Goal: Task Accomplishment & Management: Manage account settings

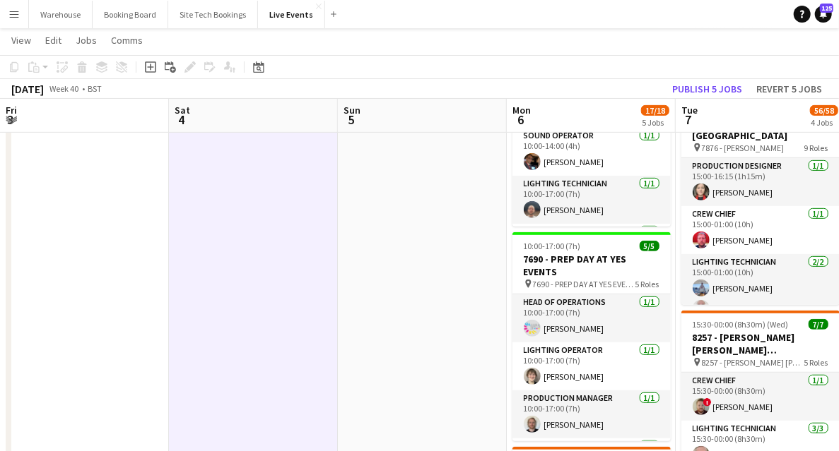
scroll to position [94, 0]
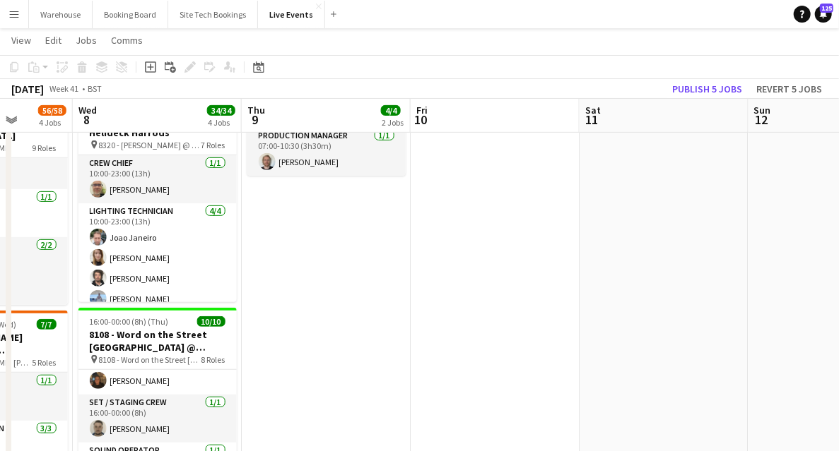
drag, startPoint x: 714, startPoint y: 288, endPoint x: 370, endPoint y: 266, distance: 344.1
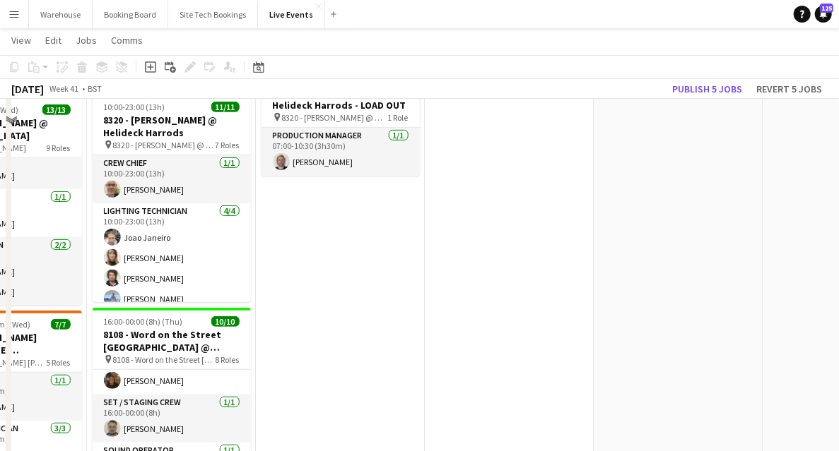
scroll to position [0, 0]
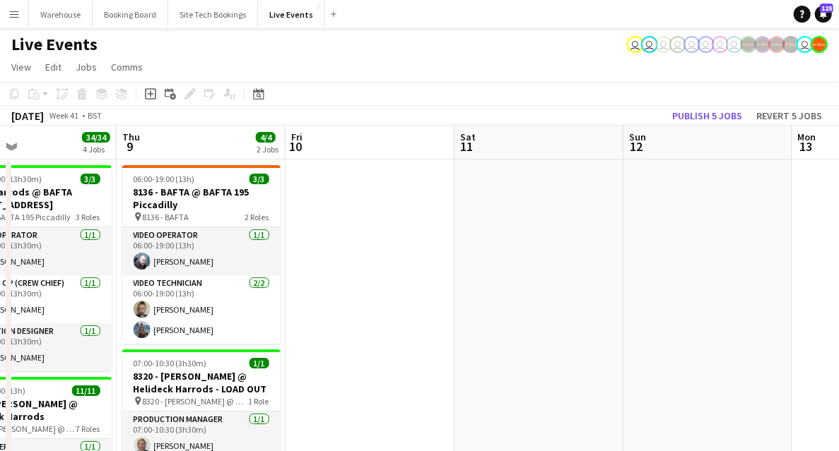
drag, startPoint x: 576, startPoint y: 256, endPoint x: 357, endPoint y: 208, distance: 223.7
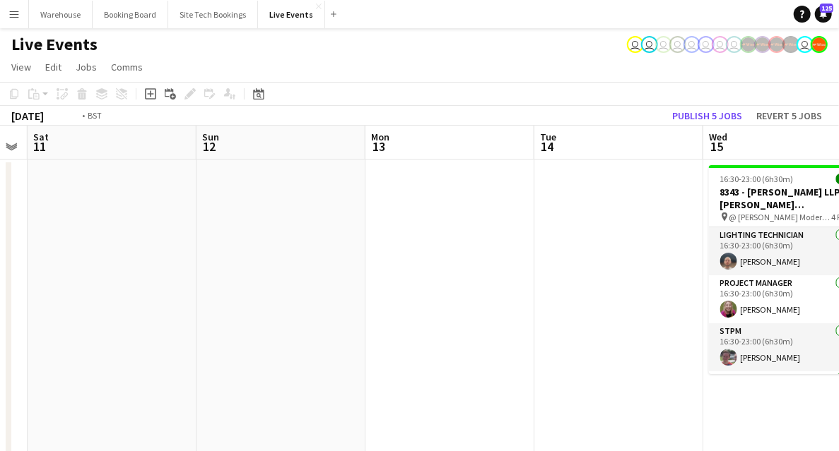
drag, startPoint x: 544, startPoint y: 274, endPoint x: 167, endPoint y: 223, distance: 380.0
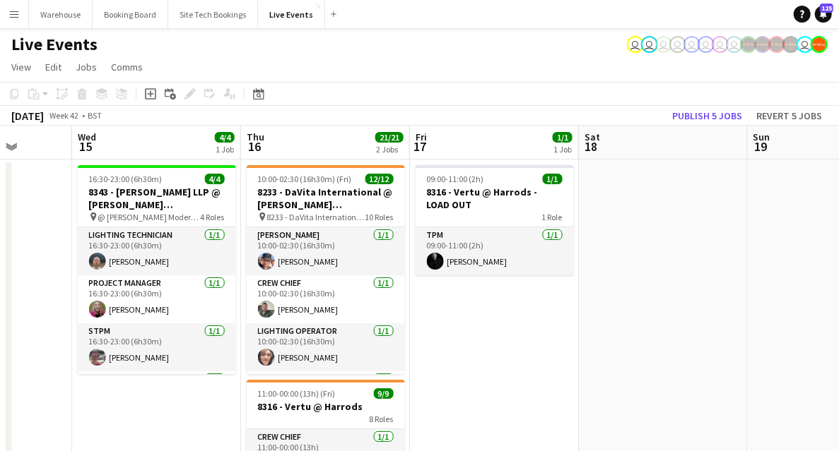
drag, startPoint x: 779, startPoint y: 360, endPoint x: 292, endPoint y: 345, distance: 486.3
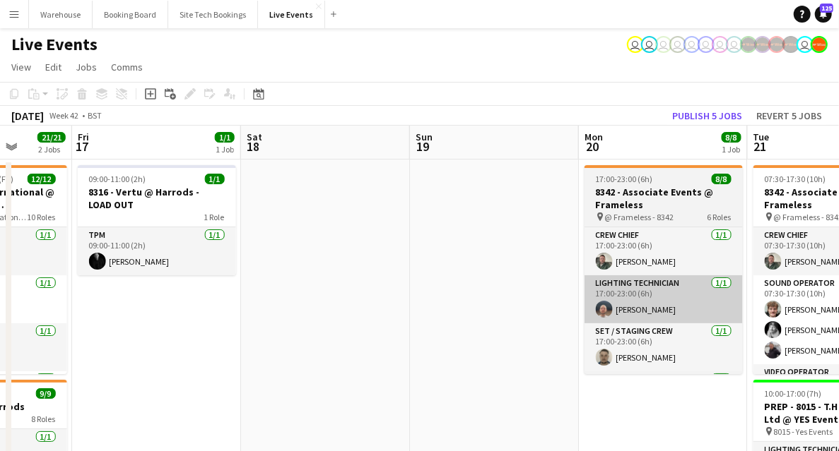
scroll to position [0, 550]
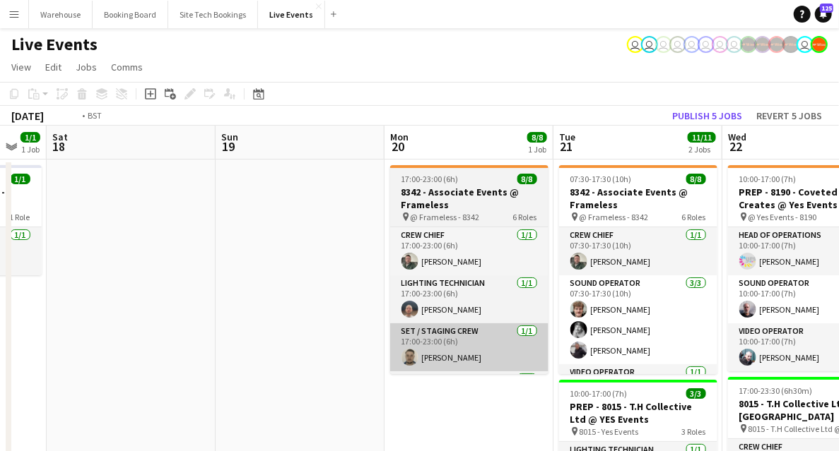
drag, startPoint x: 389, startPoint y: 413, endPoint x: 32, endPoint y: 333, distance: 365.4
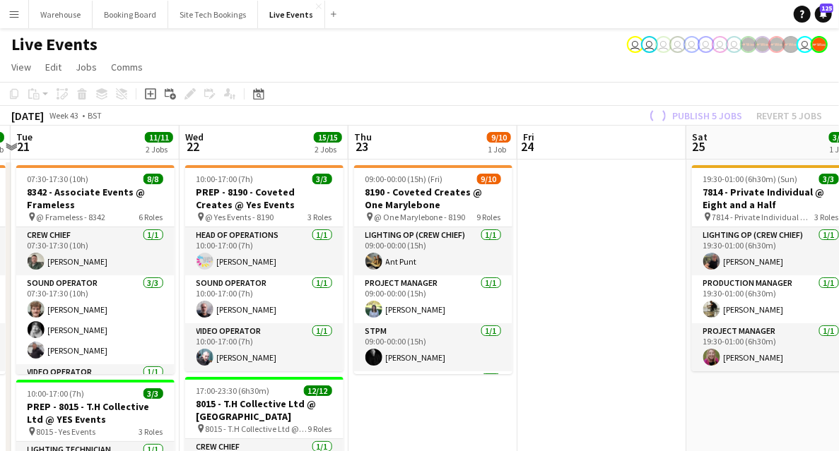
drag, startPoint x: 555, startPoint y: 386, endPoint x: 14, endPoint y: 284, distance: 550.8
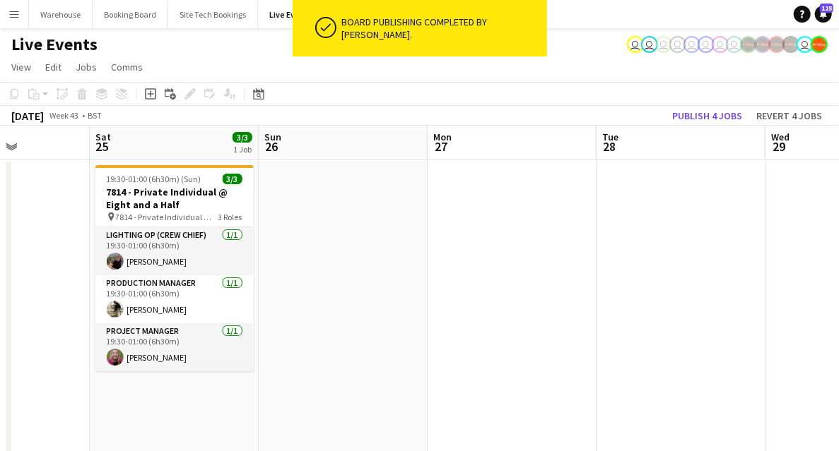
drag, startPoint x: 509, startPoint y: 355, endPoint x: 50, endPoint y: 281, distance: 464.5
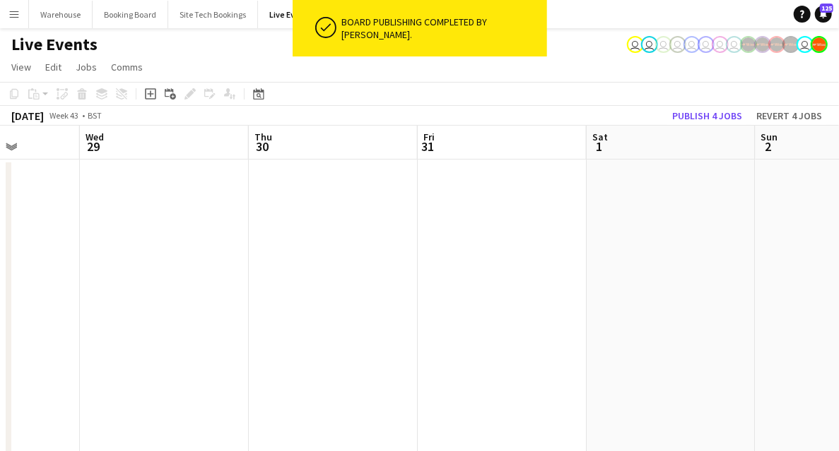
drag, startPoint x: 147, startPoint y: 281, endPoint x: 92, endPoint y: 264, distance: 57.7
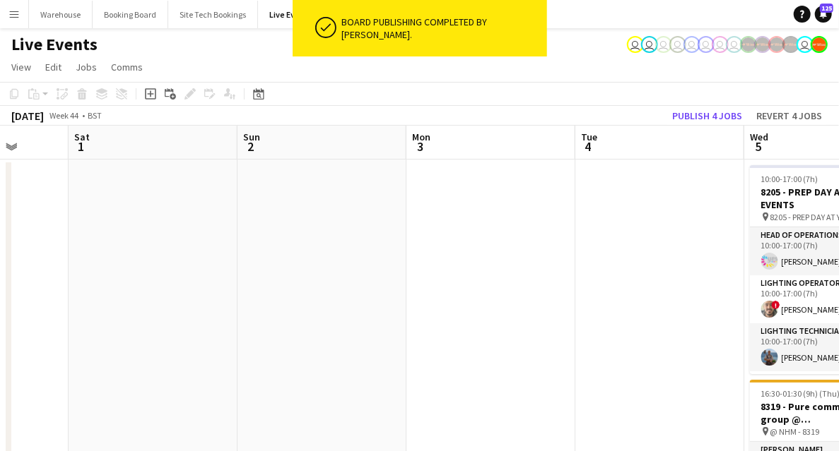
drag, startPoint x: 339, startPoint y: 308, endPoint x: 208, endPoint y: 248, distance: 144.5
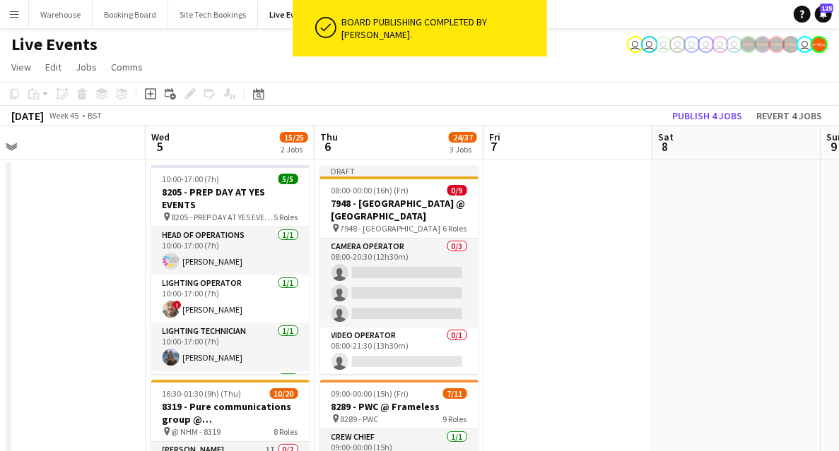
drag, startPoint x: 405, startPoint y: 246, endPoint x: 146, endPoint y: 219, distance: 260.0
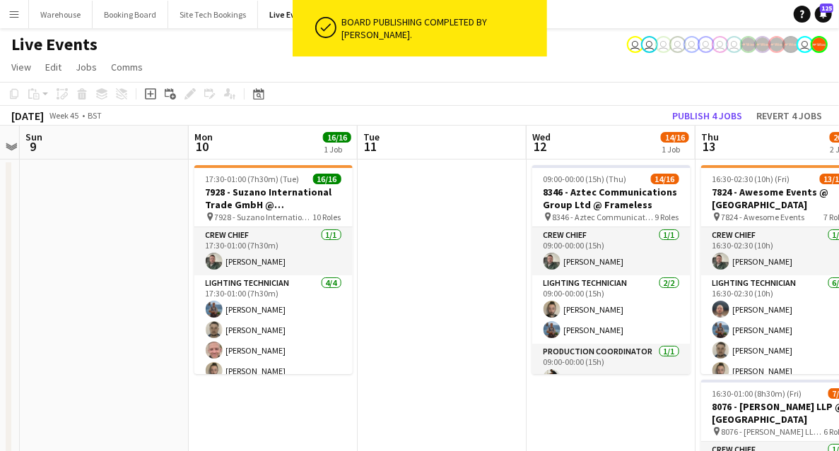
drag, startPoint x: 173, startPoint y: 222, endPoint x: 43, endPoint y: 198, distance: 132.2
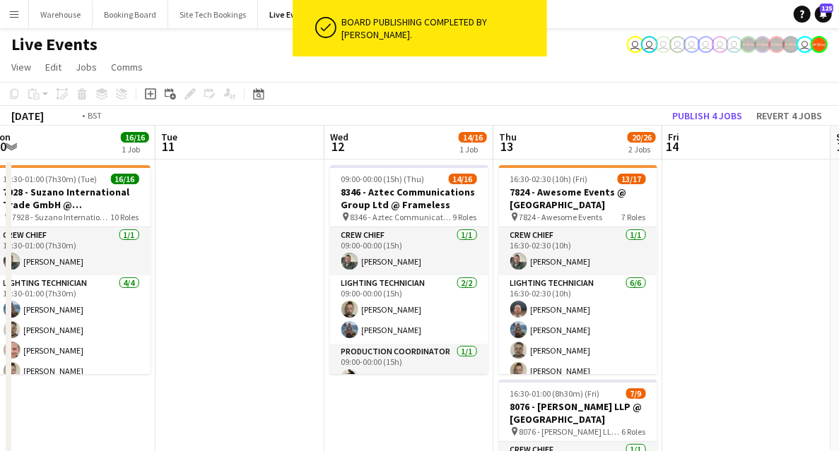
drag, startPoint x: 406, startPoint y: 232, endPoint x: 119, endPoint y: 201, distance: 287.8
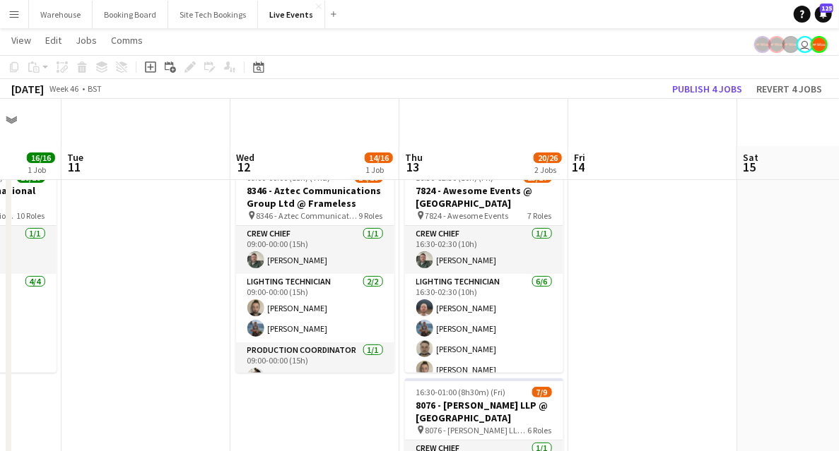
scroll to position [47, 0]
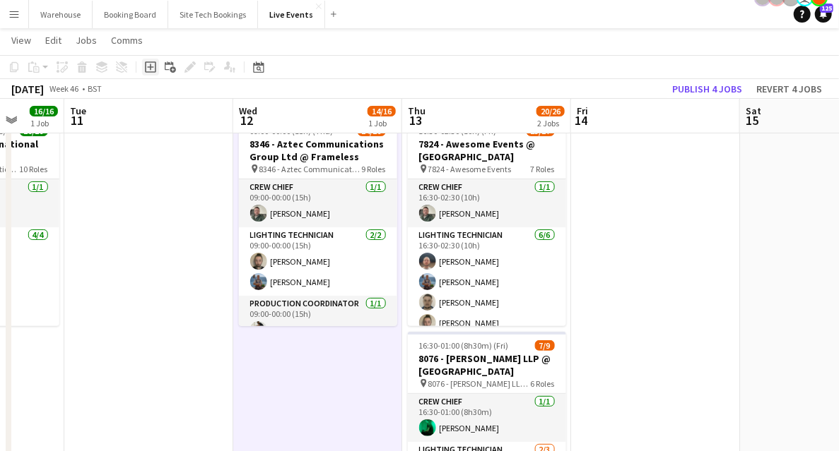
click at [146, 69] on icon at bounding box center [150, 66] width 11 height 11
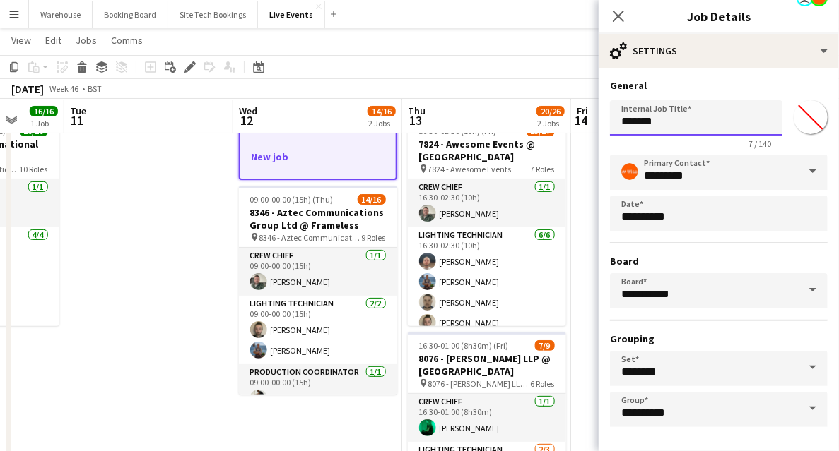
click at [634, 119] on input "*******" at bounding box center [696, 117] width 172 height 35
drag, startPoint x: 670, startPoint y: 123, endPoint x: 584, endPoint y: 116, distance: 87.2
paste input "**********"
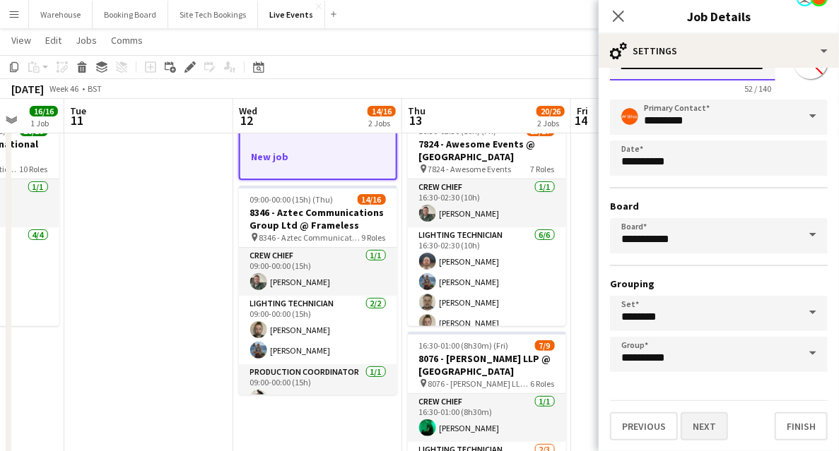
type input "**********"
click at [713, 434] on button "Next" at bounding box center [703, 427] width 47 height 28
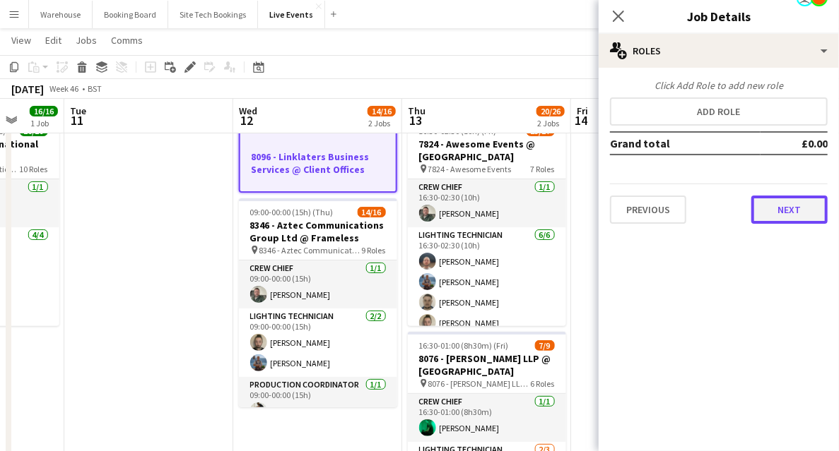
click at [784, 209] on button "Next" at bounding box center [789, 210] width 76 height 28
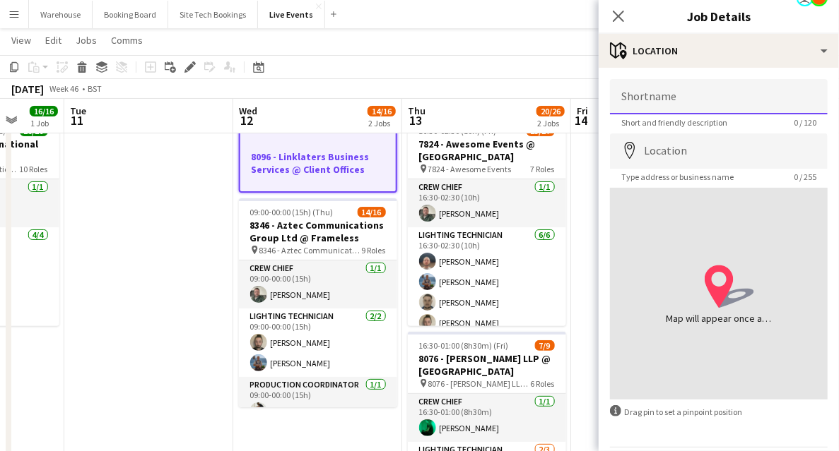
click at [653, 105] on input "Shortname" at bounding box center [719, 96] width 218 height 35
paste input "**********"
type input "**********"
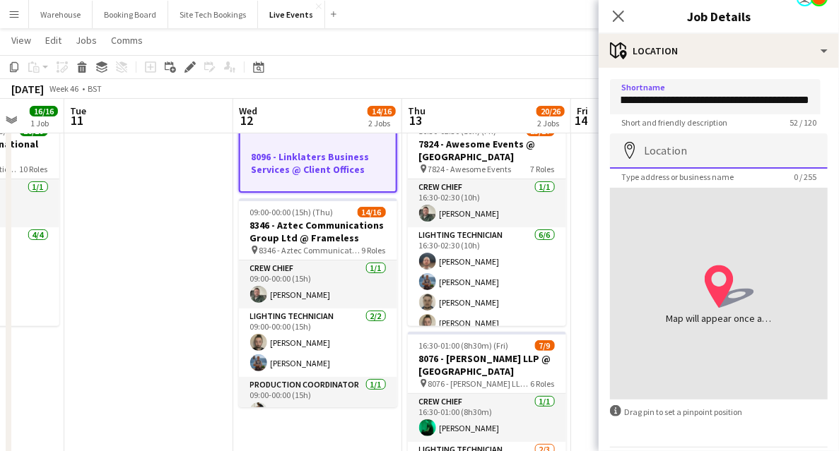
click at [670, 149] on input "Location" at bounding box center [719, 151] width 218 height 35
click at [687, 155] on input "Location" at bounding box center [719, 151] width 218 height 35
paste input "**********"
drag, startPoint x: 733, startPoint y: 154, endPoint x: 630, endPoint y: 155, distance: 103.1
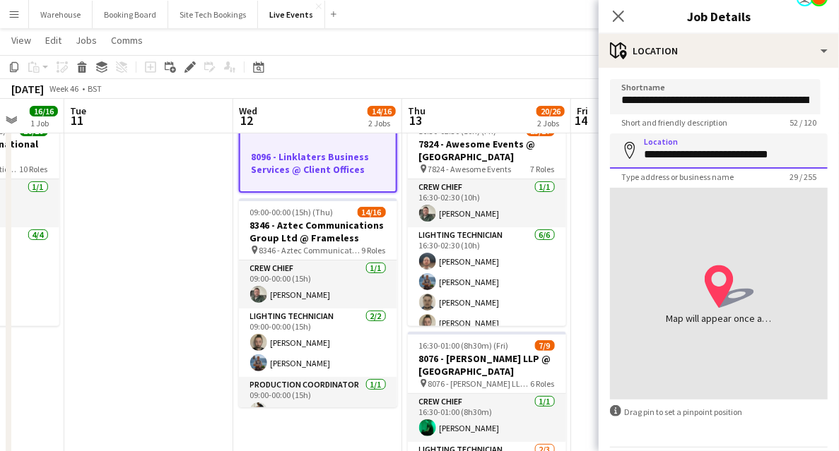
click at [630, 155] on div "**********" at bounding box center [719, 151] width 218 height 35
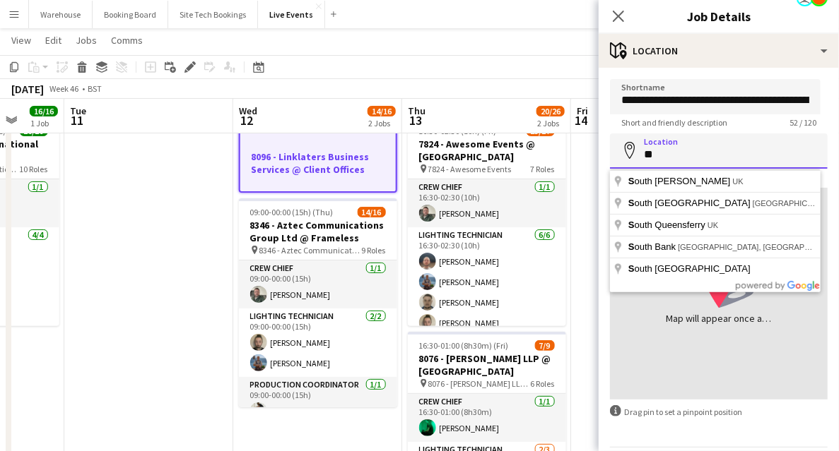
click at [657, 151] on input "*" at bounding box center [719, 151] width 218 height 35
type input "*"
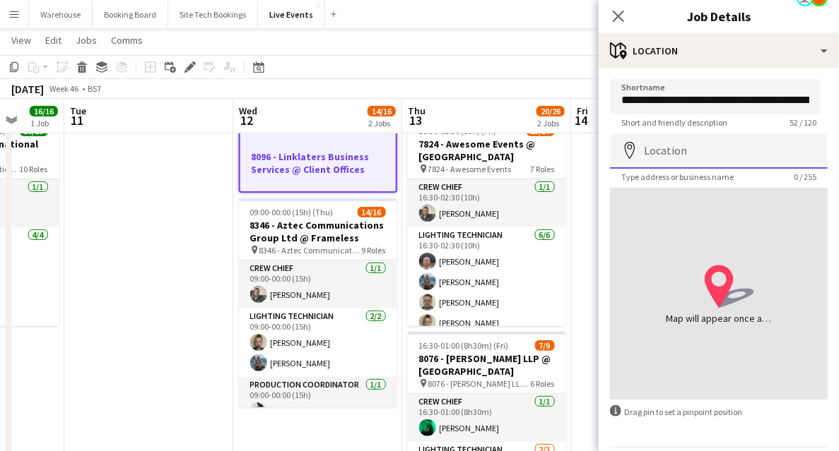
click at [745, 148] on input "Location" at bounding box center [719, 151] width 218 height 35
paste input "**********"
type input "**********"
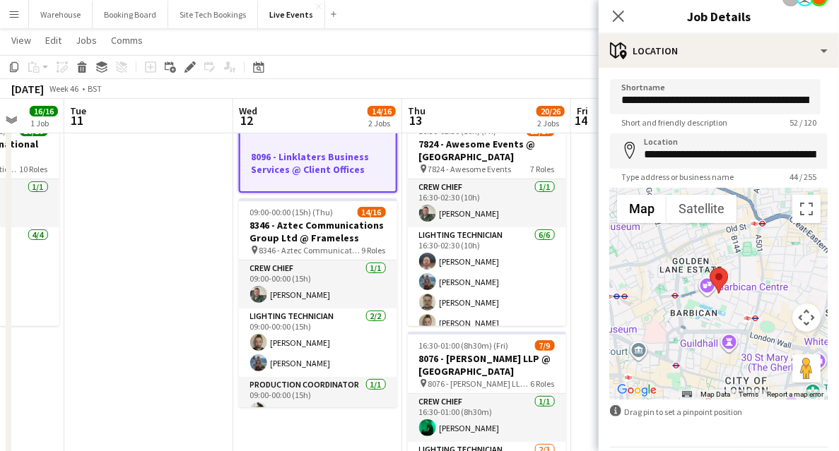
scroll to position [47, 0]
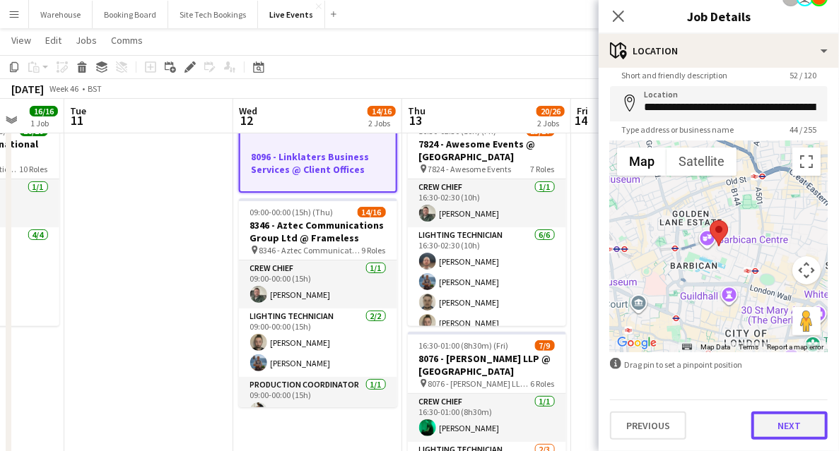
click at [799, 427] on button "Next" at bounding box center [789, 426] width 76 height 28
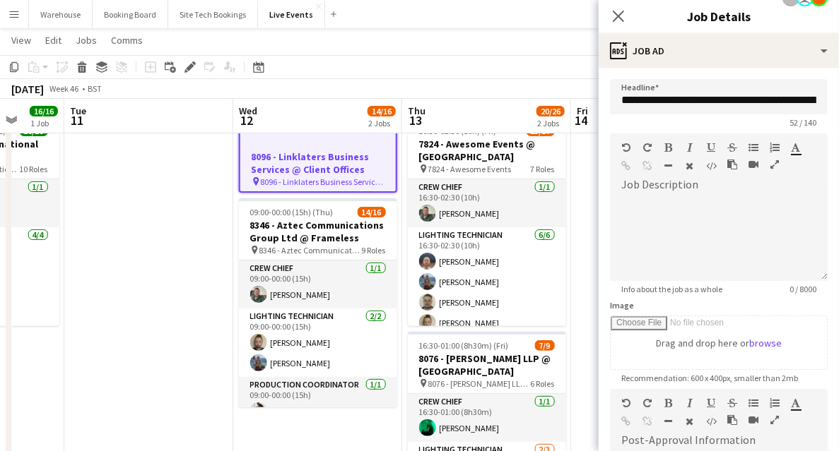
scroll to position [188, 0]
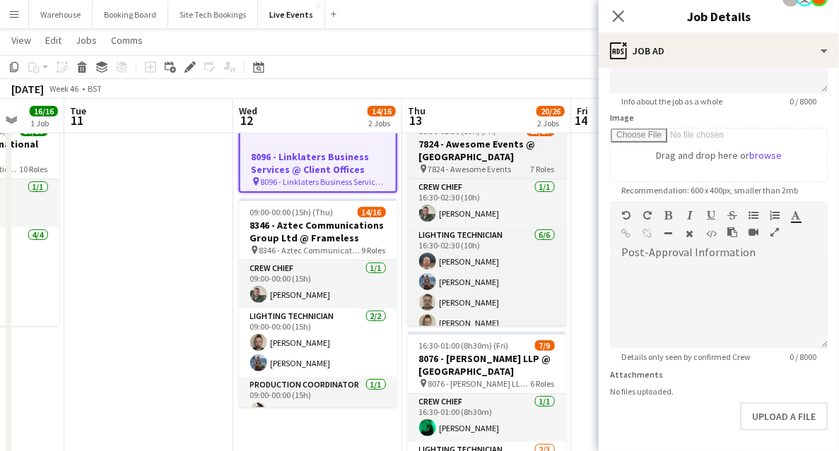
click at [465, 155] on h3 "7824 - Awesome Events @ Natural History Museum" at bounding box center [487, 150] width 158 height 25
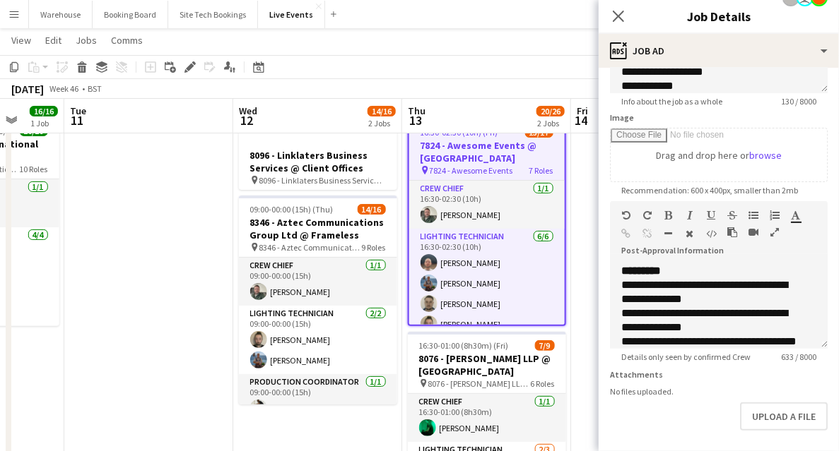
click at [773, 232] on icon "button" at bounding box center [774, 232] width 8 height 10
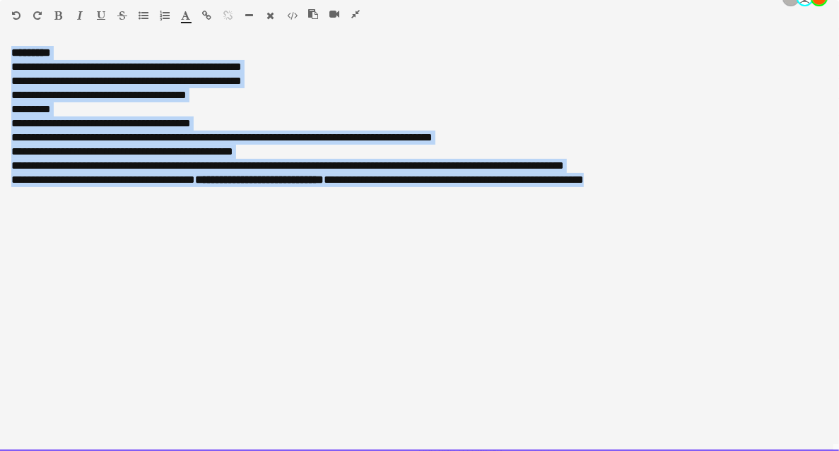
drag, startPoint x: 691, startPoint y: 182, endPoint x: -11, endPoint y: 51, distance: 714.4
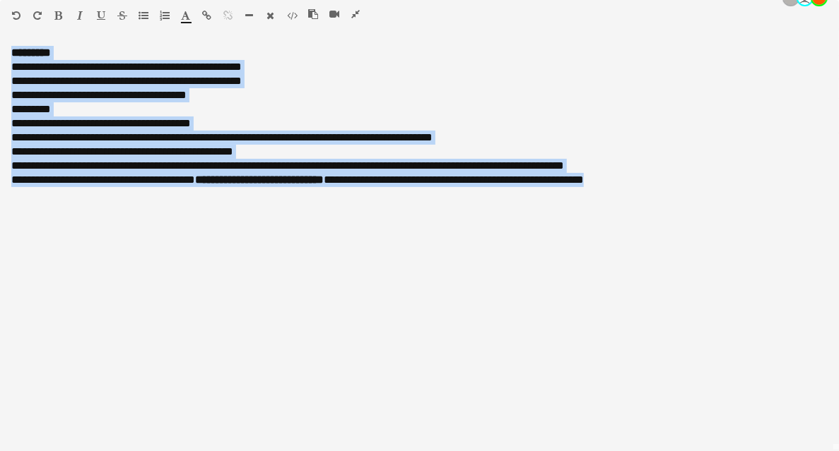
click at [355, 16] on icon "button" at bounding box center [355, 14] width 8 height 10
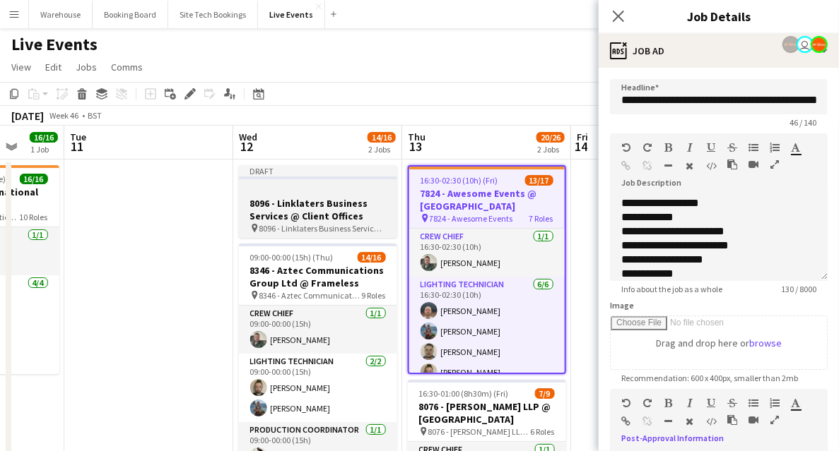
click at [312, 227] on span "8096 - Linklaters Business Services @ Client Offices" at bounding box center [322, 228] width 126 height 11
type input "**********"
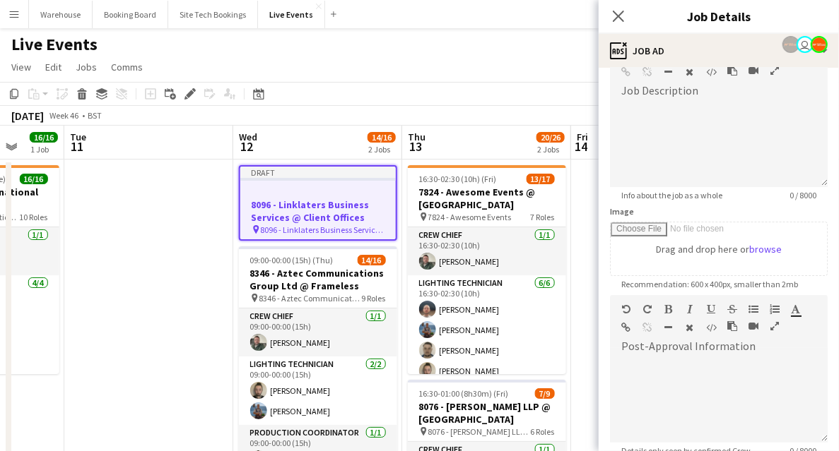
scroll to position [141, 0]
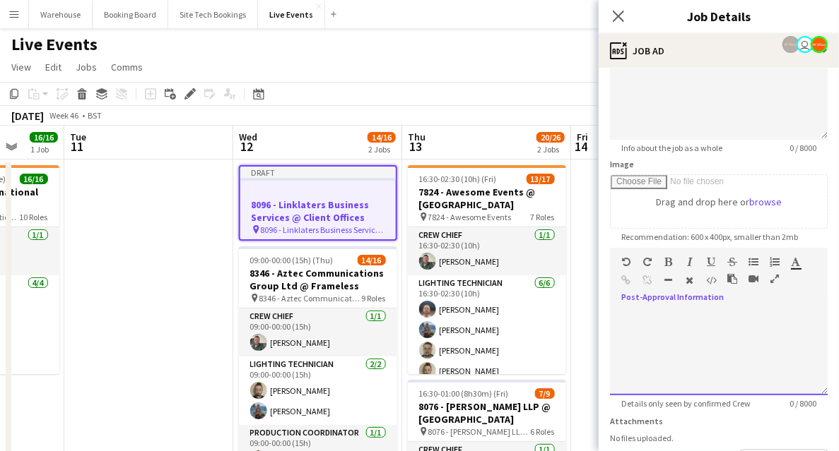
click at [675, 351] on div at bounding box center [719, 353] width 218 height 85
paste div
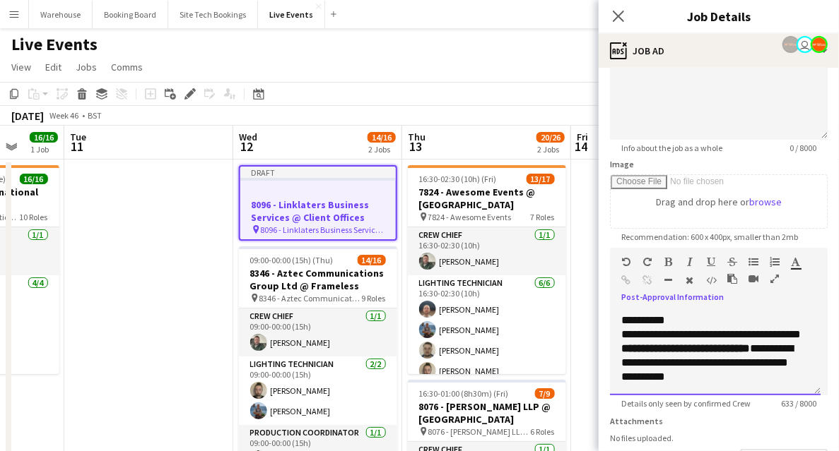
scroll to position [247, 0]
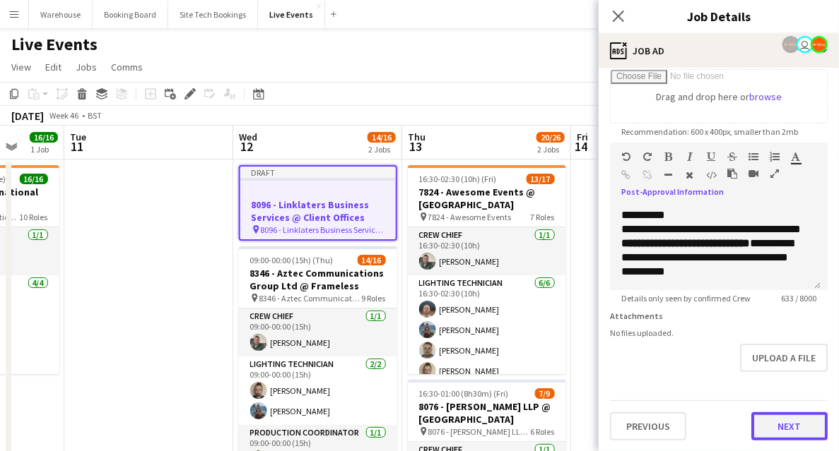
click at [784, 417] on button "Next" at bounding box center [789, 427] width 76 height 28
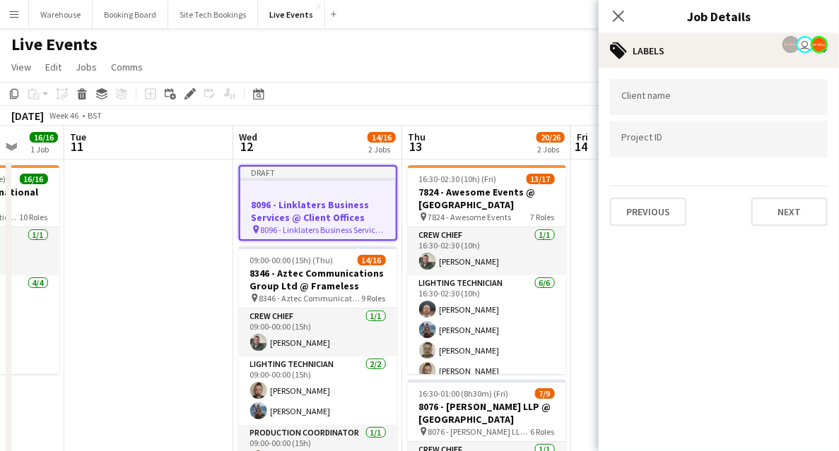
scroll to position [0, 0]
click at [786, 209] on button "Next" at bounding box center [789, 212] width 76 height 28
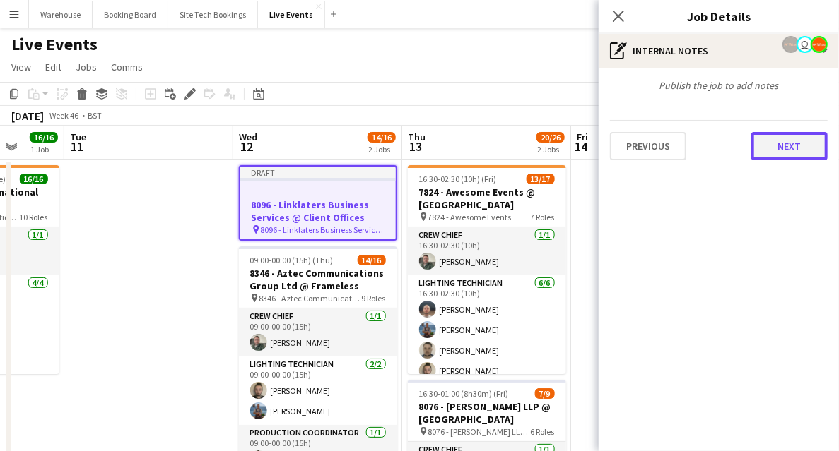
click at [791, 150] on button "Next" at bounding box center [789, 146] width 76 height 28
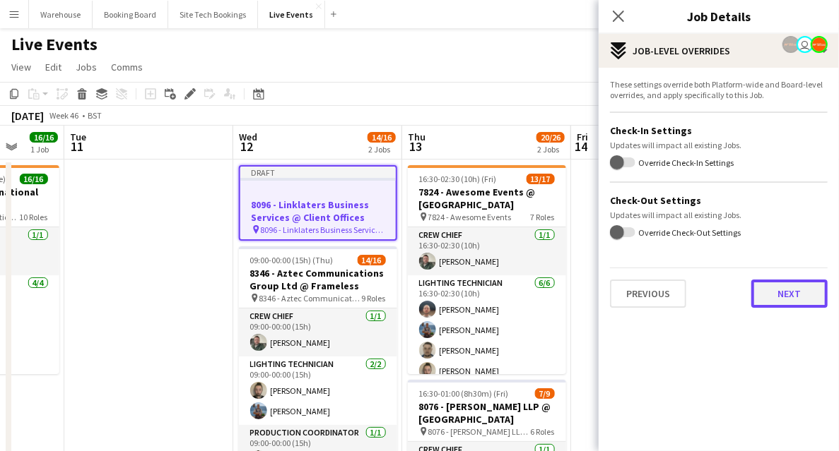
click at [771, 295] on button "Next" at bounding box center [789, 294] width 76 height 28
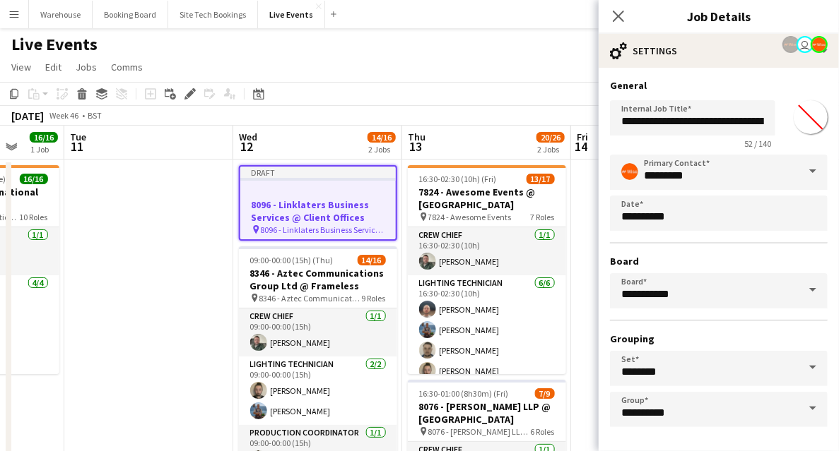
scroll to position [55, 0]
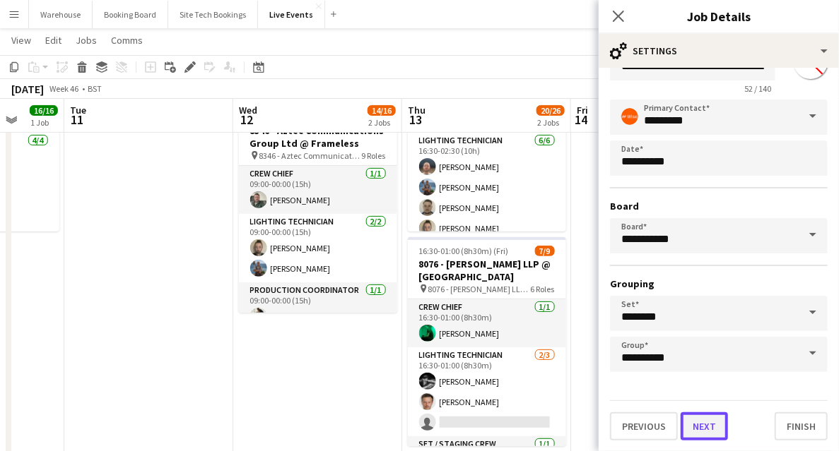
click at [707, 426] on button "Next" at bounding box center [703, 427] width 47 height 28
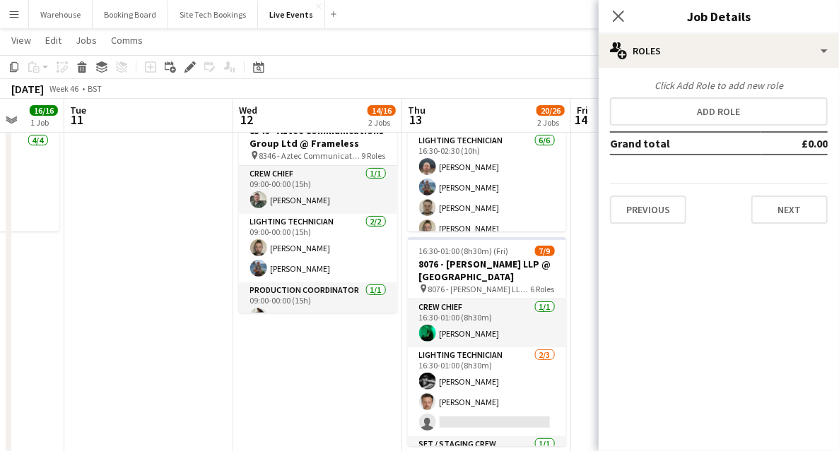
scroll to position [0, 0]
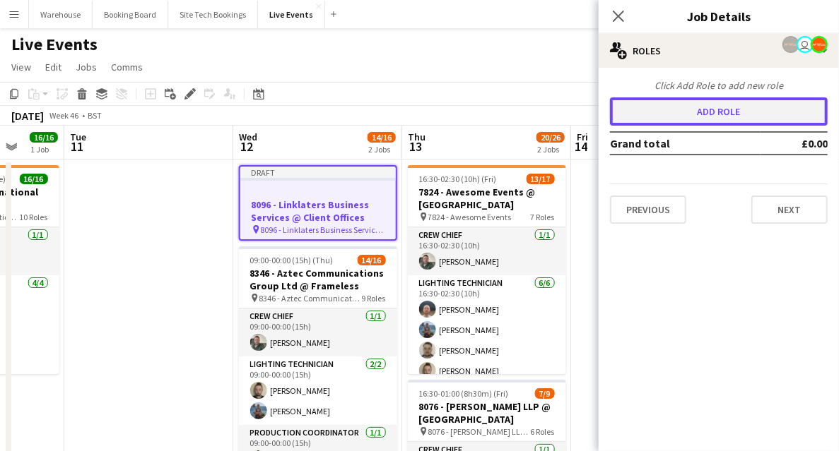
click at [702, 106] on button "Add role" at bounding box center [719, 111] width 218 height 28
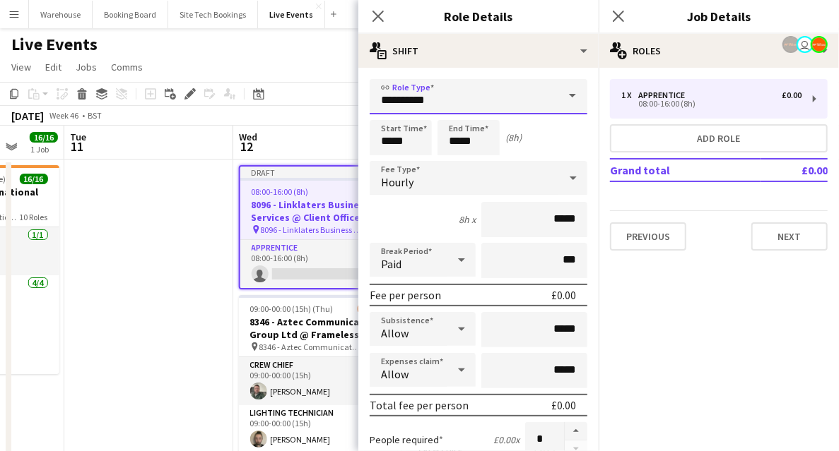
click at [420, 113] on input "**********" at bounding box center [478, 96] width 218 height 35
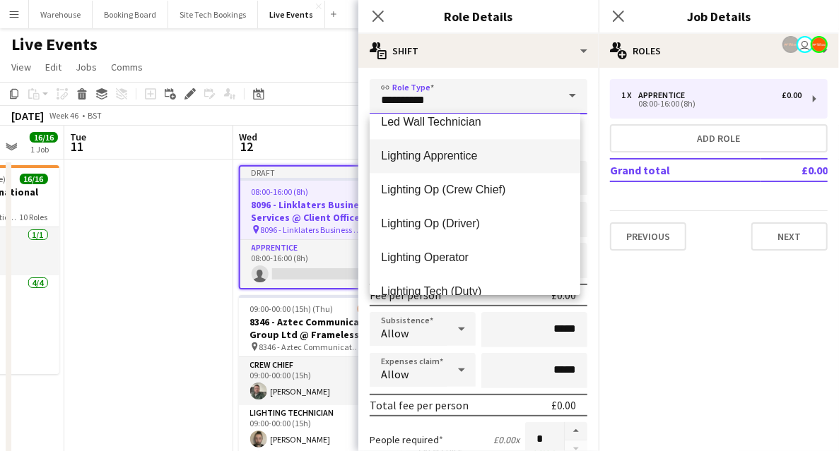
scroll to position [1554, 0]
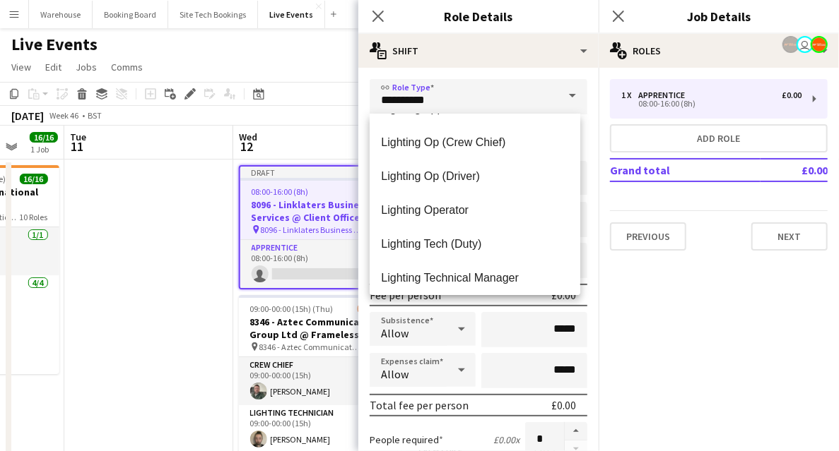
click at [429, 145] on span "Lighting Op (Crew Chief)" at bounding box center [475, 142] width 188 height 13
type input "**********"
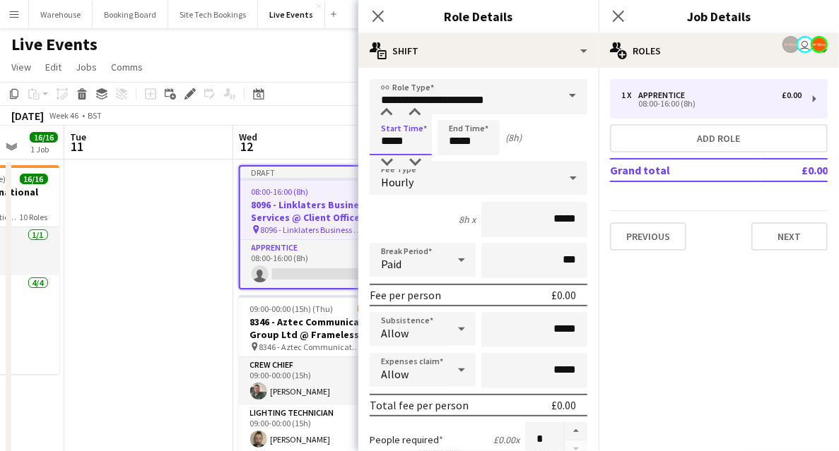
click at [394, 143] on input "*****" at bounding box center [400, 137] width 62 height 35
click at [389, 116] on div at bounding box center [386, 113] width 28 height 14
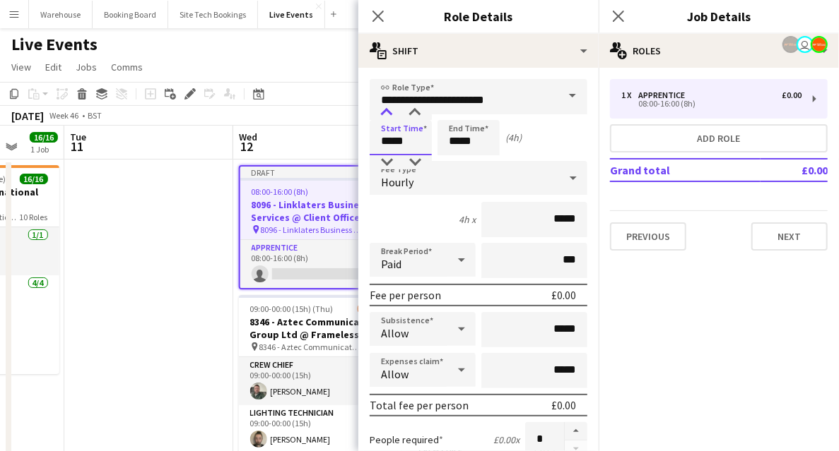
click at [389, 116] on div at bounding box center [386, 113] width 28 height 14
type input "*****"
click at [389, 116] on div at bounding box center [386, 113] width 28 height 14
click at [461, 141] on input "*****" at bounding box center [468, 137] width 62 height 35
click at [454, 114] on div at bounding box center [454, 113] width 28 height 14
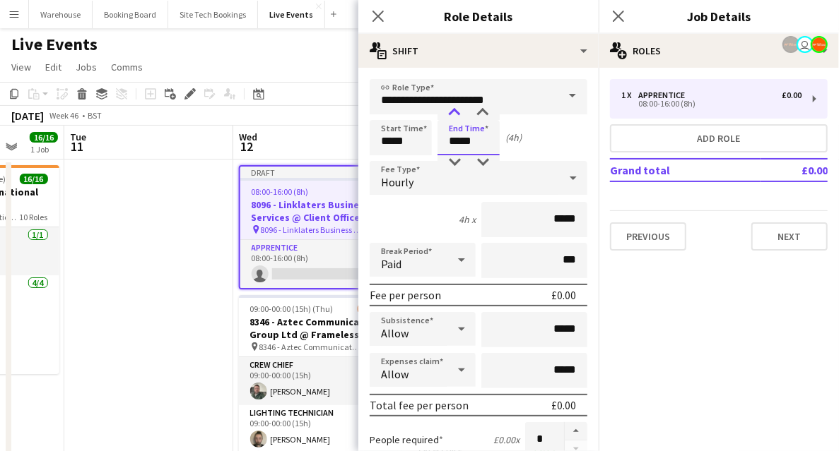
click at [454, 114] on div at bounding box center [454, 113] width 28 height 14
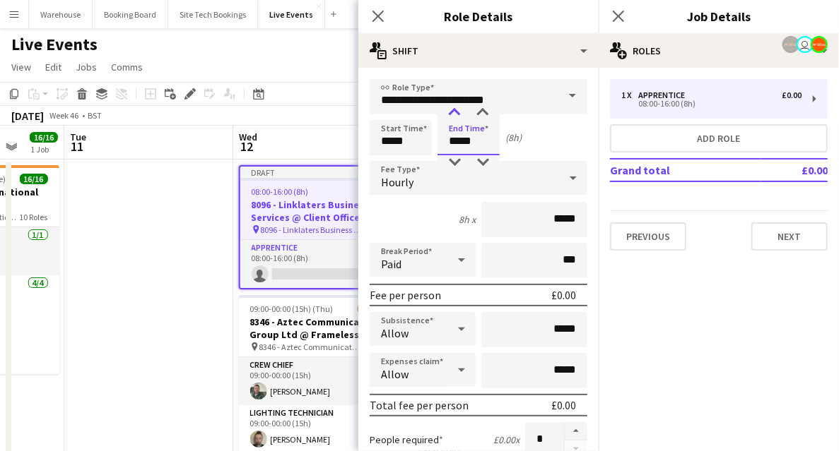
click at [454, 114] on div at bounding box center [454, 113] width 28 height 14
type input "*****"
click at [454, 114] on div at bounding box center [454, 113] width 28 height 14
click at [413, 182] on div "Hourly" at bounding box center [463, 178] width 189 height 34
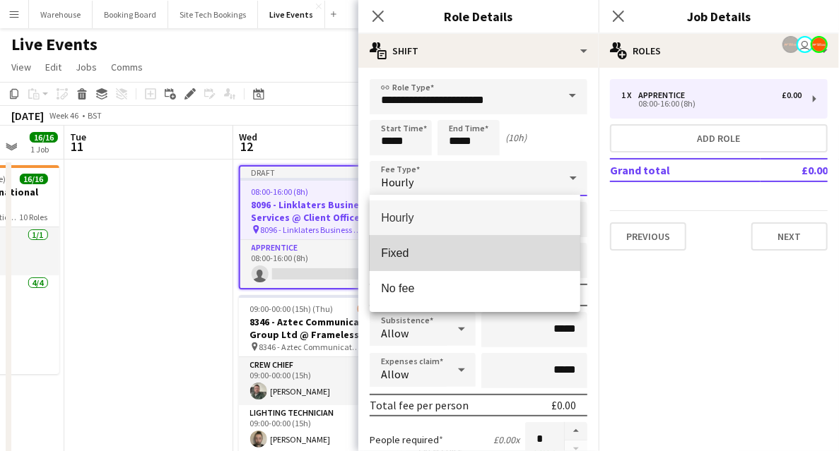
click at [406, 243] on mat-option "Fixed" at bounding box center [474, 253] width 211 height 35
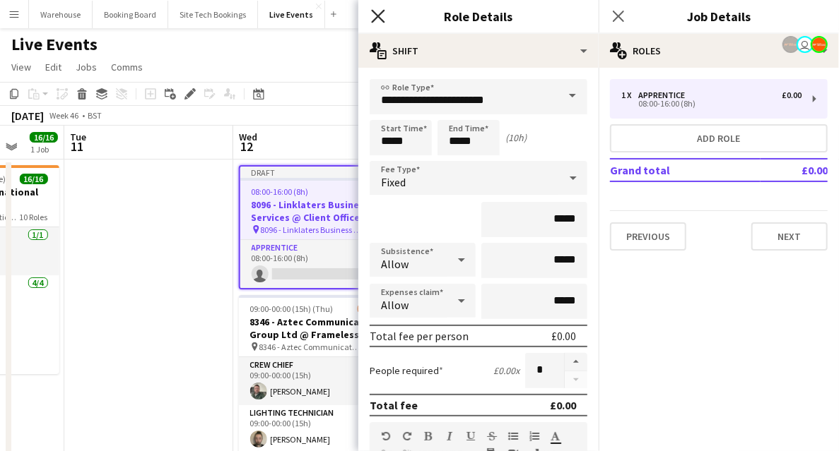
click at [376, 18] on icon at bounding box center [377, 15] width 13 height 13
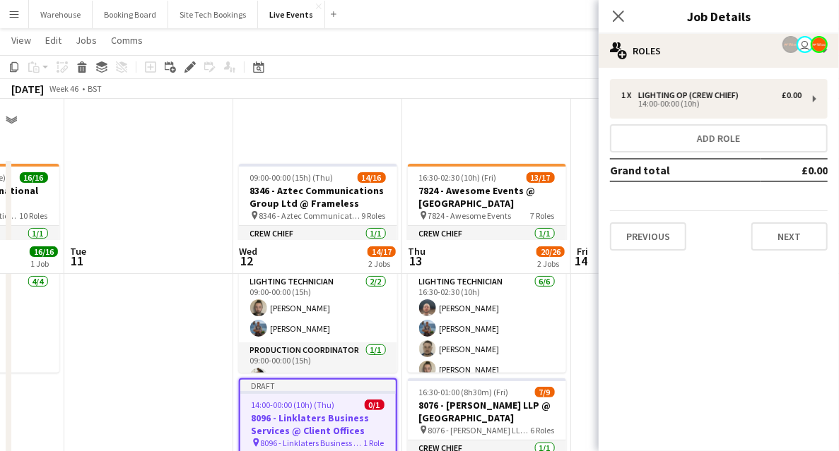
scroll to position [141, 0]
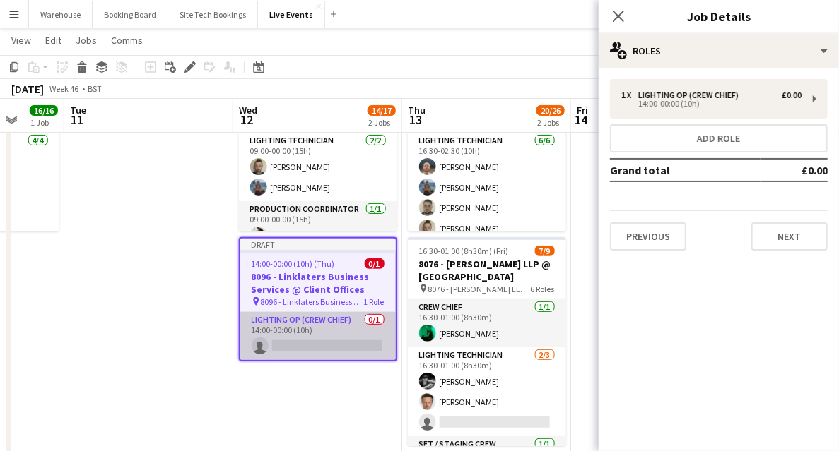
click at [307, 346] on app-card-role "Lighting Op (Crew Chief) 0/1 14:00-00:00 (10h) single-neutral-actions" at bounding box center [317, 336] width 155 height 48
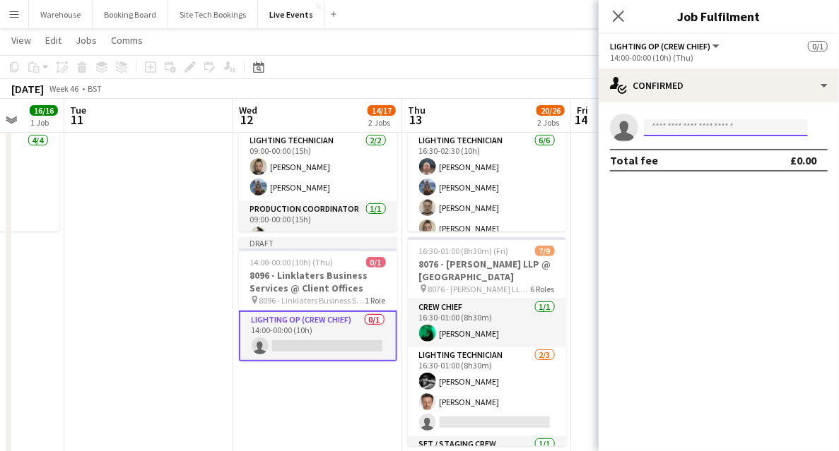
click at [673, 134] on input at bounding box center [726, 127] width 164 height 17
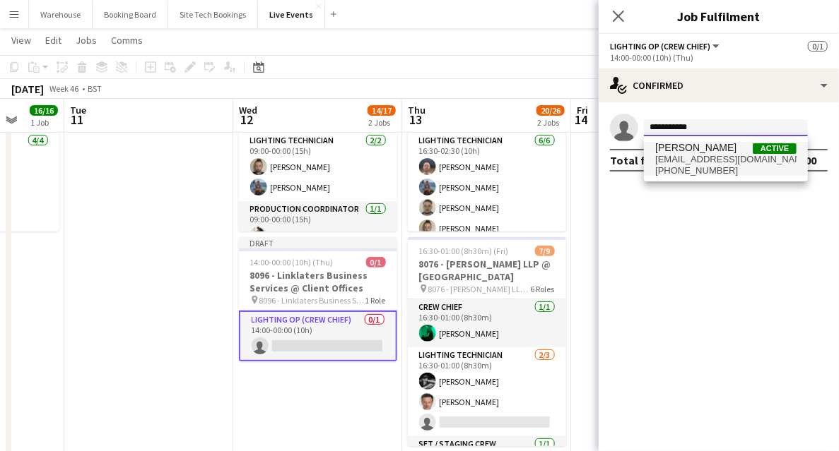
type input "**********"
click at [725, 160] on span "simon_brown@hotmail.co.uk" at bounding box center [725, 159] width 141 height 11
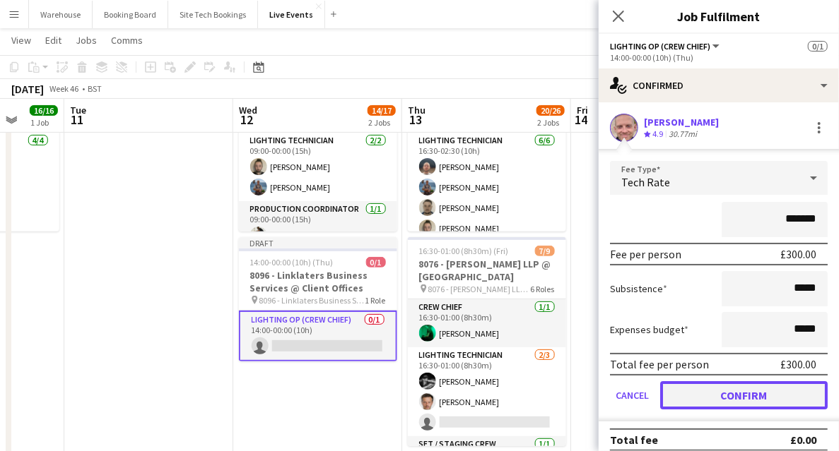
click at [743, 389] on button "Confirm" at bounding box center [743, 396] width 167 height 28
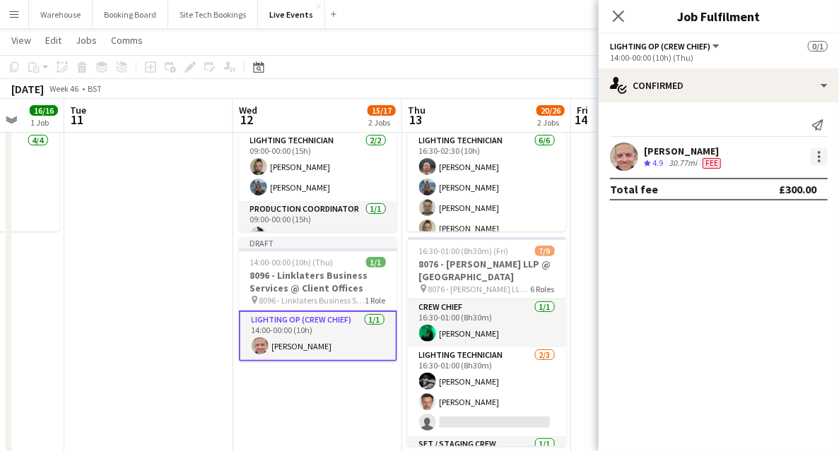
click at [820, 153] on div at bounding box center [818, 152] width 3 height 3
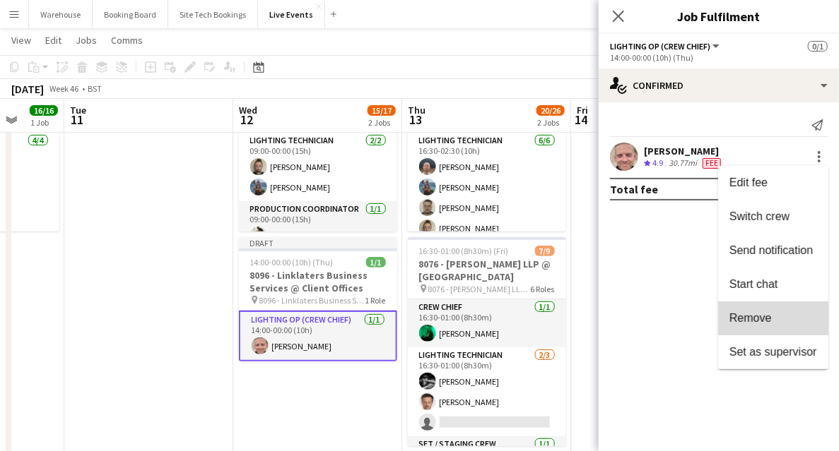
click at [746, 321] on span "Remove" at bounding box center [750, 318] width 42 height 12
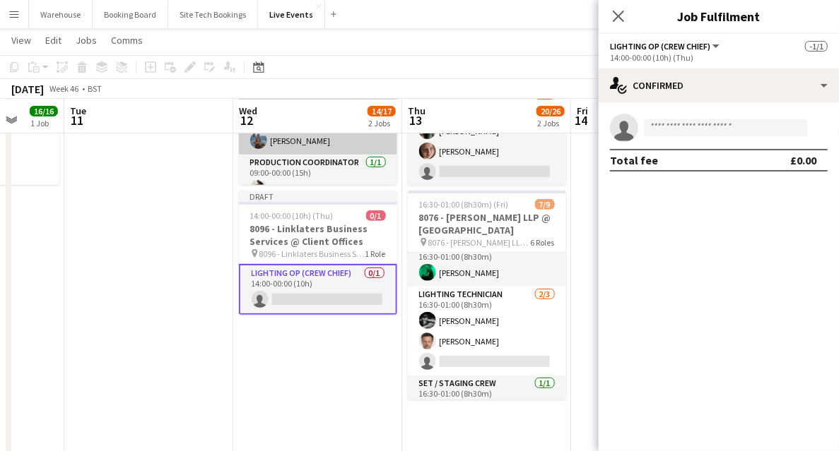
scroll to position [0, 0]
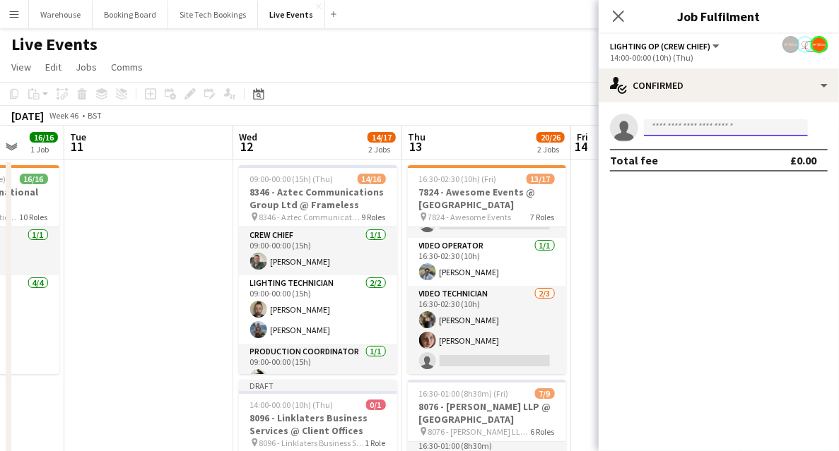
click at [684, 129] on input at bounding box center [726, 127] width 164 height 17
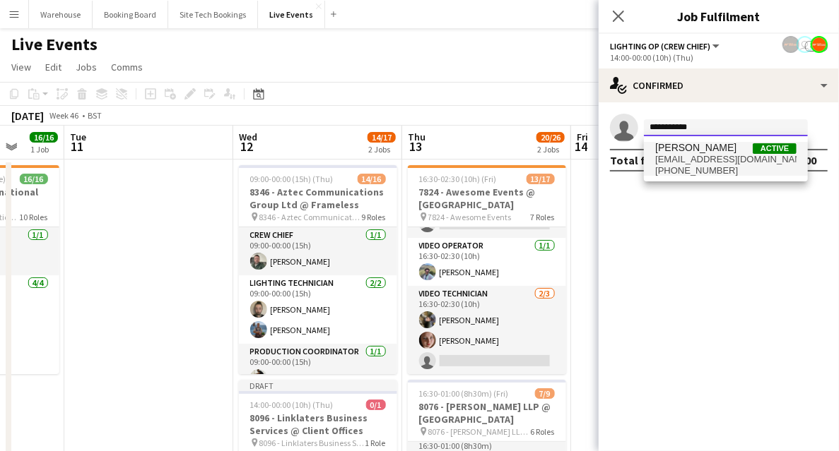
type input "**********"
click at [692, 152] on span "[PERSON_NAME]" at bounding box center [695, 148] width 81 height 12
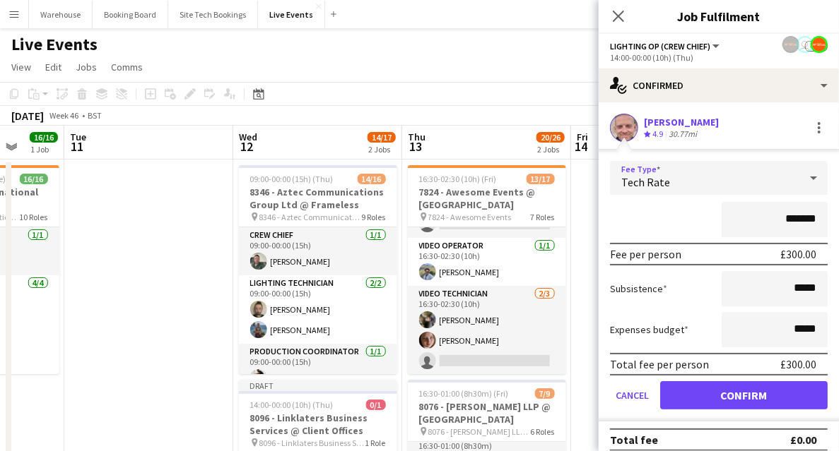
click at [680, 179] on div "Tech Rate" at bounding box center [704, 178] width 189 height 34
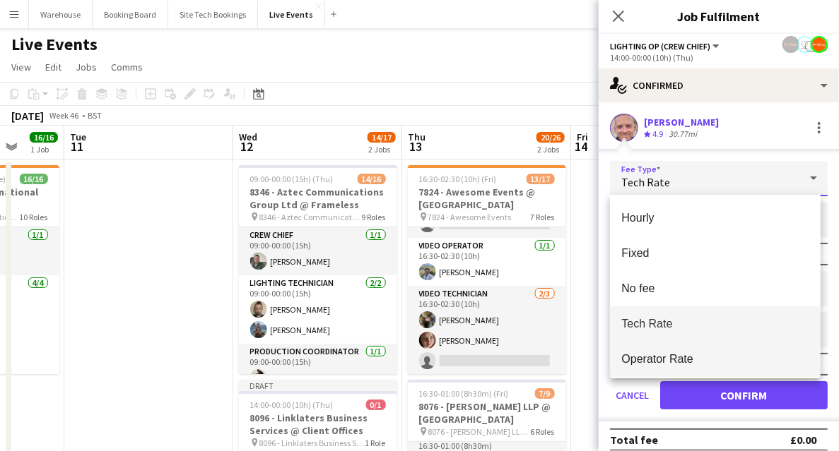
click at [666, 359] on span "Operator Rate" at bounding box center [715, 359] width 188 height 13
type input "*******"
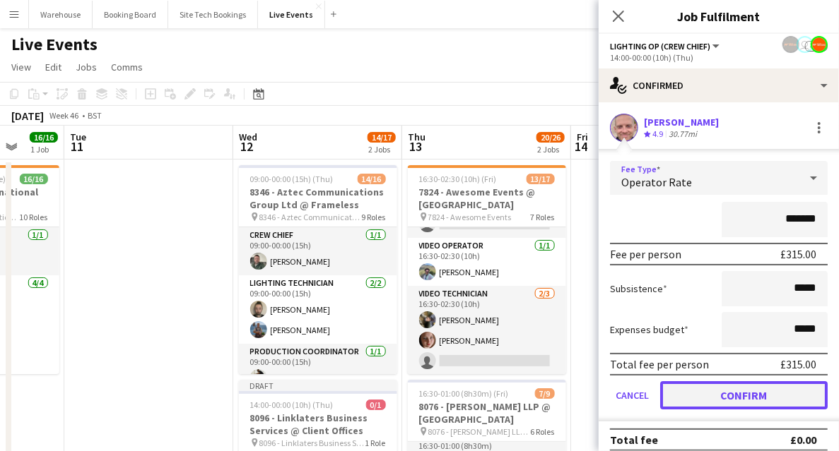
click at [711, 398] on button "Confirm" at bounding box center [743, 396] width 167 height 28
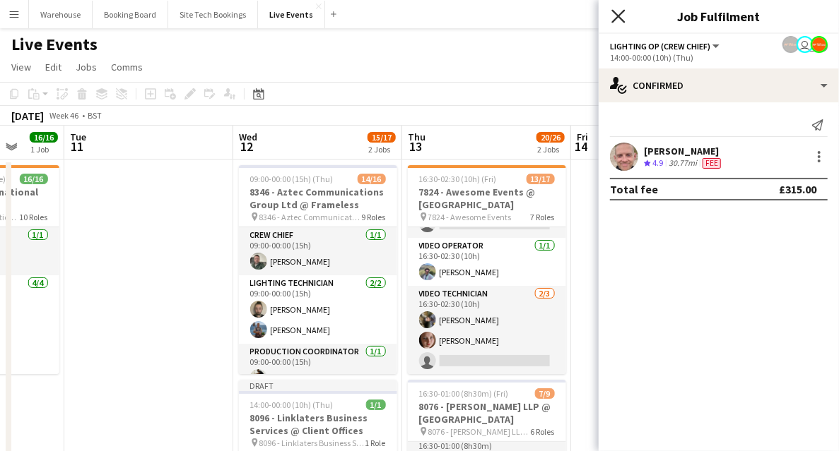
click at [615, 14] on icon at bounding box center [617, 15] width 13 height 13
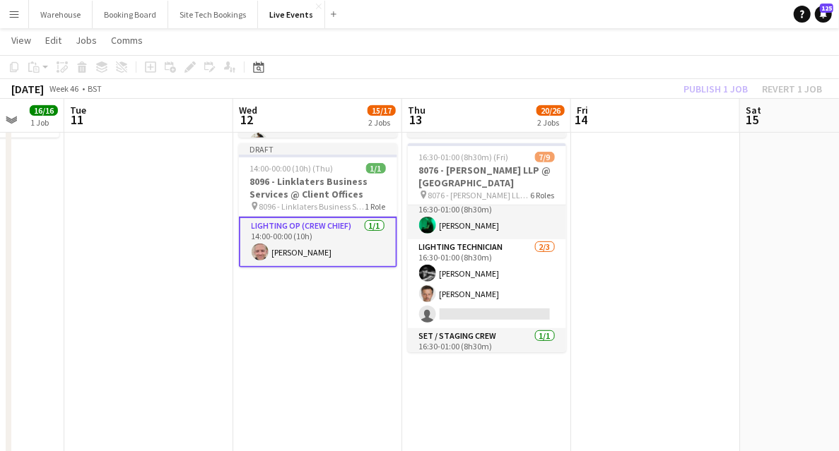
scroll to position [94, 0]
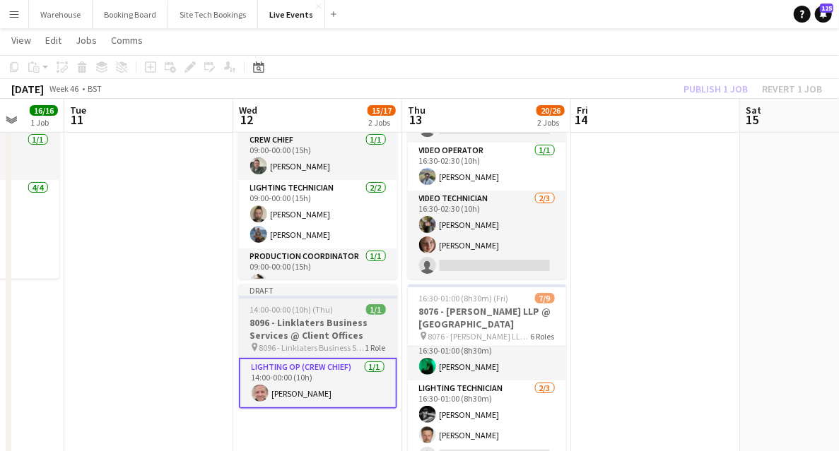
click at [307, 338] on h3 "8096 - Linklaters Business Services @ Client Offices" at bounding box center [318, 329] width 158 height 25
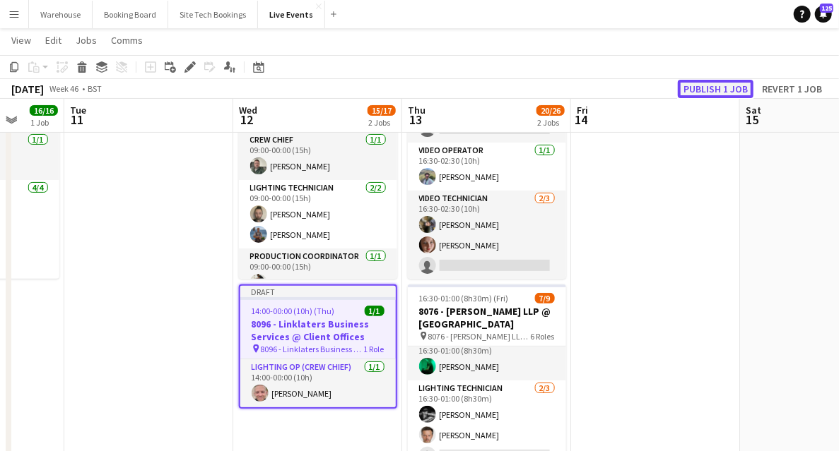
click at [694, 88] on button "Publish 1 job" at bounding box center [716, 89] width 76 height 18
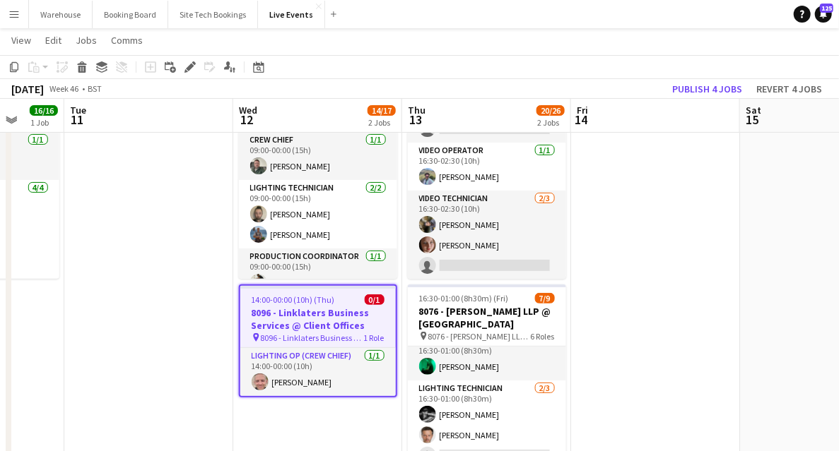
click at [327, 322] on h3 "8096 - Linklaters Business Services @ Client Offices" at bounding box center [317, 319] width 155 height 25
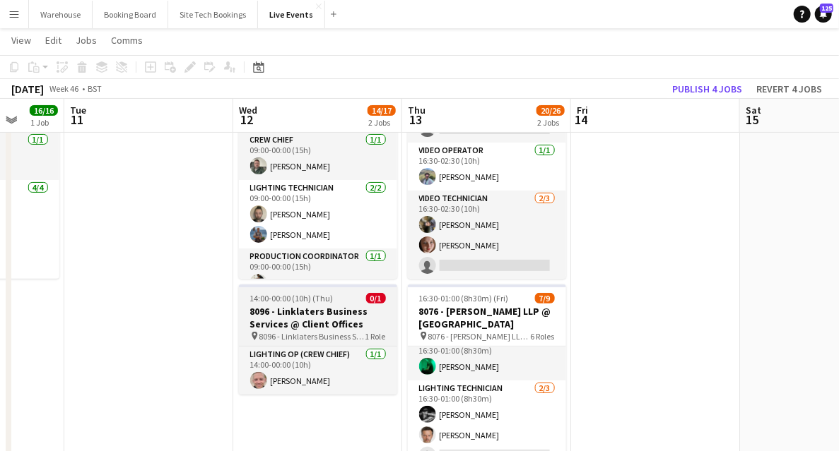
click at [321, 315] on h3 "8096 - Linklaters Business Services @ Client Offices" at bounding box center [318, 317] width 158 height 25
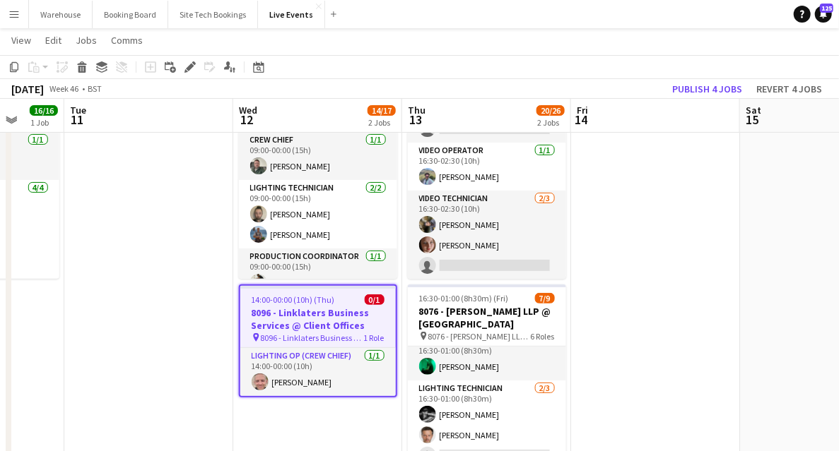
drag, startPoint x: 157, startPoint y: 329, endPoint x: 214, endPoint y: 322, distance: 57.6
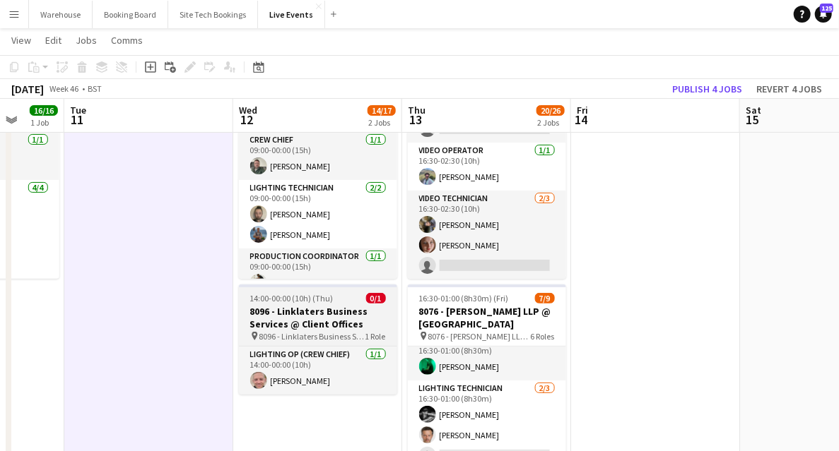
click at [323, 315] on h3 "8096 - Linklaters Business Services @ Client Offices" at bounding box center [318, 317] width 158 height 25
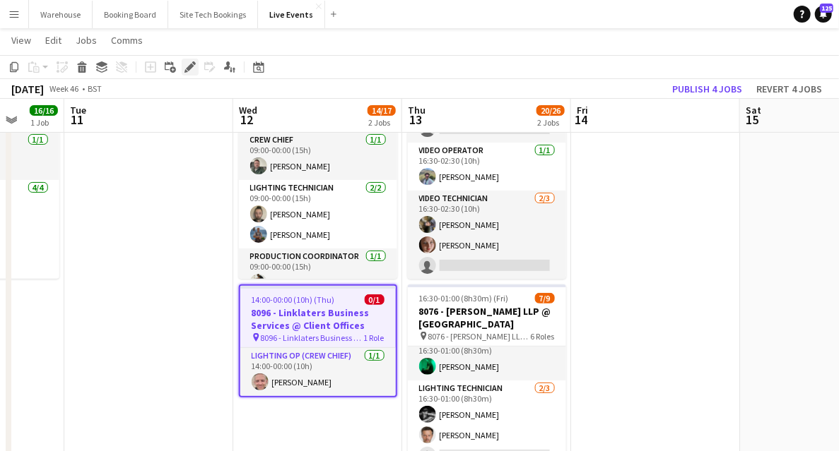
click at [187, 68] on icon at bounding box center [190, 68] width 8 height 8
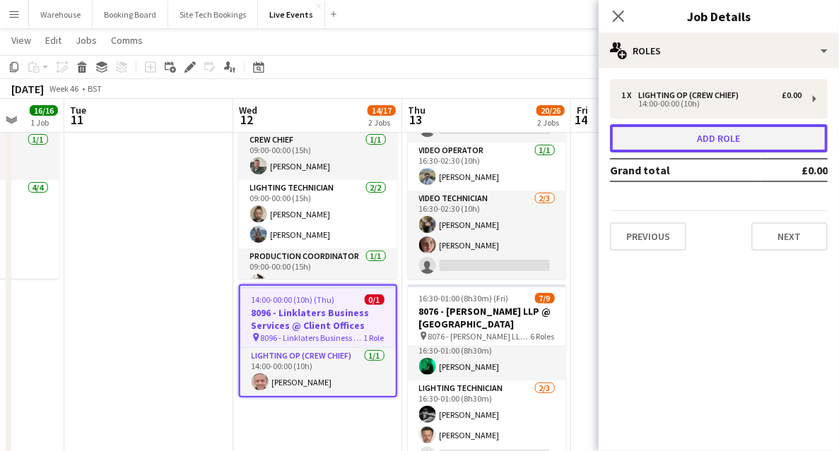
click at [694, 139] on button "Add role" at bounding box center [719, 138] width 218 height 28
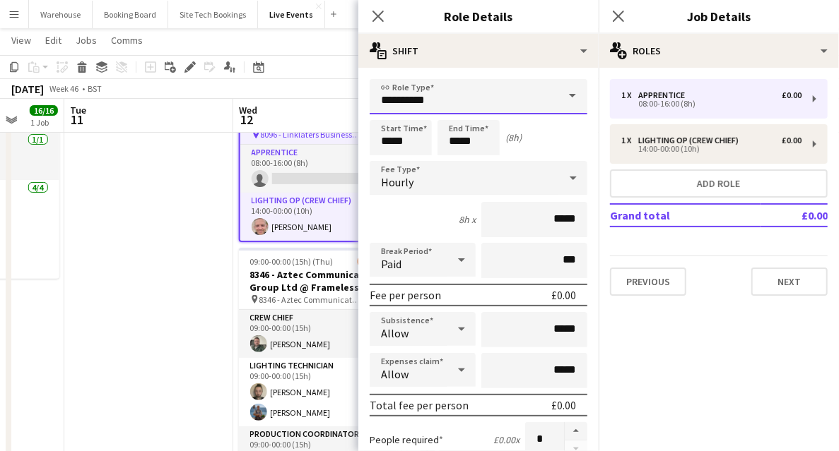
click at [403, 97] on input "**********" at bounding box center [478, 96] width 218 height 35
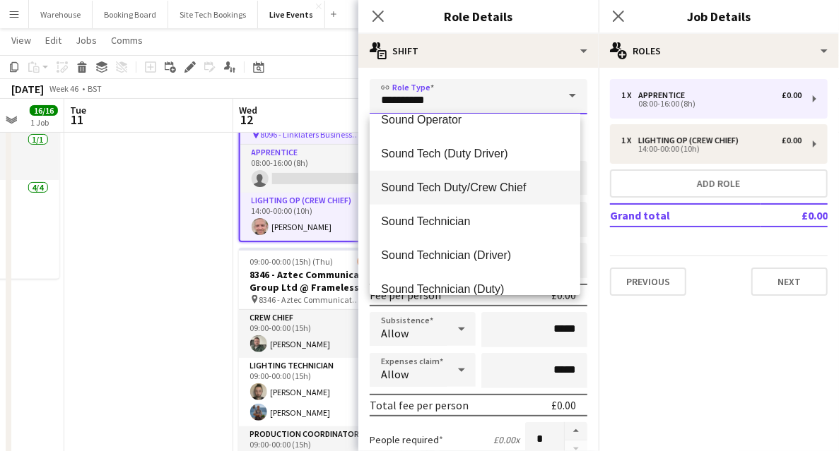
scroll to position [2920, 0]
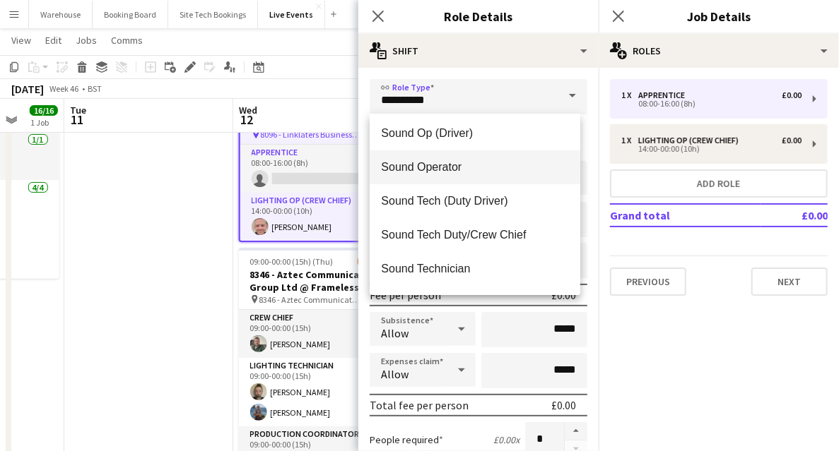
click at [427, 168] on span "Sound Operator" at bounding box center [475, 166] width 188 height 13
type input "**********"
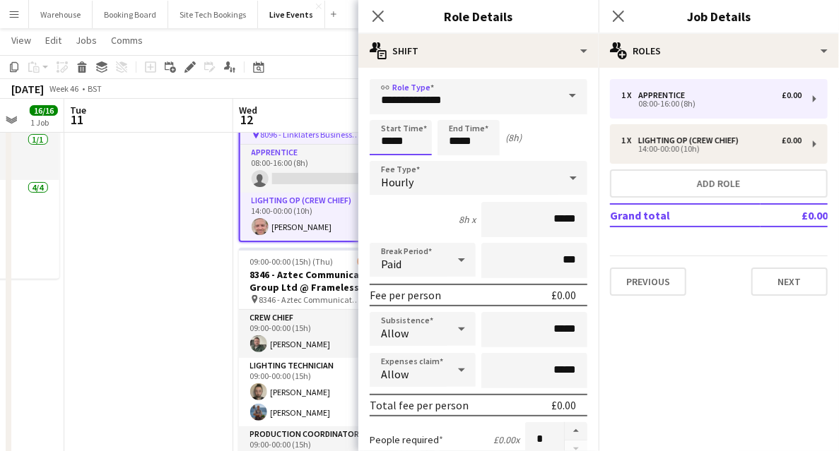
click at [389, 131] on input "*****" at bounding box center [400, 137] width 62 height 35
click at [384, 112] on div at bounding box center [386, 113] width 28 height 14
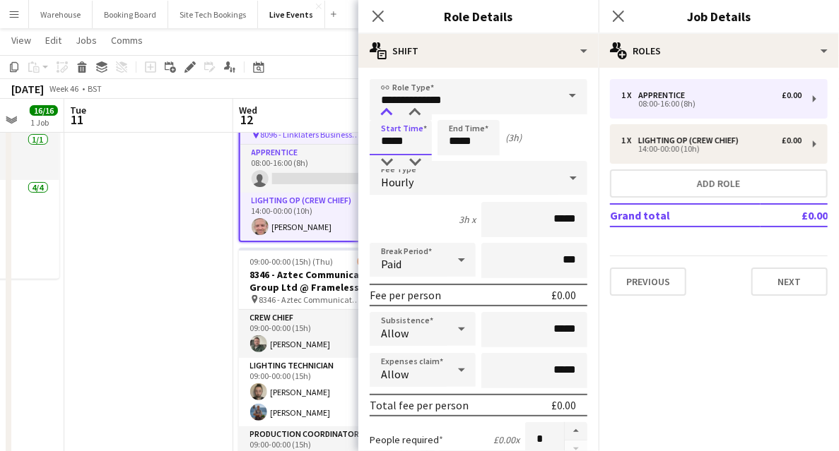
click at [384, 112] on div at bounding box center [386, 113] width 28 height 14
type input "*****"
click at [384, 112] on div at bounding box center [386, 113] width 28 height 14
click at [468, 137] on input "*****" at bounding box center [468, 137] width 62 height 35
click at [454, 161] on div at bounding box center [454, 162] width 28 height 14
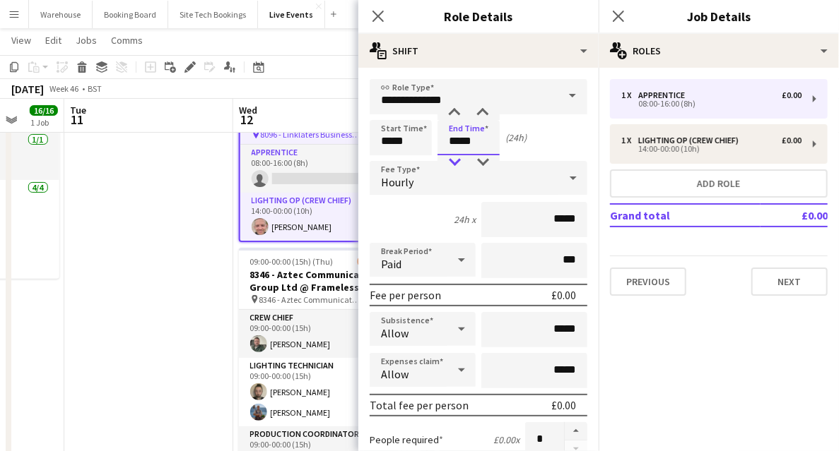
click at [454, 161] on div at bounding box center [454, 162] width 28 height 14
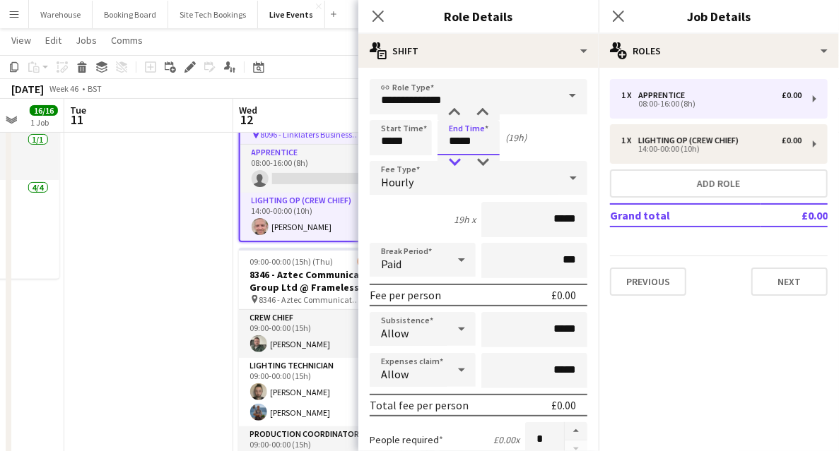
click at [454, 161] on div at bounding box center [454, 162] width 28 height 14
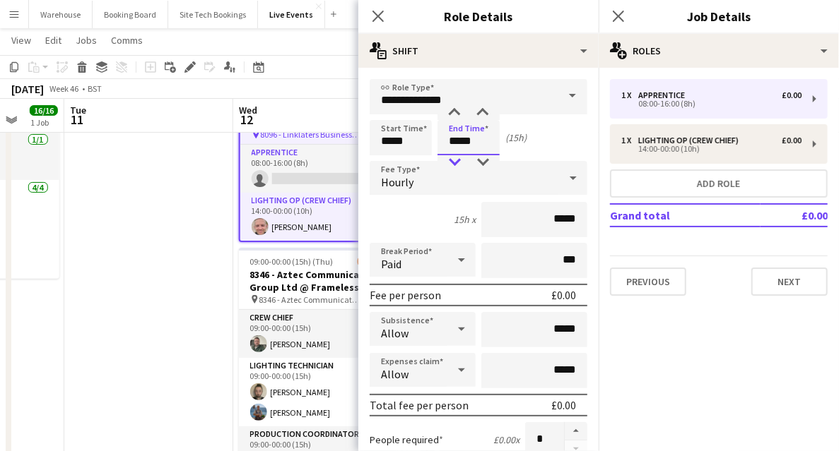
click at [454, 161] on div at bounding box center [454, 162] width 28 height 14
type input "*****"
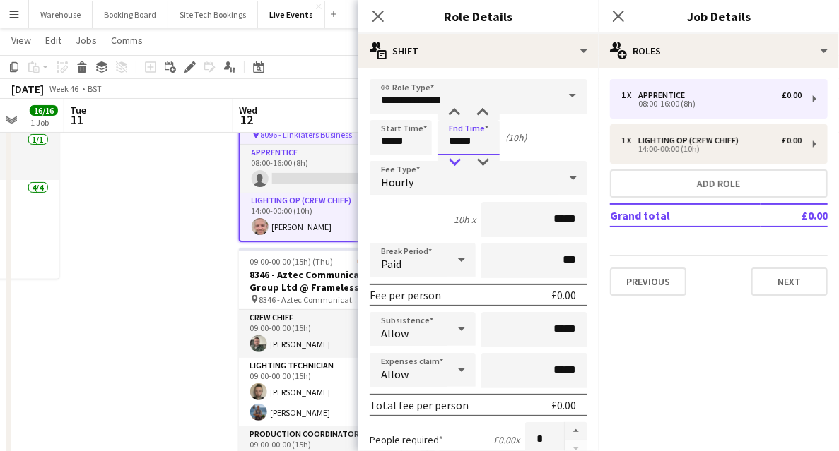
click at [454, 161] on div at bounding box center [454, 162] width 28 height 14
click at [410, 170] on div "Hourly" at bounding box center [463, 178] width 189 height 34
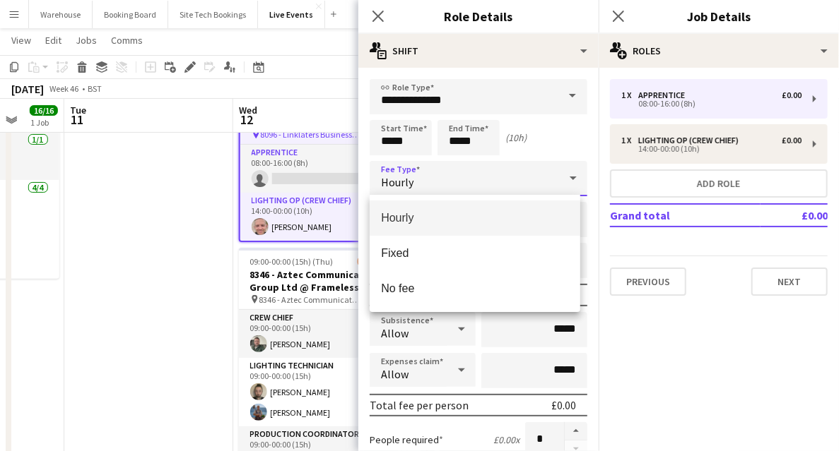
drag, startPoint x: 397, startPoint y: 246, endPoint x: 399, endPoint y: 204, distance: 41.7
click at [397, 247] on mat-option "Fixed" at bounding box center [474, 253] width 211 height 35
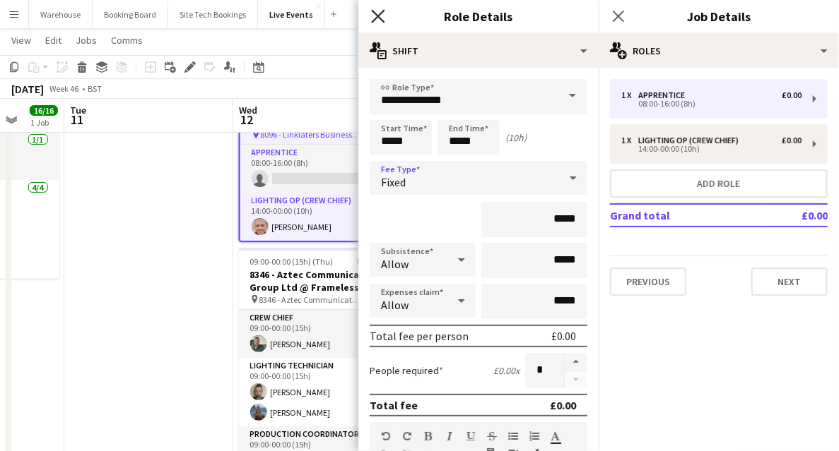
click at [377, 15] on icon at bounding box center [377, 15] width 13 height 13
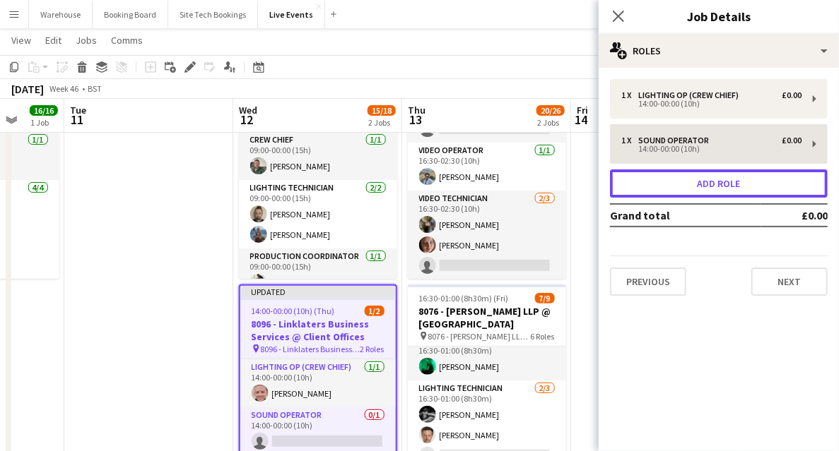
click at [649, 189] on button "Add role" at bounding box center [719, 184] width 218 height 28
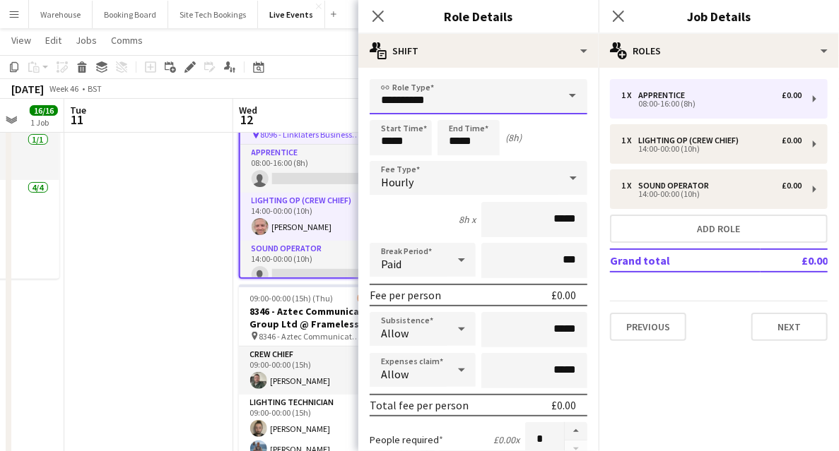
click at [432, 93] on input "**********" at bounding box center [478, 96] width 218 height 35
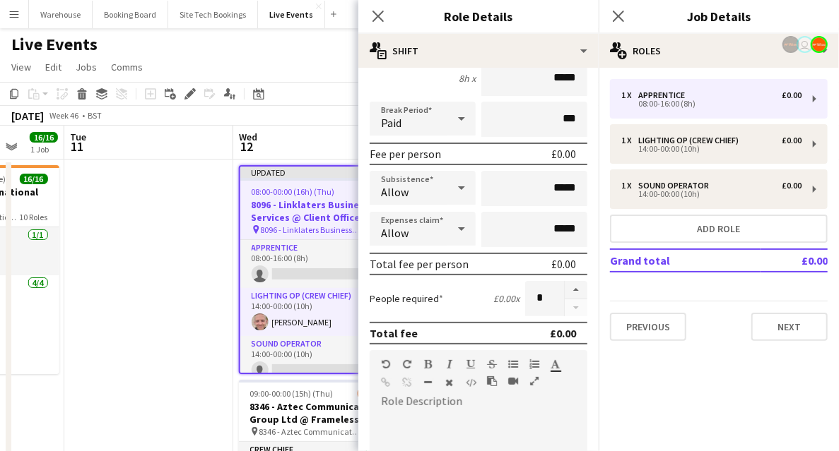
scroll to position [0, 0]
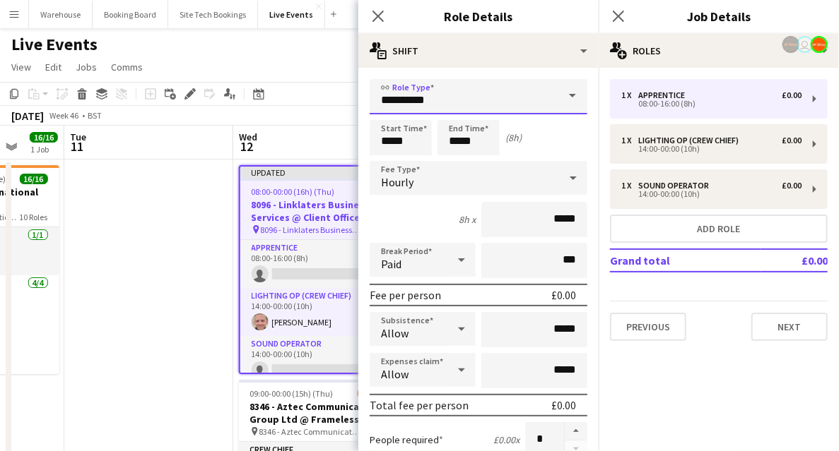
click at [435, 106] on input "**********" at bounding box center [478, 96] width 218 height 35
click at [559, 99] on span at bounding box center [572, 96] width 30 height 34
click at [569, 97] on span at bounding box center [572, 96] width 30 height 34
click at [463, 92] on input "**********" at bounding box center [478, 96] width 218 height 35
drag, startPoint x: 435, startPoint y: 106, endPoint x: 415, endPoint y: 97, distance: 21.5
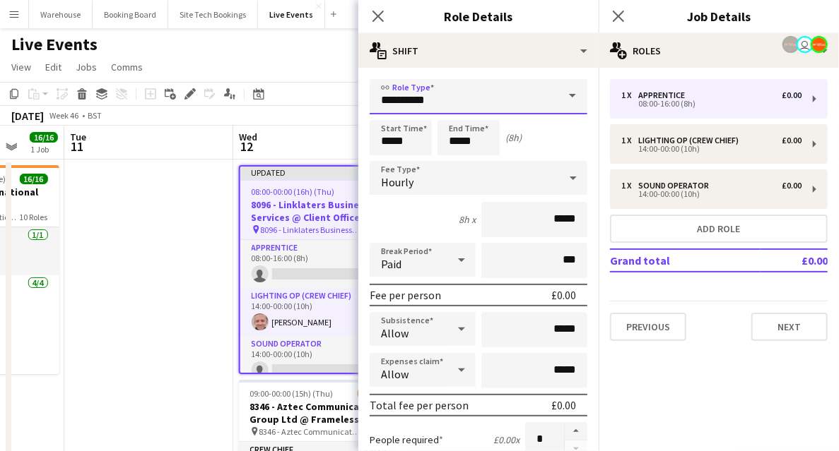
click at [560, 96] on span at bounding box center [572, 96] width 30 height 34
drag, startPoint x: 757, startPoint y: 362, endPoint x: 750, endPoint y: 357, distance: 8.6
click at [756, 362] on mat-expansion-panel "pencil3 General details 1 x Apprentice £0.00 08:00-16:00 (8h) 1 x Lighting Op (…" at bounding box center [718, 260] width 240 height 384
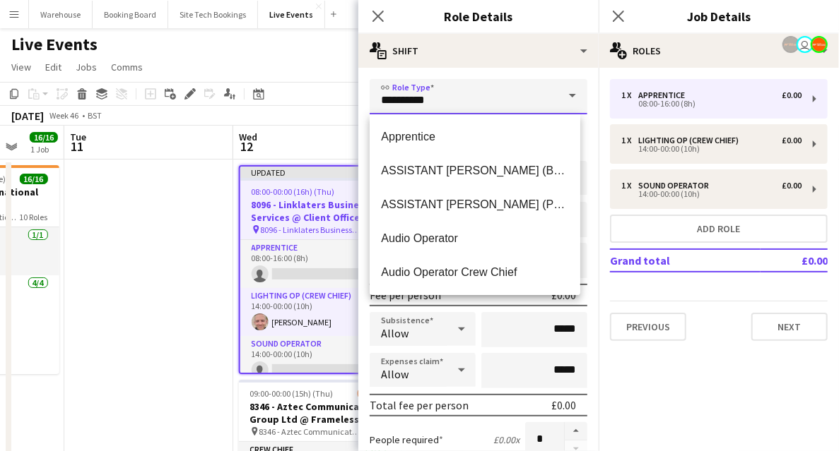
click at [457, 102] on input "**********" at bounding box center [478, 96] width 218 height 35
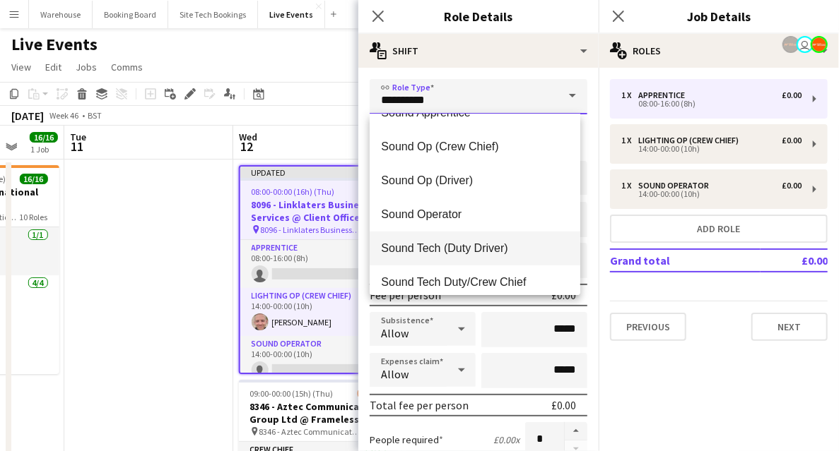
scroll to position [2920, 0]
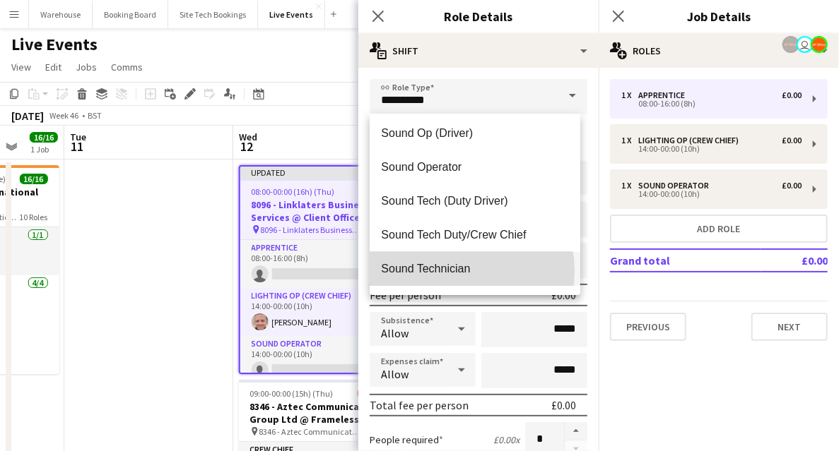
click at [449, 271] on span "Sound Technician" at bounding box center [475, 268] width 188 height 13
type input "**********"
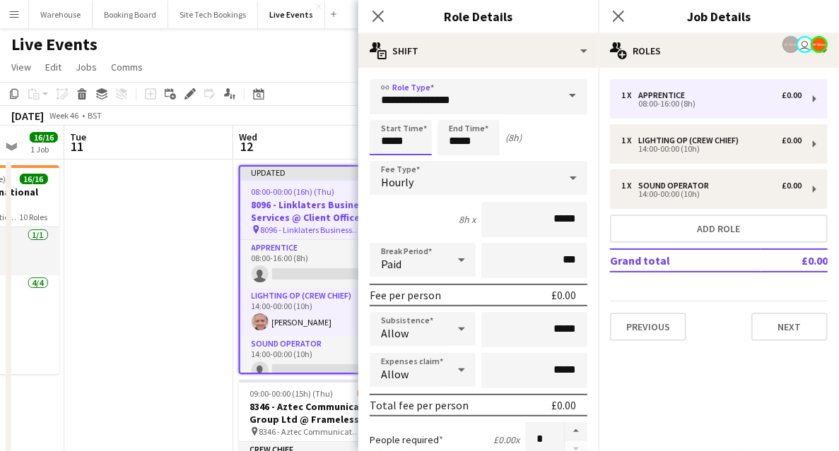
click at [404, 142] on input "*****" at bounding box center [400, 137] width 62 height 35
click at [387, 113] on div at bounding box center [386, 113] width 28 height 14
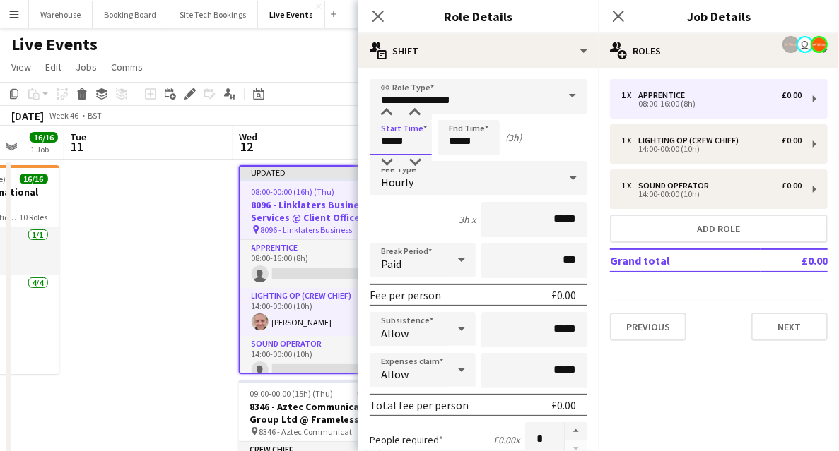
click at [387, 113] on div at bounding box center [386, 113] width 28 height 14
type input "*****"
click at [387, 113] on div at bounding box center [386, 113] width 28 height 14
click at [462, 141] on input "*****" at bounding box center [468, 137] width 62 height 35
click at [452, 170] on div "Hourly" at bounding box center [463, 178] width 189 height 34
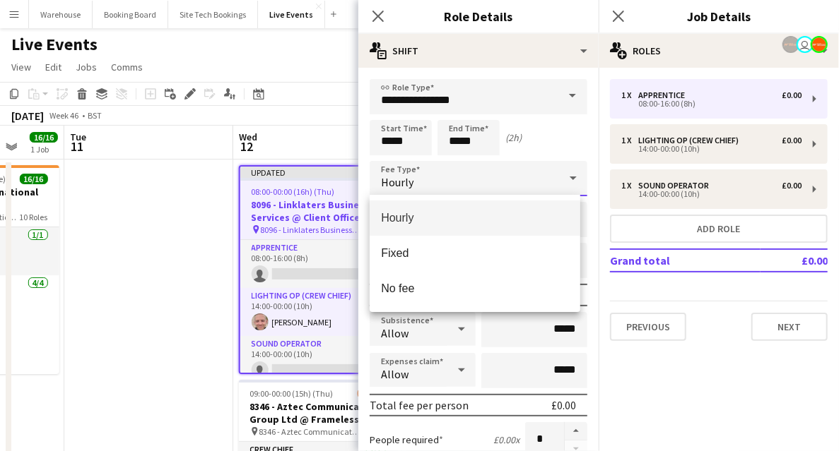
click at [451, 170] on div at bounding box center [419, 225] width 839 height 451
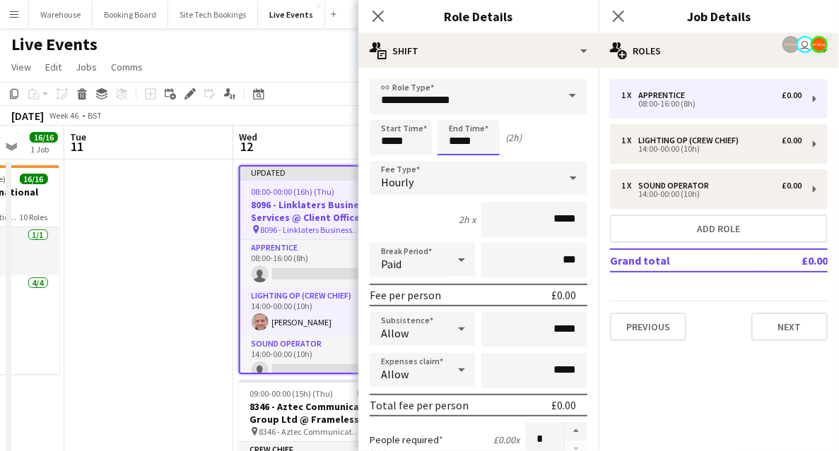
click at [451, 141] on input "*****" at bounding box center [468, 137] width 62 height 35
click at [449, 164] on div at bounding box center [454, 162] width 28 height 14
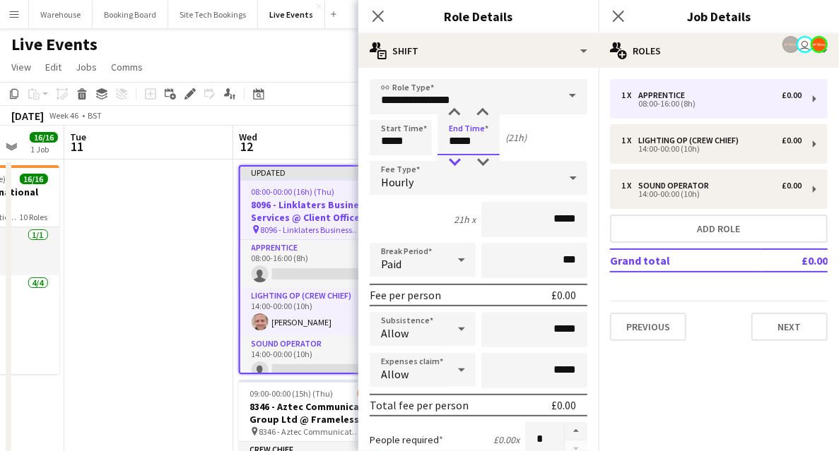
click at [449, 164] on div at bounding box center [454, 162] width 28 height 14
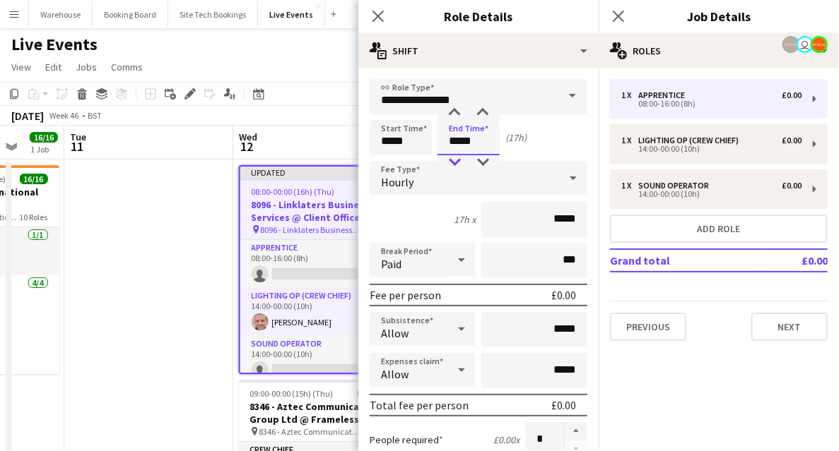
click at [449, 164] on div at bounding box center [454, 162] width 28 height 14
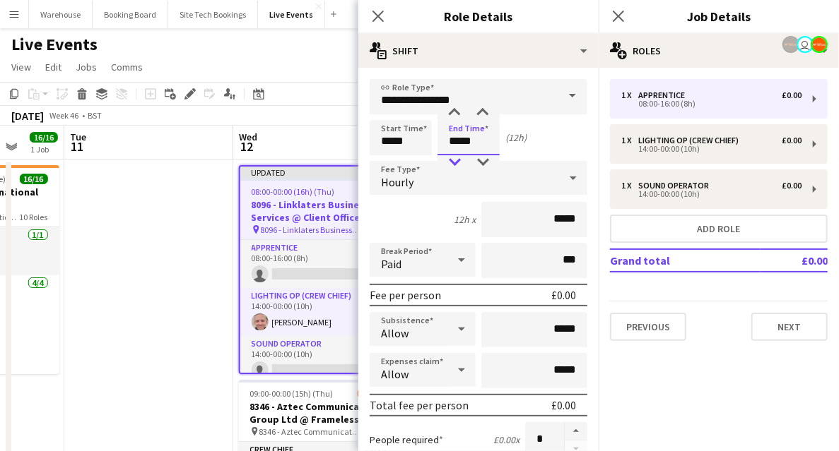
click at [449, 164] on div at bounding box center [454, 162] width 28 height 14
type input "*****"
click at [449, 164] on div at bounding box center [454, 162] width 28 height 14
click at [414, 168] on div "Hourly" at bounding box center [463, 178] width 189 height 34
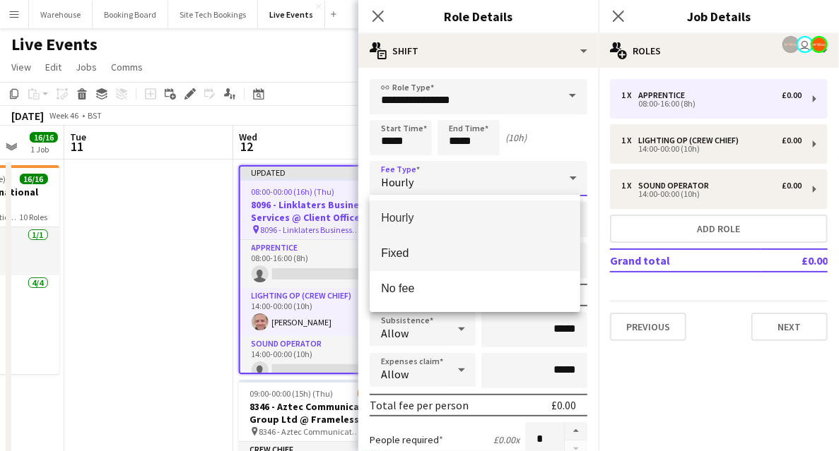
click at [394, 246] on mat-option "Fixed" at bounding box center [474, 253] width 211 height 35
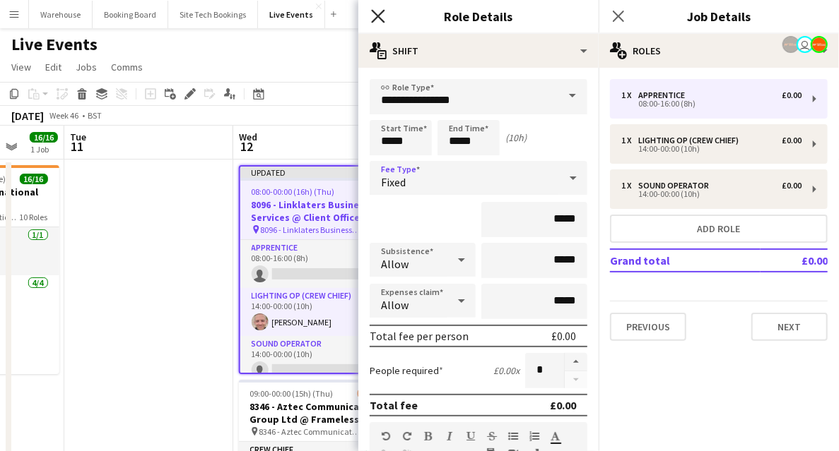
click at [376, 14] on icon at bounding box center [377, 15] width 13 height 13
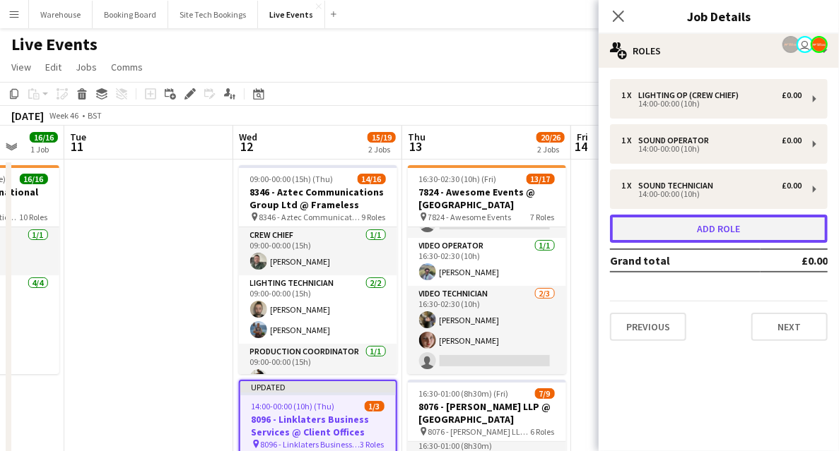
click at [666, 226] on button "Add role" at bounding box center [719, 229] width 218 height 28
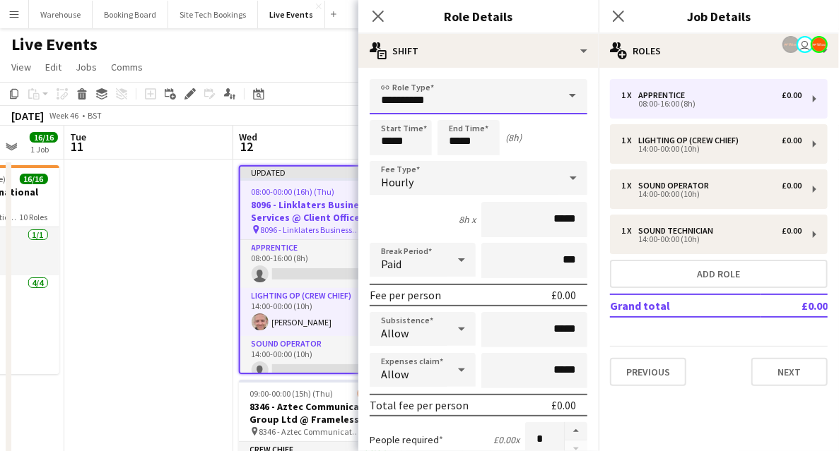
click at [413, 88] on input "**********" at bounding box center [478, 96] width 218 height 35
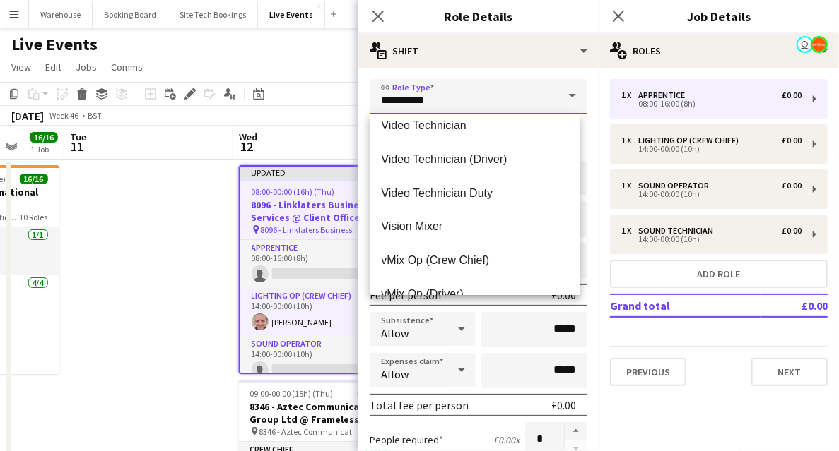
scroll to position [3579, 0]
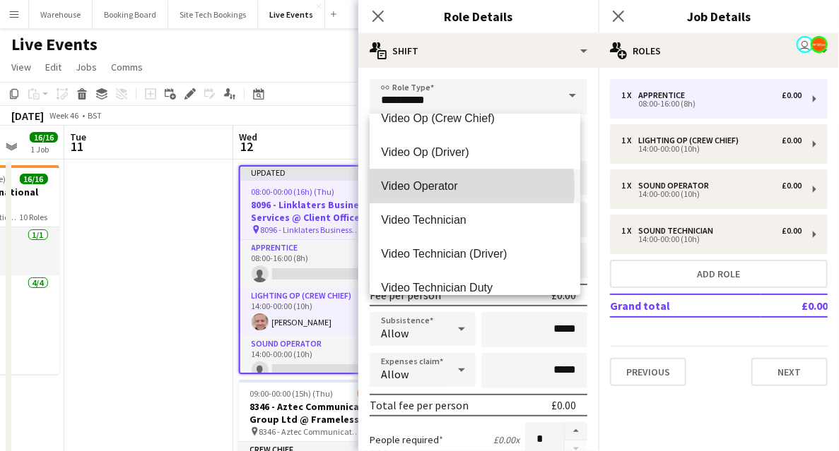
click at [437, 187] on span "Video Operator" at bounding box center [475, 185] width 188 height 13
type input "**********"
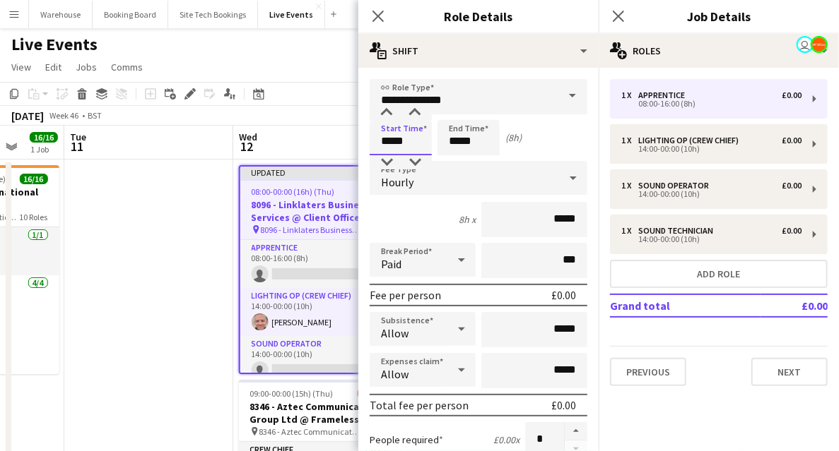
click at [386, 143] on input "*****" at bounding box center [400, 137] width 62 height 35
click at [389, 116] on div at bounding box center [386, 113] width 28 height 14
click at [389, 115] on div at bounding box center [386, 113] width 28 height 14
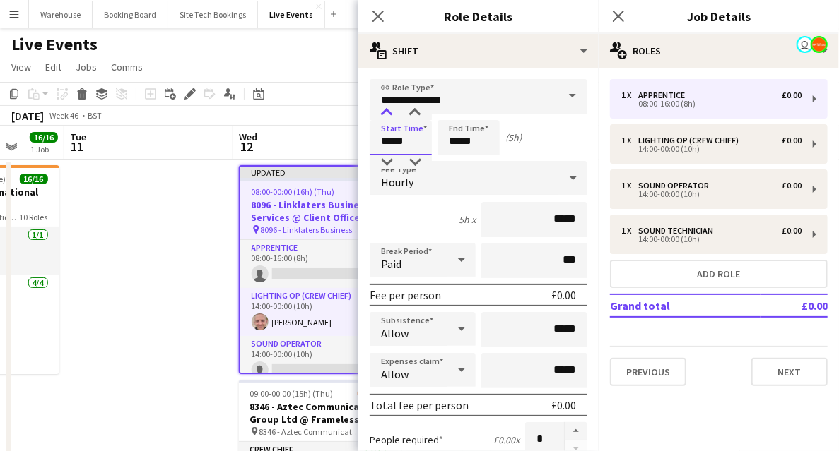
click at [389, 115] on div at bounding box center [386, 113] width 28 height 14
type input "*****"
click at [388, 115] on div at bounding box center [386, 113] width 28 height 14
click at [446, 134] on input "*****" at bounding box center [468, 137] width 62 height 35
click at [452, 162] on div at bounding box center [454, 162] width 28 height 14
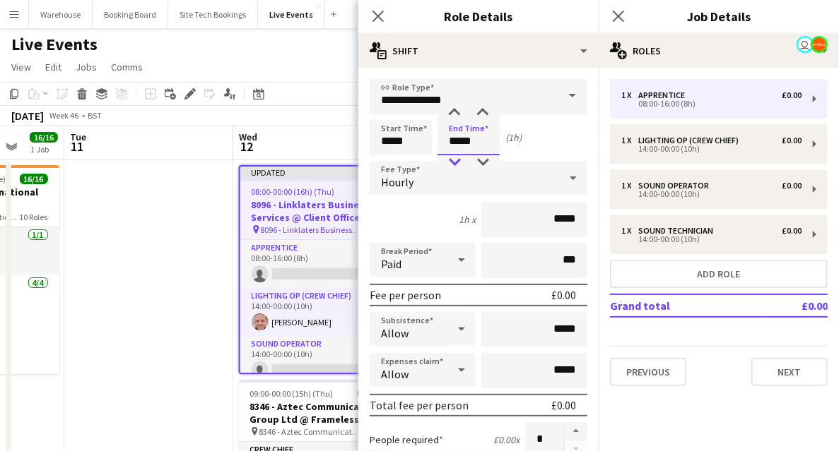
click at [451, 163] on div at bounding box center [454, 162] width 28 height 14
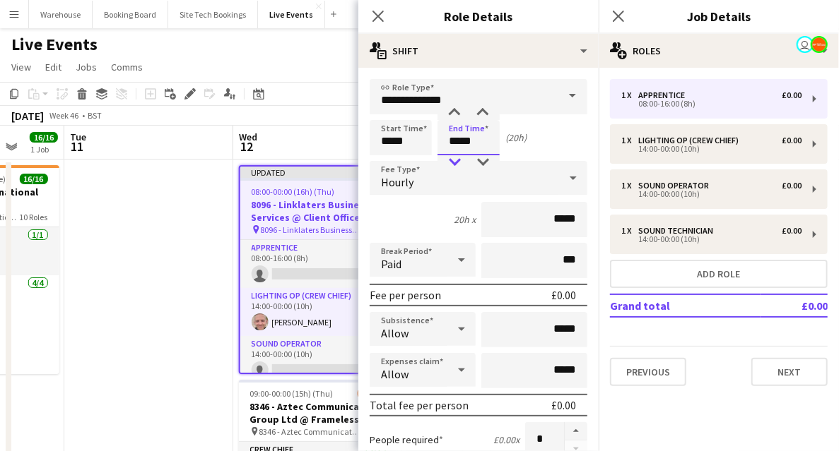
click at [451, 163] on div at bounding box center [454, 162] width 28 height 14
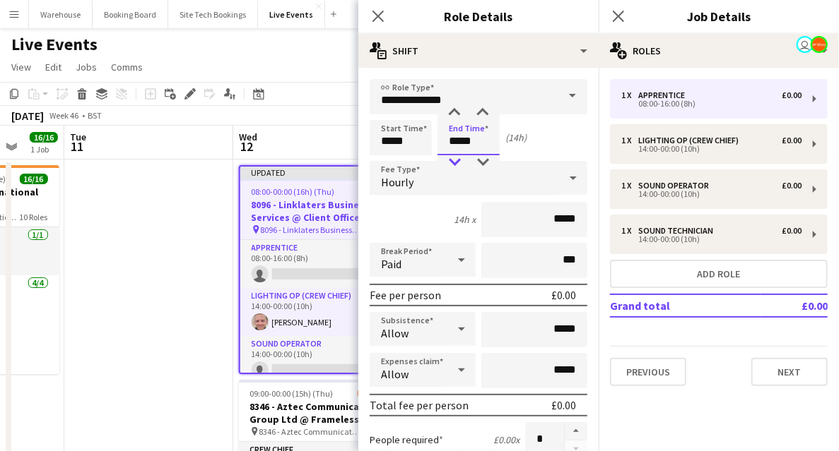
click at [451, 163] on div at bounding box center [454, 162] width 28 height 14
type input "*****"
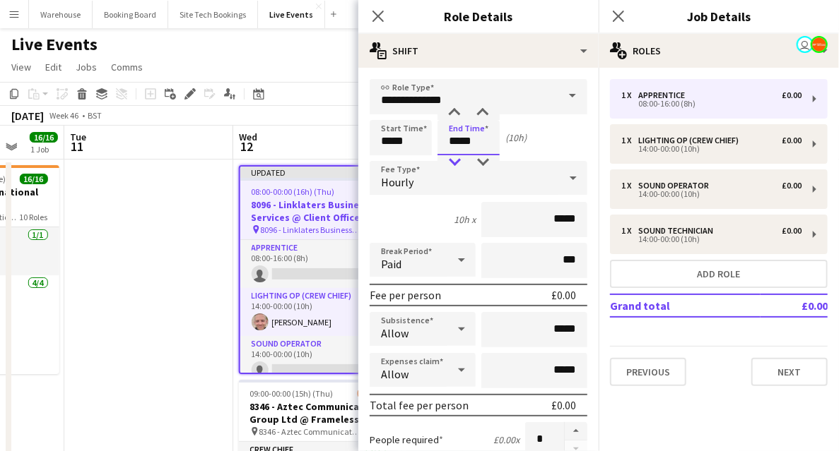
click at [451, 163] on div at bounding box center [454, 162] width 28 height 14
click at [415, 175] on div "Hourly" at bounding box center [463, 178] width 189 height 34
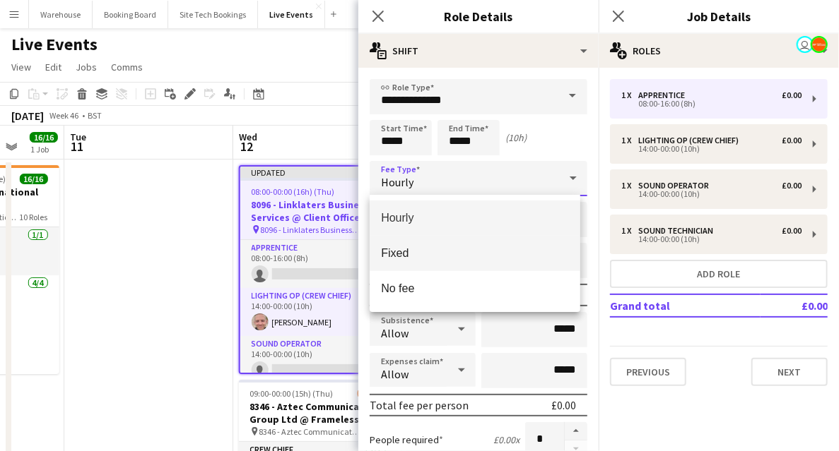
click at [393, 247] on span "Fixed" at bounding box center [475, 253] width 188 height 13
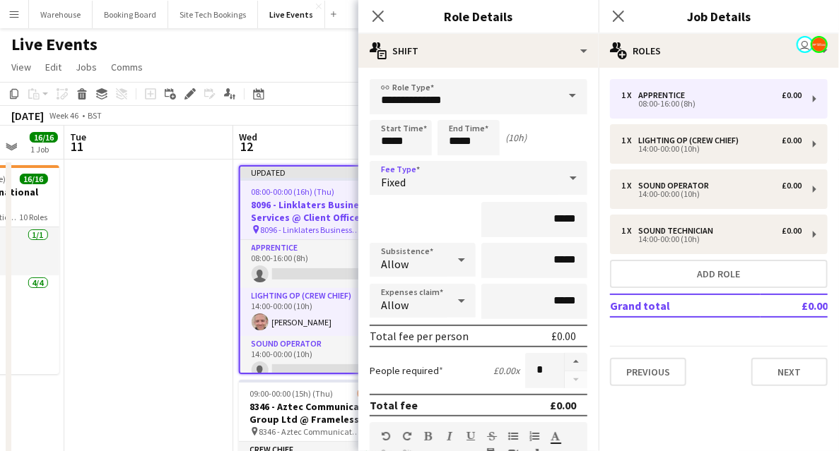
drag, startPoint x: 373, startPoint y: 16, endPoint x: 377, endPoint y: 25, distance: 10.1
click at [373, 16] on icon "Close pop-in" at bounding box center [377, 16] width 11 height 11
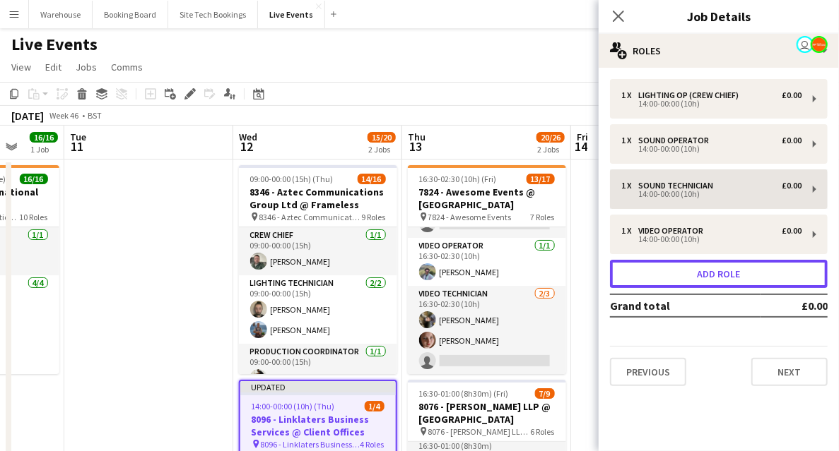
drag, startPoint x: 706, startPoint y: 276, endPoint x: 615, endPoint y: 242, distance: 97.9
click at [706, 278] on button "Add role" at bounding box center [719, 274] width 218 height 28
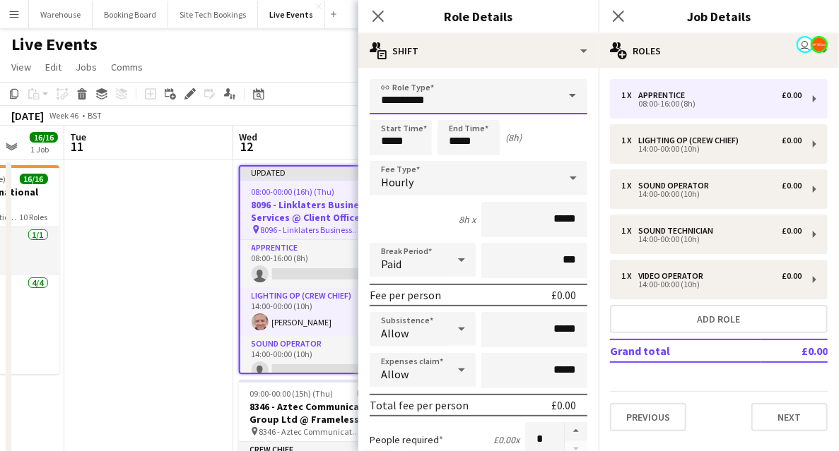
drag, startPoint x: 387, startPoint y: 93, endPoint x: 400, endPoint y: 112, distance: 22.3
click at [389, 94] on input "**********" at bounding box center [478, 96] width 218 height 35
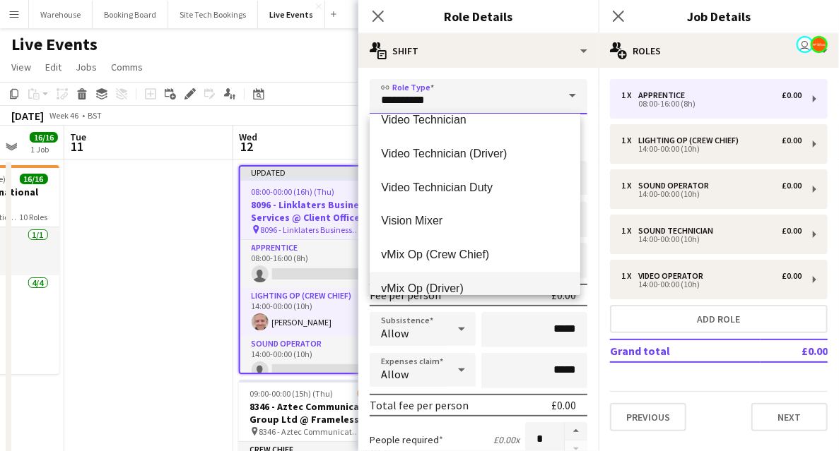
scroll to position [3632, 0]
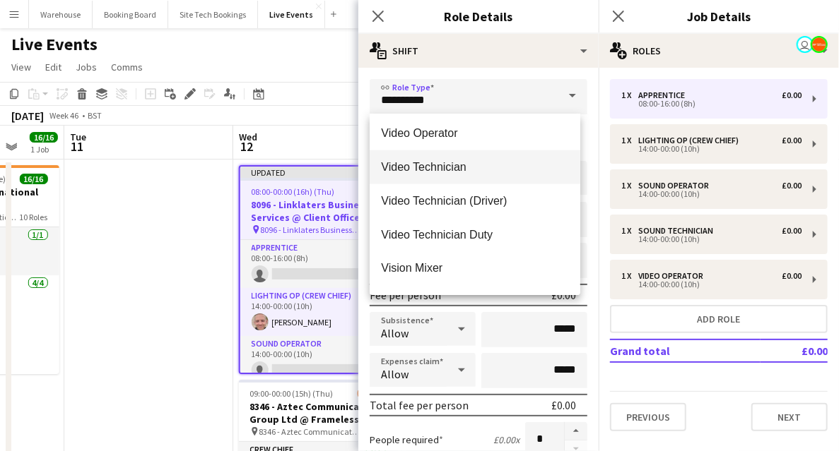
click at [434, 177] on mat-option "Video Technician" at bounding box center [474, 167] width 211 height 34
type input "**********"
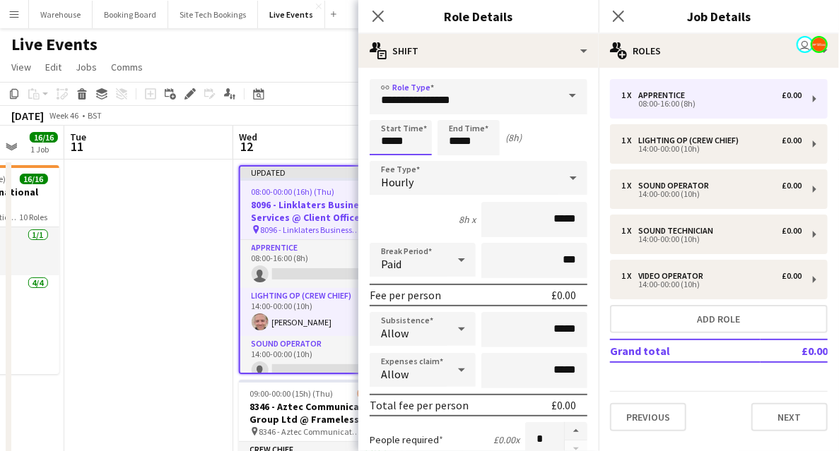
click at [400, 122] on input "*****" at bounding box center [400, 137] width 62 height 35
click at [390, 113] on div at bounding box center [386, 113] width 28 height 14
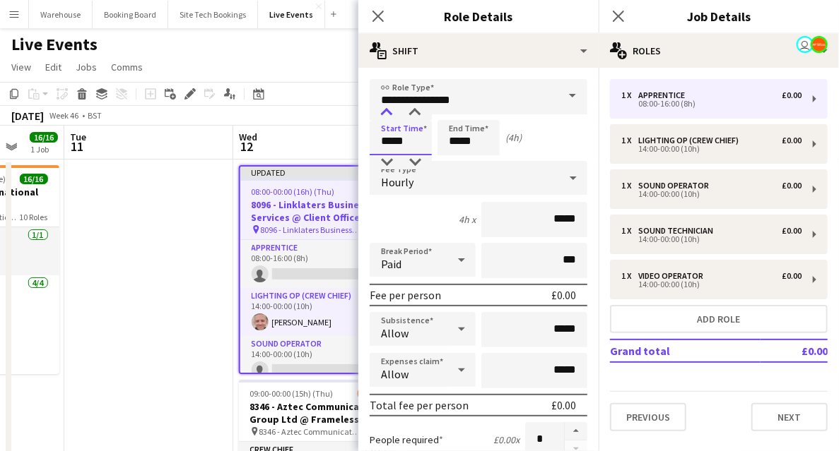
click at [390, 113] on div at bounding box center [386, 113] width 28 height 14
click at [389, 113] on div at bounding box center [386, 113] width 28 height 14
type input "*****"
click at [387, 156] on div at bounding box center [386, 162] width 28 height 14
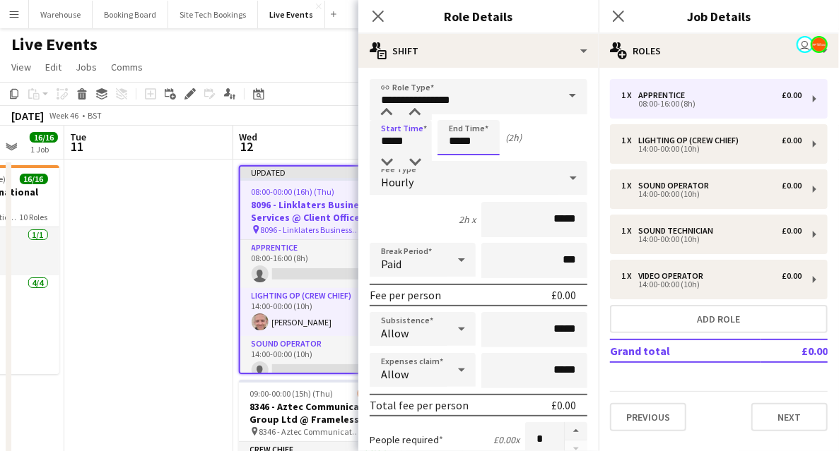
click at [448, 134] on input "*****" at bounding box center [468, 137] width 62 height 35
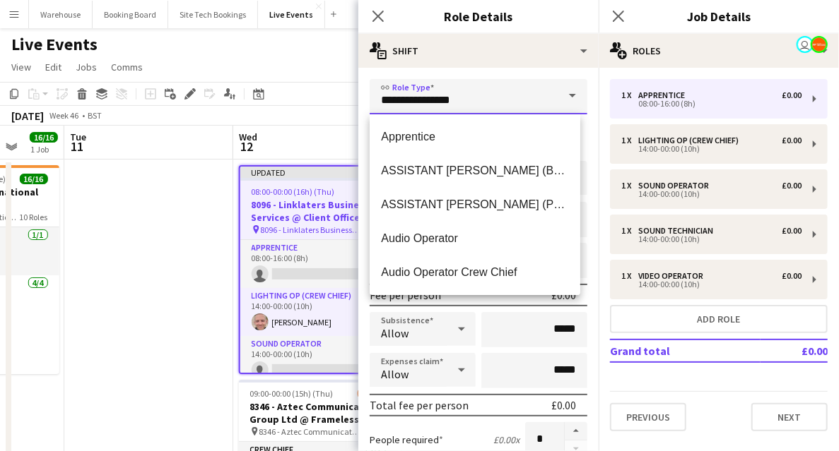
click at [449, 102] on input "**********" at bounding box center [478, 96] width 218 height 35
click at [514, 319] on input "*****" at bounding box center [534, 329] width 106 height 35
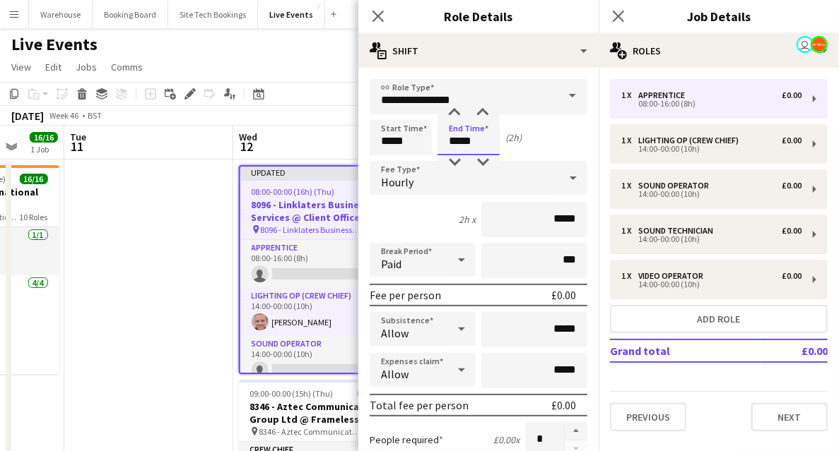
click at [466, 143] on input "*****" at bounding box center [468, 137] width 62 height 35
click at [455, 159] on div at bounding box center [454, 162] width 28 height 14
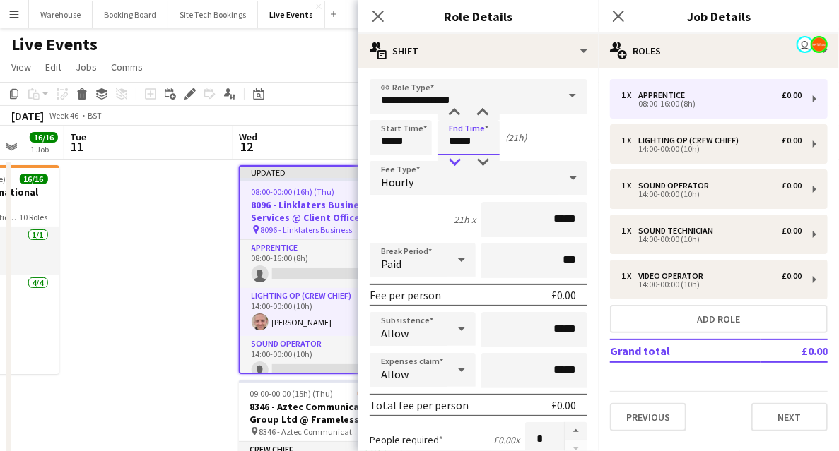
click at [455, 159] on div at bounding box center [454, 162] width 28 height 14
click at [455, 160] on div at bounding box center [454, 162] width 28 height 14
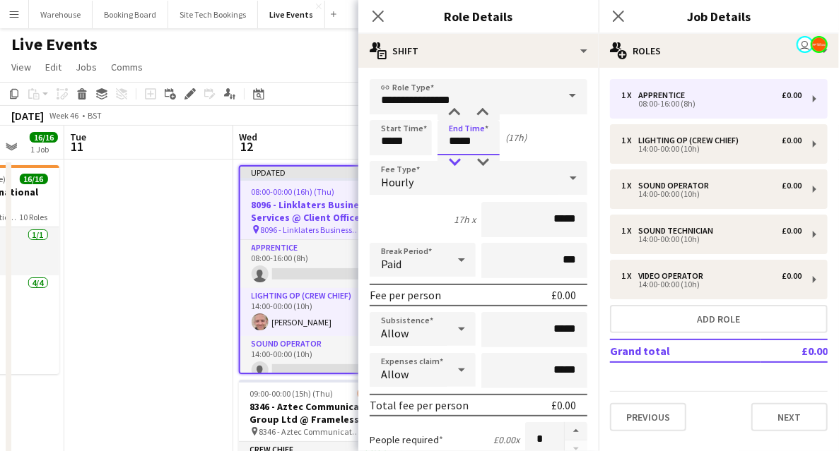
click at [455, 160] on div at bounding box center [454, 162] width 28 height 14
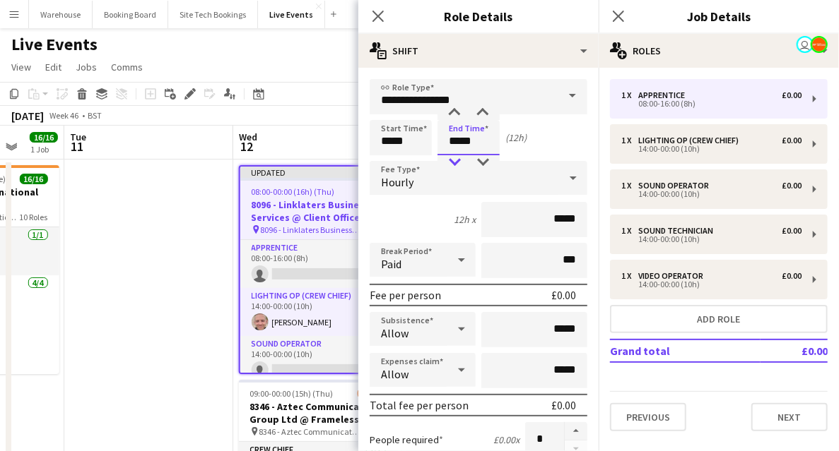
click at [455, 160] on div at bounding box center [454, 162] width 28 height 14
type input "*****"
click at [455, 160] on div at bounding box center [454, 162] width 28 height 14
click at [424, 174] on div "Hourly" at bounding box center [463, 178] width 189 height 34
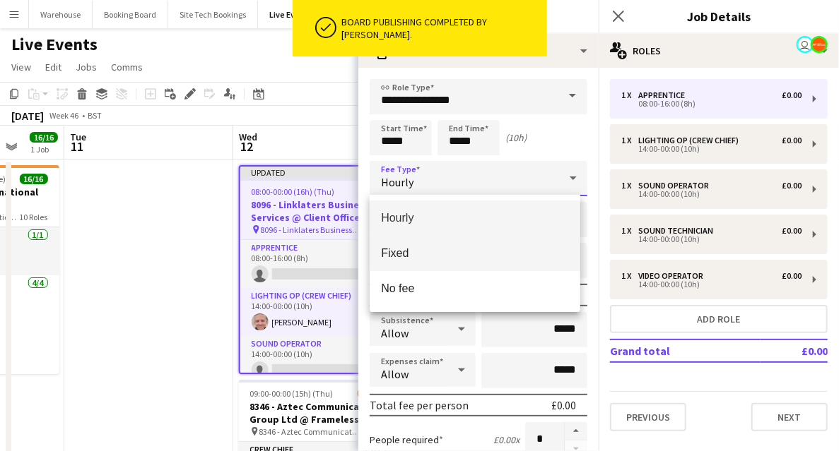
click at [410, 240] on mat-option "Fixed" at bounding box center [474, 253] width 211 height 35
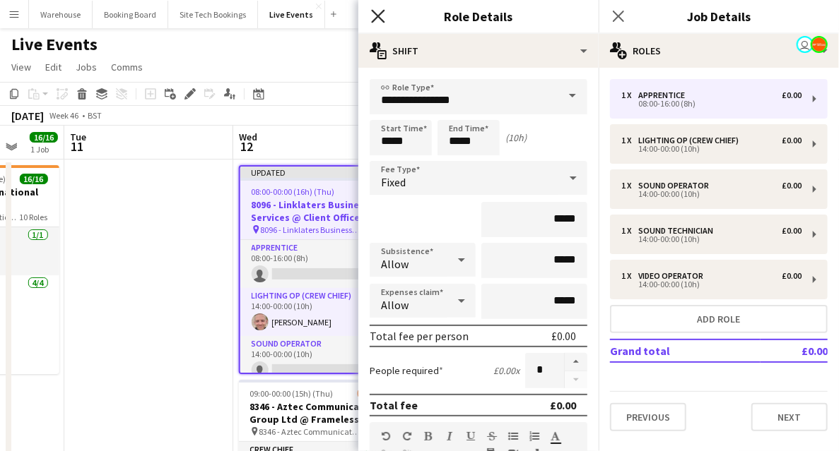
click at [376, 16] on icon "Close pop-in" at bounding box center [377, 15] width 13 height 13
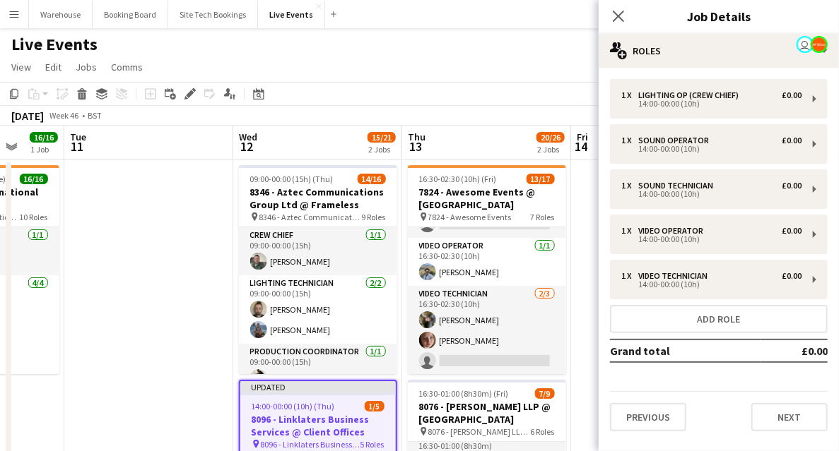
click at [614, 27] on div "Close pop-in" at bounding box center [618, 16] width 40 height 32
click at [621, 20] on icon "Close pop-in" at bounding box center [617, 15] width 13 height 13
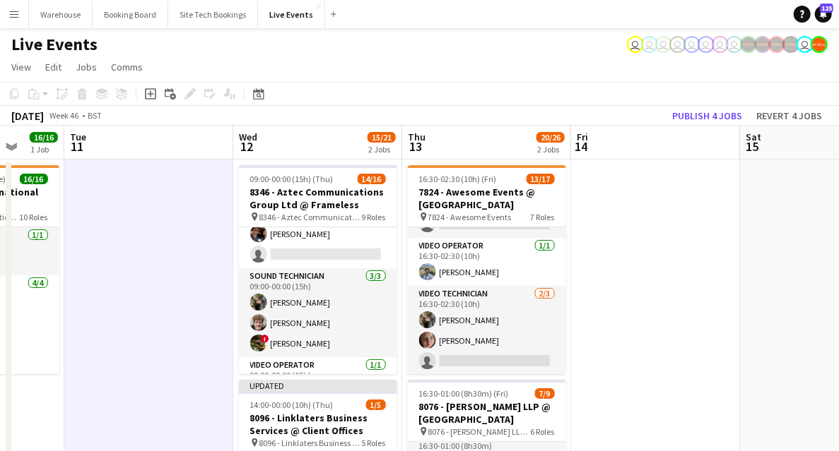
scroll to position [235, 0]
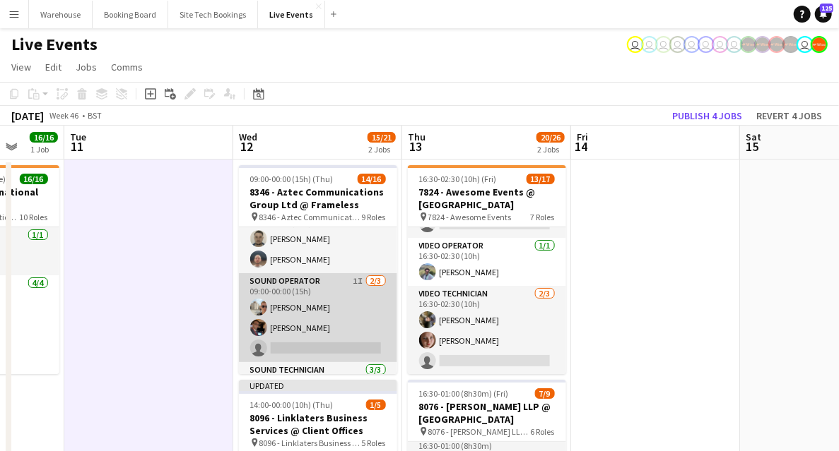
click at [319, 284] on app-card-role "Sound Operator 1I 2/3 09:00-00:00 (15h) Max Powers Tom Mitchell single-neutral-…" at bounding box center [318, 317] width 158 height 89
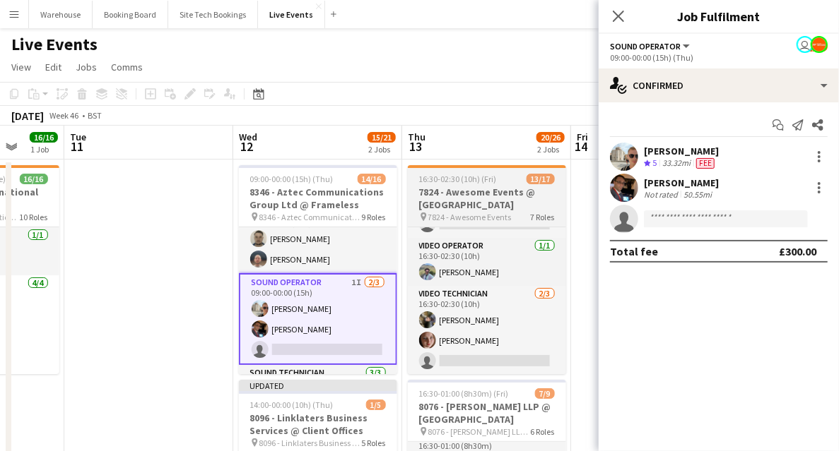
scroll to position [0, 442]
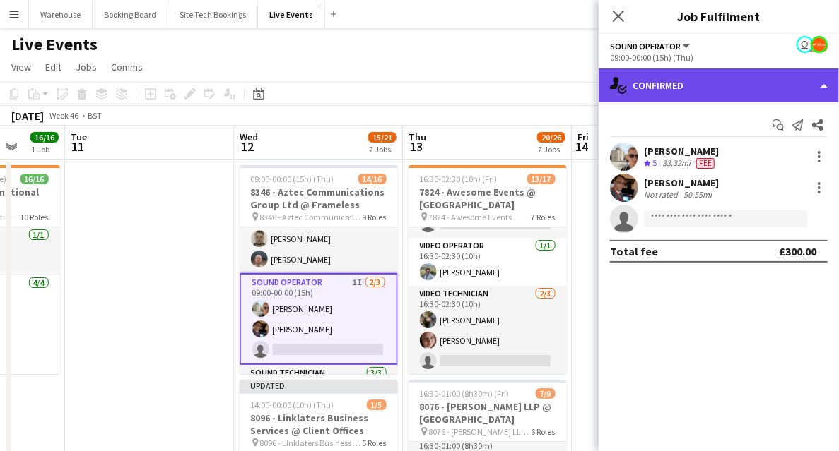
click at [640, 85] on div "single-neutral-actions-check-2 Confirmed" at bounding box center [718, 86] width 240 height 34
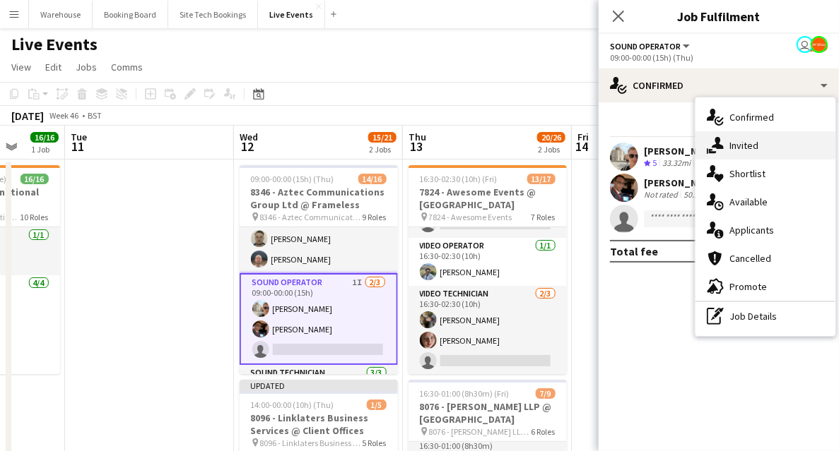
click at [723, 143] on div "single-neutral-actions-share-1 Invited" at bounding box center [765, 145] width 140 height 28
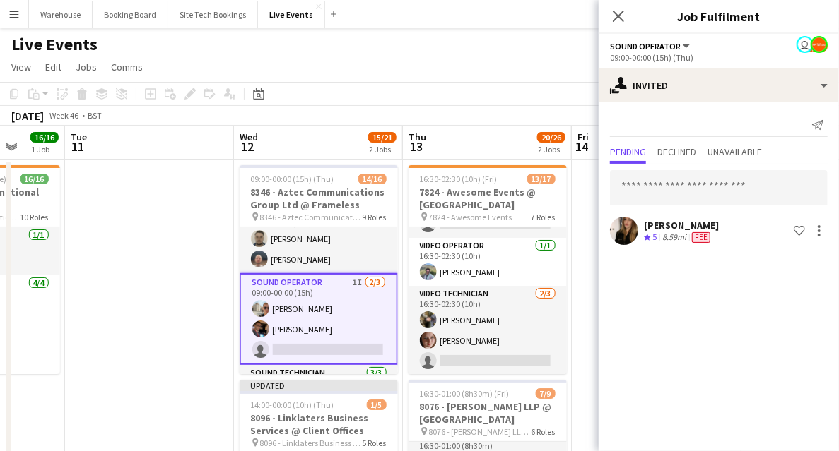
drag, startPoint x: 617, startPoint y: 17, endPoint x: 606, endPoint y: 25, distance: 14.1
click at [617, 17] on icon at bounding box center [618, 16] width 11 height 11
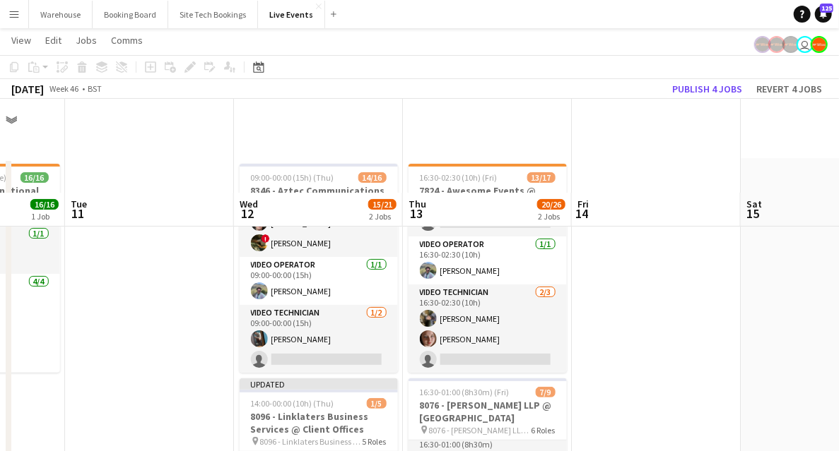
scroll to position [188, 0]
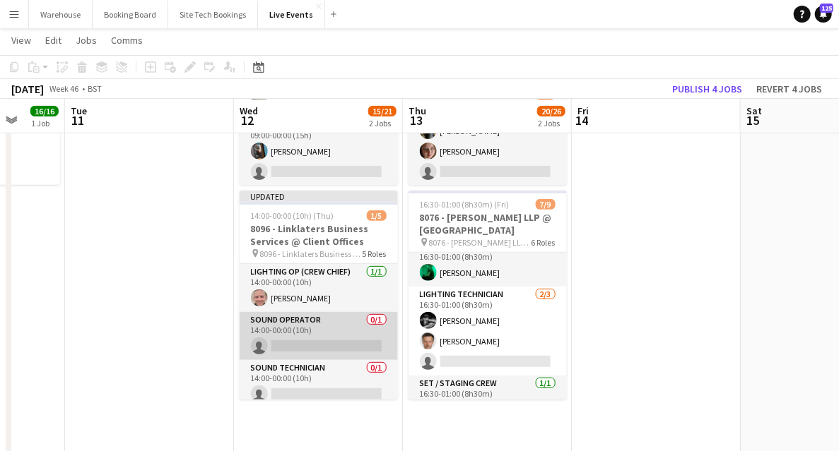
click at [292, 350] on app-card-role "Sound Operator 0/1 14:00-00:00 (10h) single-neutral-actions" at bounding box center [318, 336] width 158 height 48
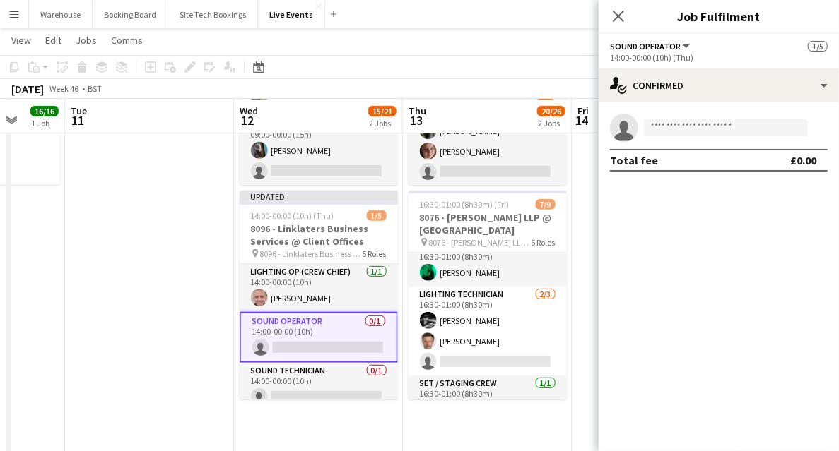
scroll to position [428, 0]
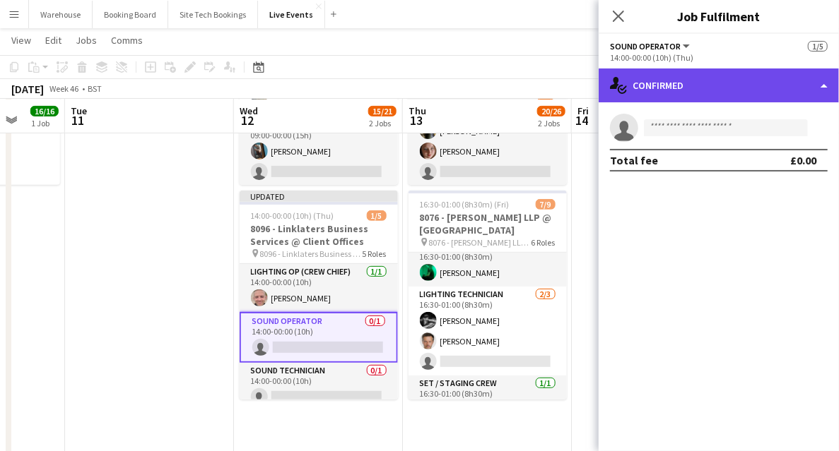
click at [681, 97] on div "single-neutral-actions-check-2 Confirmed" at bounding box center [718, 86] width 240 height 34
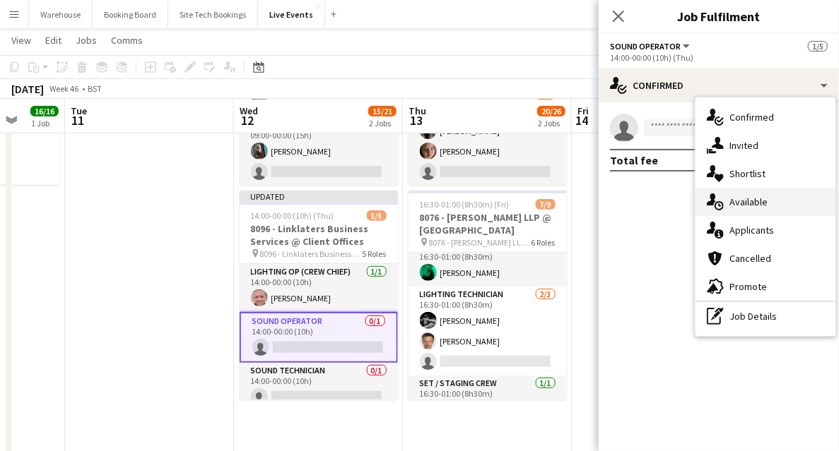
click at [748, 194] on div "single-neutral-actions-upload Available" at bounding box center [765, 202] width 140 height 28
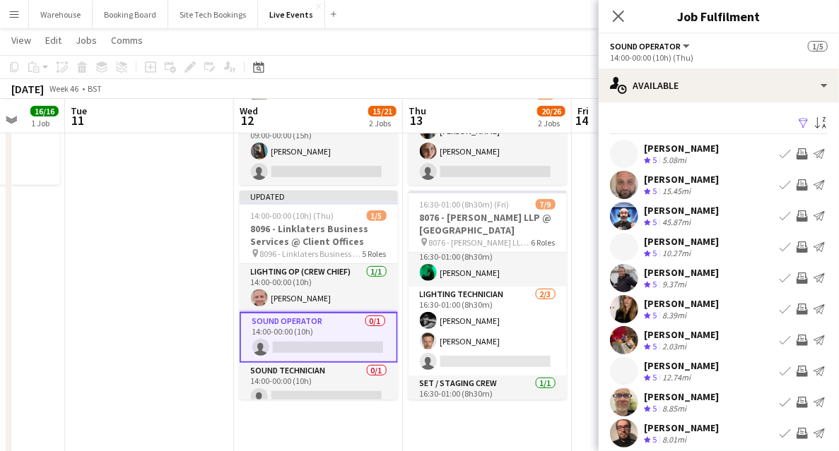
scroll to position [42, 0]
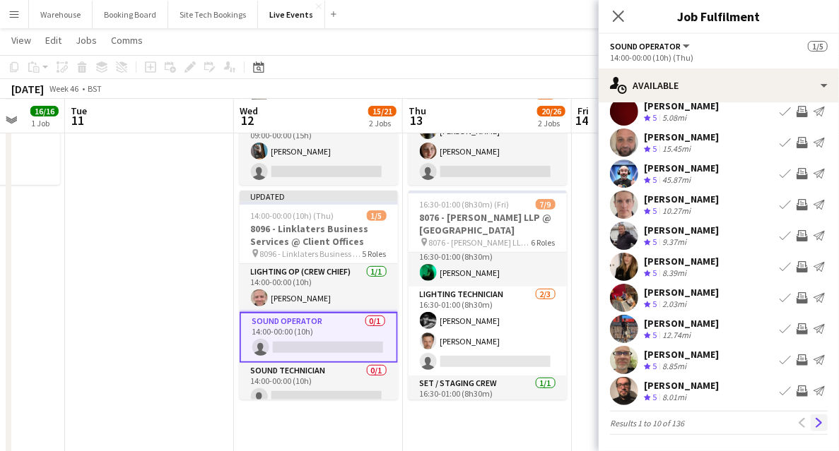
click at [815, 421] on app-icon "Next" at bounding box center [819, 423] width 10 height 10
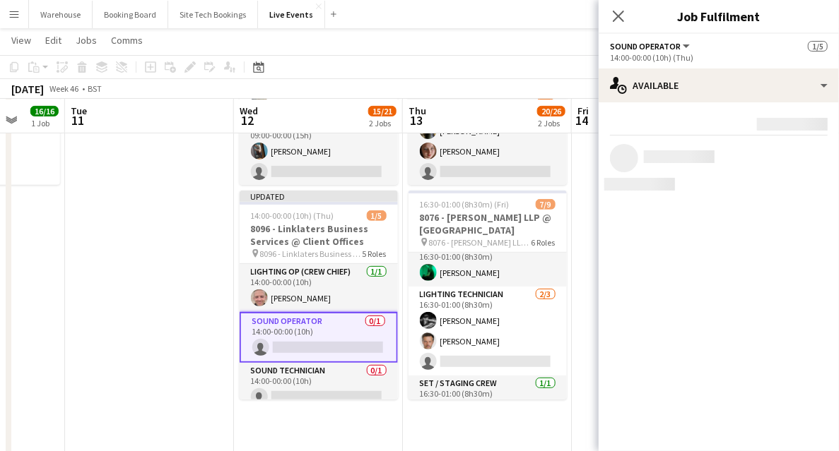
scroll to position [0, 0]
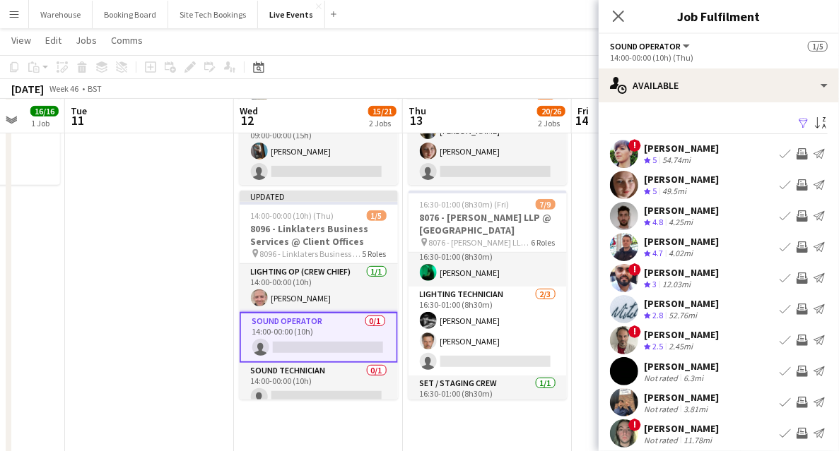
click at [796, 213] on app-icon "Invite crew" at bounding box center [801, 216] width 11 height 11
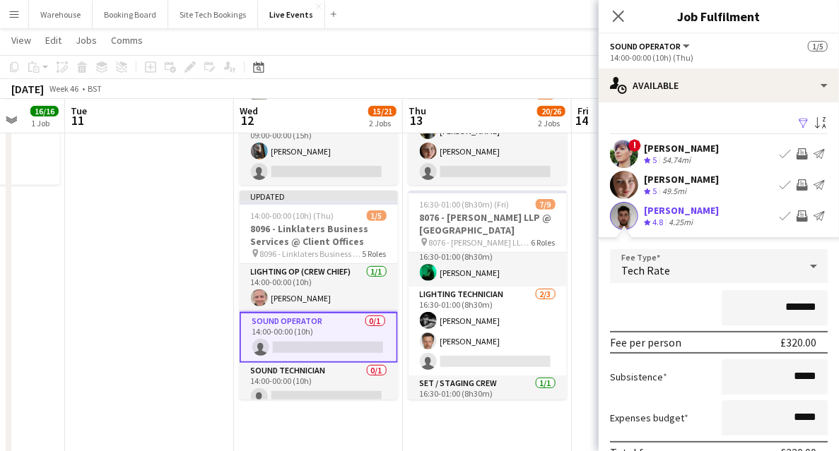
click at [656, 271] on span "Tech Rate" at bounding box center [645, 271] width 49 height 14
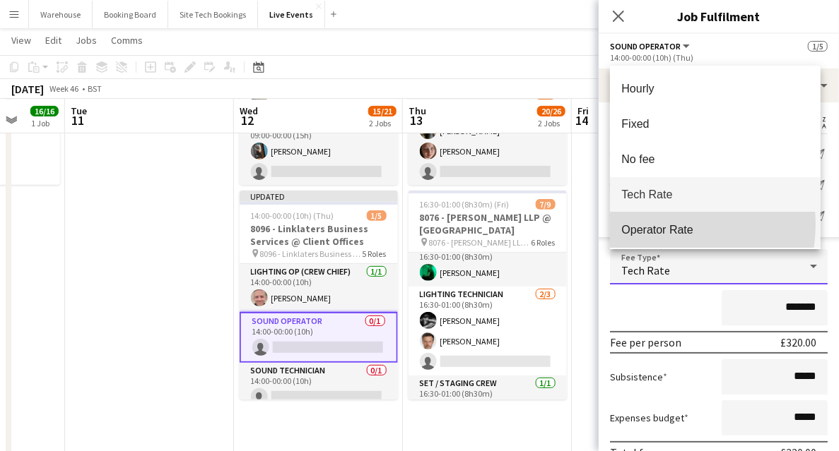
click at [656, 225] on span "Operator Rate" at bounding box center [715, 229] width 188 height 13
type input "*******"
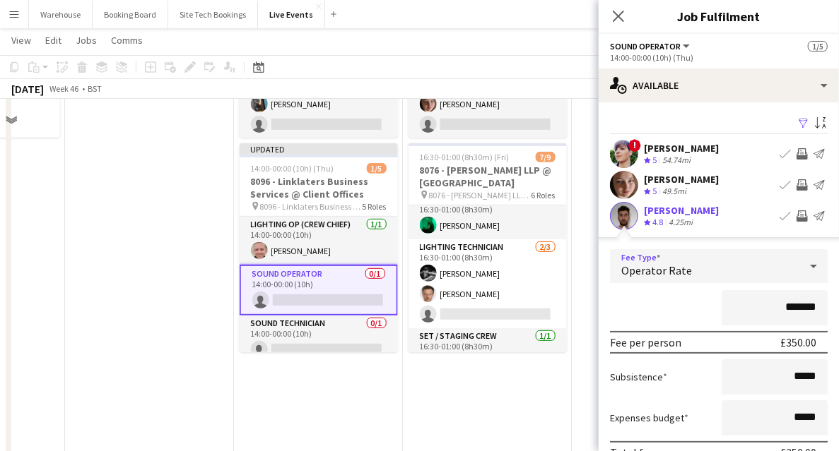
scroll to position [188, 0]
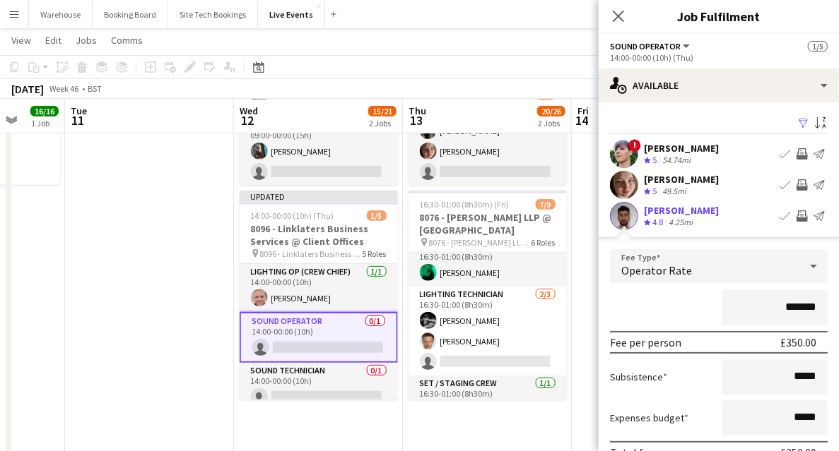
click at [617, 224] on app-user-avatar at bounding box center [624, 216] width 28 height 28
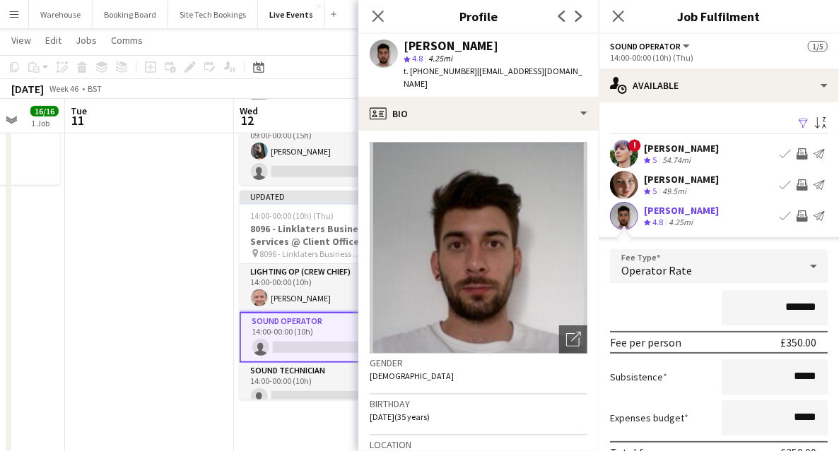
click at [617, 224] on app-user-avatar at bounding box center [624, 216] width 28 height 28
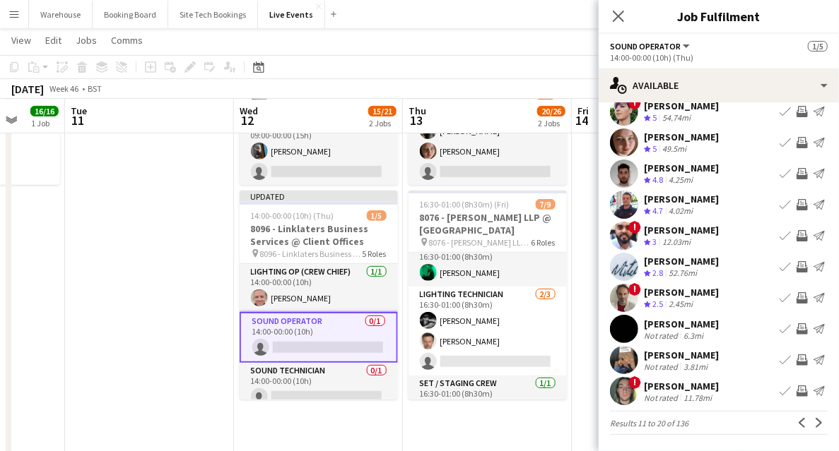
scroll to position [0, 0]
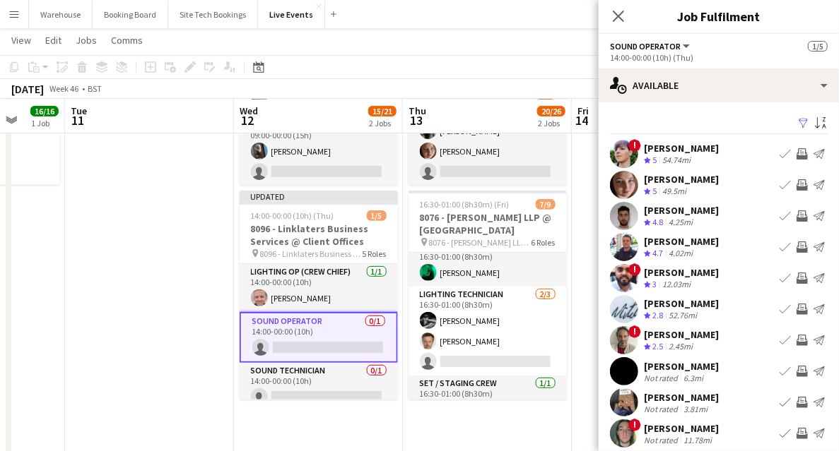
click at [796, 215] on app-icon "Invite crew" at bounding box center [801, 216] width 11 height 11
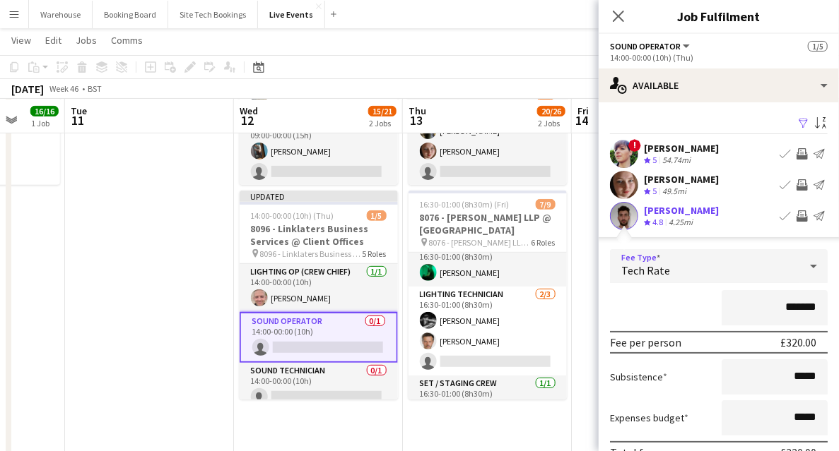
click at [651, 264] on span "Tech Rate" at bounding box center [645, 271] width 49 height 14
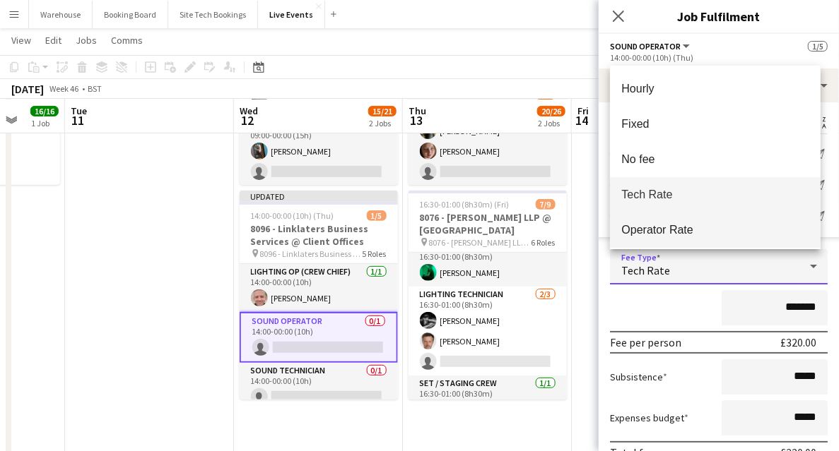
click at [656, 226] on span "Operator Rate" at bounding box center [715, 229] width 188 height 13
type input "*******"
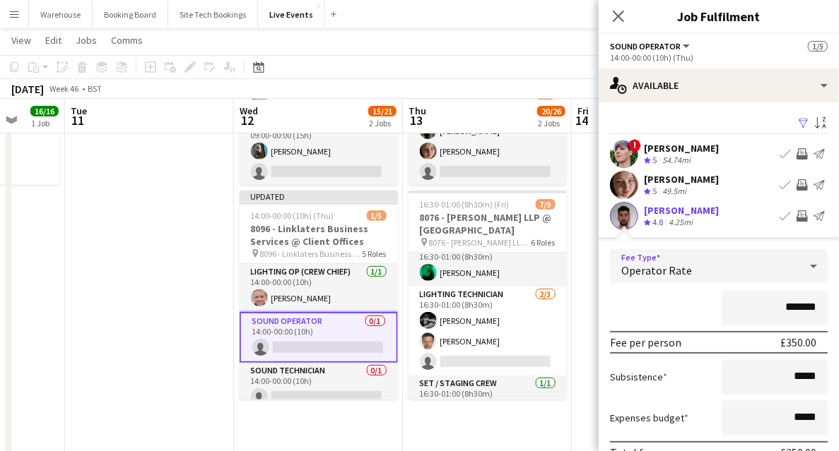
scroll to position [283, 0]
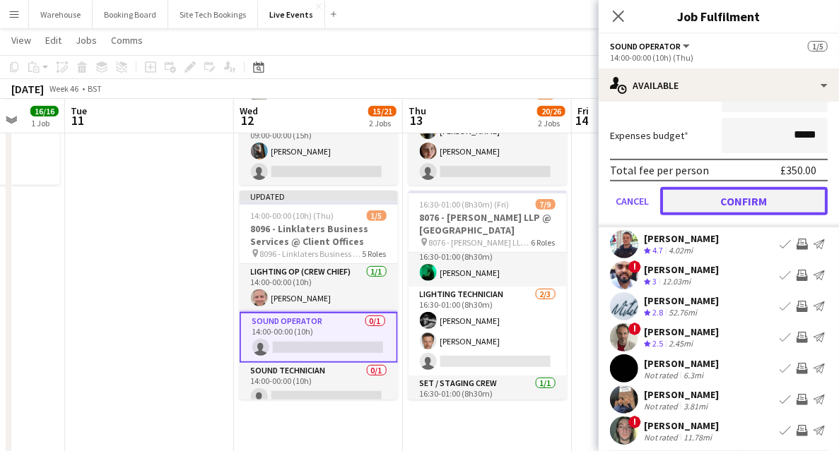
click at [728, 203] on button "Confirm" at bounding box center [743, 201] width 167 height 28
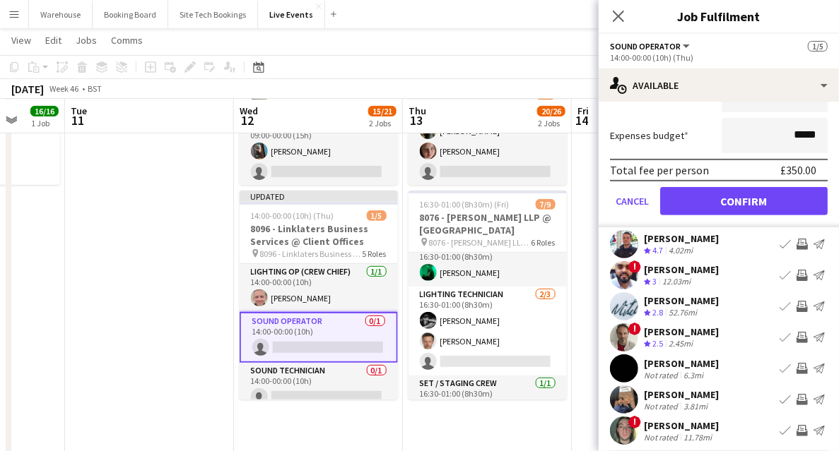
scroll to position [42, 0]
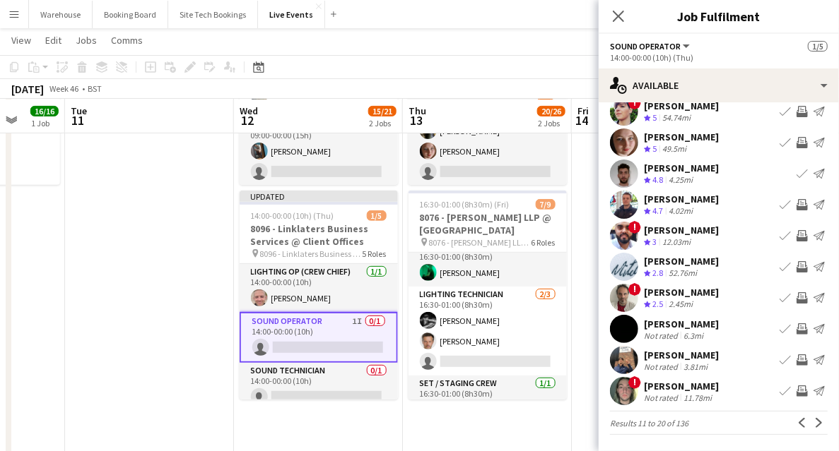
click at [616, 14] on icon at bounding box center [618, 16] width 11 height 11
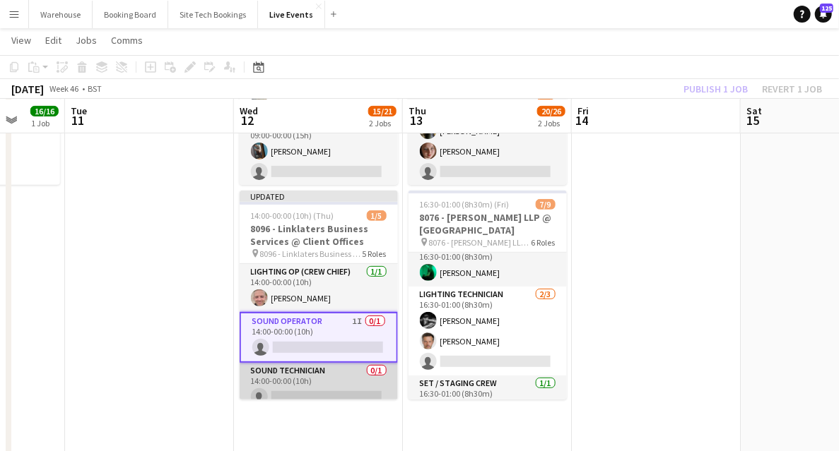
scroll to position [47, 0]
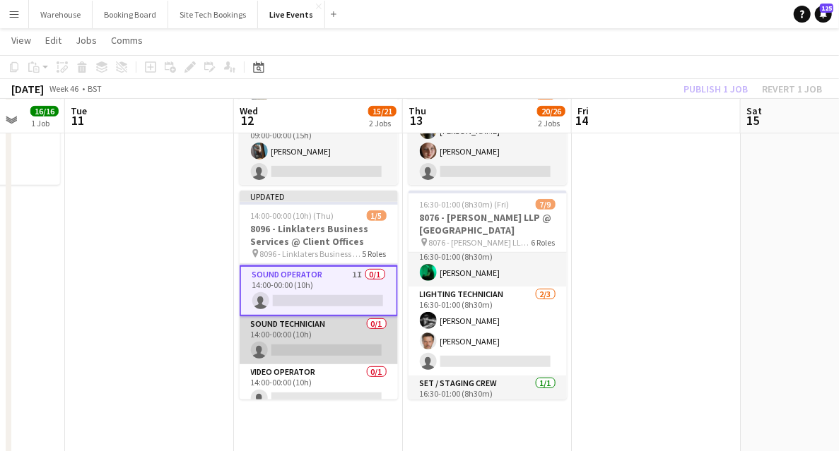
click at [305, 331] on app-card-role "Sound Technician 0/1 14:00-00:00 (10h) single-neutral-actions" at bounding box center [318, 341] width 158 height 48
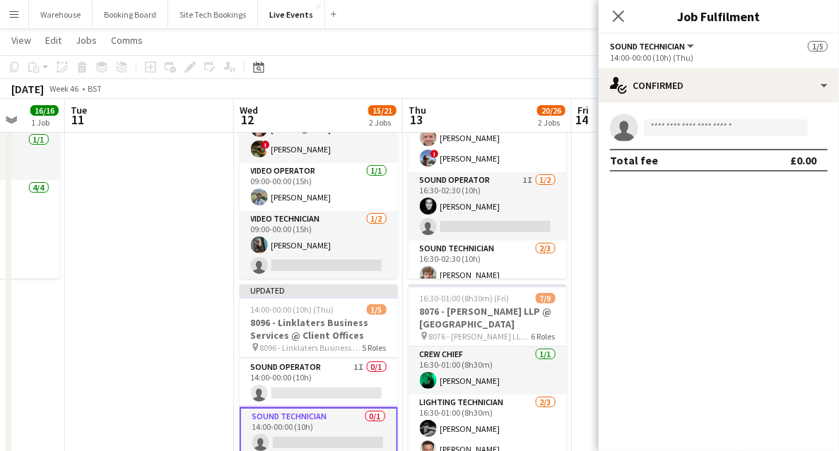
scroll to position [188, 0]
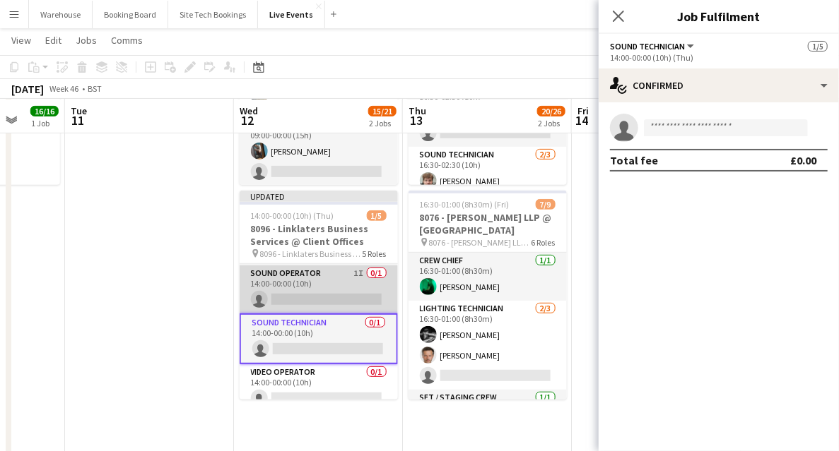
click at [300, 302] on app-card-role "Sound Operator 1I 0/1 14:00-00:00 (10h) single-neutral-actions" at bounding box center [318, 290] width 158 height 48
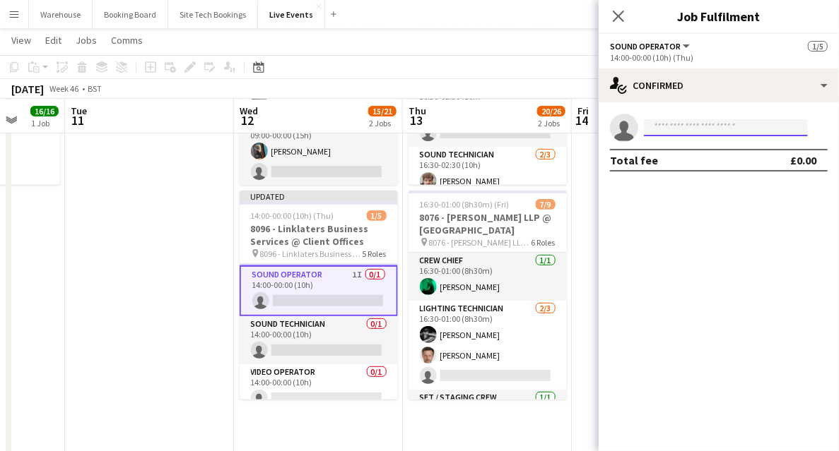
click at [672, 123] on input at bounding box center [726, 127] width 164 height 17
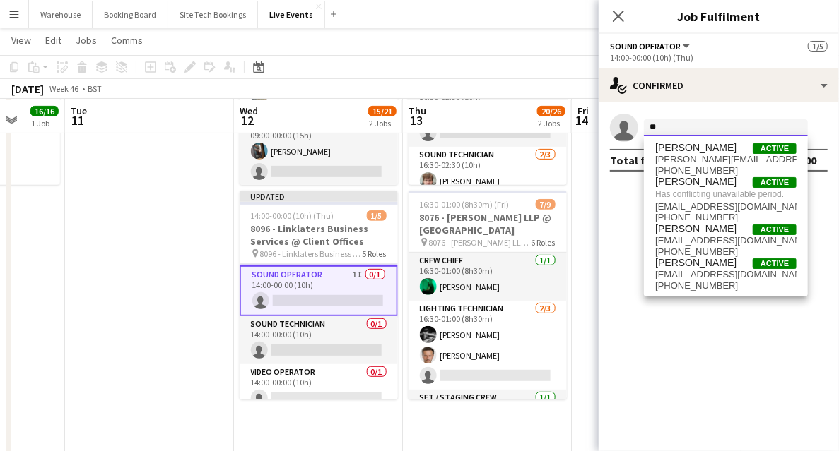
type input "*"
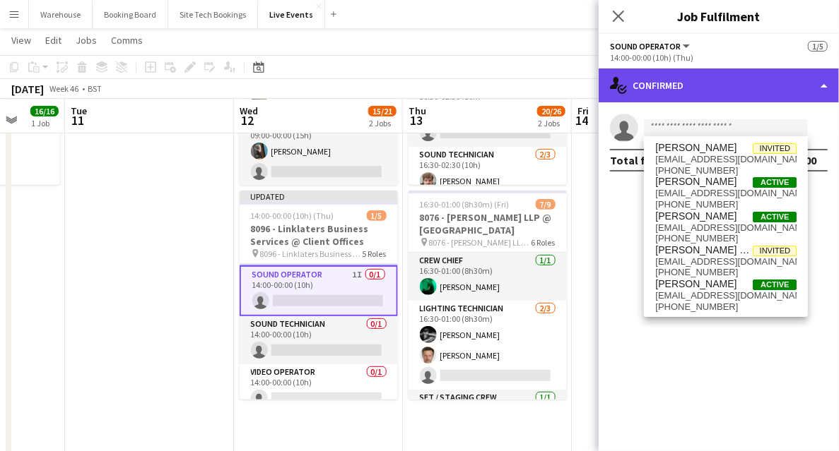
click at [675, 88] on div "single-neutral-actions-check-2 Confirmed" at bounding box center [718, 86] width 240 height 34
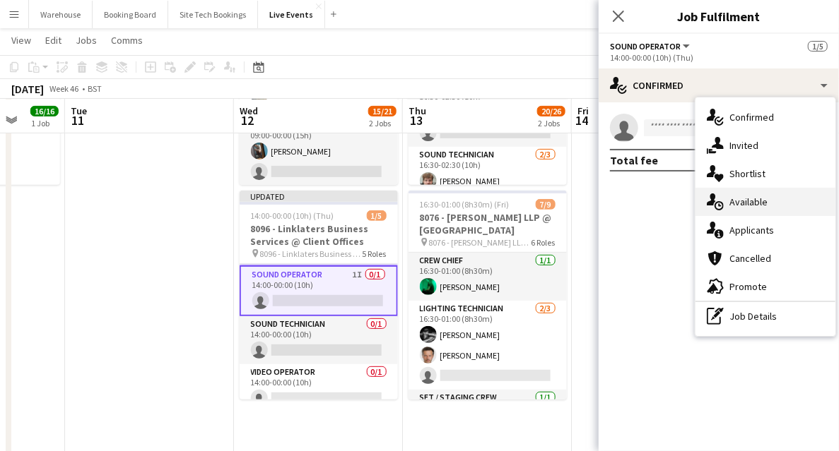
click at [762, 195] on div "single-neutral-actions-upload Available" at bounding box center [765, 202] width 140 height 28
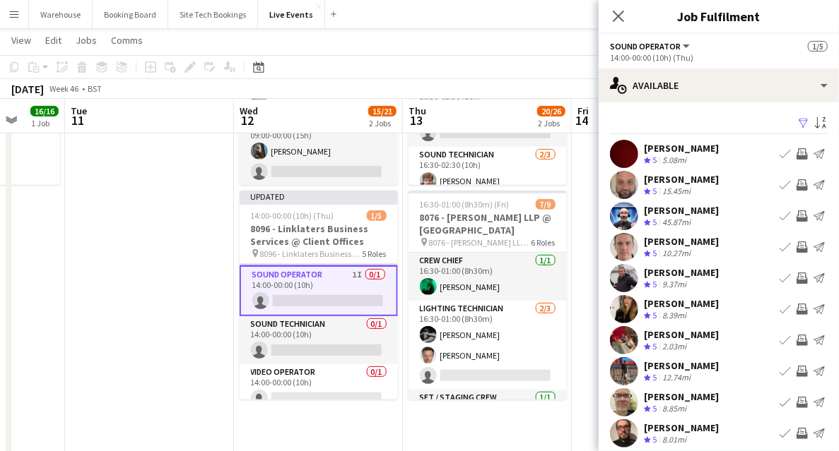
scroll to position [42, 0]
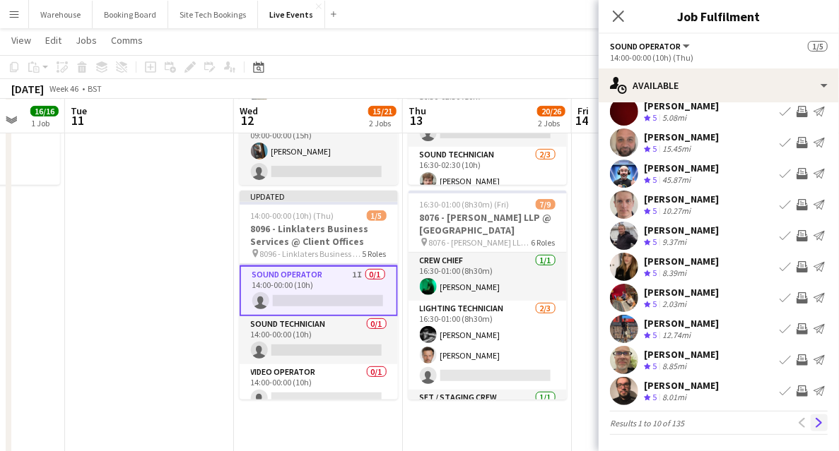
click at [814, 422] on app-icon "Next" at bounding box center [819, 423] width 10 height 10
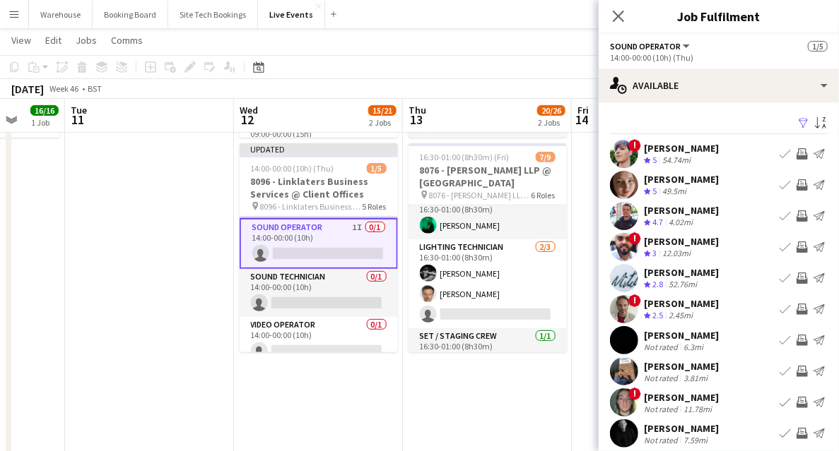
scroll to position [0, 0]
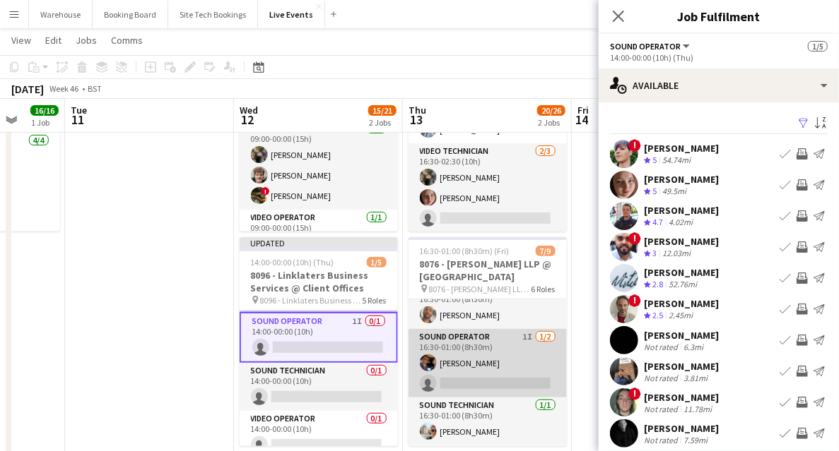
click at [485, 332] on app-card-role "Sound Operator 1I 1/2 16:30-01:00 (8h30m) Tom Mitchell single-neutral-actions" at bounding box center [487, 363] width 158 height 69
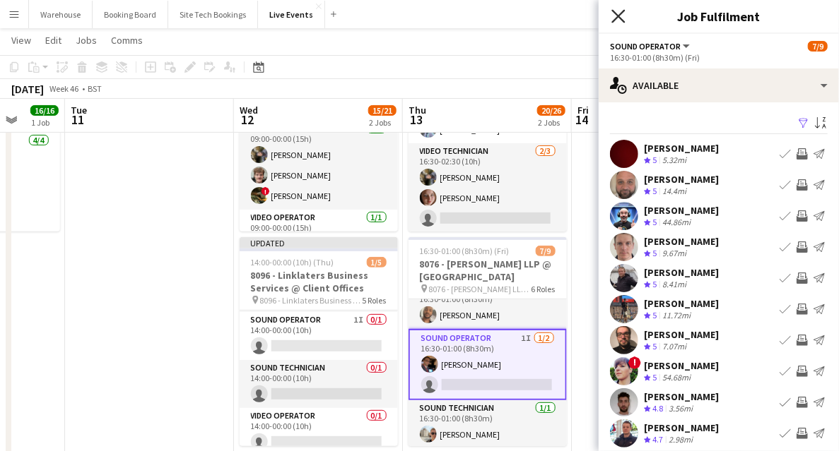
click at [622, 11] on icon at bounding box center [617, 15] width 13 height 13
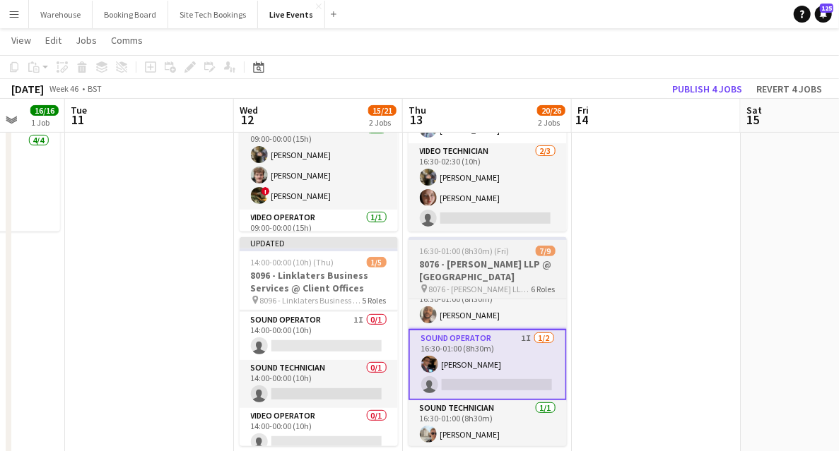
drag, startPoint x: 679, startPoint y: 393, endPoint x: 510, endPoint y: 369, distance: 170.6
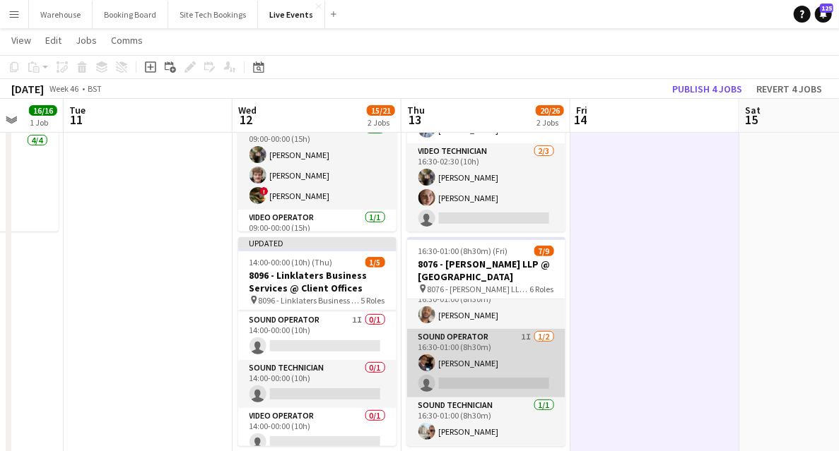
click at [469, 346] on app-card-role "Sound Operator 1I 1/2 16:30-01:00 (8h30m) Tom Mitchell single-neutral-actions" at bounding box center [486, 363] width 158 height 69
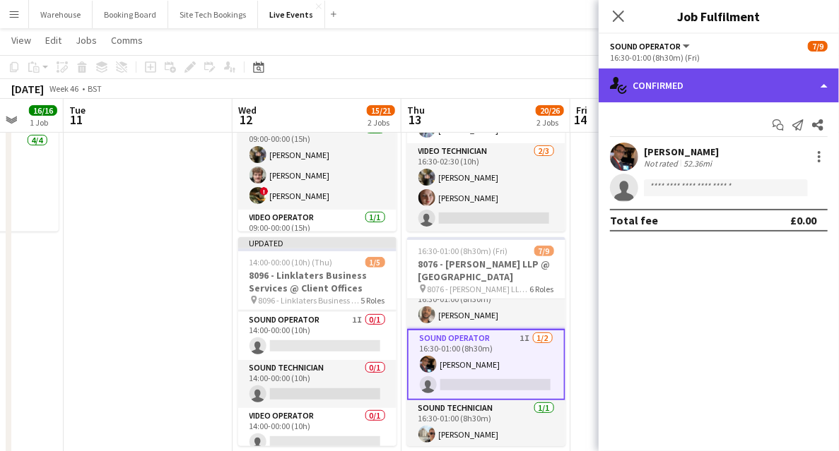
click at [701, 93] on div "single-neutral-actions-check-2 Confirmed" at bounding box center [718, 86] width 240 height 34
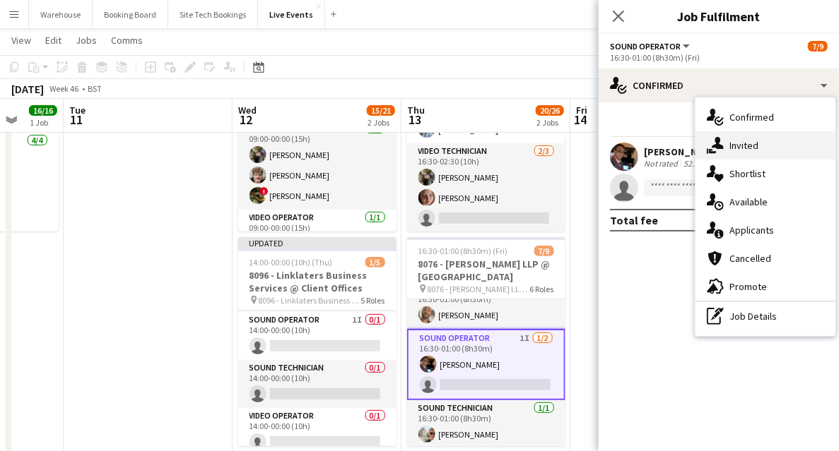
click at [747, 146] on span "Invited" at bounding box center [743, 145] width 29 height 13
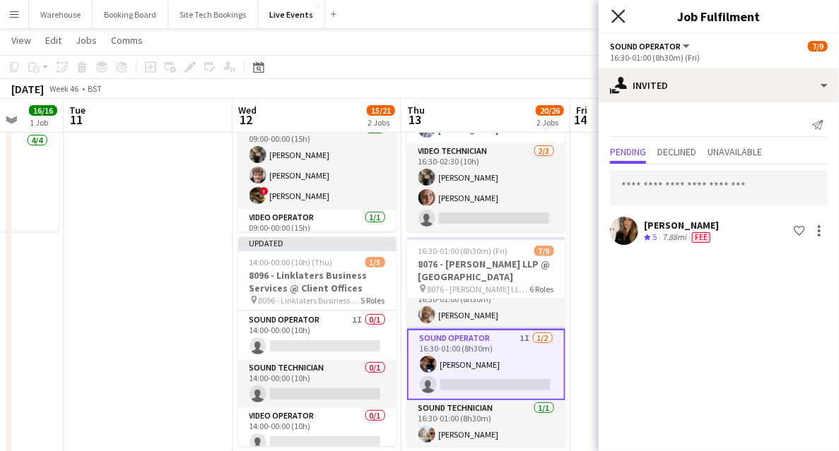
click at [620, 11] on icon "Close pop-in" at bounding box center [617, 15] width 13 height 13
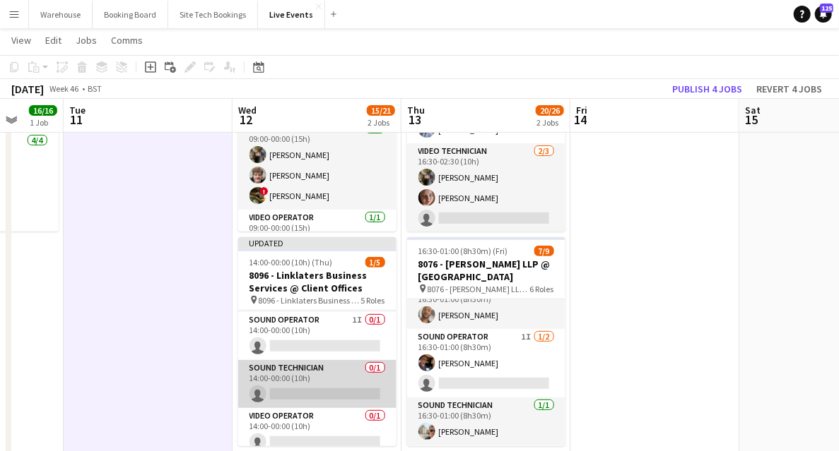
click at [338, 368] on app-card-role "Sound Technician 0/1 14:00-00:00 (10h) single-neutral-actions" at bounding box center [317, 384] width 158 height 48
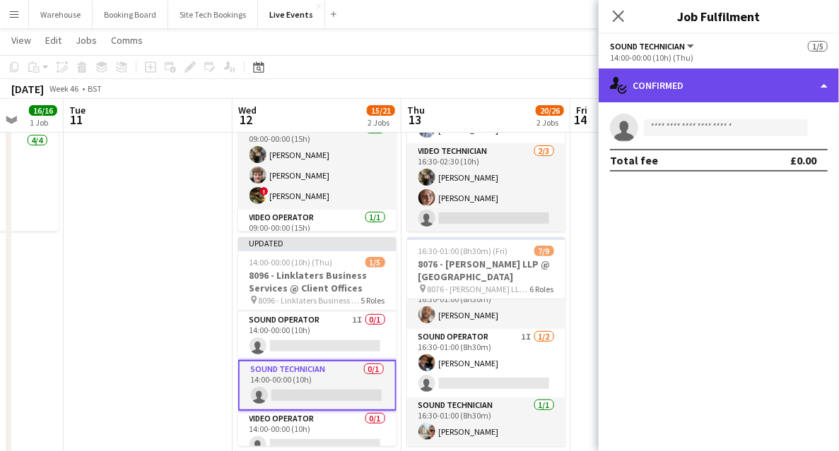
click at [713, 93] on div "single-neutral-actions-check-2 Confirmed" at bounding box center [718, 86] width 240 height 34
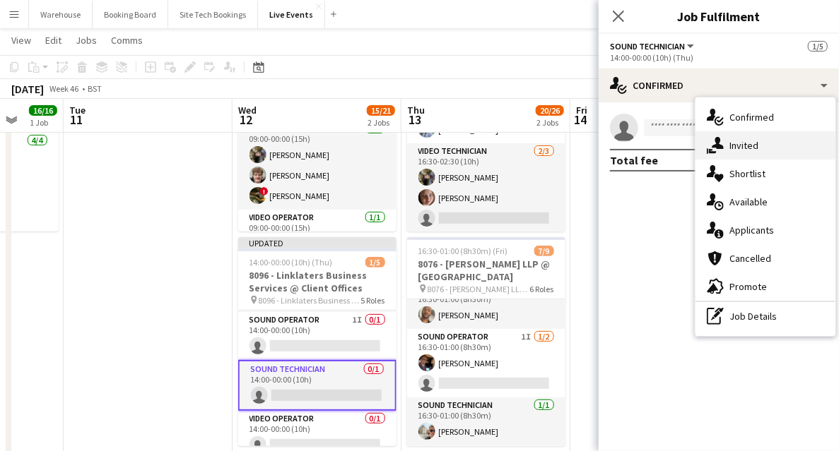
click at [738, 140] on span "Invited" at bounding box center [743, 145] width 29 height 13
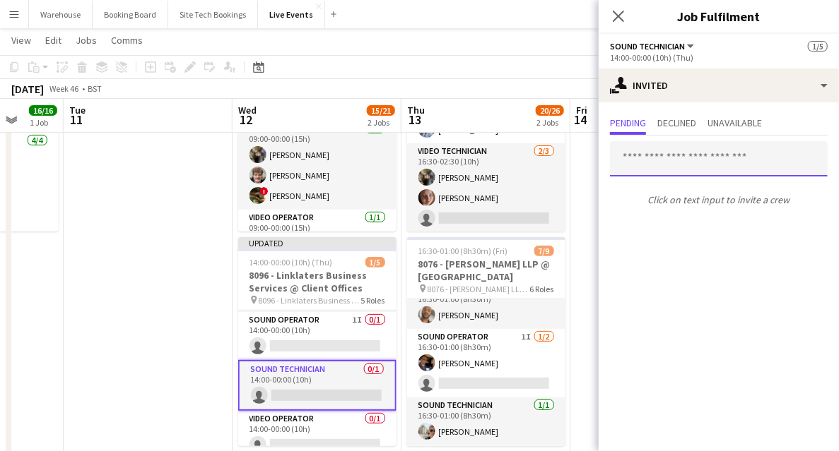
click at [707, 162] on input "text" at bounding box center [719, 158] width 218 height 35
type input "*"
click at [762, 106] on div "Pending Declined Unavailable Click on text input to invite a crew" at bounding box center [718, 162] width 240 height 121
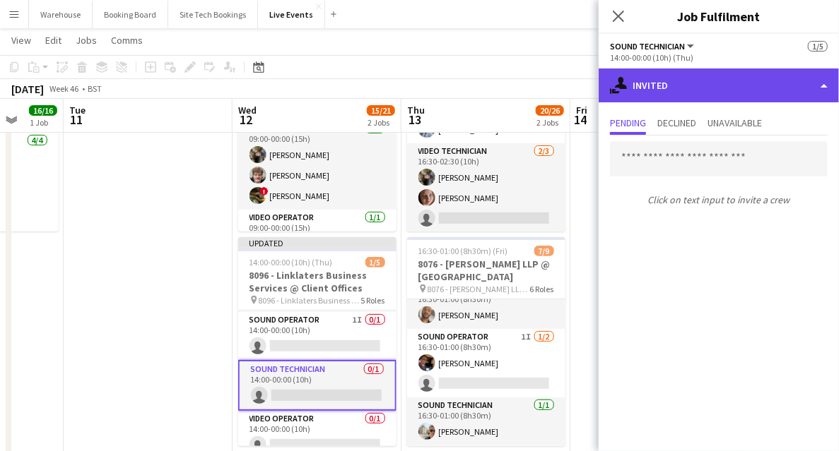
click at [750, 83] on div "single-neutral-actions-share-1 Invited" at bounding box center [718, 86] width 240 height 34
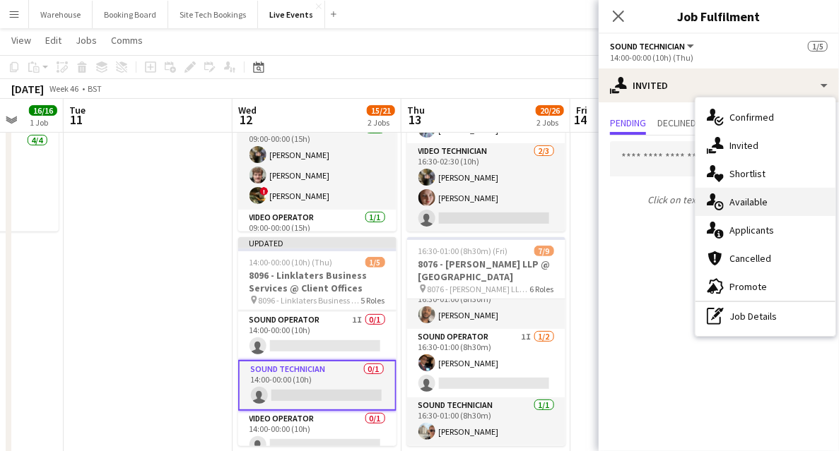
click at [719, 206] on icon at bounding box center [719, 204] width 3 height 3
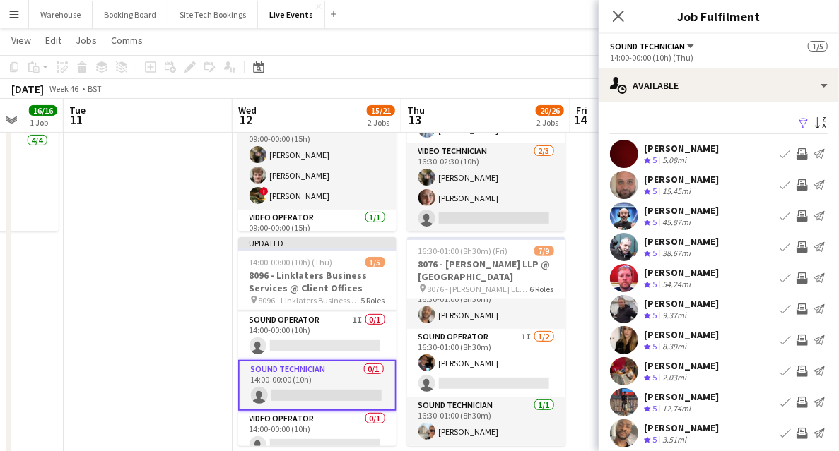
scroll to position [42, 0]
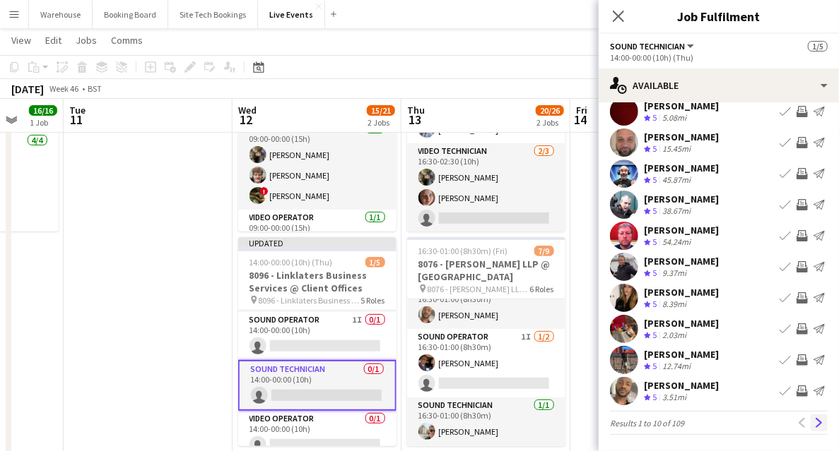
click at [814, 420] on app-icon "Next" at bounding box center [819, 423] width 10 height 10
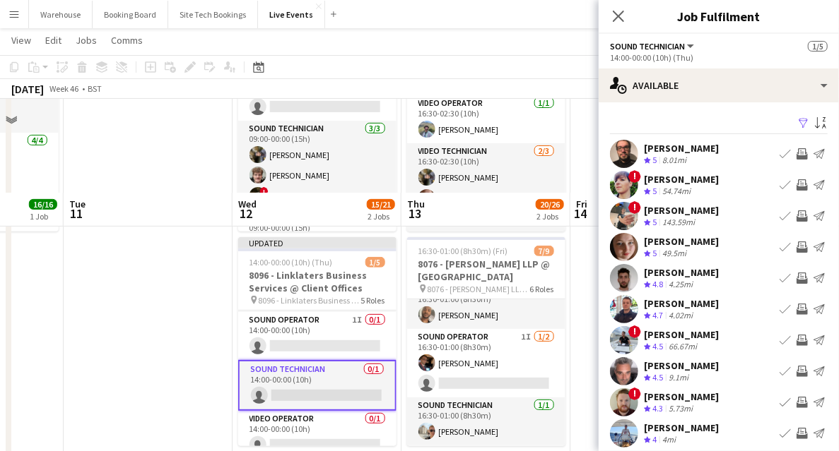
scroll to position [329, 0]
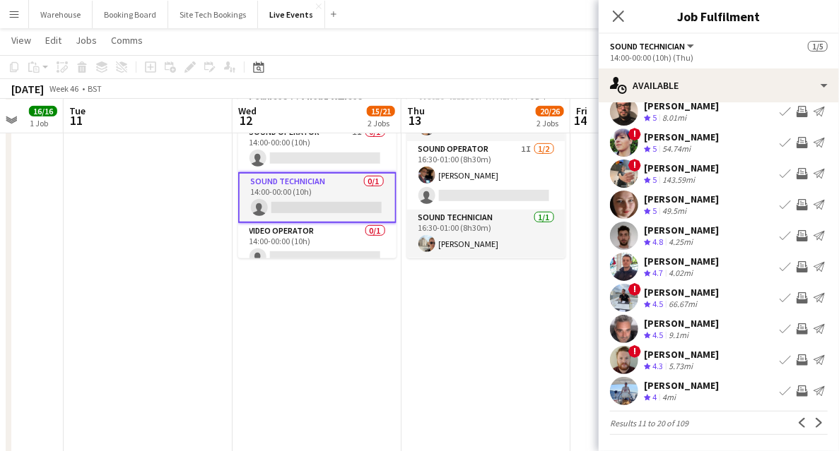
click at [796, 270] on app-icon "Invite crew" at bounding box center [801, 266] width 11 height 11
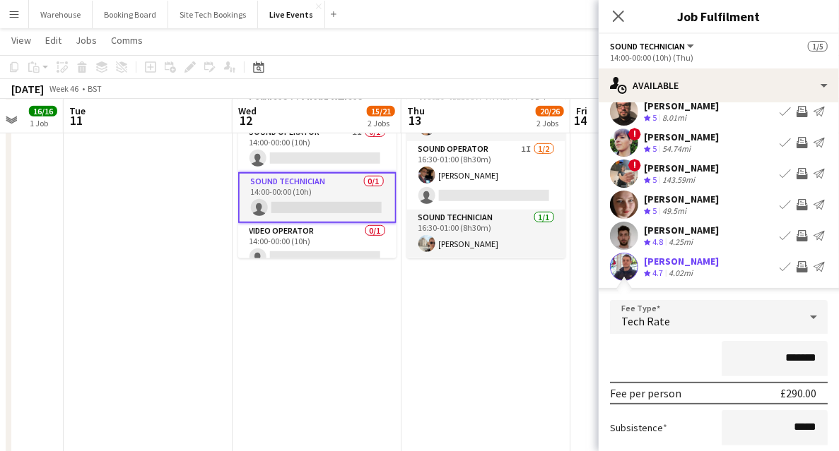
scroll to position [230, 0]
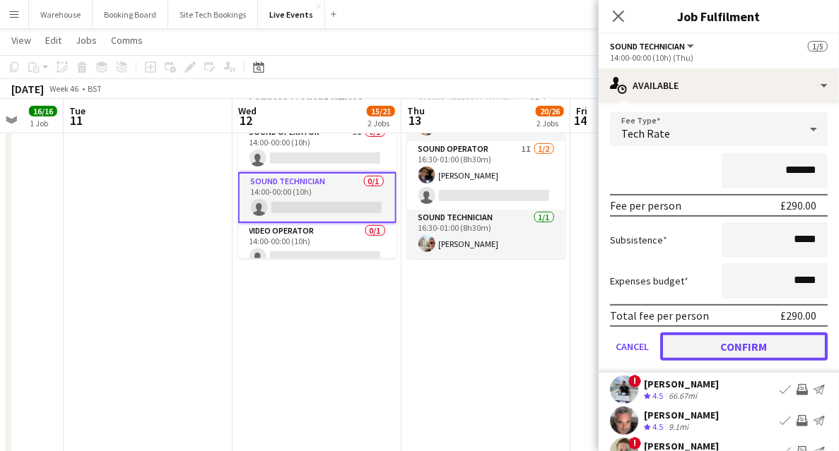
click at [687, 346] on button "Confirm" at bounding box center [743, 347] width 167 height 28
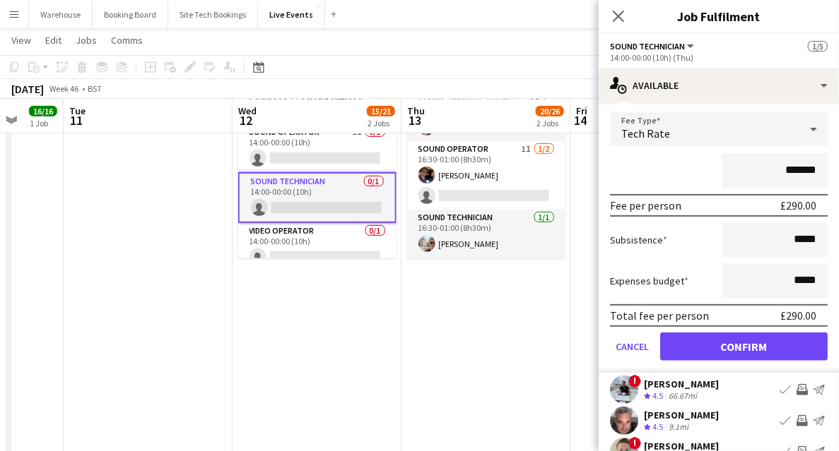
scroll to position [42, 0]
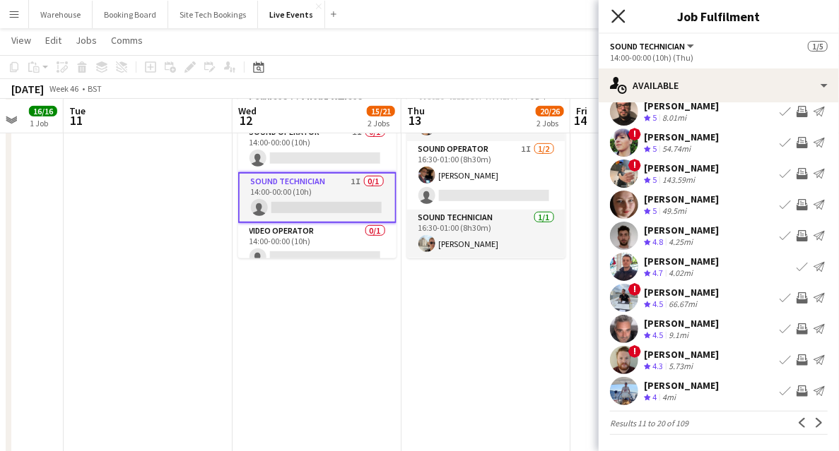
click at [616, 14] on icon at bounding box center [617, 15] width 13 height 13
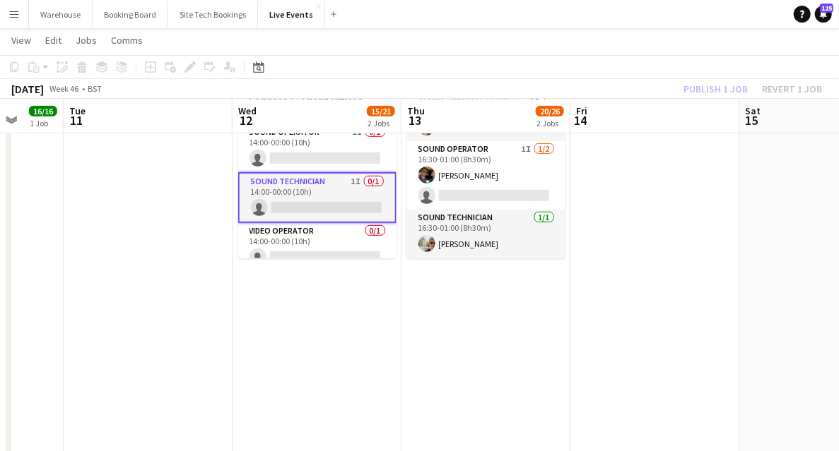
drag, startPoint x: 334, startPoint y: 297, endPoint x: 317, endPoint y: 288, distance: 19.6
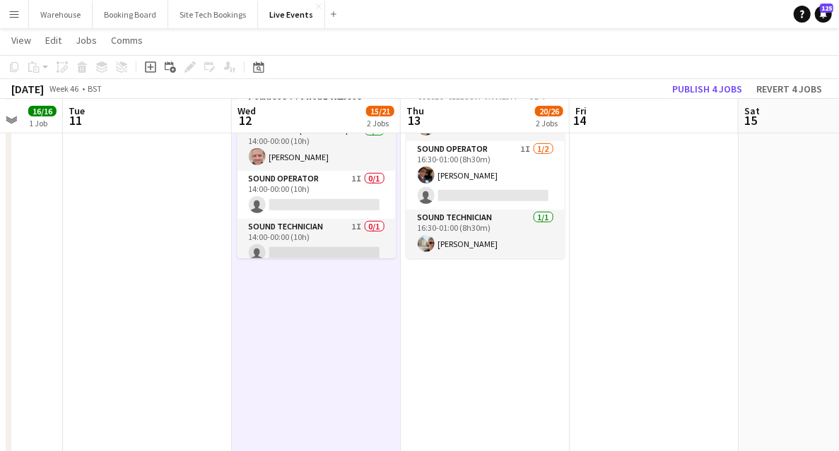
scroll to position [141, 0]
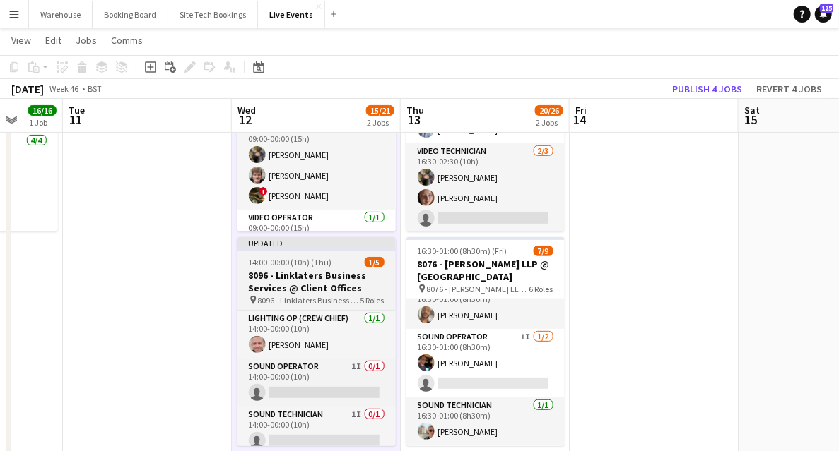
click at [286, 278] on h3 "8096 - Linklaters Business Services @ Client Offices" at bounding box center [316, 281] width 158 height 25
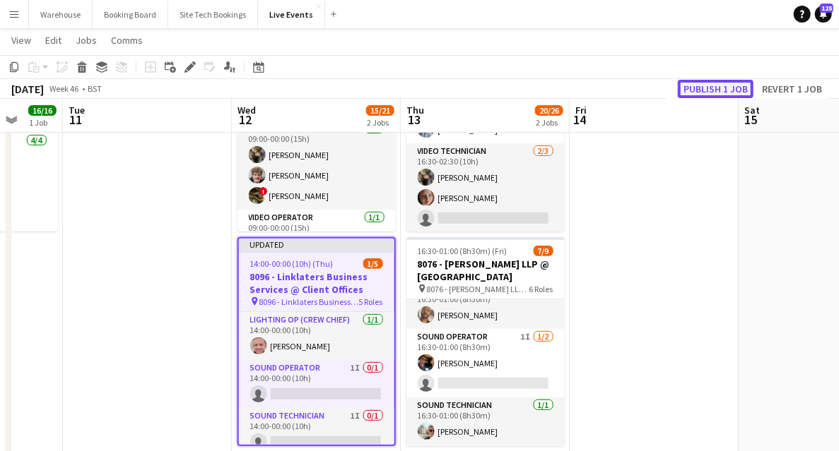
click at [712, 89] on button "Publish 1 job" at bounding box center [716, 89] width 76 height 18
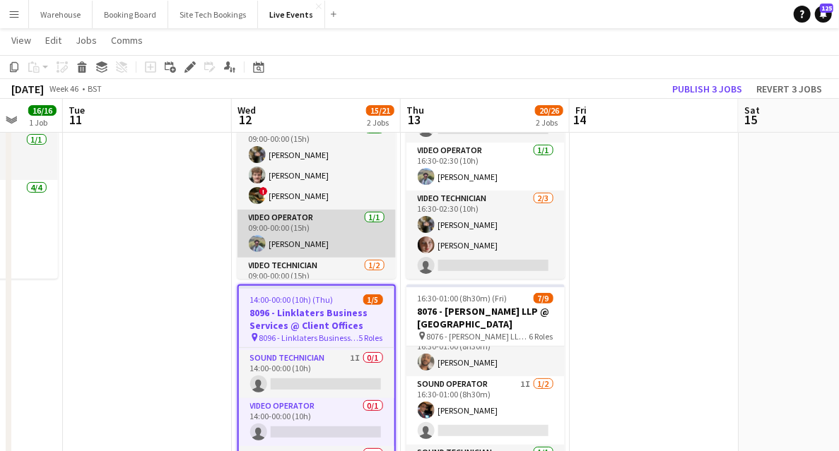
scroll to position [428, 0]
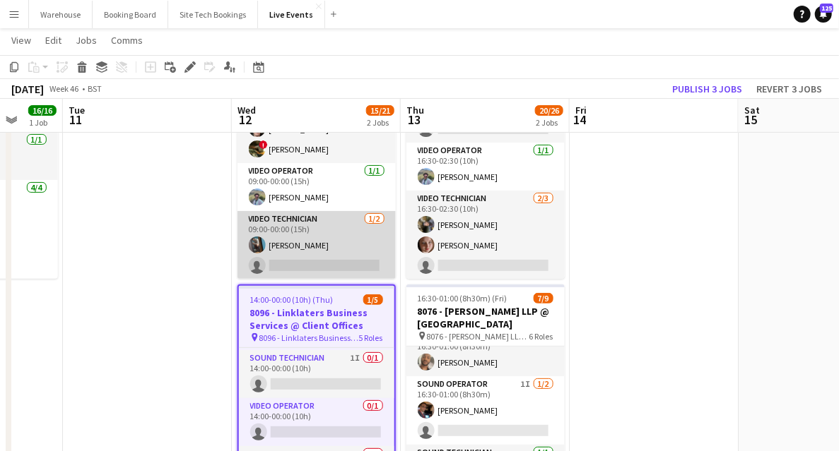
click at [310, 216] on app-card-role "Video Technician 1/2 09:00-00:00 (15h) Oliver Hatchett single-neutral-actions" at bounding box center [316, 245] width 158 height 69
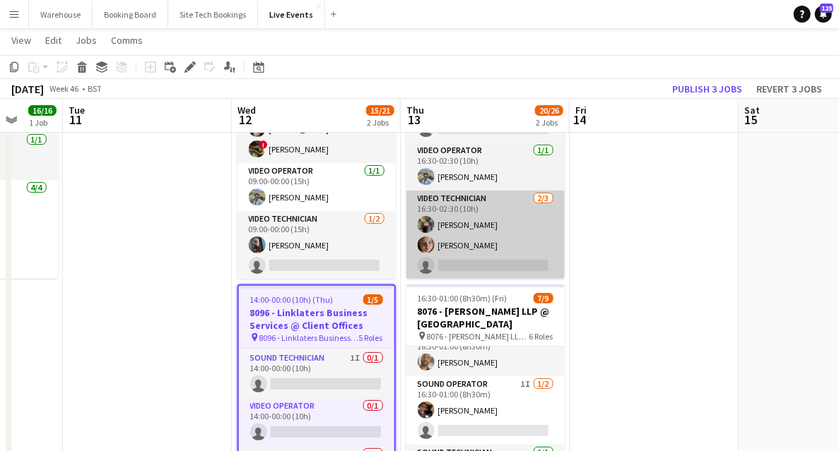
scroll to position [93, 0]
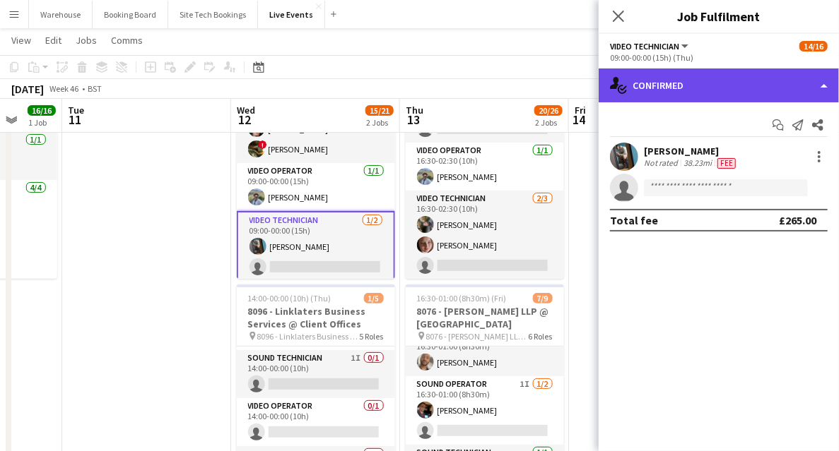
click at [731, 91] on div "single-neutral-actions-check-2 Confirmed" at bounding box center [718, 86] width 240 height 34
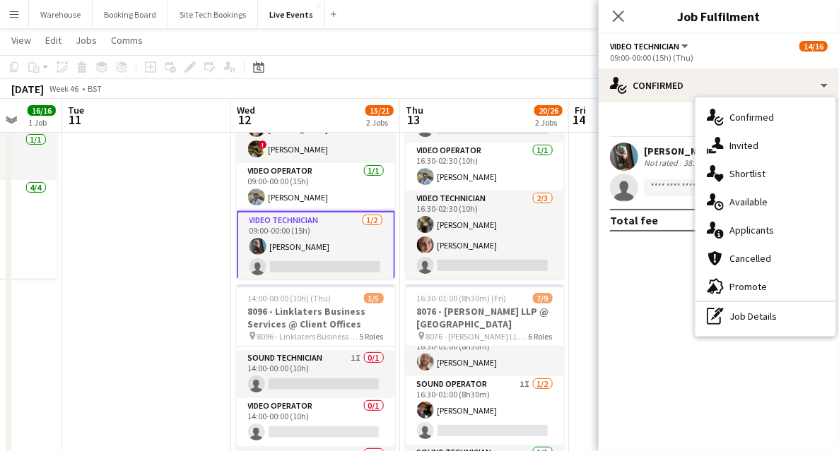
click at [754, 142] on span "Invited" at bounding box center [743, 145] width 29 height 13
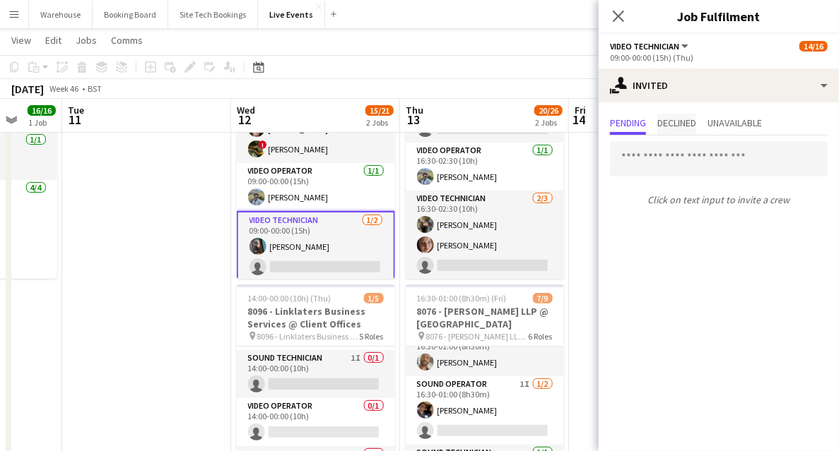
click at [695, 120] on span "Declined" at bounding box center [676, 123] width 39 height 10
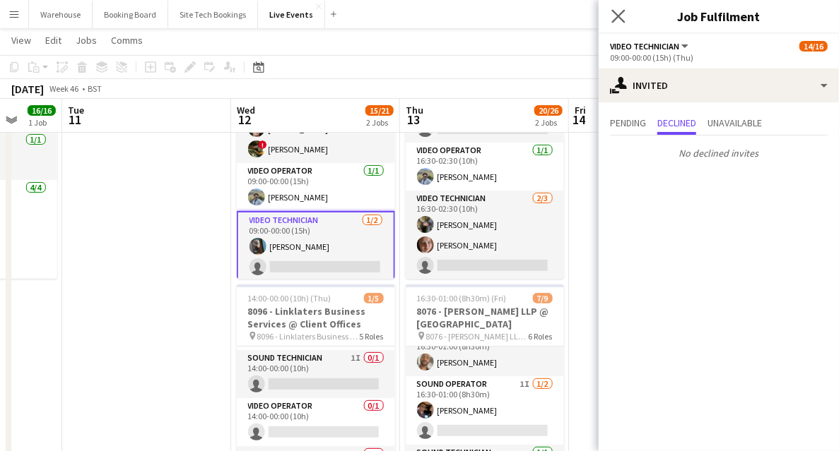
click at [626, 14] on app-icon "Close pop-in" at bounding box center [618, 16] width 20 height 20
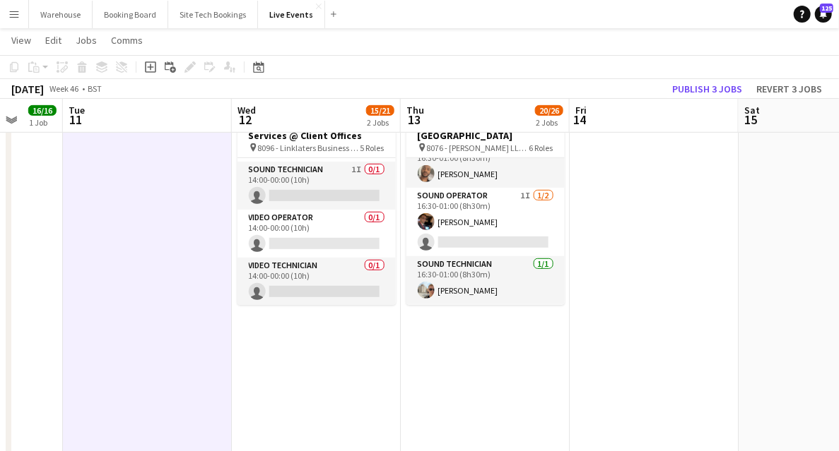
scroll to position [188, 0]
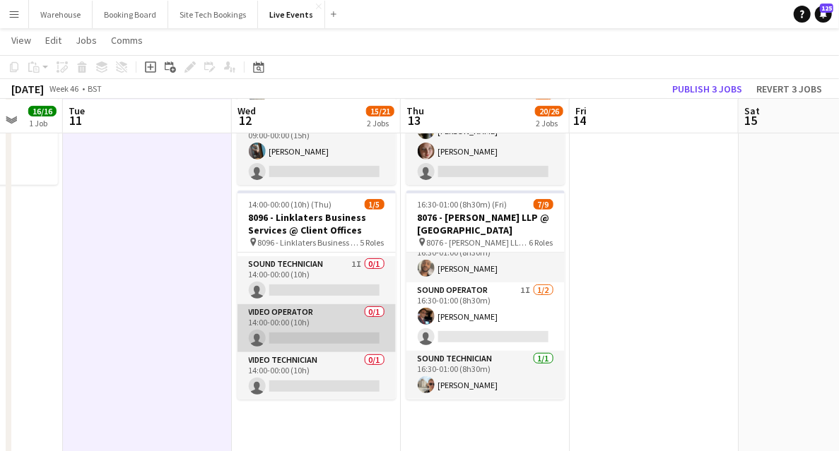
click at [323, 320] on app-card-role "Video Operator 0/1 14:00-00:00 (10h) single-neutral-actions" at bounding box center [316, 328] width 158 height 48
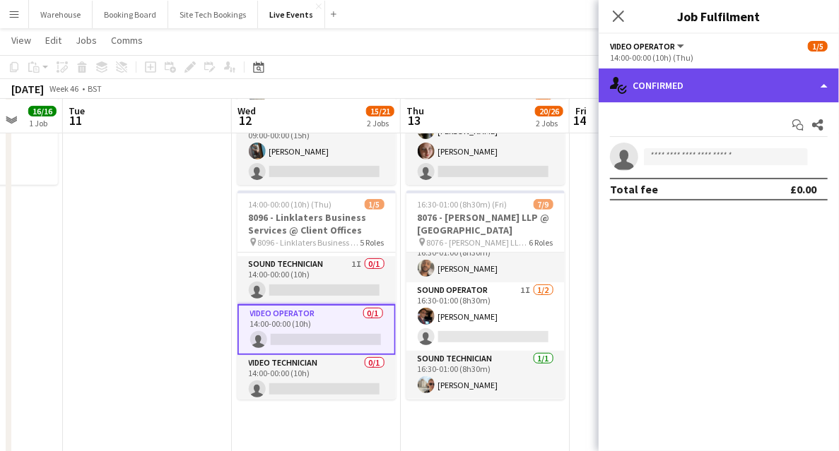
click at [680, 86] on div "single-neutral-actions-check-2 Confirmed" at bounding box center [718, 86] width 240 height 34
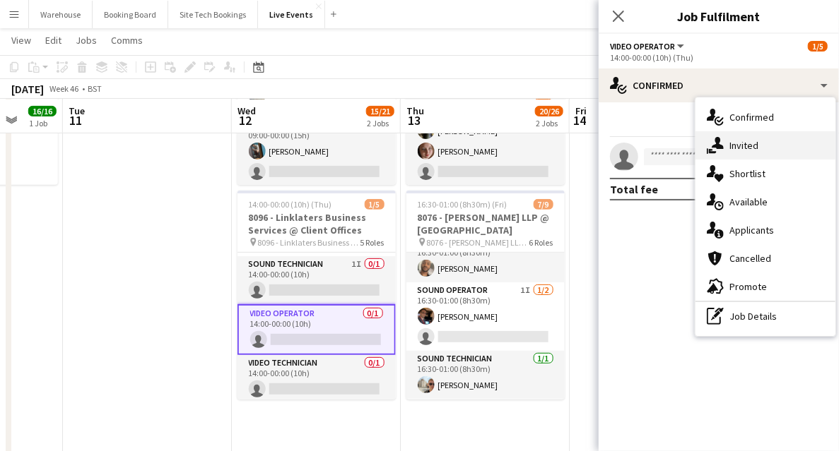
click at [739, 144] on span "Invited" at bounding box center [743, 145] width 29 height 13
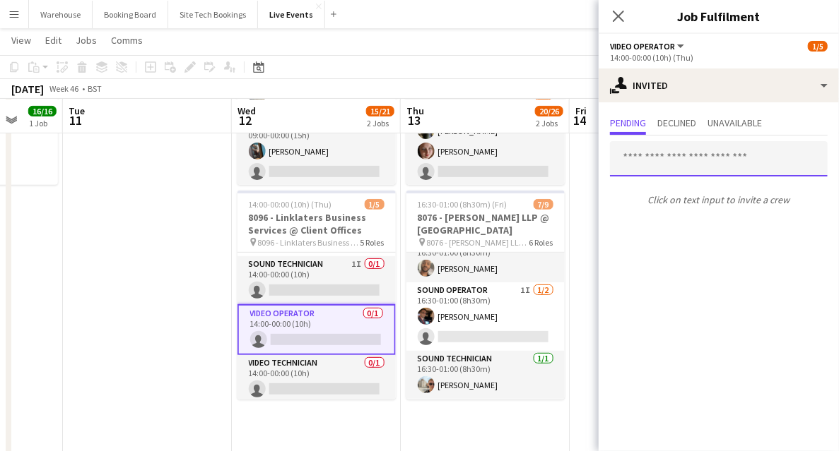
click at [674, 153] on input "text" at bounding box center [719, 158] width 218 height 35
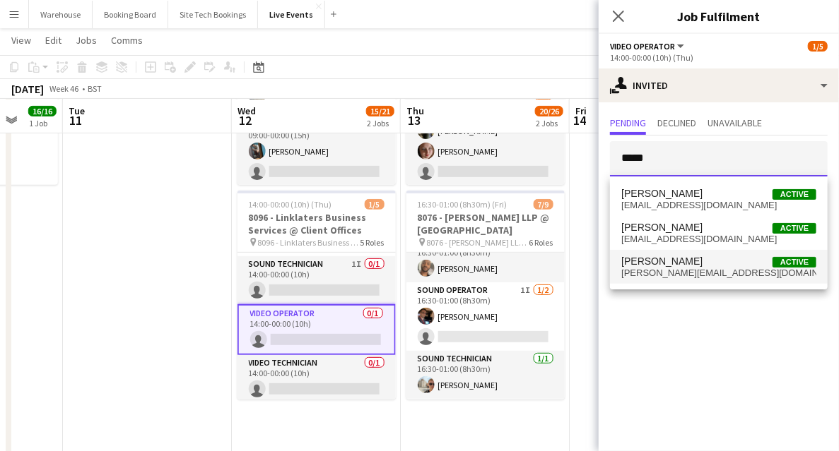
type input "****"
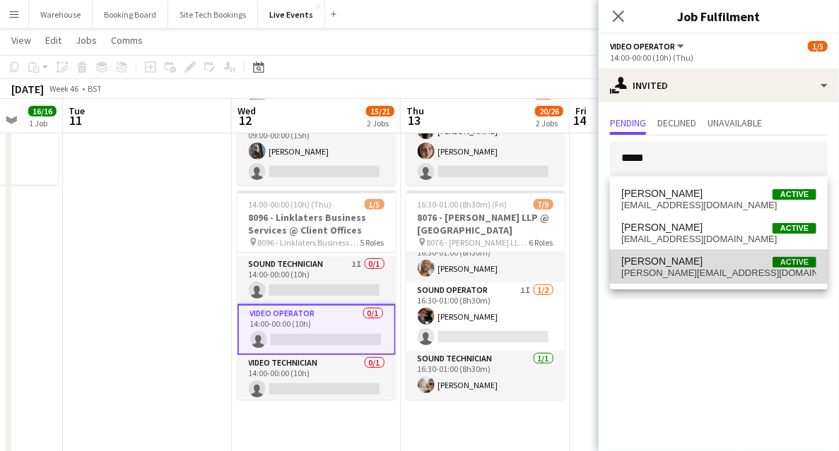
click at [653, 262] on span "[PERSON_NAME]" at bounding box center [661, 262] width 81 height 12
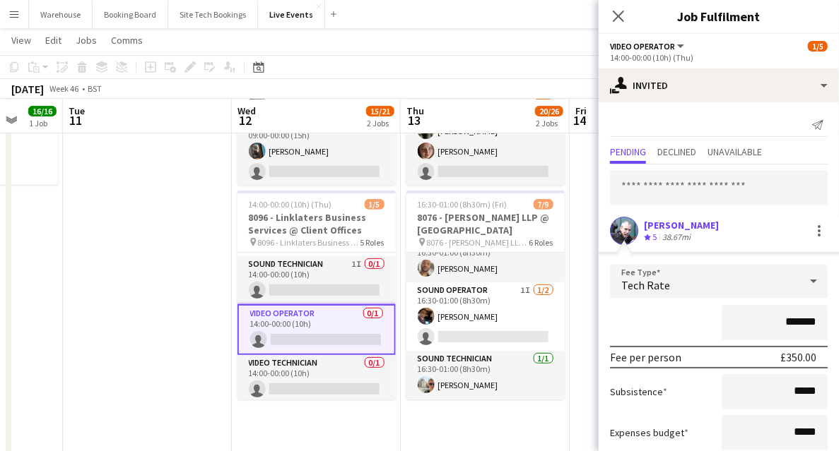
click at [687, 277] on div "Tech Rate" at bounding box center [704, 281] width 189 height 34
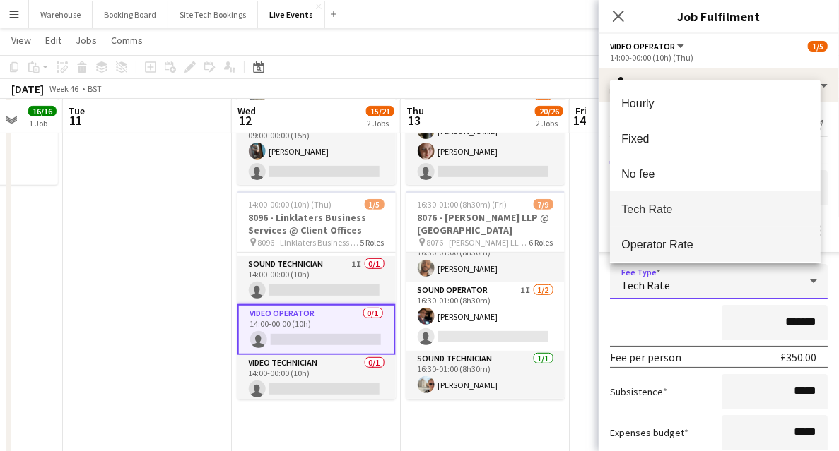
click at [664, 246] on span "Operator Rate" at bounding box center [715, 244] width 188 height 13
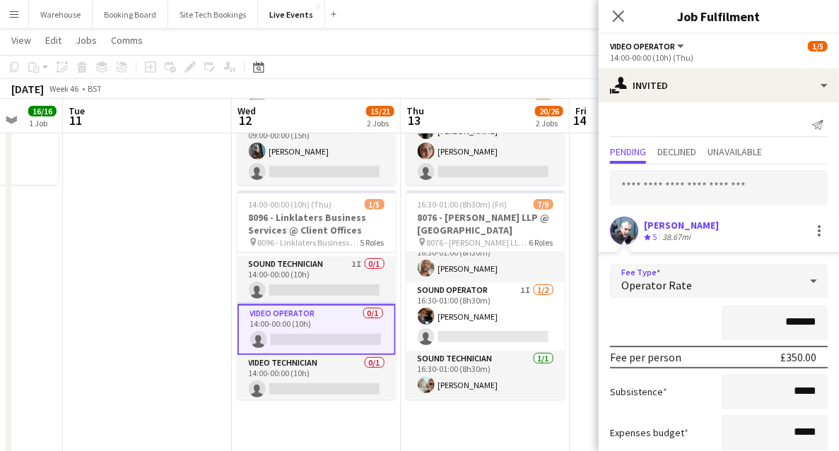
scroll to position [86, 0]
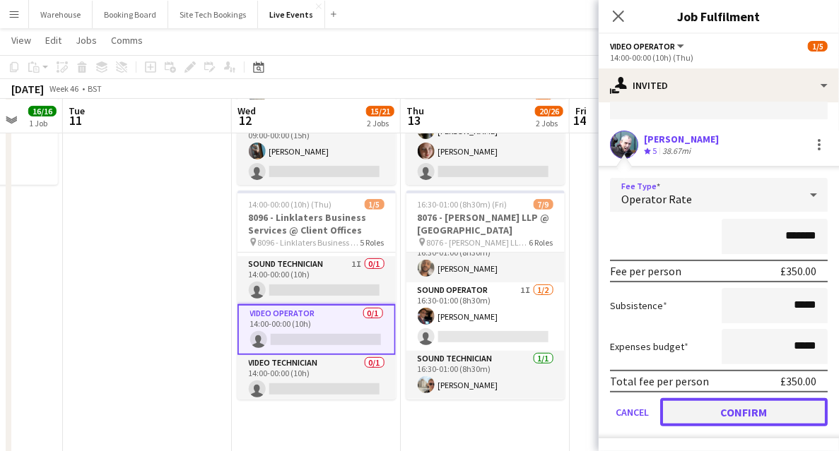
click at [706, 410] on button "Confirm" at bounding box center [743, 412] width 167 height 28
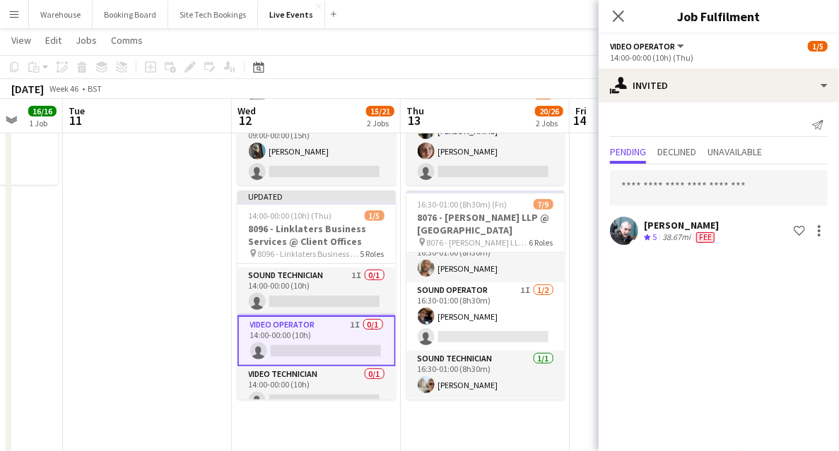
scroll to position [0, 0]
click at [623, 12] on icon at bounding box center [617, 15] width 13 height 13
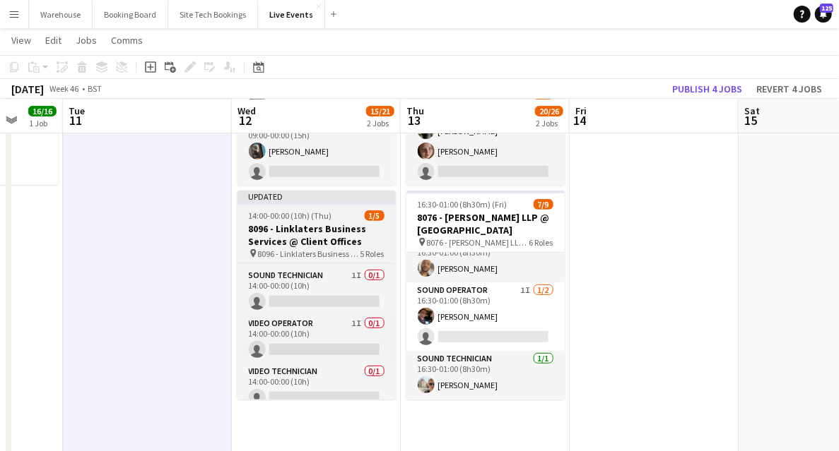
click at [310, 227] on h3 "8096 - Linklaters Business Services @ Client Offices" at bounding box center [316, 235] width 158 height 25
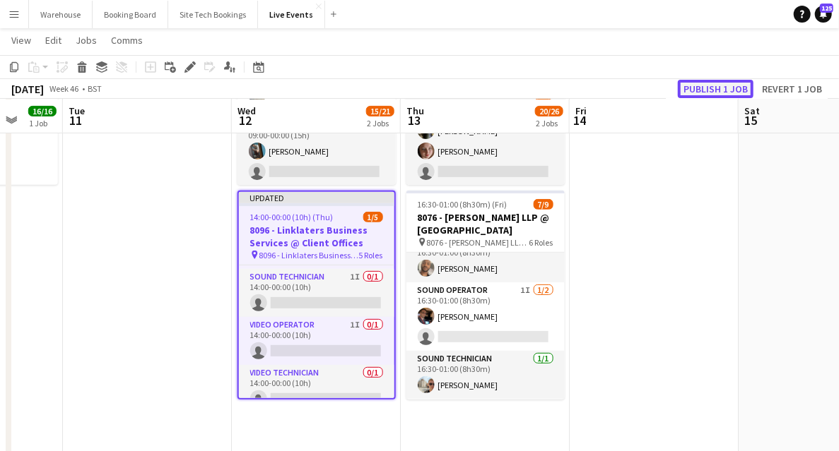
click at [706, 92] on button "Publish 1 job" at bounding box center [716, 89] width 76 height 18
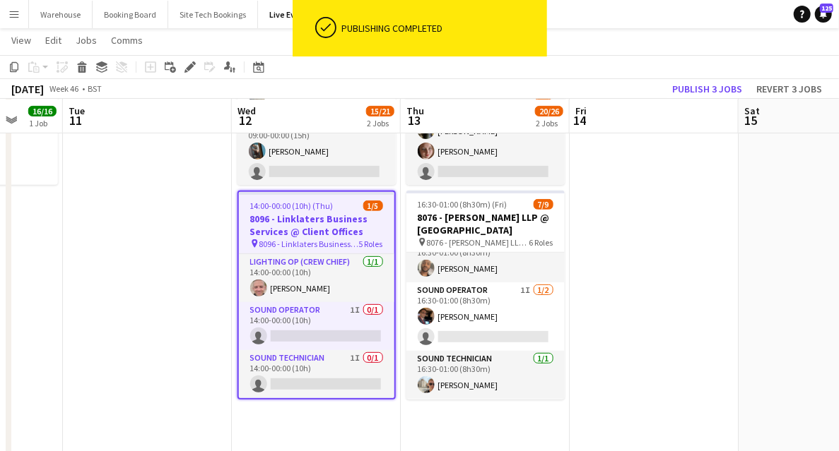
scroll to position [95, 0]
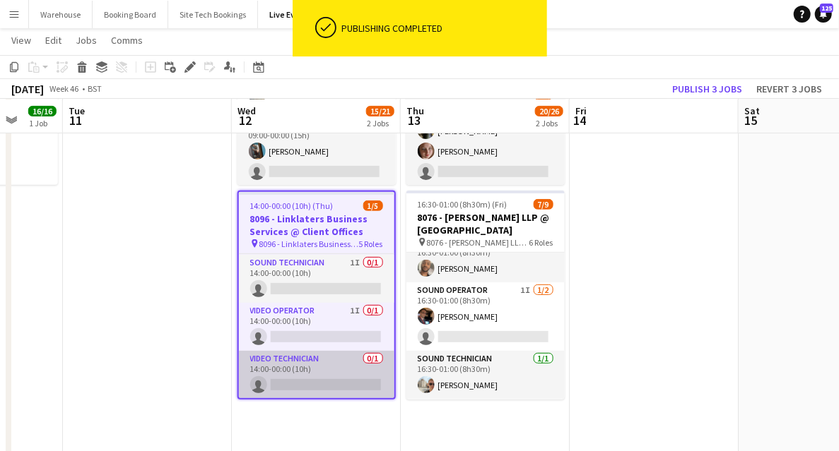
click at [312, 370] on app-card-role "Video Technician 0/1 14:00-00:00 (10h) single-neutral-actions" at bounding box center [316, 375] width 155 height 48
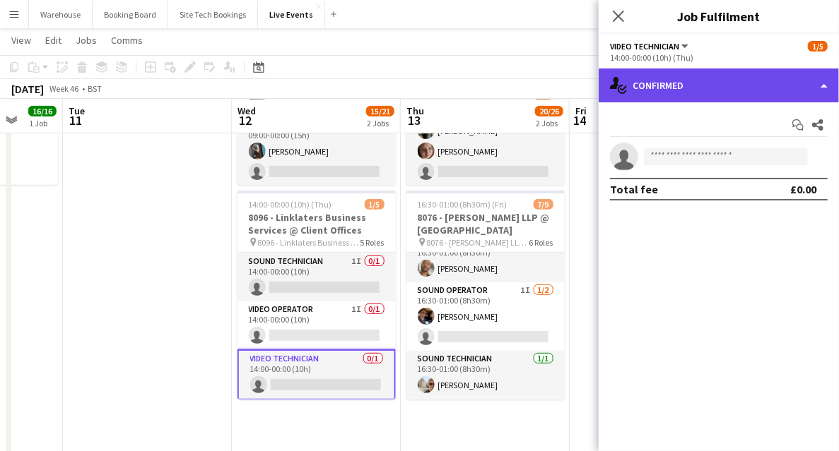
click at [663, 85] on div "single-neutral-actions-check-2 Confirmed" at bounding box center [718, 86] width 240 height 34
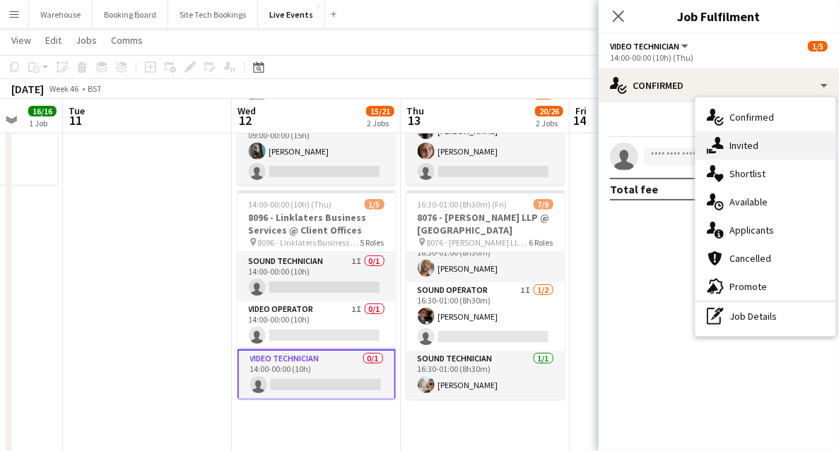
click at [723, 146] on icon "single-neutral-actions-share-1" at bounding box center [714, 145] width 17 height 17
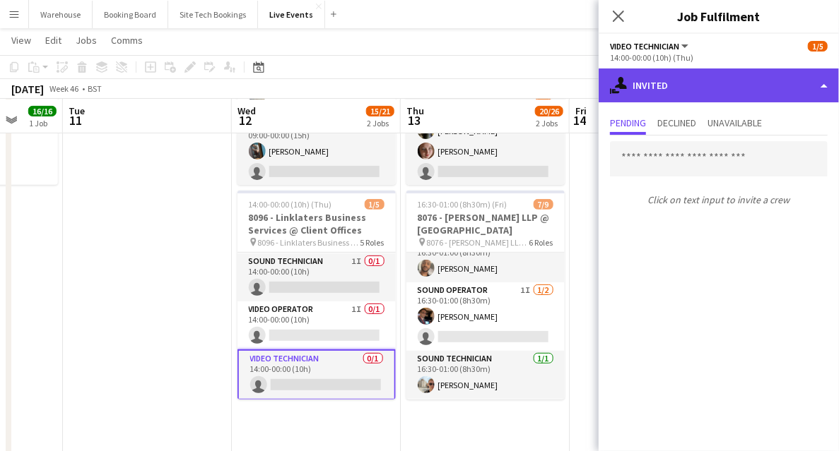
click at [675, 84] on div "single-neutral-actions-share-1 Invited" at bounding box center [718, 86] width 240 height 34
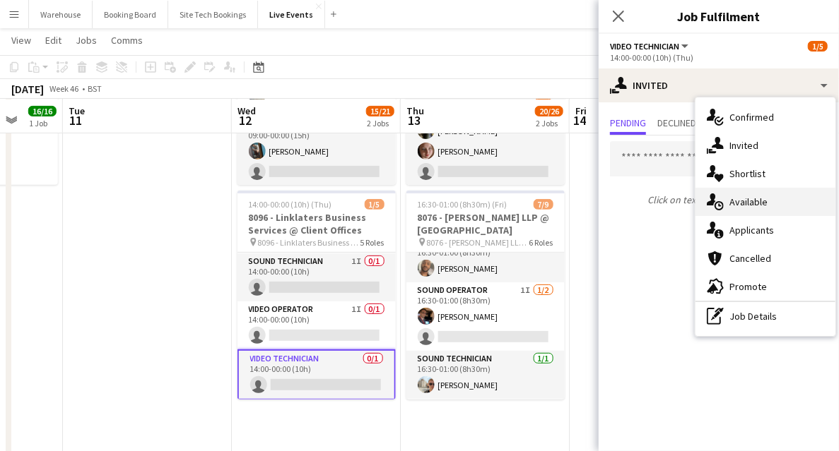
click at [733, 213] on div "single-neutral-actions-upload Available" at bounding box center [765, 202] width 140 height 28
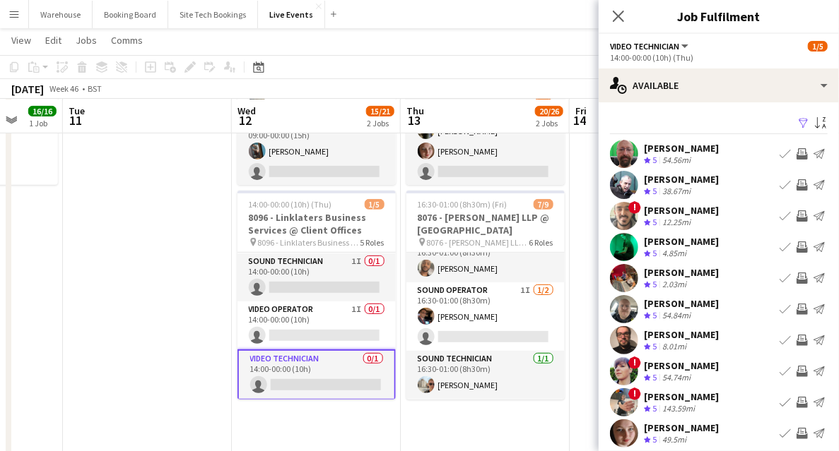
scroll to position [42, 0]
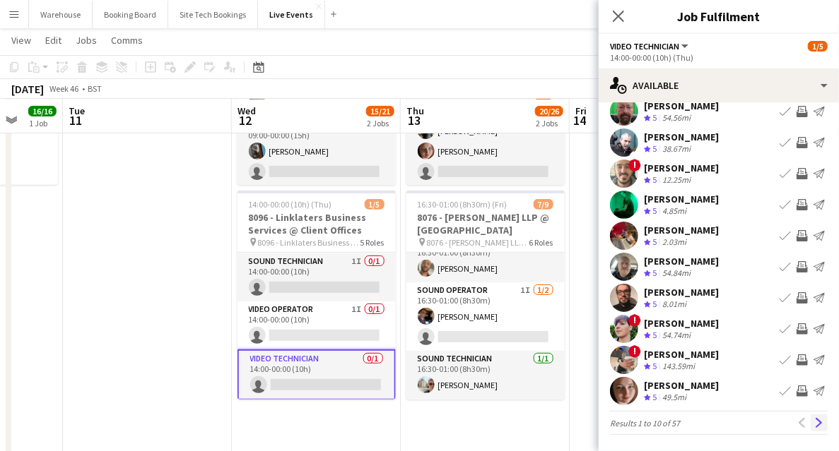
click at [814, 425] on app-icon "Next" at bounding box center [819, 423] width 10 height 10
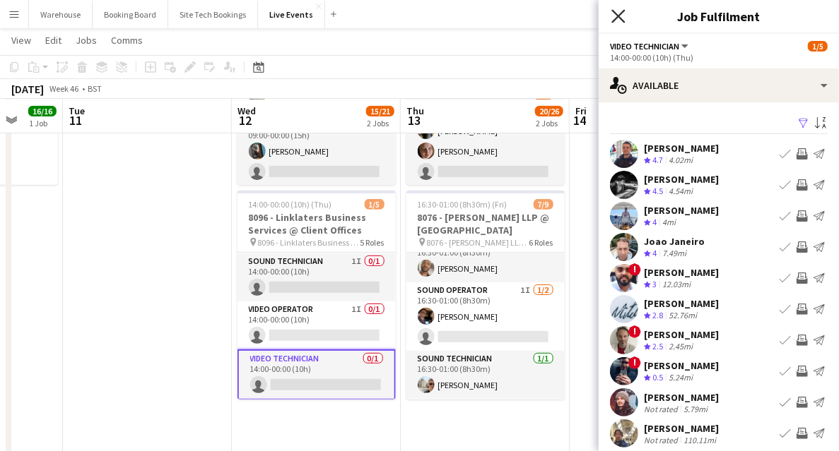
click at [622, 13] on icon at bounding box center [617, 15] width 13 height 13
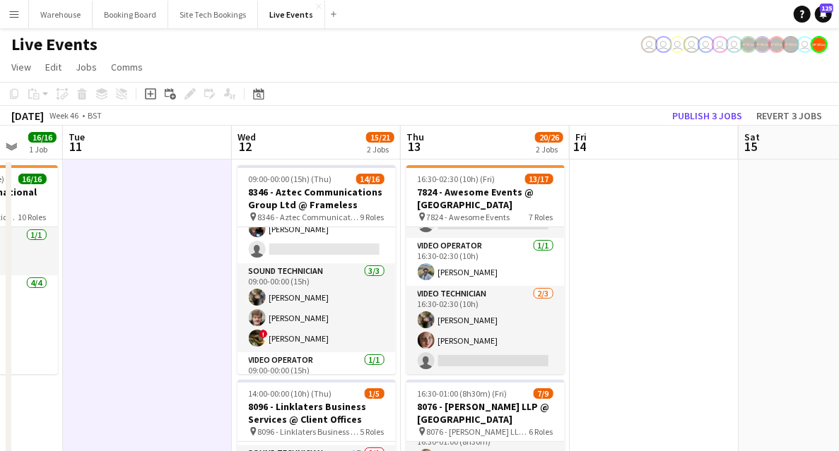
scroll to position [428, 0]
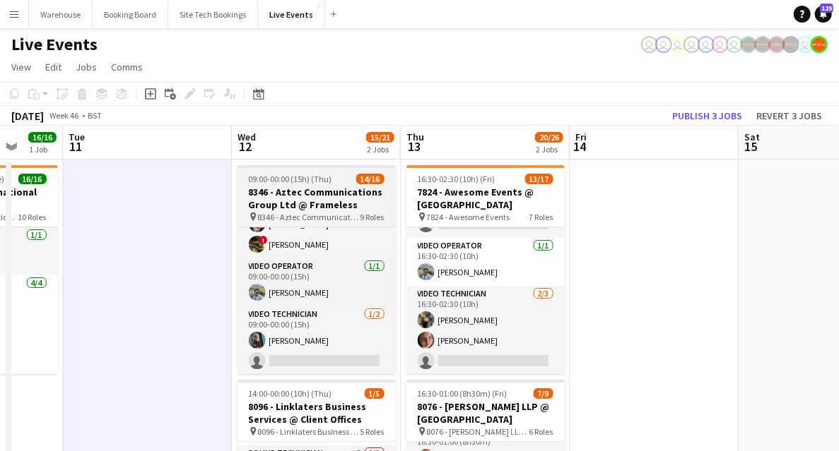
click at [288, 179] on span "09:00-00:00 (15h) (Thu)" at bounding box center [290, 179] width 83 height 11
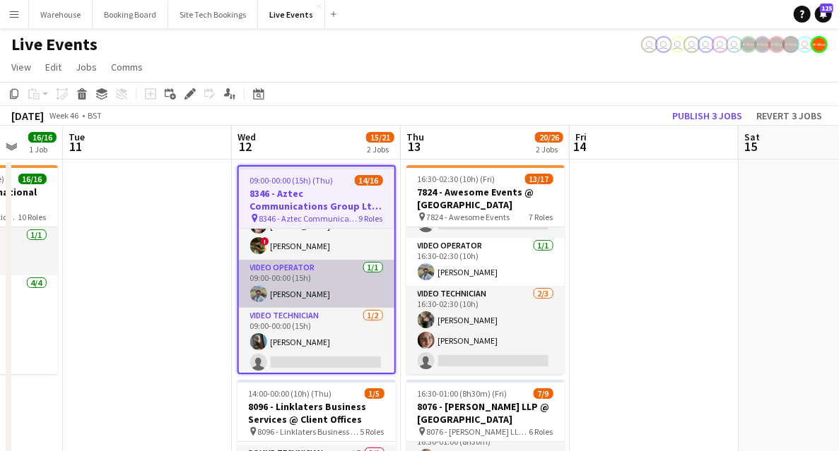
click at [288, 276] on app-card-role "Video Operator 1/1 09:00-00:00 (15h) Harrison Bamford" at bounding box center [316, 284] width 155 height 48
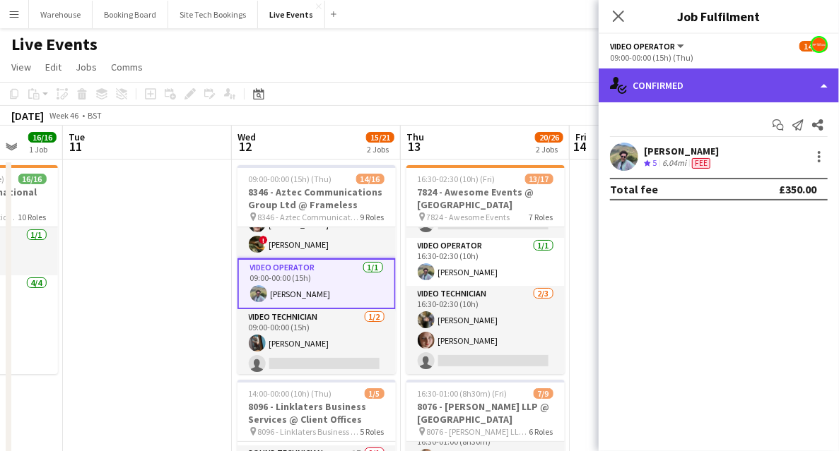
click at [712, 78] on div "single-neutral-actions-check-2 Confirmed" at bounding box center [718, 86] width 240 height 34
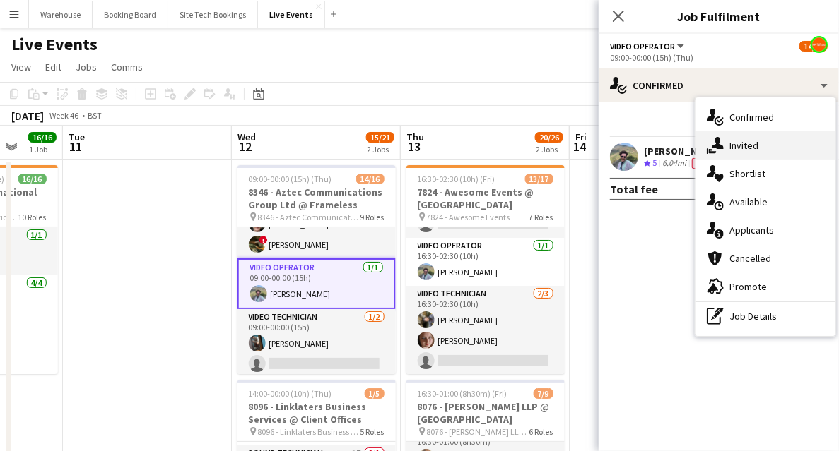
click at [743, 140] on span "Invited" at bounding box center [743, 145] width 29 height 13
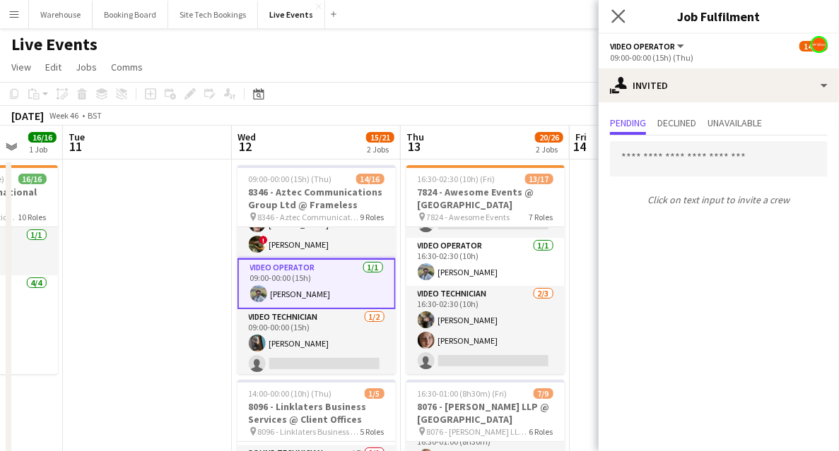
click at [625, 13] on app-icon "Close pop-in" at bounding box center [618, 16] width 20 height 20
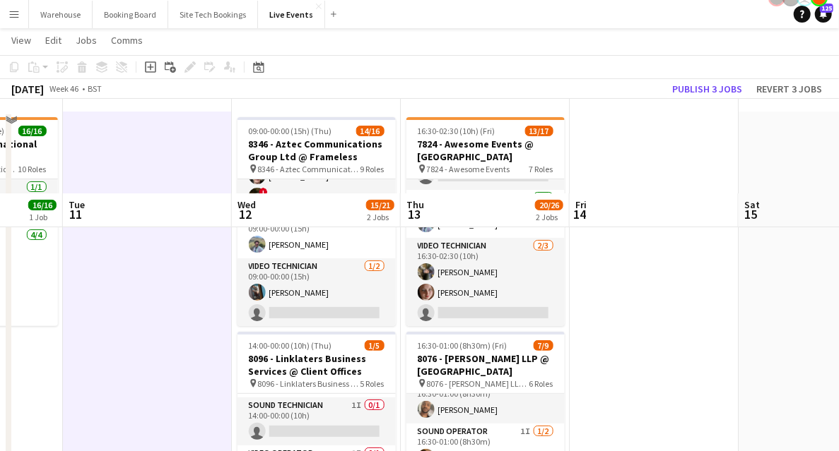
scroll to position [283, 0]
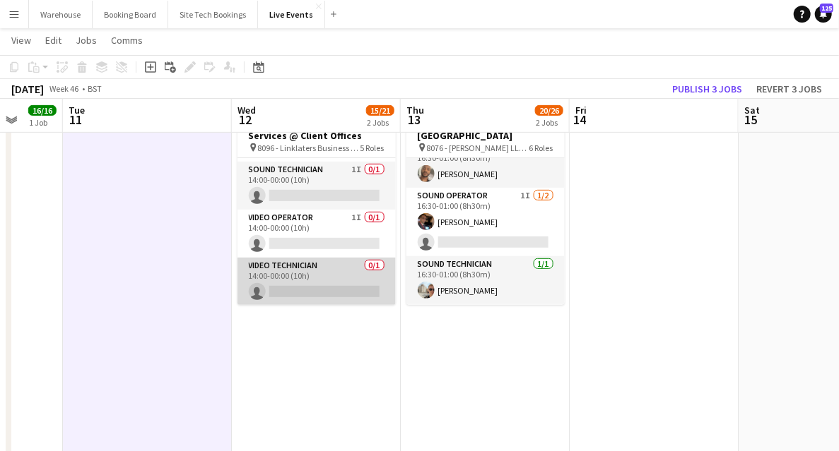
click at [291, 298] on app-card-role "Video Technician 0/1 14:00-00:00 (10h) single-neutral-actions" at bounding box center [316, 282] width 158 height 48
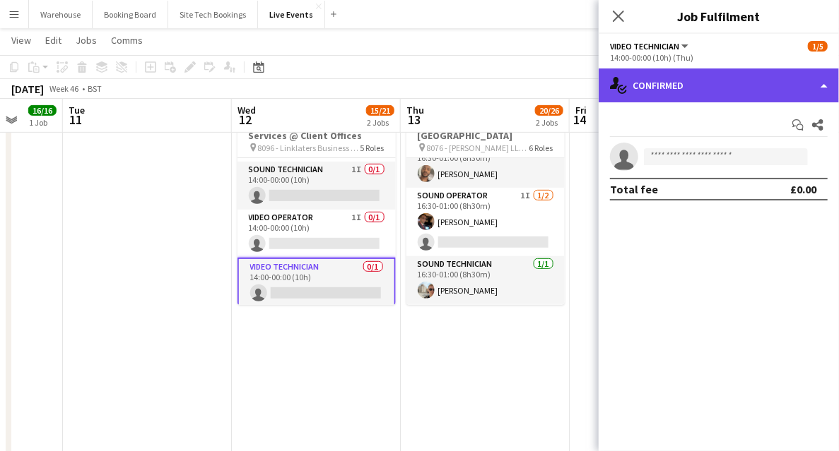
click at [666, 92] on div "single-neutral-actions-check-2 Confirmed" at bounding box center [718, 86] width 240 height 34
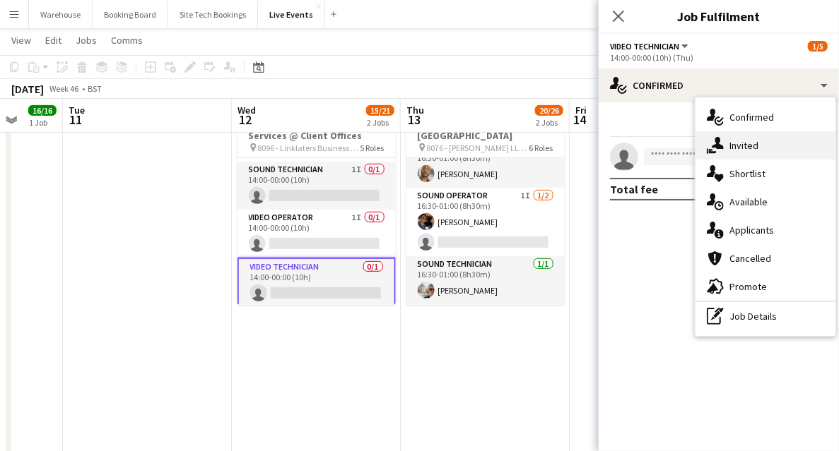
click at [716, 140] on icon at bounding box center [717, 143] width 12 height 12
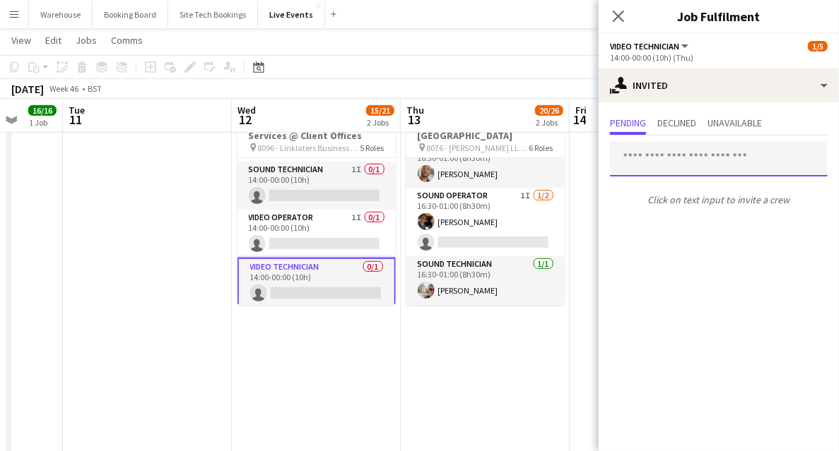
click at [666, 153] on input "text" at bounding box center [719, 158] width 218 height 35
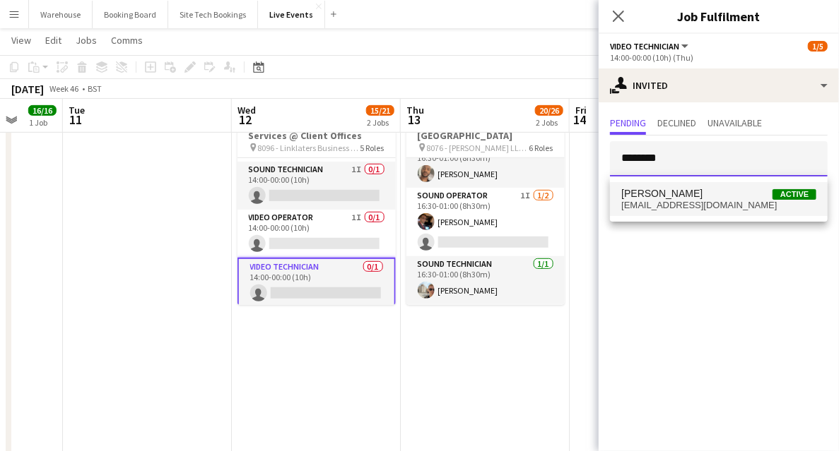
type input "********"
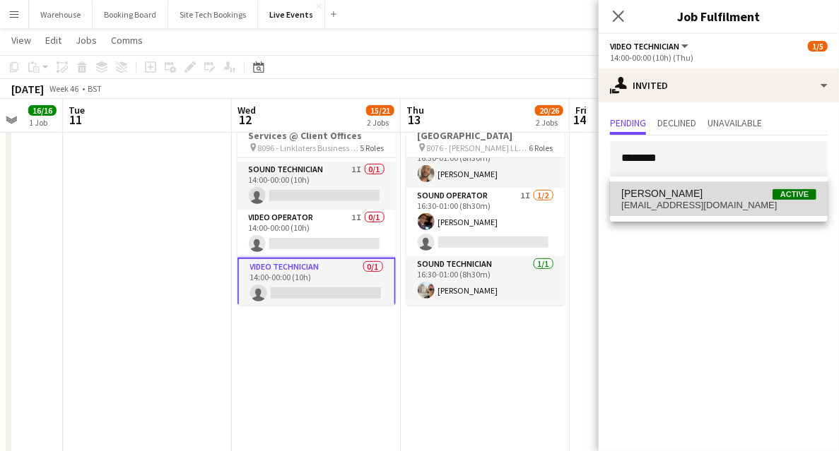
click at [680, 196] on span "Mair Baker Active" at bounding box center [718, 194] width 195 height 12
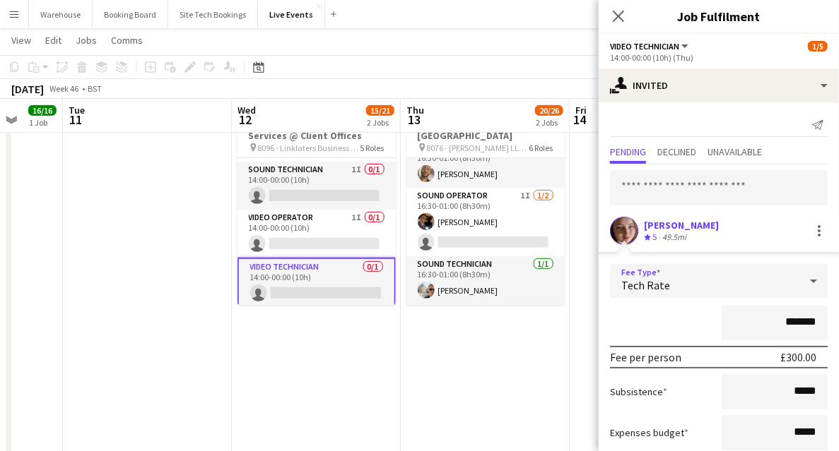
click at [673, 283] on div "Tech Rate" at bounding box center [704, 281] width 189 height 34
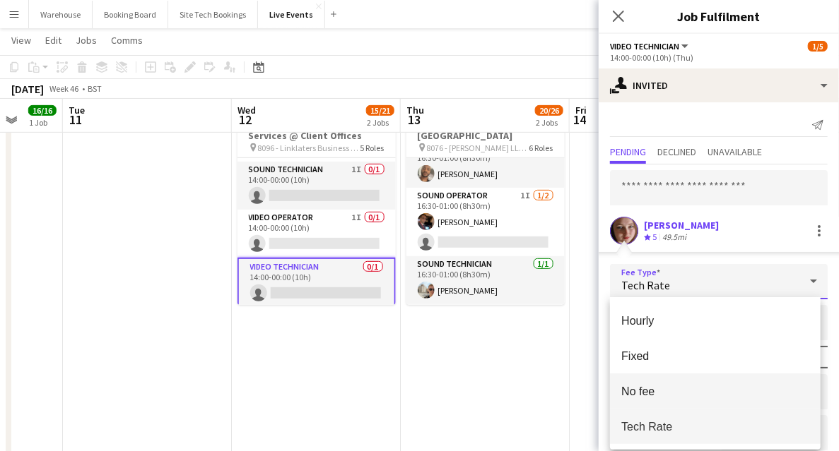
scroll to position [424, 0]
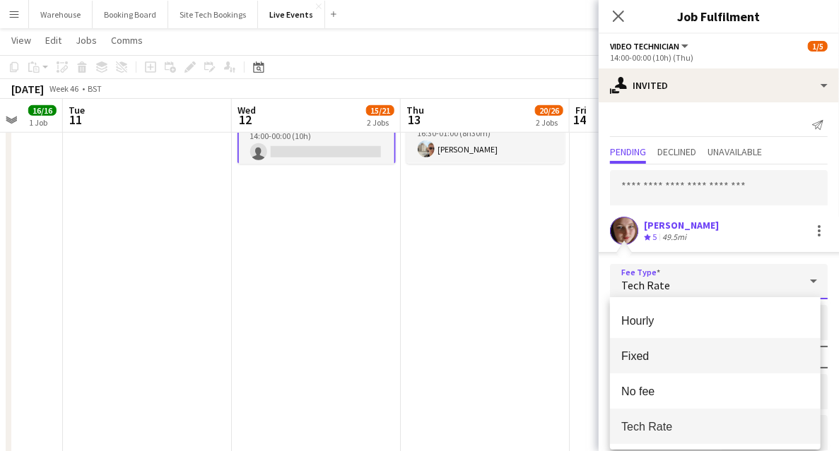
click at [636, 343] on mat-option "Fixed" at bounding box center [715, 355] width 211 height 35
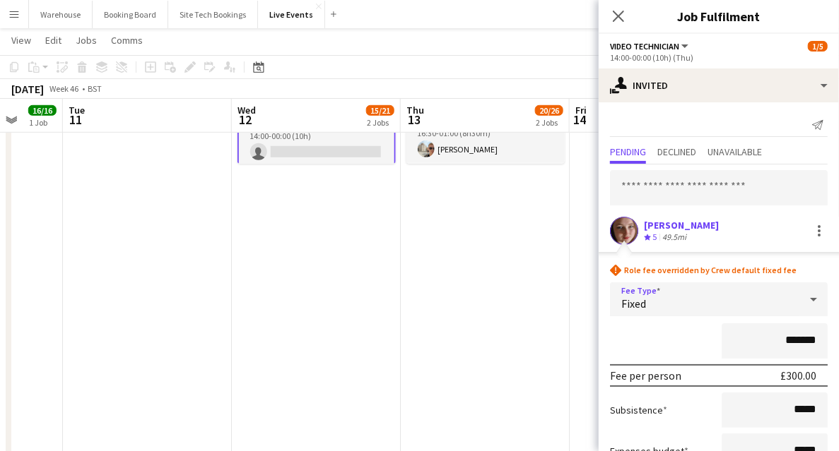
click at [651, 305] on div "Fixed" at bounding box center [704, 300] width 189 height 34
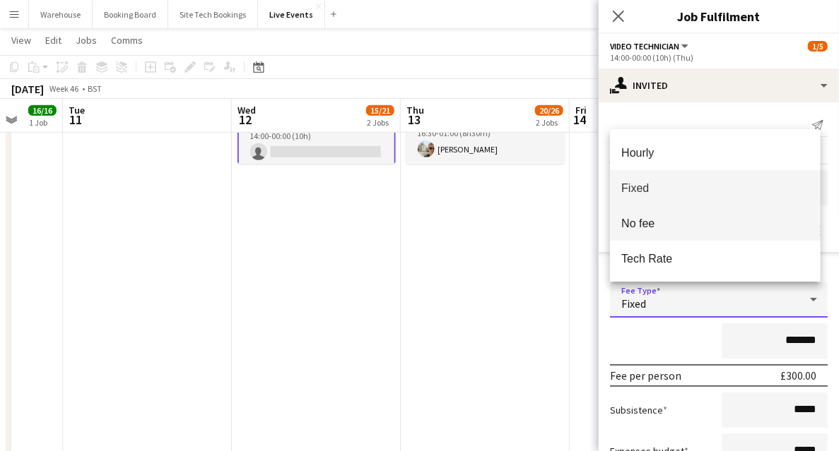
click at [647, 230] on span "No fee" at bounding box center [715, 223] width 188 height 13
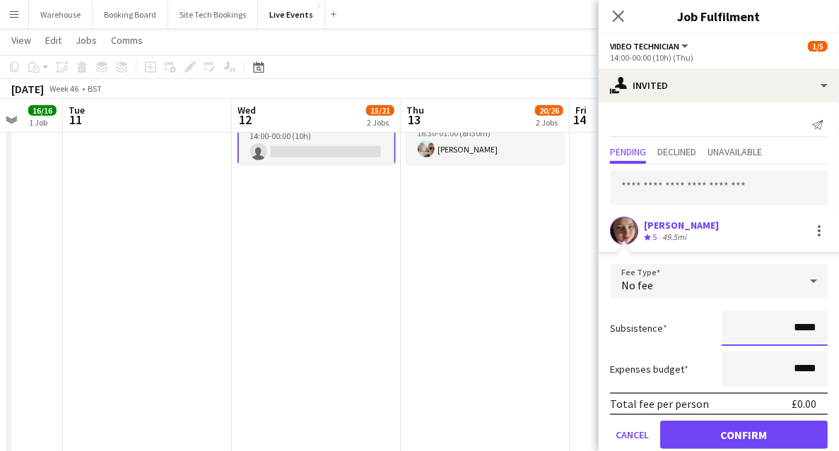
scroll to position [23, 0]
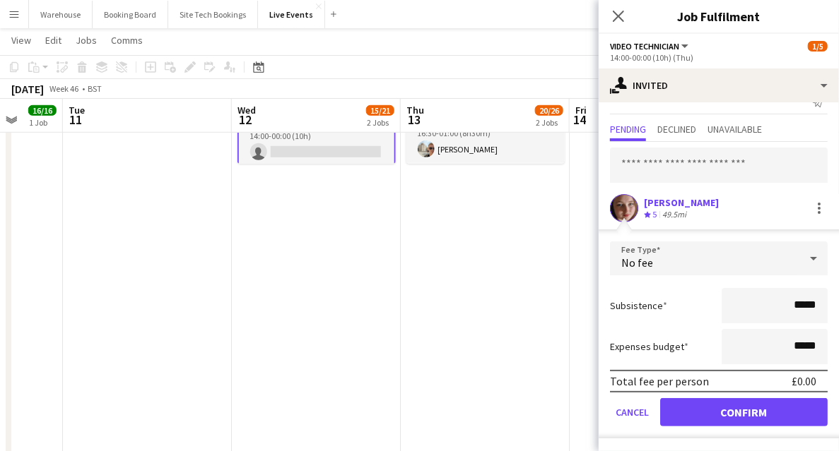
click at [667, 274] on mat-select "No fee" at bounding box center [719, 259] width 218 height 35
click at [665, 261] on div "No fee" at bounding box center [704, 259] width 189 height 34
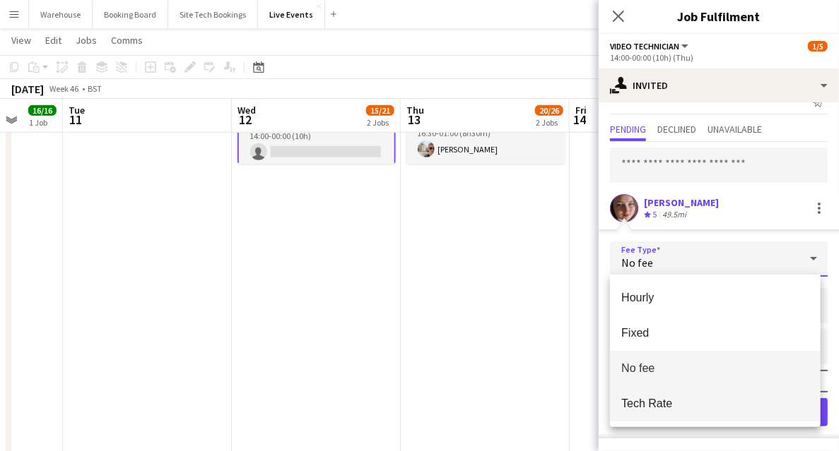
click at [634, 404] on span "Tech Rate" at bounding box center [715, 403] width 188 height 13
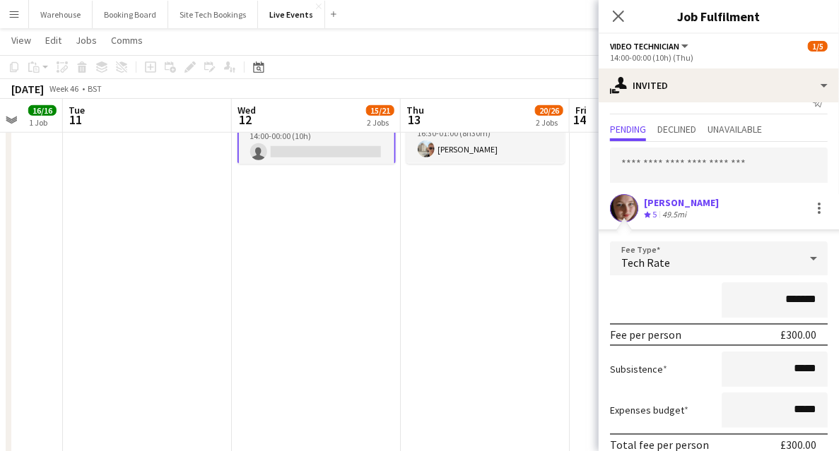
scroll to position [86, 0]
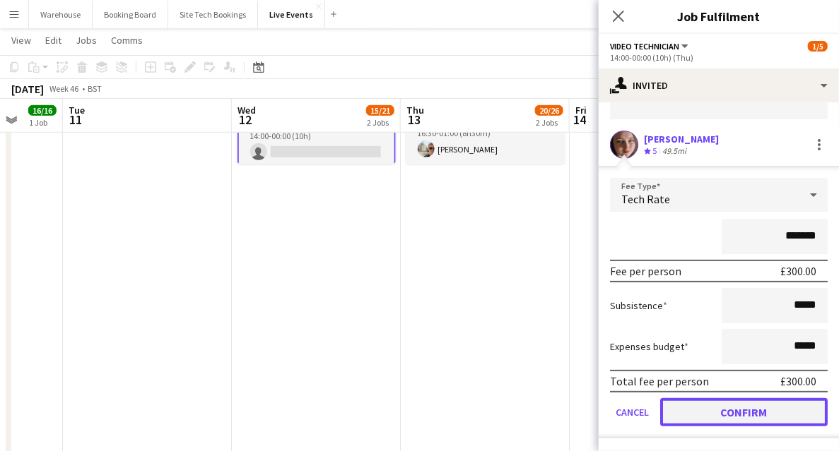
click at [749, 411] on button "Confirm" at bounding box center [743, 412] width 167 height 28
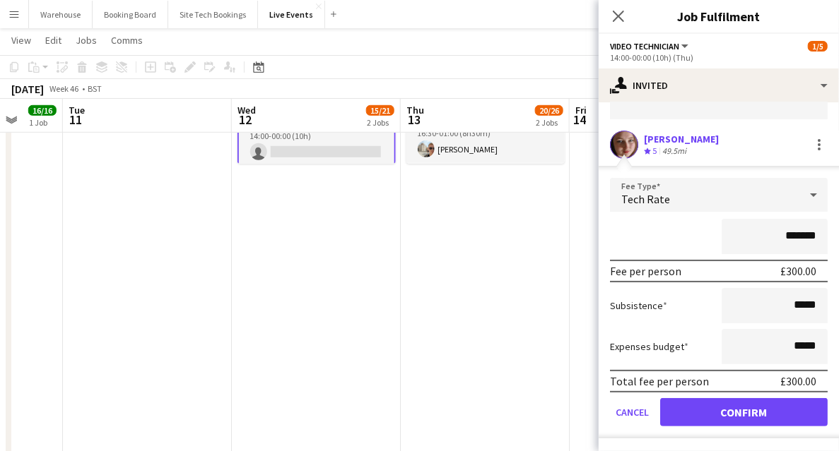
scroll to position [0, 0]
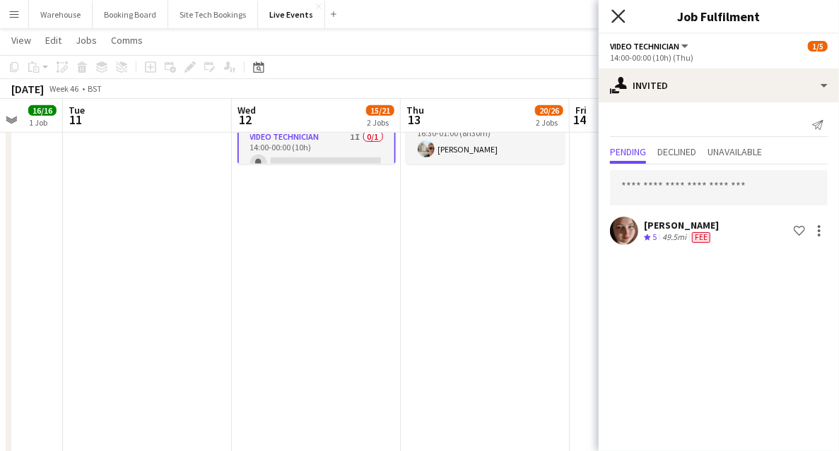
click at [613, 16] on icon "Close pop-in" at bounding box center [617, 15] width 13 height 13
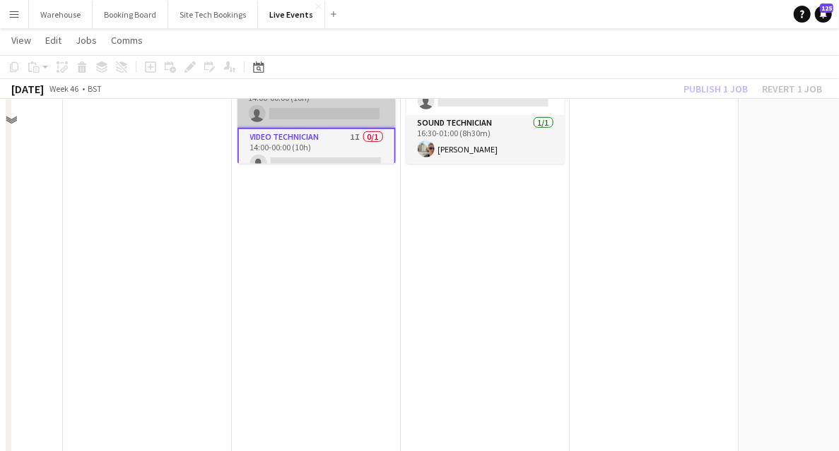
scroll to position [235, 0]
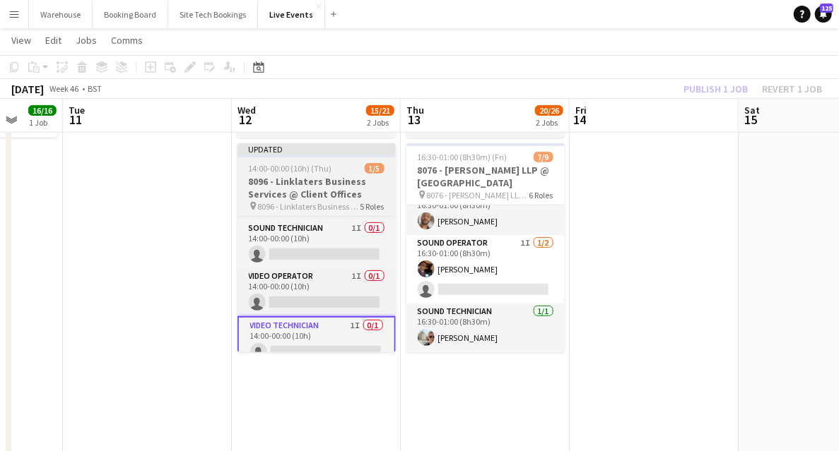
scroll to position [0, 444]
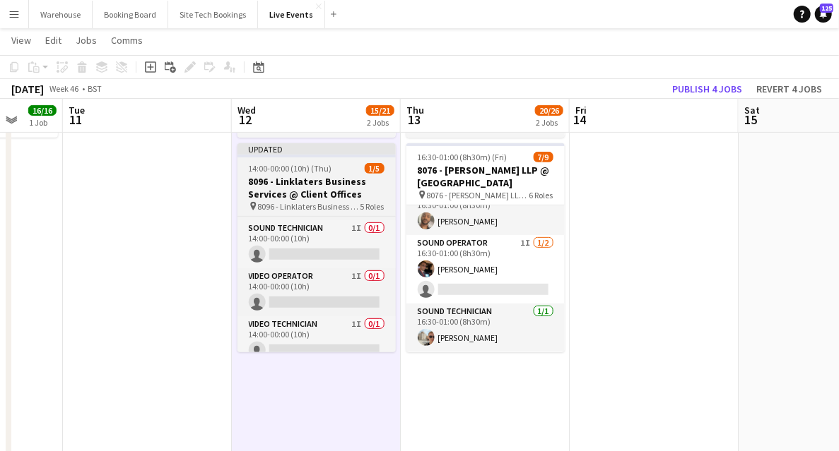
click at [319, 188] on h3 "8096 - Linklaters Business Services @ Client Offices" at bounding box center [316, 187] width 158 height 25
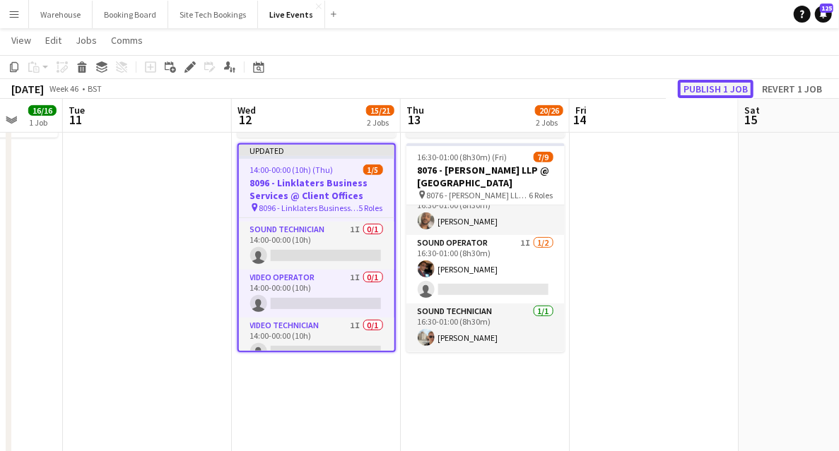
click at [700, 93] on button "Publish 1 job" at bounding box center [716, 89] width 76 height 18
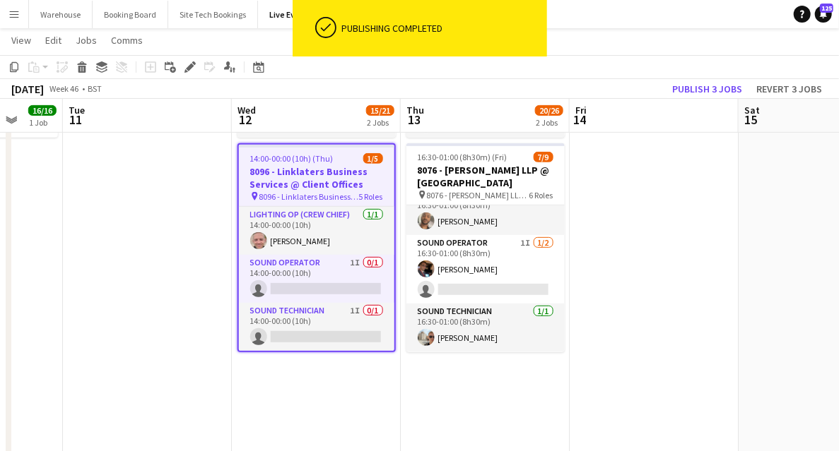
scroll to position [94, 0]
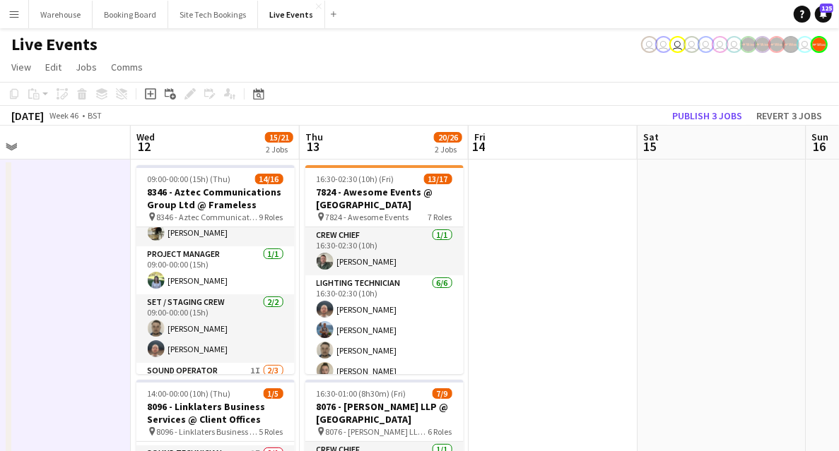
scroll to position [0, 548]
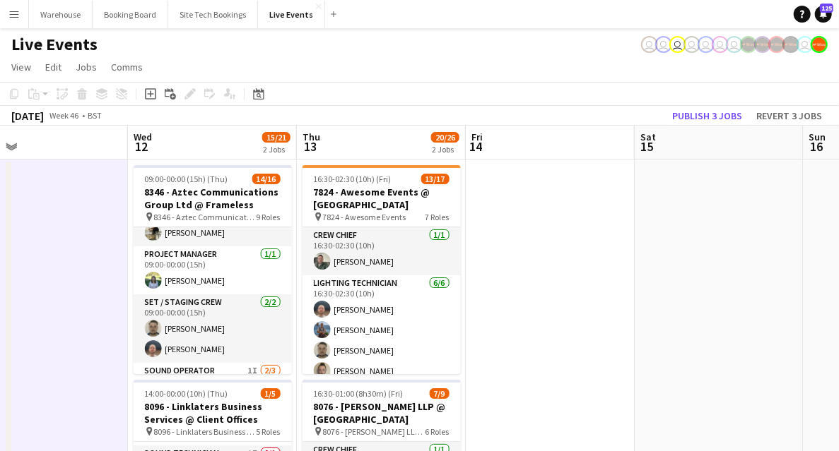
drag, startPoint x: 617, startPoint y: 311, endPoint x: 514, endPoint y: 302, distance: 103.5
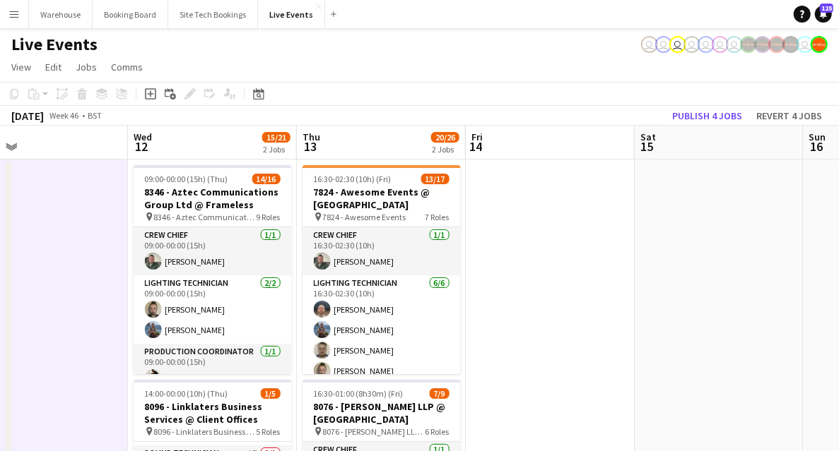
scroll to position [235, 0]
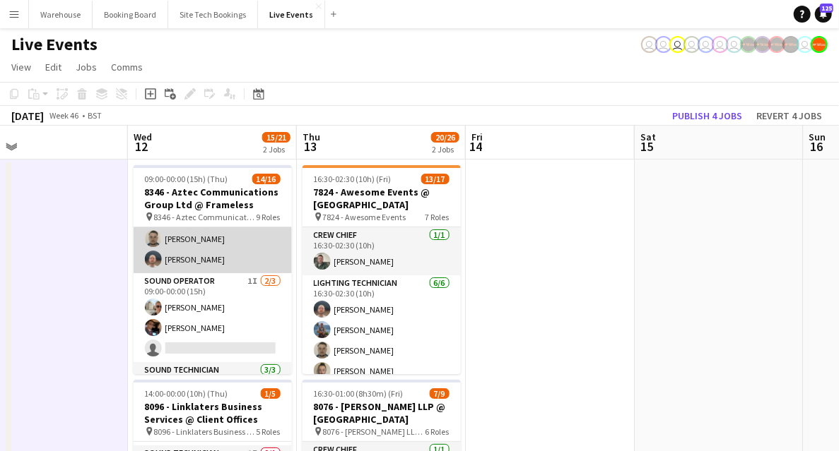
drag, startPoint x: 189, startPoint y: 285, endPoint x: 247, endPoint y: 263, distance: 62.8
click at [189, 285] on app-card-role "Sound Operator 1I 2/3 09:00-00:00 (15h) Max Powers Tom Mitchell single-neutral-…" at bounding box center [213, 317] width 158 height 89
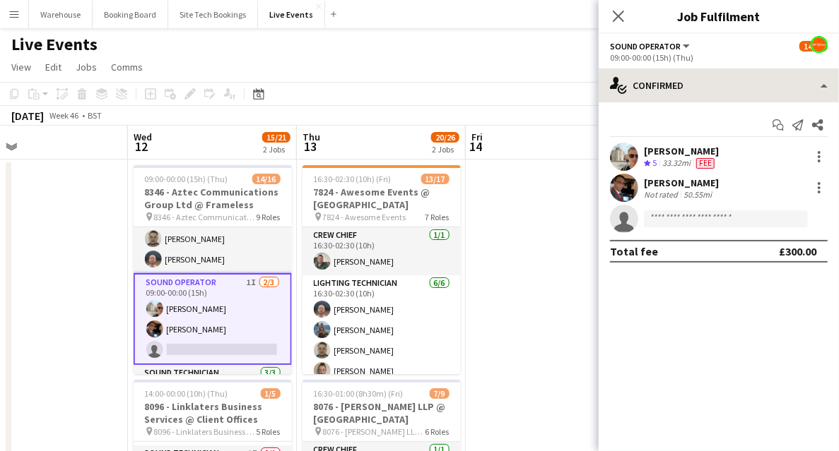
scroll to position [0, 547]
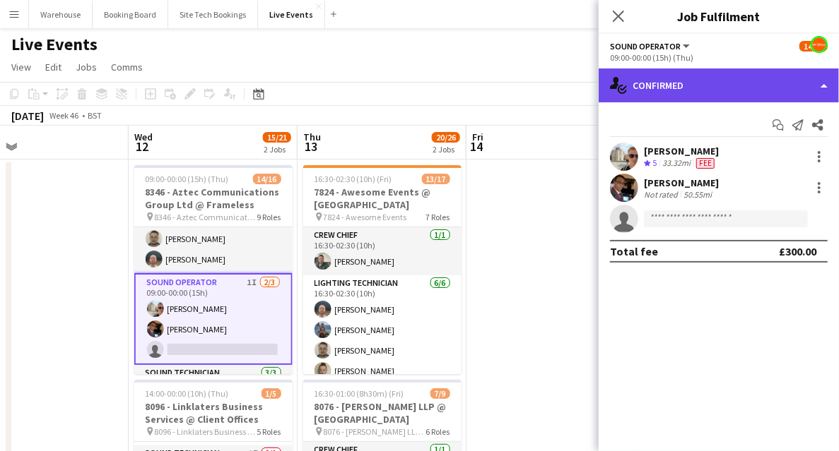
click at [691, 92] on div "single-neutral-actions-check-2 Confirmed" at bounding box center [718, 86] width 240 height 34
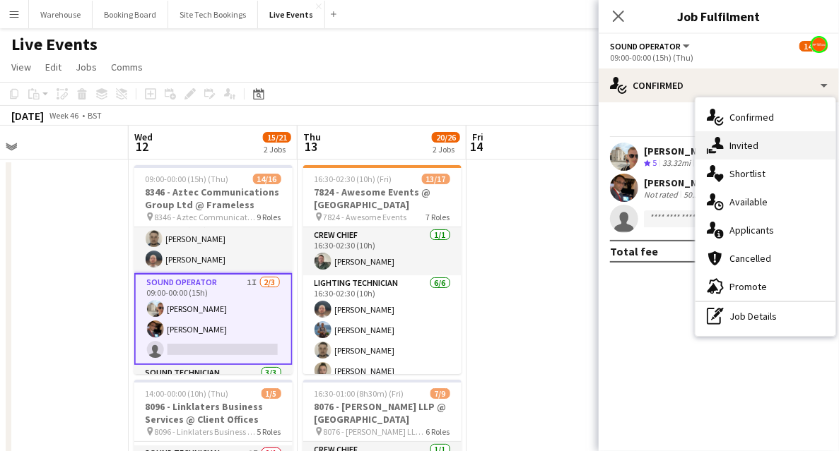
click at [735, 149] on span "Invited" at bounding box center [743, 145] width 29 height 13
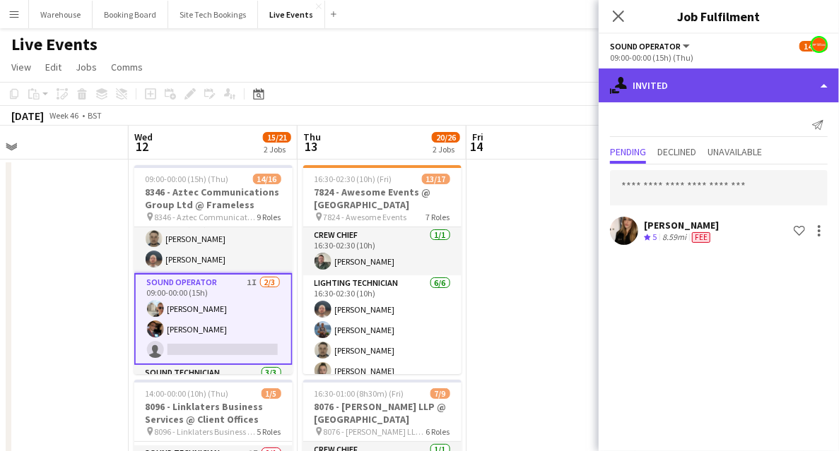
click at [707, 89] on div "single-neutral-actions-share-1 Invited" at bounding box center [718, 86] width 240 height 34
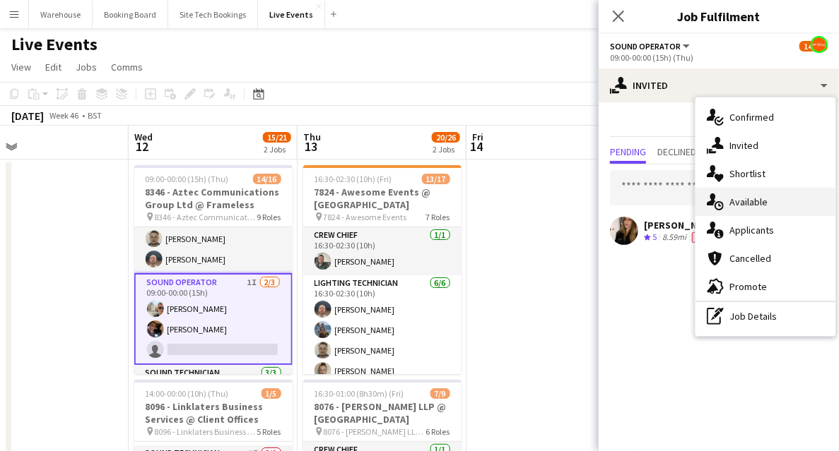
click at [741, 208] on span "Available" at bounding box center [748, 202] width 38 height 13
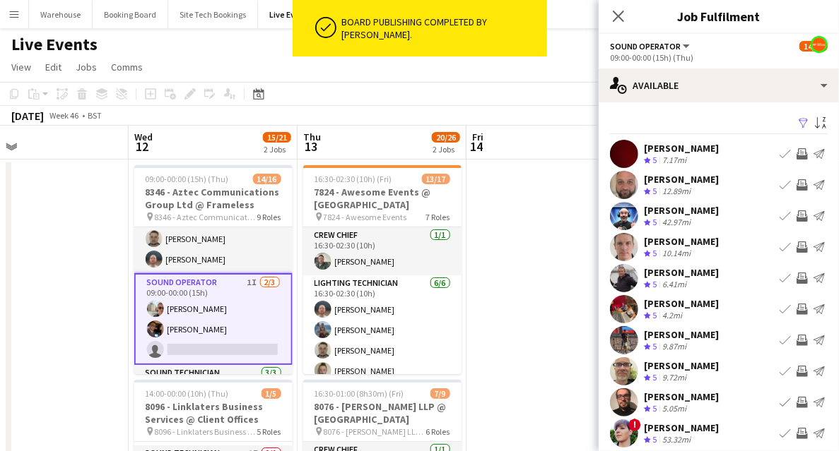
scroll to position [42, 0]
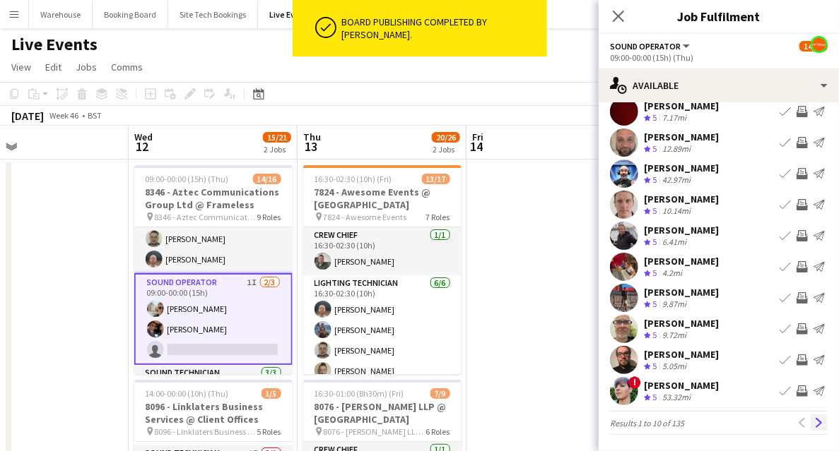
click at [814, 422] on app-icon "Next" at bounding box center [819, 423] width 10 height 10
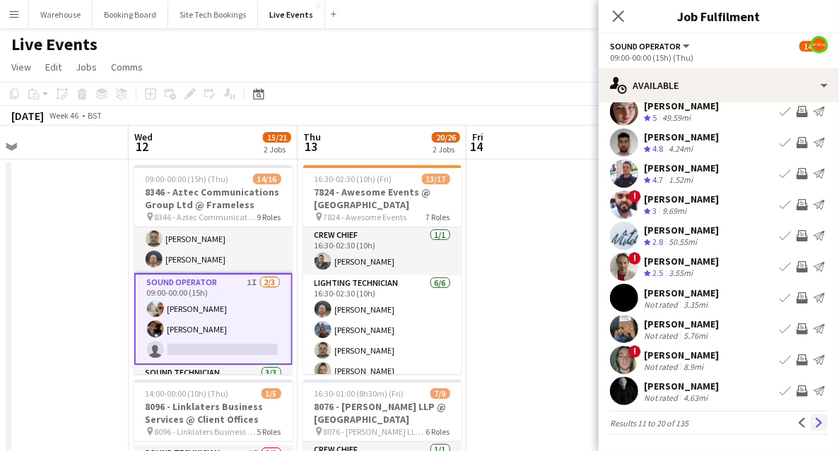
click at [814, 422] on app-icon "Next" at bounding box center [819, 423] width 10 height 10
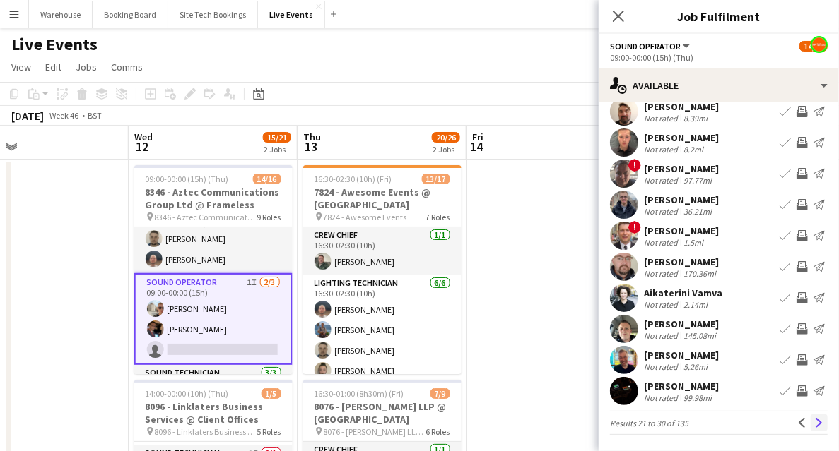
click at [810, 416] on button "Next" at bounding box center [818, 423] width 17 height 17
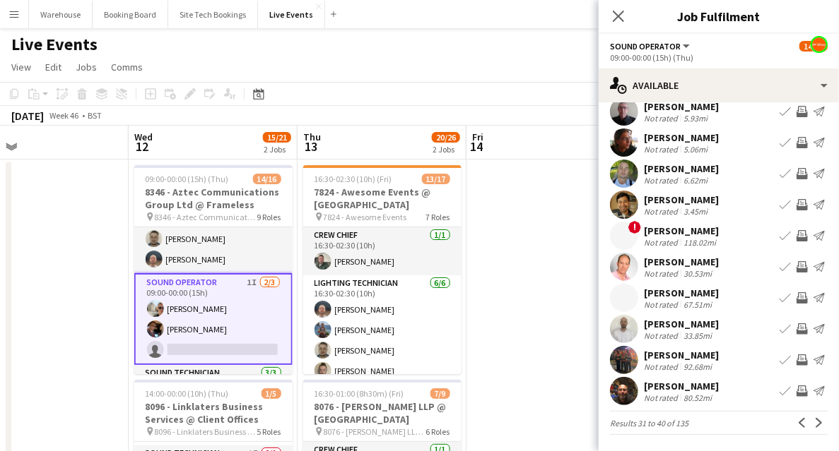
scroll to position [0, 0]
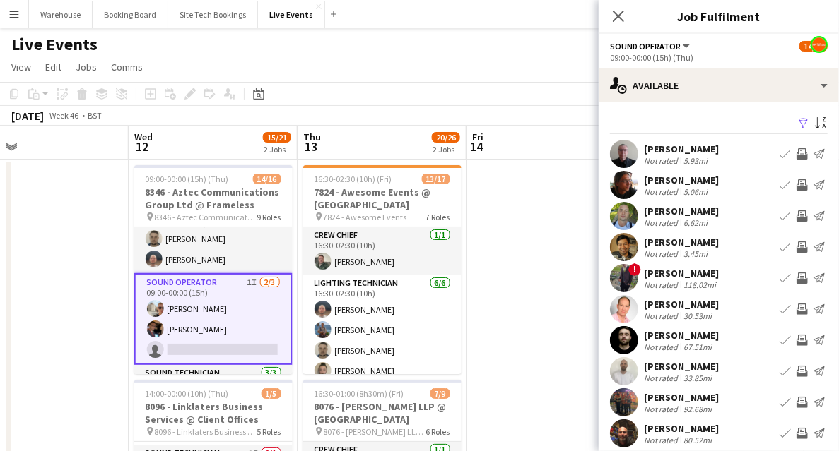
click at [796, 148] on app-icon "Invite crew" at bounding box center [801, 153] width 11 height 11
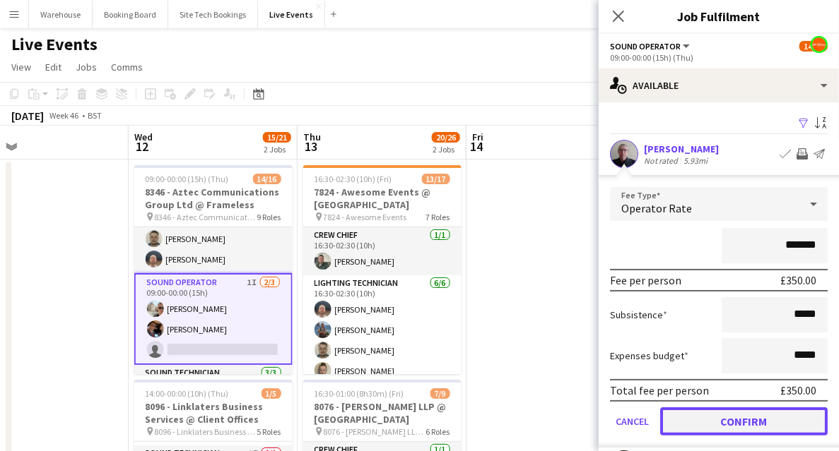
click at [718, 420] on button "Confirm" at bounding box center [743, 422] width 167 height 28
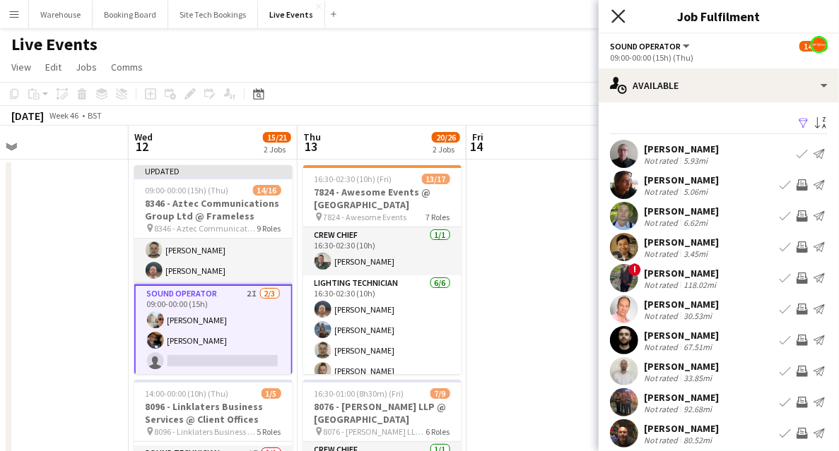
click at [615, 14] on icon at bounding box center [617, 15] width 13 height 13
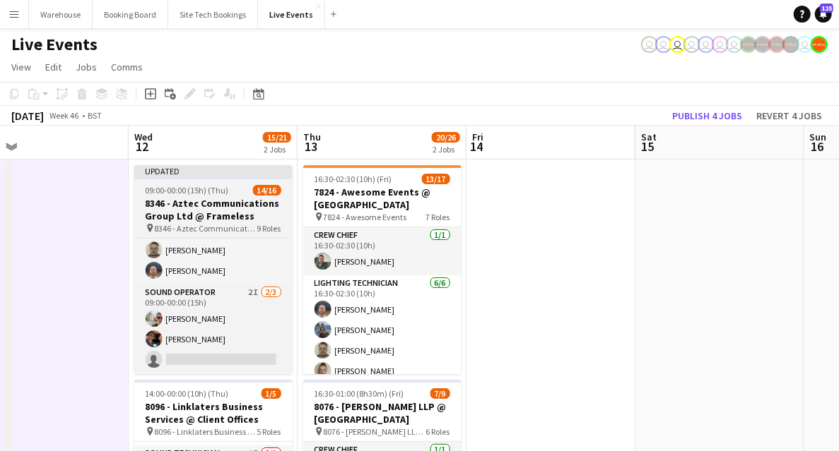
click at [165, 215] on h3 "8346 - Aztec Communications Group Ltd @ Frameless" at bounding box center [213, 209] width 158 height 25
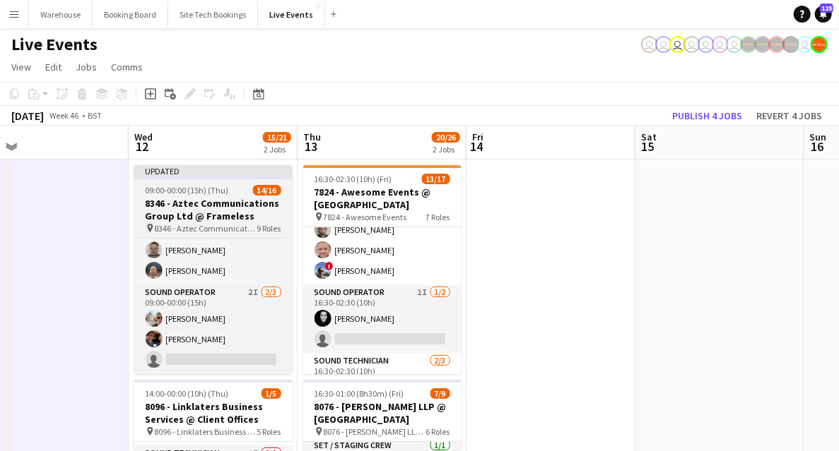
click at [205, 210] on h3 "8346 - Aztec Communications Group Ltd @ Frameless" at bounding box center [213, 209] width 158 height 25
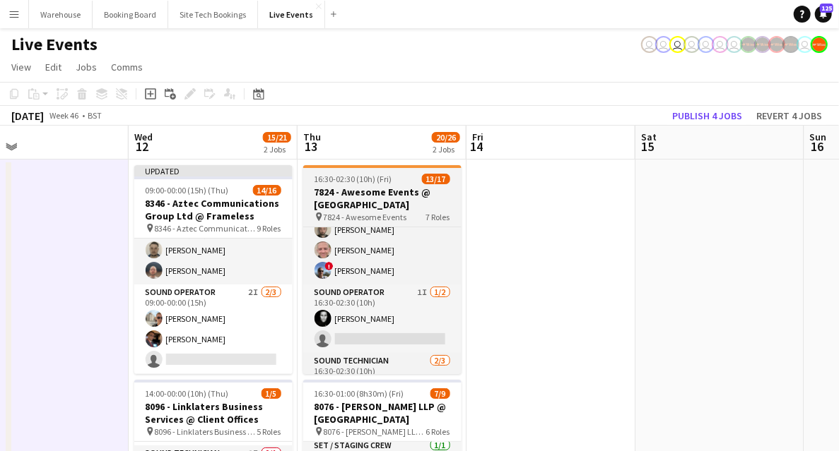
scroll to position [0, 547]
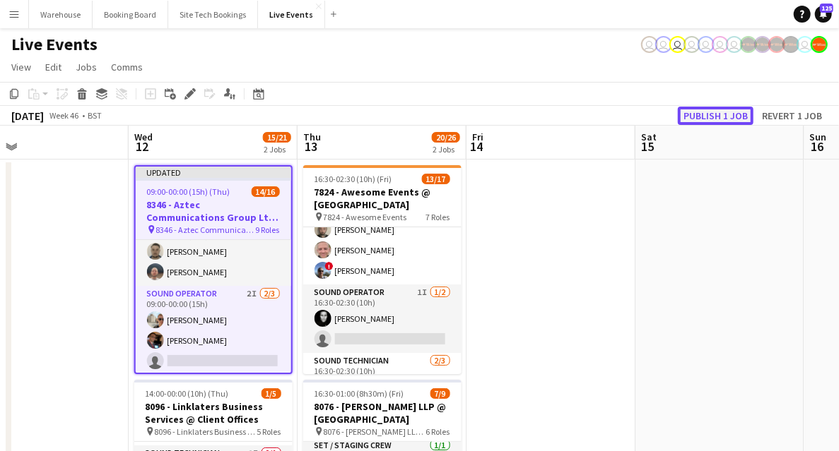
click at [697, 119] on button "Publish 1 job" at bounding box center [716, 116] width 76 height 18
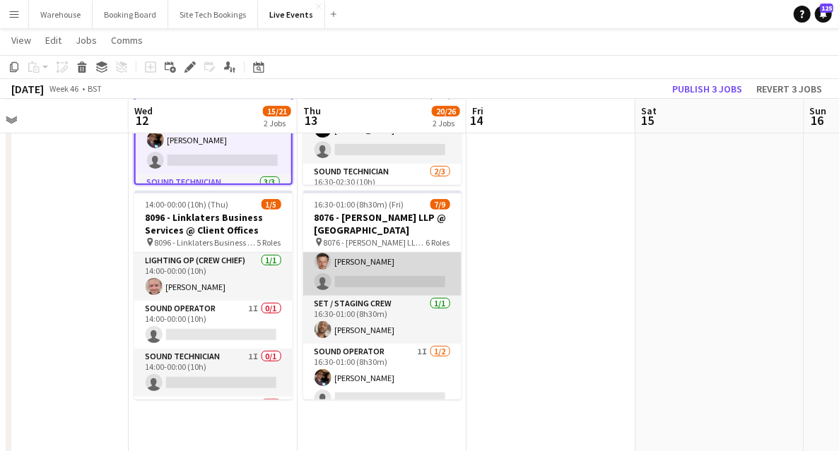
scroll to position [141, 0]
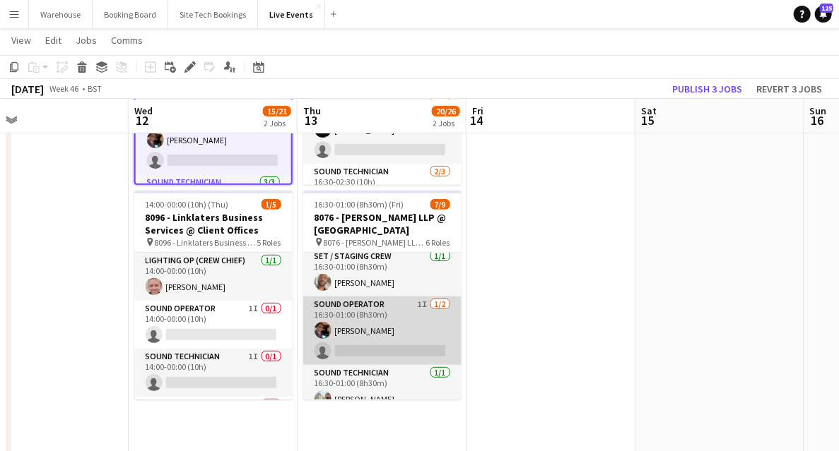
click at [384, 313] on app-card-role "Sound Operator 1I 1/2 16:30-01:00 (8h30m) Tom Mitchell single-neutral-actions" at bounding box center [382, 331] width 158 height 69
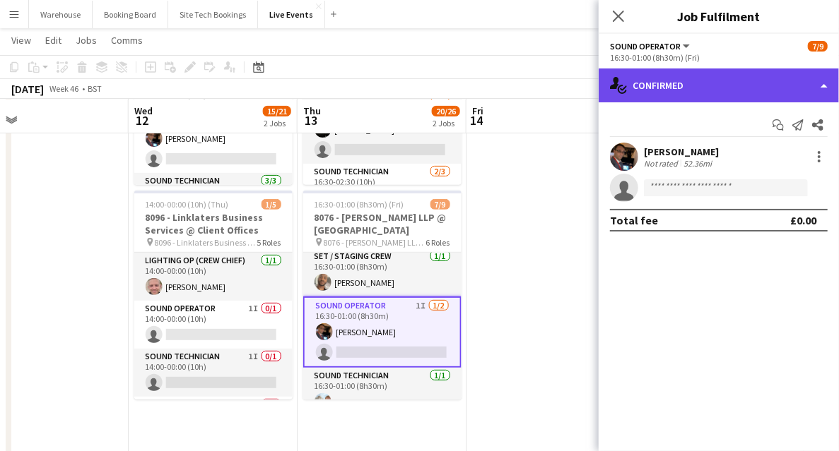
click at [657, 85] on div "single-neutral-actions-check-2 Confirmed" at bounding box center [718, 86] width 240 height 34
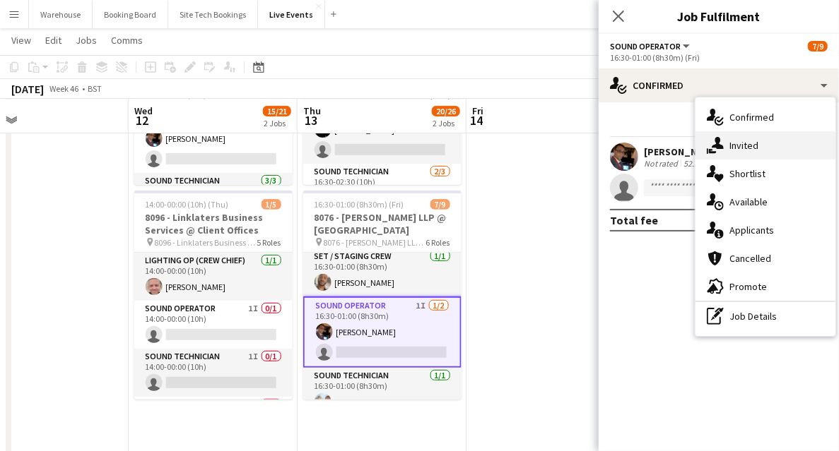
click at [708, 148] on icon "single-neutral-actions-share-1" at bounding box center [714, 145] width 17 height 17
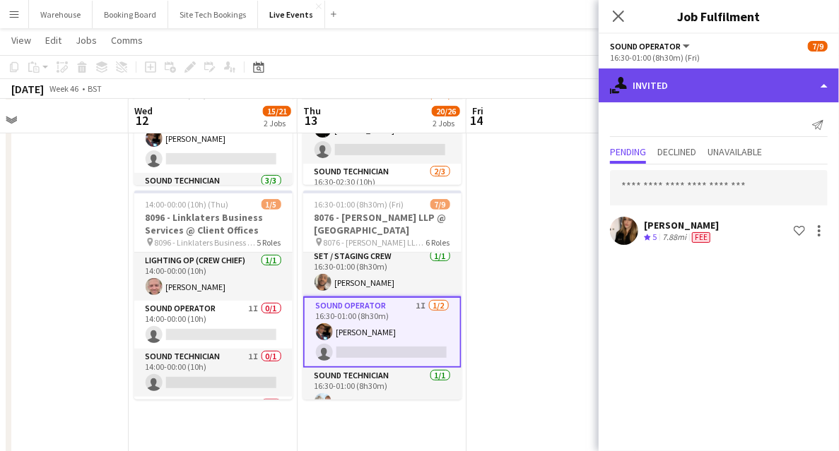
click at [679, 87] on div "single-neutral-actions-share-1 Invited" at bounding box center [718, 86] width 240 height 34
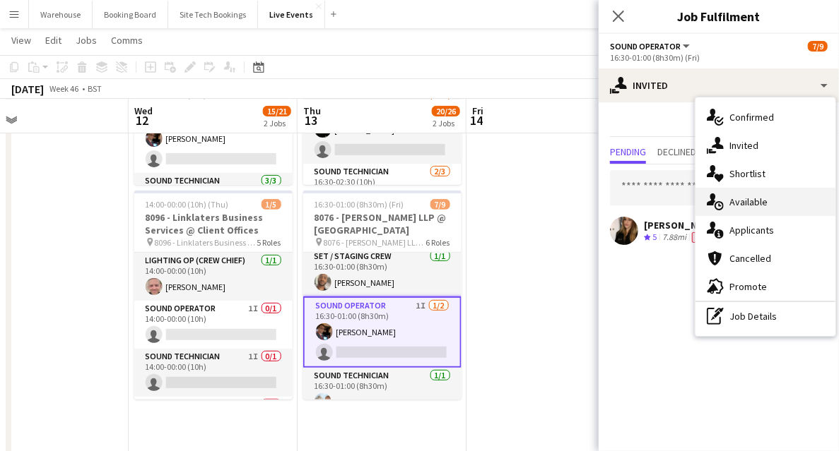
click at [716, 203] on icon at bounding box center [718, 205] width 9 height 9
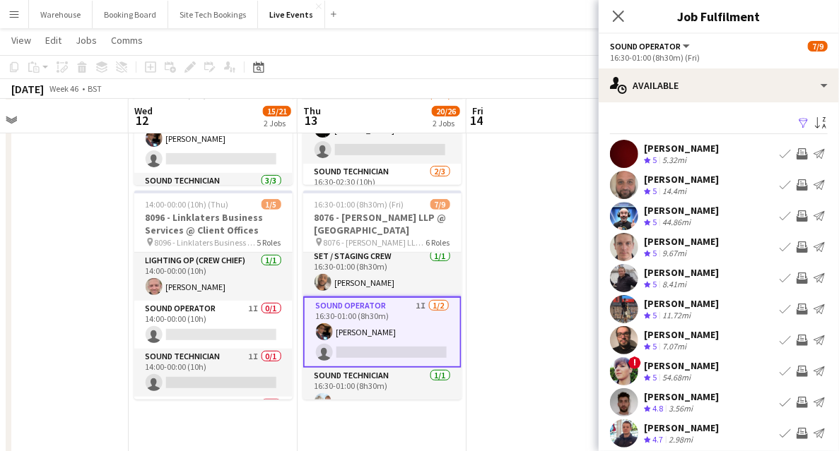
scroll to position [42, 0]
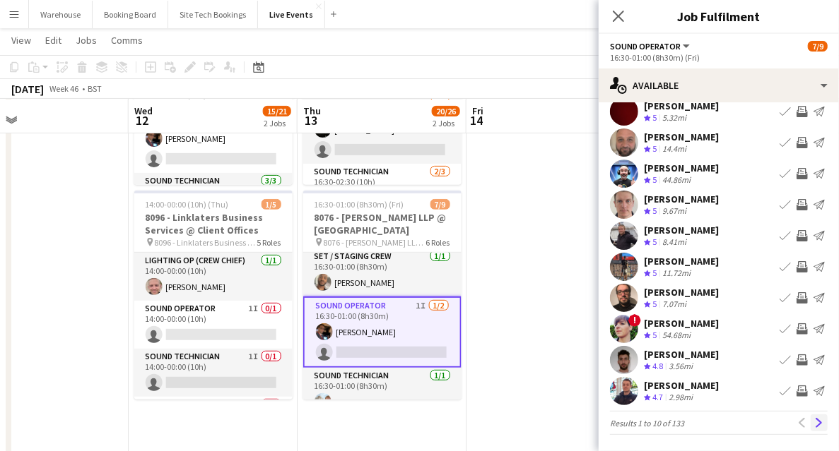
click at [814, 421] on app-icon "Next" at bounding box center [819, 423] width 10 height 10
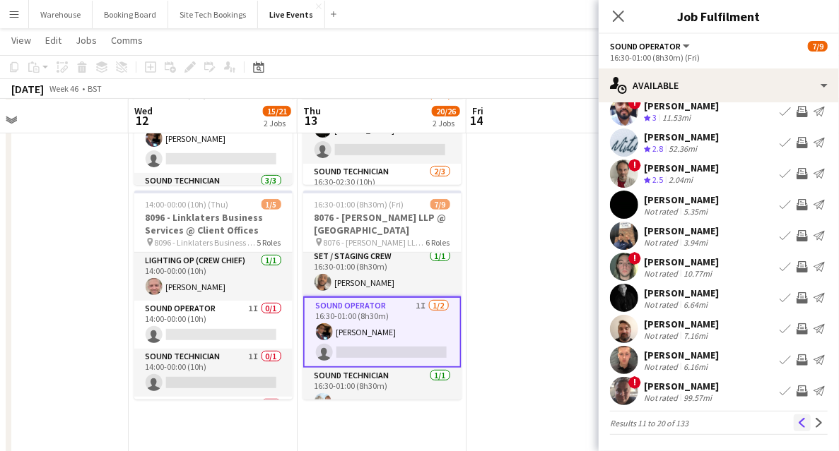
click at [797, 424] on app-icon "Previous" at bounding box center [802, 423] width 10 height 10
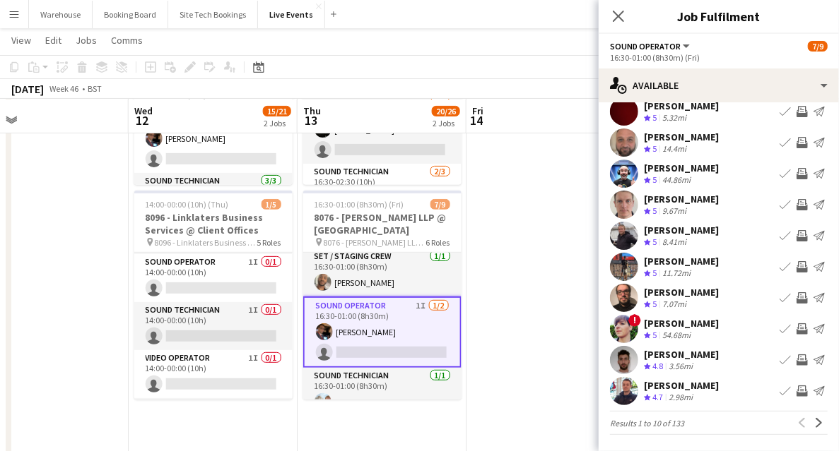
click at [798, 363] on app-icon "Invite crew" at bounding box center [801, 360] width 11 height 11
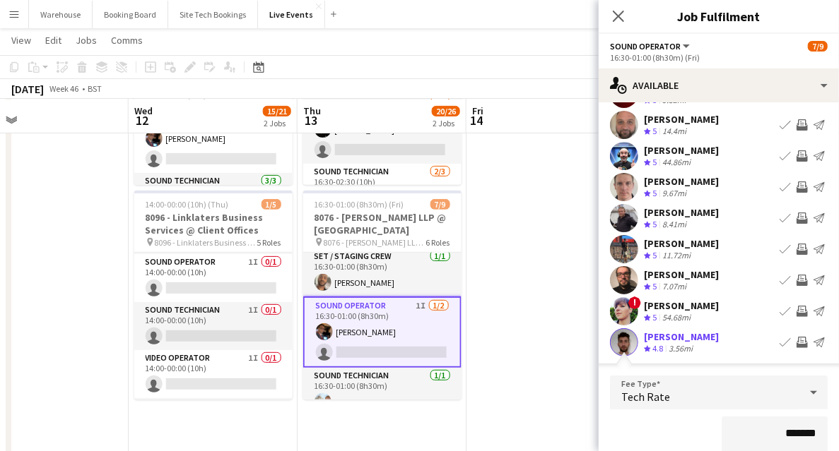
scroll to position [201, 0]
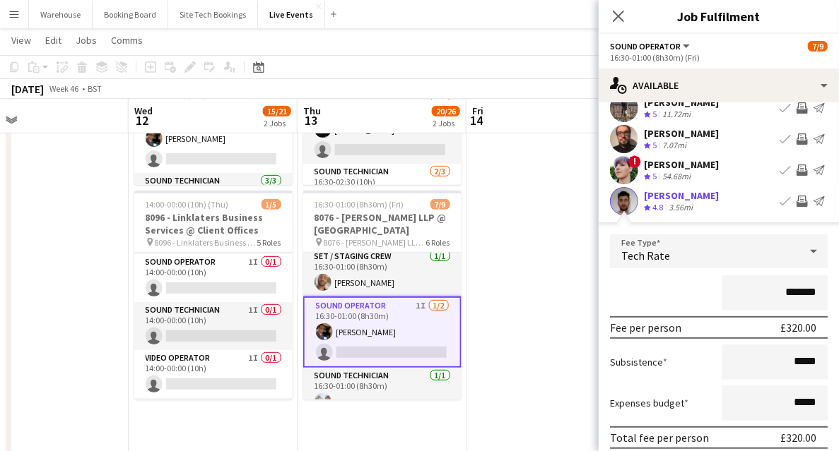
click at [656, 263] on div "Tech Rate" at bounding box center [704, 252] width 189 height 34
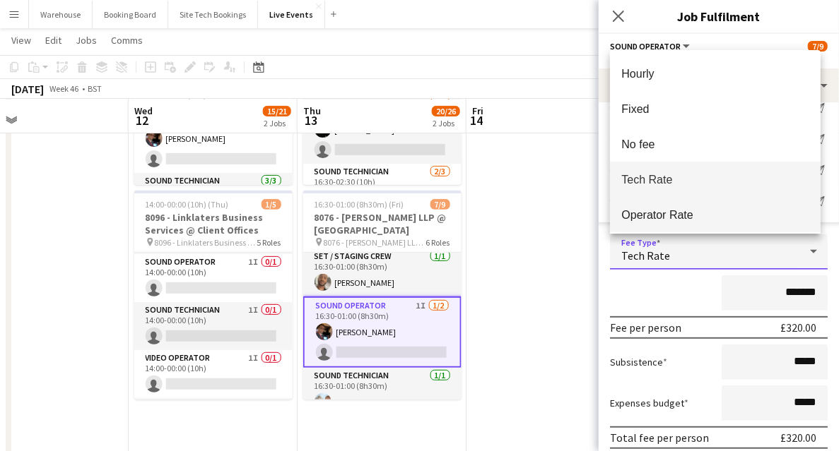
click at [644, 215] on span "Operator Rate" at bounding box center [715, 214] width 188 height 13
type input "*******"
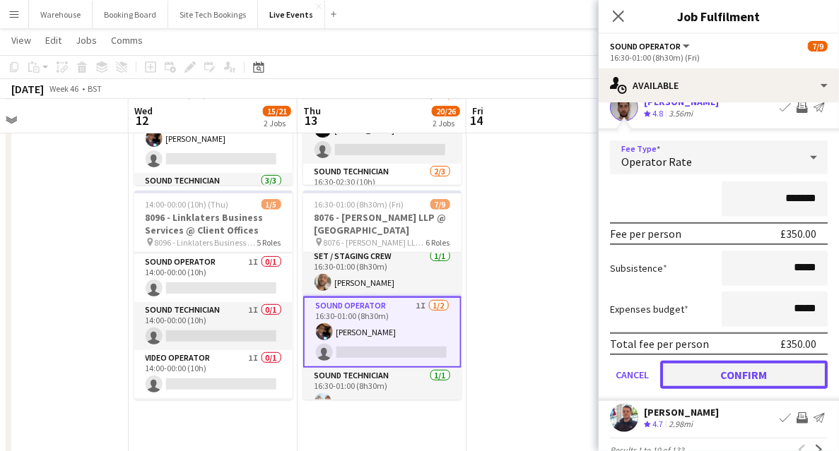
click at [728, 381] on button "Confirm" at bounding box center [743, 375] width 167 height 28
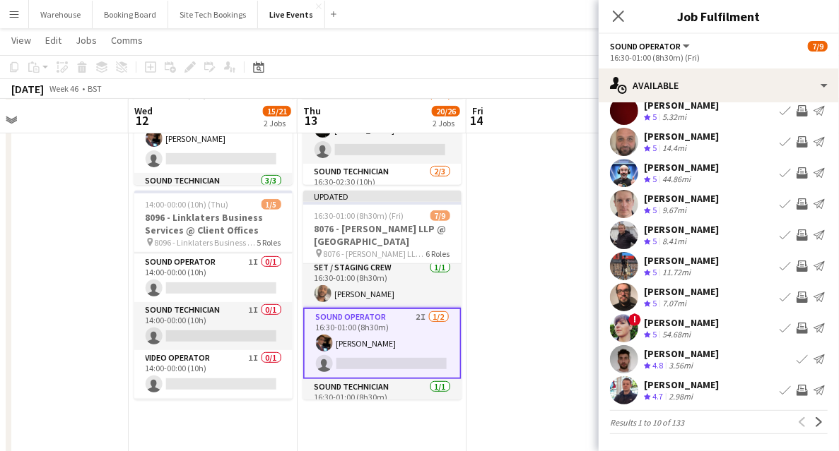
scroll to position [42, 0]
click at [617, 15] on icon at bounding box center [617, 15] width 13 height 13
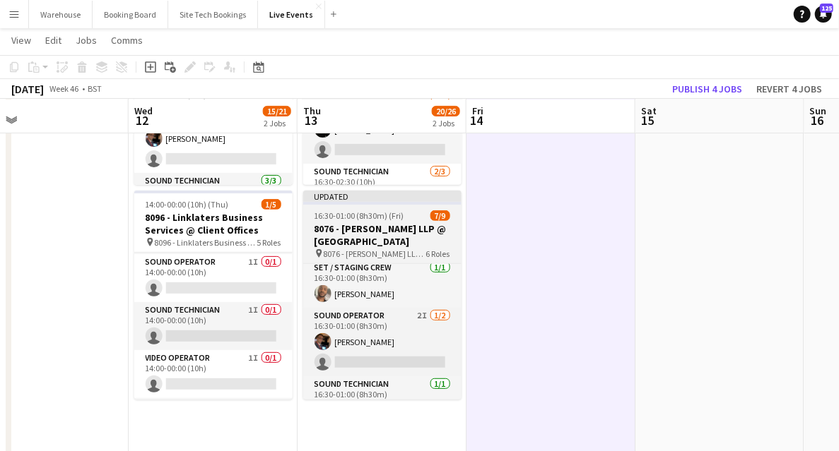
click at [372, 220] on span "16:30-01:00 (8h30m) (Fri)" at bounding box center [359, 216] width 90 height 11
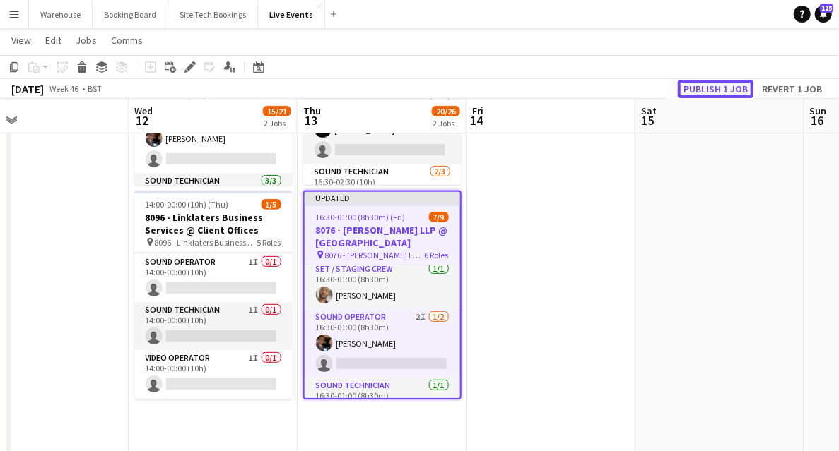
click at [716, 88] on button "Publish 1 job" at bounding box center [716, 89] width 76 height 18
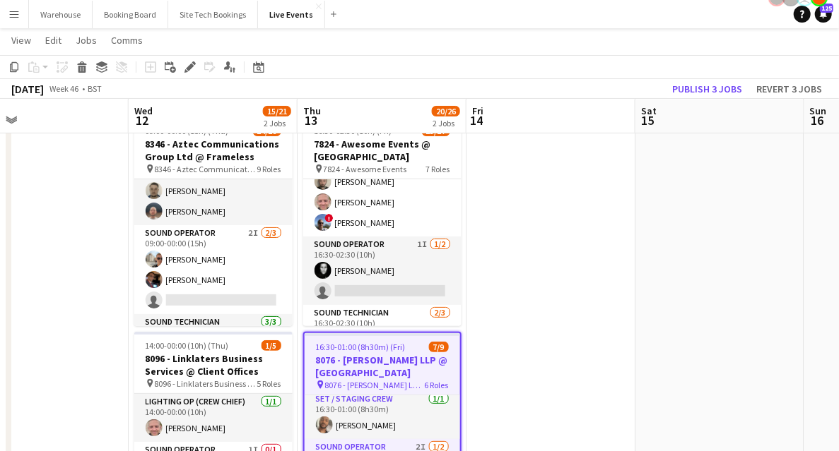
scroll to position [0, 0]
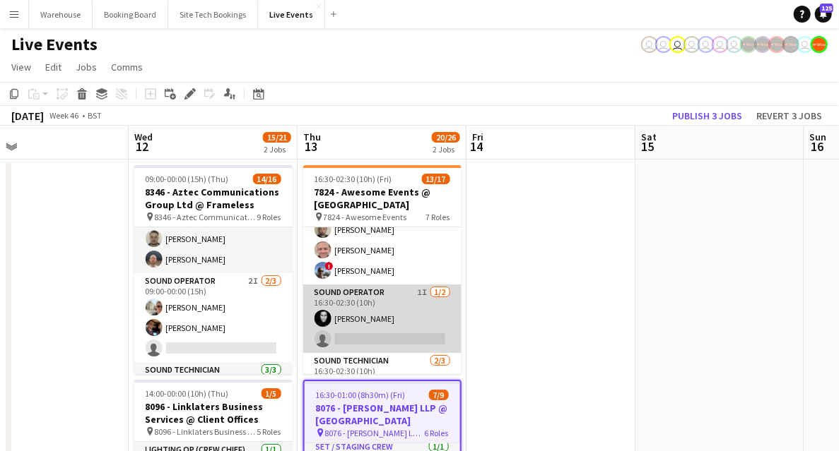
click at [380, 300] on app-card-role "Sound Operator 1I 1/2 16:30-02:30 (10h) Jason Ryall single-neutral-actions" at bounding box center [382, 319] width 158 height 69
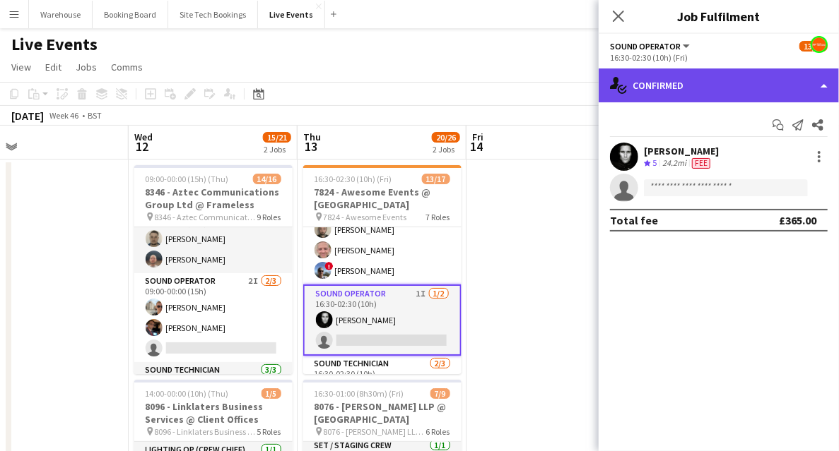
click at [687, 90] on div "single-neutral-actions-check-2 Confirmed" at bounding box center [718, 86] width 240 height 34
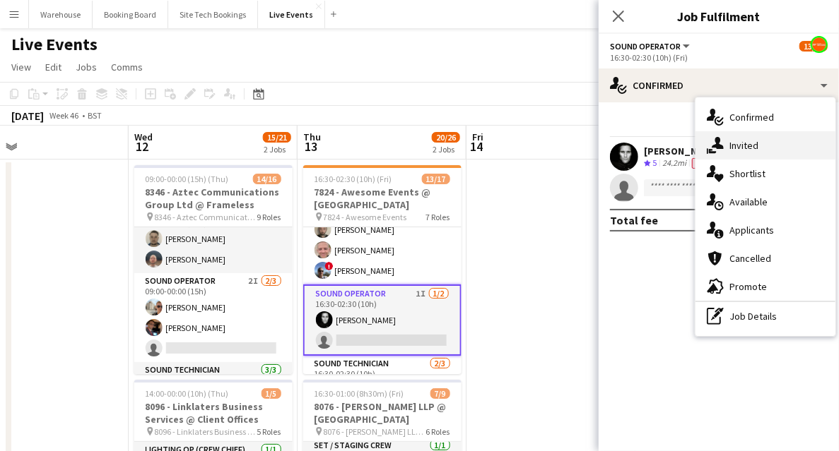
click at [739, 150] on span "Invited" at bounding box center [743, 145] width 29 height 13
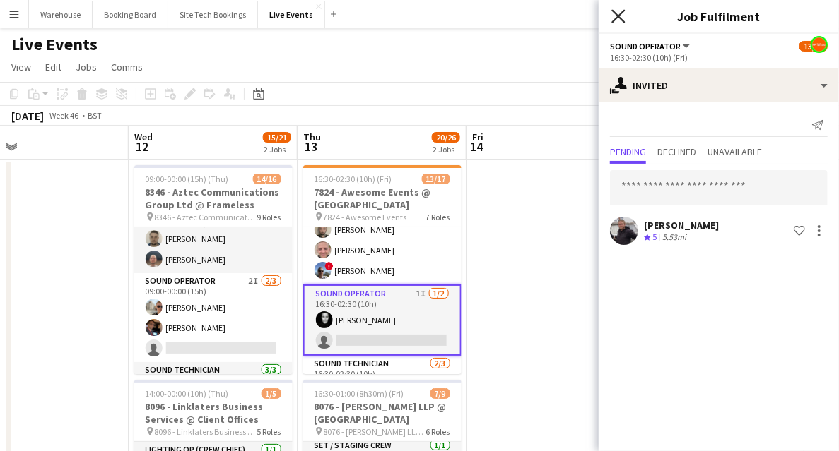
click at [620, 10] on icon "Close pop-in" at bounding box center [617, 15] width 13 height 13
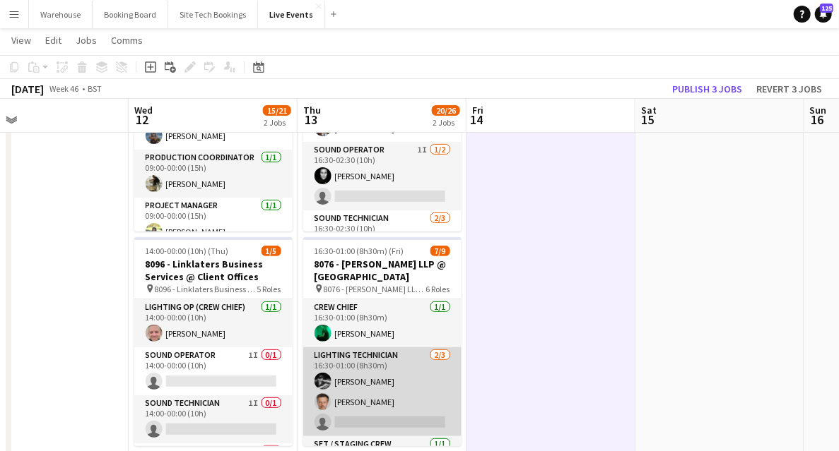
click at [367, 356] on app-card-role "Lighting Technician 2/3 16:30-01:00 (8h30m) Charlie Meehan Luke de Woolfson sin…" at bounding box center [382, 392] width 158 height 89
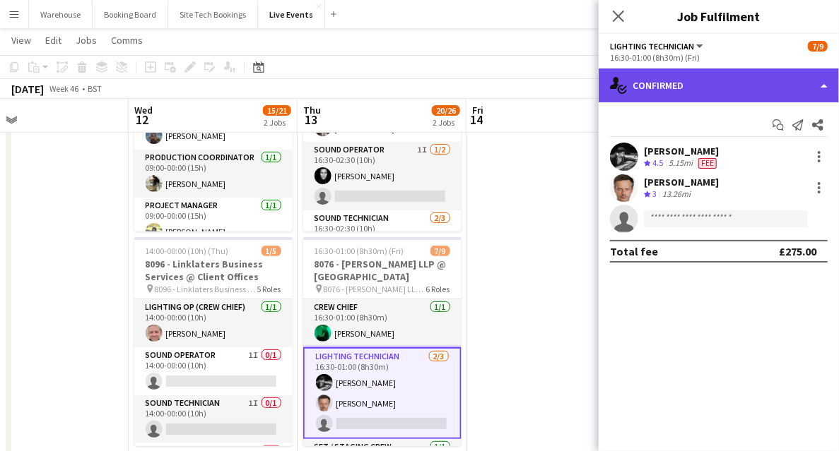
click at [670, 87] on div "single-neutral-actions-check-2 Confirmed" at bounding box center [718, 86] width 240 height 34
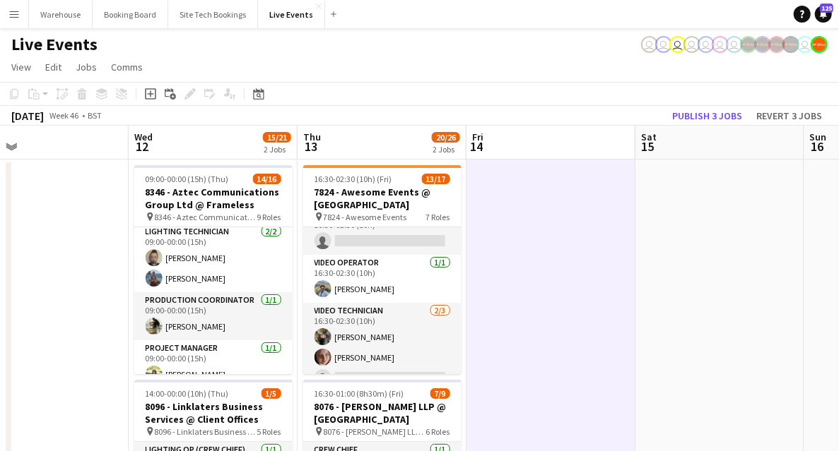
scroll to position [394, 0]
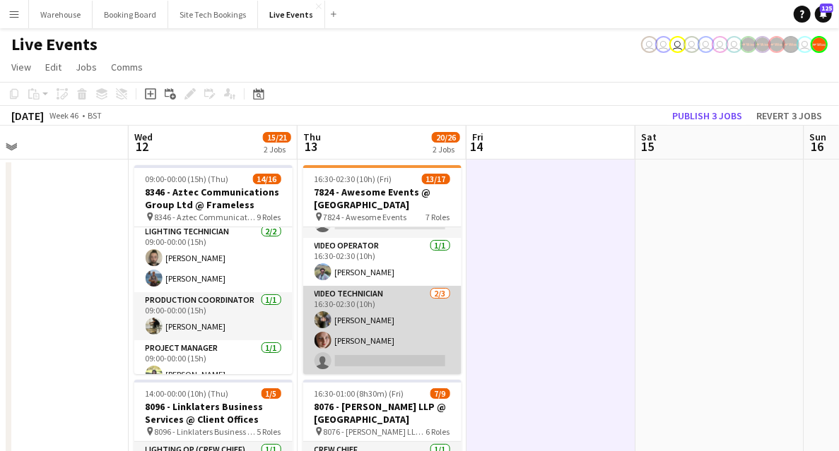
click at [387, 293] on app-card-role "Video Technician 2/3 16:30-02:30 (10h) Kyal Haria Mair Baker single-neutral-act…" at bounding box center [382, 330] width 158 height 89
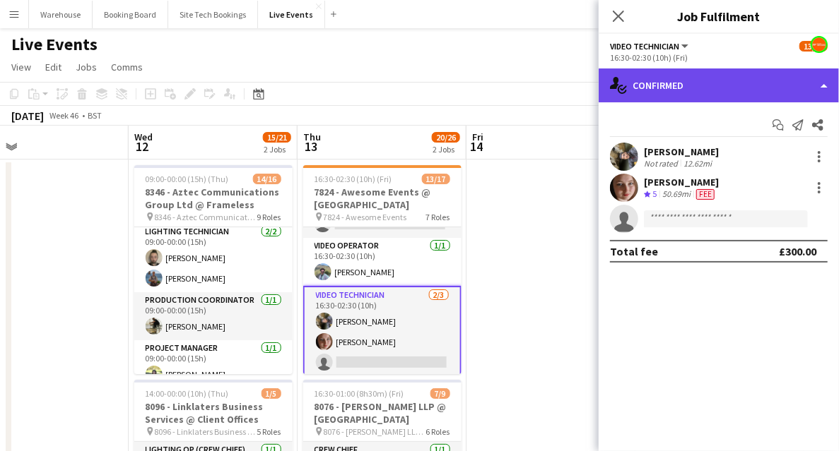
click at [647, 83] on div "single-neutral-actions-check-2 Confirmed" at bounding box center [718, 86] width 240 height 34
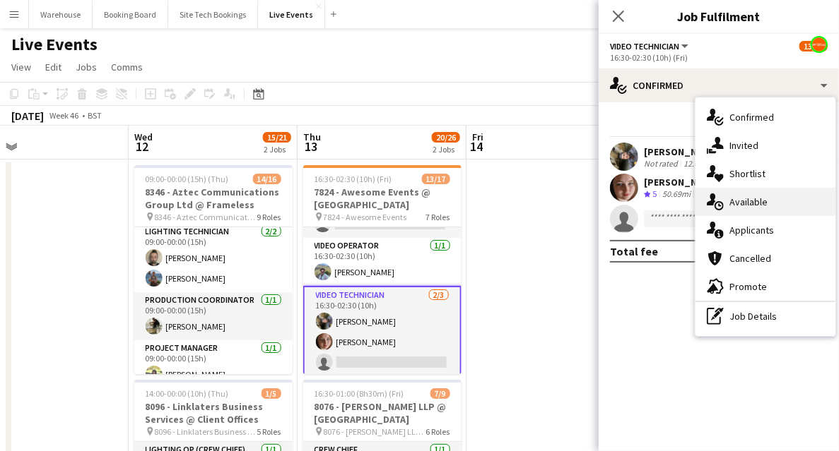
click at [721, 199] on icon "single-neutral-actions-upload" at bounding box center [714, 202] width 17 height 17
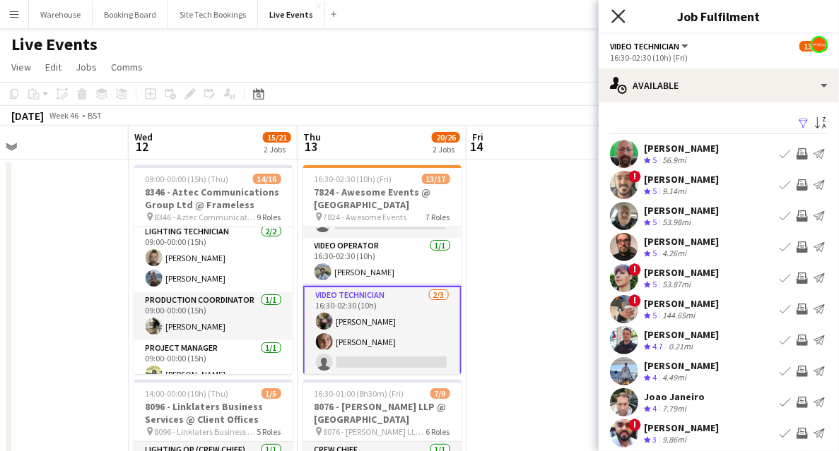
click at [620, 16] on icon at bounding box center [617, 15] width 13 height 13
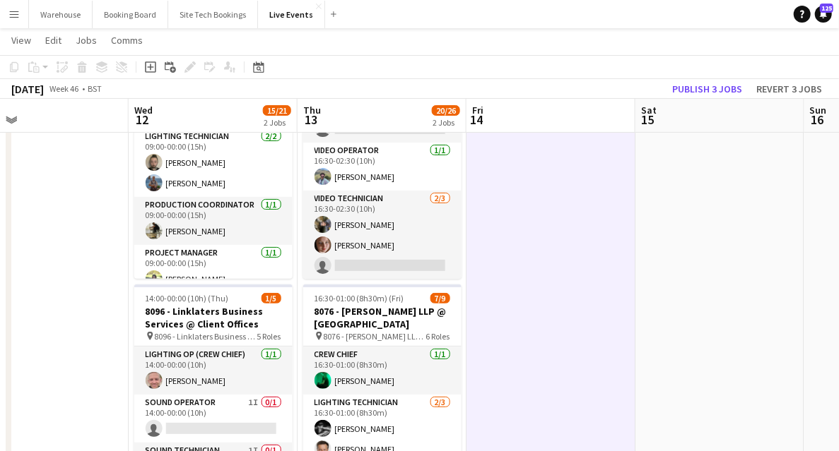
scroll to position [188, 0]
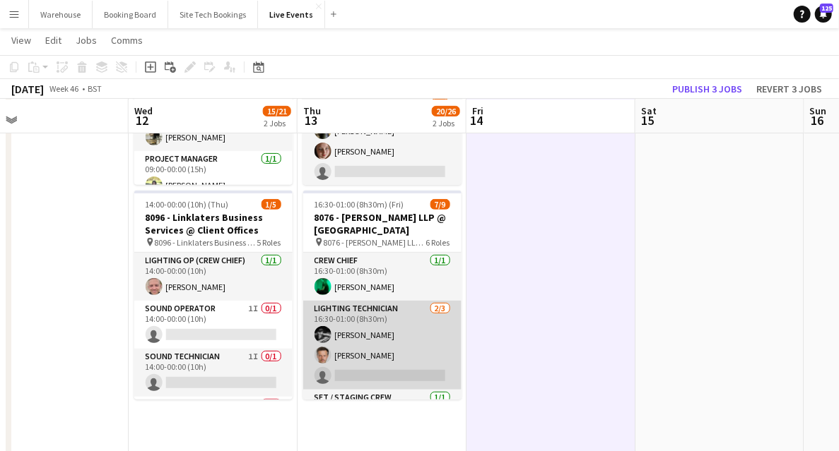
click at [397, 367] on app-card-role "Lighting Technician 2/3 16:30-01:00 (8h30m) Charlie Meehan Luke de Woolfson sin…" at bounding box center [382, 345] width 158 height 89
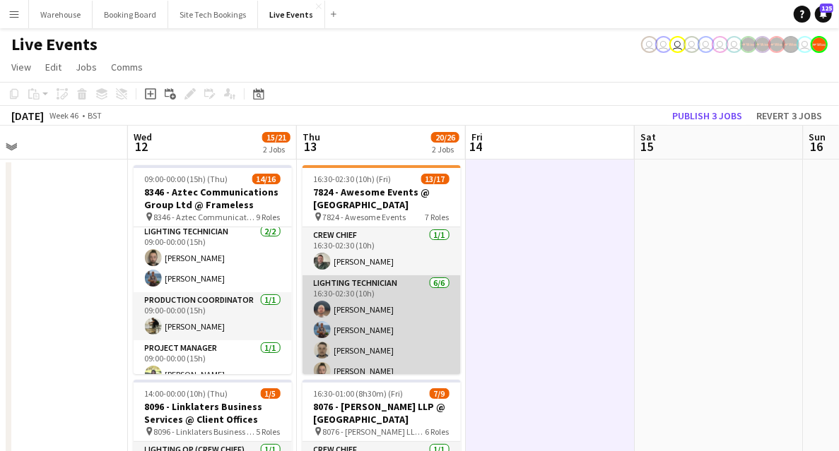
scroll to position [329, 0]
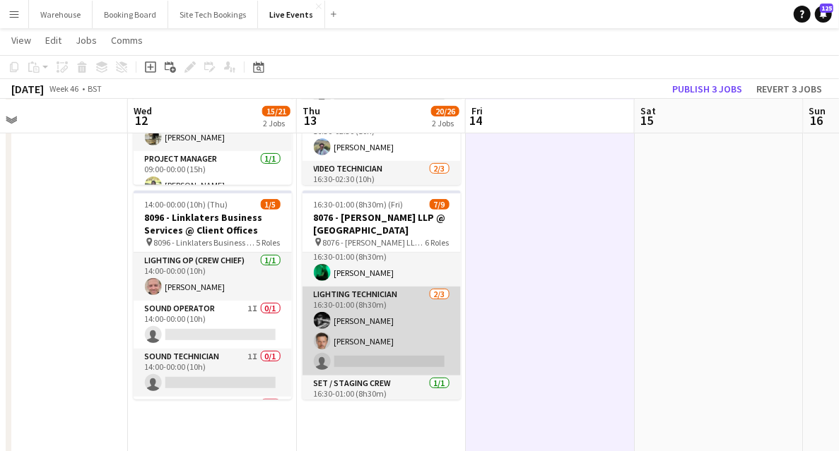
click at [366, 348] on app-card-role "Lighting Technician 2/3 16:30-01:00 (8h30m) Charlie Meehan Luke de Woolfson sin…" at bounding box center [381, 331] width 158 height 89
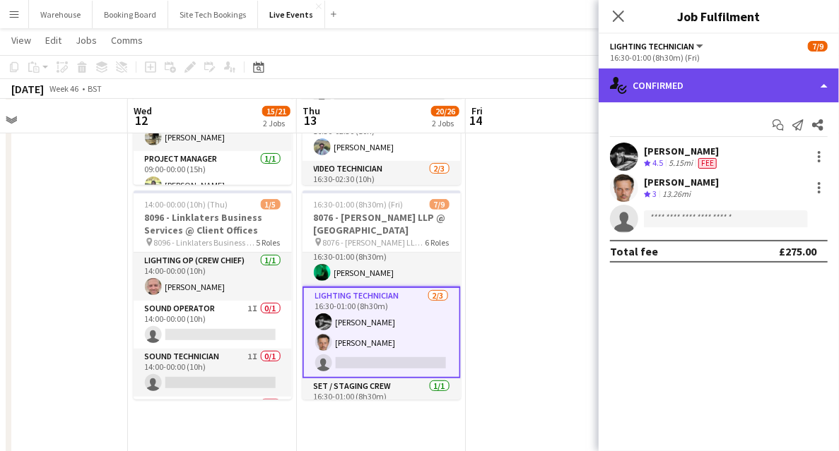
click at [702, 87] on div "single-neutral-actions-check-2 Confirmed" at bounding box center [718, 86] width 240 height 34
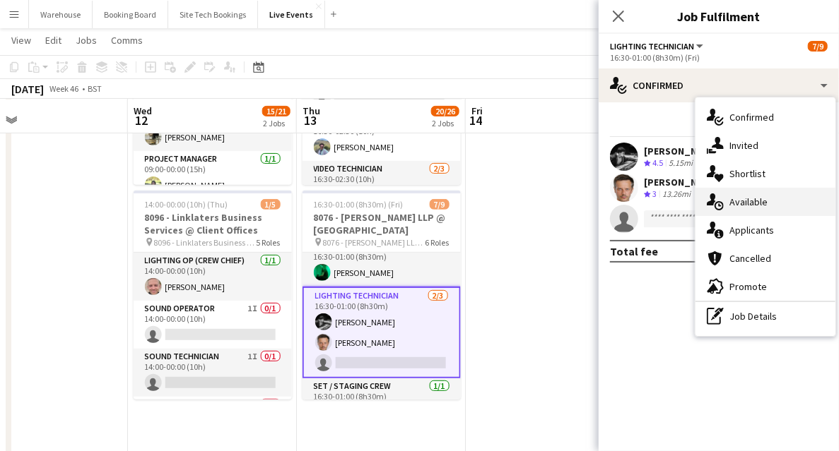
click at [751, 201] on span "Available" at bounding box center [748, 202] width 38 height 13
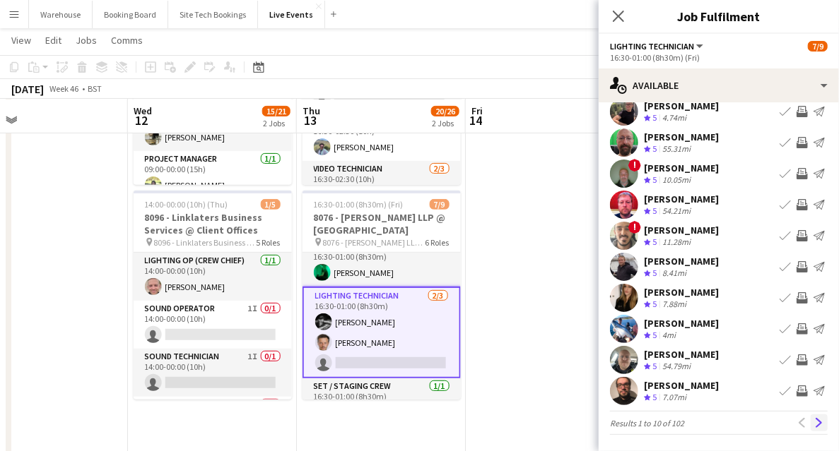
click at [811, 417] on button "Next" at bounding box center [818, 423] width 17 height 17
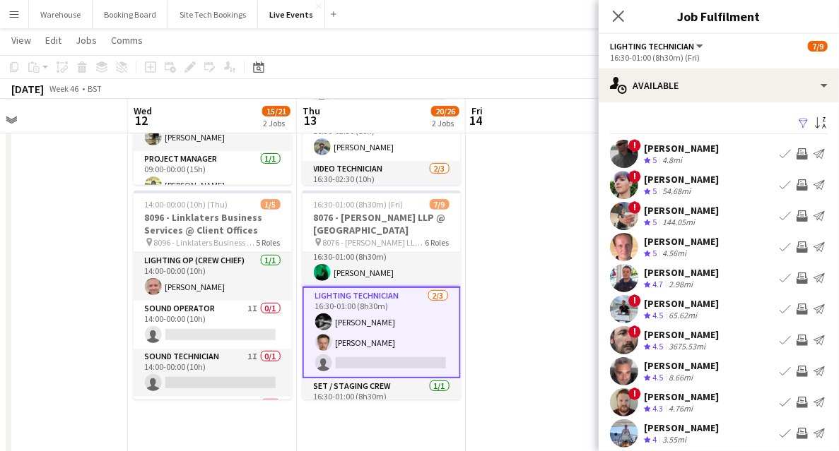
scroll to position [42, 0]
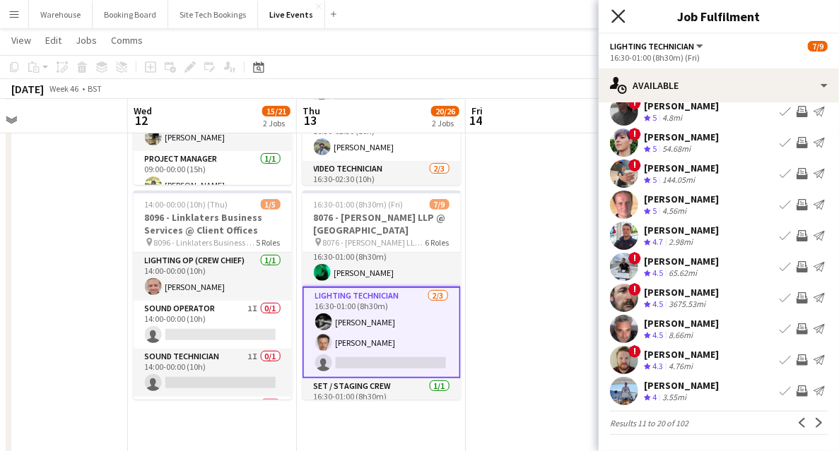
click at [619, 17] on icon at bounding box center [617, 15] width 13 height 13
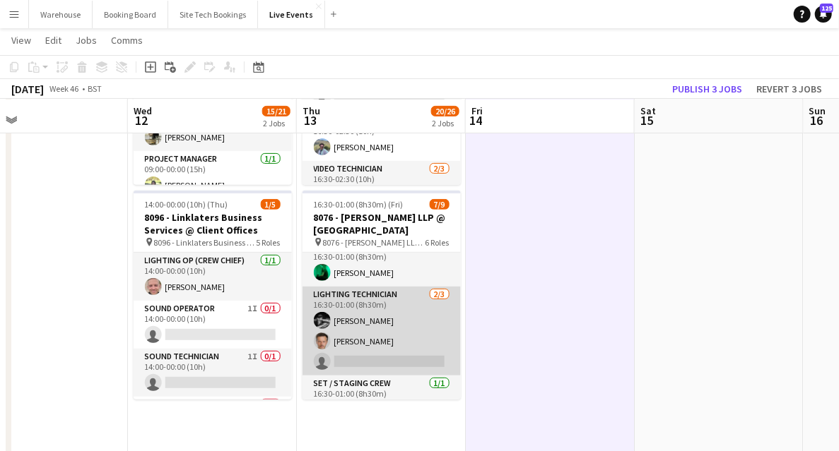
click at [394, 360] on app-card-role "Lighting Technician 2/3 16:30-01:00 (8h30m) Charlie Meehan Luke de Woolfson sin…" at bounding box center [381, 331] width 158 height 89
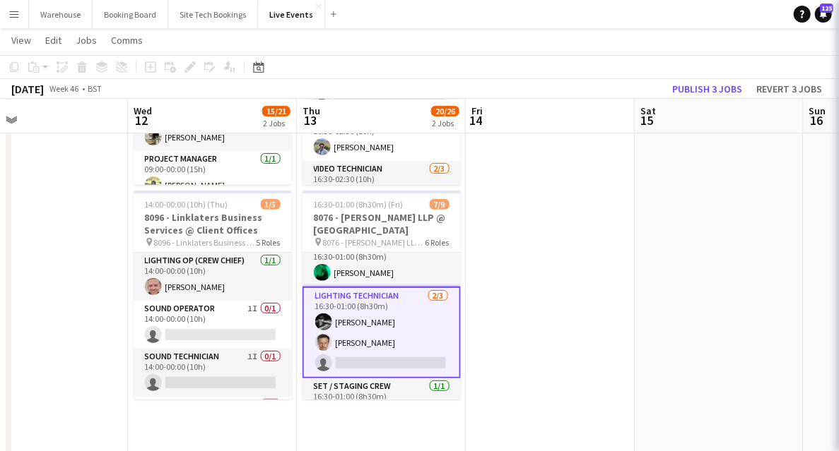
scroll to position [0, 548]
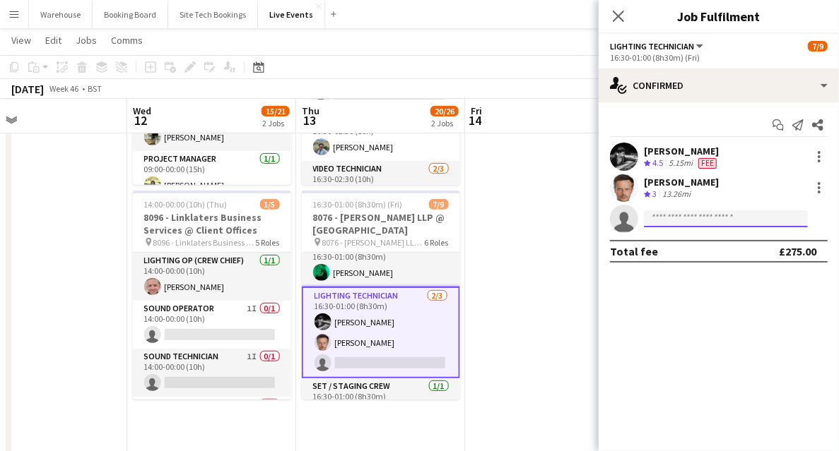
click at [685, 215] on input at bounding box center [726, 219] width 164 height 17
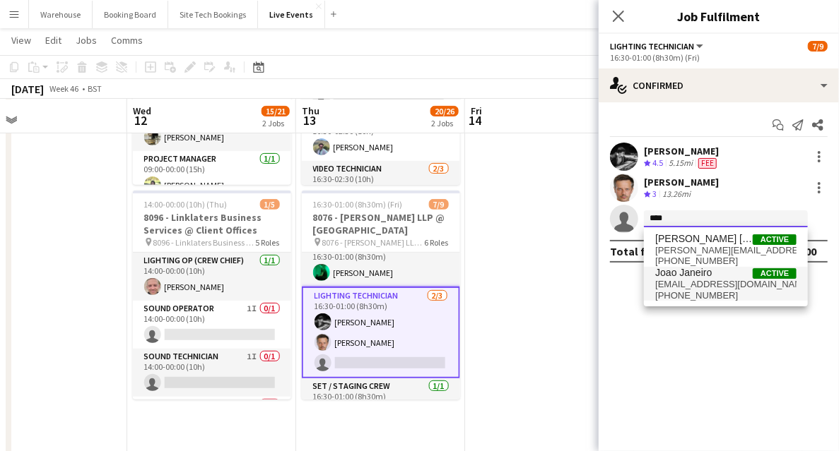
type input "****"
click at [684, 293] on span "+447789335491" at bounding box center [725, 295] width 141 height 11
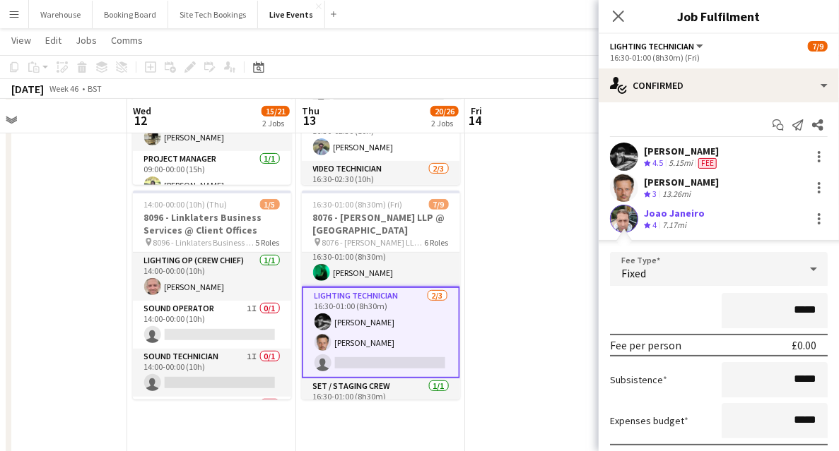
scroll to position [94, 0]
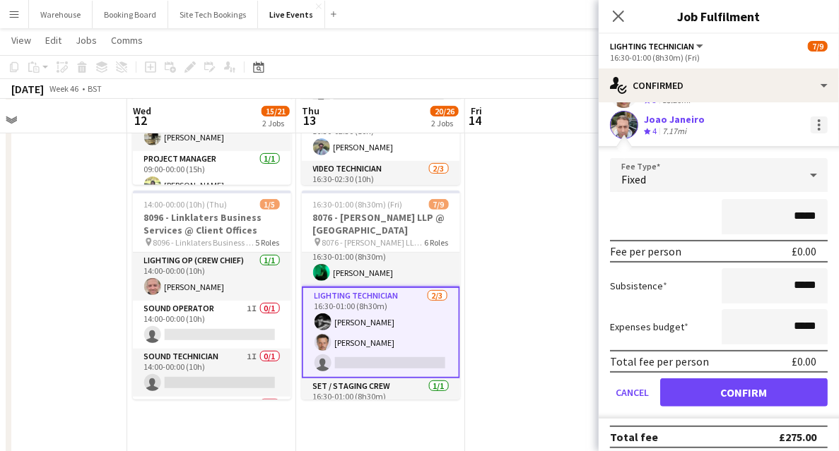
click at [817, 125] on div at bounding box center [818, 125] width 3 height 3
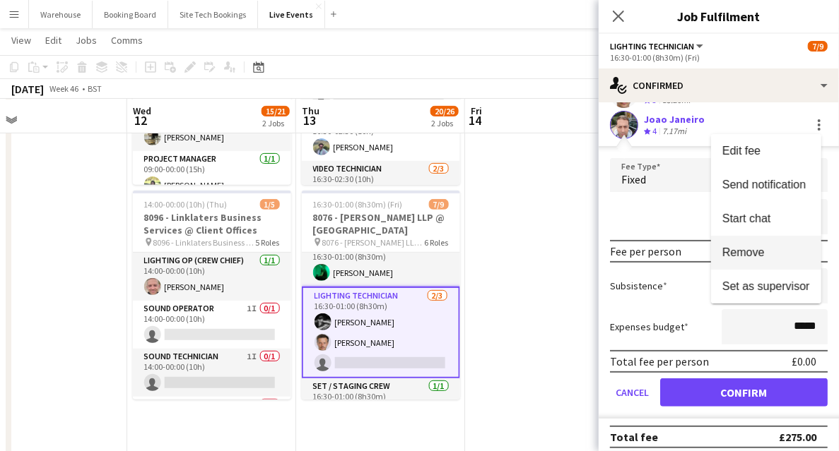
click at [745, 252] on span "Remove" at bounding box center [743, 252] width 42 height 12
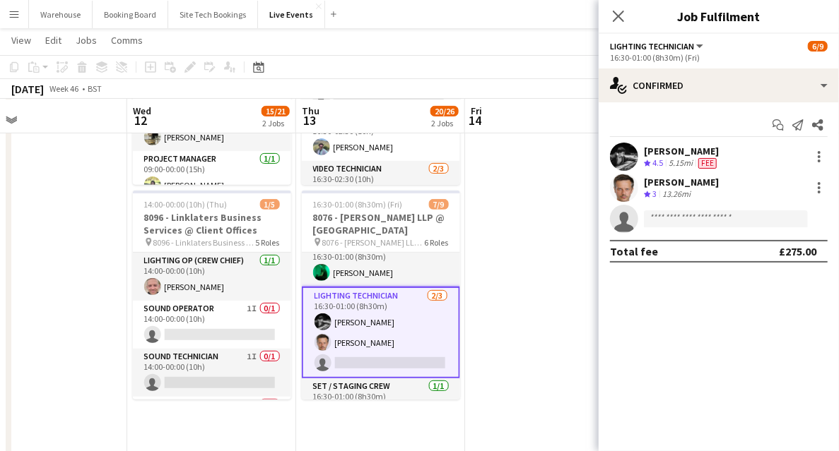
scroll to position [0, 0]
click at [620, 15] on icon at bounding box center [617, 15] width 13 height 13
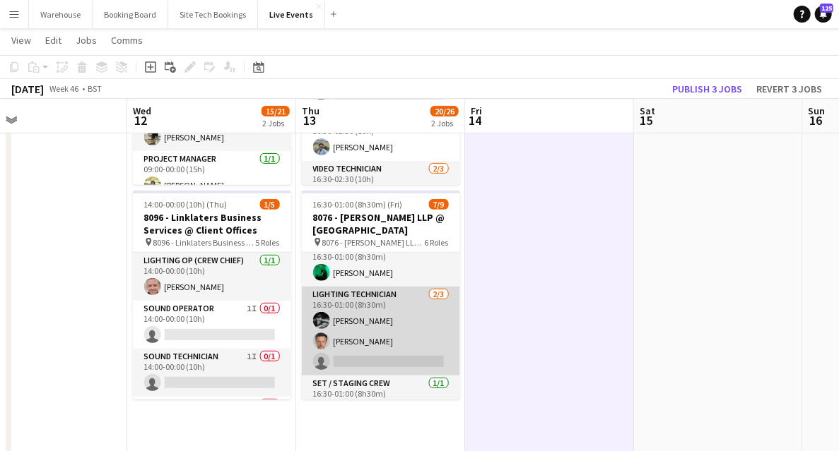
click at [395, 294] on app-card-role "Lighting Technician 2/3 16:30-01:00 (8h30m) Charlie Meehan Luke de Woolfson sin…" at bounding box center [381, 331] width 158 height 89
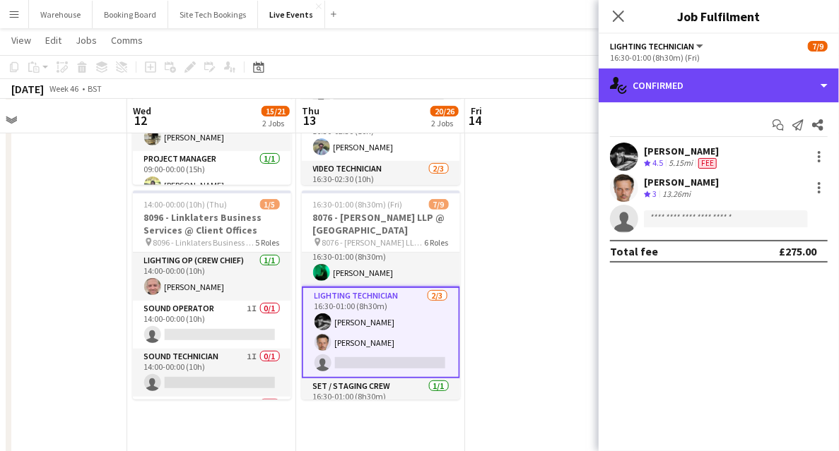
click at [709, 101] on div "single-neutral-actions-check-2 Confirmed" at bounding box center [718, 86] width 240 height 34
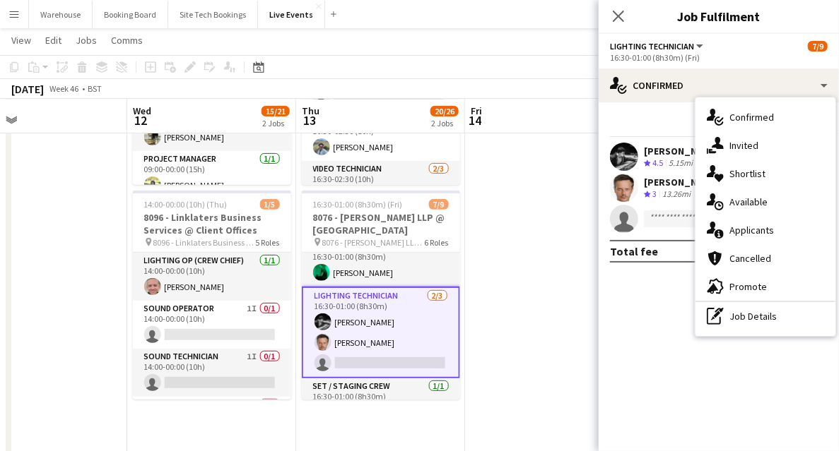
click at [748, 139] on span "Invited" at bounding box center [743, 145] width 29 height 13
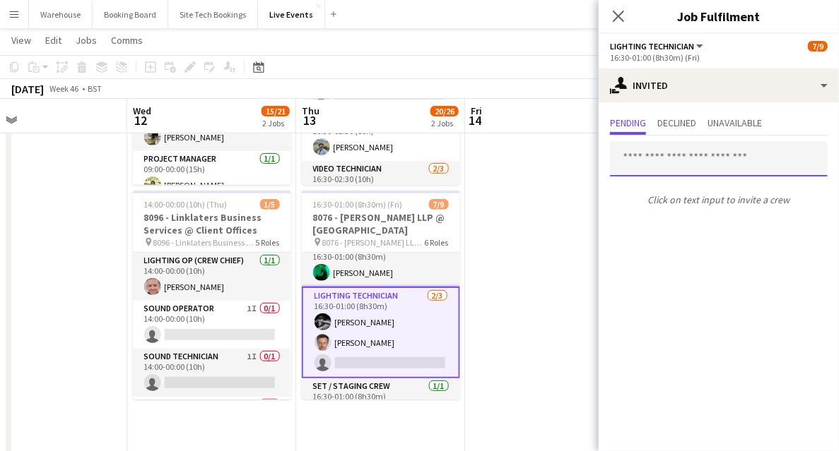
click at [674, 153] on input "text" at bounding box center [719, 158] width 218 height 35
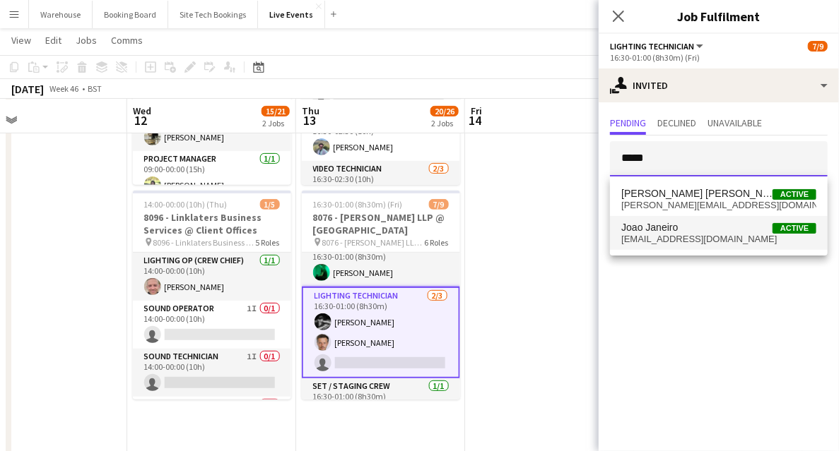
type input "****"
click at [677, 241] on span "joao_janeiro3@hotmail.com" at bounding box center [718, 239] width 195 height 11
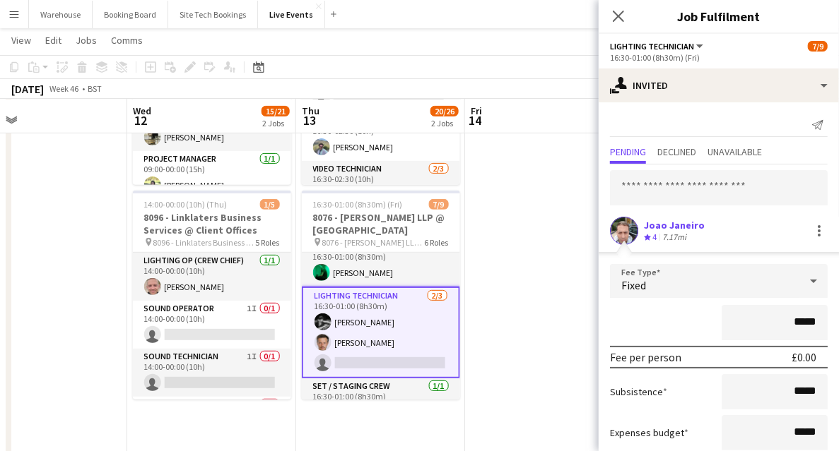
scroll to position [86, 0]
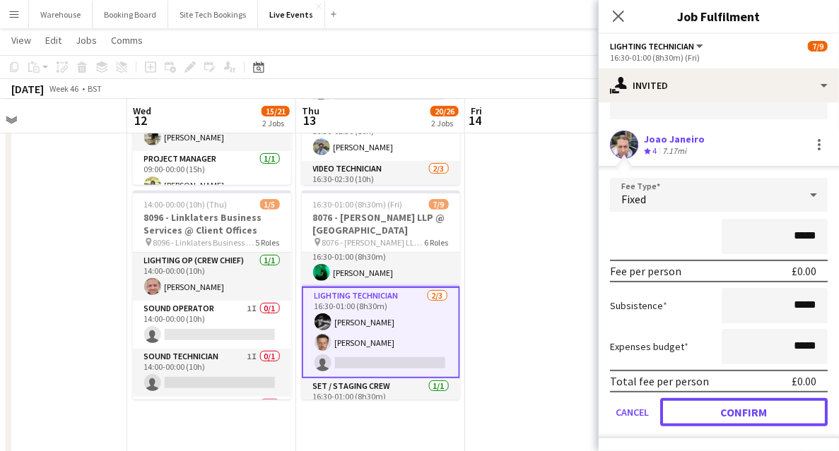
drag, startPoint x: 756, startPoint y: 413, endPoint x: 753, endPoint y: 406, distance: 8.3
click at [756, 413] on button "Confirm" at bounding box center [743, 412] width 167 height 28
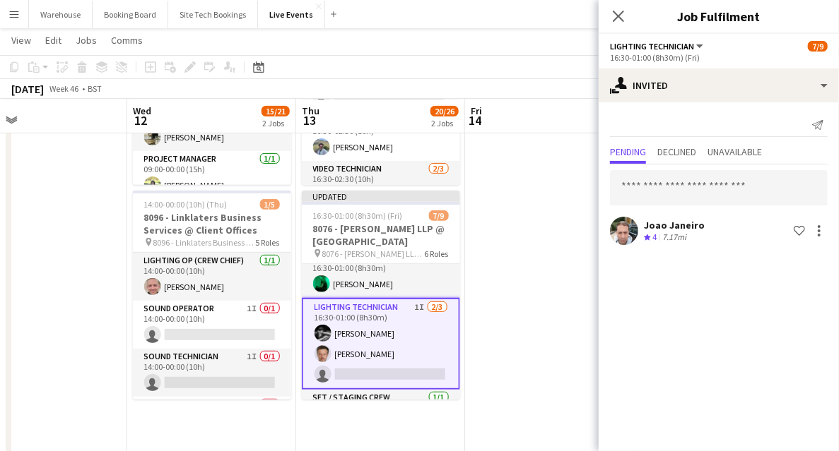
scroll to position [0, 0]
click at [613, 13] on icon "Close pop-in" at bounding box center [617, 15] width 13 height 13
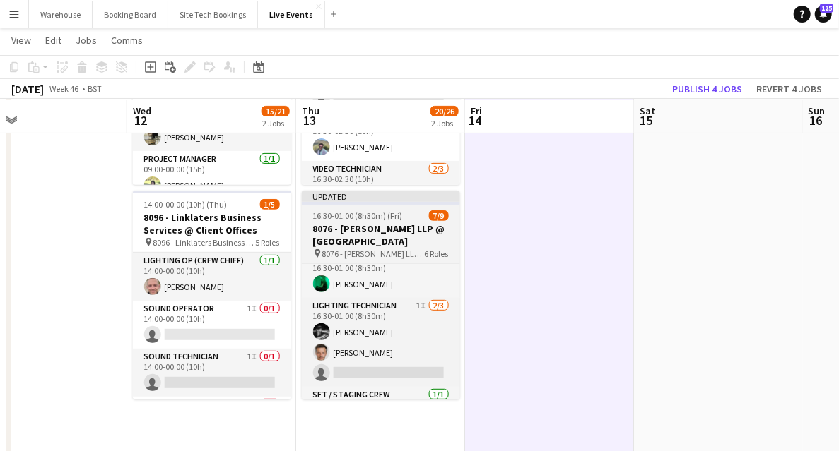
click at [389, 233] on h3 "8076 - Clifford Chance LLP @ Two Temple Place" at bounding box center [381, 235] width 158 height 25
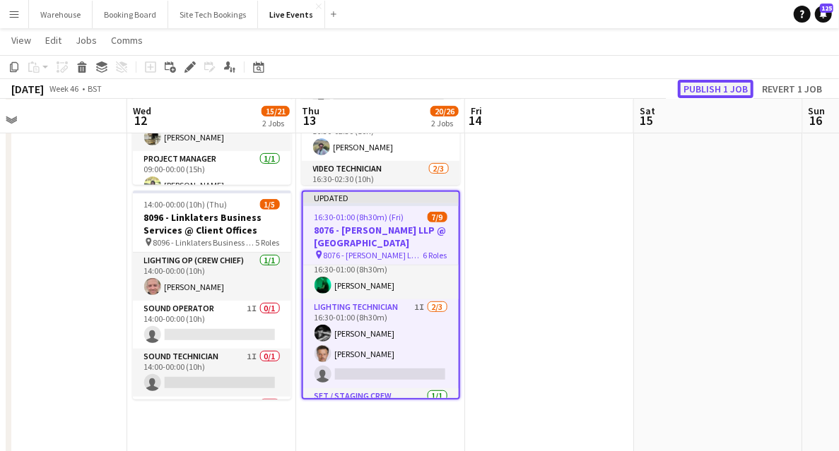
click at [706, 86] on button "Publish 1 job" at bounding box center [716, 89] width 76 height 18
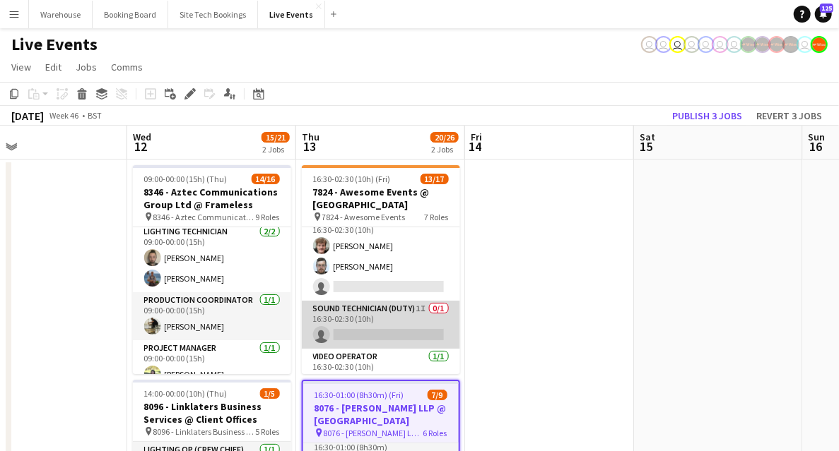
scroll to position [329, 0]
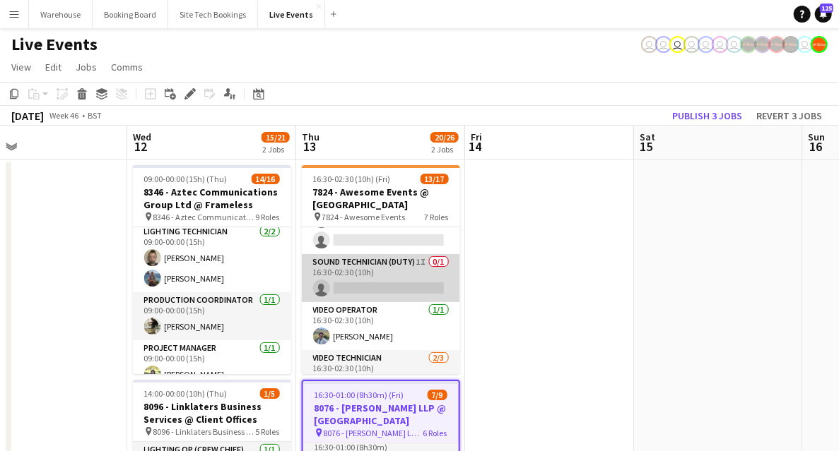
click at [380, 266] on app-card-role "Sound Technician (Duty) 1I 0/1 16:30-02:30 (10h) single-neutral-actions" at bounding box center [381, 278] width 158 height 48
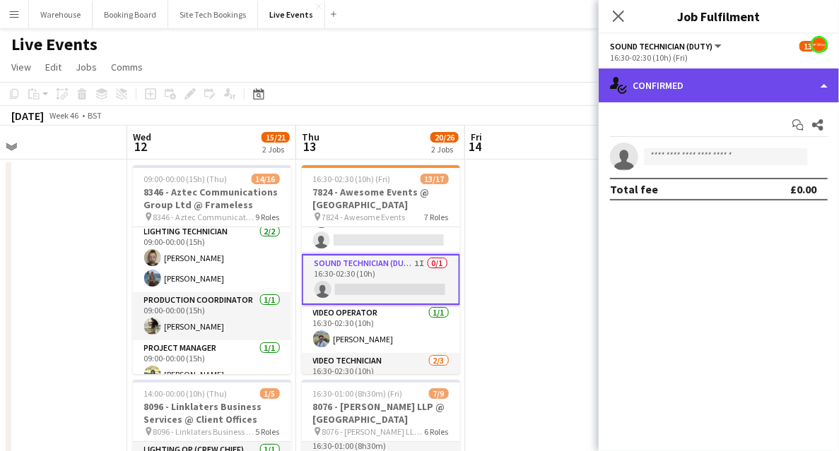
click at [692, 93] on div "single-neutral-actions-check-2 Confirmed" at bounding box center [718, 86] width 240 height 34
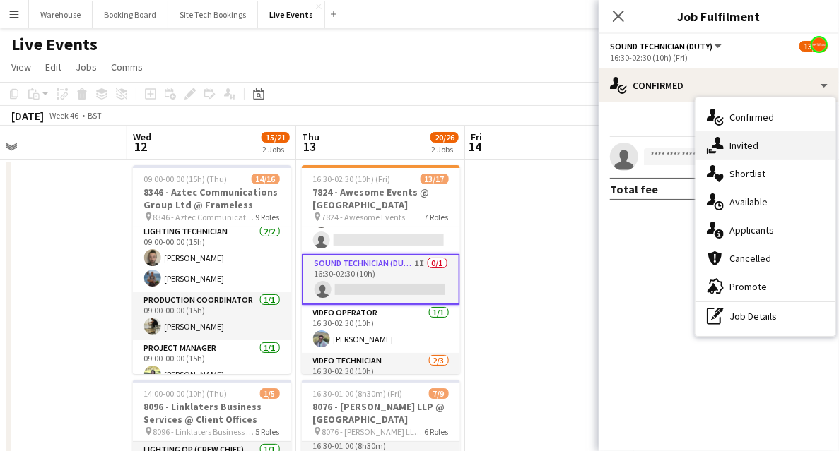
click at [739, 155] on div "single-neutral-actions-share-1 Invited" at bounding box center [765, 145] width 140 height 28
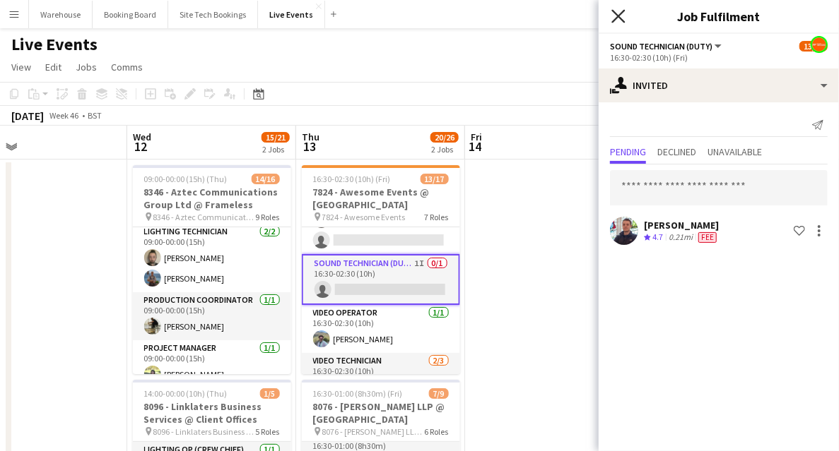
click at [622, 15] on icon "Close pop-in" at bounding box center [617, 15] width 13 height 13
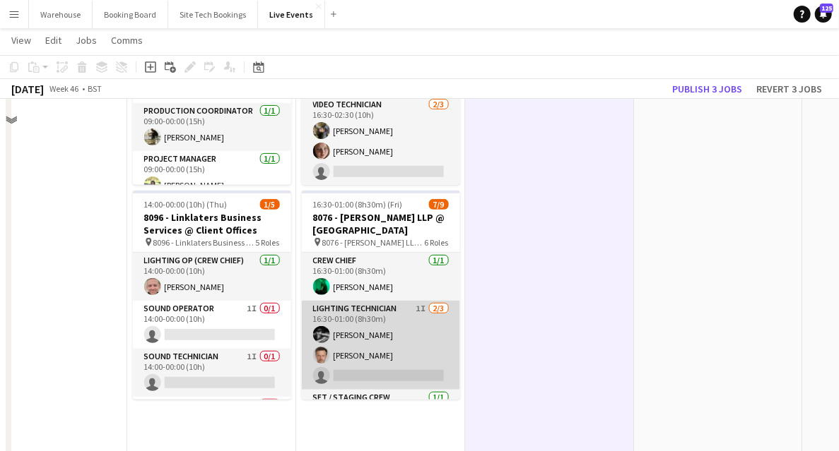
scroll to position [141, 0]
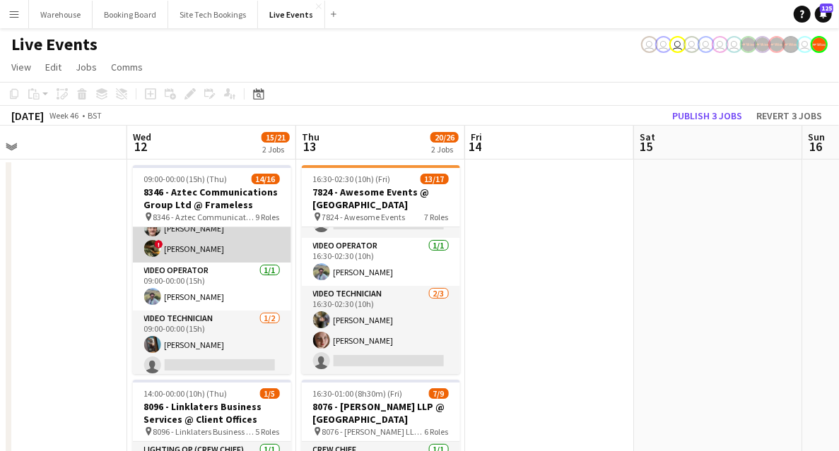
scroll to position [428, 0]
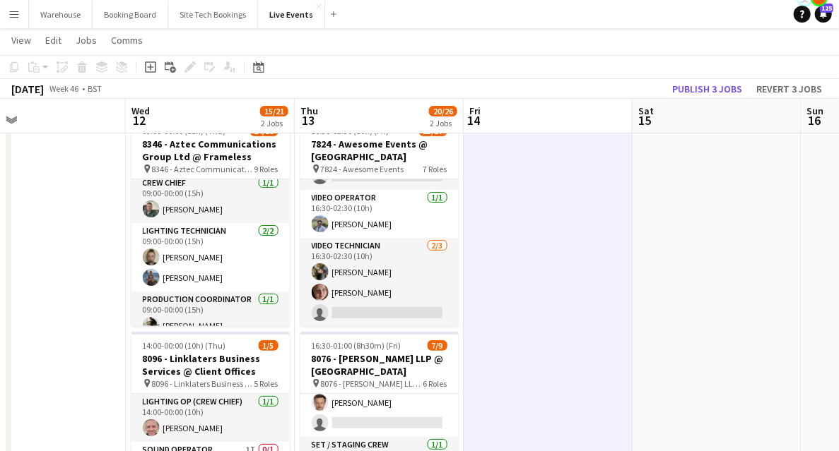
scroll to position [0, 0]
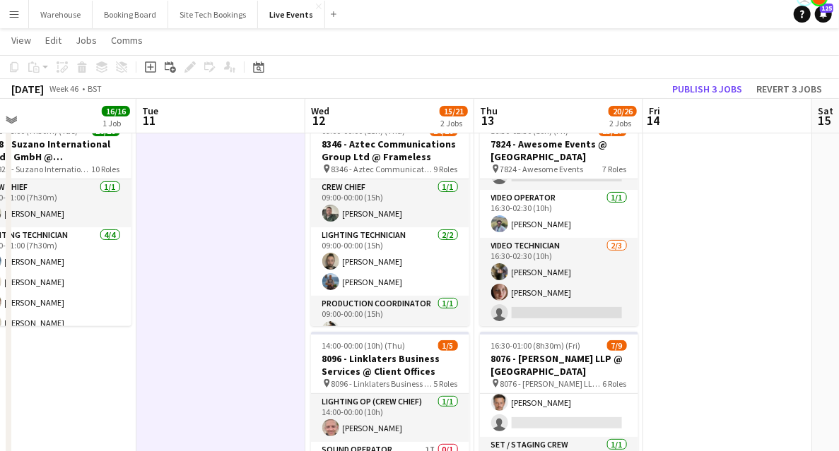
scroll to position [0, 359]
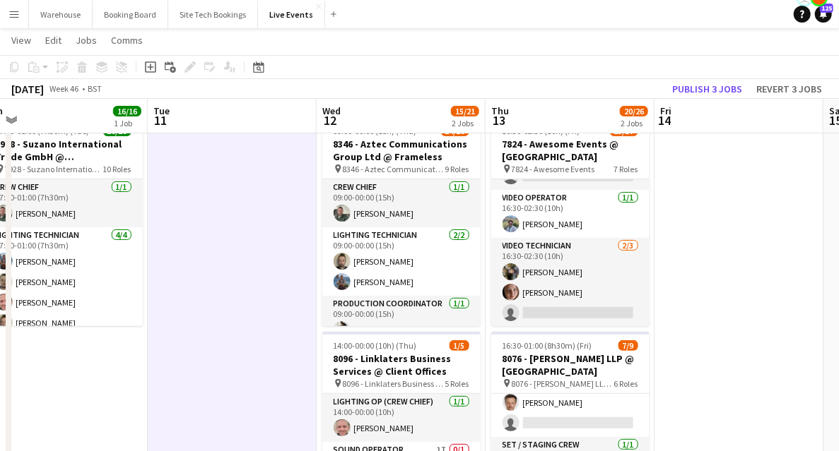
drag, startPoint x: 65, startPoint y: 258, endPoint x: 256, endPoint y: 263, distance: 190.8
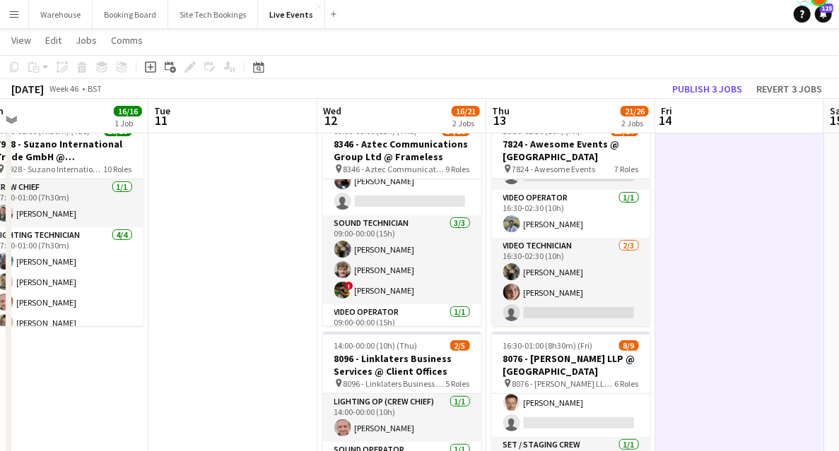
scroll to position [428, 0]
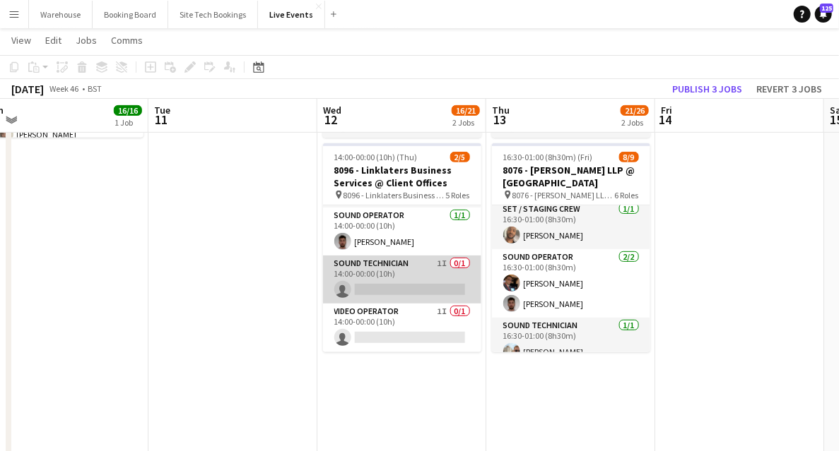
scroll to position [0, 0]
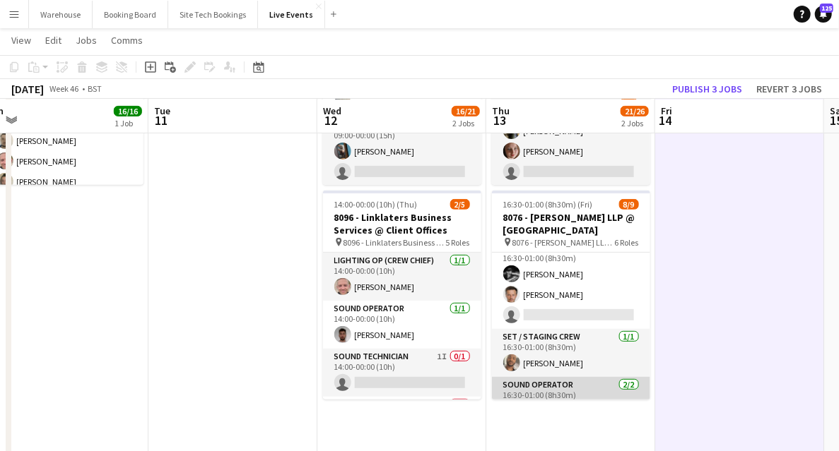
scroll to position [14, 0]
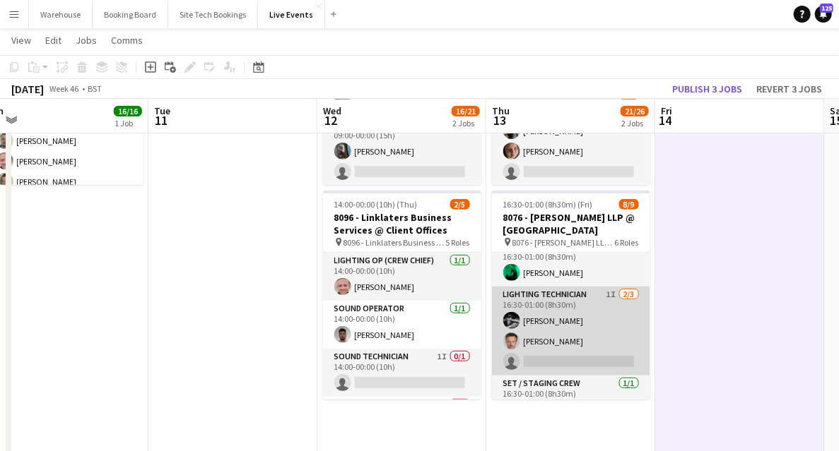
click at [552, 289] on app-card-role "Lighting Technician 1I 2/3 16:30-01:00 (8h30m) Charlie Meehan Luke de Woolfson …" at bounding box center [571, 331] width 158 height 89
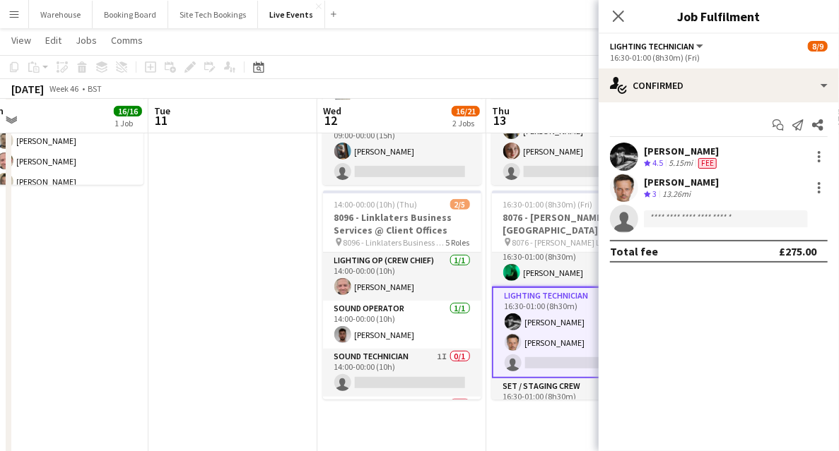
click at [618, 18] on icon "Close pop-in" at bounding box center [618, 16] width 11 height 11
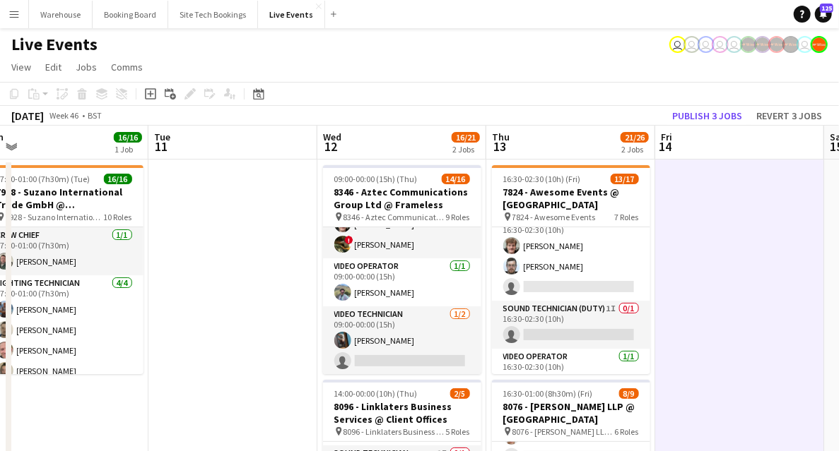
scroll to position [394, 0]
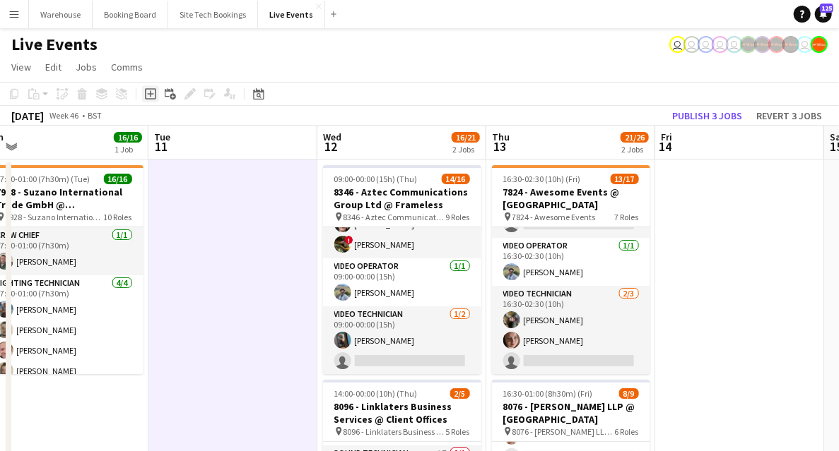
click at [152, 97] on icon "Add job" at bounding box center [150, 93] width 11 height 11
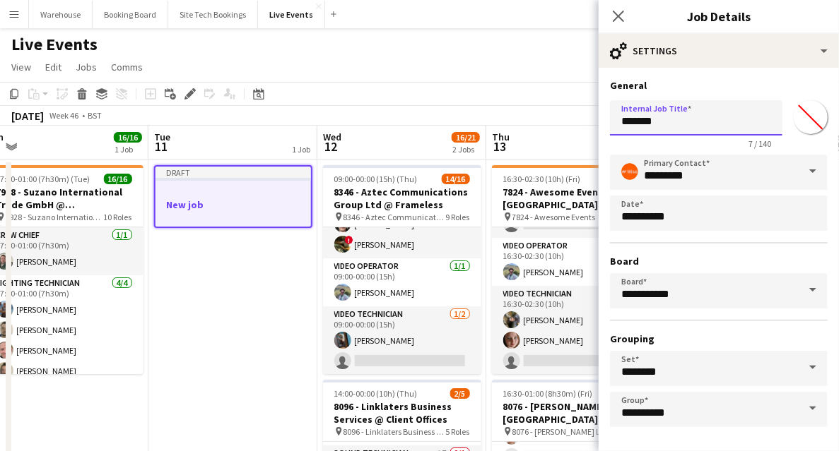
drag, startPoint x: 682, startPoint y: 119, endPoint x: 585, endPoint y: 111, distance: 97.1
paste input "**********"
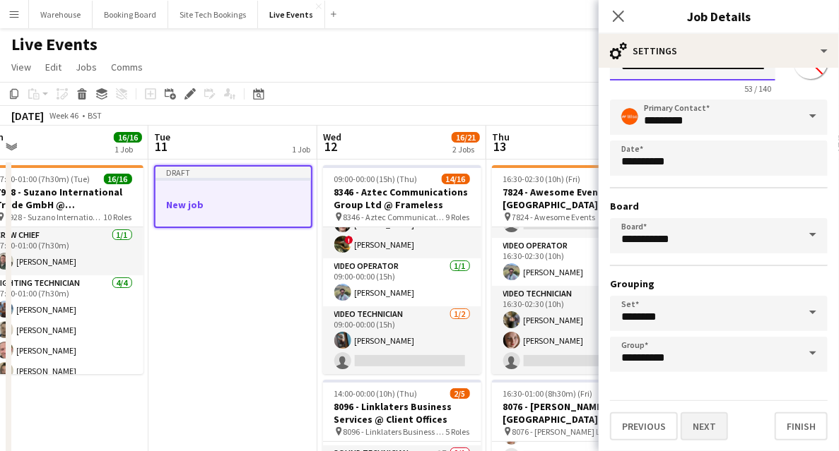
type input "**********"
click at [718, 424] on button "Next" at bounding box center [703, 427] width 47 height 28
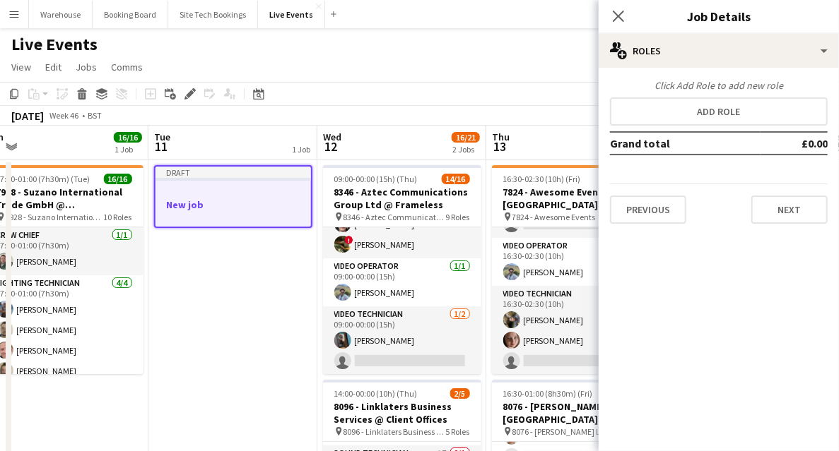
scroll to position [0, 0]
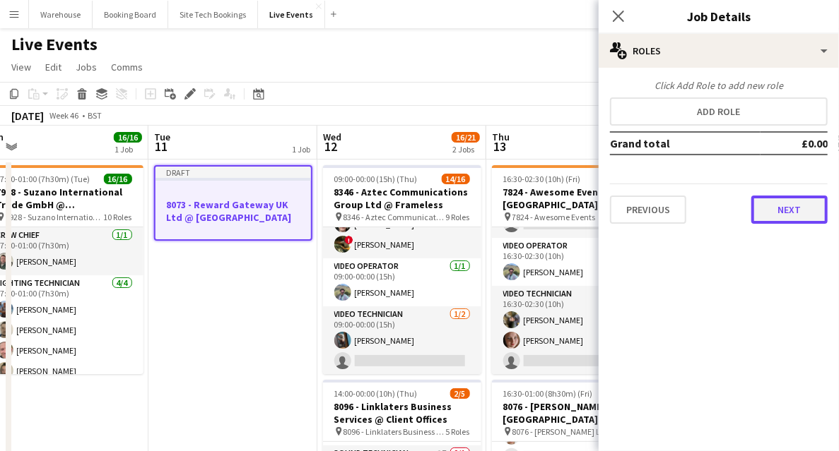
click at [804, 211] on button "Next" at bounding box center [789, 210] width 76 height 28
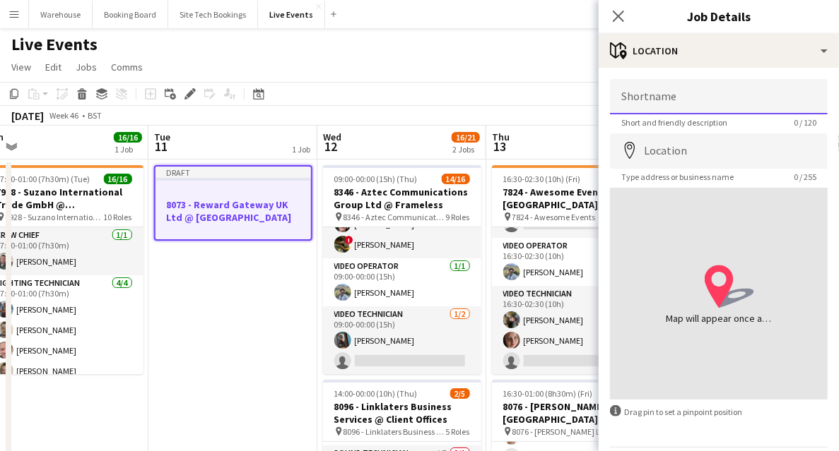
click at [695, 105] on input "Shortname" at bounding box center [719, 96] width 218 height 35
paste input "**********"
type input "**********"
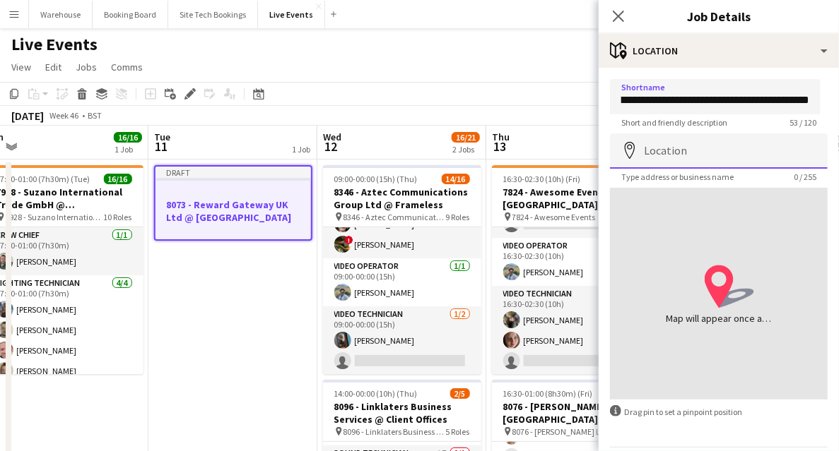
click at [680, 155] on input "Location" at bounding box center [719, 151] width 218 height 35
click at [725, 148] on input "Location" at bounding box center [719, 151] width 218 height 35
paste input "**********"
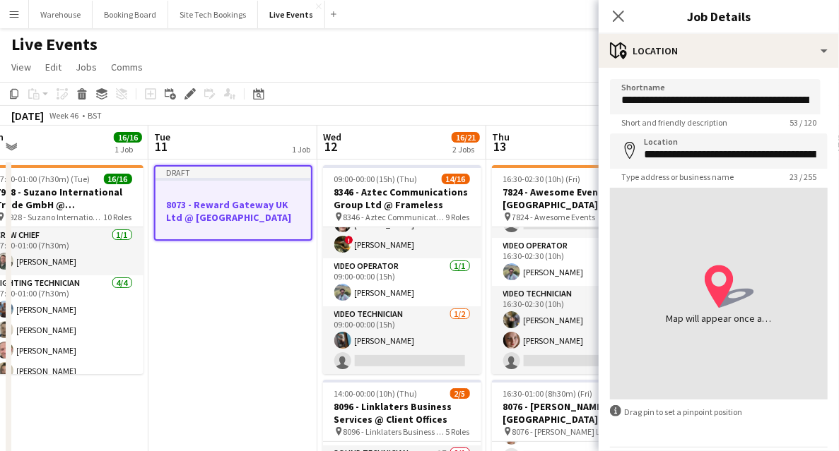
type input "**********"
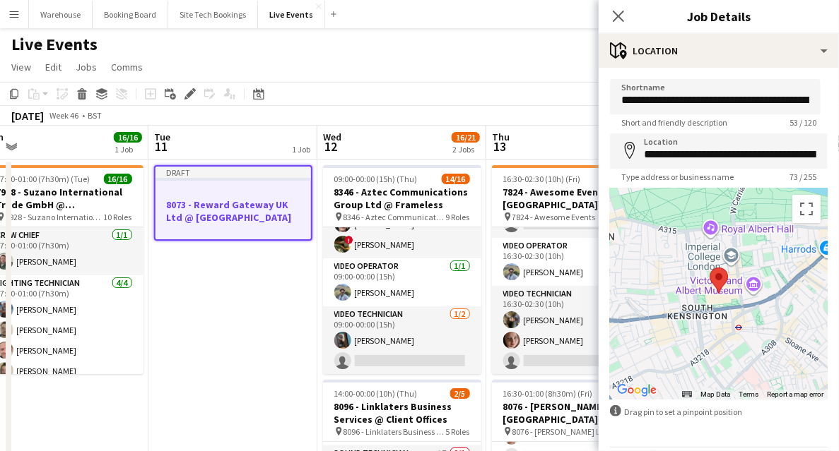
scroll to position [47, 0]
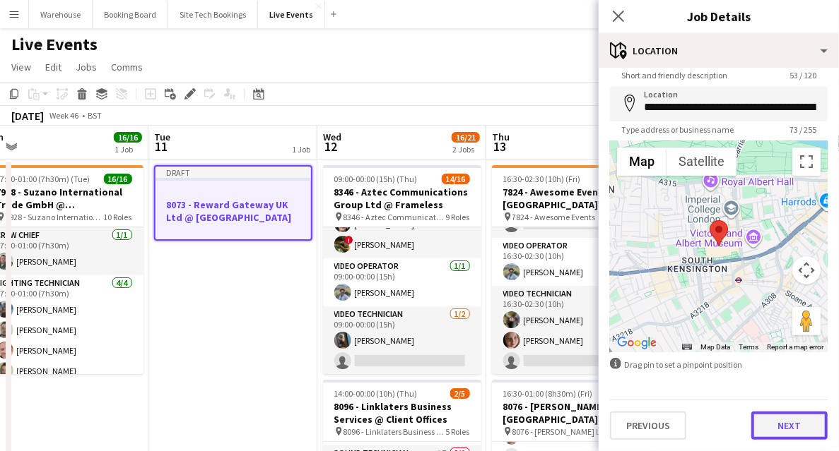
click at [788, 428] on button "Next" at bounding box center [789, 426] width 76 height 28
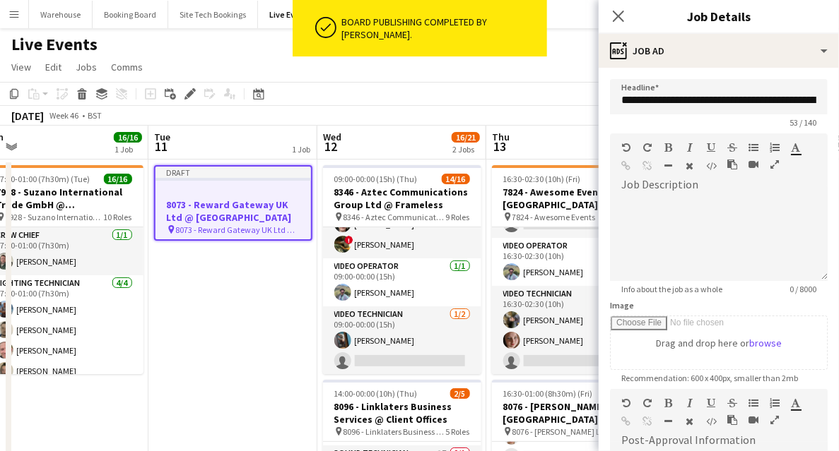
scroll to position [235, 0]
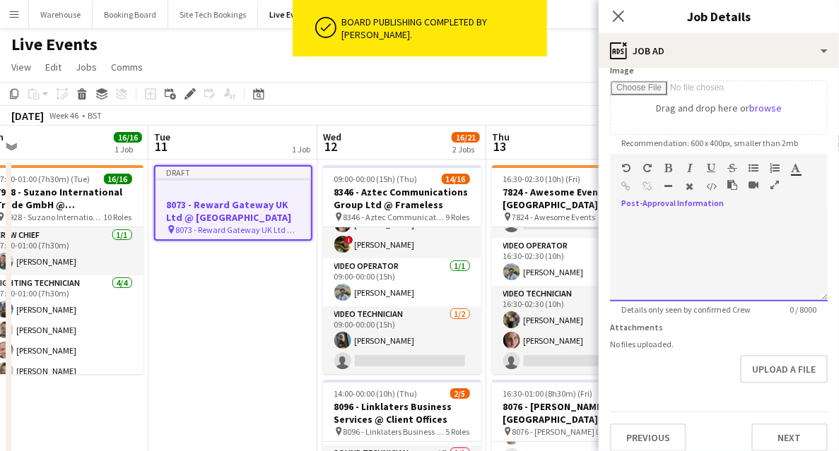
click at [673, 258] on div at bounding box center [719, 259] width 218 height 85
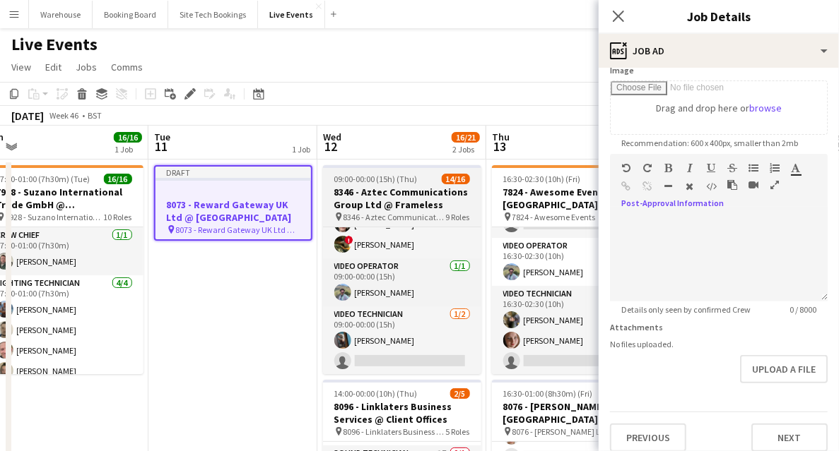
click at [350, 197] on h3 "8346 - Aztec Communications Group Ltd @ Frameless" at bounding box center [402, 198] width 158 height 25
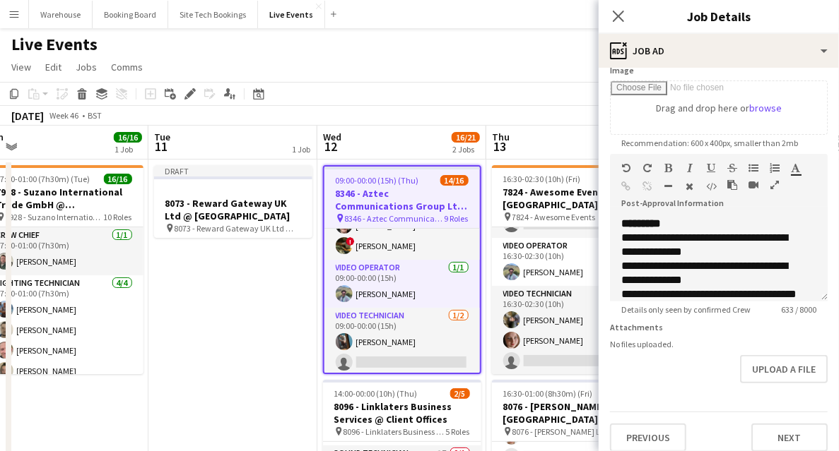
click at [771, 188] on icon "button" at bounding box center [774, 185] width 8 height 10
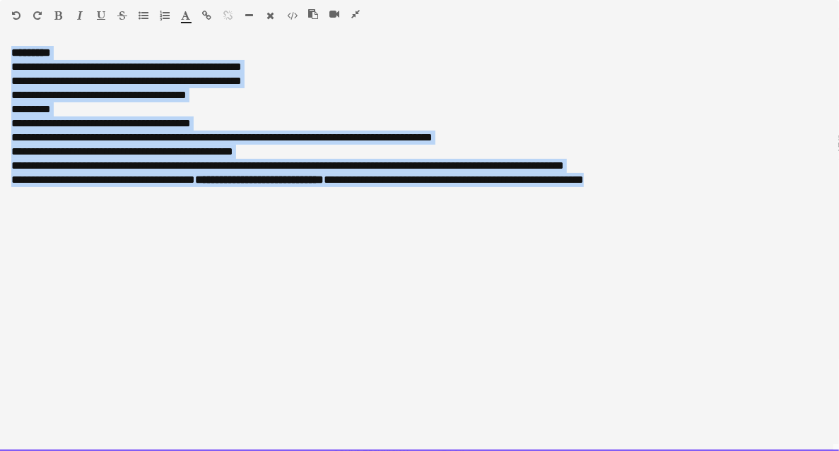
drag, startPoint x: 627, startPoint y: 172, endPoint x: -78, endPoint y: 53, distance: 715.1
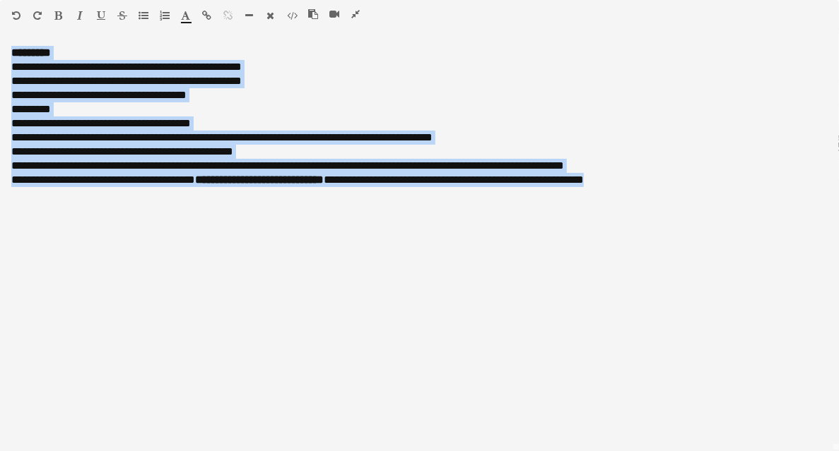
click at [353, 13] on icon "button" at bounding box center [355, 14] width 8 height 10
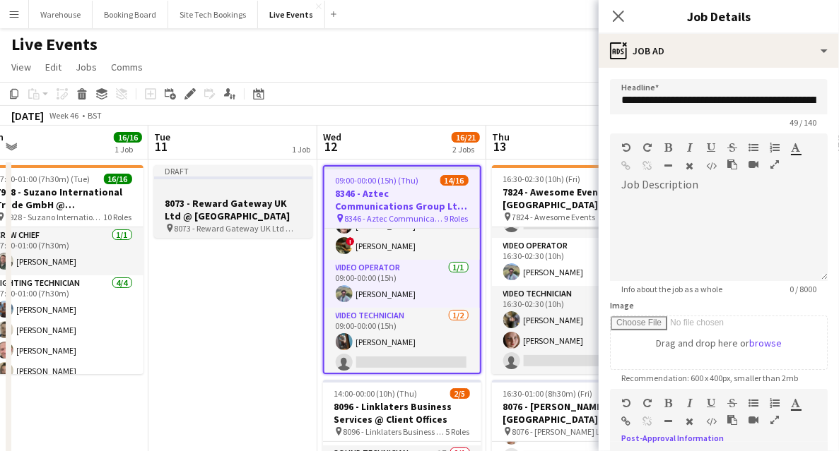
click at [234, 213] on h3 "8073 - Reward Gateway UK Ltd @ Natural History Museum" at bounding box center [233, 209] width 158 height 25
type input "**********"
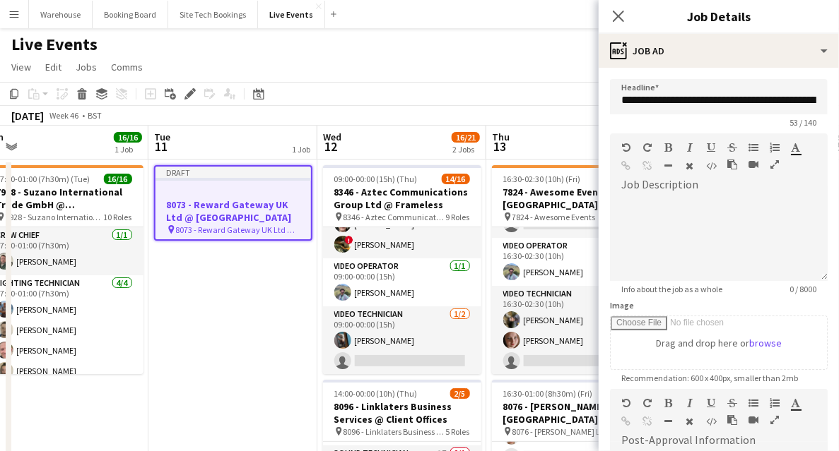
scroll to position [188, 0]
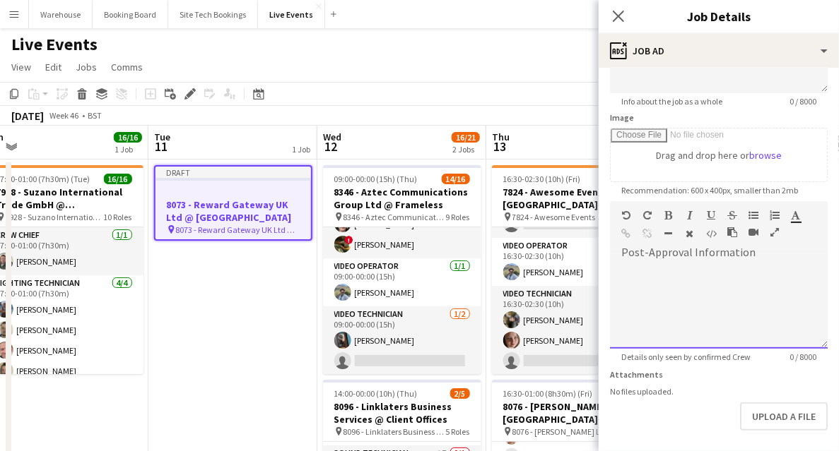
click at [699, 310] on div at bounding box center [719, 306] width 218 height 85
paste div
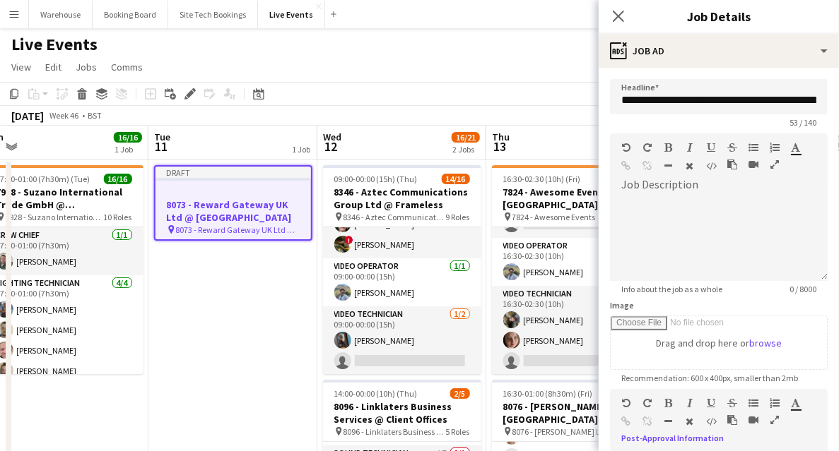
scroll to position [235, 0]
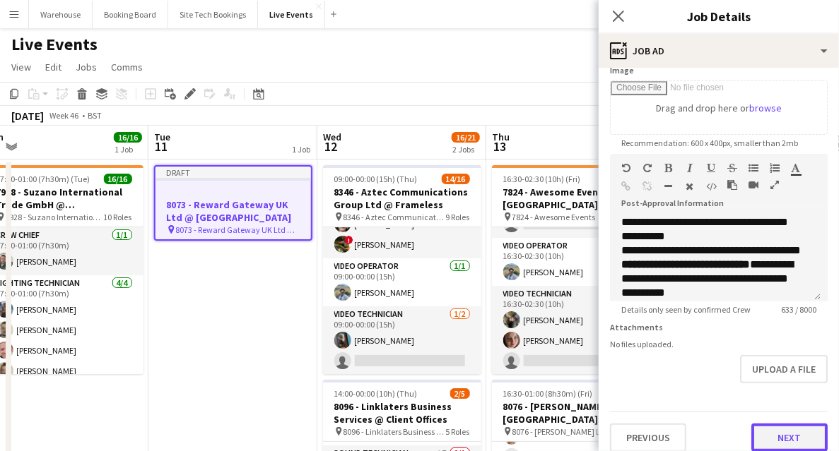
click at [793, 433] on button "Next" at bounding box center [789, 438] width 76 height 28
type input "*******"
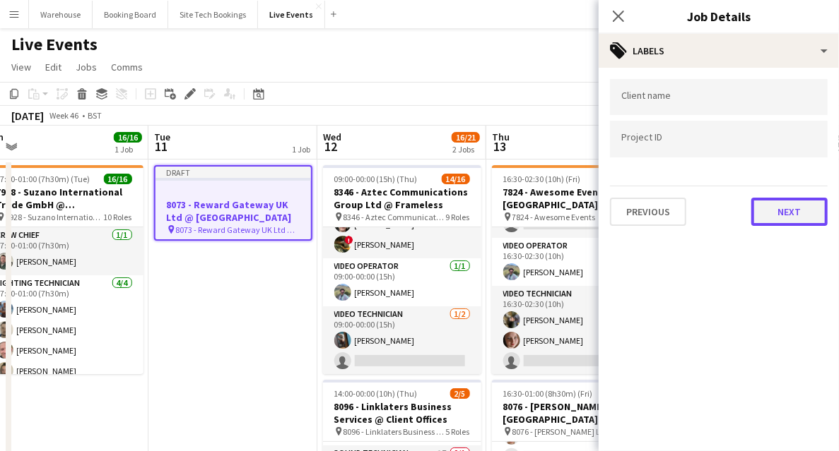
click at [776, 207] on button "Next" at bounding box center [789, 212] width 76 height 28
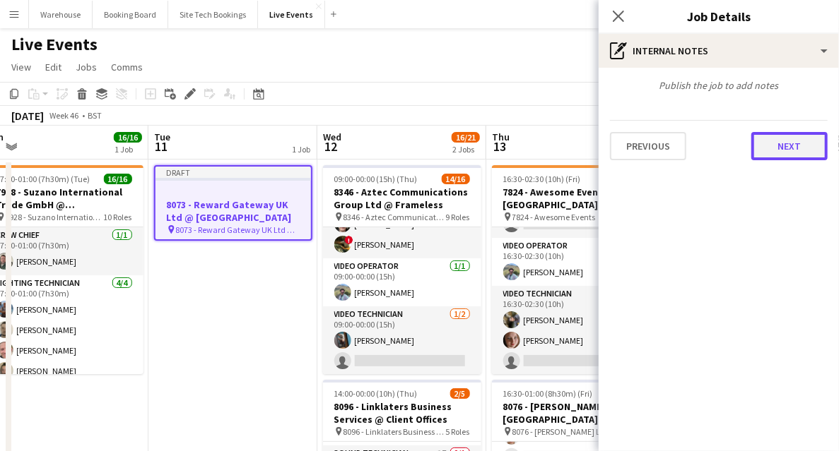
click at [786, 154] on button "Next" at bounding box center [789, 146] width 76 height 28
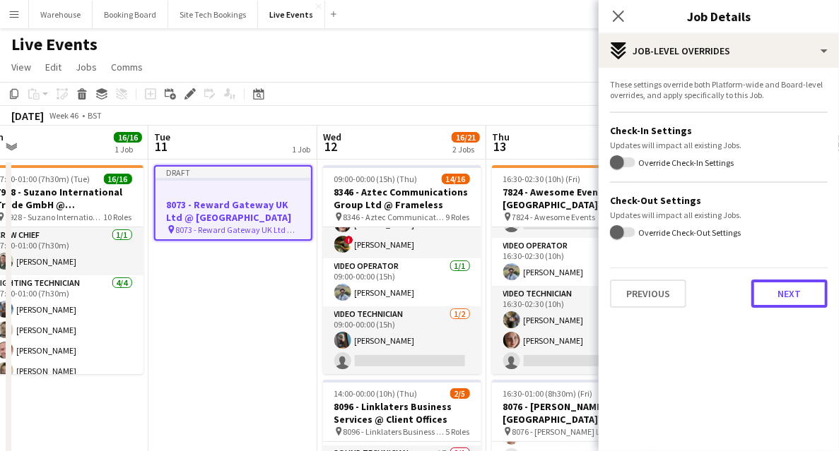
click at [798, 290] on button "Next" at bounding box center [789, 294] width 76 height 28
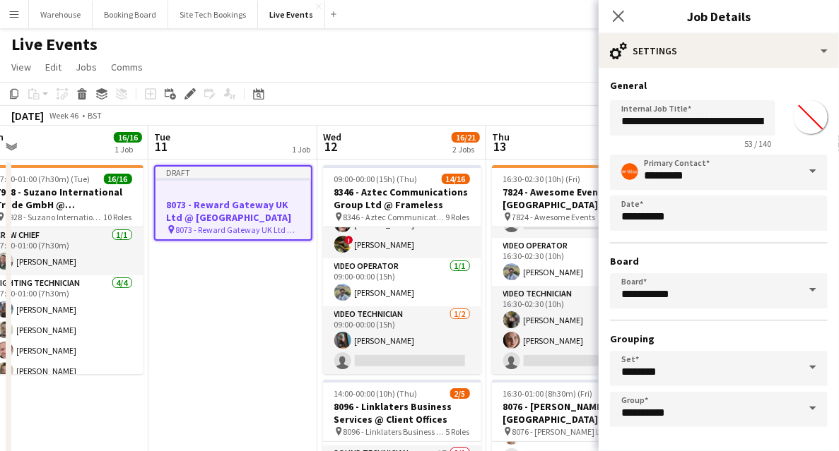
scroll to position [55, 0]
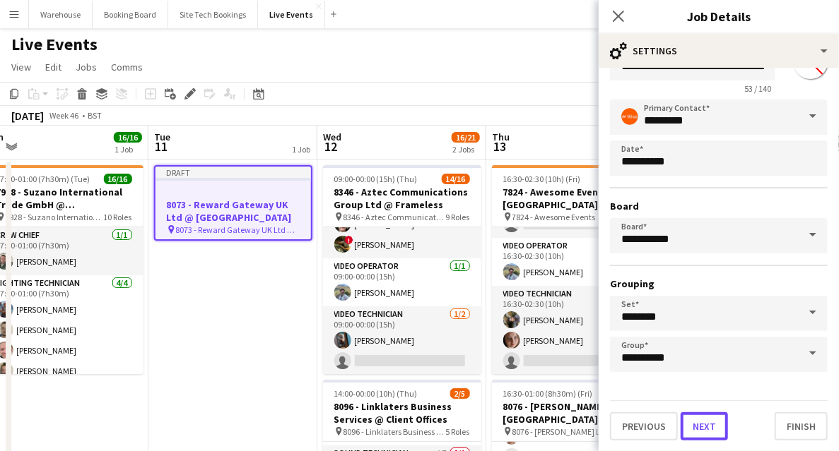
click at [711, 420] on button "Next" at bounding box center [703, 427] width 47 height 28
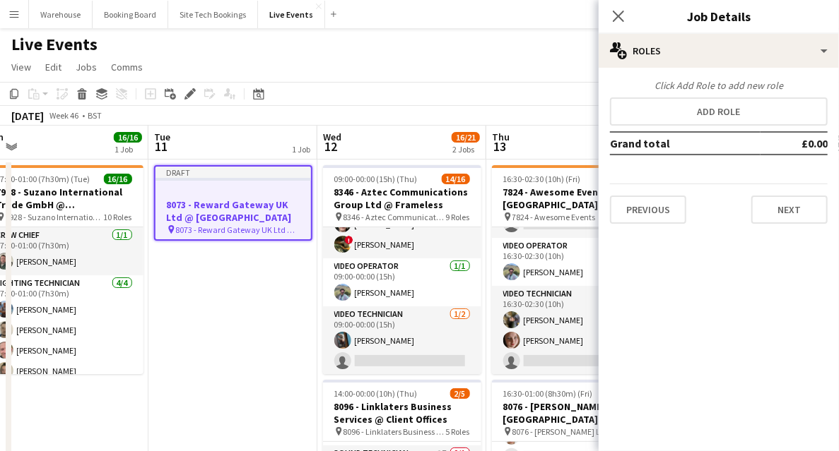
scroll to position [0, 0]
click at [784, 213] on button "Next" at bounding box center [789, 210] width 76 height 28
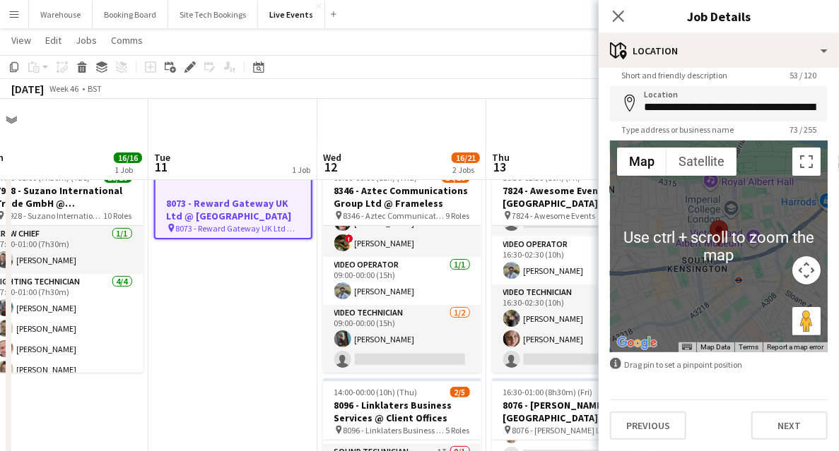
scroll to position [141, 0]
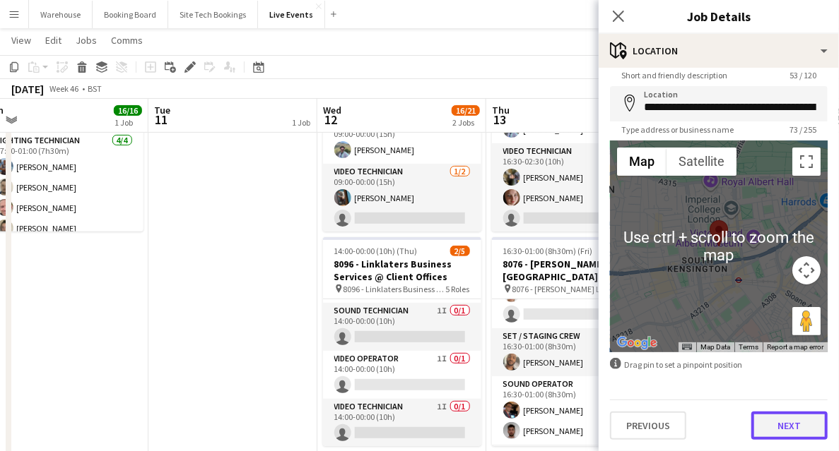
click at [773, 435] on button "Next" at bounding box center [789, 426] width 76 height 28
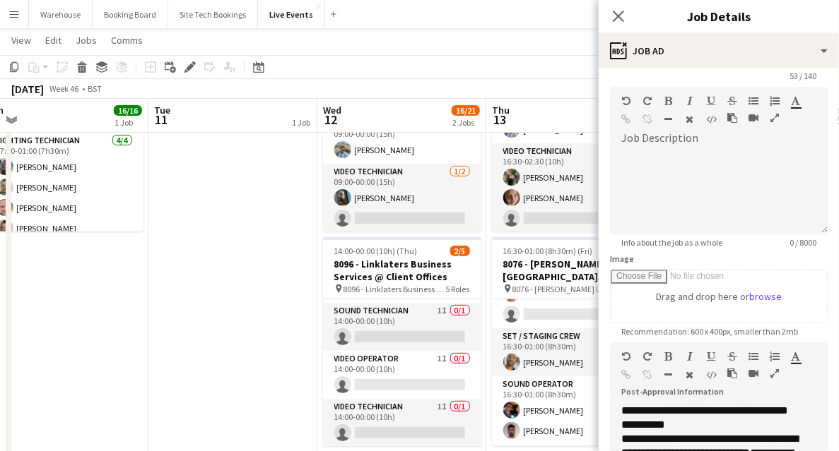
scroll to position [235, 0]
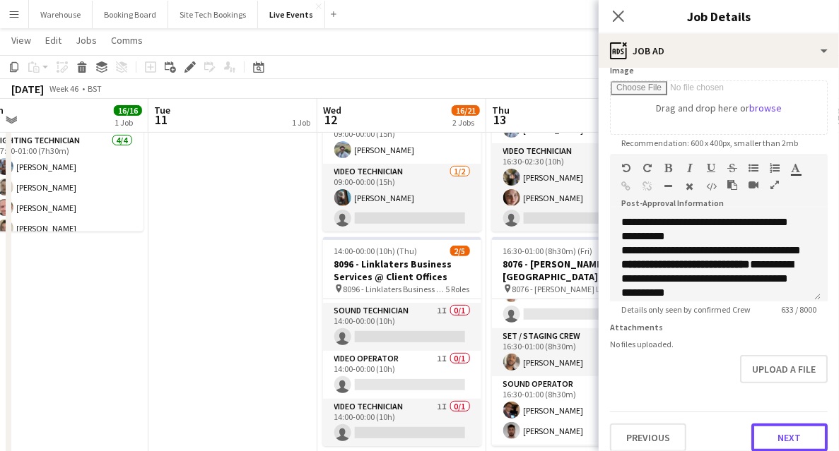
click at [788, 429] on button "Next" at bounding box center [789, 438] width 76 height 28
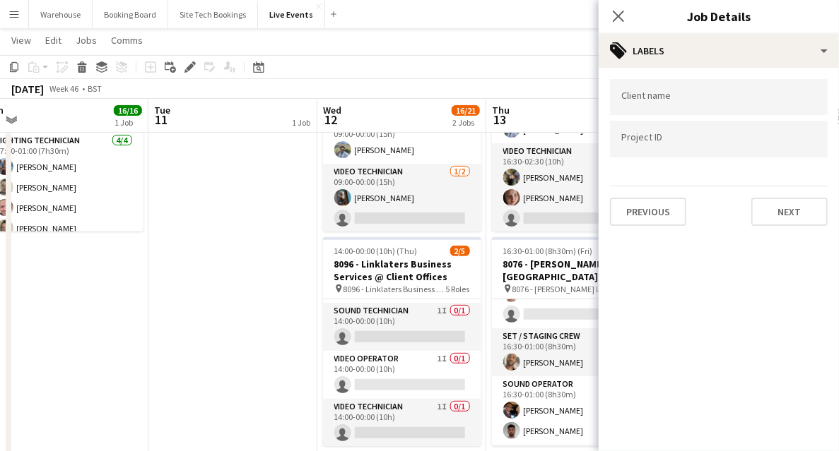
scroll to position [0, 0]
click at [774, 213] on button "Next" at bounding box center [789, 212] width 76 height 28
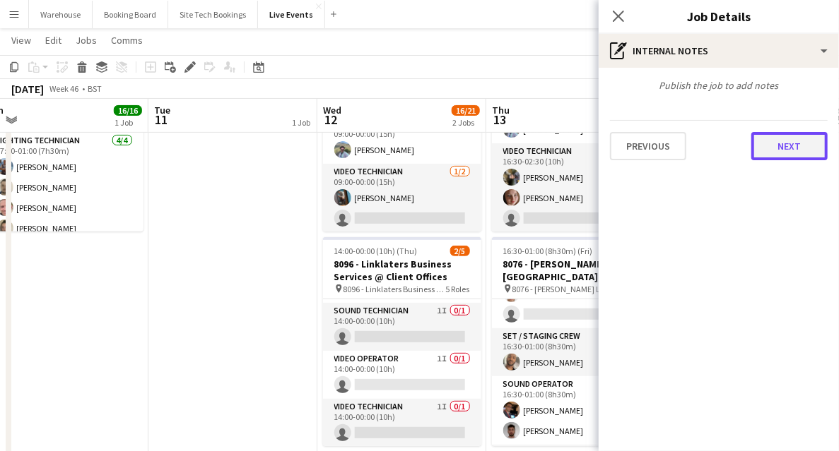
click at [787, 142] on button "Next" at bounding box center [789, 146] width 76 height 28
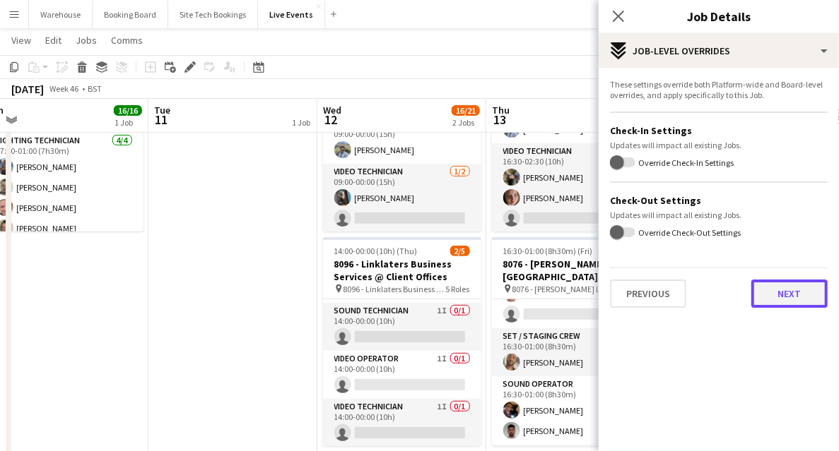
click at [773, 294] on button "Next" at bounding box center [789, 294] width 76 height 28
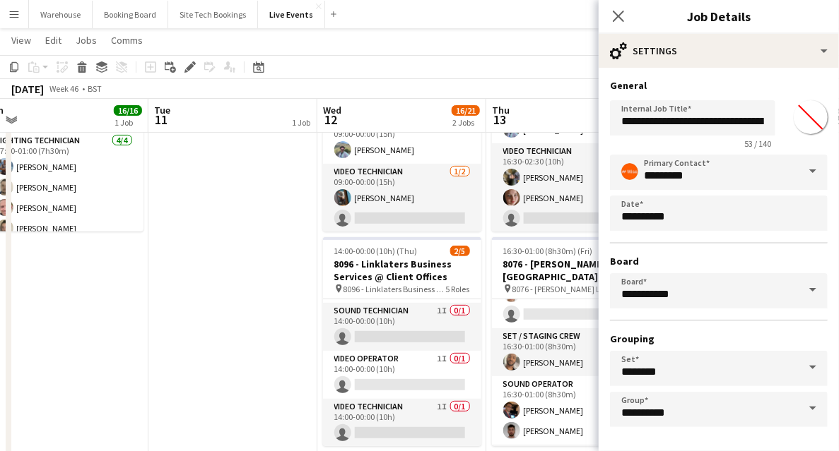
scroll to position [55, 0]
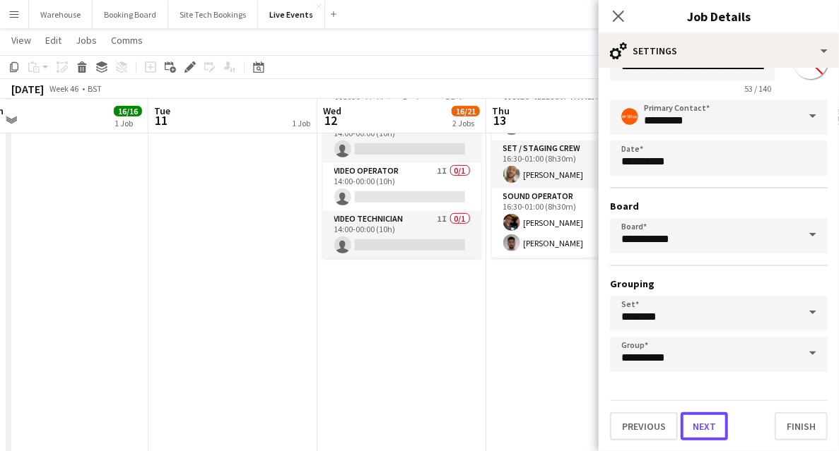
click at [712, 422] on button "Next" at bounding box center [703, 427] width 47 height 28
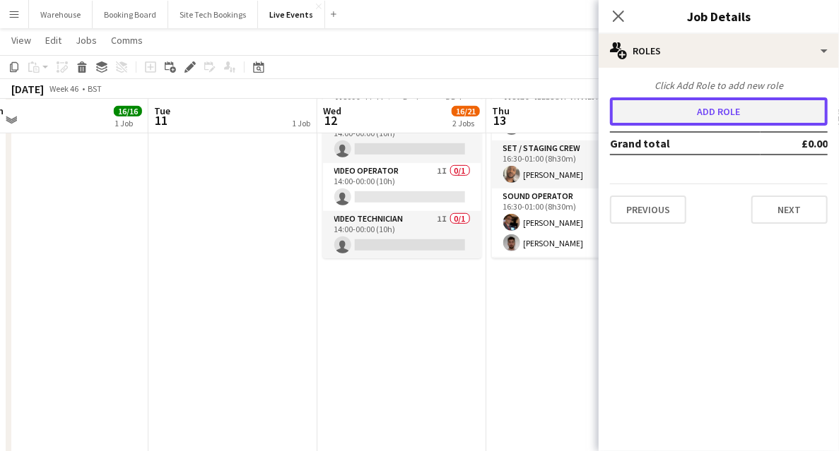
click at [675, 105] on button "Add role" at bounding box center [719, 111] width 218 height 28
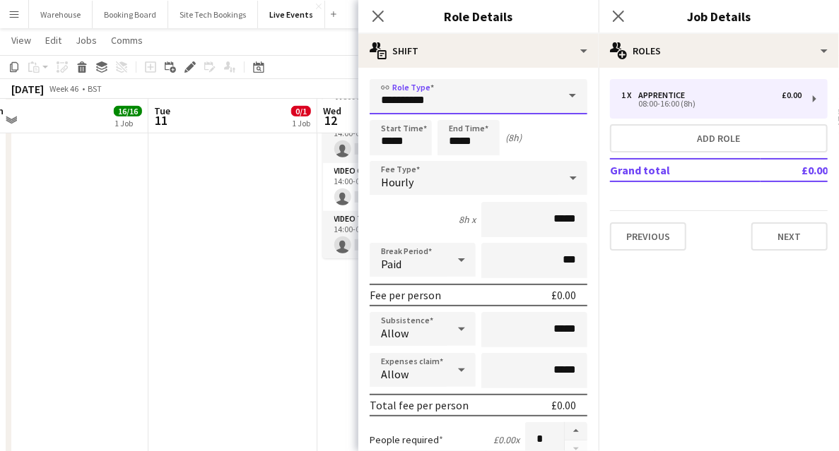
drag, startPoint x: 410, startPoint y: 94, endPoint x: 416, endPoint y: 116, distance: 22.8
click at [410, 94] on input "**********" at bounding box center [478, 96] width 218 height 35
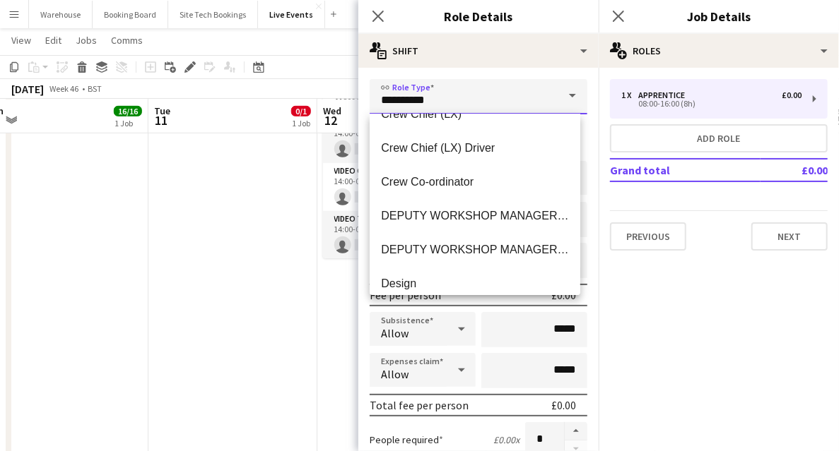
scroll to position [471, 0]
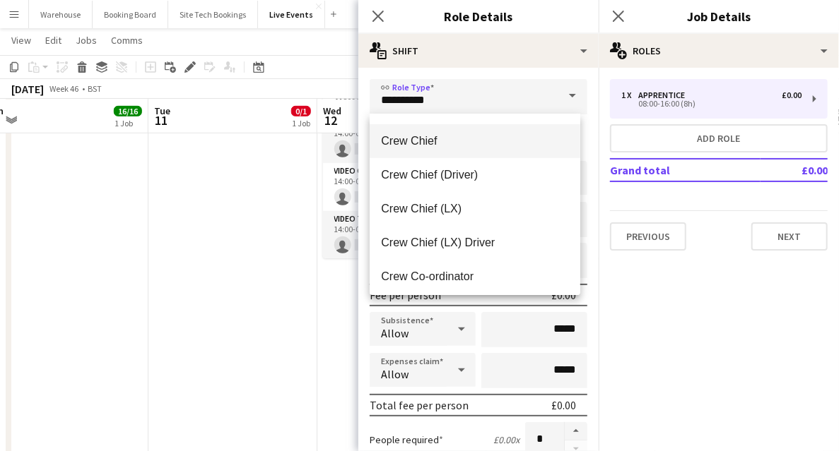
click at [423, 145] on span "Crew Chief" at bounding box center [475, 140] width 188 height 13
type input "**********"
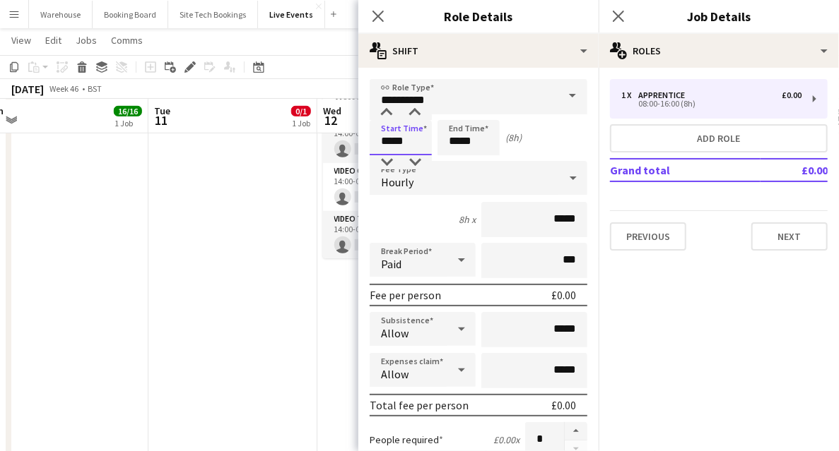
click at [386, 146] on input "*****" at bounding box center [400, 137] width 62 height 35
click at [384, 110] on div at bounding box center [386, 113] width 28 height 14
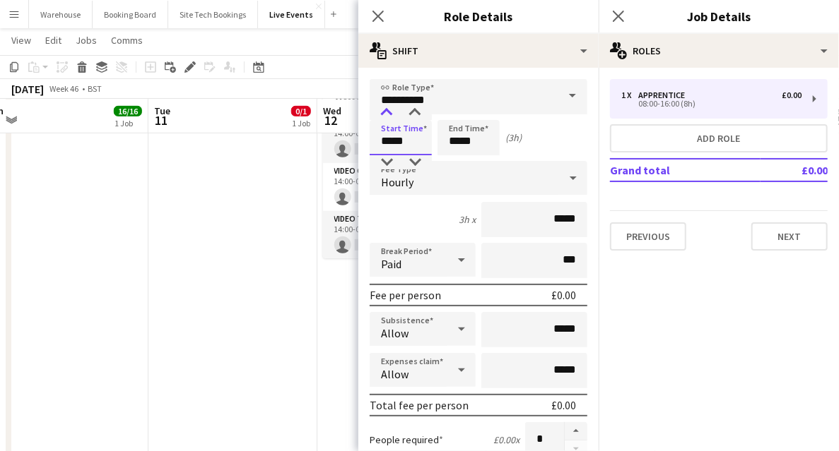
click at [384, 110] on div at bounding box center [386, 113] width 28 height 14
click at [421, 115] on div at bounding box center [415, 113] width 28 height 14
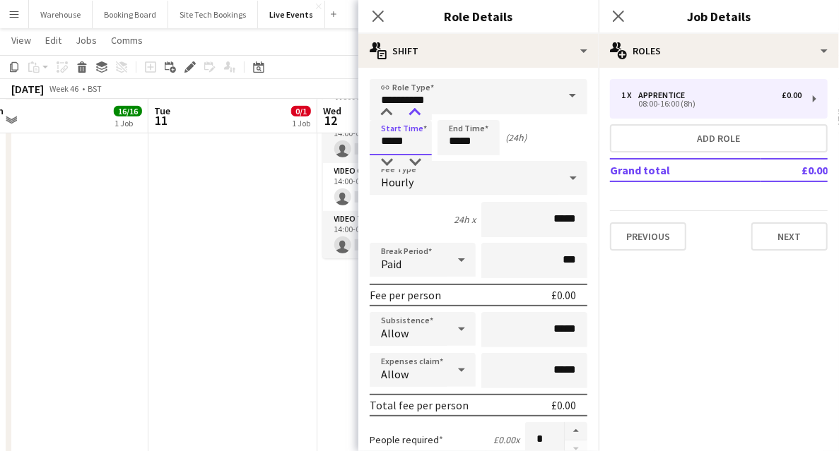
type input "*****"
click at [421, 115] on div at bounding box center [415, 113] width 28 height 14
drag, startPoint x: 472, startPoint y: 139, endPoint x: 462, endPoint y: 129, distance: 14.0
click at [472, 139] on input "*****" at bounding box center [468, 137] width 62 height 35
click at [454, 115] on div at bounding box center [454, 113] width 28 height 14
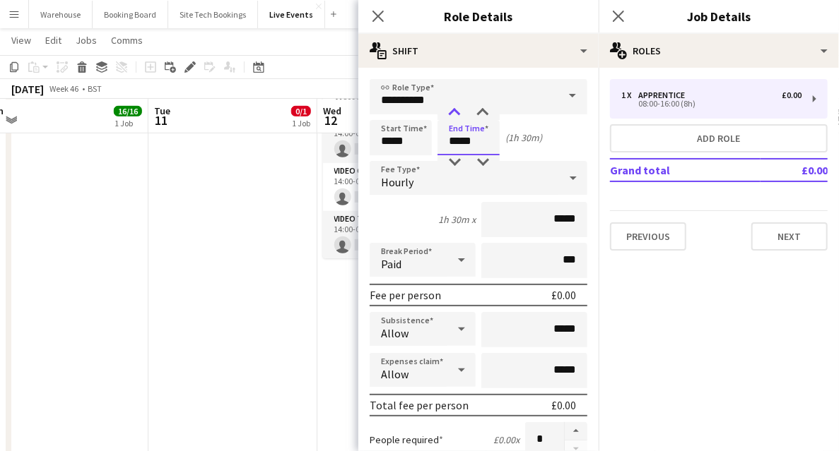
click at [454, 115] on div at bounding box center [454, 113] width 28 height 14
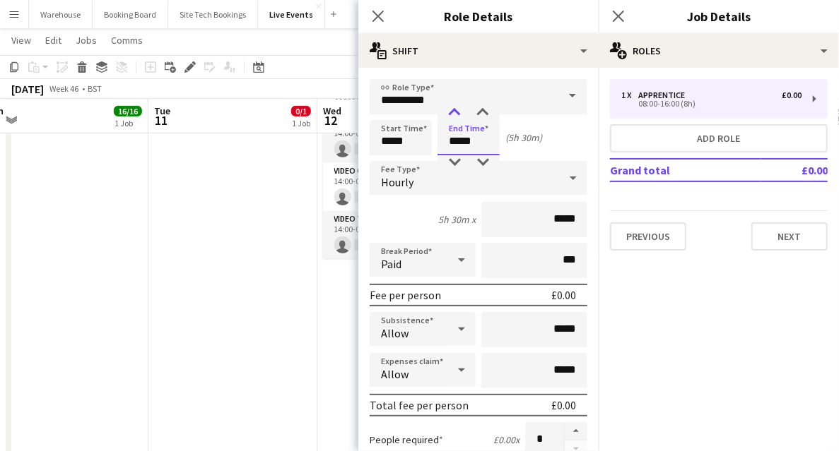
click at [454, 115] on div at bounding box center [454, 113] width 28 height 14
type input "*****"
click at [459, 119] on div at bounding box center [454, 113] width 28 height 14
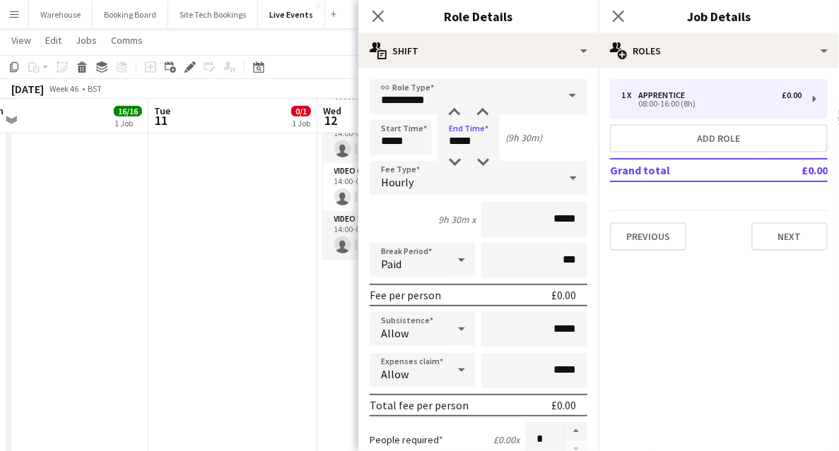
click at [421, 187] on div "Hourly" at bounding box center [463, 178] width 189 height 34
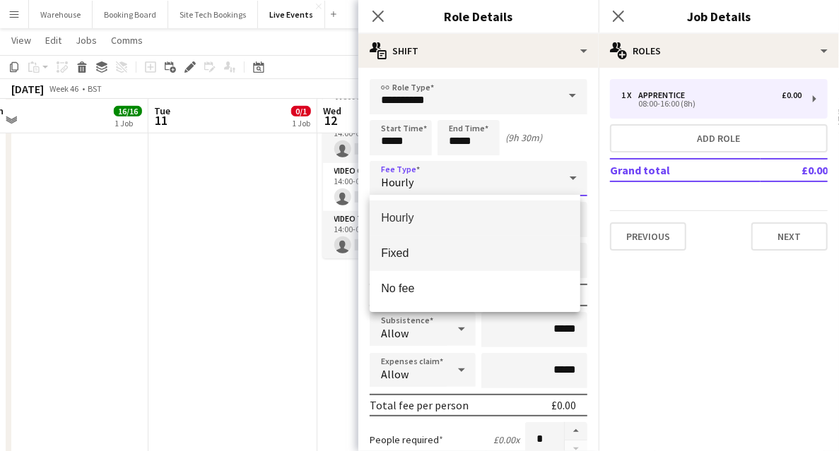
click at [393, 253] on span "Fixed" at bounding box center [475, 253] width 188 height 13
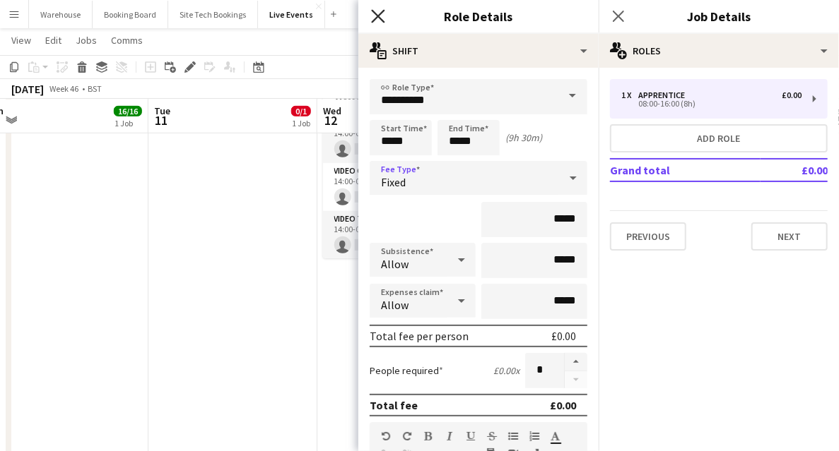
click at [381, 17] on icon "Close pop-in" at bounding box center [377, 15] width 13 height 13
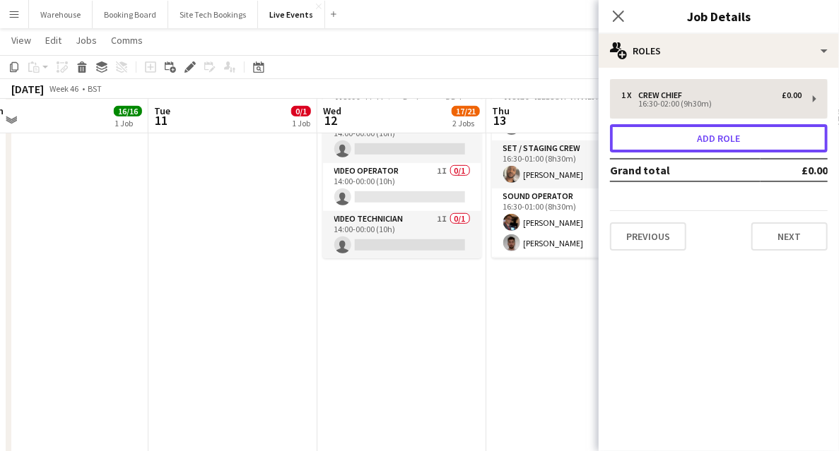
click at [667, 129] on button "Add role" at bounding box center [719, 138] width 218 height 28
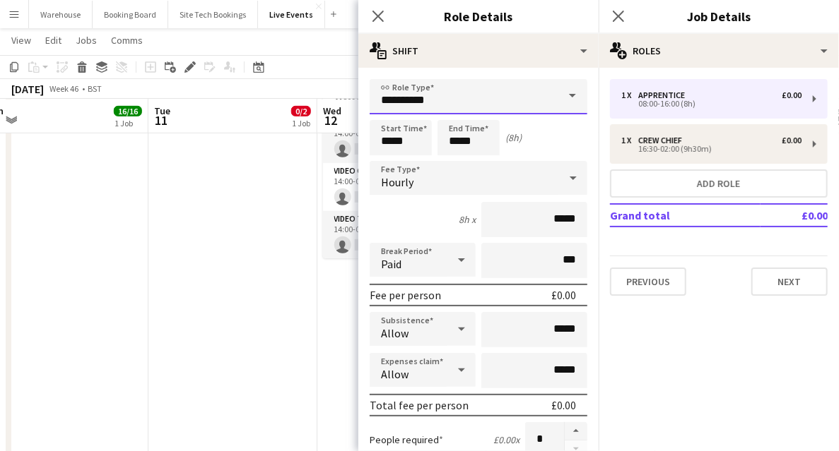
click at [413, 100] on input "**********" at bounding box center [478, 96] width 218 height 35
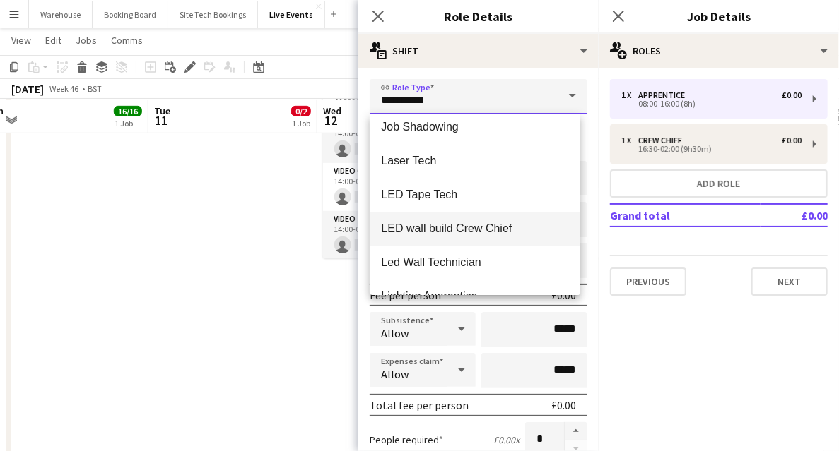
scroll to position [1601, 0]
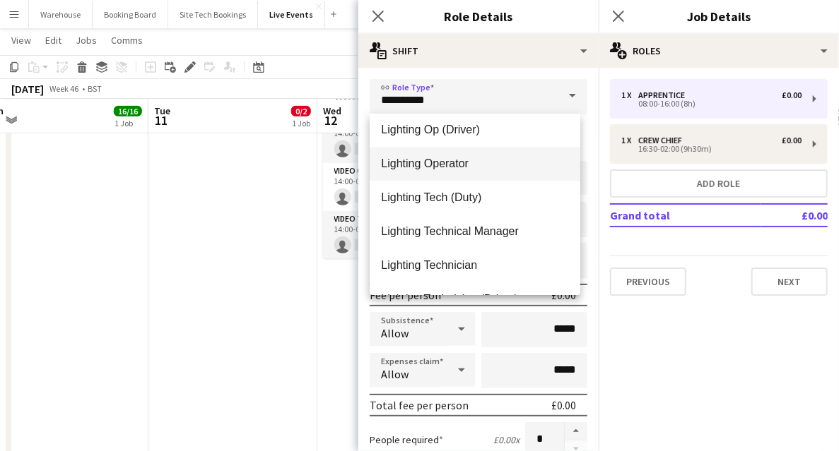
click at [446, 167] on span "Lighting Operator" at bounding box center [475, 163] width 188 height 13
type input "**********"
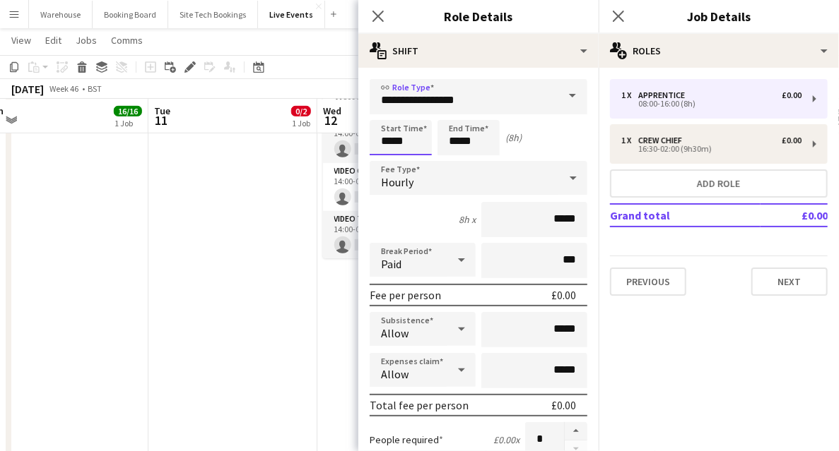
click at [391, 140] on input "*****" at bounding box center [400, 137] width 62 height 35
click at [390, 117] on div at bounding box center [386, 113] width 28 height 14
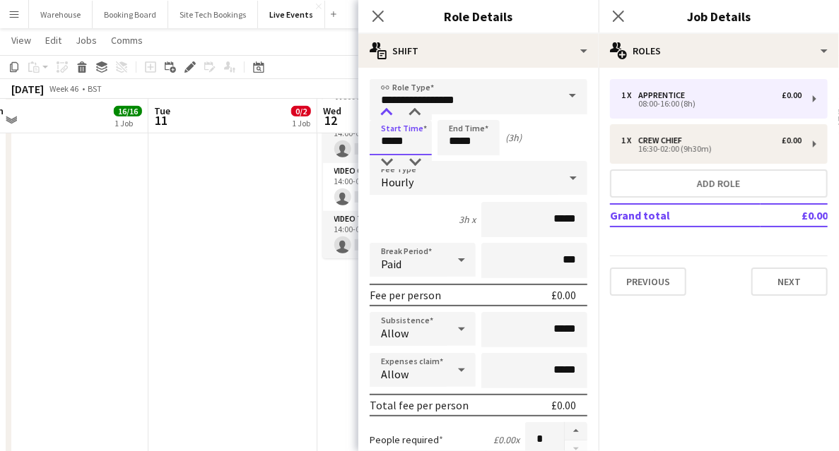
click at [390, 117] on div at bounding box center [386, 113] width 28 height 14
click at [390, 119] on div at bounding box center [386, 113] width 28 height 14
click at [414, 120] on input "*****" at bounding box center [400, 137] width 62 height 35
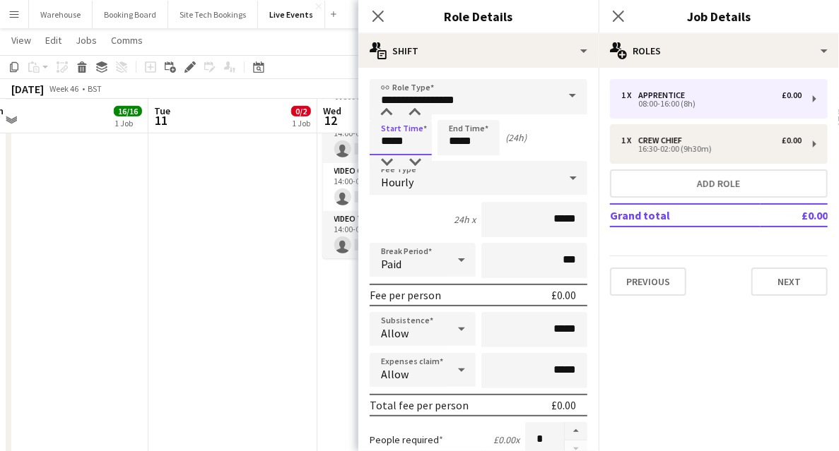
click at [414, 120] on input "*****" at bounding box center [400, 137] width 62 height 35
click at [414, 118] on div at bounding box center [415, 113] width 28 height 14
click at [414, 117] on div at bounding box center [415, 113] width 28 height 14
type input "*****"
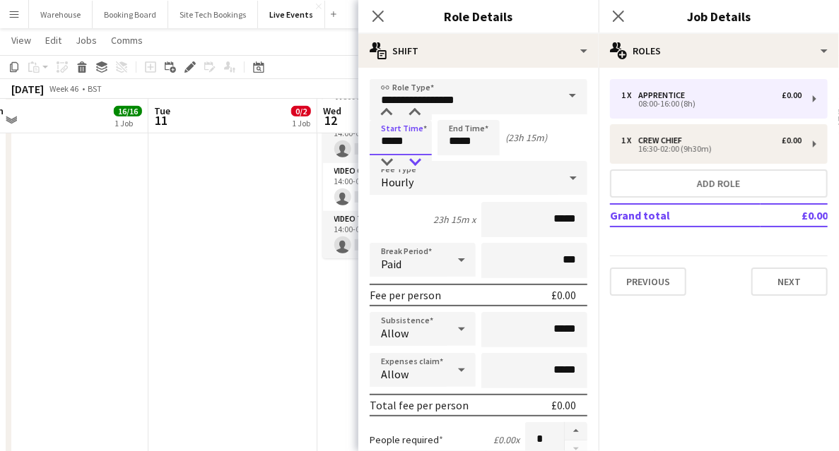
click at [413, 160] on div at bounding box center [415, 162] width 28 height 14
click at [451, 137] on input "*****" at bounding box center [468, 137] width 62 height 35
click at [455, 113] on div at bounding box center [454, 113] width 28 height 14
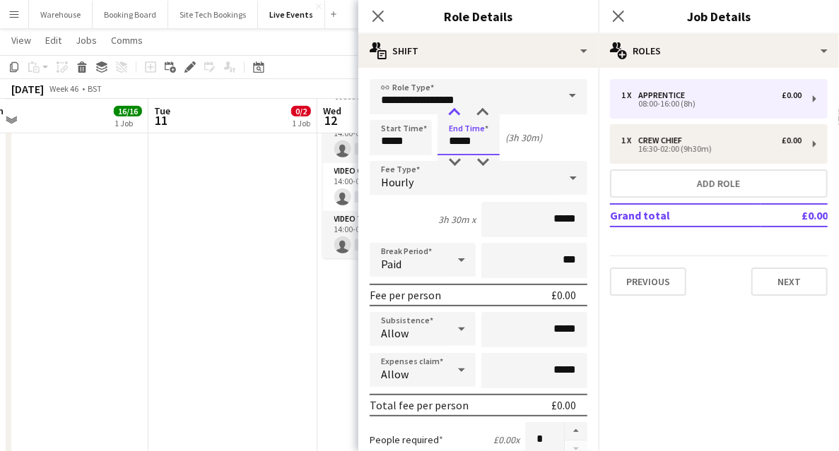
click at [455, 113] on div at bounding box center [454, 113] width 28 height 14
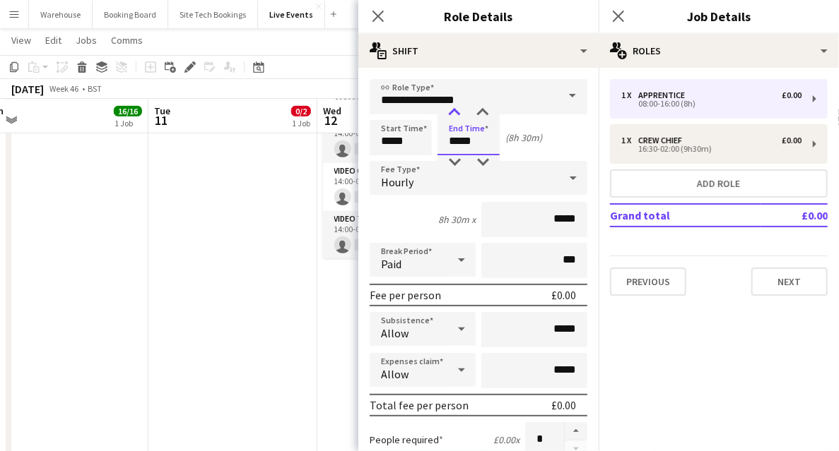
click at [455, 113] on div at bounding box center [454, 113] width 28 height 14
type input "*****"
click at [455, 113] on div at bounding box center [454, 113] width 28 height 14
click at [415, 182] on div "Hourly" at bounding box center [463, 178] width 189 height 34
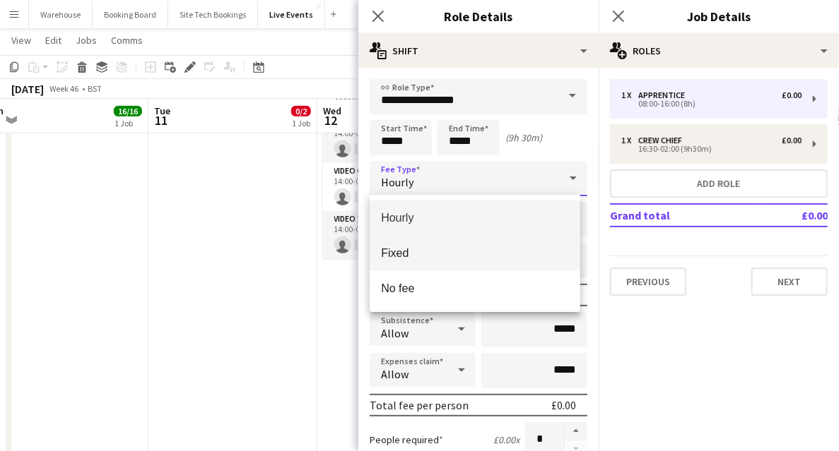
click at [411, 249] on span "Fixed" at bounding box center [475, 253] width 188 height 13
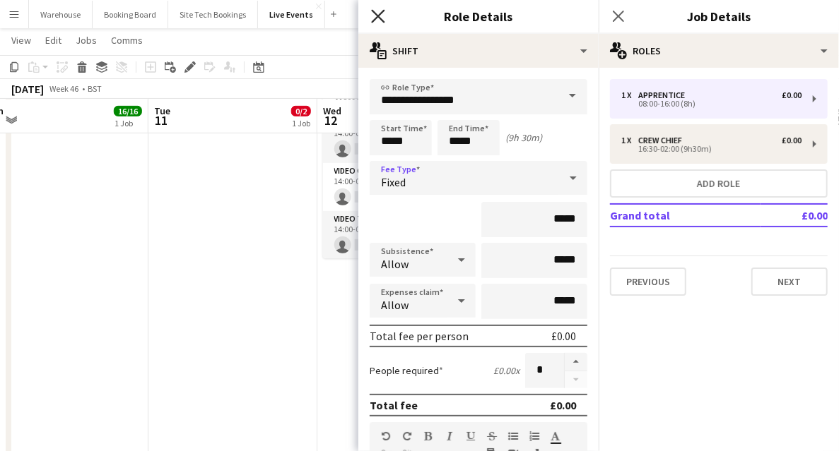
click at [378, 14] on icon "Close pop-in" at bounding box center [377, 15] width 13 height 13
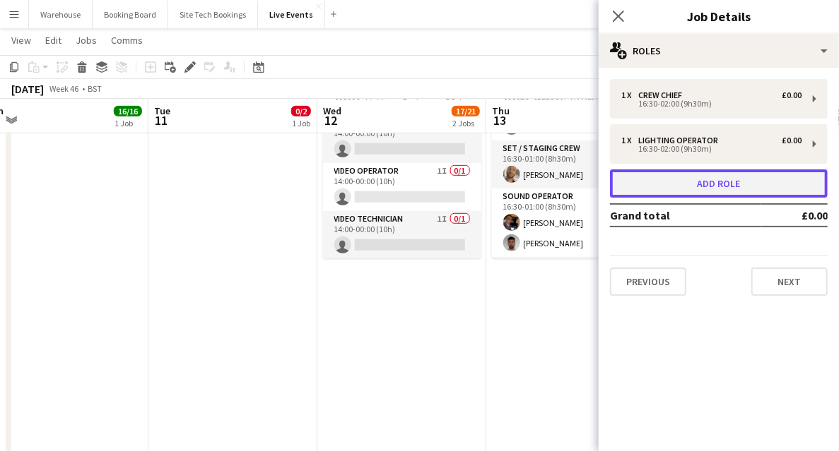
click at [695, 187] on button "Add role" at bounding box center [719, 184] width 218 height 28
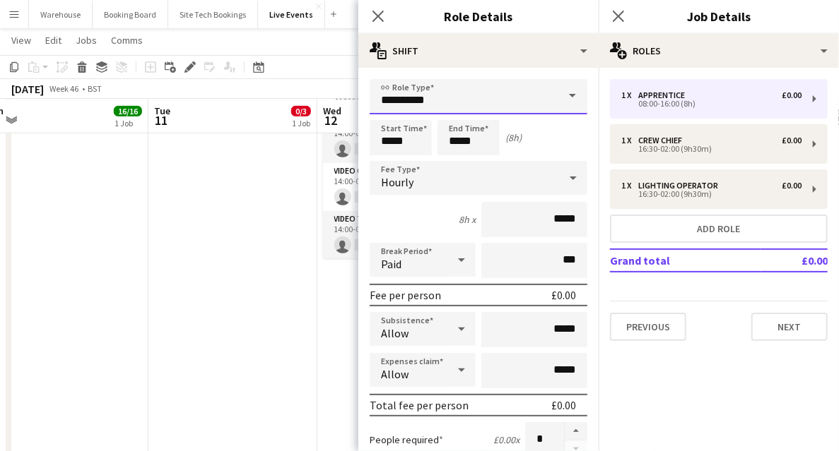
click at [411, 90] on input "**********" at bounding box center [478, 96] width 218 height 35
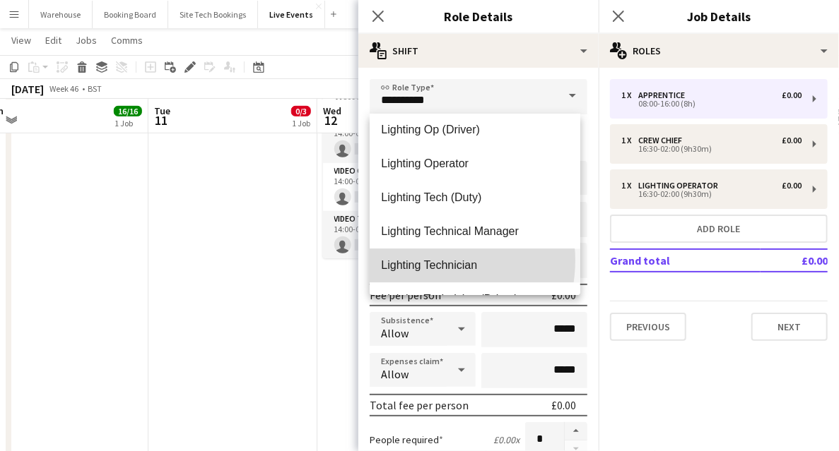
click at [421, 260] on span "Lighting Technician" at bounding box center [475, 265] width 188 height 13
type input "**********"
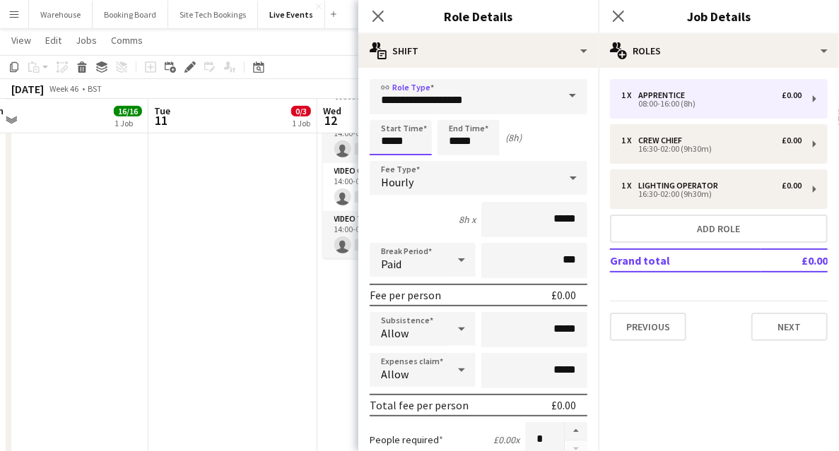
click at [396, 142] on input "*****" at bounding box center [400, 137] width 62 height 35
click at [389, 120] on input "*****" at bounding box center [400, 137] width 62 height 35
click at [389, 111] on div at bounding box center [386, 113] width 28 height 14
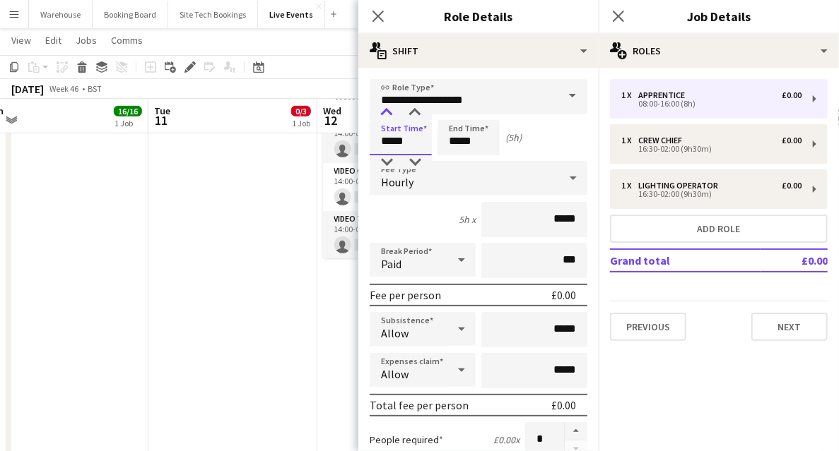
click at [389, 111] on div at bounding box center [386, 113] width 28 height 14
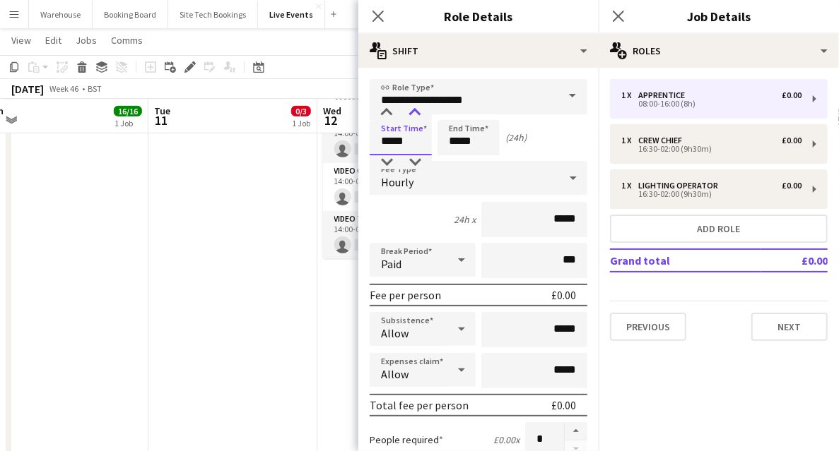
click at [418, 116] on div at bounding box center [415, 113] width 28 height 14
type input "*****"
click at [418, 115] on div at bounding box center [415, 113] width 28 height 14
click at [453, 140] on input "*****" at bounding box center [468, 137] width 62 height 35
click at [452, 112] on div at bounding box center [454, 113] width 28 height 14
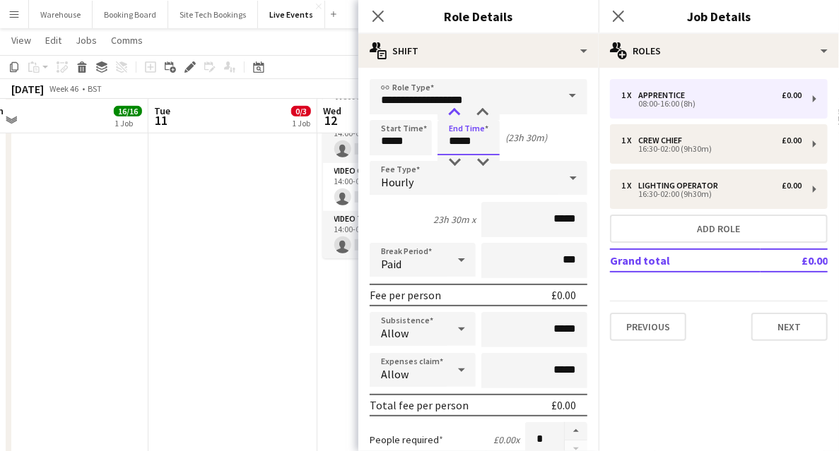
click at [452, 112] on div at bounding box center [454, 113] width 28 height 14
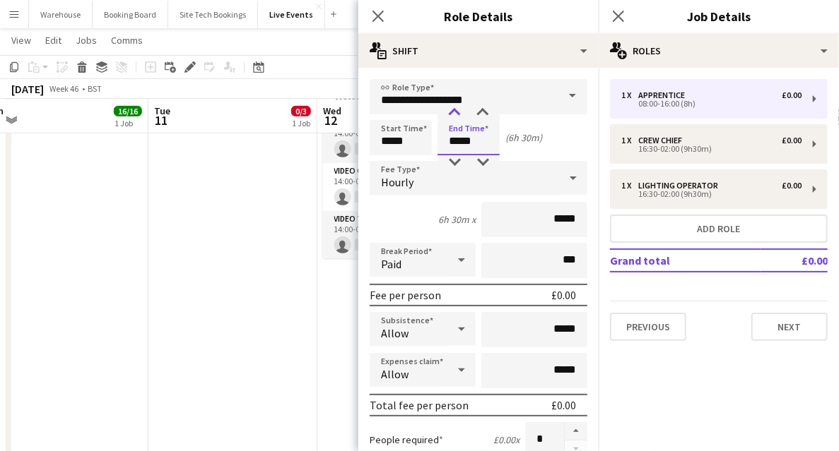
click at [452, 112] on div at bounding box center [454, 113] width 28 height 14
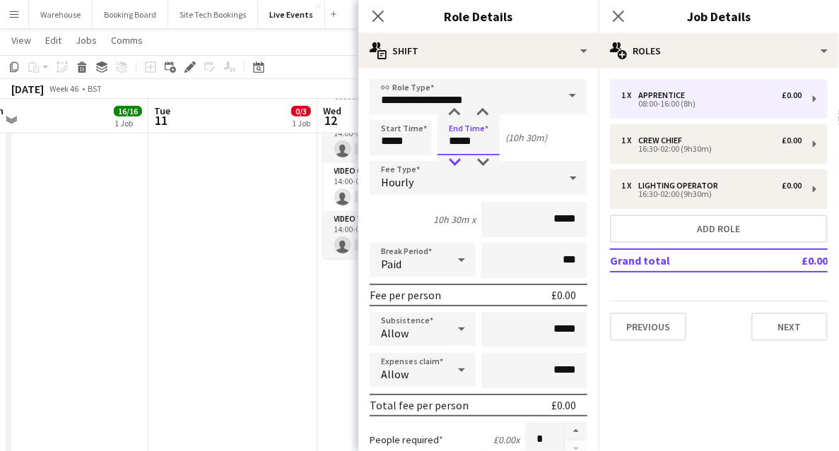
type input "*****"
click at [452, 159] on div at bounding box center [454, 162] width 28 height 14
click at [427, 177] on div "Hourly" at bounding box center [463, 178] width 189 height 34
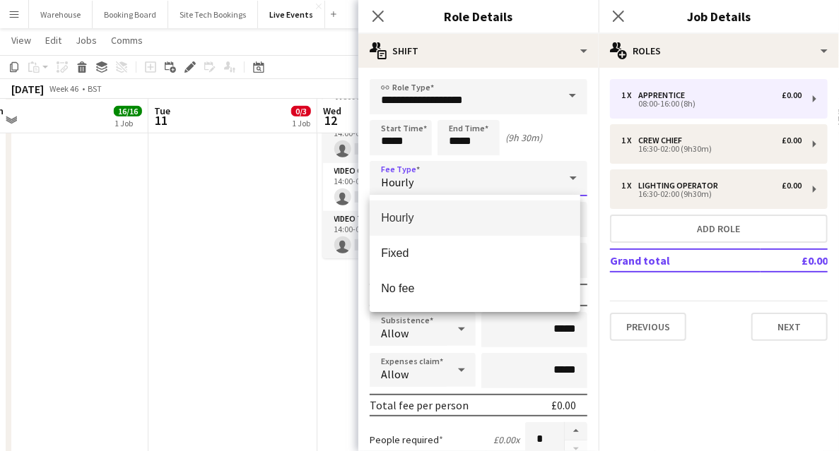
drag, startPoint x: 413, startPoint y: 256, endPoint x: 418, endPoint y: 215, distance: 41.4
click at [413, 257] on span "Fixed" at bounding box center [475, 253] width 188 height 13
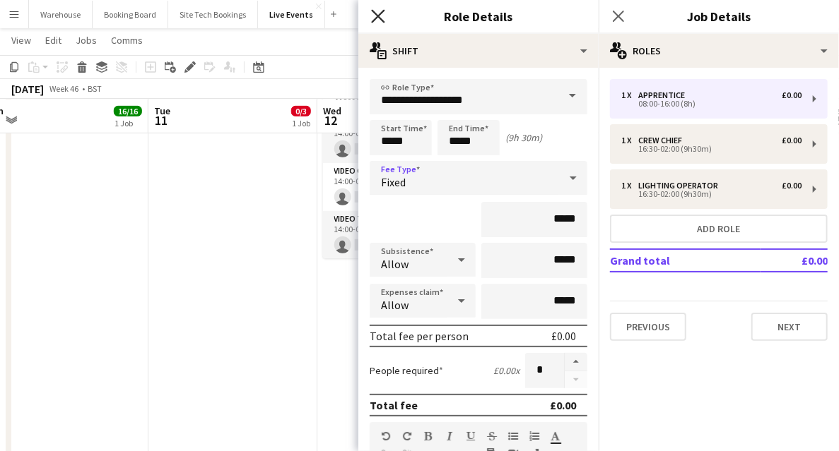
click at [382, 18] on icon "Close pop-in" at bounding box center [377, 15] width 13 height 13
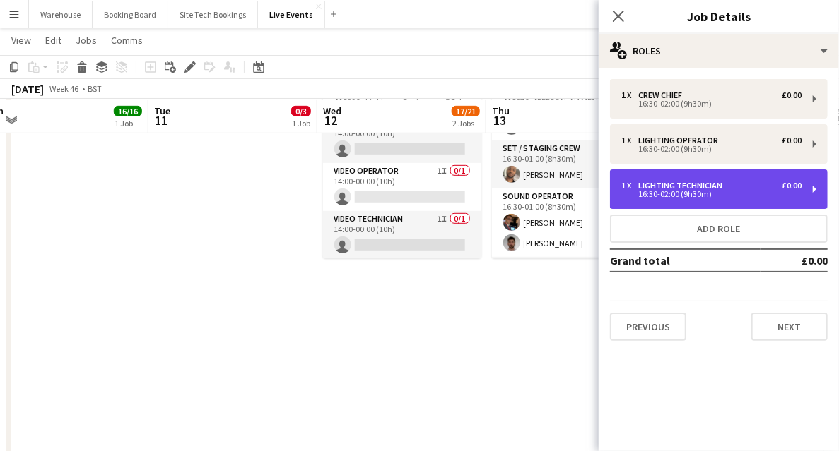
click at [665, 191] on div "16:30-02:00 (9h30m)" at bounding box center [711, 194] width 180 height 7
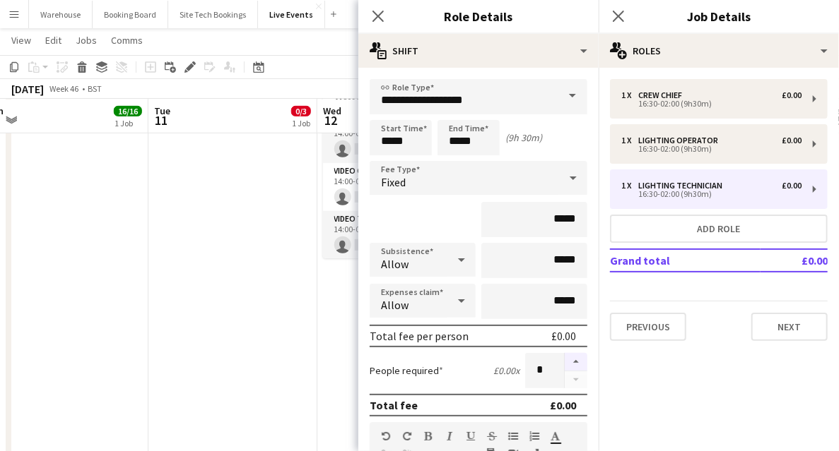
click at [575, 358] on button "button" at bounding box center [575, 362] width 23 height 18
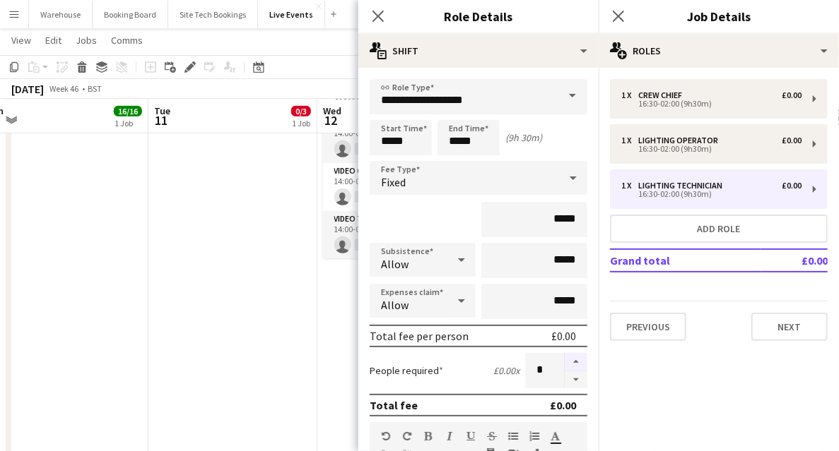
type input "*"
click at [377, 18] on icon at bounding box center [377, 15] width 13 height 13
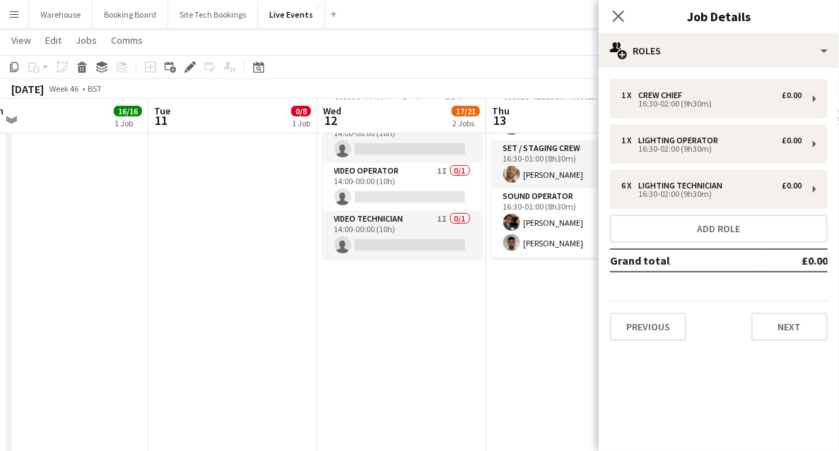
click at [650, 214] on div "1 x Crew Chief £0.00 16:30-02:00 (9h30m) 1 x Lighting Operator £0.00 16:30-02:0…" at bounding box center [718, 210] width 240 height 262
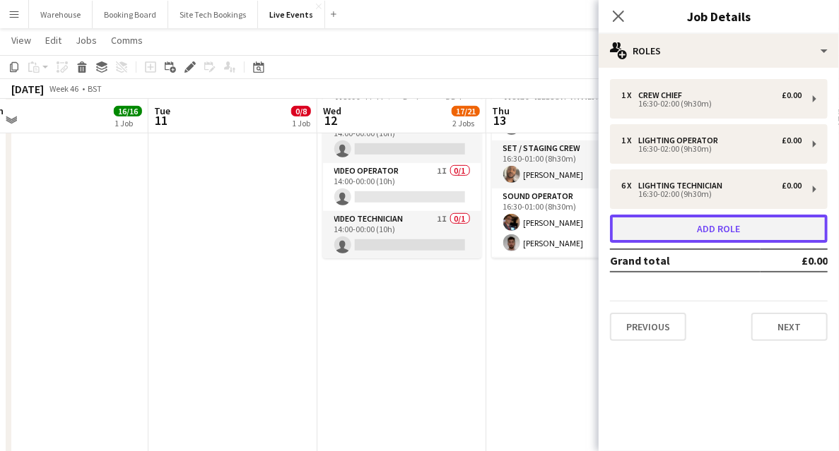
click at [644, 216] on button "Add role" at bounding box center [719, 229] width 218 height 28
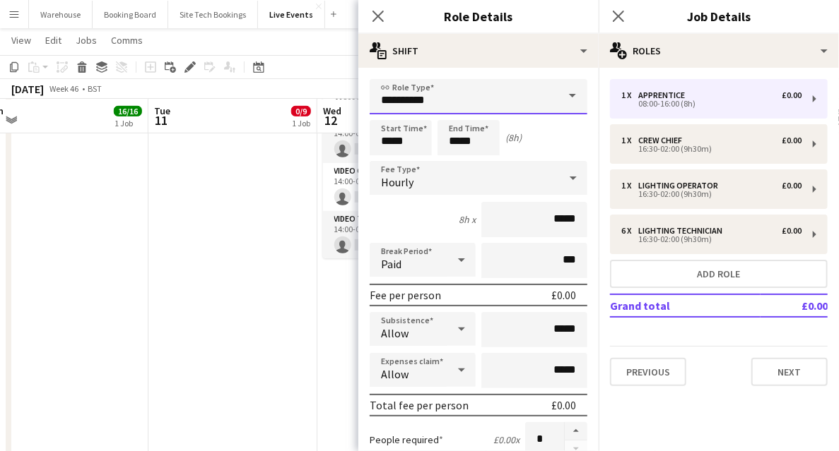
click at [404, 90] on input "**********" at bounding box center [478, 96] width 218 height 35
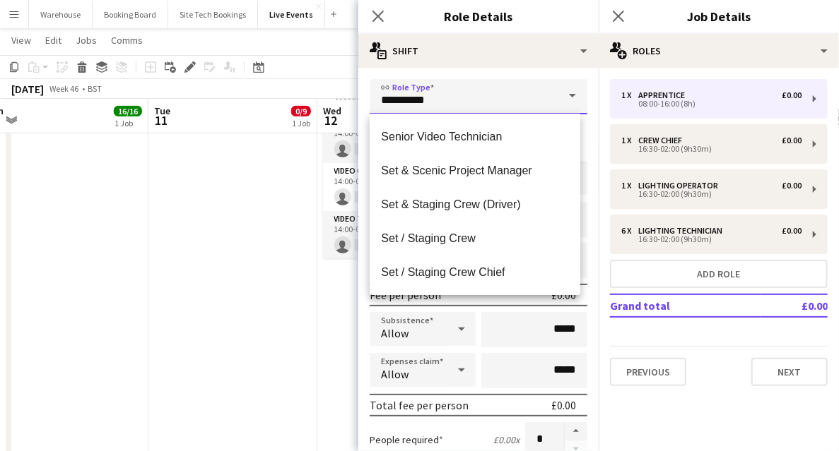
scroll to position [2826, 0]
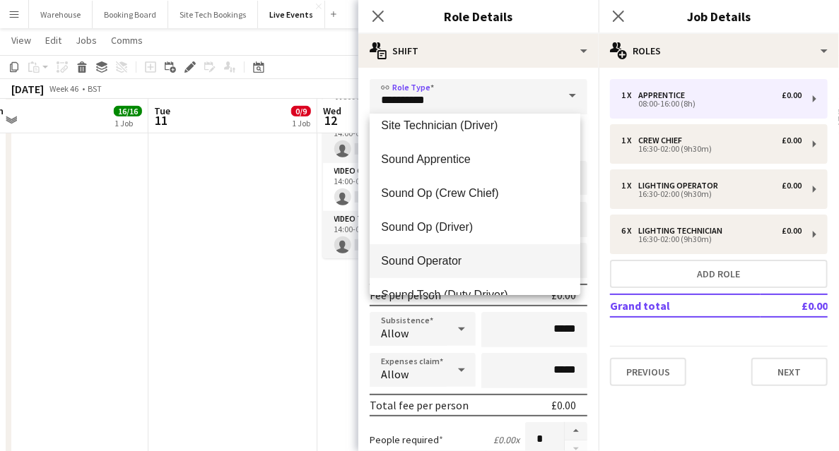
click at [448, 260] on span "Sound Operator" at bounding box center [475, 260] width 188 height 13
type input "**********"
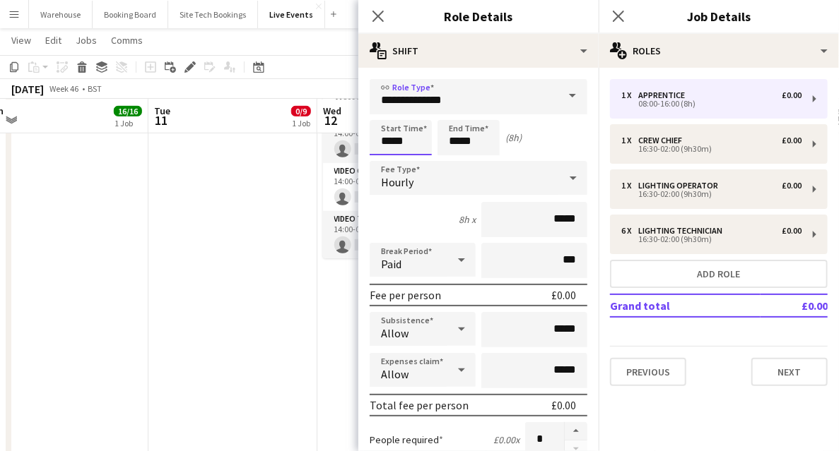
click at [385, 145] on input "*****" at bounding box center [400, 137] width 62 height 35
click at [384, 113] on div at bounding box center [386, 113] width 28 height 14
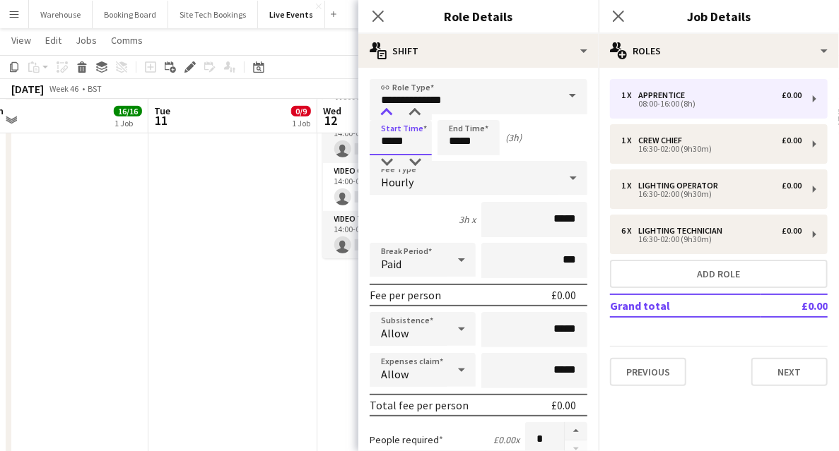
click at [384, 113] on div at bounding box center [386, 113] width 28 height 14
click at [417, 114] on div at bounding box center [415, 113] width 28 height 14
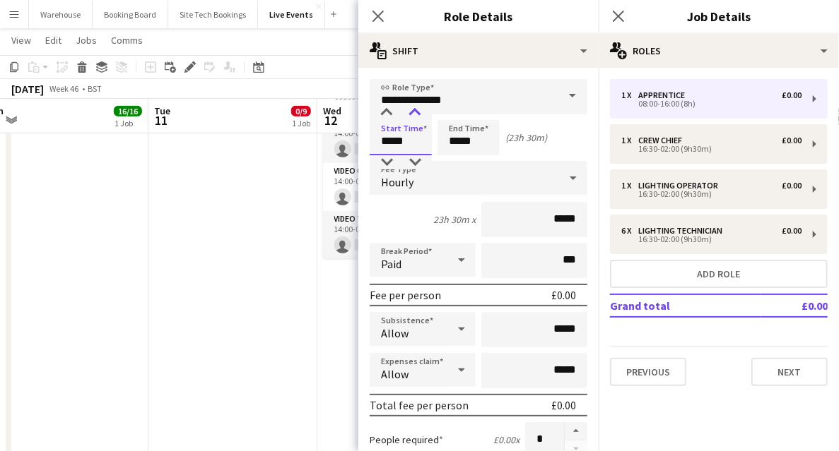
click at [417, 114] on div at bounding box center [415, 113] width 28 height 14
type input "*****"
click at [415, 161] on div at bounding box center [415, 162] width 28 height 14
click at [434, 134] on div "Start Time ***** End Time ***** (23h 30m)" at bounding box center [478, 137] width 218 height 35
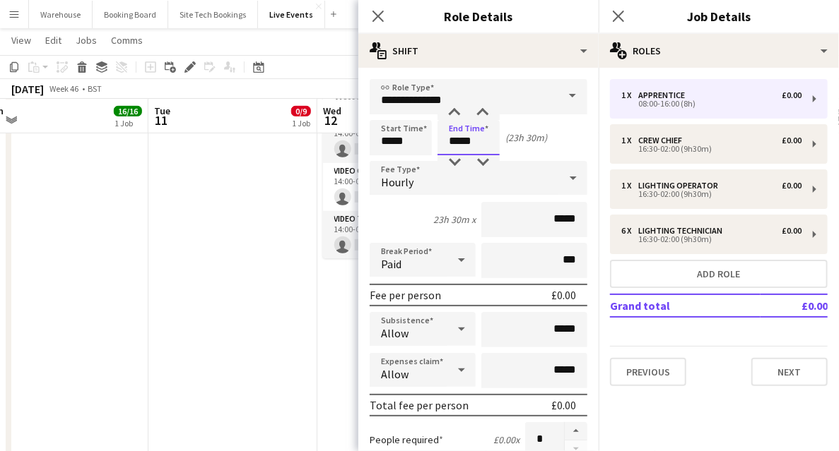
click at [456, 140] on input "*****" at bounding box center [468, 137] width 62 height 35
click at [459, 108] on div at bounding box center [454, 113] width 28 height 14
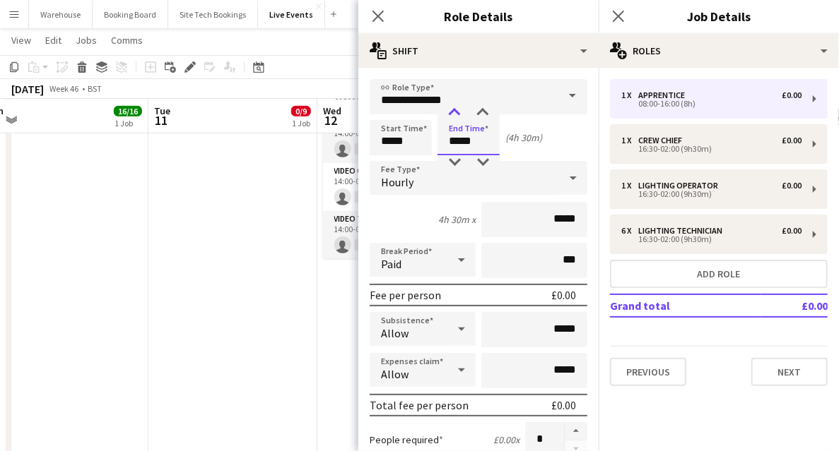
click at [459, 108] on div at bounding box center [454, 113] width 28 height 14
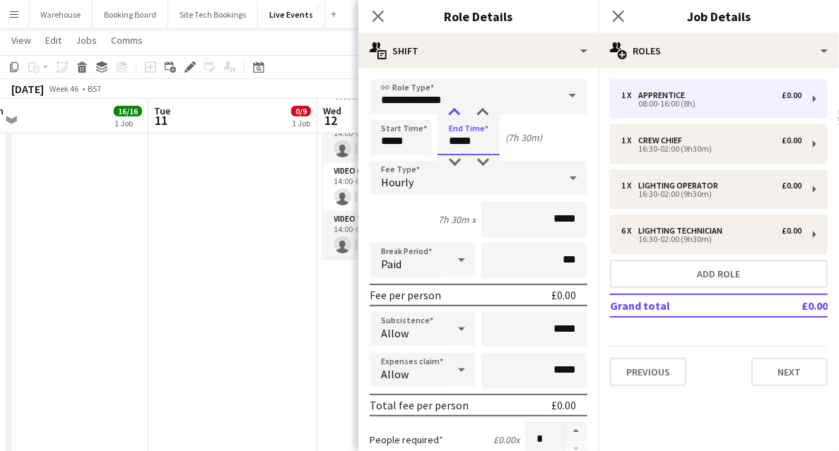
type input "*****"
click at [459, 108] on div at bounding box center [454, 113] width 28 height 14
click at [403, 191] on div "Hourly" at bounding box center [463, 178] width 189 height 34
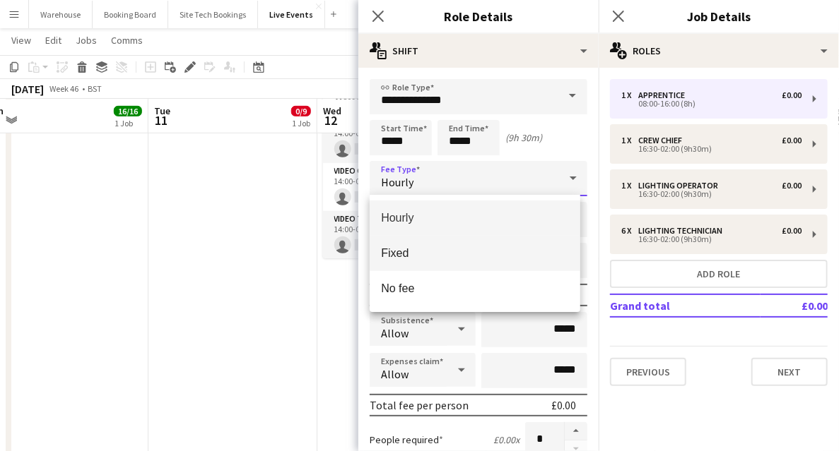
click at [396, 256] on span "Fixed" at bounding box center [475, 253] width 188 height 13
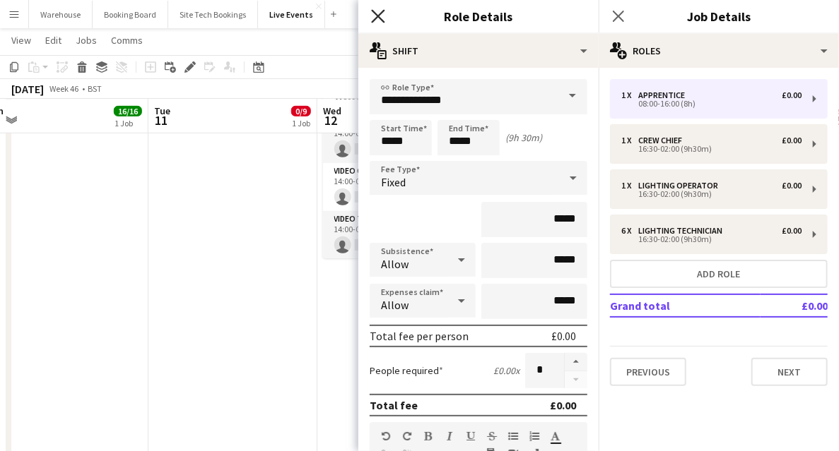
click at [382, 18] on icon "Close pop-in" at bounding box center [377, 15] width 13 height 13
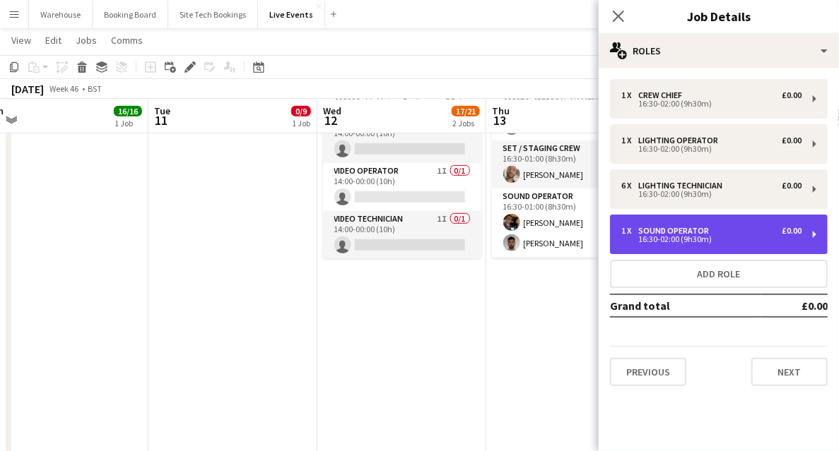
click at [650, 223] on div "1 x Sound Operator £0.00 16:30-02:00 (9h30m)" at bounding box center [719, 235] width 218 height 40
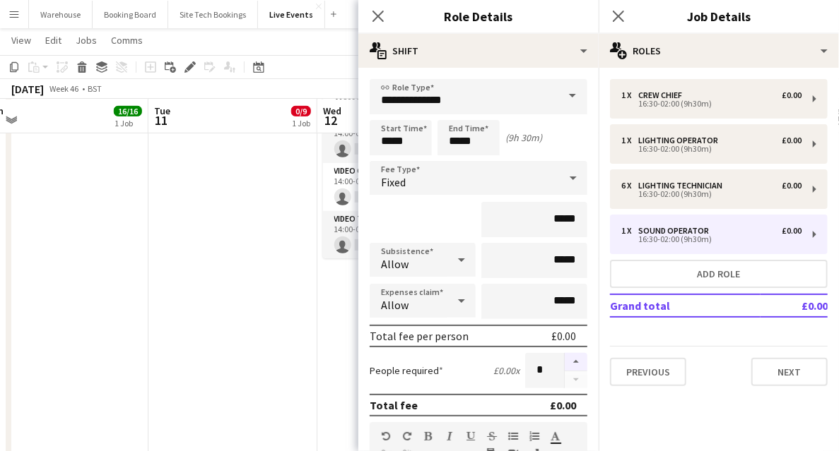
click at [568, 362] on button "button" at bounding box center [575, 362] width 23 height 18
type input "*"
click at [375, 16] on icon "Close pop-in" at bounding box center [377, 15] width 13 height 13
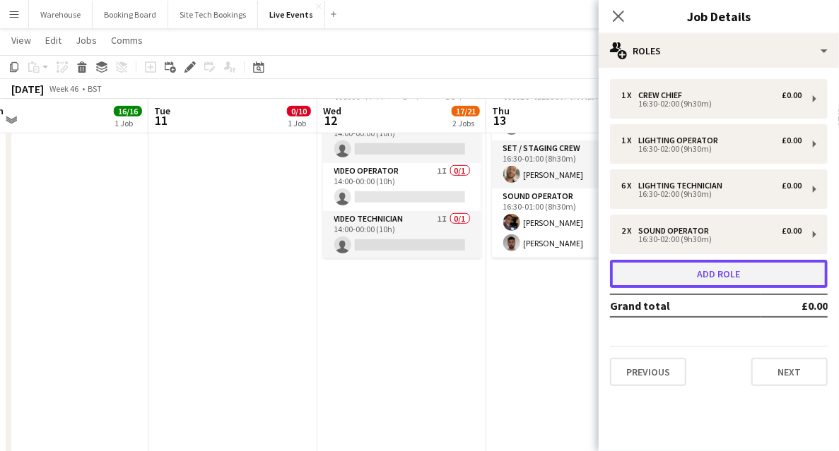
click at [668, 283] on button "Add role" at bounding box center [719, 274] width 218 height 28
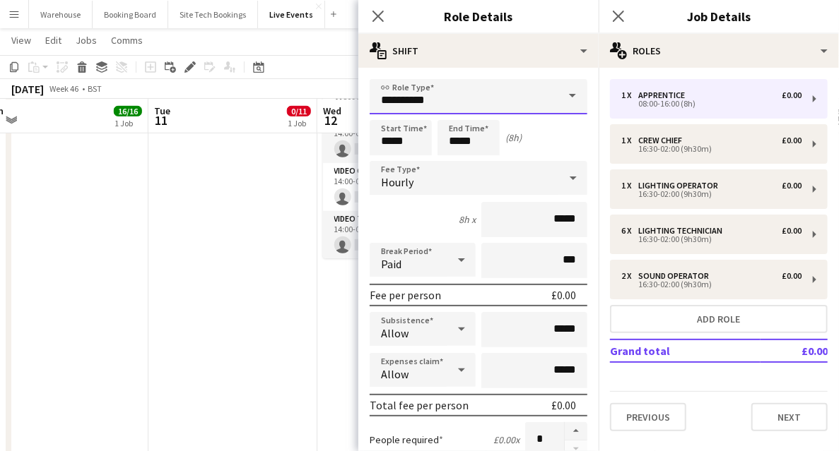
click at [397, 93] on input "**********" at bounding box center [478, 96] width 218 height 35
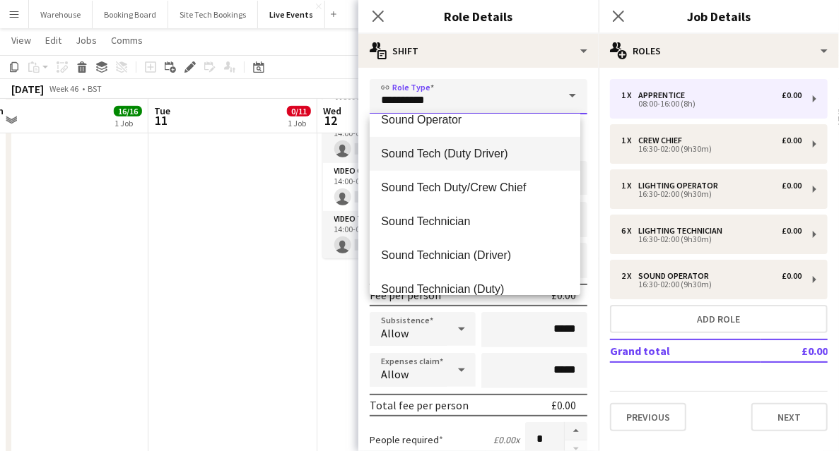
scroll to position [3014, 0]
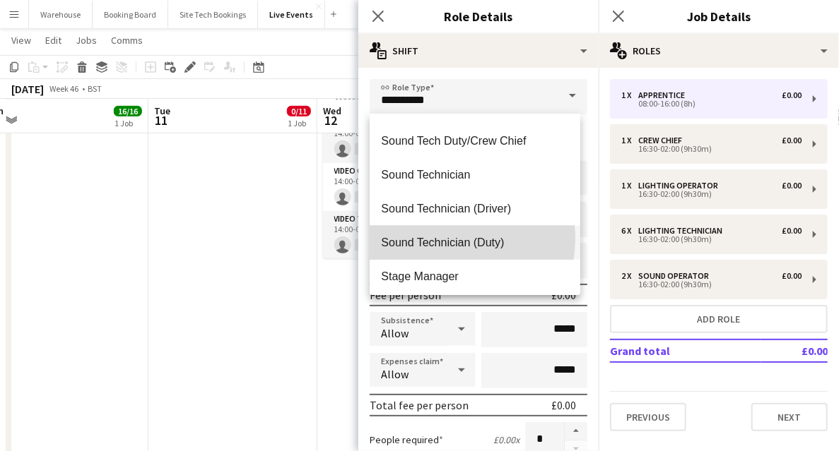
click at [438, 237] on span "Sound Technician (Duty)" at bounding box center [475, 242] width 188 height 13
type input "**********"
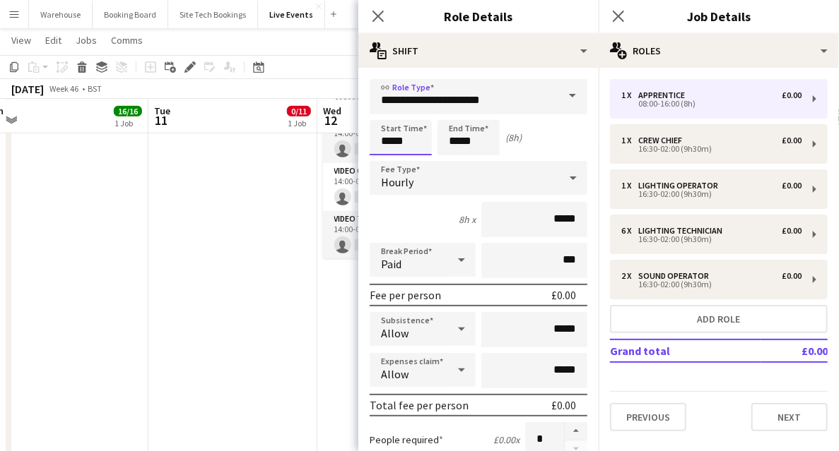
click at [398, 129] on input "*****" at bounding box center [400, 137] width 62 height 35
click at [382, 109] on div at bounding box center [386, 113] width 28 height 14
click at [389, 158] on div at bounding box center [386, 162] width 28 height 14
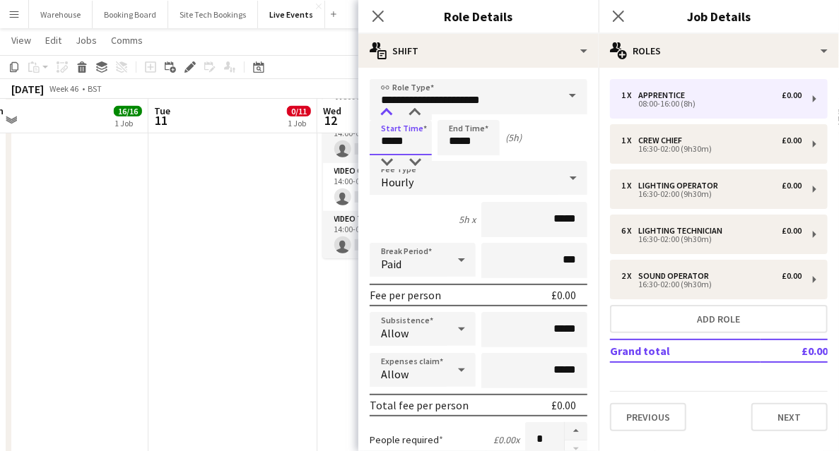
click at [388, 111] on div at bounding box center [386, 113] width 28 height 14
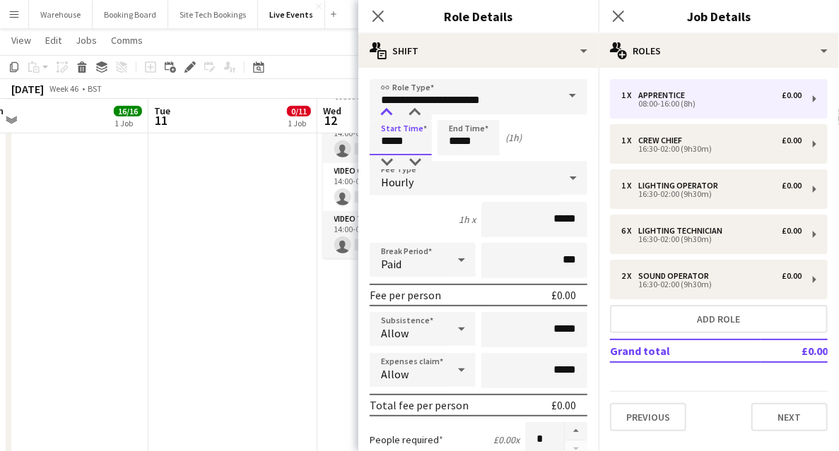
click at [388, 111] on div at bounding box center [386, 113] width 28 height 14
click at [388, 160] on div at bounding box center [386, 162] width 28 height 14
click at [414, 114] on div at bounding box center [415, 113] width 28 height 14
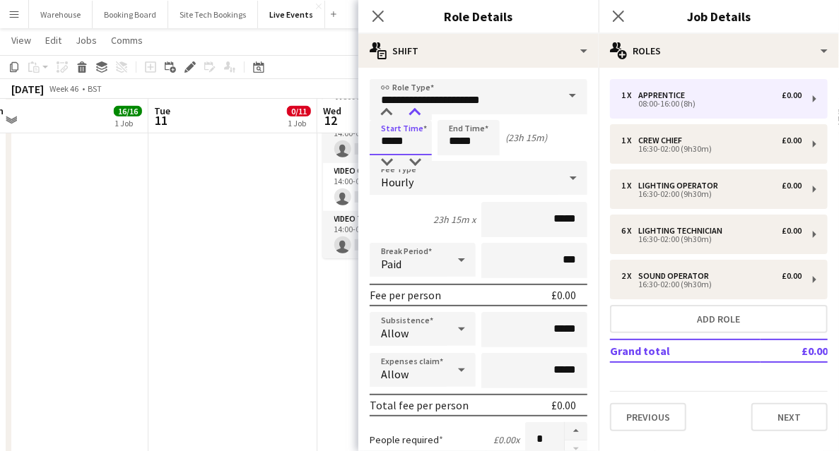
click at [414, 114] on div at bounding box center [415, 113] width 28 height 14
type input "*****"
click at [417, 167] on div at bounding box center [415, 162] width 28 height 14
click at [454, 131] on input "*****" at bounding box center [468, 137] width 62 height 35
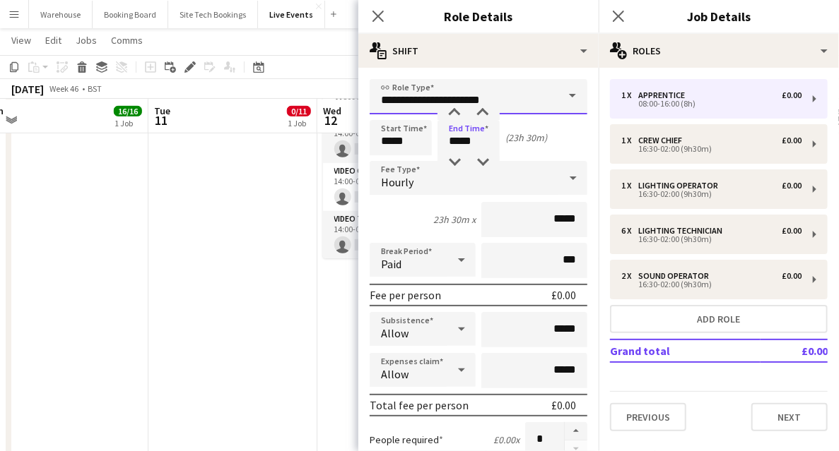
click at [455, 105] on input "**********" at bounding box center [478, 96] width 218 height 35
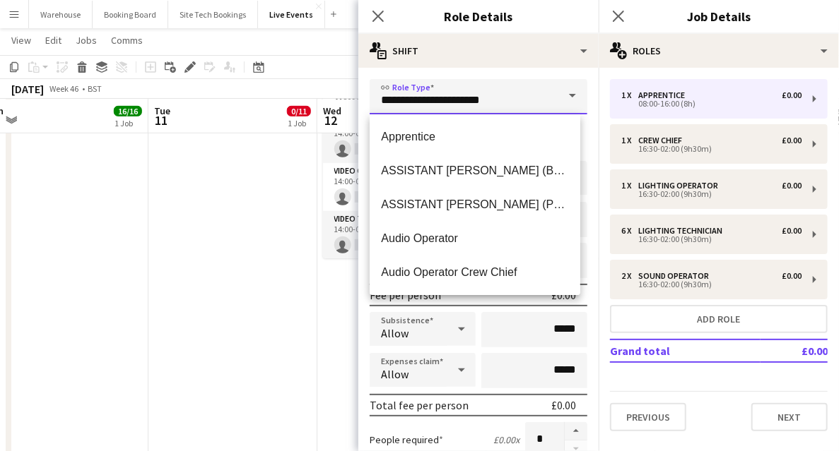
click at [455, 105] on input "**********" at bounding box center [478, 96] width 218 height 35
click at [527, 105] on input "**********" at bounding box center [478, 96] width 218 height 35
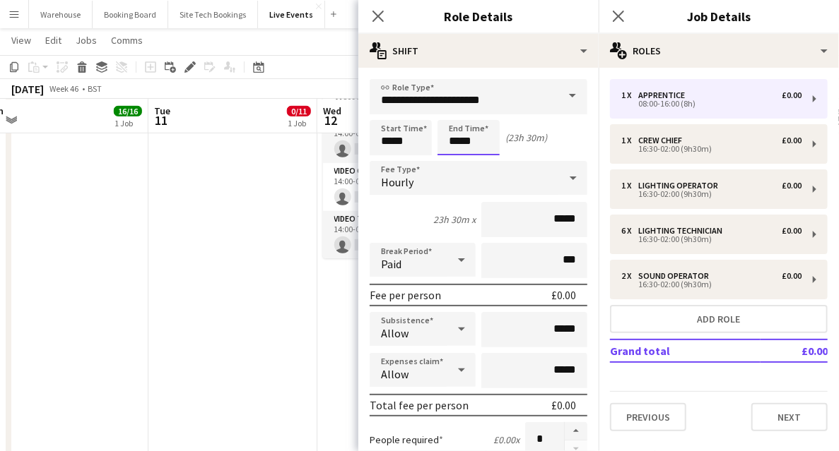
click at [474, 150] on input "*****" at bounding box center [468, 137] width 62 height 35
click at [455, 112] on div at bounding box center [454, 113] width 28 height 14
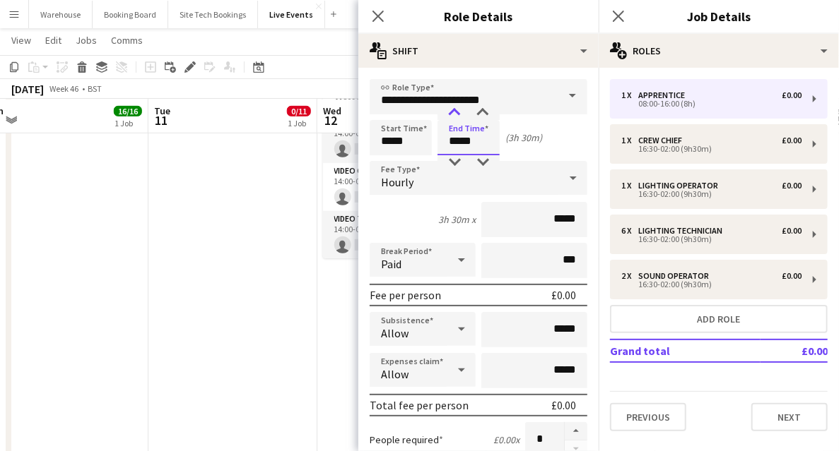
click at [455, 112] on div at bounding box center [454, 113] width 28 height 14
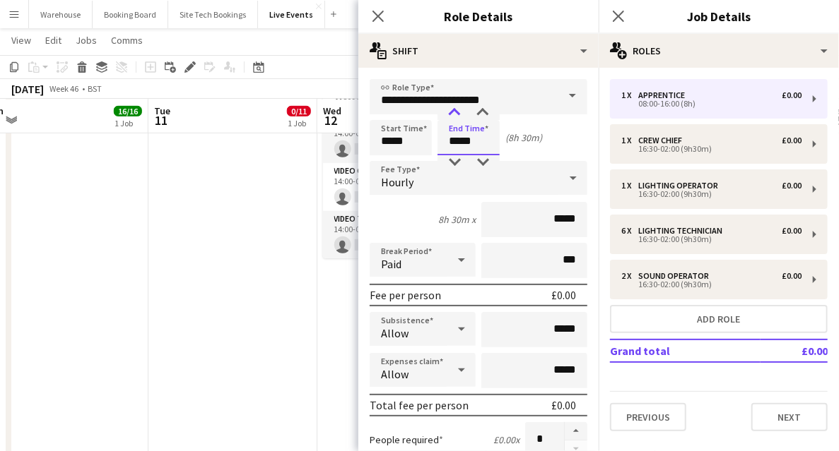
type input "*****"
click at [455, 112] on div at bounding box center [454, 113] width 28 height 14
click at [406, 187] on span "Hourly" at bounding box center [397, 182] width 32 height 14
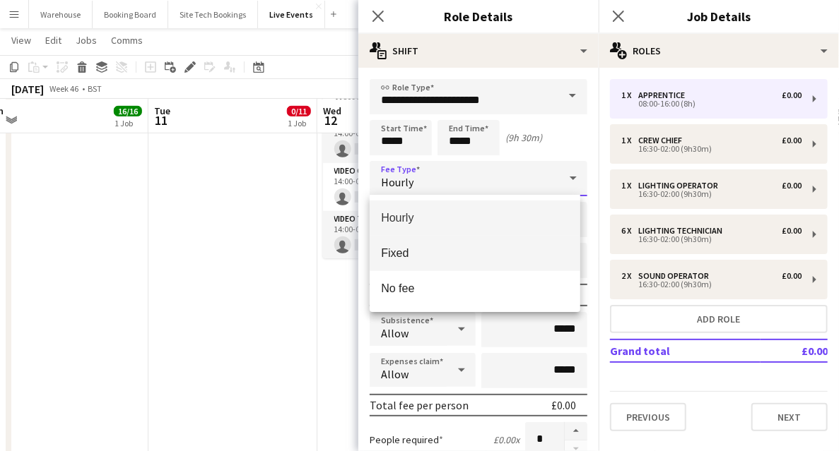
click at [397, 260] on span "Fixed" at bounding box center [475, 253] width 188 height 13
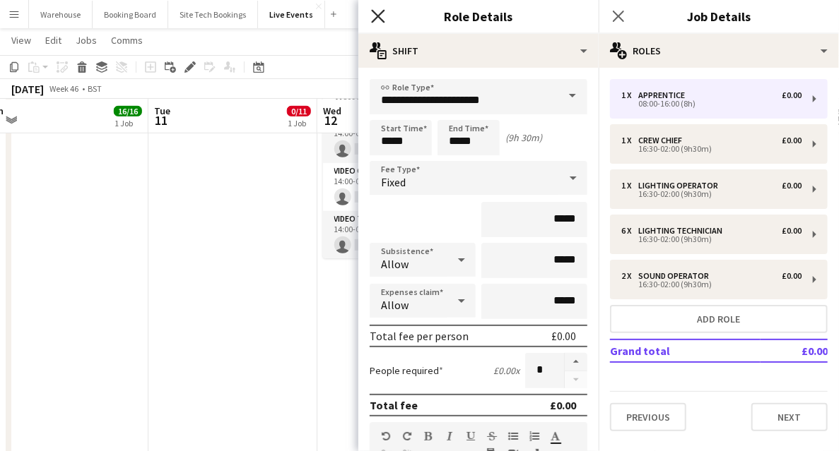
click at [374, 17] on icon "Close pop-in" at bounding box center [377, 15] width 13 height 13
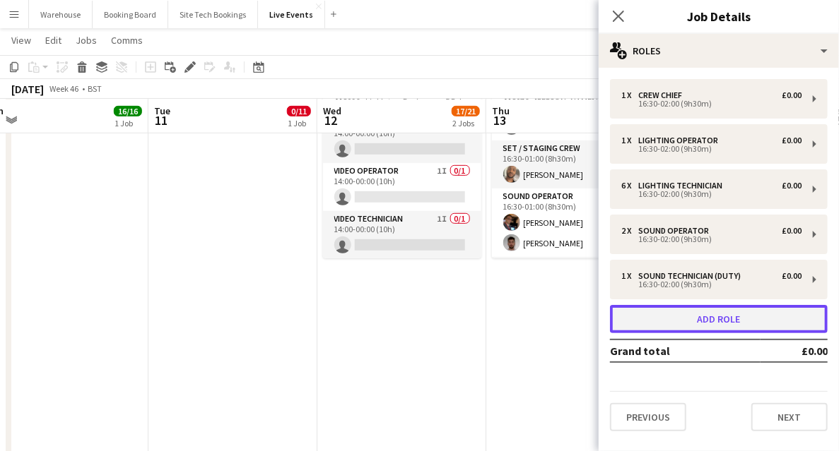
click at [707, 318] on button "Add role" at bounding box center [719, 319] width 218 height 28
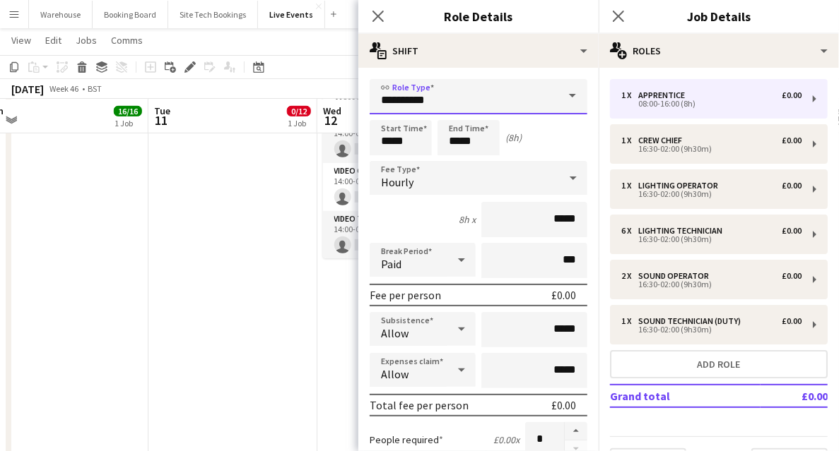
click at [468, 102] on input "**********" at bounding box center [478, 96] width 218 height 35
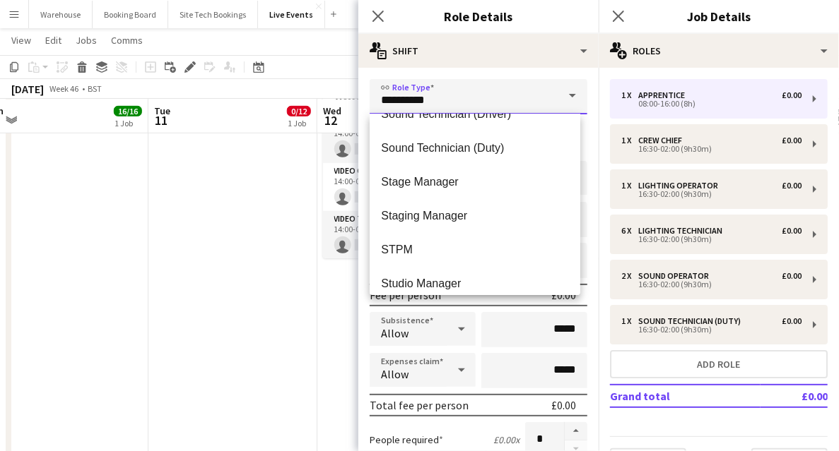
scroll to position [3061, 0]
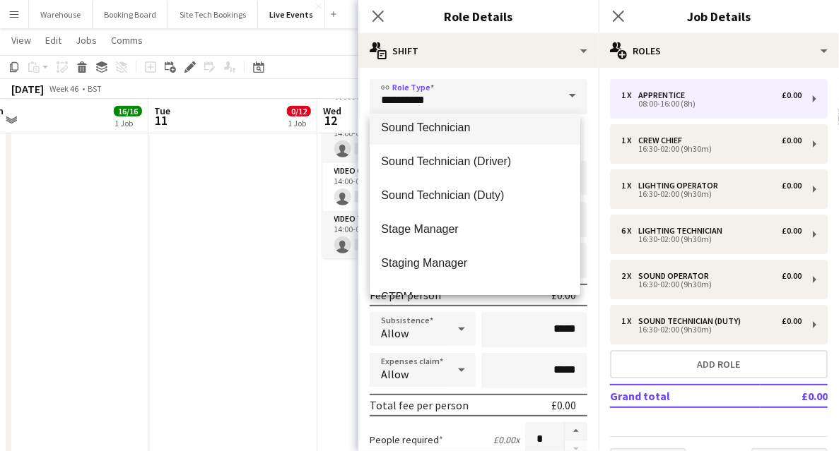
click at [427, 131] on span "Sound Technician" at bounding box center [475, 127] width 188 height 13
type input "**********"
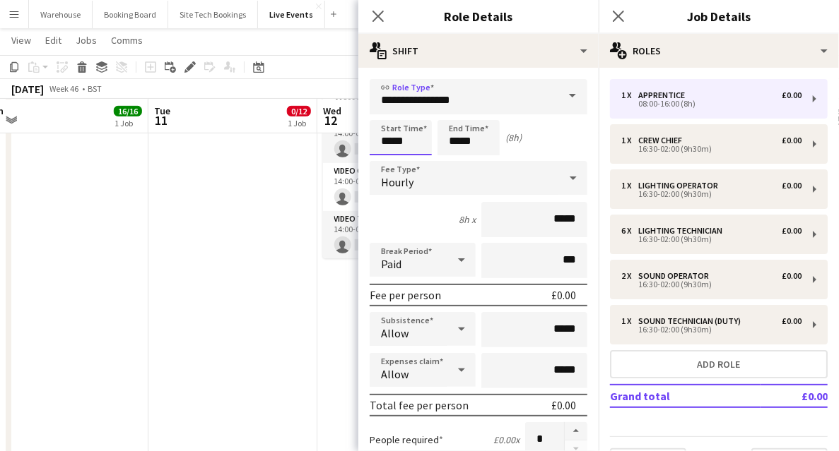
click at [389, 135] on input "*****" at bounding box center [400, 137] width 62 height 35
click at [385, 116] on div at bounding box center [386, 113] width 28 height 14
click at [384, 116] on div at bounding box center [386, 113] width 28 height 14
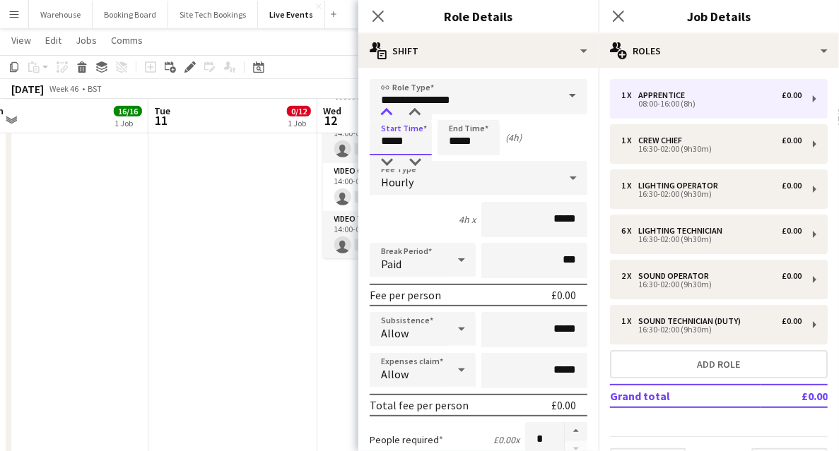
click at [384, 116] on div at bounding box center [386, 113] width 28 height 14
click at [413, 114] on div at bounding box center [415, 113] width 28 height 14
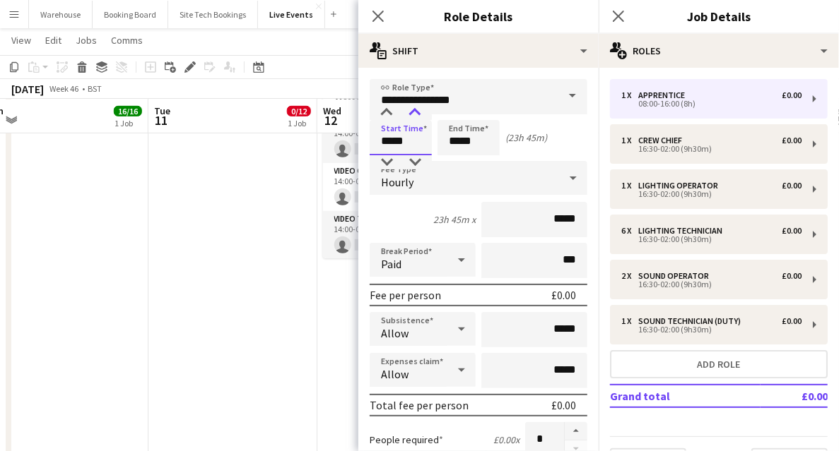
type input "*****"
click at [413, 114] on div at bounding box center [415, 113] width 28 height 14
click at [462, 139] on input "*****" at bounding box center [468, 137] width 62 height 35
click at [451, 112] on div at bounding box center [454, 113] width 28 height 14
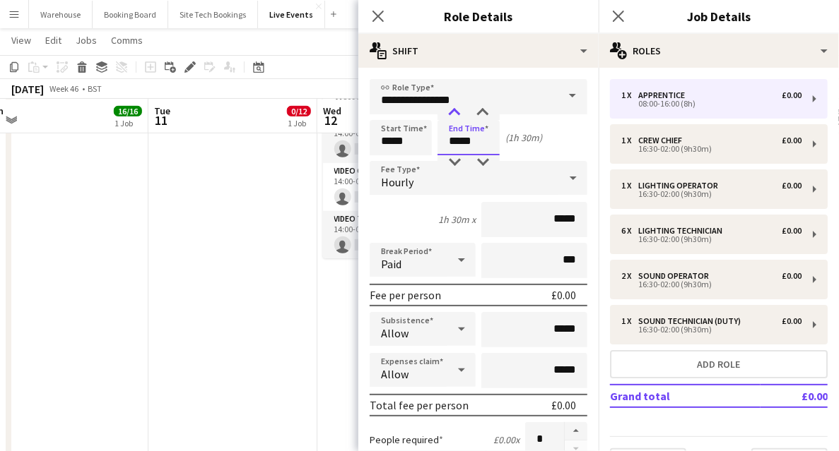
click at [451, 112] on div at bounding box center [454, 113] width 28 height 14
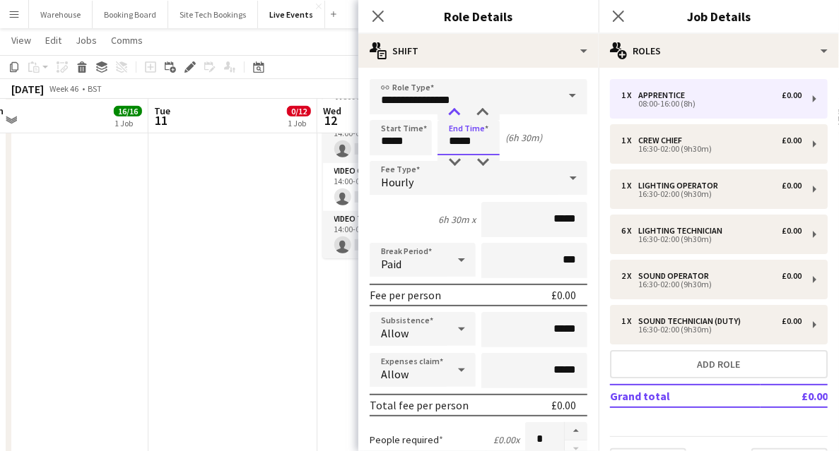
click at [451, 112] on div at bounding box center [454, 113] width 28 height 14
type input "*****"
click at [451, 112] on div at bounding box center [454, 113] width 28 height 14
click at [407, 179] on span "Hourly" at bounding box center [397, 182] width 32 height 14
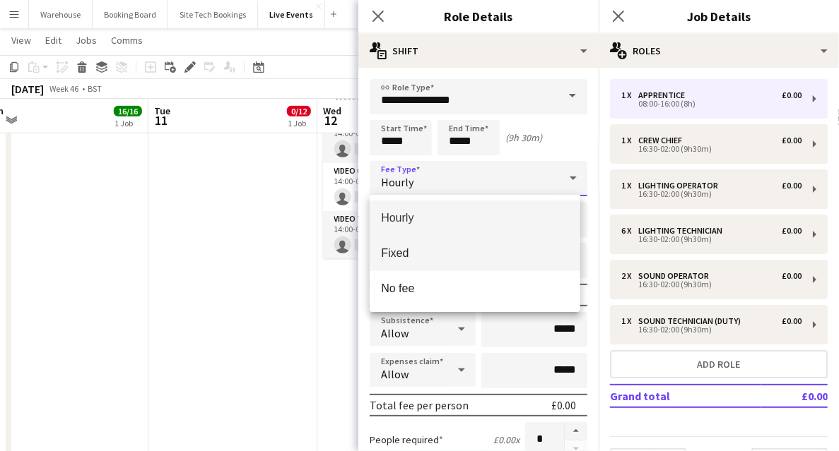
click at [402, 252] on span "Fixed" at bounding box center [475, 253] width 188 height 13
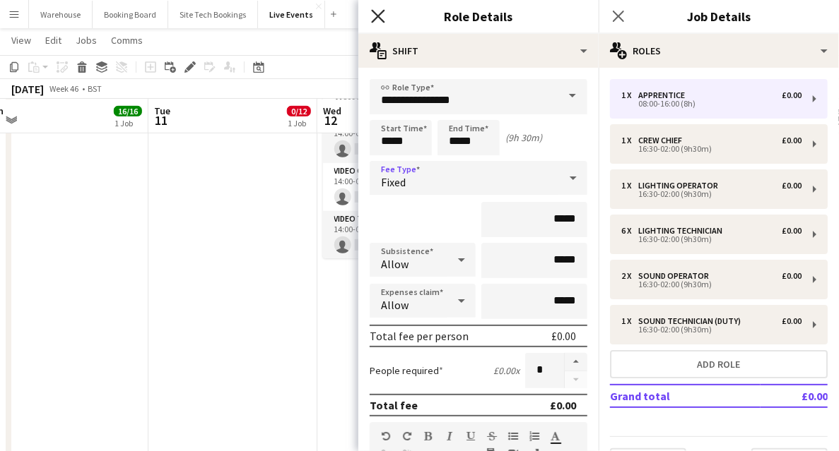
click at [373, 17] on icon "Close pop-in" at bounding box center [377, 15] width 13 height 13
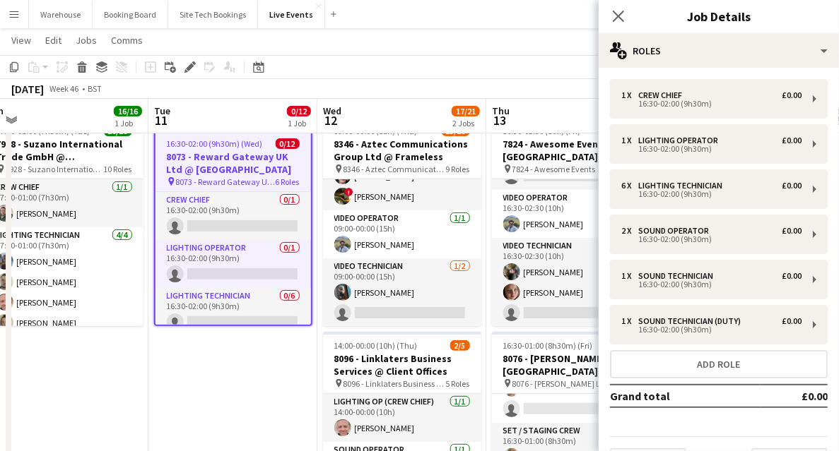
scroll to position [0, 0]
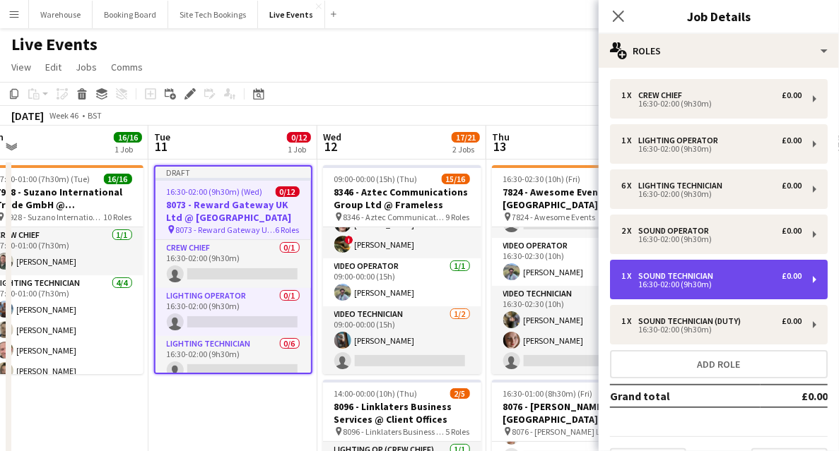
click at [673, 285] on div "16:30-02:00 (9h30m)" at bounding box center [711, 284] width 180 height 7
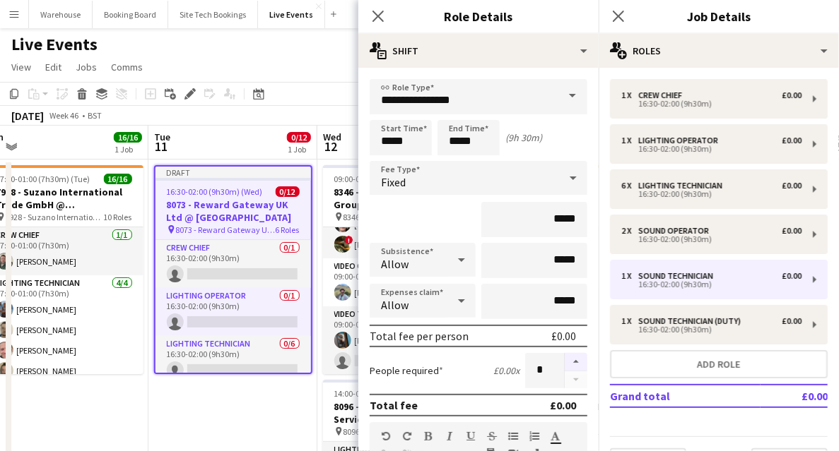
click at [575, 362] on button "button" at bounding box center [575, 362] width 23 height 18
click at [578, 362] on button "button" at bounding box center [575, 362] width 23 height 18
type input "*"
click at [376, 12] on icon "Close pop-in" at bounding box center [377, 15] width 13 height 13
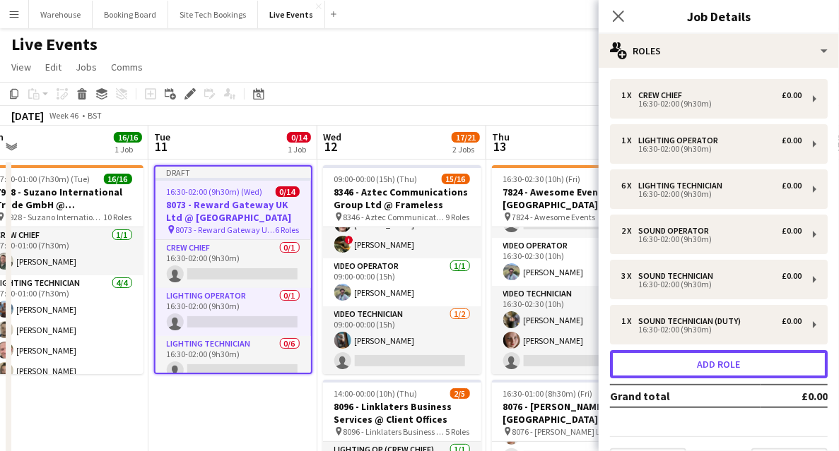
drag, startPoint x: 663, startPoint y: 367, endPoint x: 665, endPoint y: 349, distance: 17.8
click at [663, 367] on button "Add role" at bounding box center [719, 364] width 218 height 28
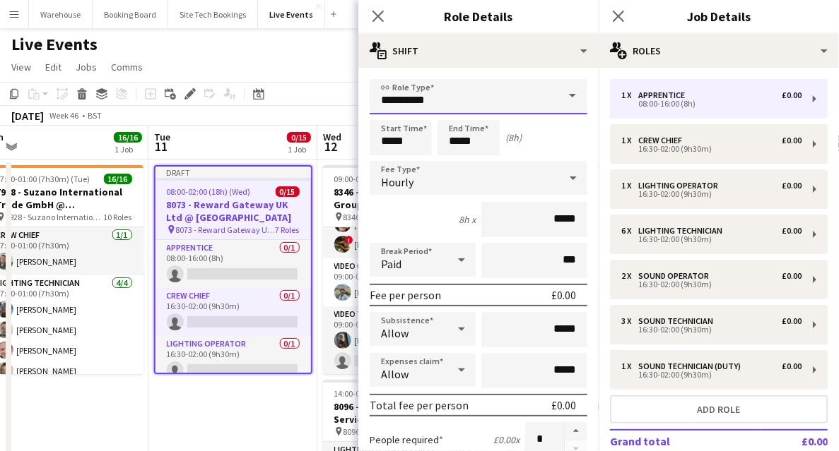
click at [468, 97] on input "**********" at bounding box center [478, 96] width 218 height 35
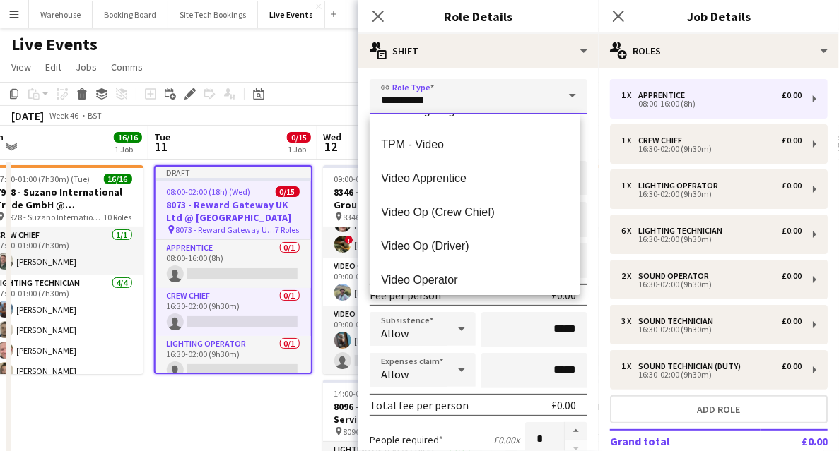
scroll to position [3579, 0]
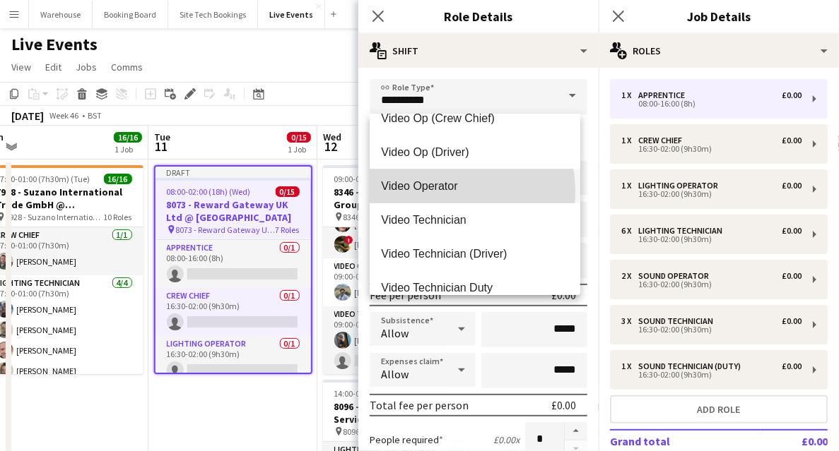
click at [441, 191] on span "Video Operator" at bounding box center [475, 185] width 188 height 13
type input "**********"
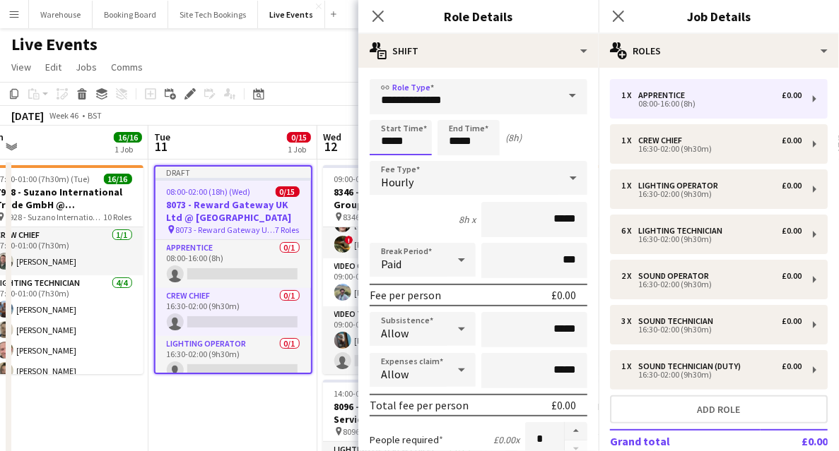
click at [395, 135] on input "*****" at bounding box center [400, 137] width 62 height 35
click at [384, 112] on div at bounding box center [386, 113] width 28 height 14
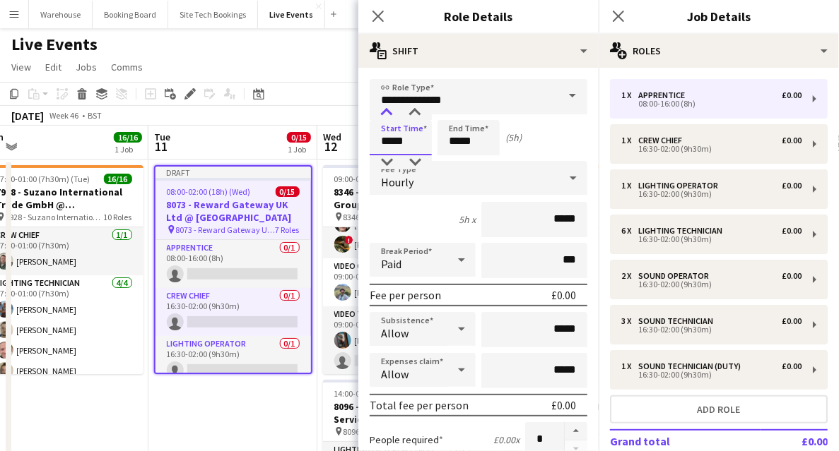
click at [384, 112] on div at bounding box center [386, 113] width 28 height 14
click at [413, 117] on div at bounding box center [415, 113] width 28 height 14
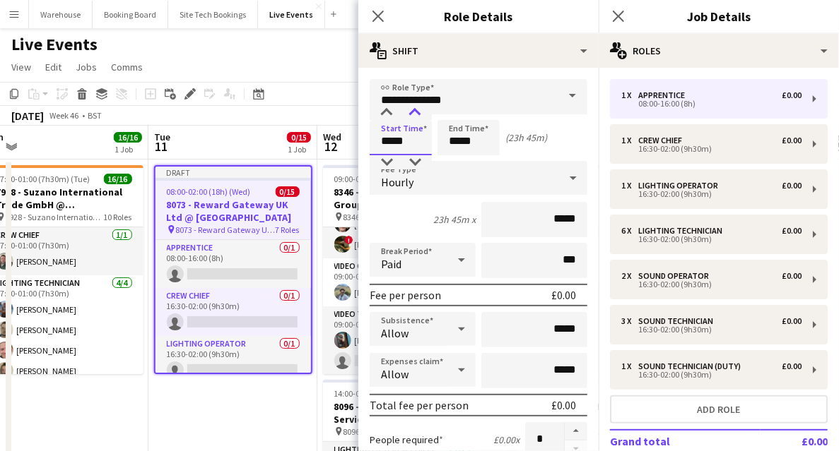
type input "*****"
click at [413, 117] on div at bounding box center [415, 113] width 28 height 14
click at [466, 142] on input "*****" at bounding box center [468, 137] width 62 height 35
click at [458, 110] on div at bounding box center [454, 113] width 28 height 14
click at [456, 110] on div at bounding box center [454, 113] width 28 height 14
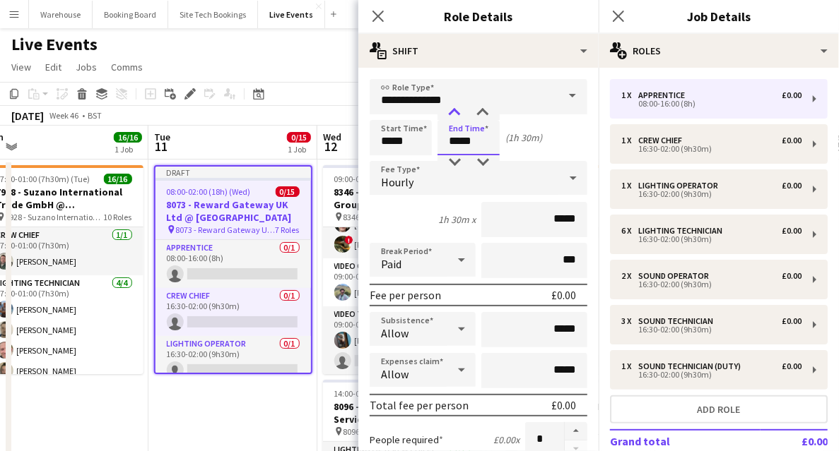
click at [456, 110] on div at bounding box center [454, 113] width 28 height 14
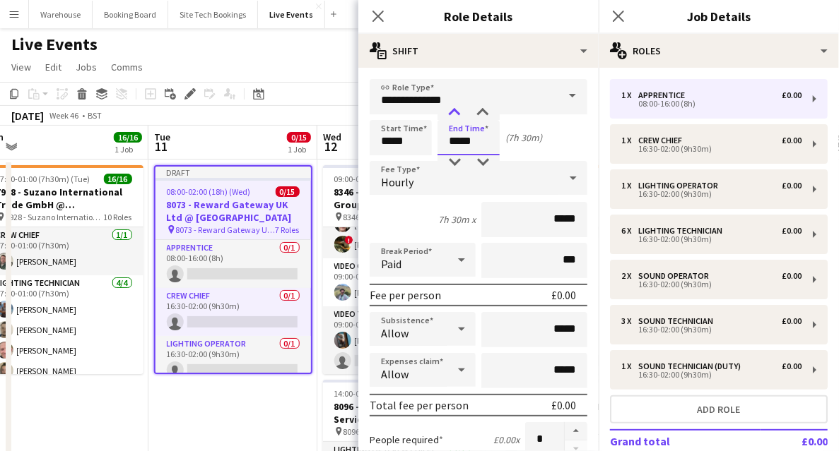
click at [456, 110] on div at bounding box center [454, 113] width 28 height 14
type input "*****"
click at [456, 110] on div at bounding box center [454, 113] width 28 height 14
click at [418, 182] on div "Hourly" at bounding box center [463, 178] width 189 height 34
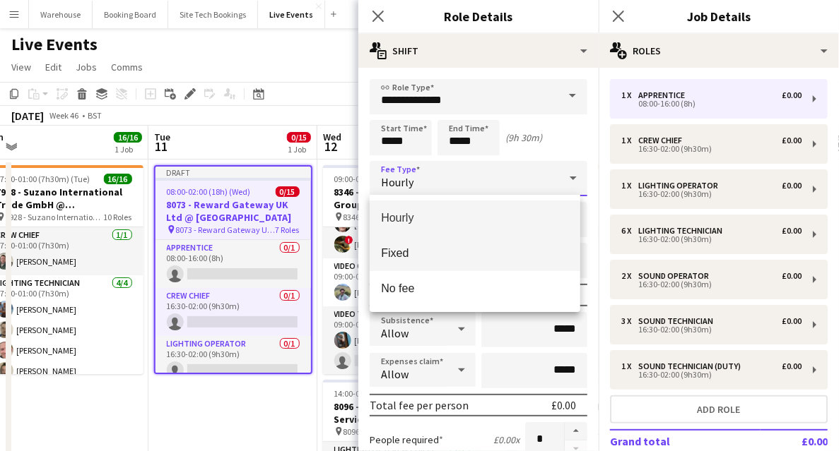
click at [415, 252] on span "Fixed" at bounding box center [475, 253] width 188 height 13
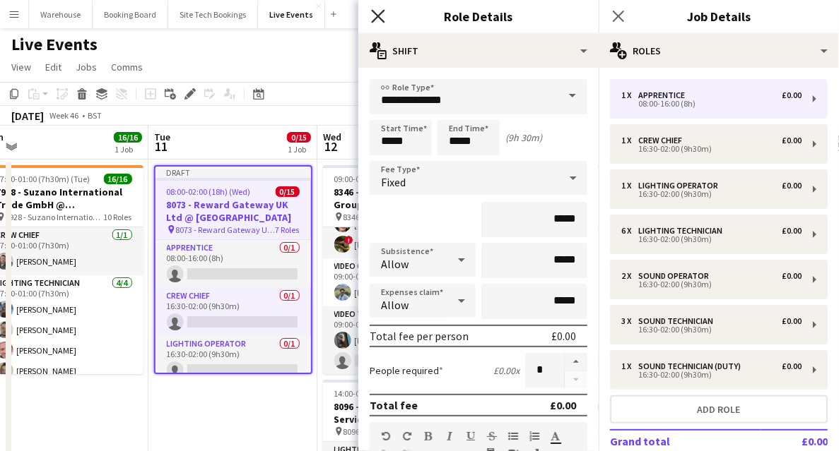
click at [379, 17] on icon at bounding box center [377, 15] width 13 height 13
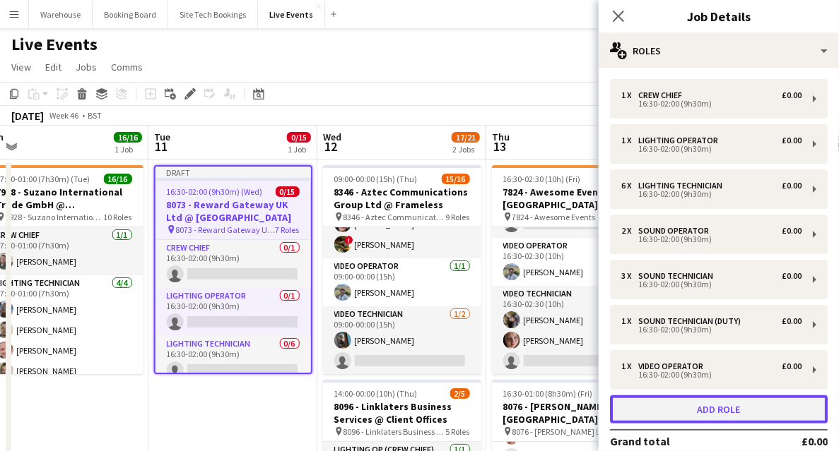
click at [750, 402] on button "Add role" at bounding box center [719, 410] width 218 height 28
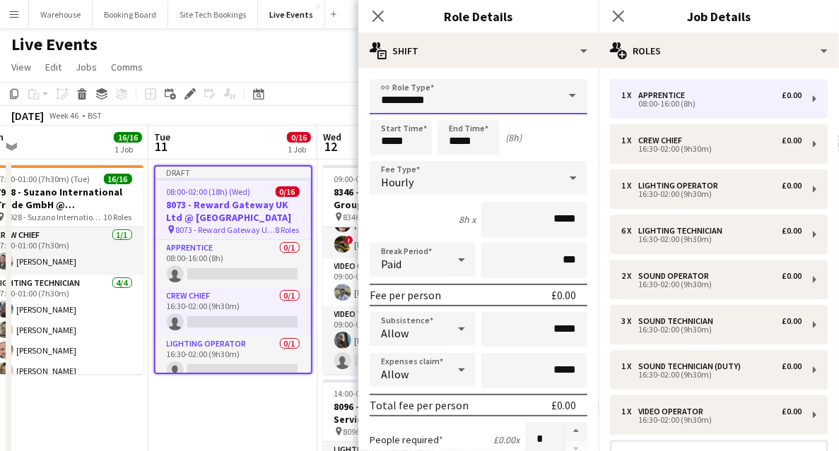
click at [459, 103] on input "**********" at bounding box center [478, 96] width 218 height 35
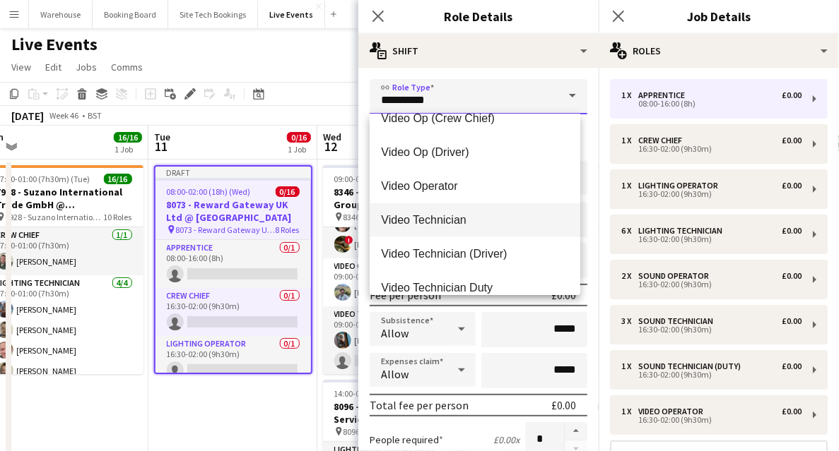
scroll to position [3626, 0]
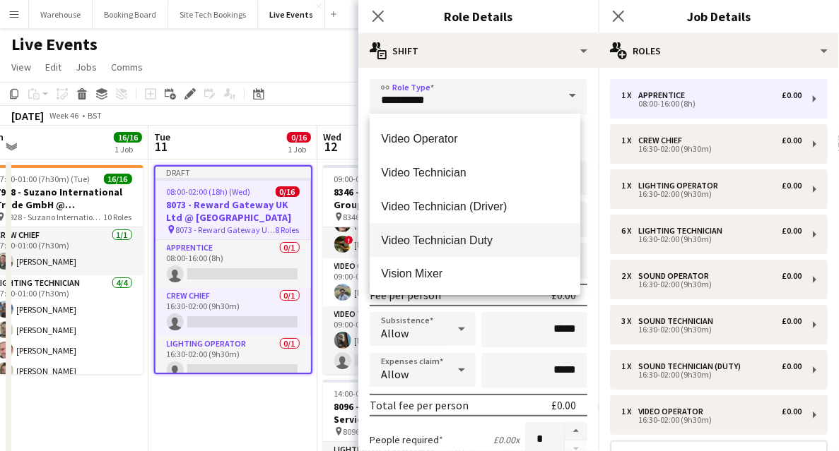
click at [456, 250] on mat-option "Video Technician Duty" at bounding box center [474, 241] width 211 height 34
type input "**********"
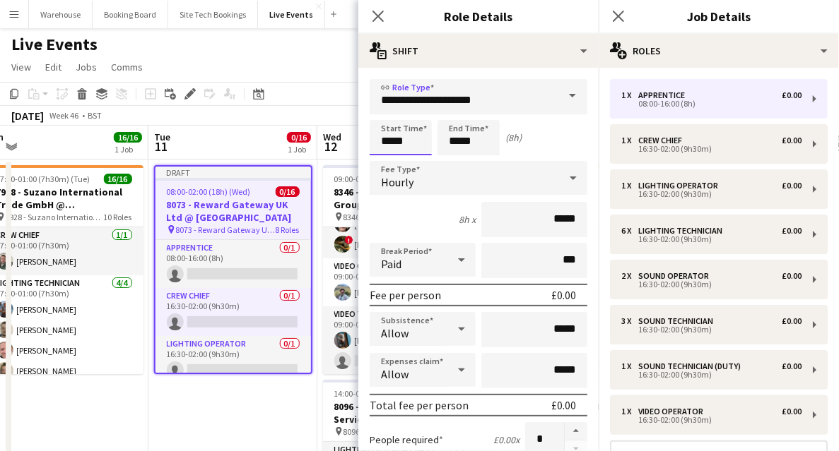
drag, startPoint x: 417, startPoint y: 140, endPoint x: 379, endPoint y: 128, distance: 39.3
click at [417, 140] on input "*****" at bounding box center [400, 137] width 62 height 35
click at [383, 112] on div at bounding box center [386, 113] width 28 height 14
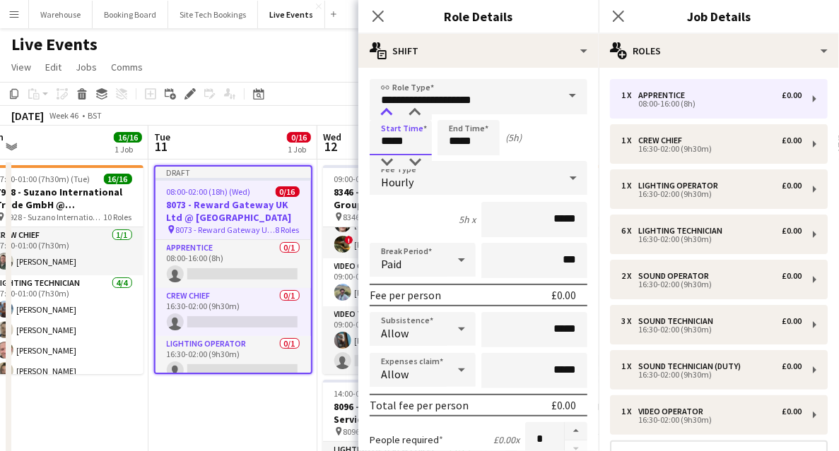
click at [383, 112] on div at bounding box center [386, 113] width 28 height 14
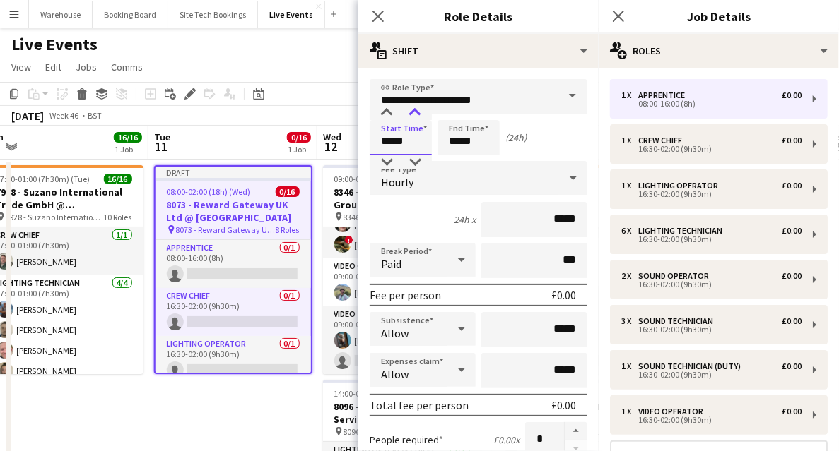
click at [411, 119] on div at bounding box center [415, 113] width 28 height 14
type input "*****"
click at [411, 119] on div at bounding box center [415, 113] width 28 height 14
click at [461, 126] on input "*****" at bounding box center [468, 137] width 62 height 35
click at [456, 114] on div at bounding box center [454, 113] width 28 height 14
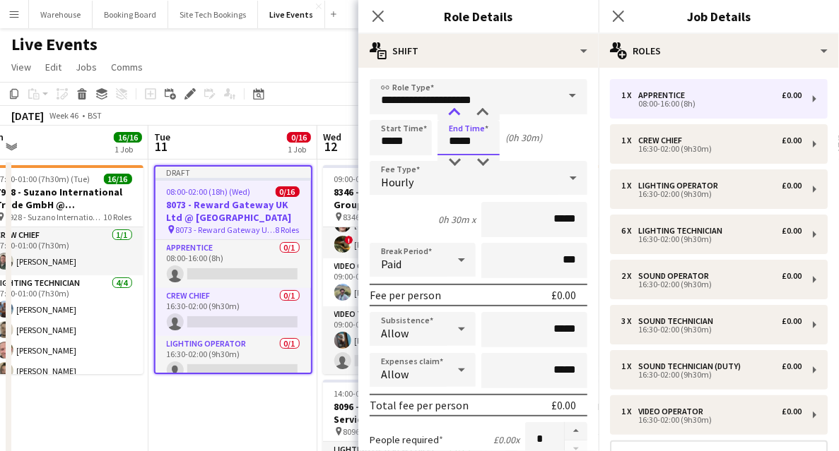
click at [456, 114] on div at bounding box center [454, 113] width 28 height 14
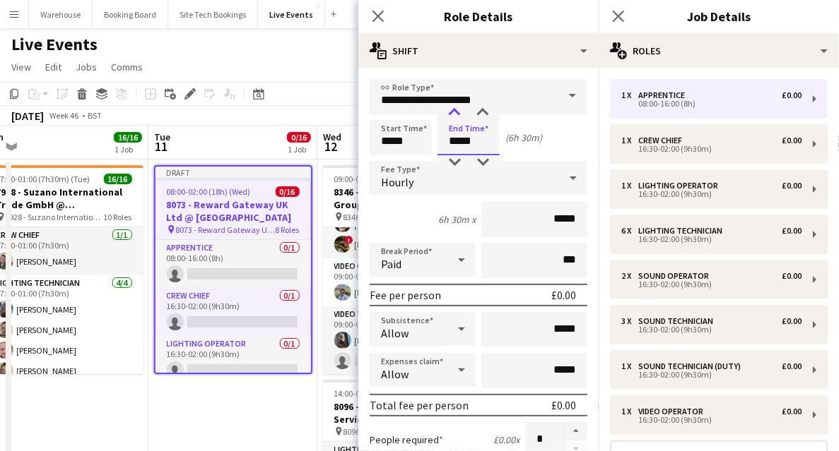
click at [456, 114] on div at bounding box center [454, 113] width 28 height 14
type input "*****"
click at [456, 114] on div at bounding box center [454, 113] width 28 height 14
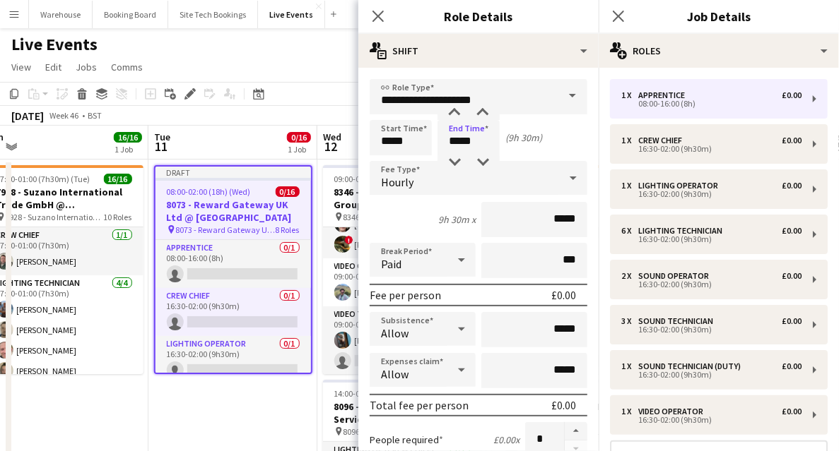
click at [411, 182] on span "Hourly" at bounding box center [397, 182] width 32 height 14
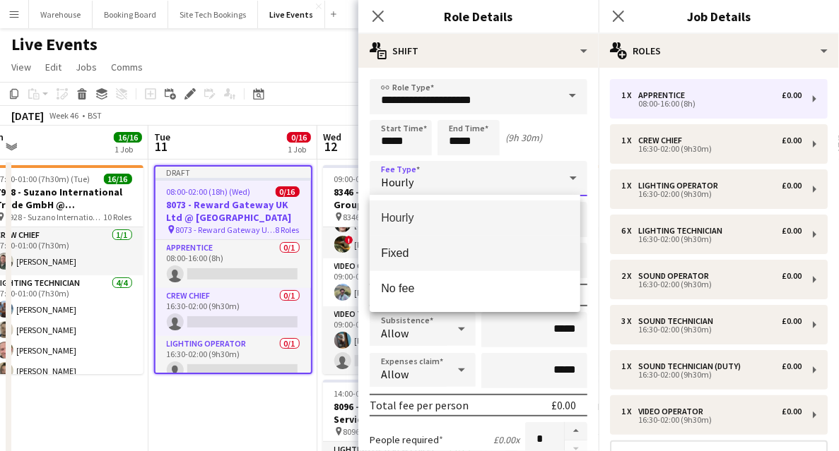
click at [414, 254] on span "Fixed" at bounding box center [475, 253] width 188 height 13
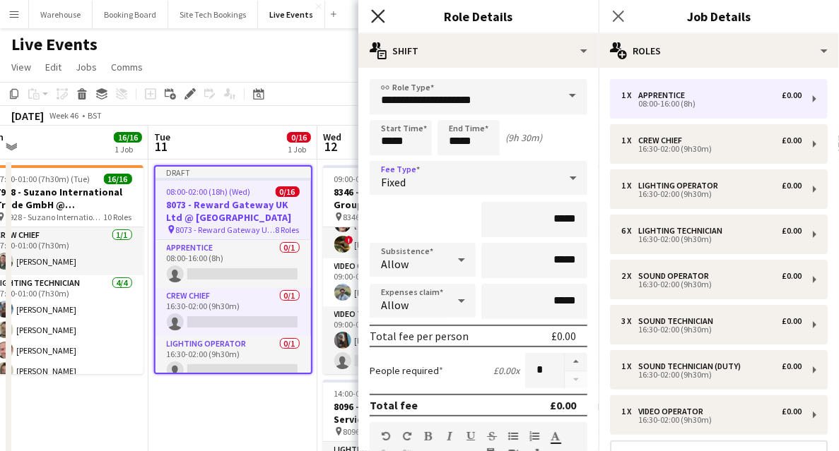
drag, startPoint x: 377, startPoint y: 16, endPoint x: 384, endPoint y: 23, distance: 10.0
click at [377, 16] on icon at bounding box center [377, 15] width 13 height 13
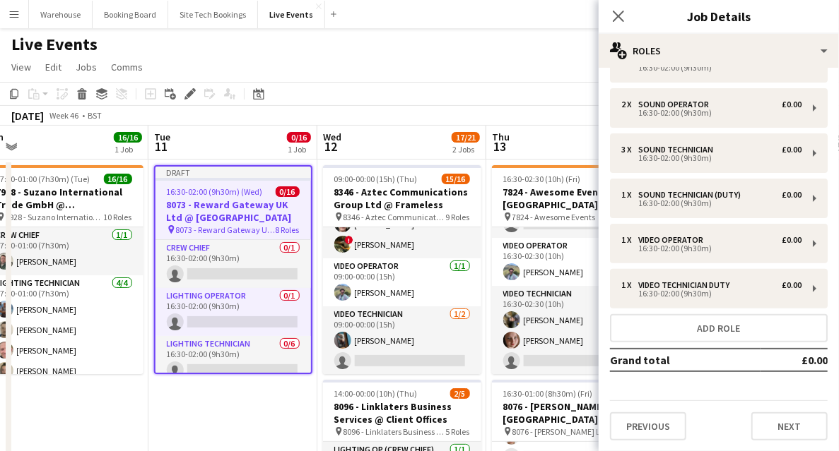
scroll to position [47, 0]
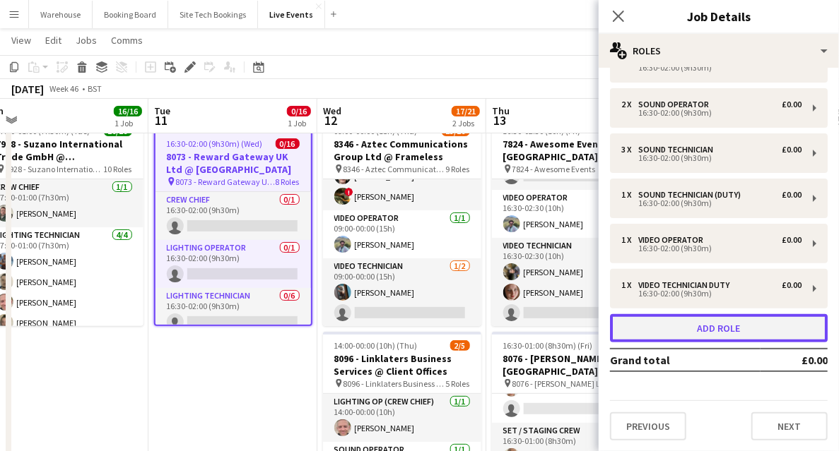
click at [664, 315] on button "Add role" at bounding box center [719, 328] width 218 height 28
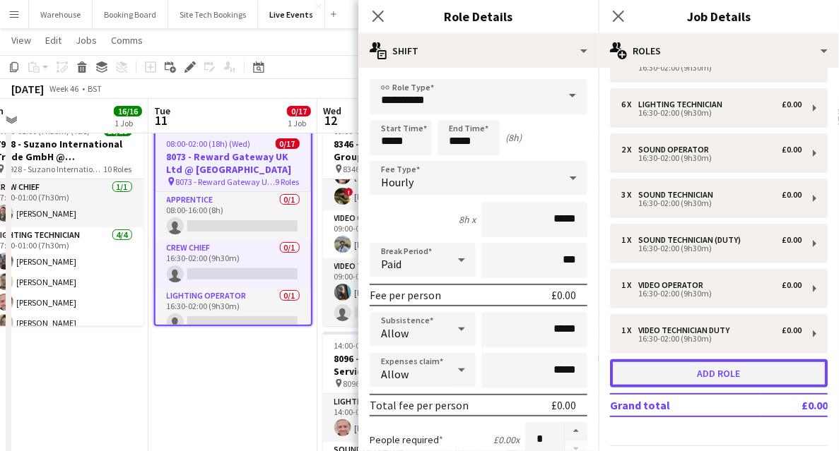
scroll to position [172, 0]
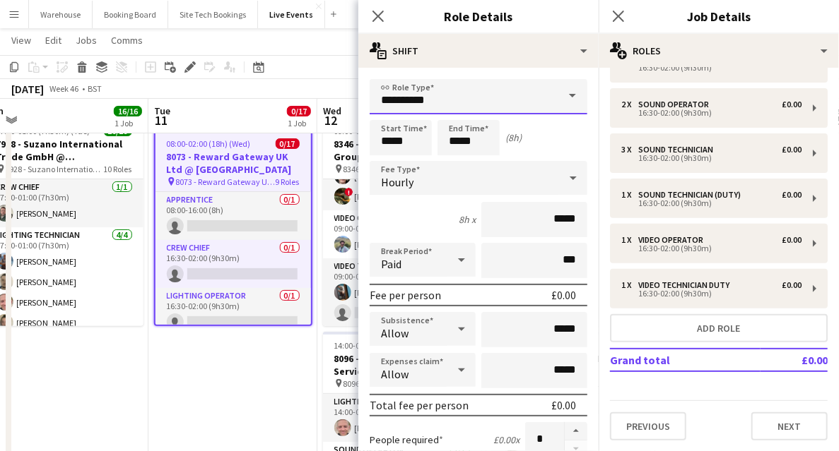
click at [408, 95] on input "**********" at bounding box center [478, 96] width 218 height 35
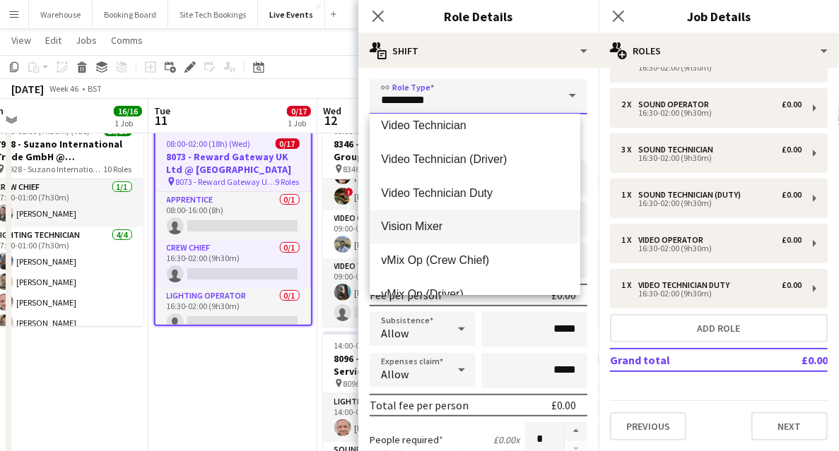
scroll to position [3626, 0]
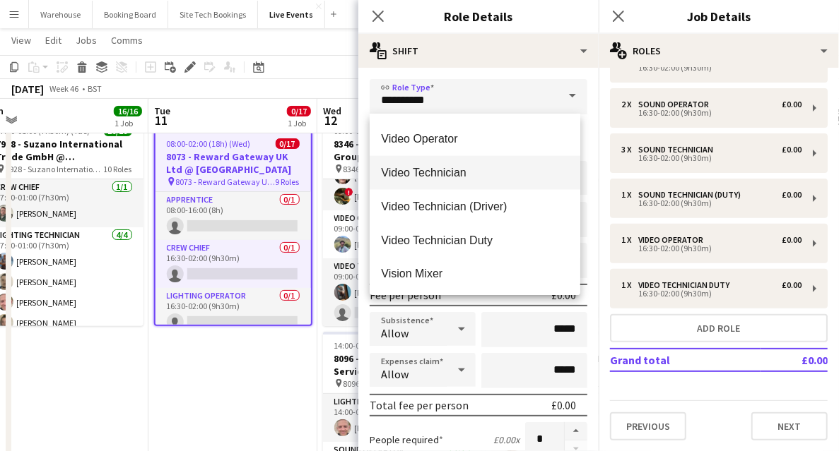
click at [426, 168] on span "Video Technician" at bounding box center [475, 172] width 188 height 13
type input "**********"
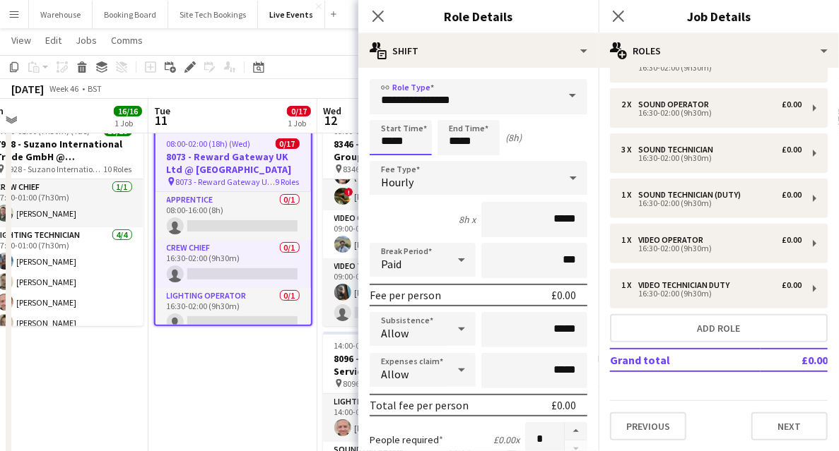
click at [397, 138] on input "*****" at bounding box center [400, 137] width 62 height 35
click at [383, 113] on div at bounding box center [386, 113] width 28 height 14
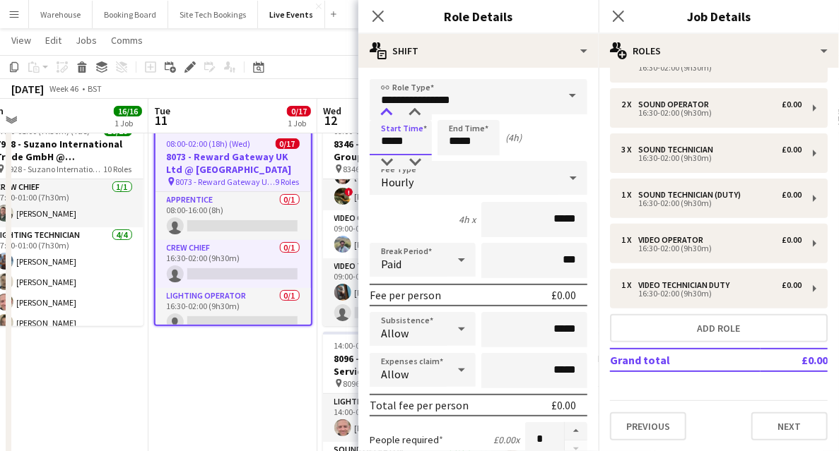
click at [383, 113] on div at bounding box center [386, 113] width 28 height 14
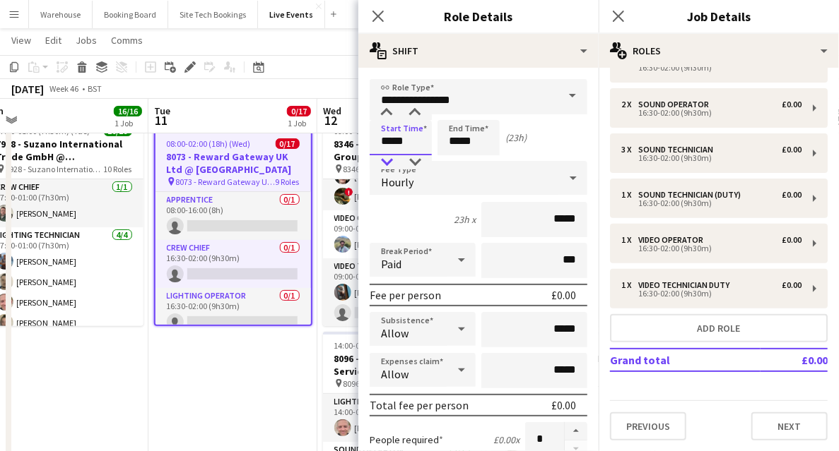
click at [391, 158] on div at bounding box center [386, 162] width 28 height 14
click at [415, 113] on div at bounding box center [415, 113] width 28 height 14
type input "*****"
click at [415, 113] on div at bounding box center [415, 113] width 28 height 14
click at [465, 145] on input "*****" at bounding box center [468, 137] width 62 height 35
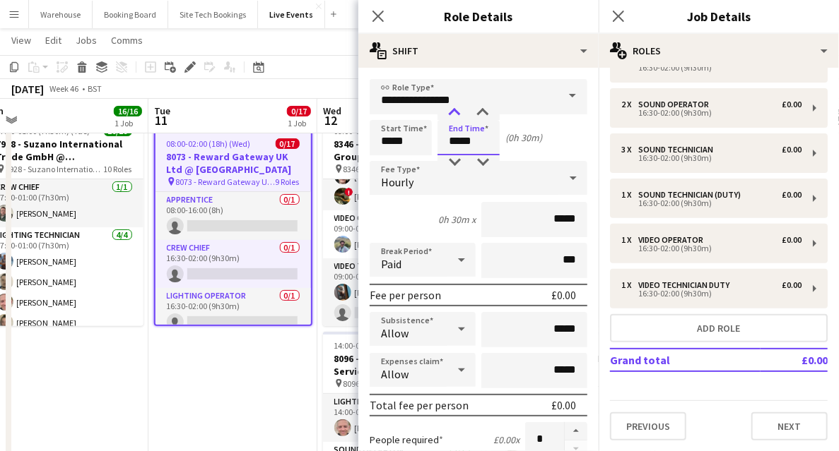
click at [458, 115] on div at bounding box center [454, 113] width 28 height 14
click at [456, 115] on div at bounding box center [454, 113] width 28 height 14
click at [456, 114] on div at bounding box center [454, 113] width 28 height 14
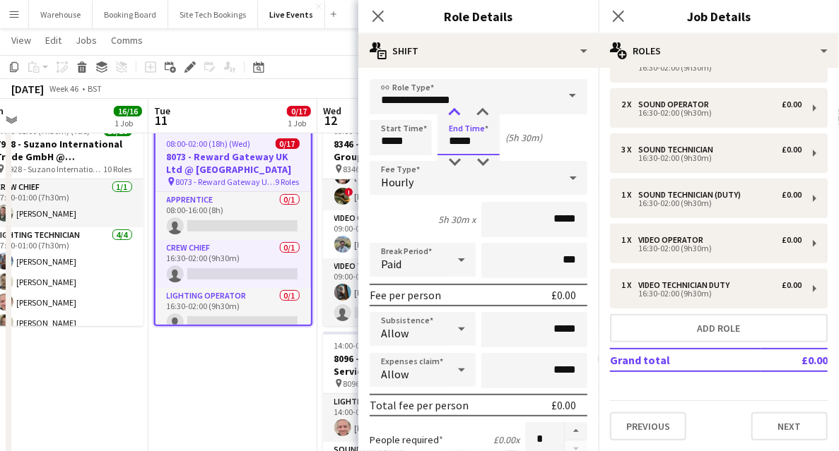
click at [456, 114] on div at bounding box center [454, 113] width 28 height 14
type input "*****"
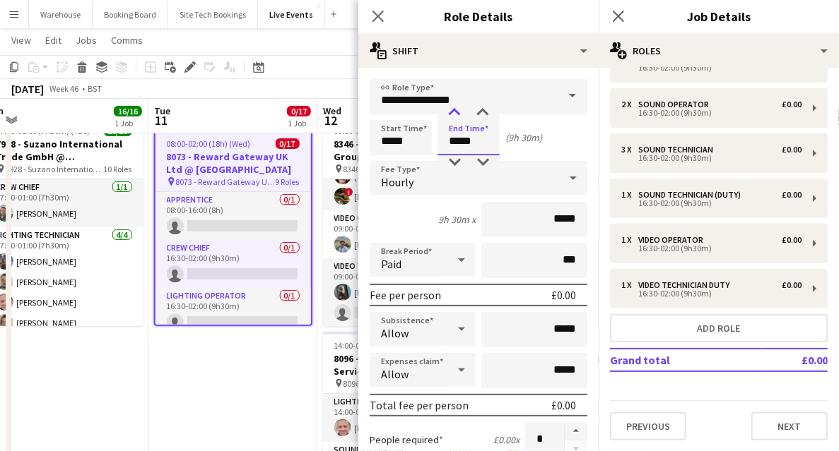
click at [456, 114] on div at bounding box center [454, 113] width 28 height 14
click at [404, 184] on span "Hourly" at bounding box center [397, 182] width 32 height 14
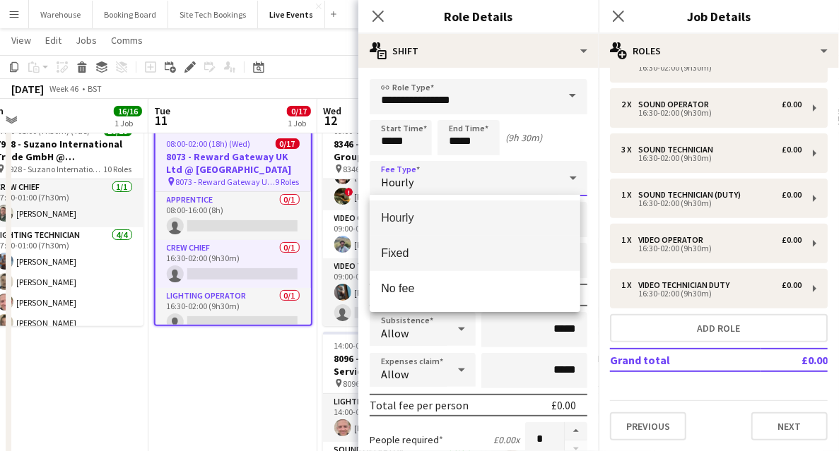
click at [404, 250] on span "Fixed" at bounding box center [475, 253] width 188 height 13
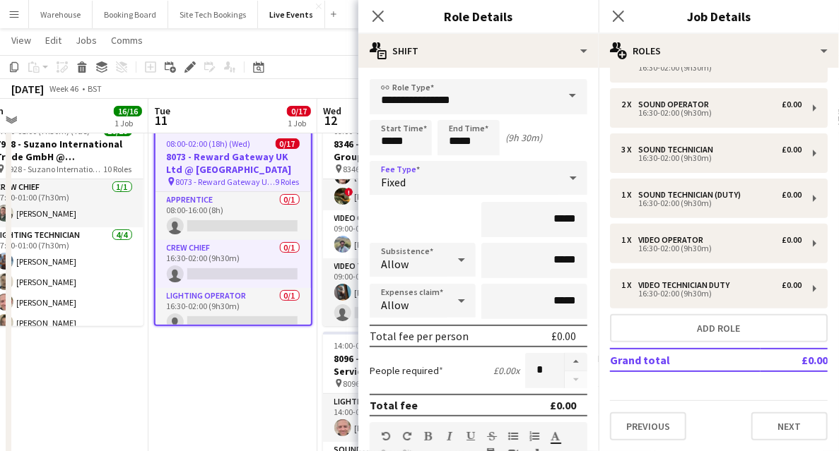
scroll to position [94, 0]
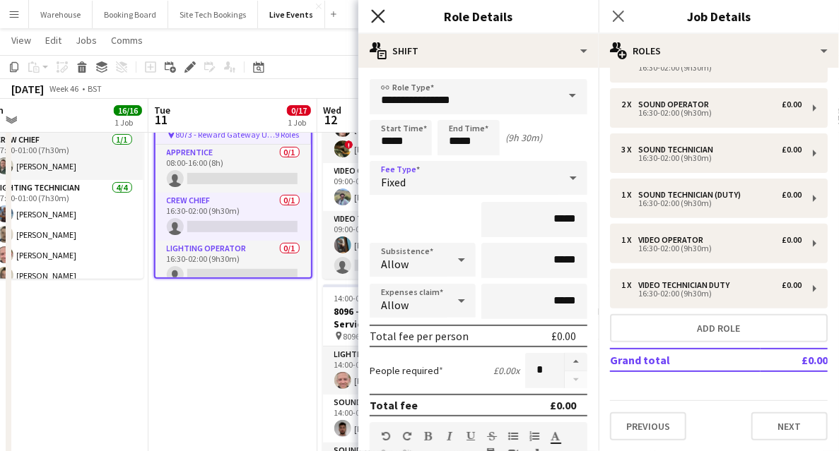
click at [377, 18] on icon at bounding box center [377, 15] width 13 height 13
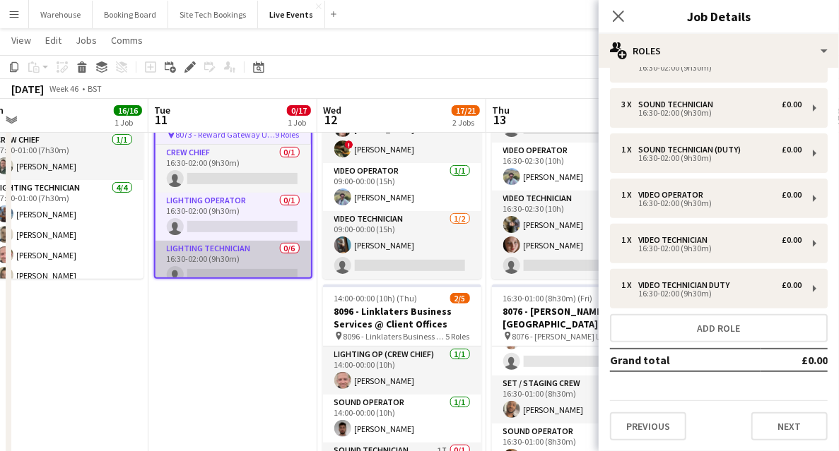
scroll to position [0, 0]
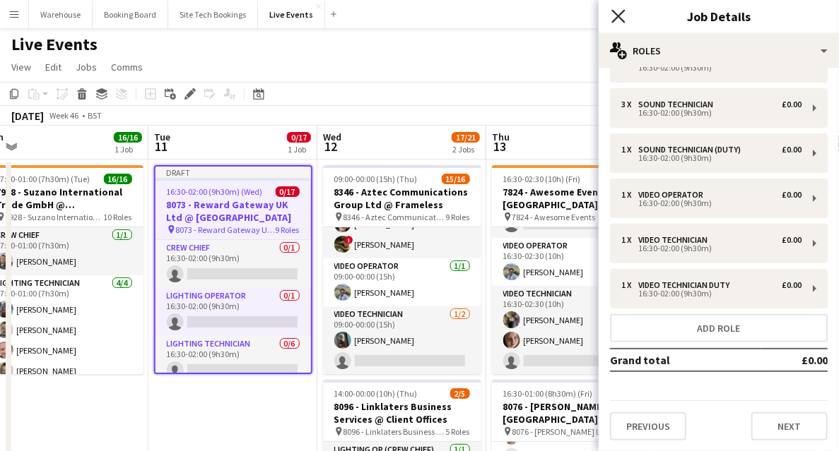
click at [615, 15] on icon "Close pop-in" at bounding box center [617, 15] width 13 height 13
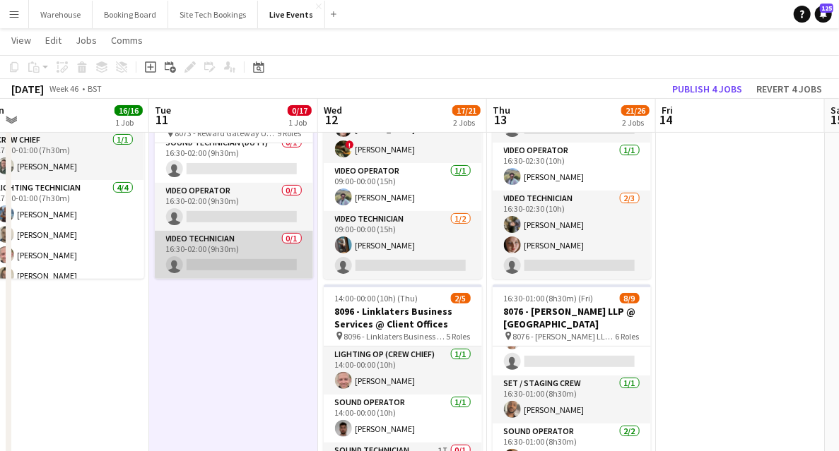
scroll to position [460, 0]
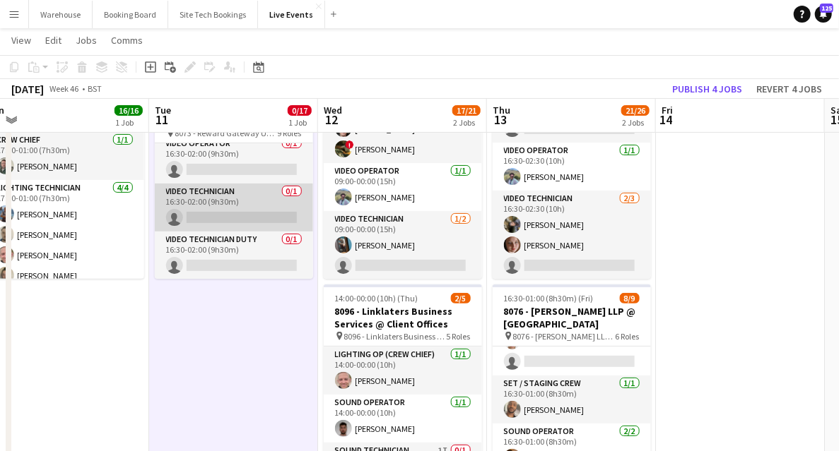
click at [209, 194] on app-card-role "Video Technician 0/1 16:30-02:00 (9h30m) single-neutral-actions" at bounding box center [234, 208] width 158 height 48
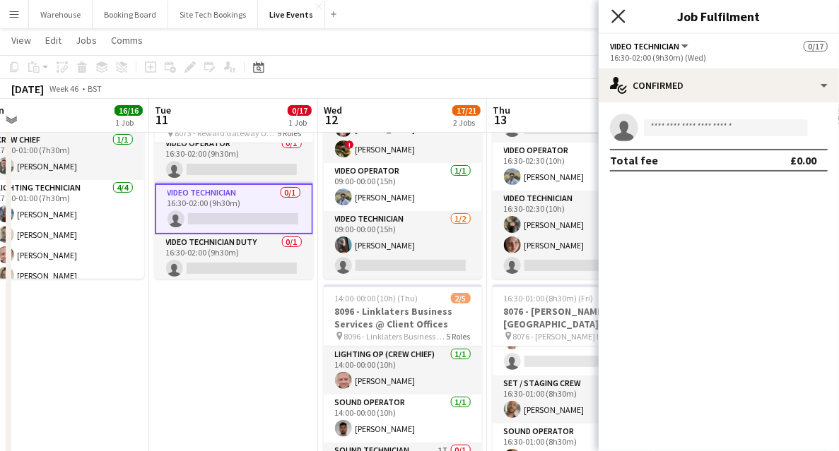
click at [617, 17] on icon at bounding box center [617, 15] width 13 height 13
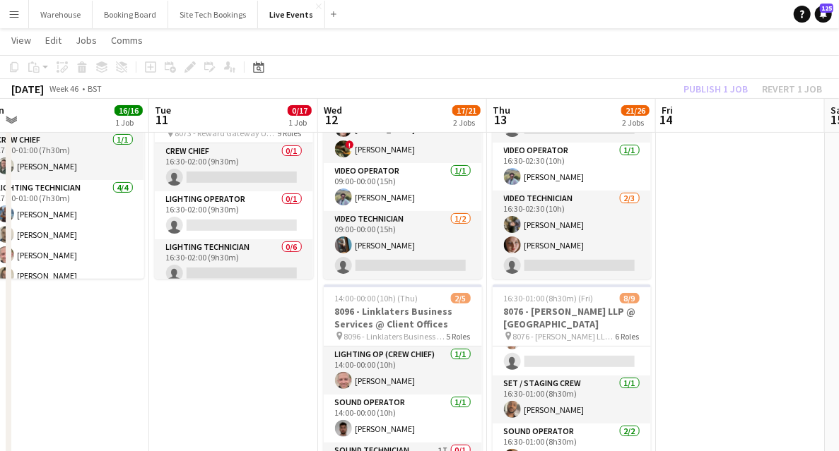
scroll to position [0, 0]
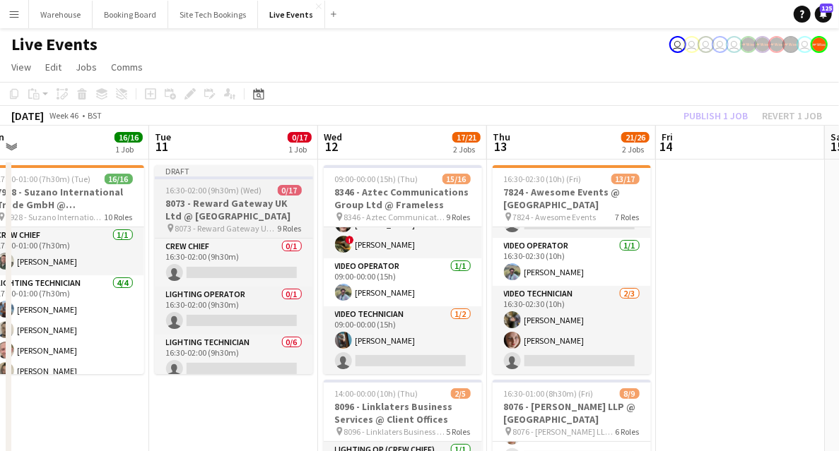
click at [224, 210] on h3 "8073 - Reward Gateway UK Ltd @ Natural History Museum" at bounding box center [234, 209] width 158 height 25
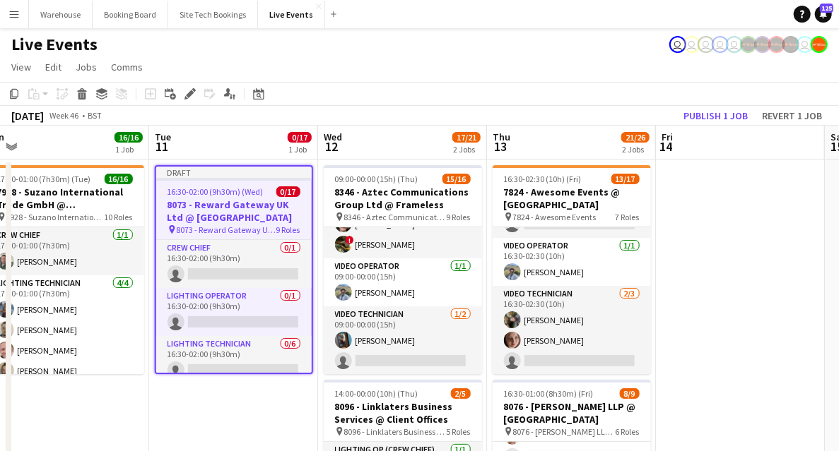
click at [184, 93] on icon "Edit" at bounding box center [189, 93] width 11 height 11
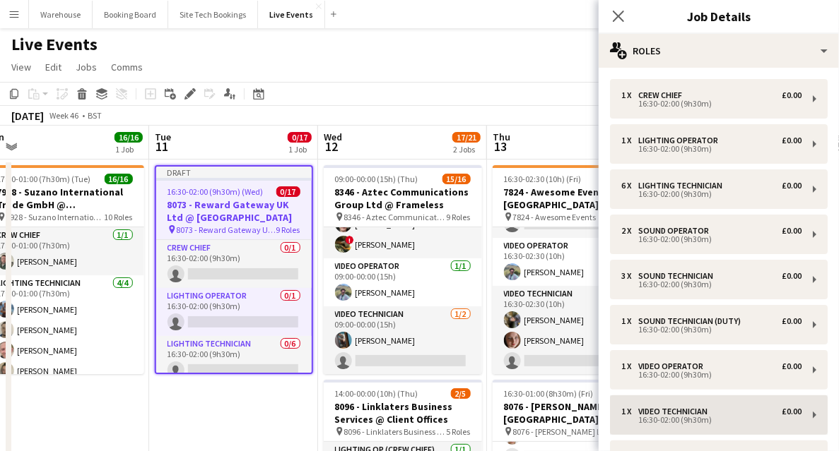
scroll to position [94, 0]
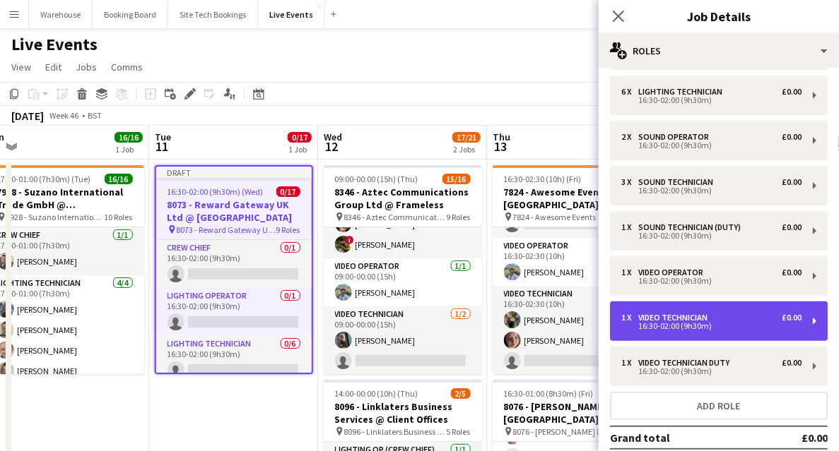
click at [680, 328] on div "16:30-02:00 (9h30m)" at bounding box center [711, 326] width 180 height 7
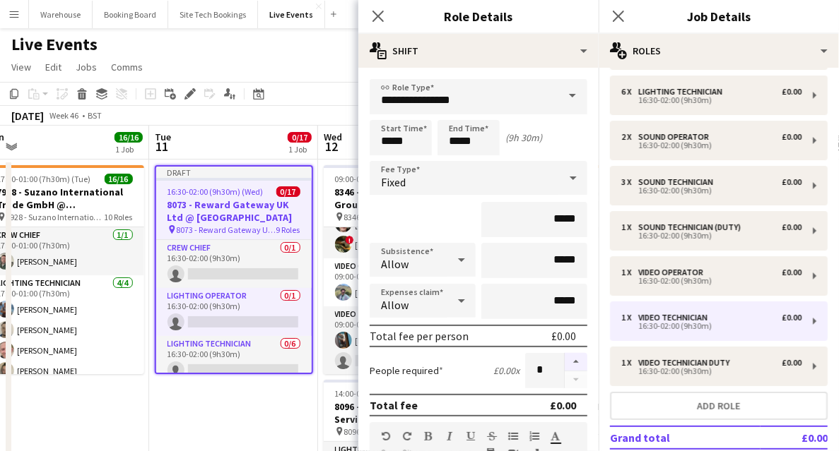
click at [576, 361] on button "button" at bounding box center [575, 362] width 23 height 18
type input "*"
click at [380, 13] on icon at bounding box center [377, 15] width 13 height 13
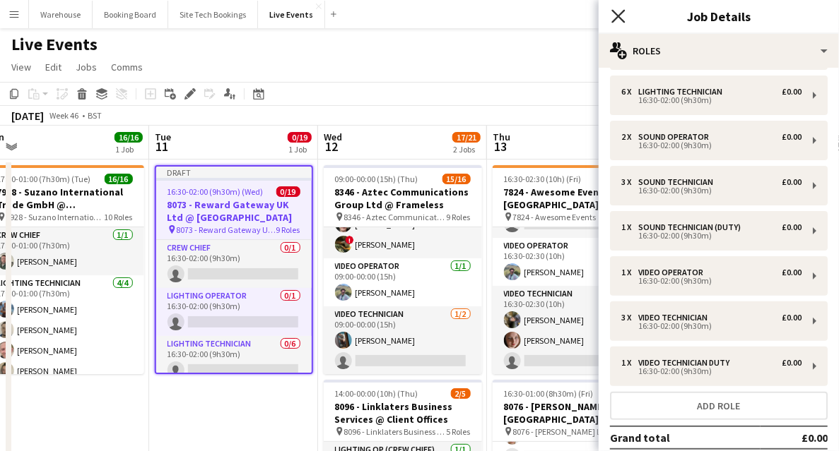
click at [623, 12] on icon at bounding box center [617, 15] width 13 height 13
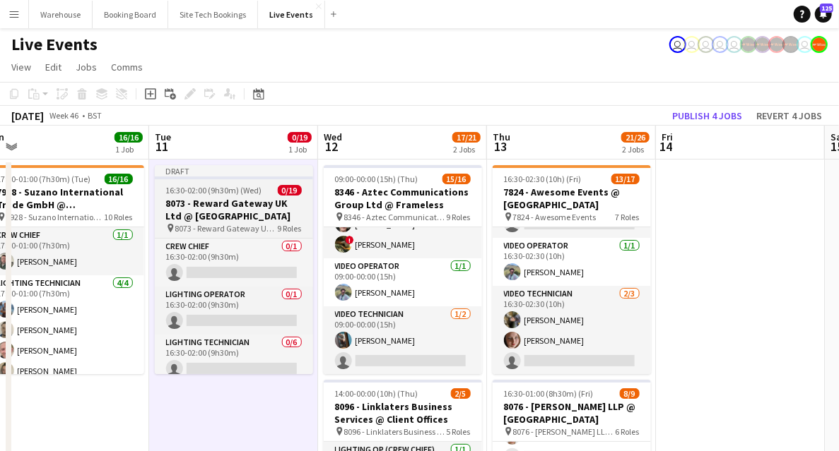
click at [261, 201] on h3 "8073 - Reward Gateway UK Ltd @ Natural History Museum" at bounding box center [234, 209] width 158 height 25
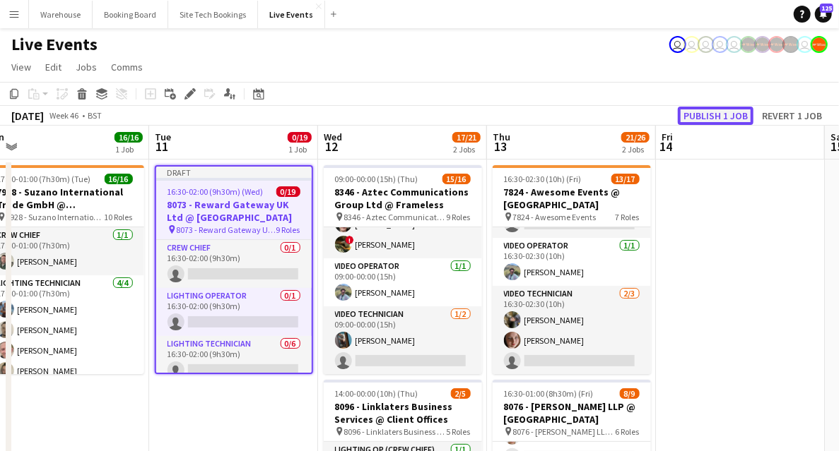
click at [704, 118] on button "Publish 1 job" at bounding box center [716, 116] width 76 height 18
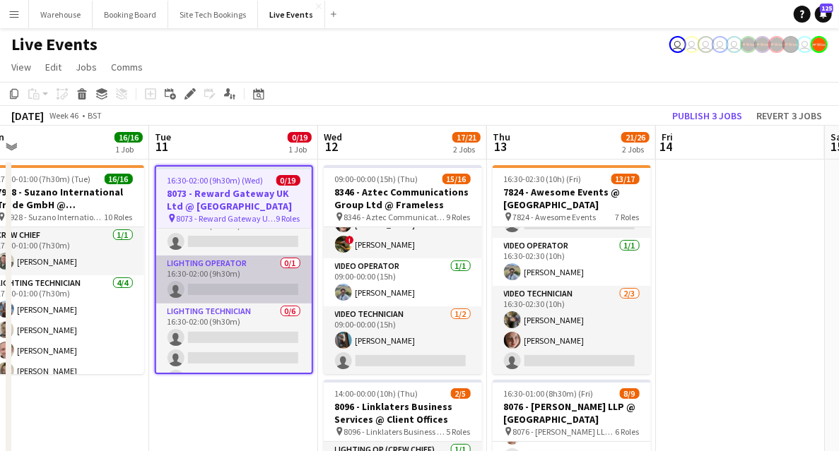
scroll to position [0, 0]
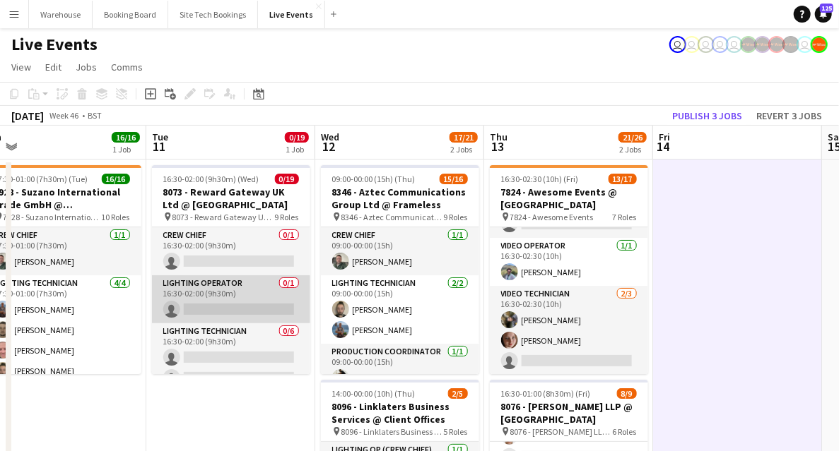
click at [237, 305] on app-card-role "Lighting Operator 0/1 16:30-02:00 (9h30m) single-neutral-actions" at bounding box center [231, 300] width 158 height 48
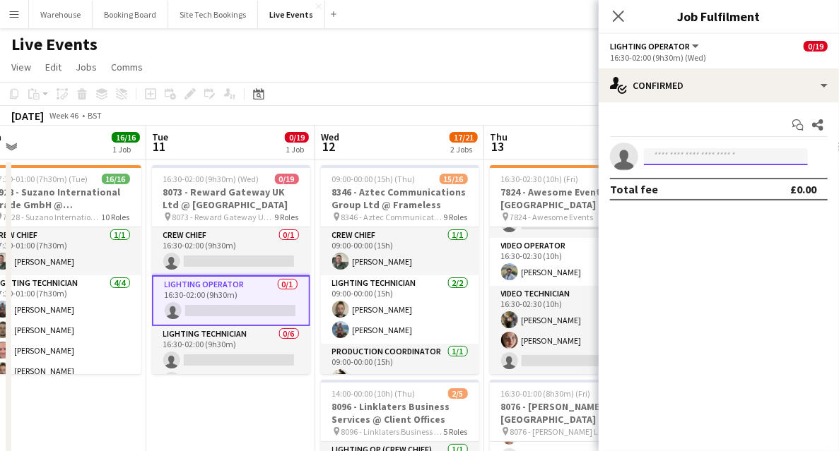
click at [673, 157] on input at bounding box center [726, 156] width 164 height 17
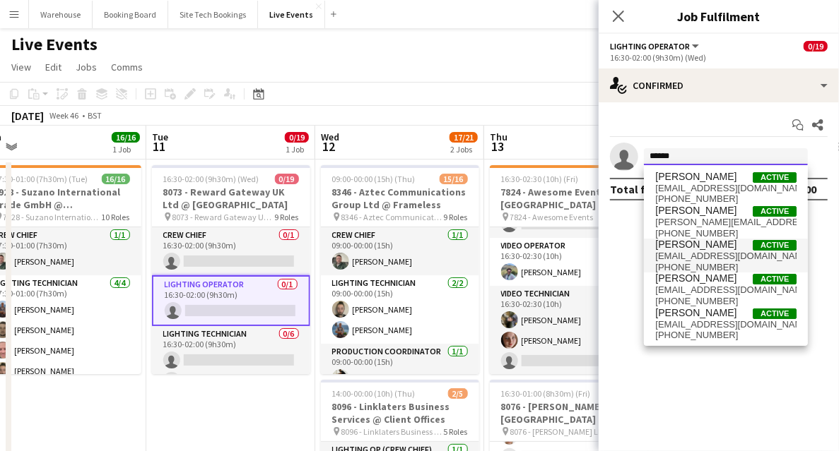
type input "******"
click at [673, 256] on span "georgepfrost@gmail.com" at bounding box center [725, 256] width 141 height 11
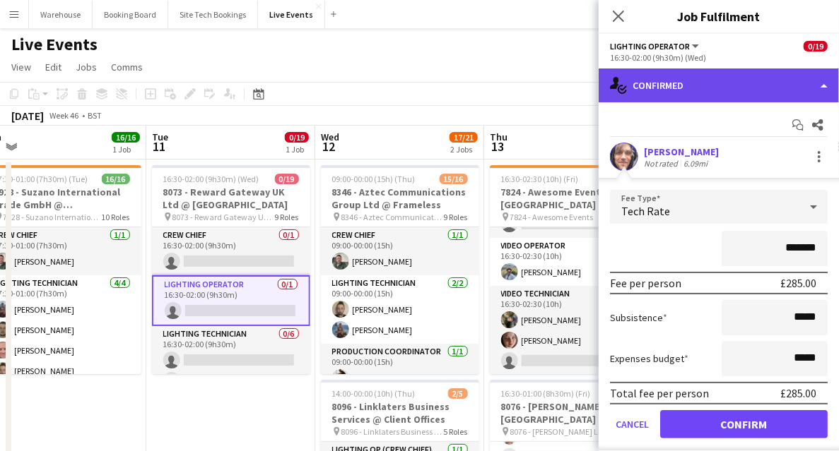
click at [659, 93] on div "single-neutral-actions-check-2 Confirmed" at bounding box center [718, 86] width 240 height 34
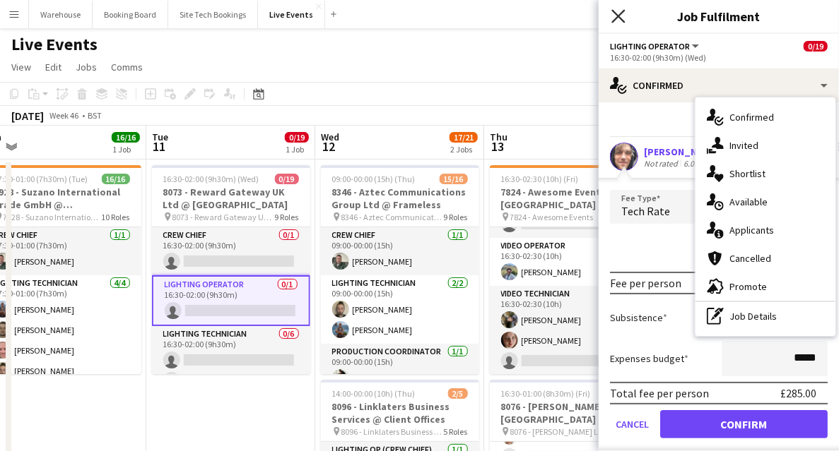
click at [622, 16] on icon "Close pop-in" at bounding box center [617, 15] width 13 height 13
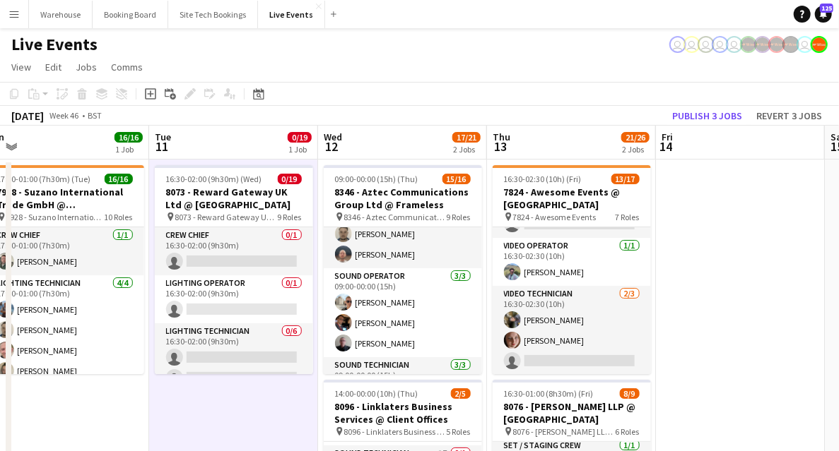
scroll to position [193, 0]
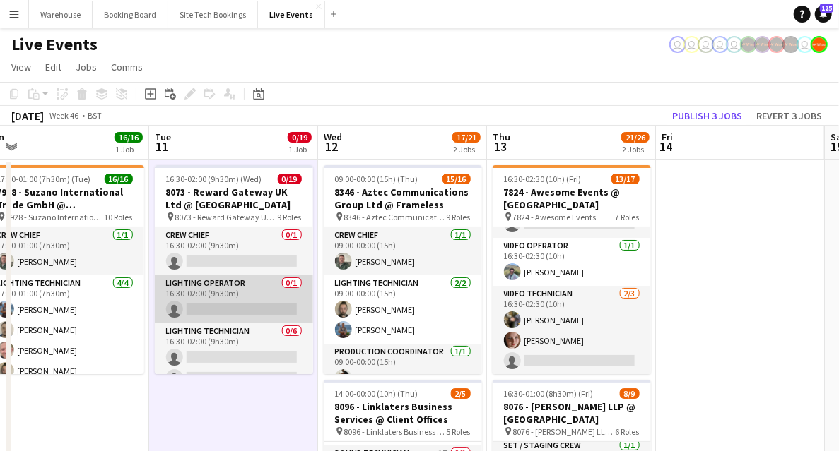
click at [203, 302] on app-card-role "Lighting Operator 0/1 16:30-02:00 (9h30m) single-neutral-actions" at bounding box center [234, 300] width 158 height 48
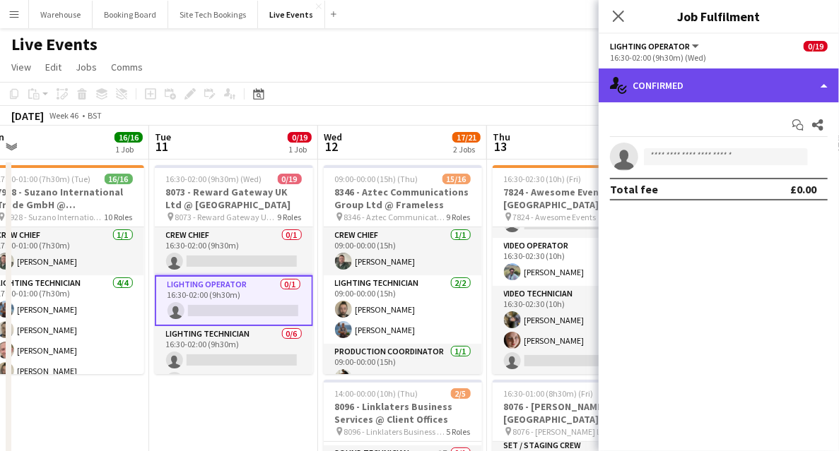
click at [703, 94] on div "single-neutral-actions-check-2 Confirmed" at bounding box center [718, 86] width 240 height 34
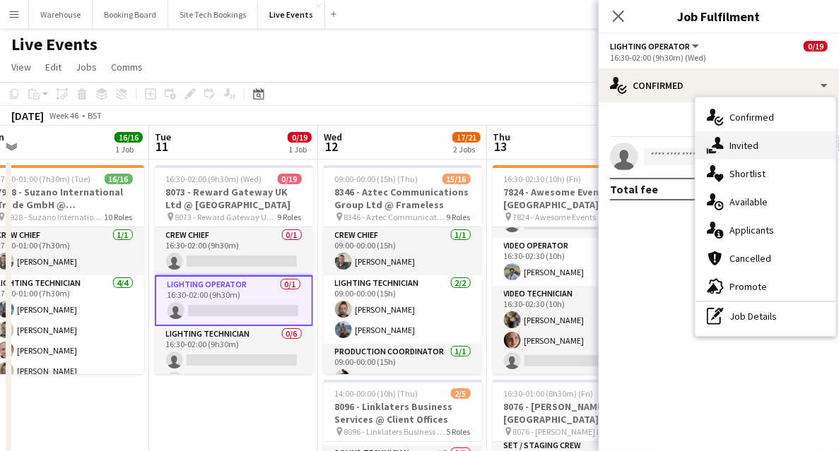
click at [756, 142] on span "Invited" at bounding box center [743, 145] width 29 height 13
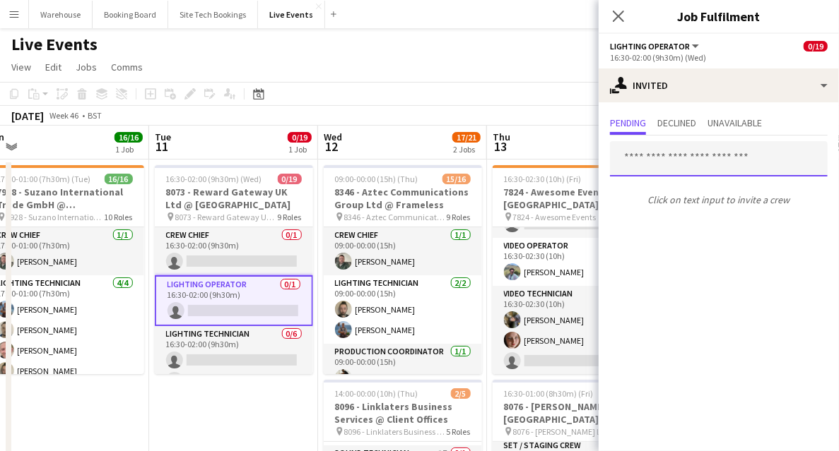
click at [688, 153] on input "text" at bounding box center [719, 158] width 218 height 35
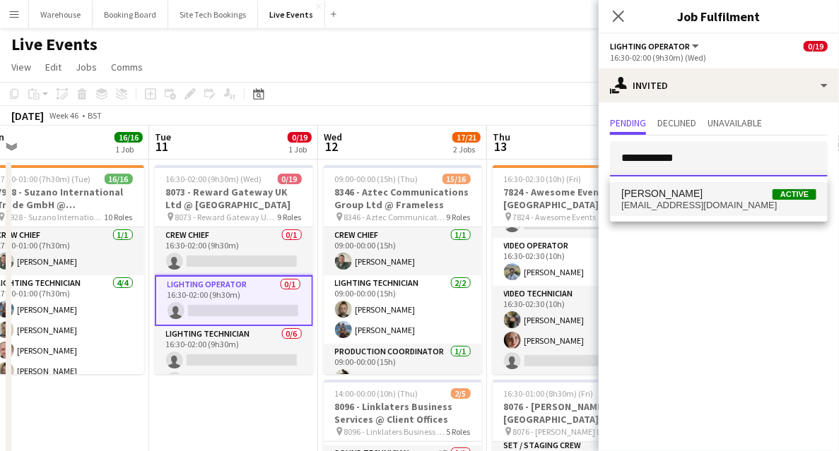
type input "**********"
click at [673, 199] on span "[PERSON_NAME]" at bounding box center [661, 194] width 81 height 12
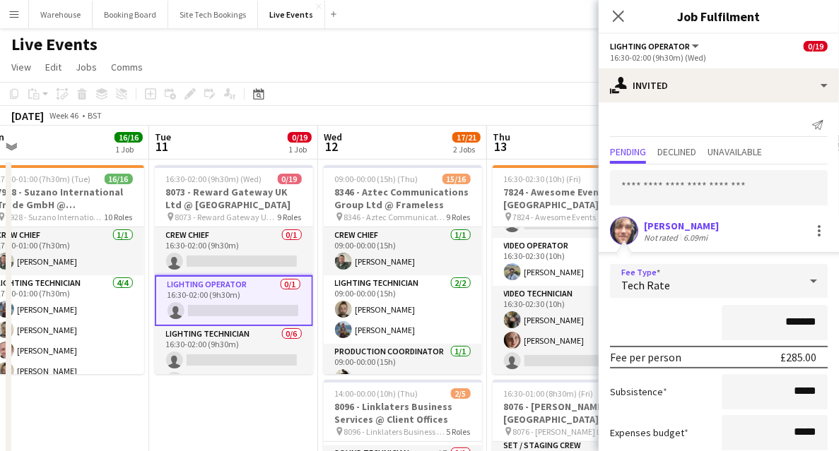
click at [649, 280] on span "Tech Rate" at bounding box center [645, 285] width 49 height 14
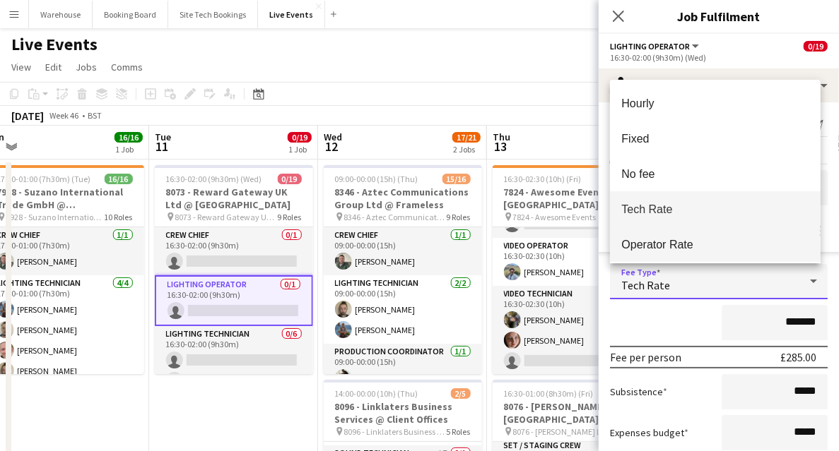
click at [640, 245] on span "Operator Rate" at bounding box center [715, 244] width 188 height 13
type input "*******"
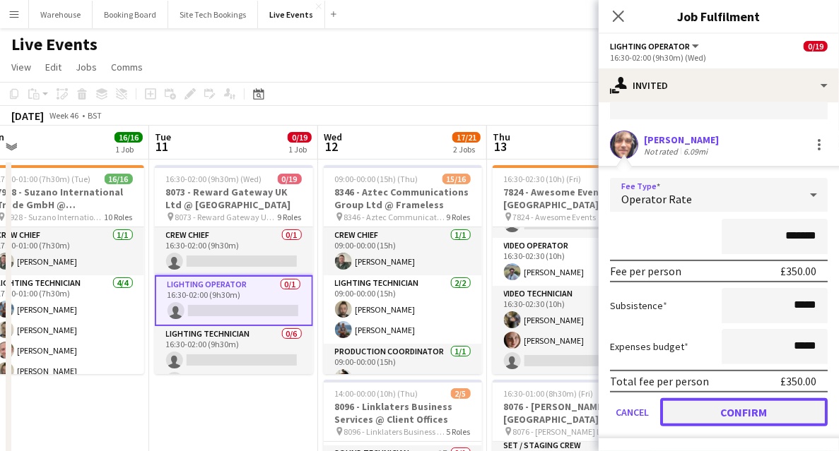
click at [709, 405] on button "Confirm" at bounding box center [743, 412] width 167 height 28
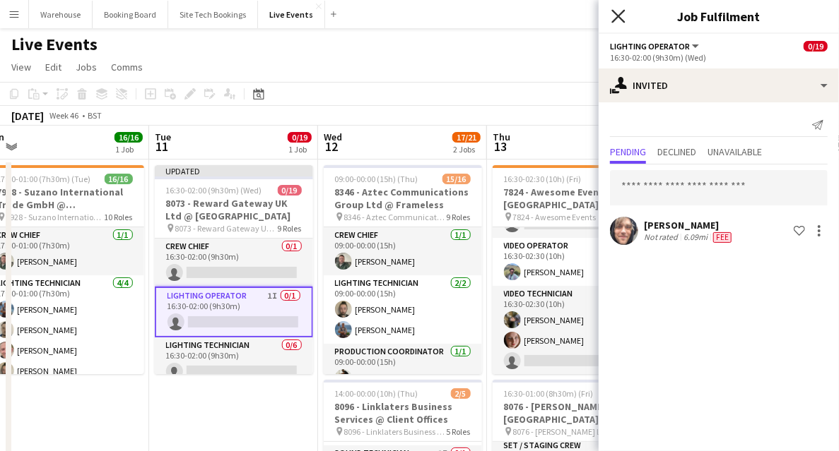
click at [622, 15] on icon "Close pop-in" at bounding box center [617, 15] width 13 height 13
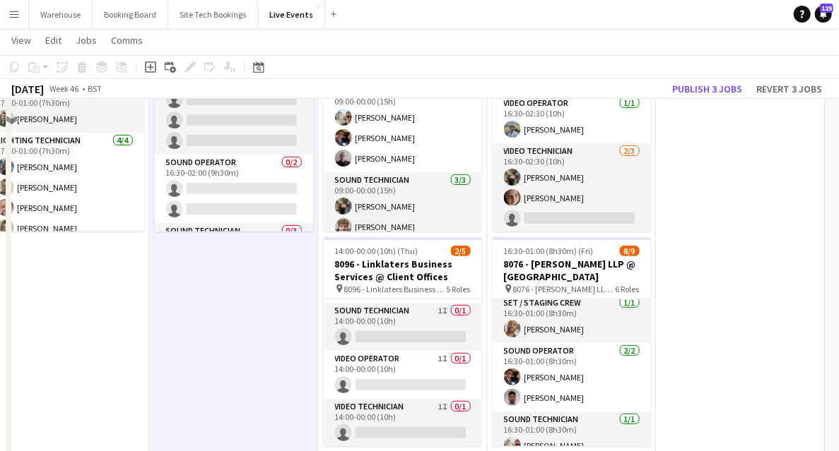
scroll to position [94, 0]
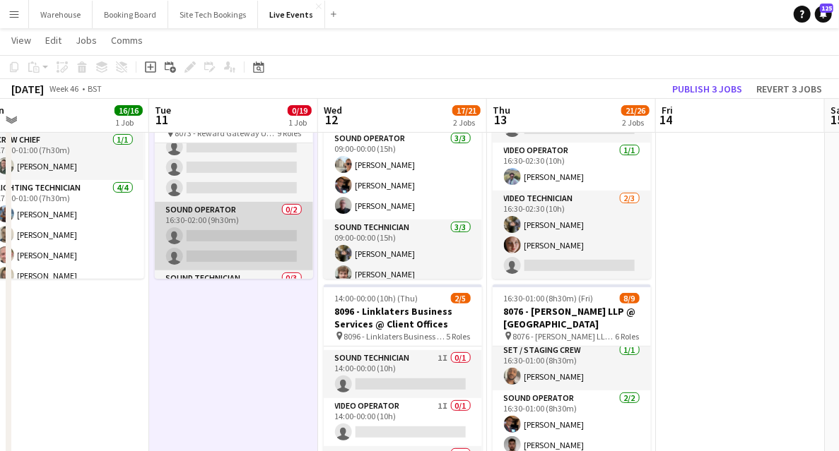
click at [205, 227] on app-card-role "Sound Operator 0/2 16:30-02:00 (9h30m) single-neutral-actions single-neutral-ac…" at bounding box center [234, 236] width 158 height 69
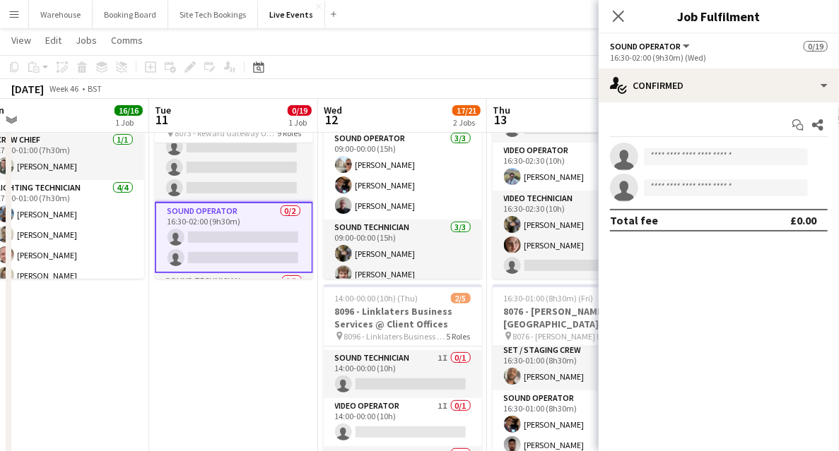
click at [718, 66] on app-options-switcher "Sound Operator All roles Sound Operator 0/19 16:30-02:00 (9h30m) (Wed)" at bounding box center [718, 51] width 240 height 35
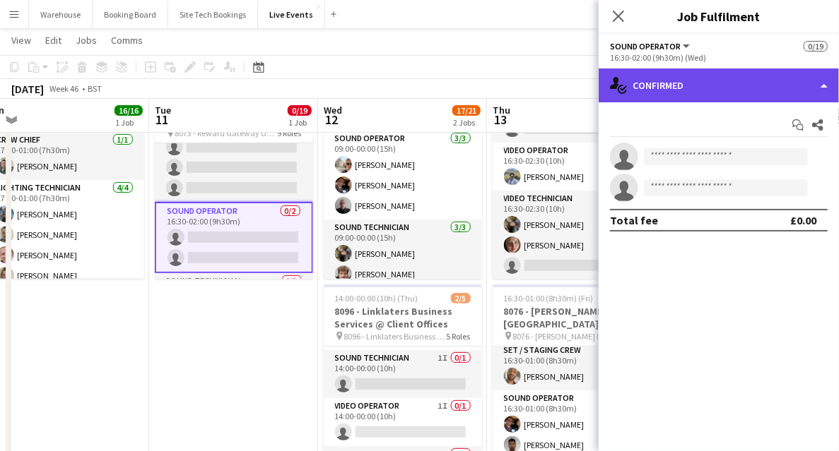
click at [731, 88] on div "single-neutral-actions-check-2 Confirmed" at bounding box center [718, 86] width 240 height 34
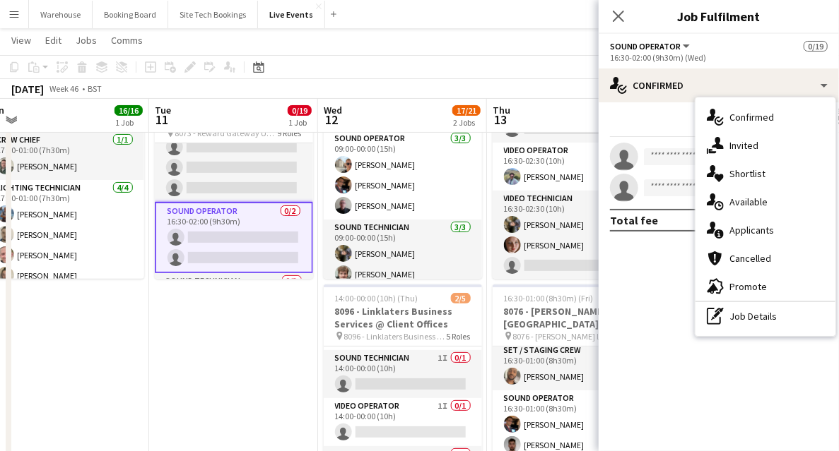
drag, startPoint x: 746, startPoint y: 208, endPoint x: 695, endPoint y: 203, distance: 51.1
click at [746, 206] on span "Available" at bounding box center [748, 202] width 38 height 13
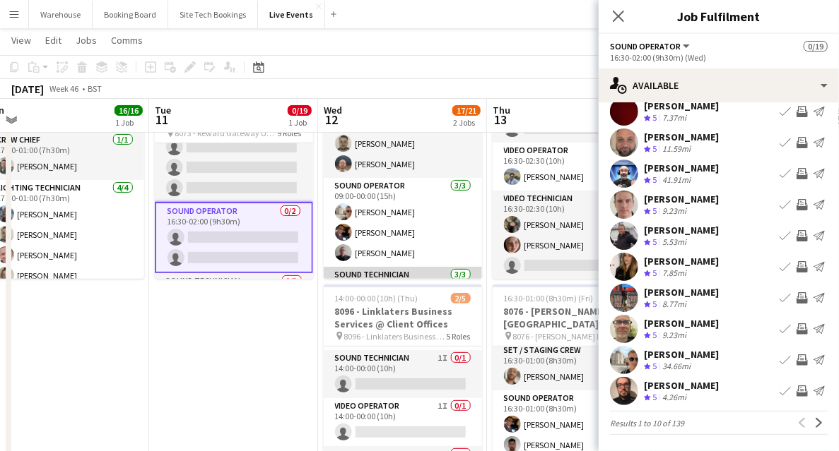
scroll to position [283, 0]
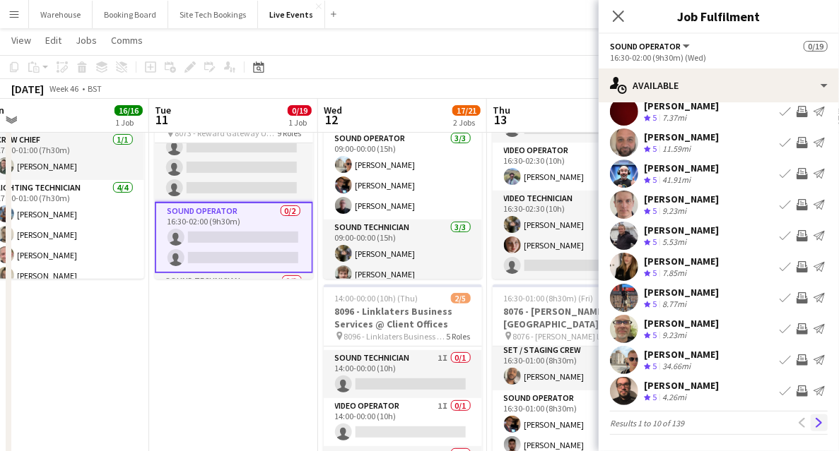
click at [817, 424] on button "Next" at bounding box center [818, 423] width 17 height 17
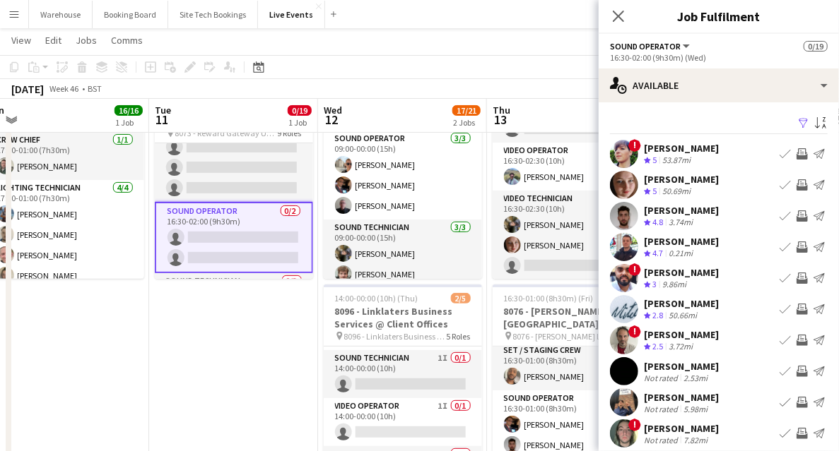
scroll to position [42, 0]
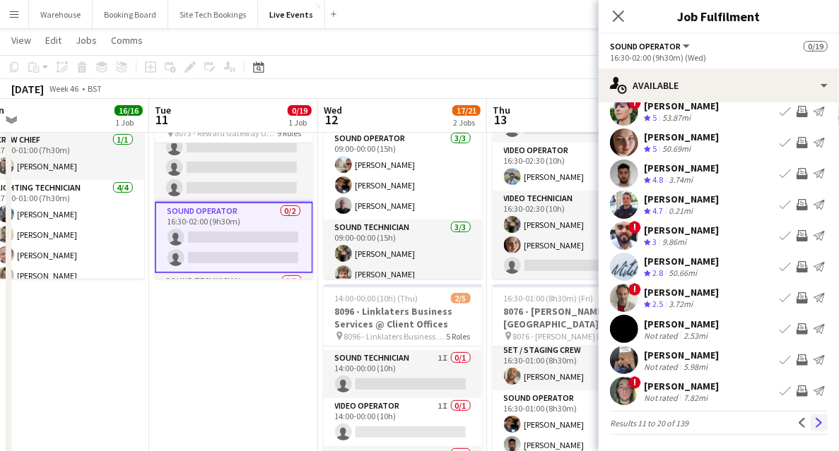
click at [814, 420] on app-icon "Next" at bounding box center [819, 423] width 10 height 10
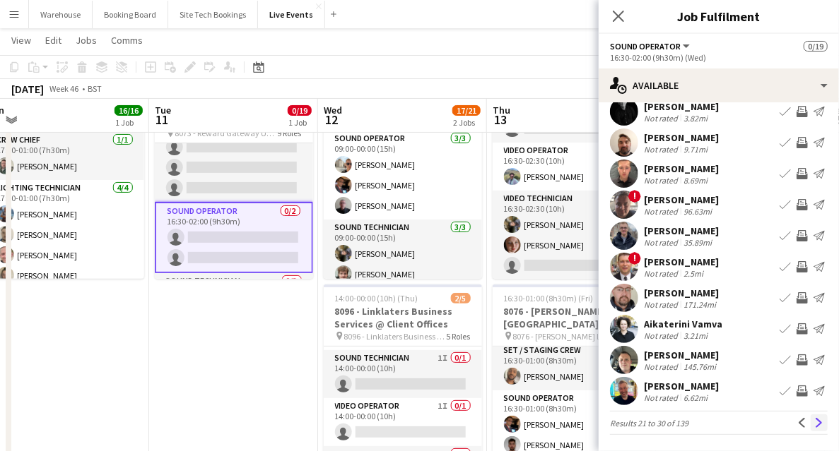
click at [810, 418] on button "Next" at bounding box center [818, 423] width 17 height 17
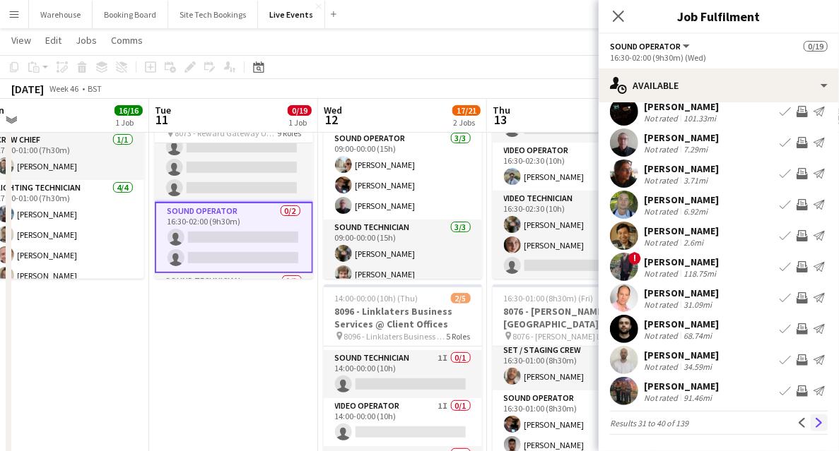
click at [814, 424] on app-icon "Next" at bounding box center [819, 423] width 10 height 10
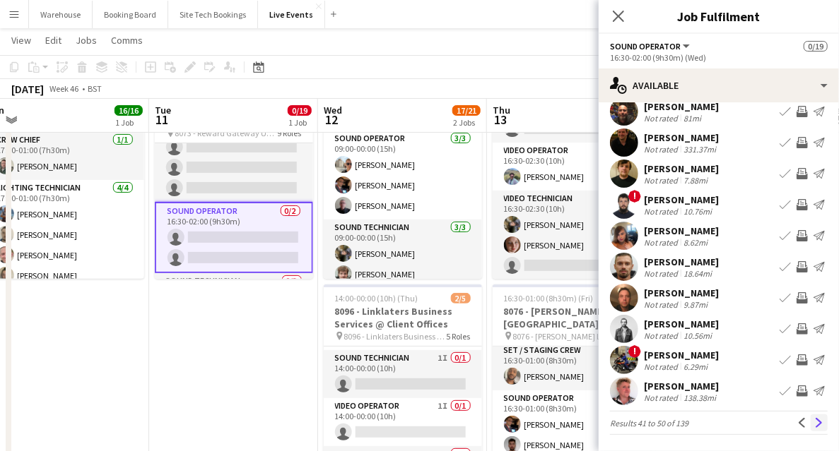
click at [814, 427] on app-icon "Next" at bounding box center [819, 423] width 10 height 10
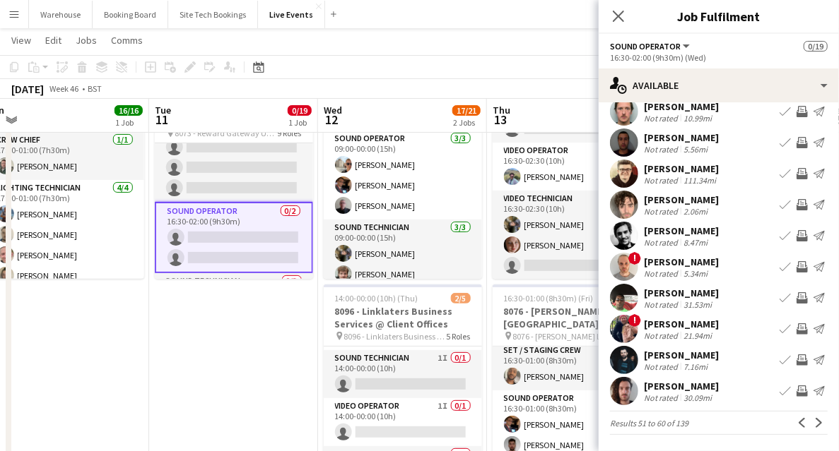
drag, startPoint x: 610, startPoint y: 13, endPoint x: 550, endPoint y: 34, distance: 63.7
click at [610, 13] on app-icon "Close pop-in" at bounding box center [618, 16] width 17 height 17
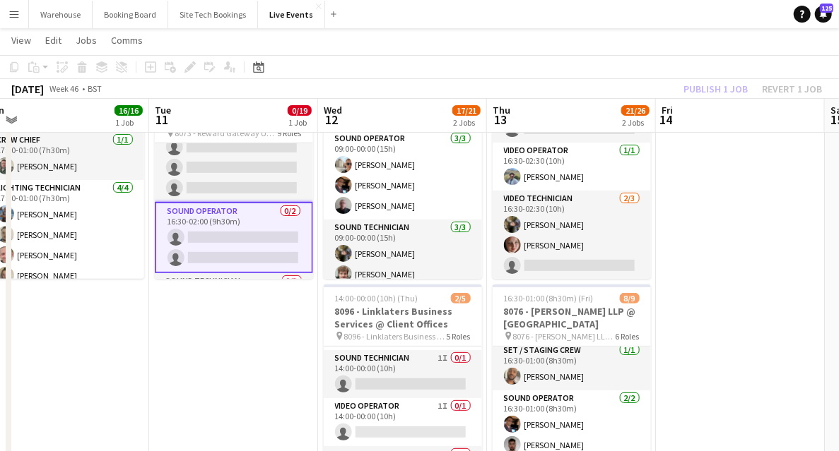
drag, startPoint x: 242, startPoint y: 363, endPoint x: 246, endPoint y: 343, distance: 20.2
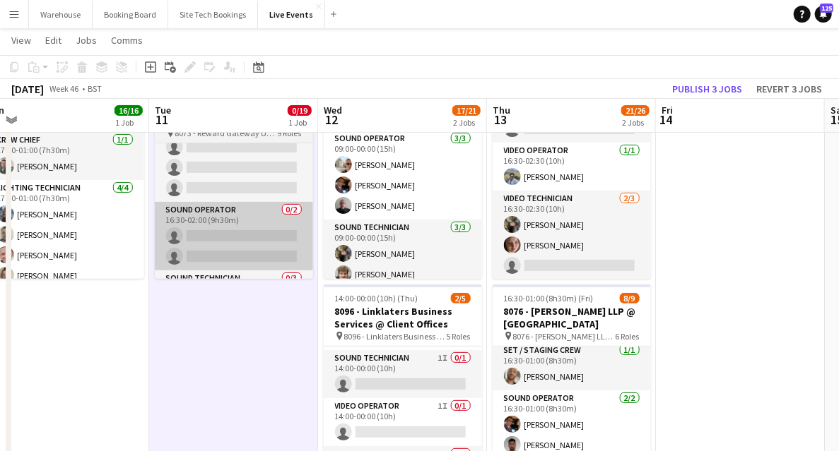
scroll to position [0, 354]
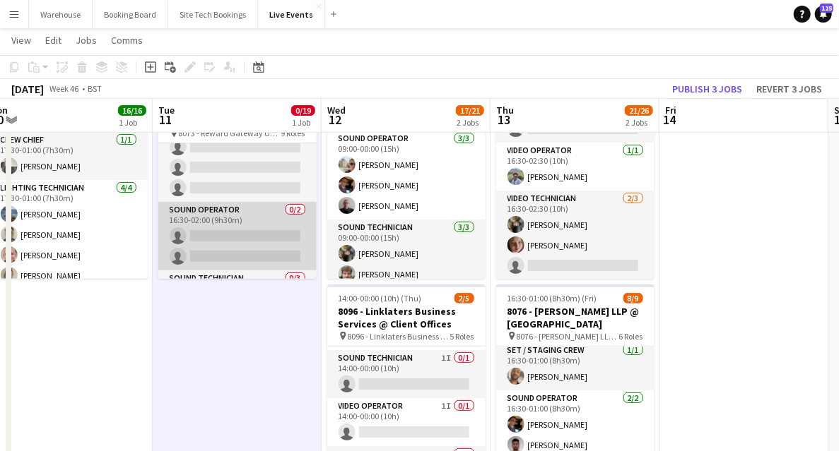
click at [233, 228] on app-card-role "Sound Operator 0/2 16:30-02:00 (9h30m) single-neutral-actions single-neutral-ac…" at bounding box center [237, 236] width 158 height 69
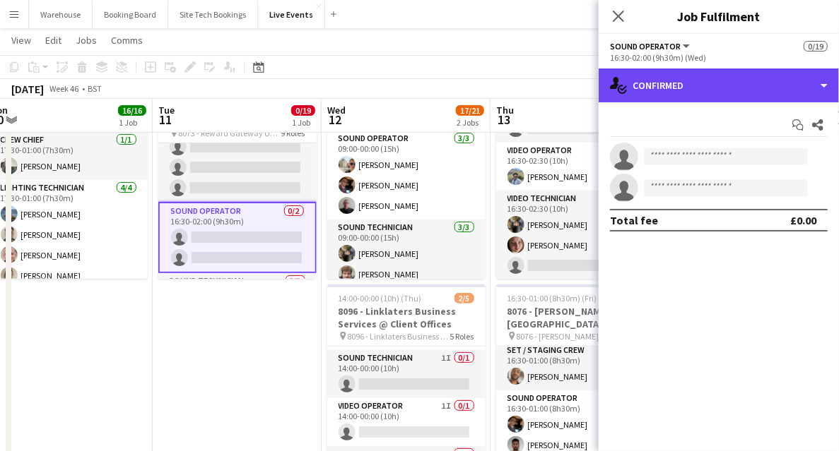
click at [719, 102] on div "single-neutral-actions-check-2 Confirmed single-neutral-actions-check-2 Confirm…" at bounding box center [718, 260] width 240 height 383
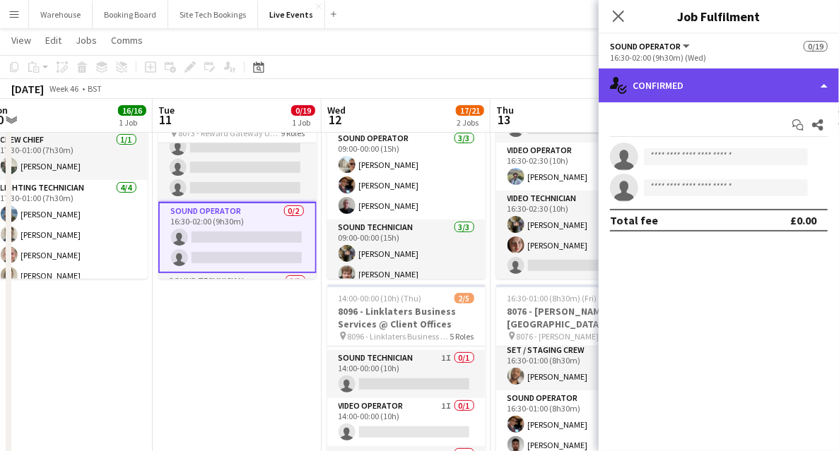
click at [745, 94] on div "single-neutral-actions-check-2 Confirmed" at bounding box center [718, 86] width 240 height 34
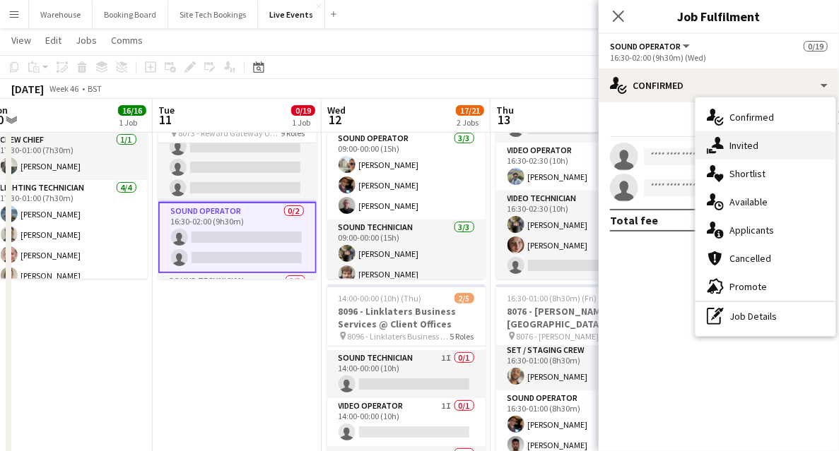
click at [784, 158] on div "single-neutral-actions-share-1 Invited" at bounding box center [765, 145] width 140 height 28
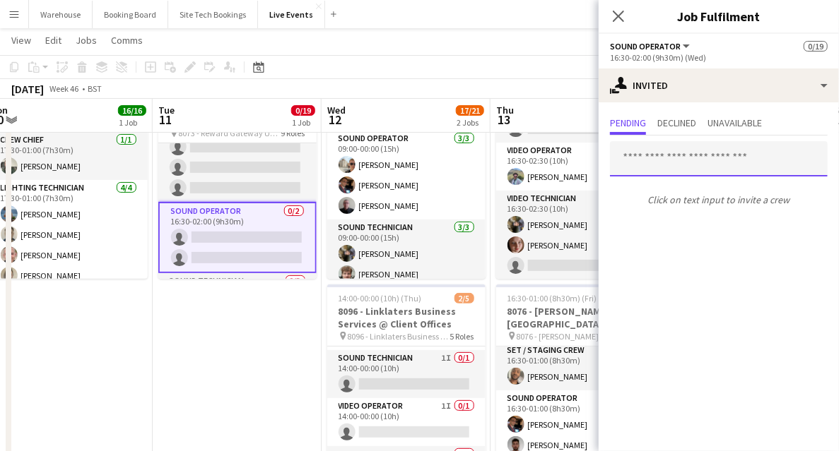
click at [694, 167] on input "text" at bounding box center [719, 158] width 218 height 35
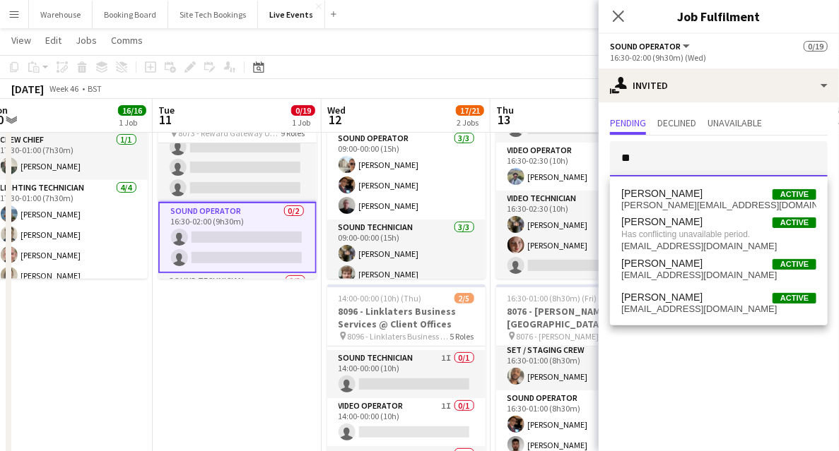
type input "*"
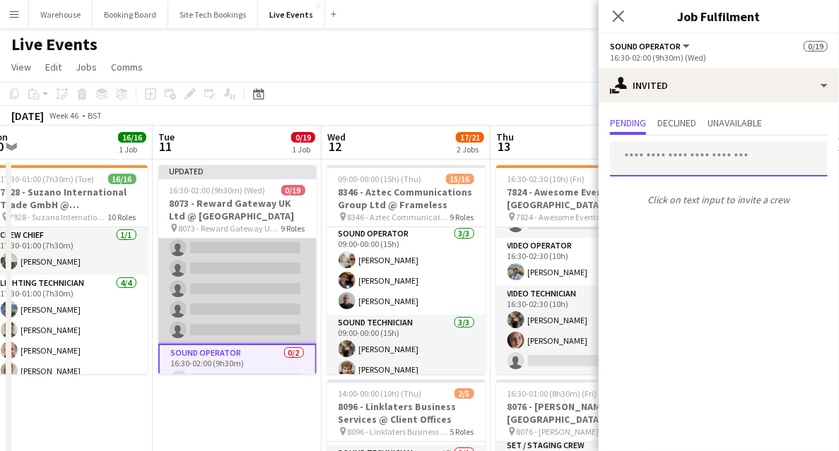
scroll to position [235, 0]
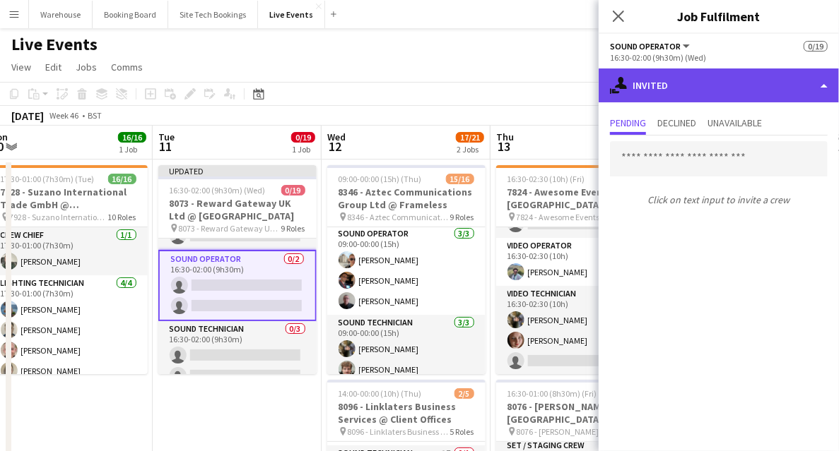
click at [742, 97] on div "single-neutral-actions-share-1 Invited" at bounding box center [718, 86] width 240 height 34
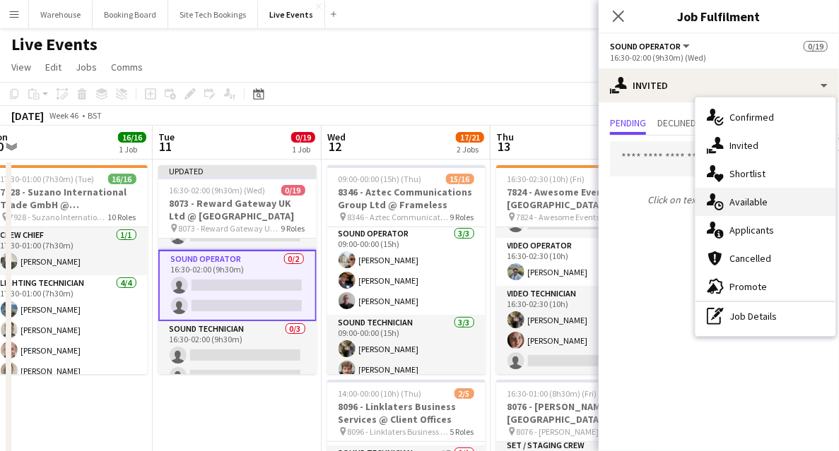
click at [755, 200] on span "Available" at bounding box center [748, 202] width 38 height 13
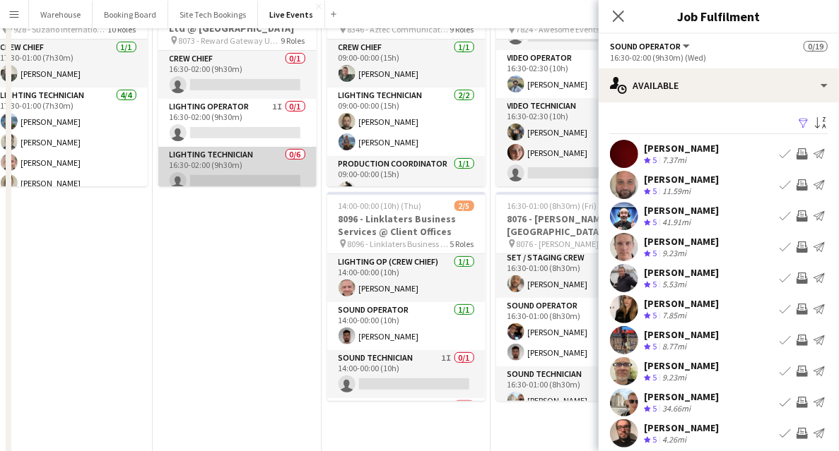
scroll to position [0, 0]
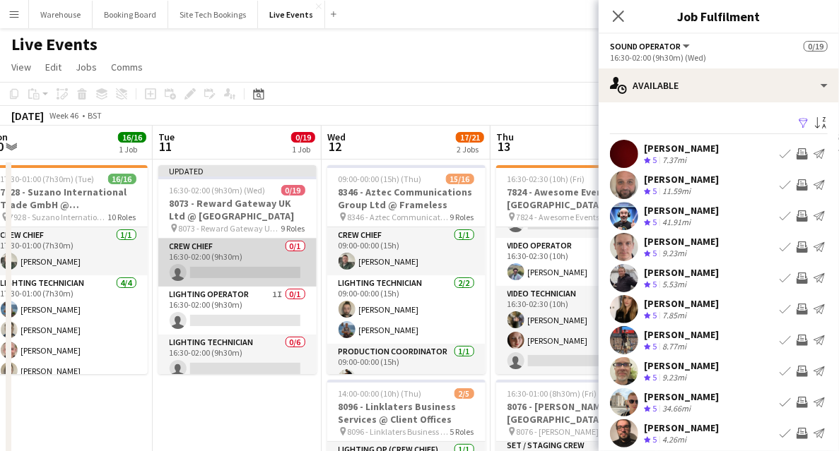
click at [232, 270] on app-card-role "Crew Chief 0/1 16:30-02:00 (9h30m) single-neutral-actions" at bounding box center [237, 263] width 158 height 48
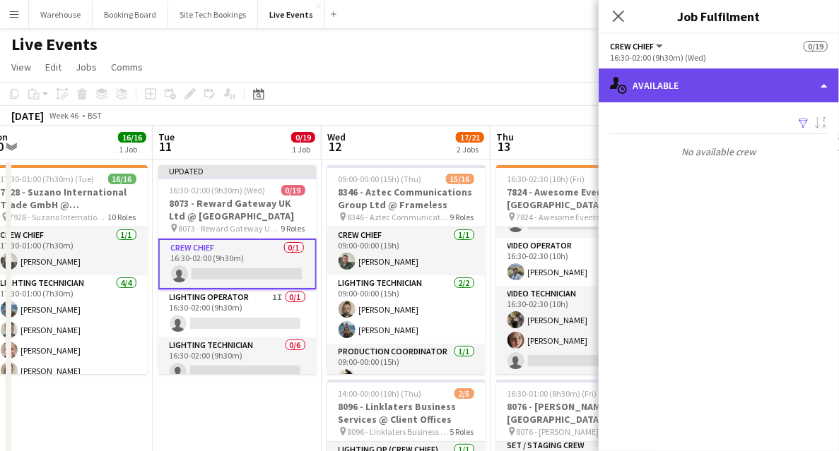
click at [719, 85] on div "single-neutral-actions-upload Available" at bounding box center [718, 86] width 240 height 34
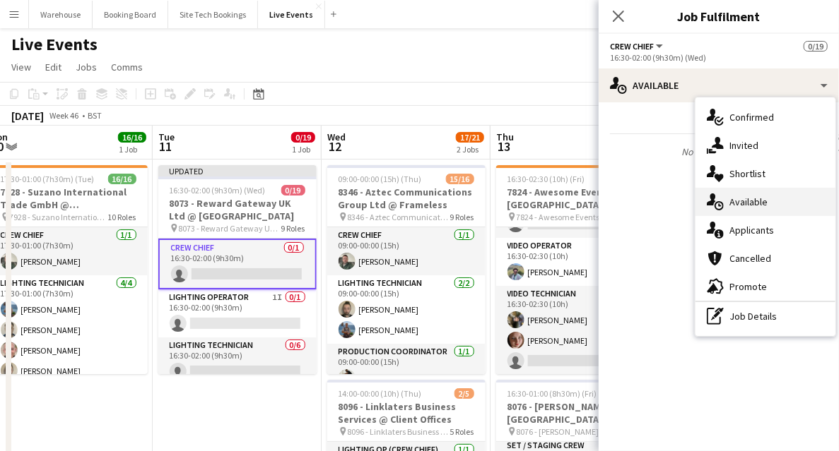
click at [750, 199] on span "Available" at bounding box center [748, 202] width 38 height 13
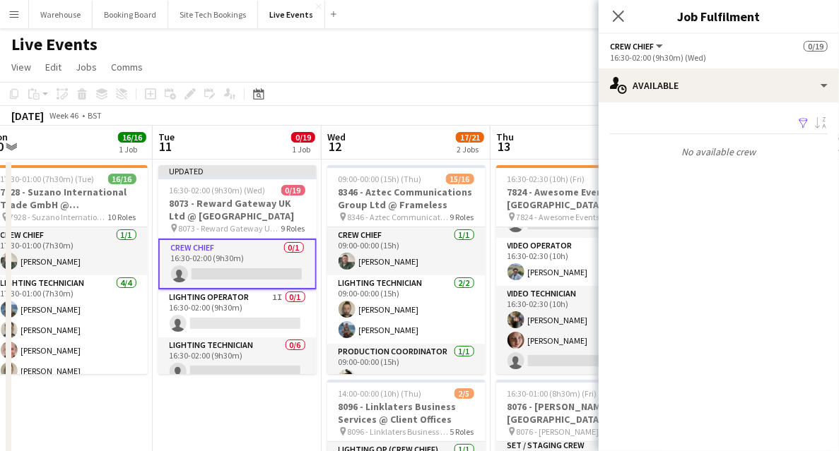
click at [705, 66] on app-options-switcher "Crew Chief All roles Crew Chief 0/19 16:30-02:00 (9h30m) (Wed)" at bounding box center [718, 51] width 240 height 35
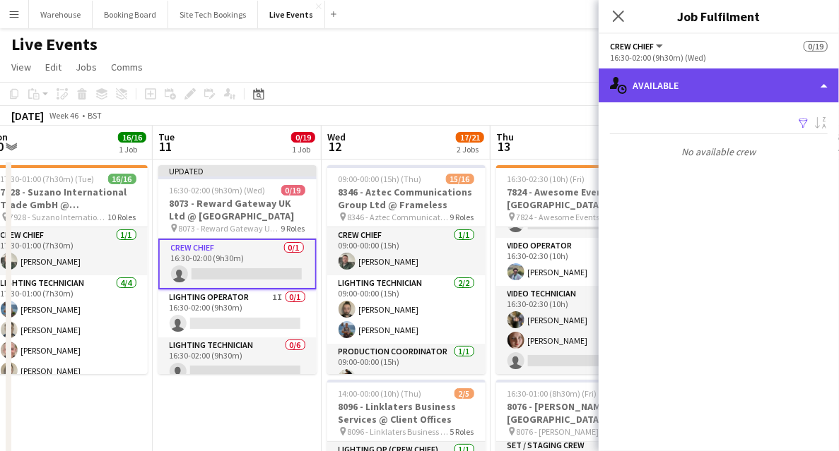
click at [712, 90] on div "single-neutral-actions-upload Available" at bounding box center [718, 86] width 240 height 34
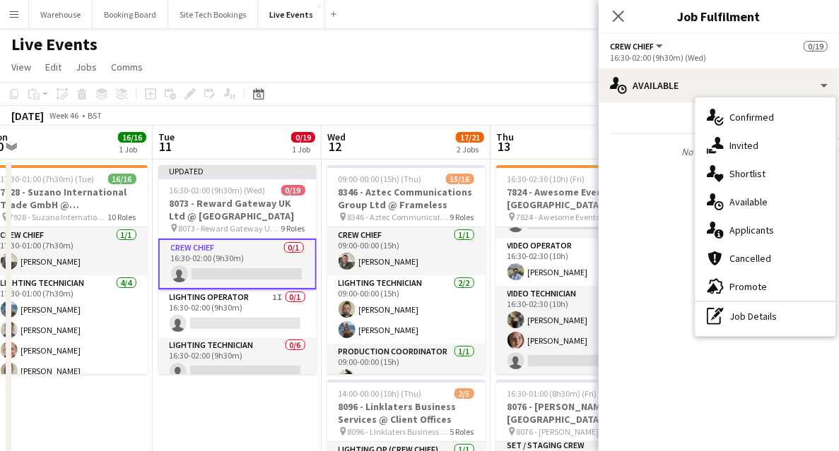
click at [237, 249] on app-card-role "Crew Chief 0/1 16:30-02:00 (9h30m) single-neutral-actions" at bounding box center [237, 264] width 158 height 51
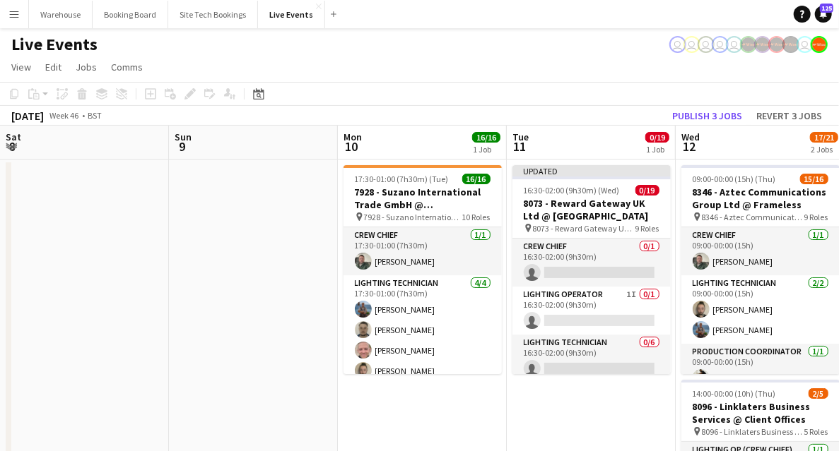
click at [512, 250] on app-card-role "Crew Chief 0/1 16:30-02:00 (9h30m) single-neutral-actions" at bounding box center [591, 263] width 158 height 48
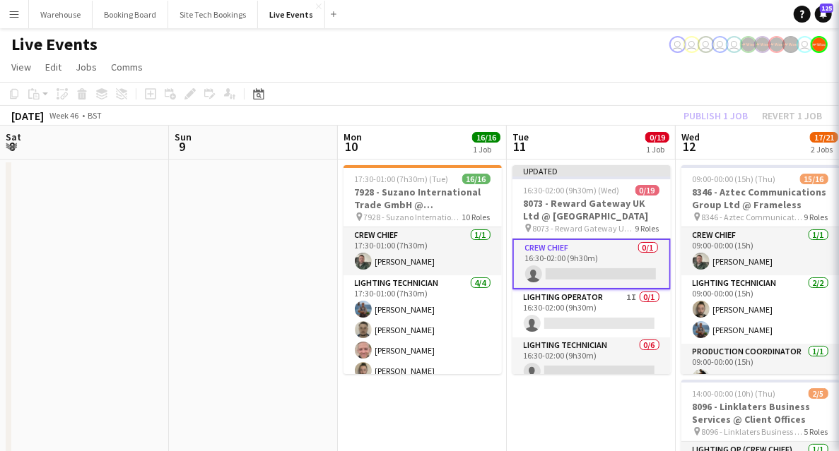
scroll to position [141, 0]
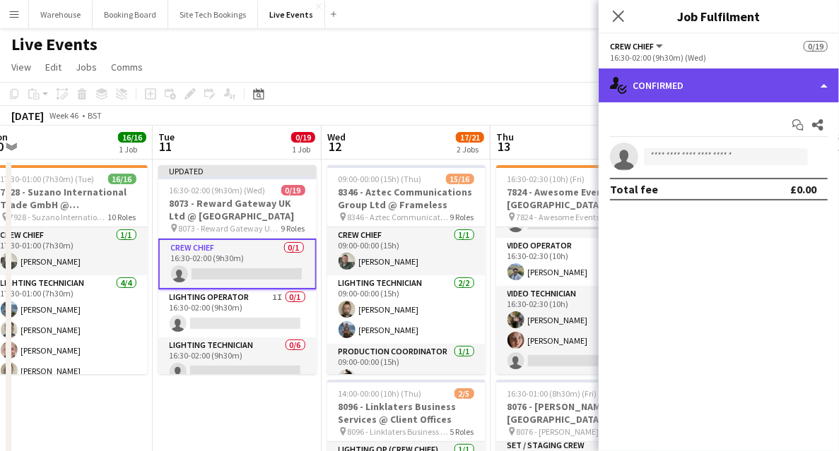
click at [771, 95] on div "single-neutral-actions-check-2 Confirmed" at bounding box center [718, 86] width 240 height 34
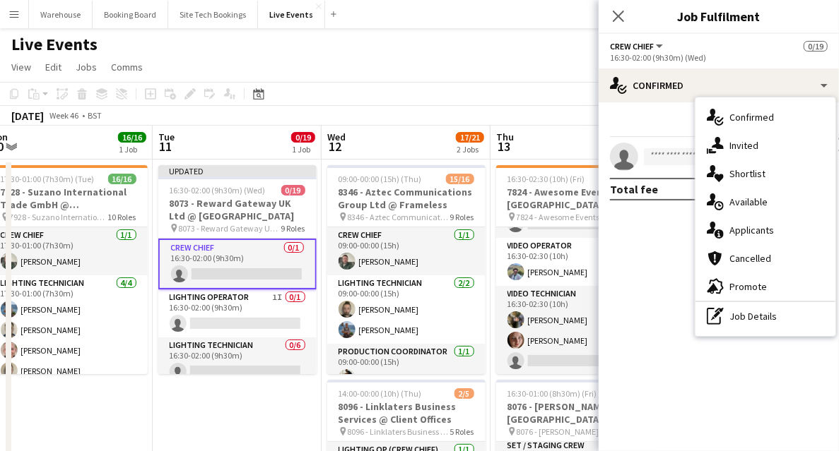
click at [764, 205] on span "Available" at bounding box center [748, 202] width 38 height 13
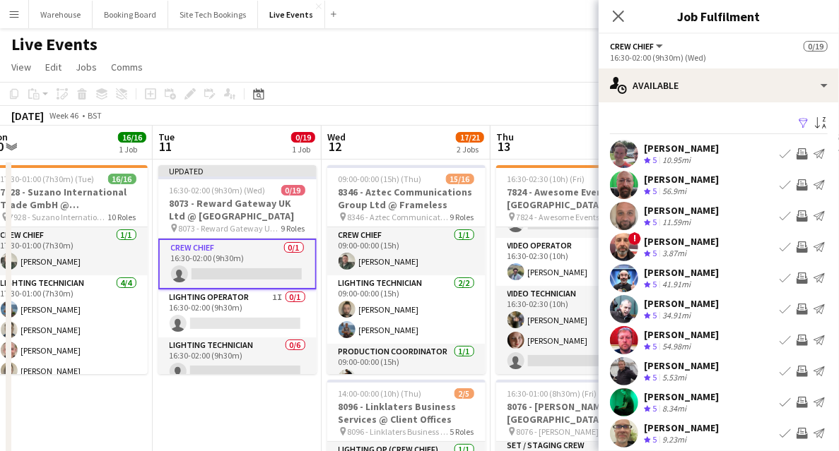
click at [796, 430] on app-icon "Invite crew" at bounding box center [801, 433] width 11 height 11
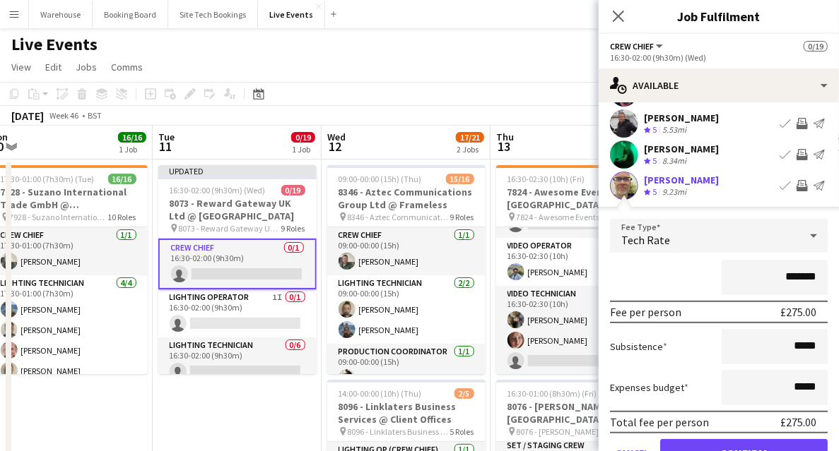
click at [660, 234] on span "Tech Rate" at bounding box center [645, 240] width 49 height 14
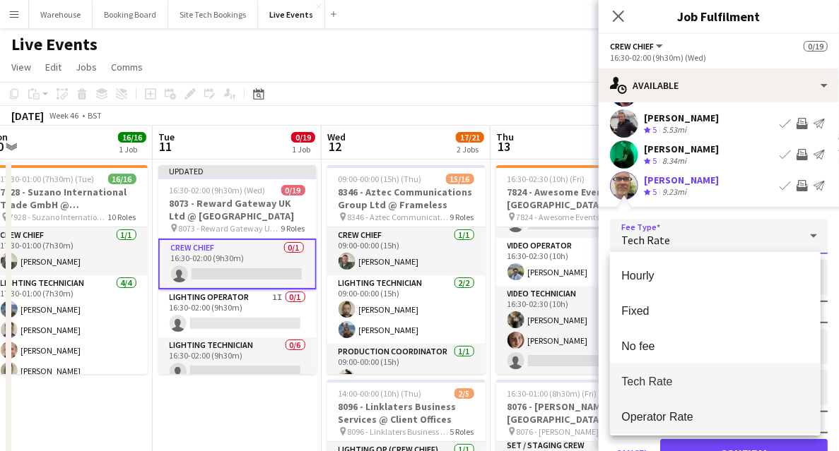
click at [650, 410] on span "Operator Rate" at bounding box center [715, 416] width 188 height 13
type input "*******"
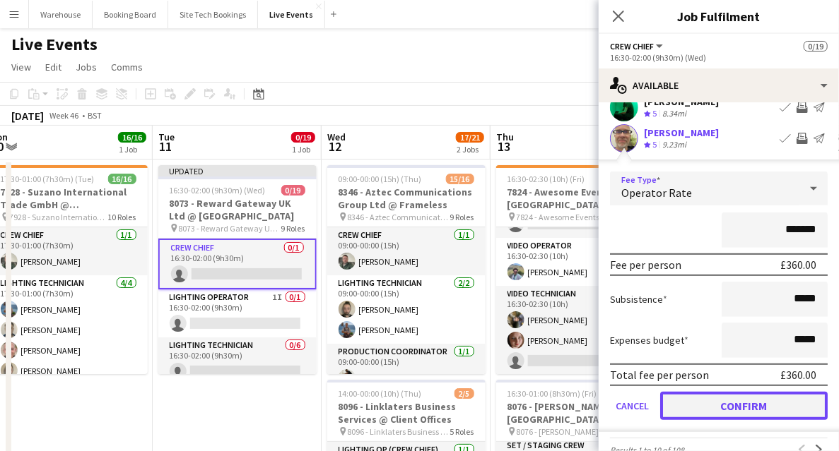
click at [726, 411] on button "Confirm" at bounding box center [743, 406] width 167 height 28
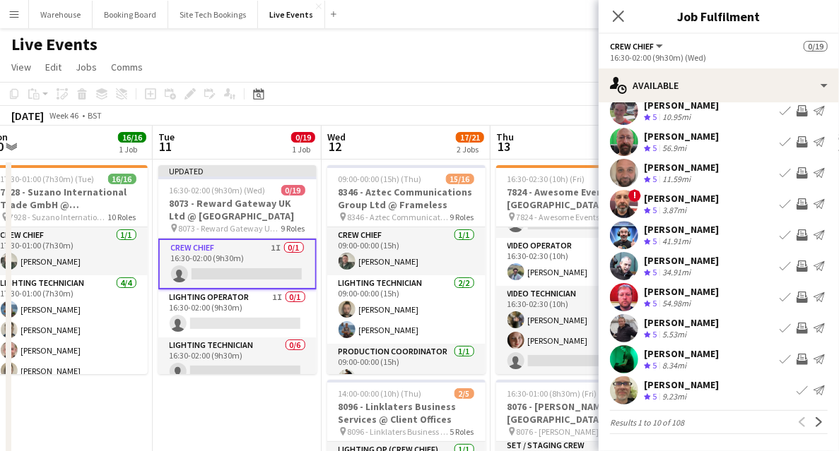
scroll to position [42, 0]
click at [621, 18] on icon "Close pop-in" at bounding box center [617, 15] width 13 height 13
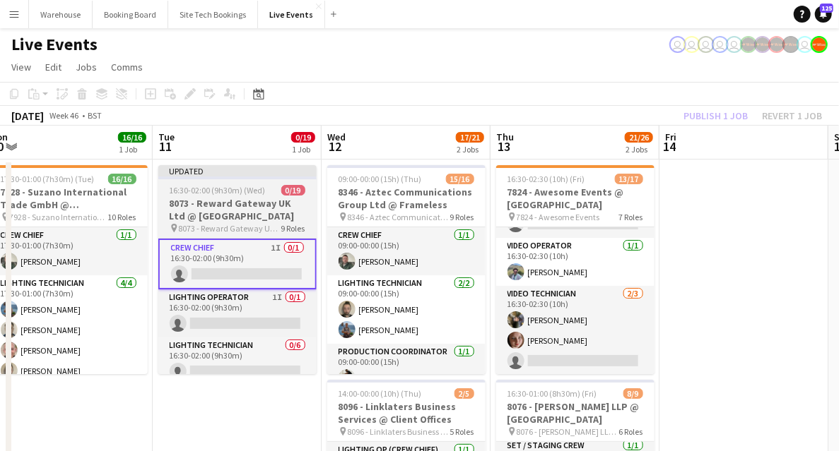
click at [232, 191] on span "16:30-02:00 (9h30m) (Wed)" at bounding box center [218, 190] width 96 height 11
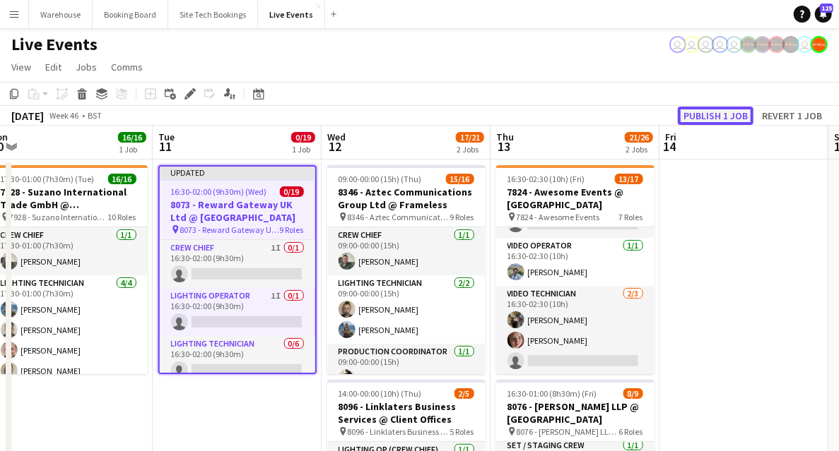
click at [717, 114] on button "Publish 1 job" at bounding box center [716, 116] width 76 height 18
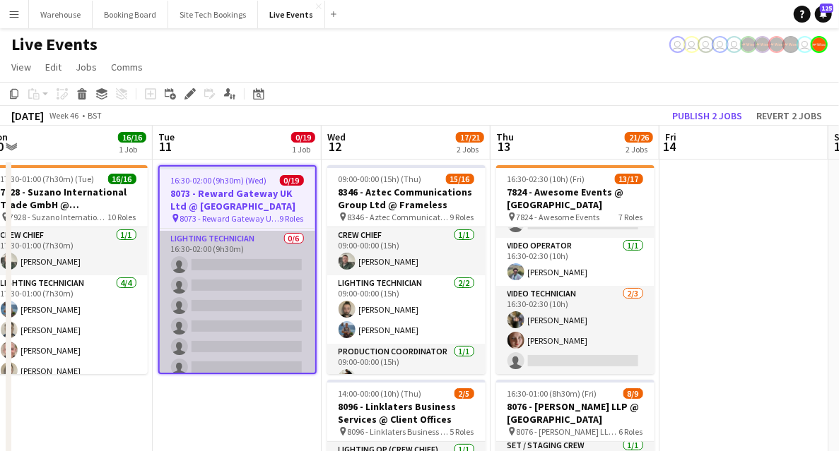
scroll to position [235, 0]
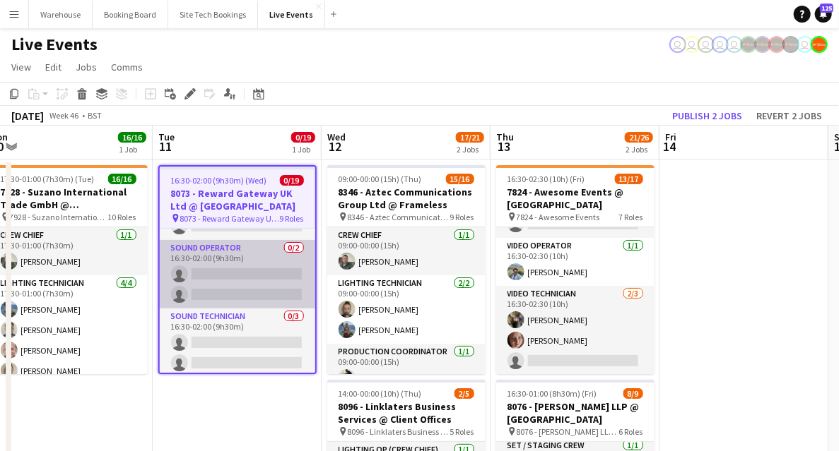
click at [218, 257] on app-card-role "Sound Operator 0/2 16:30-02:00 (9h30m) single-neutral-actions single-neutral-ac…" at bounding box center [237, 274] width 155 height 69
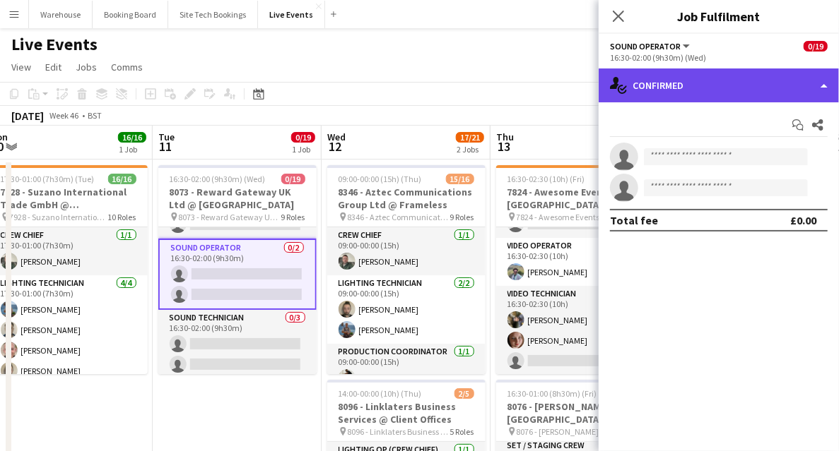
click at [694, 80] on div "single-neutral-actions-check-2 Confirmed" at bounding box center [718, 86] width 240 height 34
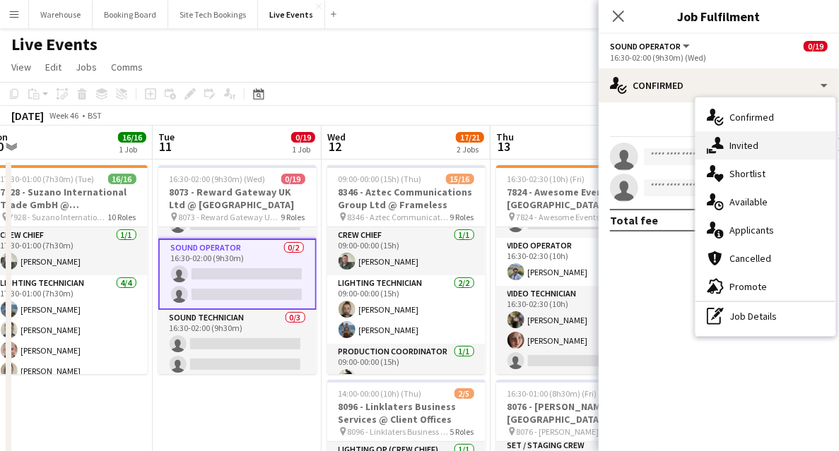
click at [750, 150] on span "Invited" at bounding box center [743, 145] width 29 height 13
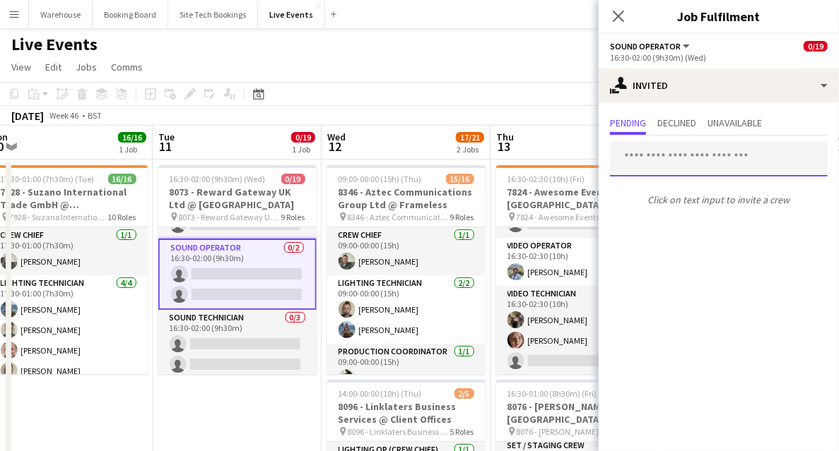
click at [692, 160] on input "text" at bounding box center [719, 158] width 218 height 35
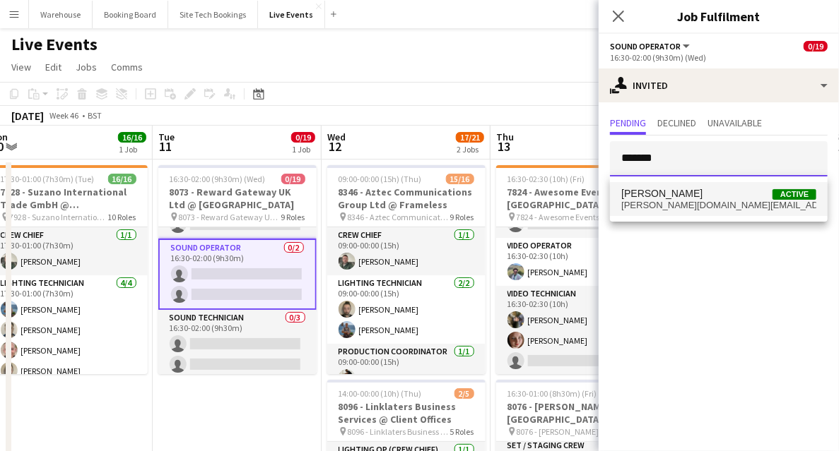
type input "*******"
click at [675, 201] on span "r.watkinson.audio@gmail.com" at bounding box center [718, 205] width 195 height 11
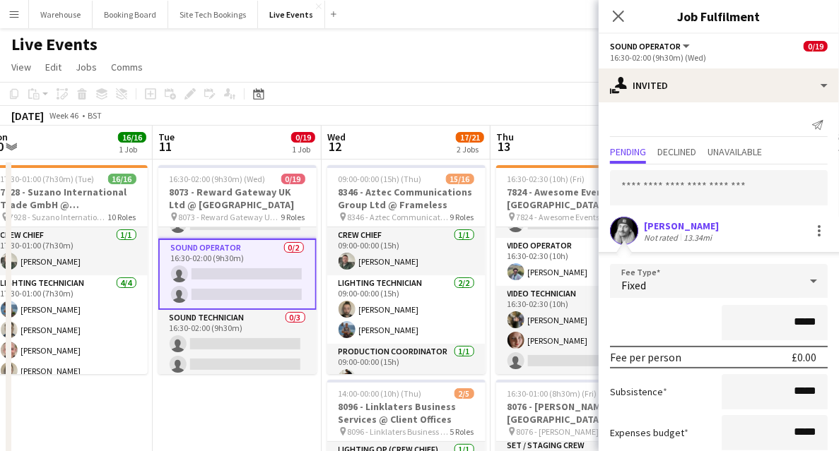
scroll to position [86, 0]
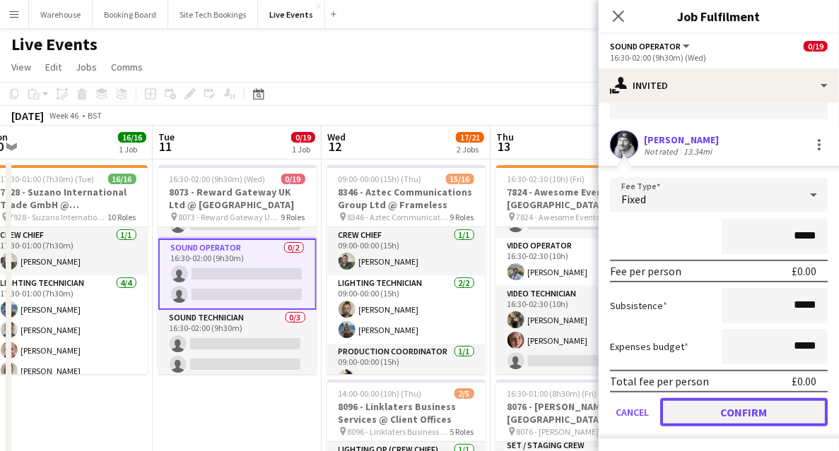
click at [721, 408] on button "Confirm" at bounding box center [743, 412] width 167 height 28
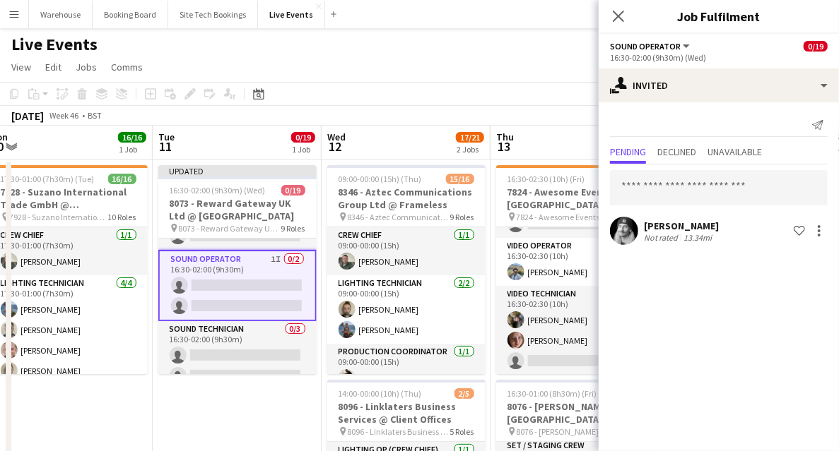
scroll to position [0, 0]
click at [616, 13] on icon at bounding box center [617, 15] width 13 height 13
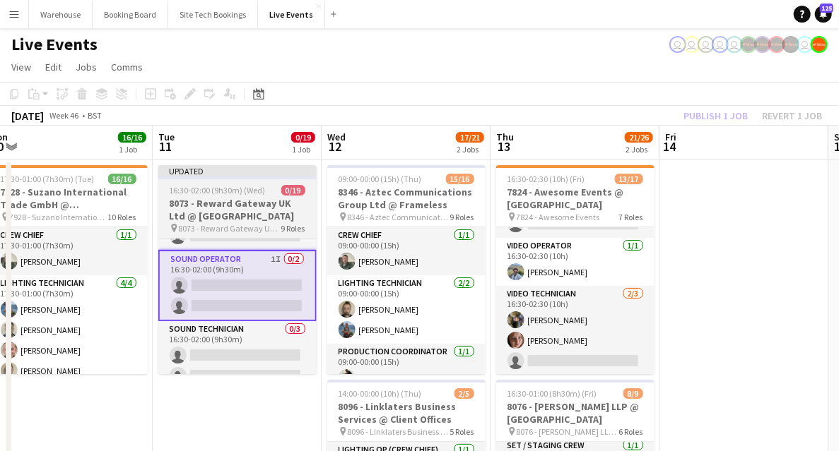
click at [218, 213] on h3 "8073 - Reward Gateway UK Ltd @ Natural History Museum" at bounding box center [237, 209] width 158 height 25
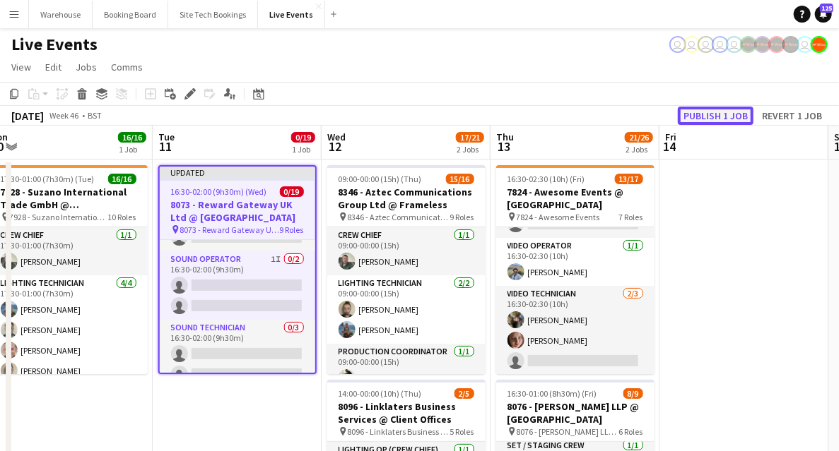
click at [731, 110] on button "Publish 1 job" at bounding box center [716, 116] width 76 height 18
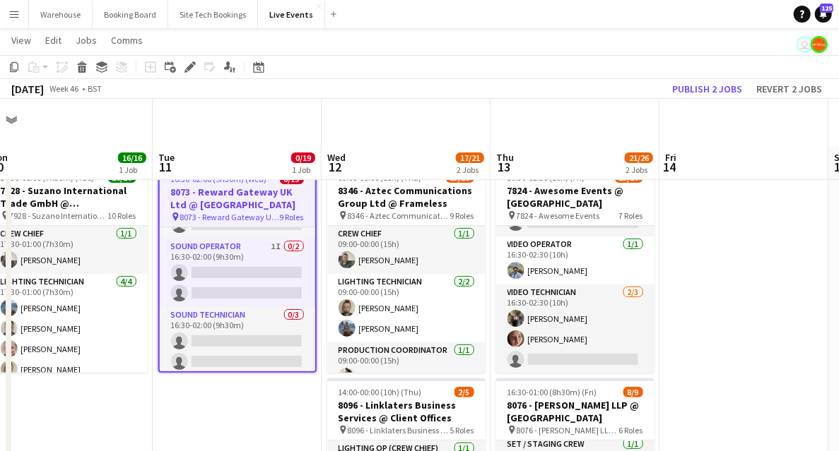
scroll to position [47, 0]
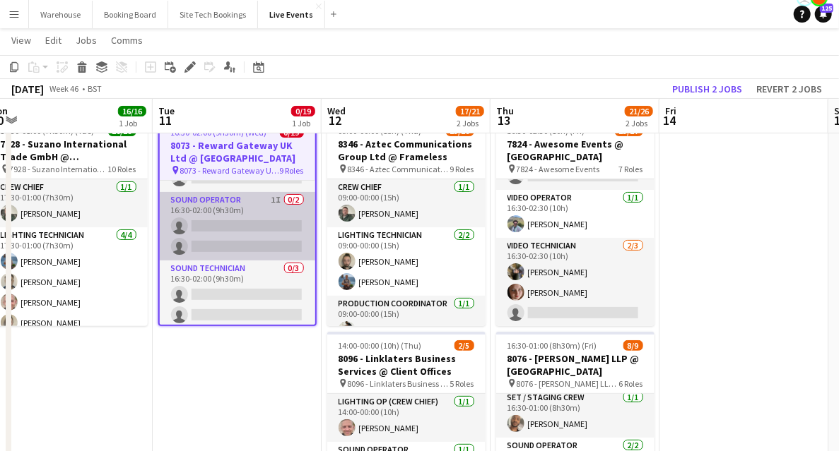
click at [217, 203] on app-card-role "Sound Operator 1I 0/2 16:30-02:00 (9h30m) single-neutral-actions single-neutral…" at bounding box center [237, 226] width 155 height 69
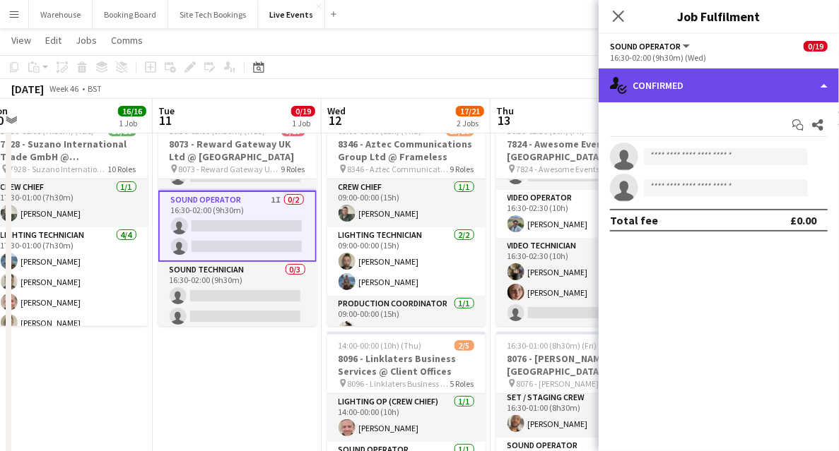
click at [681, 91] on div "single-neutral-actions-check-2 Confirmed" at bounding box center [718, 86] width 240 height 34
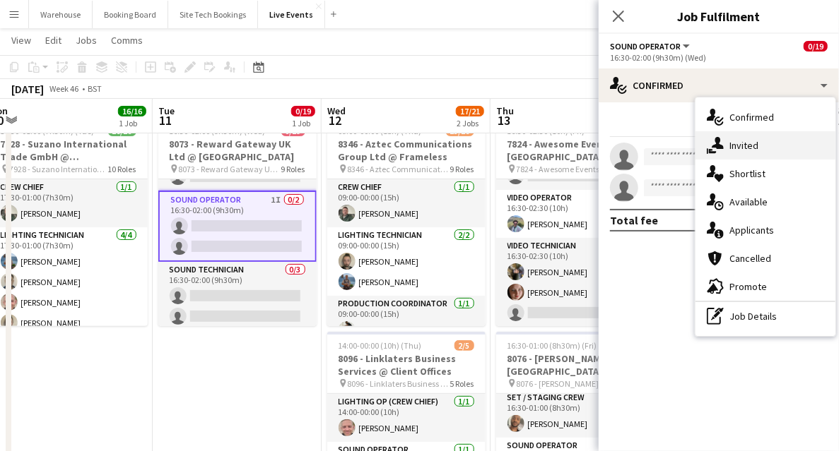
click at [746, 152] on div "single-neutral-actions-share-1 Invited" at bounding box center [765, 145] width 140 height 28
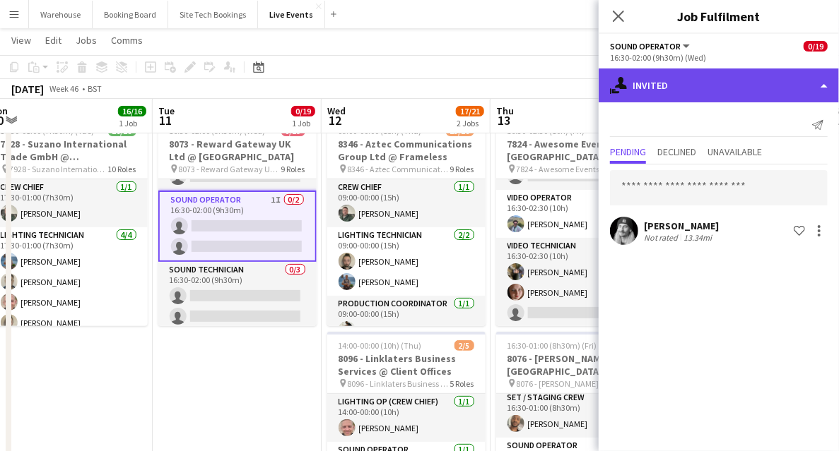
click at [684, 98] on div "single-neutral-actions-share-1 Invited" at bounding box center [718, 86] width 240 height 34
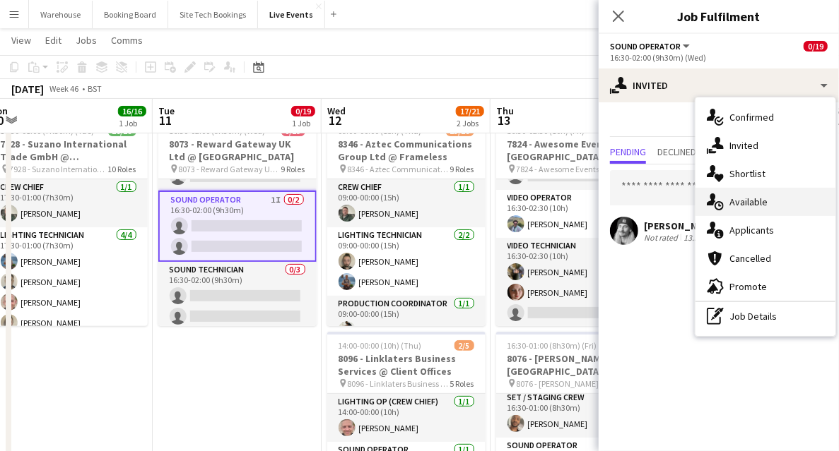
click at [743, 205] on span "Available" at bounding box center [748, 202] width 38 height 13
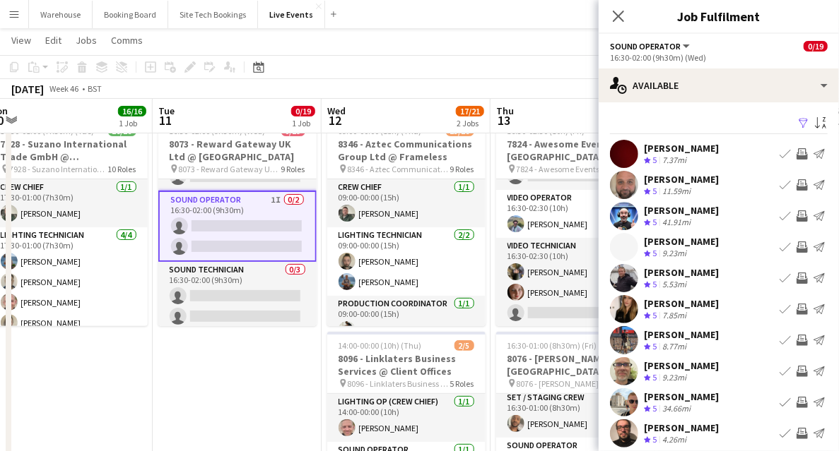
scroll to position [42, 0]
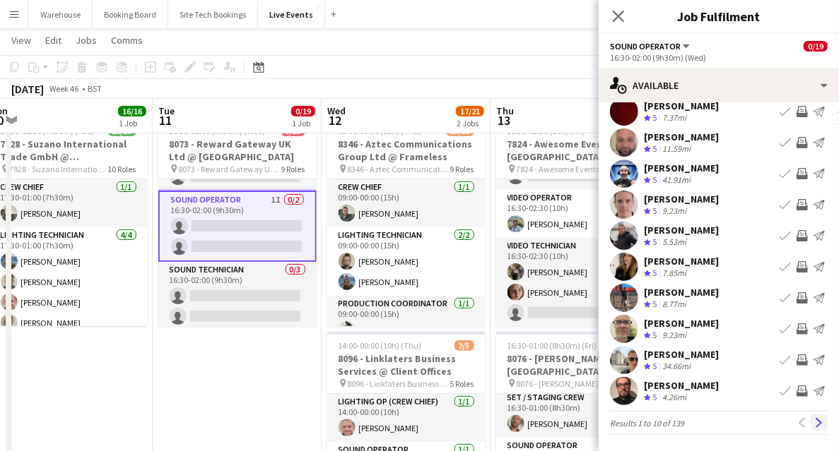
click at [814, 420] on app-icon "Next" at bounding box center [819, 423] width 10 height 10
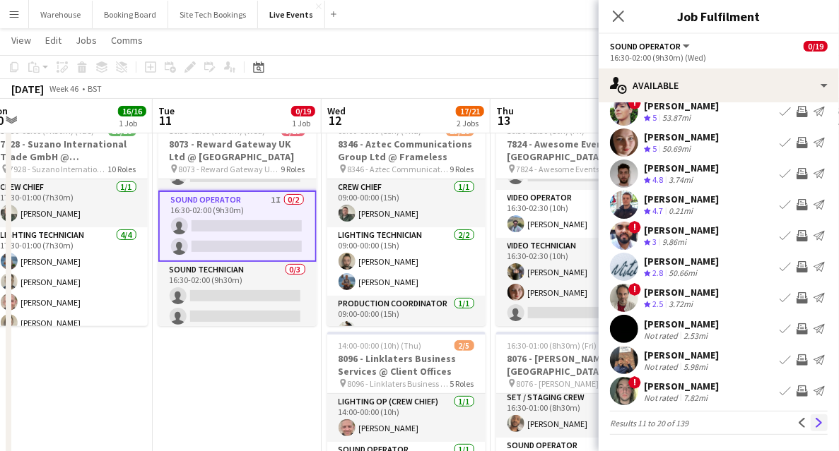
click at [814, 422] on app-icon "Next" at bounding box center [819, 423] width 10 height 10
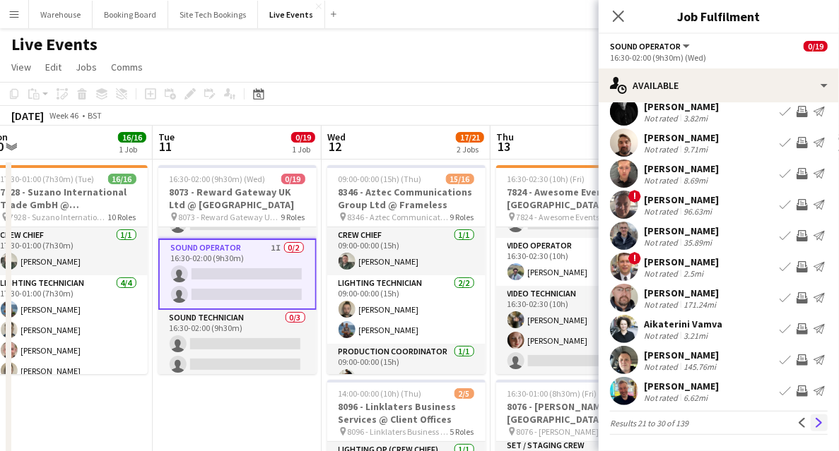
click at [814, 425] on app-icon "Next" at bounding box center [819, 423] width 10 height 10
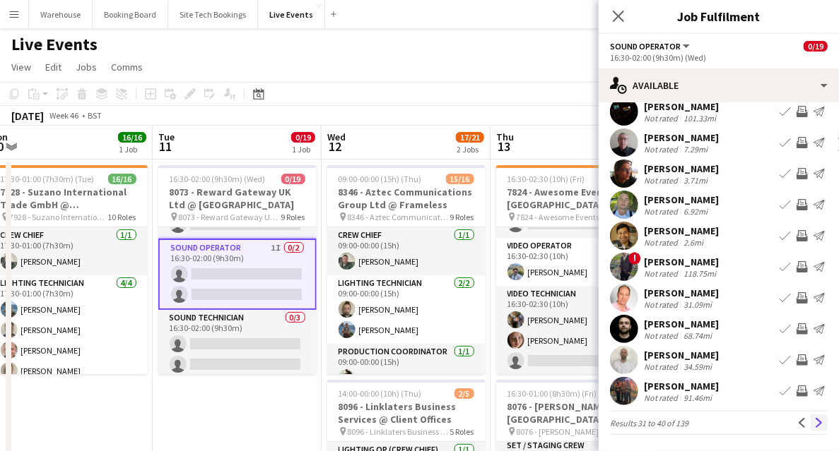
click at [814, 424] on app-icon "Next" at bounding box center [819, 423] width 10 height 10
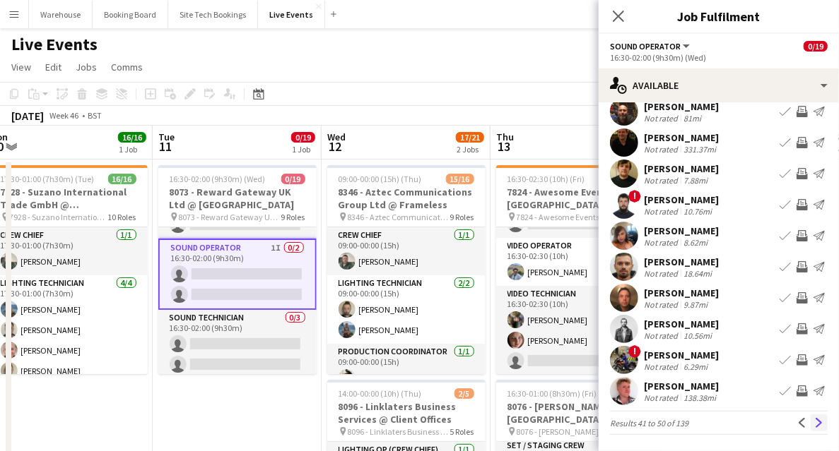
click at [816, 431] on button "Next" at bounding box center [818, 423] width 17 height 17
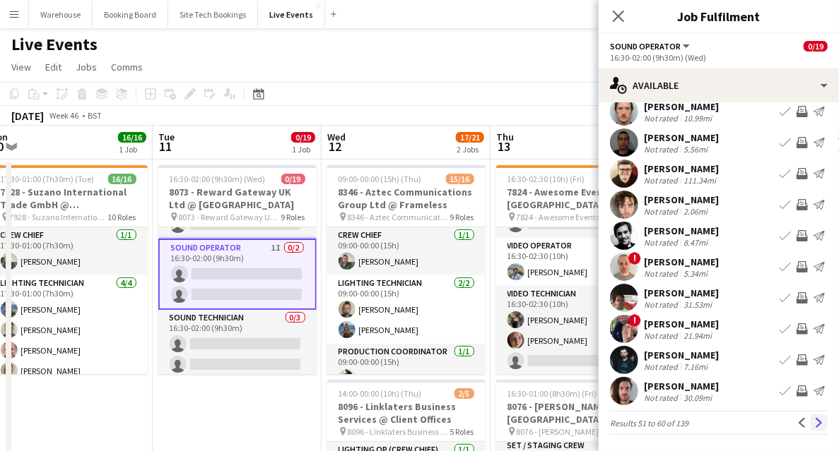
click at [814, 420] on app-icon "Next" at bounding box center [819, 423] width 10 height 10
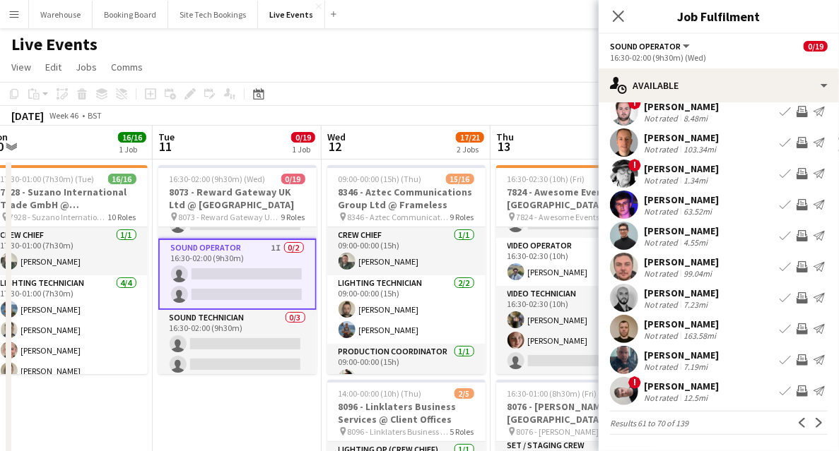
scroll to position [47, 0]
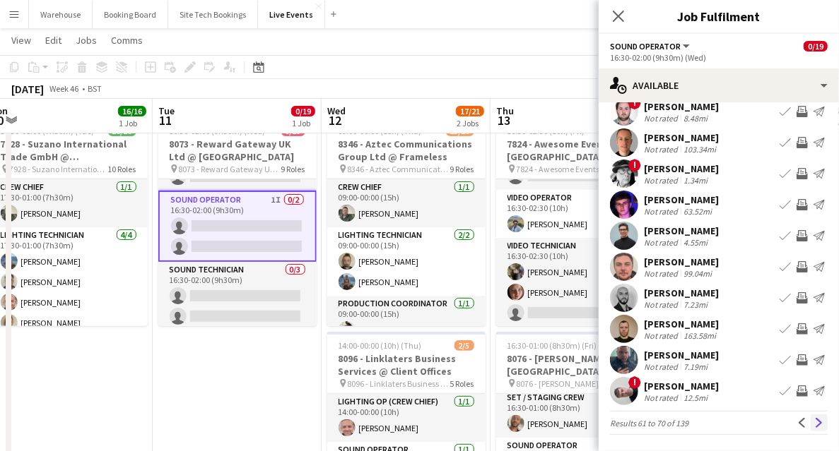
click at [810, 422] on button "Next" at bounding box center [818, 423] width 17 height 17
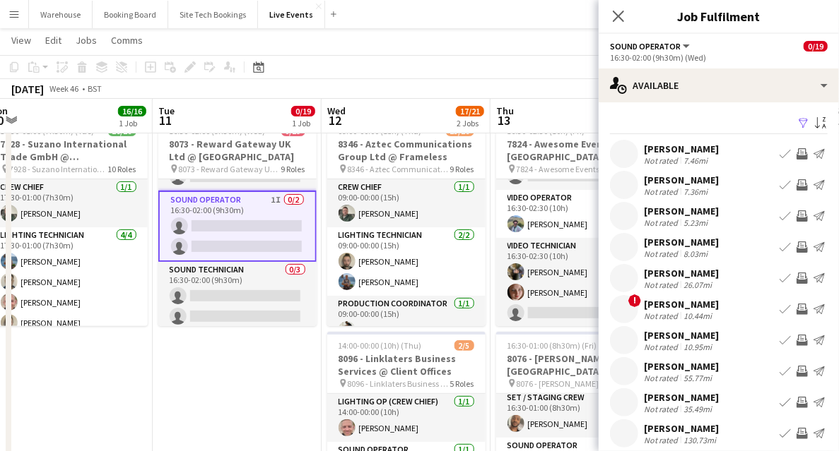
scroll to position [42, 0]
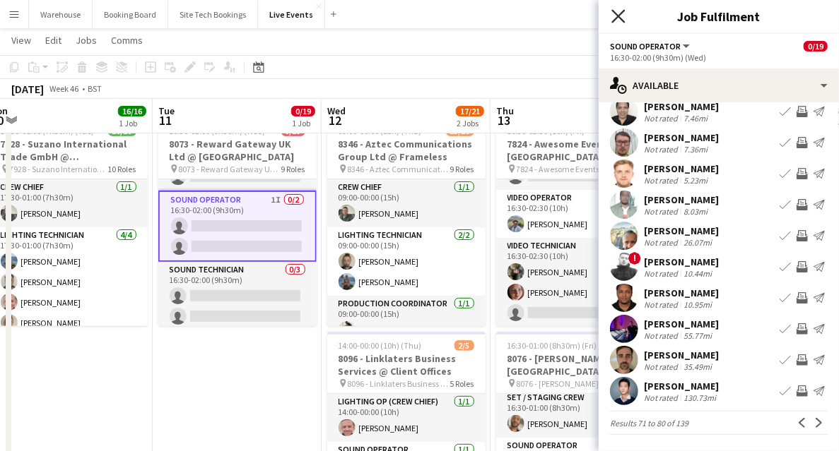
click at [613, 18] on icon "Close pop-in" at bounding box center [617, 15] width 13 height 13
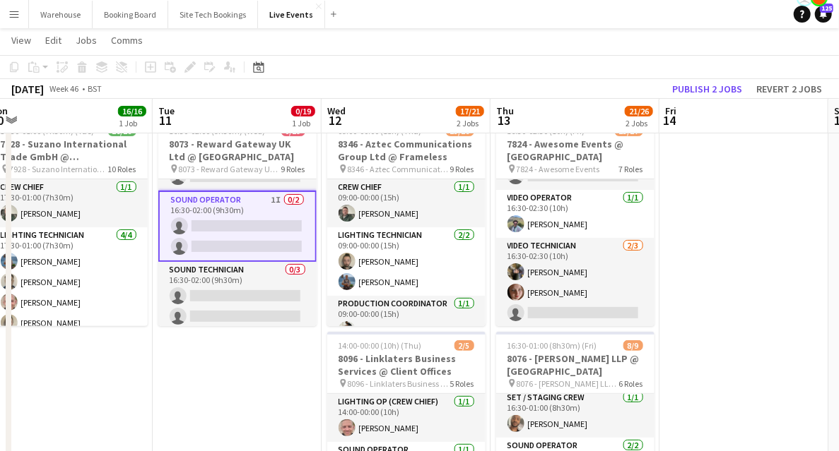
drag, startPoint x: 209, startPoint y: 362, endPoint x: 216, endPoint y: 354, distance: 10.5
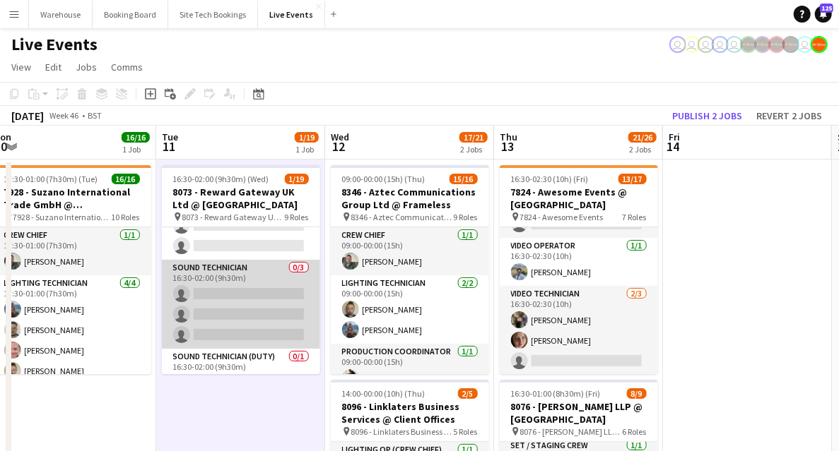
scroll to position [235, 0]
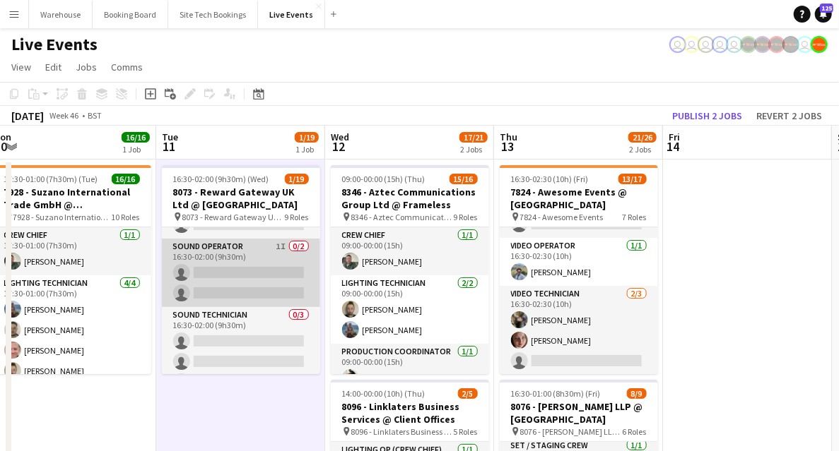
click at [230, 252] on app-card-role "Sound Operator 1I 0/2 16:30-02:00 (9h30m) single-neutral-actions single-neutral…" at bounding box center [241, 273] width 158 height 69
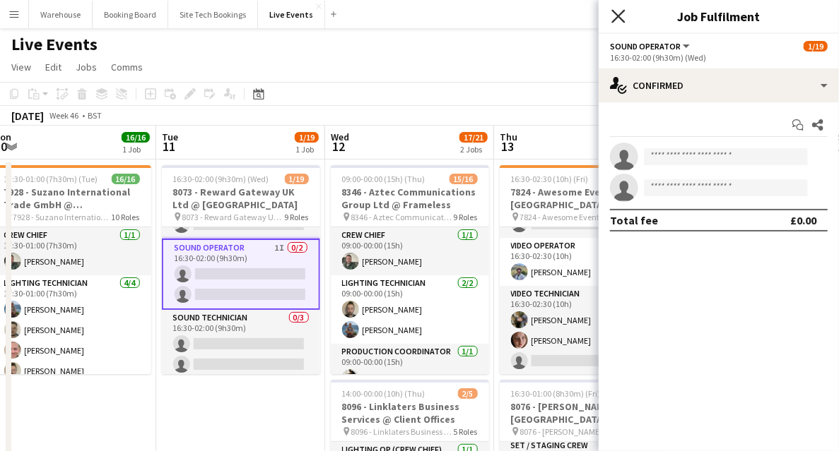
click at [617, 16] on icon at bounding box center [617, 15] width 13 height 13
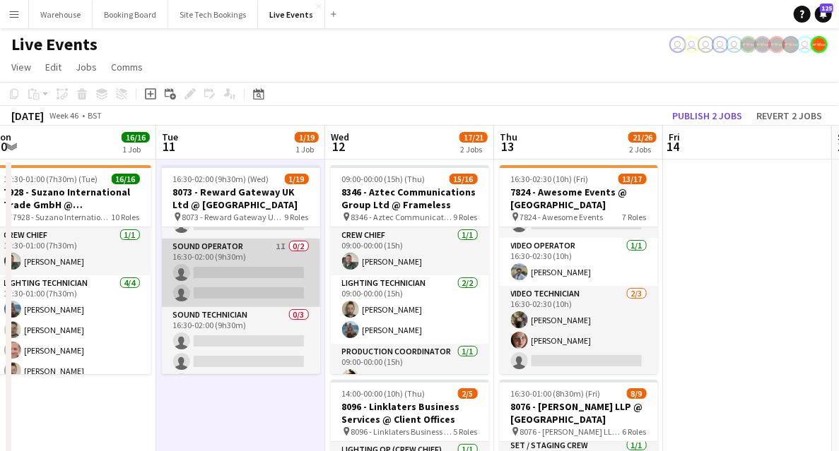
click at [255, 244] on app-card-role "Sound Operator 1I 0/2 16:30-02:00 (9h30m) single-neutral-actions single-neutral…" at bounding box center [241, 273] width 158 height 69
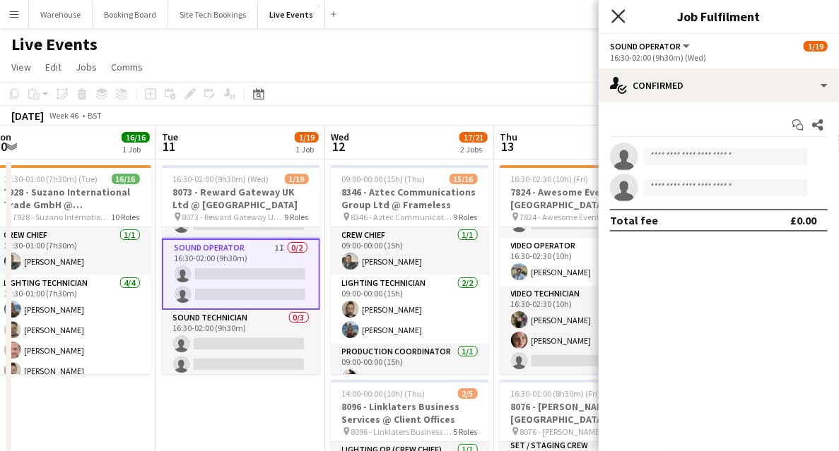
click at [612, 17] on icon "Close pop-in" at bounding box center [617, 15] width 13 height 13
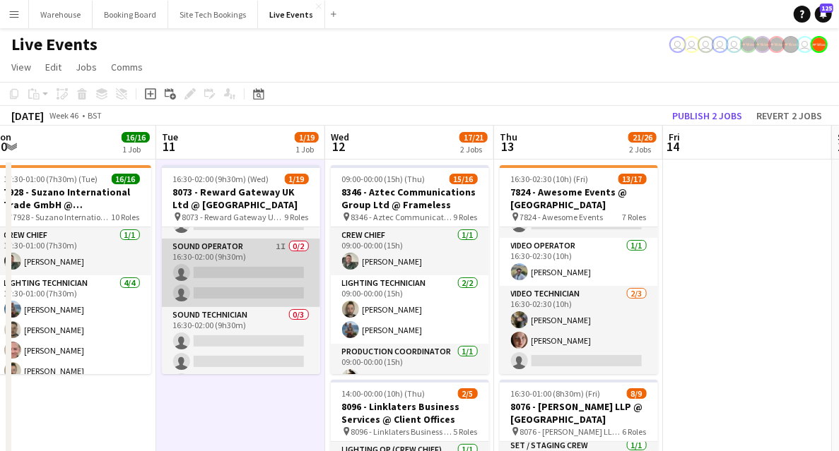
click at [259, 256] on app-card-role "Sound Operator 1I 0/2 16:30-02:00 (9h30m) single-neutral-actions single-neutral…" at bounding box center [241, 273] width 158 height 69
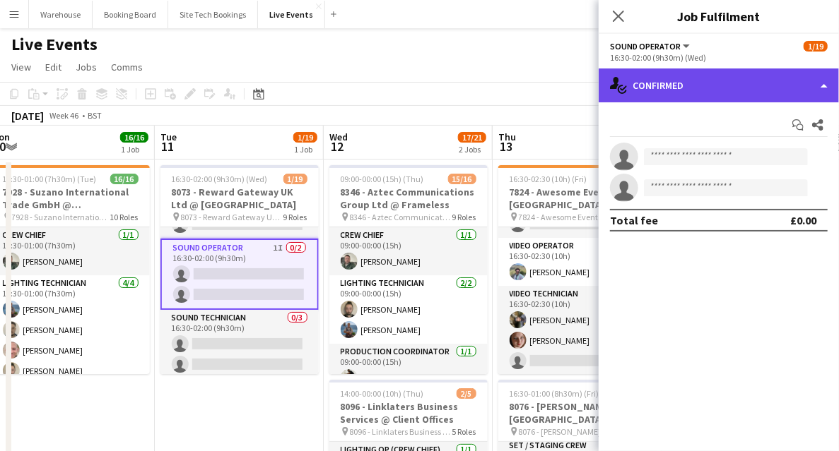
click at [698, 95] on div "single-neutral-actions-check-2 Confirmed" at bounding box center [718, 86] width 240 height 34
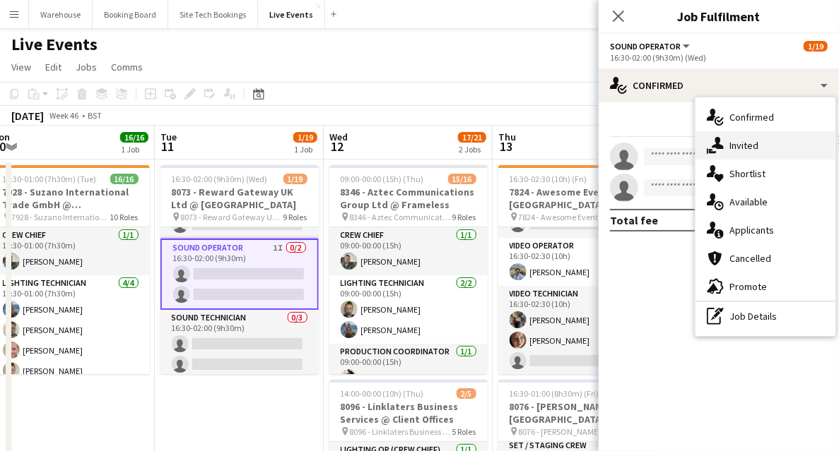
click at [735, 150] on span "Invited" at bounding box center [743, 145] width 29 height 13
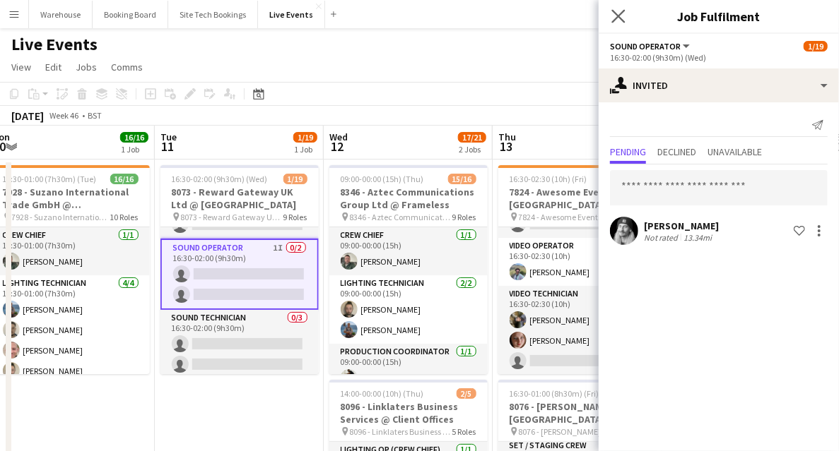
click at [626, 16] on app-icon "Close pop-in" at bounding box center [618, 16] width 20 height 20
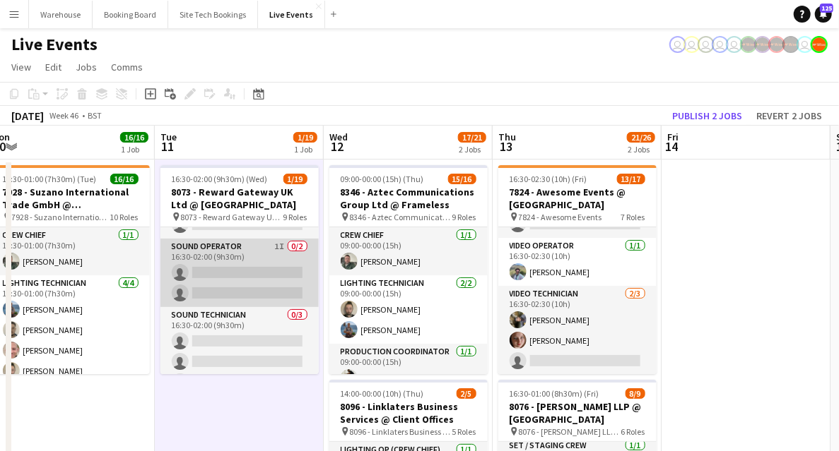
click at [239, 243] on app-card-role "Sound Operator 1I 0/2 16:30-02:00 (9h30m) single-neutral-actions single-neutral…" at bounding box center [239, 273] width 158 height 69
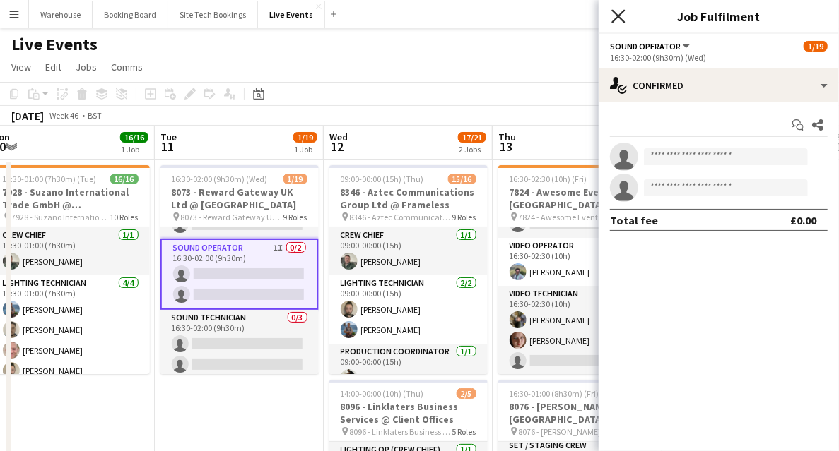
click at [622, 18] on icon "Close pop-in" at bounding box center [617, 15] width 13 height 13
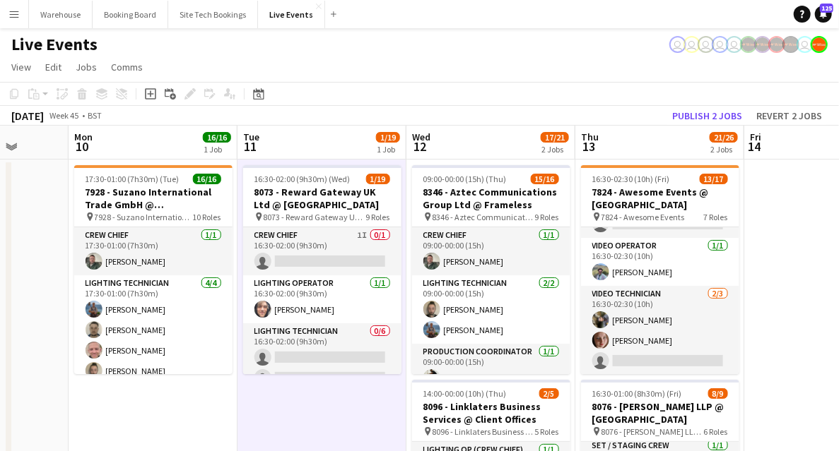
scroll to position [0, 435]
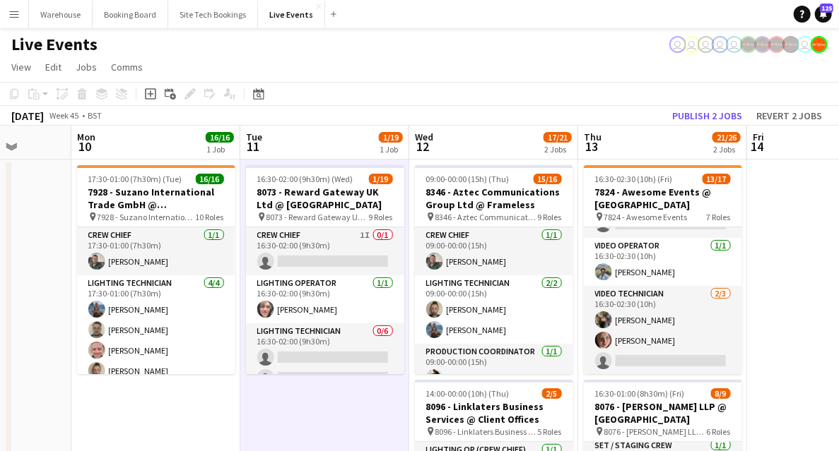
drag, startPoint x: 177, startPoint y: 398, endPoint x: 263, endPoint y: 402, distance: 86.3
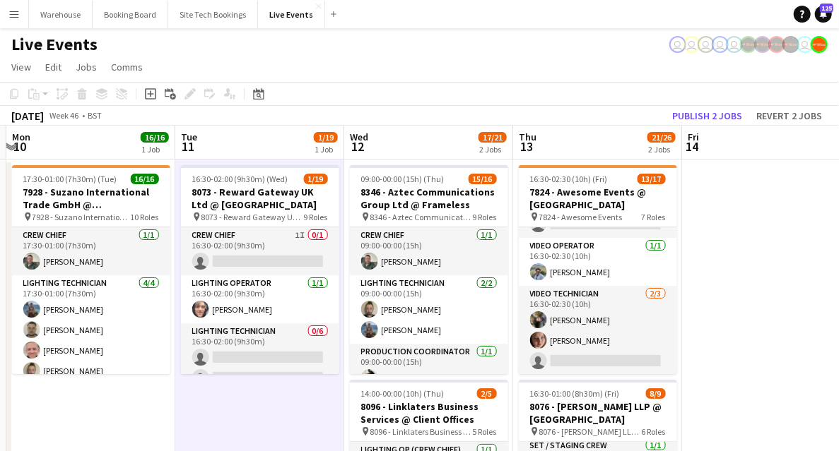
scroll to position [0, 554]
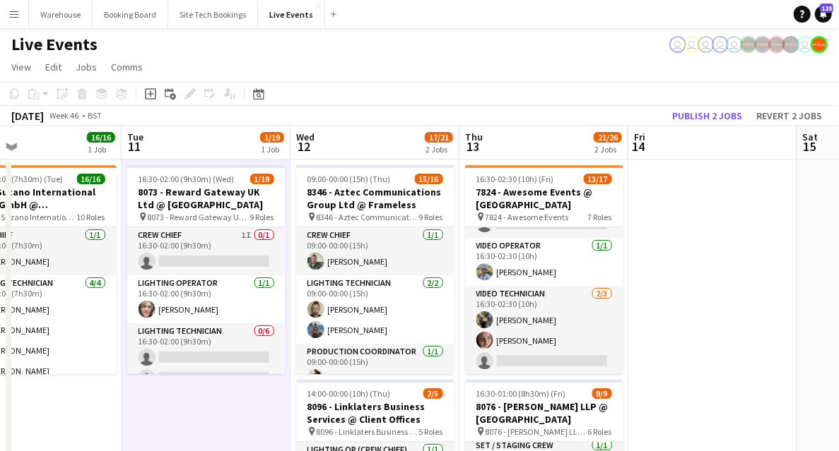
drag, startPoint x: 273, startPoint y: 419, endPoint x: 196, endPoint y: 411, distance: 77.4
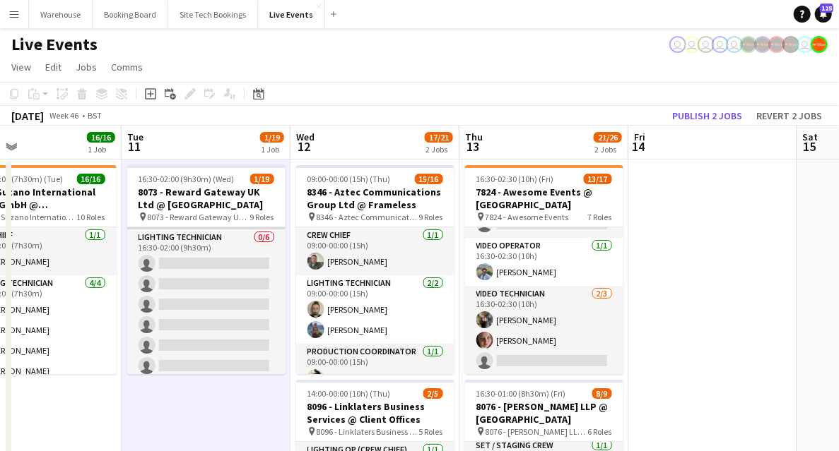
scroll to position [188, 0]
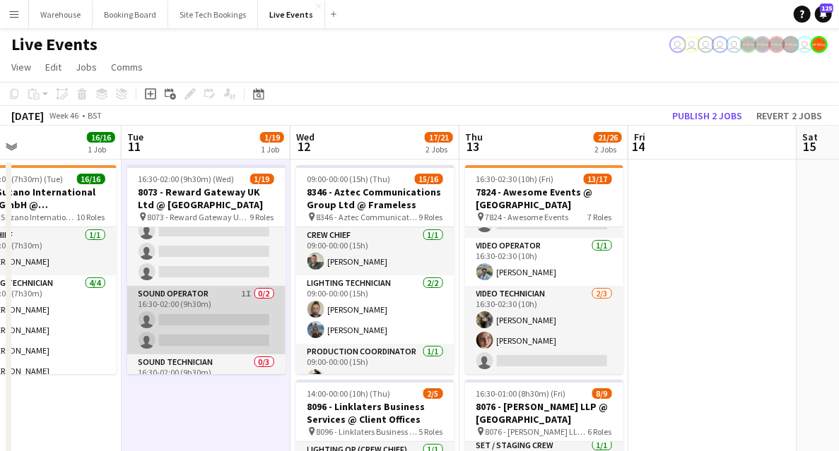
click at [215, 300] on app-card-role "Sound Operator 1I 0/2 16:30-02:00 (9h30m) single-neutral-actions single-neutral…" at bounding box center [206, 320] width 158 height 69
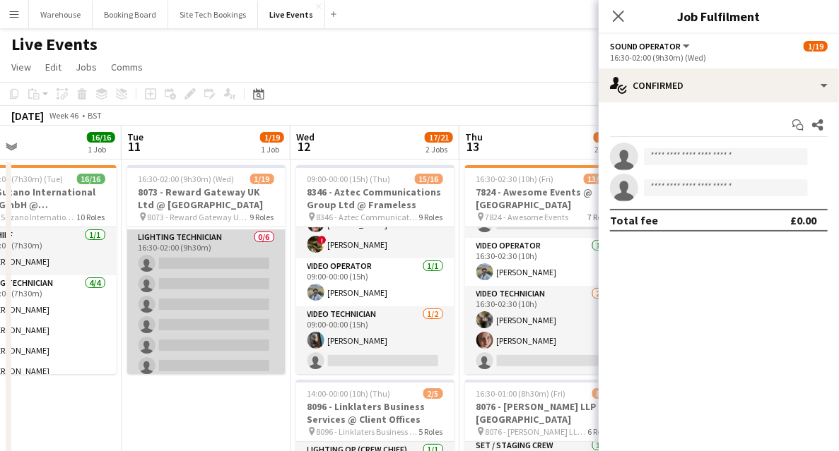
scroll to position [47, 0]
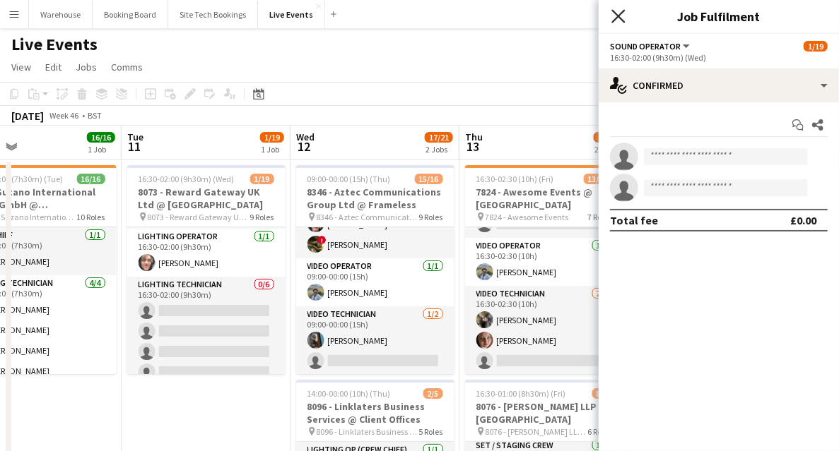
click at [616, 10] on icon "Close pop-in" at bounding box center [617, 15] width 13 height 13
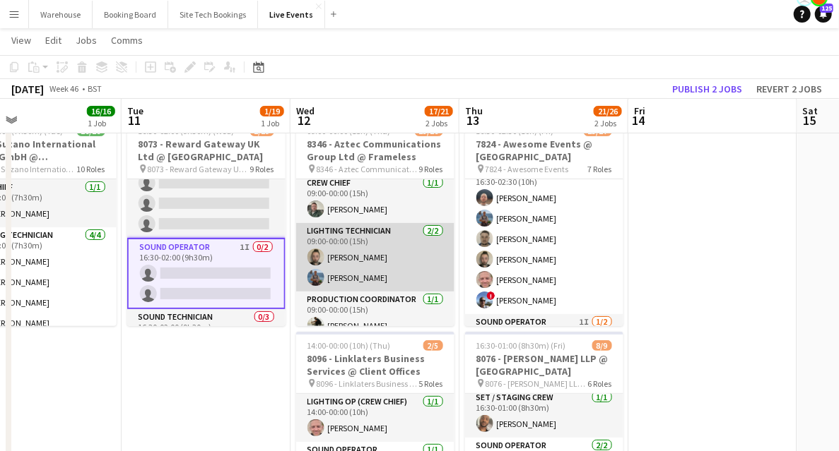
scroll to position [0, 0]
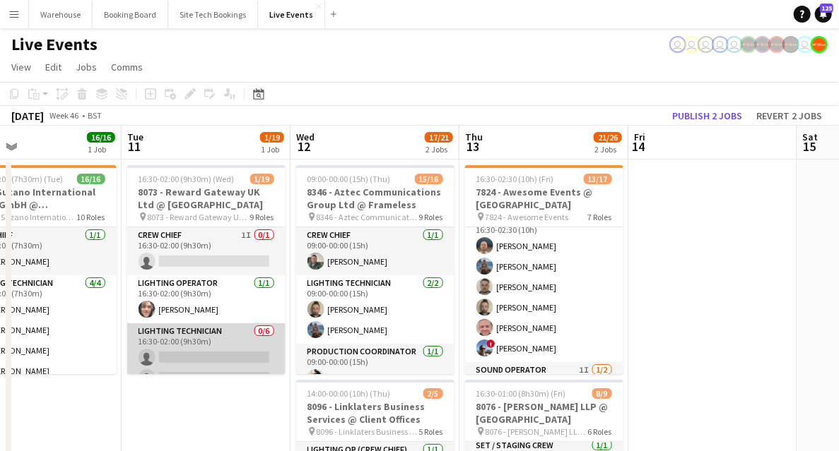
click at [206, 356] on app-card-role "Lighting Technician 0/6 16:30-02:00 (9h30m) single-neutral-actions single-neutr…" at bounding box center [206, 399] width 158 height 150
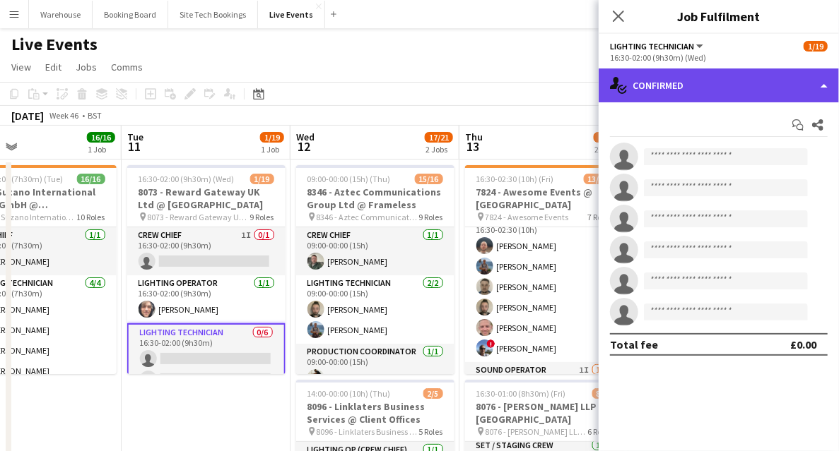
click at [709, 89] on div "single-neutral-actions-check-2 Confirmed" at bounding box center [718, 86] width 240 height 34
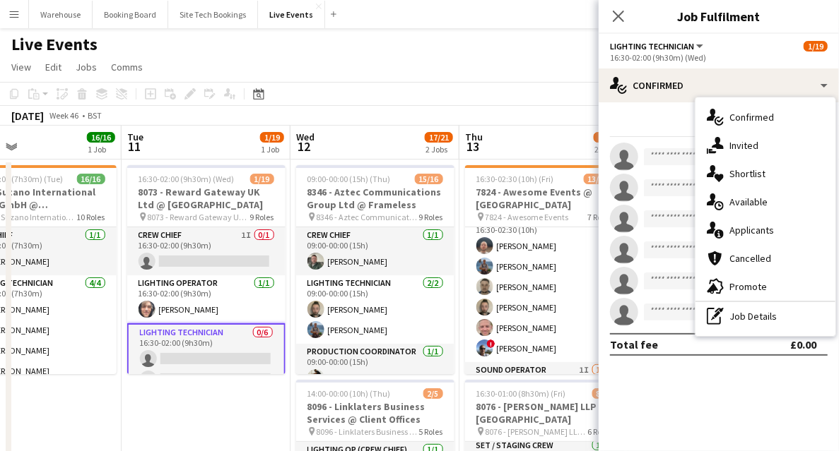
drag, startPoint x: 765, startPoint y: 144, endPoint x: 752, endPoint y: 154, distance: 16.1
click at [765, 145] on div "single-neutral-actions-share-1 Invited" at bounding box center [765, 145] width 140 height 28
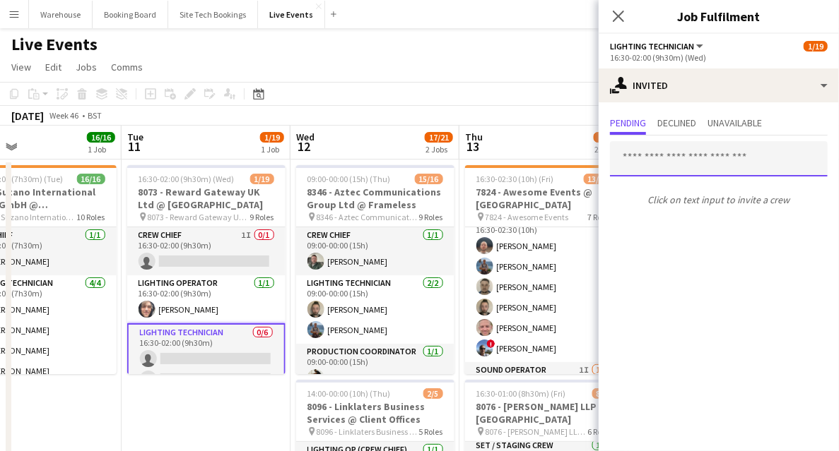
drag, startPoint x: 675, startPoint y: 157, endPoint x: 680, endPoint y: 148, distance: 10.2
click at [682, 151] on input "text" at bounding box center [719, 158] width 218 height 35
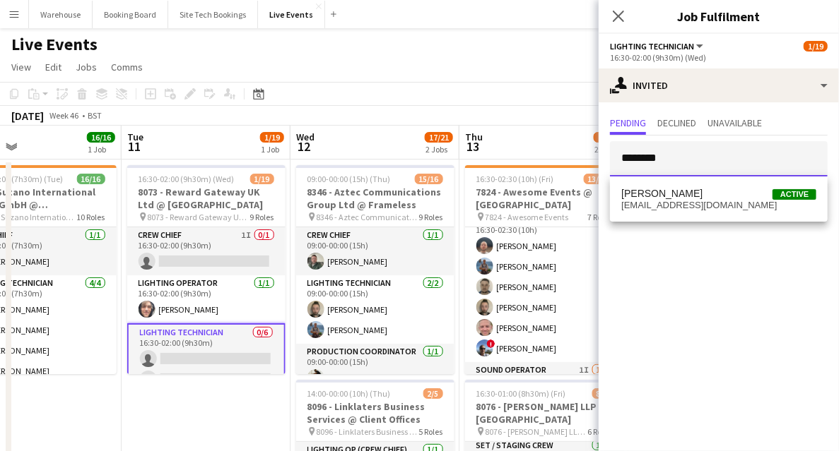
type input "********"
click at [690, 195] on span "Ian Park Active" at bounding box center [718, 194] width 195 height 12
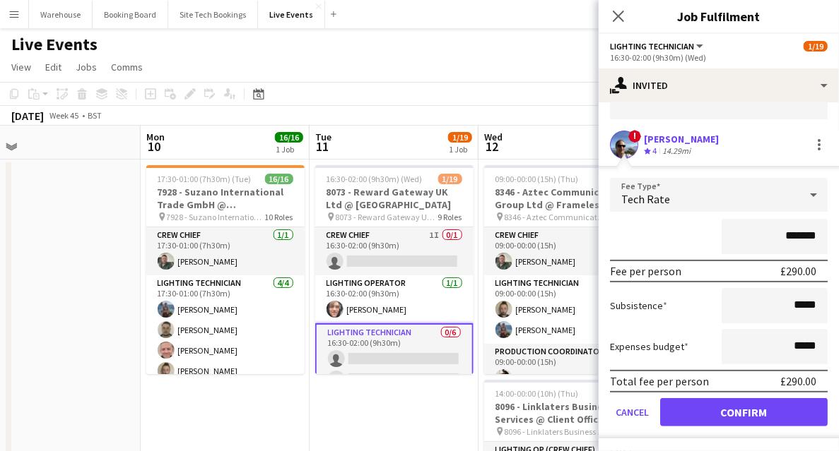
drag, startPoint x: 164, startPoint y: 406, endPoint x: 352, endPoint y: 409, distance: 188.0
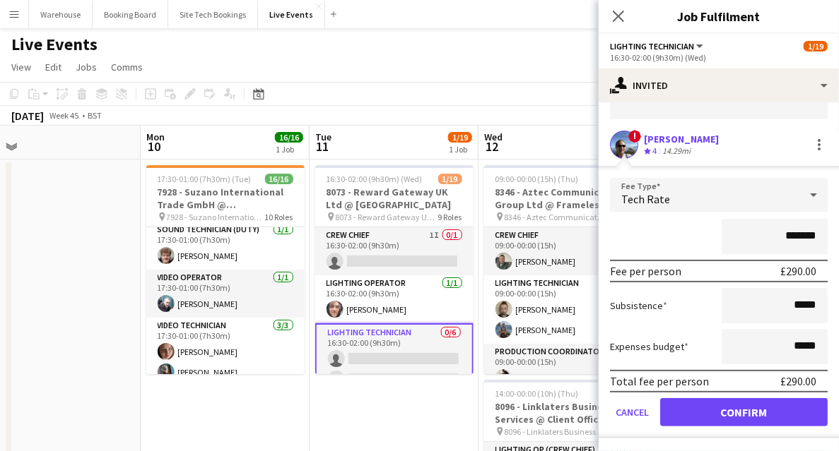
scroll to position [456, 0]
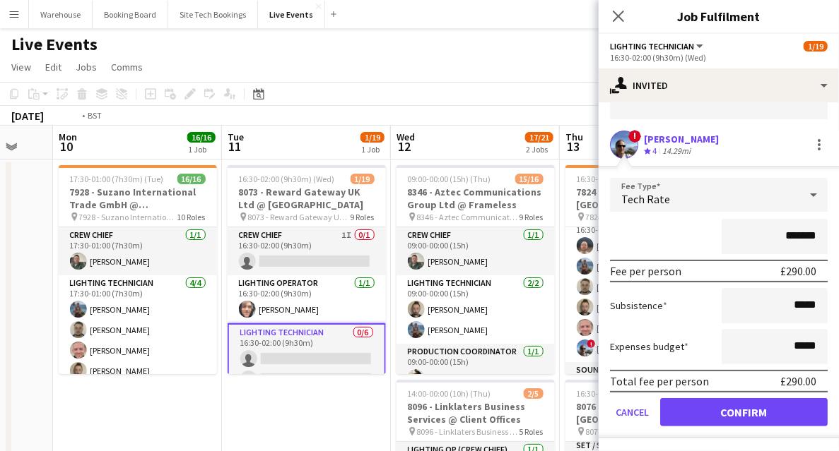
drag, startPoint x: 308, startPoint y: 405, endPoint x: 114, endPoint y: 363, distance: 198.0
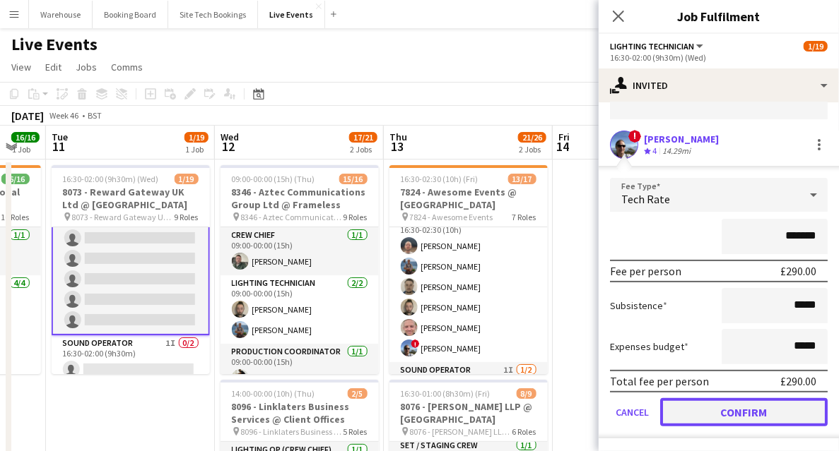
click at [735, 418] on button "Confirm" at bounding box center [743, 412] width 167 height 28
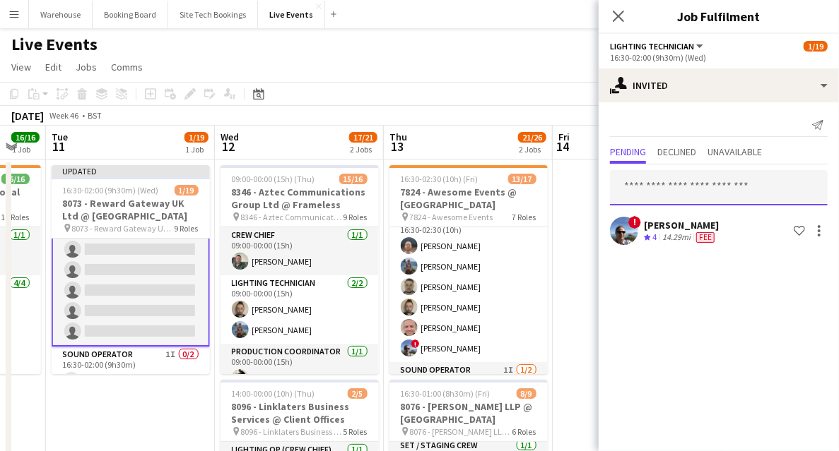
click at [661, 184] on input "text" at bounding box center [719, 187] width 218 height 35
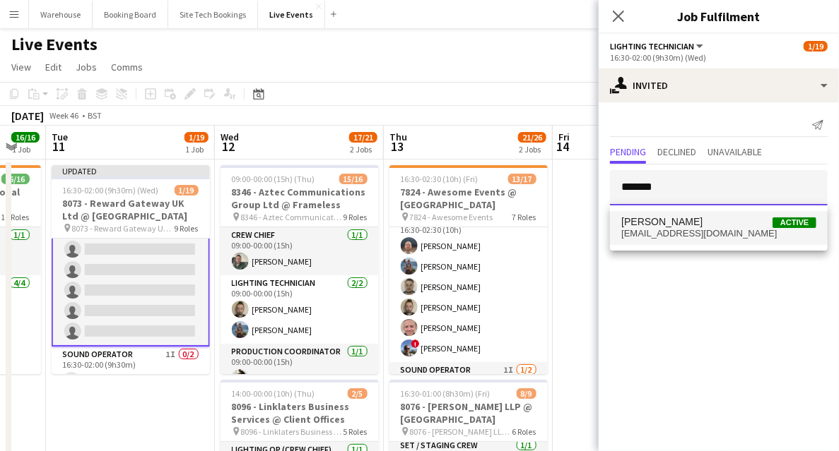
type input "*******"
click at [682, 230] on span "lukedewoolfson@googlemail.com" at bounding box center [718, 233] width 195 height 11
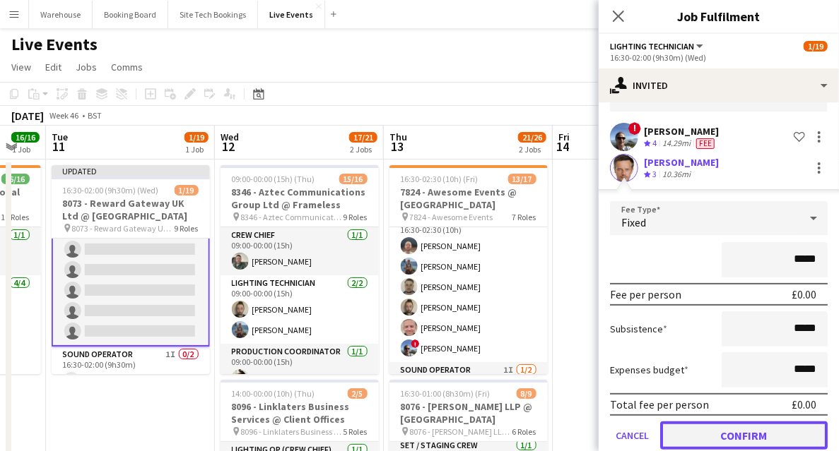
click at [762, 431] on button "Confirm" at bounding box center [743, 436] width 167 height 28
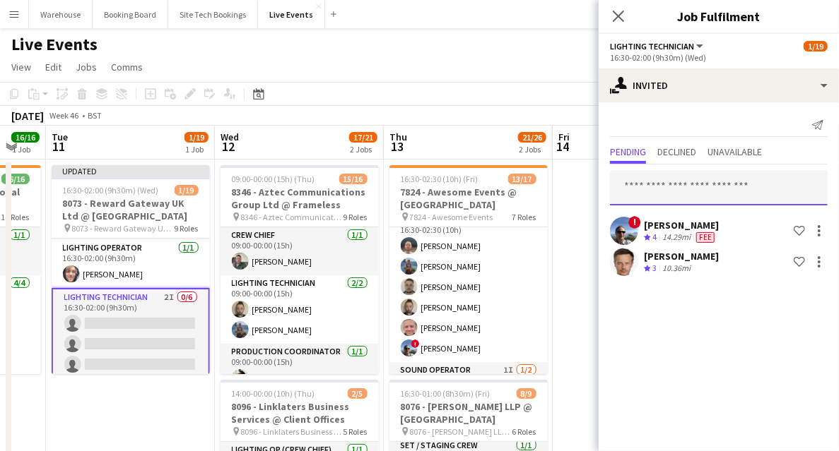
click at [703, 182] on input "text" at bounding box center [719, 187] width 218 height 35
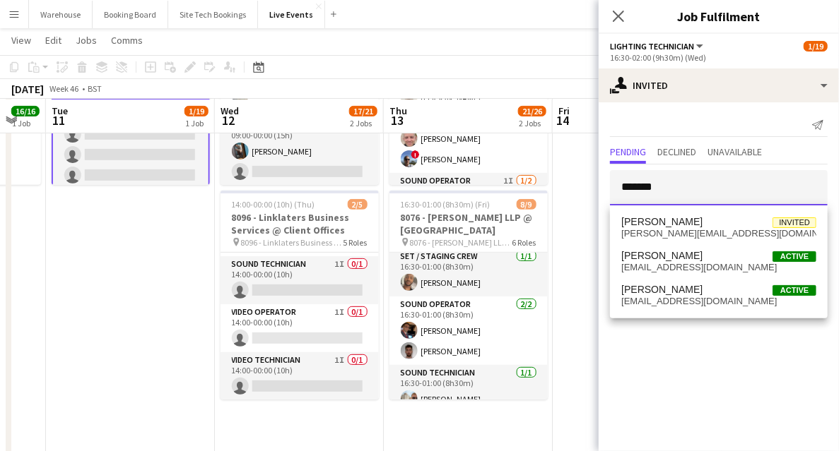
scroll to position [0, 0]
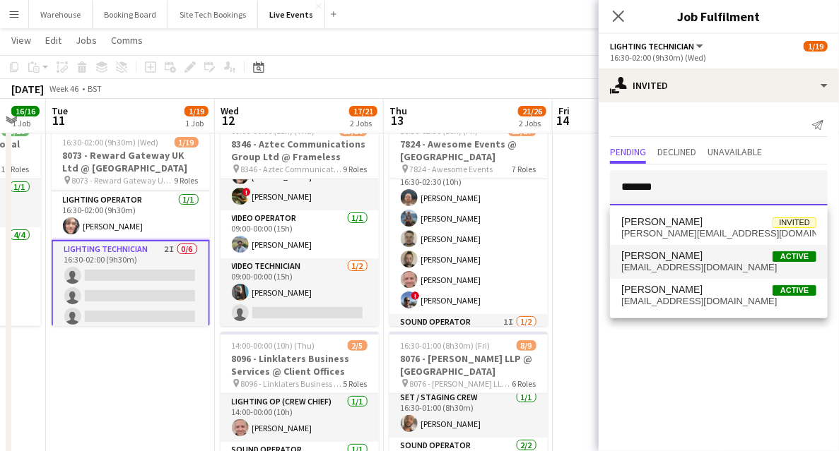
type input "*******"
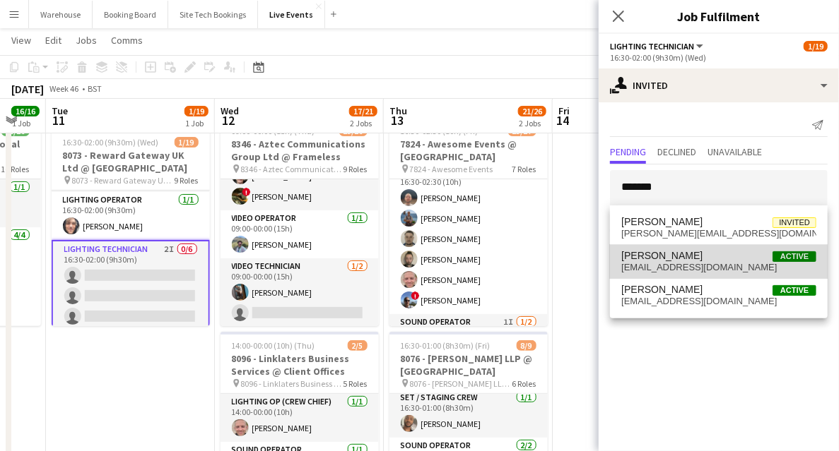
click at [690, 270] on span "charliemeehan99@gmail.com" at bounding box center [718, 267] width 195 height 11
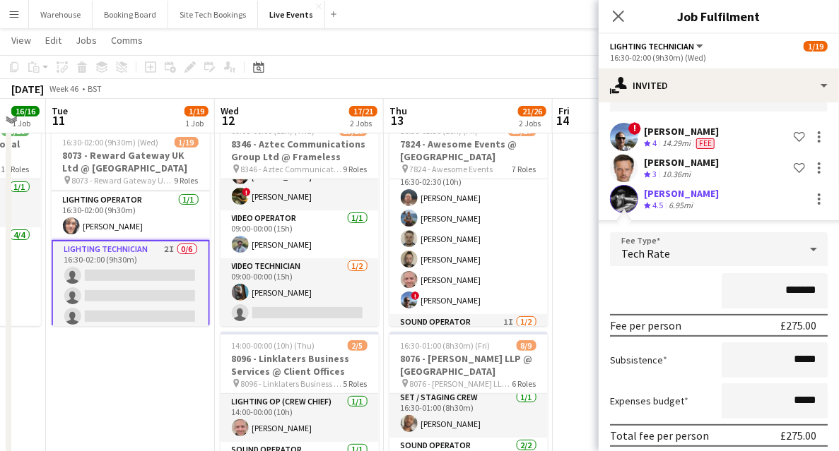
scroll to position [148, 0]
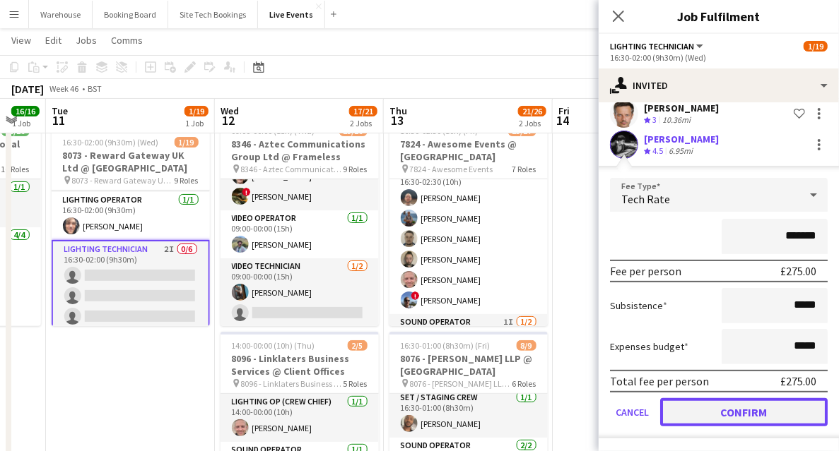
click at [751, 408] on button "Confirm" at bounding box center [743, 412] width 167 height 28
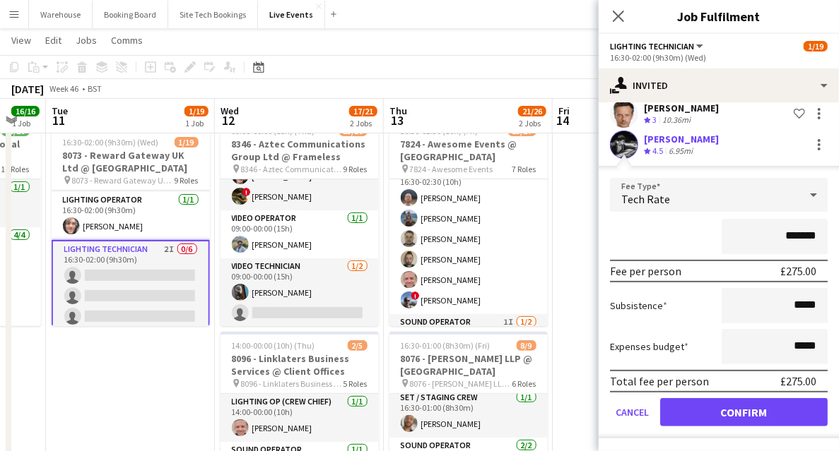
scroll to position [0, 0]
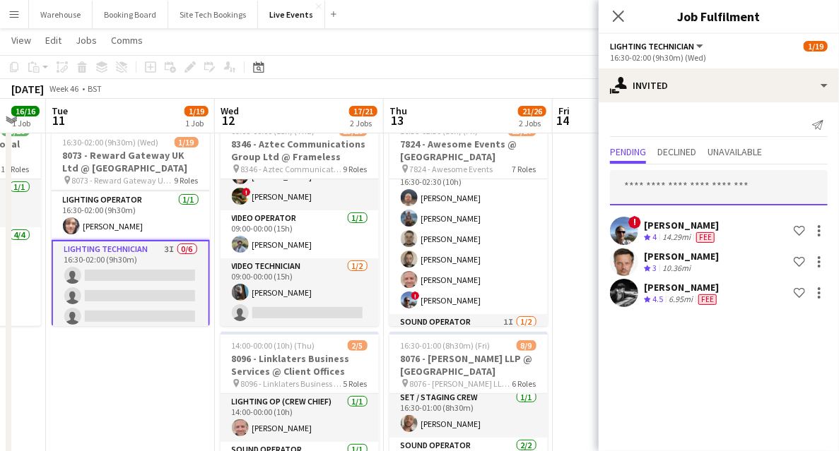
click at [685, 185] on input "text" at bounding box center [719, 187] width 218 height 35
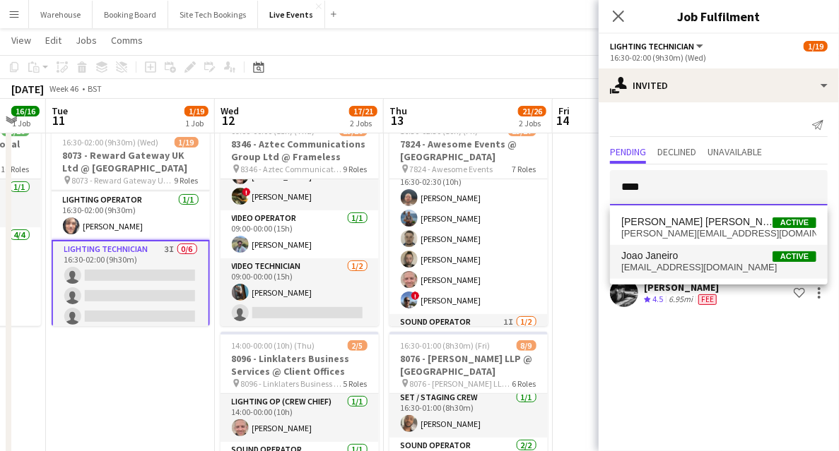
type input "****"
click at [676, 253] on span "Joao Janeiro" at bounding box center [649, 256] width 57 height 12
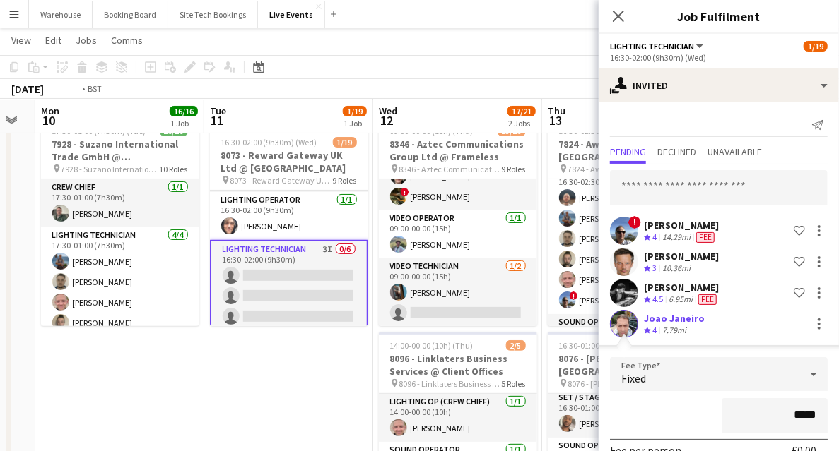
scroll to position [0, 393]
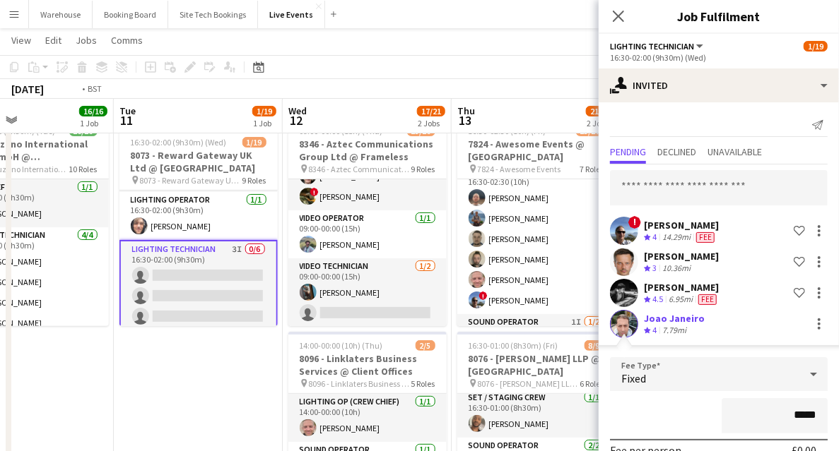
drag, startPoint x: 113, startPoint y: 354, endPoint x: 349, endPoint y: 350, distance: 236.0
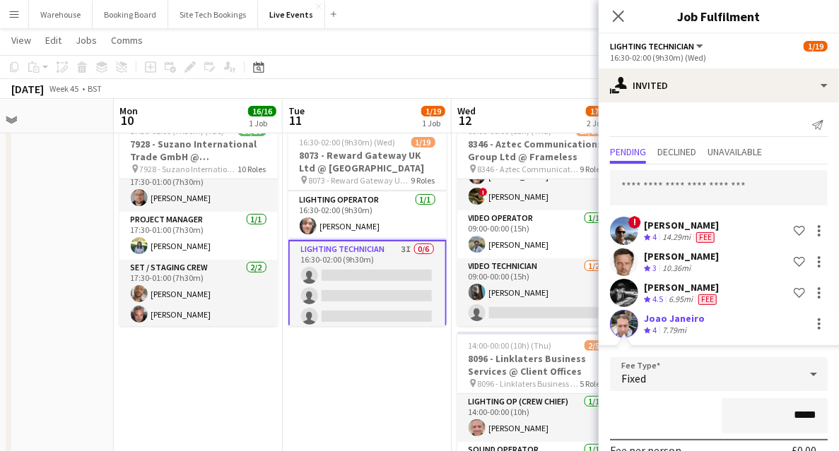
scroll to position [79, 0]
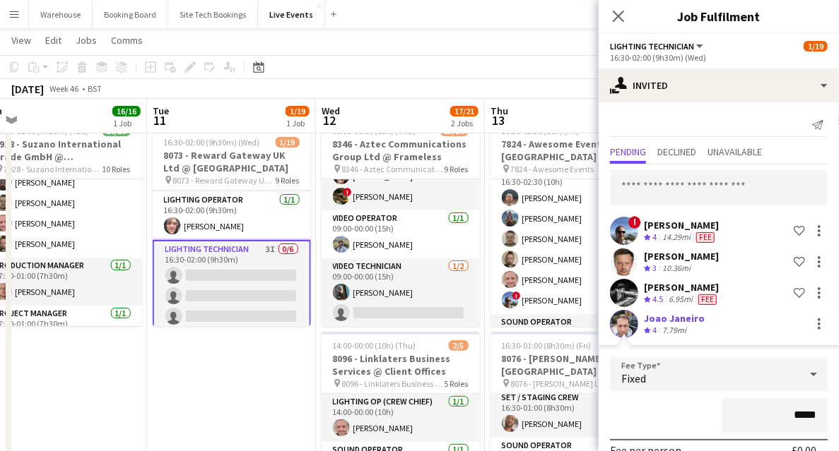
drag, startPoint x: 286, startPoint y: 370, endPoint x: 154, endPoint y: 338, distance: 135.9
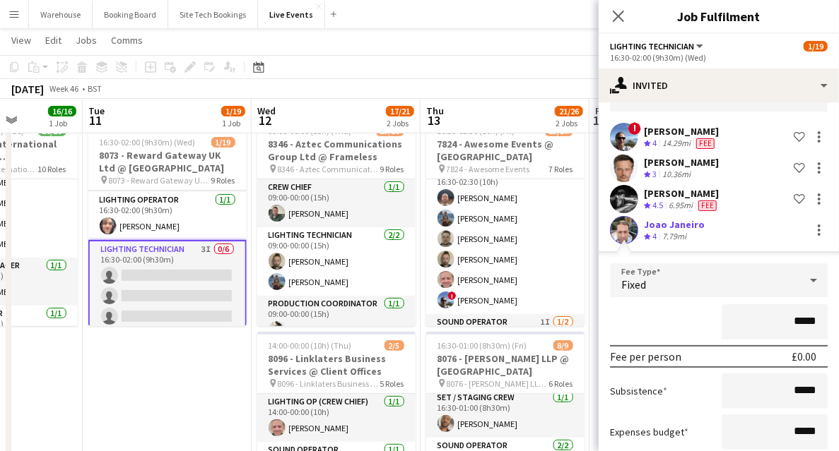
scroll to position [141, 0]
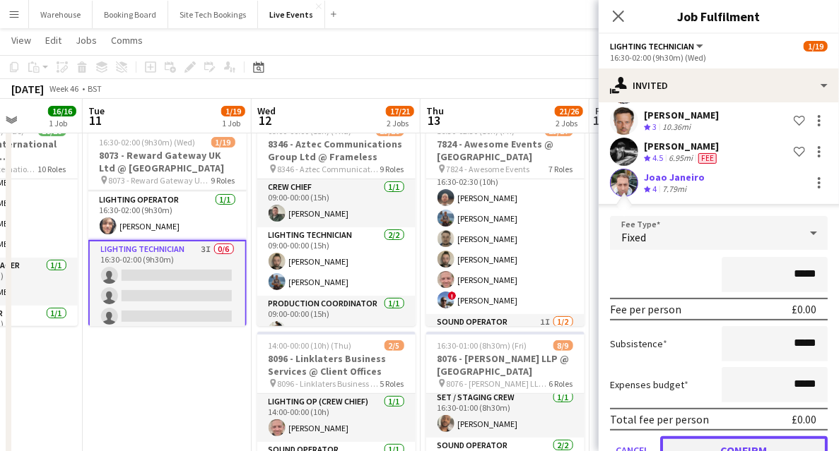
click at [773, 445] on button "Confirm" at bounding box center [743, 451] width 167 height 28
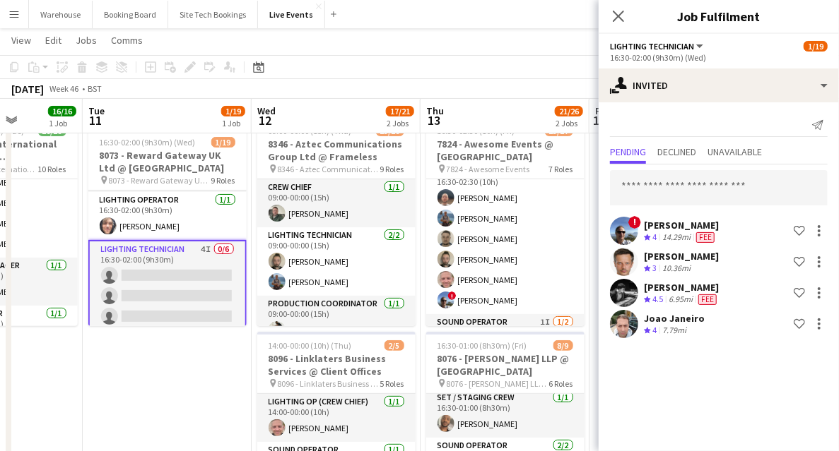
scroll to position [0, 0]
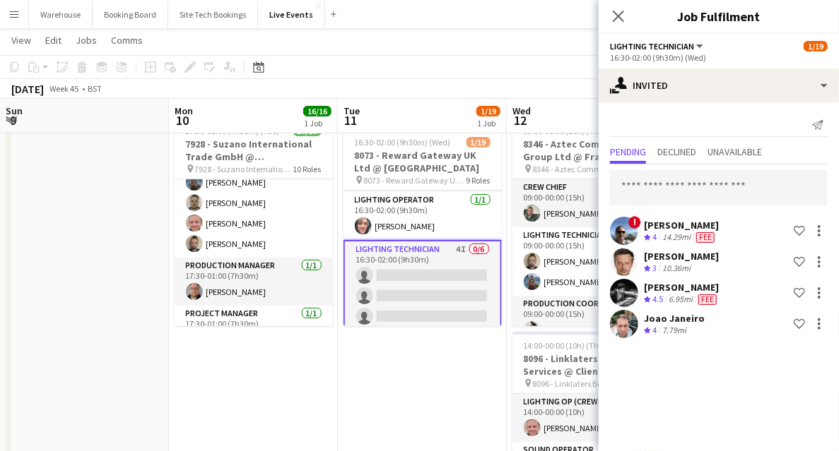
drag, startPoint x: 190, startPoint y: 389, endPoint x: 432, endPoint y: 369, distance: 243.2
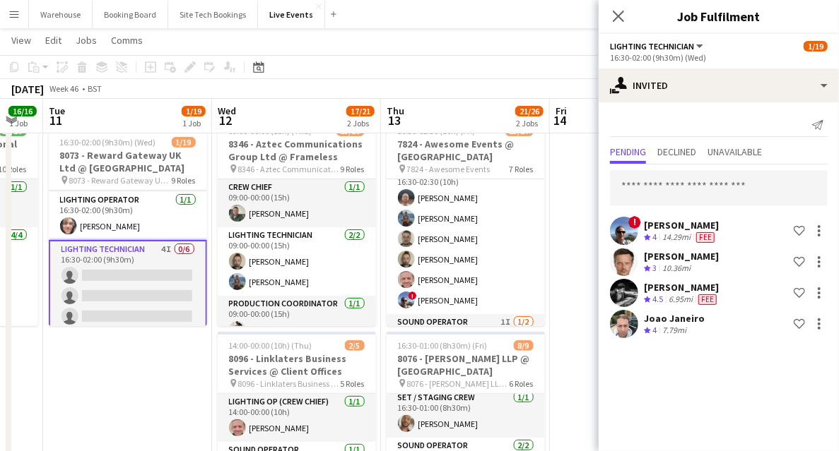
scroll to position [0, 495]
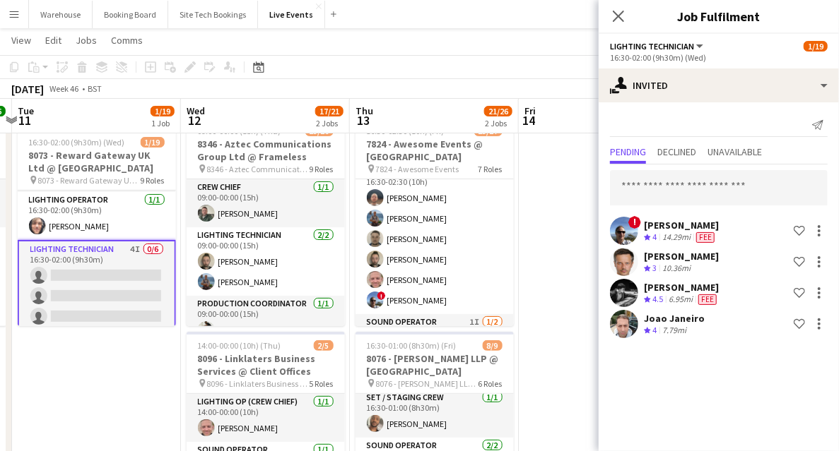
drag, startPoint x: 317, startPoint y: 375, endPoint x: 145, endPoint y: 295, distance: 190.0
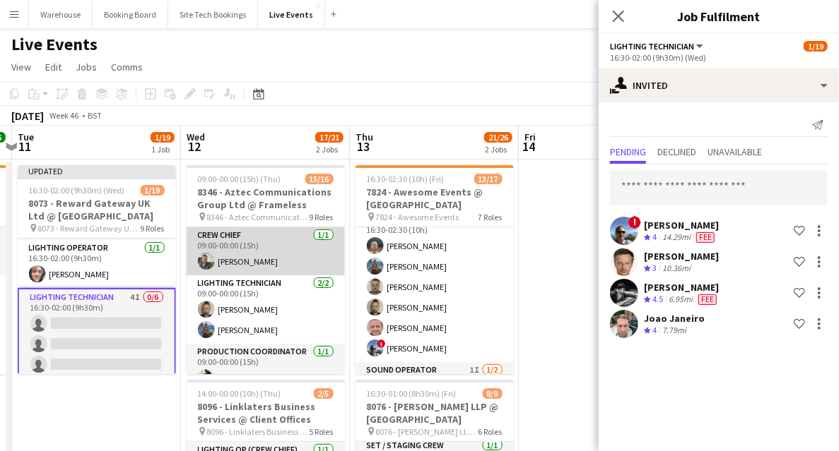
scroll to position [141, 0]
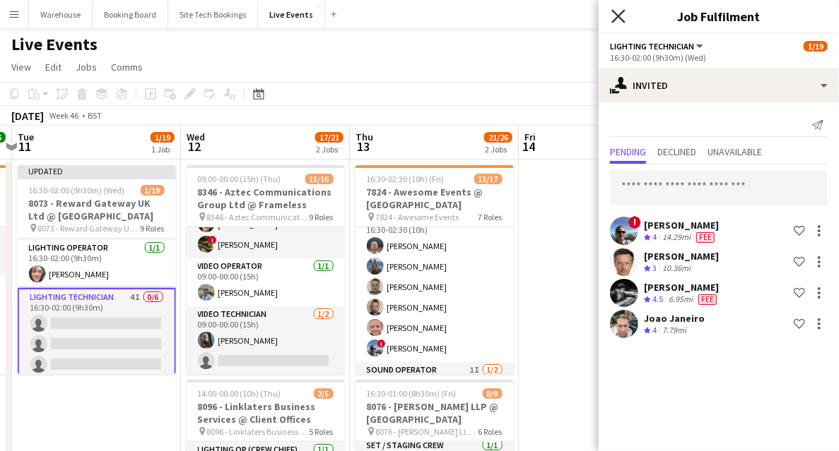
click at [616, 15] on icon at bounding box center [617, 15] width 13 height 13
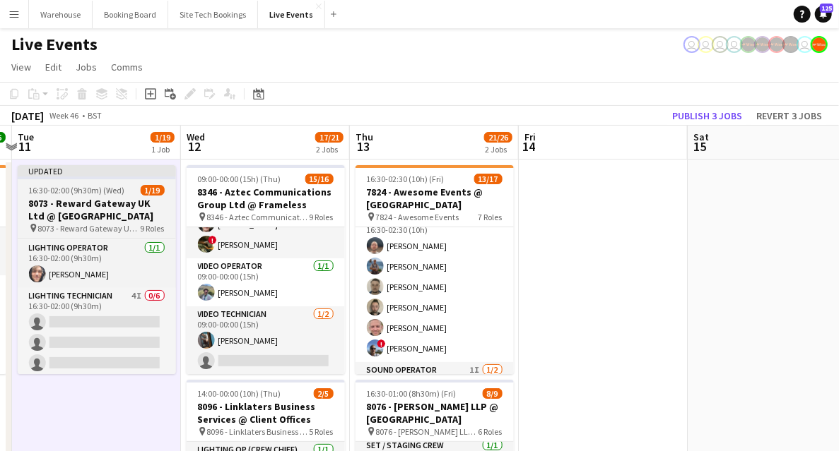
click at [105, 189] on span "16:30-02:00 (9h30m) (Wed)" at bounding box center [77, 190] width 96 height 11
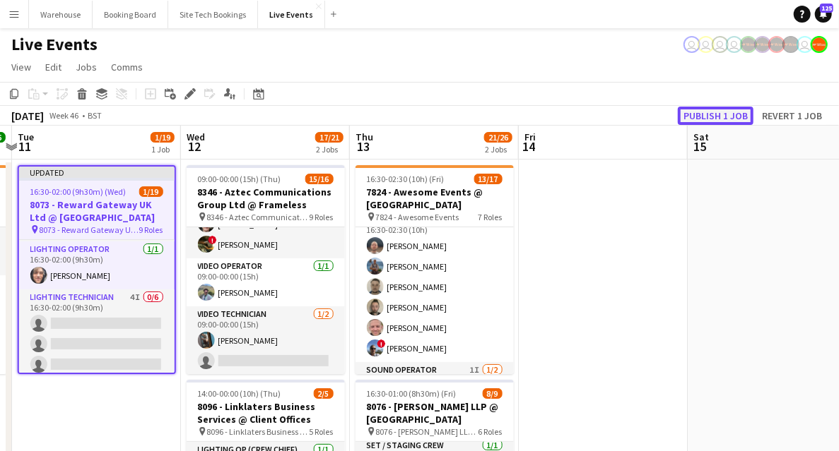
click at [729, 109] on button "Publish 1 job" at bounding box center [716, 116] width 76 height 18
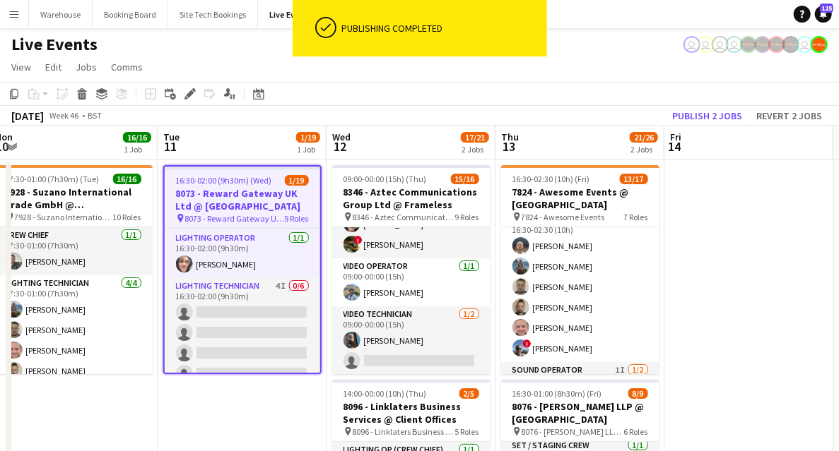
drag, startPoint x: 124, startPoint y: 403, endPoint x: 269, endPoint y: 401, distance: 145.5
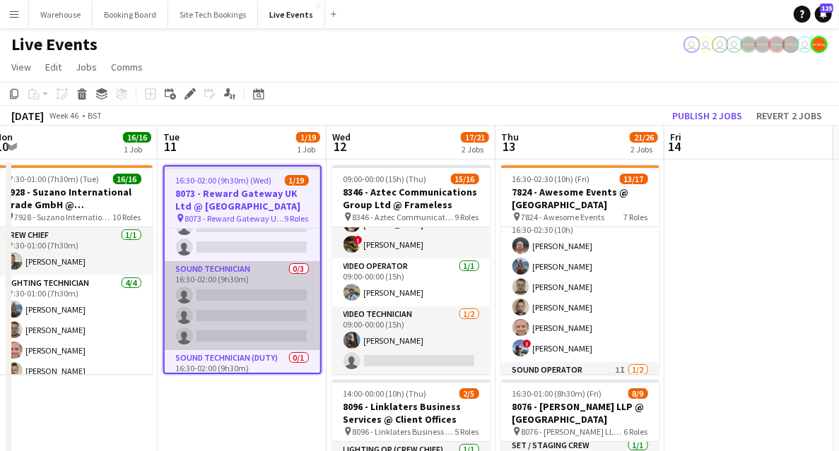
click at [233, 274] on app-card-role "Sound Technician 0/3 16:30-02:00 (9h30m) single-neutral-actions single-neutral-…" at bounding box center [242, 305] width 155 height 89
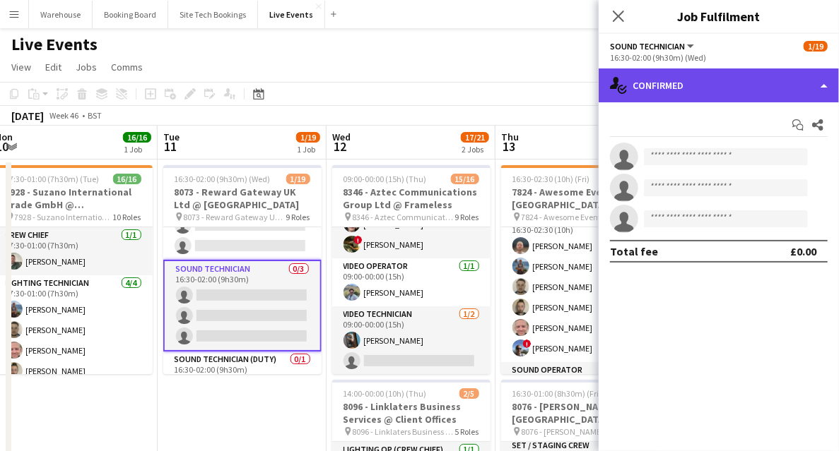
click at [737, 86] on div "single-neutral-actions-check-2 Confirmed" at bounding box center [718, 86] width 240 height 34
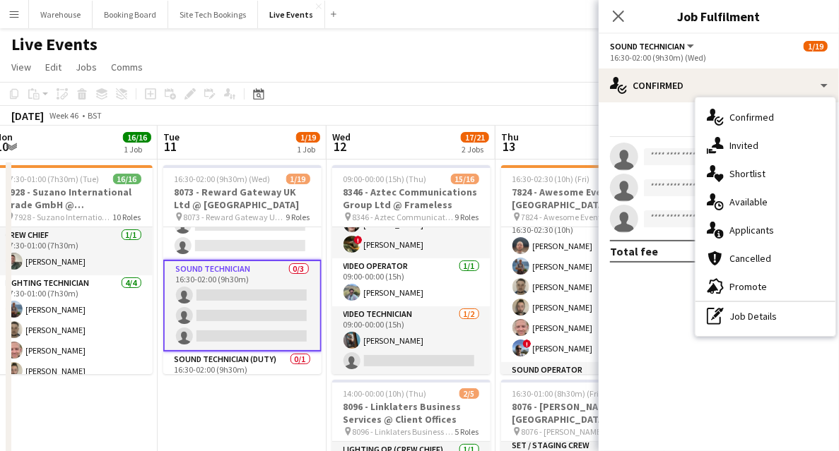
click at [762, 203] on span "Available" at bounding box center [748, 202] width 38 height 13
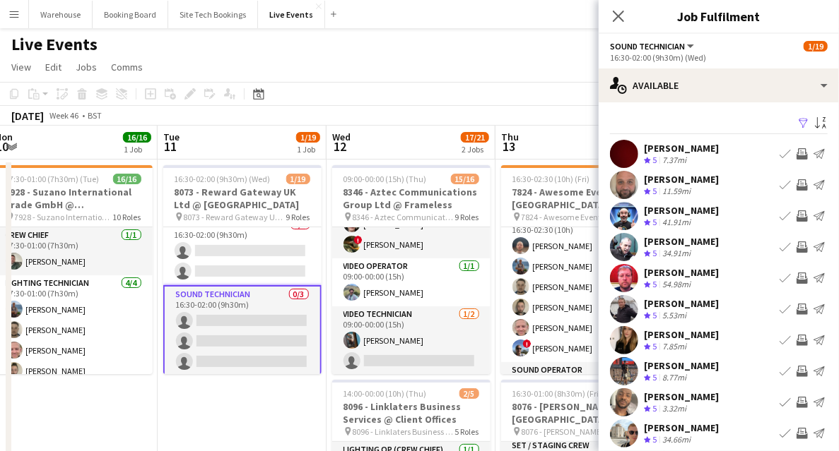
scroll to position [116, 0]
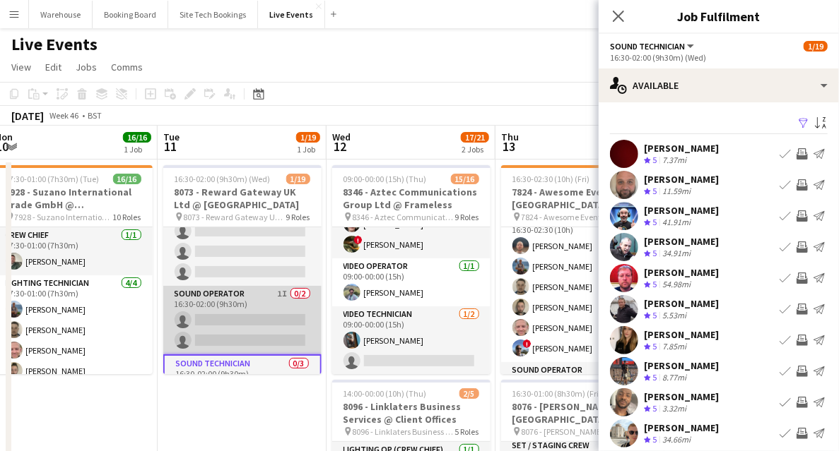
click at [233, 332] on app-card-role "Sound Operator 1I 0/2 16:30-02:00 (9h30m) single-neutral-actions single-neutral…" at bounding box center [242, 320] width 158 height 69
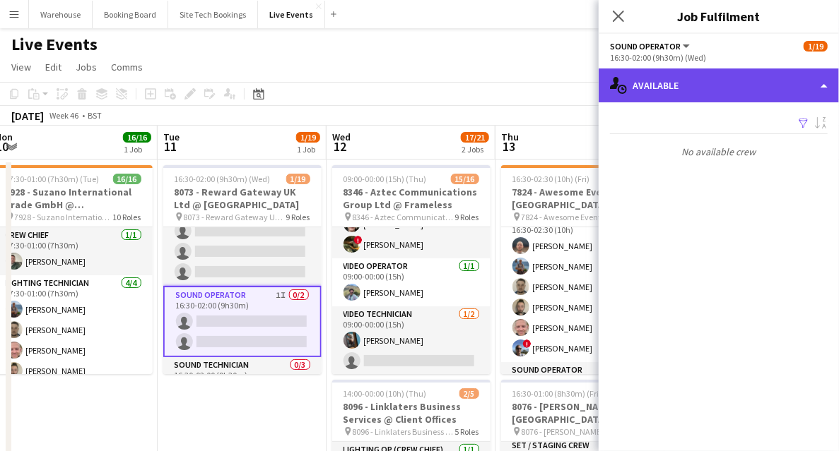
click at [707, 88] on div "single-neutral-actions-upload Available" at bounding box center [718, 86] width 240 height 34
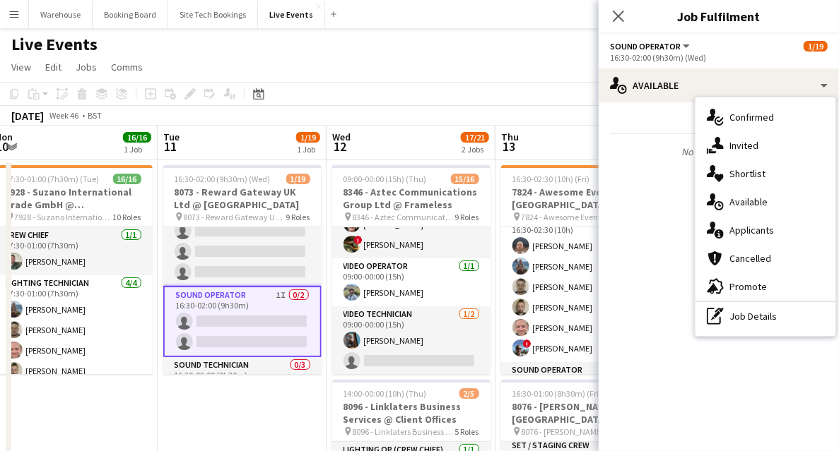
click at [751, 196] on span "Available" at bounding box center [748, 202] width 38 height 13
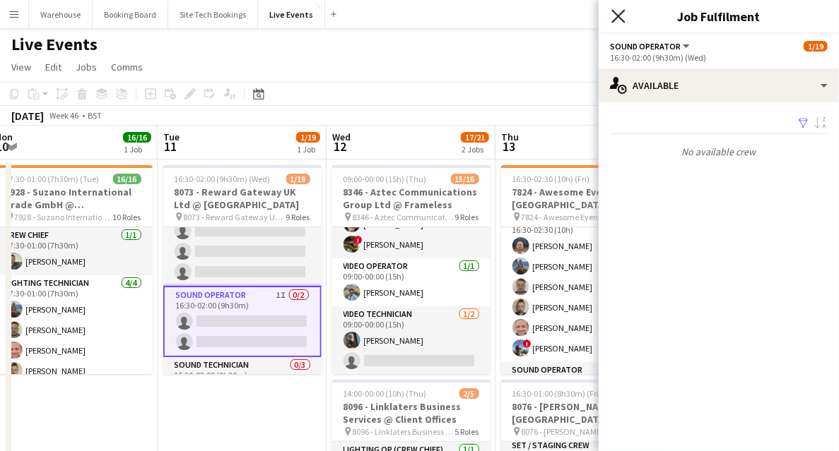
click at [617, 16] on icon at bounding box center [617, 15] width 13 height 13
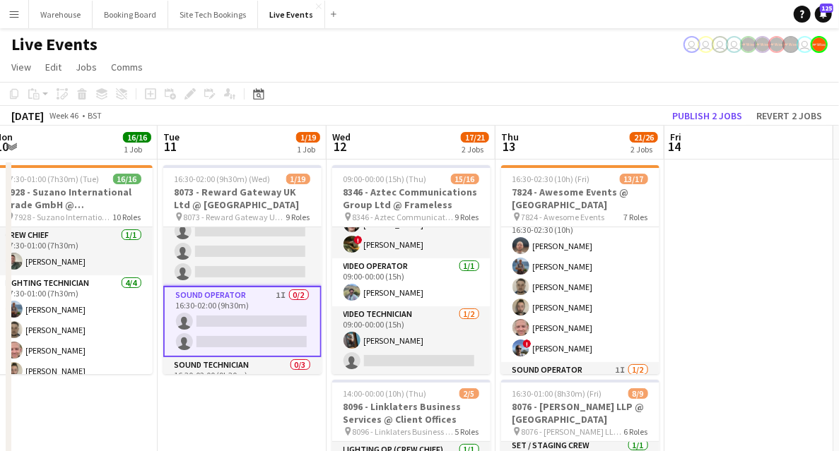
drag, startPoint x: 249, startPoint y: 441, endPoint x: 250, endPoint y: 428, distance: 12.8
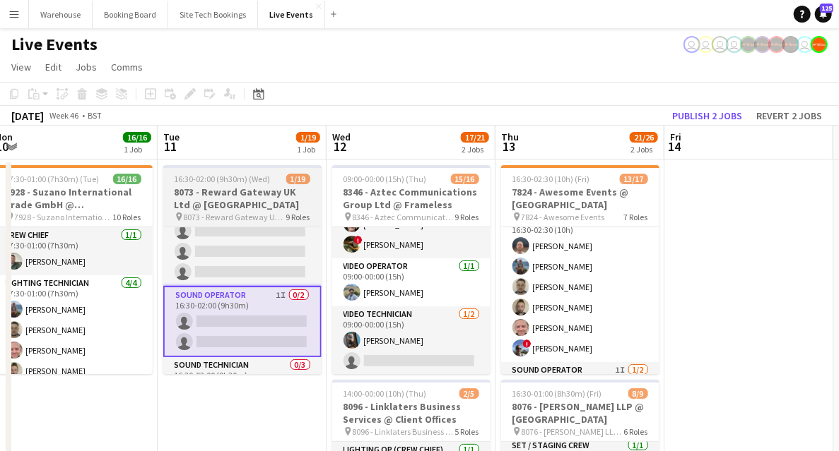
scroll to position [0, 349]
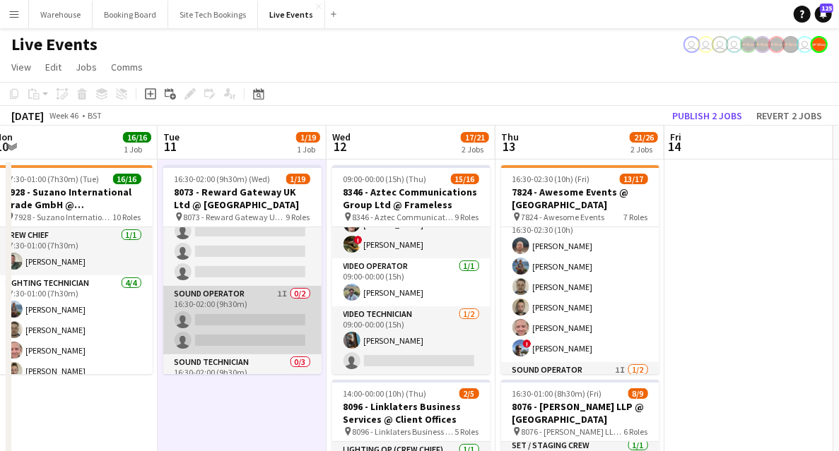
click at [222, 298] on app-card-role "Sound Operator 1I 0/2 16:30-02:00 (9h30m) single-neutral-actions single-neutral…" at bounding box center [242, 320] width 158 height 69
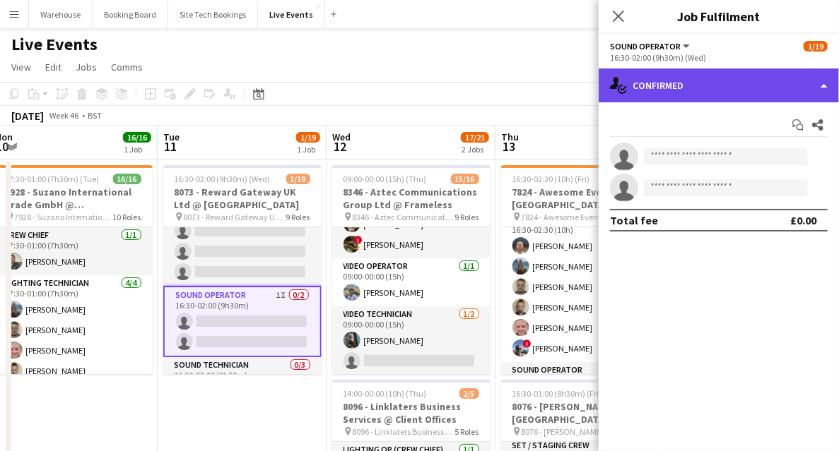
click at [704, 92] on div "single-neutral-actions-check-2 Confirmed" at bounding box center [718, 86] width 240 height 34
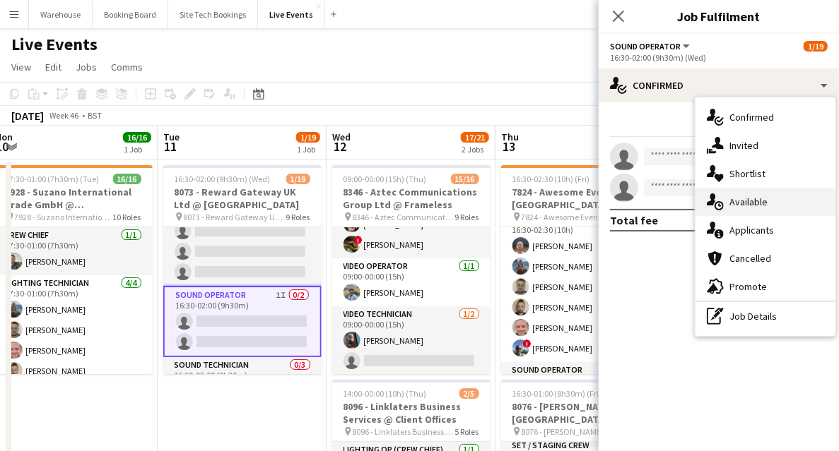
click at [749, 201] on span "Available" at bounding box center [748, 202] width 38 height 13
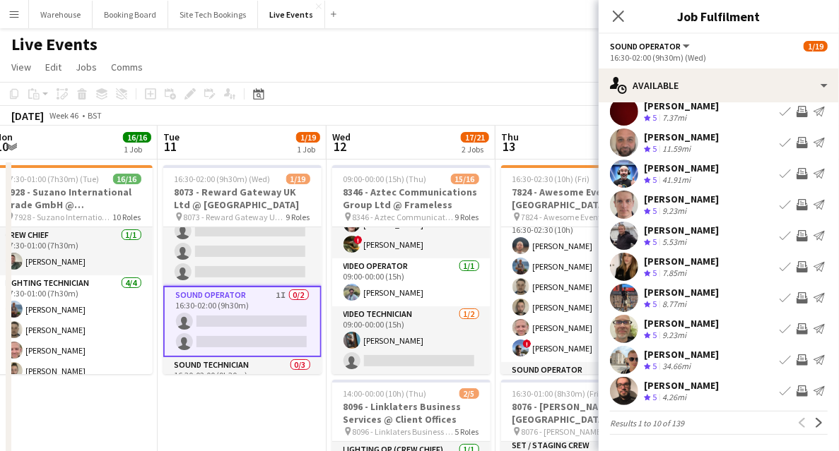
scroll to position [0, 0]
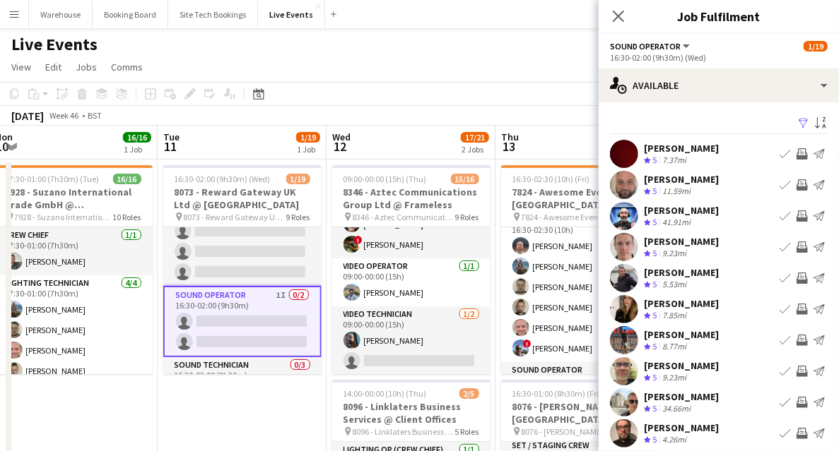
click at [799, 212] on app-icon "Invite crew" at bounding box center [801, 216] width 11 height 11
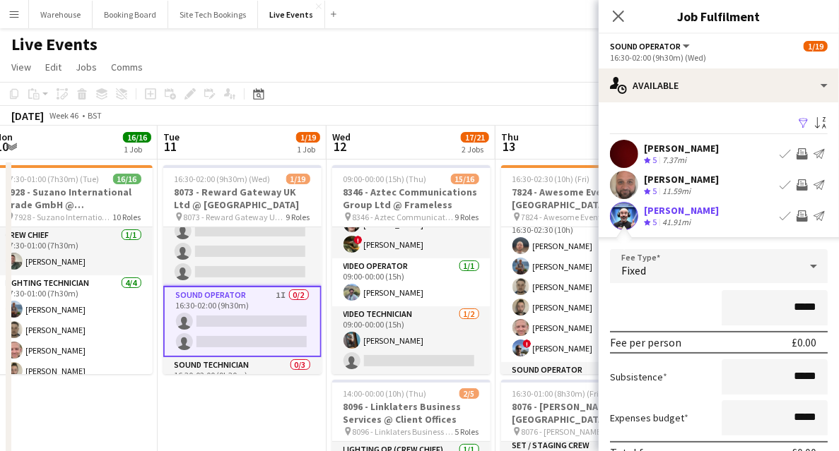
scroll to position [94, 0]
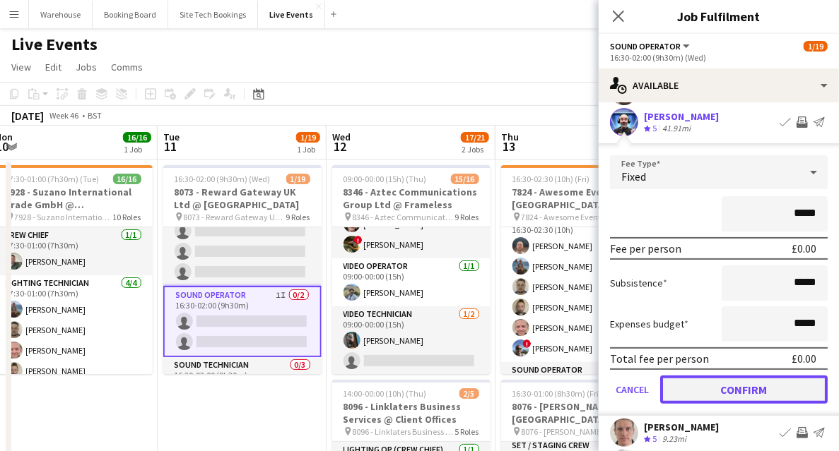
click at [737, 386] on button "Confirm" at bounding box center [743, 390] width 167 height 28
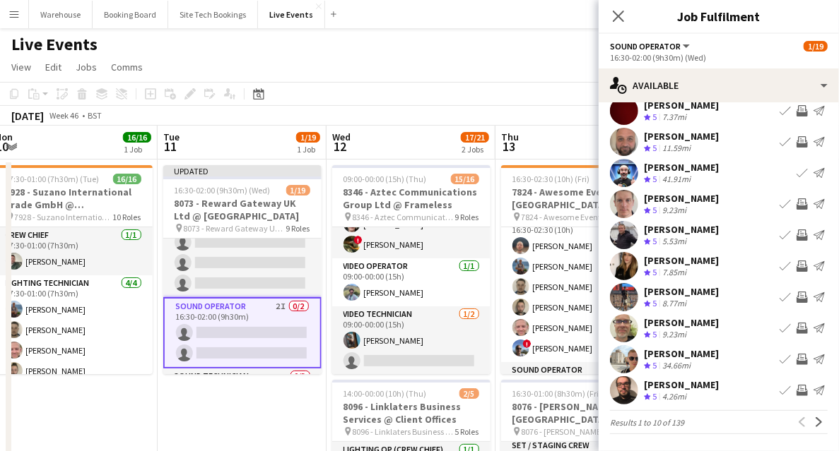
scroll to position [42, 0]
click at [621, 16] on icon "Close pop-in" at bounding box center [617, 15] width 13 height 13
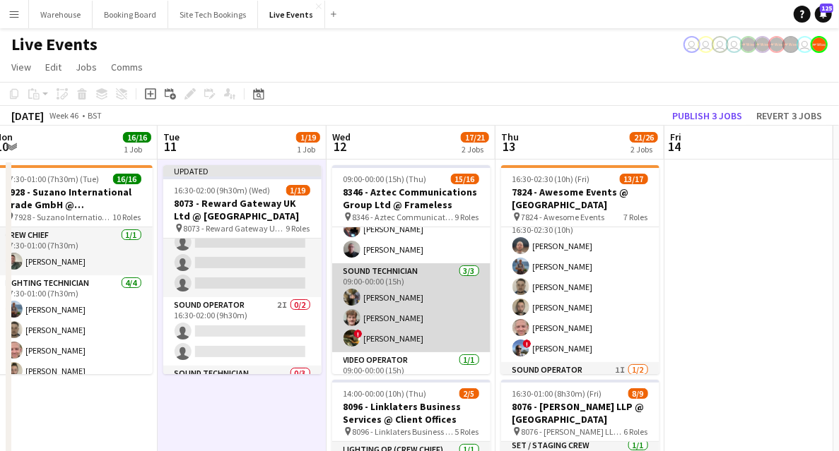
scroll to position [287, 0]
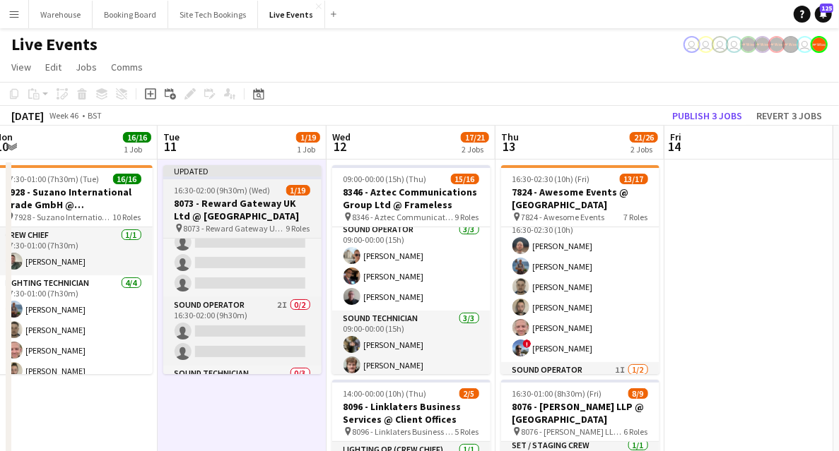
click at [241, 196] on app-job-card "Updated 16:30-02:00 (9h30m) (Wed) 1/19 8073 - Reward Gateway UK Ltd @ Natural H…" at bounding box center [242, 269] width 158 height 209
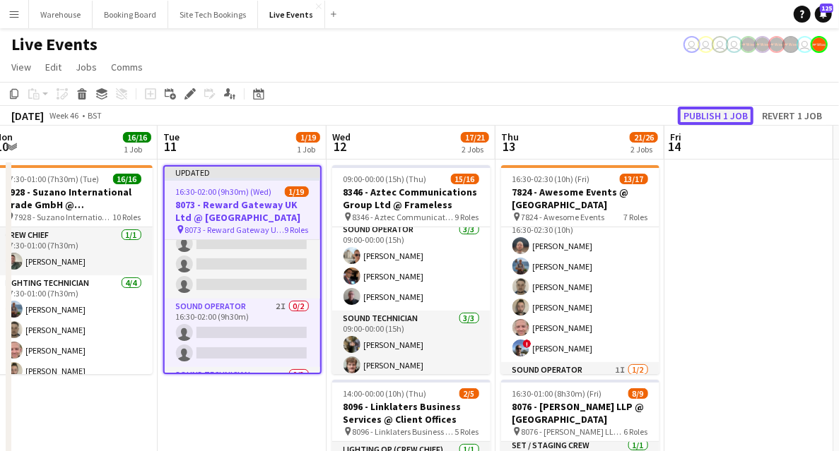
click at [721, 114] on button "Publish 1 job" at bounding box center [716, 116] width 76 height 18
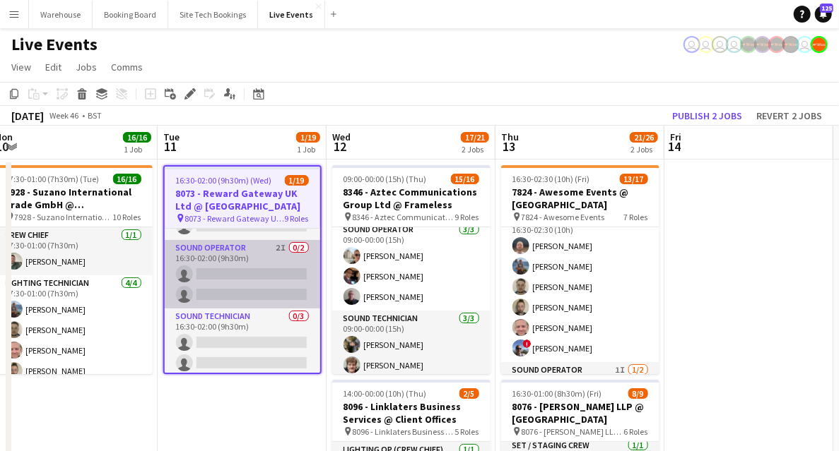
scroll to position [283, 0]
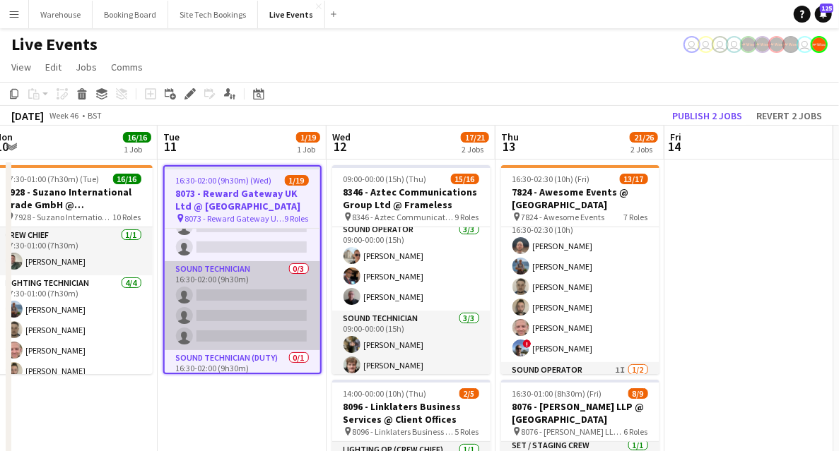
click at [223, 278] on app-card-role "Sound Technician 0/3 16:30-02:00 (9h30m) single-neutral-actions single-neutral-…" at bounding box center [242, 305] width 155 height 89
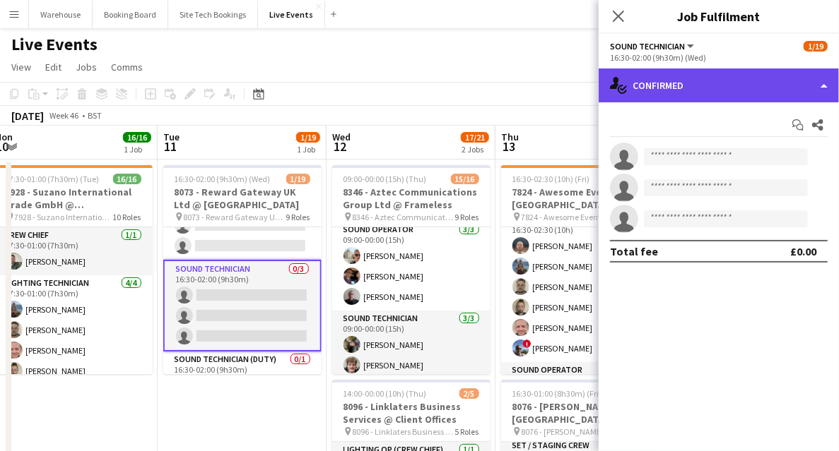
click at [721, 92] on div "single-neutral-actions-check-2 Confirmed" at bounding box center [718, 86] width 240 height 34
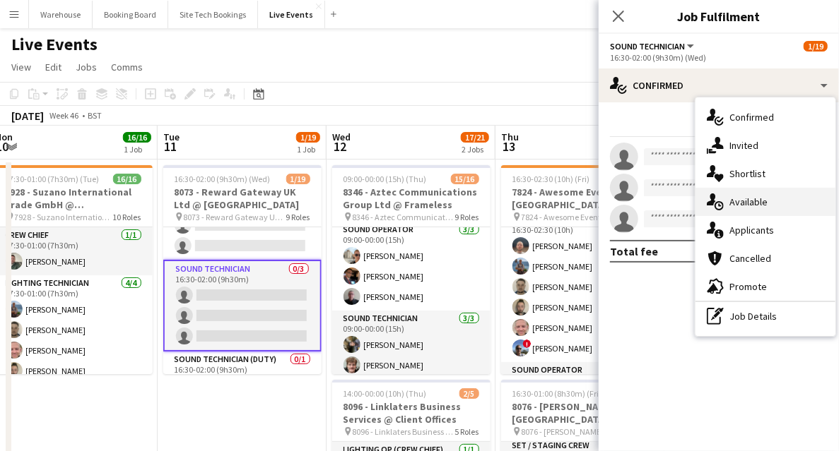
click at [755, 201] on span "Available" at bounding box center [748, 202] width 38 height 13
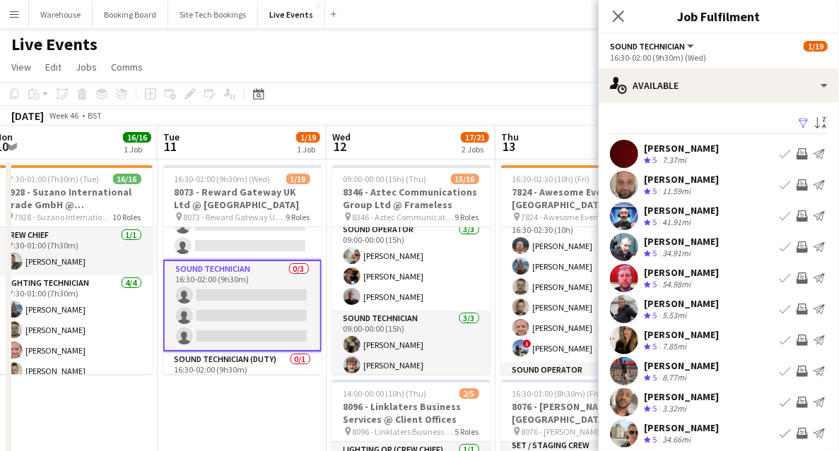
scroll to position [42, 0]
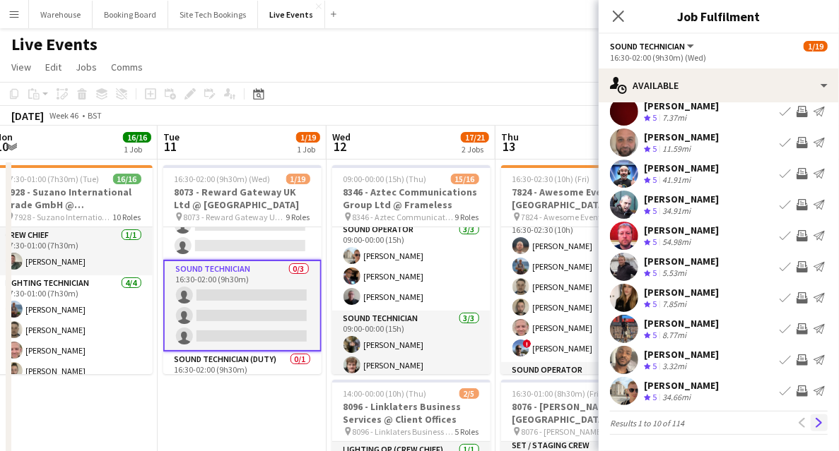
click at [810, 415] on button "Next" at bounding box center [818, 423] width 17 height 17
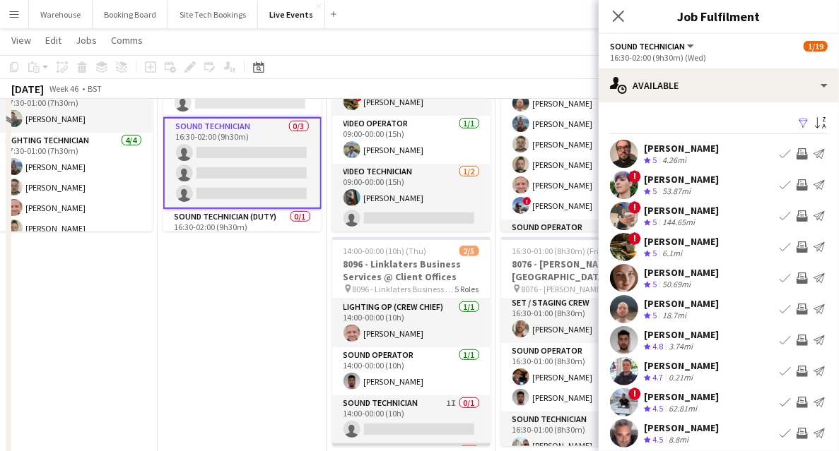
scroll to position [47, 0]
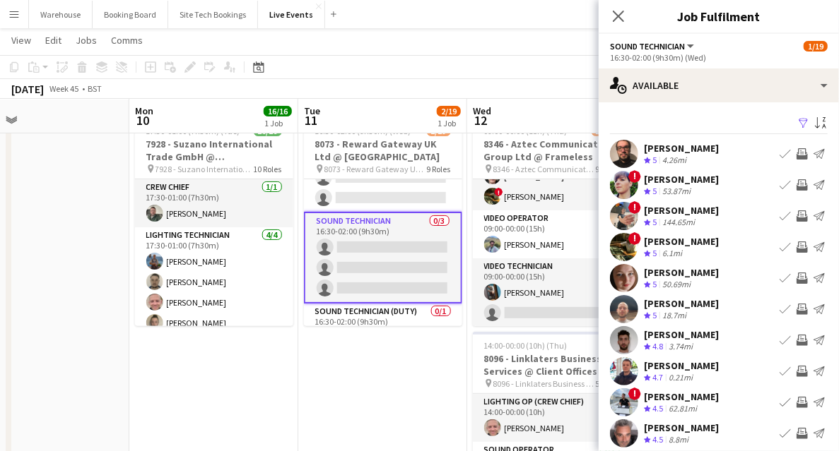
drag, startPoint x: 242, startPoint y: 398, endPoint x: 232, endPoint y: 337, distance: 62.3
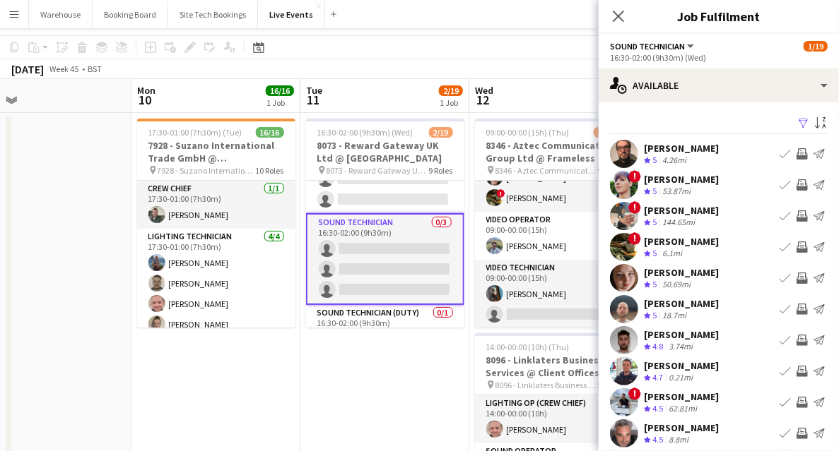
scroll to position [0, 0]
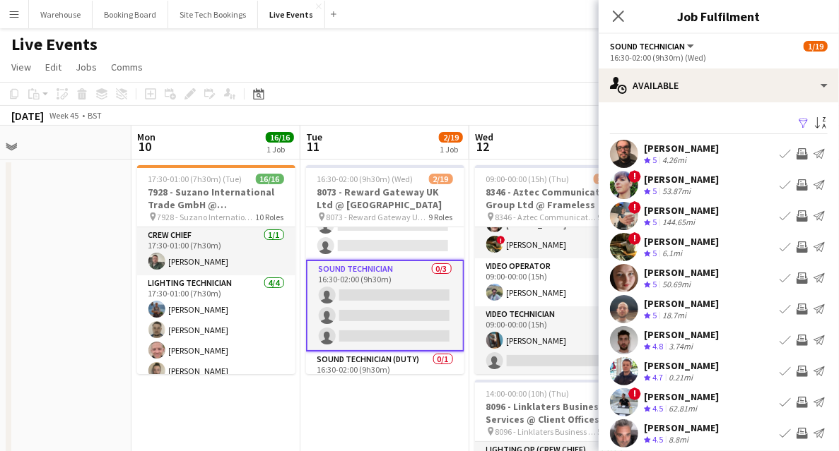
click at [799, 370] on app-icon "Invite crew" at bounding box center [801, 371] width 11 height 11
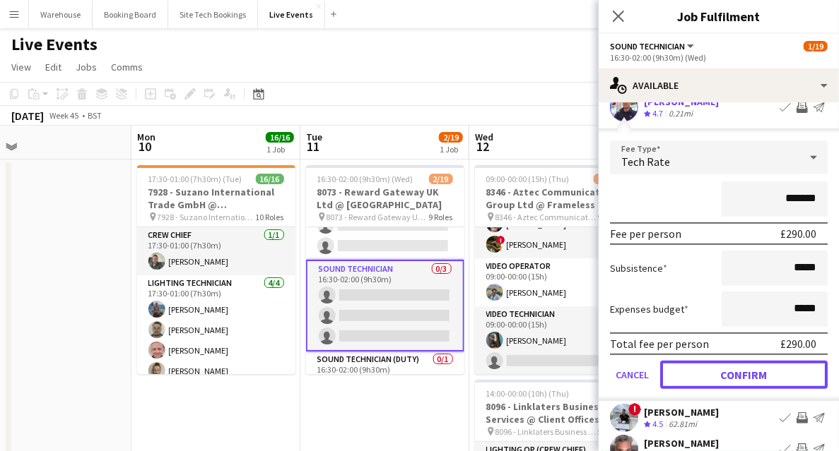
click at [740, 375] on button "Confirm" at bounding box center [743, 375] width 167 height 28
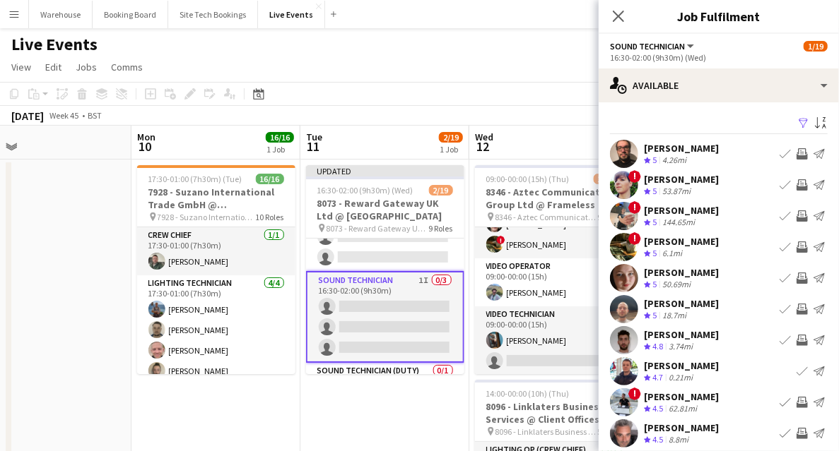
scroll to position [42, 0]
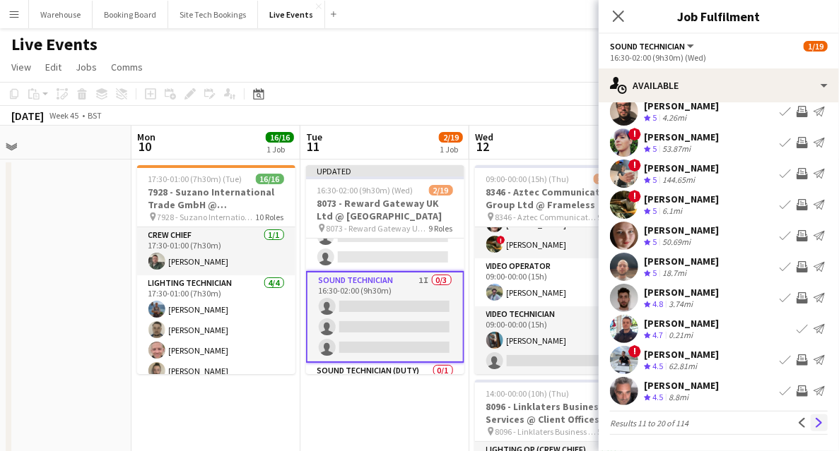
click at [815, 419] on app-icon "Next" at bounding box center [819, 423] width 10 height 10
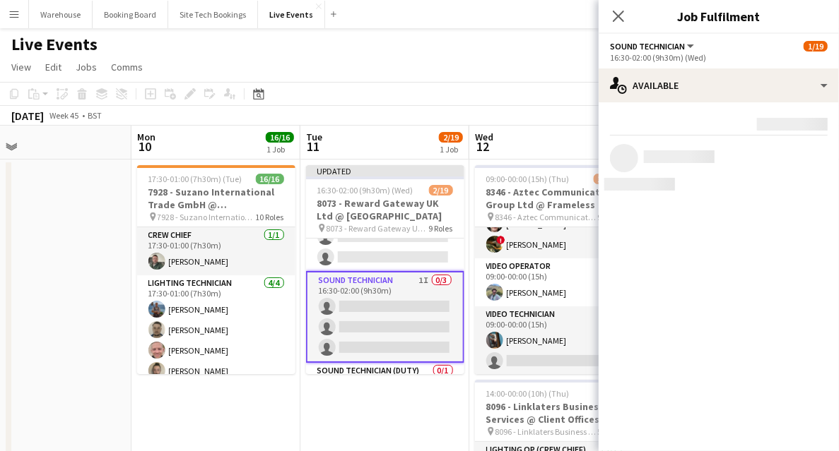
scroll to position [0, 0]
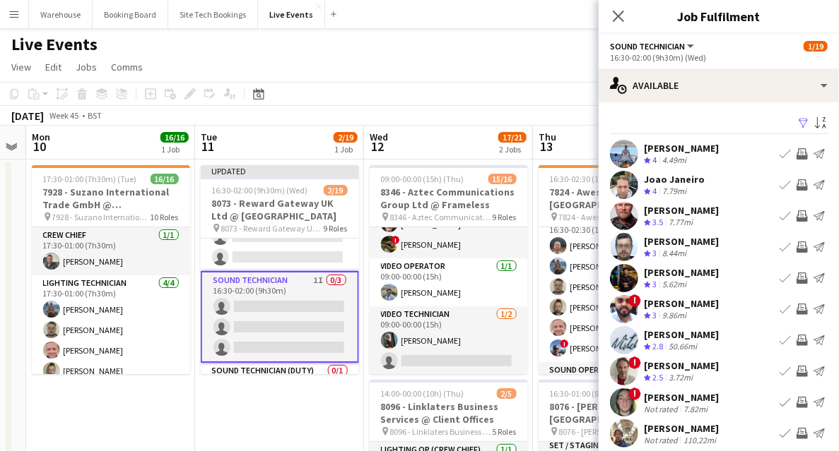
drag, startPoint x: 394, startPoint y: 399, endPoint x: 289, endPoint y: 382, distance: 106.0
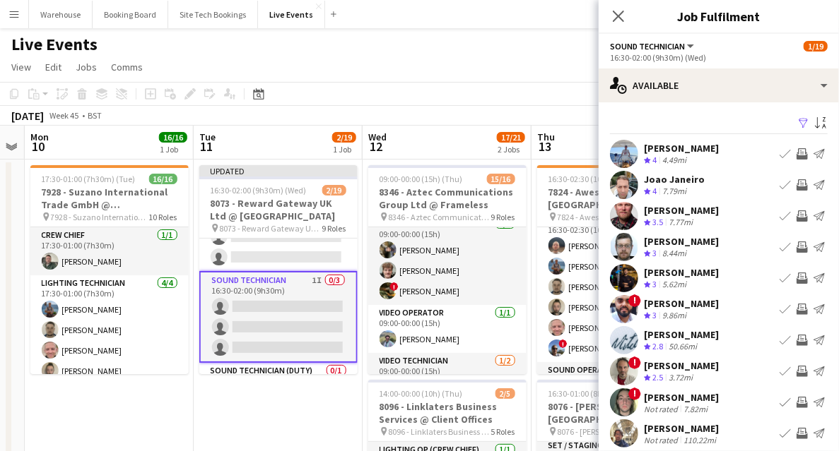
scroll to position [428, 0]
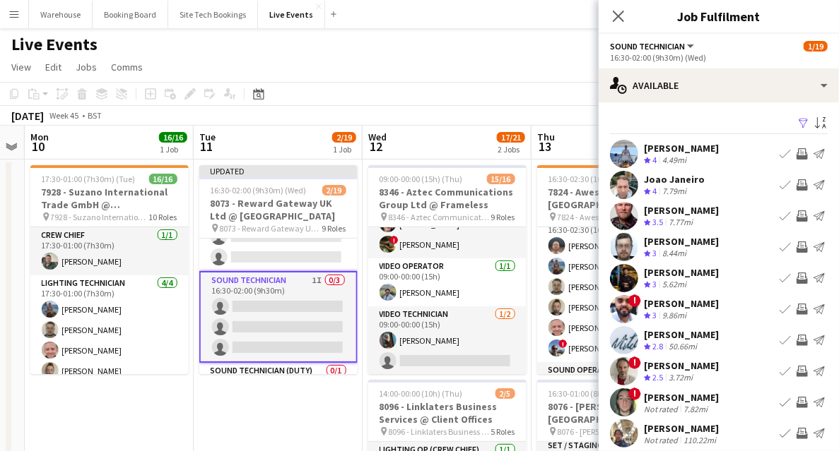
click at [796, 249] on app-icon "Invite crew" at bounding box center [801, 247] width 11 height 11
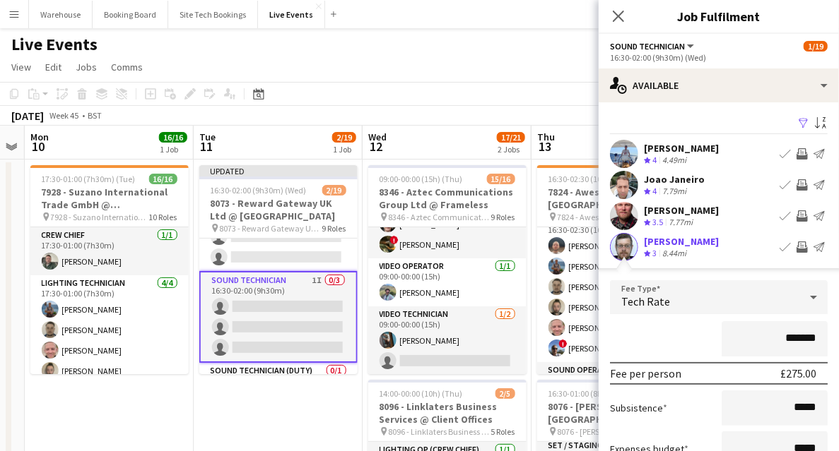
scroll to position [141, 0]
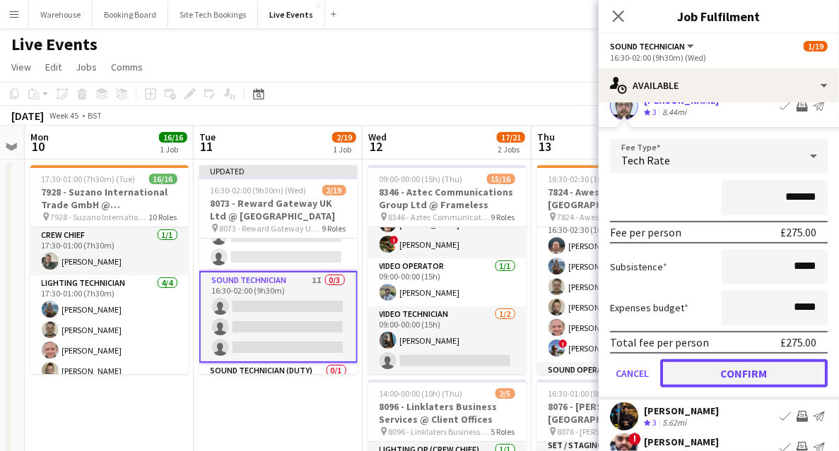
click at [711, 382] on button "Confirm" at bounding box center [743, 374] width 167 height 28
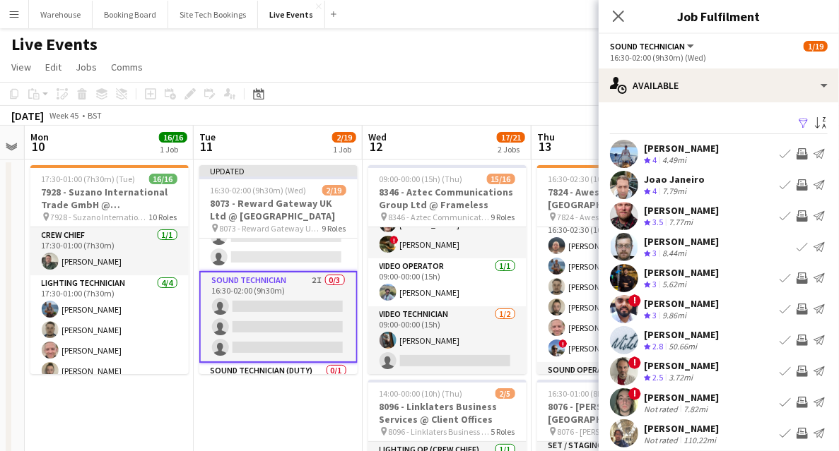
scroll to position [42, 0]
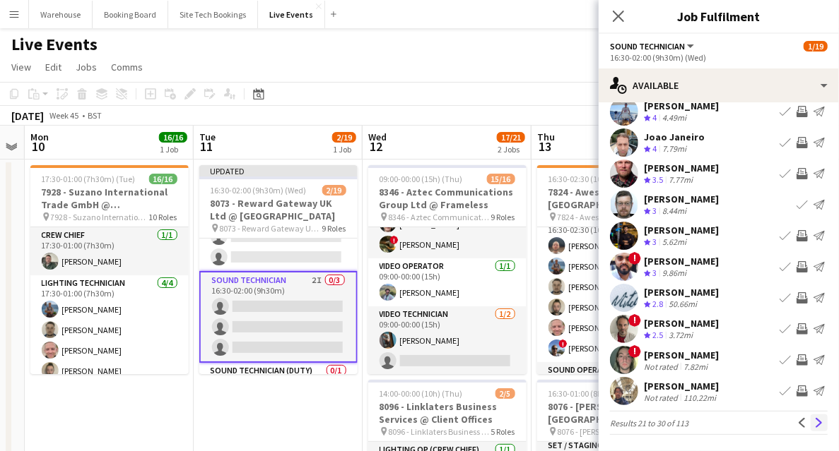
click at [814, 420] on app-icon "Next" at bounding box center [819, 423] width 10 height 10
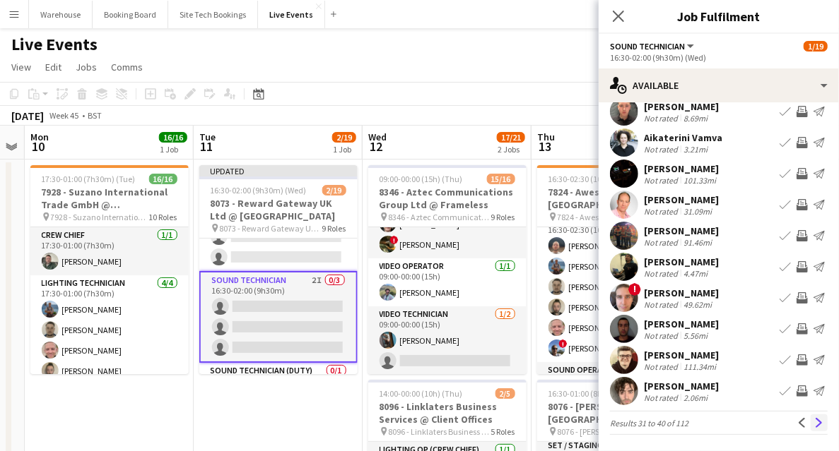
click at [814, 424] on app-icon "Next" at bounding box center [819, 423] width 10 height 10
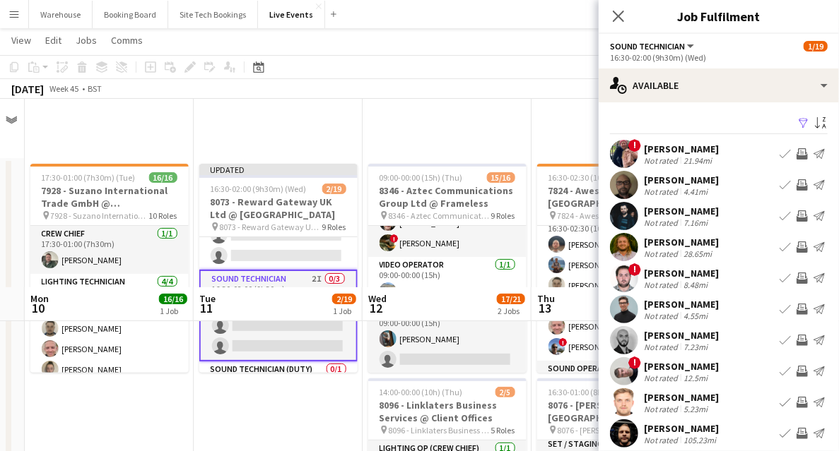
scroll to position [188, 0]
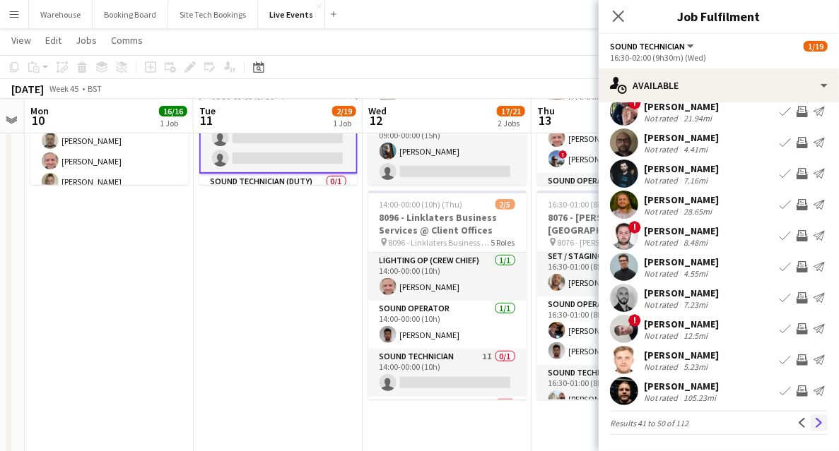
click at [814, 424] on app-icon "Next" at bounding box center [819, 423] width 10 height 10
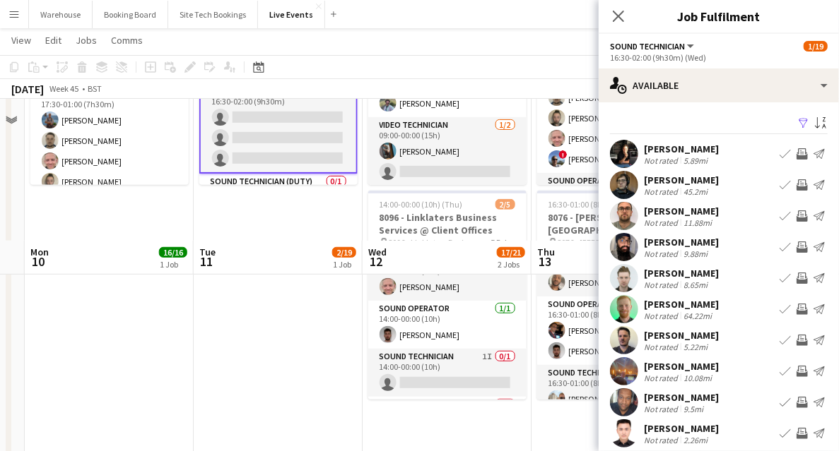
scroll to position [329, 0]
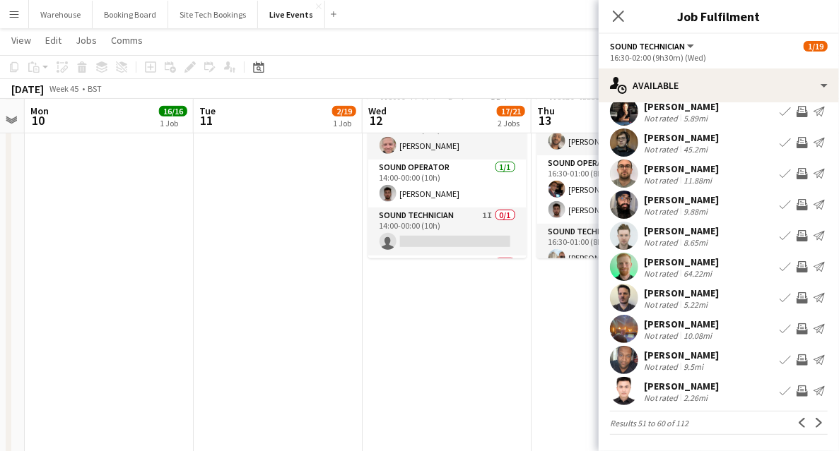
click at [817, 426] on button "Next" at bounding box center [818, 423] width 17 height 17
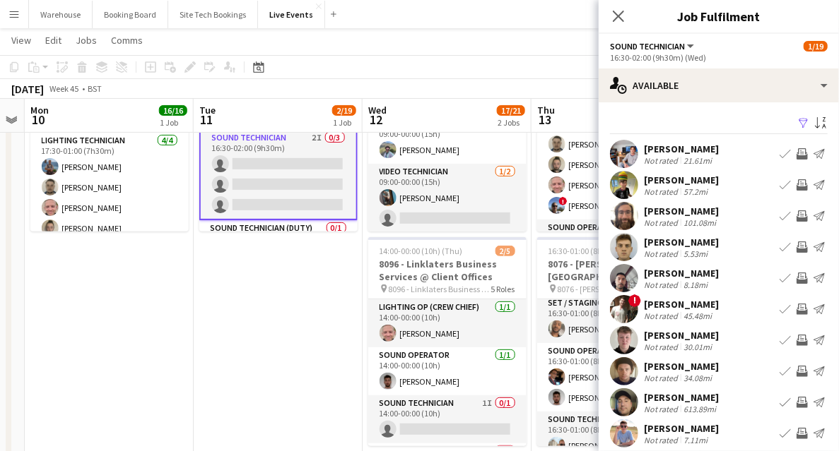
scroll to position [42, 0]
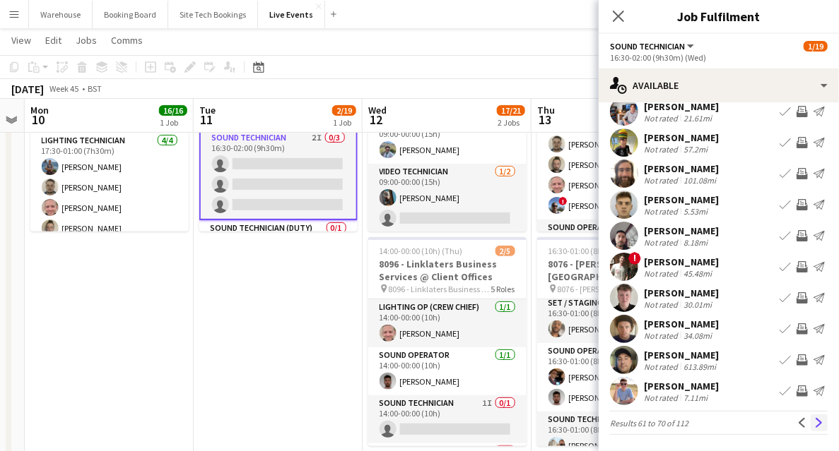
click at [814, 424] on app-icon "Next" at bounding box center [819, 423] width 10 height 10
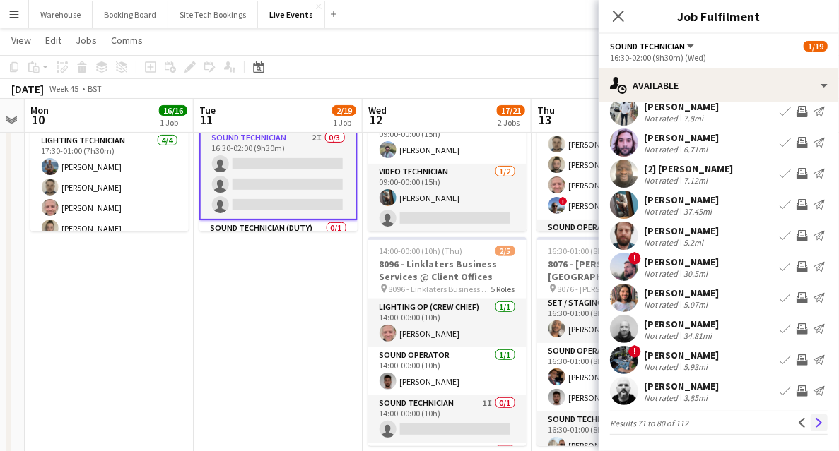
click at [814, 421] on app-icon "Next" at bounding box center [819, 423] width 10 height 10
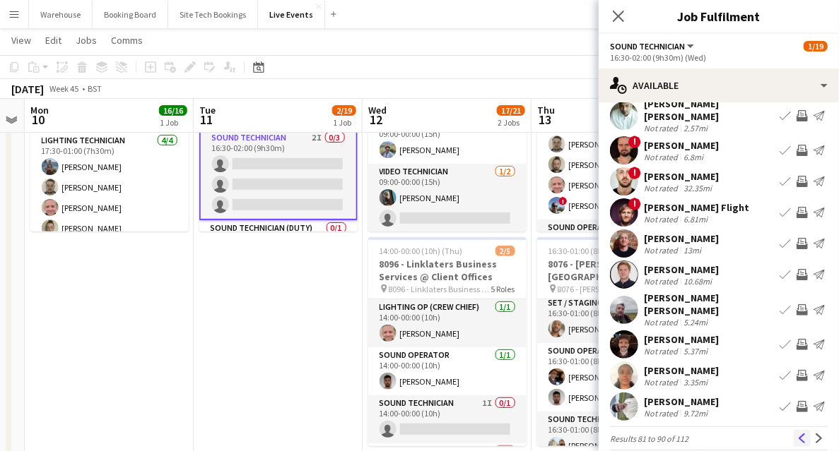
click at [803, 430] on button "Previous" at bounding box center [801, 438] width 17 height 17
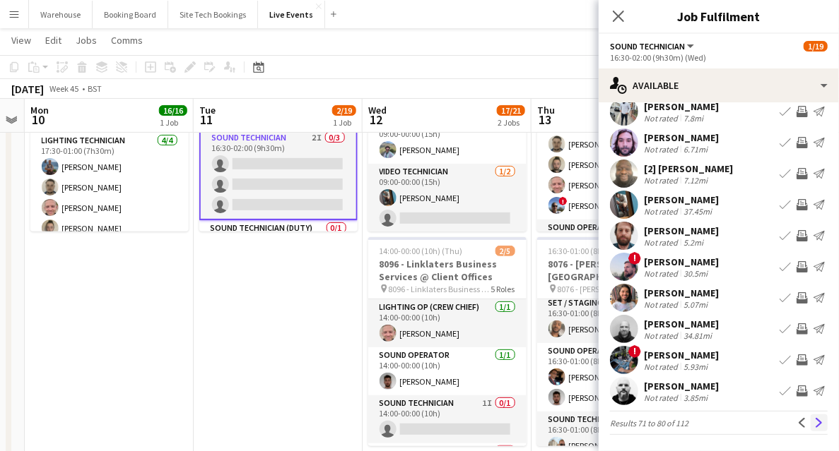
click at [814, 420] on app-icon "Next" at bounding box center [819, 423] width 10 height 10
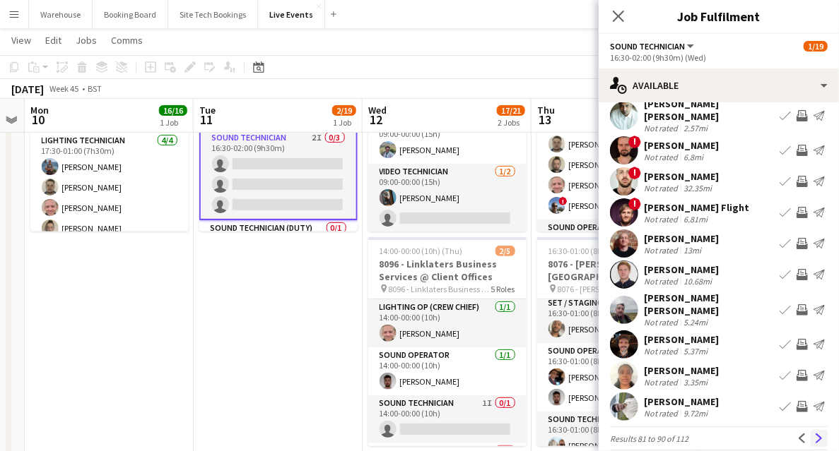
click at [812, 430] on button "Next" at bounding box center [818, 438] width 17 height 17
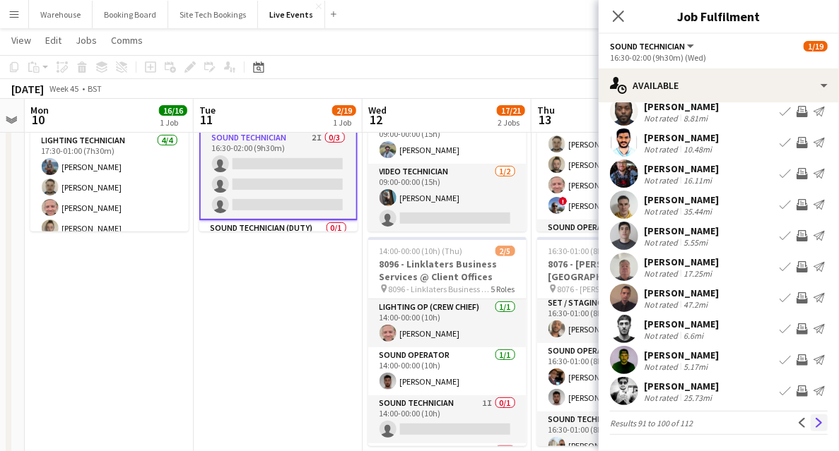
click at [810, 418] on button "Next" at bounding box center [818, 423] width 17 height 17
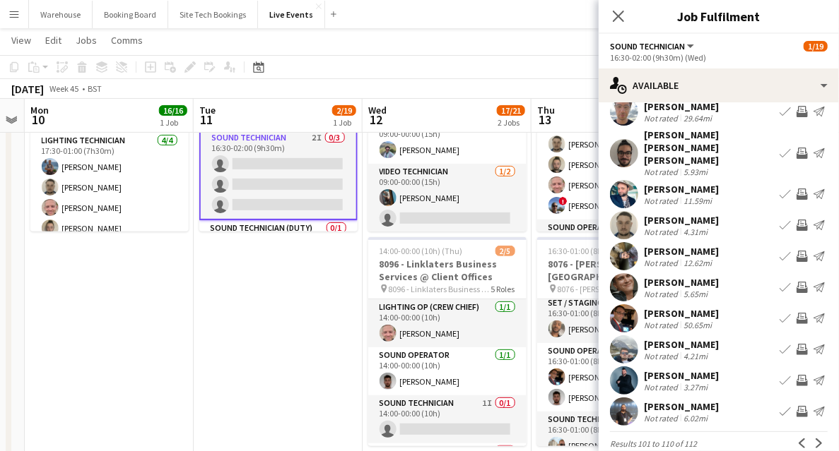
click at [800, 435] on button "Previous" at bounding box center [801, 443] width 17 height 17
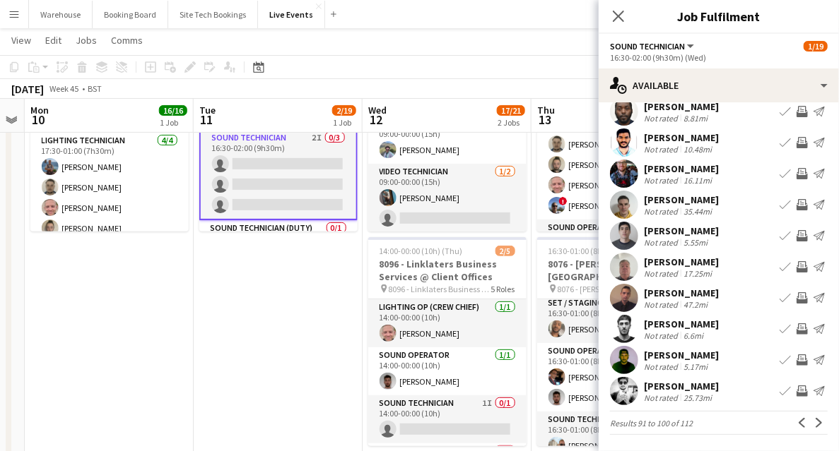
click at [797, 427] on app-icon "Previous" at bounding box center [802, 423] width 10 height 10
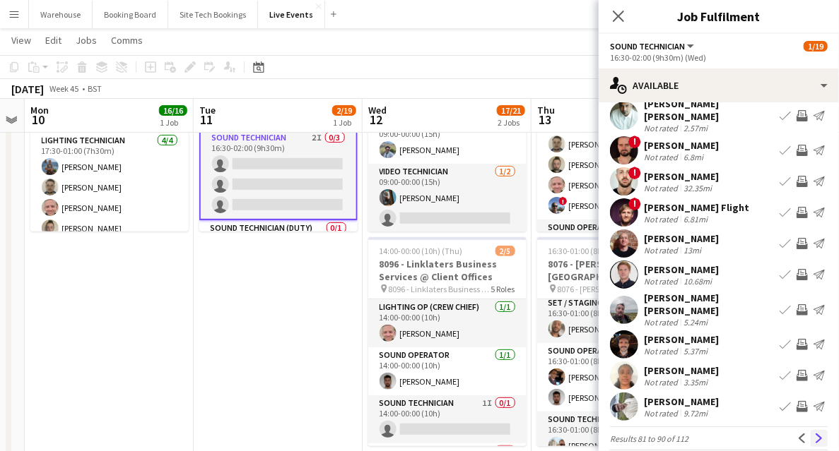
click at [814, 434] on app-icon "Next" at bounding box center [819, 439] width 10 height 10
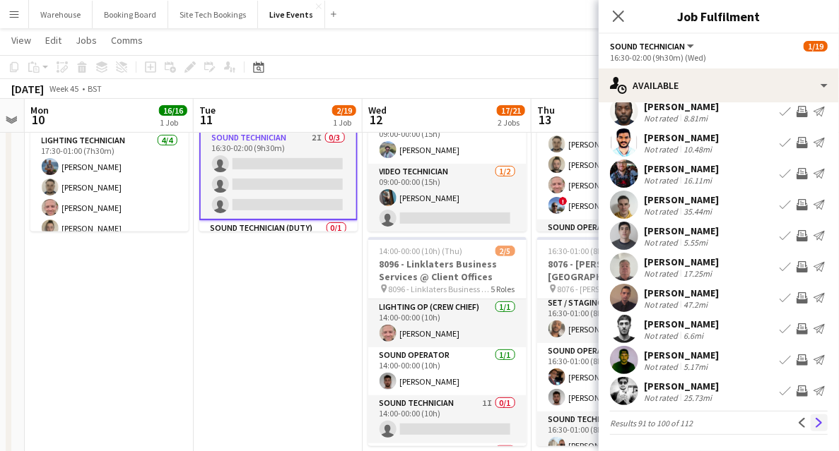
click at [814, 423] on app-icon "Next" at bounding box center [819, 423] width 10 height 10
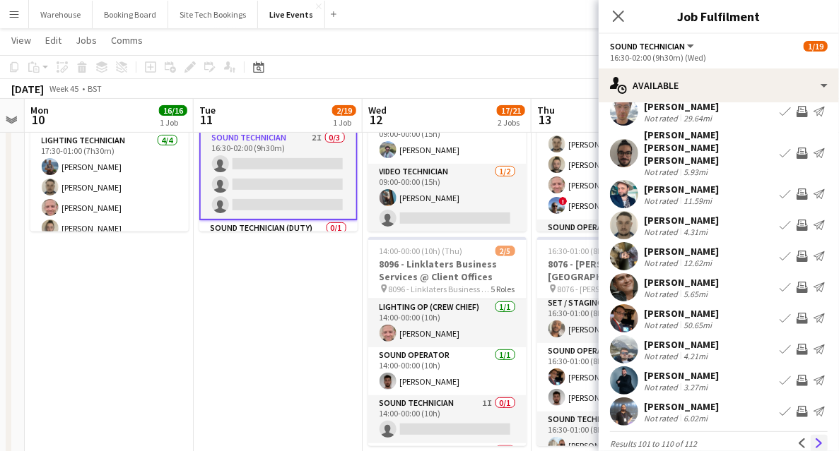
click at [814, 439] on app-icon "Next" at bounding box center [819, 444] width 10 height 10
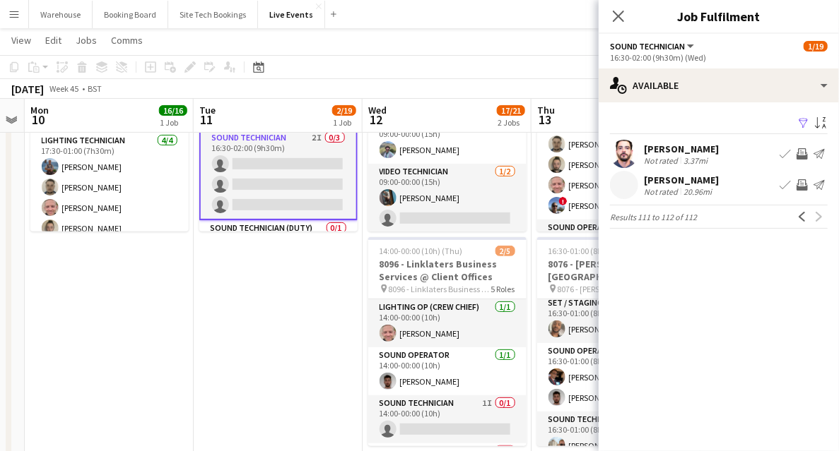
scroll to position [235, 0]
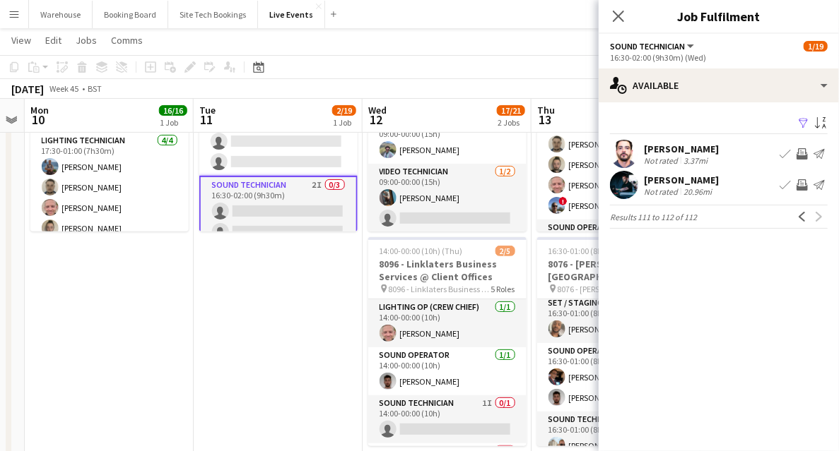
click at [800, 153] on app-icon "Invite crew" at bounding box center [801, 153] width 11 height 11
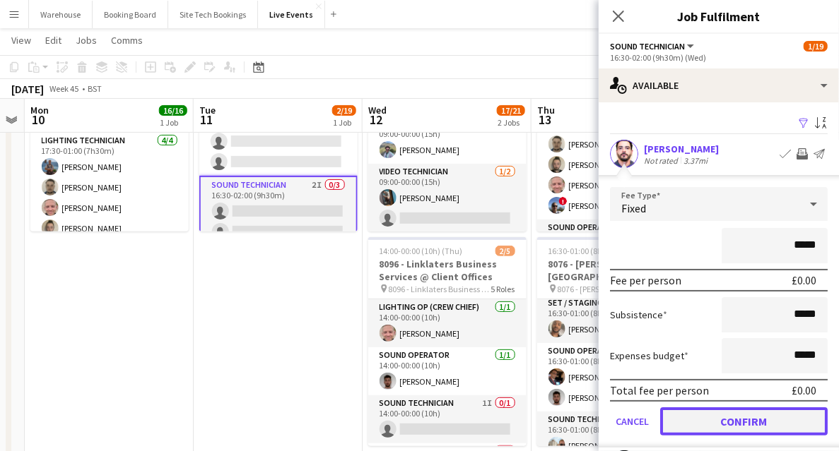
click at [748, 425] on button "Confirm" at bounding box center [743, 422] width 167 height 28
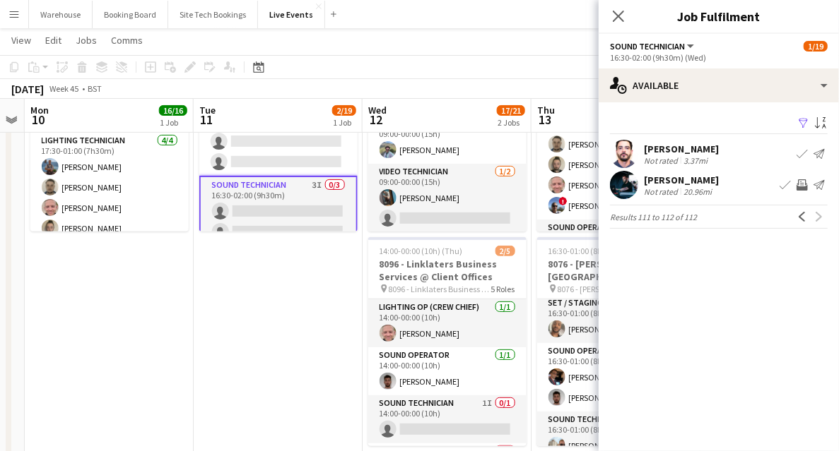
click at [804, 184] on app-icon "Invite crew" at bounding box center [801, 184] width 11 height 11
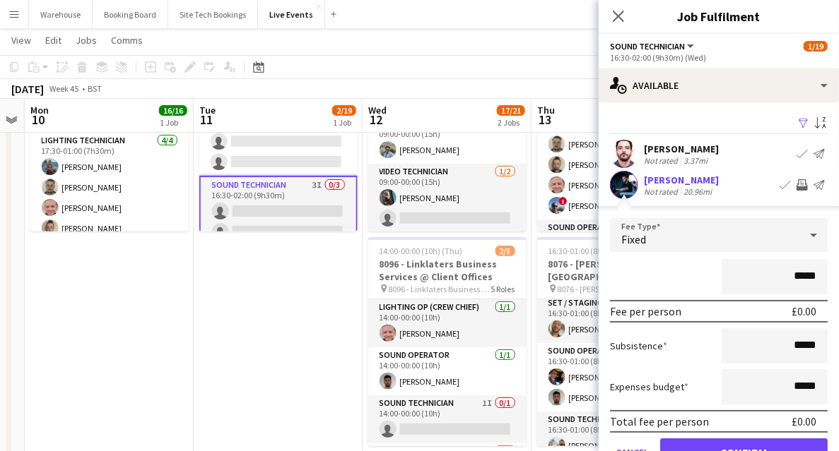
scroll to position [73, 0]
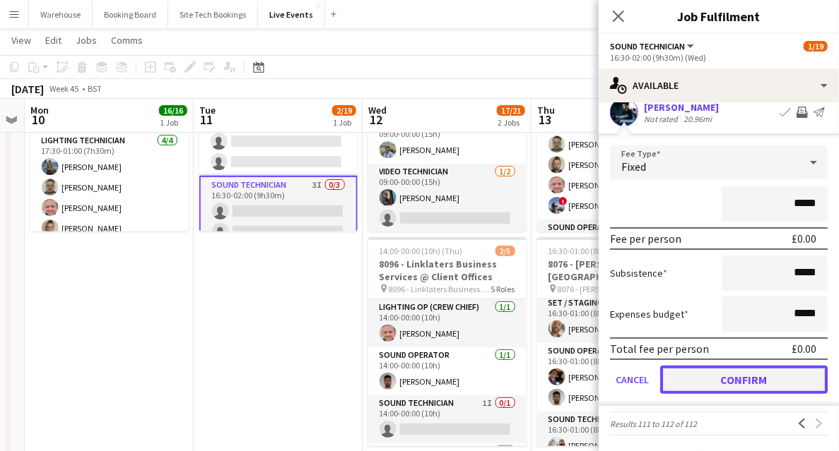
click at [728, 386] on button "Confirm" at bounding box center [743, 380] width 167 height 28
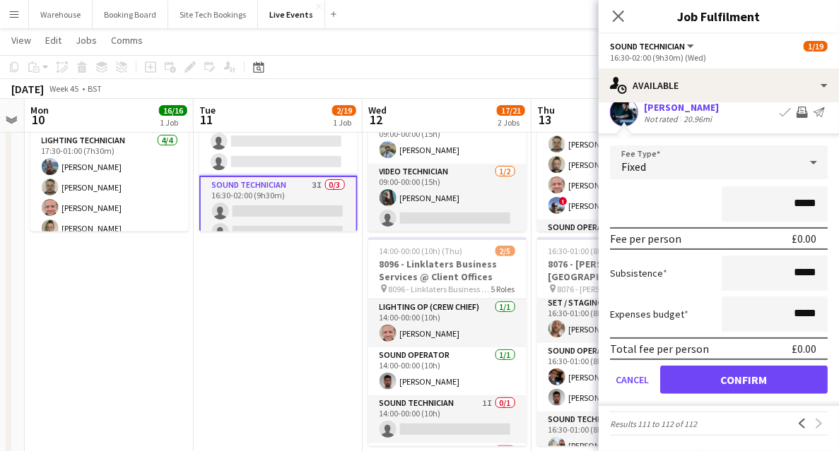
scroll to position [0, 0]
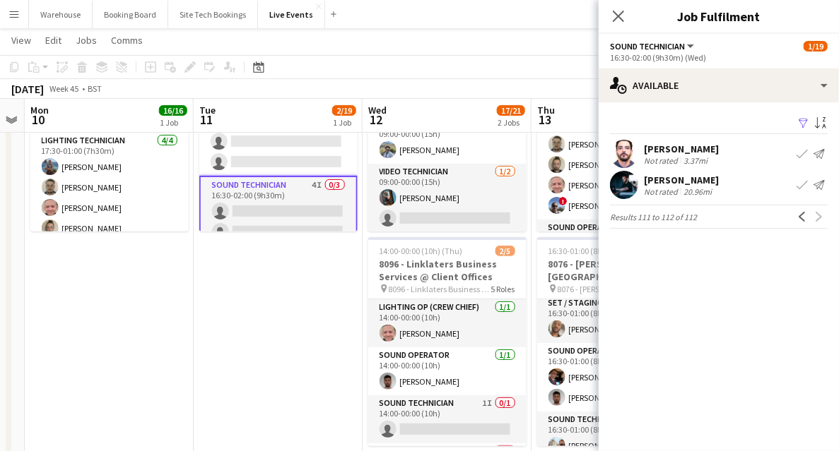
click at [613, 16] on icon "Close pop-in" at bounding box center [618, 16] width 11 height 11
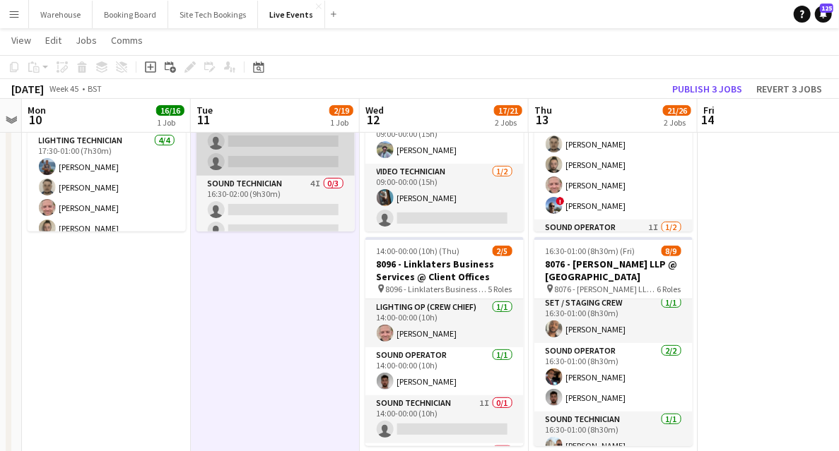
click at [271, 172] on app-card-role "Sound Operator 2I 0/2 16:30-02:00 (9h30m) single-neutral-actions single-neutral…" at bounding box center [275, 141] width 158 height 69
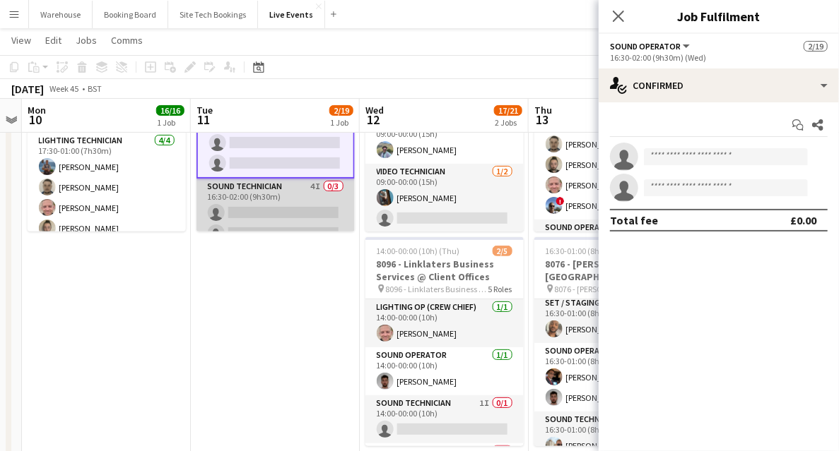
click at [268, 195] on app-card-role "Sound Technician 4I 0/3 16:30-02:00 (9h30m) single-neutral-actions single-neutr…" at bounding box center [275, 223] width 158 height 89
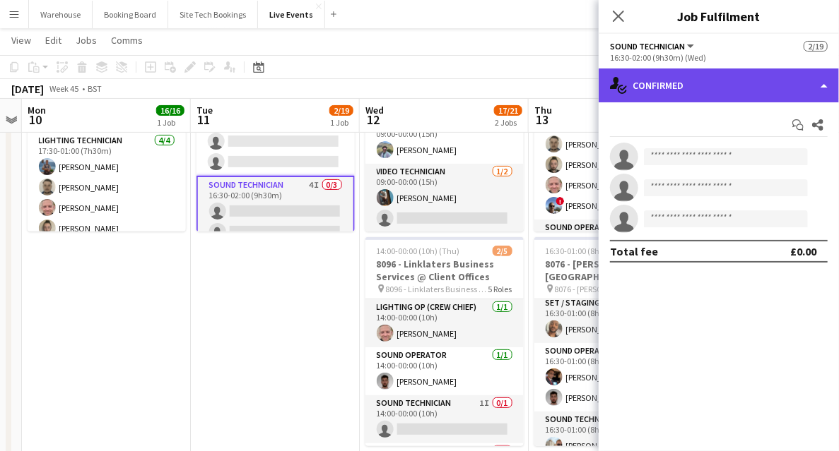
click at [714, 85] on div "single-neutral-actions-check-2 Confirmed" at bounding box center [718, 86] width 240 height 34
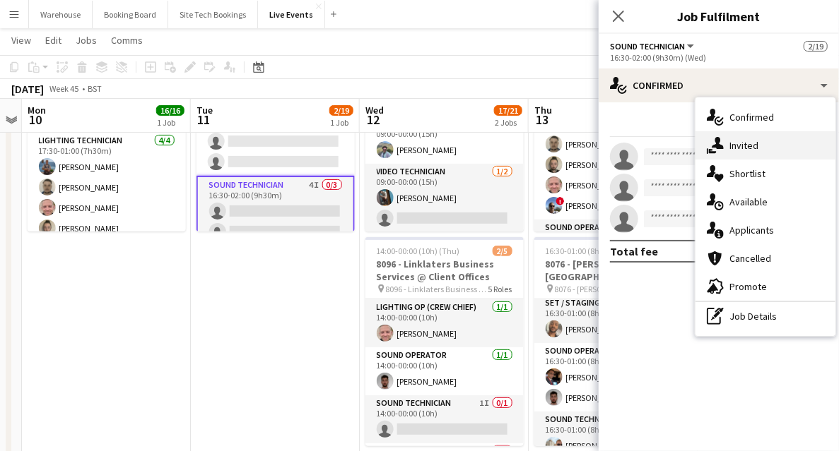
click at [776, 135] on div "single-neutral-actions-share-1 Invited" at bounding box center [765, 145] width 140 height 28
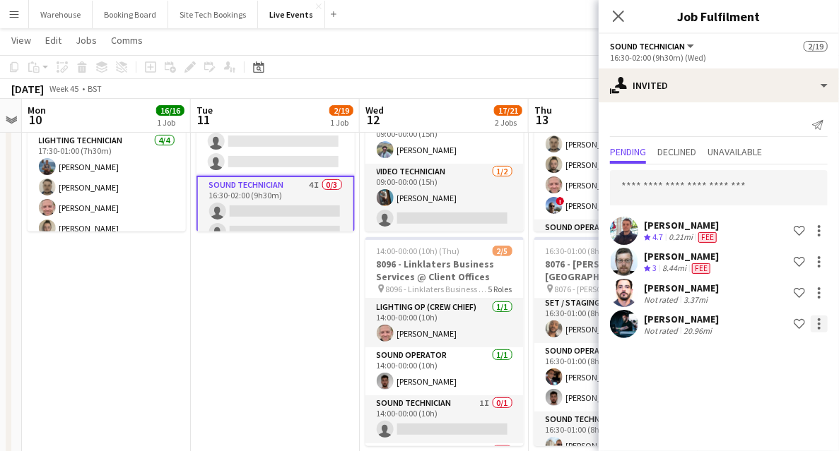
click at [818, 331] on div at bounding box center [818, 324] width 17 height 17
click at [732, 346] on div at bounding box center [419, 225] width 839 height 451
click at [818, 227] on div at bounding box center [818, 226] width 3 height 3
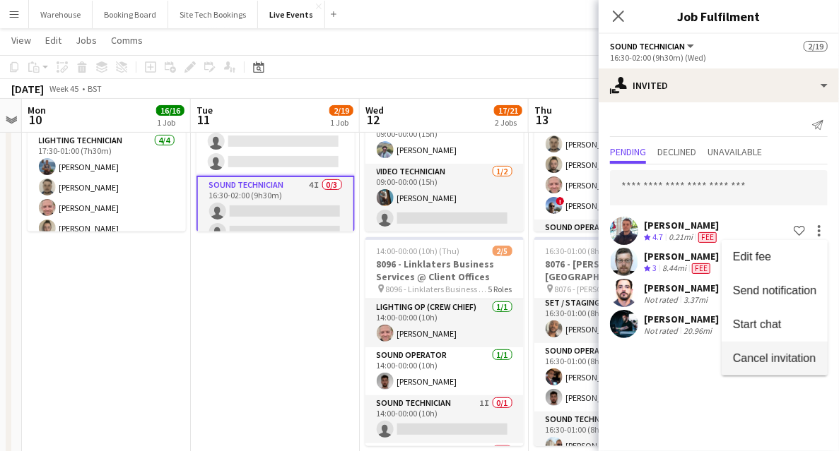
click at [750, 355] on span "Cancel invitation" at bounding box center [774, 358] width 83 height 12
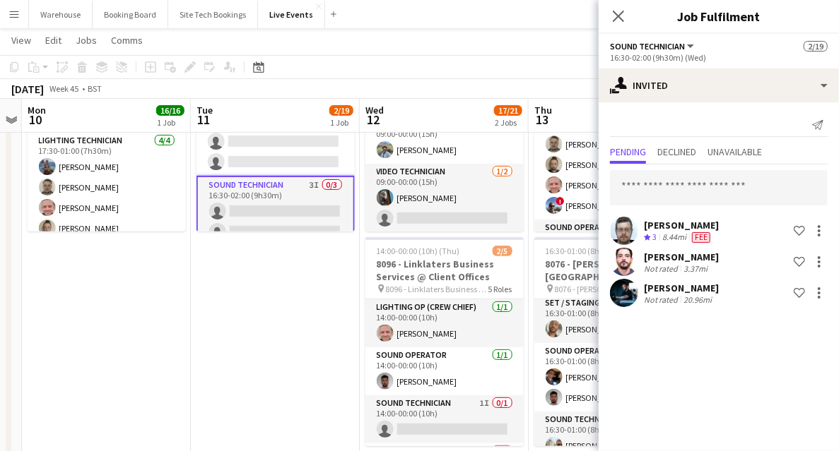
click at [674, 370] on mat-expansion-panel "user-plus Invited Send notification Pending Declined Unavailable Tobias Dracup …" at bounding box center [718, 276] width 240 height 349
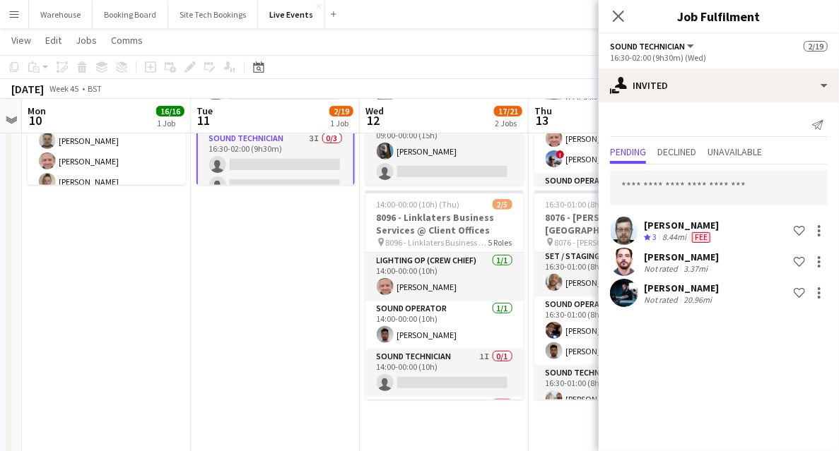
scroll to position [141, 0]
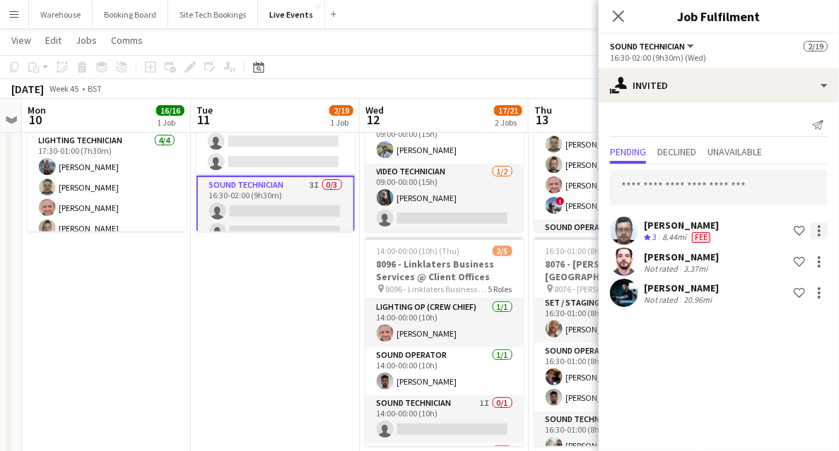
click at [820, 229] on div at bounding box center [818, 231] width 17 height 17
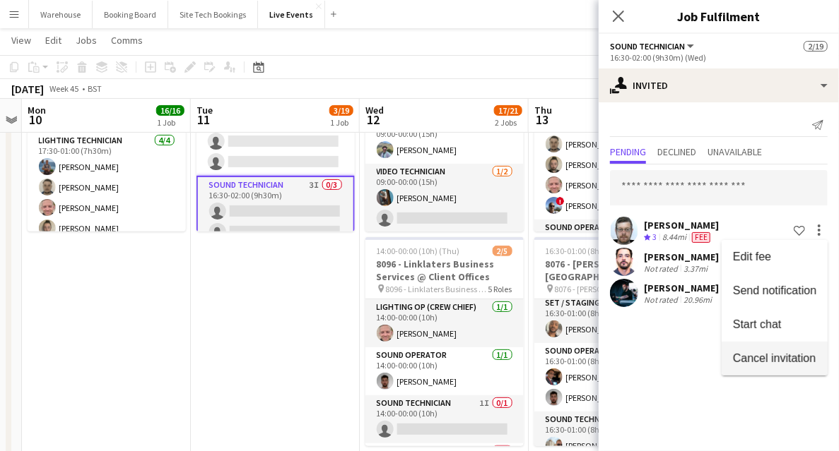
click at [764, 360] on span "Cancel invitation" at bounding box center [774, 358] width 83 height 12
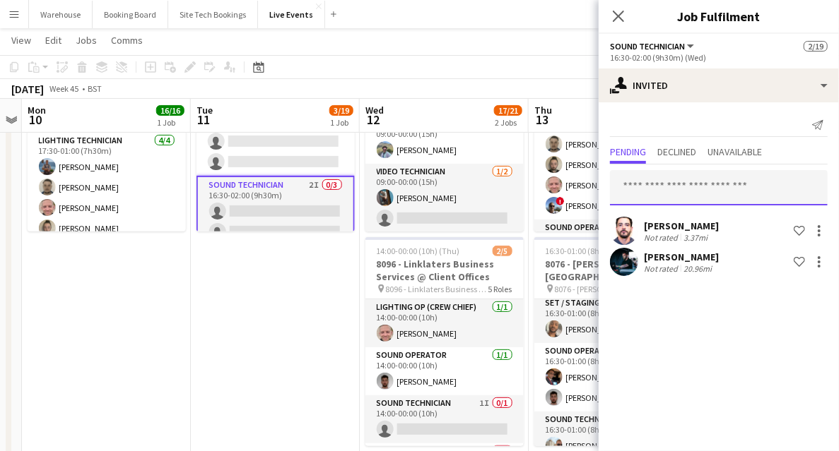
click at [677, 187] on input "text" at bounding box center [719, 187] width 218 height 35
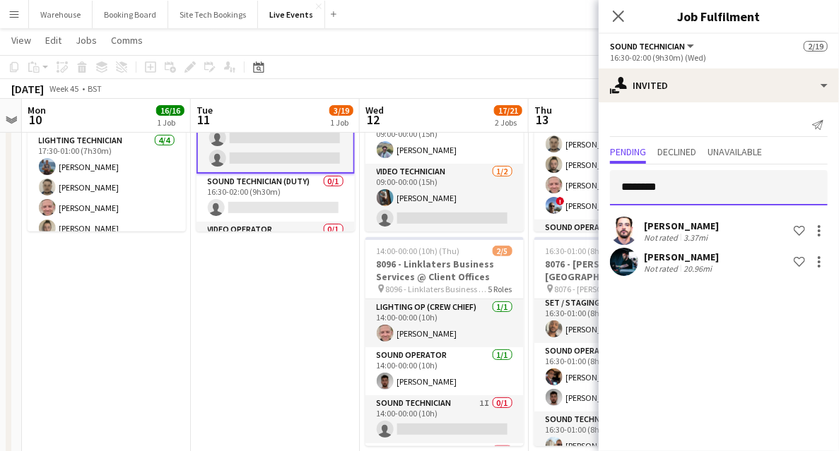
scroll to position [283, 0]
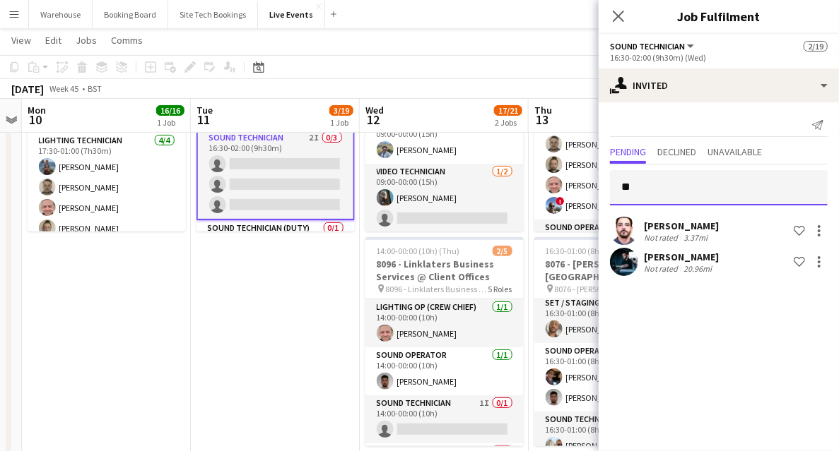
type input "*"
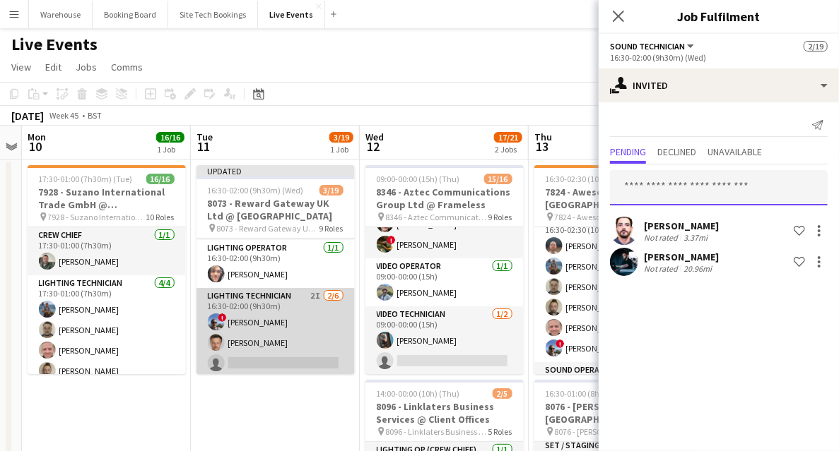
scroll to position [0, 0]
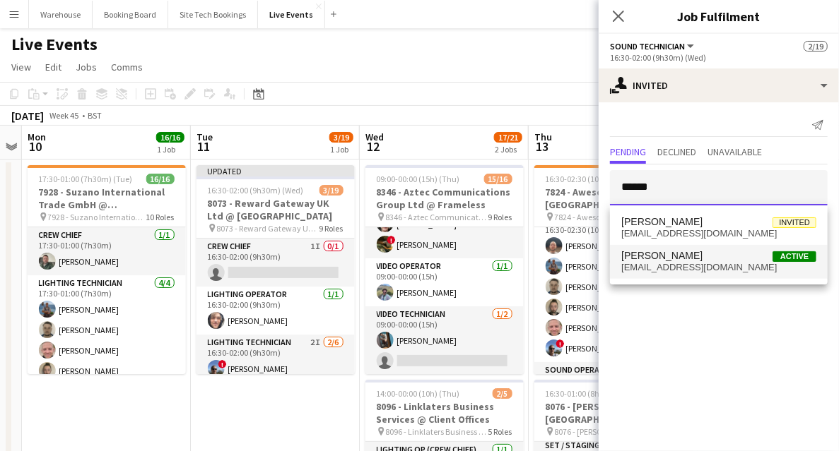
type input "******"
click at [688, 260] on span "Tobias Dracup Active" at bounding box center [718, 256] width 195 height 12
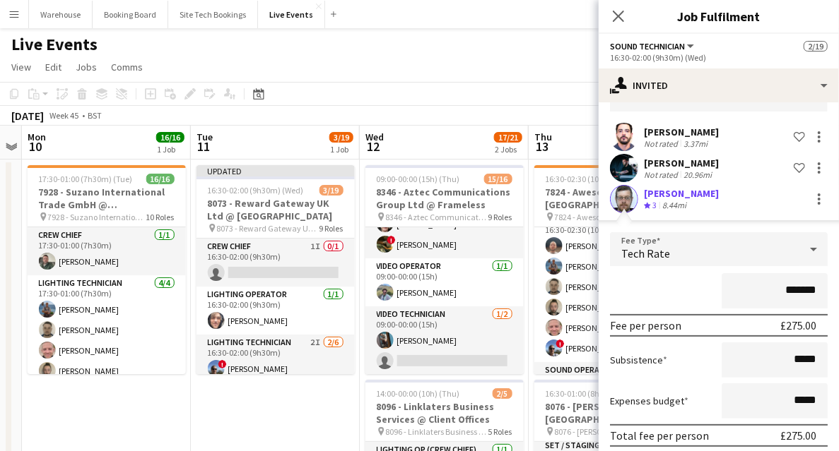
scroll to position [148, 0]
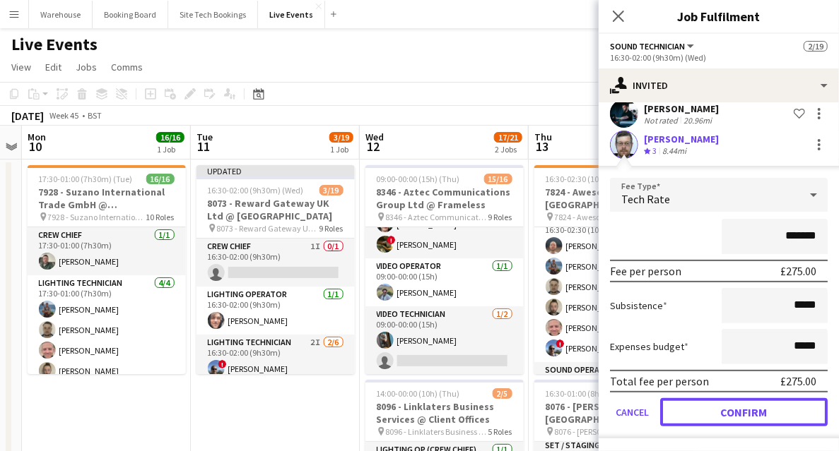
drag, startPoint x: 737, startPoint y: 407, endPoint x: 737, endPoint y: 423, distance: 16.2
click at [737, 408] on button "Confirm" at bounding box center [743, 412] width 167 height 28
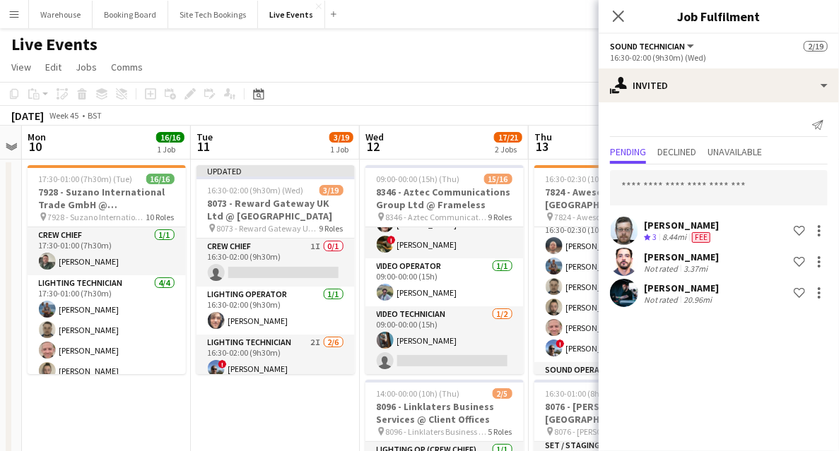
scroll to position [0, 0]
click at [619, 18] on icon at bounding box center [617, 15] width 13 height 13
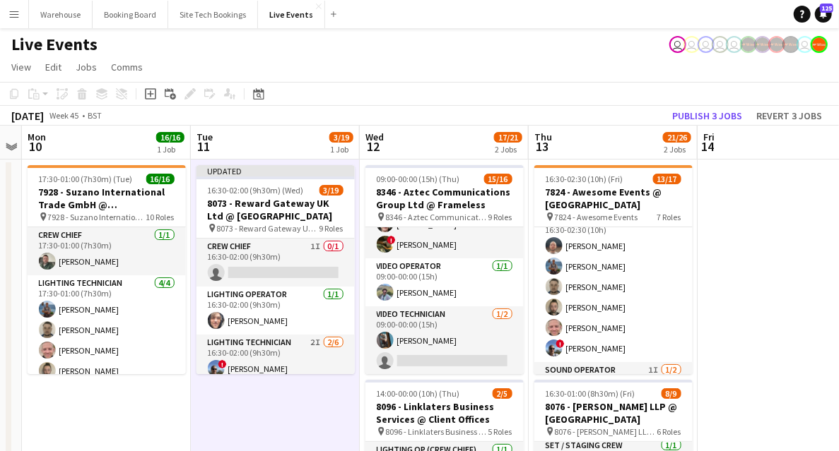
scroll to position [0, 485]
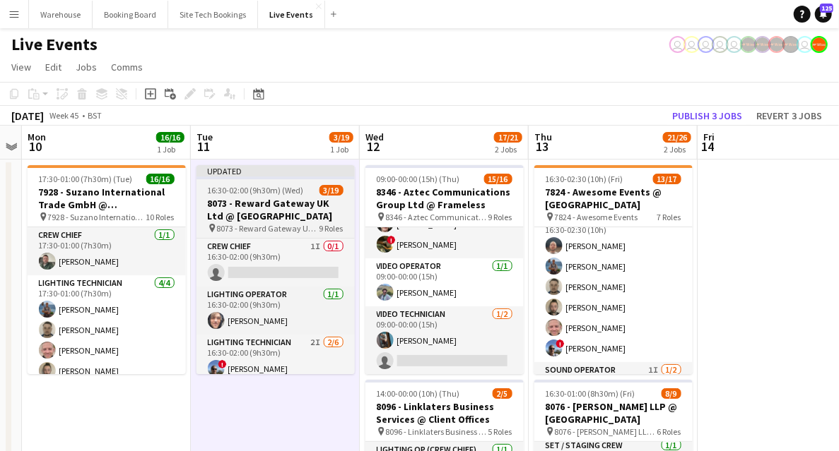
click at [278, 213] on h3 "8073 - Reward Gateway UK Ltd @ Natural History Museum" at bounding box center [275, 209] width 158 height 25
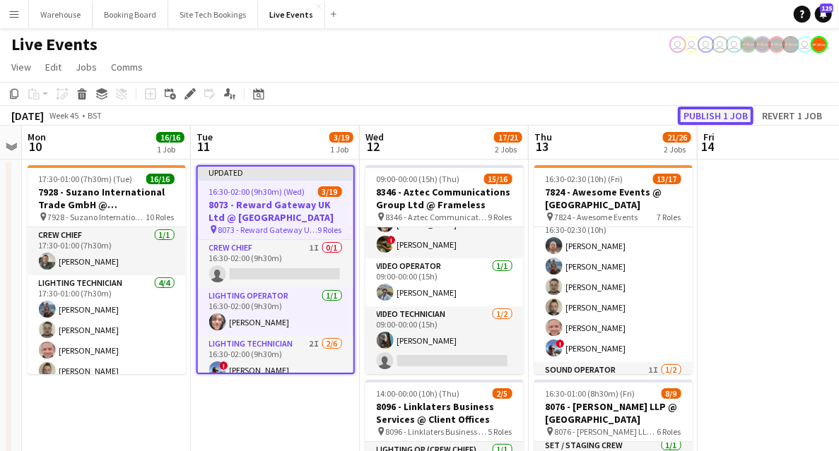
click at [726, 113] on button "Publish 1 job" at bounding box center [716, 116] width 76 height 18
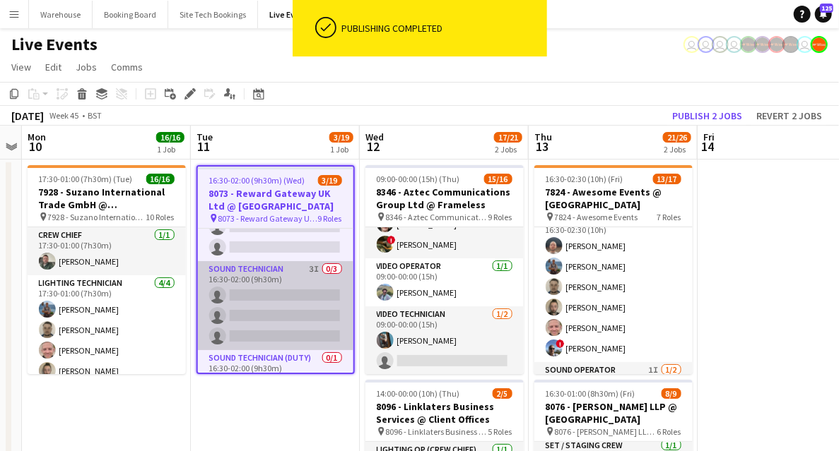
scroll to position [329, 0]
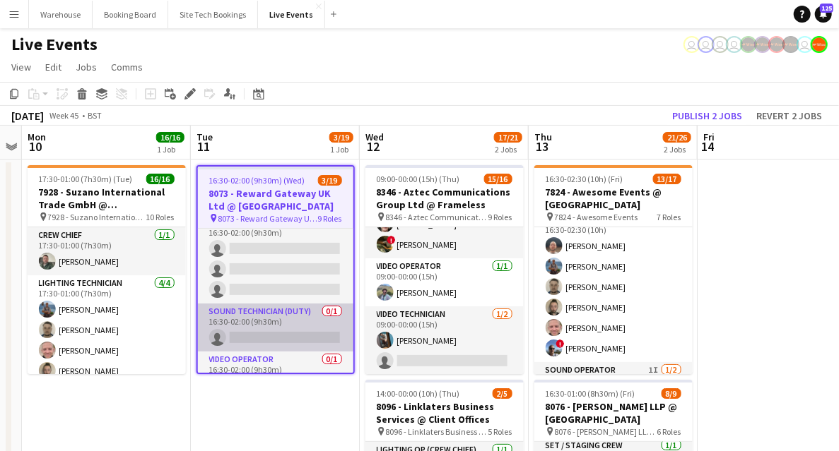
click at [264, 332] on app-card-role "Sound Technician (Duty) 0/1 16:30-02:00 (9h30m) single-neutral-actions" at bounding box center [275, 328] width 155 height 48
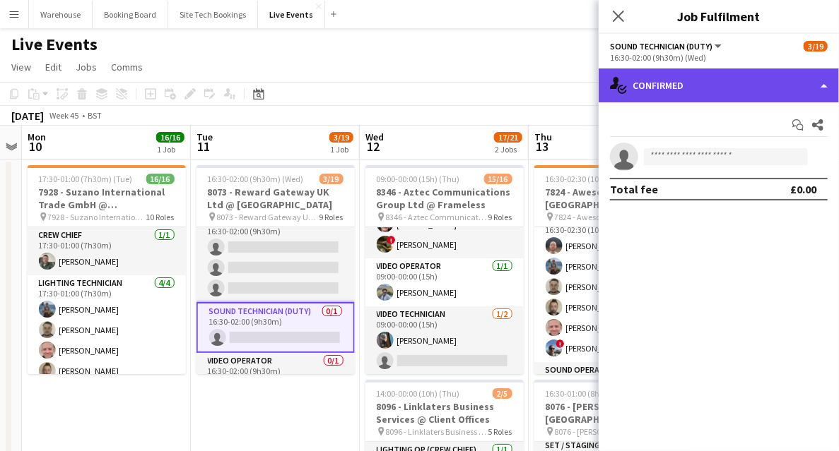
click at [702, 96] on div "single-neutral-actions-check-2 Confirmed" at bounding box center [718, 86] width 240 height 34
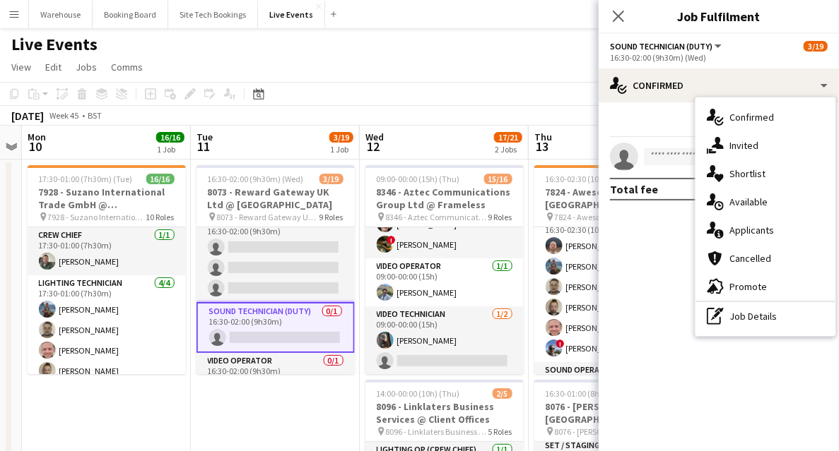
click at [772, 143] on div "single-neutral-actions-share-1 Invited" at bounding box center [765, 145] width 140 height 28
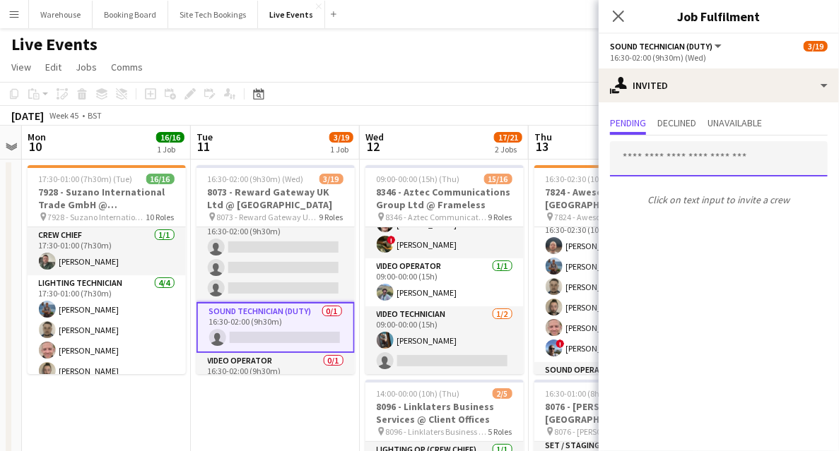
click at [698, 153] on input "text" at bounding box center [719, 158] width 218 height 35
click at [636, 161] on input "**********" at bounding box center [719, 158] width 218 height 35
click at [679, 165] on input "**********" at bounding box center [719, 158] width 218 height 35
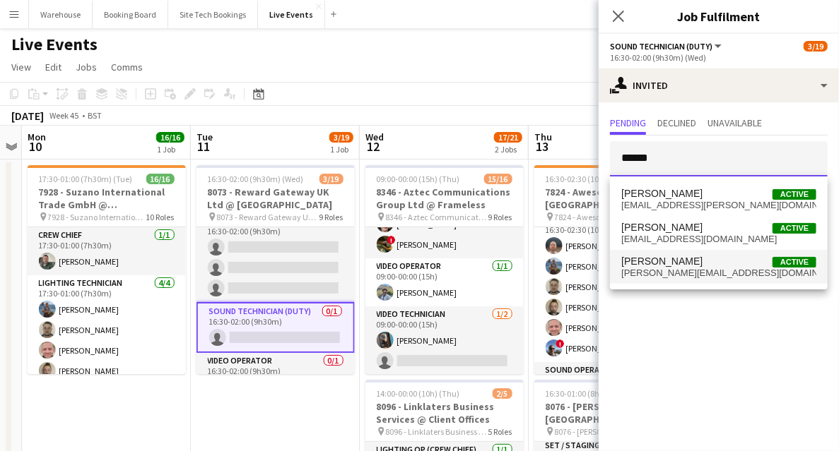
type input "******"
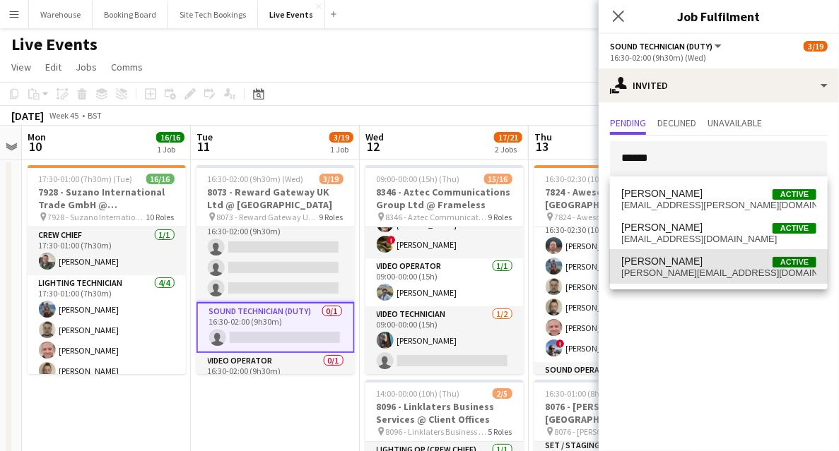
click at [666, 282] on mat-option "Joseph Sunley-Smith Active joe@thejssmail.co.uk" at bounding box center [719, 267] width 218 height 34
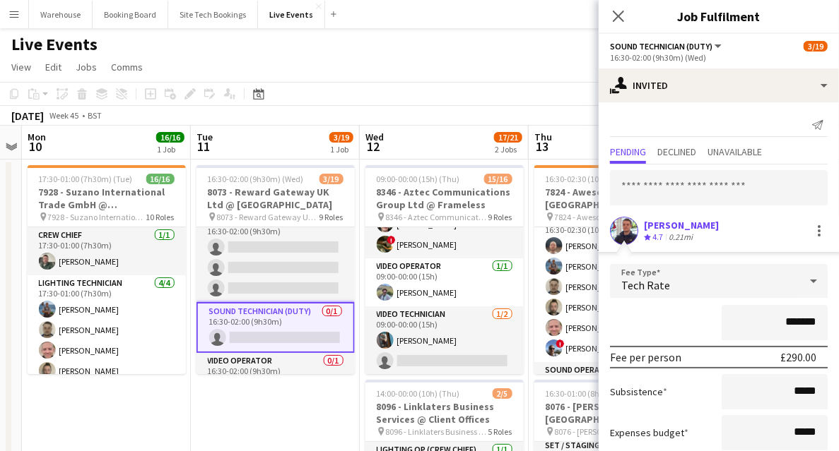
click at [686, 283] on div "Tech Rate" at bounding box center [704, 281] width 189 height 34
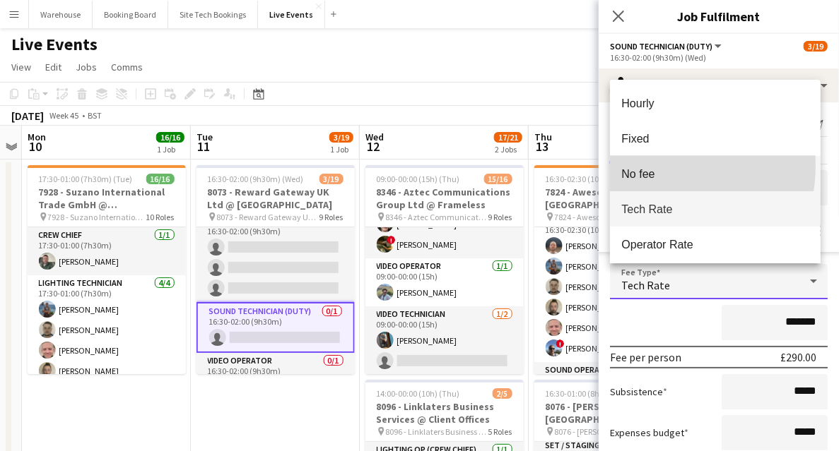
click at [634, 165] on mat-option "No fee" at bounding box center [715, 173] width 211 height 35
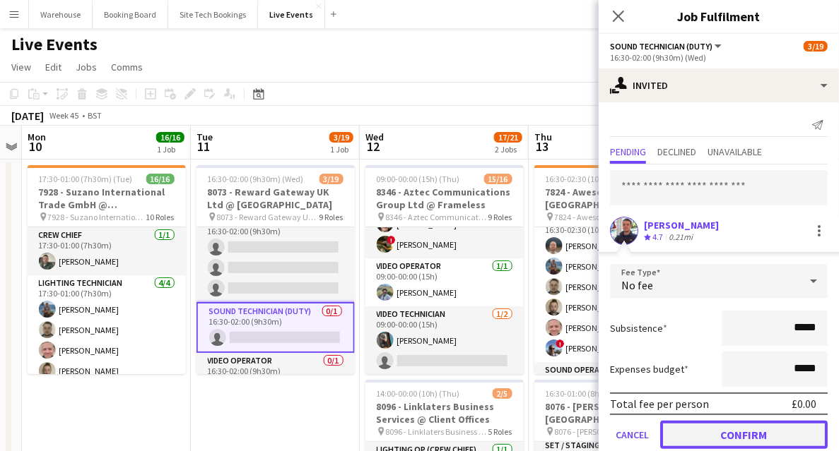
click at [733, 428] on button "Confirm" at bounding box center [743, 435] width 167 height 28
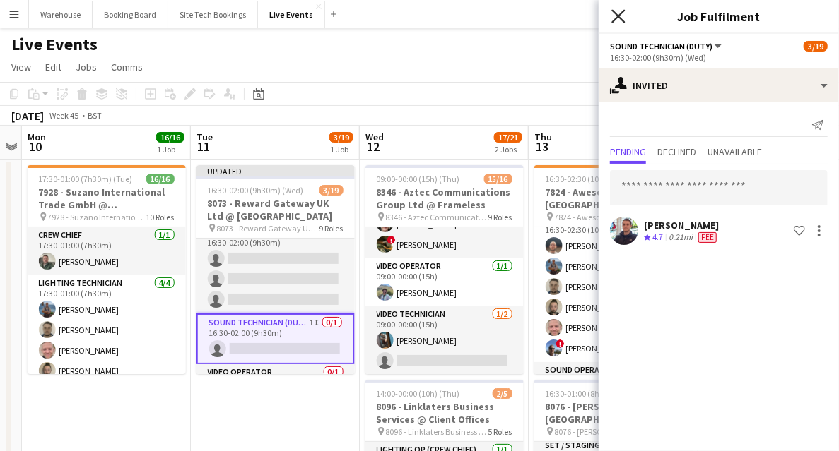
click at [619, 15] on icon at bounding box center [617, 15] width 13 height 13
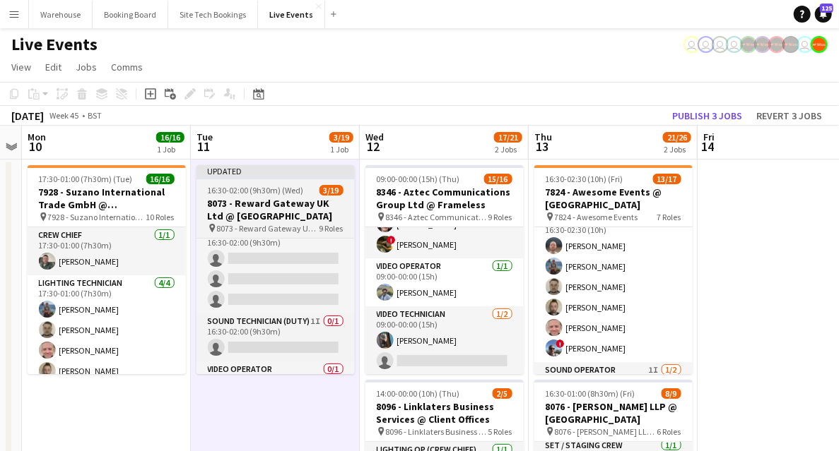
click at [305, 203] on h3 "8073 - Reward Gateway UK Ltd @ Natural History Museum" at bounding box center [275, 209] width 158 height 25
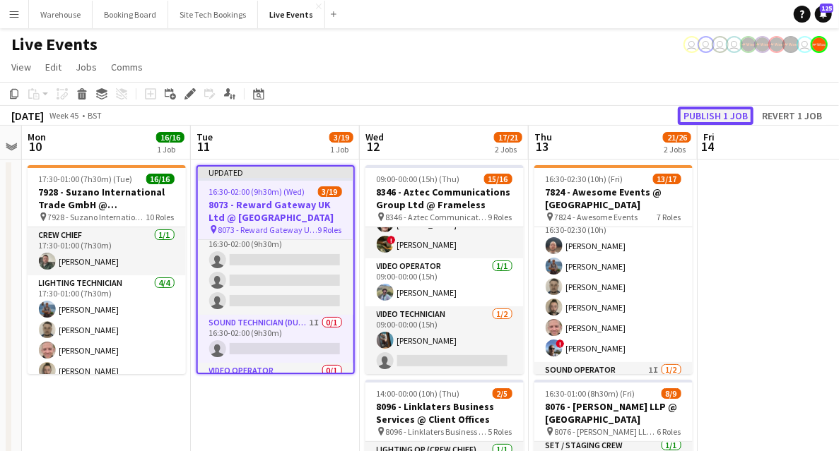
click at [724, 113] on button "Publish 1 job" at bounding box center [716, 116] width 76 height 18
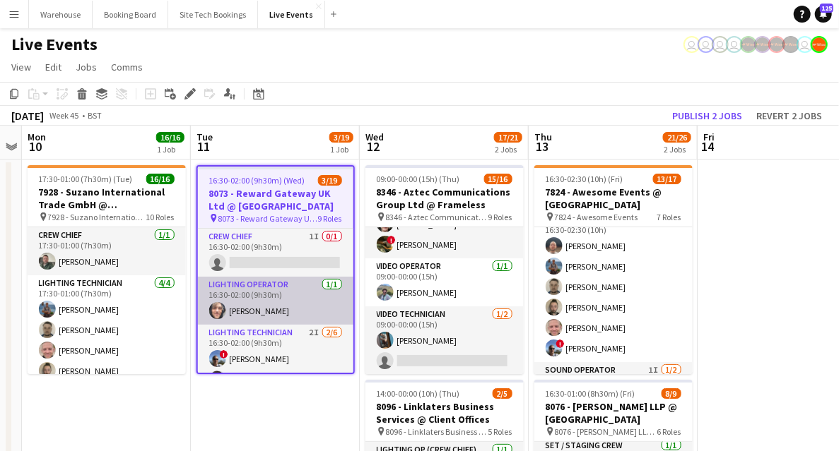
scroll to position [94, 0]
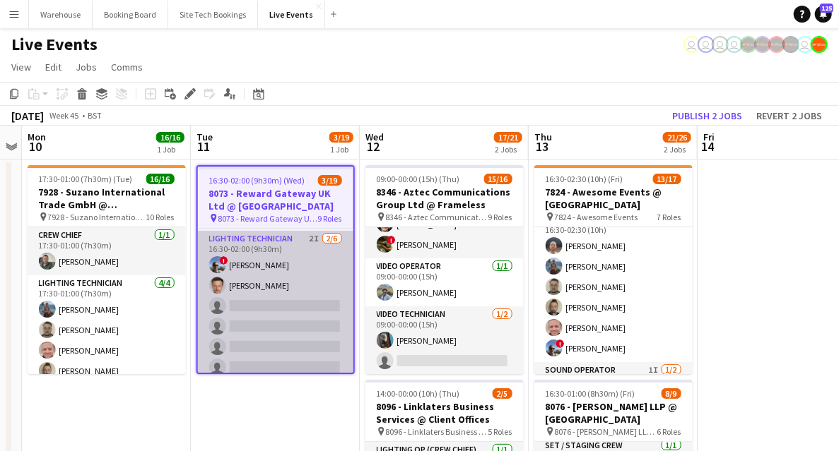
click at [281, 239] on app-card-role "Lighting Technician 2I 2/6 16:30-02:00 (9h30m) ! Ian Park Luke de Woolfson sing…" at bounding box center [275, 306] width 155 height 150
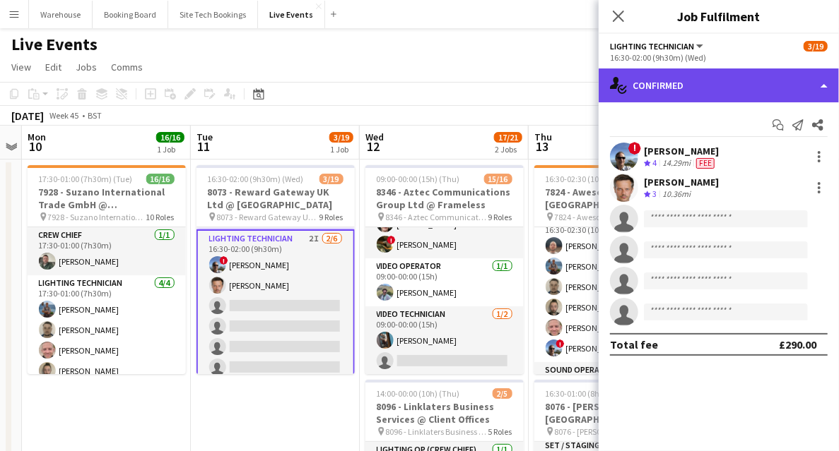
click at [719, 97] on div "single-neutral-actions-check-2 Confirmed" at bounding box center [718, 86] width 240 height 34
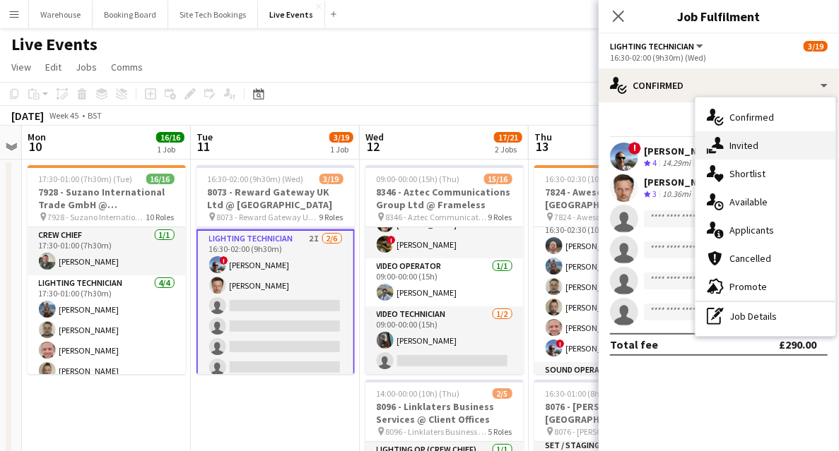
click at [763, 153] on div "single-neutral-actions-share-1 Invited" at bounding box center [765, 145] width 140 height 28
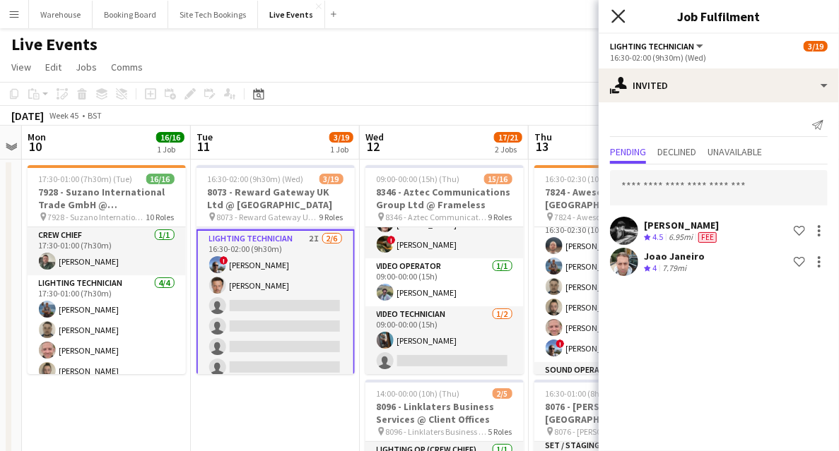
click at [620, 19] on icon at bounding box center [617, 15] width 13 height 13
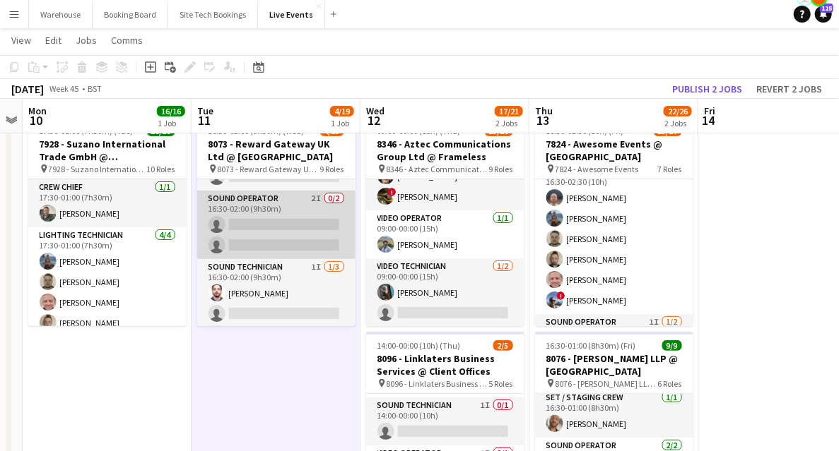
scroll to position [283, 0]
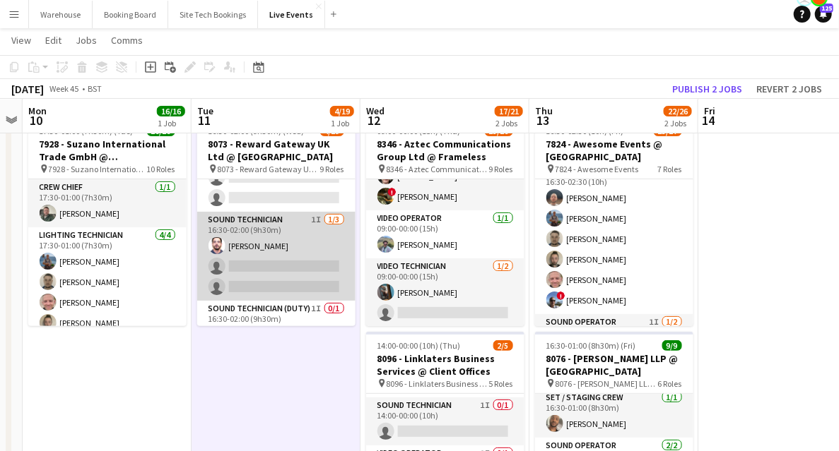
click at [277, 223] on app-card-role "Sound Technician 1I 1/3 16:30-02:00 (9h30m) Tomas Nunes single-neutral-actions …" at bounding box center [276, 256] width 158 height 89
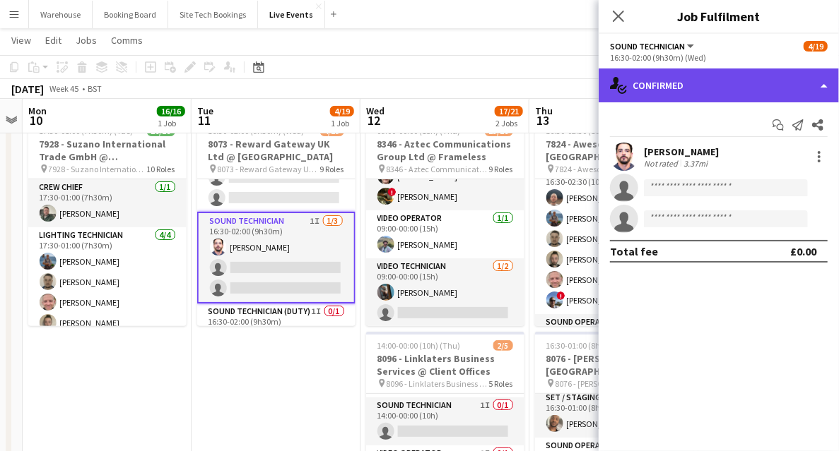
click at [711, 83] on div "single-neutral-actions-check-2 Confirmed" at bounding box center [718, 86] width 240 height 34
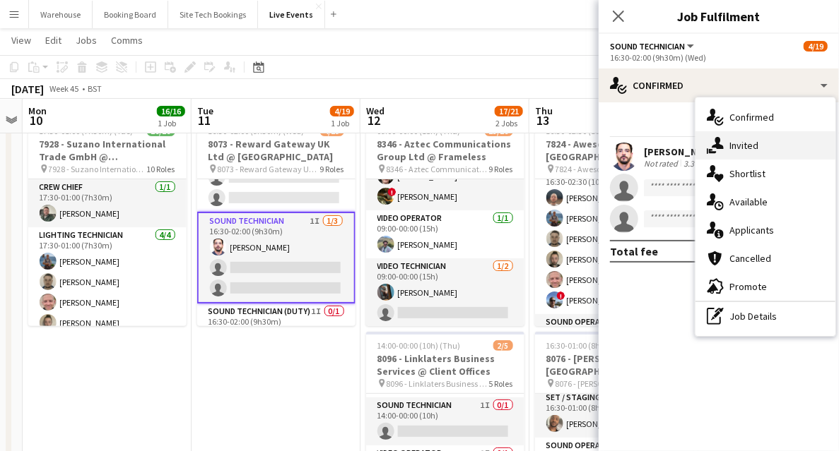
click at [760, 143] on div "single-neutral-actions-share-1 Invited" at bounding box center [765, 145] width 140 height 28
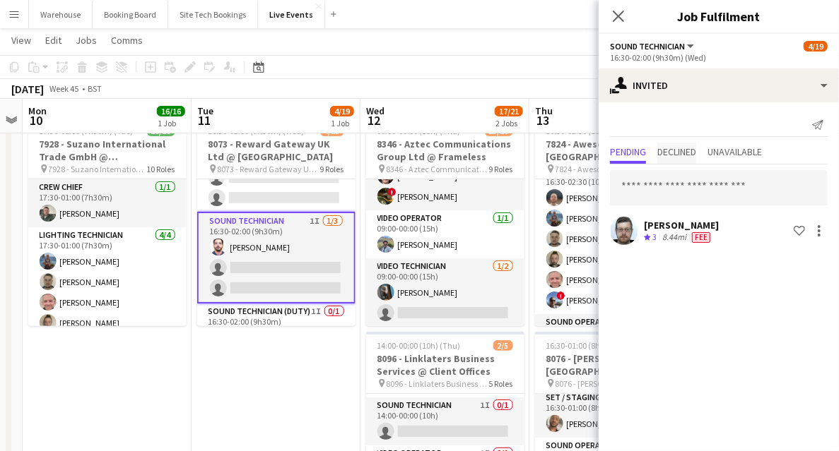
click at [683, 148] on span "Declined" at bounding box center [676, 152] width 39 height 10
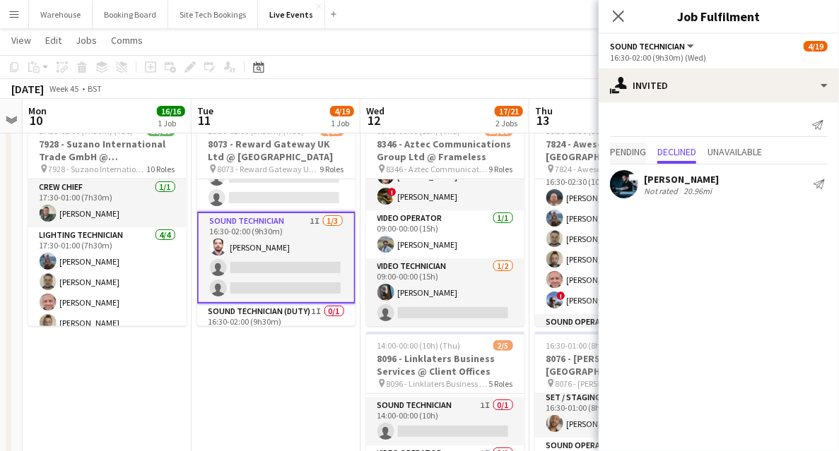
click at [634, 155] on span "Pending" at bounding box center [628, 152] width 36 height 10
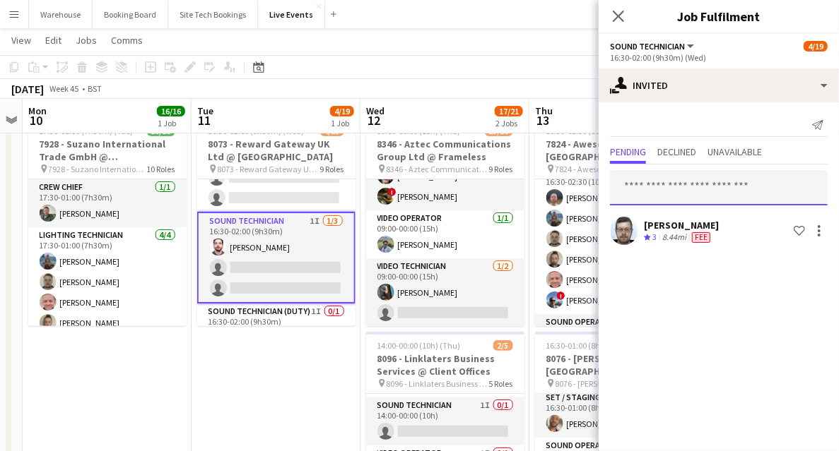
click at [665, 189] on input "text" at bounding box center [719, 187] width 218 height 35
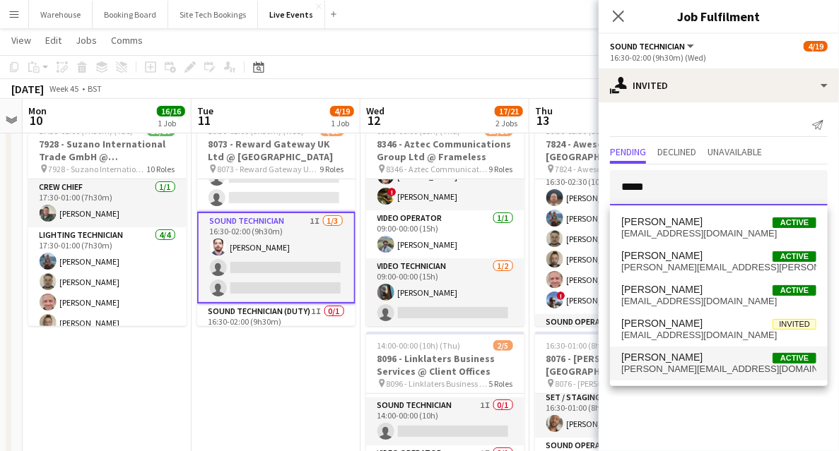
type input "*****"
click at [656, 366] on span "jamesdocherty@live.com" at bounding box center [718, 369] width 195 height 11
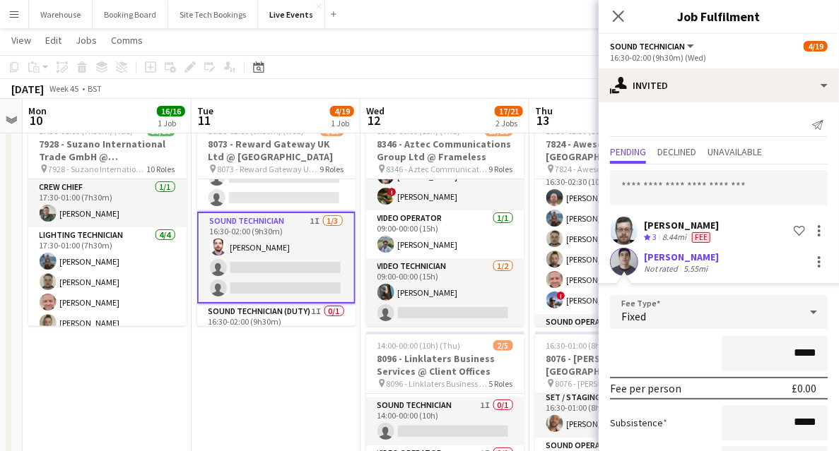
click at [616, 268] on app-user-avatar at bounding box center [624, 262] width 28 height 28
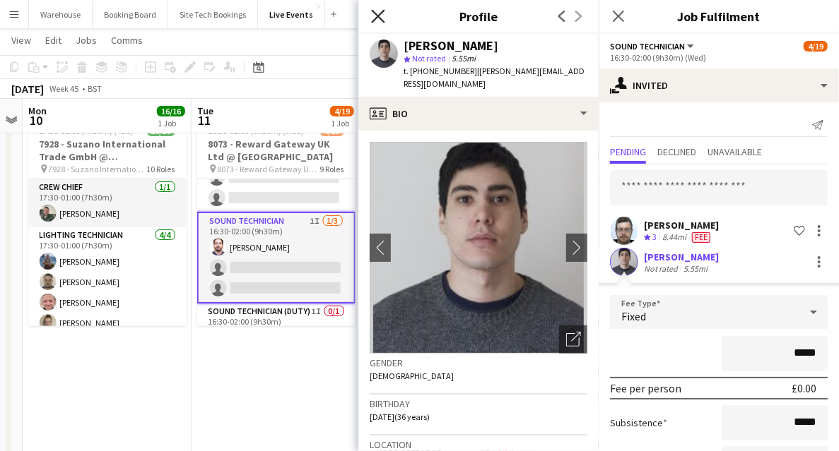
click at [376, 11] on icon "Close pop-in" at bounding box center [377, 15] width 13 height 13
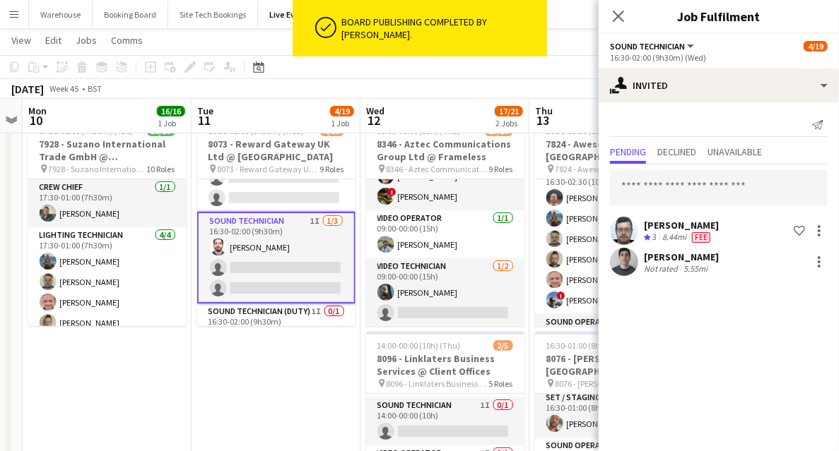
drag, startPoint x: 621, startPoint y: 18, endPoint x: 561, endPoint y: 59, distance: 72.7
click at [621, 18] on icon at bounding box center [618, 16] width 11 height 11
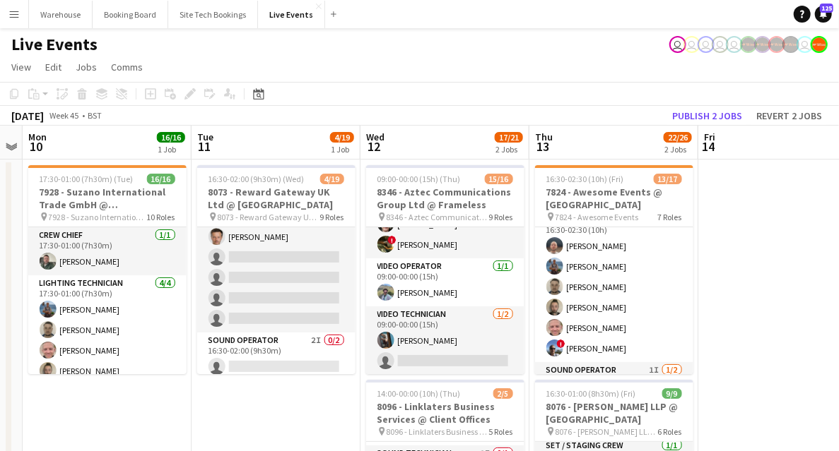
scroll to position [0, 0]
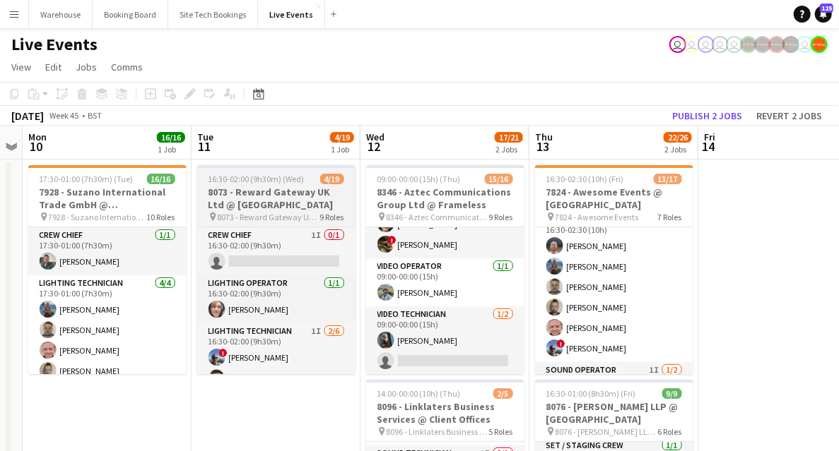
click at [275, 204] on h3 "8073 - Reward Gateway UK Ltd @ Natural History Museum" at bounding box center [276, 198] width 158 height 25
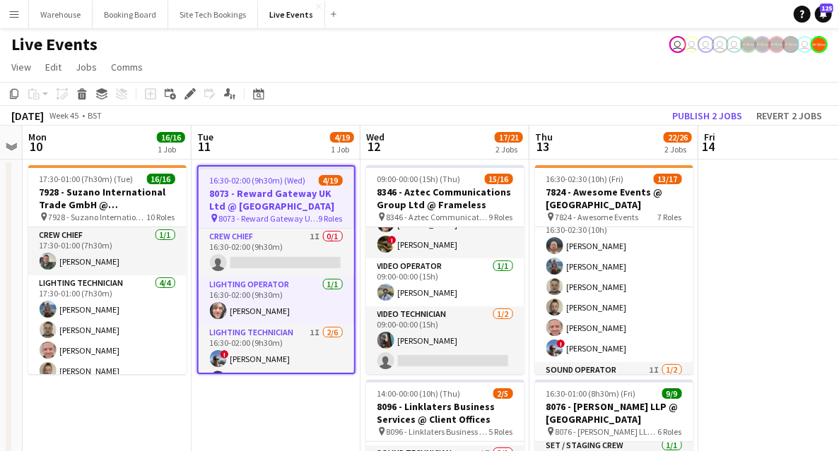
scroll to position [283, 0]
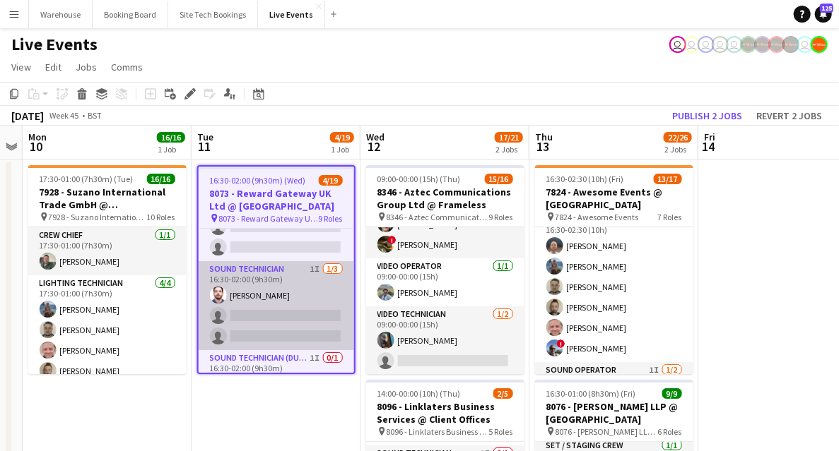
click at [295, 266] on app-card-role "Sound Technician 1I 1/3 16:30-02:00 (9h30m) Tomas Nunes single-neutral-actions …" at bounding box center [276, 305] width 155 height 89
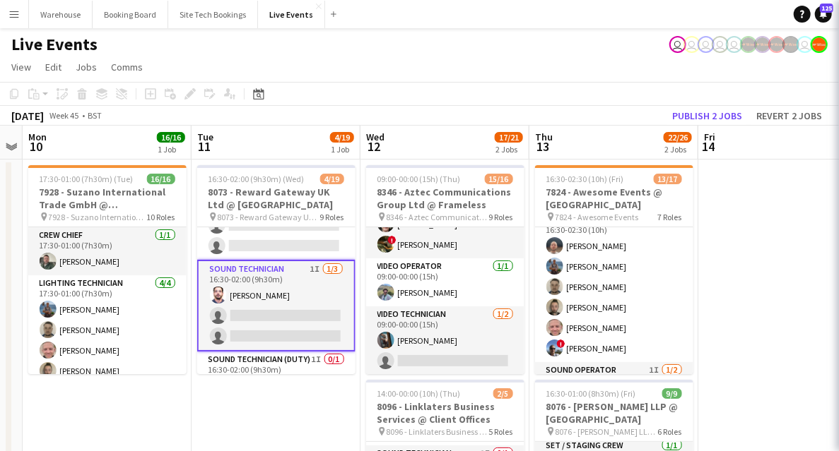
scroll to position [0, 483]
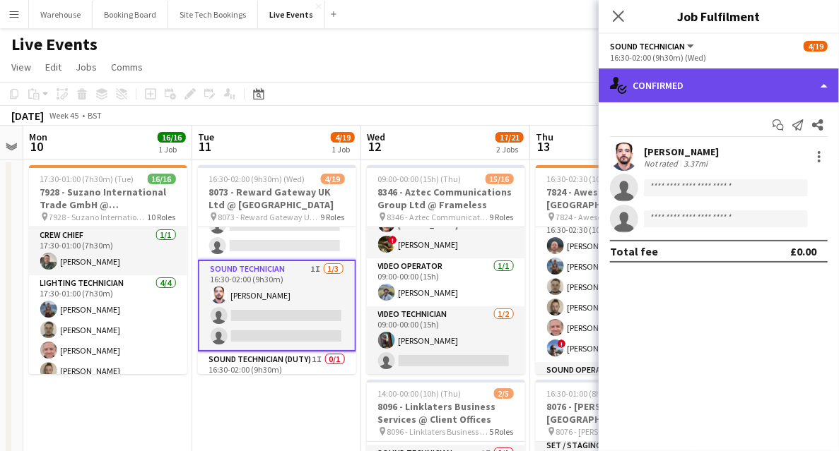
click at [684, 88] on div "single-neutral-actions-check-2 Confirmed" at bounding box center [718, 86] width 240 height 34
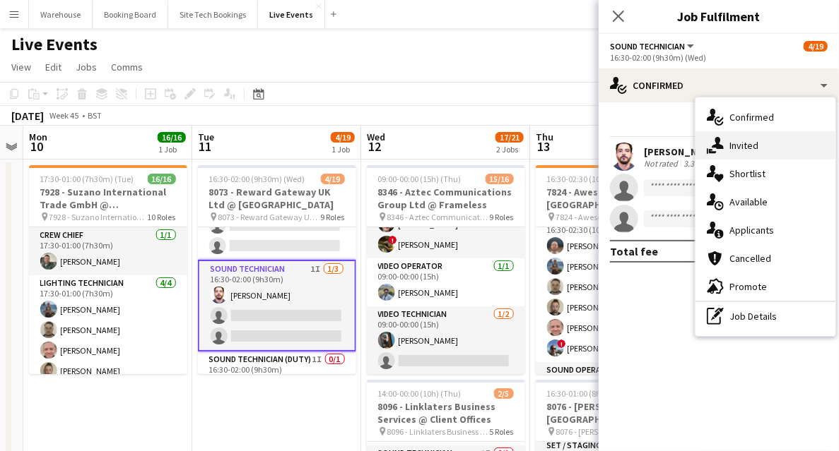
click at [754, 150] on span "Invited" at bounding box center [743, 145] width 29 height 13
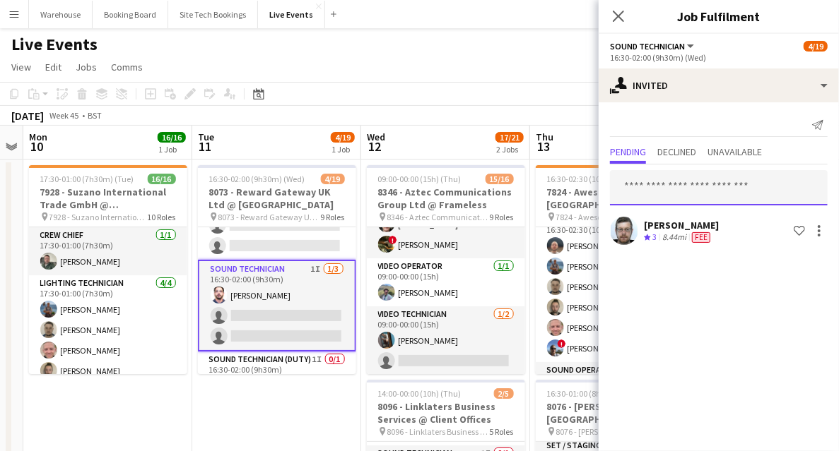
click at [671, 191] on input "text" at bounding box center [719, 187] width 218 height 35
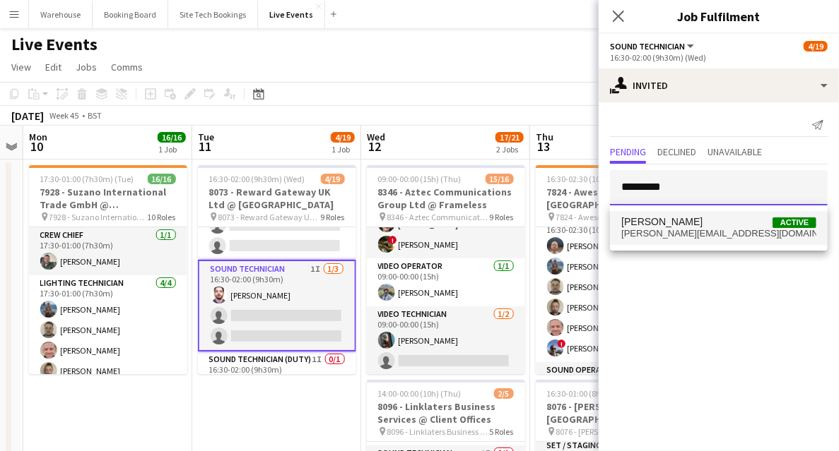
type input "*********"
click at [674, 235] on span "jamesdocherty@live.com" at bounding box center [718, 233] width 195 height 11
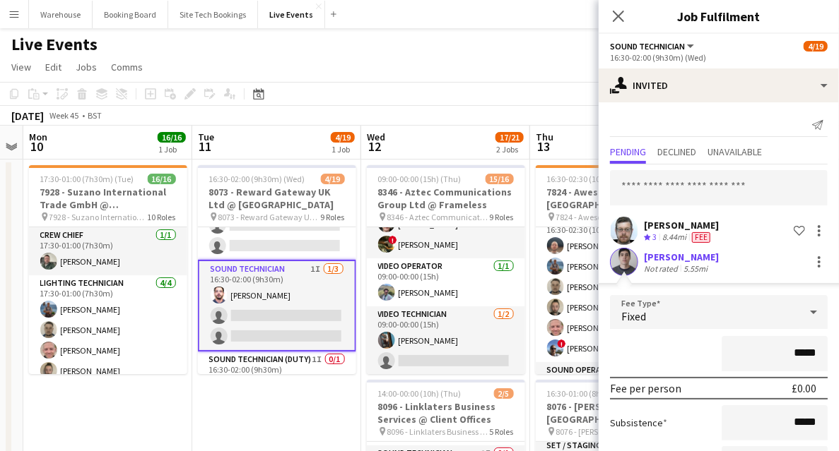
scroll to position [117, 0]
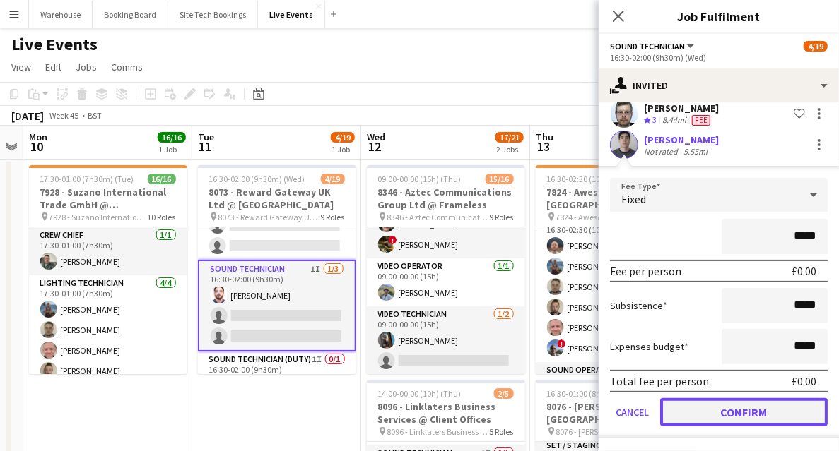
click at [709, 408] on button "Confirm" at bounding box center [743, 412] width 167 height 28
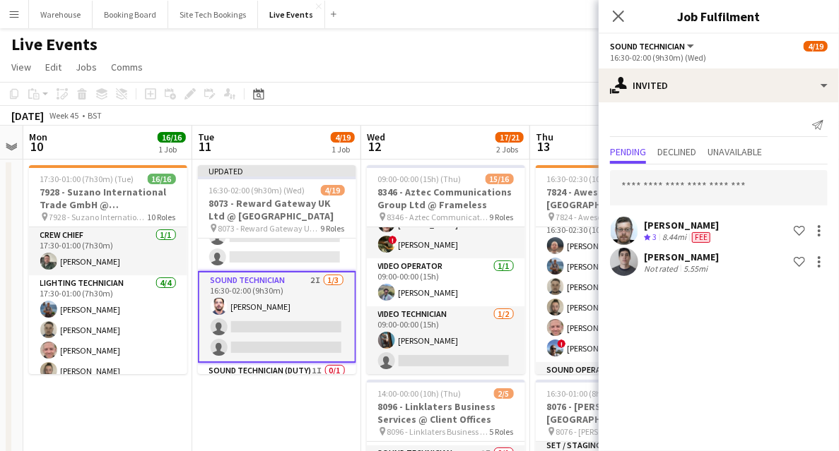
scroll to position [0, 0]
drag, startPoint x: 622, startPoint y: 10, endPoint x: 473, endPoint y: 133, distance: 192.7
click at [622, 11] on icon "Close pop-in" at bounding box center [618, 16] width 11 height 11
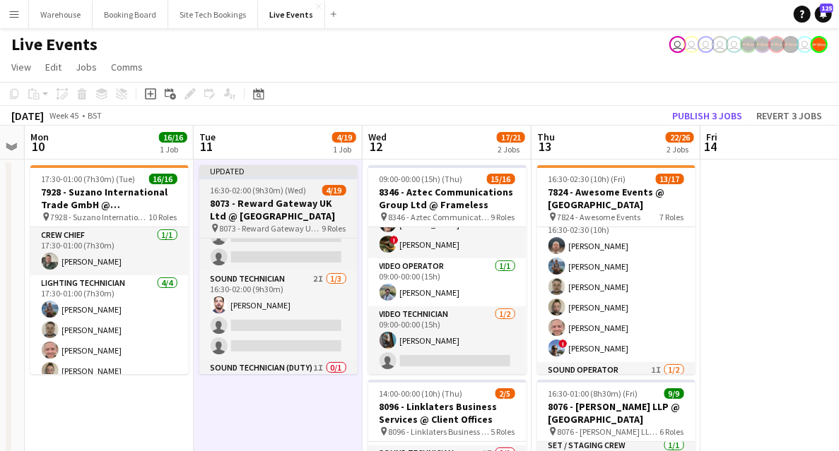
click at [288, 226] on span "8073 - Reward Gateway UK Ltd @ Natural History Museum" at bounding box center [271, 228] width 102 height 11
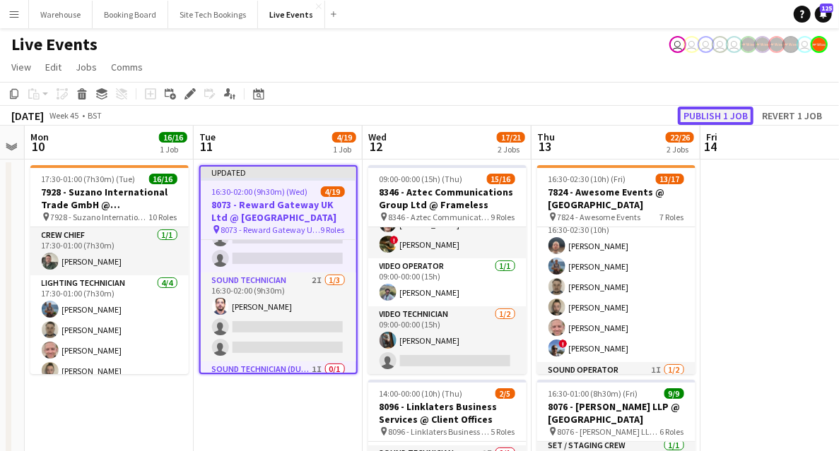
click at [712, 112] on button "Publish 1 job" at bounding box center [716, 116] width 76 height 18
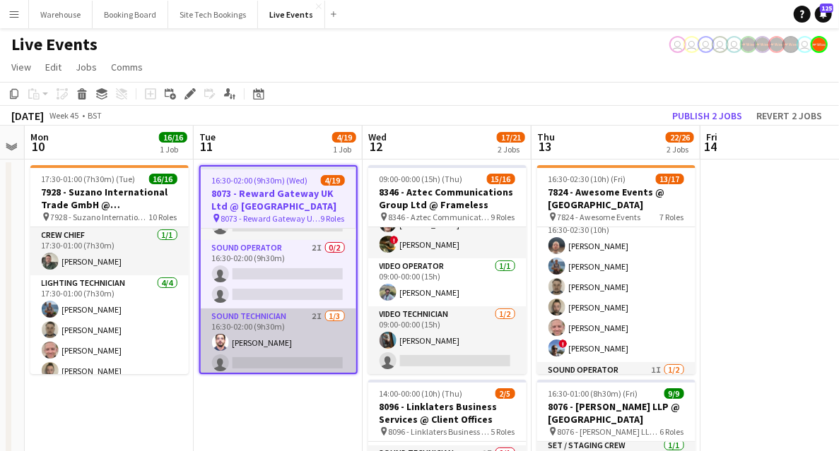
scroll to position [329, 0]
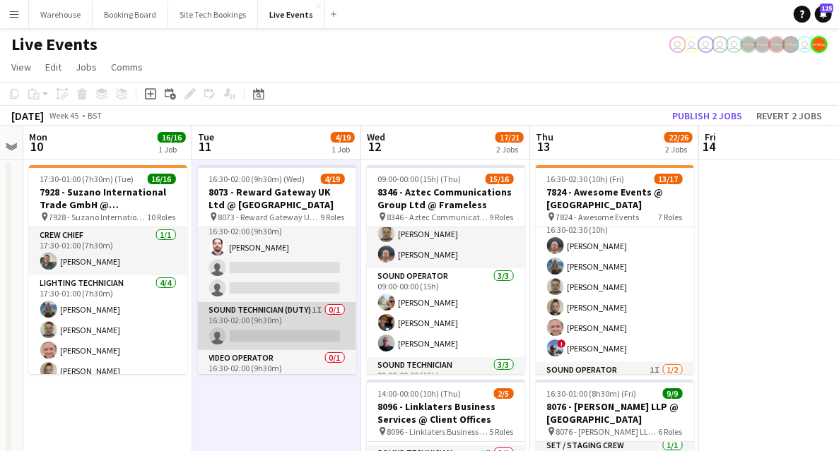
scroll to position [424, 0]
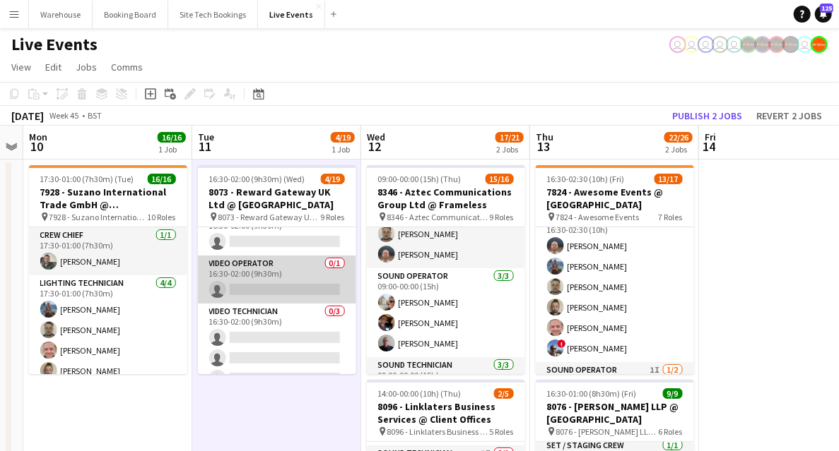
click at [266, 268] on app-card-role "Video Operator 0/1 16:30-02:00 (9h30m) single-neutral-actions" at bounding box center [277, 280] width 158 height 48
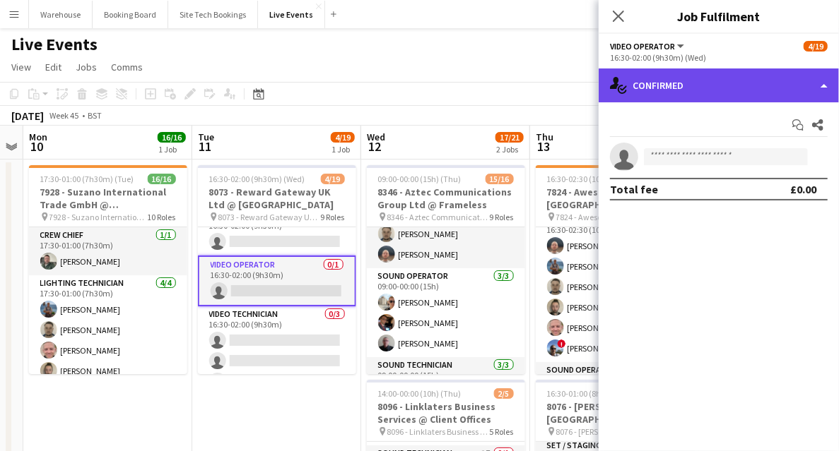
click at [686, 100] on div "single-neutral-actions-check-2 Confirmed" at bounding box center [718, 86] width 240 height 34
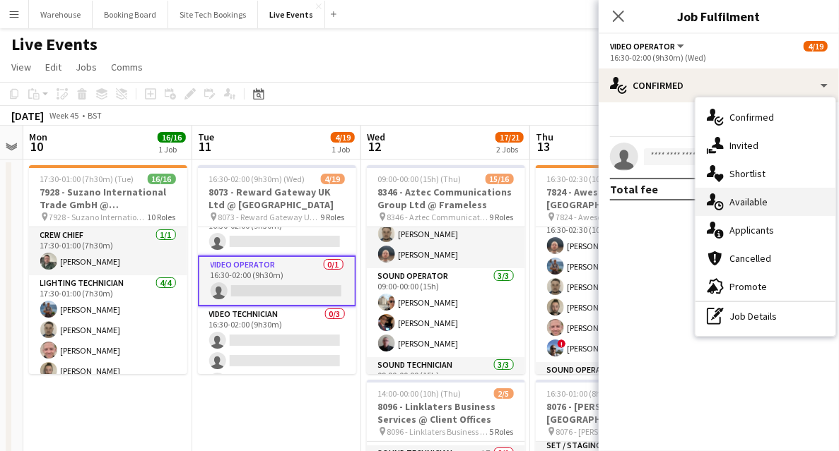
click at [747, 202] on span "Available" at bounding box center [748, 202] width 38 height 13
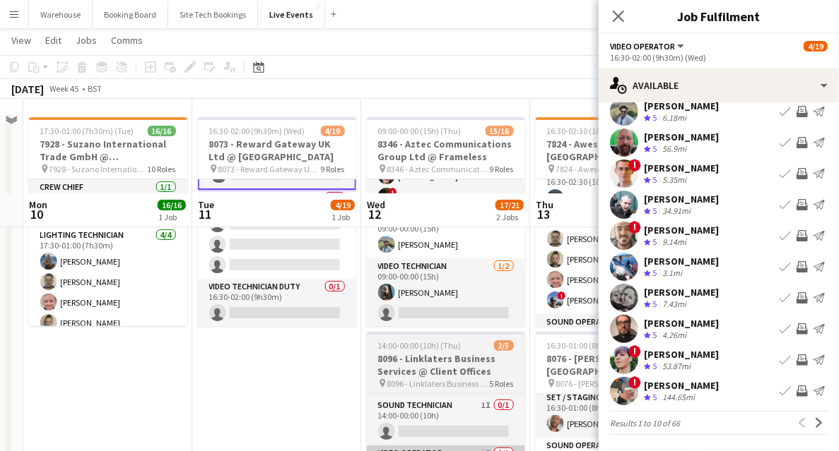
scroll to position [141, 0]
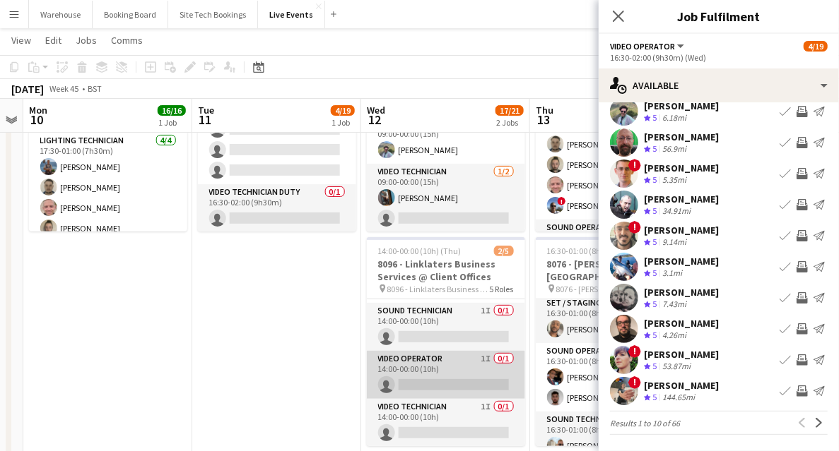
click at [442, 358] on app-card-role "Video Operator 1I 0/1 14:00-00:00 (10h) single-neutral-actions" at bounding box center [446, 375] width 158 height 48
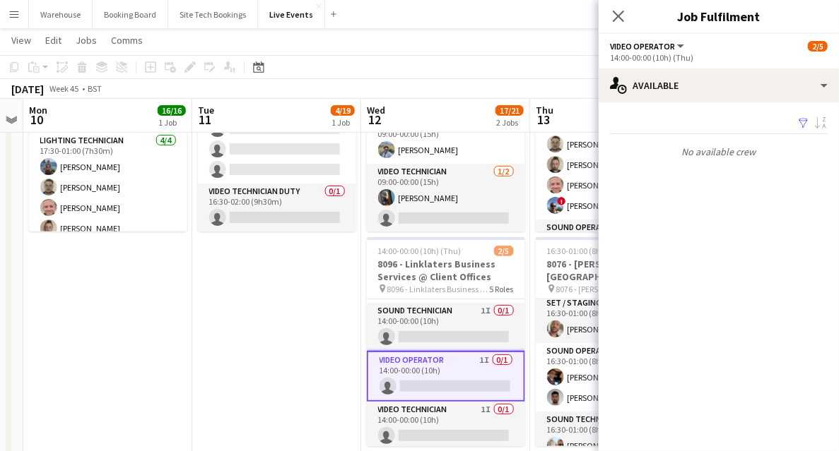
scroll to position [0, 0]
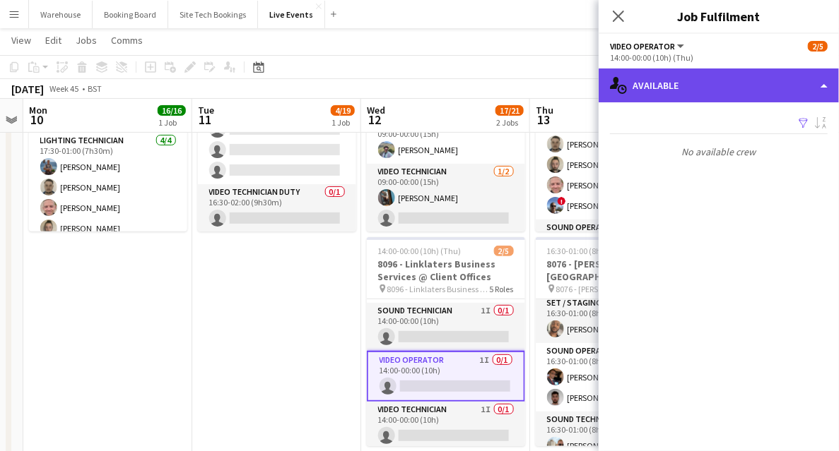
click at [661, 97] on div "single-neutral-actions-upload Available" at bounding box center [718, 86] width 240 height 34
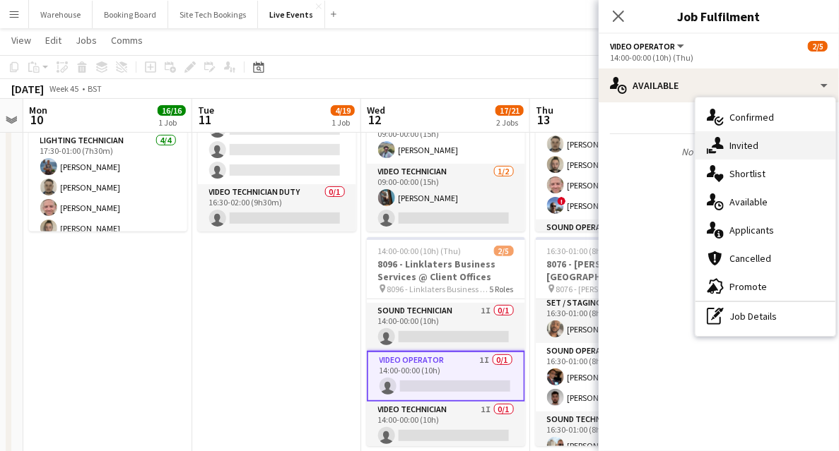
click at [757, 150] on div "single-neutral-actions-share-1 Invited" at bounding box center [765, 145] width 140 height 28
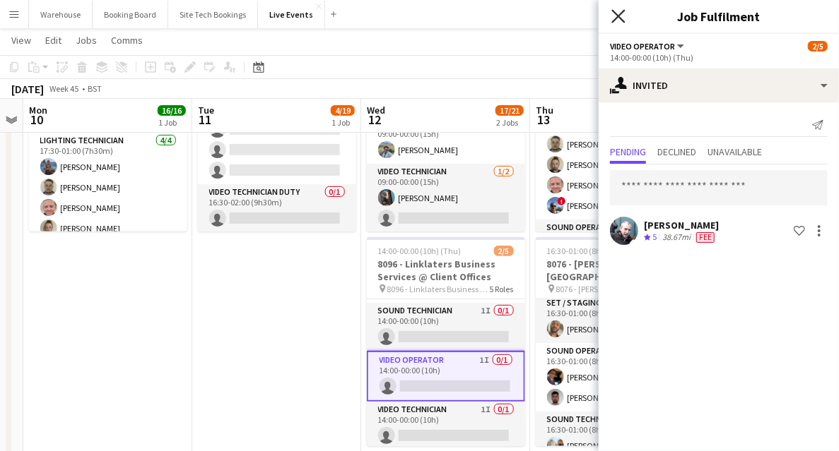
click at [625, 14] on icon "Close pop-in" at bounding box center [617, 15] width 13 height 13
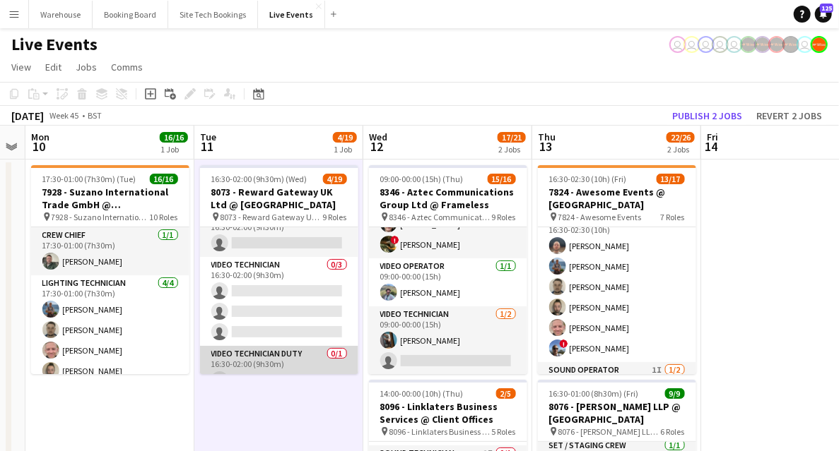
scroll to position [490, 0]
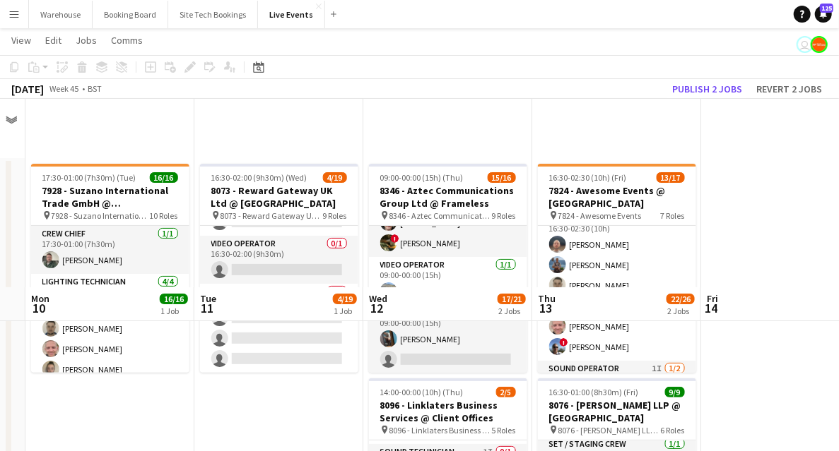
scroll to position [235, 0]
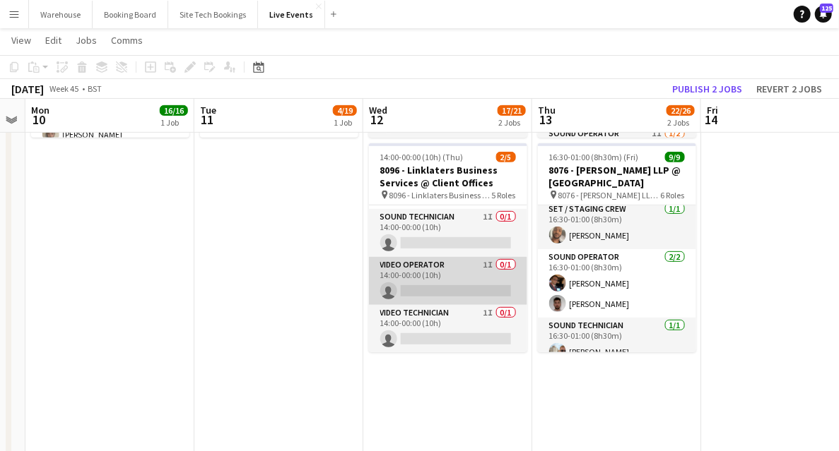
click at [438, 264] on app-card-role "Video Operator 1I 0/1 14:00-00:00 (10h) single-neutral-actions" at bounding box center [448, 281] width 158 height 48
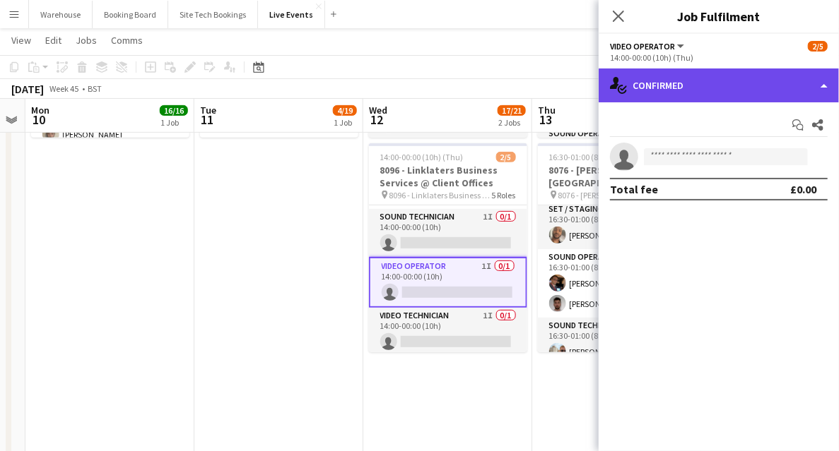
click at [666, 99] on div "single-neutral-actions-check-2 Confirmed" at bounding box center [718, 86] width 240 height 34
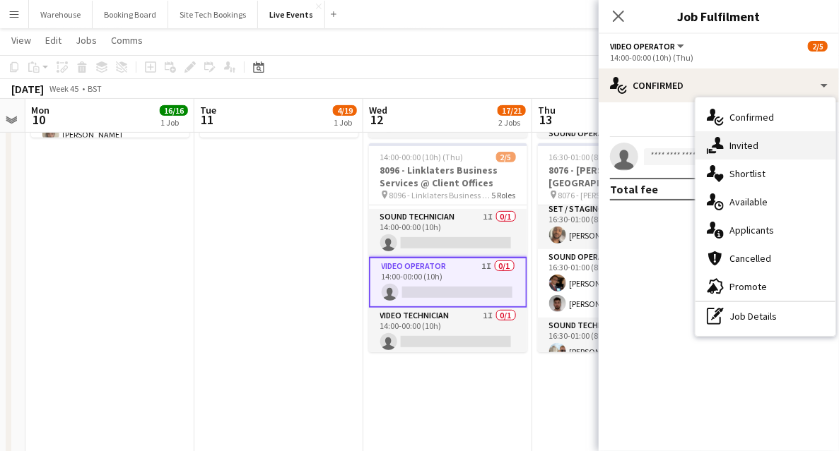
click at [729, 148] on span "Invited" at bounding box center [743, 145] width 29 height 13
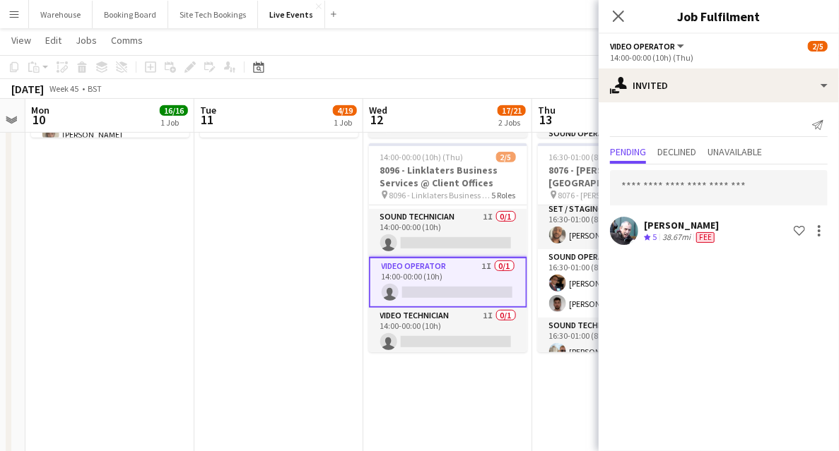
click at [617, 18] on icon at bounding box center [618, 16] width 11 height 11
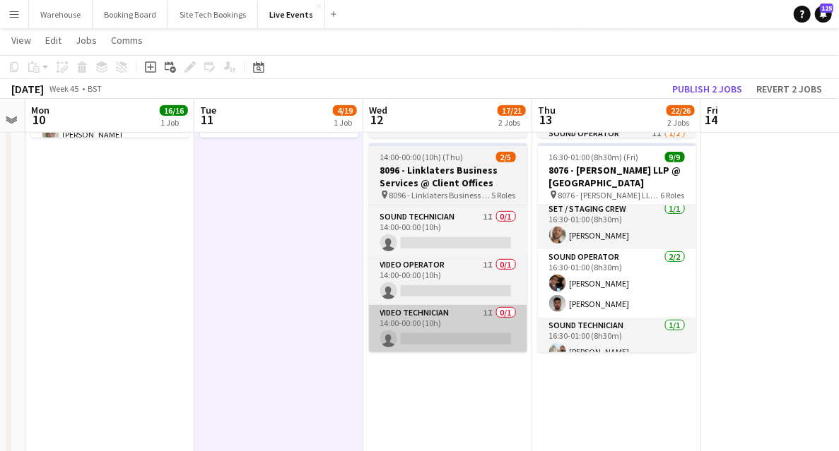
scroll to position [0, 480]
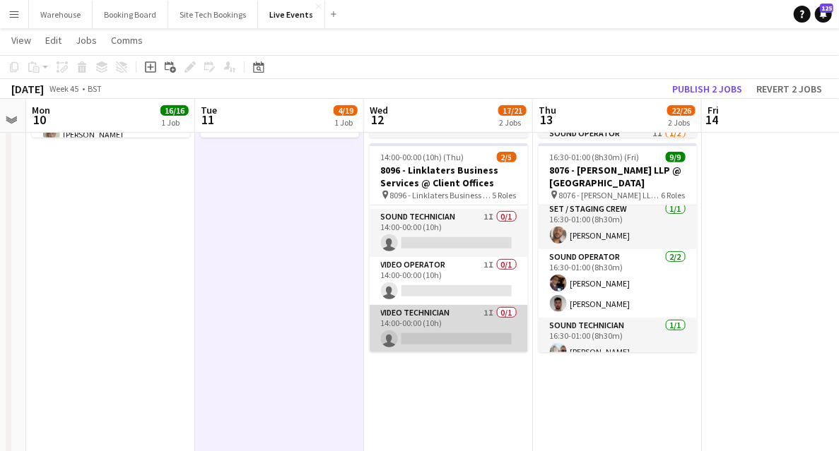
click at [415, 322] on app-card-role "Video Technician 1I 0/1 14:00-00:00 (10h) single-neutral-actions" at bounding box center [448, 329] width 158 height 48
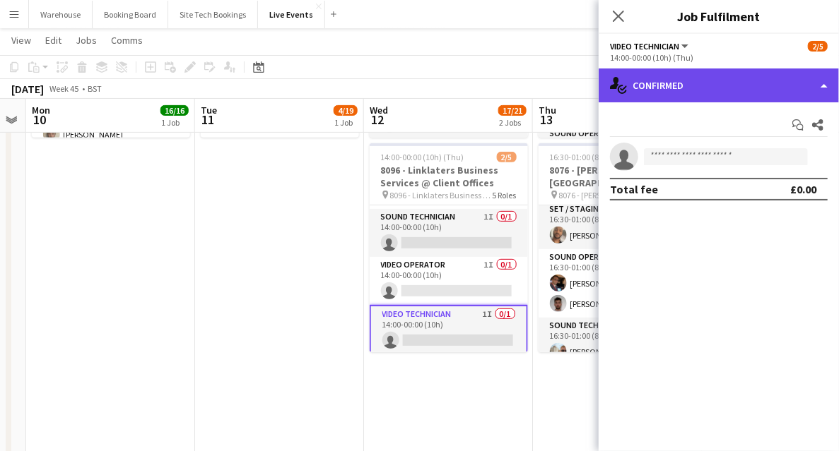
click at [719, 82] on div "single-neutral-actions-check-2 Confirmed" at bounding box center [718, 86] width 240 height 34
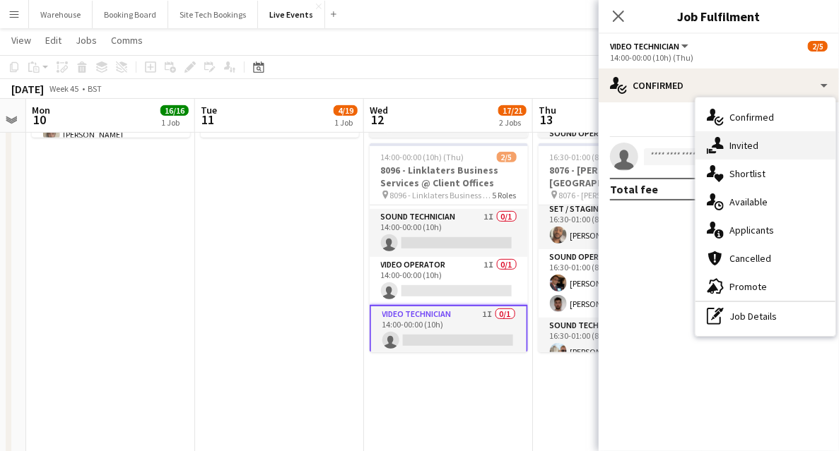
click at [730, 153] on div "single-neutral-actions-share-1 Invited" at bounding box center [765, 145] width 140 height 28
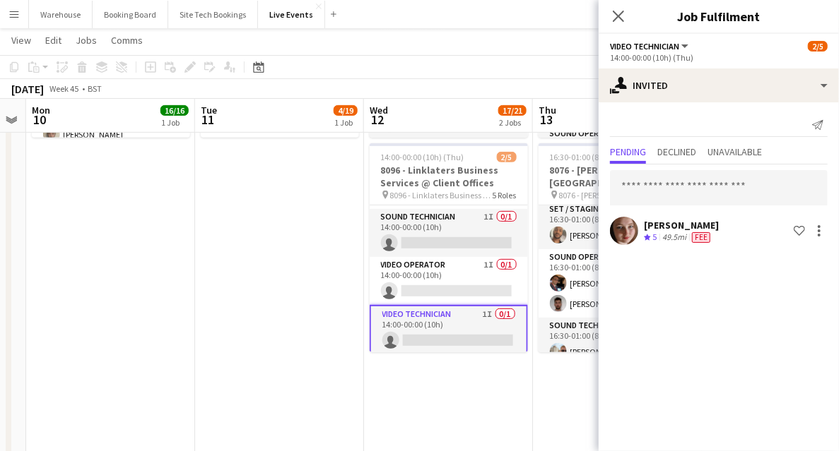
click at [622, 14] on icon "Close pop-in" at bounding box center [618, 16] width 11 height 11
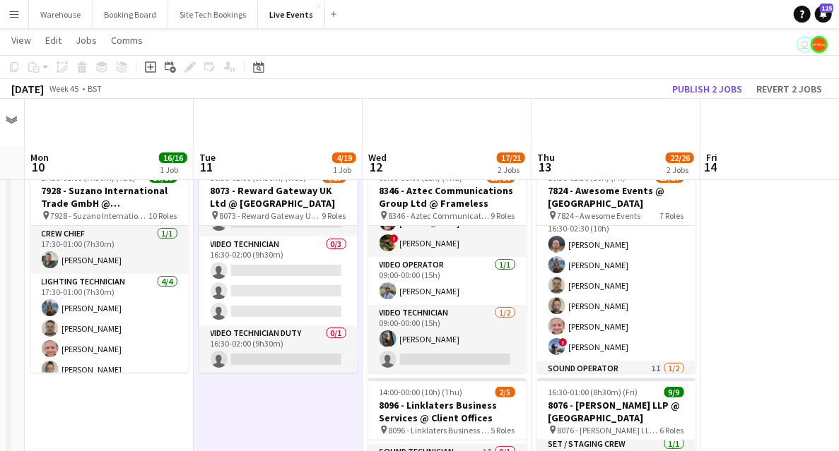
scroll to position [47, 0]
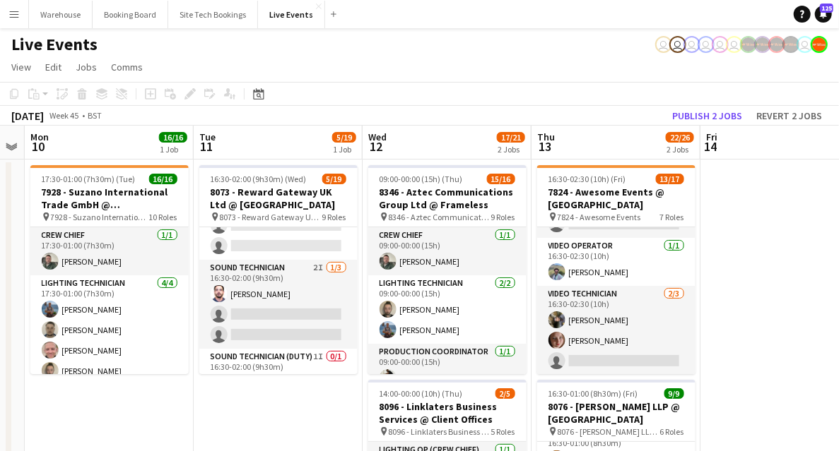
scroll to position [329, 0]
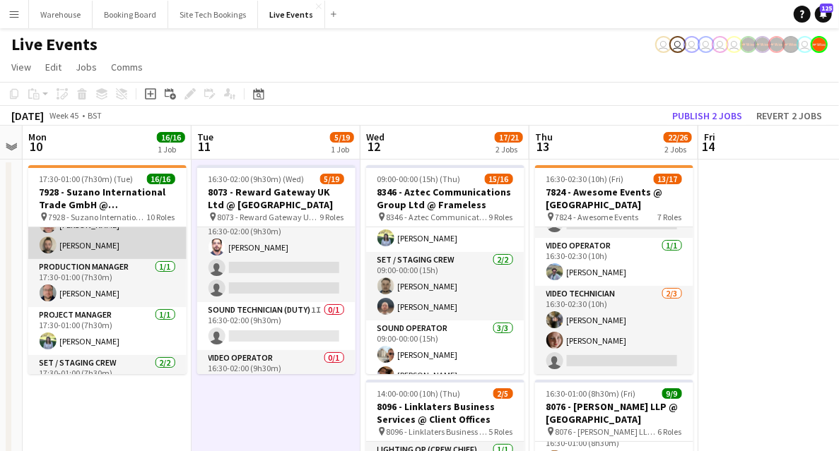
scroll to position [0, 0]
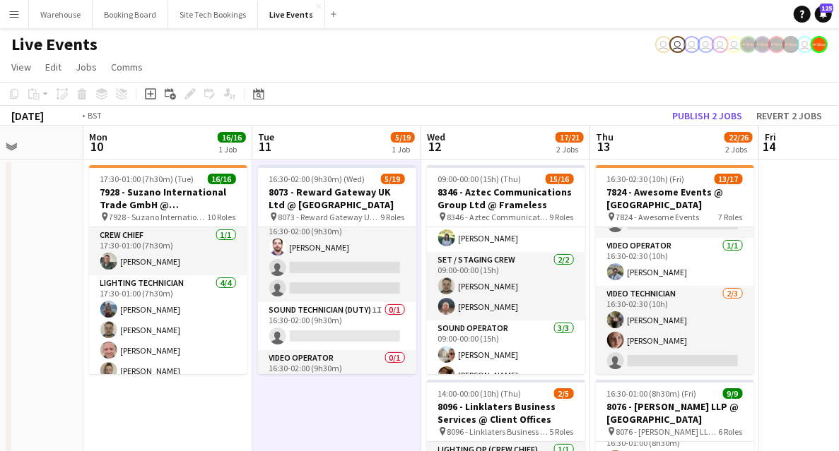
drag, startPoint x: 268, startPoint y: 399, endPoint x: 160, endPoint y: 393, distance: 109.0
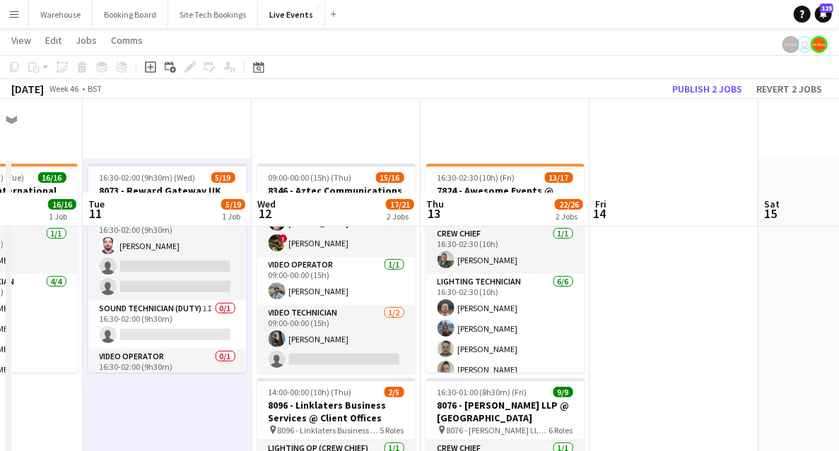
scroll to position [283, 0]
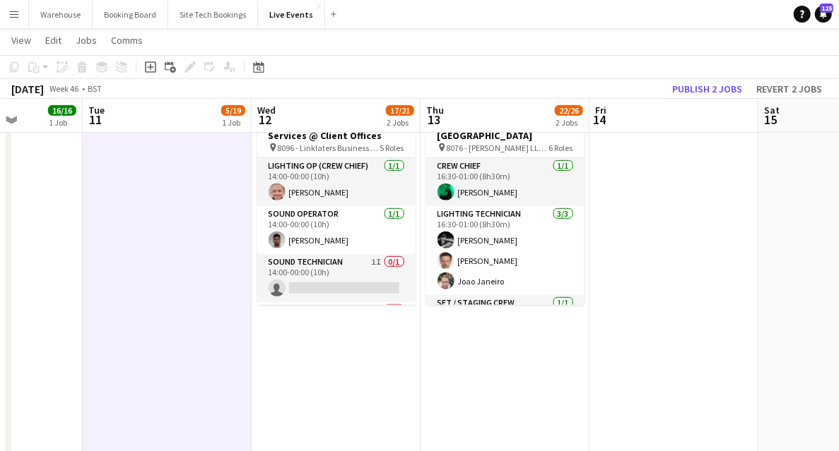
drag, startPoint x: 155, startPoint y: 283, endPoint x: 318, endPoint y: 307, distance: 164.3
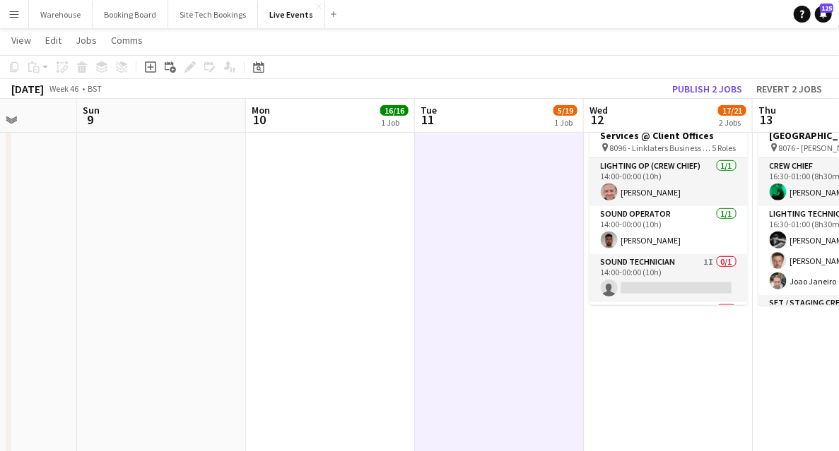
drag, startPoint x: 249, startPoint y: 301, endPoint x: 630, endPoint y: 301, distance: 381.5
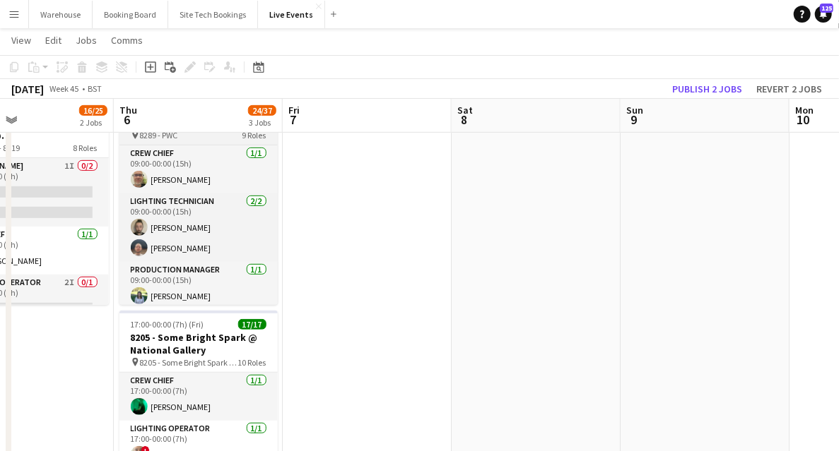
drag, startPoint x: 521, startPoint y: 302, endPoint x: 509, endPoint y: 297, distance: 13.0
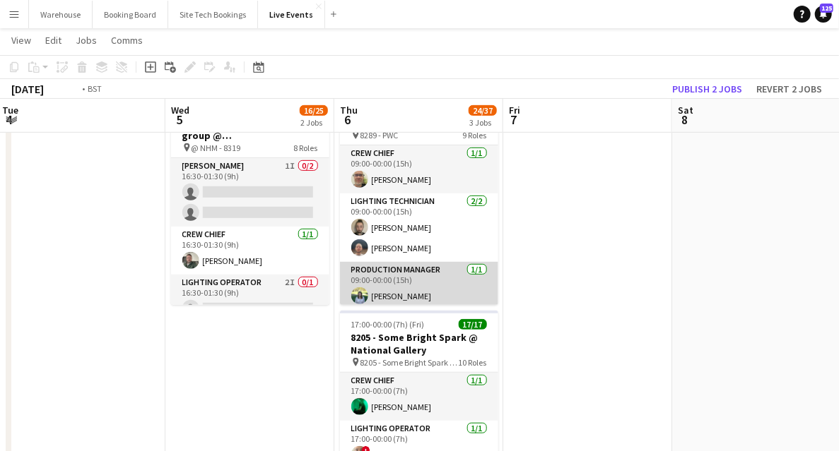
drag, startPoint x: 633, startPoint y: 300, endPoint x: 818, endPoint y: 278, distance: 186.4
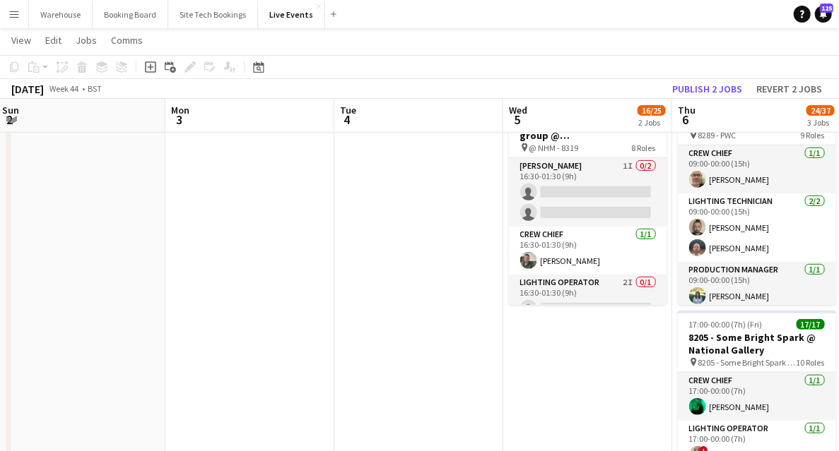
drag, startPoint x: 278, startPoint y: 295, endPoint x: 651, endPoint y: 292, distance: 372.3
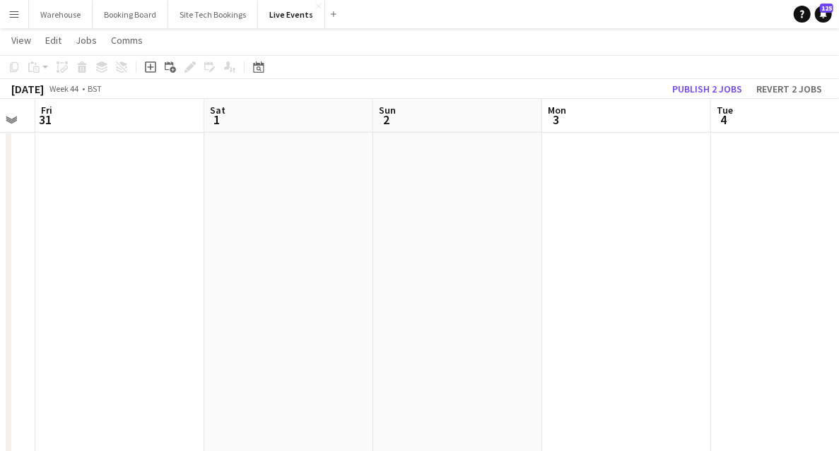
drag, startPoint x: 317, startPoint y: 294, endPoint x: 750, endPoint y: 283, distance: 433.2
drag, startPoint x: 432, startPoint y: 281, endPoint x: 771, endPoint y: 276, distance: 339.2
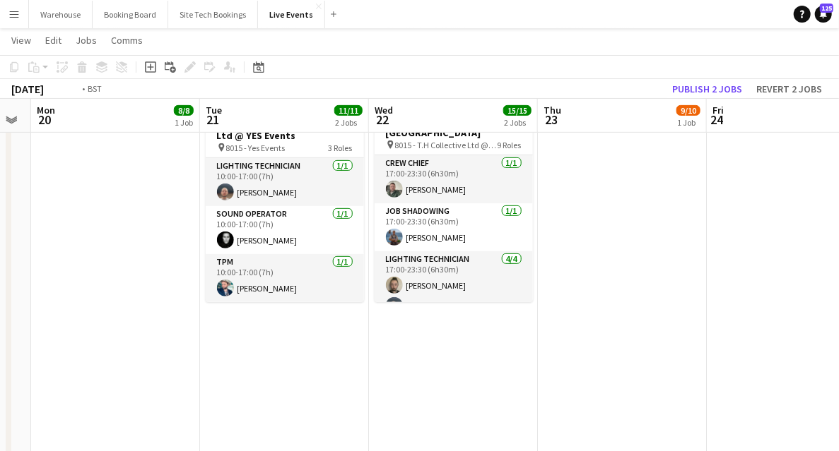
drag, startPoint x: 185, startPoint y: 341, endPoint x: 592, endPoint y: 359, distance: 407.4
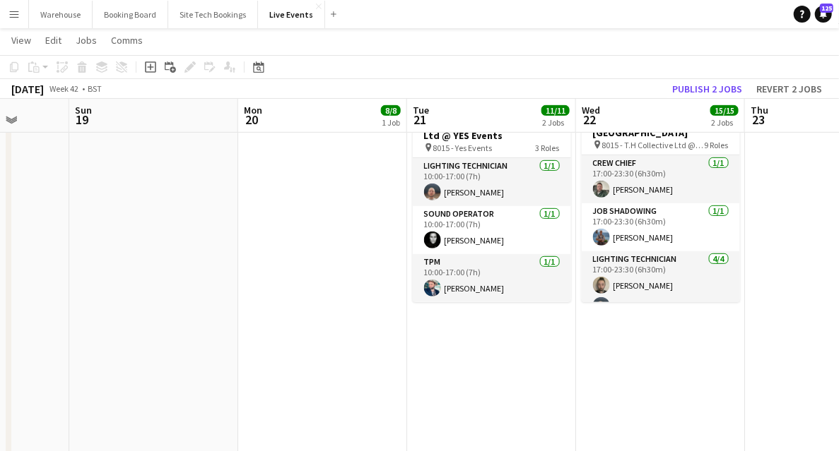
drag, startPoint x: 131, startPoint y: 338, endPoint x: 552, endPoint y: 344, distance: 421.1
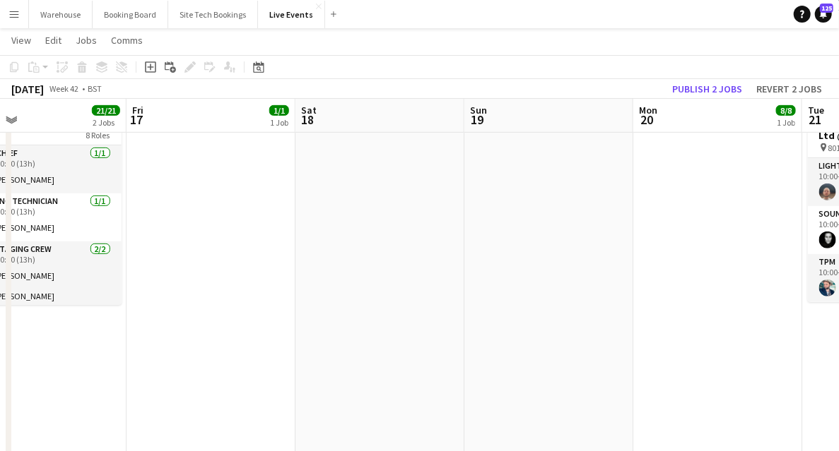
drag, startPoint x: 569, startPoint y: 337, endPoint x: 584, endPoint y: 323, distance: 20.0
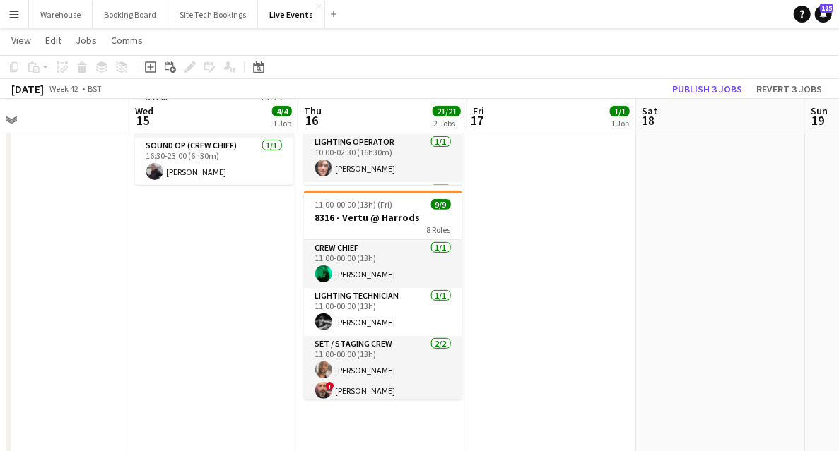
scroll to position [0, 298]
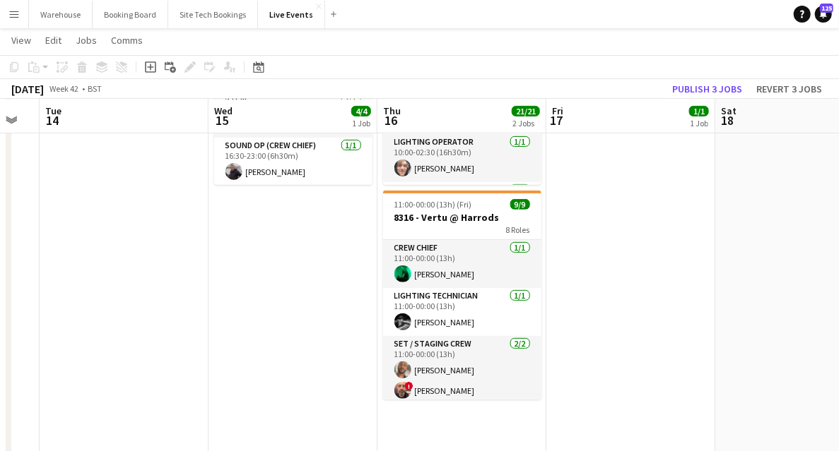
drag, startPoint x: 202, startPoint y: 328, endPoint x: 281, endPoint y: 341, distance: 80.3
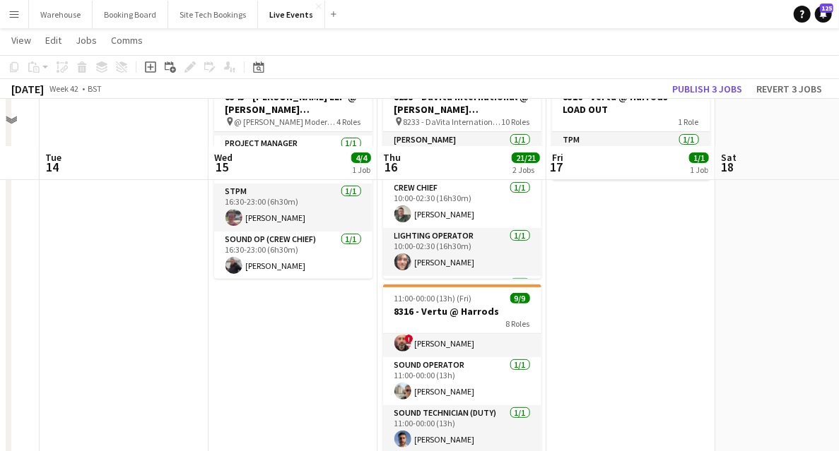
scroll to position [141, 0]
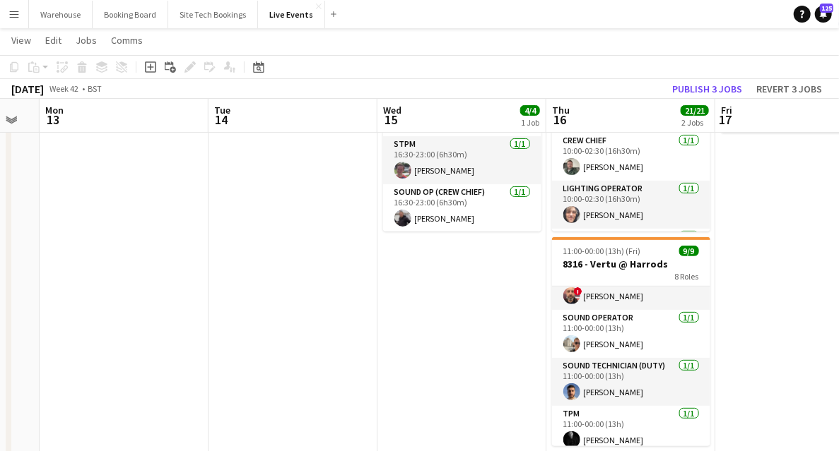
drag, startPoint x: 431, startPoint y: 348, endPoint x: 314, endPoint y: 319, distance: 120.8
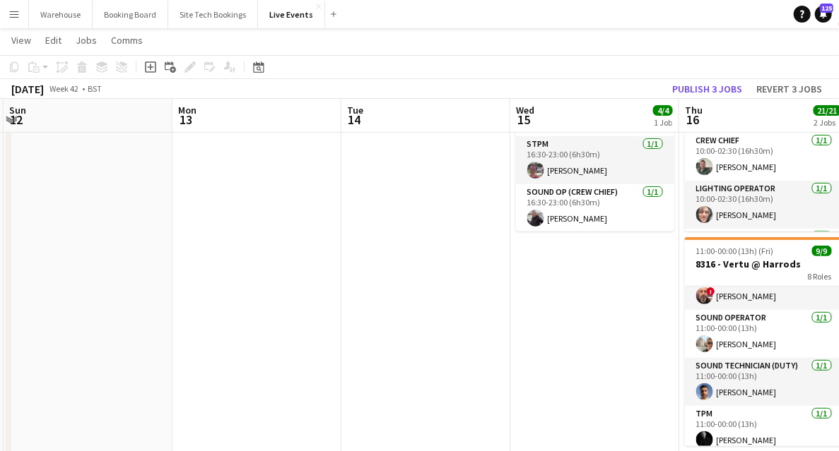
drag, startPoint x: 338, startPoint y: 310, endPoint x: 503, endPoint y: 311, distance: 164.6
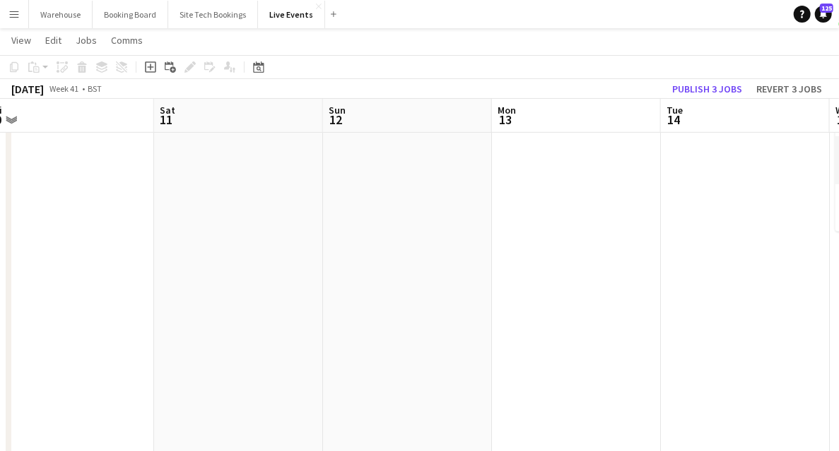
drag, startPoint x: 315, startPoint y: 298, endPoint x: 563, endPoint y: 300, distance: 248.0
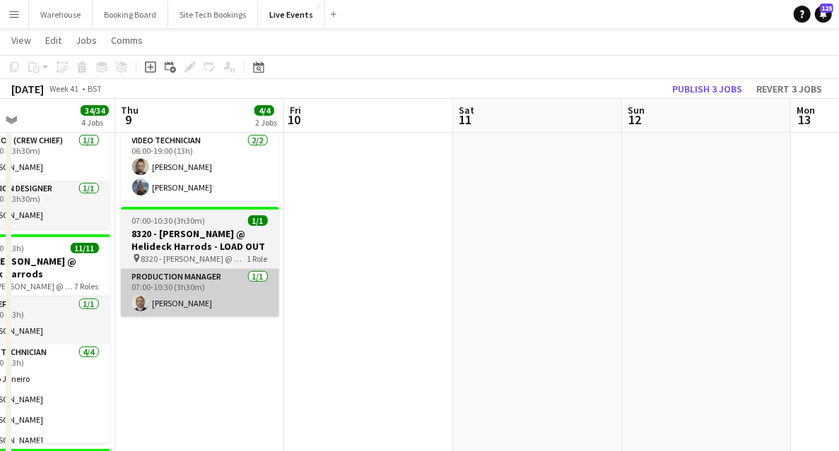
drag, startPoint x: 415, startPoint y: 298, endPoint x: 513, endPoint y: 293, distance: 97.6
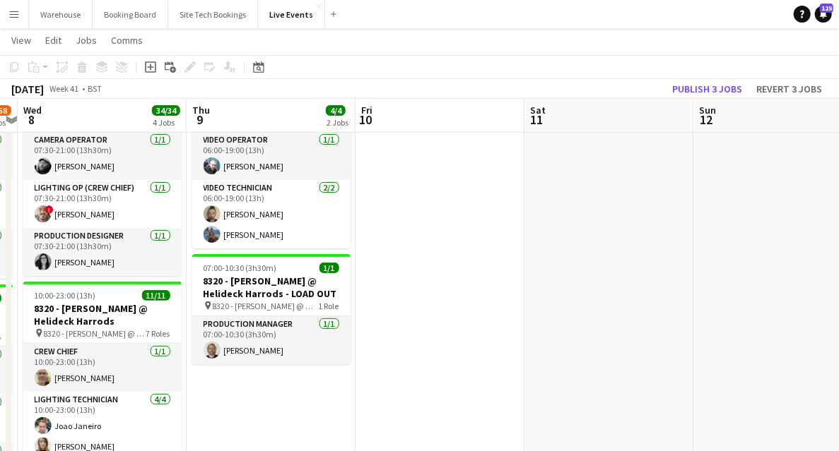
scroll to position [0, 540]
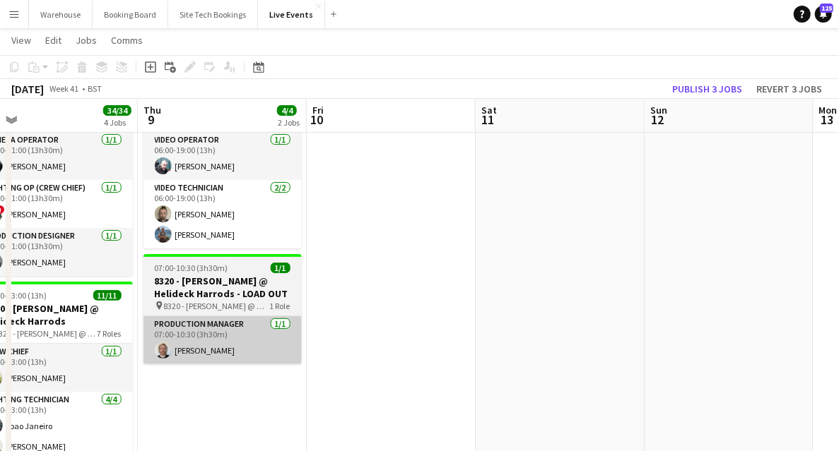
drag, startPoint x: 544, startPoint y: 398, endPoint x: 297, endPoint y: 342, distance: 253.5
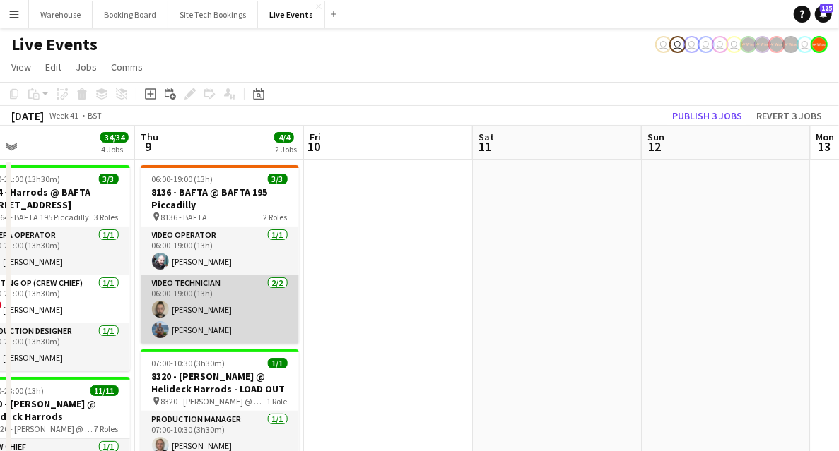
scroll to position [47, 0]
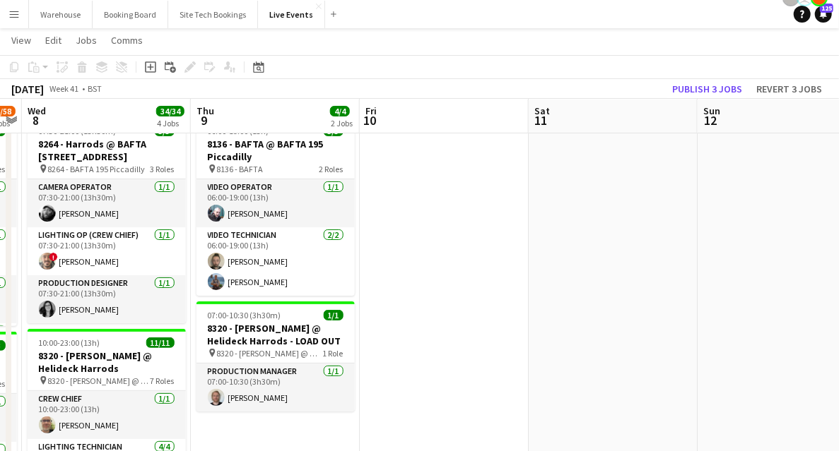
drag, startPoint x: 367, startPoint y: 293, endPoint x: 437, endPoint y: 290, distance: 69.3
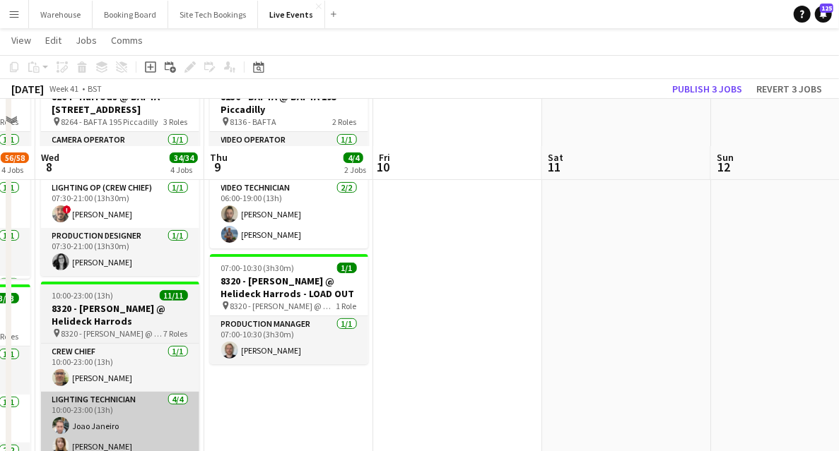
scroll to position [188, 0]
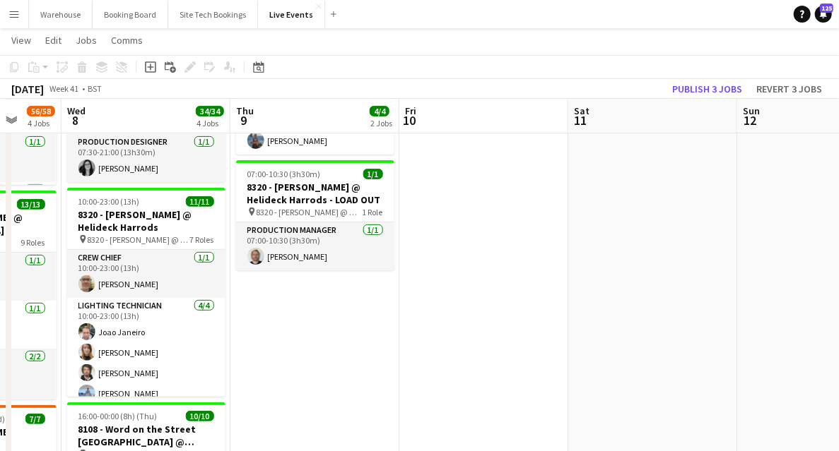
drag, startPoint x: 252, startPoint y: 356, endPoint x: 278, endPoint y: 350, distance: 26.1
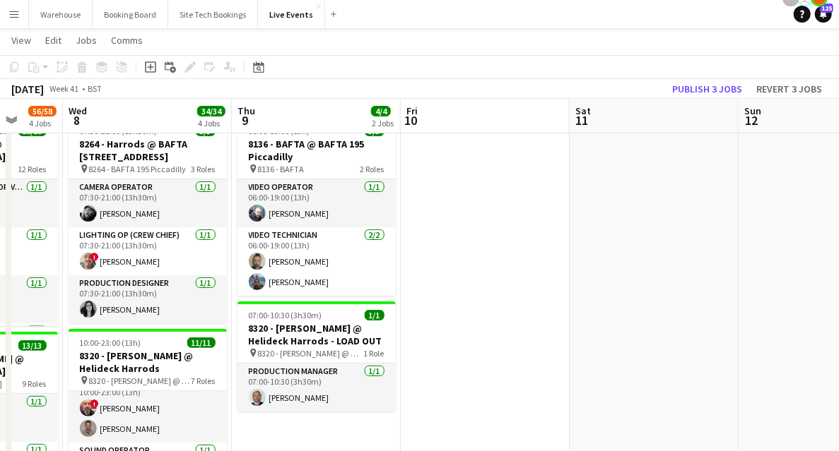
scroll to position [0, 408]
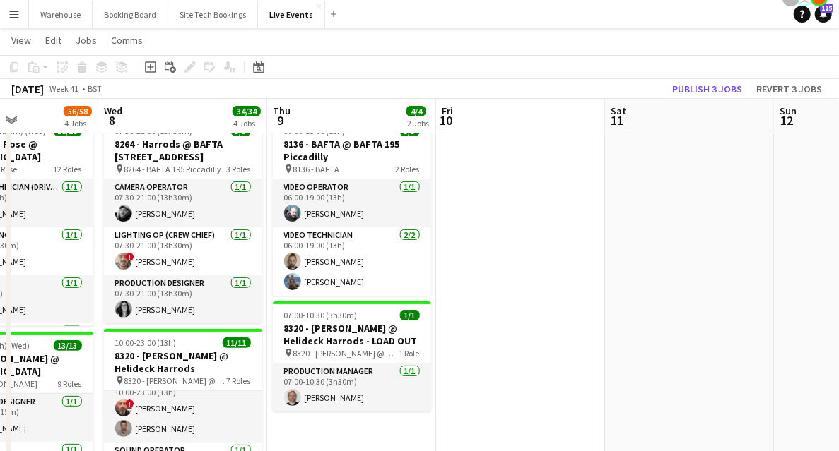
drag, startPoint x: 468, startPoint y: 325, endPoint x: 478, endPoint y: 322, distance: 10.3
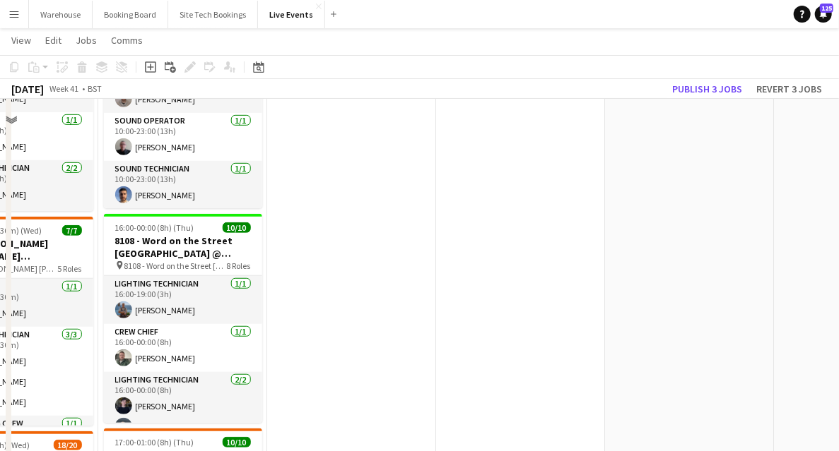
scroll to position [329, 0]
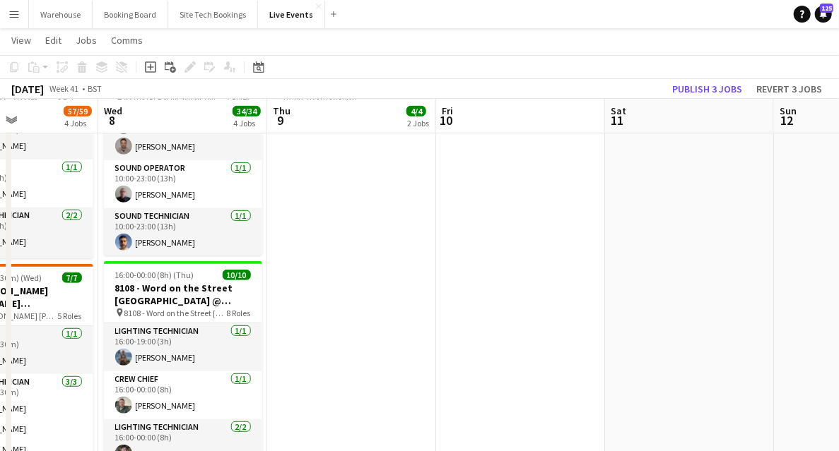
drag, startPoint x: 532, startPoint y: 319, endPoint x: 74, endPoint y: 329, distance: 457.9
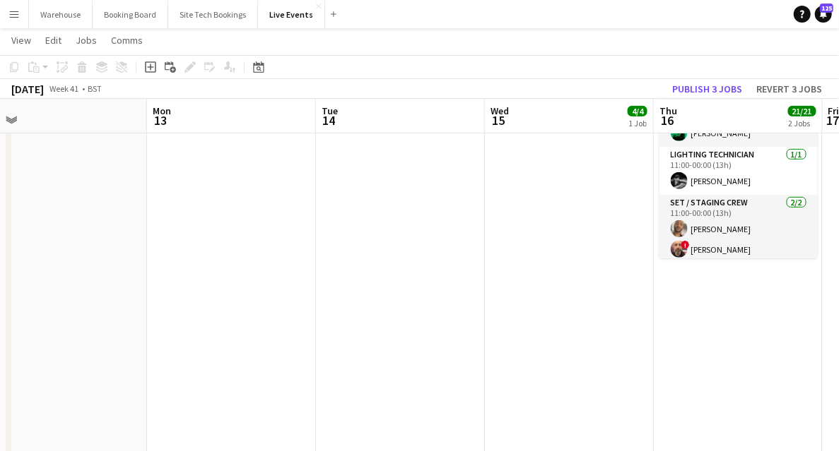
drag, startPoint x: 320, startPoint y: 341, endPoint x: 33, endPoint y: 318, distance: 287.8
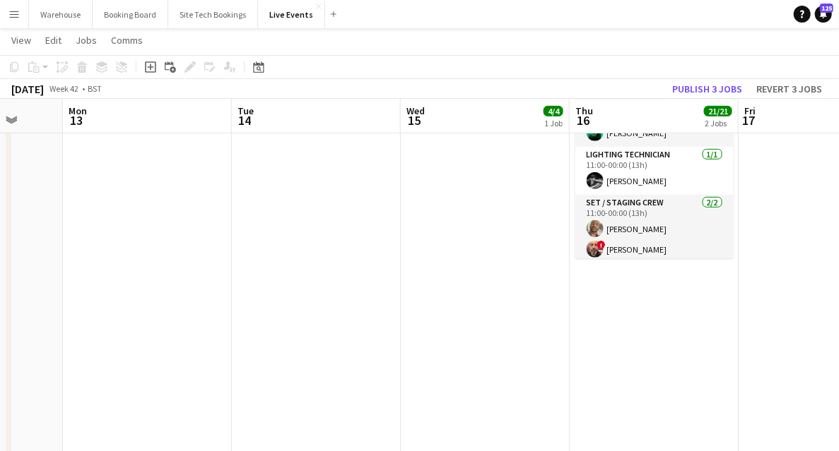
drag, startPoint x: 285, startPoint y: 340, endPoint x: 127, endPoint y: 324, distance: 159.1
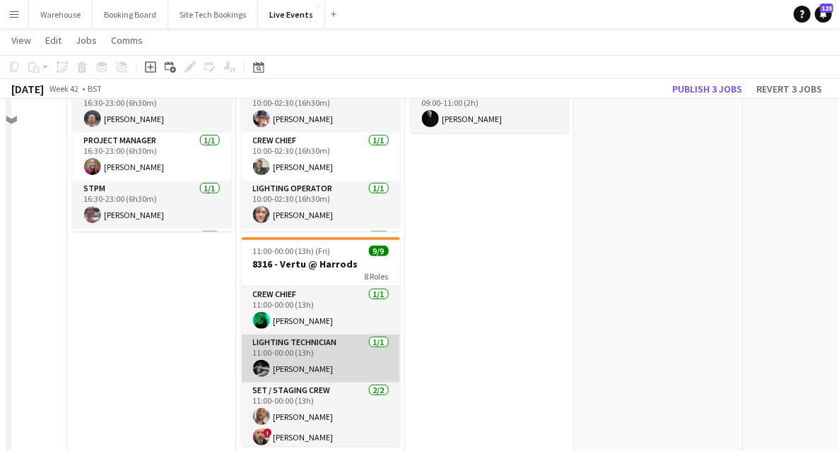
scroll to position [94, 0]
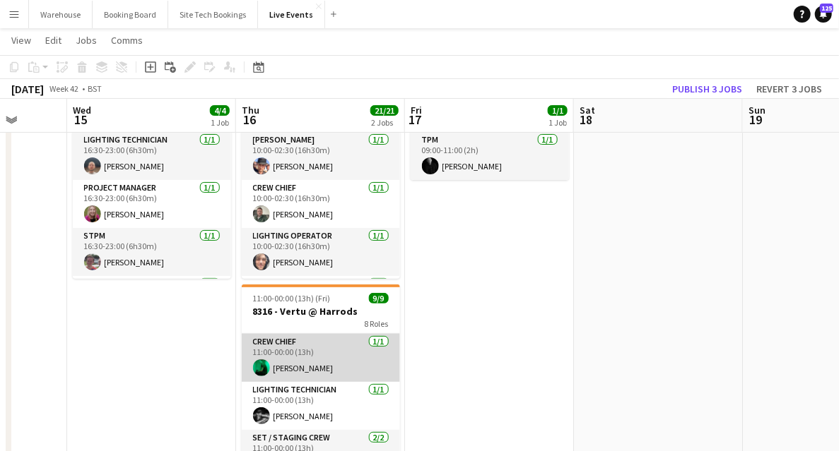
click at [312, 355] on app-card-role "Crew Chief 1/1 11:00-00:00 (13h) Simon Streeting" at bounding box center [321, 358] width 158 height 48
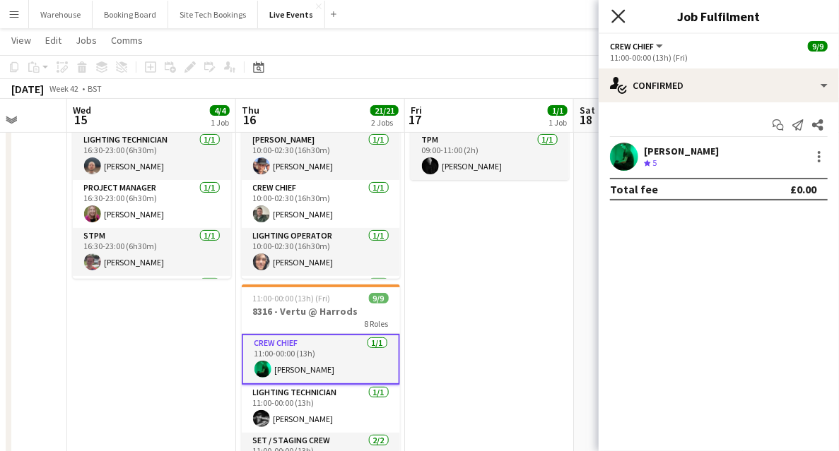
click at [617, 16] on icon "Close pop-in" at bounding box center [617, 15] width 13 height 13
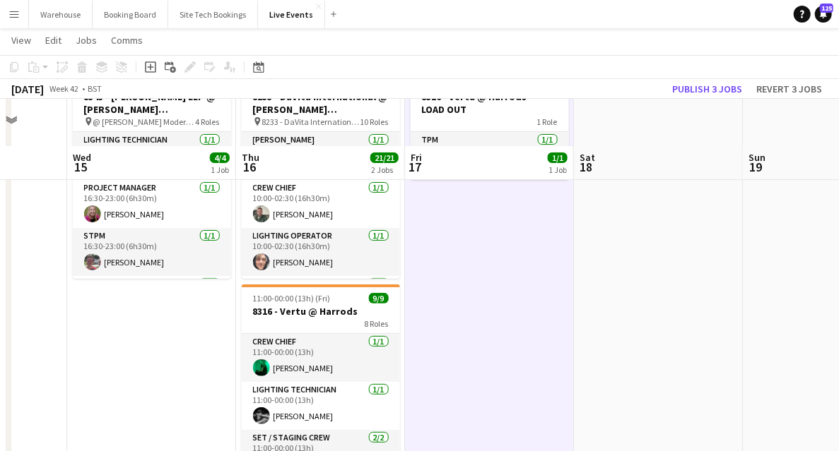
scroll to position [141, 0]
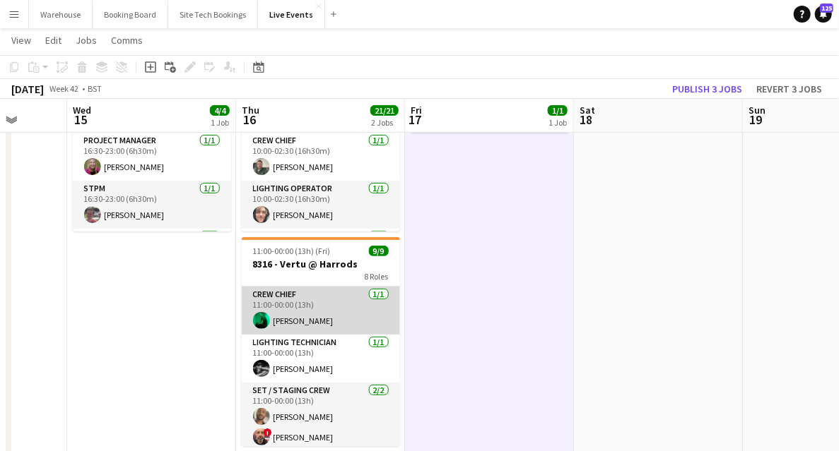
click at [284, 321] on app-card-role "Crew Chief 1/1 11:00-00:00 (13h) Simon Streeting" at bounding box center [321, 311] width 158 height 48
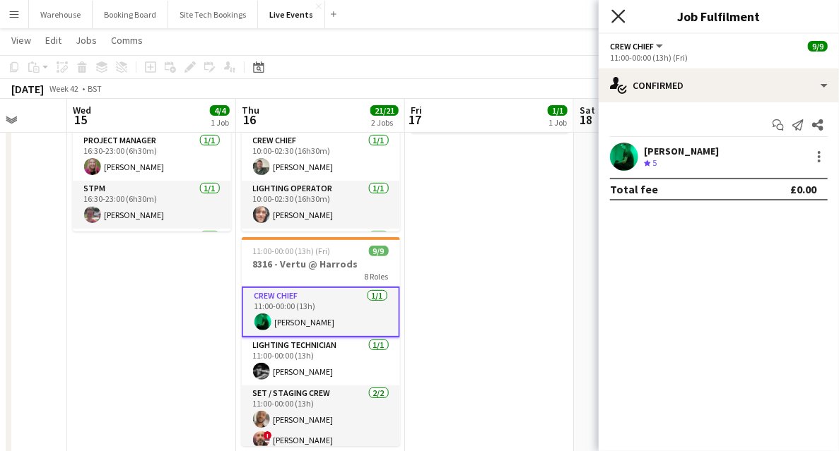
click at [617, 14] on icon at bounding box center [617, 15] width 13 height 13
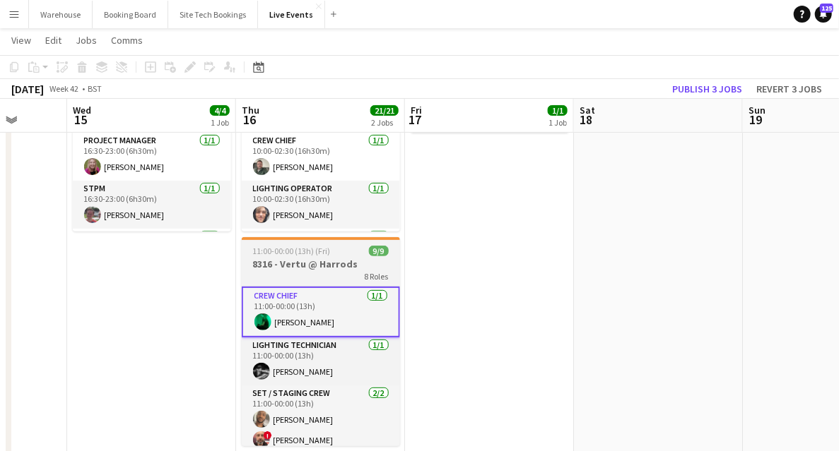
drag, startPoint x: 448, startPoint y: 324, endPoint x: 367, endPoint y: 304, distance: 83.6
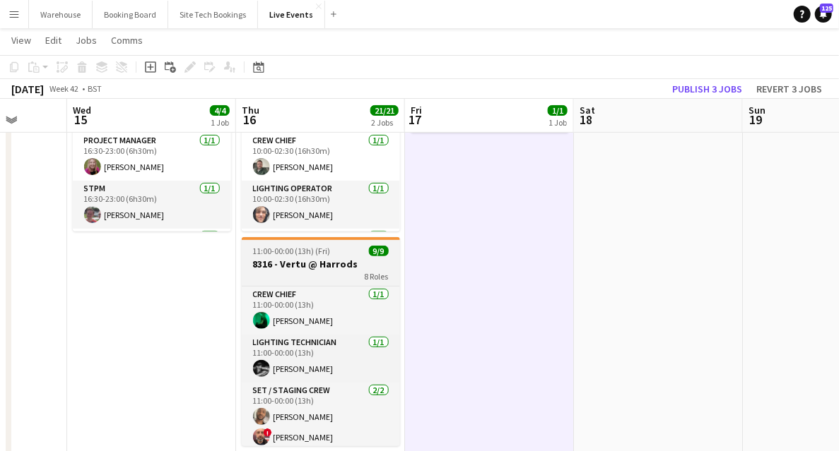
drag, startPoint x: 317, startPoint y: 267, endPoint x: 256, endPoint y: 252, distance: 62.7
click at [317, 266] on h3 "8316 - Vertu @ Harrods" at bounding box center [321, 264] width 158 height 13
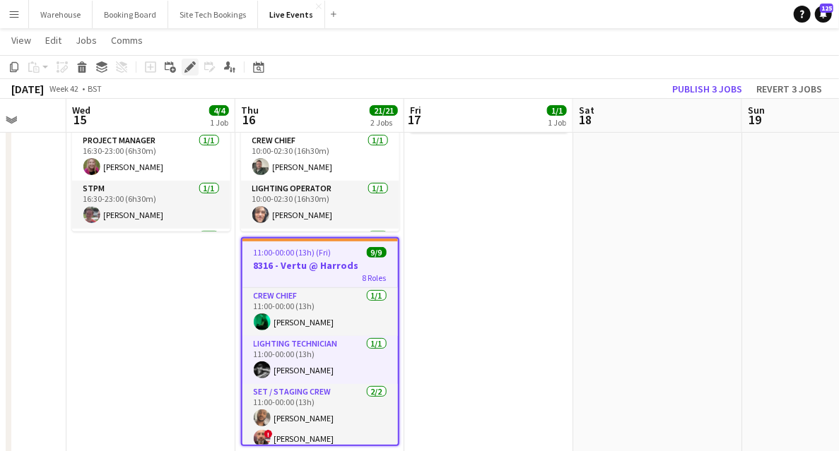
click at [185, 65] on icon "Edit" at bounding box center [189, 66] width 11 height 11
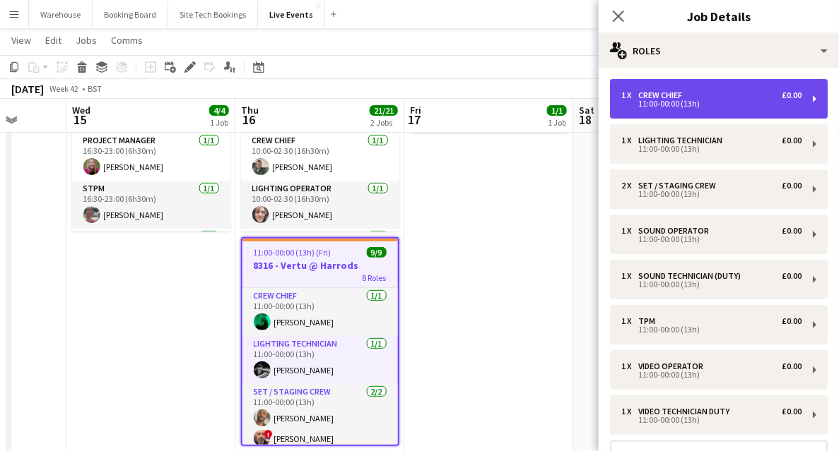
click at [675, 107] on div "11:00-00:00 (13h)" at bounding box center [711, 103] width 180 height 7
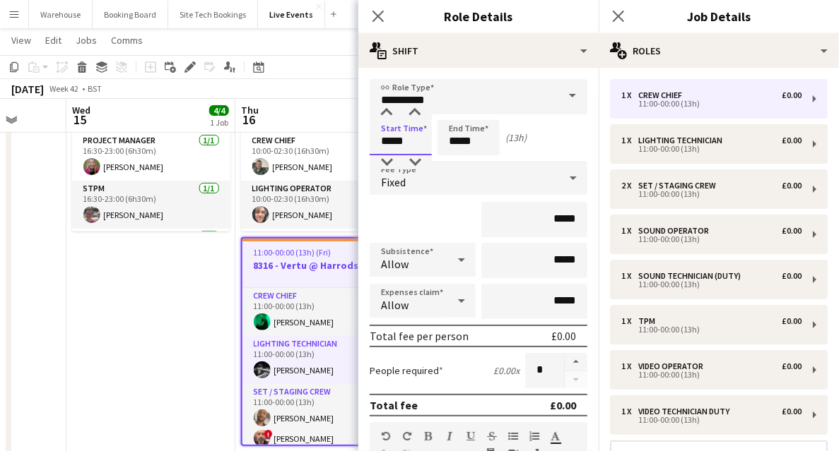
click at [395, 142] on input "*****" at bounding box center [400, 137] width 62 height 35
click at [392, 160] on div at bounding box center [386, 162] width 28 height 14
click at [414, 107] on div at bounding box center [415, 113] width 28 height 14
type input "*****"
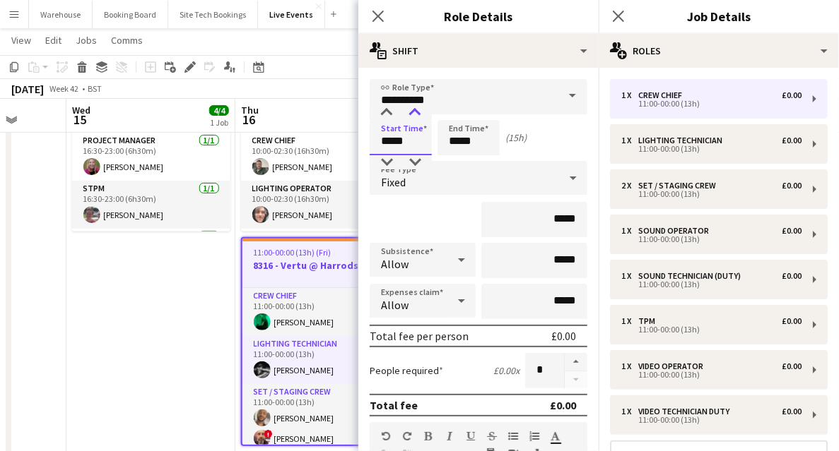
click at [414, 107] on div at bounding box center [415, 113] width 28 height 14
click at [389, 179] on span "Fixed" at bounding box center [393, 182] width 25 height 14
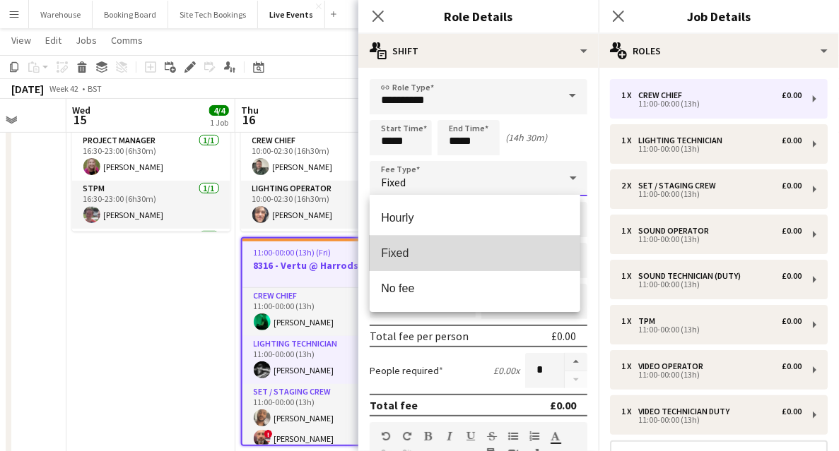
click at [389, 256] on span "Fixed" at bounding box center [475, 253] width 188 height 13
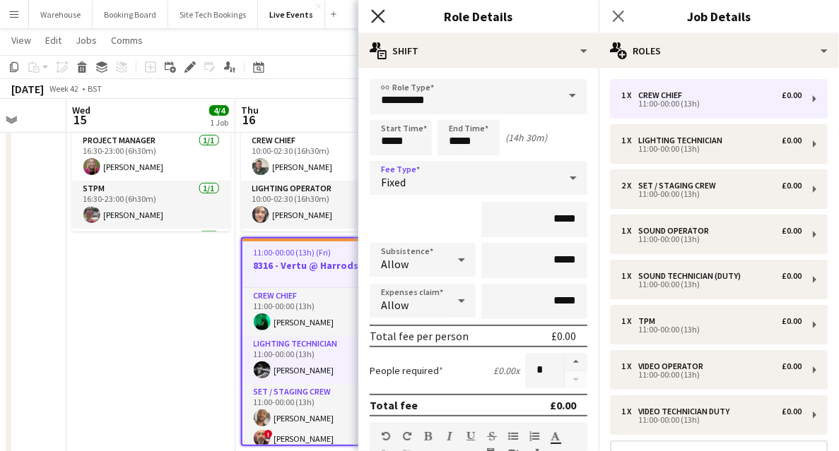
click at [377, 16] on icon at bounding box center [377, 15] width 13 height 13
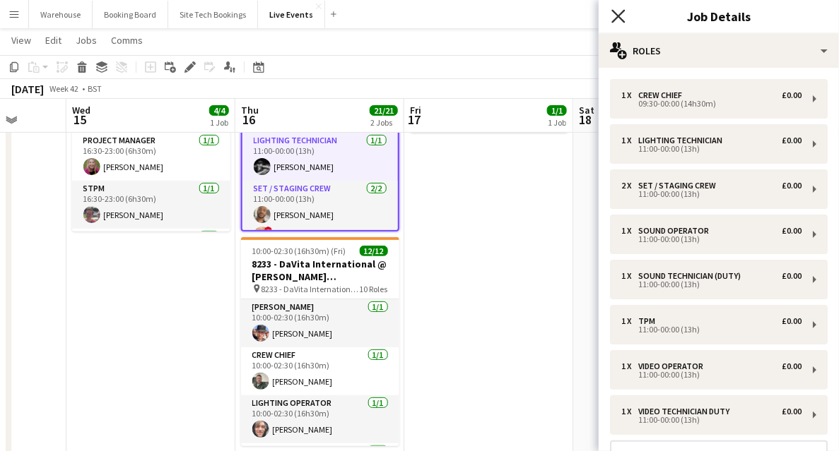
click at [617, 21] on icon "Close pop-in" at bounding box center [617, 15] width 13 height 13
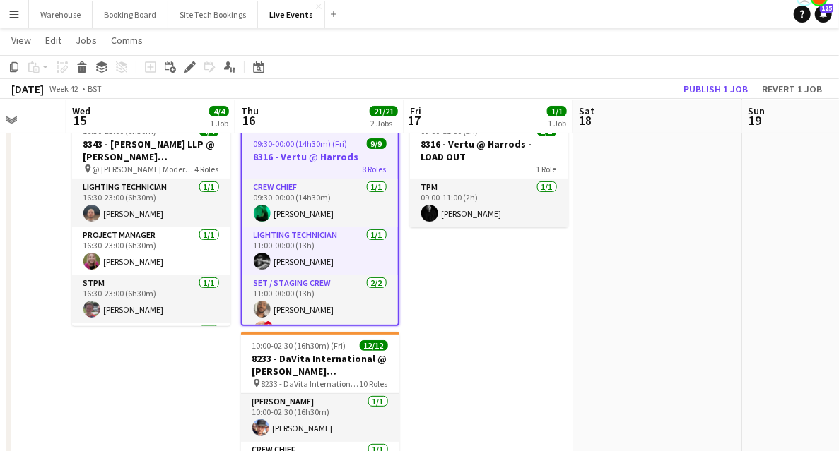
scroll to position [0, 0]
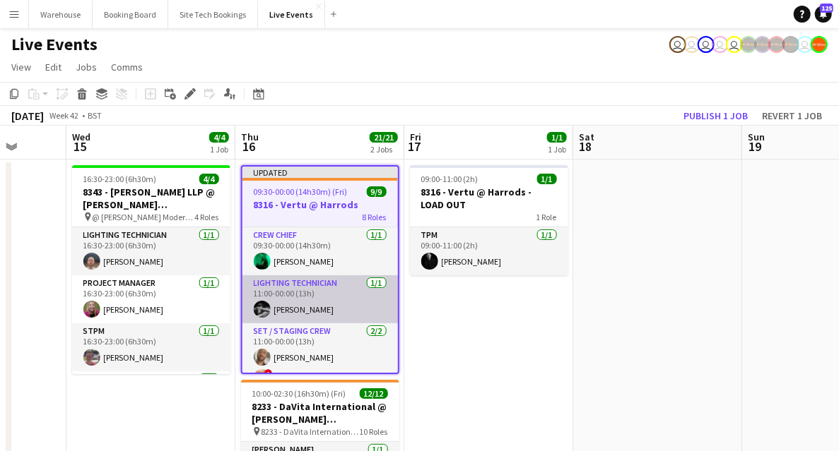
click at [280, 285] on app-card-role "Lighting Technician 1/1 11:00-00:00 (13h) Charlie Meehan" at bounding box center [319, 300] width 155 height 48
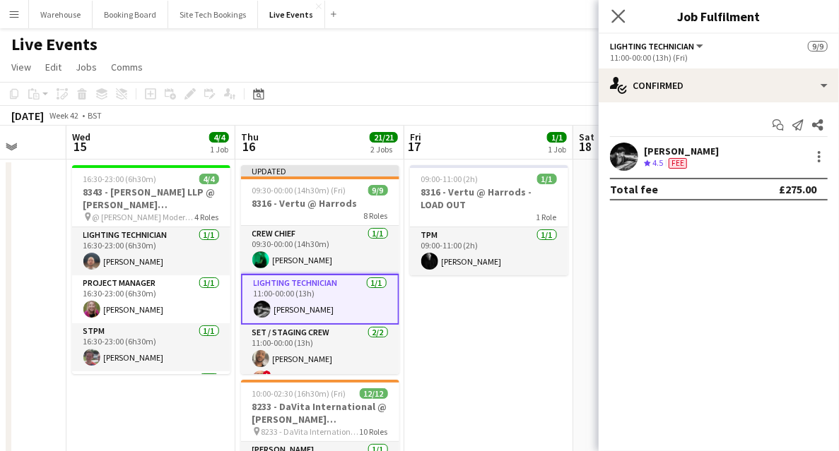
click at [617, 23] on icon "Close pop-in" at bounding box center [617, 15] width 13 height 13
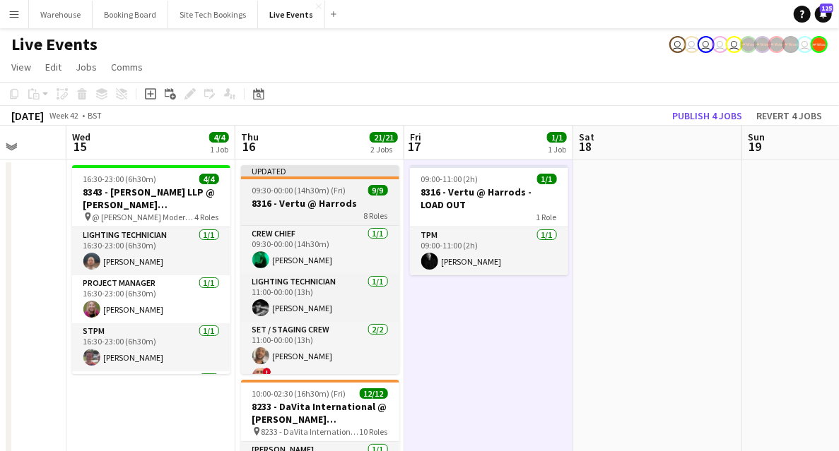
click at [306, 181] on app-job-card "Updated 09:30-00:00 (14h30m) (Fri) 9/9 8316 - Vertu @ Harrods 8 Roles Crew Chie…" at bounding box center [320, 269] width 158 height 209
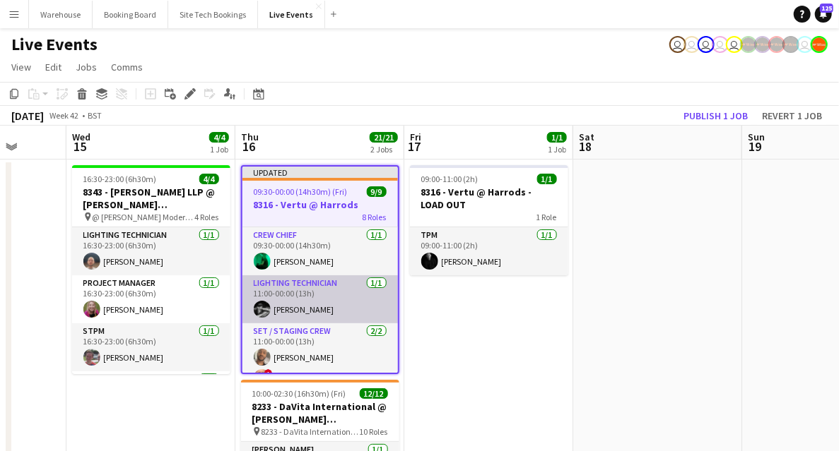
click at [276, 292] on app-card-role "Lighting Technician 1/1 11:00-00:00 (13h) Charlie Meehan" at bounding box center [319, 300] width 155 height 48
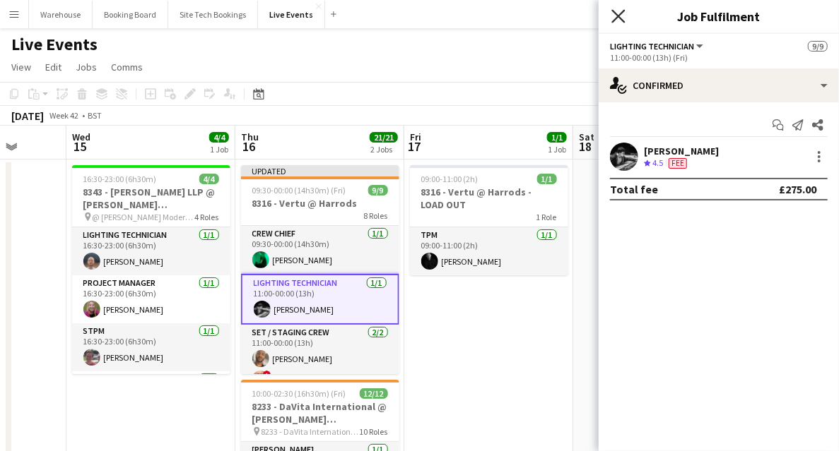
click at [617, 16] on icon at bounding box center [617, 15] width 13 height 13
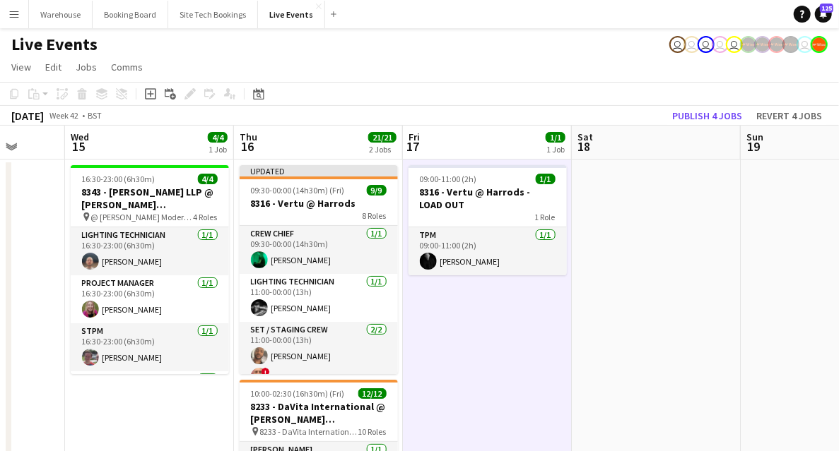
drag, startPoint x: 332, startPoint y: 201, endPoint x: 244, endPoint y: 149, distance: 102.3
click at [330, 201] on h3 "8316 - Vertu @ Harrods" at bounding box center [318, 203] width 158 height 13
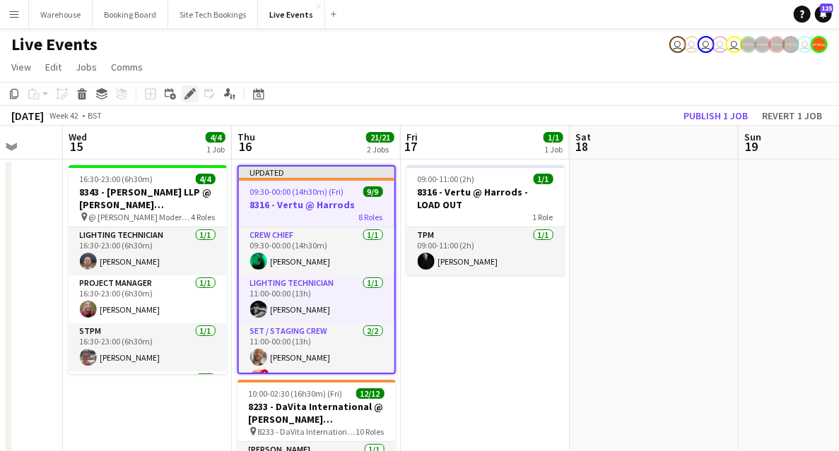
click at [191, 95] on icon at bounding box center [190, 94] width 8 height 8
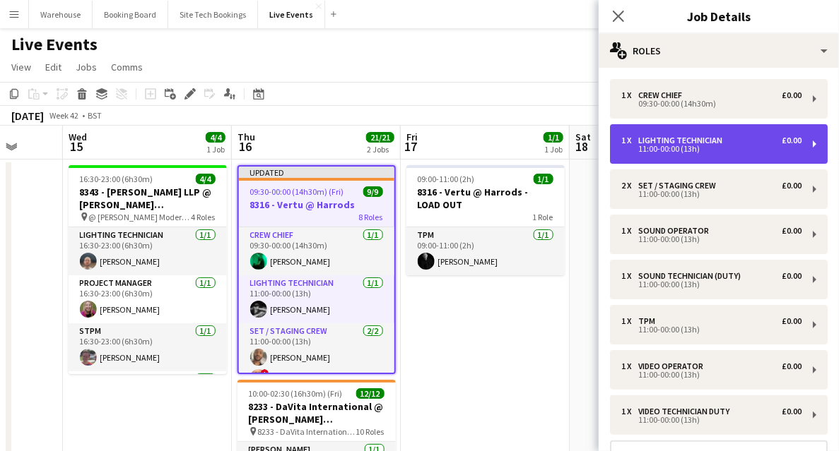
click at [658, 157] on div "1 x Lighting Technician £0.00 11:00-00:00 (13h)" at bounding box center [719, 144] width 218 height 40
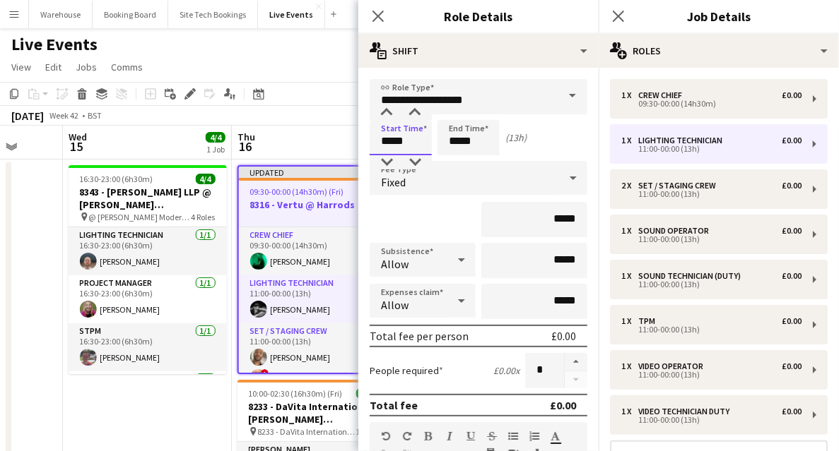
click at [400, 133] on input "*****" at bounding box center [400, 137] width 62 height 35
click at [384, 114] on div at bounding box center [386, 113] width 28 height 14
click at [411, 116] on div at bounding box center [415, 113] width 28 height 14
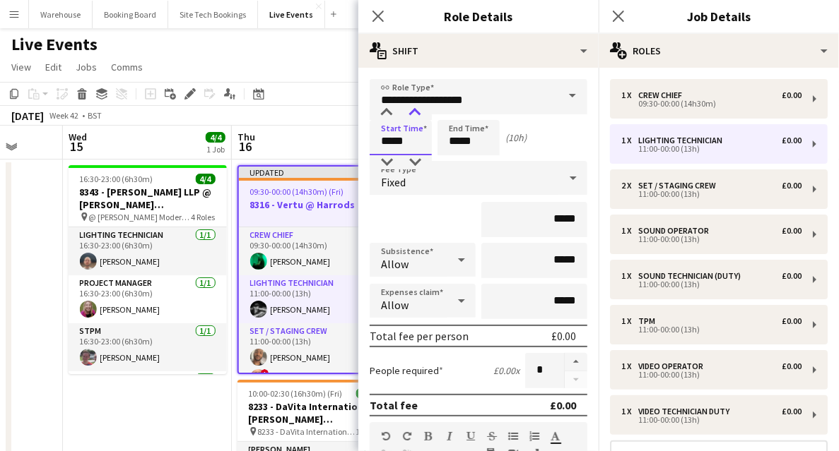
type input "*****"
click at [411, 116] on div at bounding box center [415, 113] width 28 height 14
click at [377, 18] on icon at bounding box center [377, 15] width 13 height 13
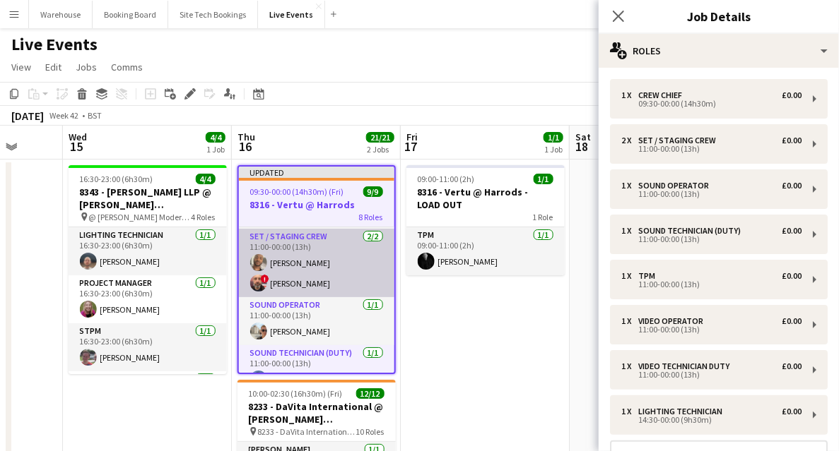
scroll to position [94, 0]
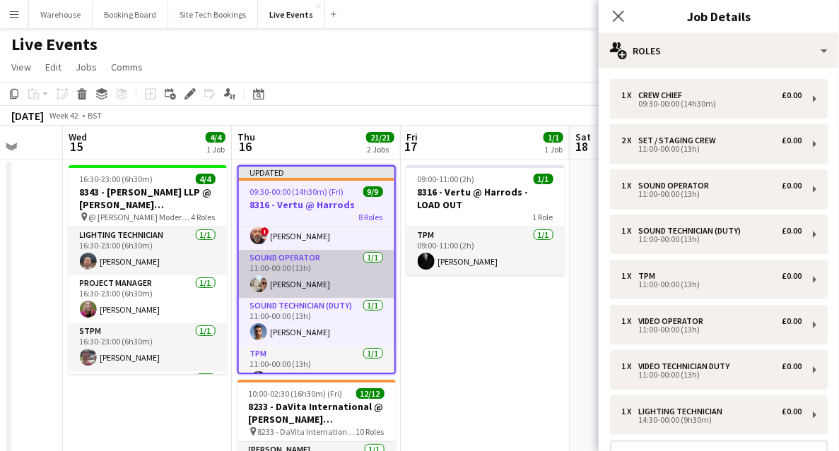
click at [300, 264] on app-card-role "Sound Operator 1/1 11:00-00:00 (13h) Max Powers" at bounding box center [316, 274] width 155 height 48
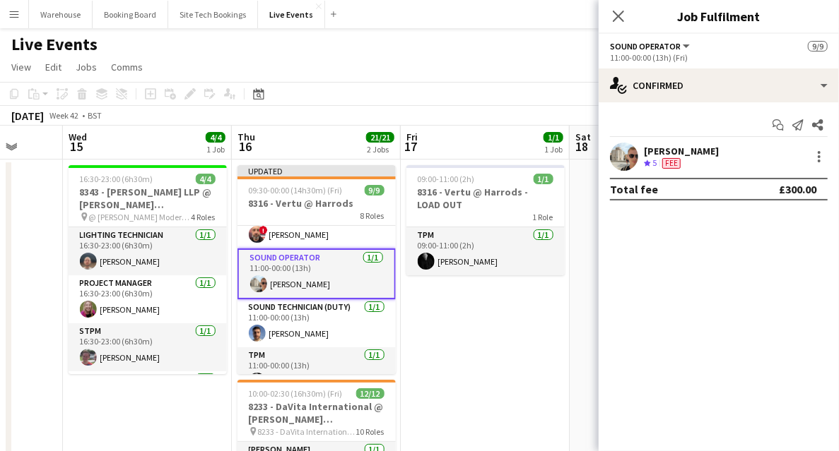
click at [616, 18] on icon at bounding box center [618, 16] width 11 height 11
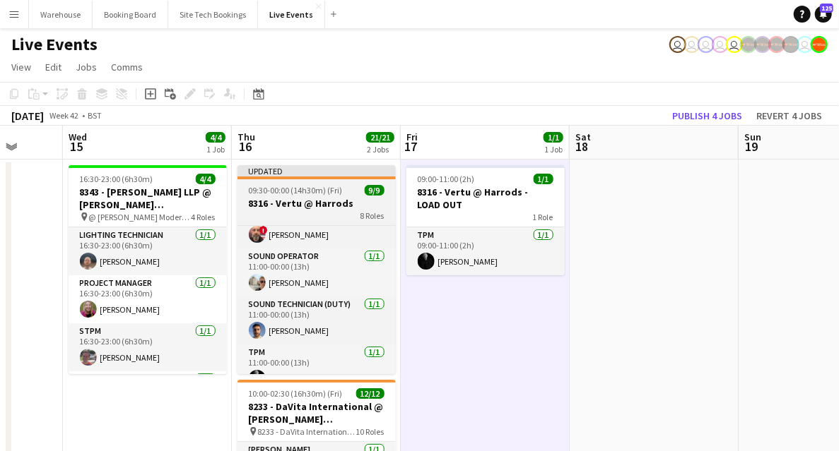
click at [324, 211] on div "8 Roles" at bounding box center [316, 215] width 158 height 11
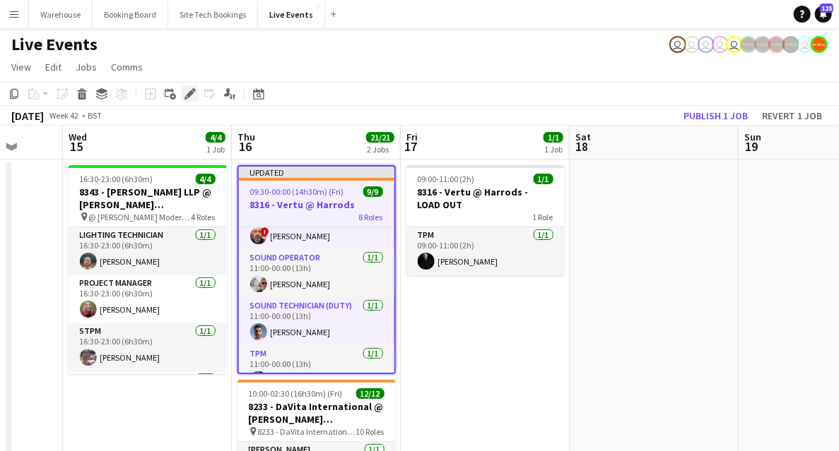
click at [191, 95] on icon "Edit" at bounding box center [189, 93] width 11 height 11
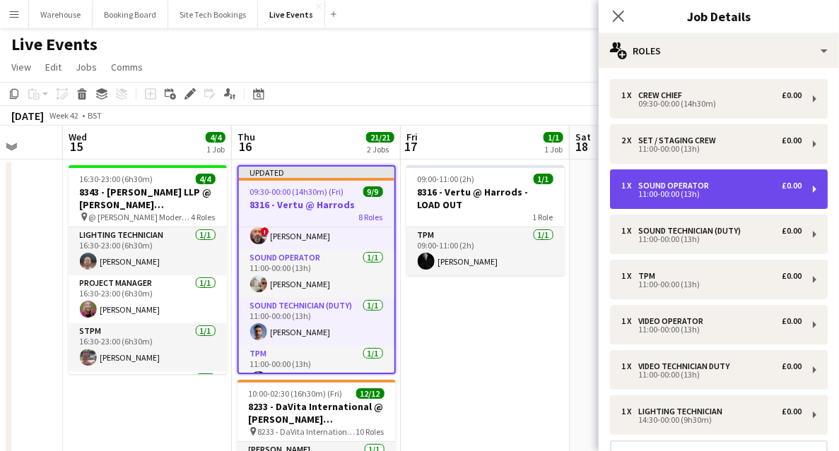
click at [694, 188] on div "Sound Operator" at bounding box center [676, 186] width 76 height 10
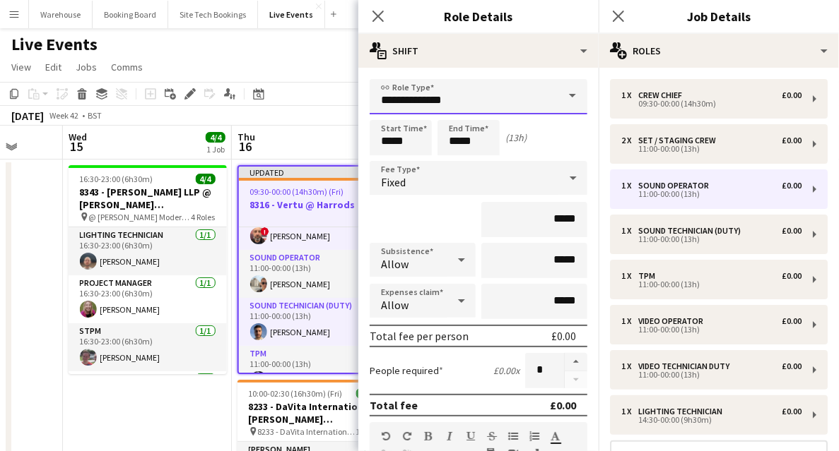
click at [420, 101] on input "**********" at bounding box center [478, 96] width 218 height 35
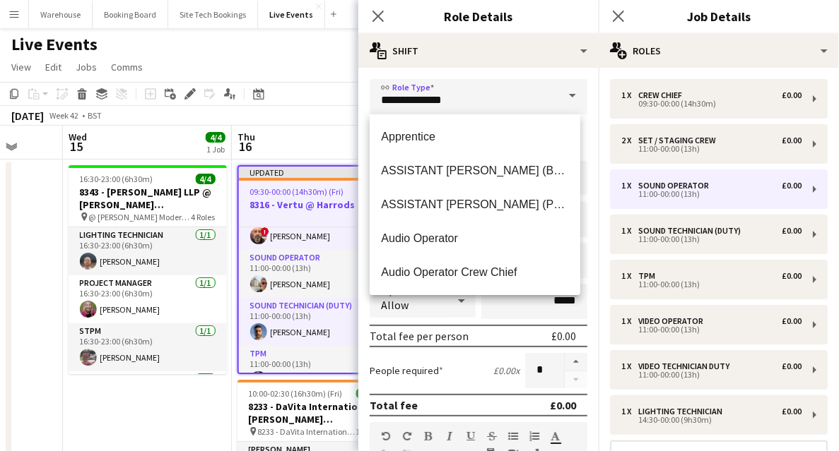
click at [444, 319] on form "**********" at bounding box center [478, 447] width 240 height 736
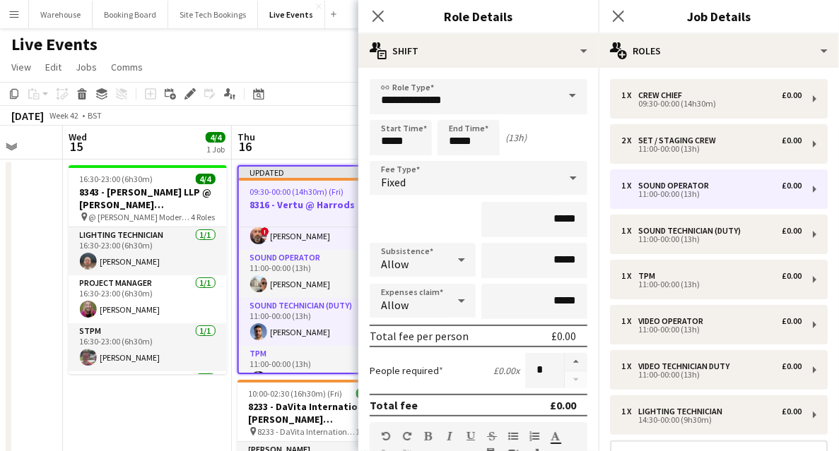
click at [403, 155] on form "**********" at bounding box center [478, 447] width 240 height 736
click at [387, 120] on input "*****" at bounding box center [400, 137] width 62 height 35
click at [383, 109] on div at bounding box center [386, 113] width 28 height 14
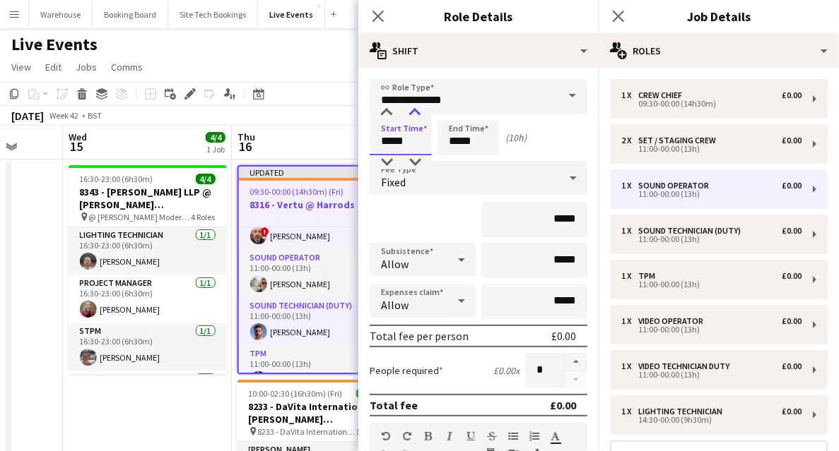
click at [420, 113] on div at bounding box center [415, 113] width 28 height 14
type input "*****"
click at [420, 114] on div at bounding box center [415, 113] width 28 height 14
click at [376, 14] on icon at bounding box center [377, 15] width 13 height 13
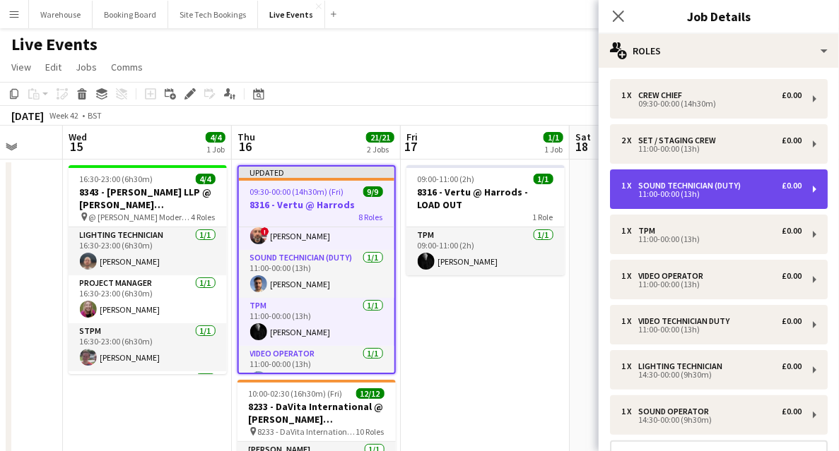
click at [681, 194] on div "11:00-00:00 (13h)" at bounding box center [711, 194] width 180 height 7
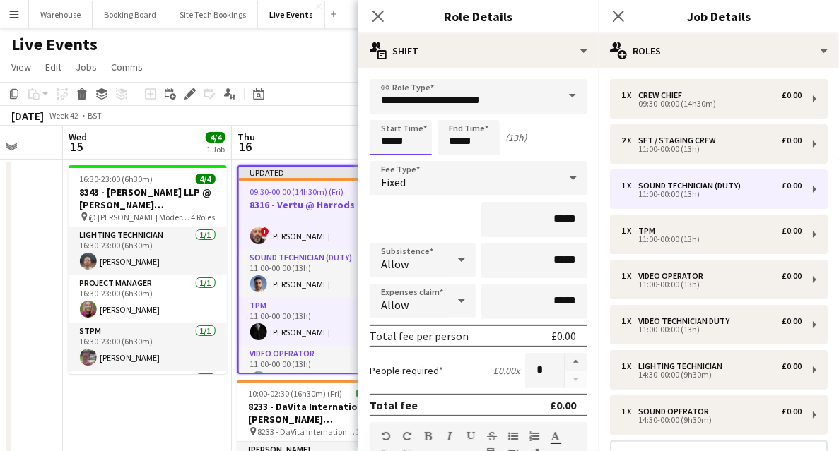
click at [404, 149] on input "*****" at bounding box center [400, 137] width 62 height 35
click at [386, 113] on div at bounding box center [386, 113] width 28 height 14
click at [385, 113] on div at bounding box center [386, 113] width 28 height 14
click at [413, 118] on div at bounding box center [415, 113] width 28 height 14
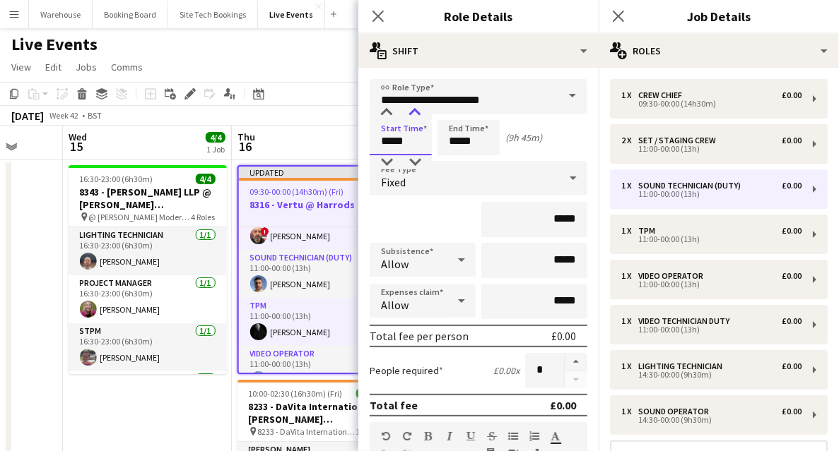
type input "*****"
click at [412, 118] on div at bounding box center [415, 113] width 28 height 14
click at [379, 17] on icon at bounding box center [377, 15] width 13 height 13
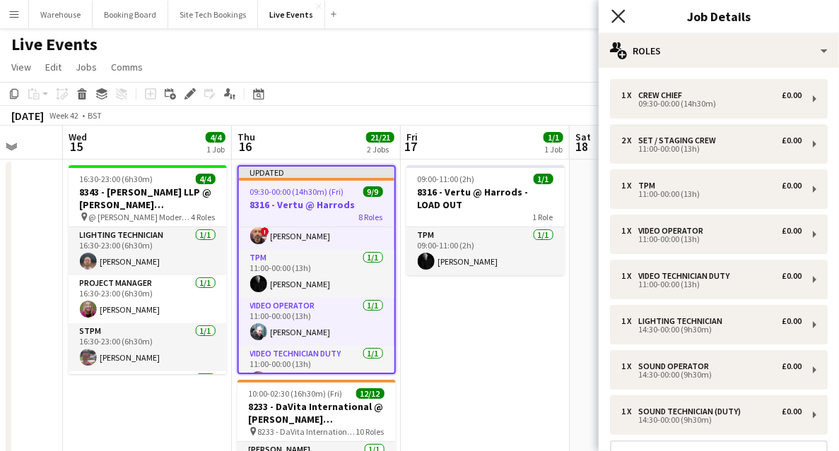
click at [616, 17] on icon "Close pop-in" at bounding box center [617, 15] width 13 height 13
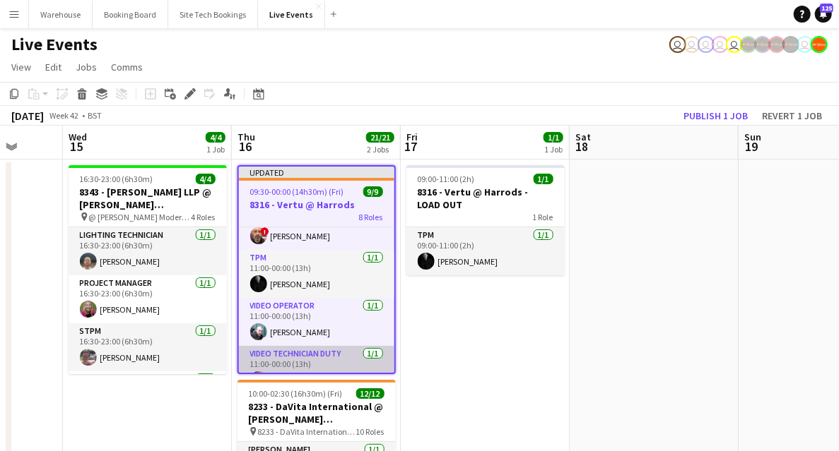
drag, startPoint x: 480, startPoint y: 377, endPoint x: 379, endPoint y: 365, distance: 101.7
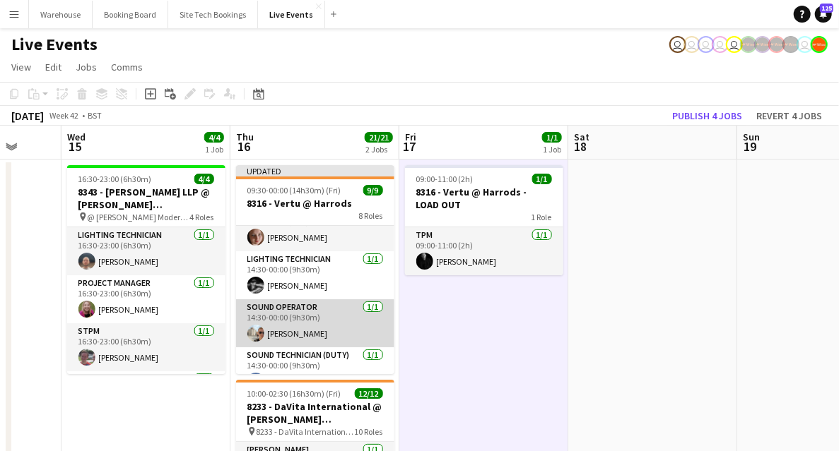
scroll to position [256, 0]
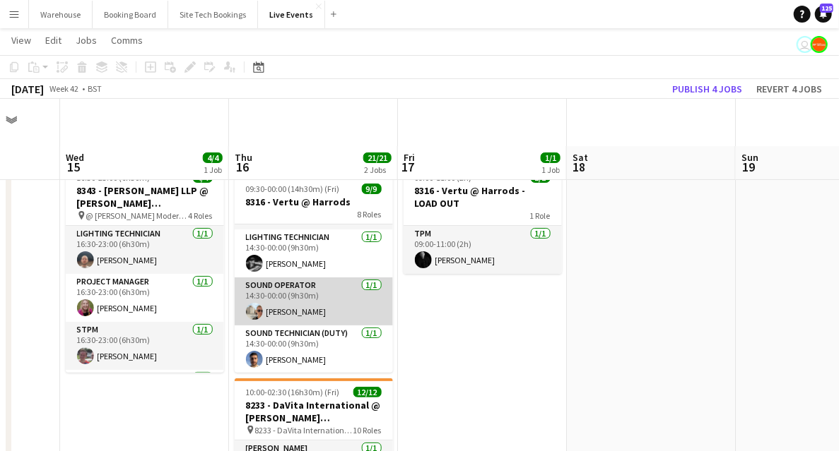
scroll to position [47, 0]
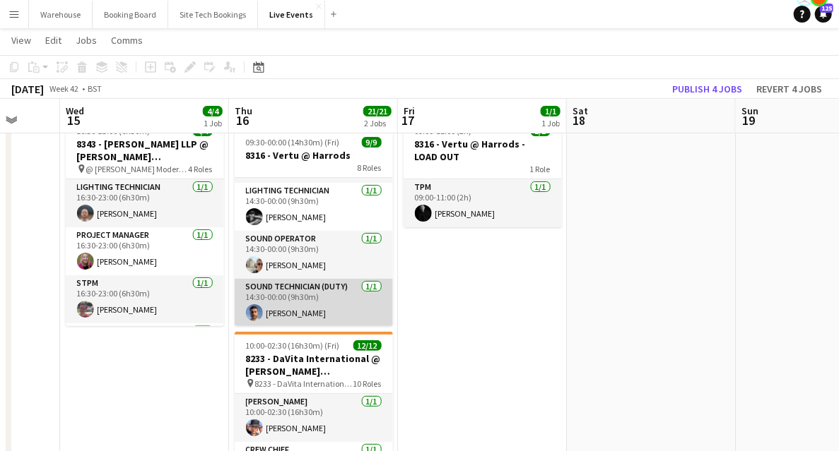
click at [313, 290] on app-card-role "Sound Technician (Duty) 1/1 14:30-00:00 (9h30m) Jorge Varandas" at bounding box center [314, 303] width 158 height 48
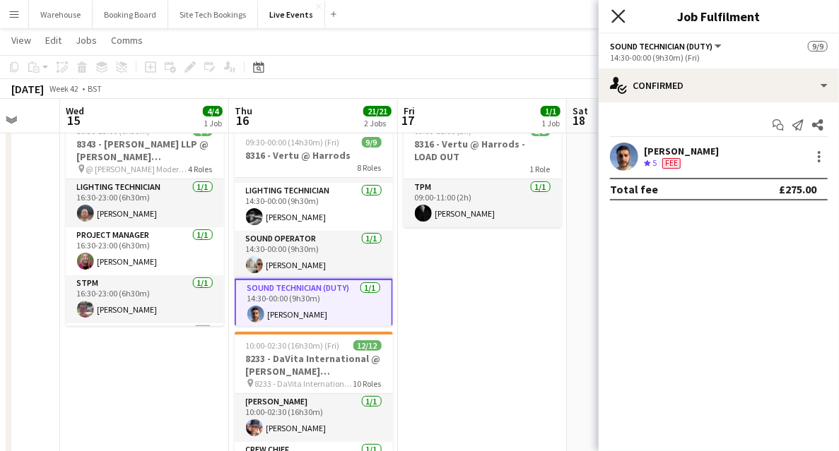
click at [618, 10] on icon "Close pop-in" at bounding box center [617, 15] width 13 height 13
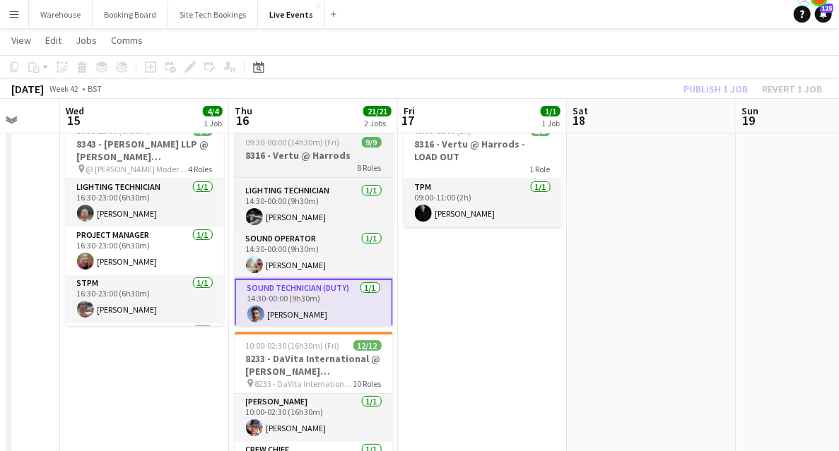
click at [294, 155] on h3 "8316 - Vertu @ Harrods" at bounding box center [314, 155] width 158 height 13
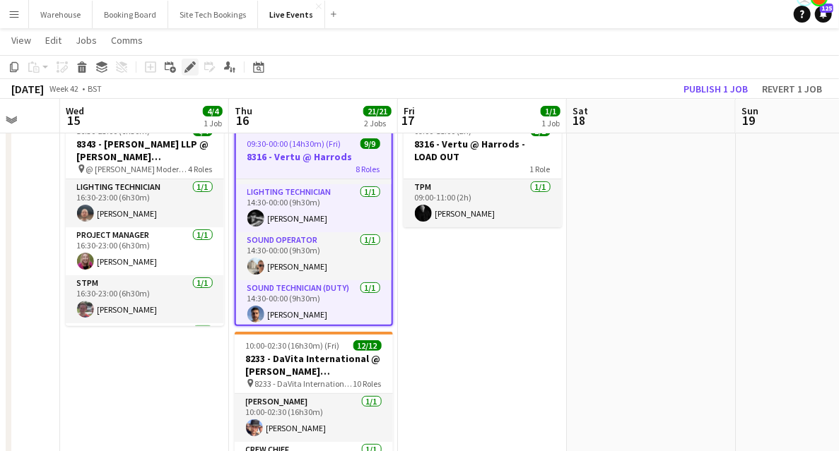
click at [189, 67] on icon at bounding box center [190, 68] width 8 height 8
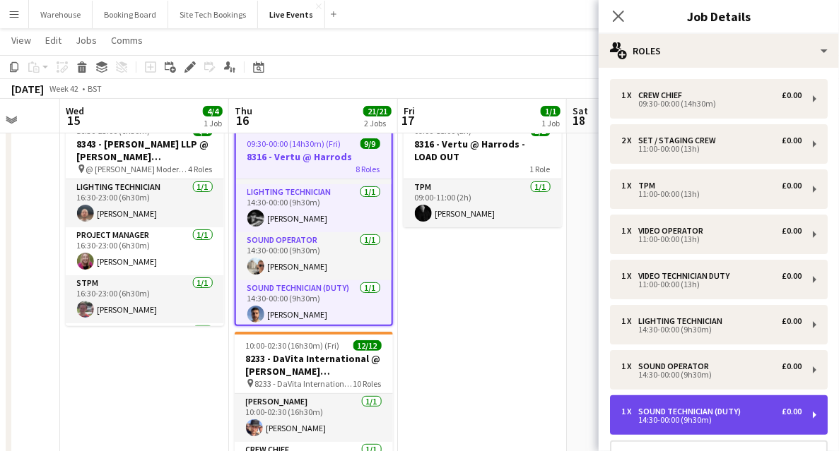
click at [687, 408] on div "Sound Technician (Duty)" at bounding box center [692, 412] width 108 height 10
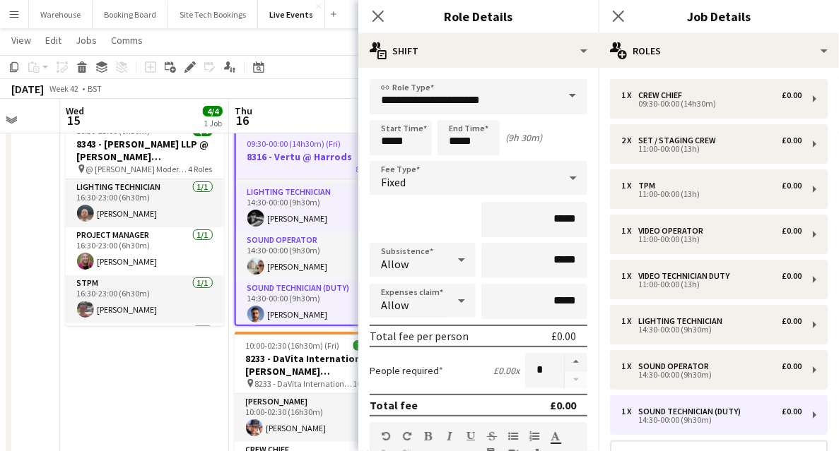
click at [380, 15] on icon at bounding box center [377, 16] width 11 height 11
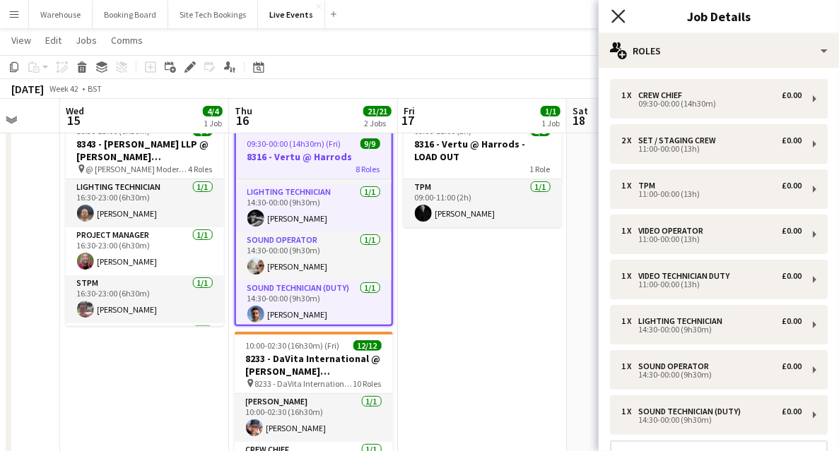
click at [616, 20] on icon "Close pop-in" at bounding box center [617, 15] width 13 height 13
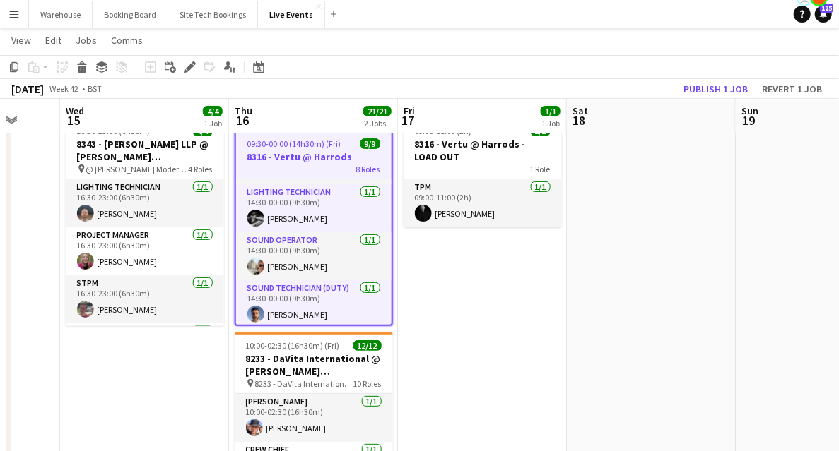
drag, startPoint x: 445, startPoint y: 406, endPoint x: 432, endPoint y: 355, distance: 52.6
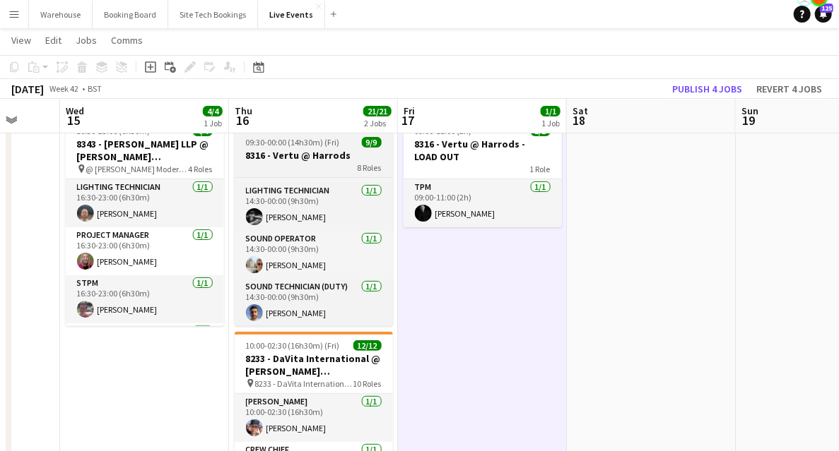
click at [315, 165] on div "8 Roles" at bounding box center [314, 167] width 158 height 11
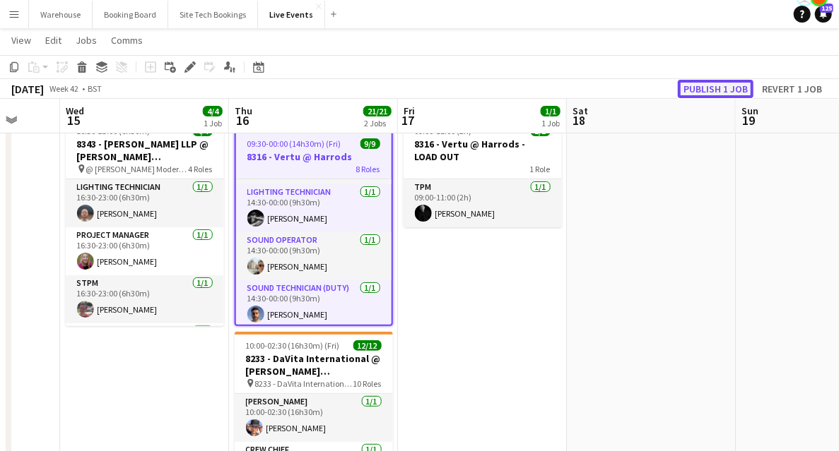
click at [711, 90] on button "Publish 1 job" at bounding box center [716, 89] width 76 height 18
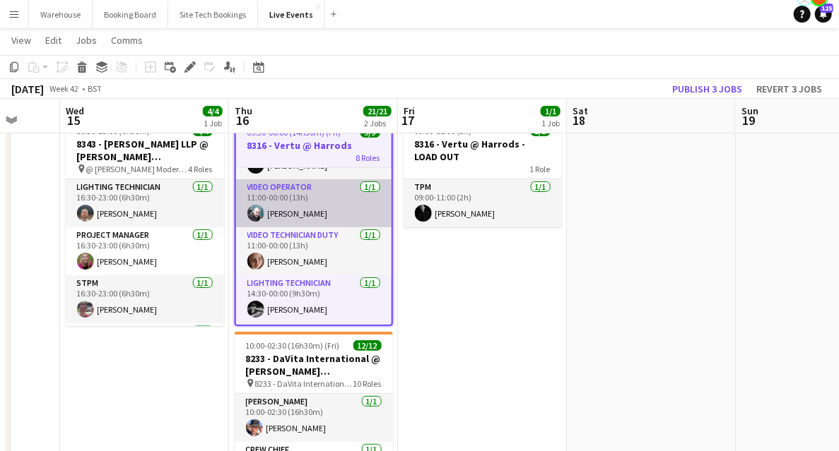
click at [265, 193] on app-card-role "Video Operator 1/1 11:00-00:00 (13h) Liam O'Brien" at bounding box center [313, 203] width 155 height 48
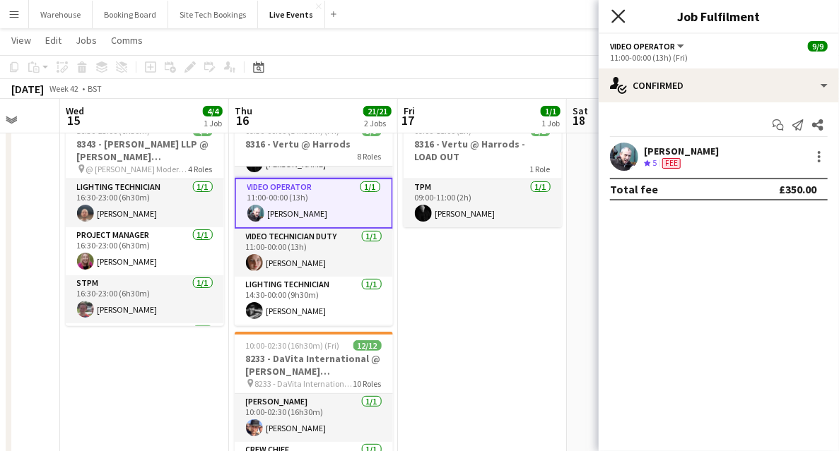
click at [624, 14] on icon "Close pop-in" at bounding box center [617, 15] width 13 height 13
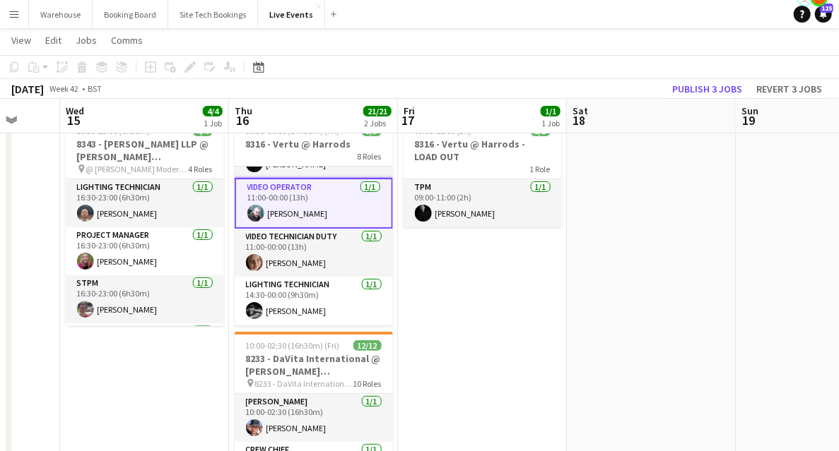
drag, startPoint x: 488, startPoint y: 315, endPoint x: 463, endPoint y: 302, distance: 27.8
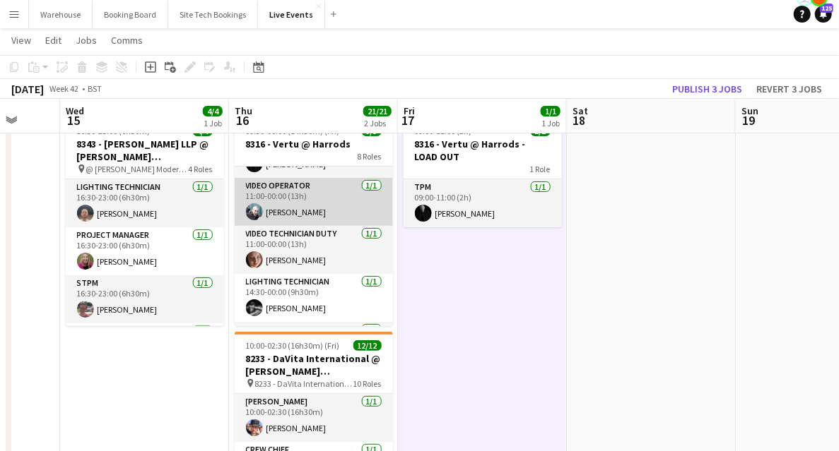
click at [276, 183] on app-card-role "Video Operator 1/1 11:00-00:00 (13h) Liam O'Brien" at bounding box center [314, 202] width 158 height 48
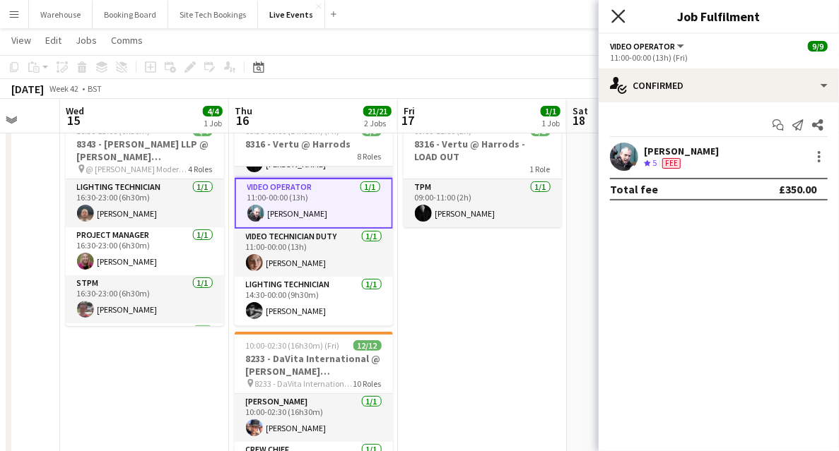
click at [619, 14] on icon "Close pop-in" at bounding box center [617, 15] width 13 height 13
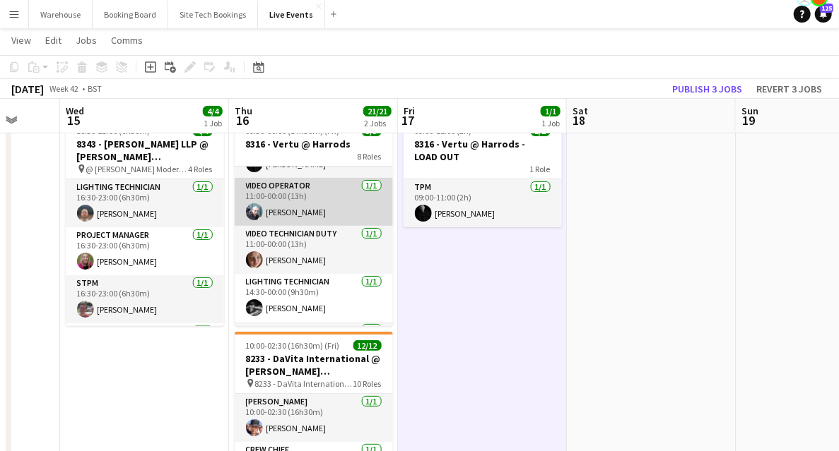
click at [286, 203] on app-card-role "Video Operator 1/1 11:00-00:00 (13h) Liam O'Brien" at bounding box center [314, 202] width 158 height 48
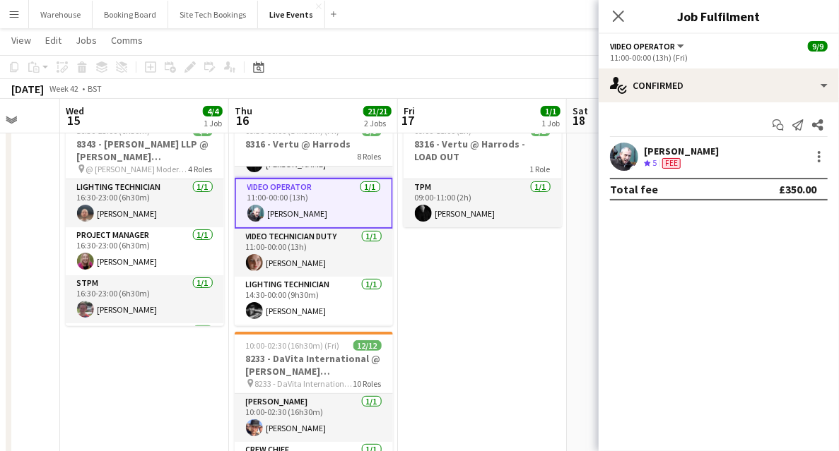
click at [619, 20] on icon "Close pop-in" at bounding box center [618, 16] width 11 height 11
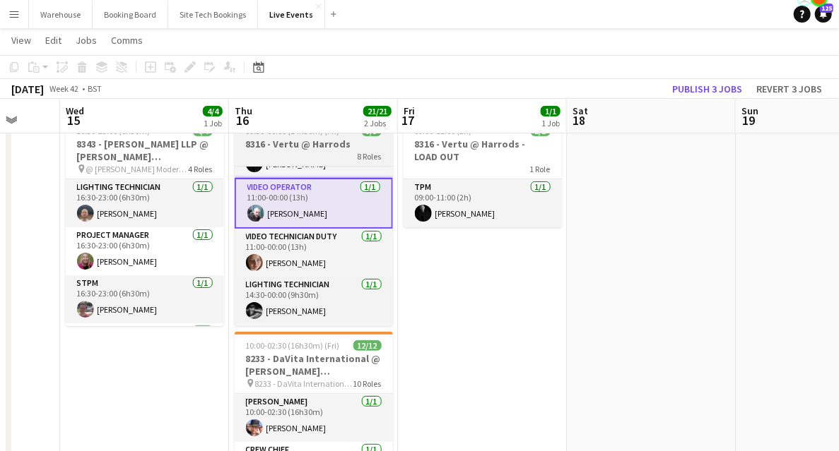
click at [315, 149] on h3 "8316 - Vertu @ Harrods" at bounding box center [314, 144] width 158 height 13
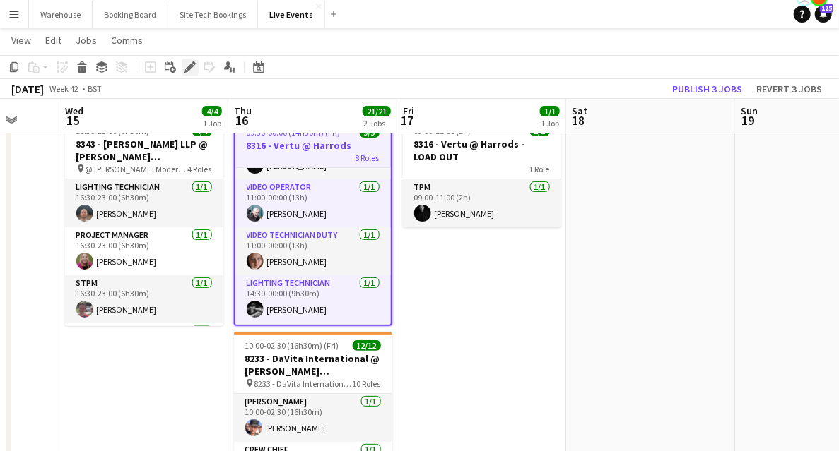
click at [189, 68] on icon at bounding box center [190, 68] width 8 height 8
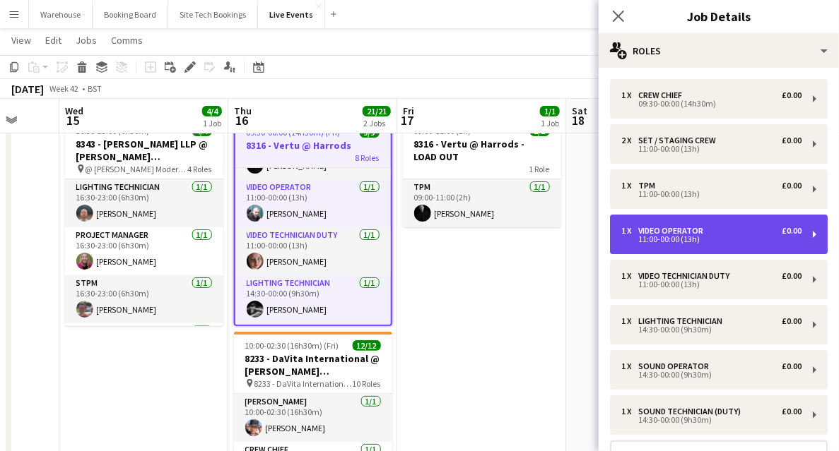
click at [668, 244] on div "1 x Video Operator £0.00 11:00-00:00 (13h)" at bounding box center [719, 235] width 218 height 40
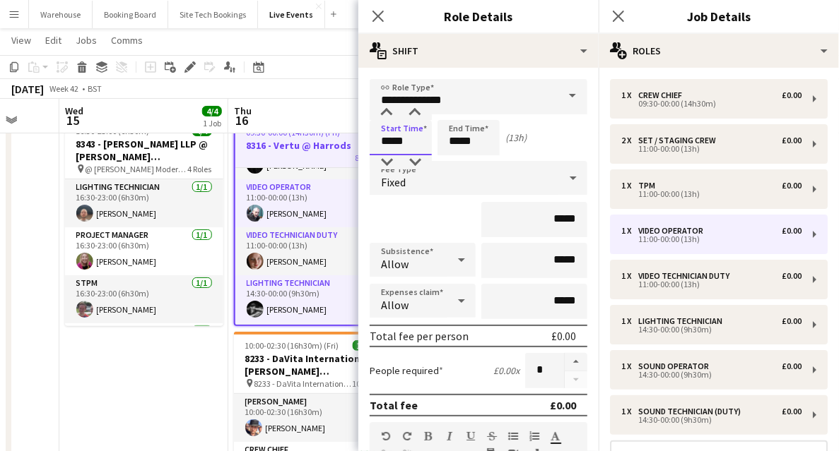
click at [392, 136] on input "*****" at bounding box center [400, 137] width 62 height 35
click at [389, 161] on div at bounding box center [386, 162] width 28 height 14
click at [415, 114] on div at bounding box center [415, 113] width 28 height 14
type input "*****"
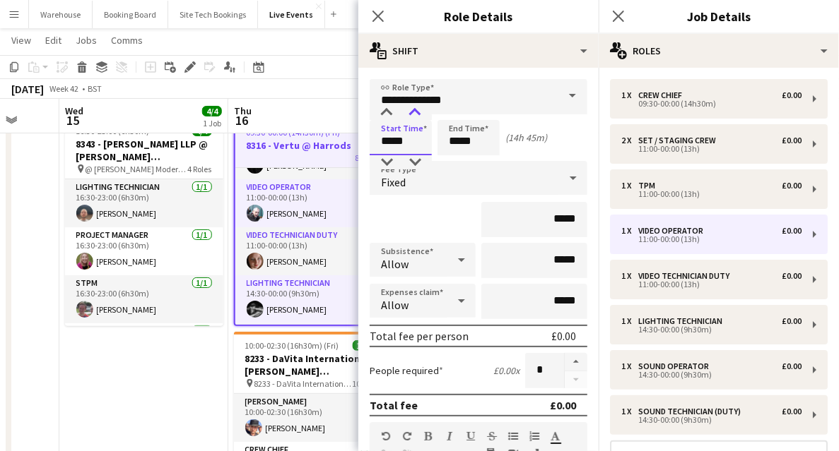
click at [415, 114] on div at bounding box center [415, 113] width 28 height 14
drag, startPoint x: 380, startPoint y: 10, endPoint x: 341, endPoint y: 25, distance: 41.6
click at [380, 11] on icon "Close pop-in" at bounding box center [377, 16] width 11 height 11
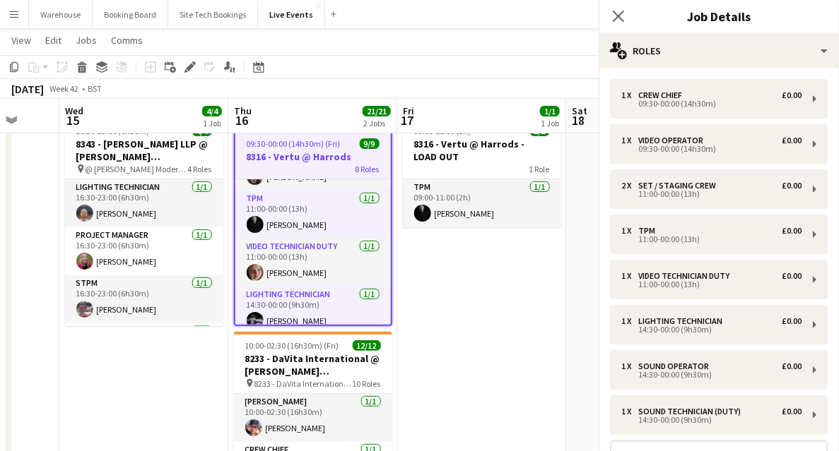
scroll to position [201, 0]
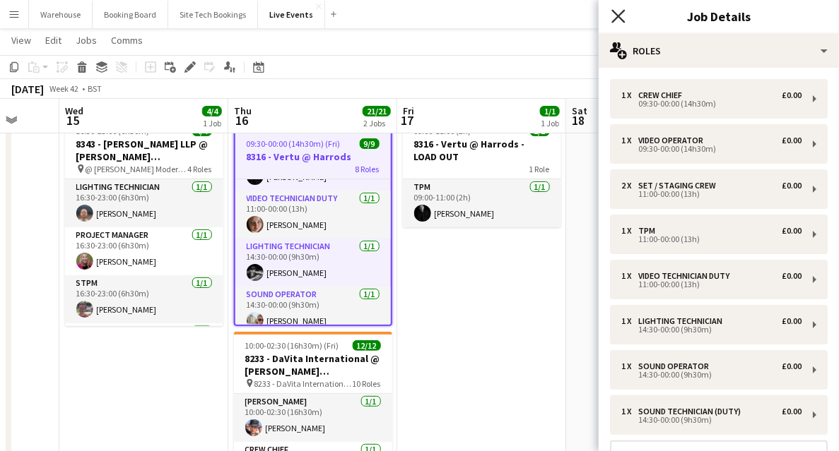
click at [618, 11] on icon "Close pop-in" at bounding box center [617, 15] width 13 height 13
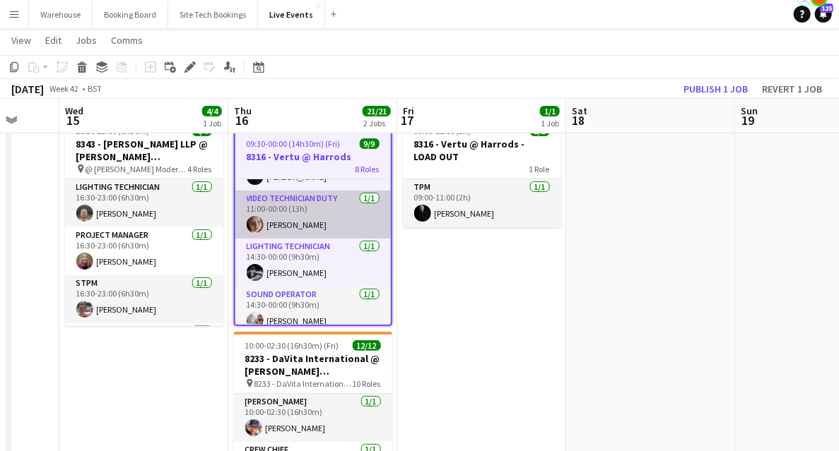
click at [283, 197] on app-card-role "Video Technician Duty 1/1 11:00-00:00 (13h) Mair Baker" at bounding box center [312, 215] width 155 height 48
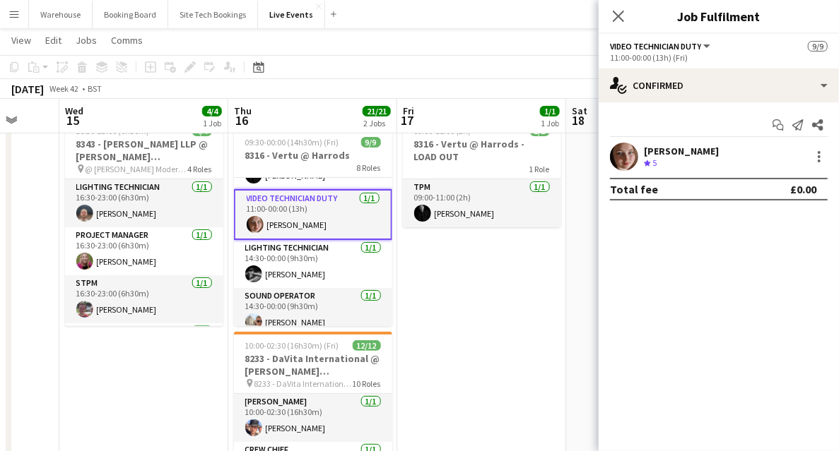
drag, startPoint x: 620, startPoint y: 14, endPoint x: 596, endPoint y: 28, distance: 28.5
click at [620, 15] on icon at bounding box center [618, 16] width 11 height 11
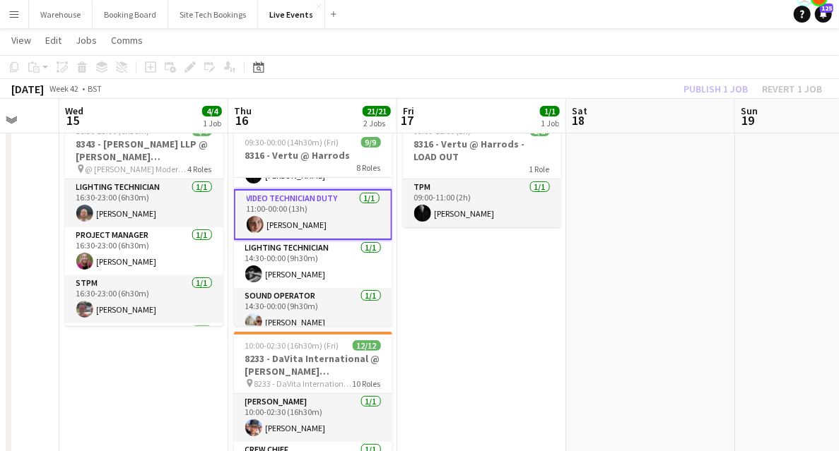
click at [306, 166] on div "8 Roles" at bounding box center [313, 167] width 158 height 11
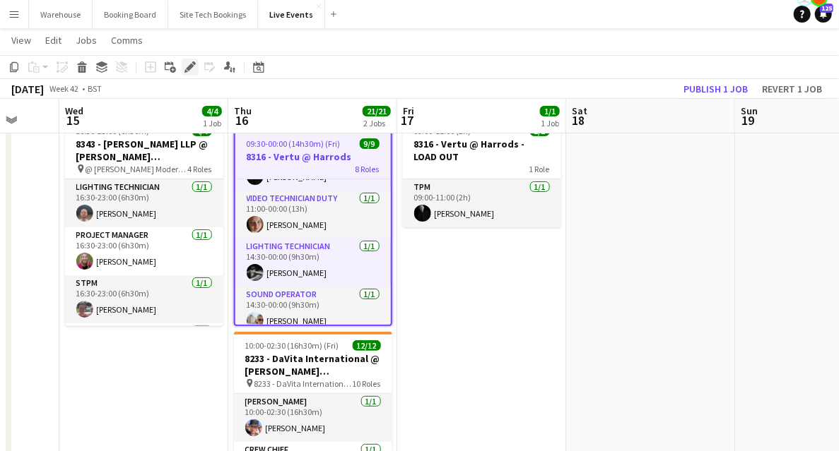
click at [192, 73] on div "Edit" at bounding box center [190, 67] width 17 height 17
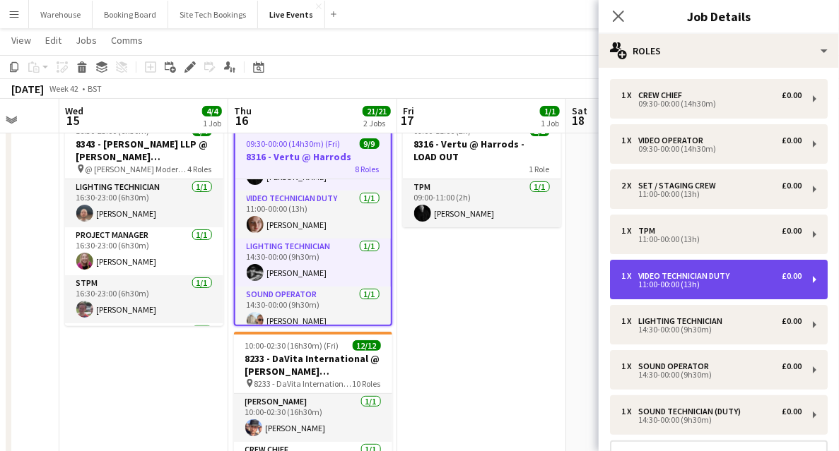
click at [679, 281] on div "11:00-00:00 (13h)" at bounding box center [711, 284] width 180 height 7
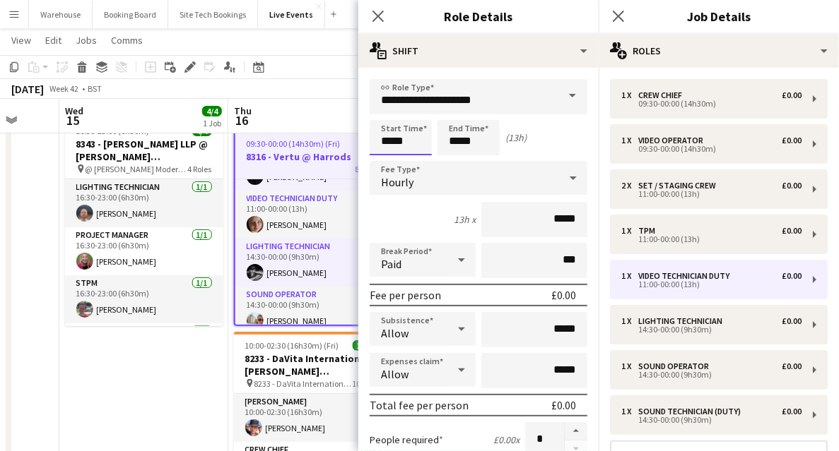
click at [401, 138] on input "*****" at bounding box center [400, 137] width 62 height 35
click at [386, 164] on div at bounding box center [386, 162] width 28 height 14
click at [415, 114] on div at bounding box center [415, 113] width 28 height 14
type input "*****"
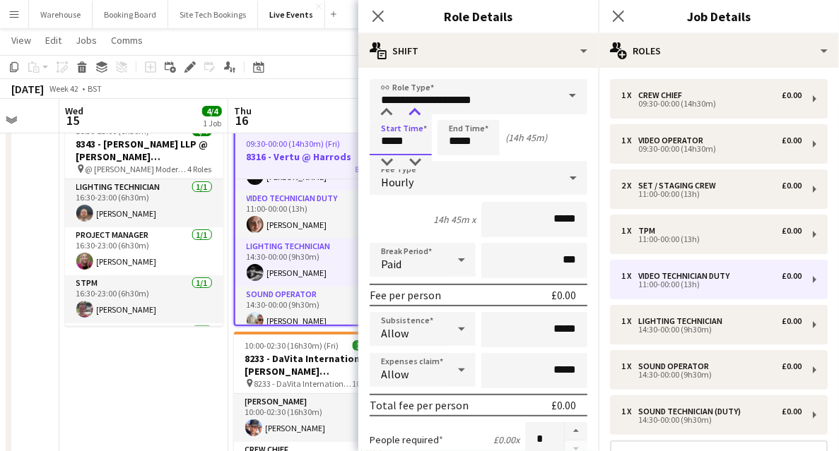
click at [415, 114] on div at bounding box center [415, 113] width 28 height 14
drag, startPoint x: 377, startPoint y: 15, endPoint x: 337, endPoint y: 35, distance: 44.6
click at [377, 15] on icon at bounding box center [377, 16] width 11 height 11
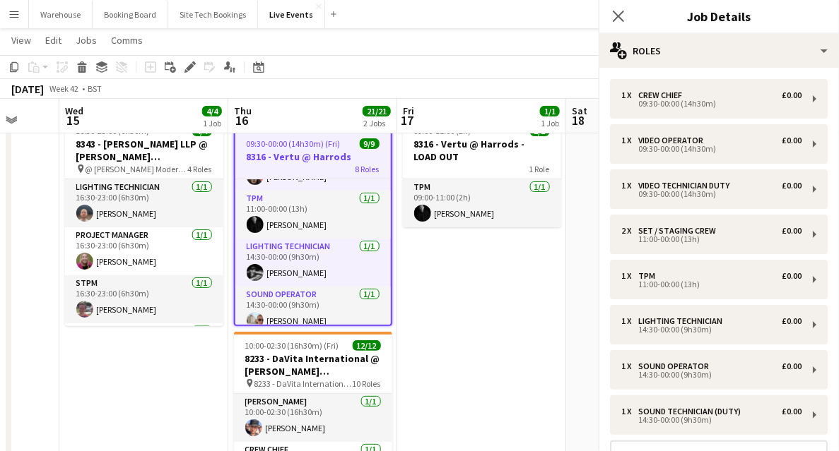
scroll to position [249, 0]
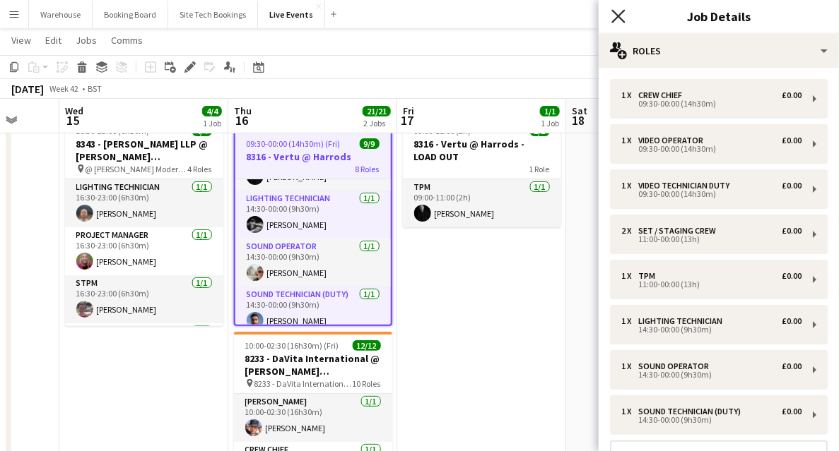
click at [615, 18] on icon at bounding box center [617, 15] width 13 height 13
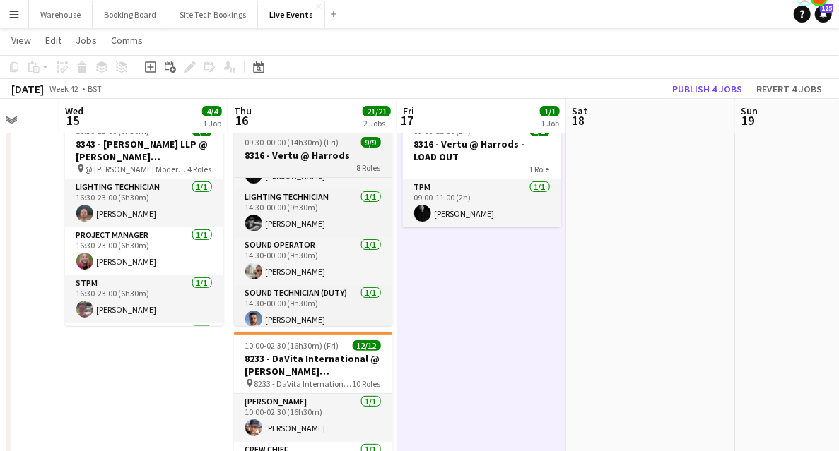
click at [300, 152] on h3 "8316 - Vertu @ Harrods" at bounding box center [313, 155] width 158 height 13
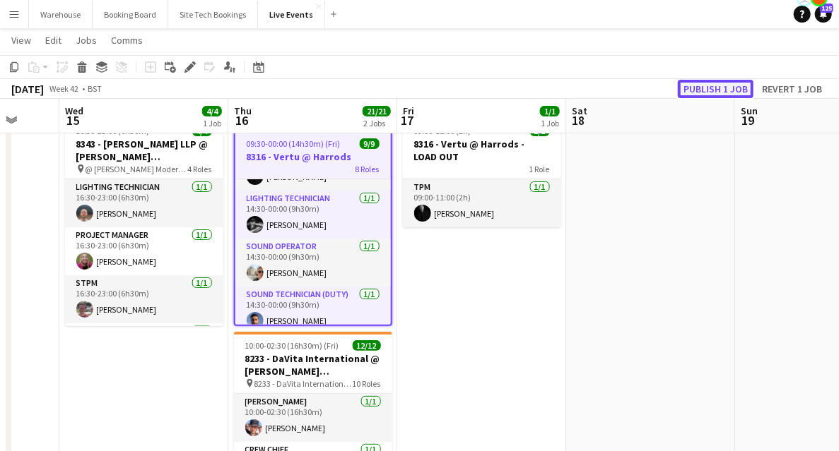
click at [721, 90] on button "Publish 1 job" at bounding box center [716, 89] width 76 height 18
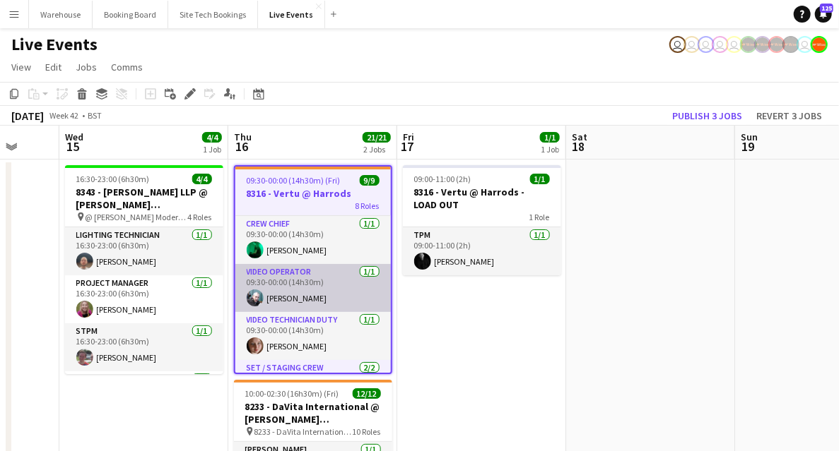
scroll to position [47, 0]
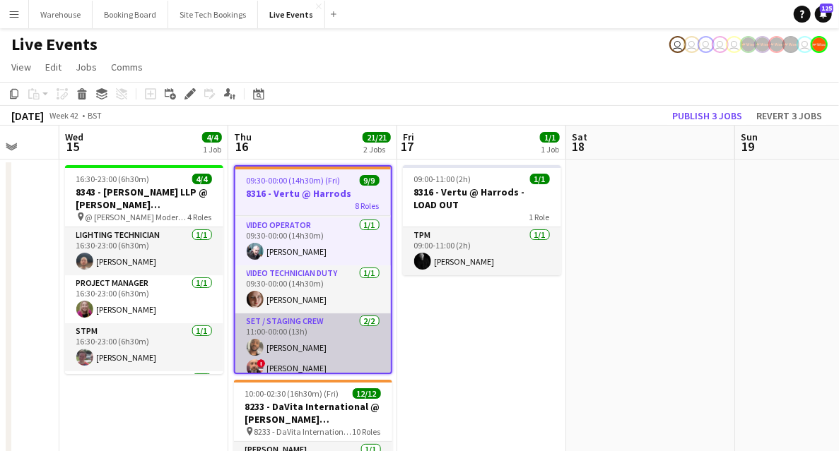
click at [295, 329] on app-card-role "Set / Staging Crew 2/2 11:00-00:00 (13h) Paul Harris ! Steven Coombes" at bounding box center [312, 348] width 155 height 69
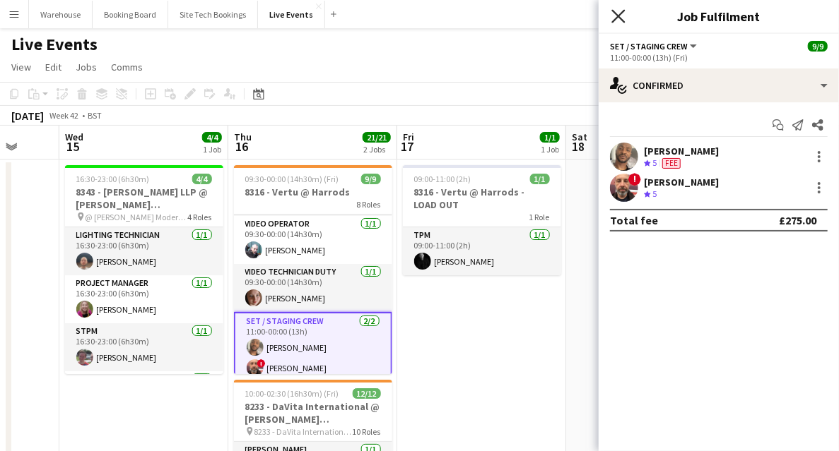
click at [623, 19] on icon "Close pop-in" at bounding box center [617, 15] width 13 height 13
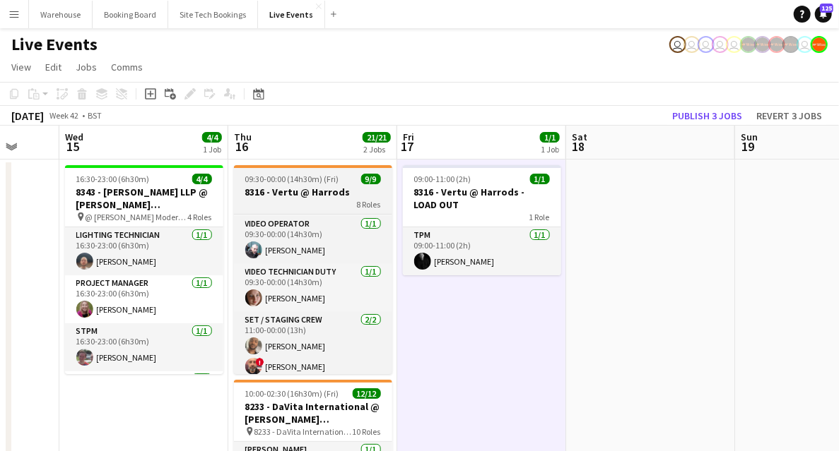
click at [285, 187] on h3 "8316 - Vertu @ Harrods" at bounding box center [313, 192] width 158 height 13
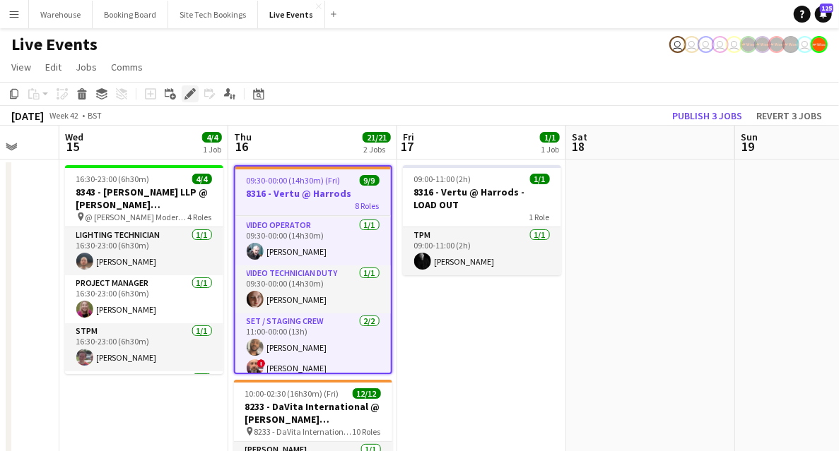
click at [193, 98] on icon "Edit" at bounding box center [189, 93] width 11 height 11
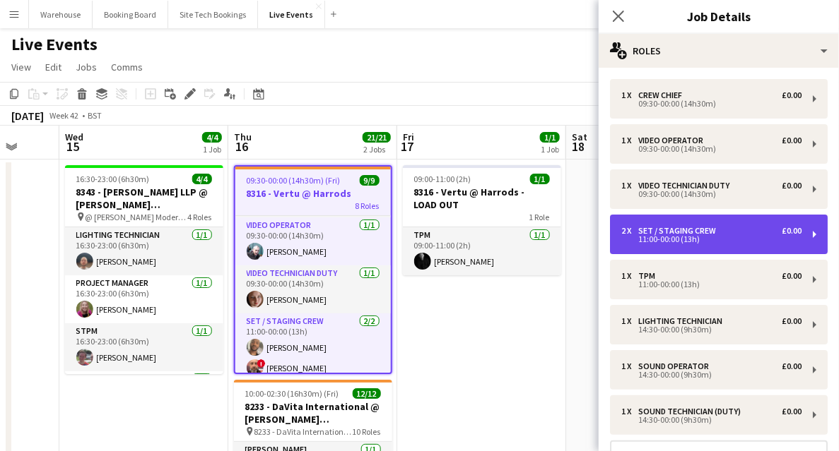
click at [655, 243] on div "11:00-00:00 (13h)" at bounding box center [711, 239] width 180 height 7
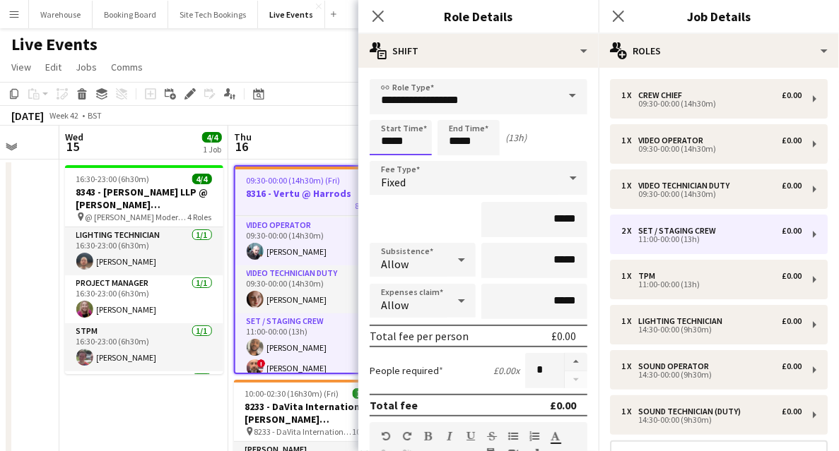
click at [398, 142] on input "*****" at bounding box center [400, 137] width 62 height 35
click at [389, 112] on div at bounding box center [386, 113] width 28 height 14
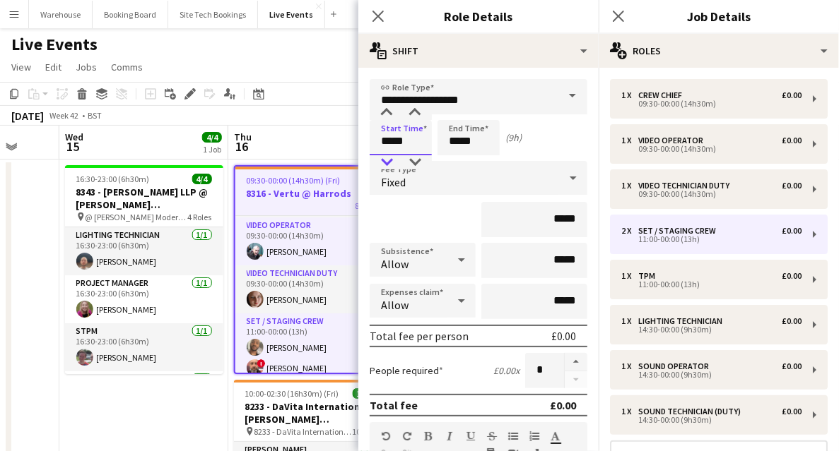
click at [386, 165] on div at bounding box center [386, 162] width 28 height 14
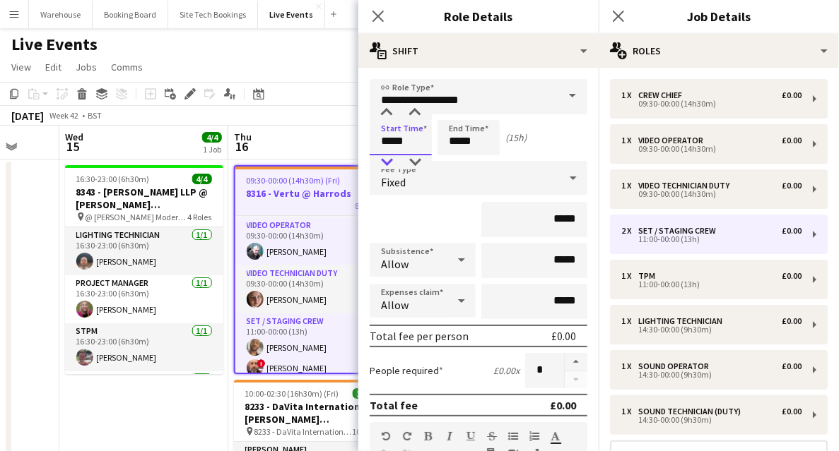
click at [386, 165] on div at bounding box center [386, 162] width 28 height 14
type input "*****"
click at [386, 165] on div at bounding box center [386, 162] width 28 height 14
click at [444, 136] on input "*****" at bounding box center [468, 137] width 62 height 35
click at [380, 17] on icon at bounding box center [377, 15] width 13 height 13
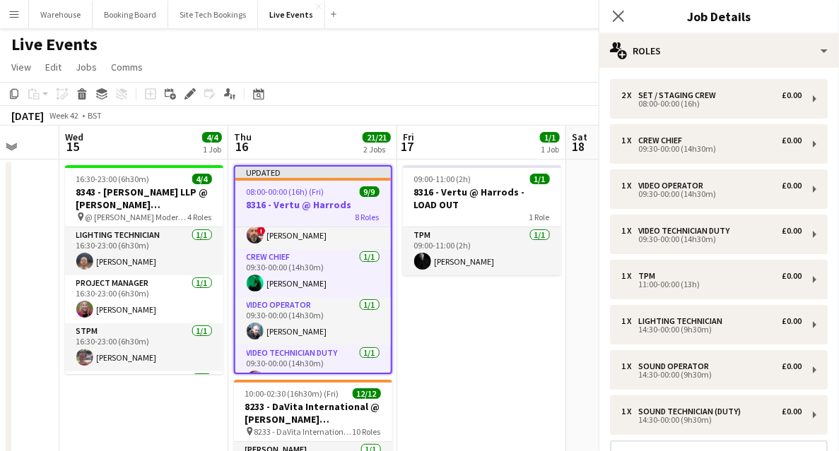
scroll to position [116, 0]
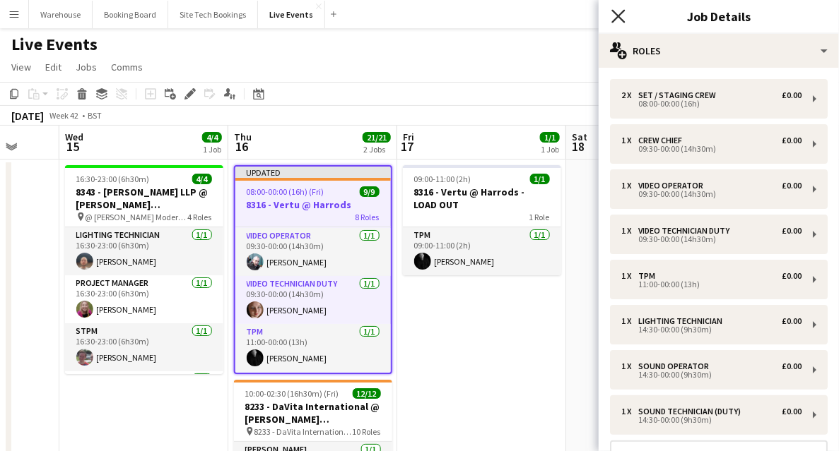
click at [620, 14] on icon at bounding box center [617, 15] width 13 height 13
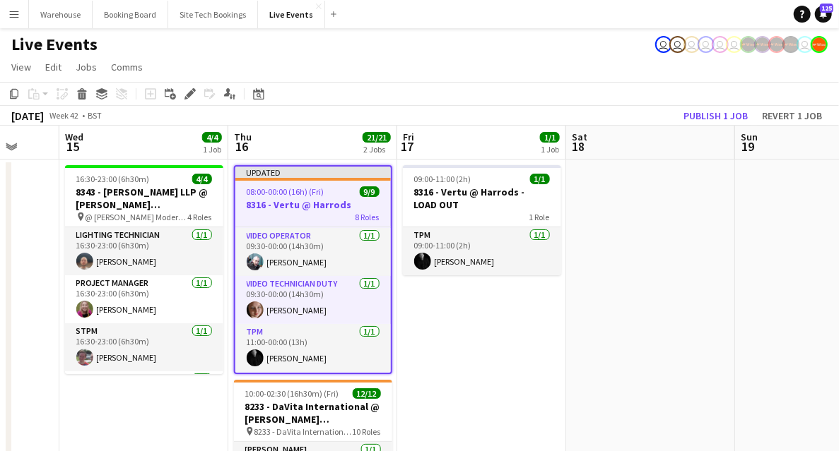
drag, startPoint x: 535, startPoint y: 364, endPoint x: 461, endPoint y: 319, distance: 85.9
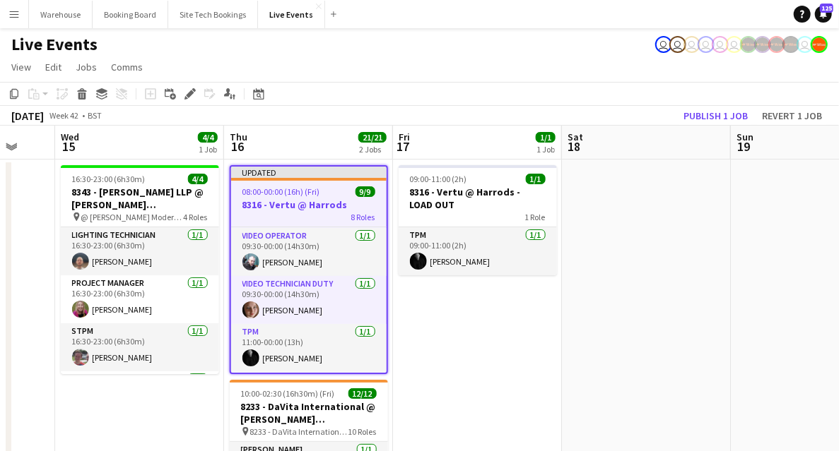
click at [288, 201] on h3 "8316 - Vertu @ Harrods" at bounding box center [308, 205] width 155 height 13
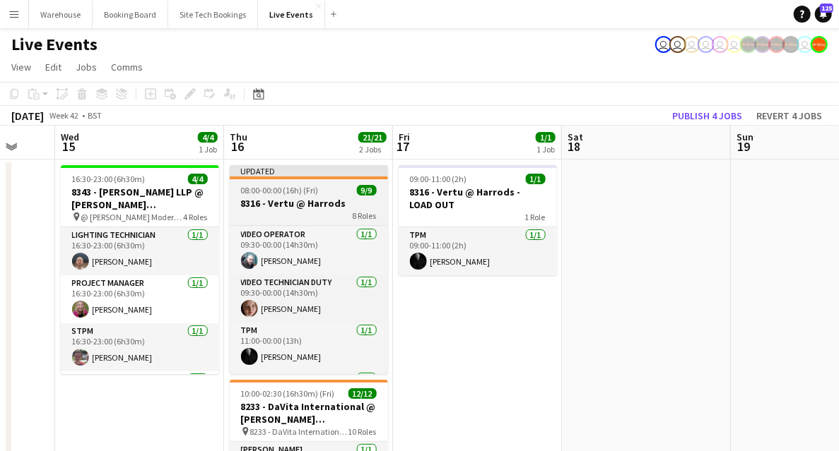
click at [318, 206] on h3 "8316 - Vertu @ Harrods" at bounding box center [309, 203] width 158 height 13
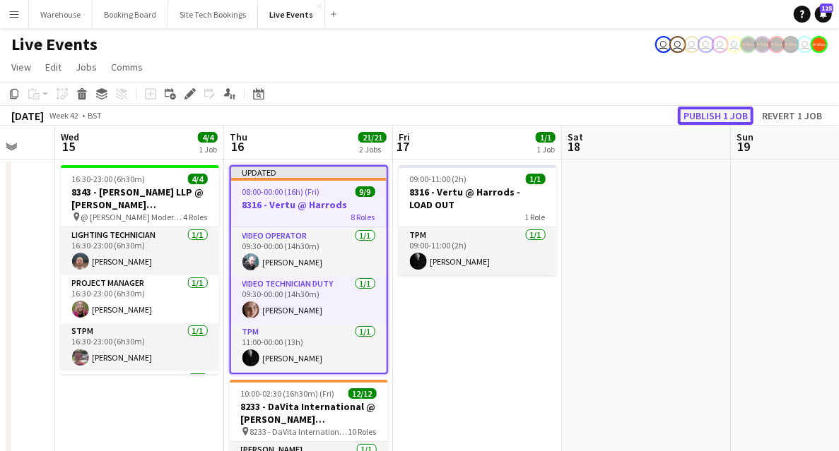
click at [732, 119] on button "Publish 1 job" at bounding box center [716, 116] width 76 height 18
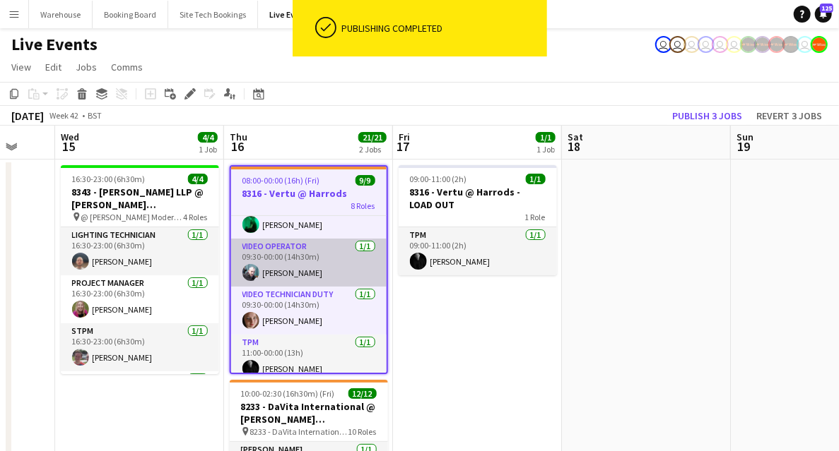
scroll to position [141, 0]
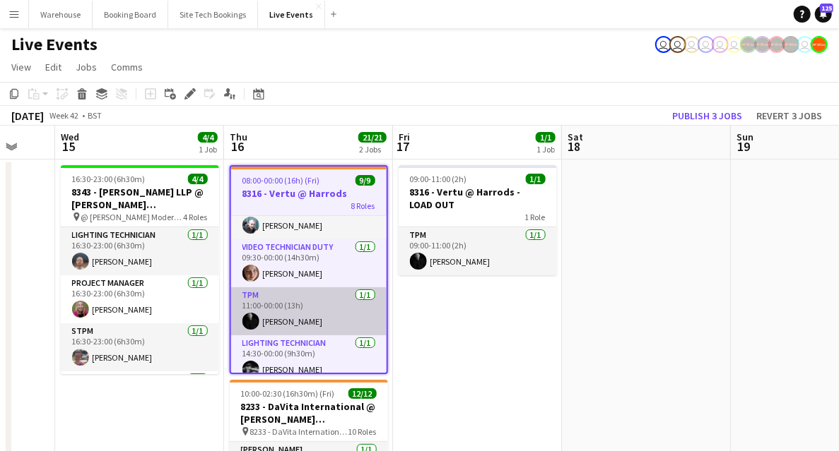
click at [259, 307] on app-card-role "TPM 1/1 11:00-00:00 (13h) Jeaffrey Rodrigues" at bounding box center [308, 312] width 155 height 48
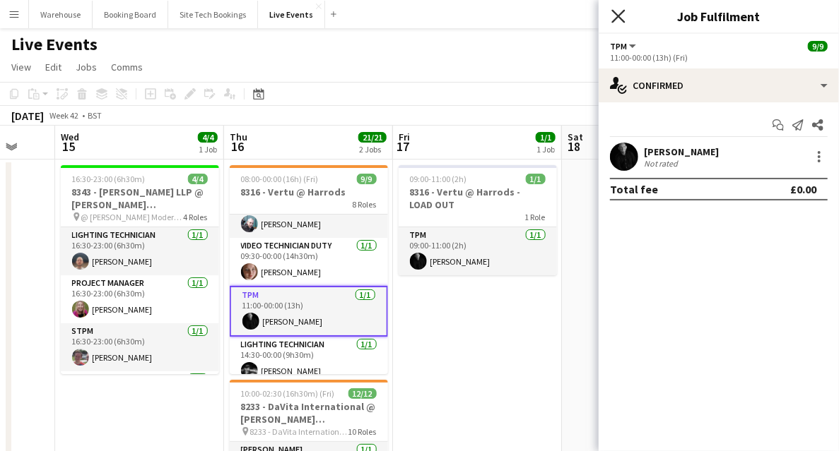
click at [619, 20] on icon "Close pop-in" at bounding box center [617, 15] width 13 height 13
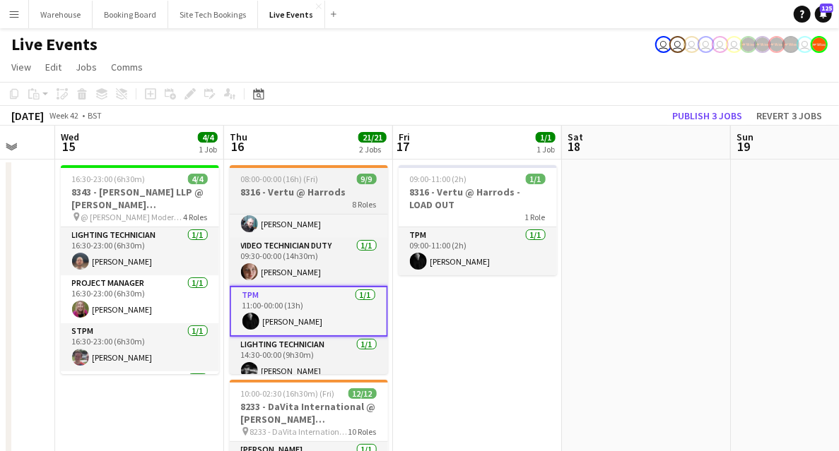
click at [279, 185] on app-job-card "08:00-00:00 (16h) (Fri) 9/9 8316 - Vertu @ Harrods 8 Roles Set / Staging Crew 2…" at bounding box center [309, 269] width 158 height 209
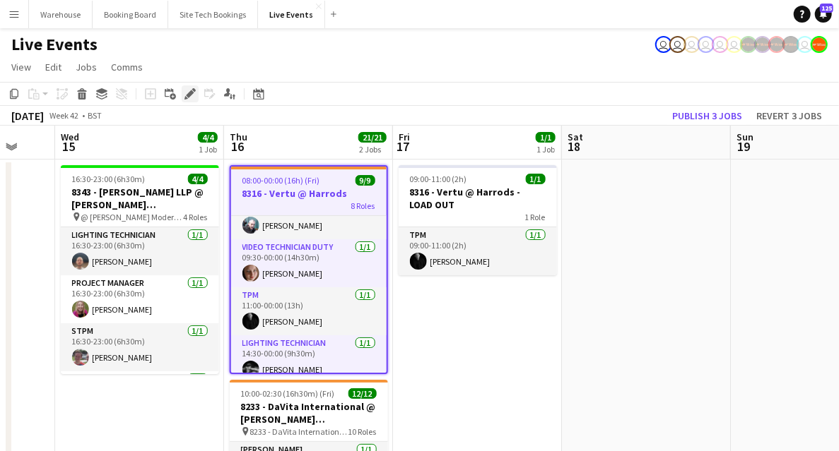
click at [187, 98] on icon at bounding box center [186, 98] width 4 height 4
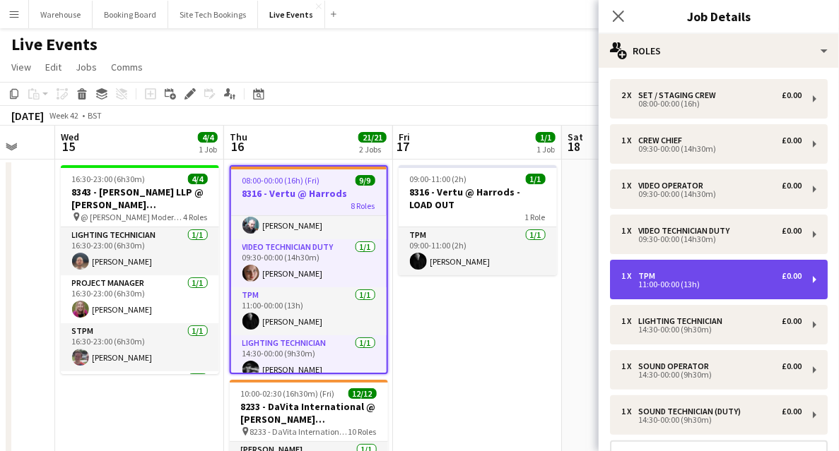
click at [651, 288] on div "11:00-00:00 (13h)" at bounding box center [711, 284] width 180 height 7
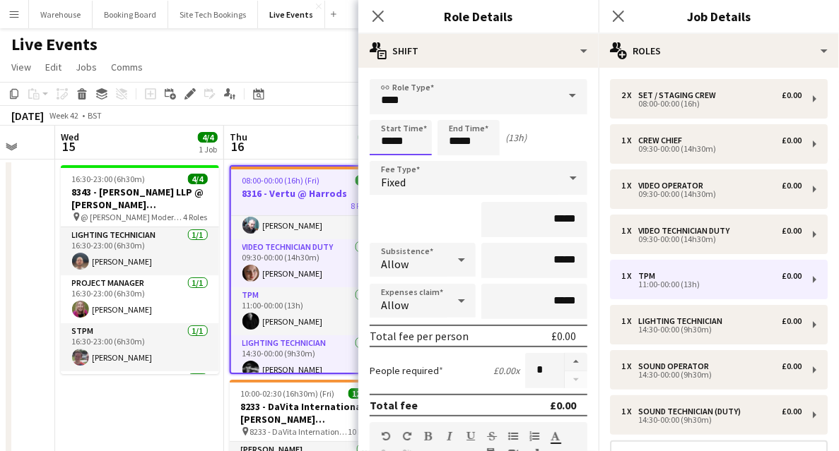
click at [402, 138] on input "*****" at bounding box center [400, 137] width 62 height 35
click at [389, 161] on div at bounding box center [386, 162] width 28 height 14
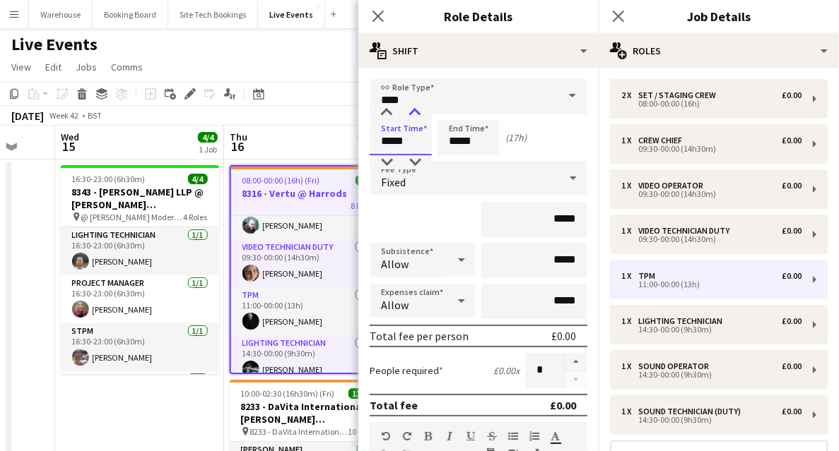
click at [413, 111] on div at bounding box center [415, 113] width 28 height 14
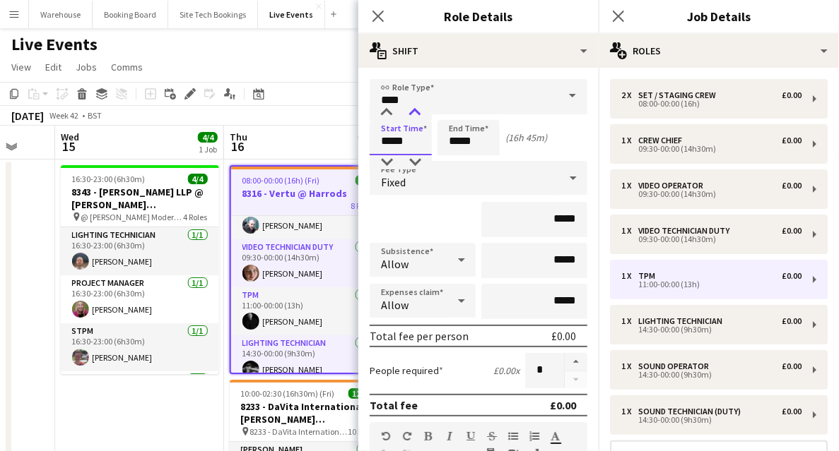
click at [413, 111] on div at bounding box center [415, 113] width 28 height 14
click at [388, 112] on div at bounding box center [386, 113] width 28 height 14
click at [386, 163] on div at bounding box center [386, 162] width 28 height 14
click at [421, 160] on div at bounding box center [415, 162] width 28 height 14
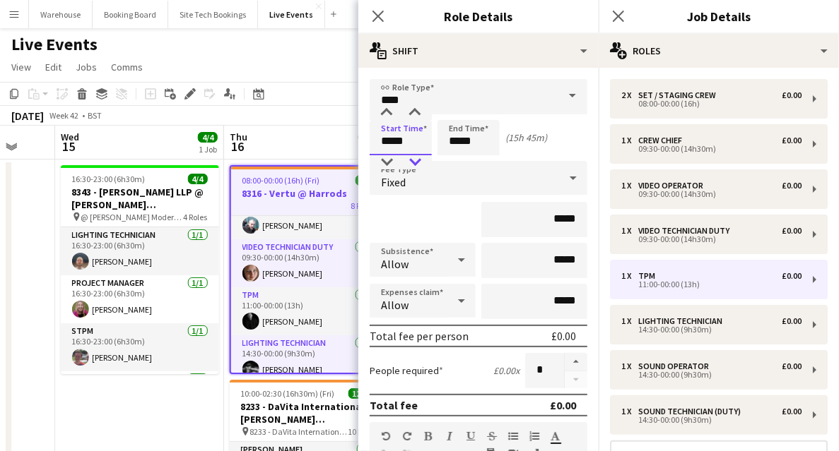
type input "*****"
click at [421, 160] on div at bounding box center [415, 162] width 28 height 14
click at [373, 13] on icon "Close pop-in" at bounding box center [377, 15] width 13 height 13
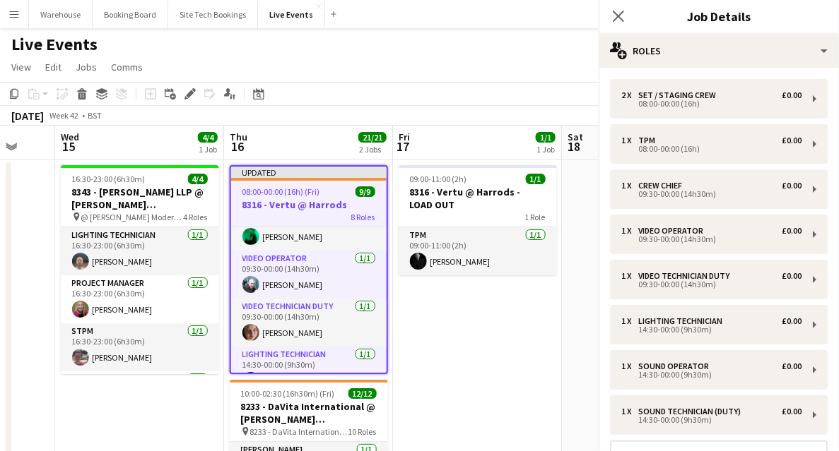
scroll to position [189, 0]
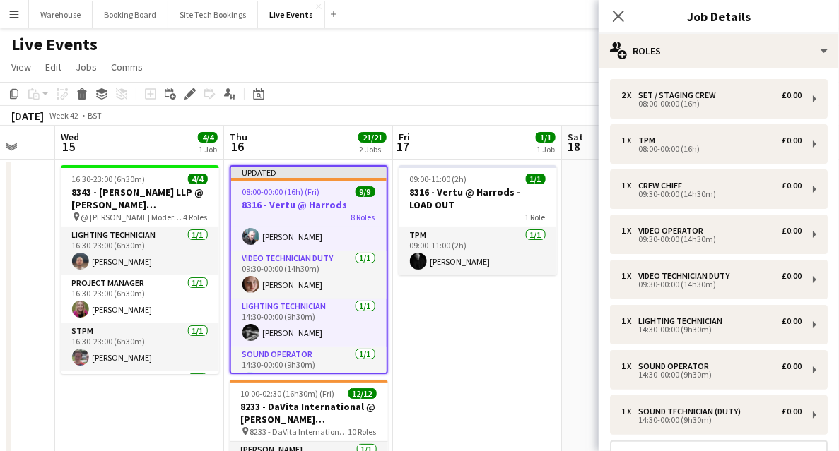
click at [629, 13] on div "Close pop-in" at bounding box center [618, 16] width 40 height 32
click at [619, 16] on icon at bounding box center [617, 15] width 13 height 13
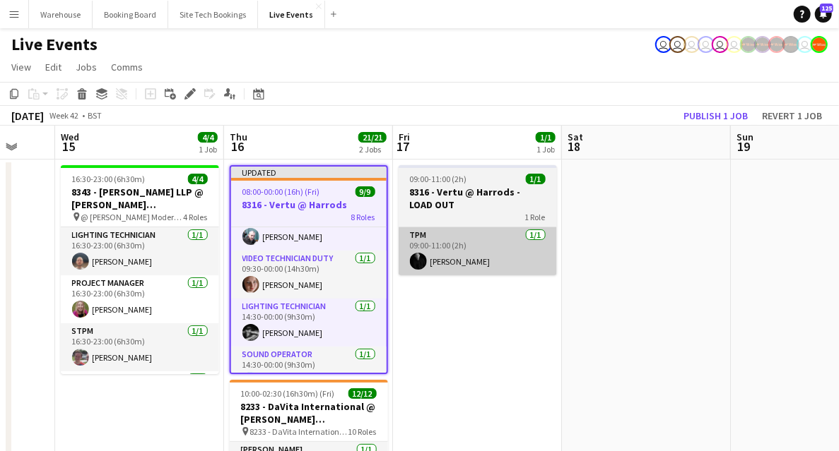
drag, startPoint x: 521, startPoint y: 348, endPoint x: 400, endPoint y: 250, distance: 155.2
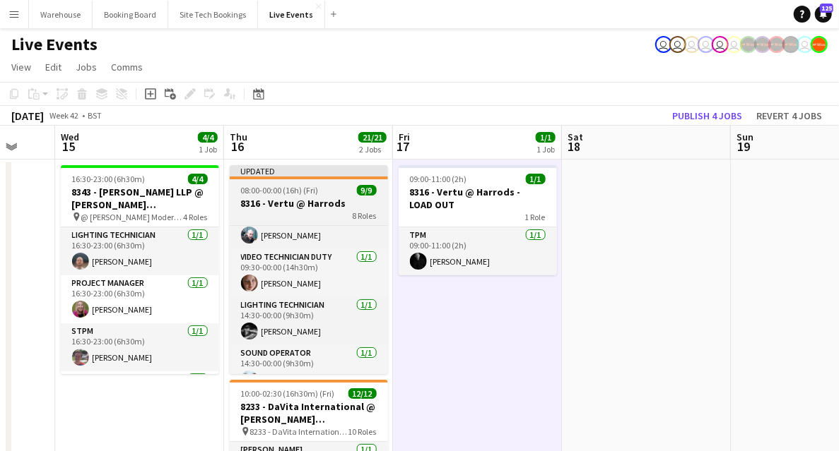
click at [326, 206] on h3 "8316 - Vertu @ Harrods" at bounding box center [309, 203] width 158 height 13
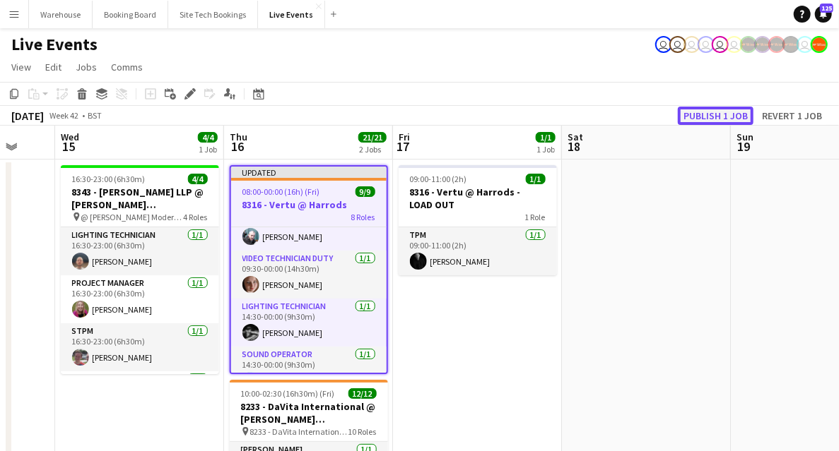
click at [718, 114] on button "Publish 1 job" at bounding box center [716, 116] width 76 height 18
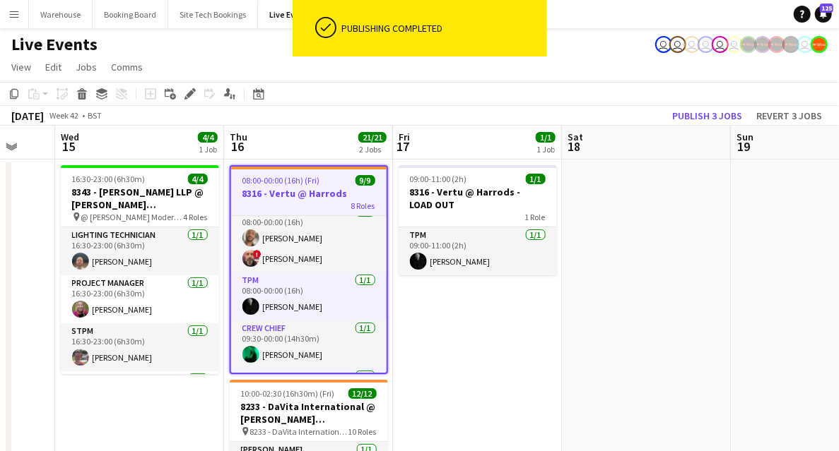
scroll to position [0, 0]
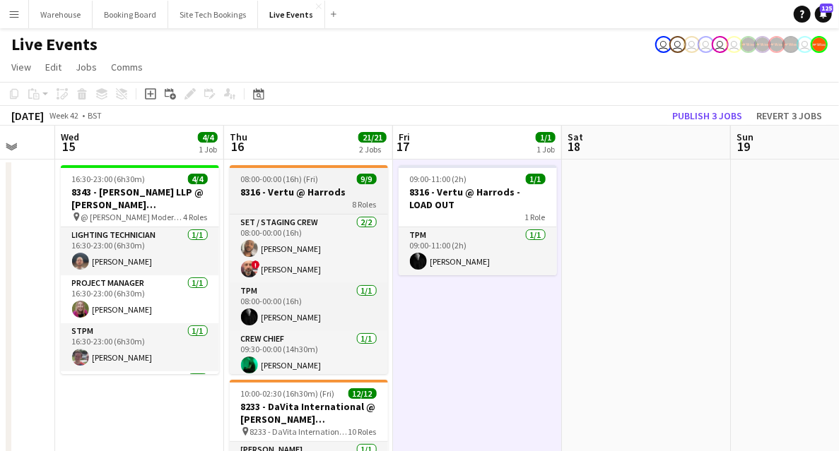
click at [290, 192] on h3 "8316 - Vertu @ Harrods" at bounding box center [309, 192] width 158 height 13
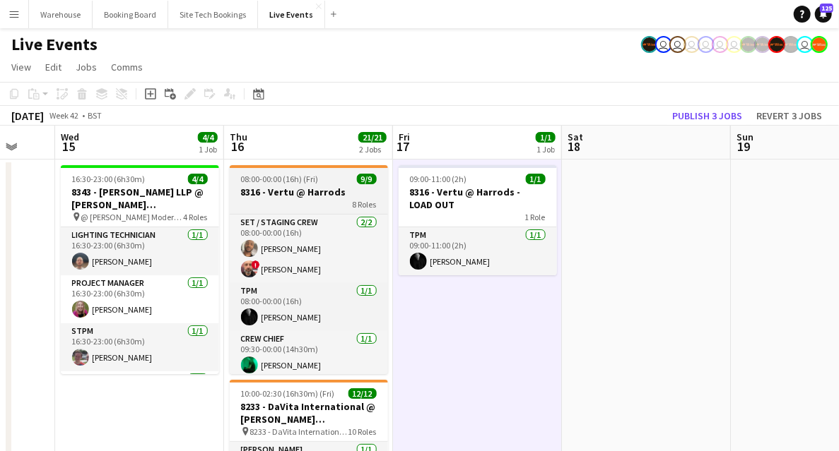
click at [277, 196] on h3 "8316 - Vertu @ Harrods" at bounding box center [309, 192] width 158 height 13
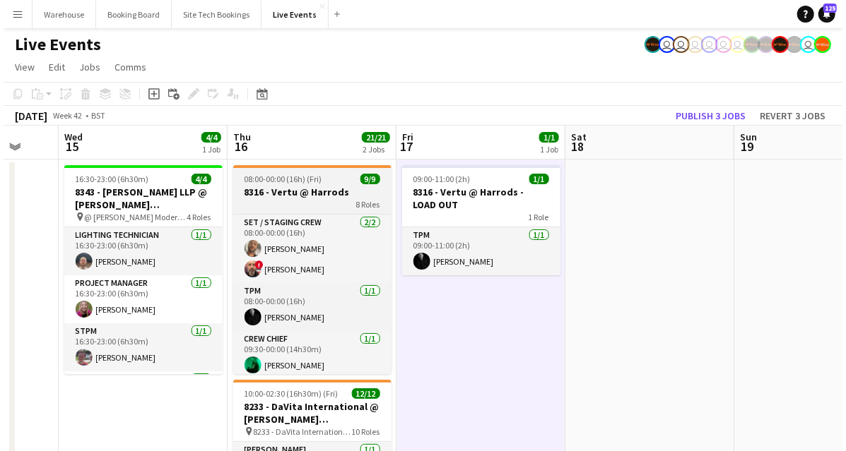
scroll to position [0, 451]
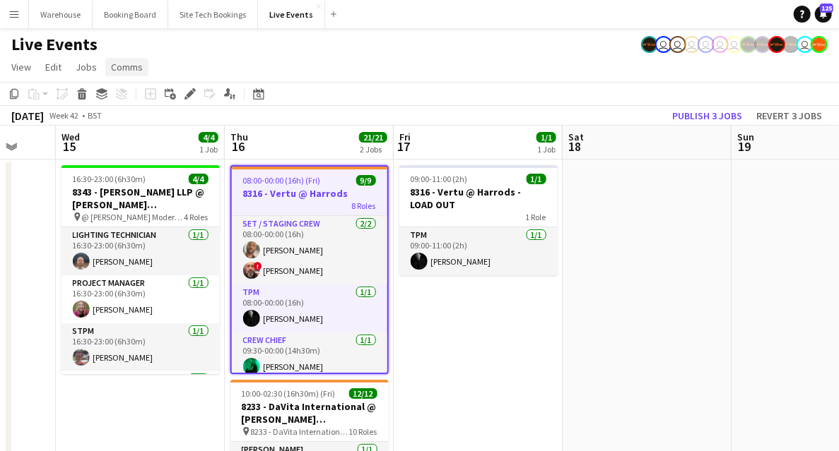
click at [129, 63] on span "Comms" at bounding box center [127, 67] width 32 height 13
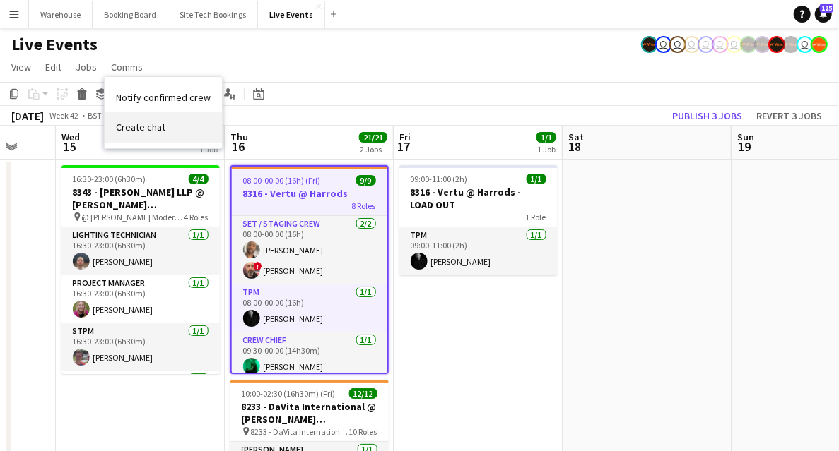
click at [131, 129] on span "Create chat" at bounding box center [140, 127] width 49 height 13
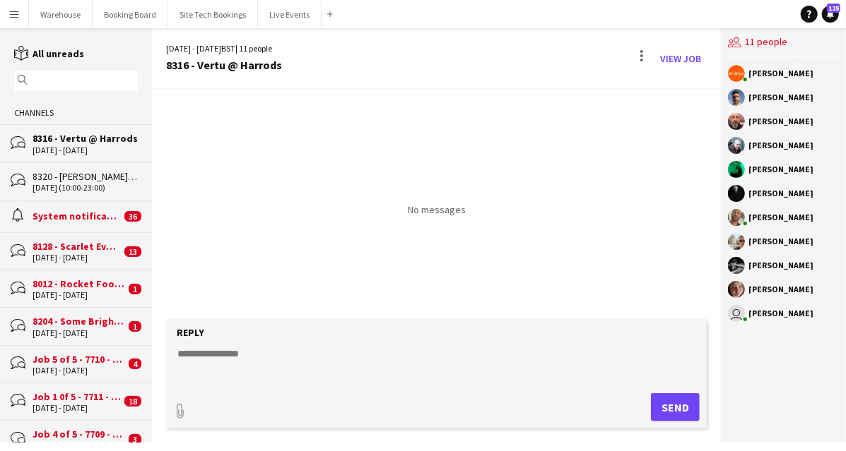
click at [321, 390] on form "Reply paperclip Send" at bounding box center [436, 374] width 540 height 110
click at [230, 364] on textarea at bounding box center [439, 365] width 526 height 37
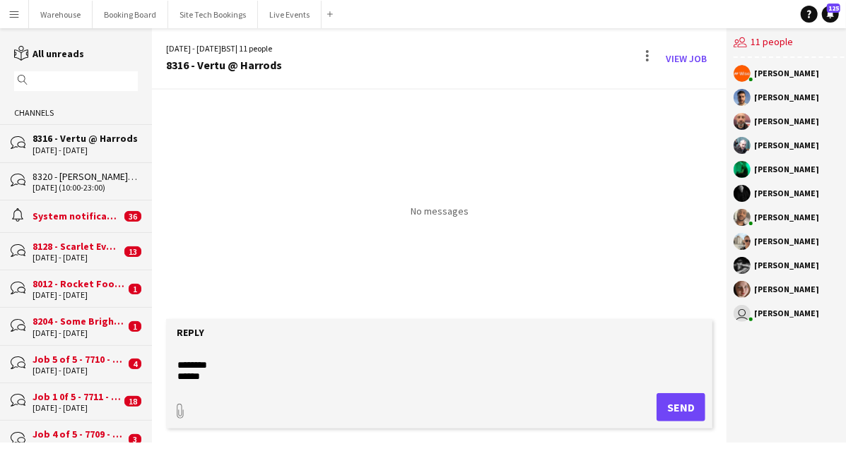
scroll to position [57, 0]
drag, startPoint x: 201, startPoint y: 382, endPoint x: 175, endPoint y: 370, distance: 28.5
click at [175, 370] on form "**********" at bounding box center [439, 374] width 546 height 110
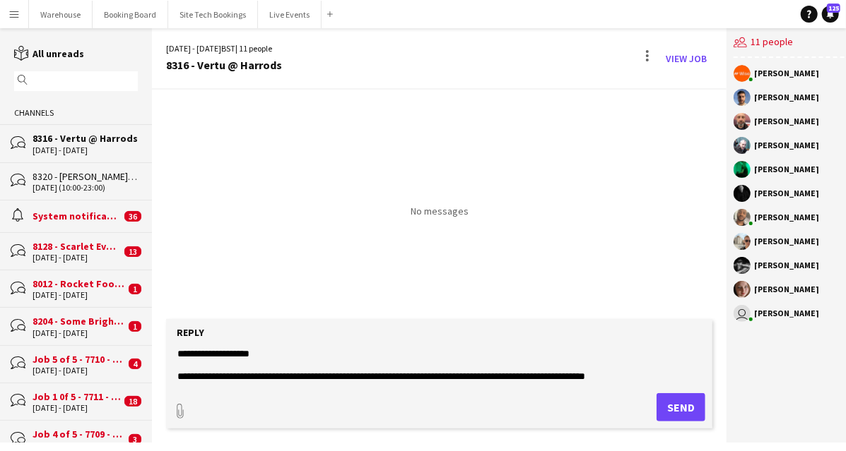
scroll to position [45, 0]
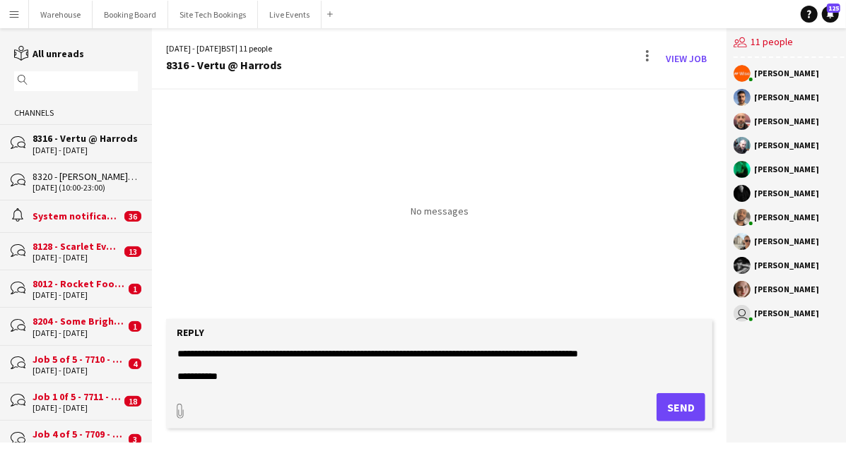
type textarea "**********"
click at [685, 408] on button "Send" at bounding box center [680, 408] width 49 height 28
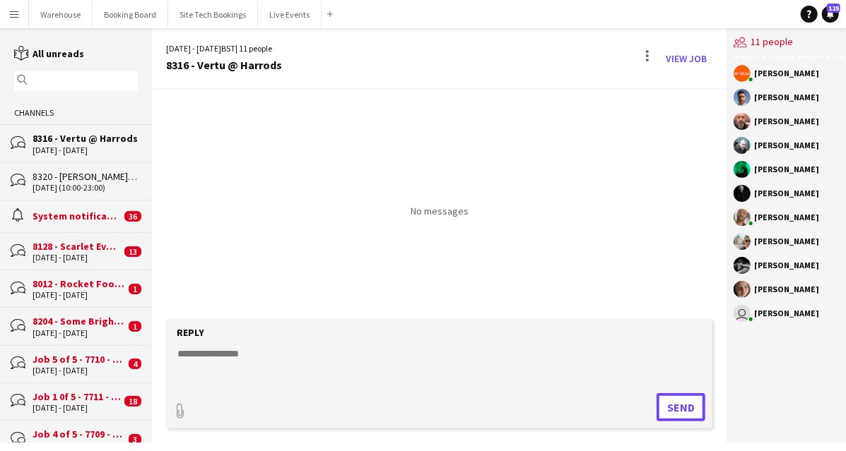
scroll to position [0, 0]
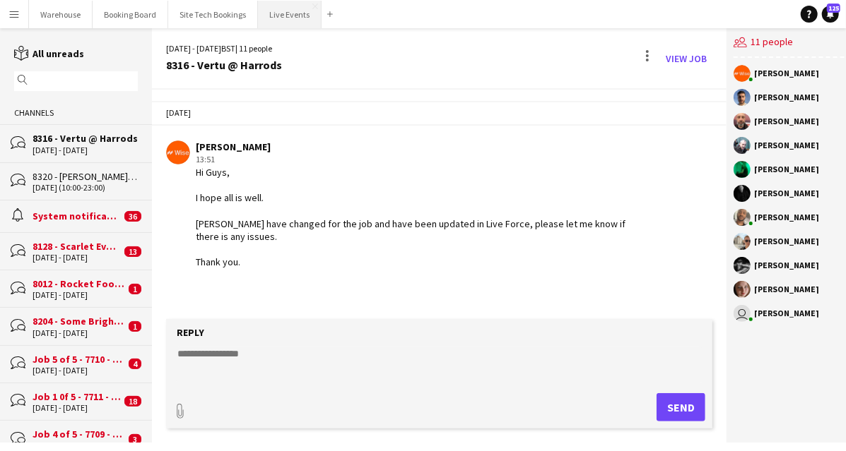
click at [284, 16] on button "Live Events Close" at bounding box center [290, 15] width 64 height 28
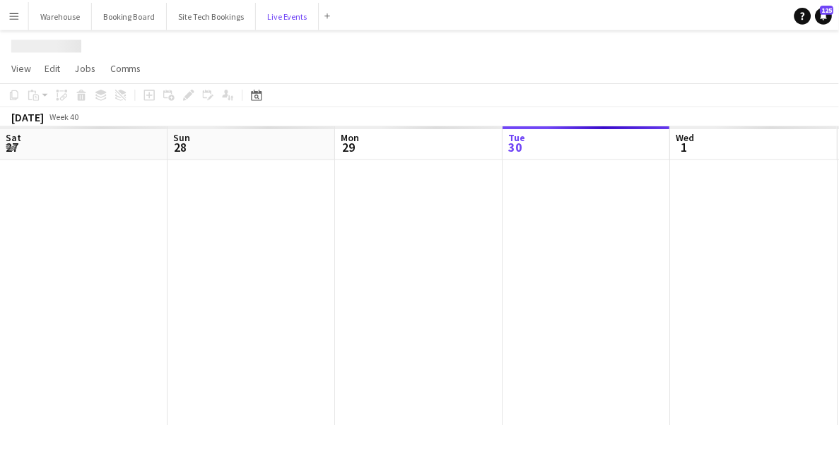
scroll to position [0, 338]
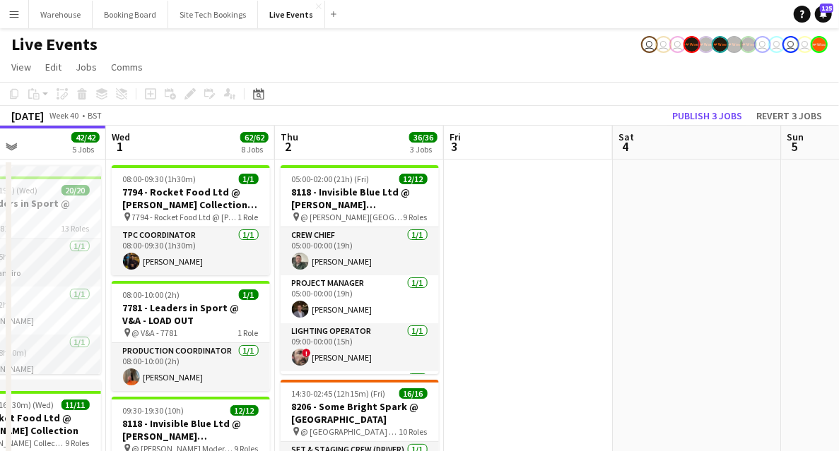
drag, startPoint x: 586, startPoint y: 266, endPoint x: 182, endPoint y: 237, distance: 405.9
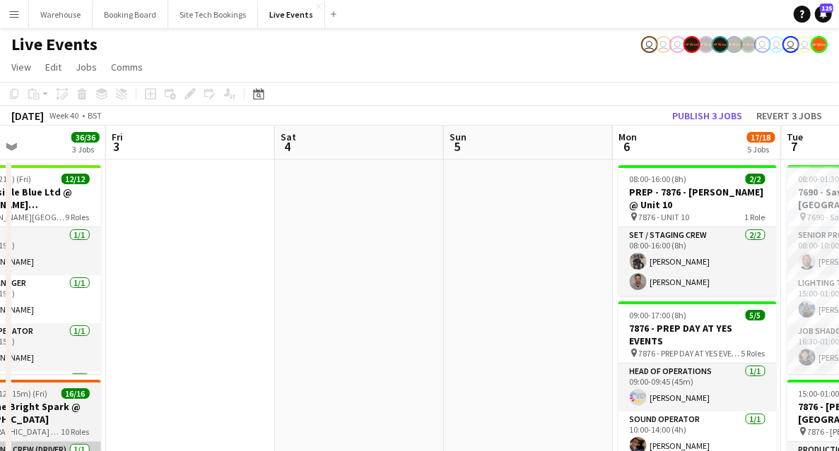
scroll to position [0, 539]
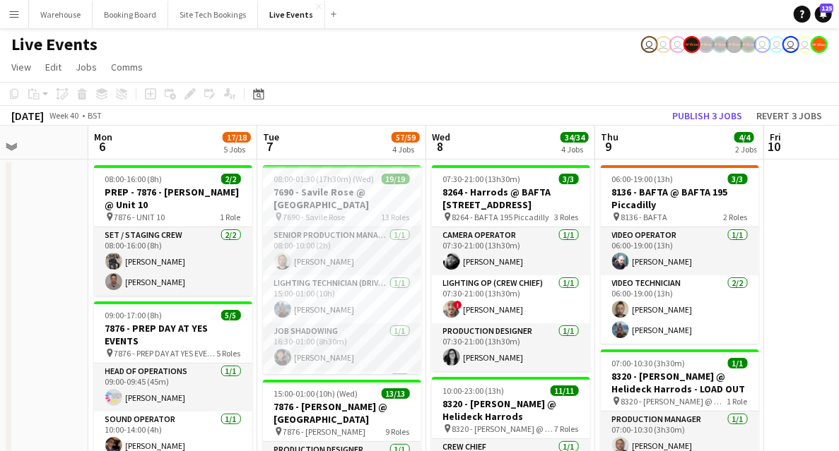
drag, startPoint x: 319, startPoint y: 283, endPoint x: 40, endPoint y: 251, distance: 280.9
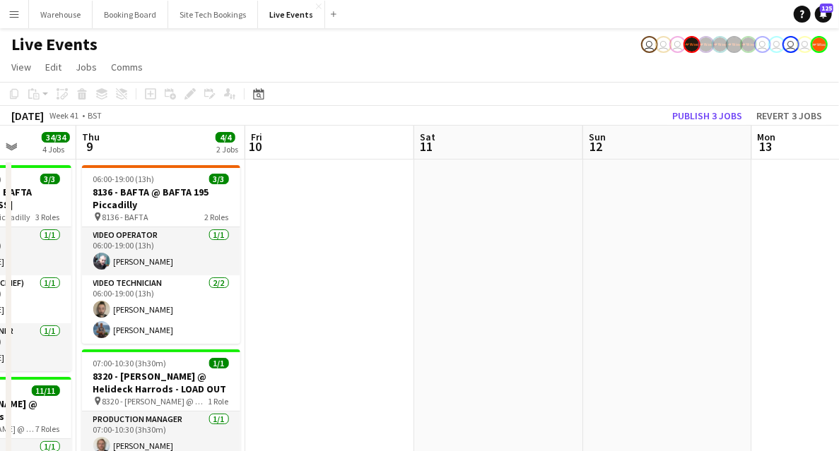
scroll to position [0, 444]
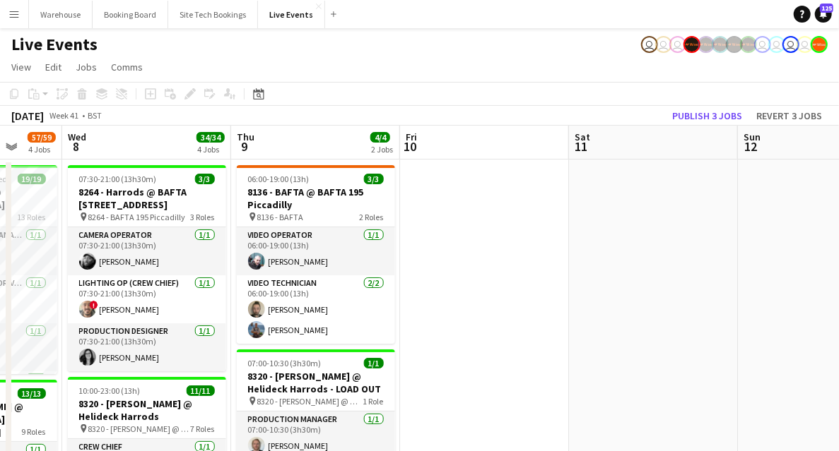
drag, startPoint x: 632, startPoint y: 266, endPoint x: 425, endPoint y: 233, distance: 209.5
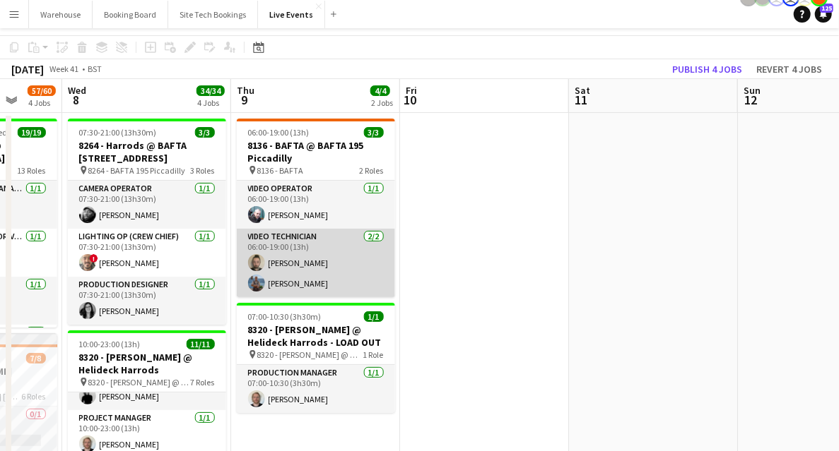
scroll to position [0, 0]
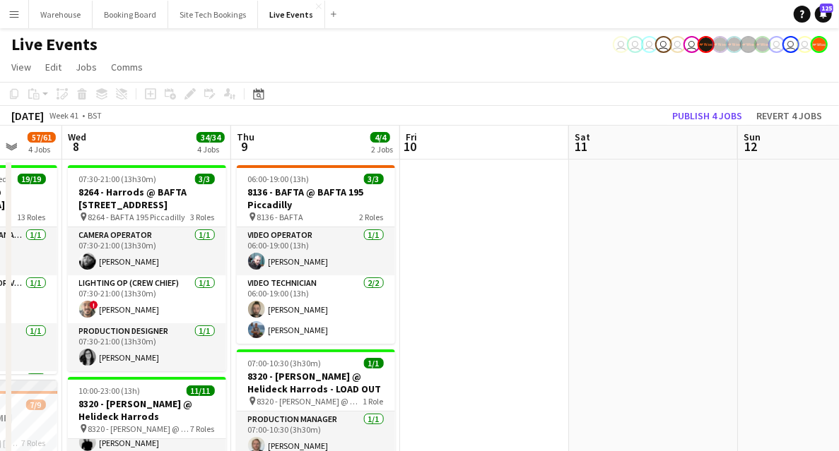
drag, startPoint x: 424, startPoint y: 274, endPoint x: 576, endPoint y: 269, distance: 152.7
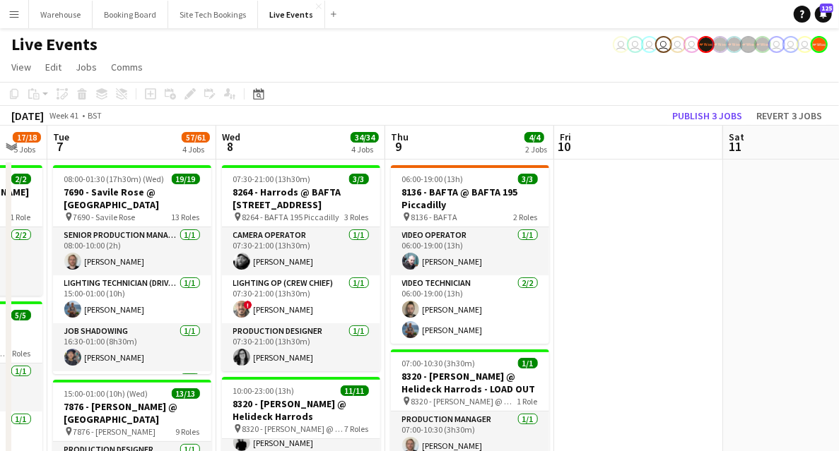
drag, startPoint x: 593, startPoint y: 285, endPoint x: 579, endPoint y: 281, distance: 14.8
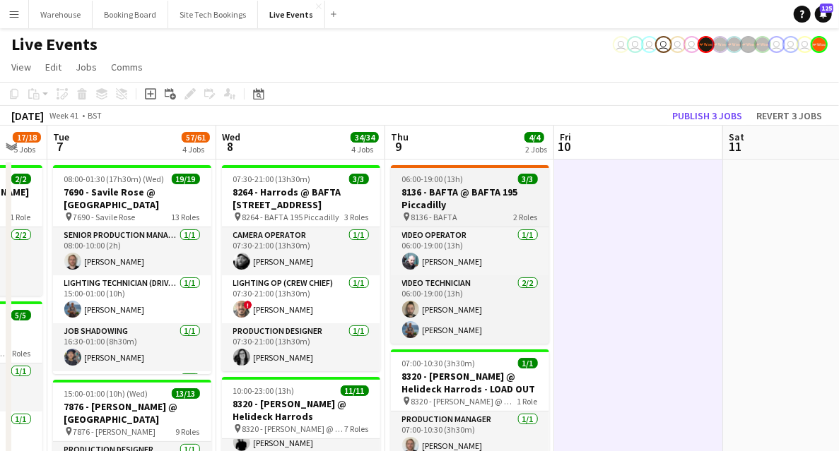
drag, startPoint x: 441, startPoint y: 189, endPoint x: 449, endPoint y: 194, distance: 9.5
click at [441, 191] on h3 "8136 - BAFTA @ BAFTA 195 Piccadilly" at bounding box center [470, 198] width 158 height 25
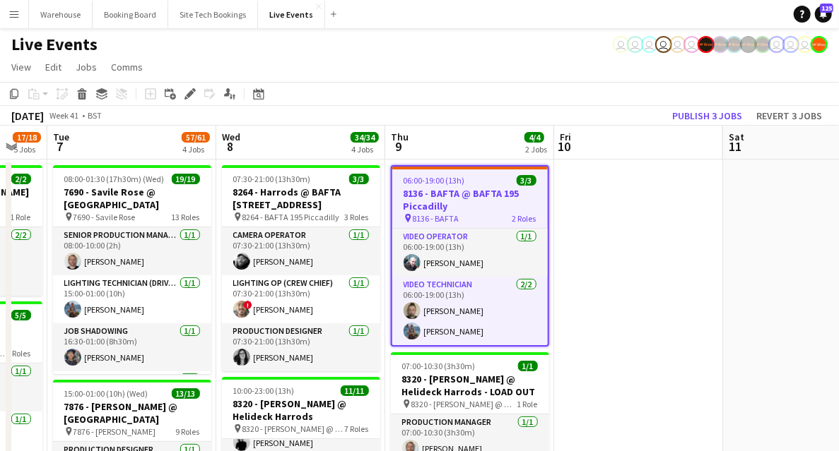
drag, startPoint x: 189, startPoint y: 95, endPoint x: 208, endPoint y: 99, distance: 18.9
click at [189, 95] on icon at bounding box center [190, 94] width 8 height 8
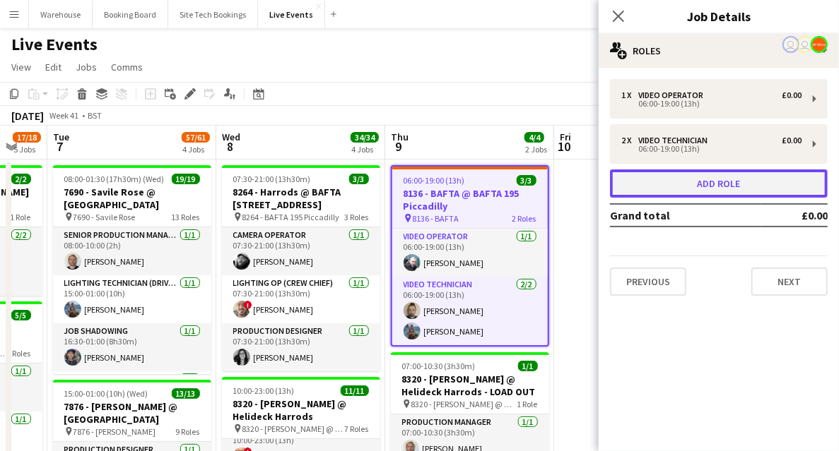
click at [693, 179] on button "Add role" at bounding box center [719, 184] width 218 height 28
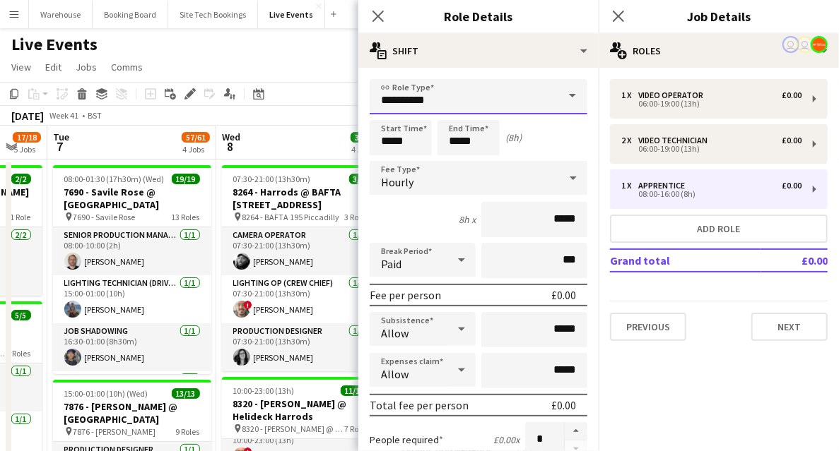
click at [467, 102] on input "**********" at bounding box center [478, 96] width 218 height 35
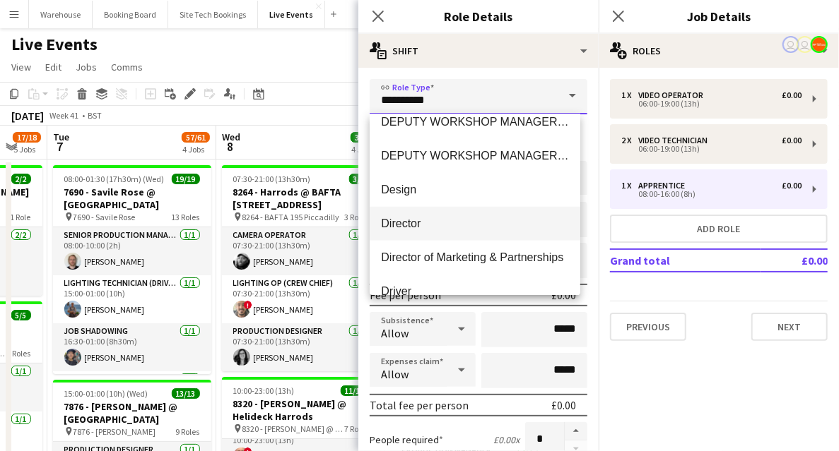
scroll to position [706, 0]
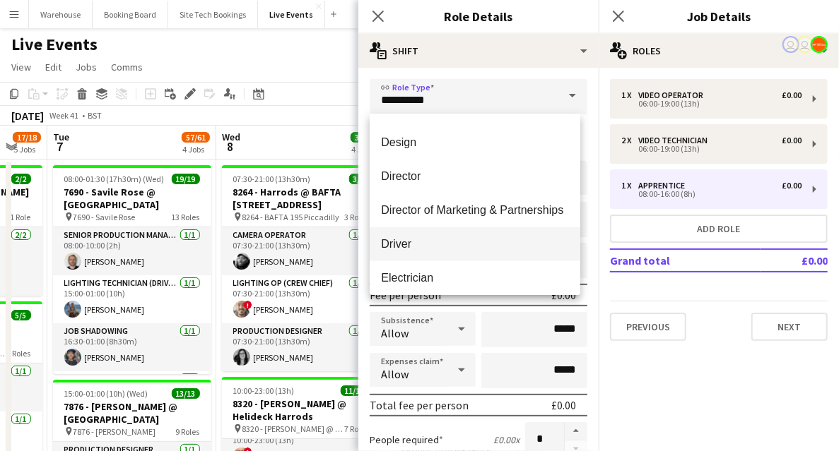
click at [396, 240] on span "Driver" at bounding box center [475, 243] width 188 height 13
type input "******"
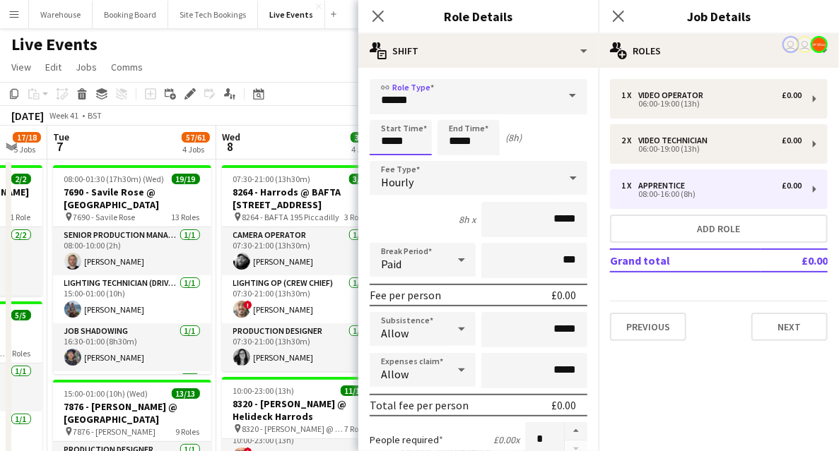
click at [395, 130] on input "*****" at bounding box center [400, 137] width 62 height 35
click at [386, 165] on div at bounding box center [386, 162] width 28 height 14
type input "*****"
click at [386, 165] on div at bounding box center [386, 162] width 28 height 14
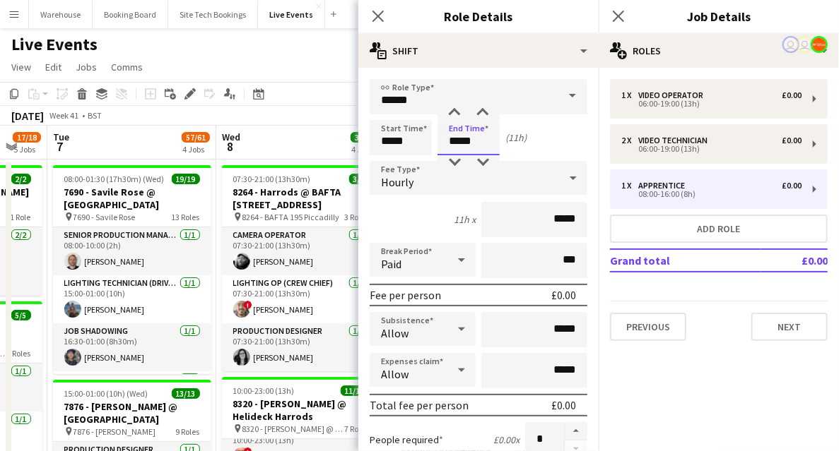
click at [456, 150] on input "*****" at bounding box center [468, 137] width 62 height 35
click at [455, 114] on div at bounding box center [454, 113] width 28 height 14
click at [487, 113] on div at bounding box center [482, 113] width 28 height 14
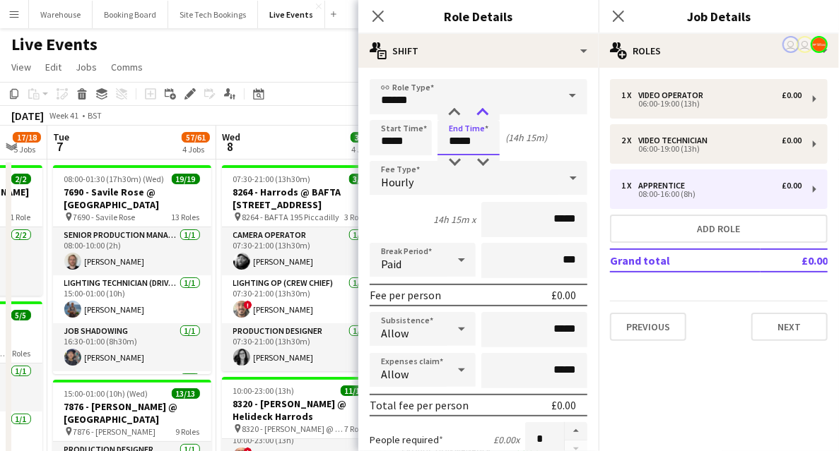
type input "*****"
click at [487, 113] on div at bounding box center [482, 113] width 28 height 14
click at [399, 185] on span "Hourly" at bounding box center [397, 182] width 32 height 14
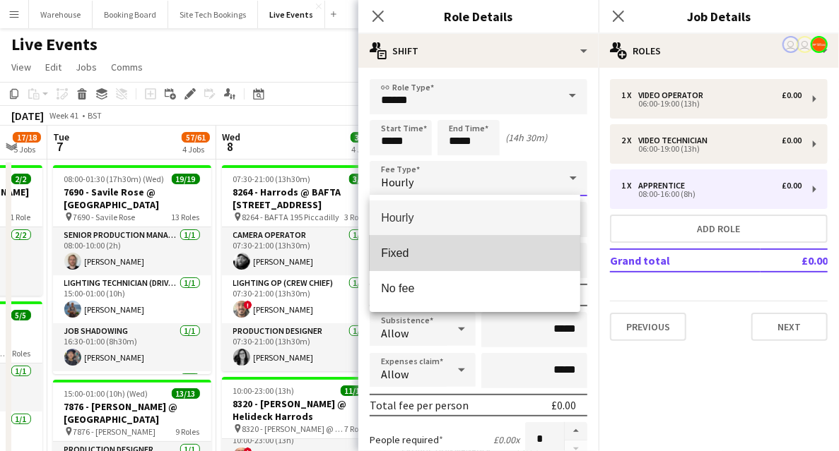
click at [403, 256] on span "Fixed" at bounding box center [475, 253] width 188 height 13
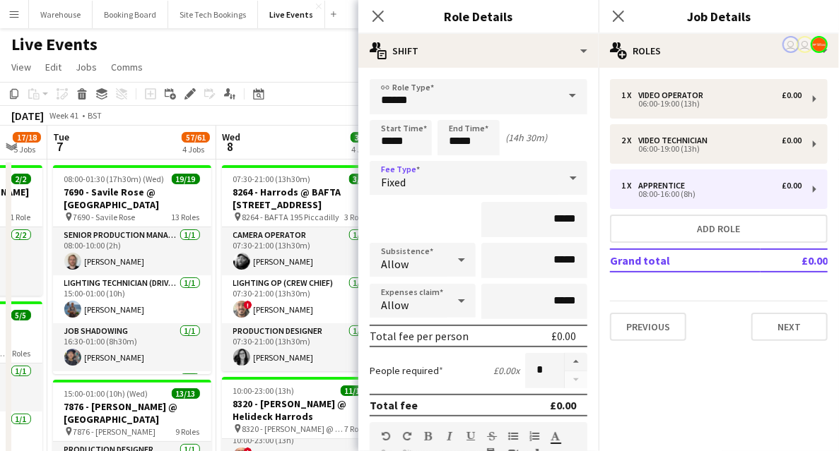
scroll to position [235, 0]
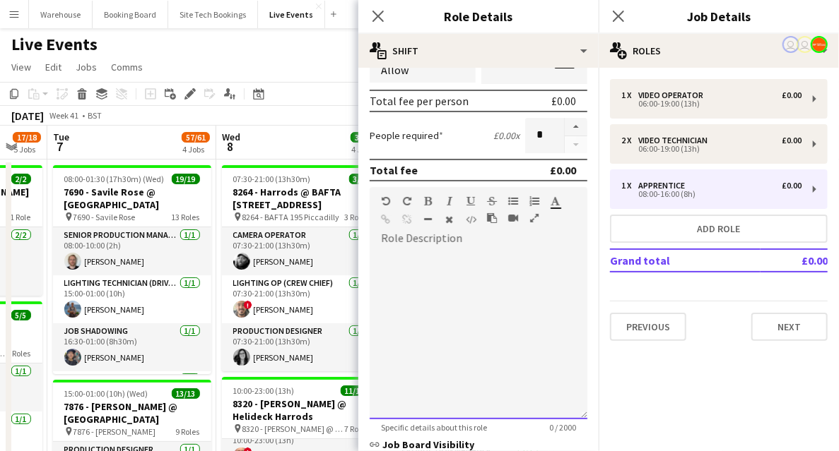
click at [413, 290] on div at bounding box center [478, 335] width 218 height 170
click at [403, 276] on div at bounding box center [475, 271] width 188 height 14
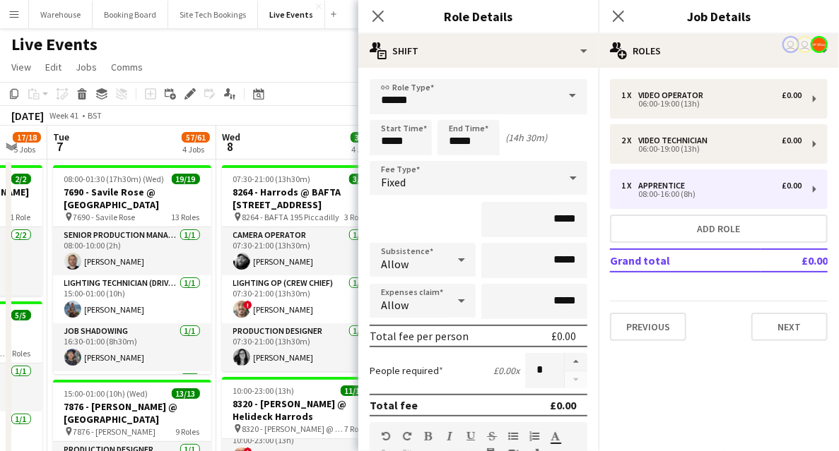
scroll to position [283, 0]
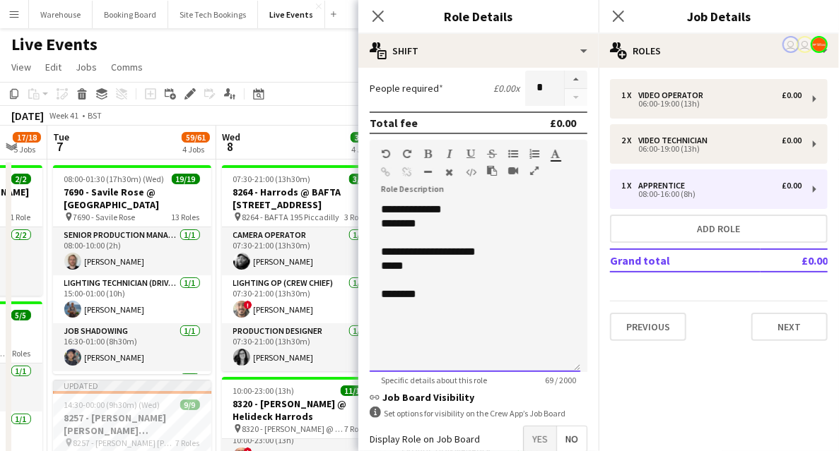
click at [462, 288] on div "********" at bounding box center [475, 295] width 188 height 14
click at [458, 297] on div "********" at bounding box center [475, 295] width 188 height 14
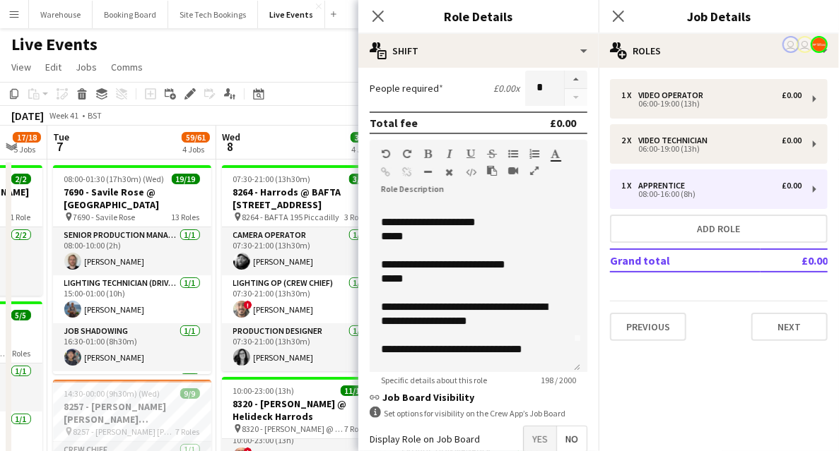
scroll to position [40, 0]
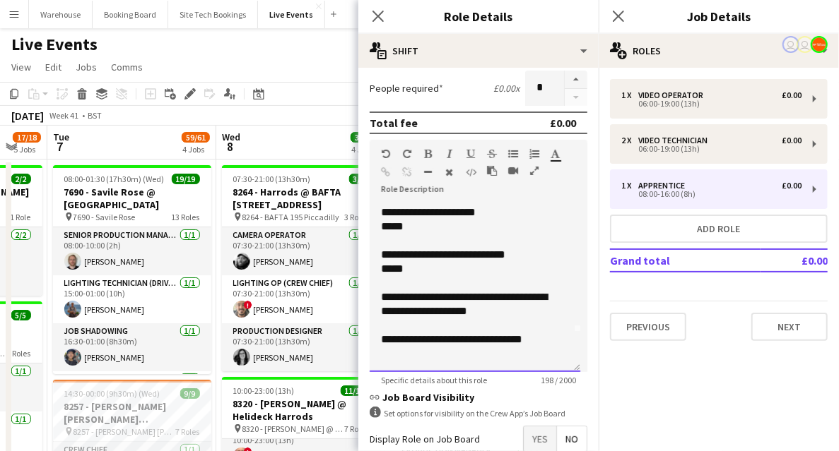
click at [411, 350] on div at bounding box center [475, 354] width 188 height 14
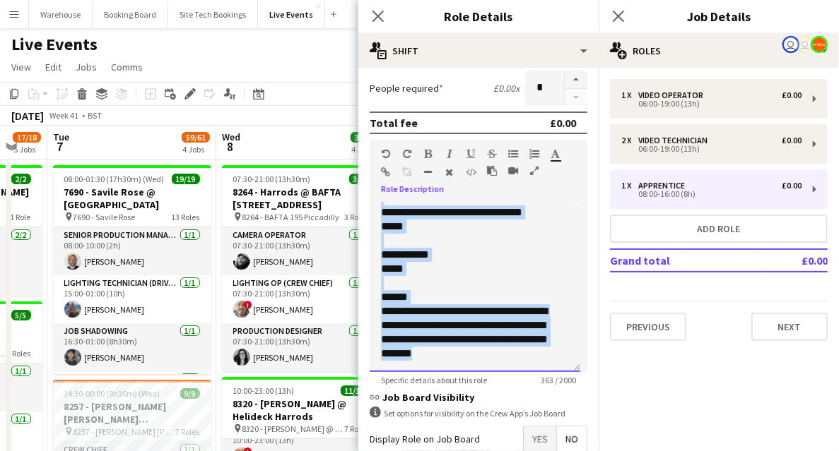
scroll to position [329, 0]
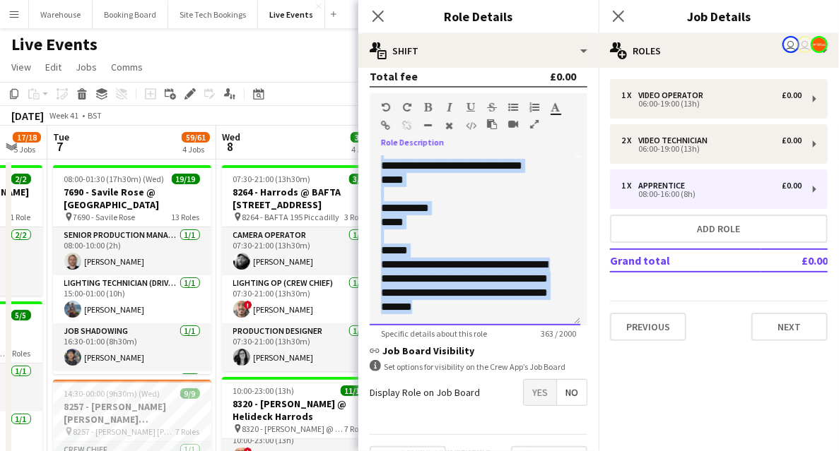
drag, startPoint x: 383, startPoint y: 208, endPoint x: 435, endPoint y: 314, distance: 118.2
click at [435, 314] on div "**********" at bounding box center [474, 241] width 211 height 170
copy div "**********"
click at [378, 14] on icon "Close pop-in" at bounding box center [377, 15] width 13 height 13
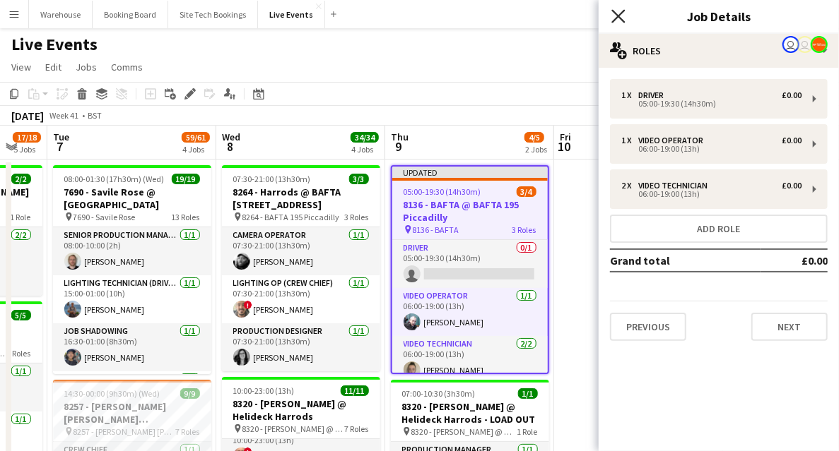
click at [615, 11] on icon "Close pop-in" at bounding box center [617, 15] width 13 height 13
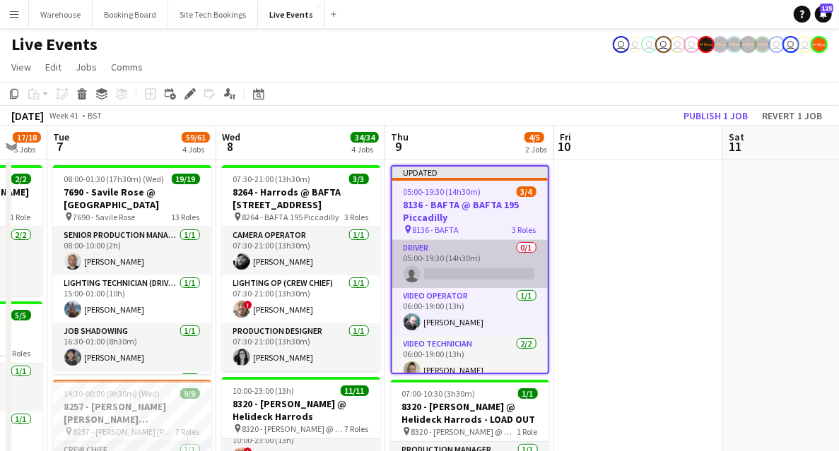
click at [471, 278] on app-card-role "Driver 0/1 05:00-19:30 (14h30m) single-neutral-actions" at bounding box center [469, 264] width 155 height 48
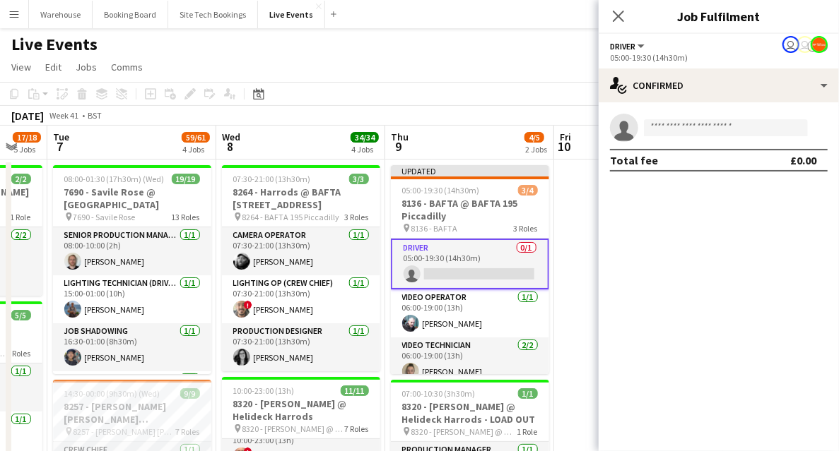
click at [674, 119] on app-invite-slot "single-neutral-actions" at bounding box center [718, 128] width 240 height 28
click at [671, 123] on input at bounding box center [726, 127] width 164 height 17
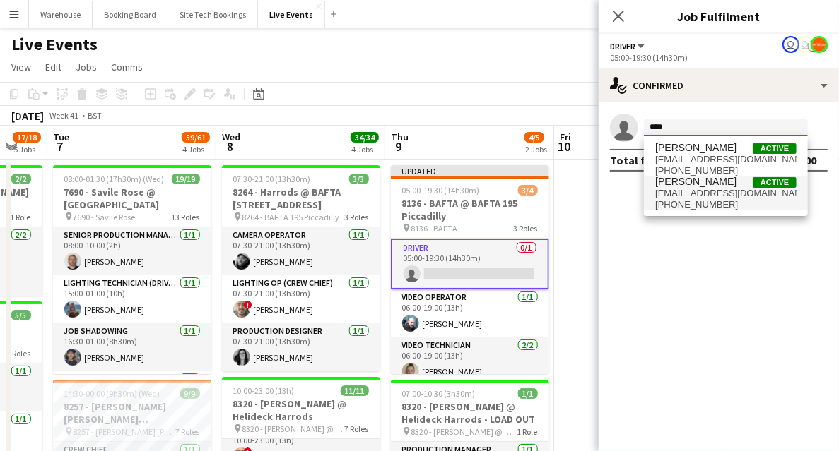
type input "****"
click at [682, 193] on span "[EMAIL_ADDRESS][DOMAIN_NAME]" at bounding box center [725, 193] width 141 height 11
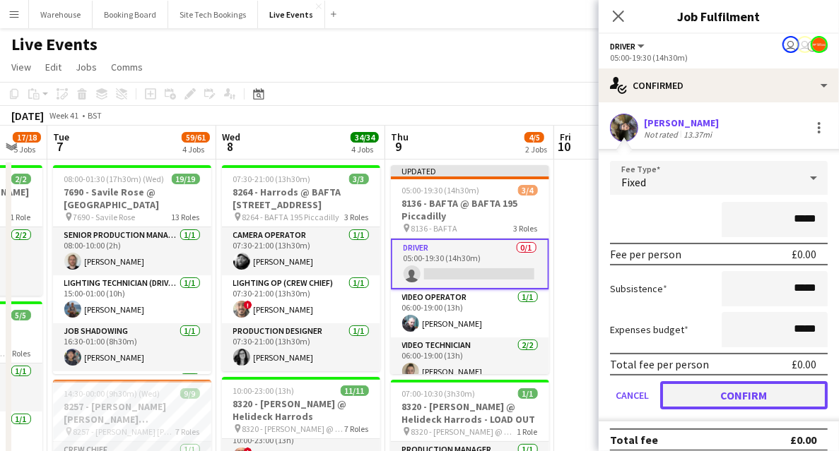
click at [732, 397] on button "Confirm" at bounding box center [743, 396] width 167 height 28
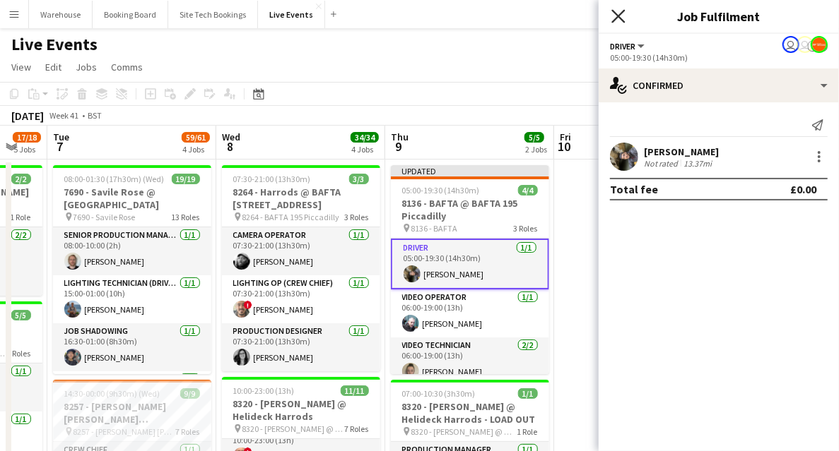
click at [616, 17] on icon "Close pop-in" at bounding box center [617, 15] width 13 height 13
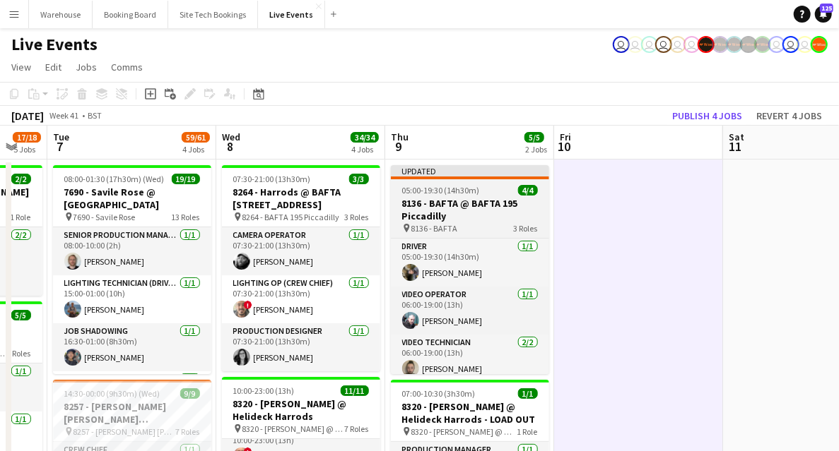
click at [473, 218] on h3 "8136 - BAFTA @ BAFTA 195 Piccadilly" at bounding box center [470, 209] width 158 height 25
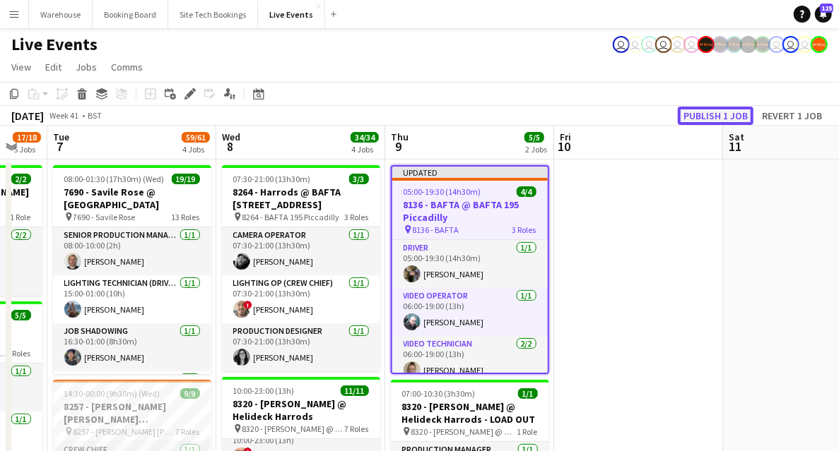
click at [688, 117] on button "Publish 1 job" at bounding box center [716, 116] width 76 height 18
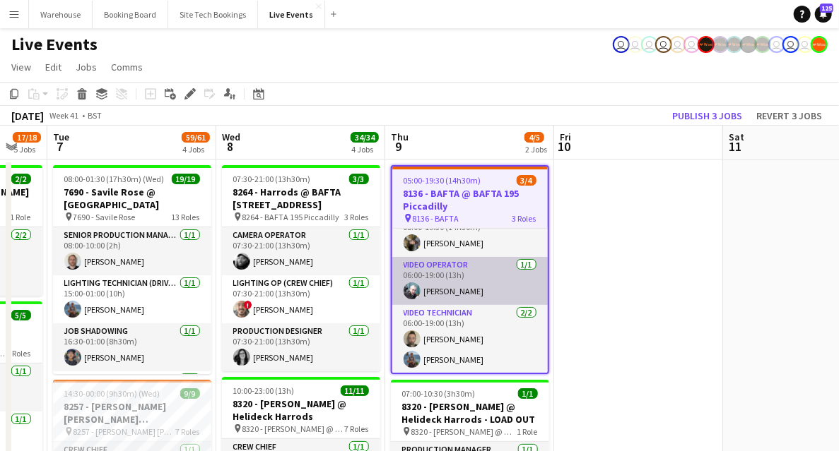
scroll to position [0, 0]
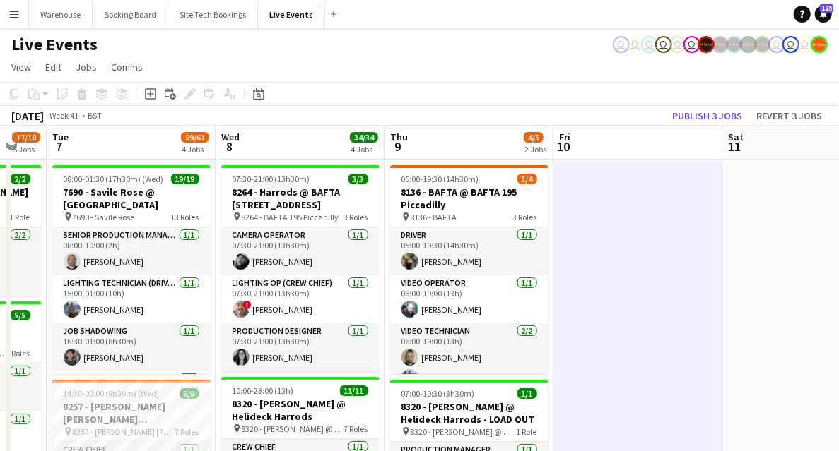
scroll to position [235, 0]
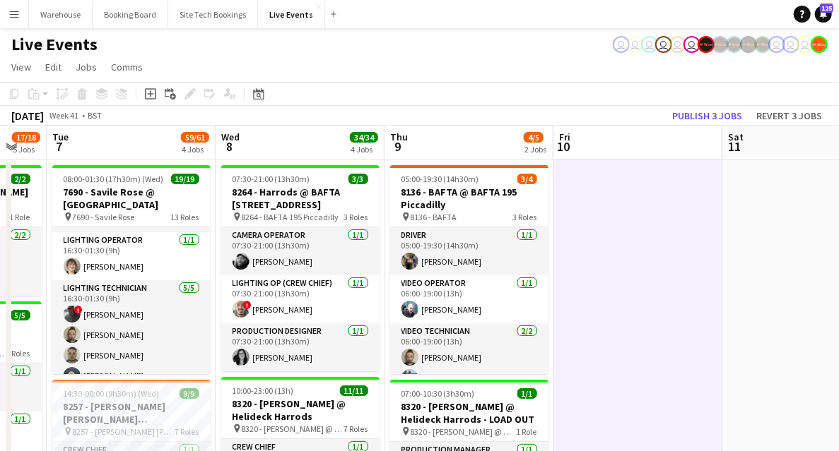
drag, startPoint x: 678, startPoint y: 310, endPoint x: 375, endPoint y: 327, distance: 303.6
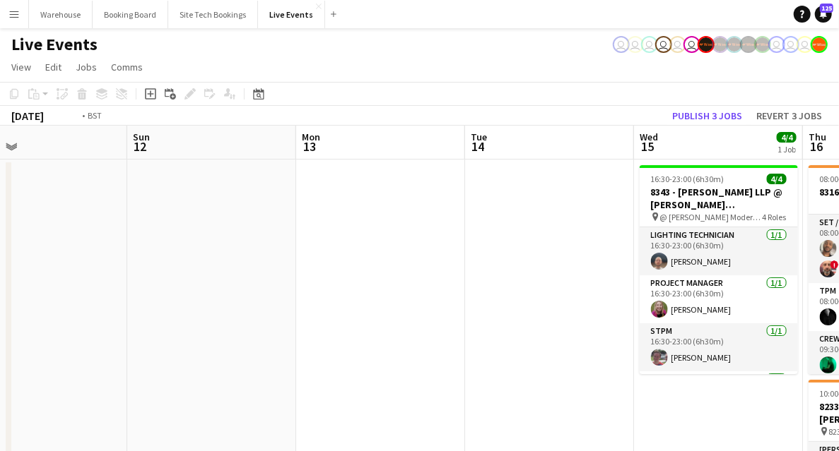
drag, startPoint x: 459, startPoint y: 326, endPoint x: 34, endPoint y: 316, distance: 424.7
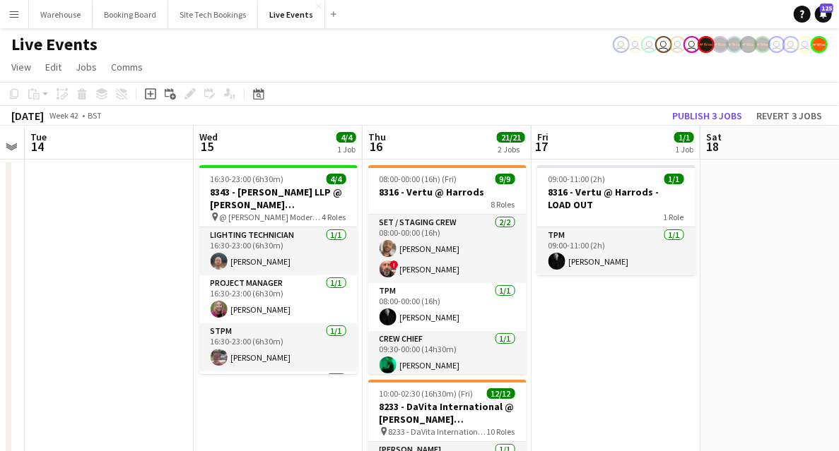
drag, startPoint x: 558, startPoint y: 355, endPoint x: 351, endPoint y: 314, distance: 211.0
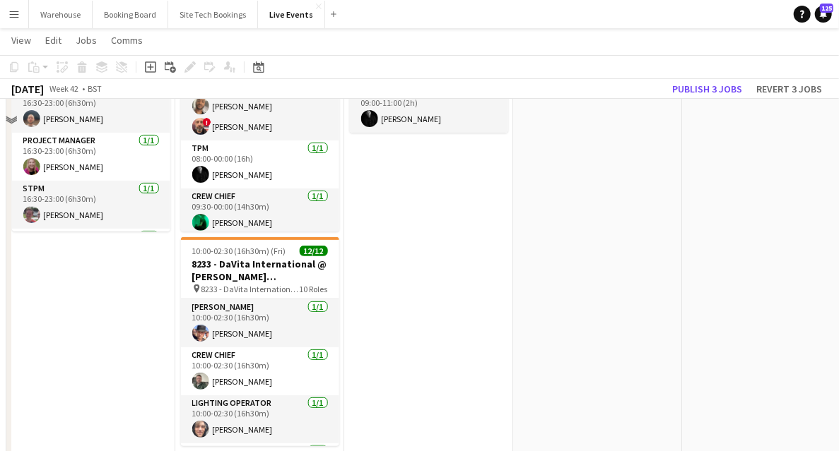
scroll to position [0, 0]
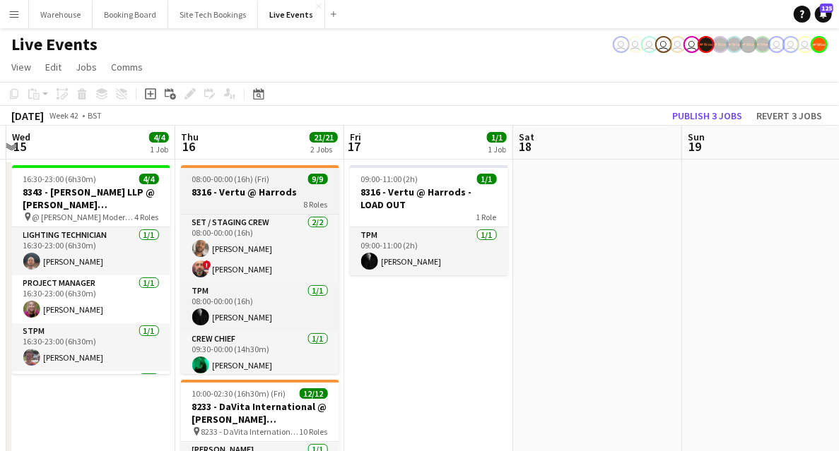
click at [252, 202] on div "8 Roles" at bounding box center [260, 204] width 158 height 11
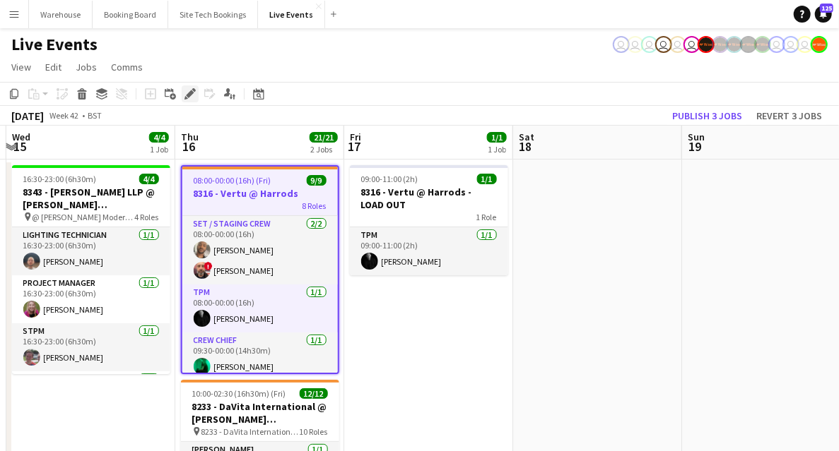
click at [189, 95] on icon at bounding box center [190, 94] width 8 height 8
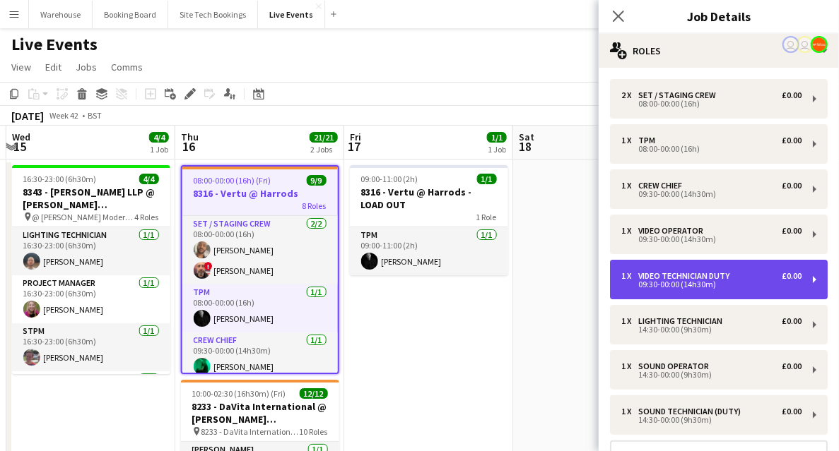
click at [663, 278] on div "Video Technician Duty" at bounding box center [686, 276] width 97 height 10
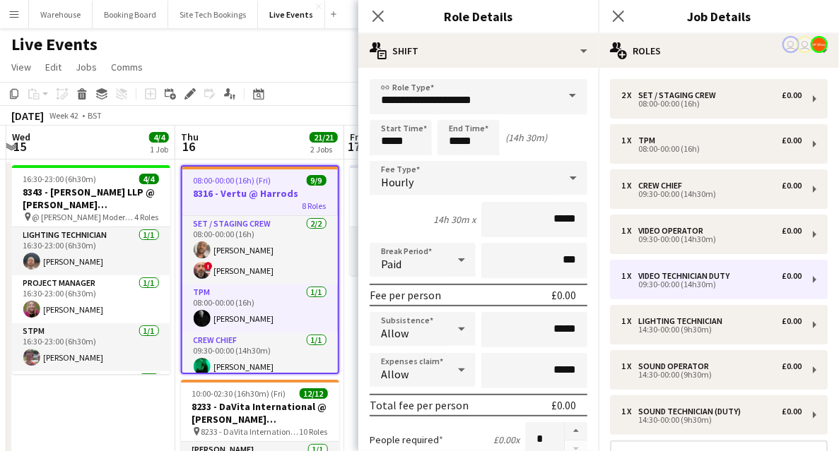
drag, startPoint x: 572, startPoint y: 427, endPoint x: 567, endPoint y: 415, distance: 13.0
click at [572, 427] on button "button" at bounding box center [575, 431] width 23 height 18
type input "*"
click at [381, 15] on icon "Close pop-in" at bounding box center [377, 15] width 13 height 13
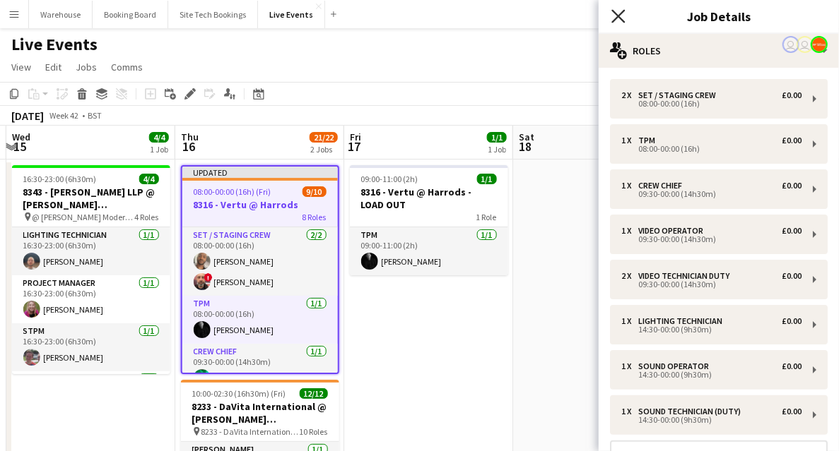
click at [617, 15] on icon at bounding box center [617, 15] width 13 height 13
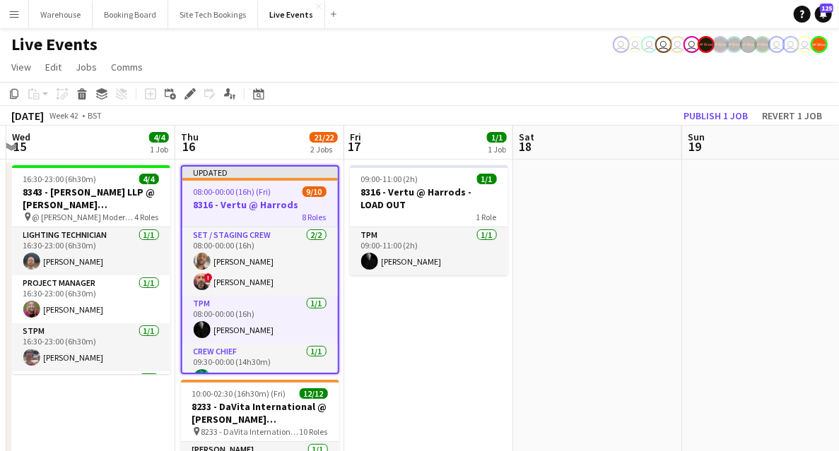
drag, startPoint x: 519, startPoint y: 408, endPoint x: 391, endPoint y: 371, distance: 132.4
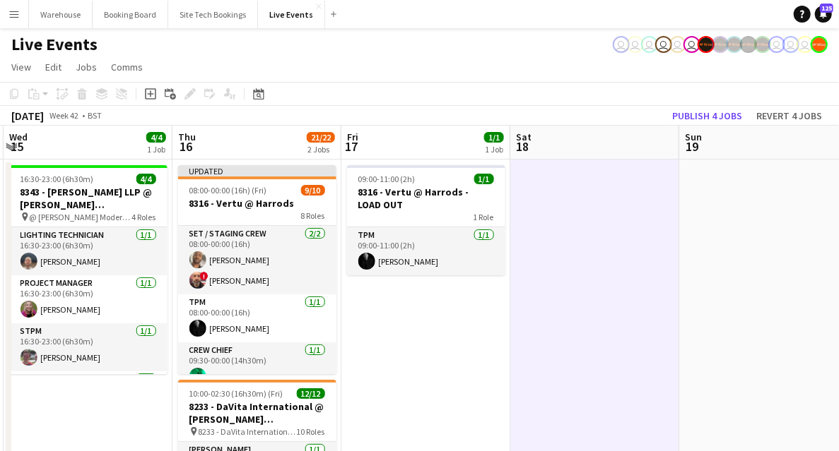
scroll to position [141, 0]
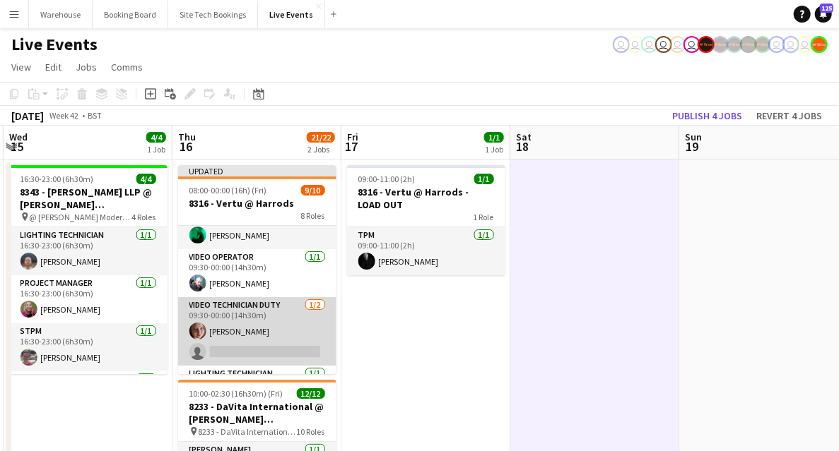
click at [271, 355] on app-card-role "Video Technician Duty [DATE] 09:30-00:00 (14h30m) [PERSON_NAME] single-neutral-…" at bounding box center [257, 331] width 158 height 69
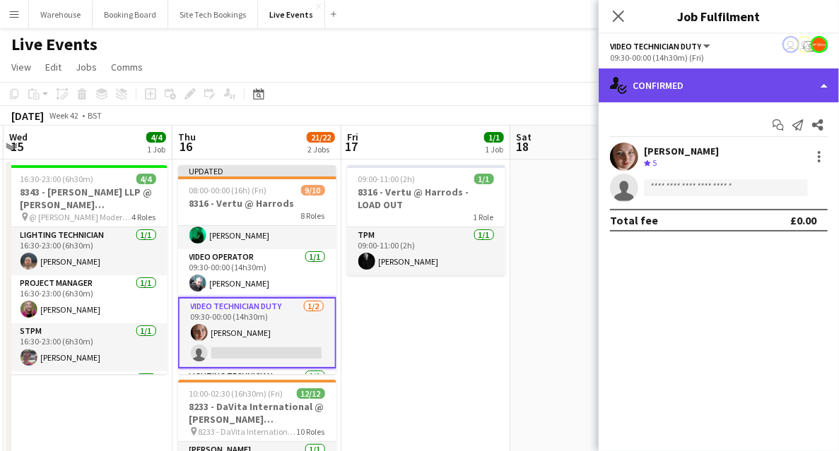
click at [697, 85] on div "single-neutral-actions-check-2 Confirmed" at bounding box center [718, 86] width 240 height 34
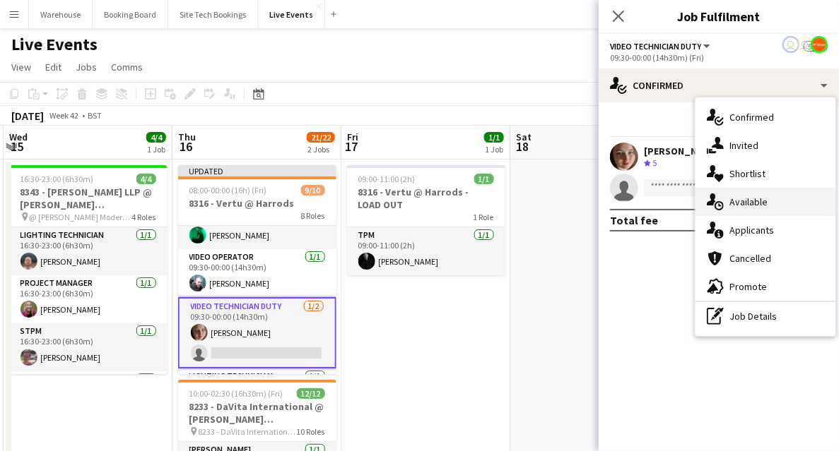
click at [763, 196] on span "Available" at bounding box center [748, 202] width 38 height 13
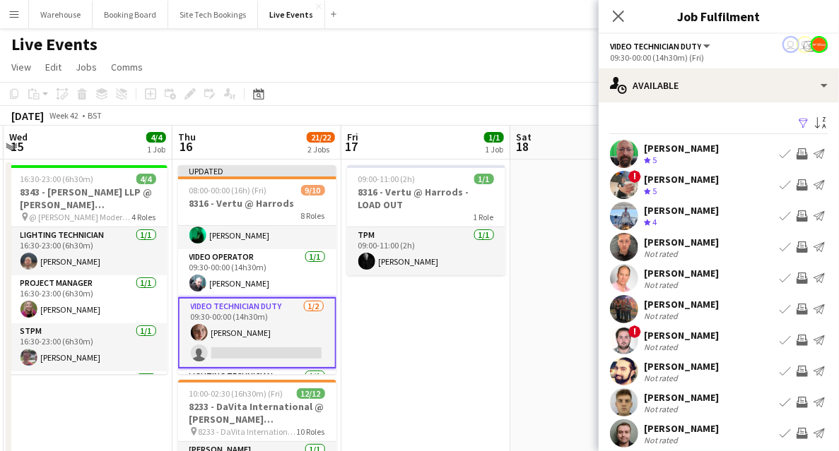
scroll to position [42, 0]
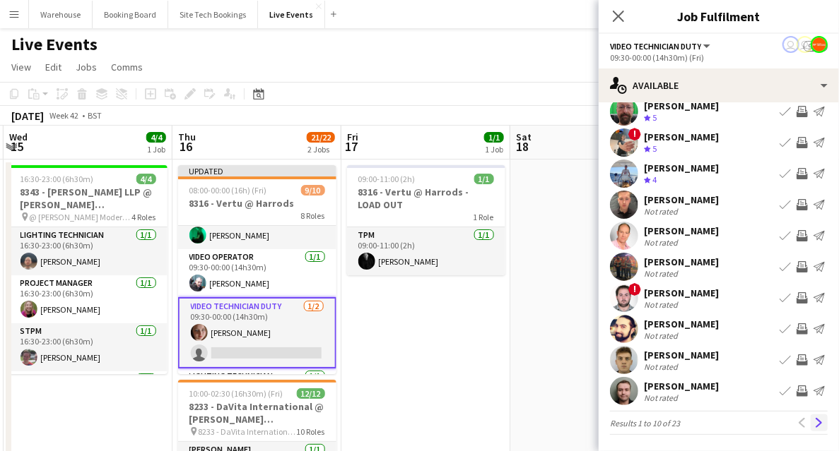
click at [814, 424] on app-icon "Next" at bounding box center [819, 423] width 10 height 10
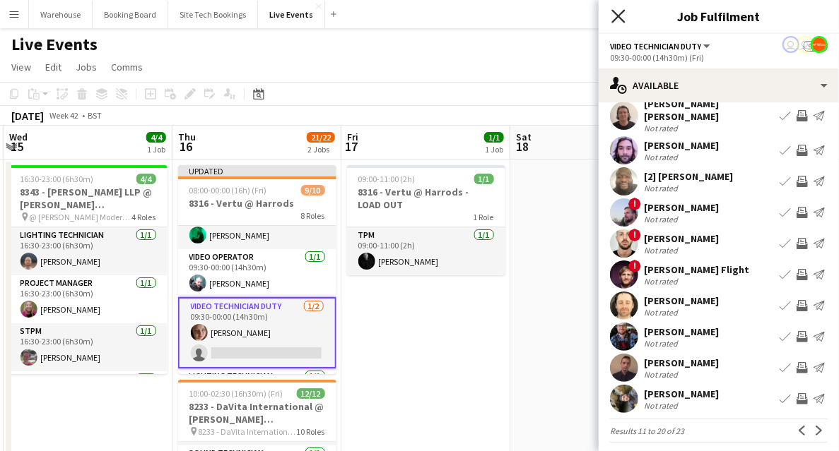
click at [621, 13] on icon at bounding box center [617, 15] width 13 height 13
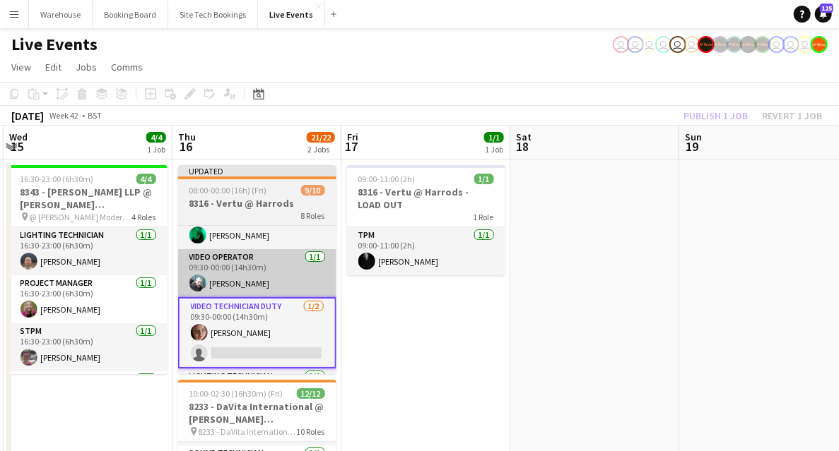
scroll to position [0, 505]
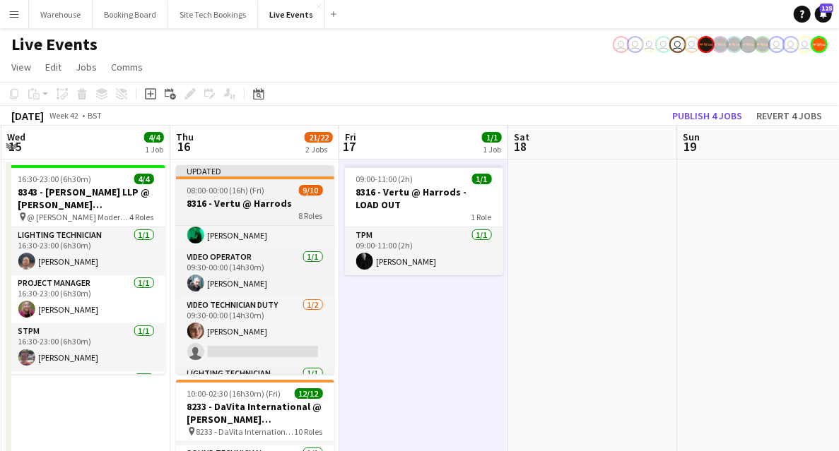
click at [253, 208] on h3 "8316 - Vertu @ Harrods" at bounding box center [255, 203] width 158 height 13
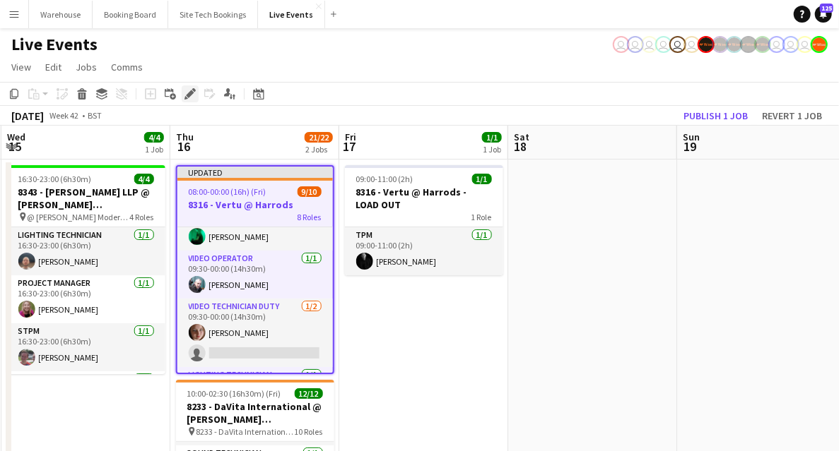
click at [185, 93] on icon "Edit" at bounding box center [189, 93] width 11 height 11
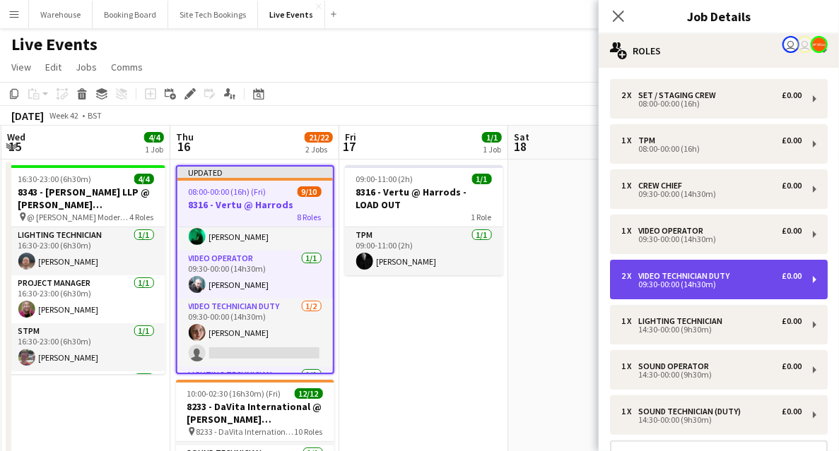
click at [711, 283] on div "09:30-00:00 (14h30m)" at bounding box center [711, 284] width 180 height 7
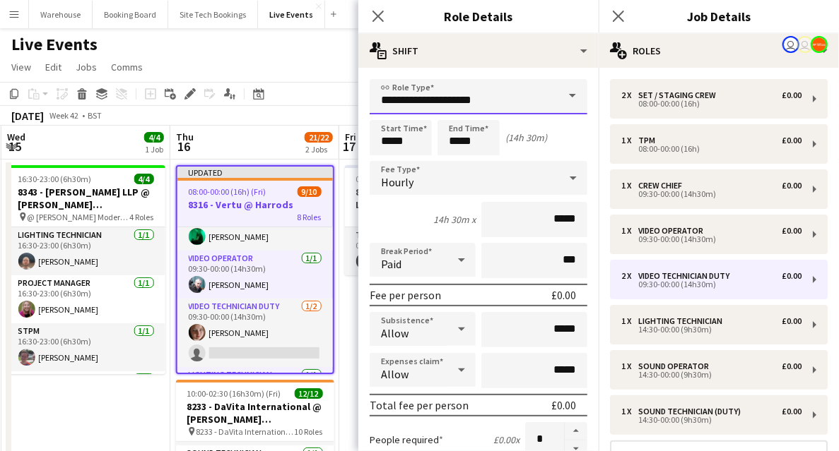
click at [456, 97] on input "**********" at bounding box center [478, 96] width 218 height 35
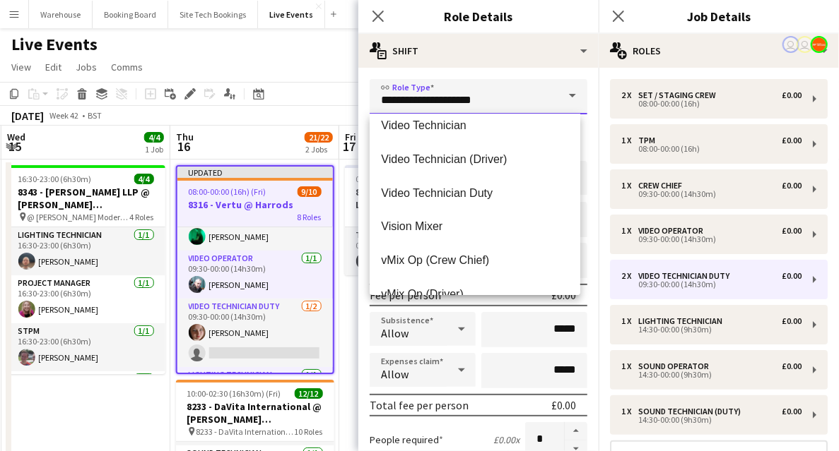
scroll to position [3579, 0]
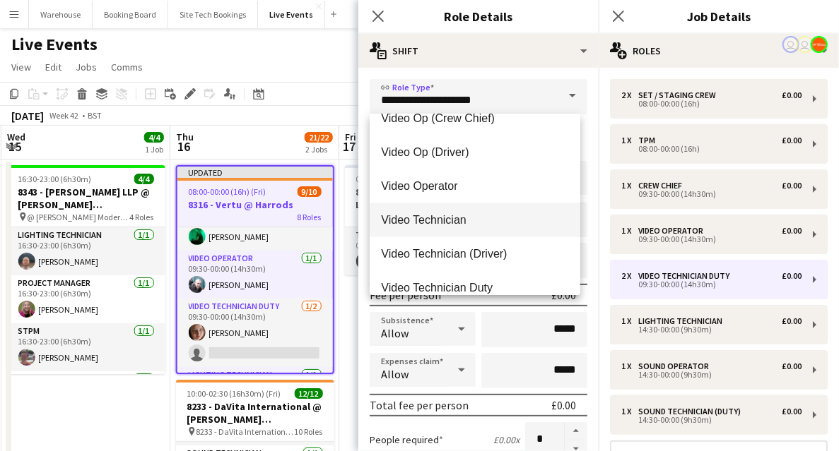
click at [441, 221] on span "Video Technician" at bounding box center [475, 219] width 188 height 13
type input "**********"
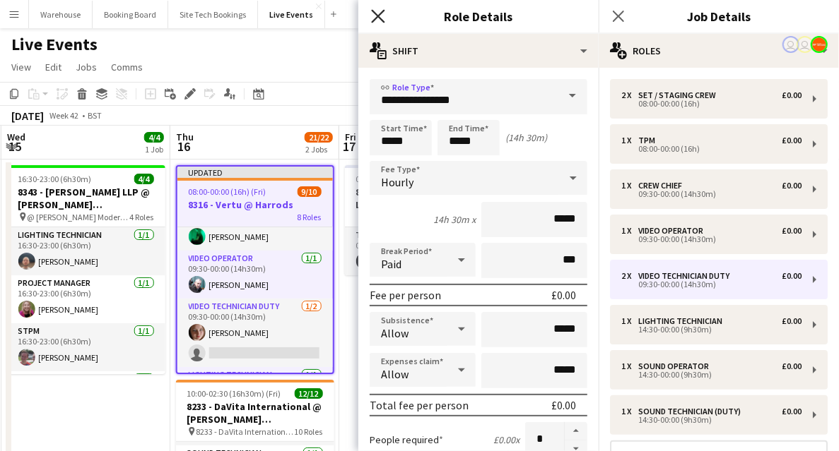
click at [383, 13] on icon "Close pop-in" at bounding box center [377, 15] width 13 height 13
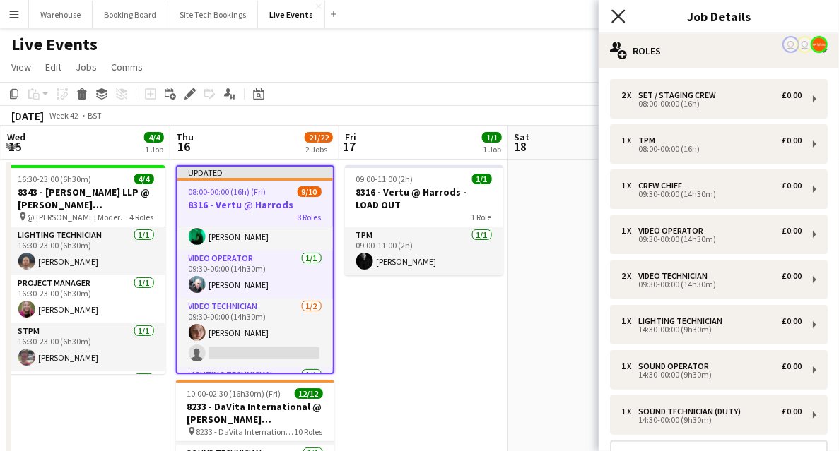
click at [622, 13] on icon at bounding box center [617, 15] width 13 height 13
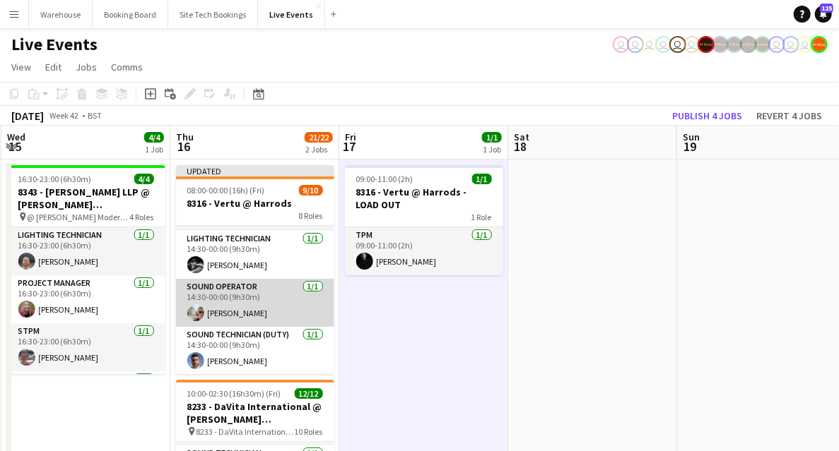
scroll to position [229, 0]
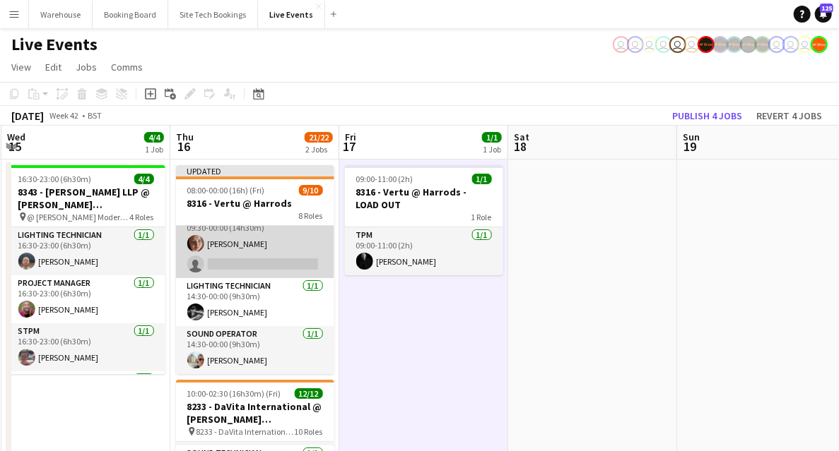
click at [229, 266] on app-card-role "Video Technician [DATE] 09:30-00:00 (14h30m) [PERSON_NAME] single-neutral-actio…" at bounding box center [255, 244] width 158 height 69
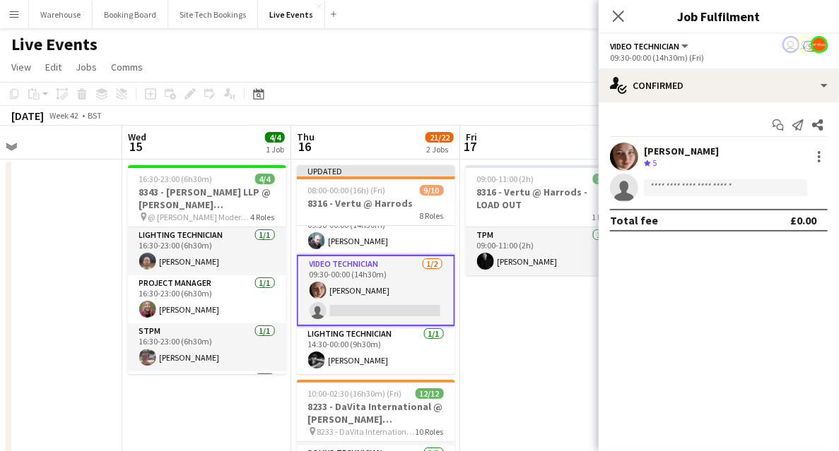
scroll to position [0, 554]
drag, startPoint x: 72, startPoint y: 411, endPoint x: 192, endPoint y: 384, distance: 123.1
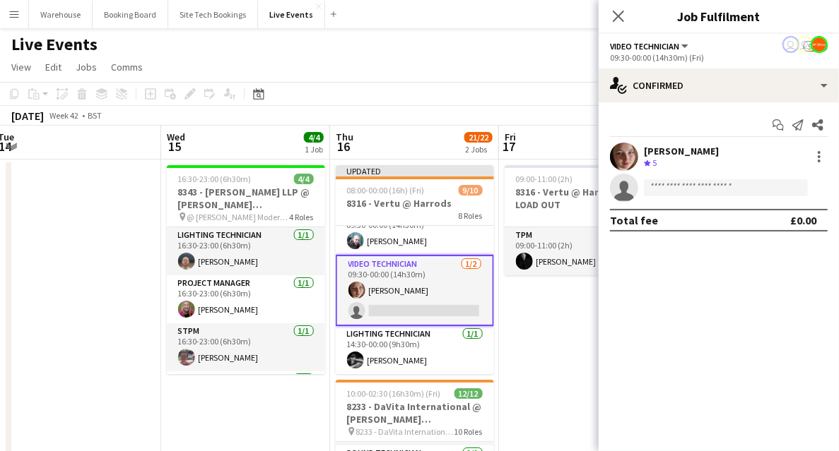
scroll to position [0, 564]
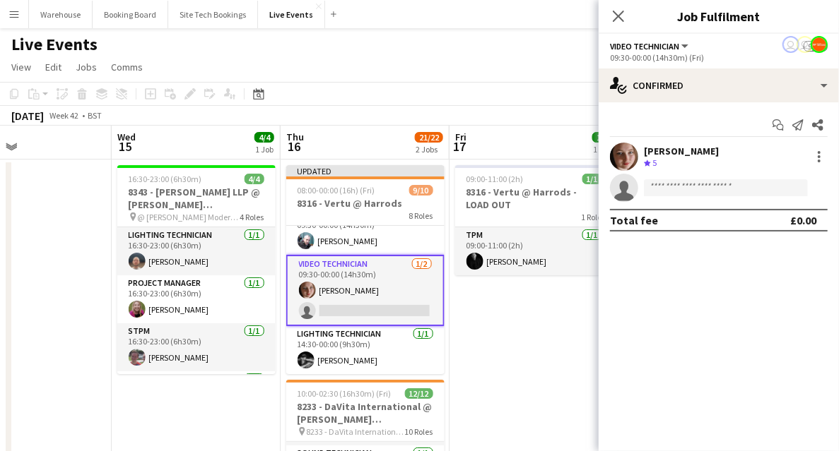
drag, startPoint x: 61, startPoint y: 312, endPoint x: 51, endPoint y: 320, distance: 12.6
click at [702, 189] on input at bounding box center [726, 187] width 164 height 17
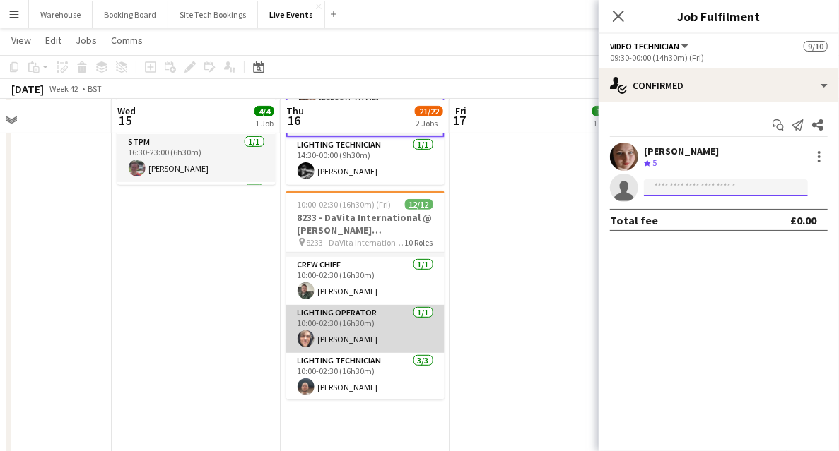
scroll to position [0, 0]
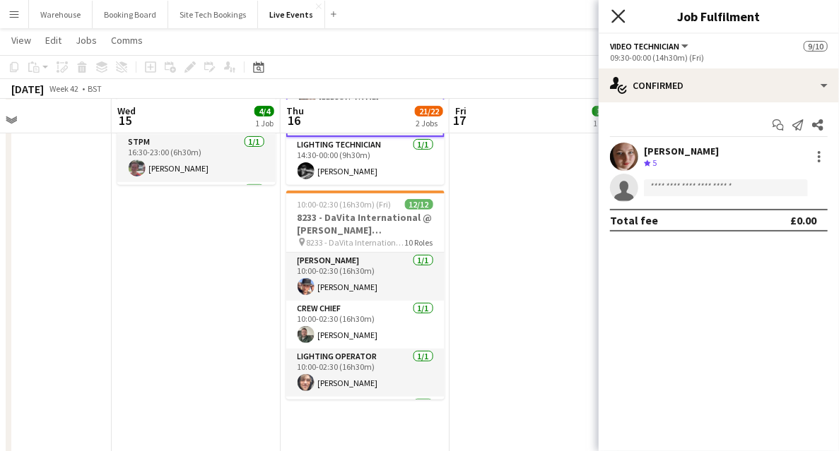
click at [620, 11] on icon "Close pop-in" at bounding box center [617, 15] width 13 height 13
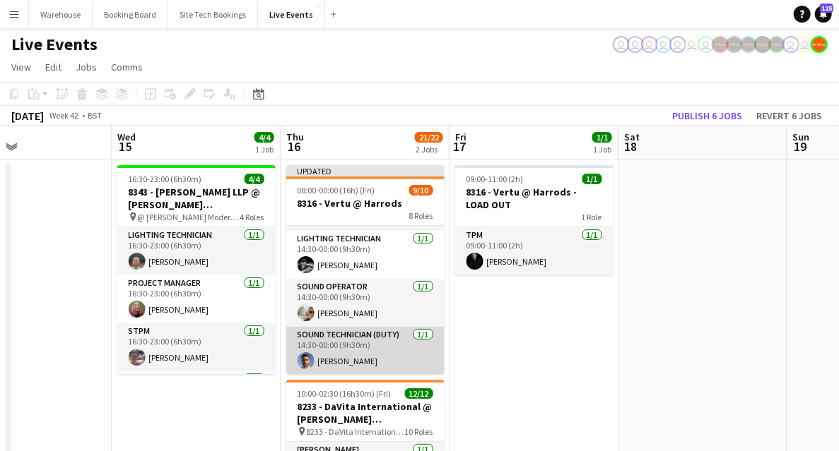
scroll to position [182, 0]
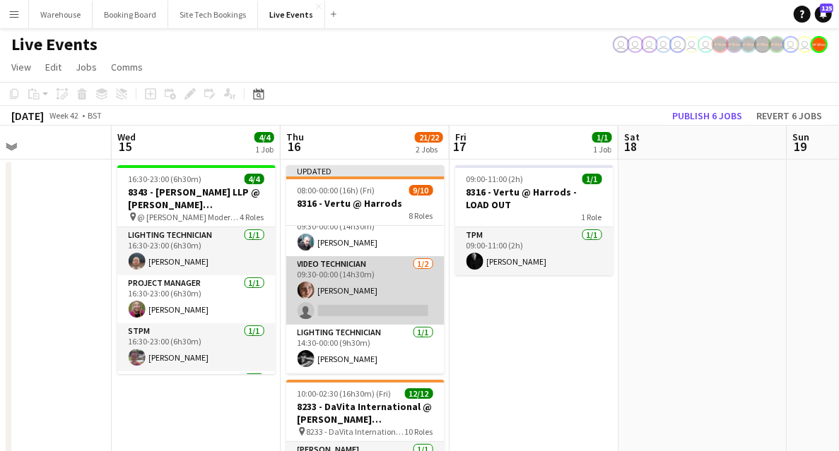
click at [358, 276] on app-card-role "Video Technician [DATE] 09:30-00:00 (14h30m) [PERSON_NAME] single-neutral-actio…" at bounding box center [365, 290] width 158 height 69
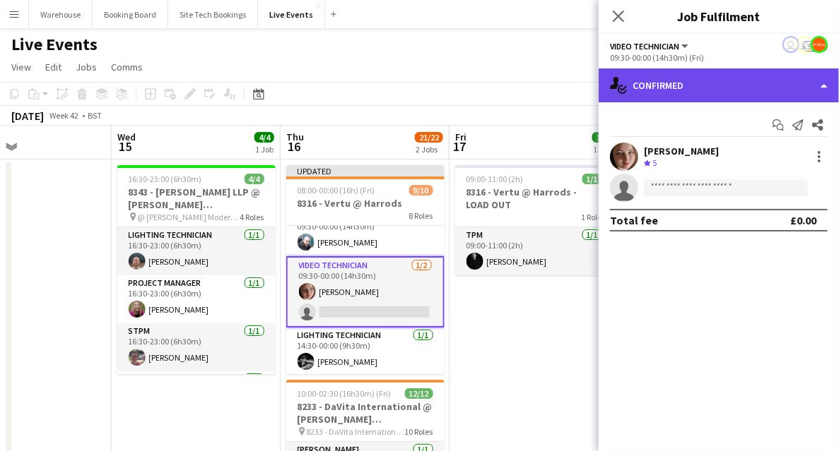
click at [690, 69] on div "single-neutral-actions-check-2 Confirmed" at bounding box center [718, 86] width 240 height 34
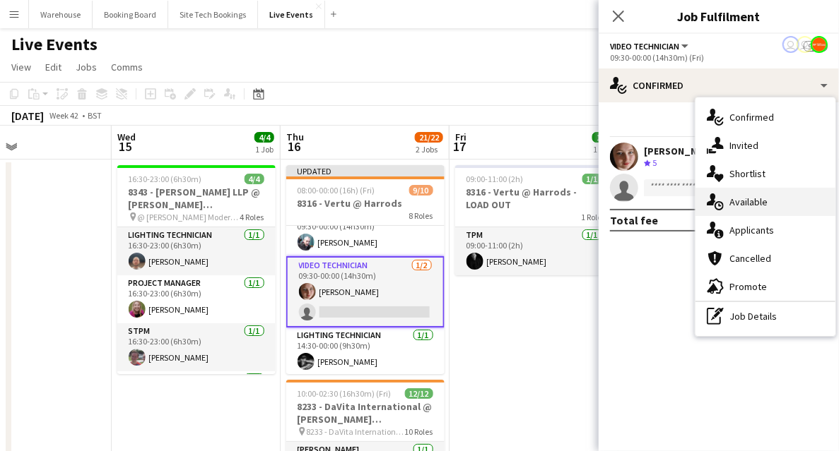
click at [739, 204] on span "Available" at bounding box center [748, 202] width 38 height 13
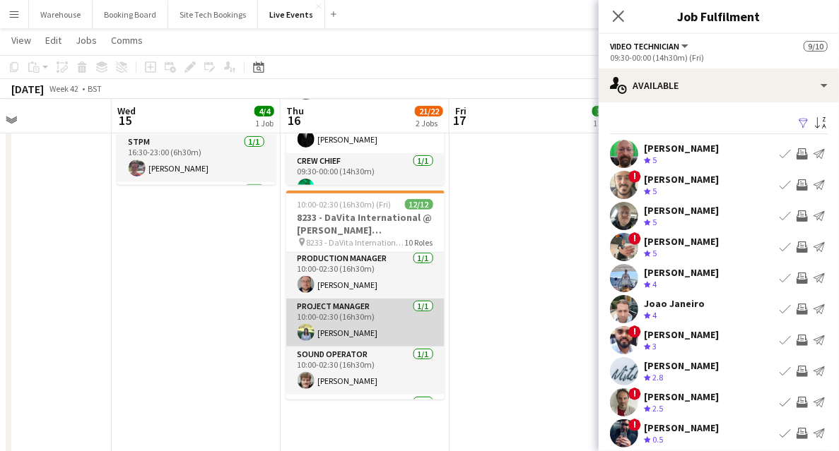
scroll to position [283, 0]
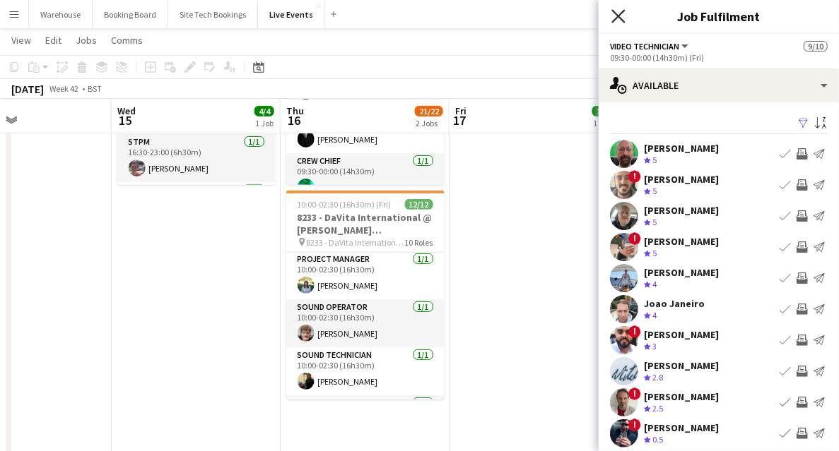
click at [615, 18] on icon "Close pop-in" at bounding box center [617, 15] width 13 height 13
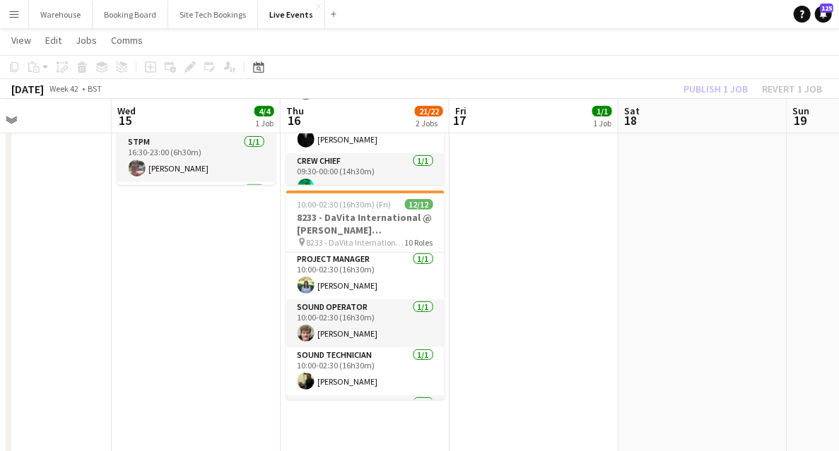
drag, startPoint x: 497, startPoint y: 262, endPoint x: 479, endPoint y: 280, distance: 25.5
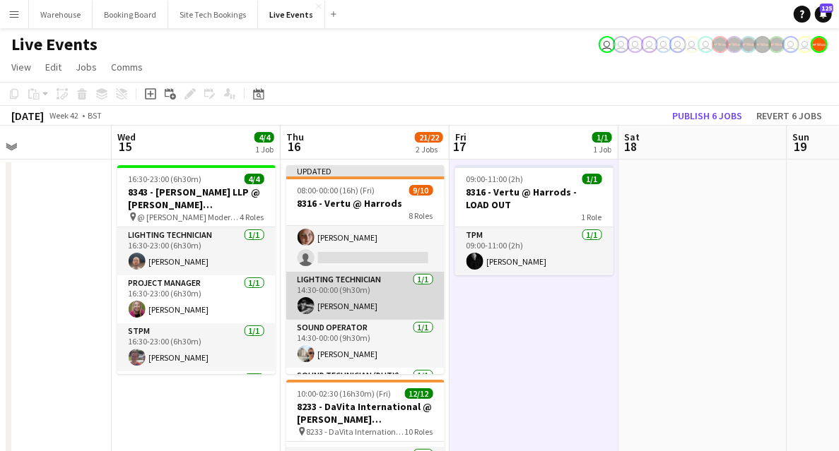
scroll to position [188, 0]
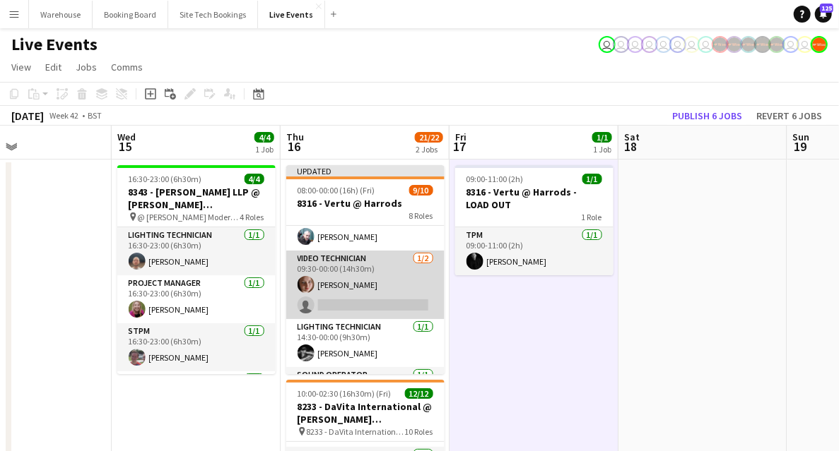
click at [366, 262] on app-card-role "Video Technician [DATE] 09:30-00:00 (14h30m) [PERSON_NAME] single-neutral-actio…" at bounding box center [365, 285] width 158 height 69
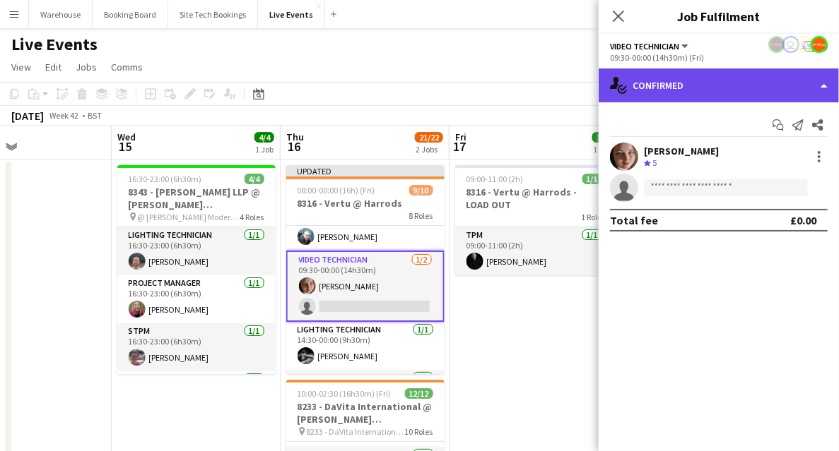
click at [705, 89] on div "single-neutral-actions-check-2 Confirmed" at bounding box center [718, 86] width 240 height 34
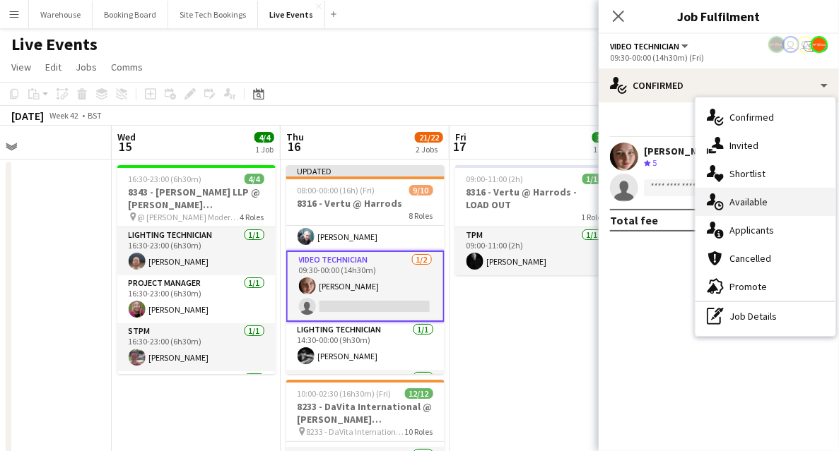
click at [762, 196] on span "Available" at bounding box center [748, 202] width 38 height 13
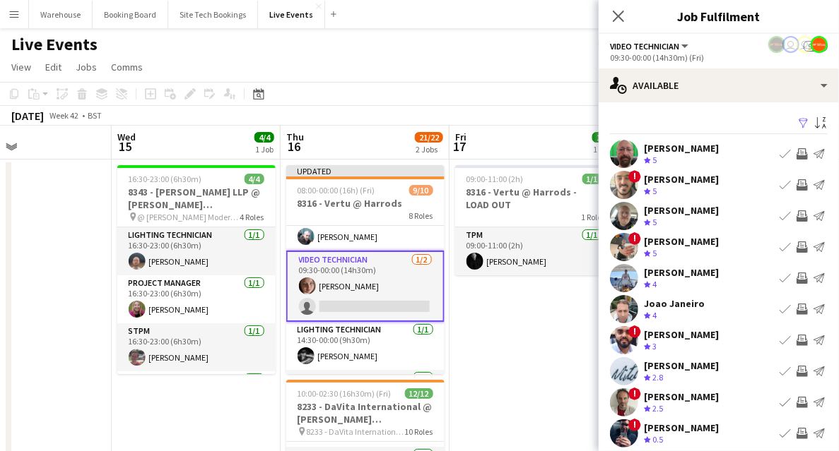
scroll to position [42, 0]
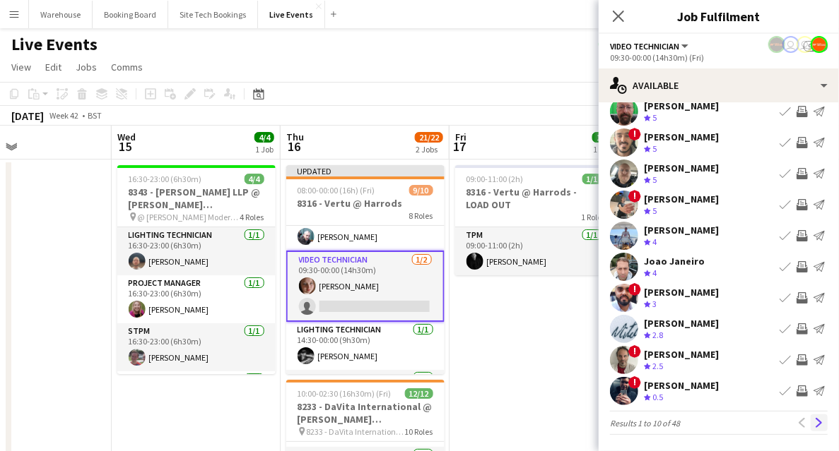
click at [814, 422] on app-icon "Next" at bounding box center [819, 423] width 10 height 10
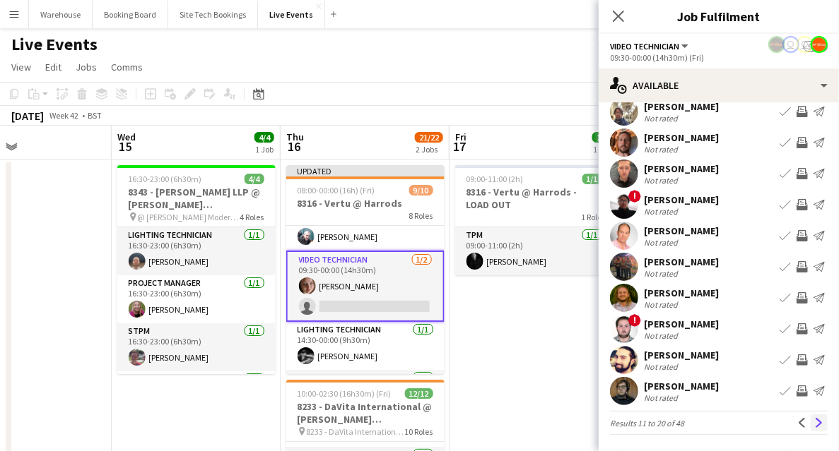
click at [815, 418] on app-icon "Next" at bounding box center [819, 423] width 10 height 10
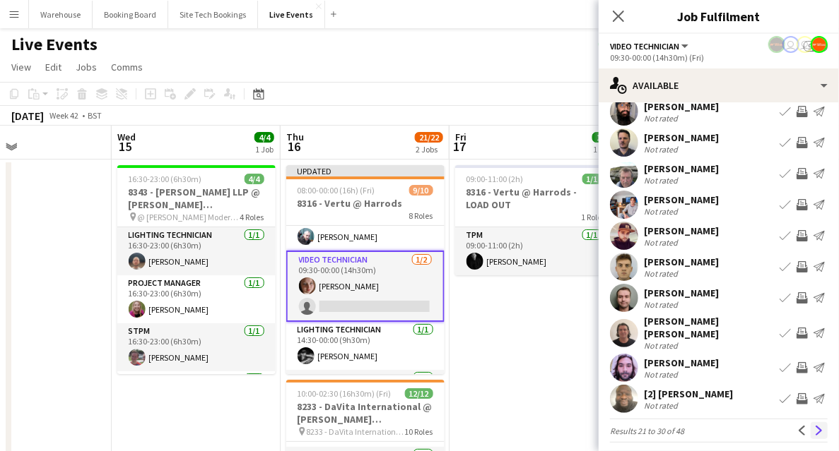
click at [814, 426] on app-icon "Next" at bounding box center [819, 431] width 10 height 10
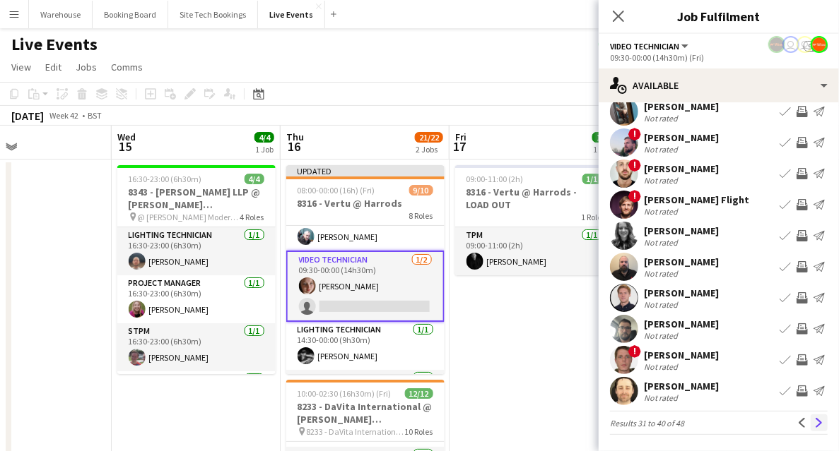
click at [814, 420] on app-icon "Next" at bounding box center [819, 423] width 10 height 10
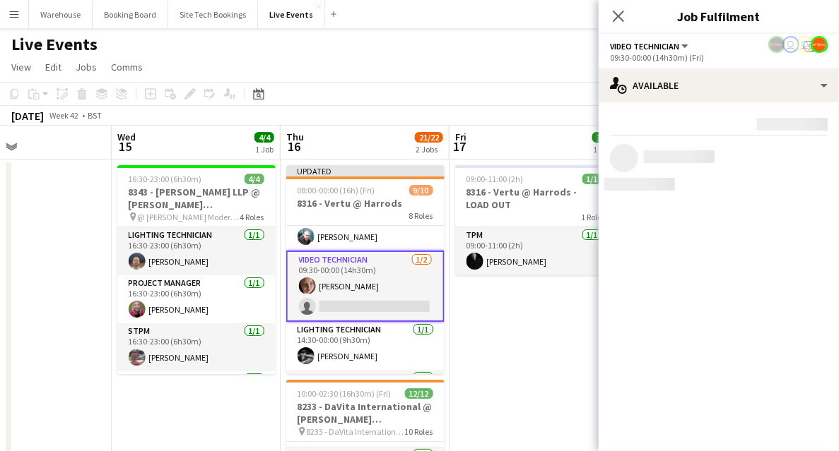
scroll to position [0, 0]
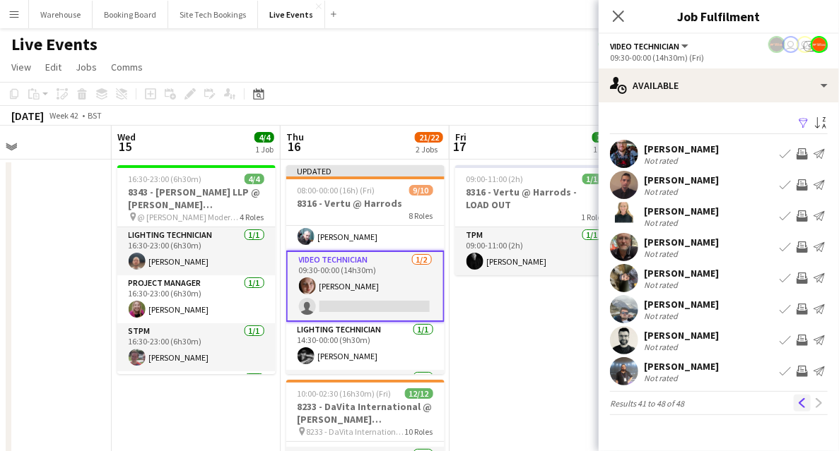
click at [800, 405] on app-icon "Previous" at bounding box center [802, 403] width 10 height 10
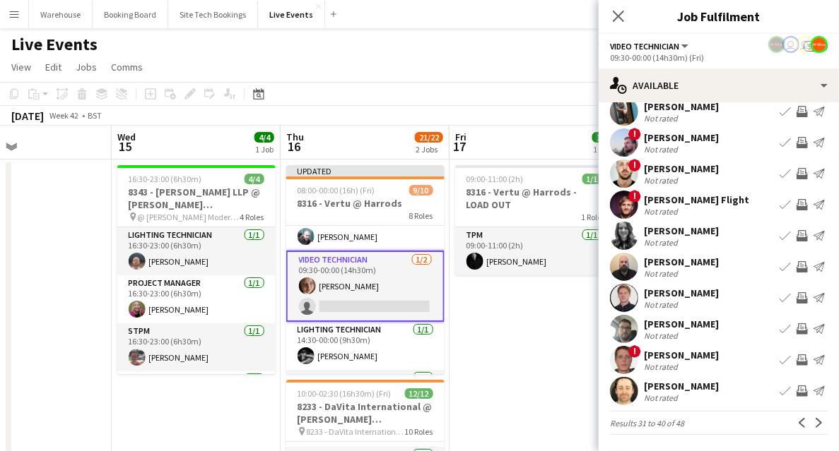
click at [797, 392] on app-icon "Invite crew" at bounding box center [801, 391] width 11 height 11
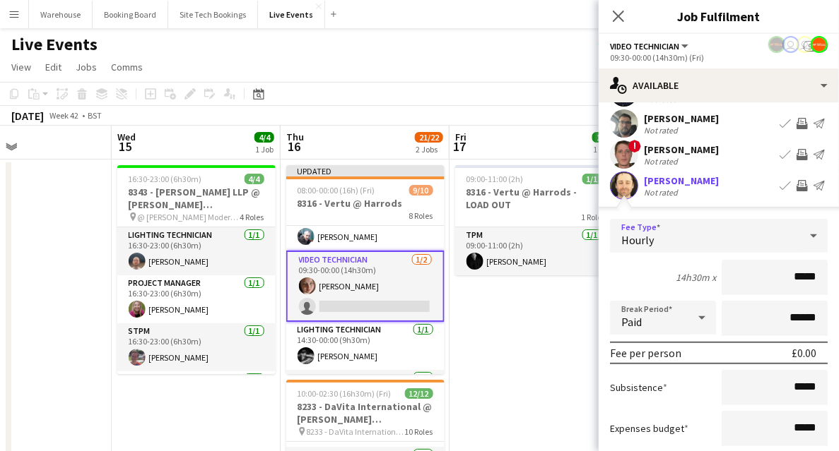
click at [653, 230] on div "Hourly" at bounding box center [704, 236] width 189 height 34
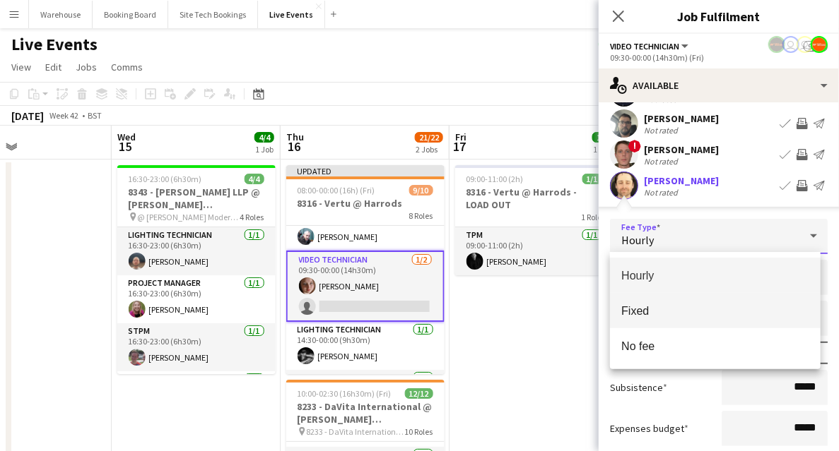
click at [649, 312] on span "Fixed" at bounding box center [715, 310] width 188 height 13
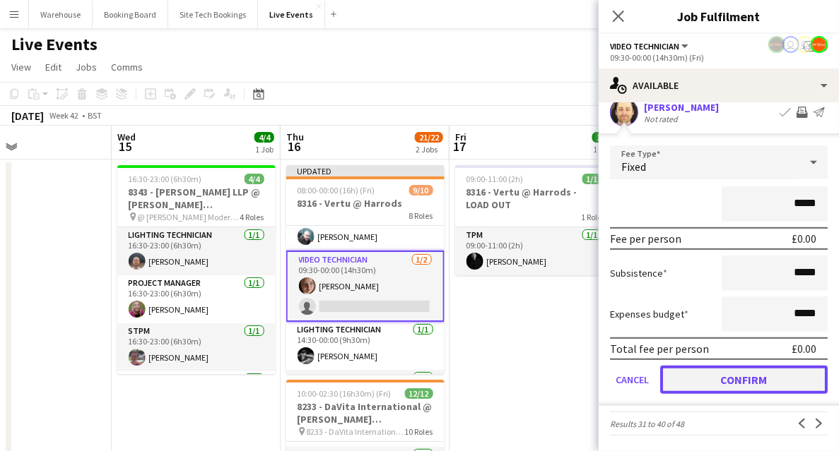
click at [704, 382] on button "Confirm" at bounding box center [743, 380] width 167 height 28
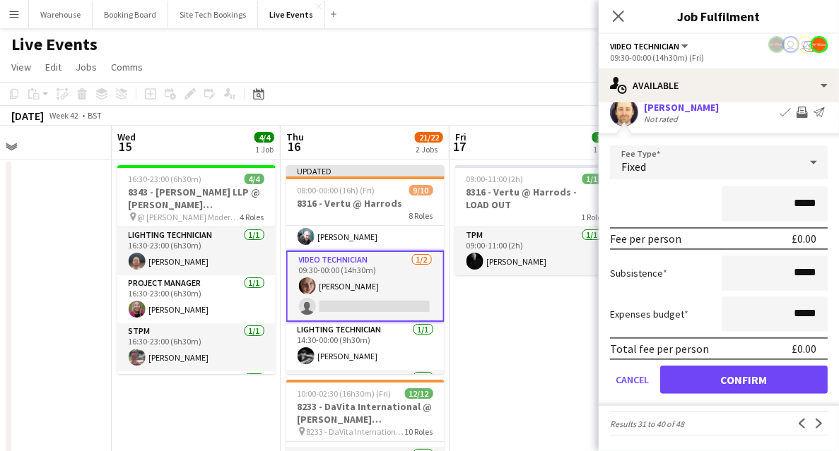
scroll to position [42, 0]
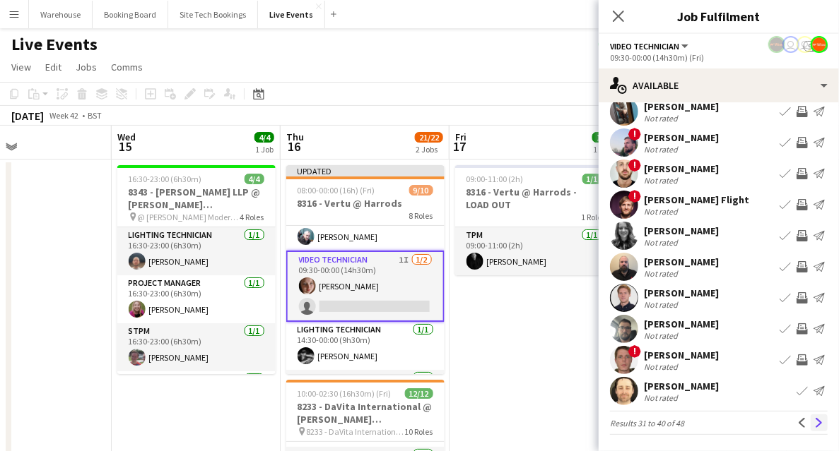
click at [814, 420] on app-icon "Next" at bounding box center [819, 423] width 10 height 10
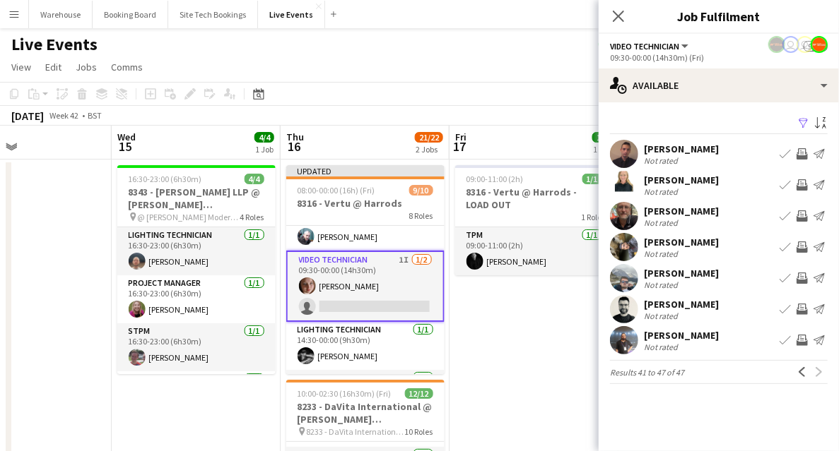
click at [798, 372] on app-icon "Previous" at bounding box center [802, 372] width 10 height 10
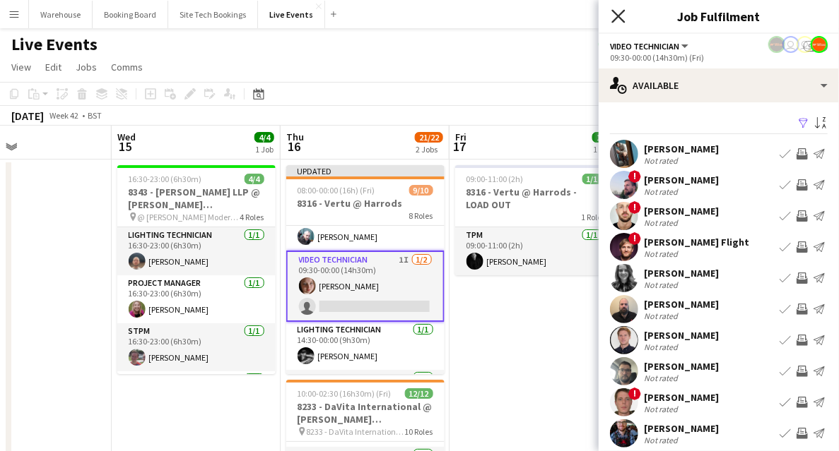
click at [616, 15] on icon at bounding box center [617, 15] width 13 height 13
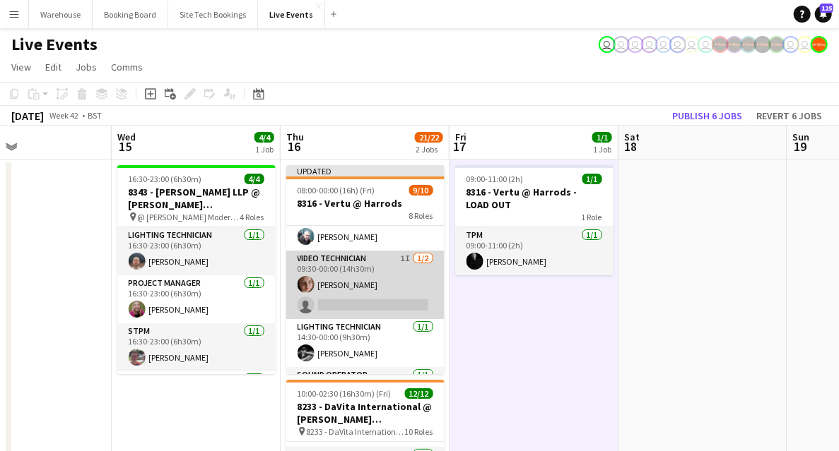
click at [359, 263] on app-card-role "Video Technician 1I [DATE] 09:30-00:00 (14h30m) [PERSON_NAME] single-neutral-ac…" at bounding box center [365, 285] width 158 height 69
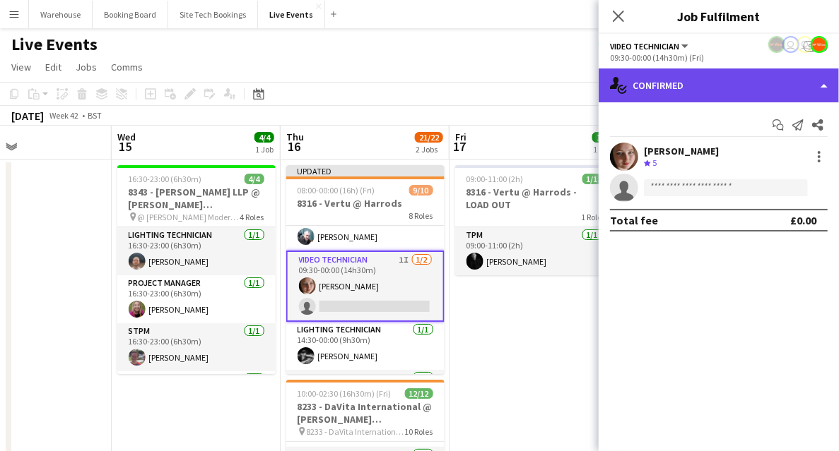
click at [711, 100] on div "single-neutral-actions-check-2 Confirmed" at bounding box center [718, 86] width 240 height 34
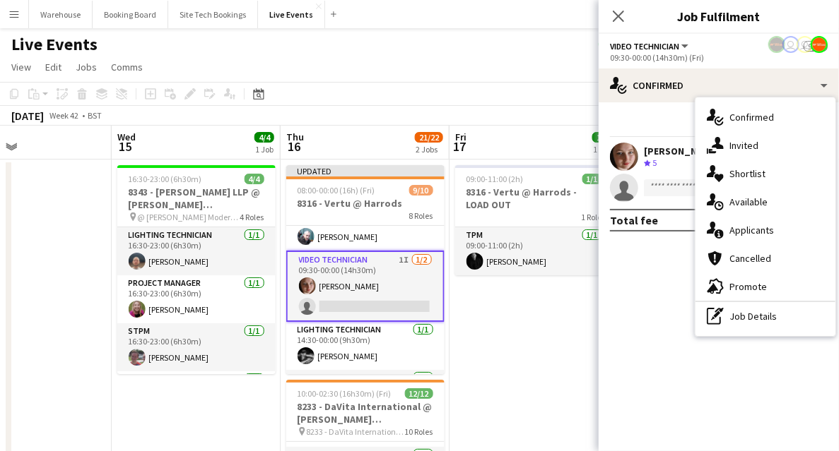
click at [730, 144] on span "Invited" at bounding box center [743, 145] width 29 height 13
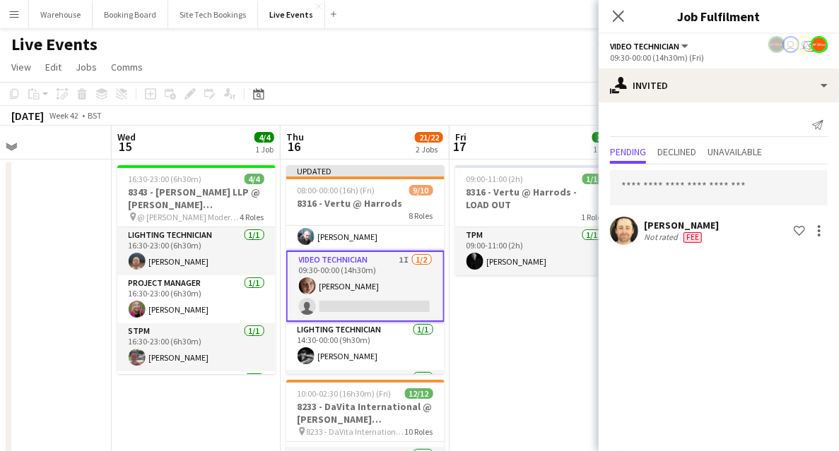
click at [822, 241] on div "[PERSON_NAME] Not rated Fee Shortlist crew" at bounding box center [718, 231] width 240 height 28
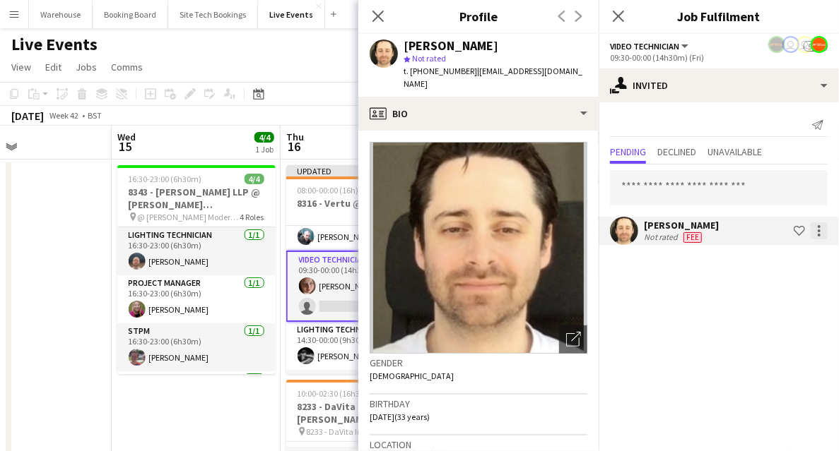
click at [820, 228] on div at bounding box center [818, 231] width 17 height 17
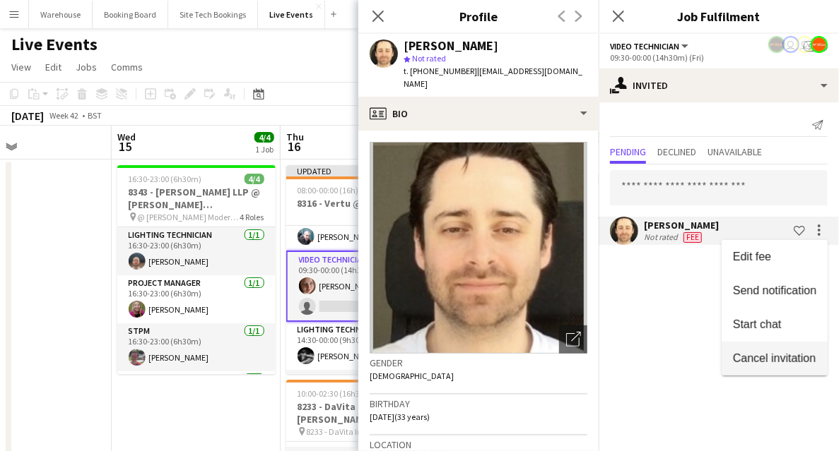
click at [753, 353] on span "Cancel invitation" at bounding box center [774, 358] width 83 height 12
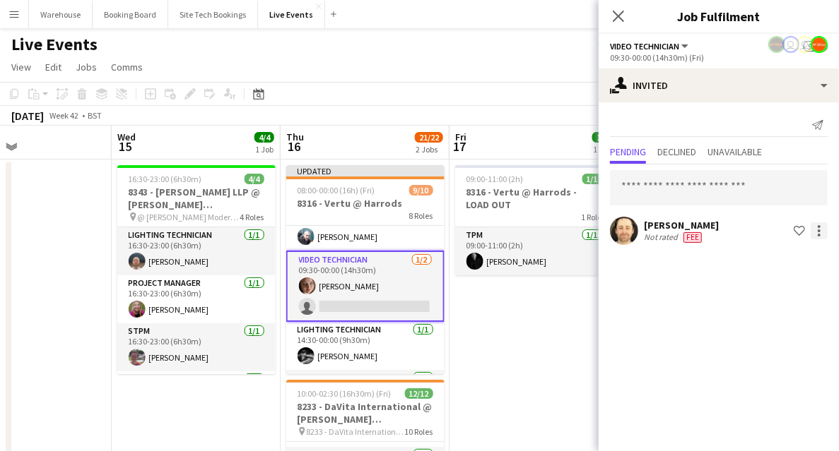
click at [823, 230] on div at bounding box center [818, 231] width 17 height 17
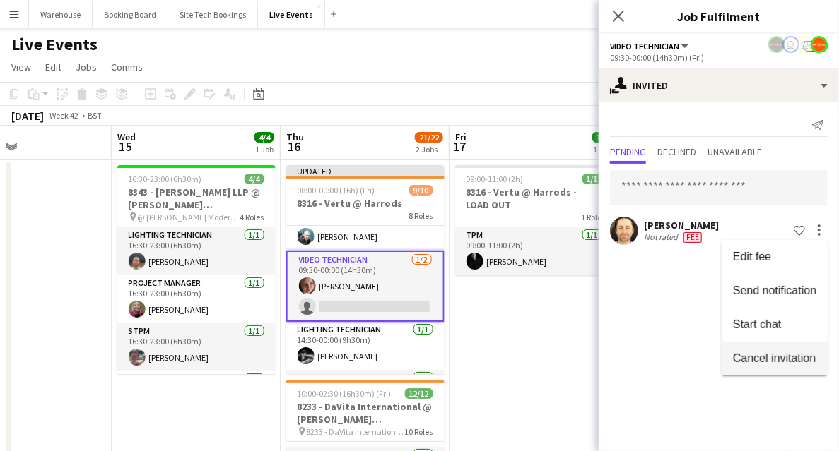
click at [754, 357] on span "Cancel invitation" at bounding box center [774, 358] width 83 height 12
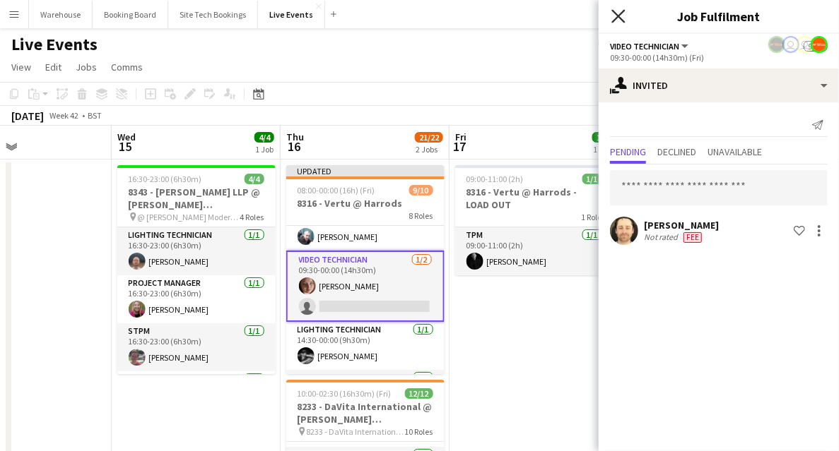
click at [620, 13] on icon "Close pop-in" at bounding box center [617, 15] width 13 height 13
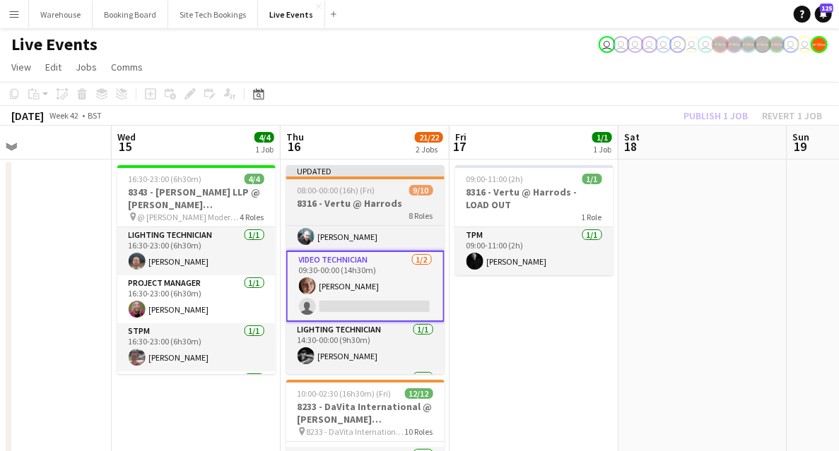
drag, startPoint x: 555, startPoint y: 345, endPoint x: 433, endPoint y: 298, distance: 131.1
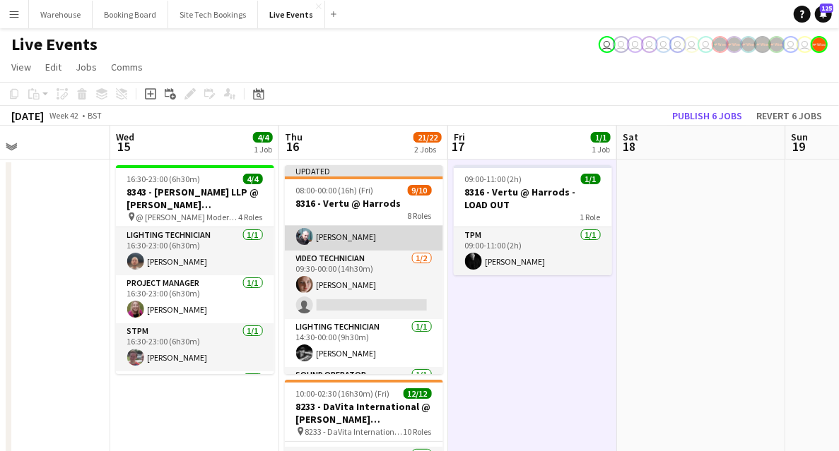
click at [360, 268] on app-card-role "Video Technician [DATE] 09:30-00:00 (14h30m) [PERSON_NAME] single-neutral-actio…" at bounding box center [364, 285] width 158 height 69
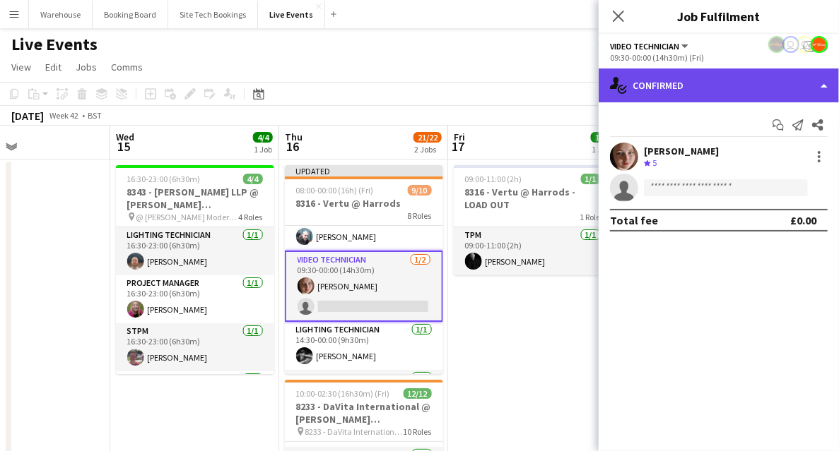
click at [668, 78] on div "single-neutral-actions-check-2 Confirmed" at bounding box center [718, 86] width 240 height 34
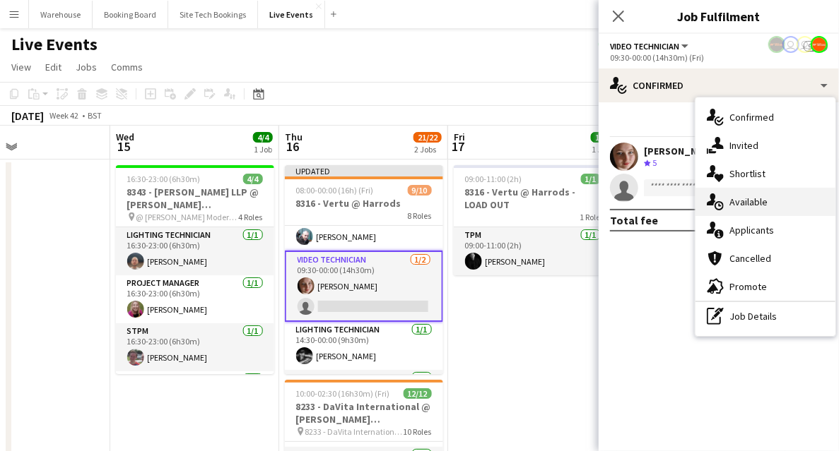
click at [747, 195] on div "single-neutral-actions-upload Available" at bounding box center [765, 202] width 140 height 28
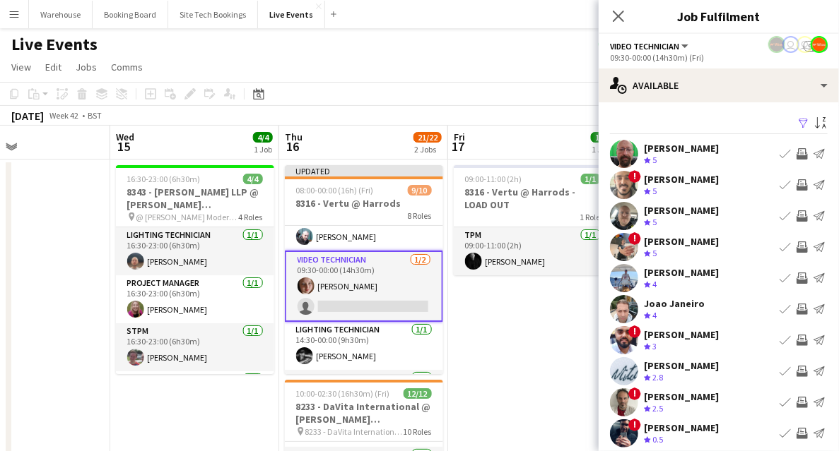
scroll to position [42, 0]
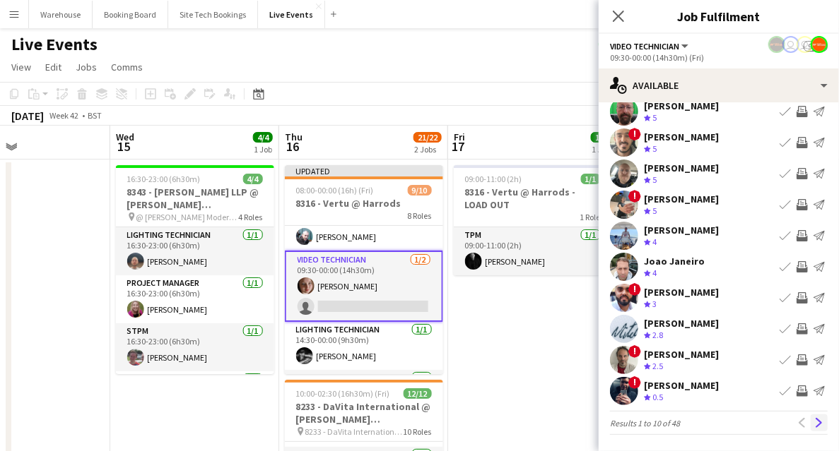
click at [814, 425] on app-icon "Next" at bounding box center [819, 423] width 10 height 10
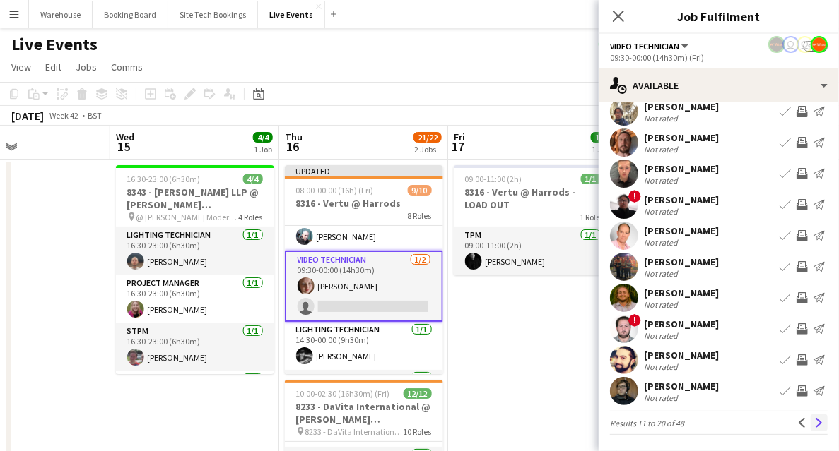
click at [814, 427] on app-icon "Next" at bounding box center [819, 423] width 10 height 10
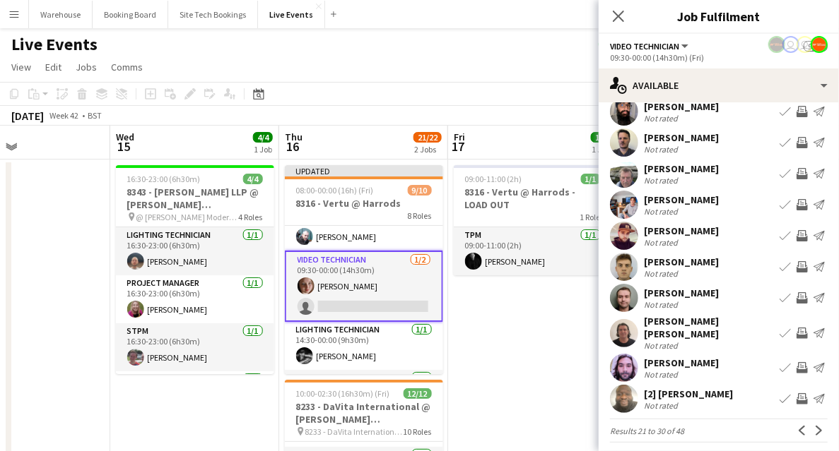
click at [815, 432] on app-pager "Results 21 to 30 of 48 Previous Next" at bounding box center [719, 431] width 218 height 24
click at [817, 426] on button "Next" at bounding box center [818, 430] width 17 height 17
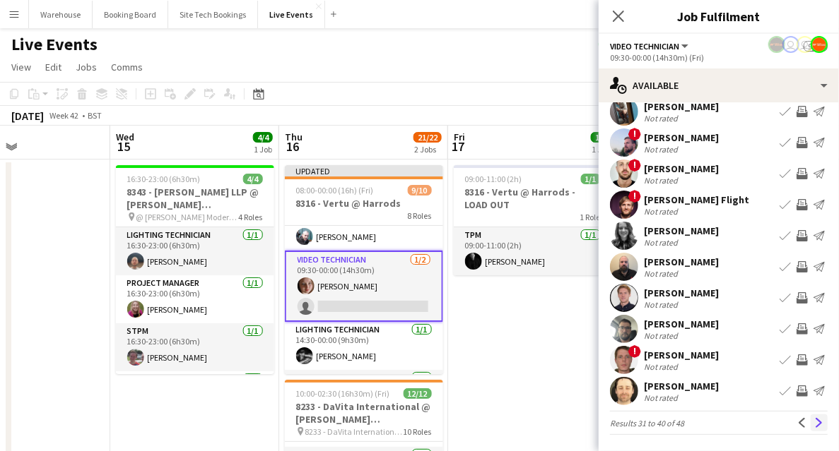
click at [814, 422] on app-icon "Next" at bounding box center [819, 423] width 10 height 10
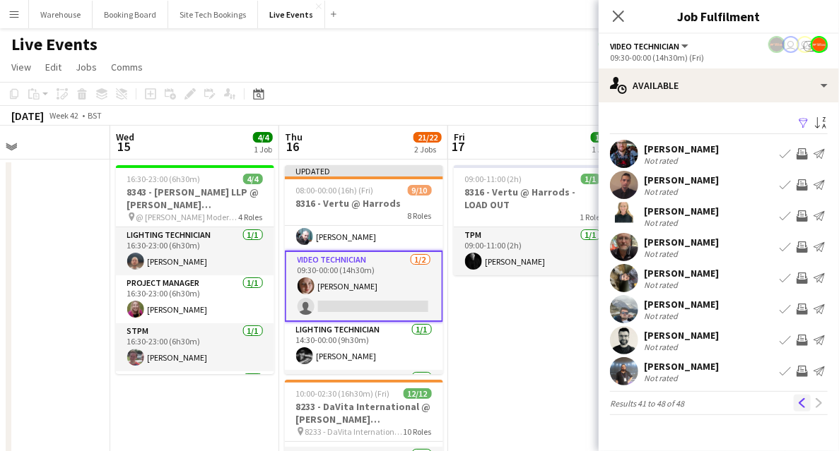
click at [807, 405] on button "Previous" at bounding box center [801, 403] width 17 height 17
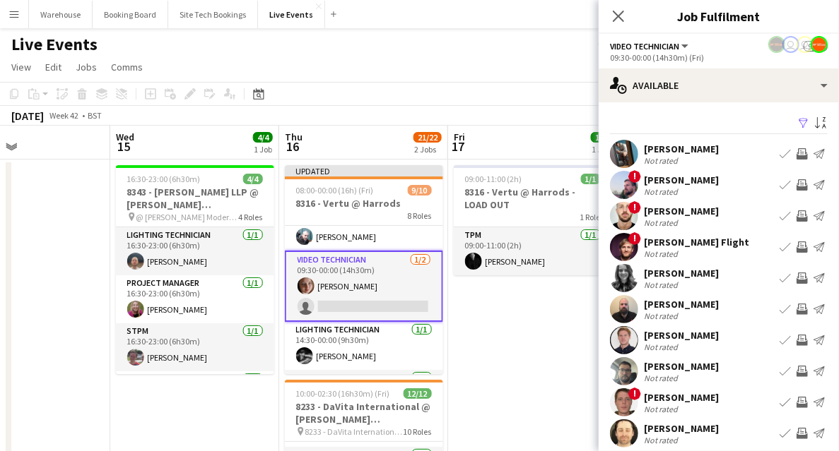
click at [798, 155] on app-icon "Invite crew" at bounding box center [801, 153] width 11 height 11
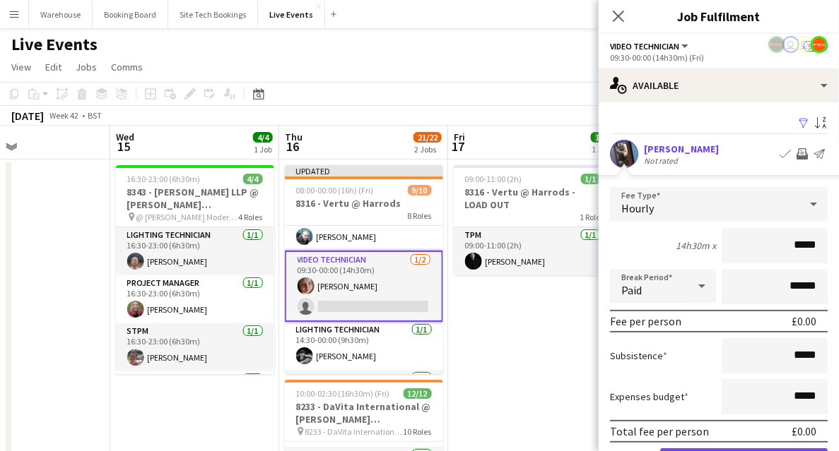
scroll to position [188, 0]
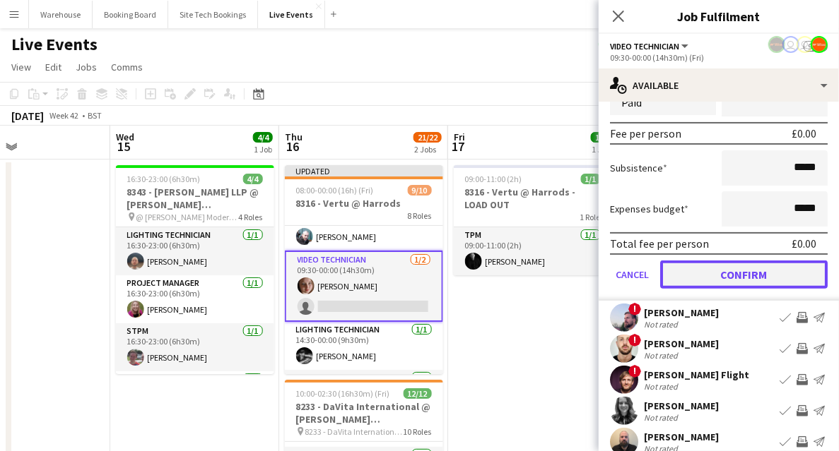
click at [706, 277] on button "Confirm" at bounding box center [743, 275] width 167 height 28
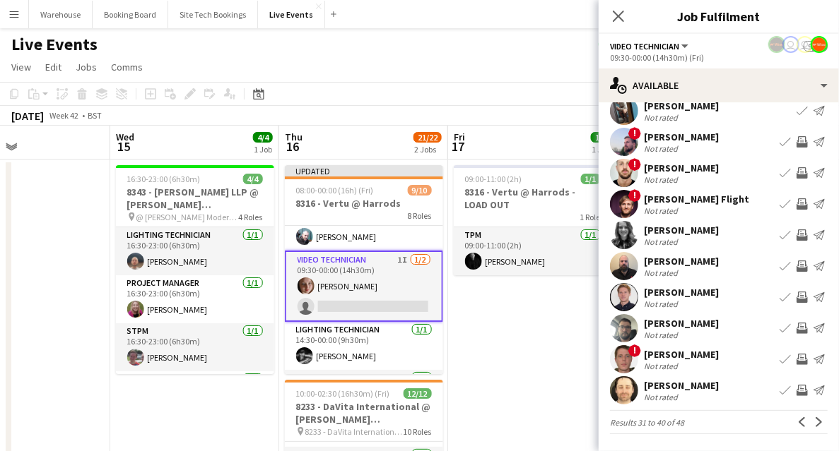
scroll to position [42, 0]
click at [613, 18] on icon "Close pop-in" at bounding box center [617, 15] width 13 height 13
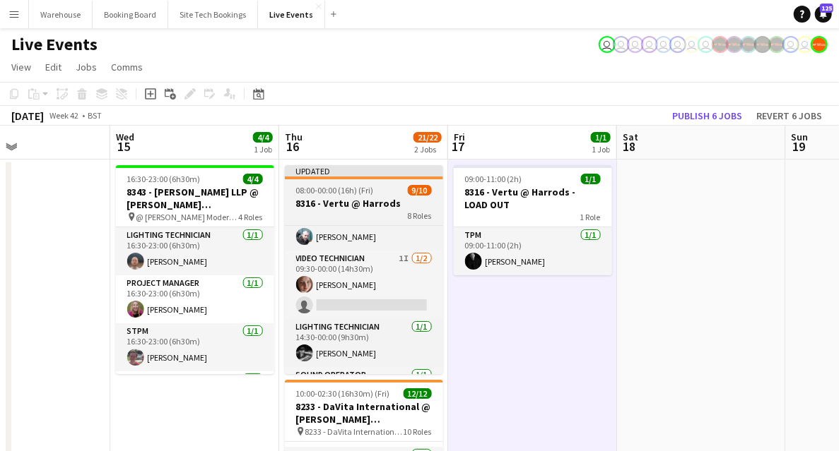
click at [370, 201] on h3 "8316 - Vertu @ Harrods" at bounding box center [364, 203] width 158 height 13
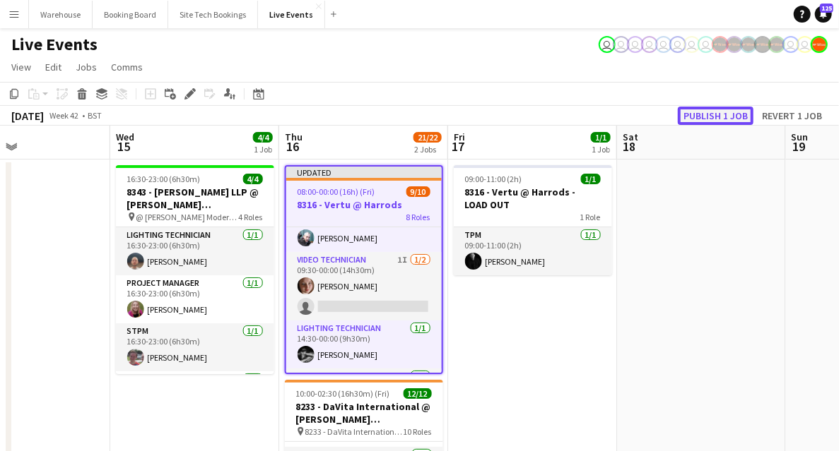
click at [685, 114] on button "Publish 1 job" at bounding box center [716, 116] width 76 height 18
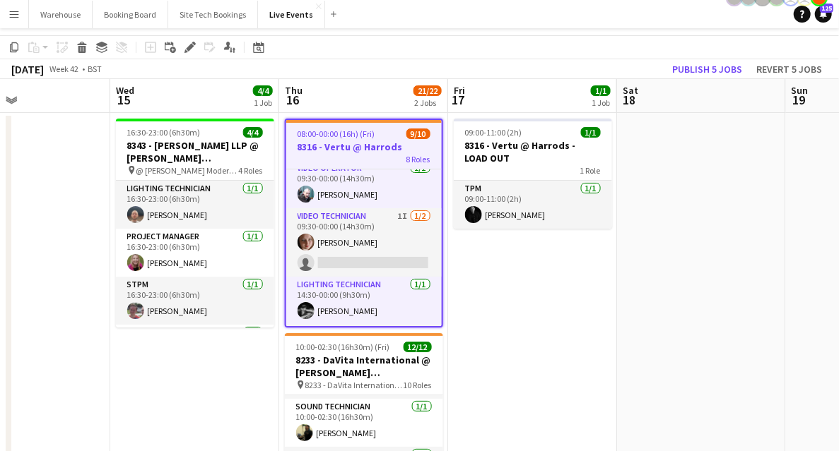
scroll to position [0, 0]
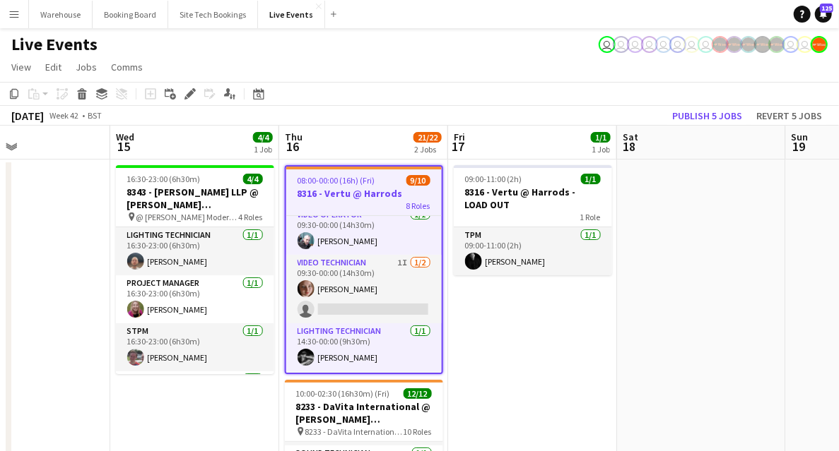
click at [372, 191] on h3 "8316 - Vertu @ Harrods" at bounding box center [363, 193] width 155 height 13
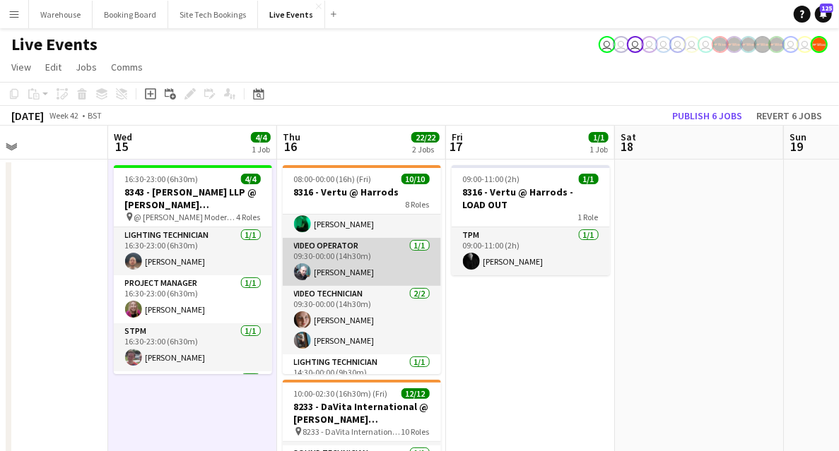
scroll to position [188, 0]
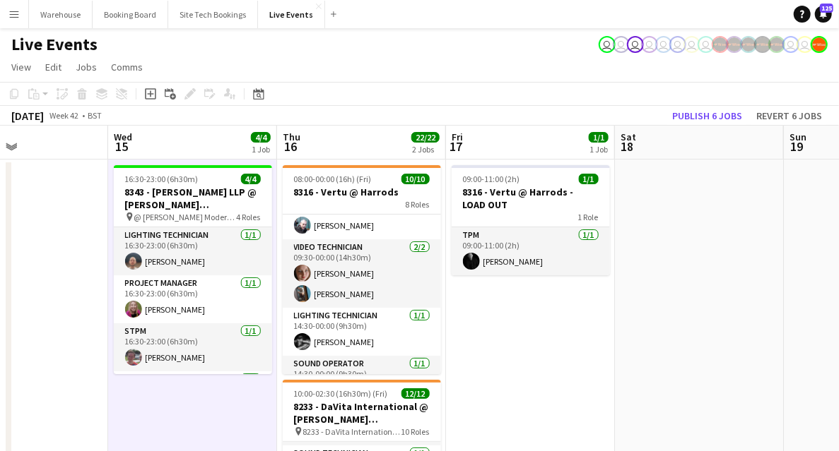
drag, startPoint x: 528, startPoint y: 366, endPoint x: 520, endPoint y: 366, distance: 8.5
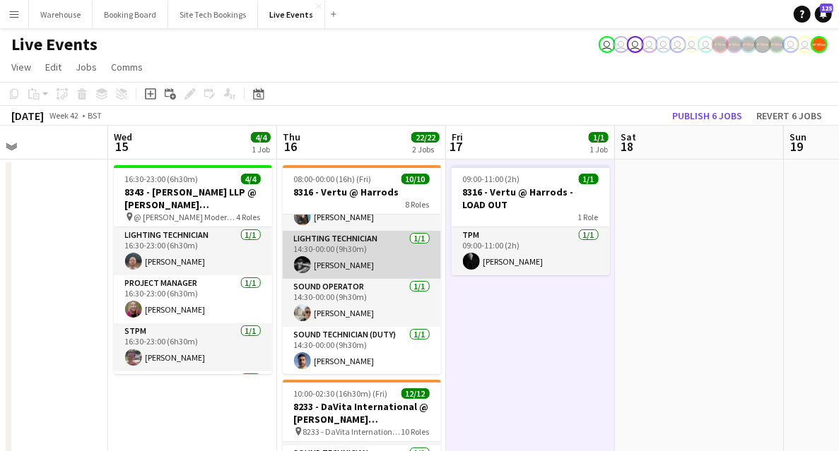
scroll to position [0, 0]
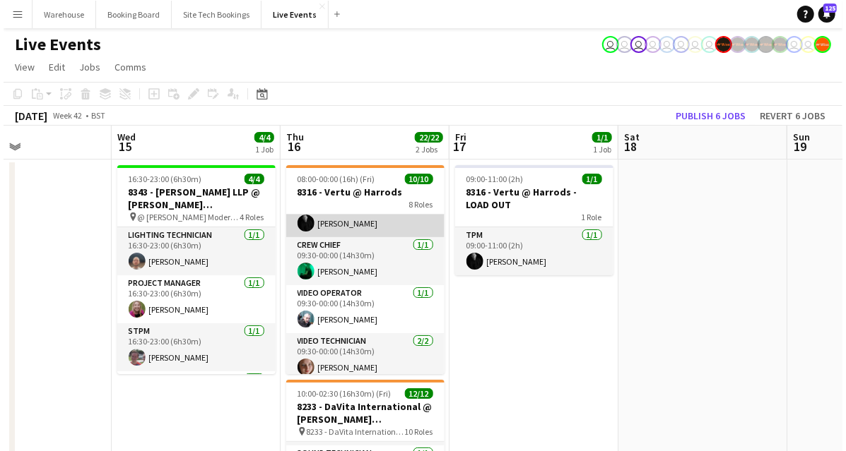
scroll to position [141, 0]
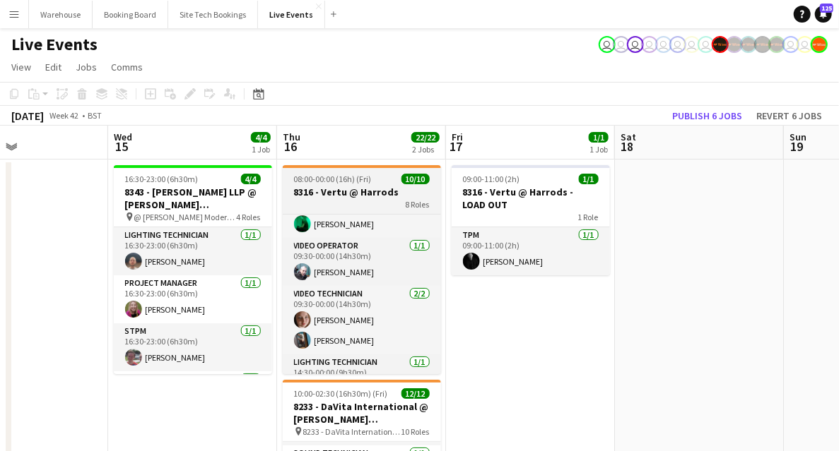
click at [369, 180] on div "08:00-00:00 (16h) (Fri) 10/10" at bounding box center [362, 179] width 158 height 11
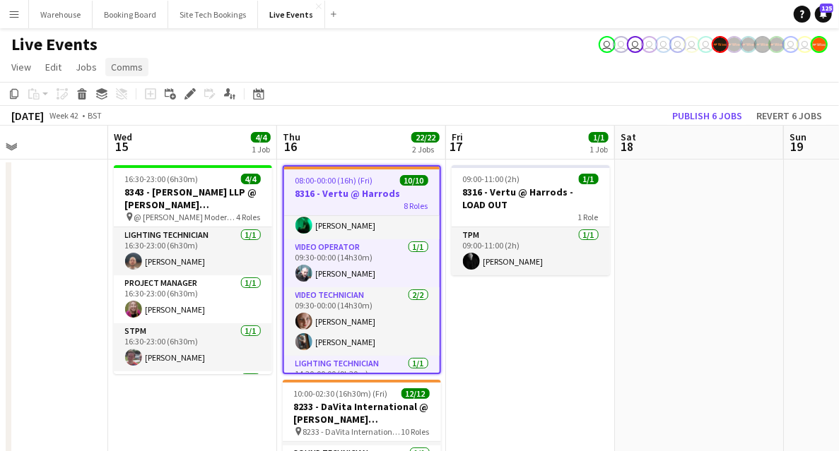
click at [134, 73] on link "Comms" at bounding box center [126, 67] width 43 height 18
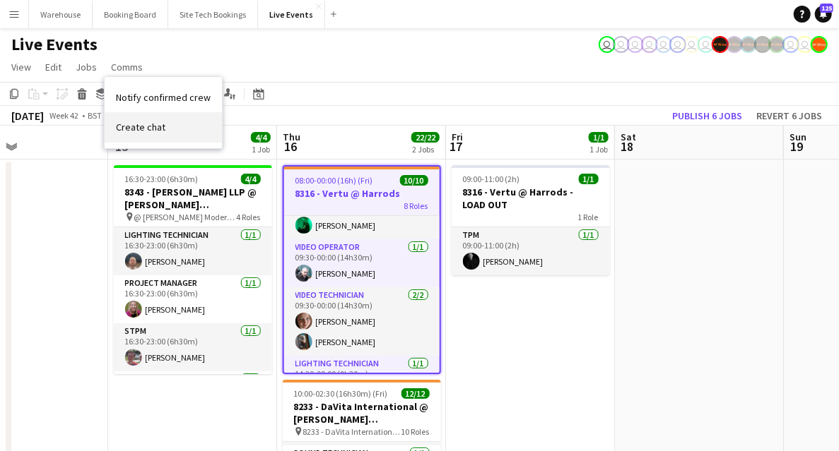
click at [140, 135] on link "Create chat" at bounding box center [163, 127] width 117 height 30
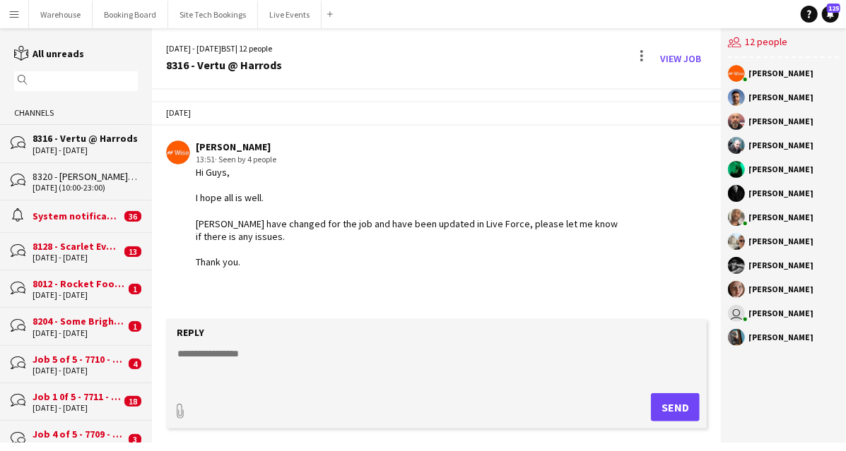
click at [262, 273] on app-chat-message "[PERSON_NAME] 13:51 · Seen by 4 people Hi Guys, I hope all is well. [PERSON_NAM…" at bounding box center [436, 205] width 569 height 143
click at [682, 62] on link "View Job" at bounding box center [680, 58] width 52 height 23
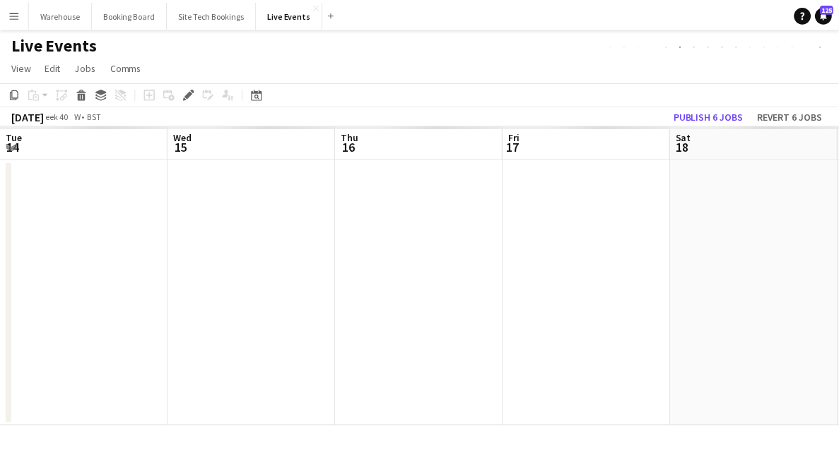
scroll to position [0, 486]
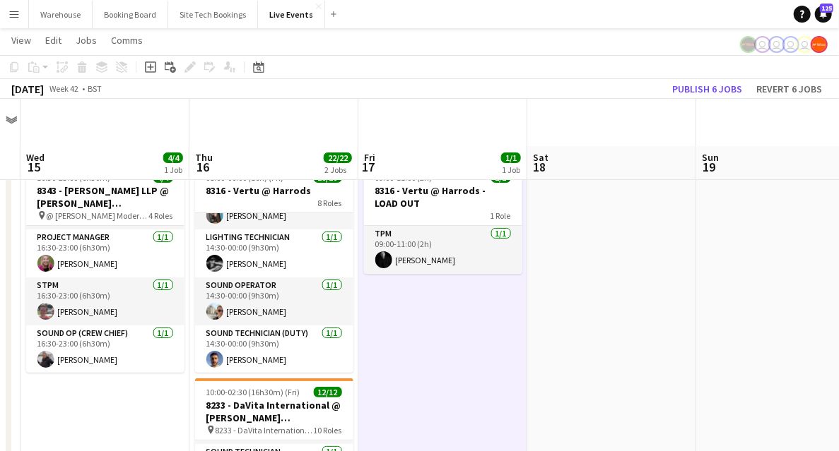
scroll to position [94, 0]
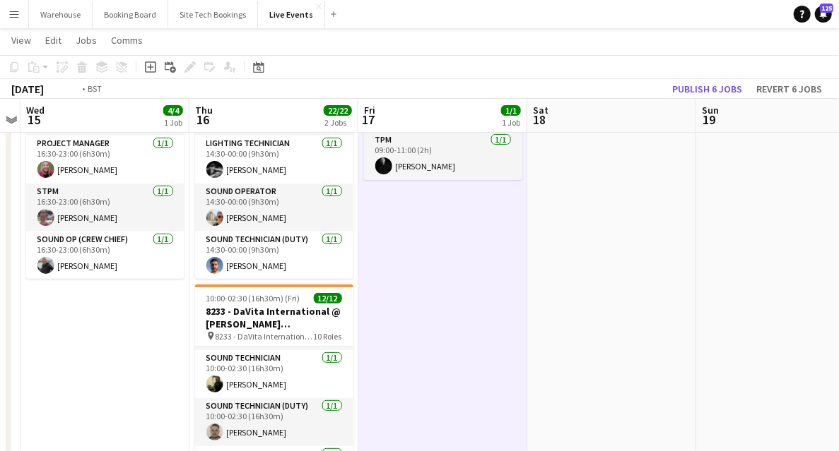
drag, startPoint x: 85, startPoint y: 333, endPoint x: 537, endPoint y: 305, distance: 453.0
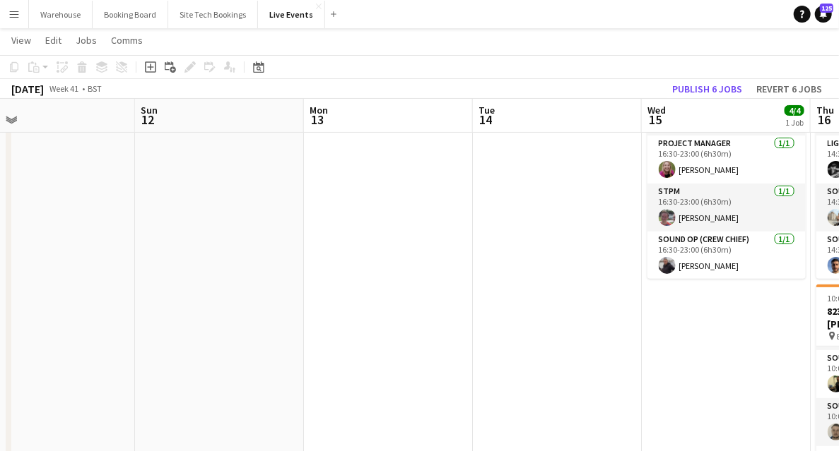
drag, startPoint x: 425, startPoint y: 322, endPoint x: 622, endPoint y: 321, distance: 196.4
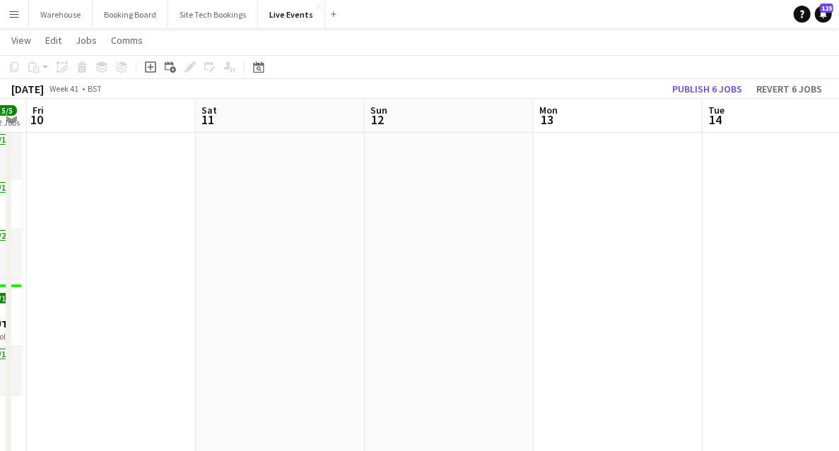
drag, startPoint x: 241, startPoint y: 326, endPoint x: 540, endPoint y: 314, distance: 299.8
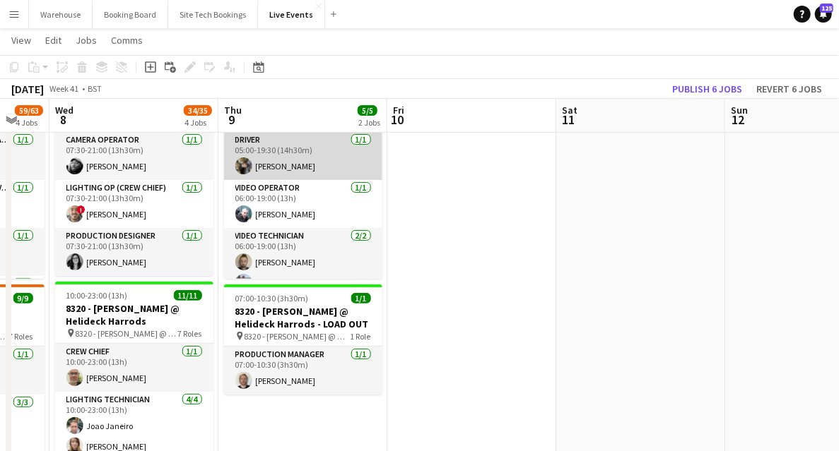
click at [277, 167] on app-card-role "Driver [DATE] 05:00-19:30 (14h30m) [PERSON_NAME]" at bounding box center [303, 156] width 158 height 48
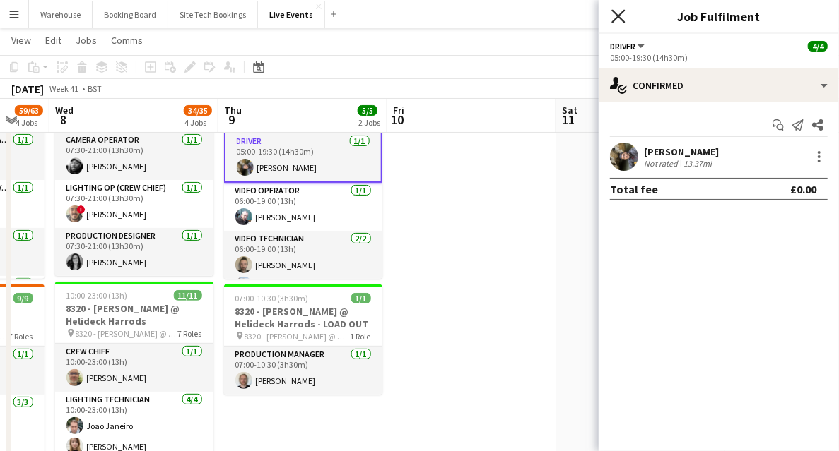
click at [618, 13] on icon "Close pop-in" at bounding box center [617, 15] width 13 height 13
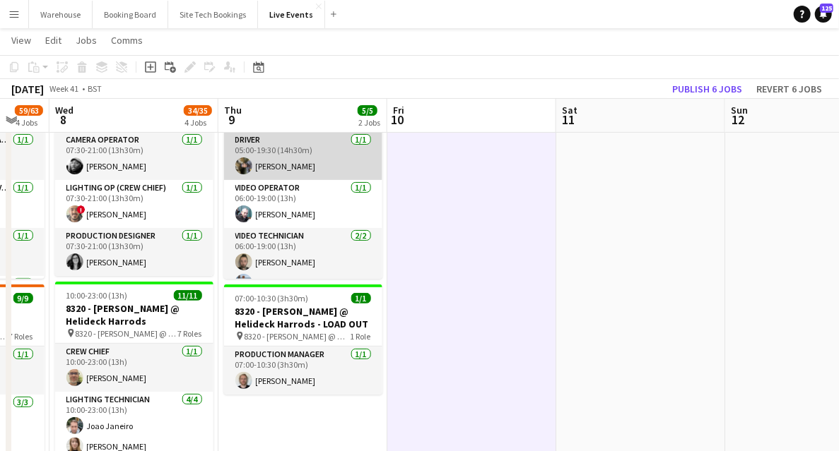
scroll to position [0, 0]
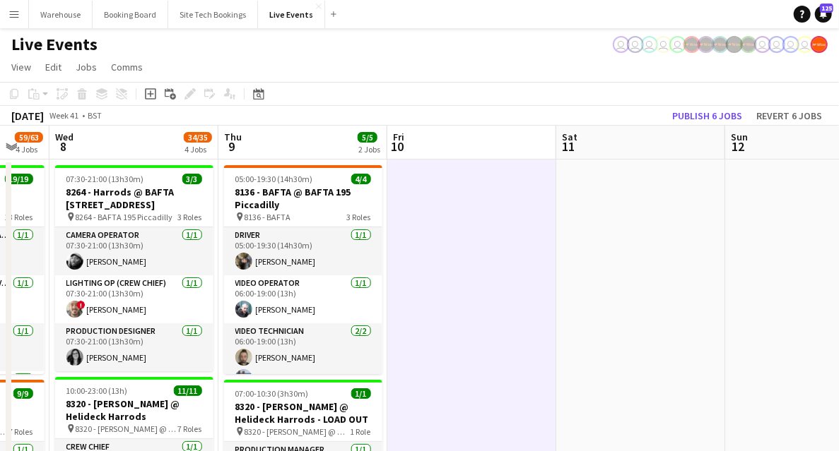
click at [300, 199] on h3 "8136 - BAFTA @ BAFTA 195 Piccadilly" at bounding box center [303, 198] width 158 height 25
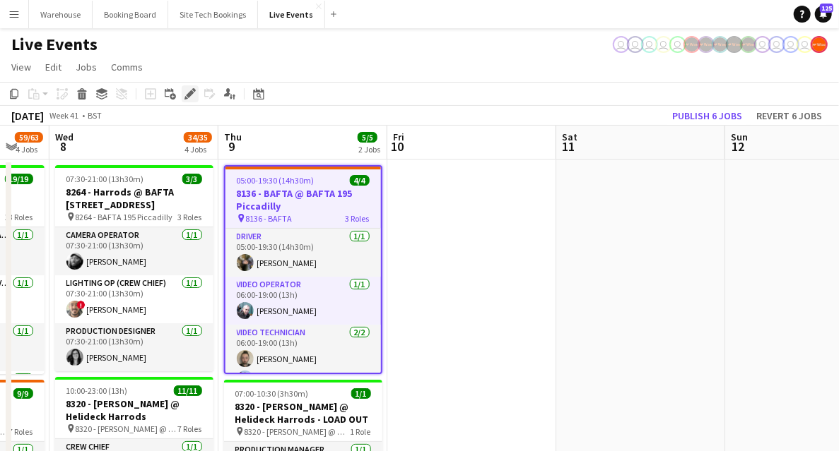
click at [191, 92] on icon at bounding box center [190, 94] width 8 height 8
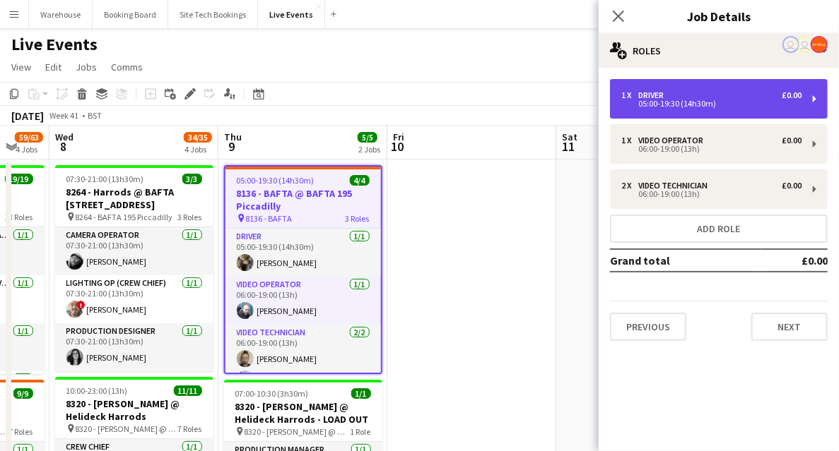
click at [674, 113] on div "1 x Driver £0.00 05:00-19:30 (14h30m)" at bounding box center [719, 99] width 218 height 40
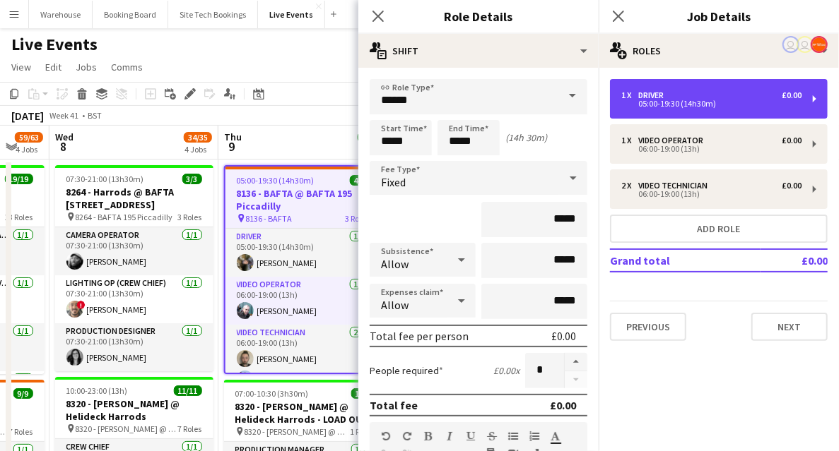
scroll to position [141, 0]
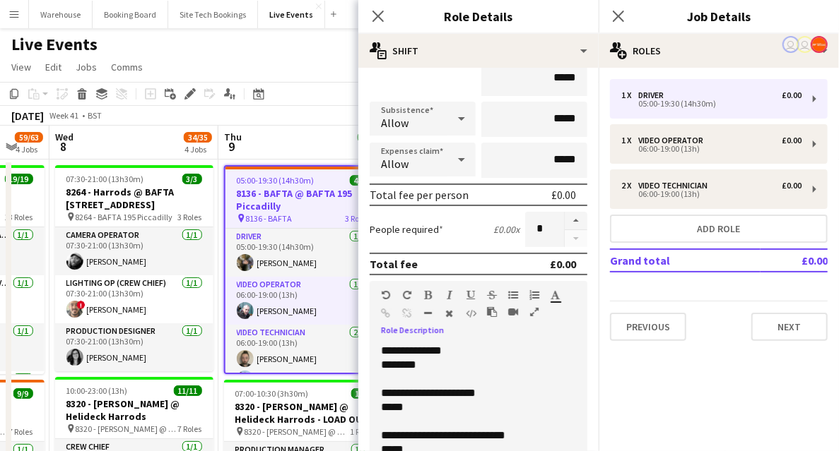
click at [430, 367] on div "********" at bounding box center [471, 365] width 181 height 14
click at [376, 14] on icon at bounding box center [377, 15] width 13 height 13
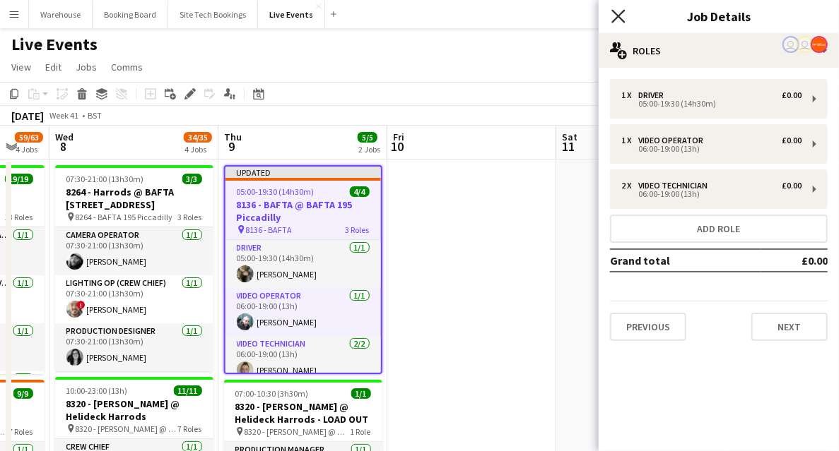
click at [617, 16] on icon at bounding box center [617, 15] width 13 height 13
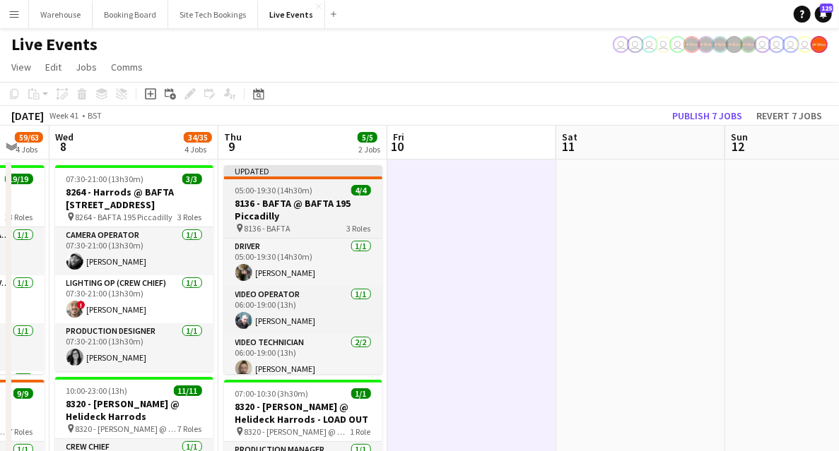
click at [290, 209] on h3 "8136 - BAFTA @ BAFTA 195 Piccadilly" at bounding box center [303, 209] width 158 height 25
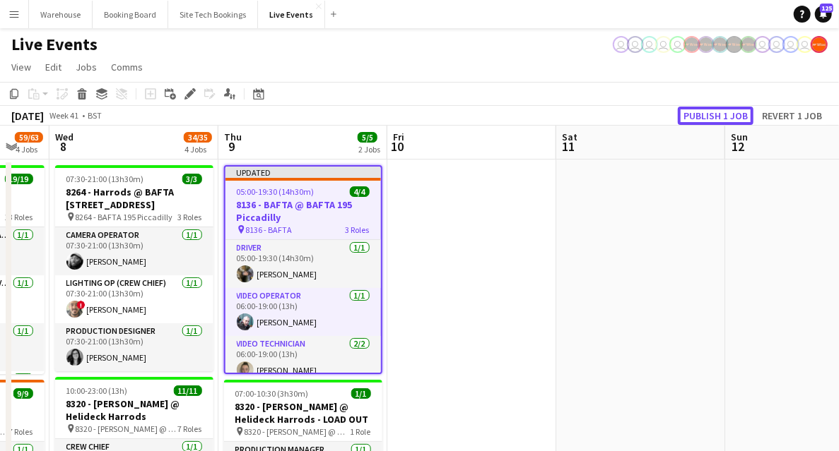
click at [722, 110] on button "Publish 1 job" at bounding box center [716, 116] width 76 height 18
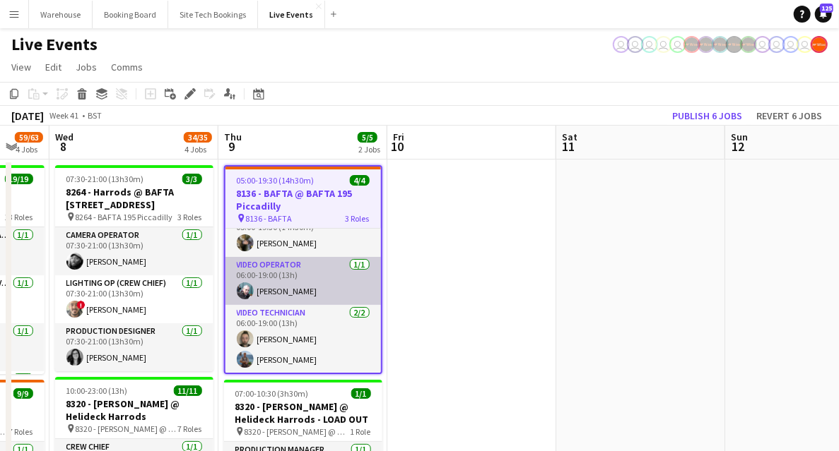
scroll to position [0, 0]
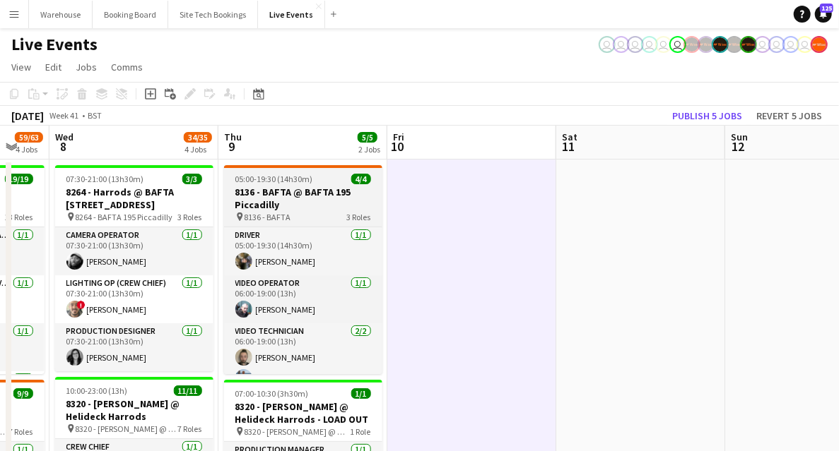
click at [285, 188] on h3 "8136 - BAFTA @ BAFTA 195 Piccadilly" at bounding box center [303, 198] width 158 height 25
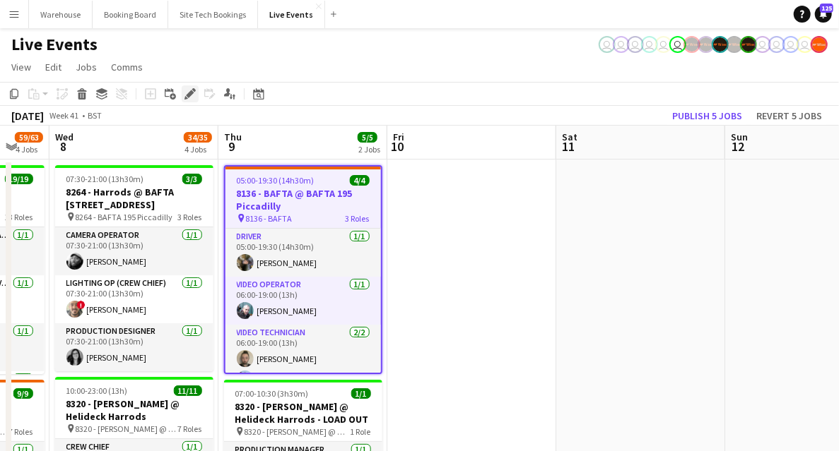
click at [185, 97] on icon at bounding box center [186, 98] width 4 height 4
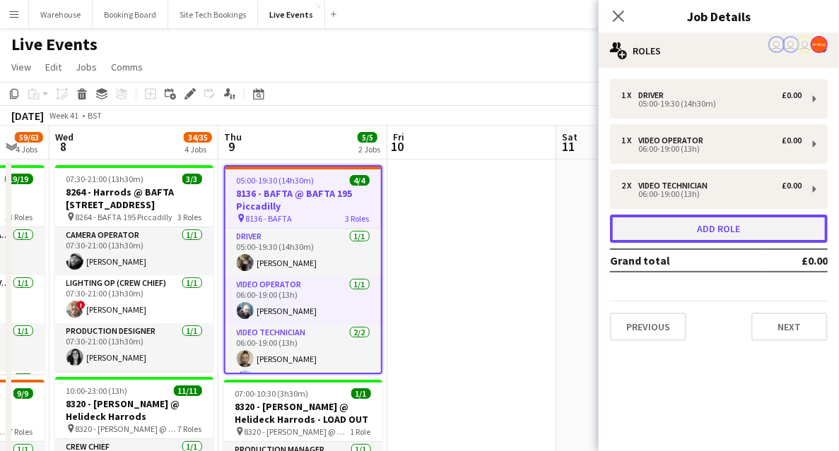
click at [704, 240] on button "Add role" at bounding box center [719, 229] width 218 height 28
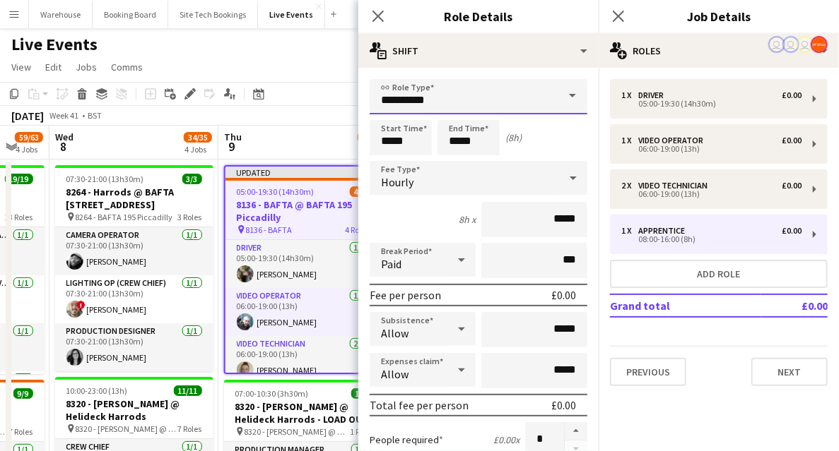
click at [394, 103] on input "**********" at bounding box center [478, 96] width 218 height 35
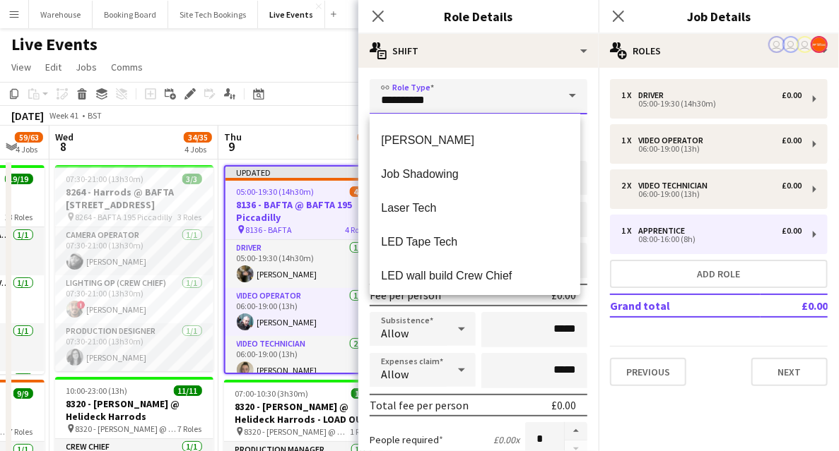
scroll to position [1177, 0]
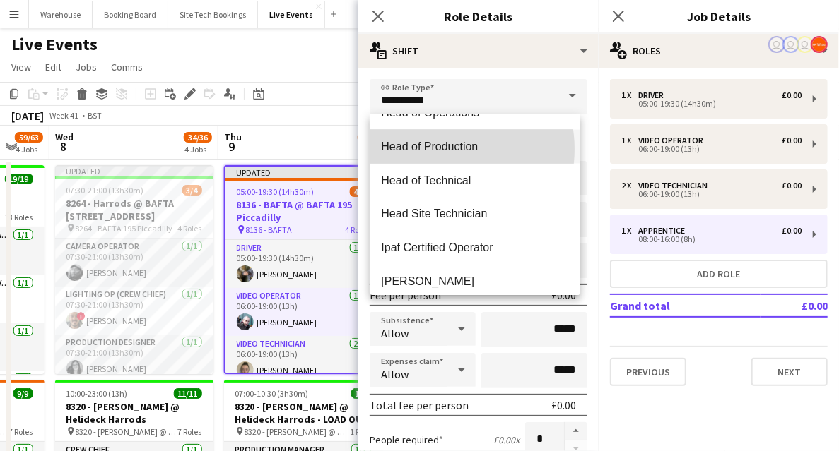
click at [439, 149] on span "Head of Production" at bounding box center [475, 146] width 188 height 13
type input "**********"
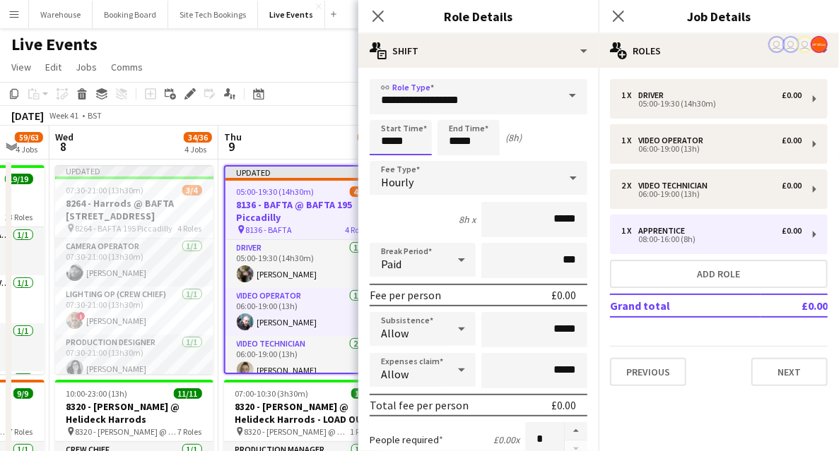
click at [382, 134] on input "*****" at bounding box center [400, 137] width 62 height 35
click at [384, 163] on div at bounding box center [386, 162] width 28 height 14
type input "*****"
click at [384, 163] on div at bounding box center [386, 162] width 28 height 14
click at [468, 140] on input "*****" at bounding box center [468, 137] width 62 height 35
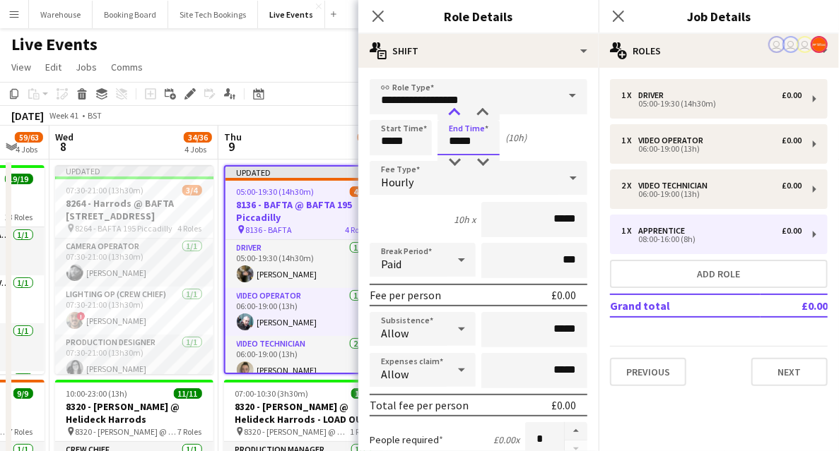
click at [458, 113] on div at bounding box center [454, 113] width 28 height 14
click at [458, 107] on div at bounding box center [454, 113] width 28 height 14
type input "*****"
click at [458, 107] on div at bounding box center [454, 113] width 28 height 14
click at [404, 186] on span "Hourly" at bounding box center [397, 182] width 32 height 14
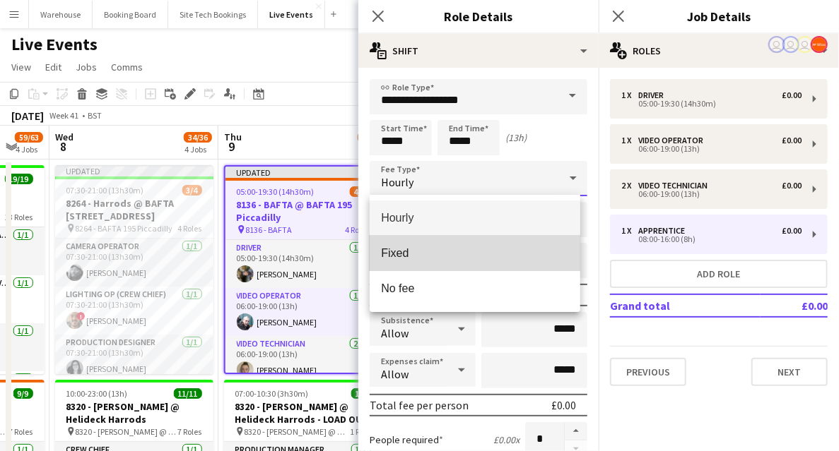
click at [413, 257] on span "Fixed" at bounding box center [475, 253] width 188 height 13
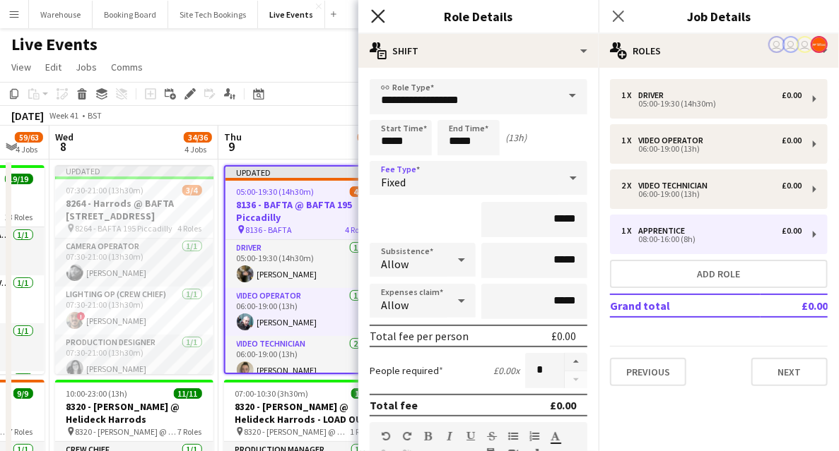
click at [376, 21] on icon "Close pop-in" at bounding box center [377, 15] width 13 height 13
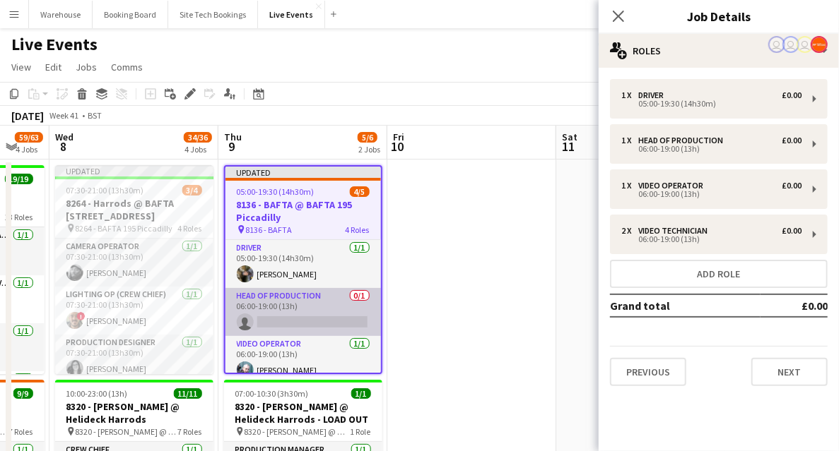
click at [292, 325] on app-card-role "Head of Production 0/1 06:00-19:00 (13h) single-neutral-actions" at bounding box center [302, 312] width 155 height 48
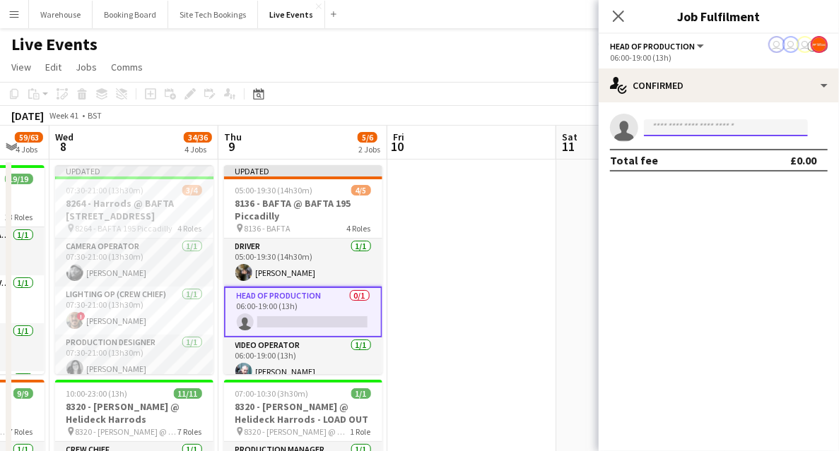
click at [684, 131] on input at bounding box center [726, 127] width 164 height 17
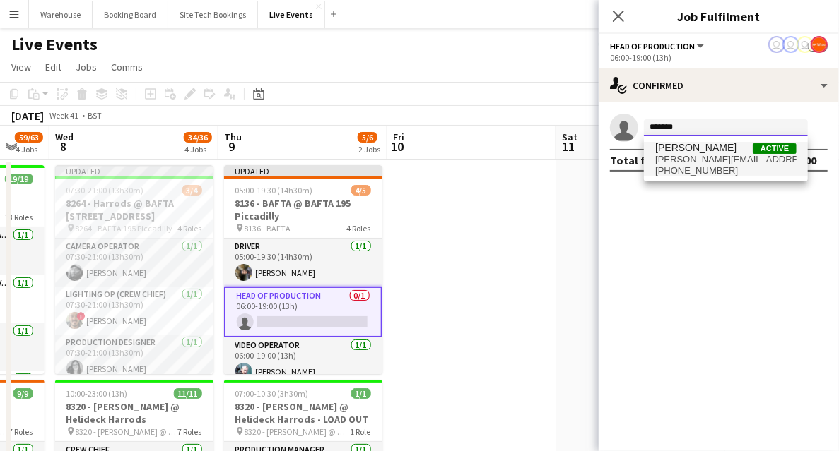
type input "******"
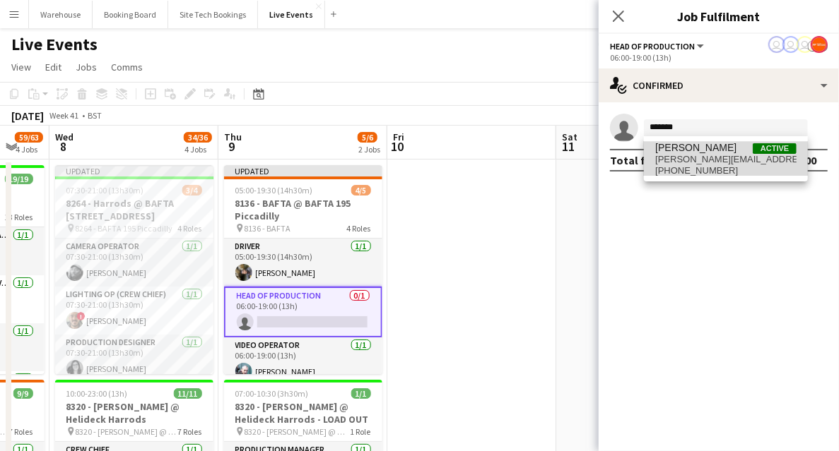
click at [682, 148] on span "[PERSON_NAME]" at bounding box center [695, 148] width 81 height 12
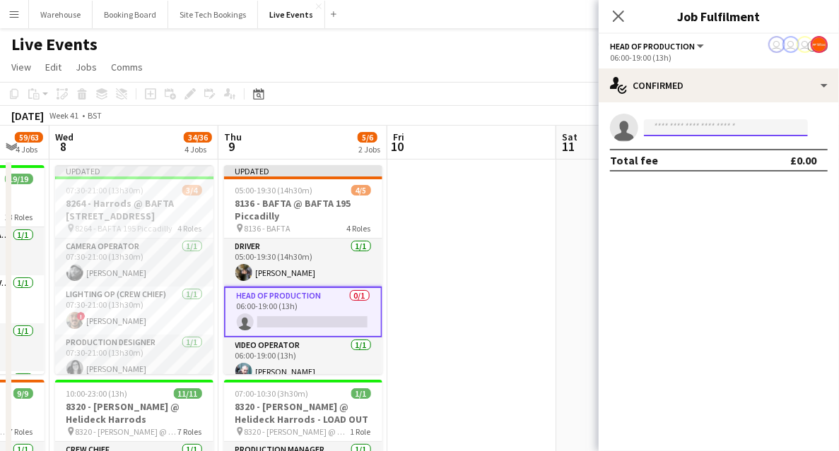
click at [675, 122] on input at bounding box center [726, 127] width 164 height 17
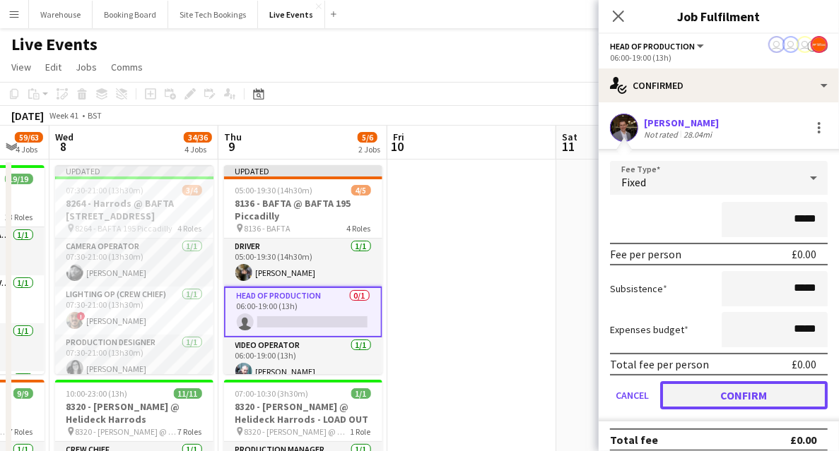
click at [714, 382] on button "Confirm" at bounding box center [743, 396] width 167 height 28
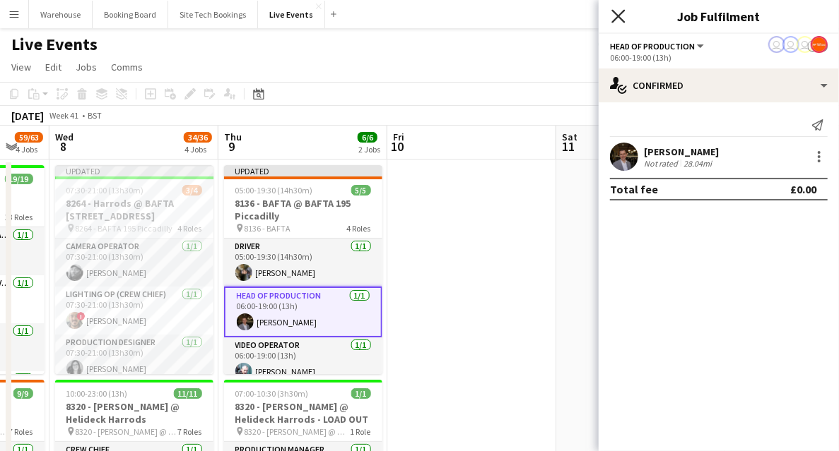
click at [612, 16] on icon "Close pop-in" at bounding box center [617, 15] width 13 height 13
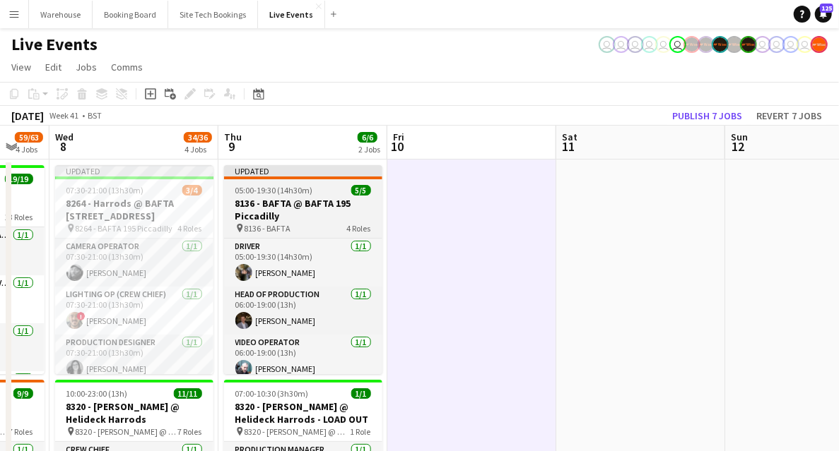
click at [308, 212] on h3 "8136 - BAFTA @ BAFTA 195 Piccadilly" at bounding box center [303, 209] width 158 height 25
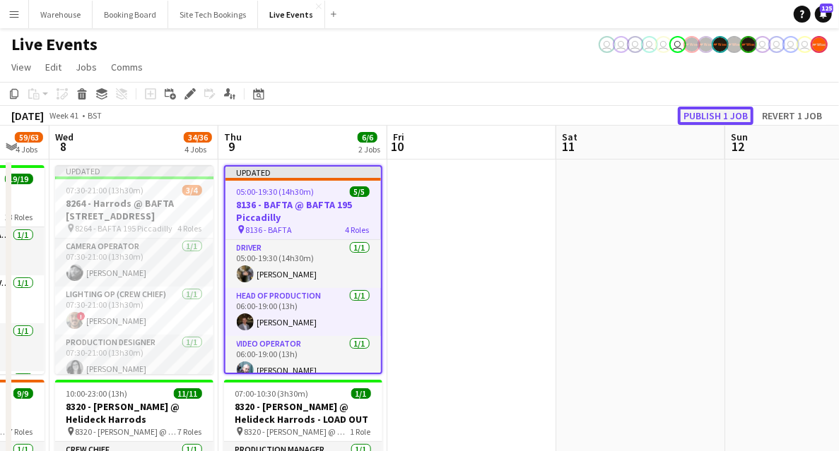
click at [709, 111] on button "Publish 1 job" at bounding box center [716, 116] width 76 height 18
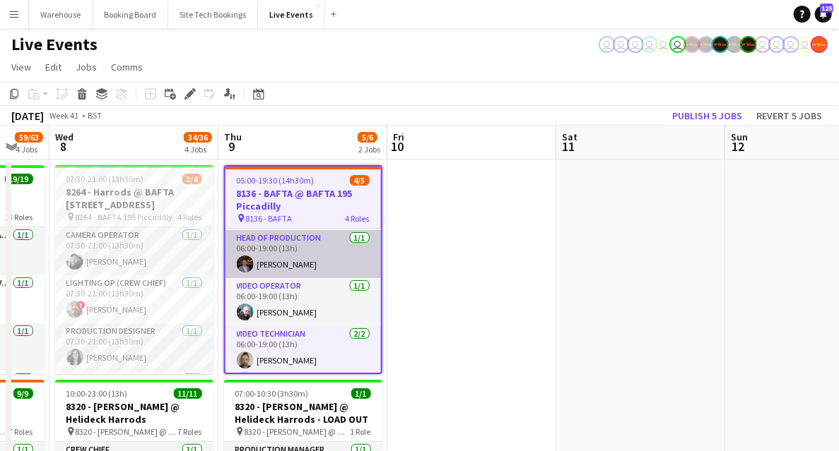
scroll to position [68, 0]
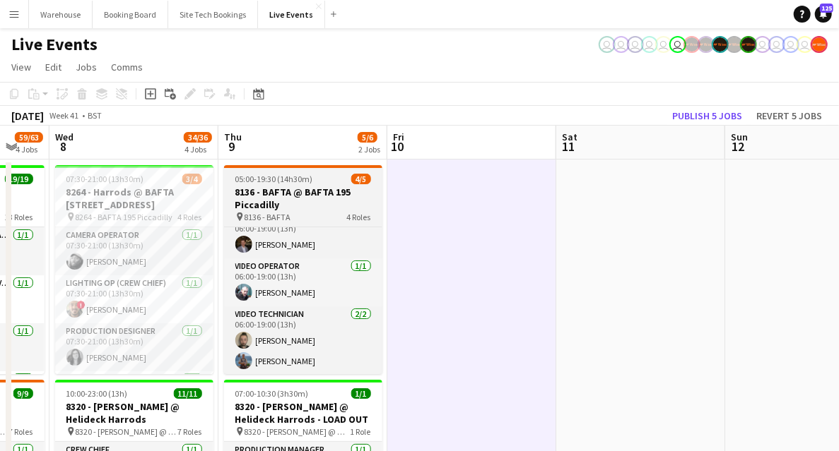
click at [331, 216] on div "pin 8136 - BAFTA 4 Roles" at bounding box center [303, 216] width 158 height 11
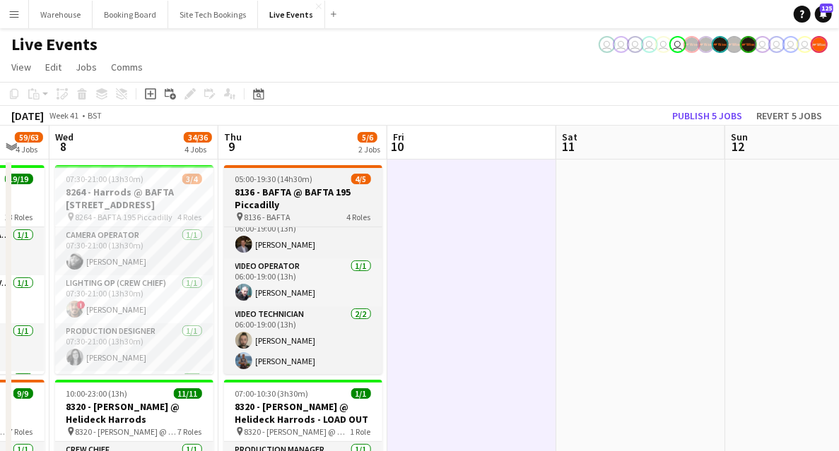
click at [294, 195] on h3 "8136 - BAFTA @ BAFTA 195 Piccadilly" at bounding box center [303, 198] width 158 height 25
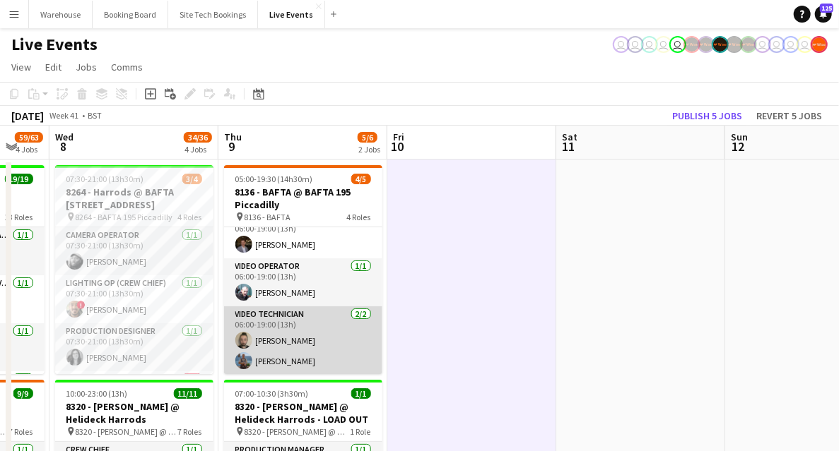
scroll to position [0, 0]
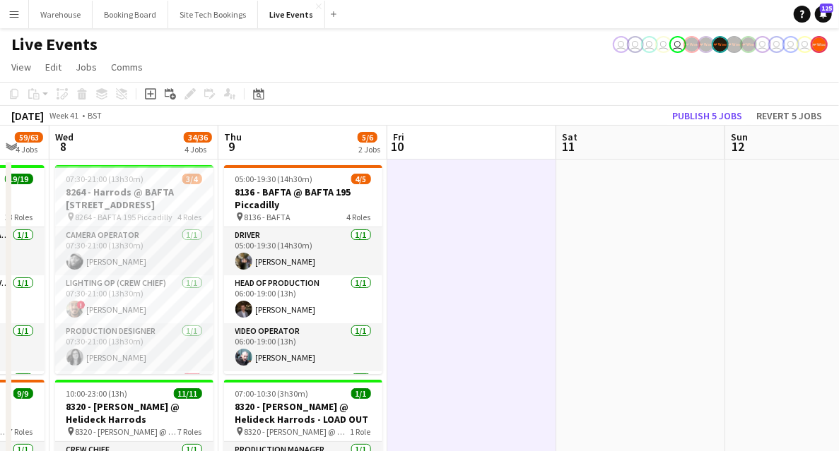
drag, startPoint x: 473, startPoint y: 298, endPoint x: 463, endPoint y: 297, distance: 10.7
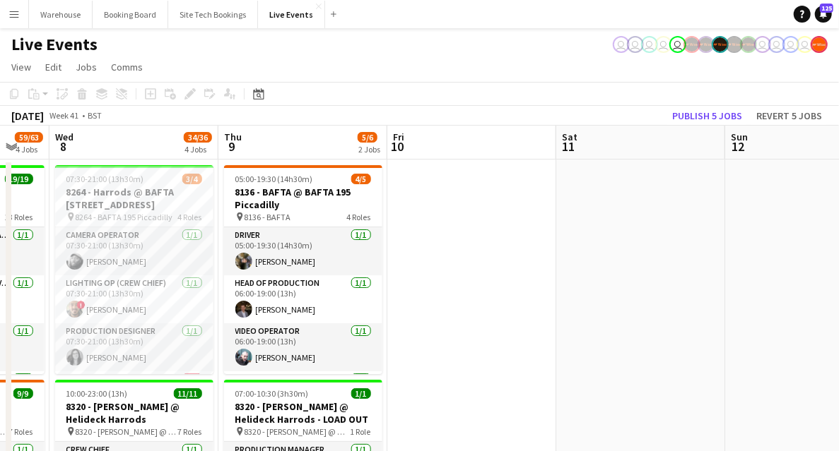
scroll to position [0, 458]
drag, startPoint x: 487, startPoint y: 252, endPoint x: 779, endPoint y: 203, distance: 295.7
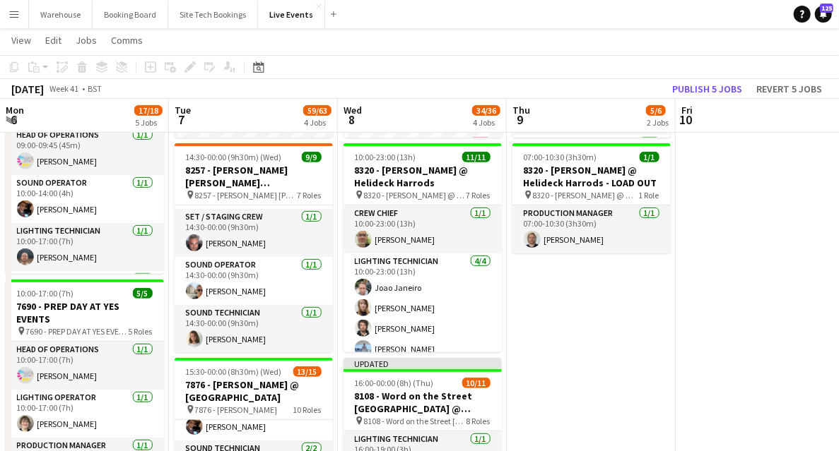
scroll to position [0, 0]
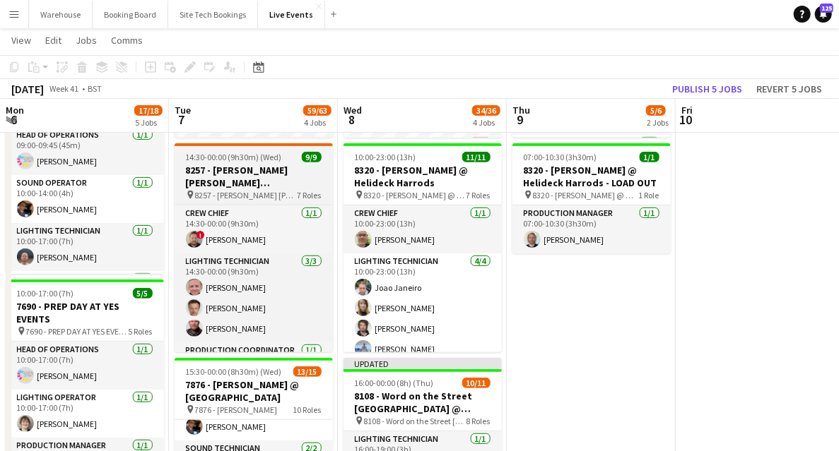
click at [237, 175] on h3 "8257 - [PERSON_NAME] [PERSON_NAME] International @ [GEOGRAPHIC_DATA]" at bounding box center [254, 176] width 158 height 25
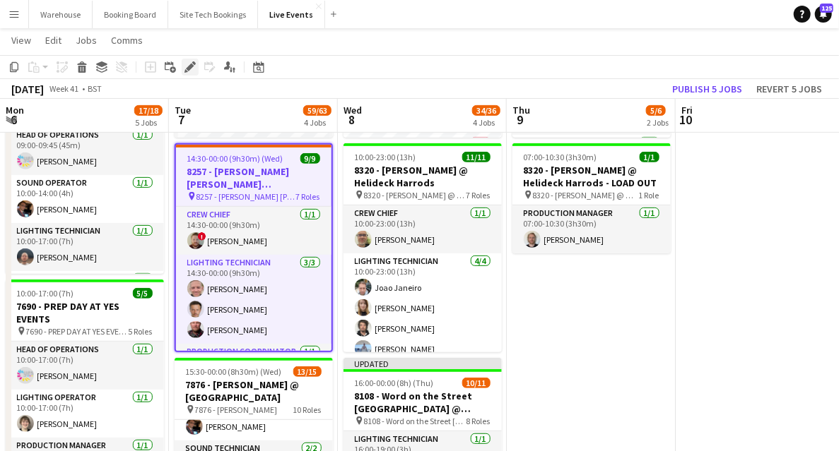
click at [191, 71] on icon "Edit" at bounding box center [189, 66] width 11 height 11
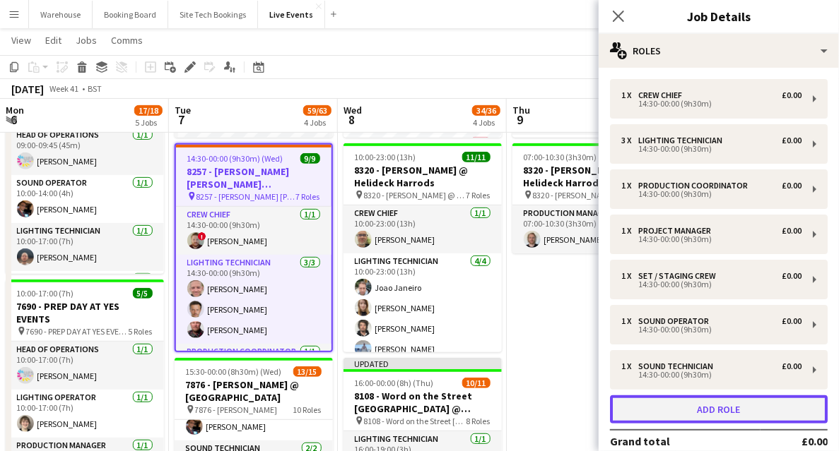
click at [736, 414] on button "Add role" at bounding box center [719, 410] width 218 height 28
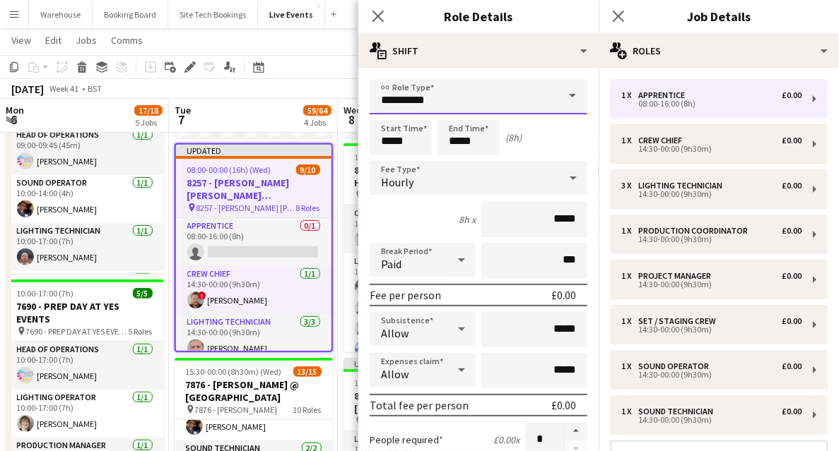
click at [415, 102] on input "**********" at bounding box center [478, 96] width 218 height 35
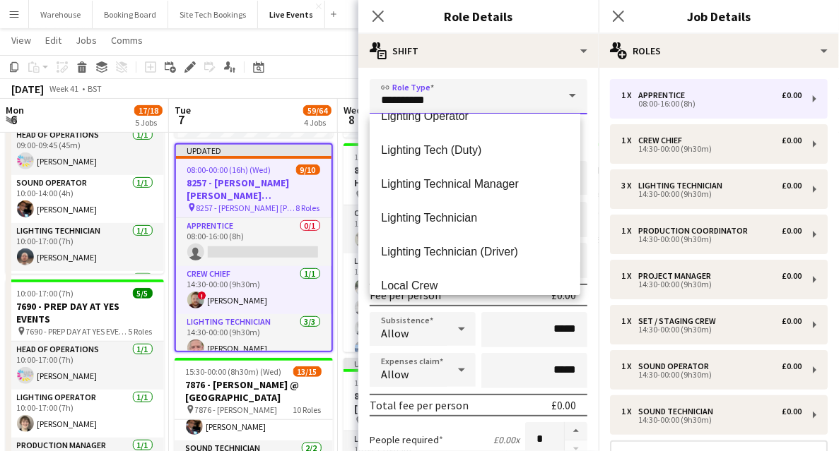
scroll to position [1978, 0]
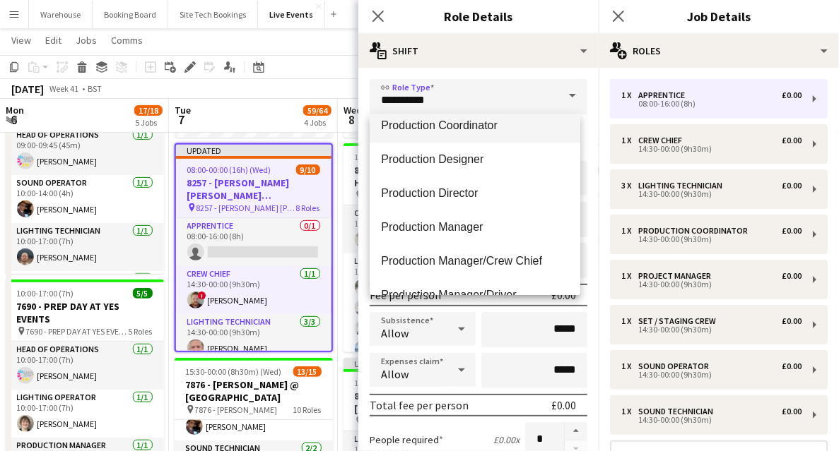
click at [450, 123] on span "Production Coordinator" at bounding box center [475, 125] width 188 height 13
type input "**********"
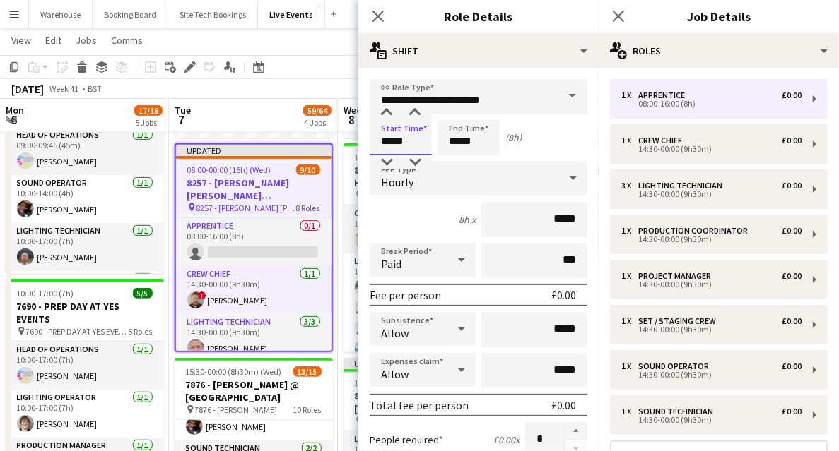
click at [397, 138] on input "*****" at bounding box center [400, 137] width 62 height 35
click at [382, 114] on div at bounding box center [386, 113] width 28 height 14
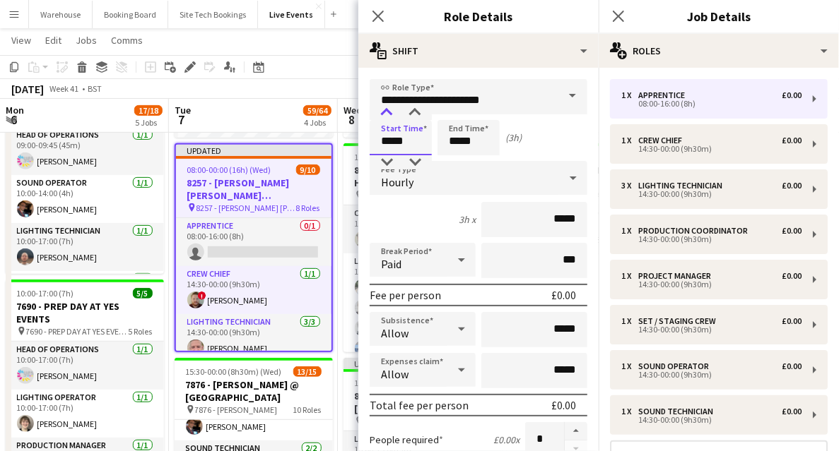
click at [382, 114] on div at bounding box center [386, 113] width 28 height 14
click at [419, 114] on div at bounding box center [415, 113] width 28 height 14
type input "*****"
click at [419, 114] on div at bounding box center [415, 113] width 28 height 14
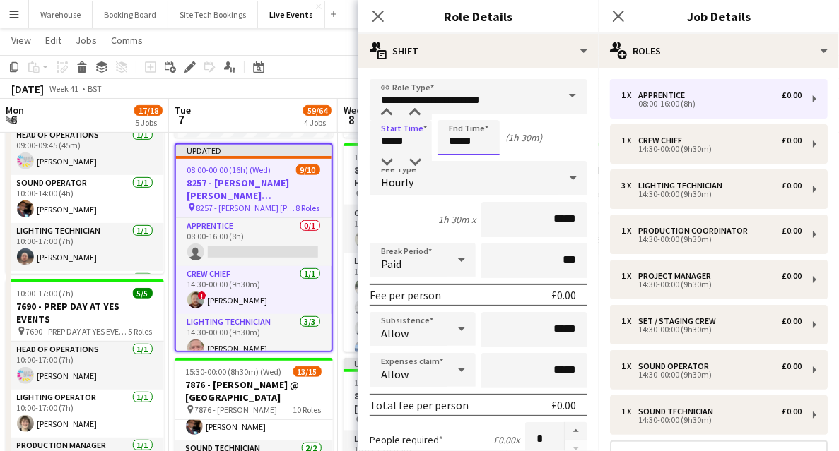
click at [454, 133] on input "*****" at bounding box center [468, 137] width 62 height 35
click at [456, 161] on div at bounding box center [454, 162] width 28 height 14
click at [456, 162] on div at bounding box center [454, 162] width 28 height 14
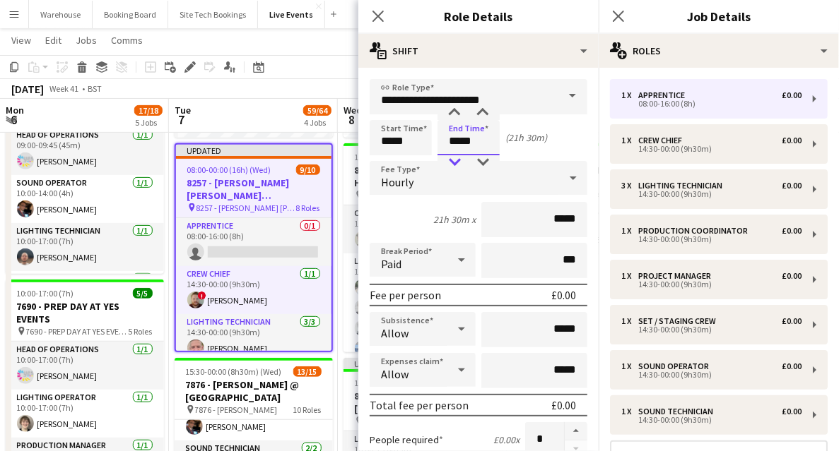
click at [456, 162] on div at bounding box center [454, 162] width 28 height 14
type input "*****"
click at [456, 162] on div at bounding box center [454, 162] width 28 height 14
click at [423, 179] on div "Hourly" at bounding box center [463, 178] width 189 height 34
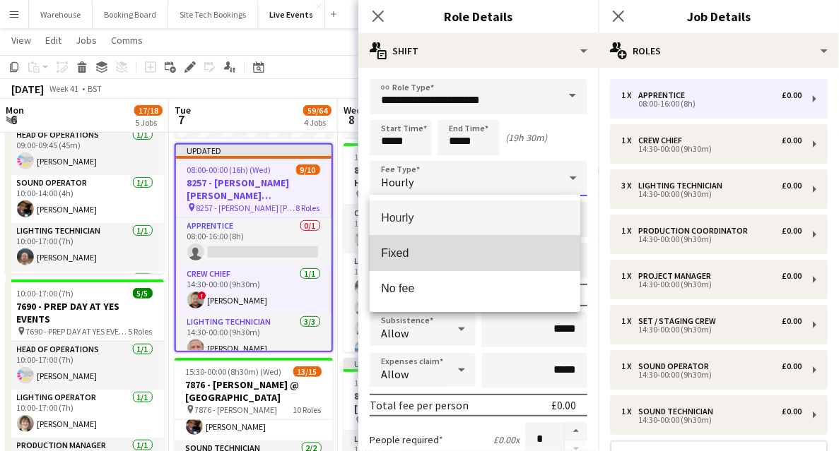
click at [407, 257] on span "Fixed" at bounding box center [475, 253] width 188 height 13
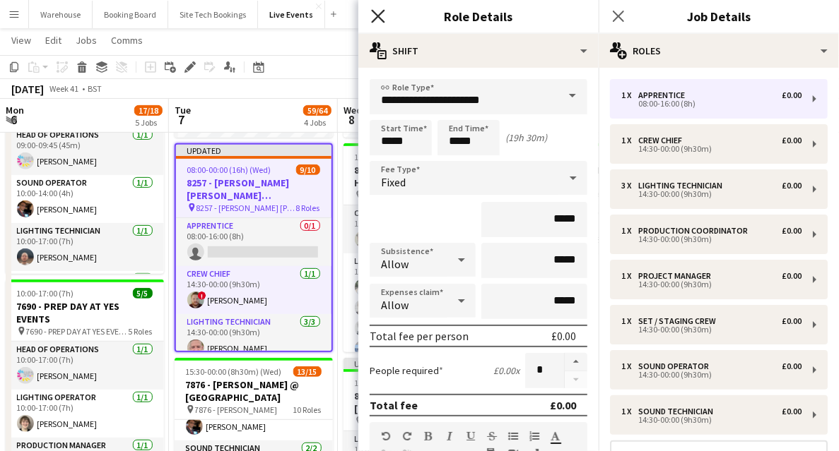
click at [381, 13] on icon at bounding box center [377, 15] width 13 height 13
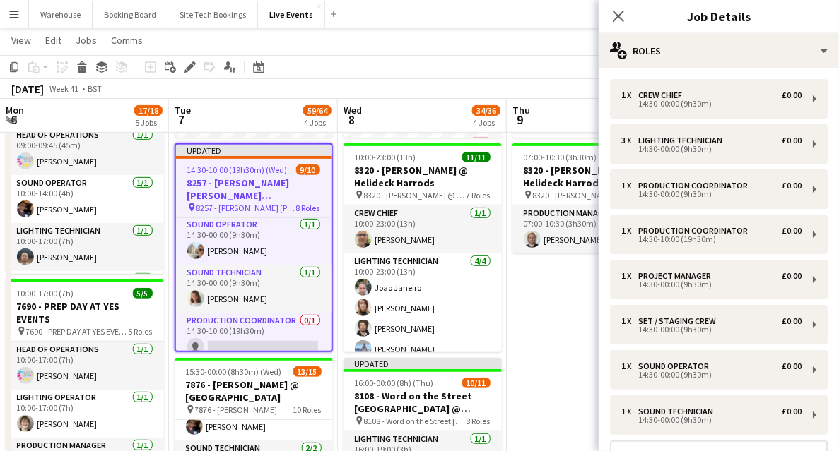
scroll to position [292, 0]
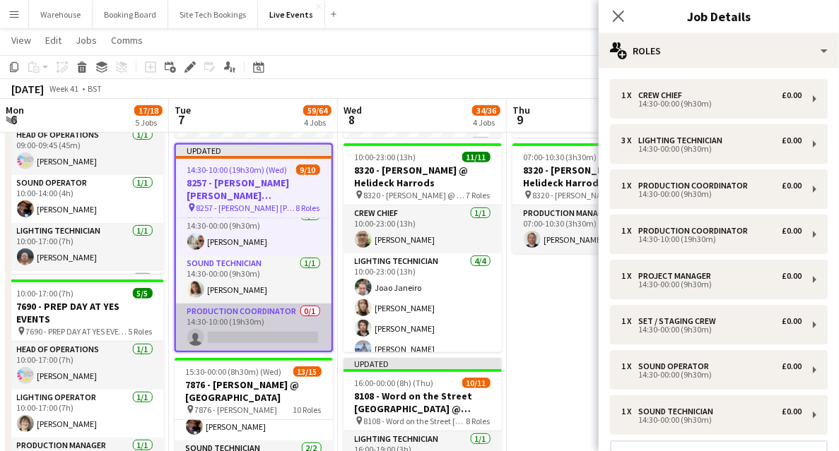
click at [249, 312] on app-card-role "Production Coordinator 0/1 14:30-10:00 (19h30m) single-neutral-actions" at bounding box center [253, 328] width 155 height 48
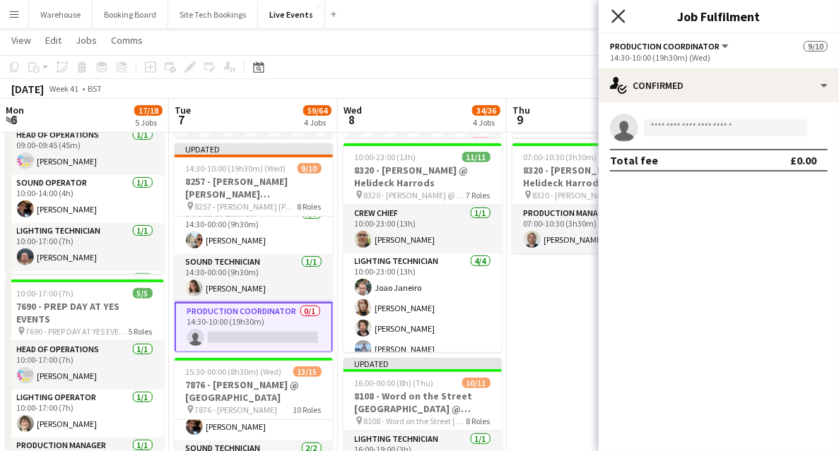
click at [618, 10] on icon "Close pop-in" at bounding box center [617, 15] width 13 height 13
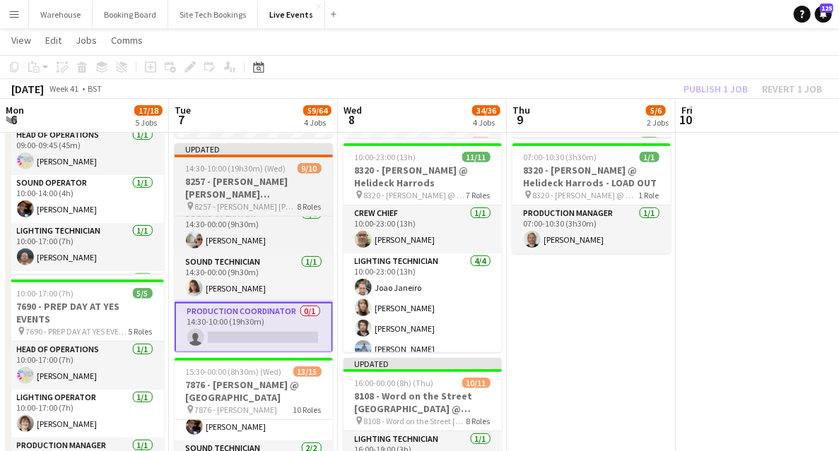
click at [265, 177] on h3 "8257 - [PERSON_NAME] [PERSON_NAME] International @ [GEOGRAPHIC_DATA]" at bounding box center [254, 187] width 158 height 25
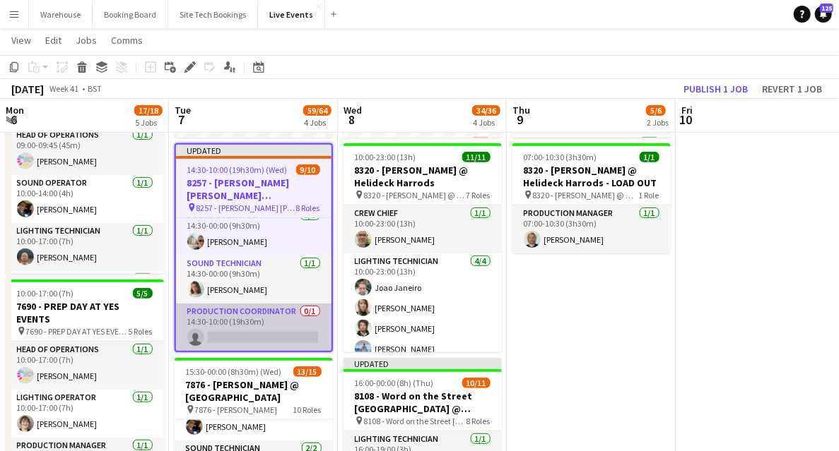
click at [239, 326] on app-card-role "Production Coordinator 0/1 14:30-10:00 (19h30m) single-neutral-actions" at bounding box center [253, 328] width 155 height 48
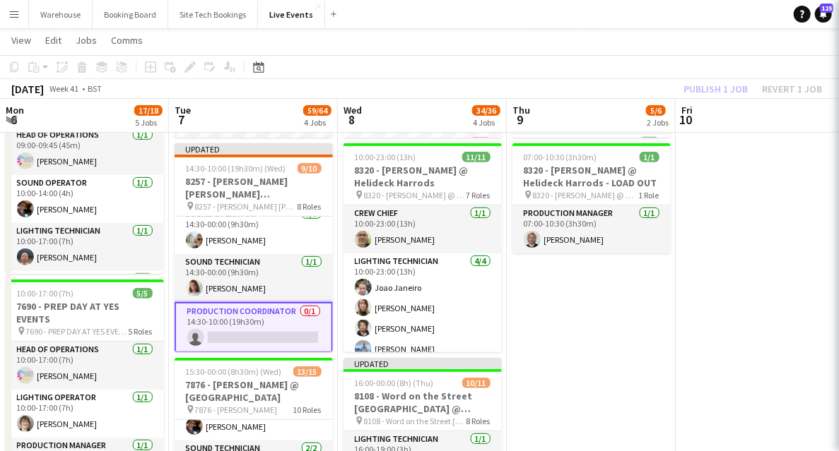
scroll to position [0, 338]
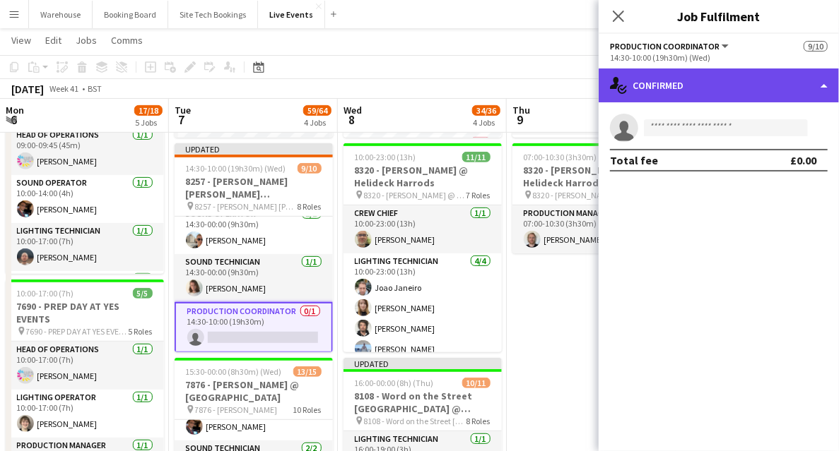
click at [699, 85] on div "single-neutral-actions-check-2 Confirmed" at bounding box center [718, 86] width 240 height 34
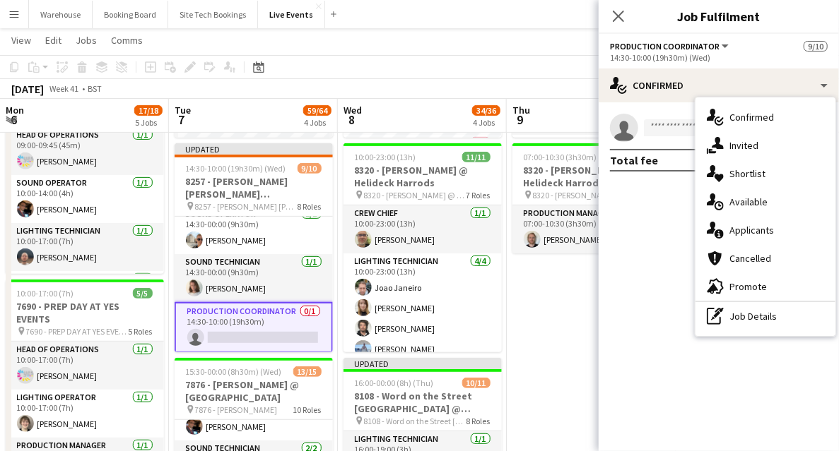
drag, startPoint x: 656, startPoint y: 253, endPoint x: 651, endPoint y: 196, distance: 56.7
click at [656, 239] on mat-expansion-panel "check Confirmed single-neutral-actions Total fee £0.00" at bounding box center [718, 276] width 240 height 349
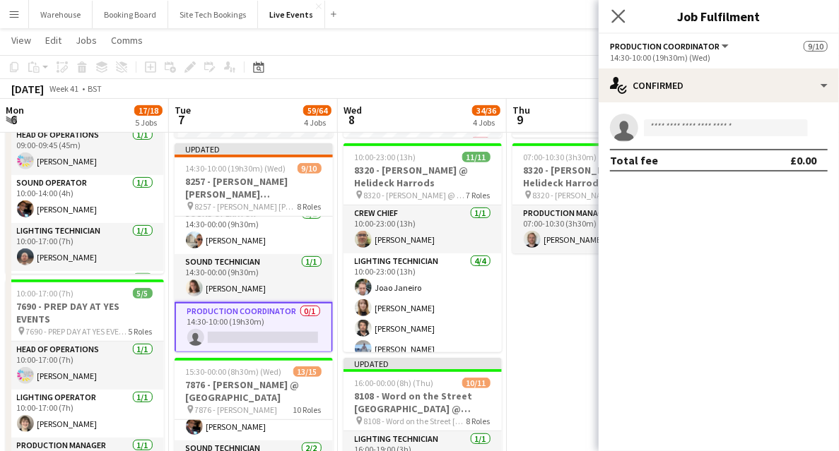
click at [613, 8] on app-icon "Close pop-in" at bounding box center [618, 16] width 20 height 20
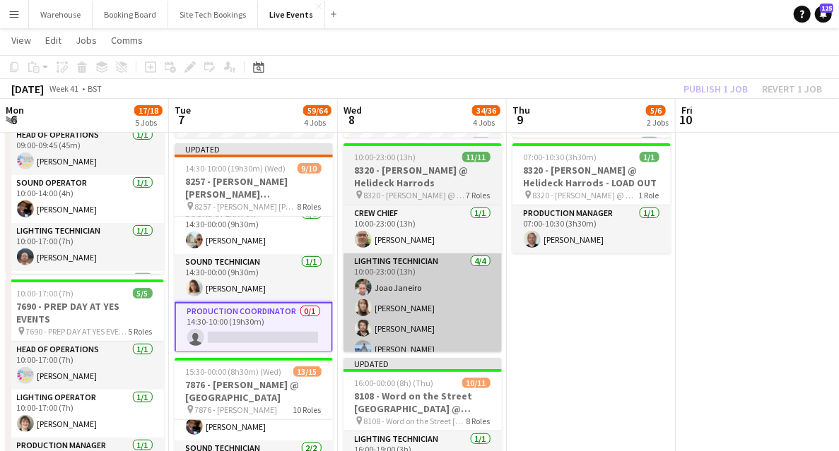
drag, startPoint x: 637, startPoint y: 370, endPoint x: 426, endPoint y: 329, distance: 215.2
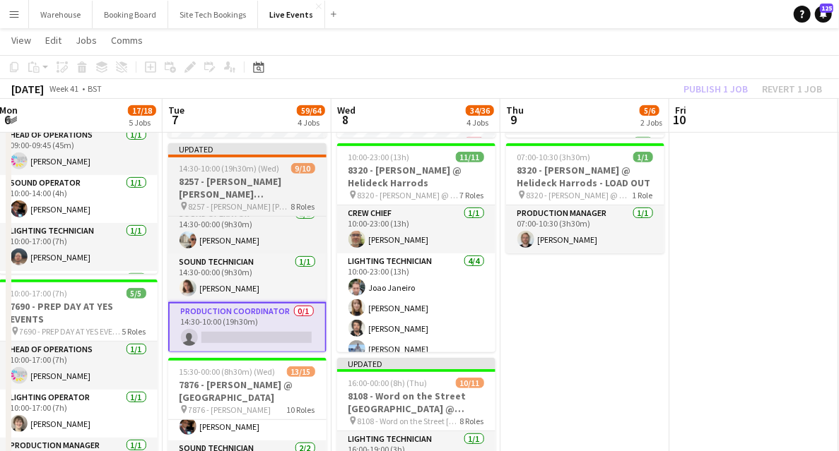
click at [216, 187] on h3 "8257 - [PERSON_NAME] [PERSON_NAME] International @ [GEOGRAPHIC_DATA]" at bounding box center [247, 187] width 158 height 25
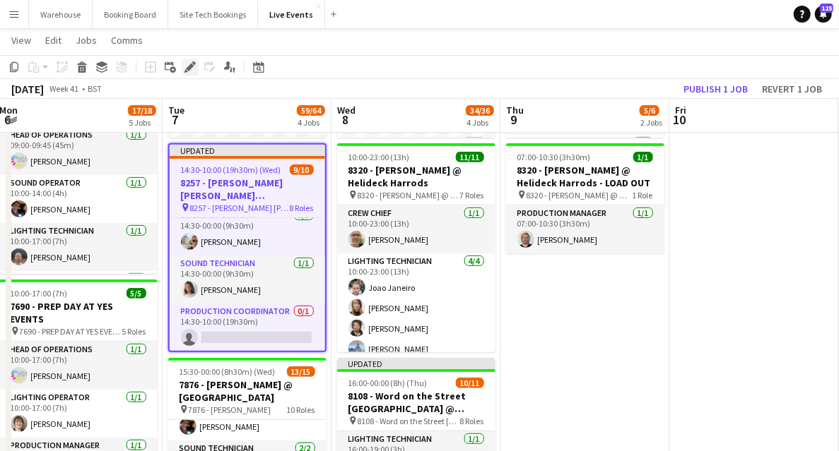
click at [189, 69] on icon at bounding box center [190, 68] width 8 height 8
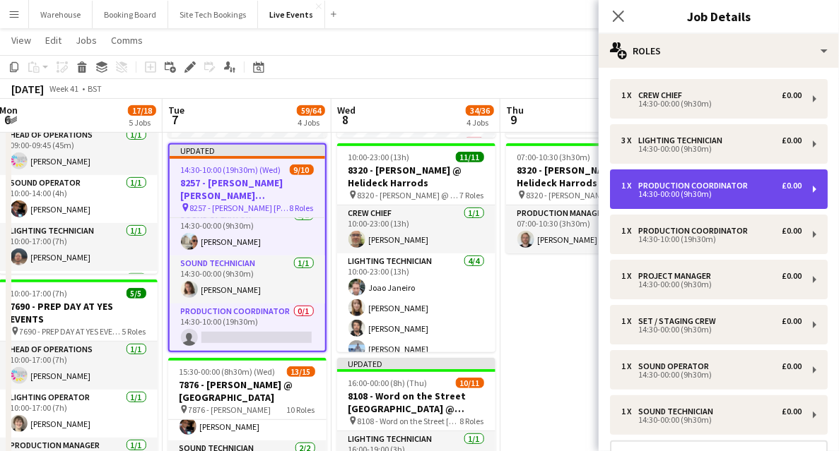
click at [702, 182] on div "Production Coordinator" at bounding box center [695, 186] width 115 height 10
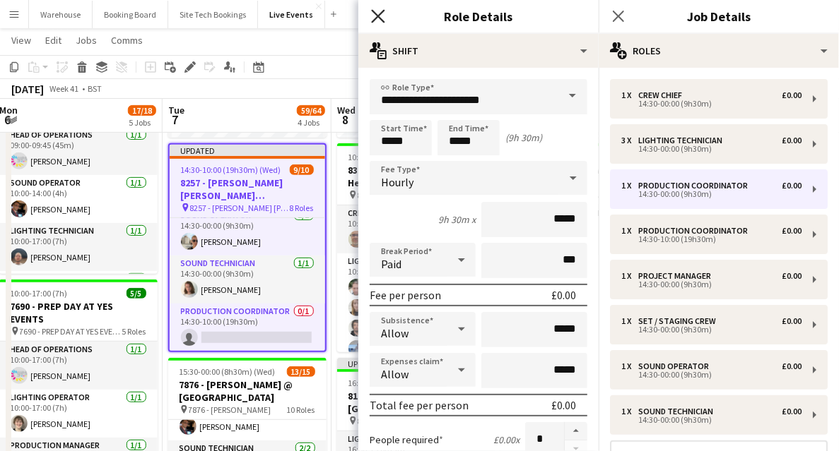
click at [381, 16] on icon "Close pop-in" at bounding box center [377, 15] width 13 height 13
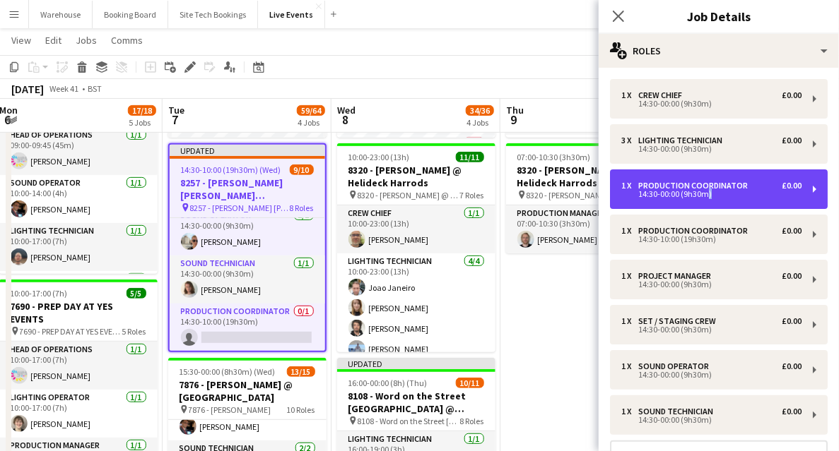
drag, startPoint x: 703, startPoint y: 194, endPoint x: 483, endPoint y: 129, distance: 228.9
click at [702, 194] on div "14:30-00:00 (9h30m)" at bounding box center [711, 194] width 180 height 7
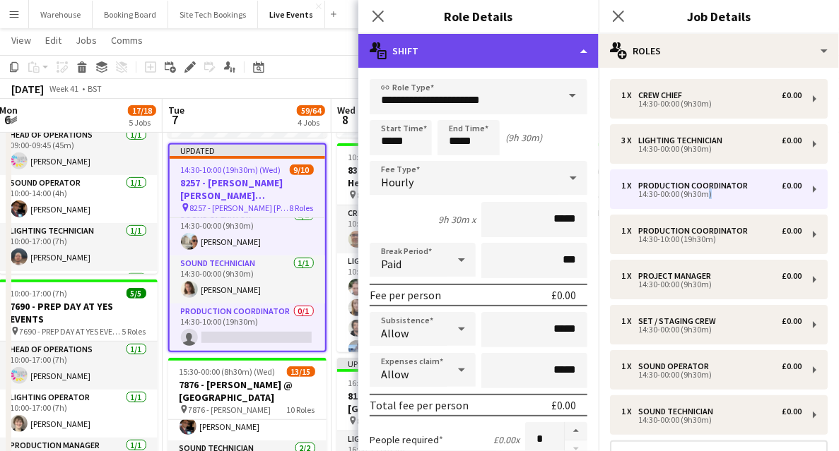
click at [420, 54] on div "multiple-actions-text Shift" at bounding box center [478, 51] width 240 height 34
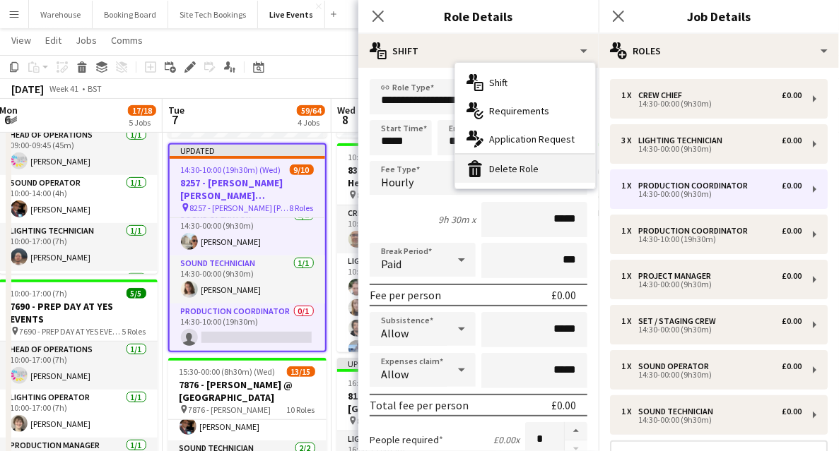
click at [487, 172] on div "bin-2 Delete Role" at bounding box center [525, 169] width 140 height 28
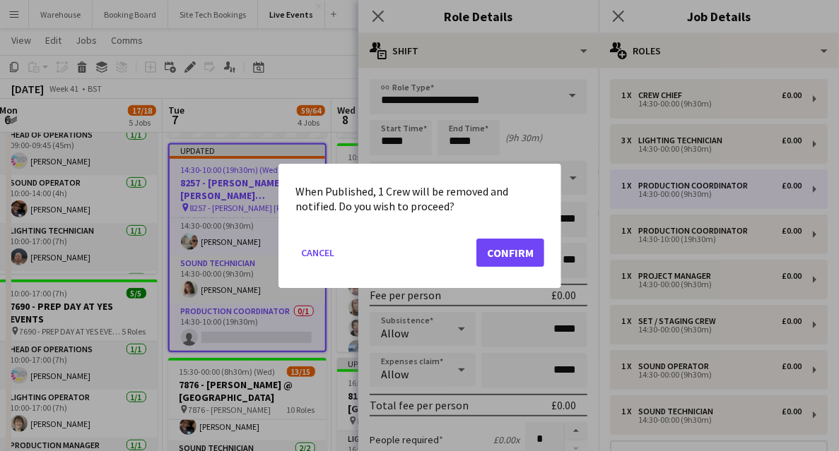
scroll to position [0, 0]
click at [330, 251] on button "Cancel" at bounding box center [317, 252] width 45 height 23
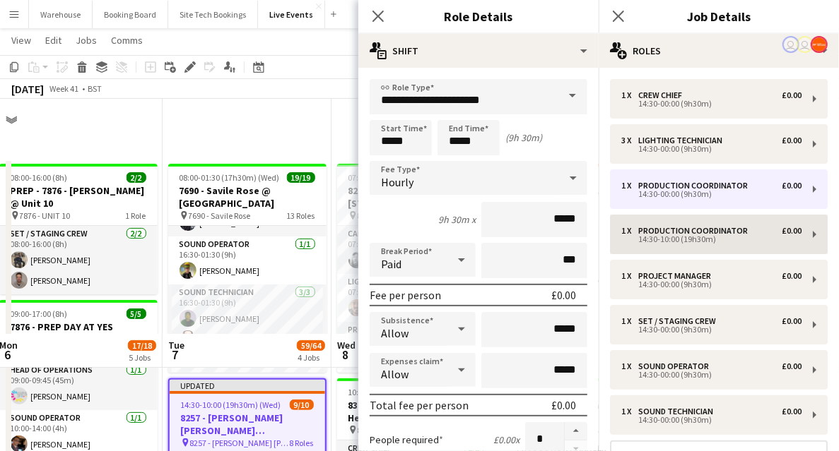
scroll to position [235, 0]
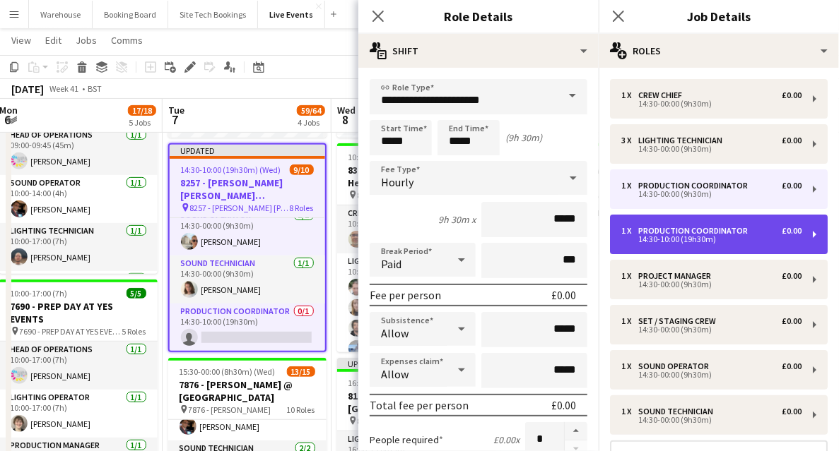
click at [690, 238] on div "14:30-10:00 (19h30m)" at bounding box center [711, 239] width 180 height 7
type input "*****"
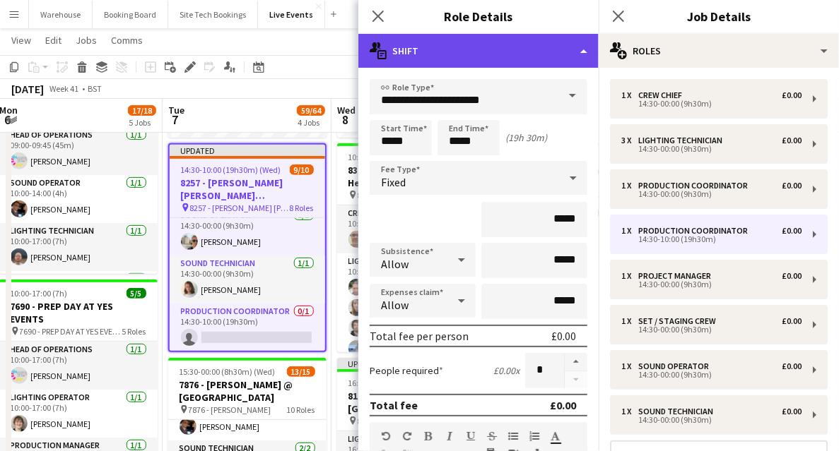
click at [461, 56] on div "multiple-actions-text Shift" at bounding box center [478, 51] width 240 height 34
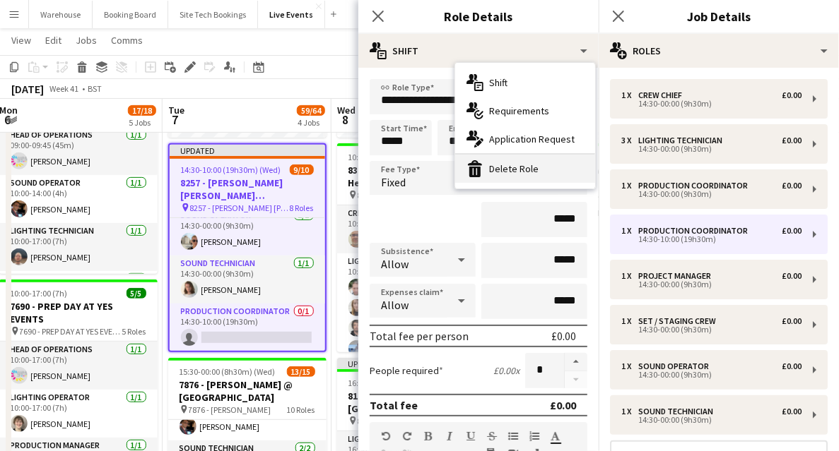
click at [498, 172] on div "bin-2 Delete Role" at bounding box center [525, 169] width 140 height 28
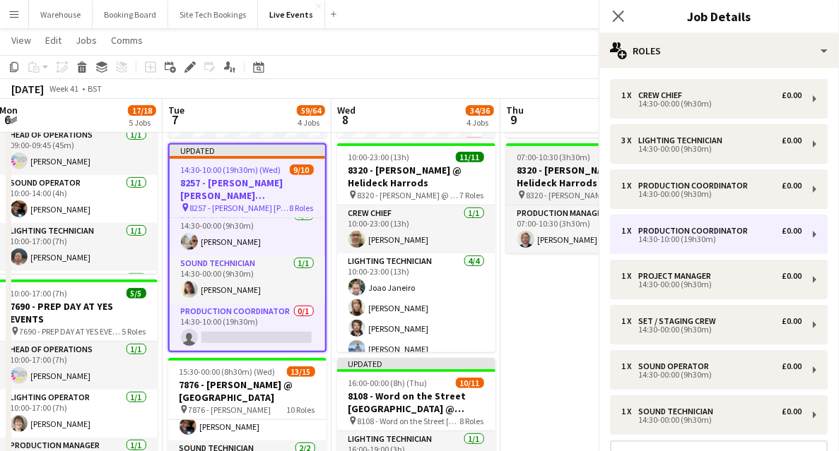
scroll to position [232, 0]
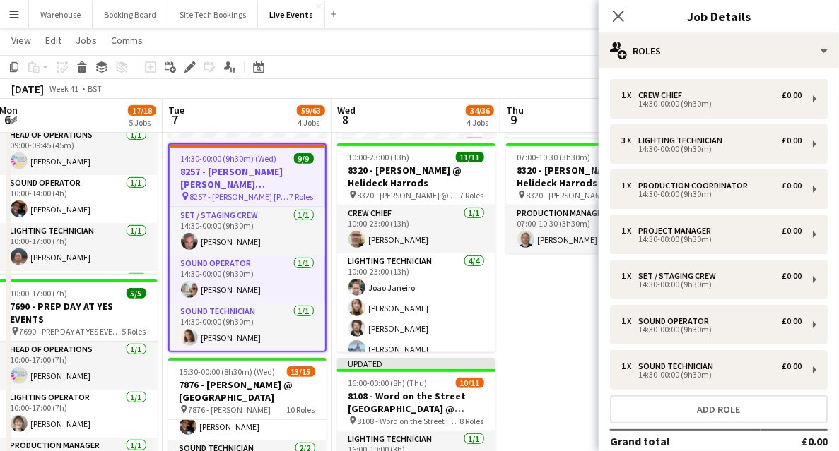
click at [615, 6] on div "Close pop-in" at bounding box center [618, 16] width 40 height 32
click at [617, 16] on icon at bounding box center [617, 15] width 13 height 13
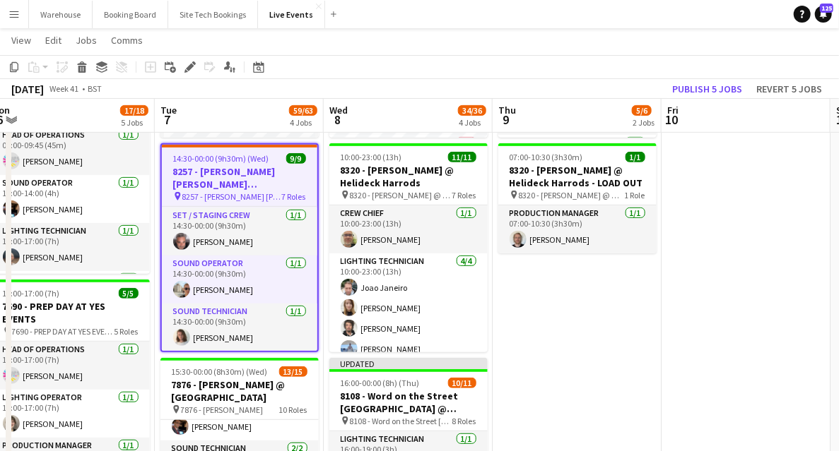
click at [229, 172] on h3 "8257 - [PERSON_NAME] [PERSON_NAME] International @ [GEOGRAPHIC_DATA]" at bounding box center [239, 177] width 155 height 25
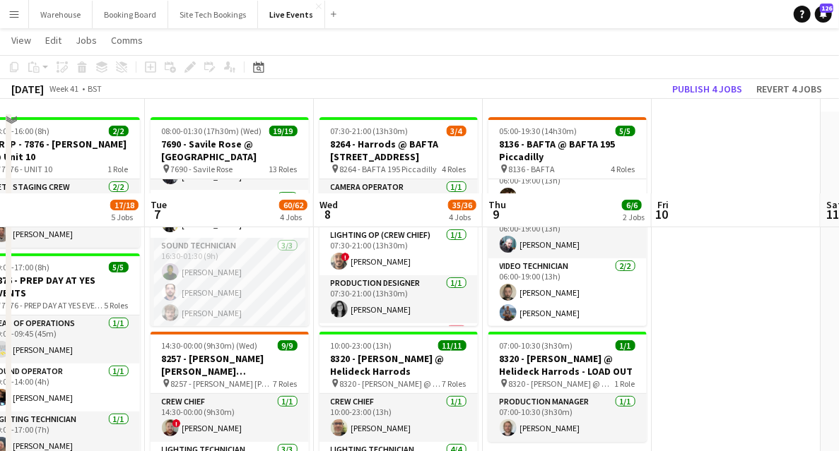
scroll to position [235, 0]
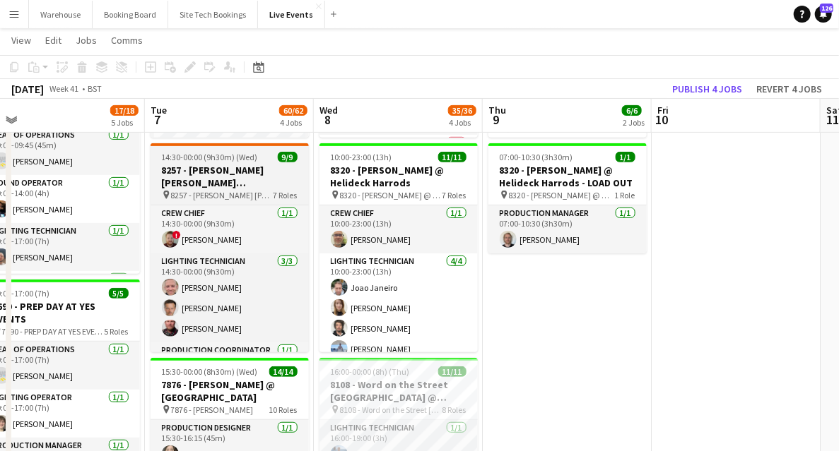
drag, startPoint x: 205, startPoint y: 175, endPoint x: 194, endPoint y: 184, distance: 14.6
click at [205, 175] on h3 "8257 - [PERSON_NAME] [PERSON_NAME] International @ [GEOGRAPHIC_DATA]" at bounding box center [229, 176] width 158 height 25
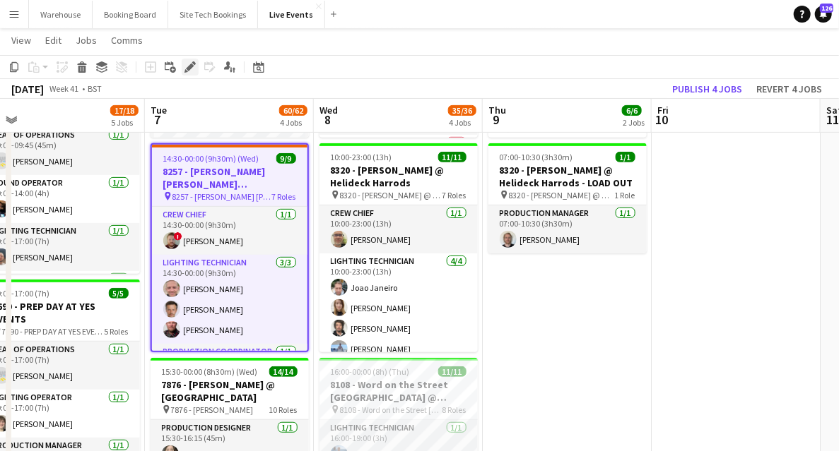
click at [191, 71] on icon "Edit" at bounding box center [189, 66] width 11 height 11
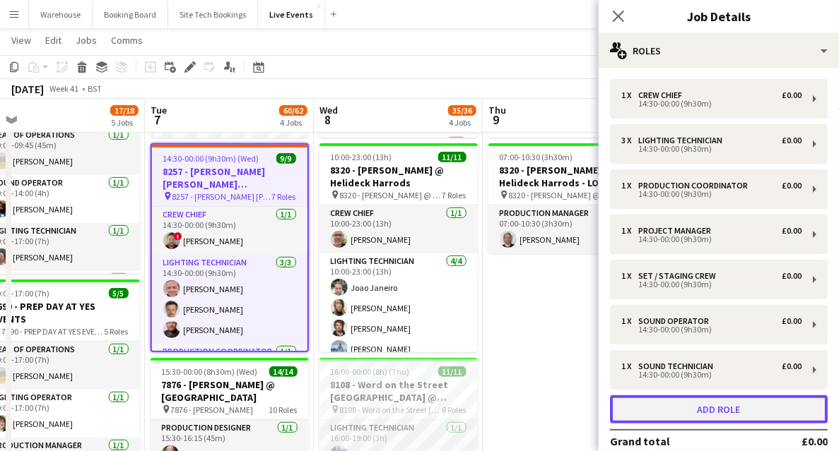
click at [689, 408] on button "Add role" at bounding box center [719, 410] width 218 height 28
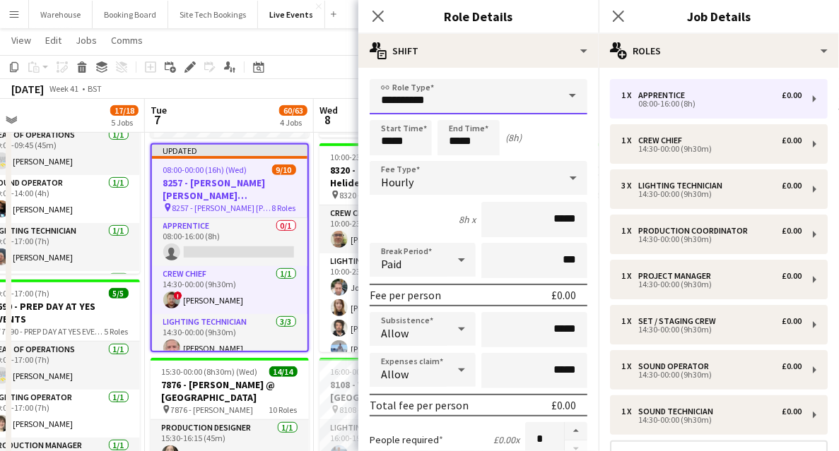
click at [462, 101] on input "**********" at bounding box center [478, 96] width 218 height 35
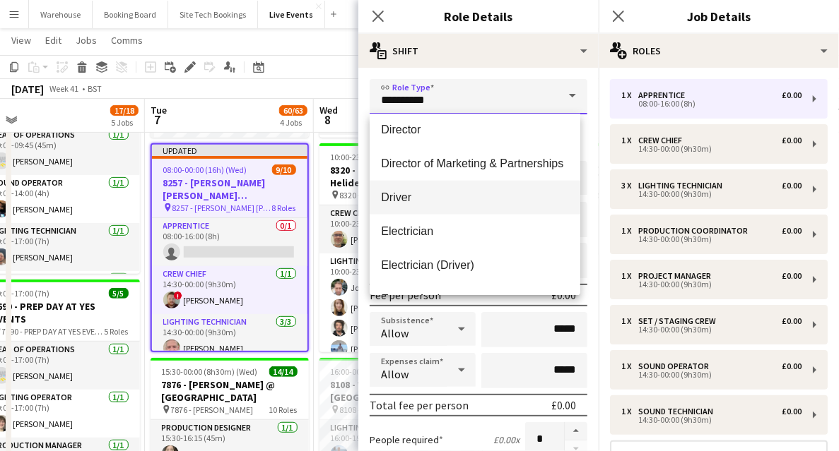
scroll to position [800, 0]
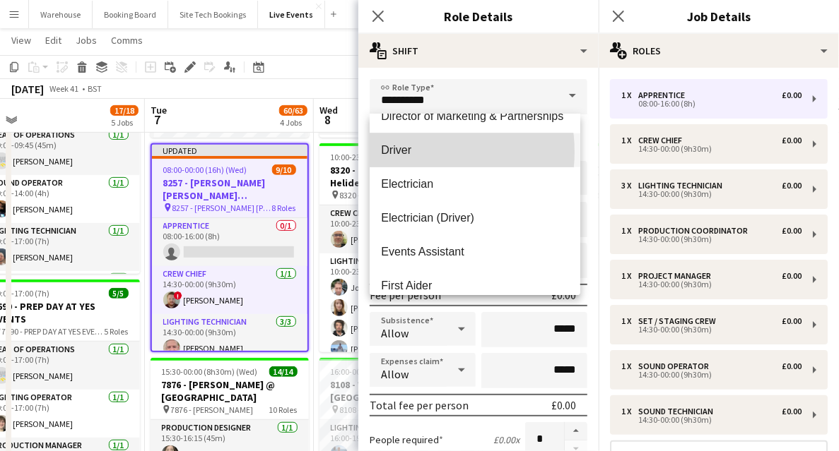
click at [404, 152] on span "Driver" at bounding box center [475, 149] width 188 height 13
type input "******"
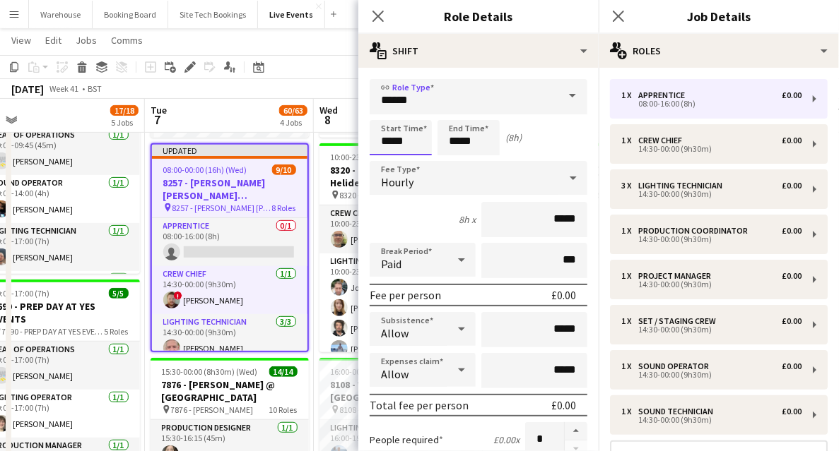
click at [396, 143] on input "*****" at bounding box center [400, 137] width 62 height 35
click at [389, 116] on div at bounding box center [386, 113] width 28 height 14
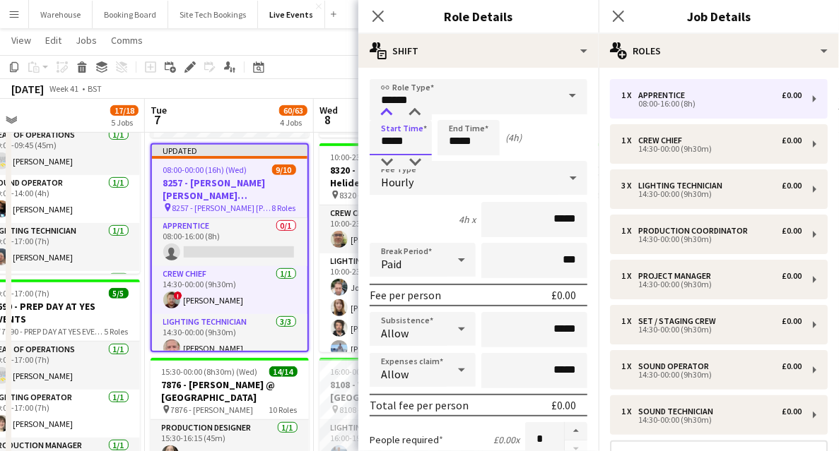
click at [389, 116] on div at bounding box center [386, 113] width 28 height 14
click at [411, 115] on div at bounding box center [415, 113] width 28 height 14
type input "*****"
click at [413, 161] on div at bounding box center [415, 162] width 28 height 14
click at [472, 146] on input "*****" at bounding box center [468, 137] width 62 height 35
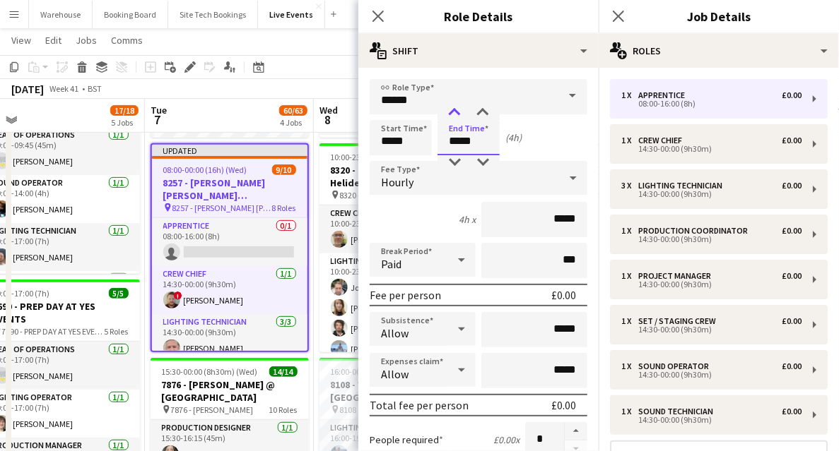
click at [456, 112] on div at bounding box center [454, 113] width 28 height 14
click at [456, 111] on div at bounding box center [454, 113] width 28 height 14
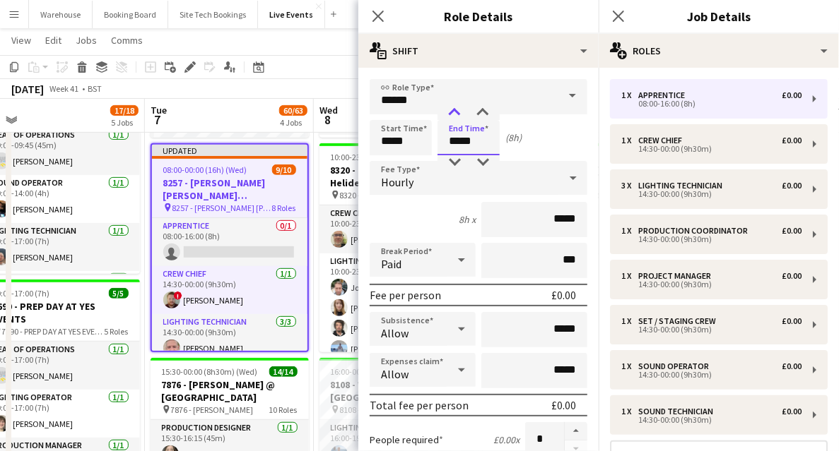
click at [456, 111] on div at bounding box center [454, 113] width 28 height 14
click at [457, 161] on div at bounding box center [454, 162] width 28 height 14
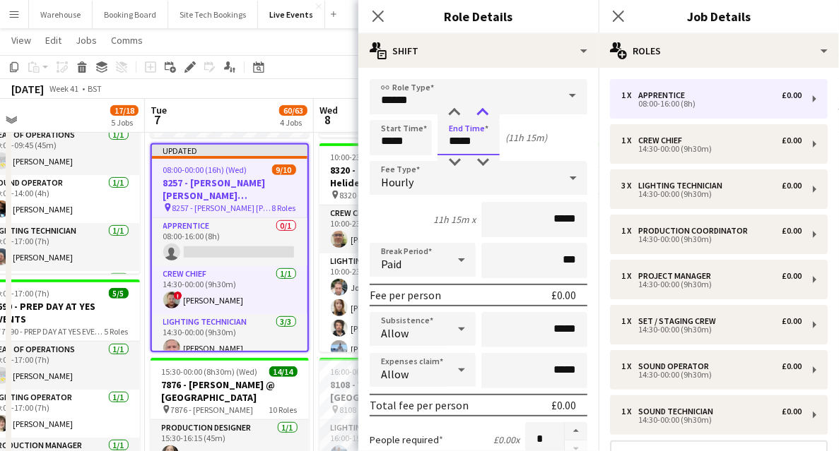
click at [480, 116] on div at bounding box center [482, 113] width 28 height 14
type input "*****"
click at [480, 116] on div at bounding box center [482, 113] width 28 height 14
click at [389, 188] on span "Hourly" at bounding box center [397, 182] width 32 height 14
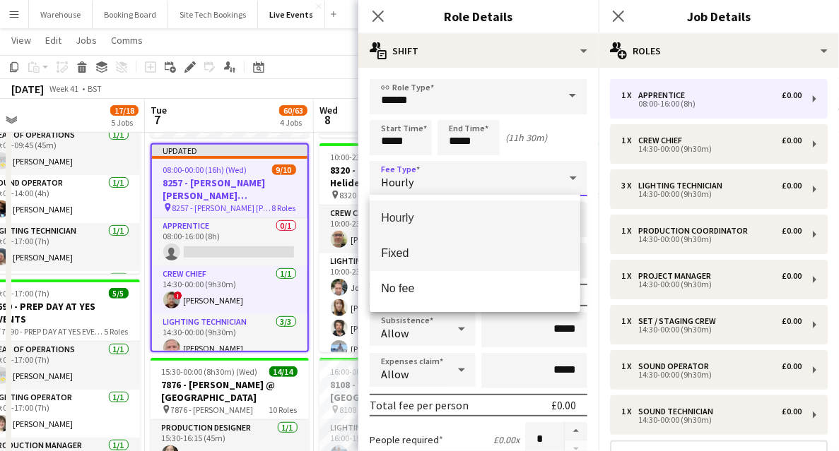
click at [391, 258] on span "Fixed" at bounding box center [475, 253] width 188 height 13
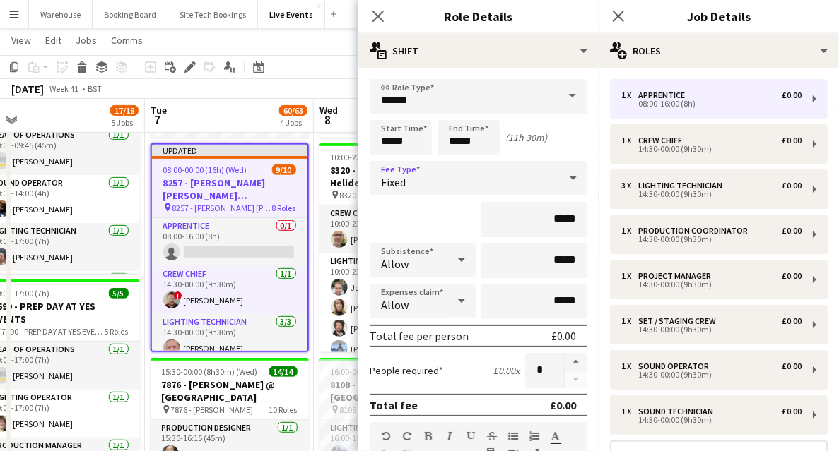
scroll to position [141, 0]
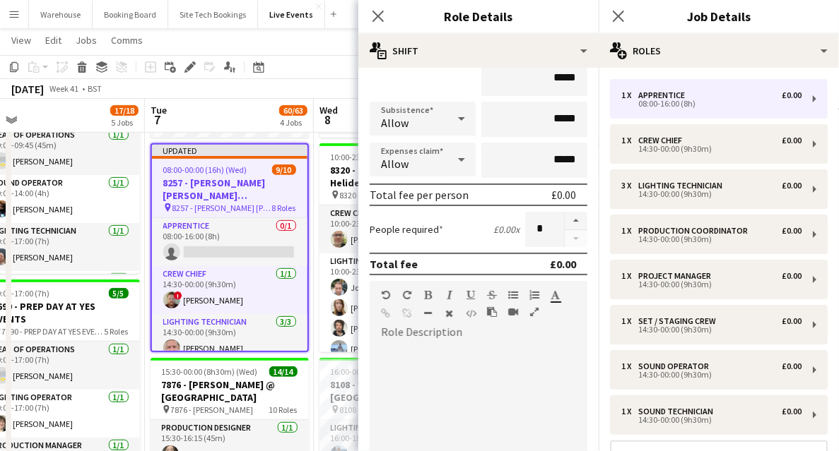
click at [449, 342] on div at bounding box center [478, 423] width 218 height 179
click at [407, 372] on div at bounding box center [478, 429] width 218 height 170
paste div
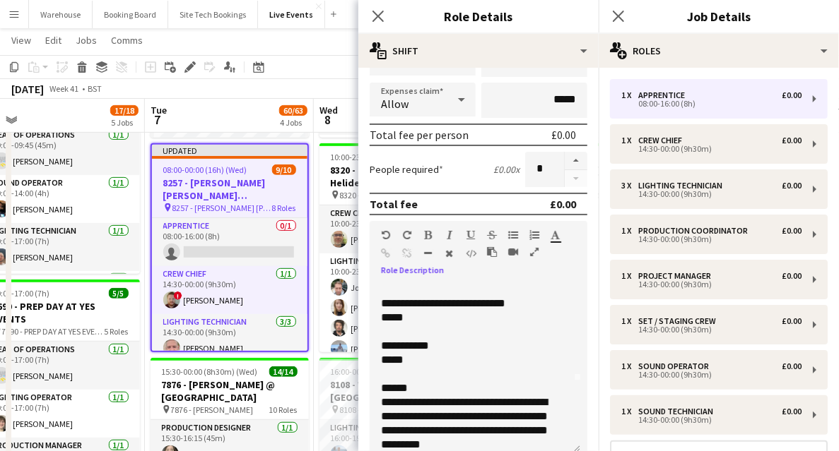
scroll to position [0, 0]
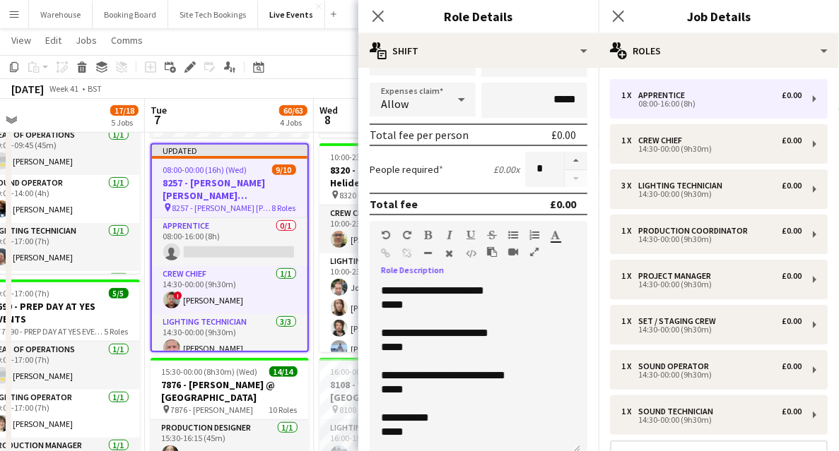
click at [380, 294] on div "**********" at bounding box center [474, 369] width 211 height 170
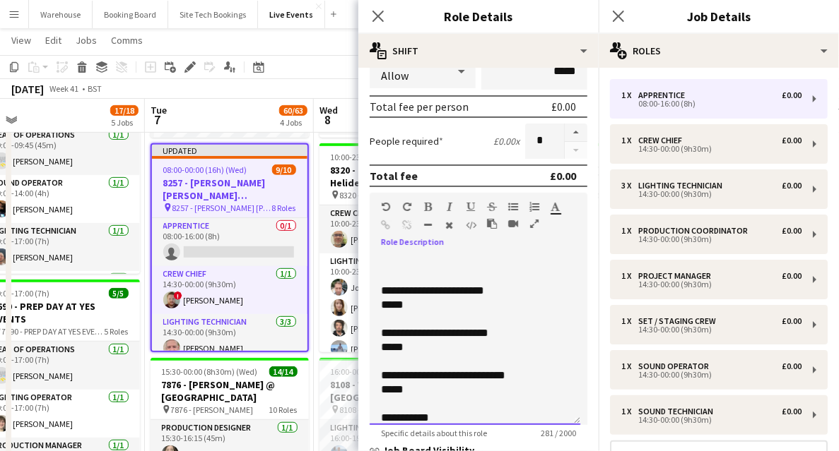
click at [401, 274] on p at bounding box center [475, 277] width 188 height 14
click at [406, 261] on p at bounding box center [475, 263] width 188 height 14
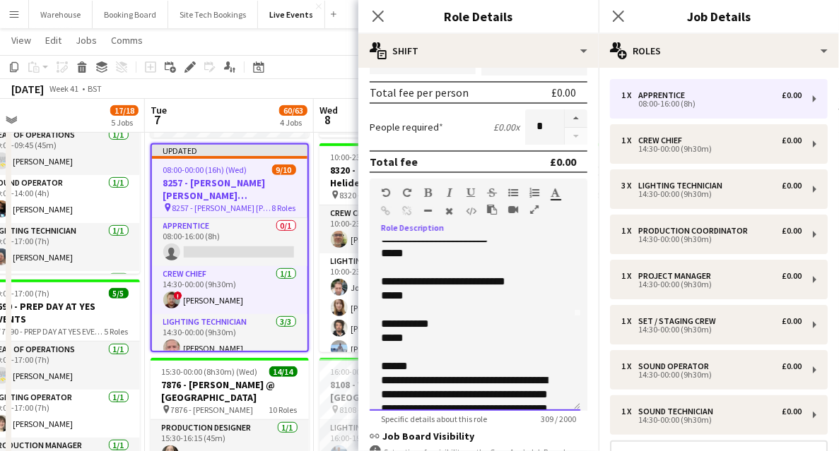
scroll to position [124, 0]
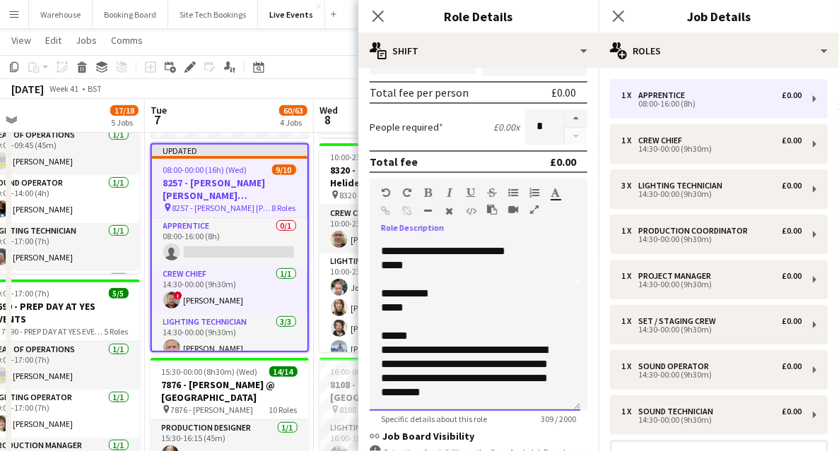
click at [453, 397] on p "**********" at bounding box center [471, 371] width 181 height 57
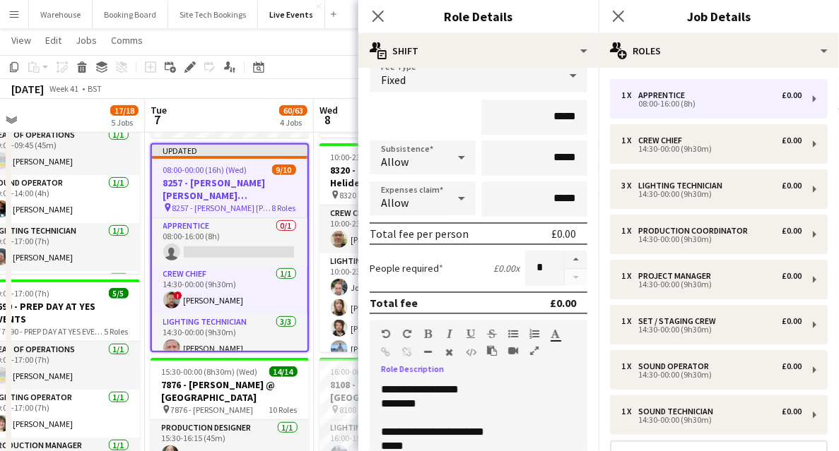
scroll to position [0, 0]
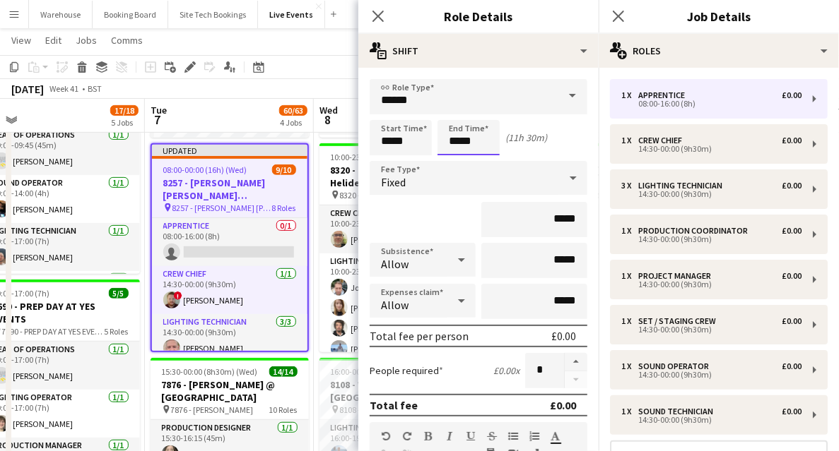
click at [454, 136] on input "*****" at bounding box center [468, 137] width 62 height 35
click at [401, 139] on input "*****" at bounding box center [400, 137] width 62 height 35
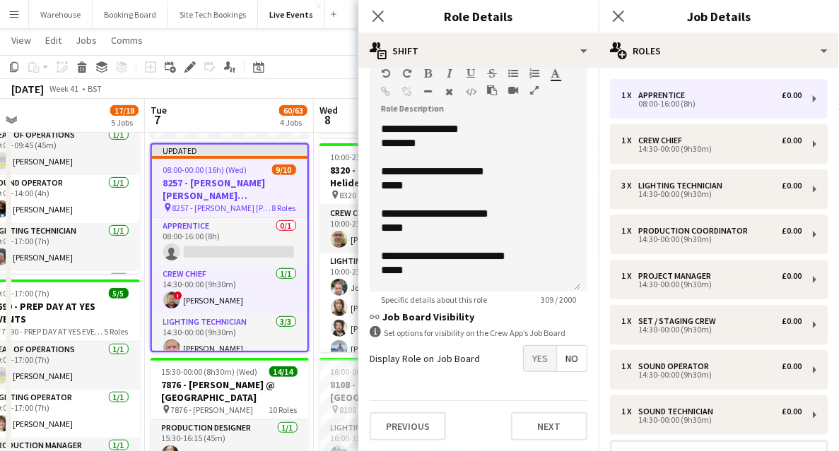
scroll to position [124, 0]
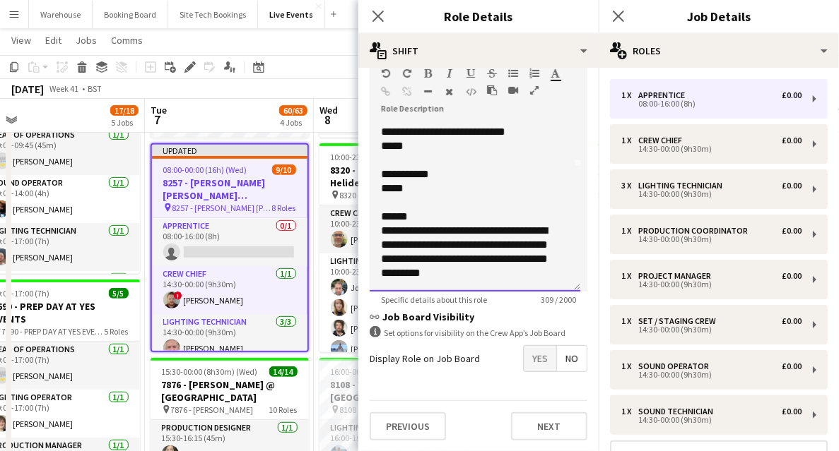
click at [451, 218] on p "******" at bounding box center [471, 217] width 181 height 14
click at [439, 273] on p "**********" at bounding box center [471, 252] width 181 height 57
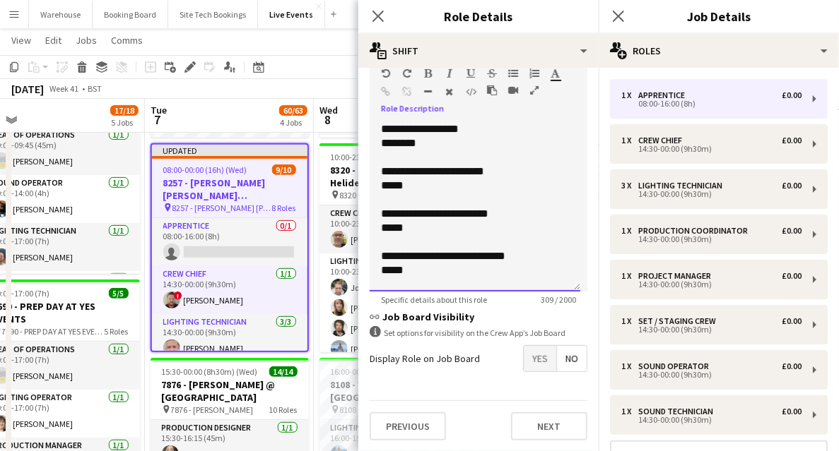
scroll to position [33, 0]
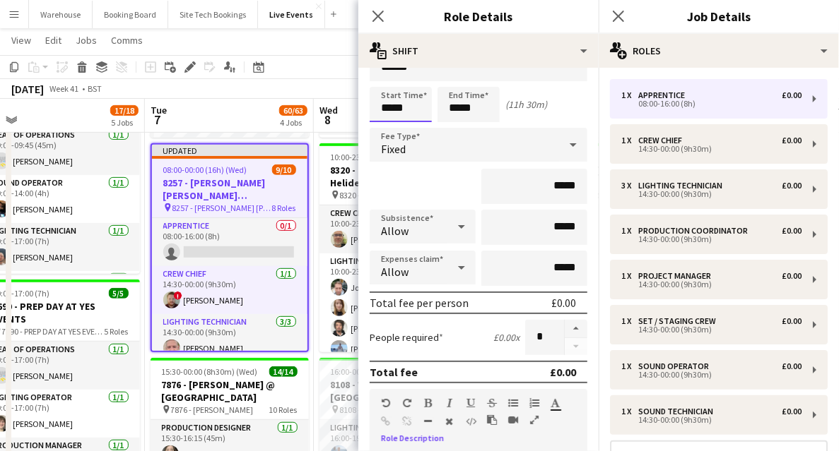
click at [419, 101] on input "*****" at bounding box center [400, 104] width 62 height 35
click at [384, 132] on div at bounding box center [386, 129] width 28 height 14
click at [390, 79] on div at bounding box center [386, 80] width 28 height 14
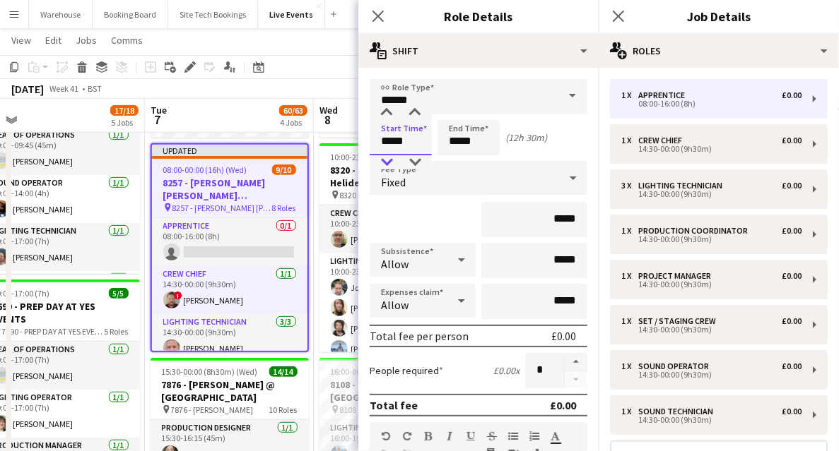
click at [386, 162] on div at bounding box center [386, 162] width 28 height 14
click at [386, 120] on input "*****" at bounding box center [400, 137] width 62 height 35
click at [384, 112] on div at bounding box center [386, 113] width 28 height 14
click at [416, 161] on div at bounding box center [415, 162] width 28 height 14
click at [418, 114] on div at bounding box center [415, 113] width 28 height 14
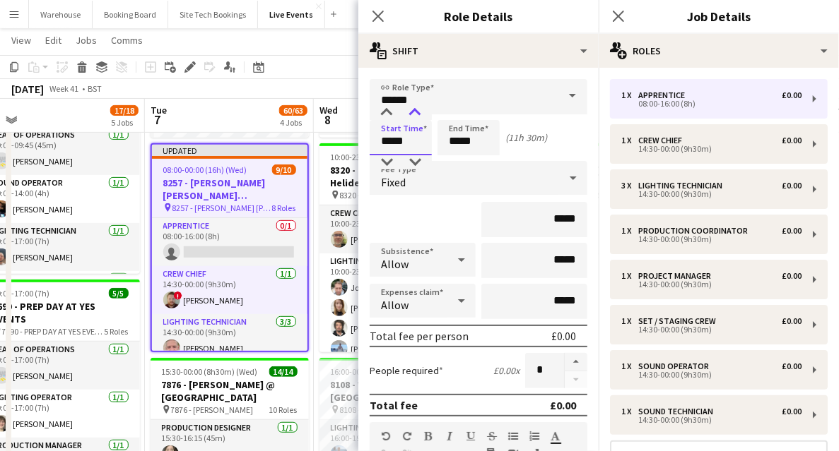
click at [418, 114] on div at bounding box center [415, 113] width 28 height 14
click at [415, 162] on div at bounding box center [415, 162] width 28 height 14
click at [386, 162] on div at bounding box center [386, 162] width 28 height 14
click at [415, 111] on div at bounding box center [415, 113] width 28 height 14
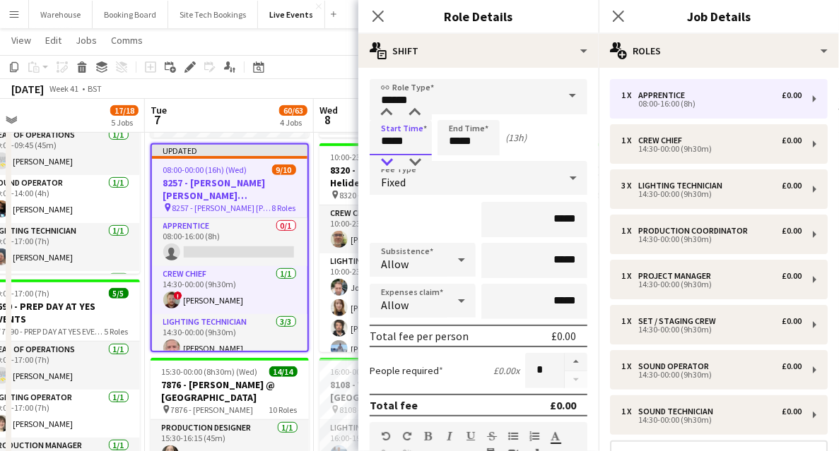
click at [389, 161] on div at bounding box center [386, 162] width 28 height 14
click at [384, 110] on div at bounding box center [386, 113] width 28 height 14
click at [413, 162] on div at bounding box center [415, 162] width 28 height 14
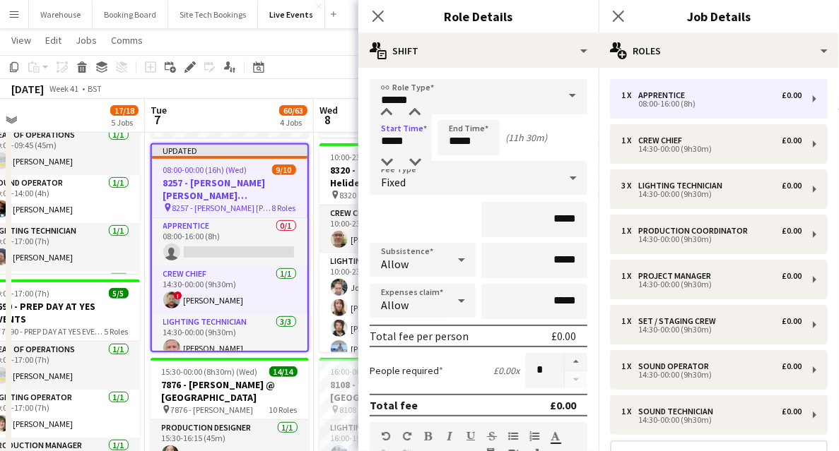
click at [422, 211] on div "*****" at bounding box center [478, 219] width 218 height 35
click at [393, 141] on input "*****" at bounding box center [400, 137] width 62 height 35
click at [392, 158] on div at bounding box center [386, 162] width 28 height 14
click at [387, 110] on div at bounding box center [386, 113] width 28 height 14
click at [412, 116] on div at bounding box center [415, 113] width 28 height 14
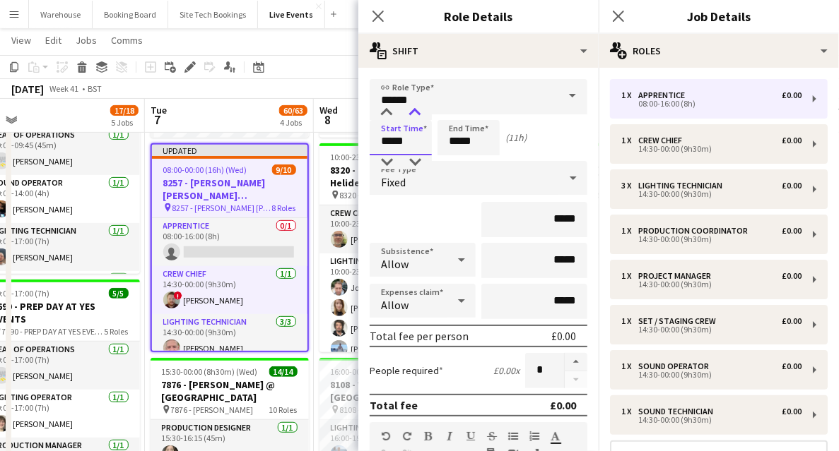
click at [412, 116] on div at bounding box center [415, 113] width 28 height 14
click at [413, 165] on div at bounding box center [415, 162] width 28 height 14
type input "*****"
click at [413, 165] on div at bounding box center [415, 162] width 28 height 14
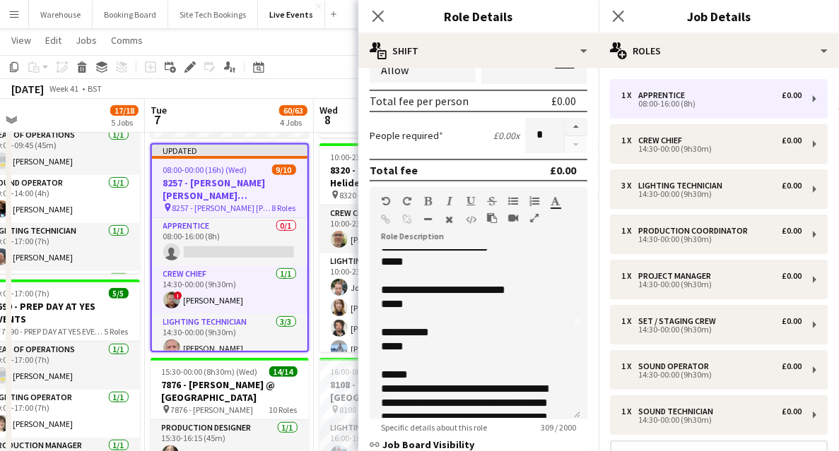
scroll to position [124, 0]
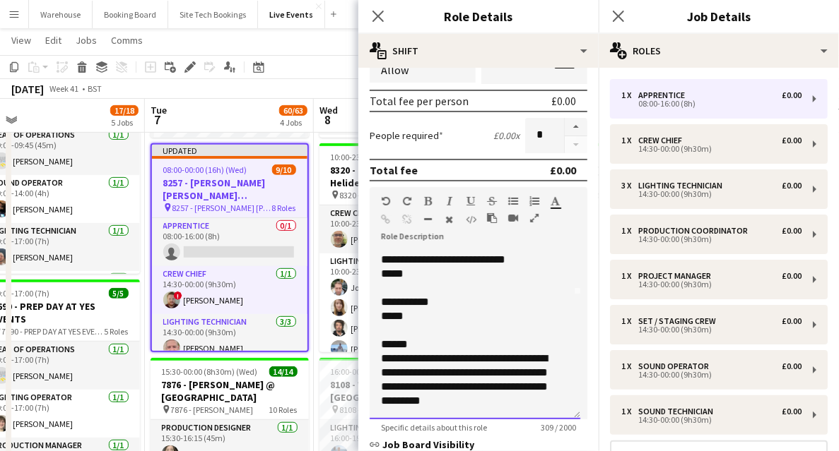
click at [452, 398] on p "**********" at bounding box center [471, 380] width 181 height 57
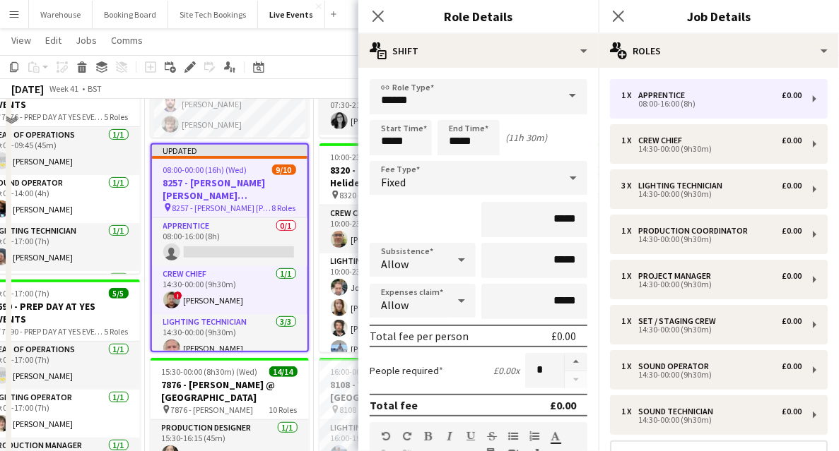
scroll to position [188, 0]
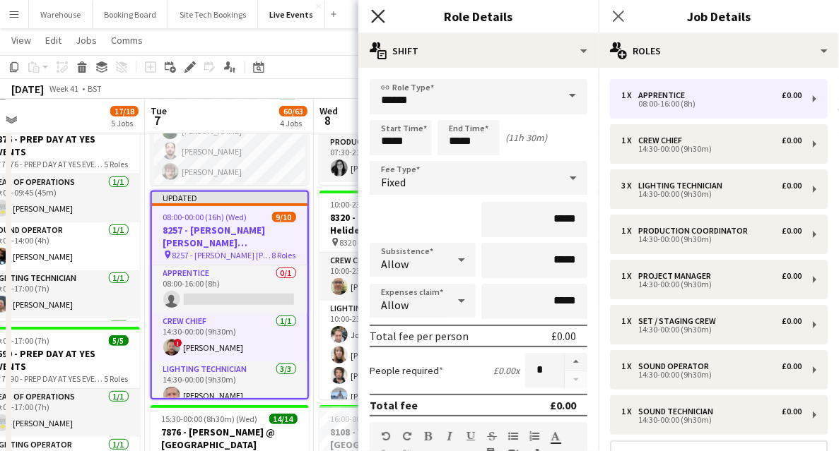
click at [376, 20] on icon at bounding box center [377, 15] width 13 height 13
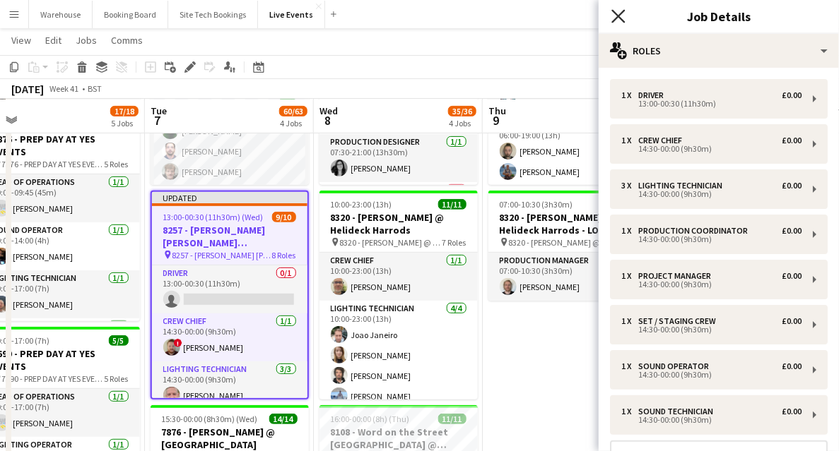
click at [617, 14] on icon at bounding box center [617, 15] width 13 height 13
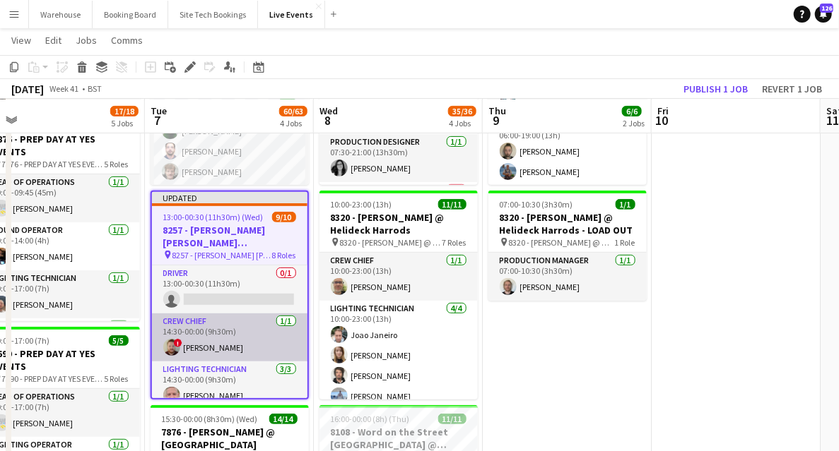
scroll to position [47, 0]
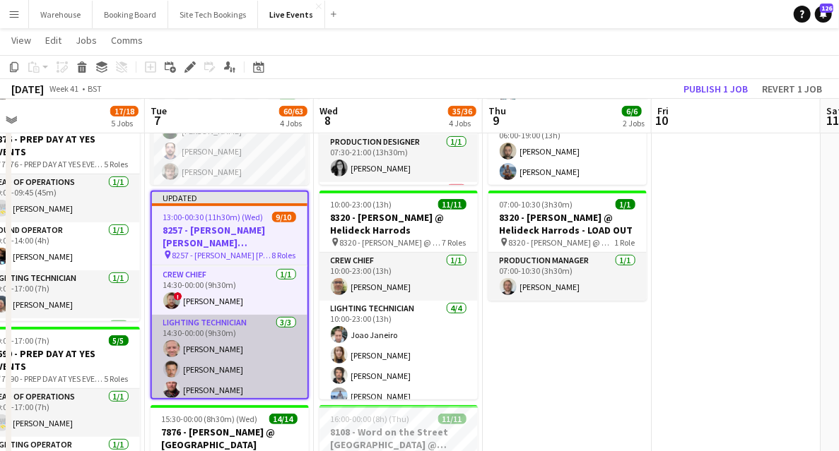
click at [218, 347] on app-card-role "Lighting Technician [DATE] 14:30-00:00 (9h30m) [PERSON_NAME] [PERSON_NAME] [PER…" at bounding box center [229, 359] width 155 height 89
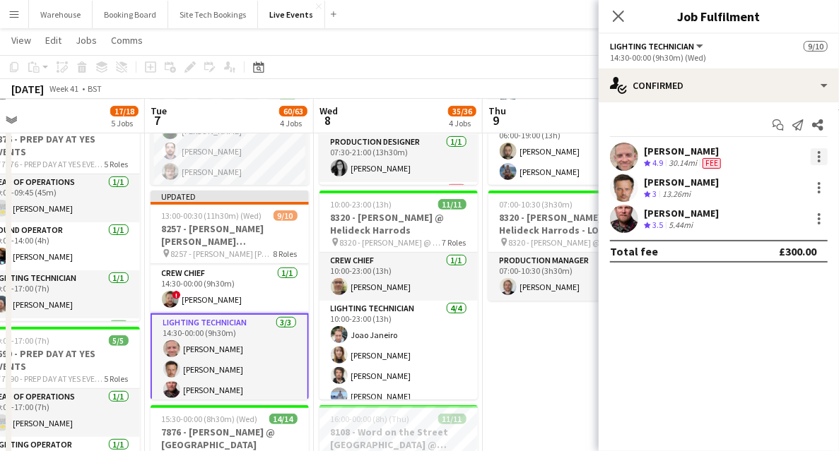
click at [820, 150] on div at bounding box center [818, 156] width 17 height 17
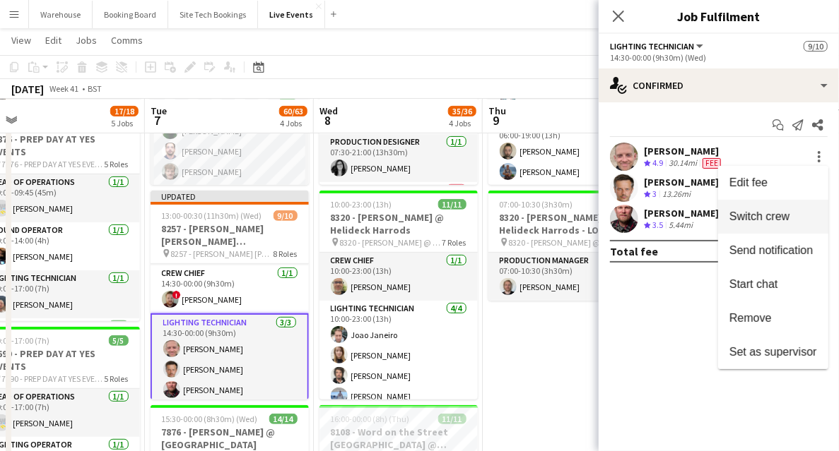
click at [746, 209] on button "Switch crew" at bounding box center [773, 217] width 110 height 34
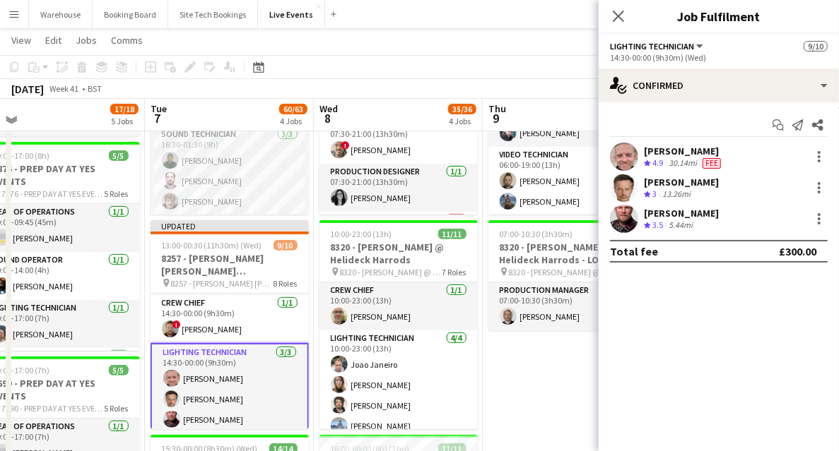
scroll to position [0, 0]
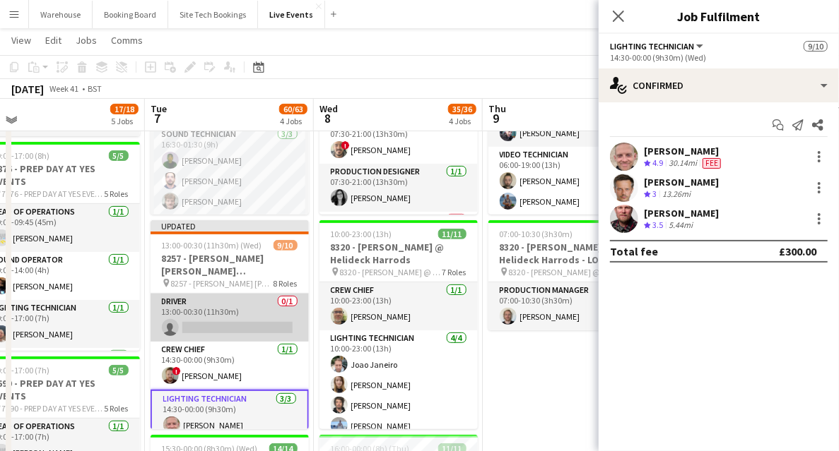
click at [206, 327] on app-card-role "Driver 0/1 13:00-00:30 (11h30m) single-neutral-actions" at bounding box center [229, 318] width 158 height 48
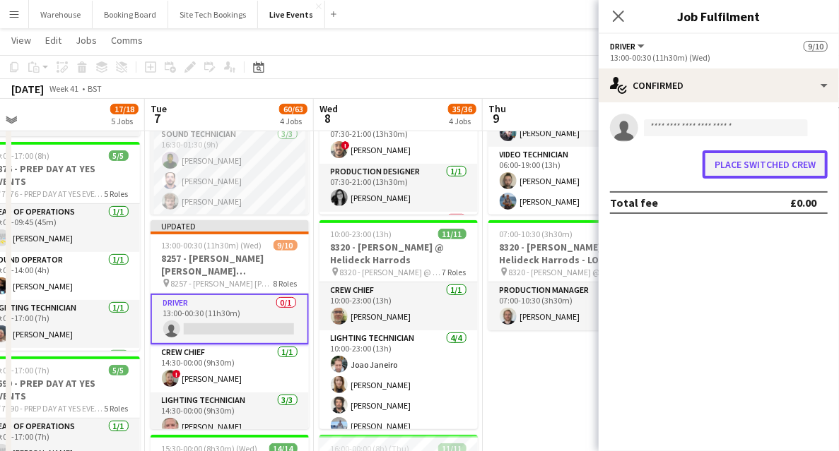
click at [764, 165] on button "Place switched crew" at bounding box center [764, 164] width 125 height 28
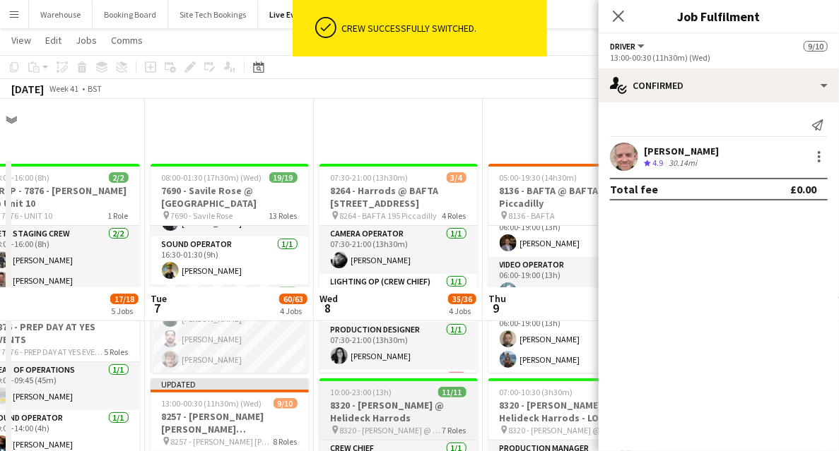
scroll to position [188, 0]
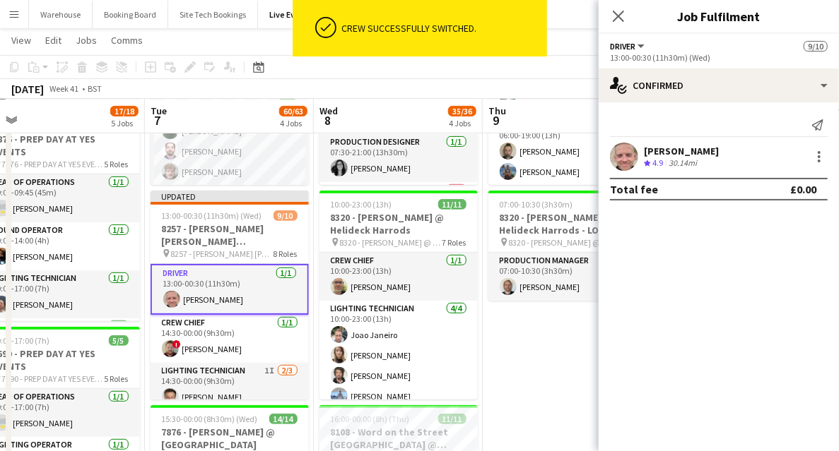
click at [620, 16] on icon "Close pop-in" at bounding box center [618, 16] width 11 height 11
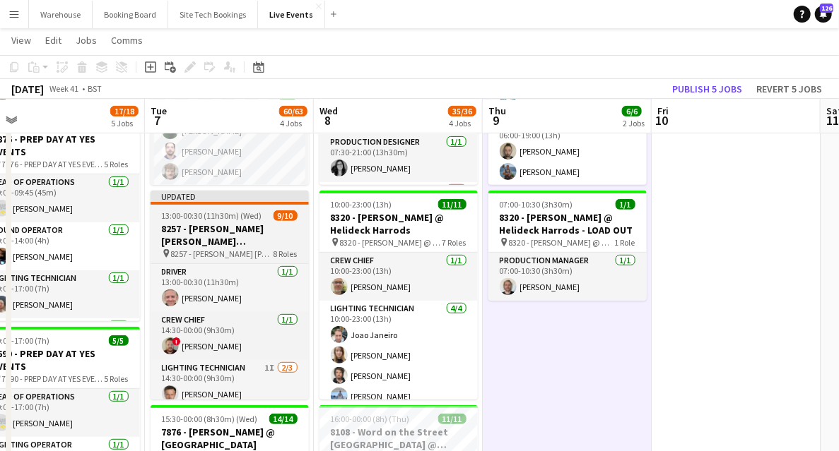
click at [242, 235] on h3 "8257 - [PERSON_NAME] [PERSON_NAME] International @ [GEOGRAPHIC_DATA]" at bounding box center [229, 235] width 158 height 25
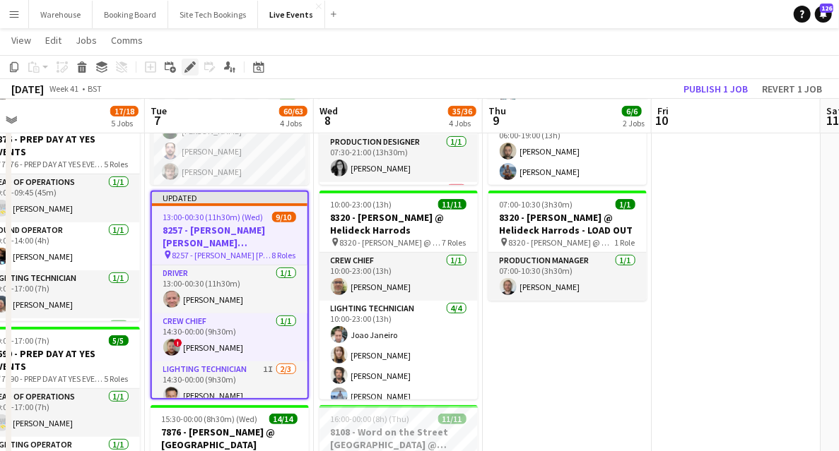
click at [191, 72] on icon "Edit" at bounding box center [189, 66] width 11 height 11
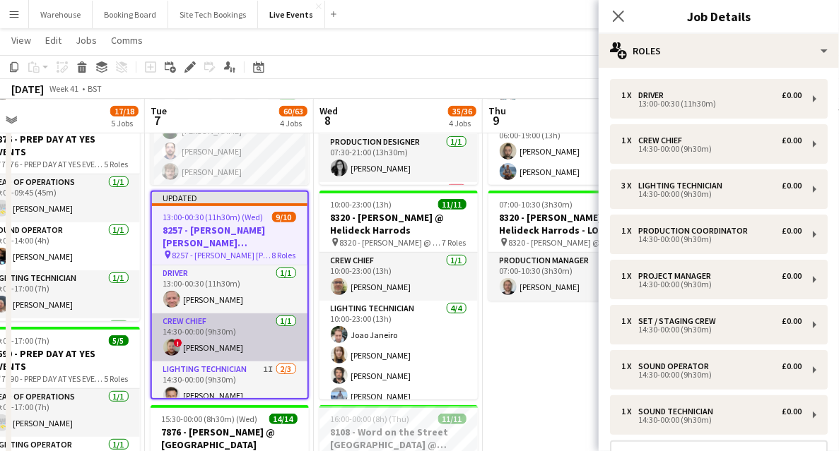
scroll to position [94, 0]
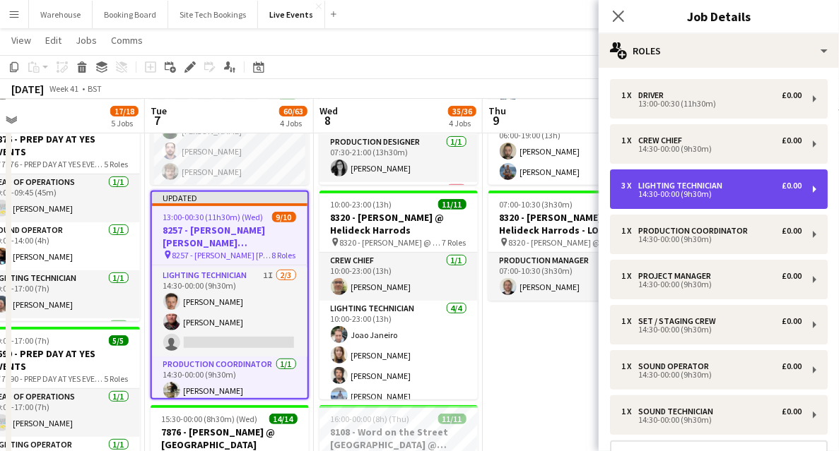
click at [667, 205] on div "3 x Lighting Technician £0.00 14:30-00:00 (9h30m)" at bounding box center [719, 190] width 218 height 40
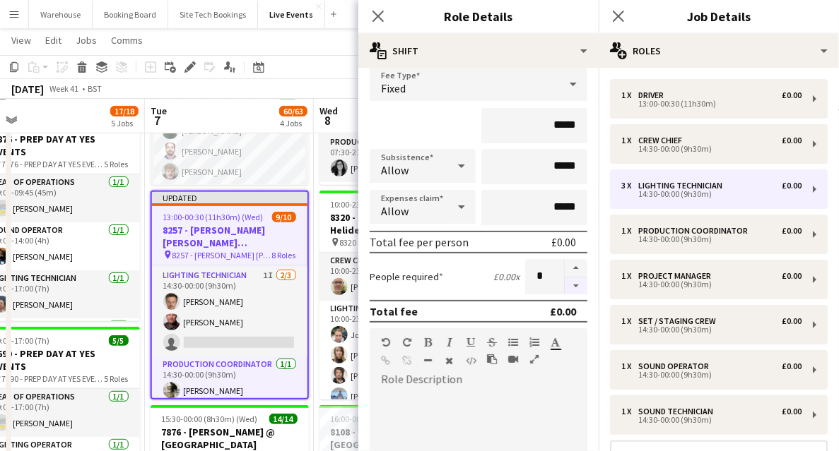
click at [564, 288] on button "button" at bounding box center [575, 287] width 23 height 18
type input "*"
click at [377, 13] on icon "Close pop-in" at bounding box center [377, 16] width 11 height 11
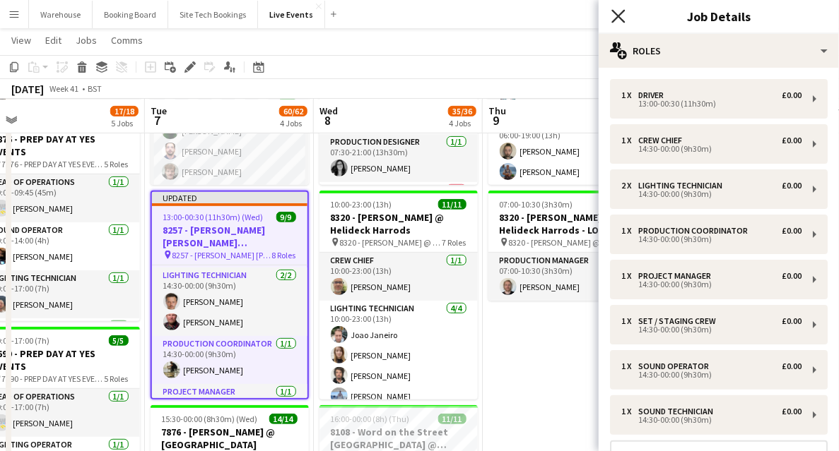
click at [620, 15] on icon at bounding box center [617, 15] width 13 height 13
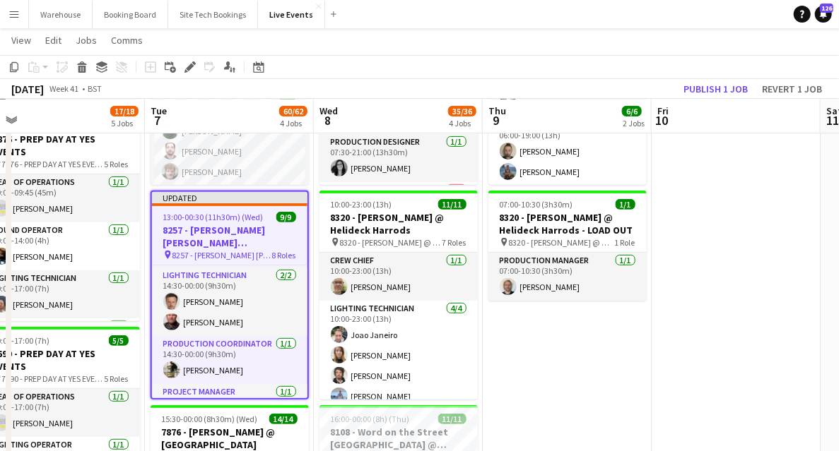
drag, startPoint x: 619, startPoint y: 372, endPoint x: 482, endPoint y: 276, distance: 167.4
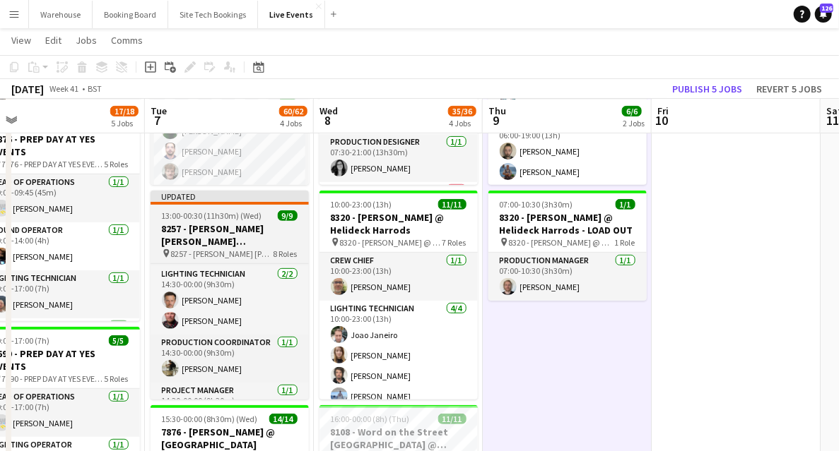
click at [225, 225] on h3 "8257 - [PERSON_NAME] [PERSON_NAME] International @ [GEOGRAPHIC_DATA]" at bounding box center [229, 235] width 158 height 25
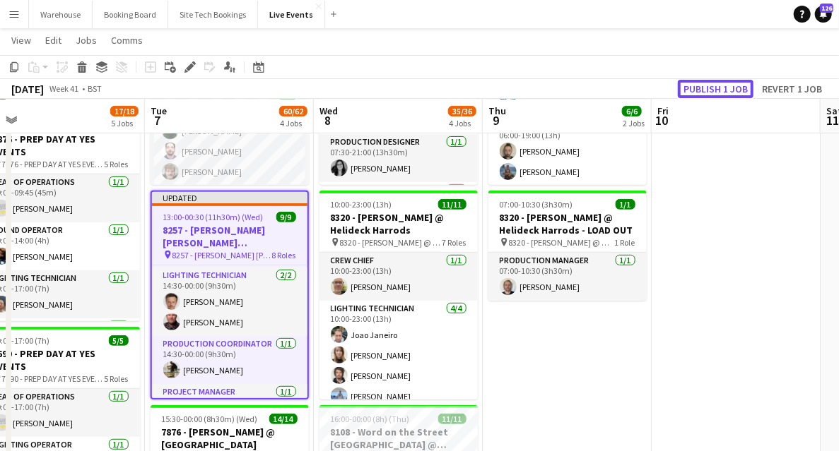
click at [721, 95] on button "Publish 1 job" at bounding box center [716, 89] width 76 height 18
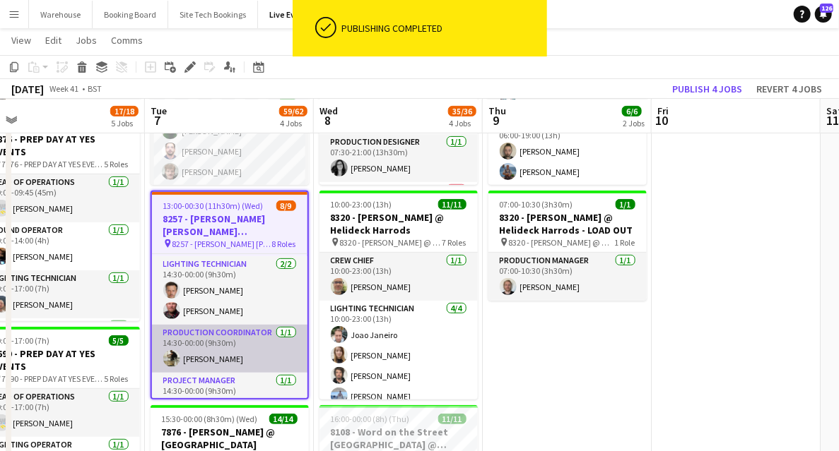
scroll to position [0, 0]
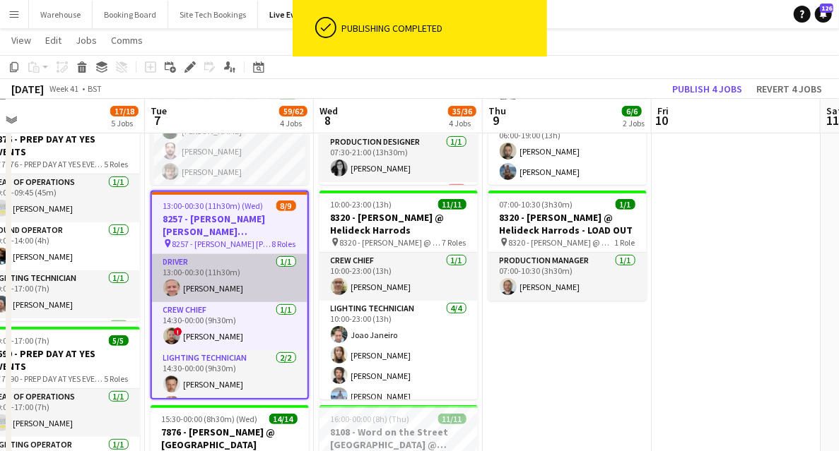
click at [175, 259] on app-card-role "Driver [DATE] 13:00-00:30 (11h30m) [PERSON_NAME]" at bounding box center [229, 278] width 155 height 48
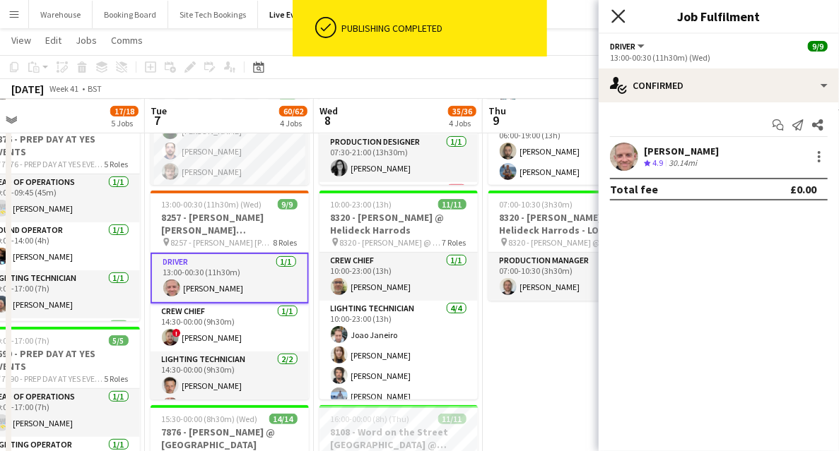
click at [619, 20] on icon "Close pop-in" at bounding box center [617, 15] width 13 height 13
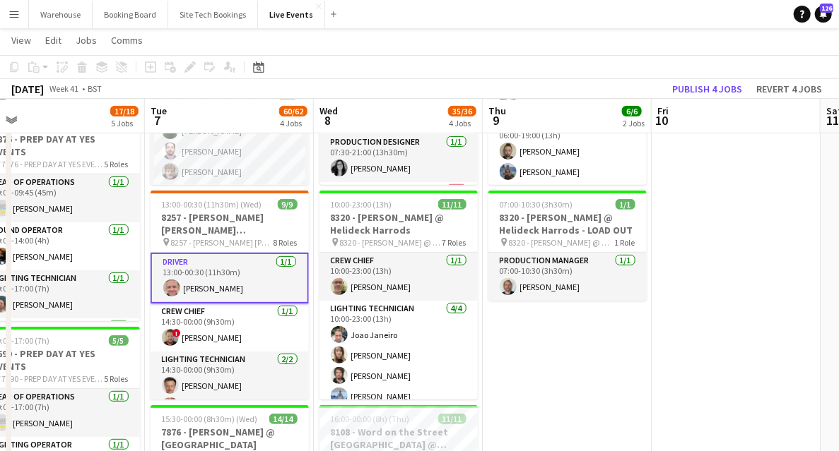
drag, startPoint x: 598, startPoint y: 365, endPoint x: 479, endPoint y: 334, distance: 123.4
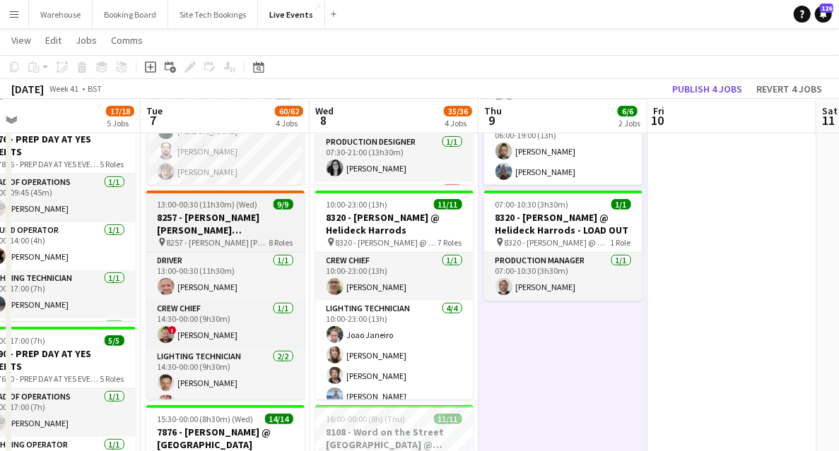
click at [227, 225] on h3 "8257 - [PERSON_NAME] [PERSON_NAME] International @ [GEOGRAPHIC_DATA]" at bounding box center [225, 223] width 158 height 25
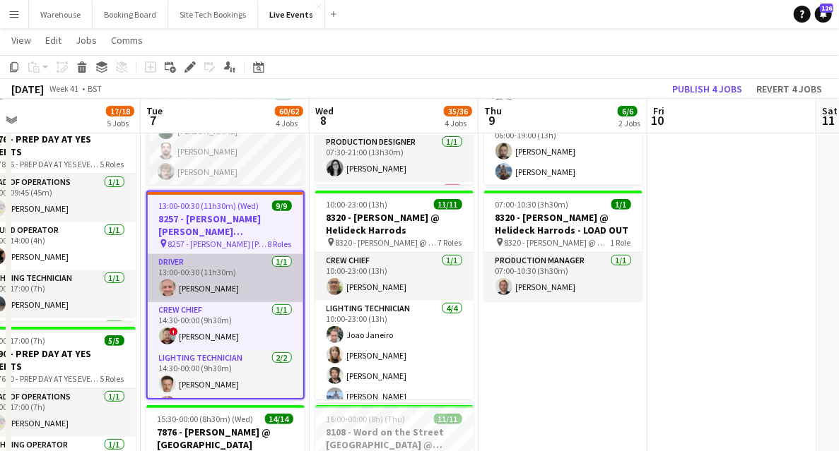
scroll to position [0, 363]
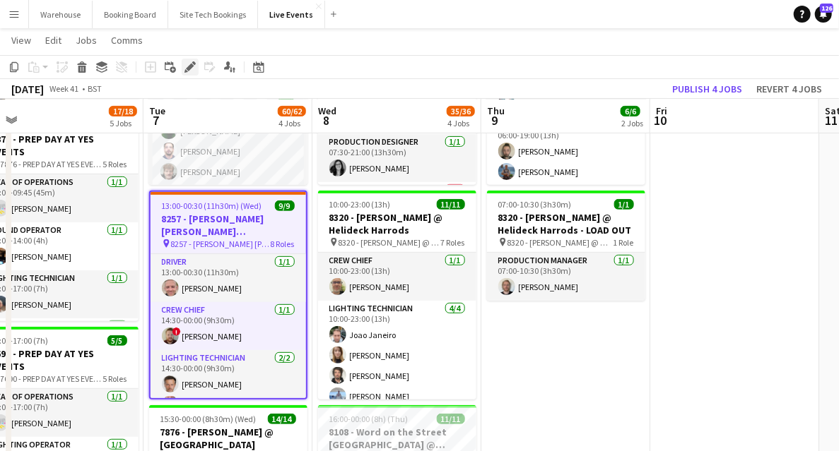
click at [187, 66] on icon "Edit" at bounding box center [189, 66] width 11 height 11
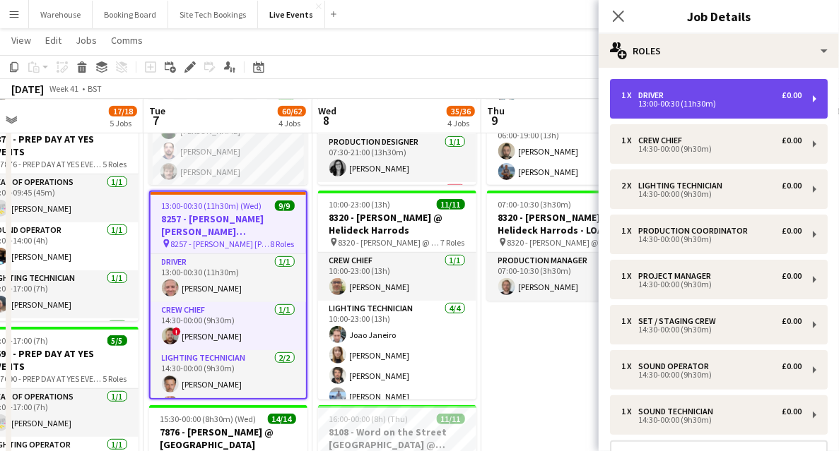
click at [666, 114] on div "1 x Driver £0.00 13:00-00:30 (11h30m)" at bounding box center [719, 99] width 218 height 40
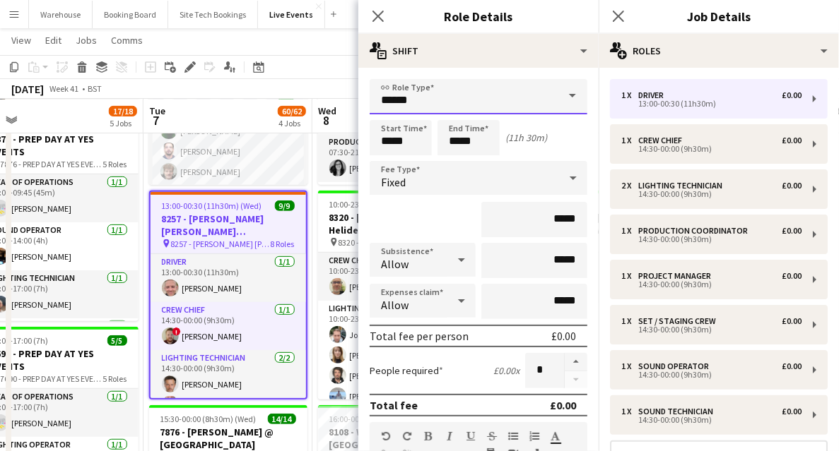
click at [439, 90] on input "******" at bounding box center [478, 96] width 218 height 35
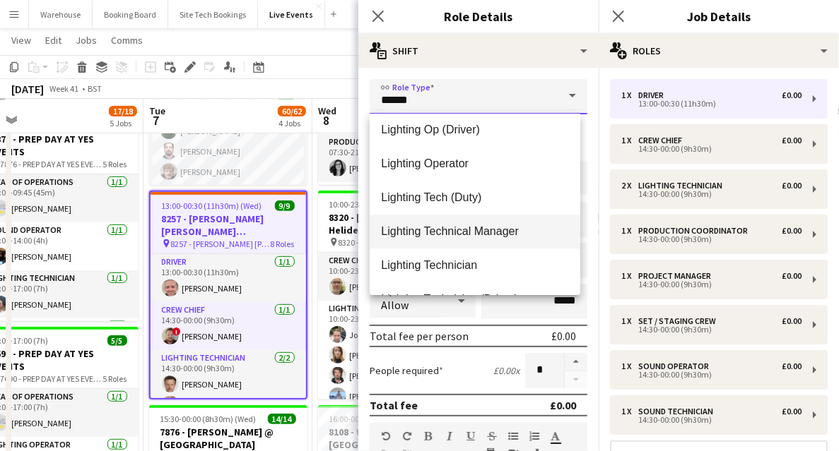
scroll to position [1696, 0]
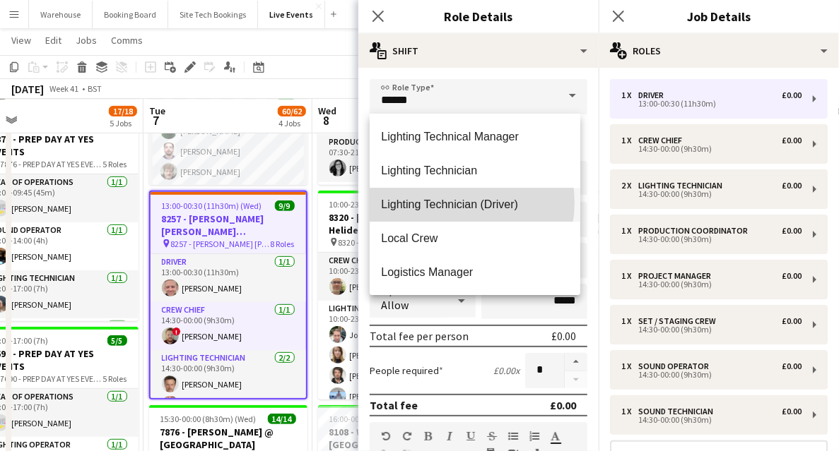
click at [454, 203] on span "Lighting Technician (Driver)" at bounding box center [475, 204] width 188 height 13
type input "**********"
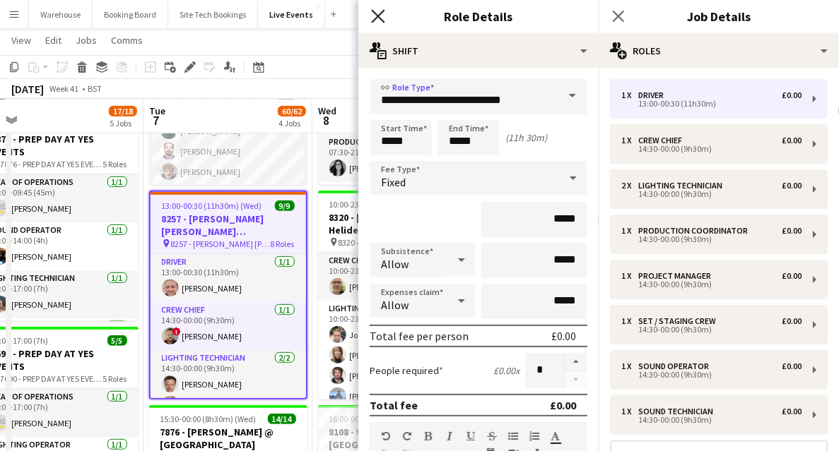
click at [375, 19] on icon at bounding box center [377, 15] width 13 height 13
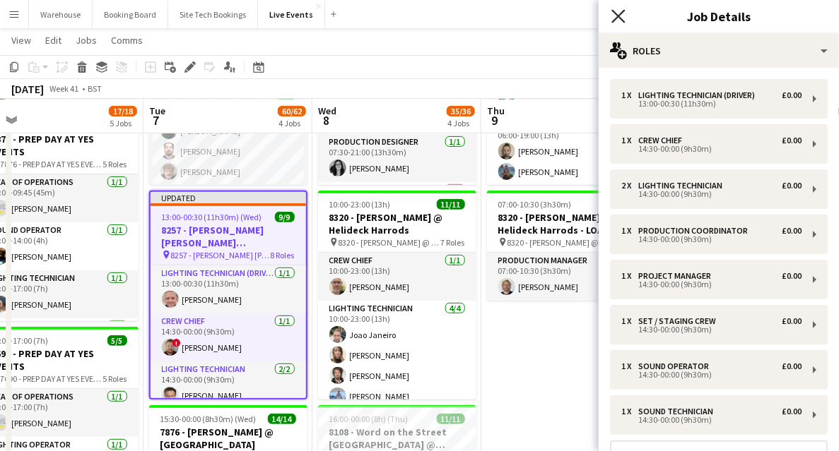
click at [622, 16] on icon "Close pop-in" at bounding box center [617, 15] width 13 height 13
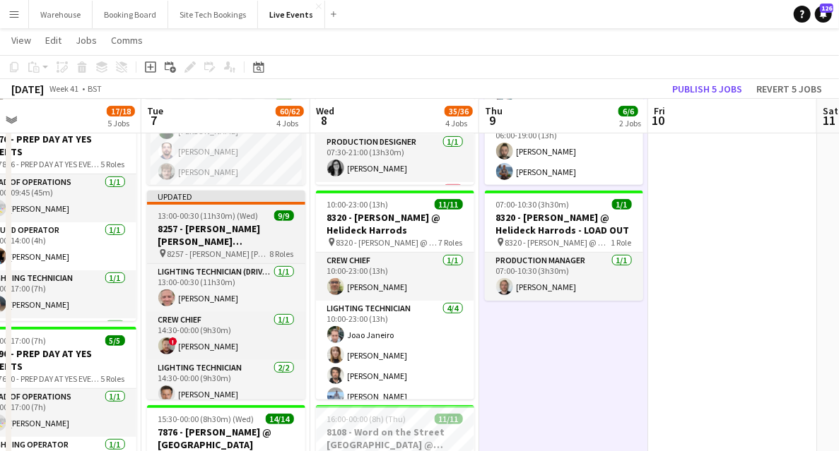
click at [222, 230] on h3 "8257 - [PERSON_NAME] [PERSON_NAME] International @ [GEOGRAPHIC_DATA]" at bounding box center [226, 235] width 158 height 25
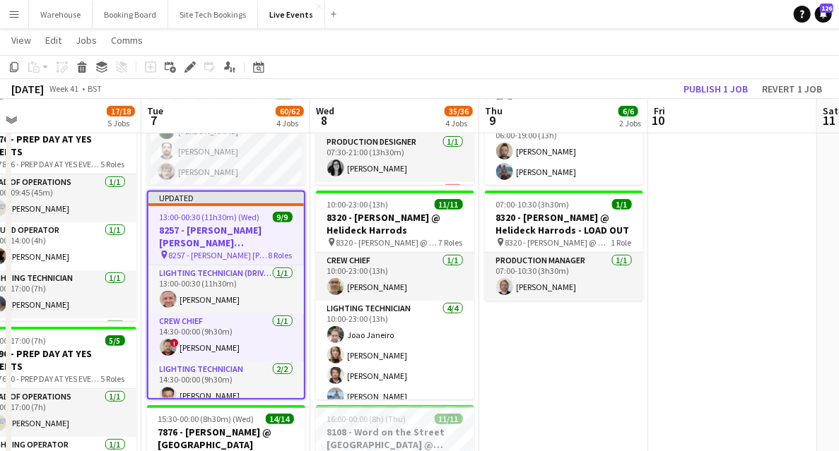
scroll to position [0, 365]
click at [698, 93] on button "Publish 1 job" at bounding box center [716, 89] width 76 height 18
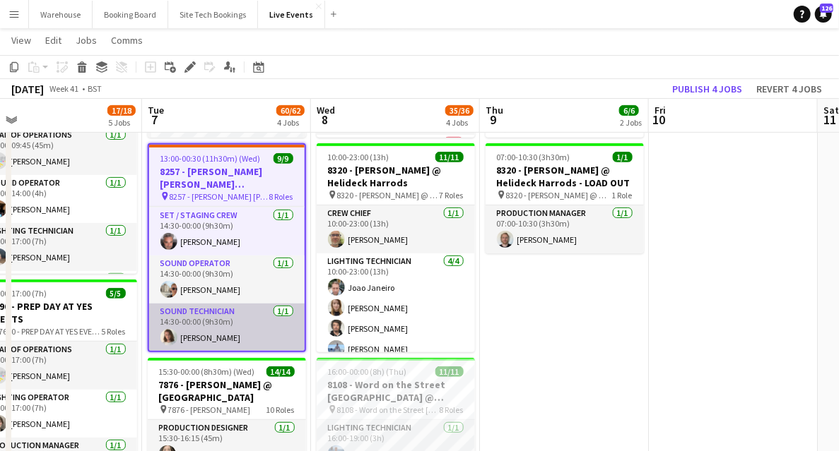
scroll to position [0, 0]
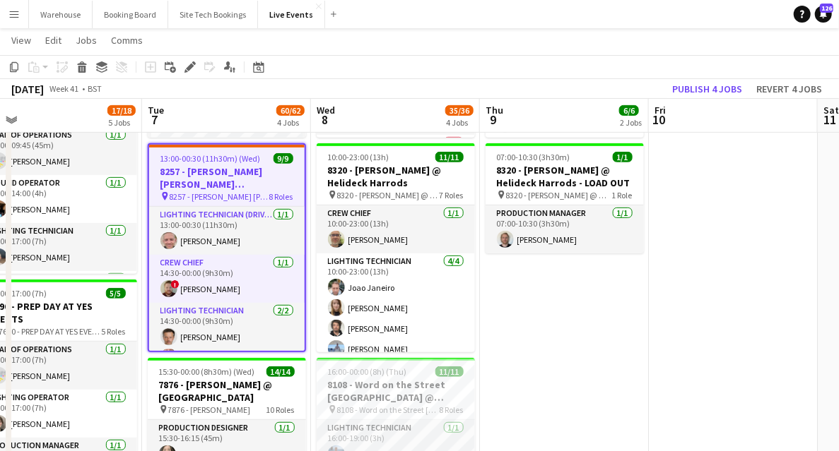
click at [211, 177] on h3 "8257 - [PERSON_NAME] [PERSON_NAME] International @ [GEOGRAPHIC_DATA]" at bounding box center [226, 177] width 155 height 25
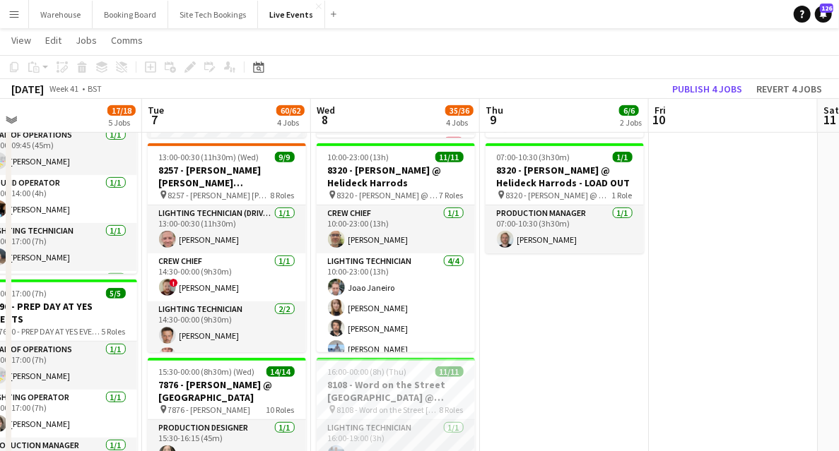
click at [217, 171] on h3 "8257 - [PERSON_NAME] [PERSON_NAME] International @ [GEOGRAPHIC_DATA]" at bounding box center [227, 176] width 158 height 25
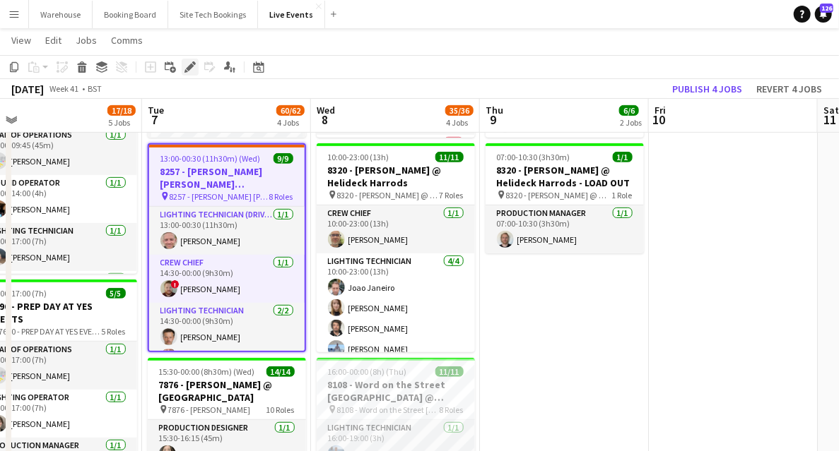
click at [187, 70] on icon at bounding box center [190, 68] width 8 height 8
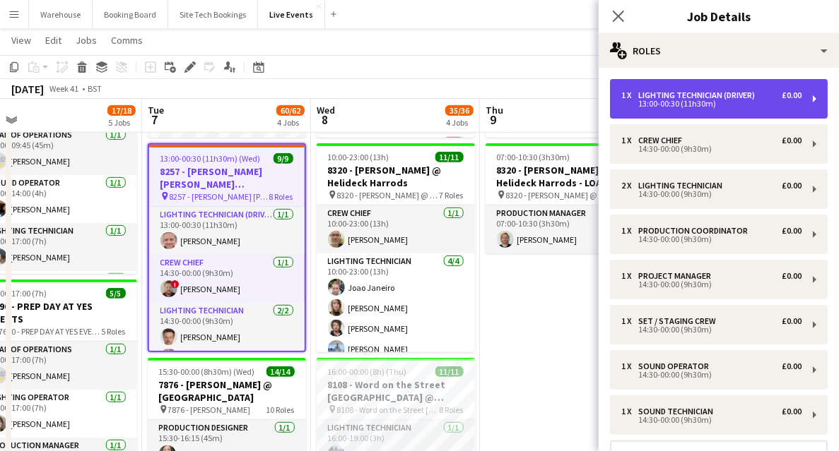
click at [677, 105] on div "13:00-00:30 (11h30m)" at bounding box center [711, 103] width 180 height 7
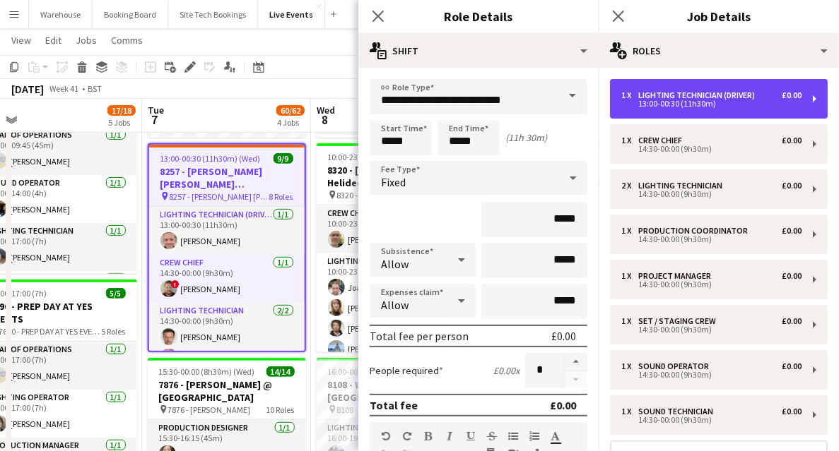
scroll to position [188, 0]
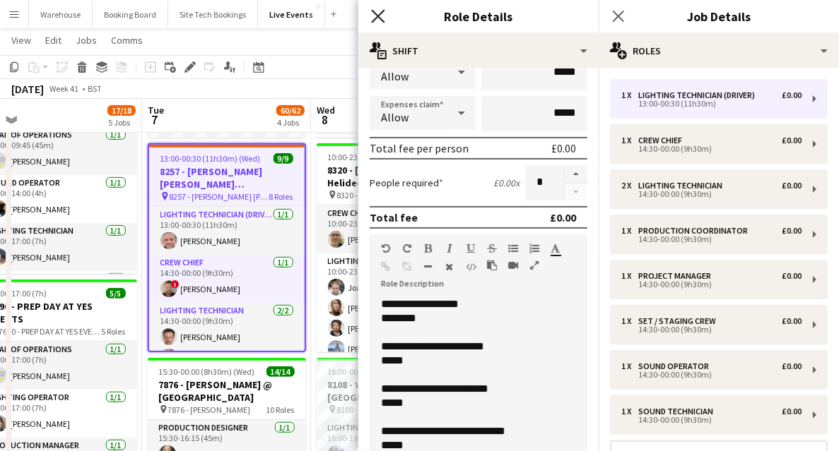
click at [372, 16] on icon "Close pop-in" at bounding box center [377, 15] width 13 height 13
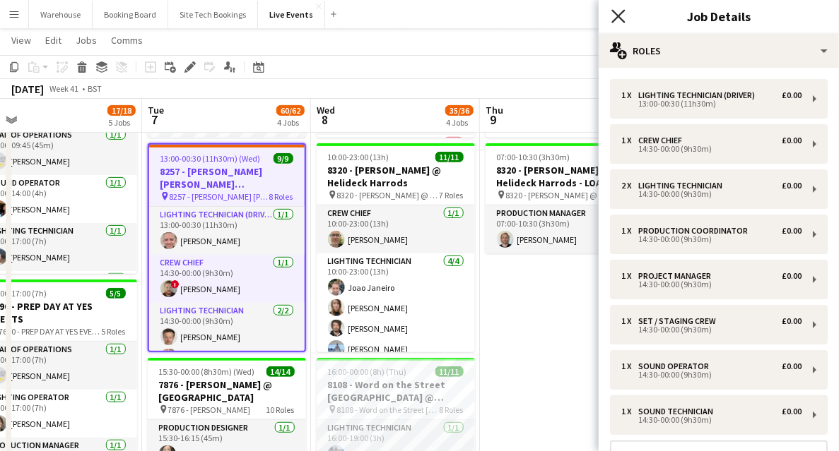
click at [621, 15] on icon "Close pop-in" at bounding box center [617, 15] width 13 height 13
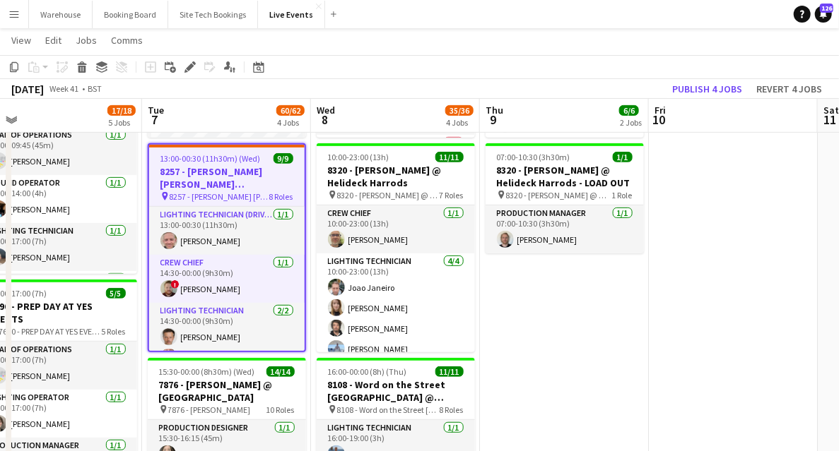
drag, startPoint x: 508, startPoint y: 338, endPoint x: 845, endPoint y: 328, distance: 337.2
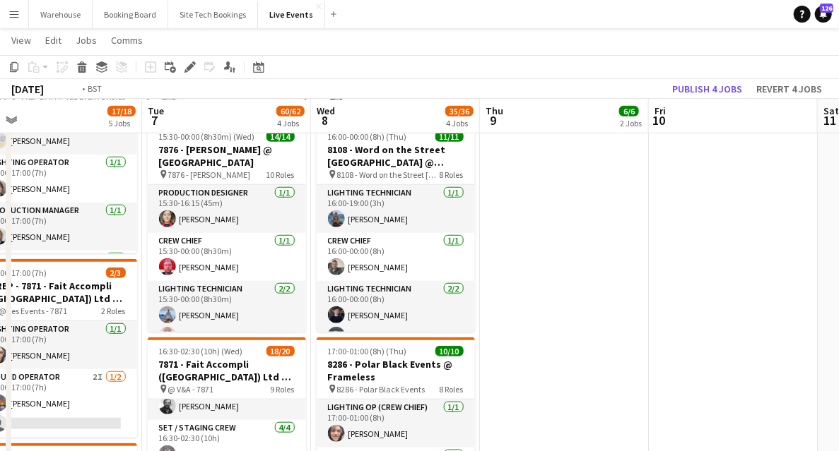
scroll to position [0, 352]
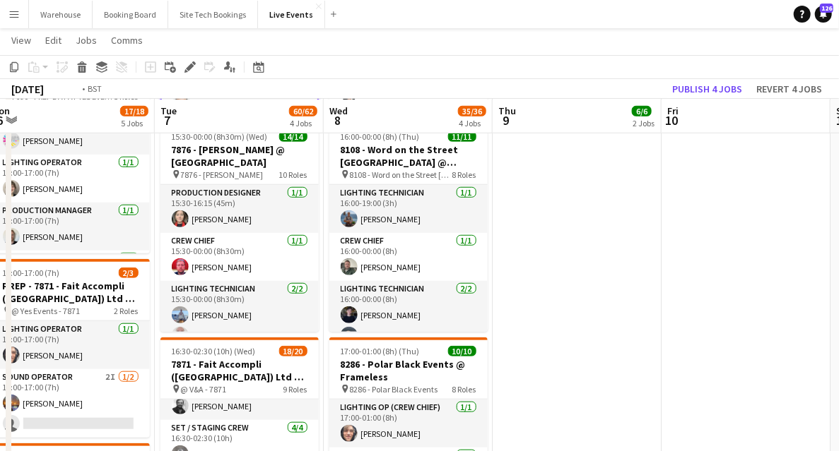
drag, startPoint x: 528, startPoint y: 357, endPoint x: 845, endPoint y: 298, distance: 322.0
click at [838, 302] on html "Menu Boards Boards Boards All jobs Status Workforce Workforce My Workforce Recr…" at bounding box center [419, 359] width 839 height 1660
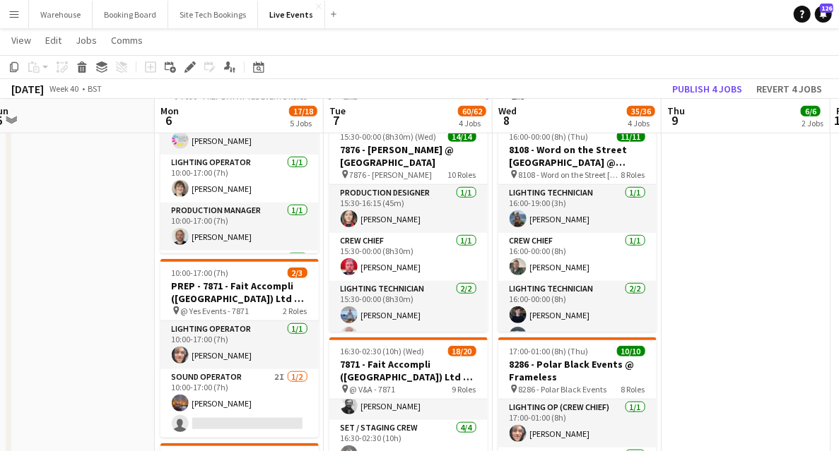
click at [370, 325] on app-calendar-viewport "Fri 3 Sat 4 Sun 5 Mon 6 17/18 5 Jobs Tue 7 60/62 4 Jobs Wed 8 35/36 4 Jobs Thu …" at bounding box center [419, 387] width 839 height 1604
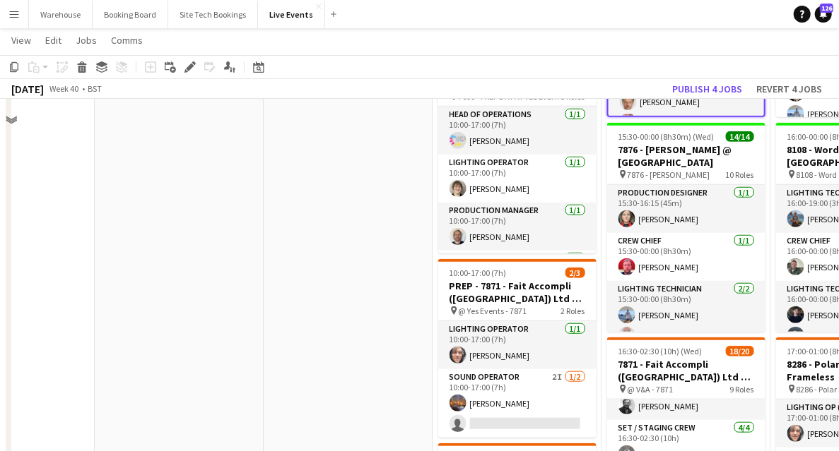
scroll to position [329, 0]
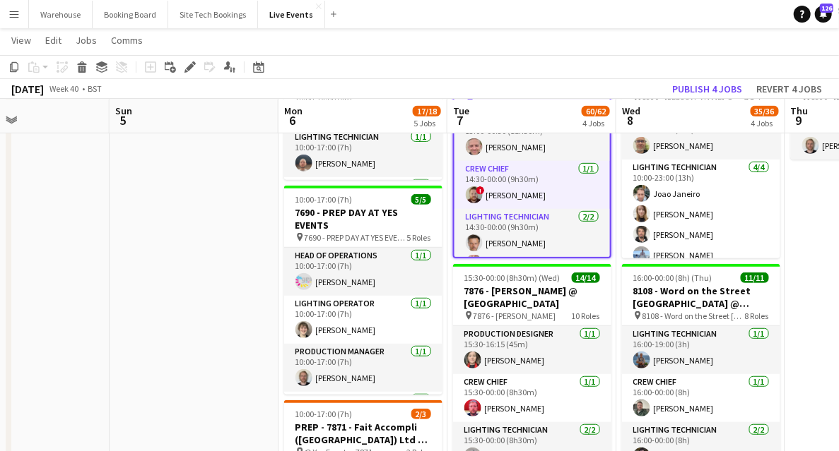
drag, startPoint x: 244, startPoint y: 324, endPoint x: 150, endPoint y: 344, distance: 95.3
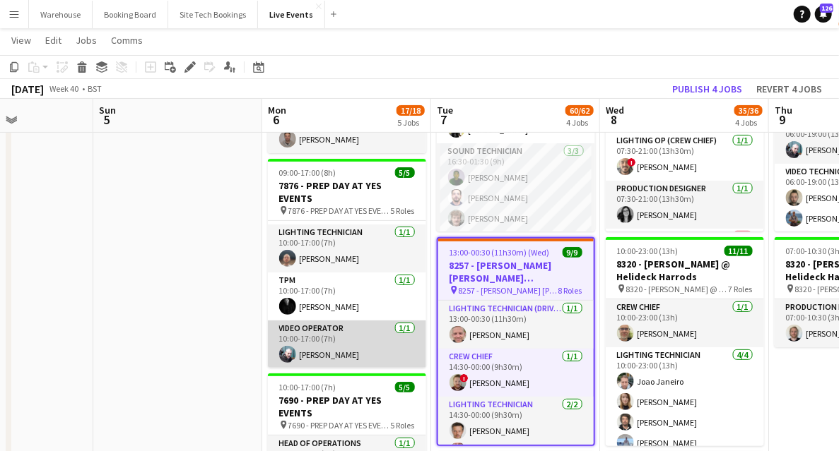
scroll to position [0, 0]
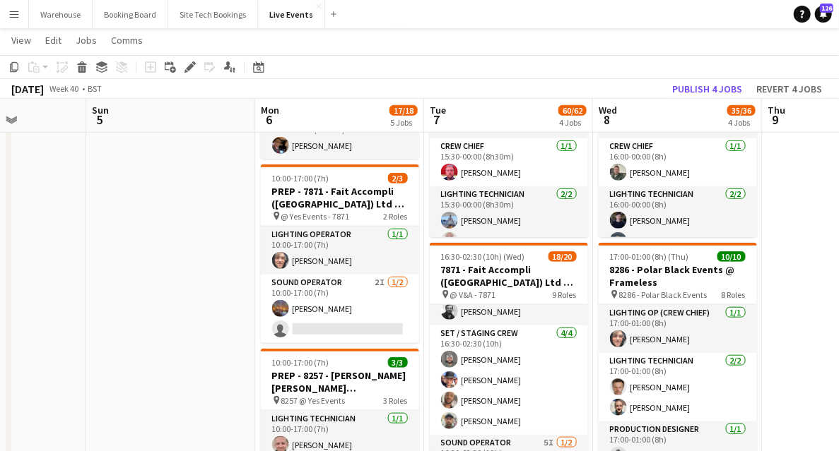
scroll to position [518, 0]
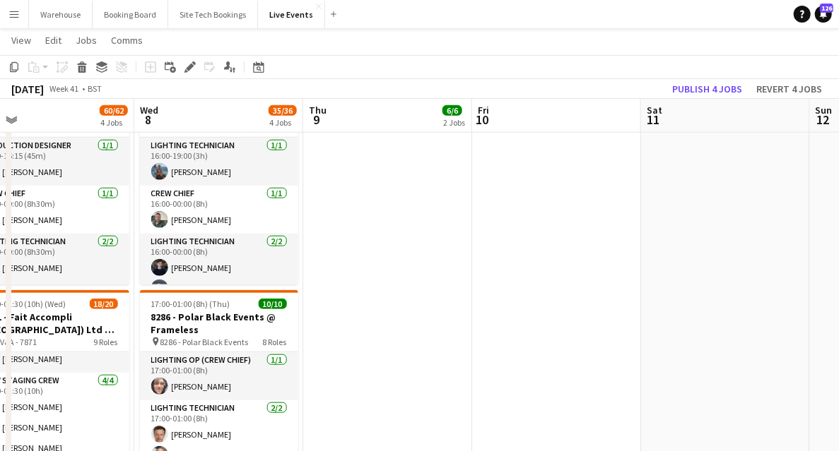
drag, startPoint x: 812, startPoint y: 259, endPoint x: 351, endPoint y: 224, distance: 462.0
click at [351, 224] on app-calendar-viewport "Sat 4 Sun 5 Mon 6 17/18 5 Jobs Tue 7 60/62 4 Jobs Wed 8 35/36 4 Jobs Thu 9 6/6 …" at bounding box center [419, 339] width 839 height 1604
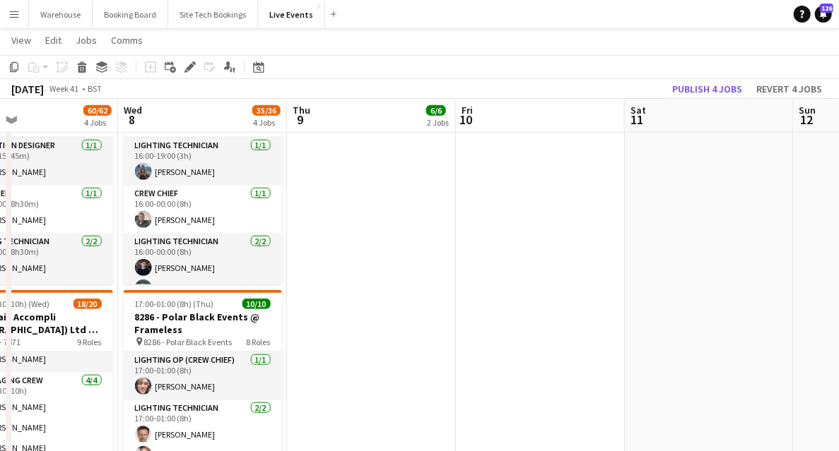
drag, startPoint x: 525, startPoint y: 251, endPoint x: 142, endPoint y: 224, distance: 383.9
click at [142, 224] on app-calendar-viewport "Sat 4 Sun 5 Mon 6 17/18 5 Jobs Tue 7 60/62 4 Jobs Wed 8 35/36 4 Jobs Thu 9 6/6 …" at bounding box center [419, 339] width 839 height 1604
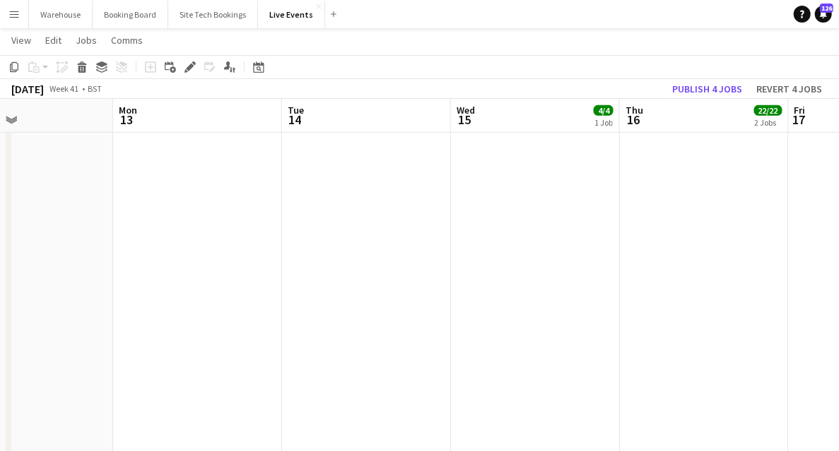
drag, startPoint x: 456, startPoint y: 268, endPoint x: 218, endPoint y: 241, distance: 238.9
click at [67, 240] on app-calendar-viewport "Thu 9 6/6 2 Jobs Fri 10 Sat 11 Sun 12 Mon 13 Tue 14 Wed 15 4/4 1 Job Thu 16 22/…" at bounding box center [419, 339] width 839 height 1604
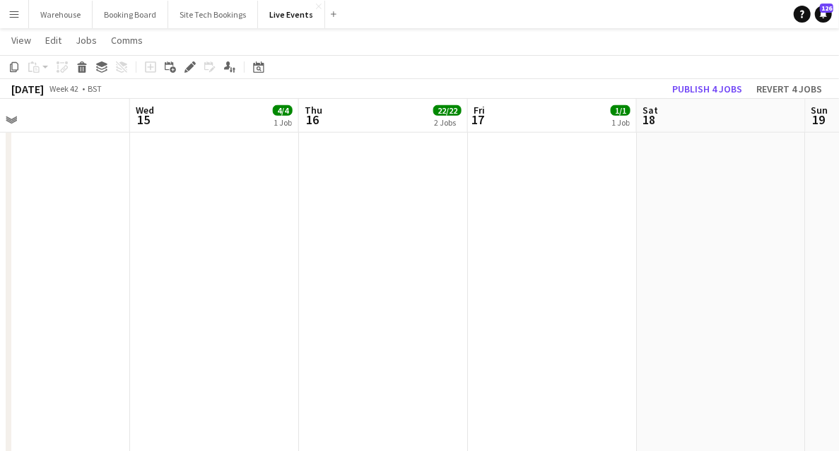
drag, startPoint x: 165, startPoint y: 249, endPoint x: 73, endPoint y: 244, distance: 92.0
click at [72, 244] on app-calendar-viewport "Sat 11 Sun 12 Mon 13 Tue 14 Wed 15 4/4 1 Job Thu 16 22/22 2 Jobs Fri 17 1/1 1 J…" at bounding box center [419, 339] width 839 height 1604
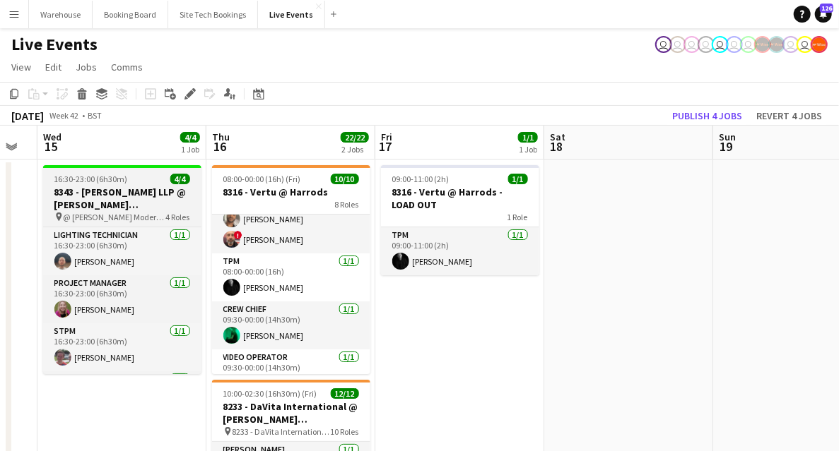
scroll to position [0, 0]
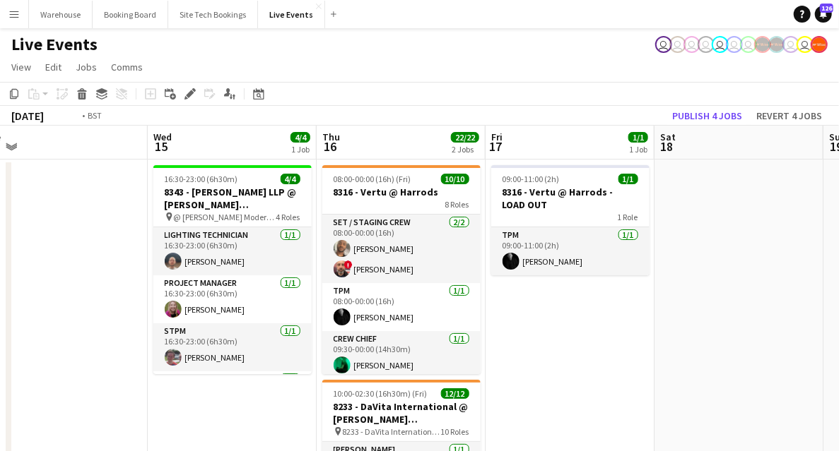
drag, startPoint x: 113, startPoint y: 413, endPoint x: 659, endPoint y: 321, distance: 553.8
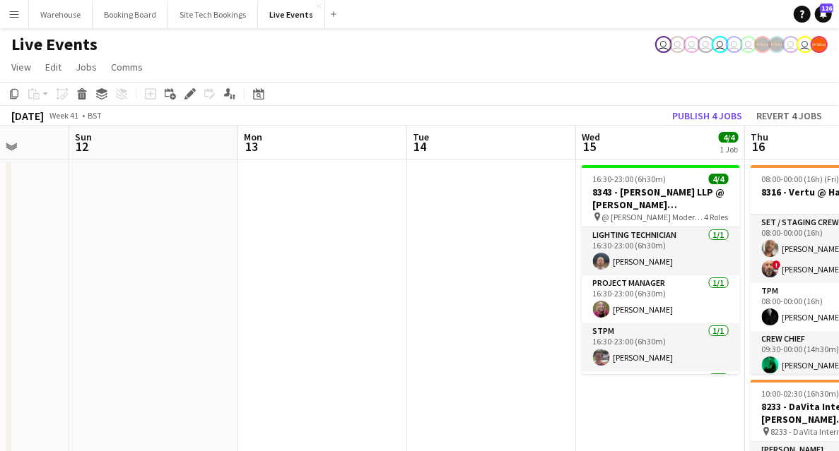
drag, startPoint x: 247, startPoint y: 344, endPoint x: 697, endPoint y: 285, distance: 453.9
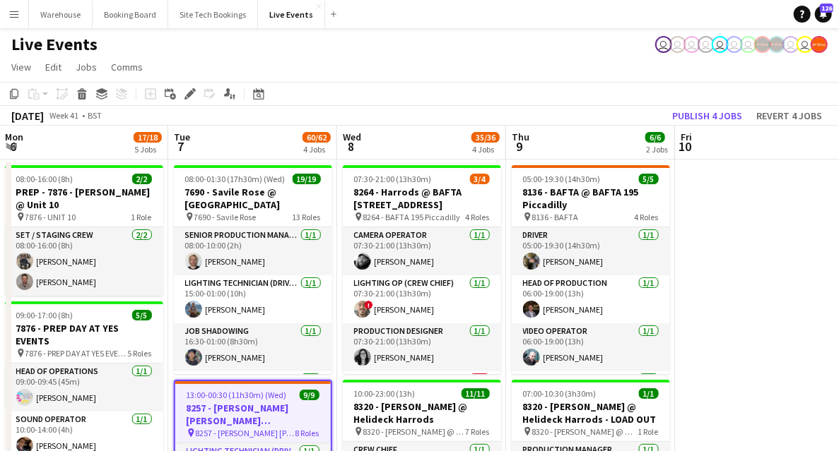
scroll to position [0, 415]
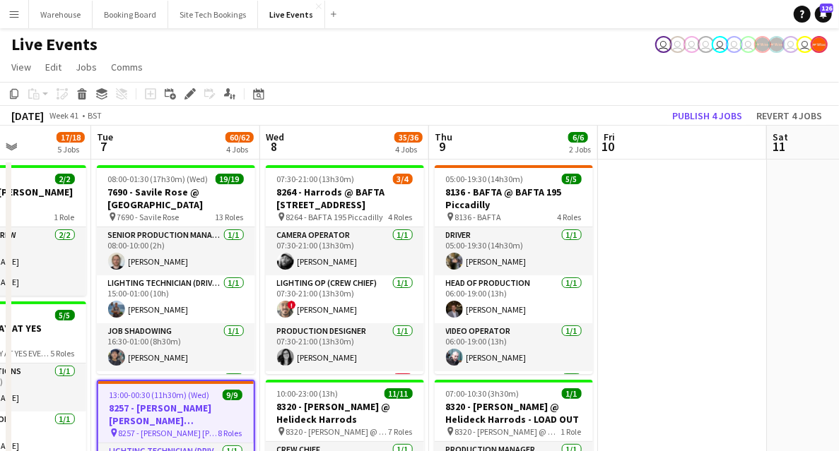
drag, startPoint x: 845, startPoint y: 211, endPoint x: 673, endPoint y: 202, distance: 171.9
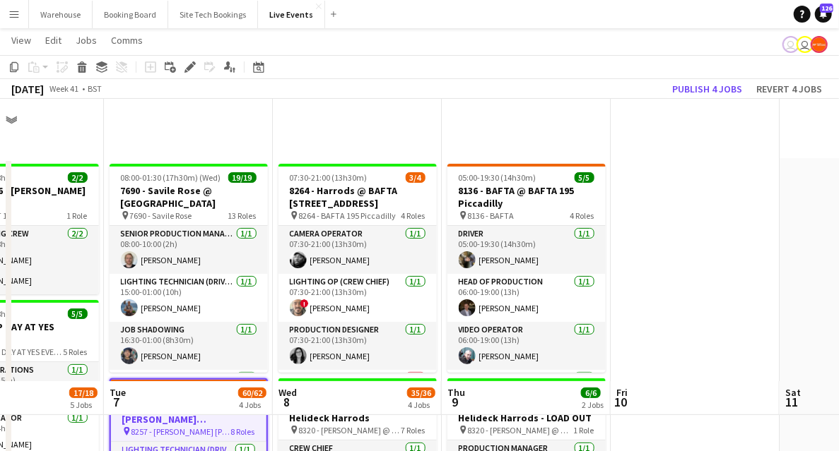
scroll to position [283, 0]
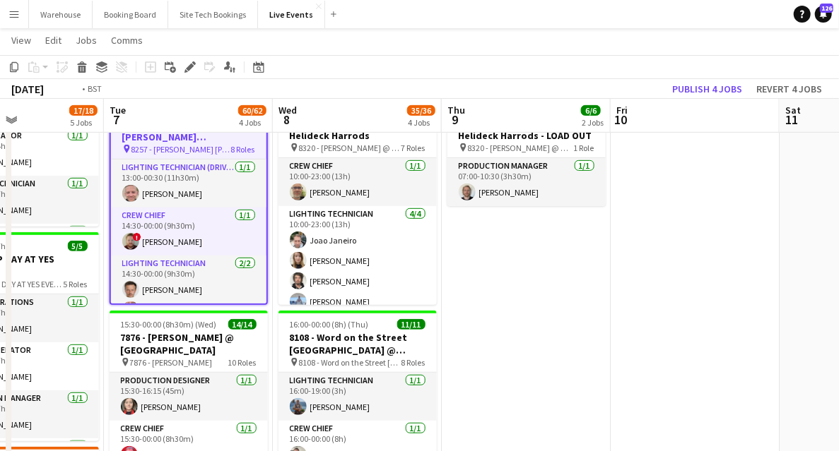
drag, startPoint x: 562, startPoint y: 345, endPoint x: 810, endPoint y: 320, distance: 248.6
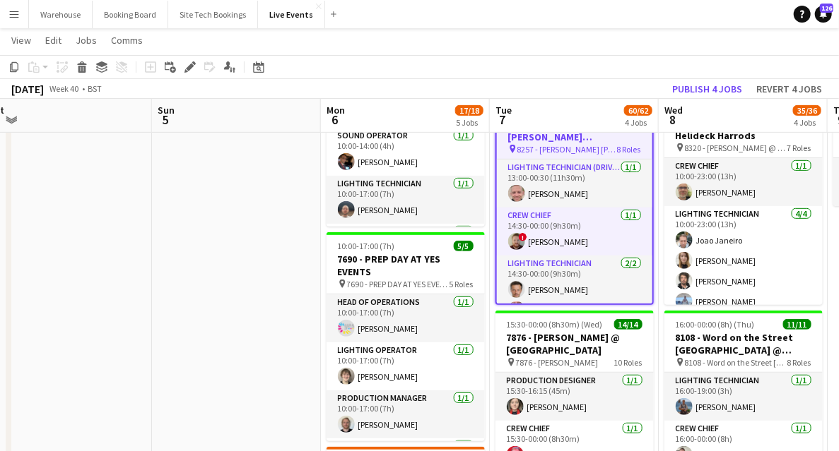
drag, startPoint x: 119, startPoint y: 314, endPoint x: 191, endPoint y: 310, distance: 72.2
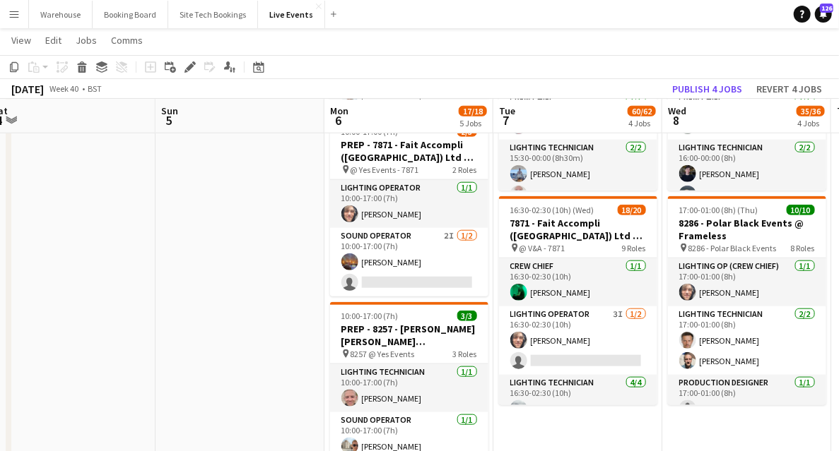
scroll to position [0, 433]
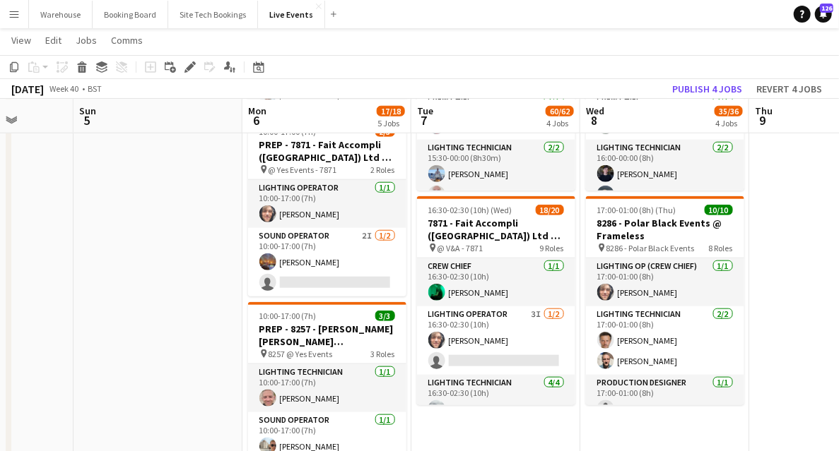
drag, startPoint x: 187, startPoint y: 275, endPoint x: 179, endPoint y: 276, distance: 7.2
click at [179, 276] on app-calendar-viewport "Thu 2 36/36 3 Jobs Fri 3 Sat 4 Sun 5 Mon 6 17/18 5 Jobs Tue 7 60/62 4 Jobs Wed …" at bounding box center [419, 245] width 839 height 1604
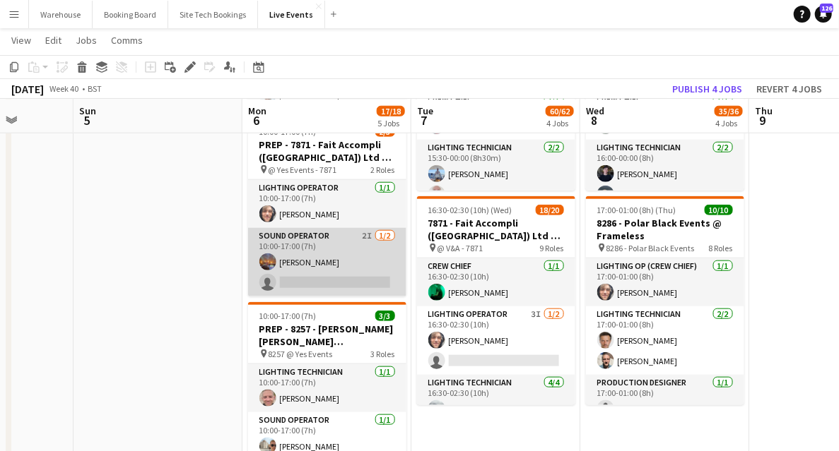
scroll to position [659, 0]
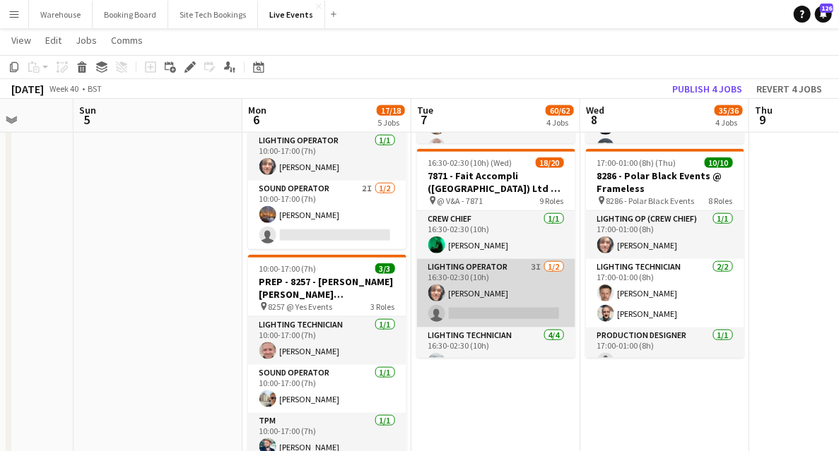
drag, startPoint x: 468, startPoint y: 271, endPoint x: 492, endPoint y: 265, distance: 24.8
click at [468, 271] on app-card-role "Lighting Operator 3I [DATE] 16:30-02:30 (10h) [PERSON_NAME] single-neutral-acti…" at bounding box center [496, 293] width 158 height 69
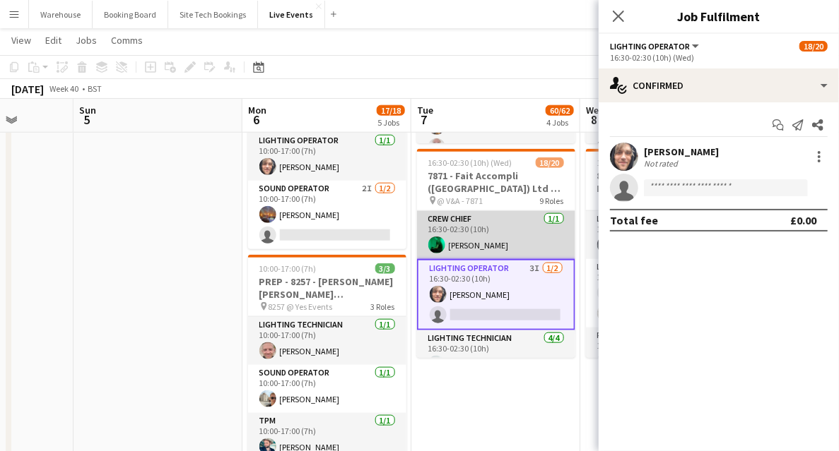
scroll to position [0, 432]
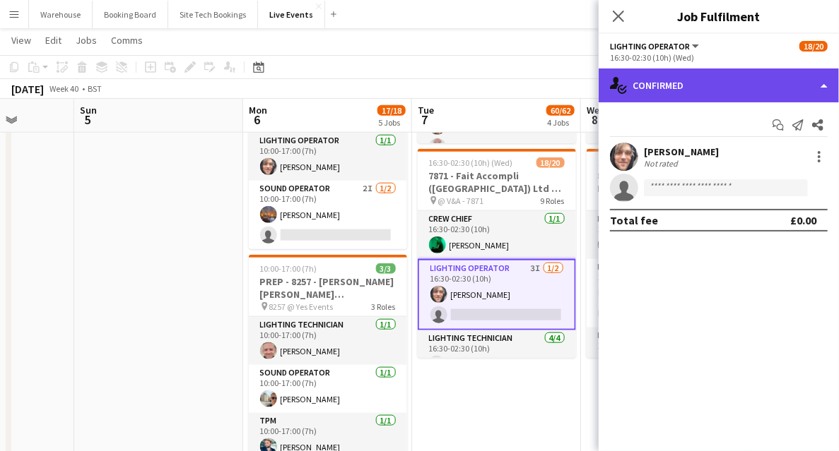
click at [682, 83] on div "single-neutral-actions-check-2 Confirmed" at bounding box center [718, 86] width 240 height 34
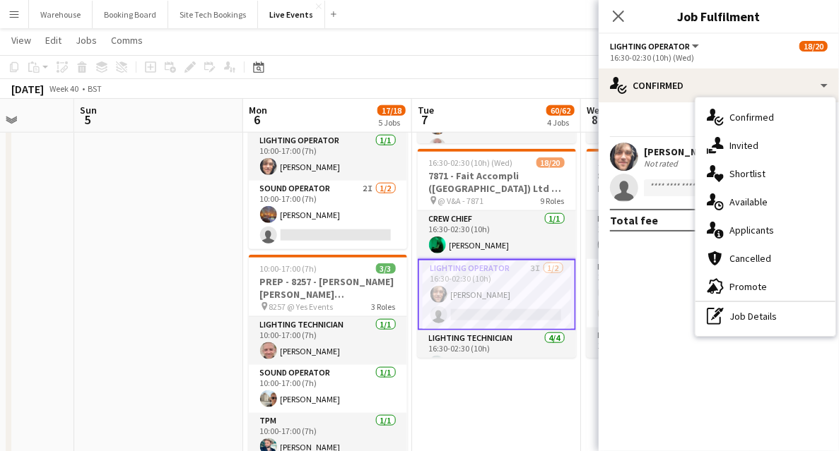
click at [733, 150] on span "Invited" at bounding box center [743, 145] width 29 height 13
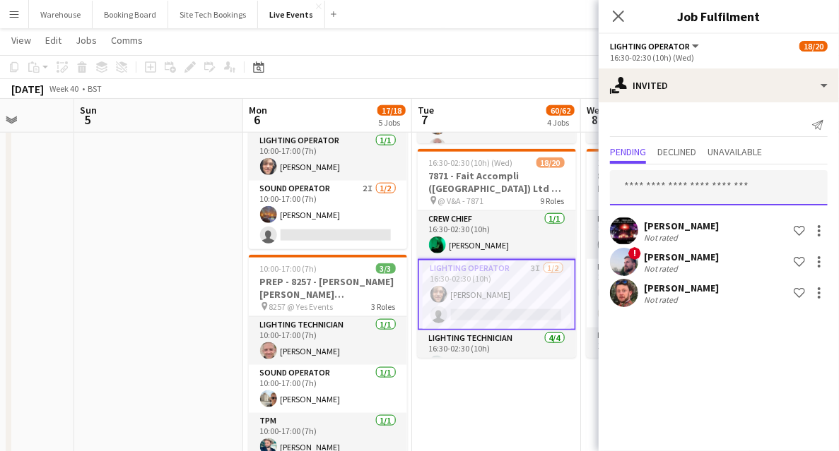
click at [664, 176] on input "text" at bounding box center [719, 187] width 218 height 35
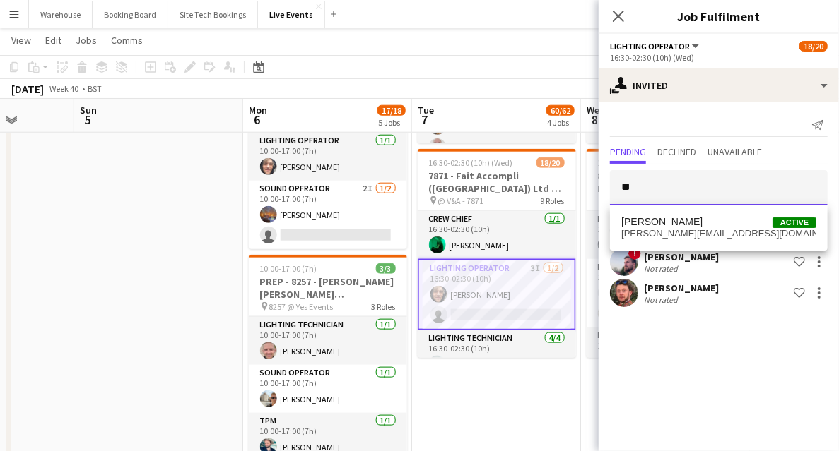
type input "*"
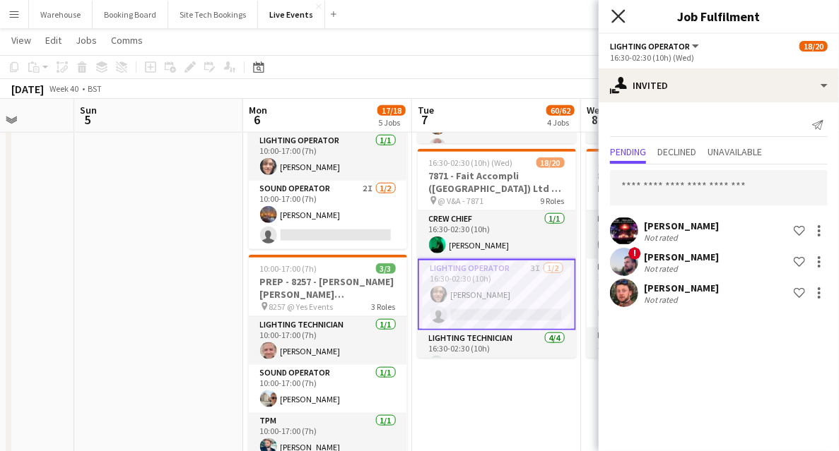
click at [620, 21] on icon "Close pop-in" at bounding box center [617, 15] width 13 height 13
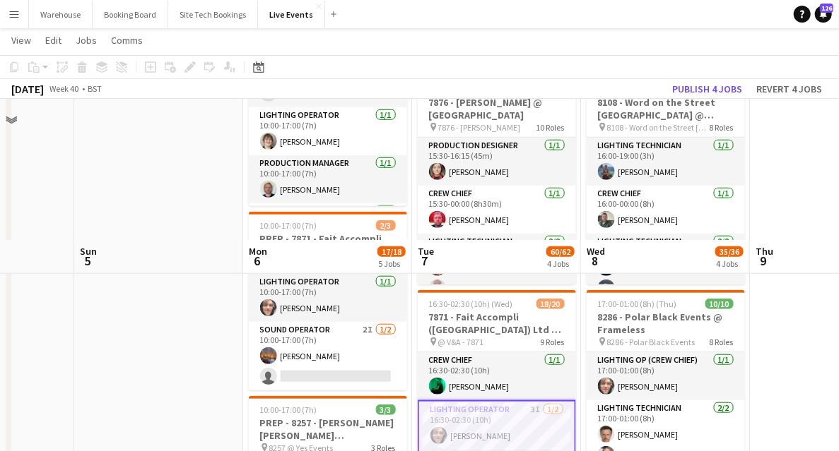
scroll to position [659, 0]
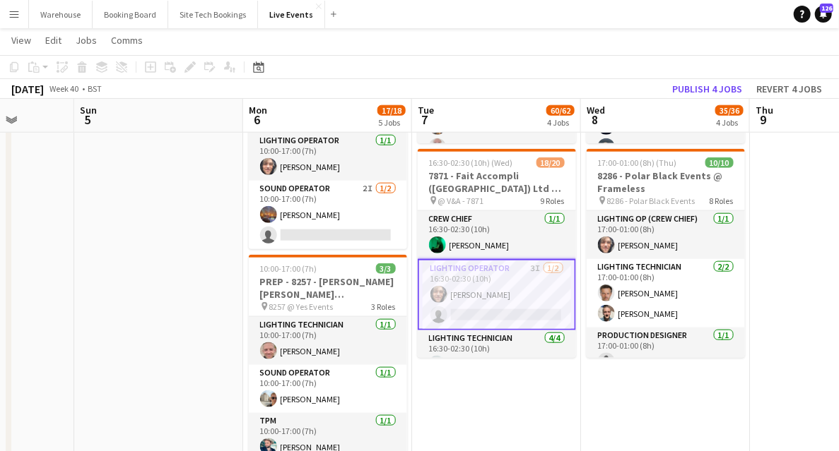
click at [495, 272] on app-card-role "Lighting Operator 3I [DATE] 16:30-02:30 (10h) [PERSON_NAME] single-neutral-acti…" at bounding box center [497, 294] width 158 height 71
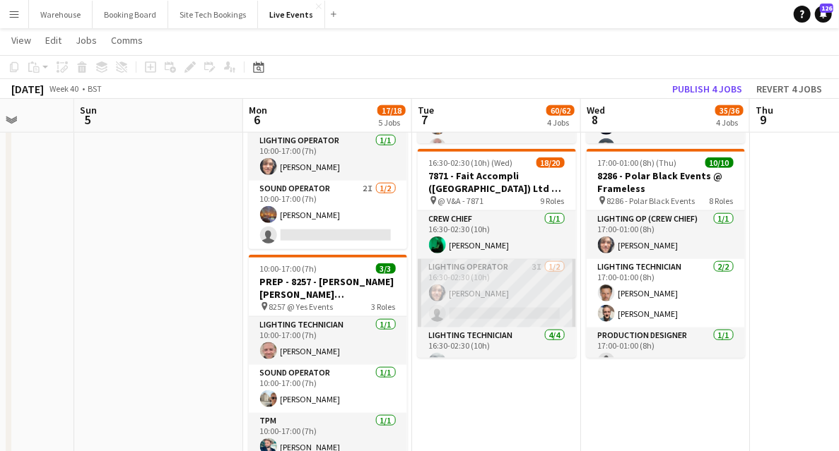
click at [490, 274] on app-card-role "Lighting Operator 3I [DATE] 16:30-02:30 (10h) [PERSON_NAME] single-neutral-acti…" at bounding box center [497, 293] width 158 height 69
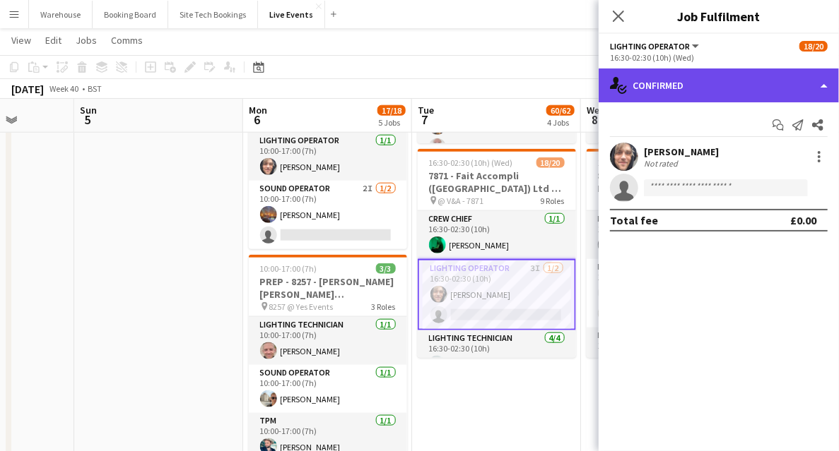
click at [697, 83] on div "single-neutral-actions-check-2 Confirmed" at bounding box center [718, 86] width 240 height 34
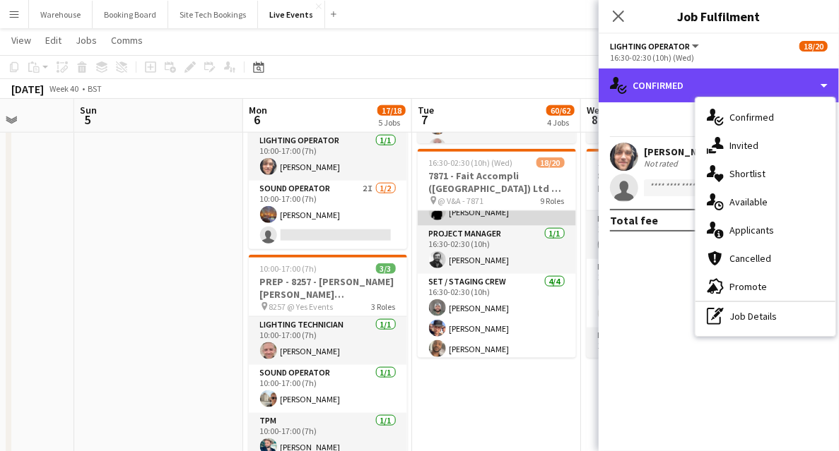
scroll to position [329, 0]
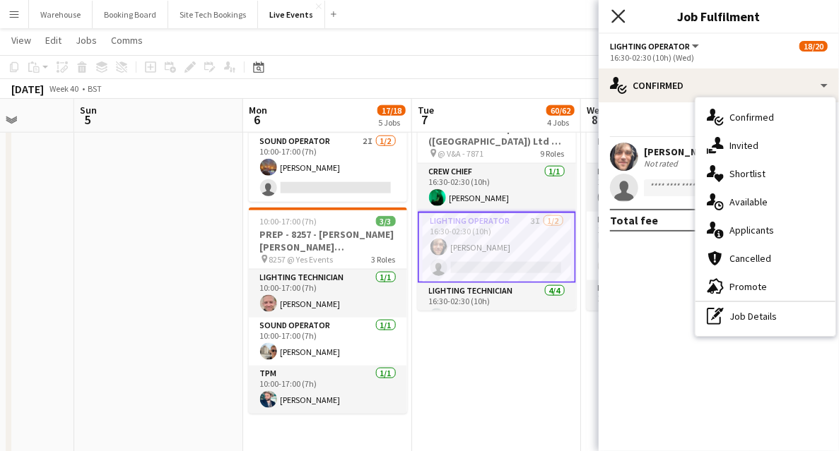
click at [613, 17] on icon "Close pop-in" at bounding box center [617, 15] width 13 height 13
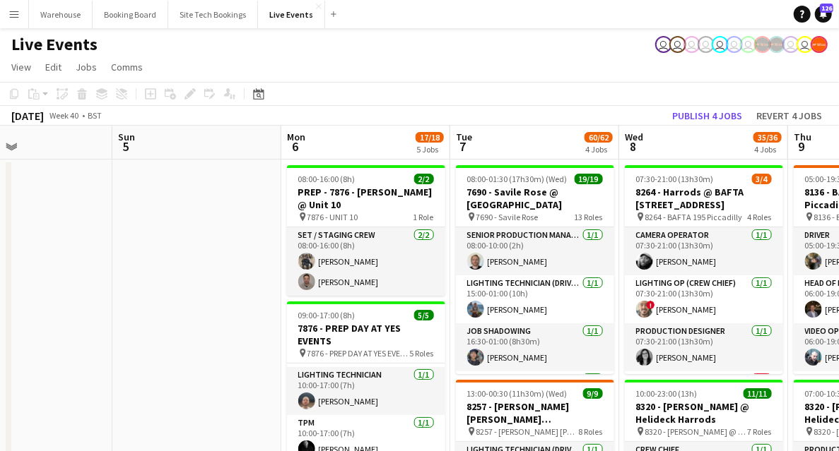
drag, startPoint x: 99, startPoint y: 321, endPoint x: 288, endPoint y: 339, distance: 190.2
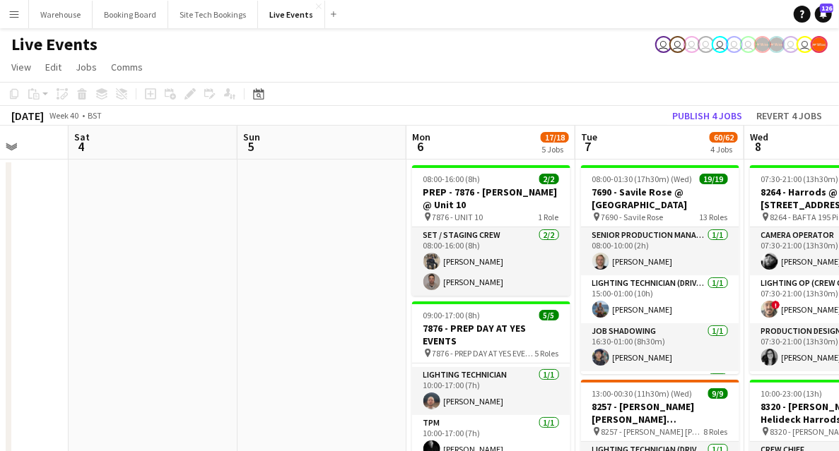
drag, startPoint x: 211, startPoint y: 314, endPoint x: 389, endPoint y: 331, distance: 178.8
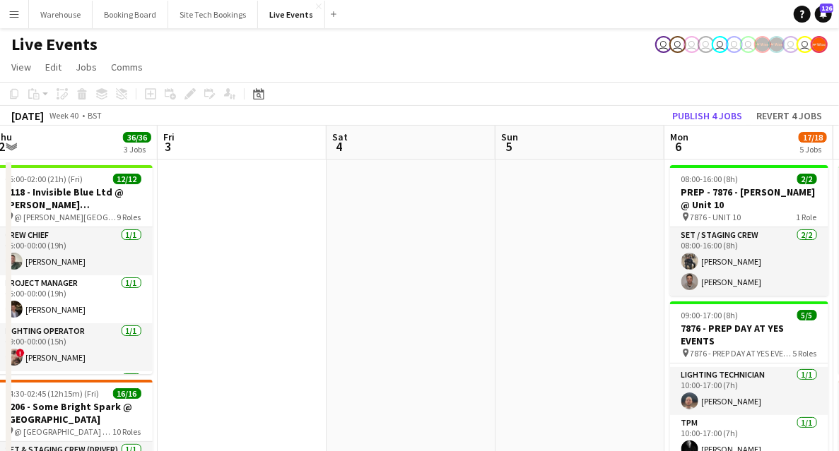
scroll to position [0, 360]
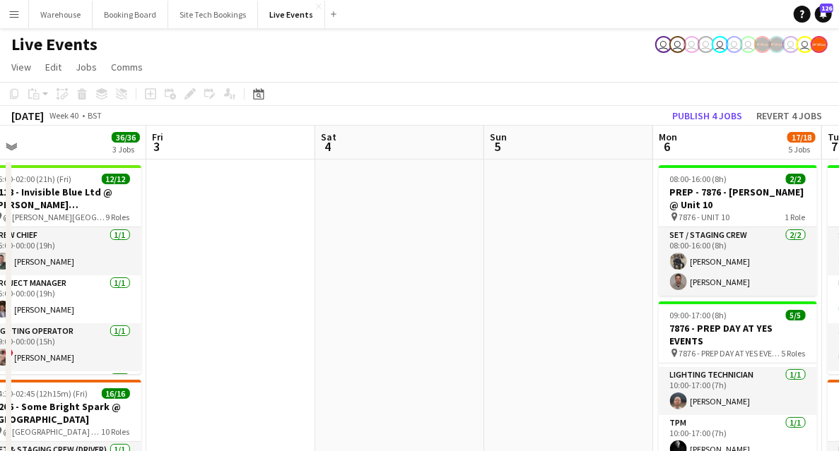
drag, startPoint x: 360, startPoint y: 340, endPoint x: 414, endPoint y: 349, distance: 54.5
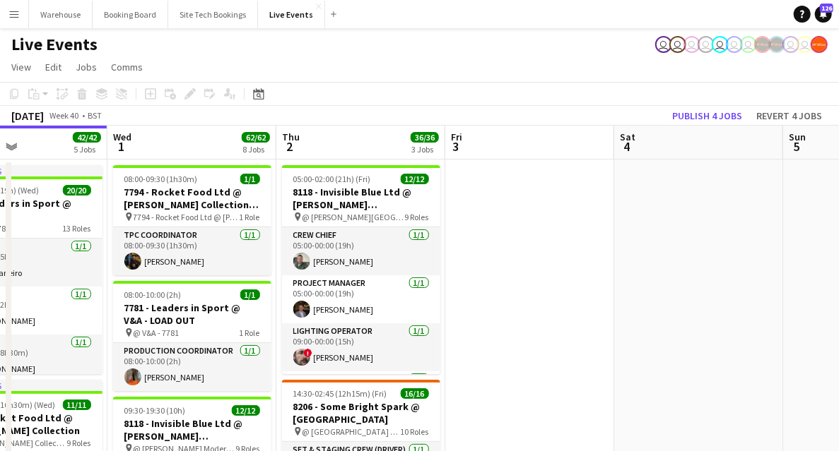
scroll to position [0, 375]
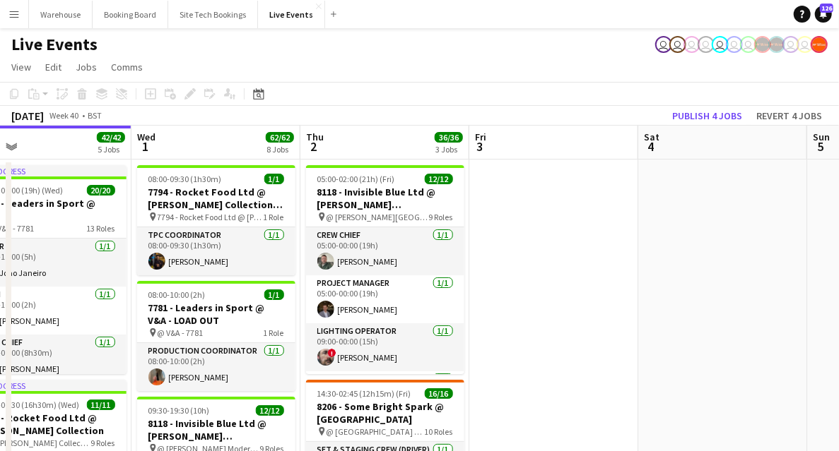
drag, startPoint x: 398, startPoint y: 353, endPoint x: 552, endPoint y: 366, distance: 154.5
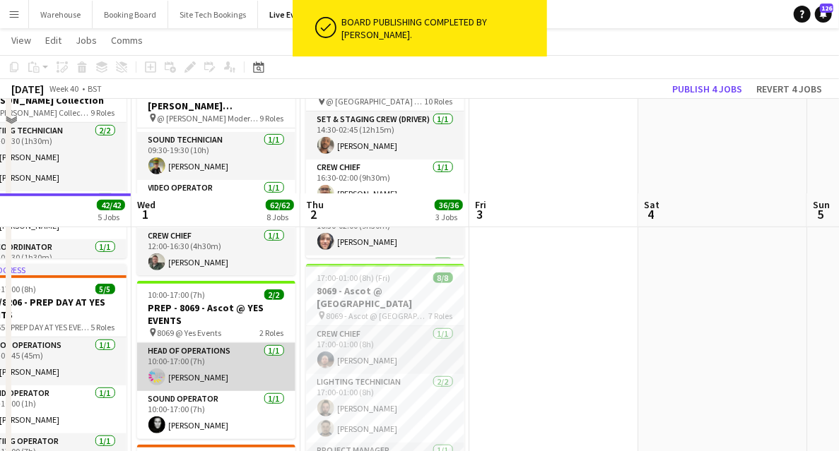
scroll to position [424, 0]
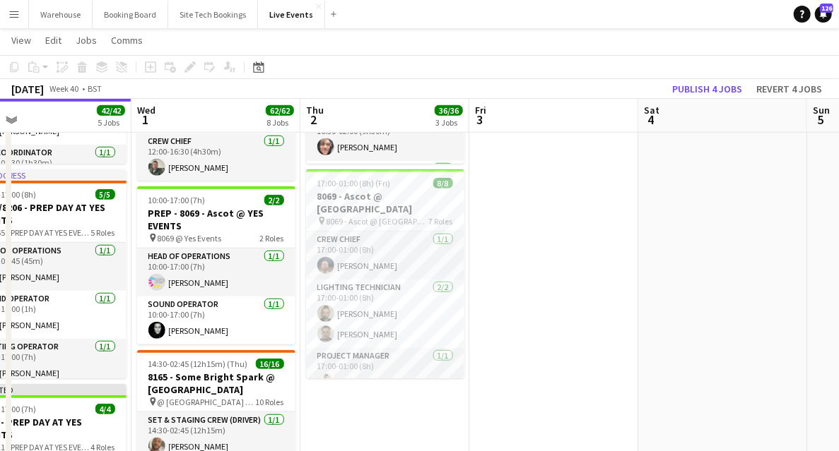
drag, startPoint x: 651, startPoint y: 297, endPoint x: 418, endPoint y: 331, distance: 235.6
click at [419, 331] on app-calendar-viewport "Sun 28 Mon 29 8/8 2 Jobs Tue 30 42/42 5 Jobs Wed 1 62/62 8 Jobs Thu 2 36/36 3 J…" at bounding box center [419, 433] width 839 height 1604
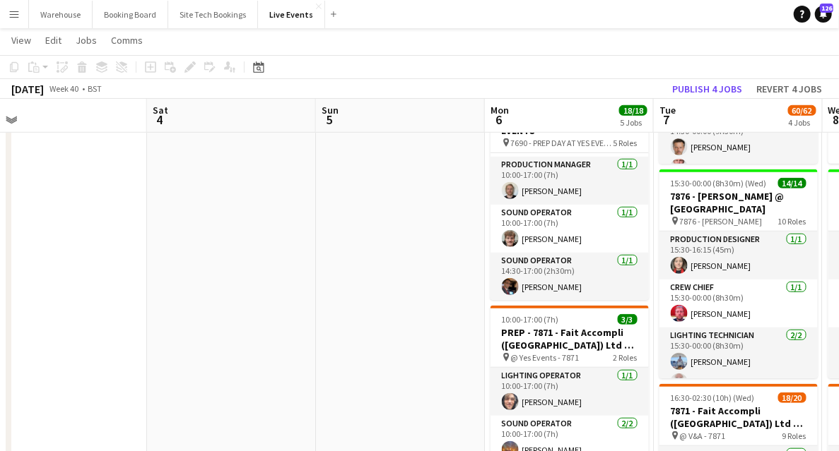
drag, startPoint x: 449, startPoint y: 326, endPoint x: 307, endPoint y: 330, distance: 142.1
click at [307, 333] on app-calendar-viewport "Tue 30 42/42 5 Jobs Wed 1 62/62 8 Jobs Thu 2 36/36 3 Jobs Fri 3 Sat 4 Sun 5 Mon…" at bounding box center [419, 433] width 839 height 1604
click at [406, 270] on app-calendar-viewport "Tue 30 42/42 5 Jobs Wed 1 62/62 8 Jobs Thu 2 36/36 3 Jobs Fri 3 Sat 4 Sun 5 Mon…" at bounding box center [419, 433] width 839 height 1604
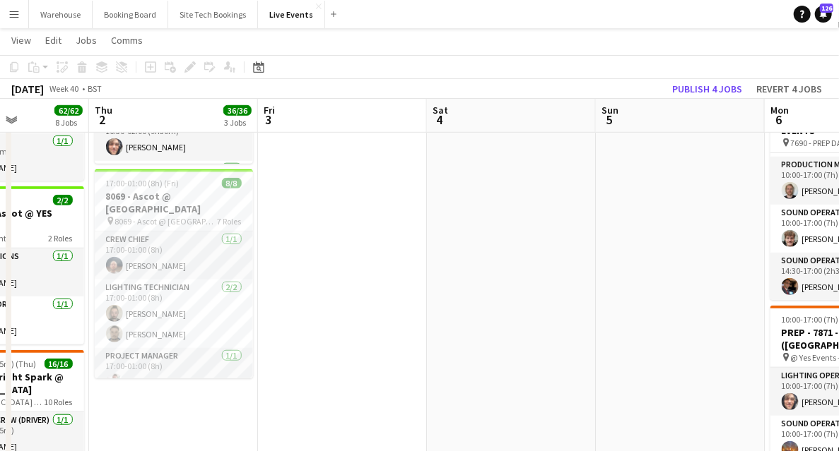
scroll to position [0, 287]
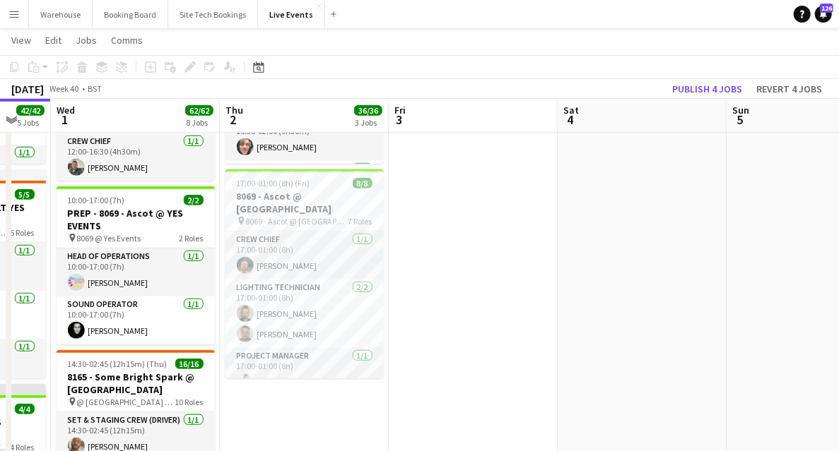
drag, startPoint x: 327, startPoint y: 300, endPoint x: 447, endPoint y: 310, distance: 120.5
click at [458, 310] on app-calendar-viewport "Mon 29 8/8 2 Jobs Tue 30 42/42 5 Jobs Wed 1 62/62 8 Jobs Thu 2 36/36 3 Jobs Fri…" at bounding box center [419, 433] width 839 height 1604
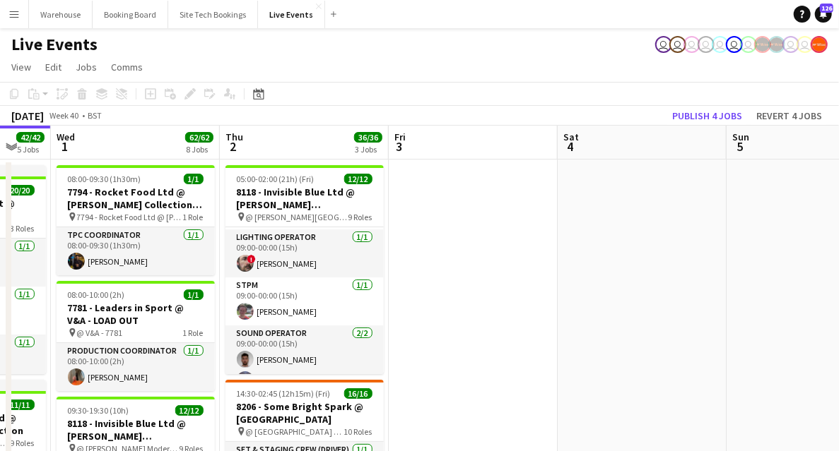
scroll to position [0, 0]
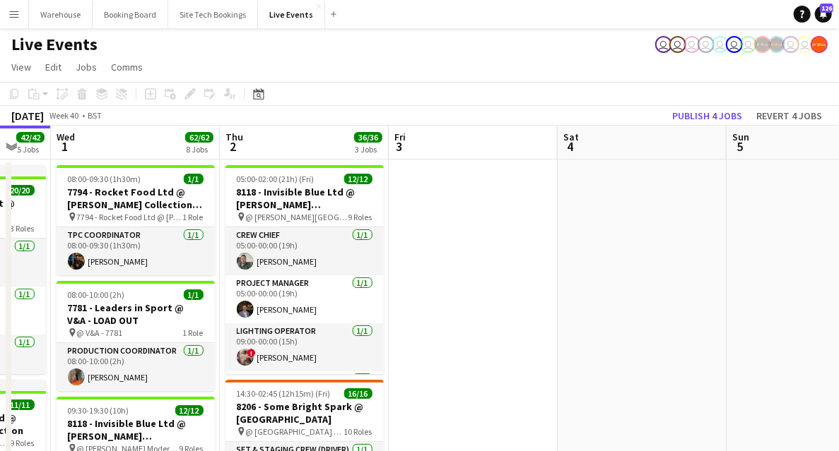
drag, startPoint x: 456, startPoint y: 290, endPoint x: 788, endPoint y: 274, distance: 332.4
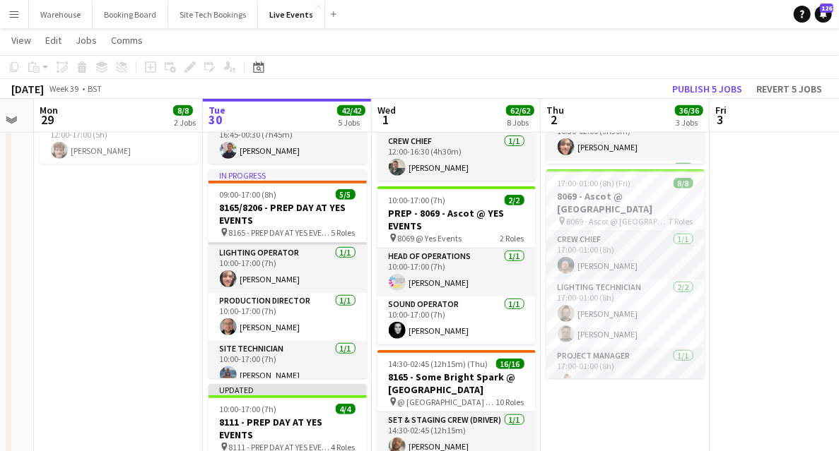
scroll to position [104, 0]
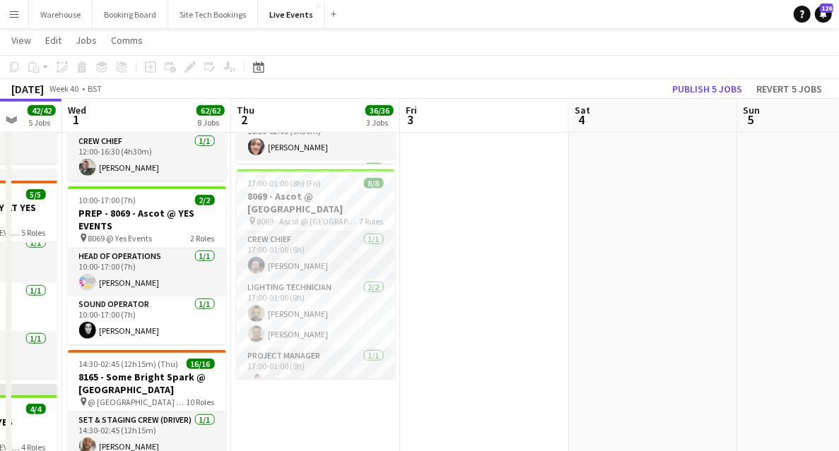
drag, startPoint x: 670, startPoint y: 338, endPoint x: 295, endPoint y: 346, distance: 375.2
click at [294, 348] on app-calendar-viewport "Sat 27 Sun 28 Mon 29 8/8 2 Jobs Tue 30 42/42 5 Jobs Wed 1 62/62 8 Jobs Thu 2 36…" at bounding box center [419, 433] width 839 height 1604
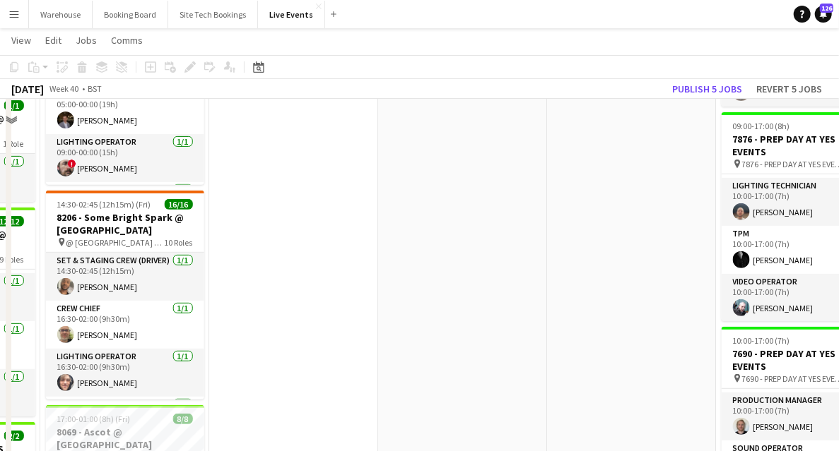
scroll to position [141, 0]
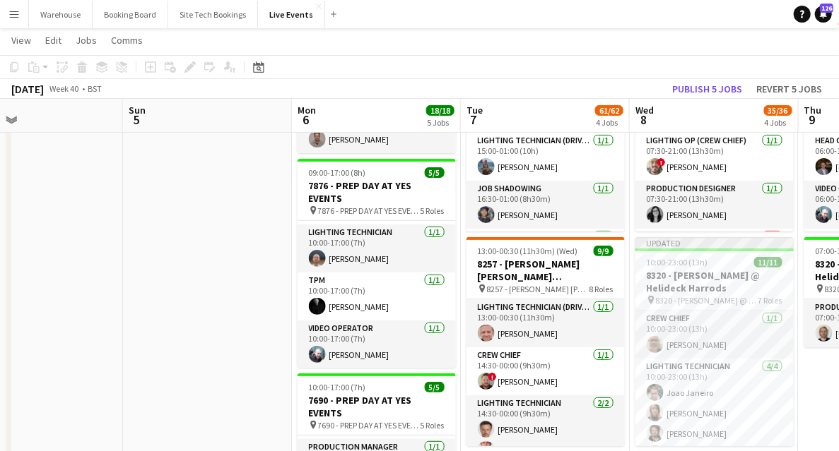
drag, startPoint x: 550, startPoint y: 317, endPoint x: 394, endPoint y: 312, distance: 156.2
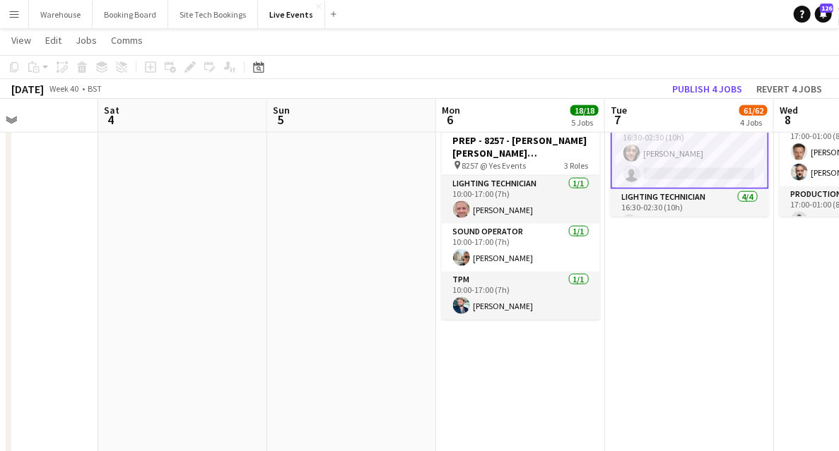
scroll to position [0, 524]
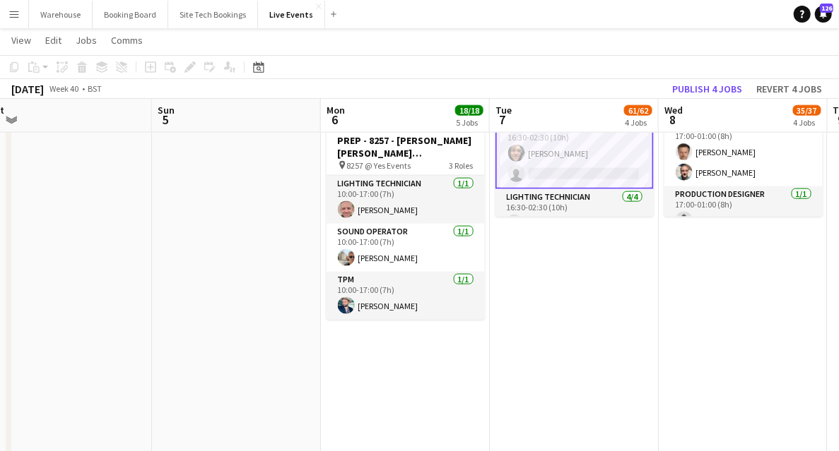
drag, startPoint x: 308, startPoint y: 285, endPoint x: 268, endPoint y: 285, distance: 40.3
click at [268, 285] on app-calendar-viewport "Wed 1 62/62 8 Jobs Thu 2 36/36 3 Jobs Fri 3 Sat 4 Sun 5 Mon 6 18/18 5 Jobs Tue …" at bounding box center [419, 57] width 839 height 1604
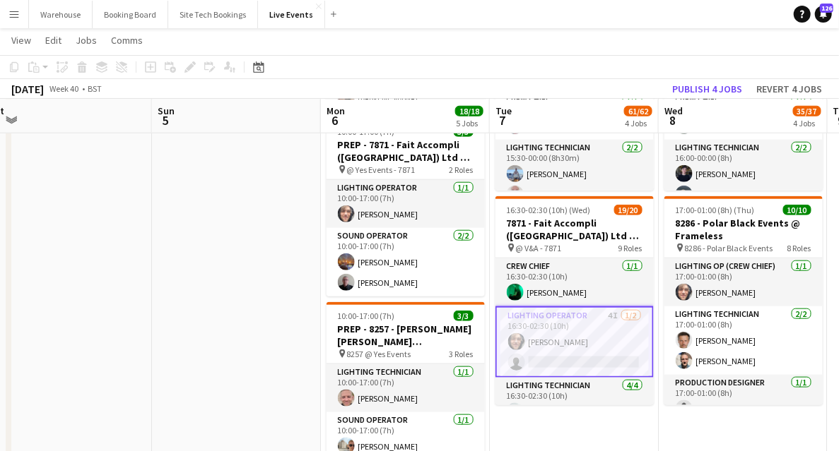
scroll to position [659, 0]
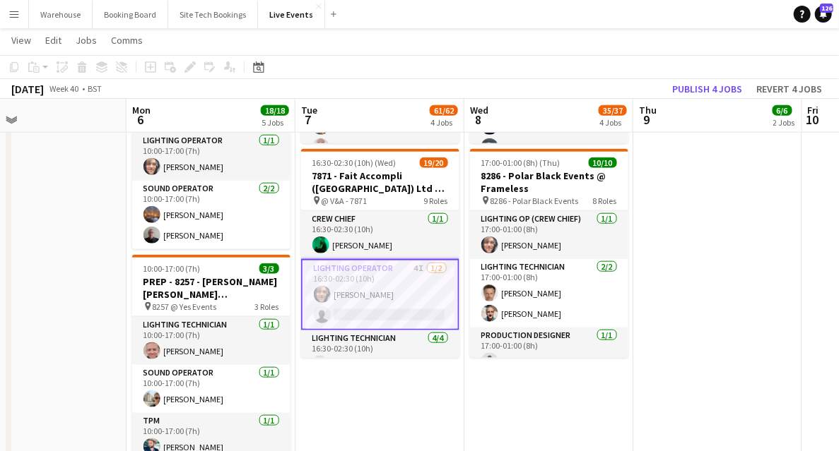
drag, startPoint x: 462, startPoint y: 376, endPoint x: 413, endPoint y: 360, distance: 51.2
click at [418, 369] on app-calendar-viewport "Thu 2 36/36 3 Jobs Fri 3 Sat 4 Sun 5 Mon 6 18/18 5 Jobs Tue 7 61/62 4 Jobs Wed …" at bounding box center [419, 198] width 839 height 1604
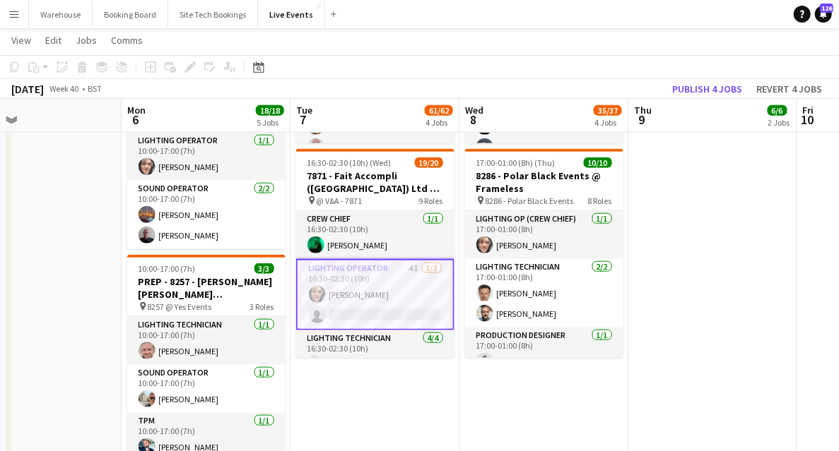
click at [386, 315] on app-card-role "Lighting Operator 4I 1/2 16:30-02:30 (10h) George Frost single-neutral-actions" at bounding box center [375, 294] width 158 height 71
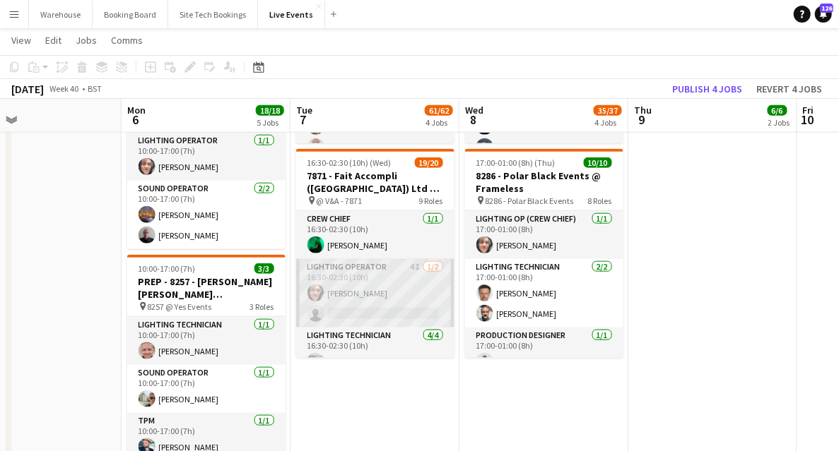
drag, startPoint x: 379, startPoint y: 315, endPoint x: 387, endPoint y: 314, distance: 8.6
click at [379, 317] on app-card-role "Lighting Operator 4I 1/2 16:30-02:30 (10h) George Frost single-neutral-actions" at bounding box center [375, 293] width 158 height 69
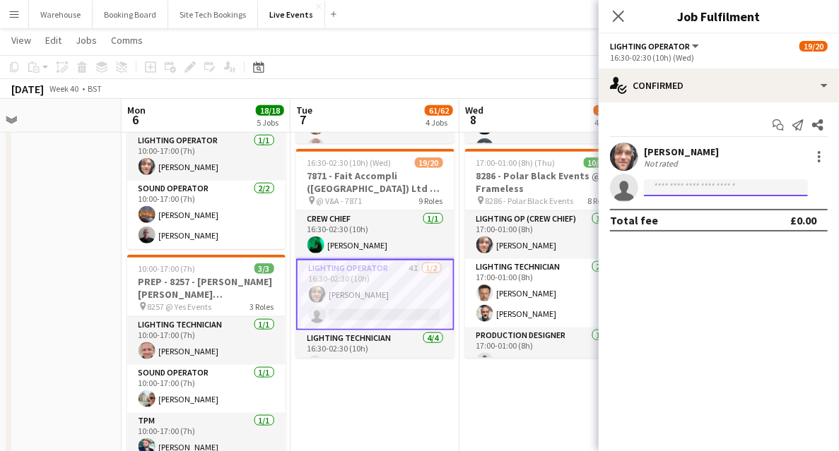
click at [755, 182] on input at bounding box center [726, 187] width 164 height 17
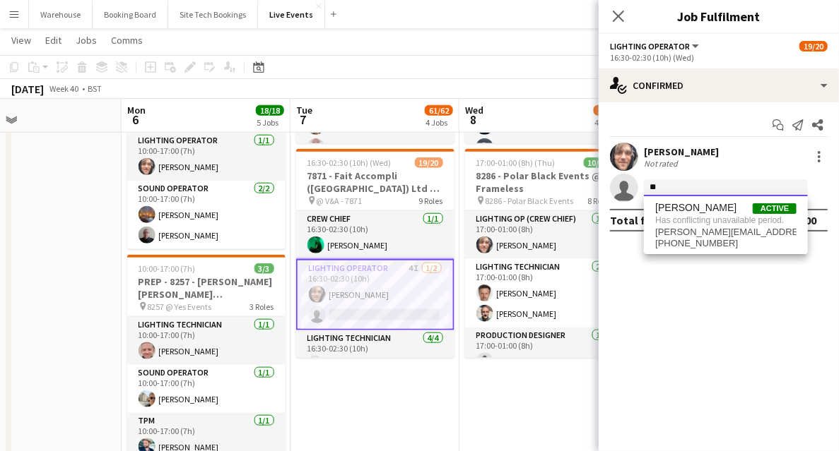
type input "*"
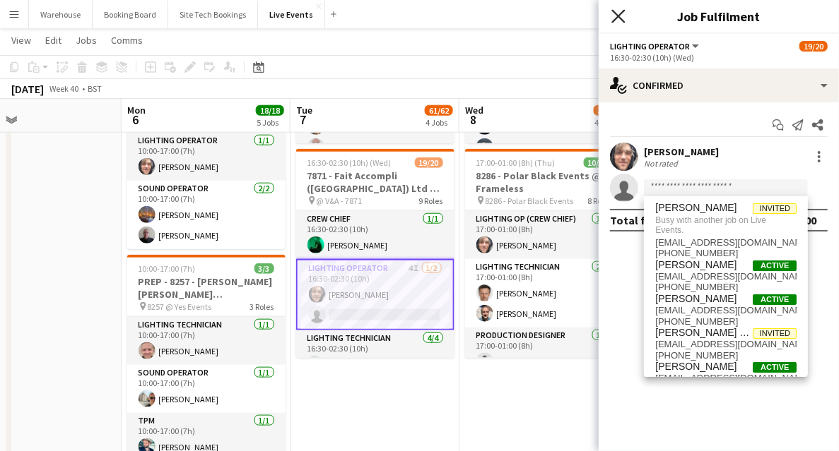
click at [620, 12] on icon "Close pop-in" at bounding box center [617, 15] width 13 height 13
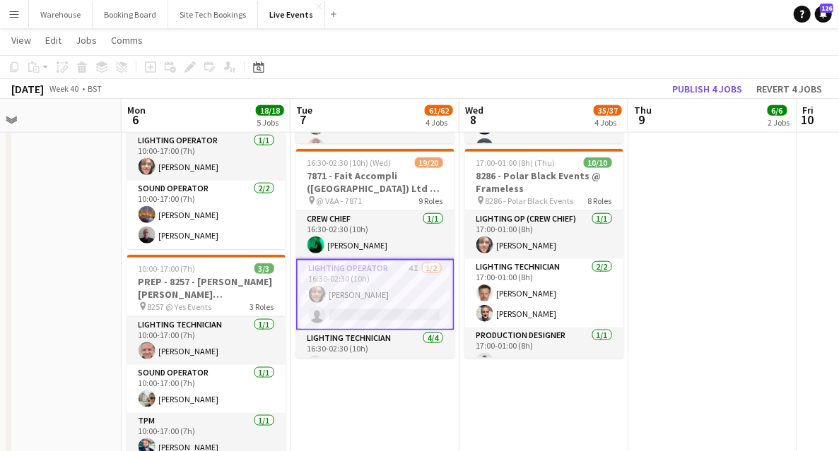
click at [674, 367] on app-date-cell "05:00-19:30 (14h30m) 5/5 8136 - BAFTA @ BAFTA 195 Piccadilly pin 8136 - BAFTA 4…" at bounding box center [712, 249] width 169 height 1501
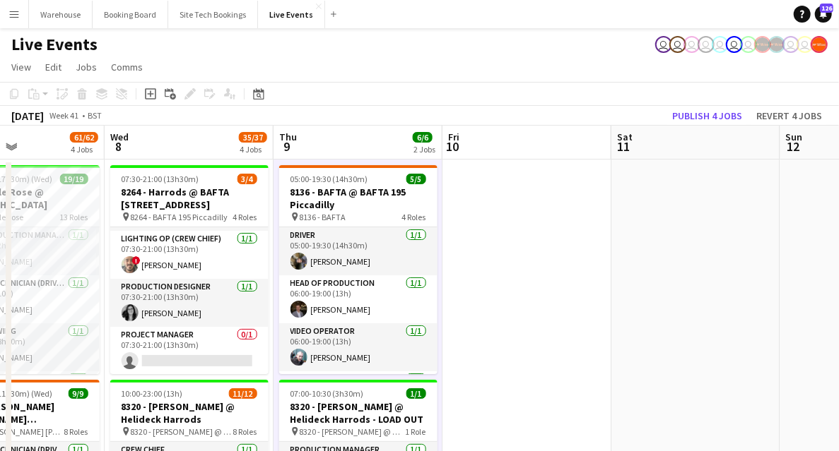
scroll to position [0, 418]
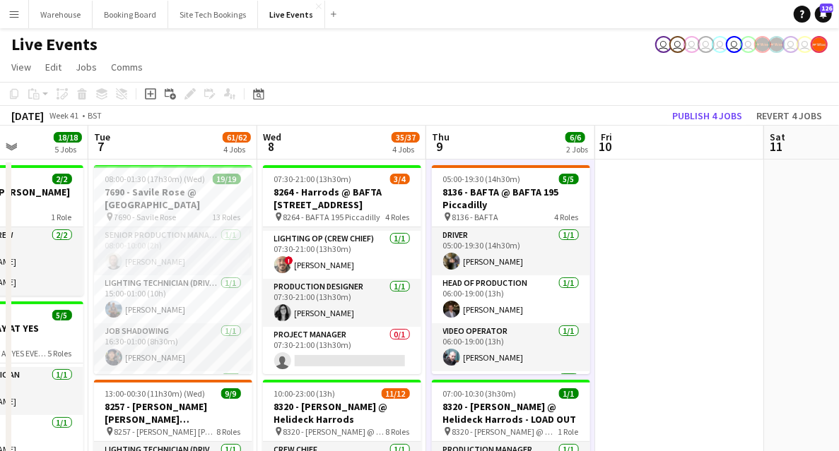
drag, startPoint x: 821, startPoint y: 274, endPoint x: 619, endPoint y: 250, distance: 203.5
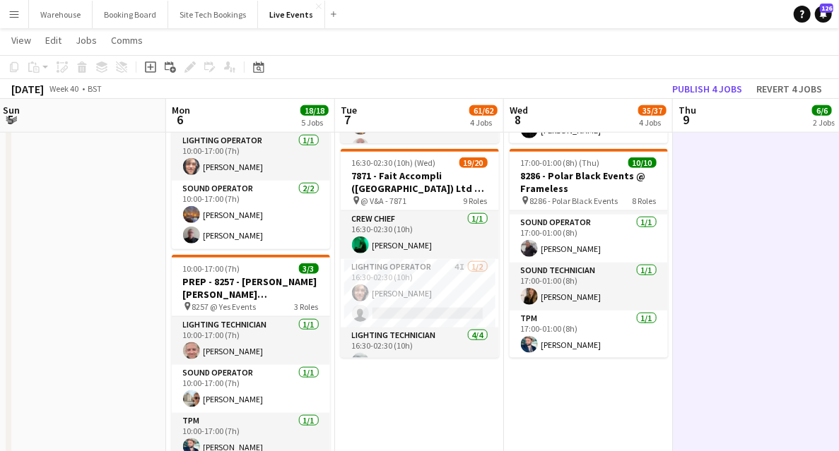
scroll to position [0, 315]
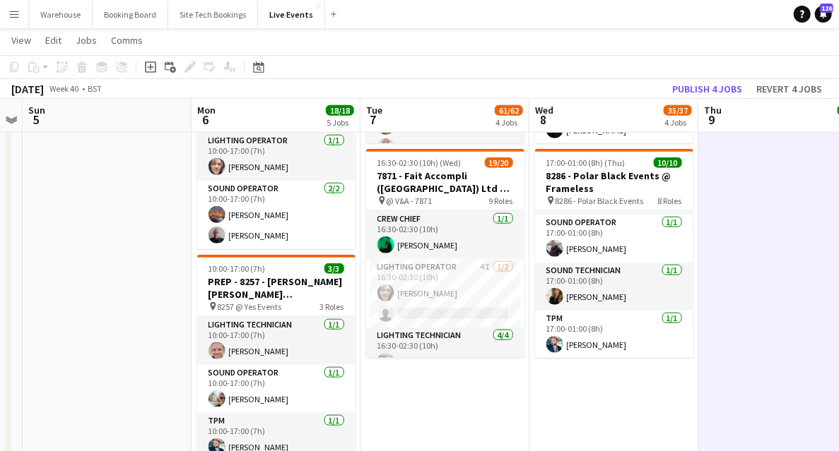
drag, startPoint x: 189, startPoint y: 400, endPoint x: 462, endPoint y: 396, distance: 272.7
click at [462, 396] on app-calendar-viewport "Fri 3 Sat 4 Sun 5 Mon 6 18/18 5 Jobs Tue 7 61/62 4 Jobs Wed 8 35/37 4 Jobs Thu …" at bounding box center [419, 198] width 839 height 1604
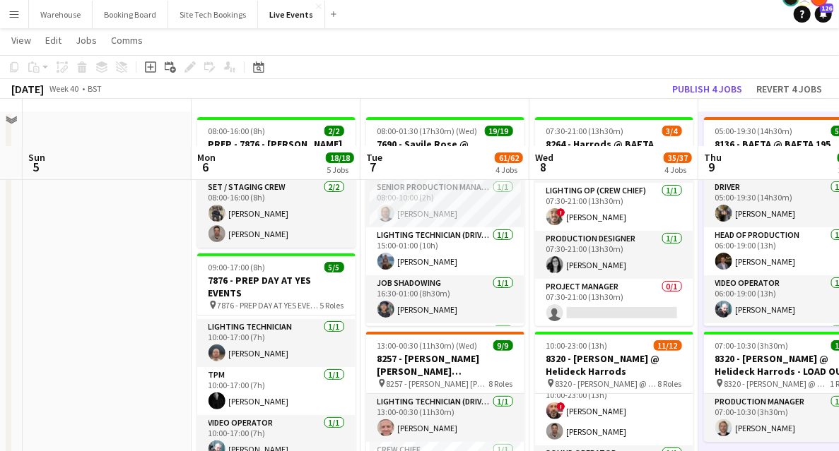
scroll to position [141, 0]
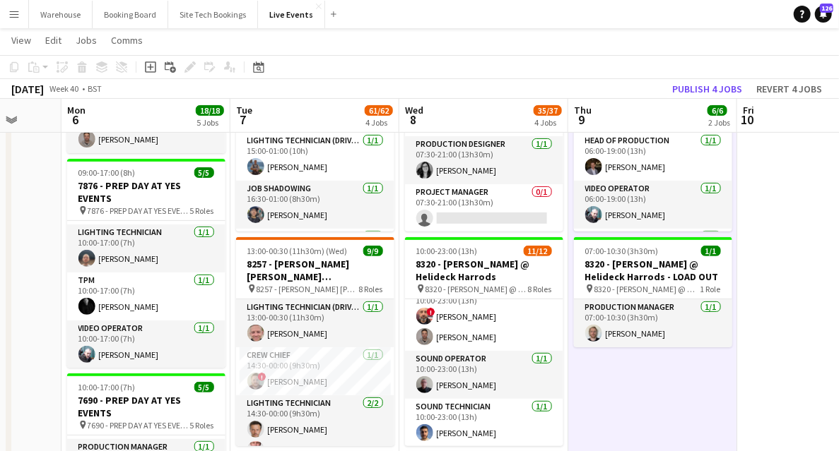
drag, startPoint x: 170, startPoint y: 302, endPoint x: 32, endPoint y: 294, distance: 138.7
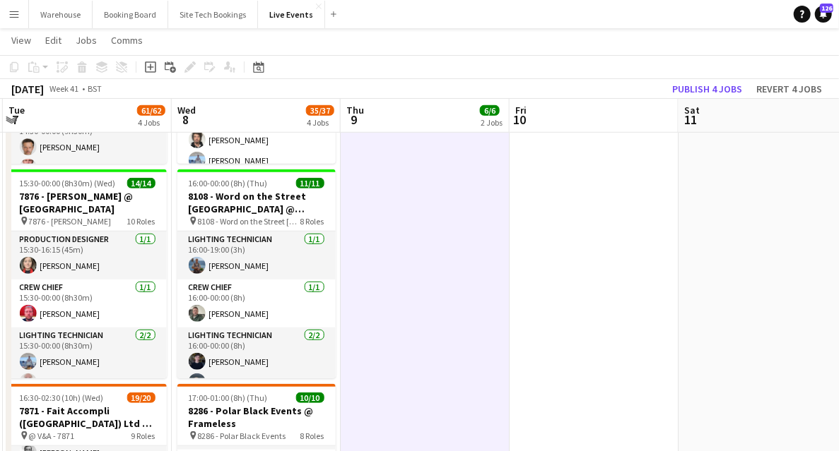
scroll to position [0, 514]
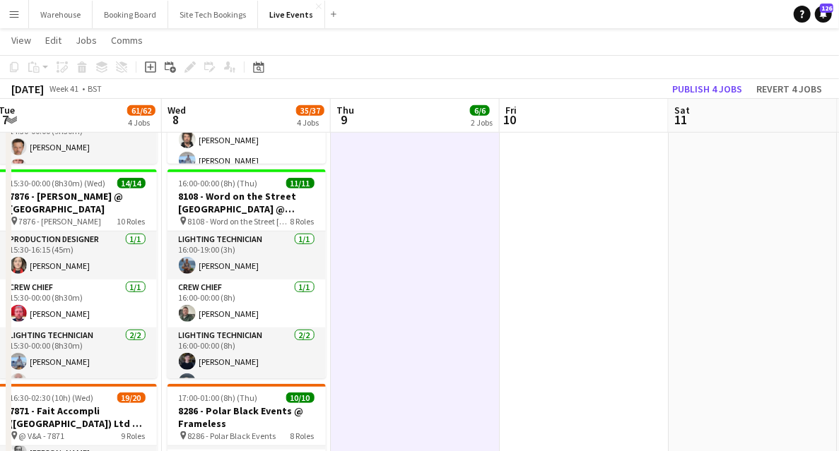
drag, startPoint x: 641, startPoint y: 282, endPoint x: 410, endPoint y: 270, distance: 231.3
click at [410, 270] on app-calendar-viewport "Sat 4 Sun 5 Mon 6 18/18 5 Jobs Tue 7 61/62 4 Jobs Wed 8 35/37 4 Jobs Thu 9 6/6 …" at bounding box center [419, 433] width 839 height 1604
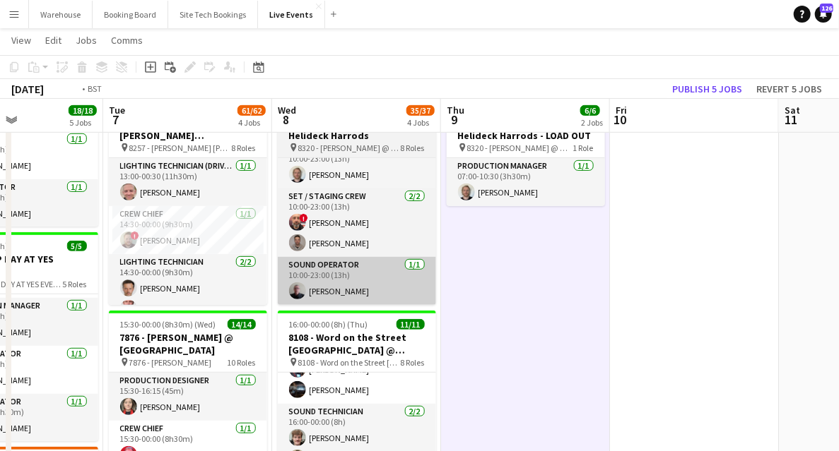
scroll to position [0, 324]
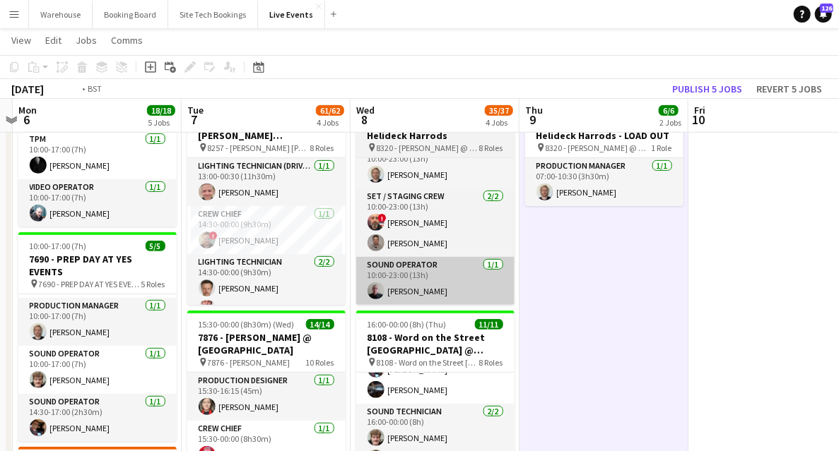
drag, startPoint x: 413, startPoint y: 307, endPoint x: 506, endPoint y: 291, distance: 94.7
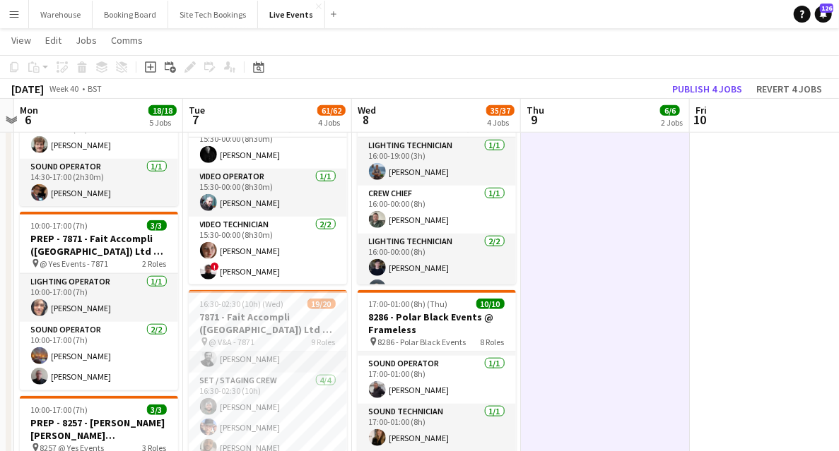
scroll to position [753, 0]
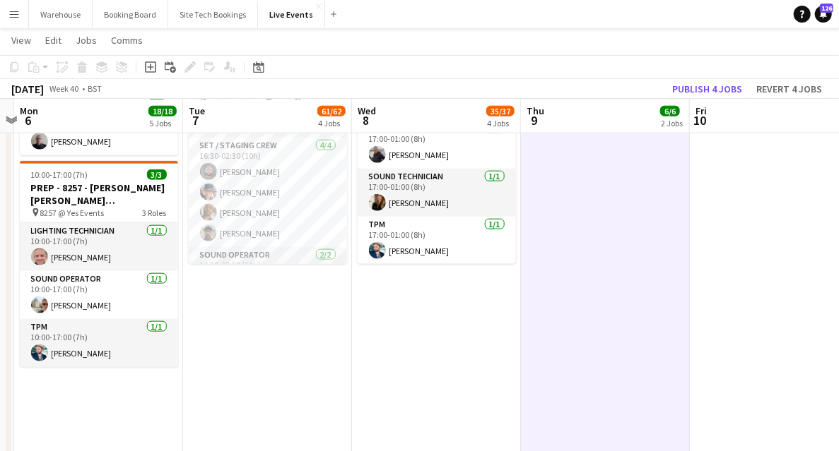
click at [266, 321] on app-date-cell "08:00-01:30 (17h30m) (Wed) 19/19 7690 - Savile Rose @ Natural History Museum pi…" at bounding box center [267, 155] width 169 height 1501
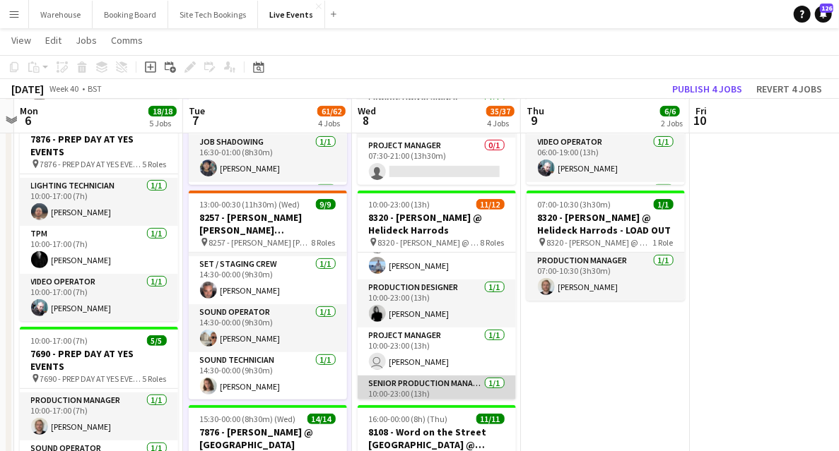
scroll to position [83, 0]
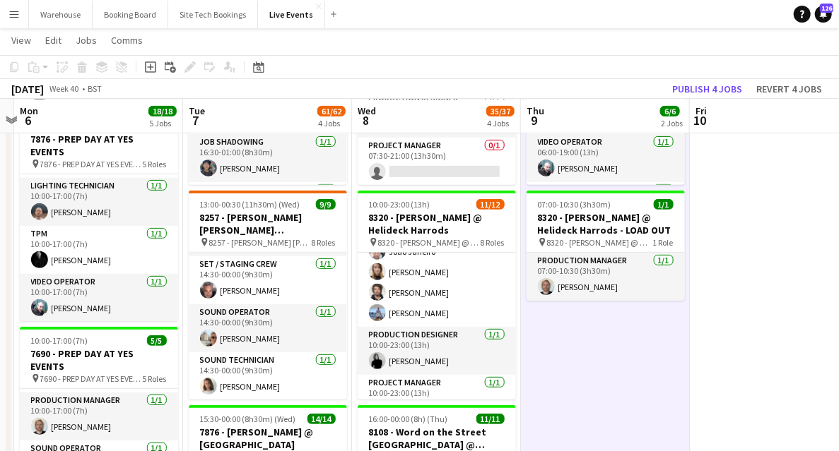
drag, startPoint x: 551, startPoint y: 283, endPoint x: 540, endPoint y: 312, distance: 31.8
click at [551, 283] on app-user-avatar at bounding box center [546, 286] width 17 height 17
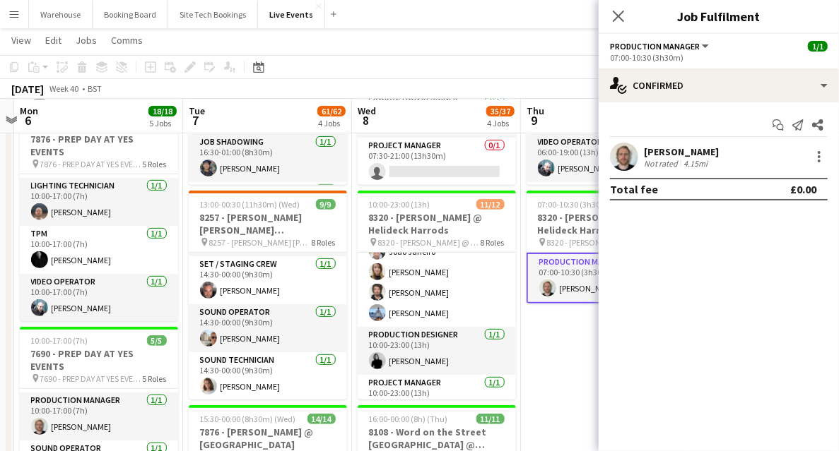
click at [624, 159] on app-user-avatar at bounding box center [624, 157] width 28 height 28
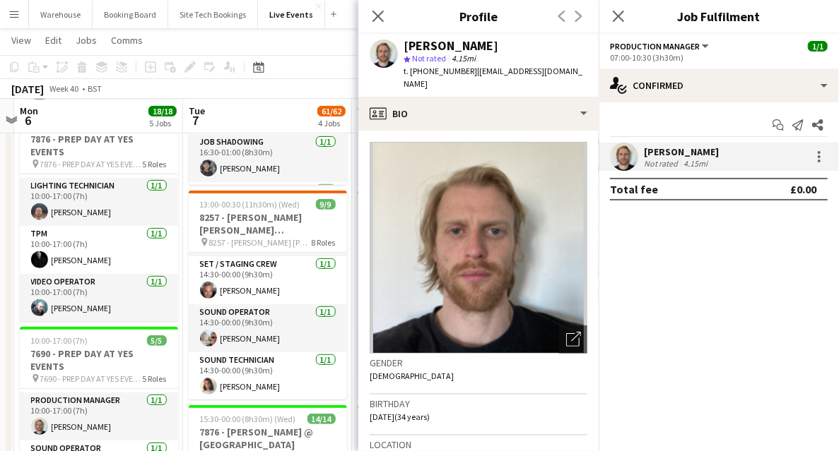
drag, startPoint x: 416, startPoint y: 71, endPoint x: 471, endPoint y: 78, distance: 54.9
click at [471, 78] on div "t. +4407926649090 | max@wiseproductions.co.uk" at bounding box center [495, 77] width 184 height 25
copy span "4407926649090"
click at [374, 21] on icon "Close pop-in" at bounding box center [377, 15] width 13 height 13
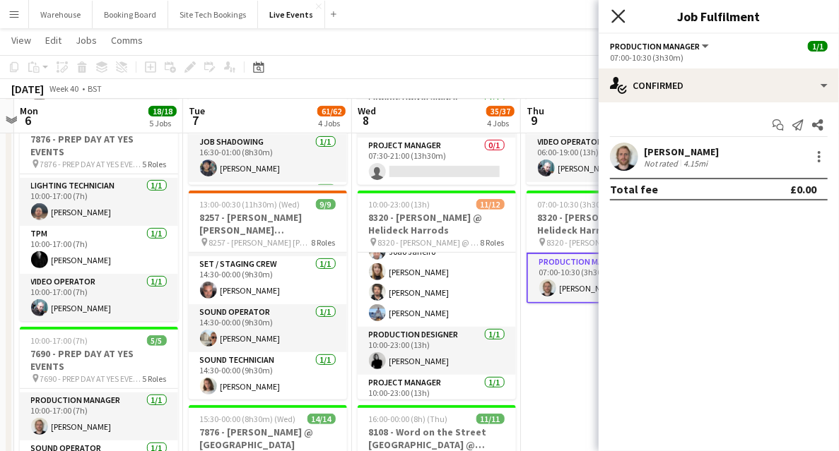
click at [622, 17] on icon "Close pop-in" at bounding box center [617, 15] width 13 height 13
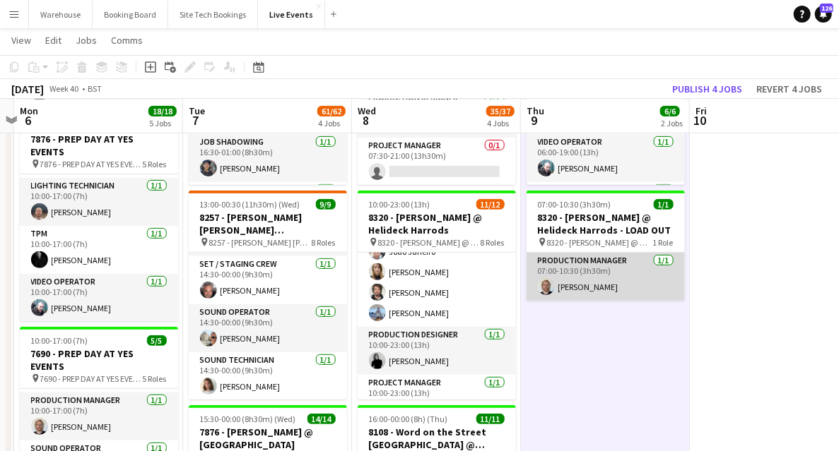
click at [547, 287] on app-user-avatar at bounding box center [546, 286] width 17 height 17
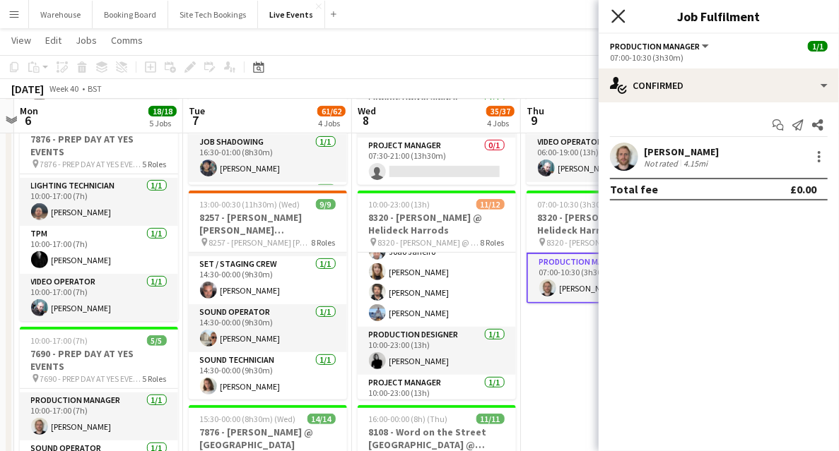
click at [617, 11] on icon "Close pop-in" at bounding box center [617, 15] width 13 height 13
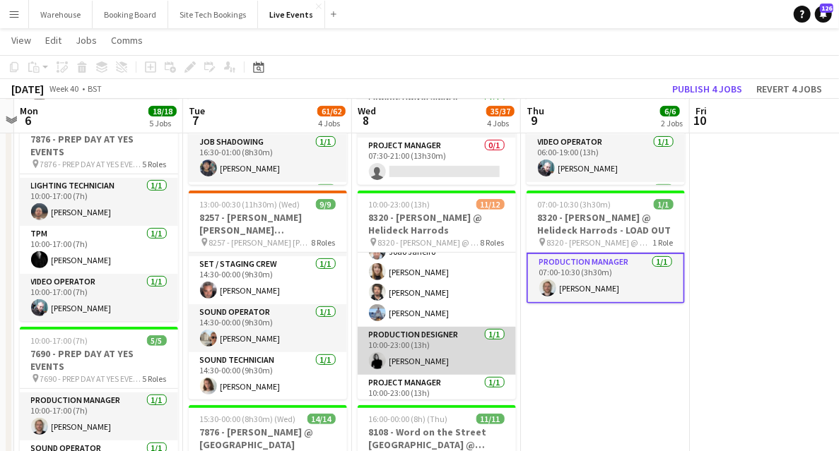
scroll to position [0, 0]
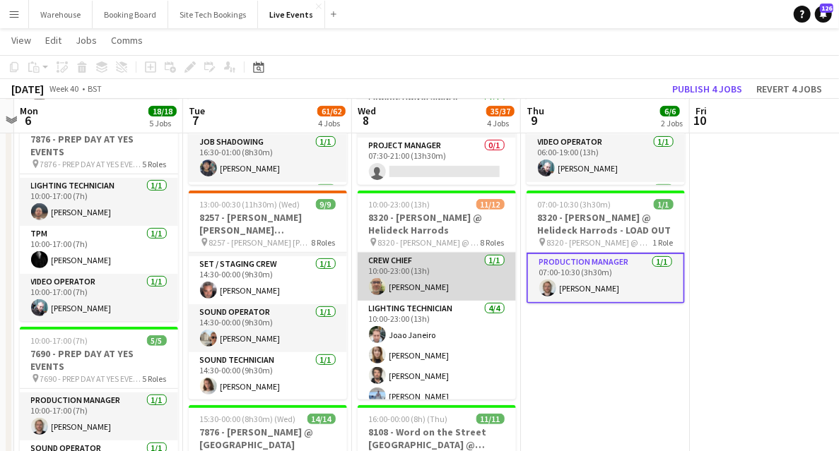
drag, startPoint x: 369, startPoint y: 278, endPoint x: 367, endPoint y: 290, distance: 11.5
click at [369, 278] on app-card-role "Crew Chief 1/1 10:00-23:00 (13h) Thomas Thompson" at bounding box center [436, 277] width 158 height 48
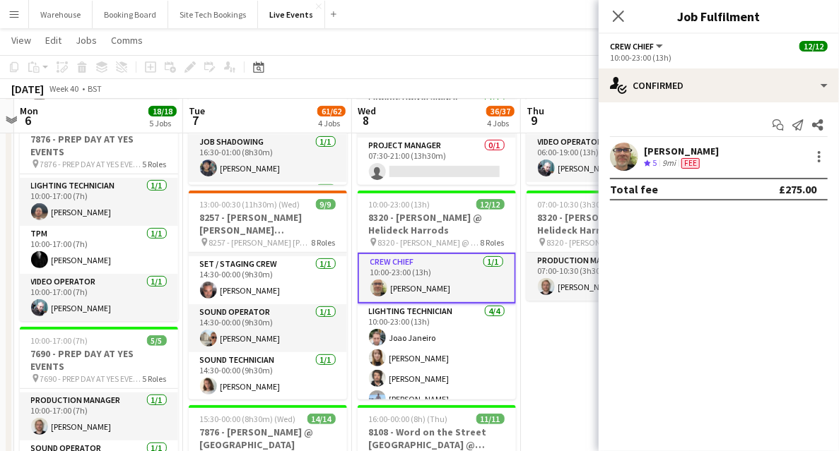
click at [632, 153] on app-user-avatar at bounding box center [624, 157] width 28 height 28
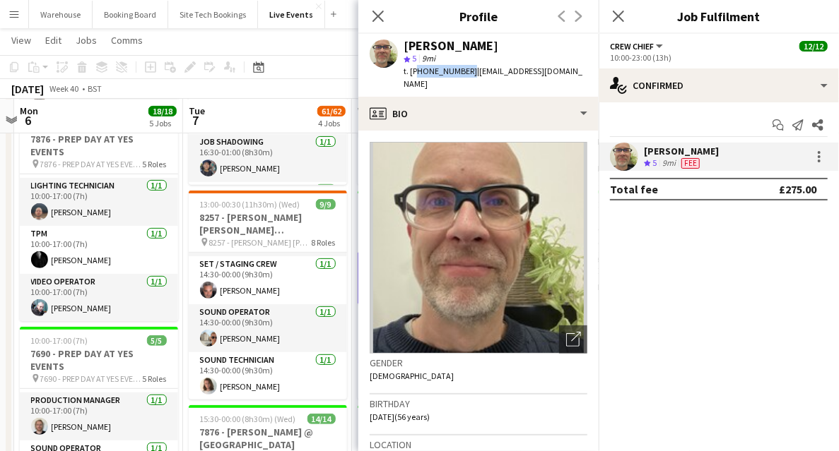
drag, startPoint x: 413, startPoint y: 72, endPoint x: 465, endPoint y: 73, distance: 51.6
click at [465, 73] on span "t. +447980606459" at bounding box center [439, 71] width 73 height 11
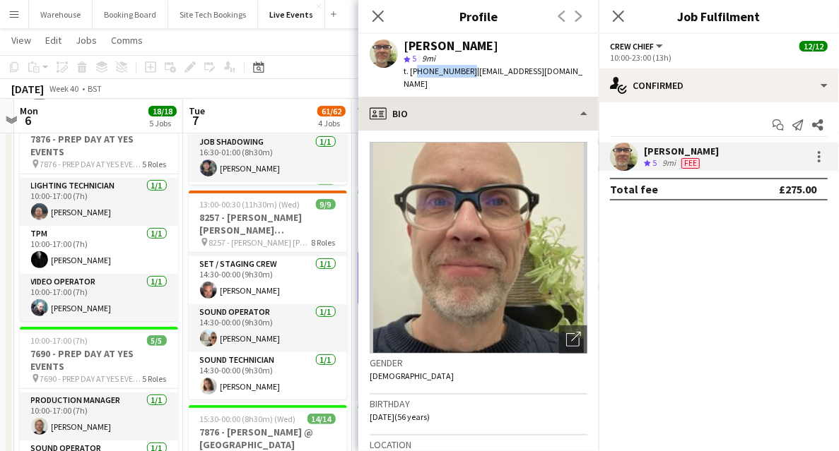
copy span "447980606459"
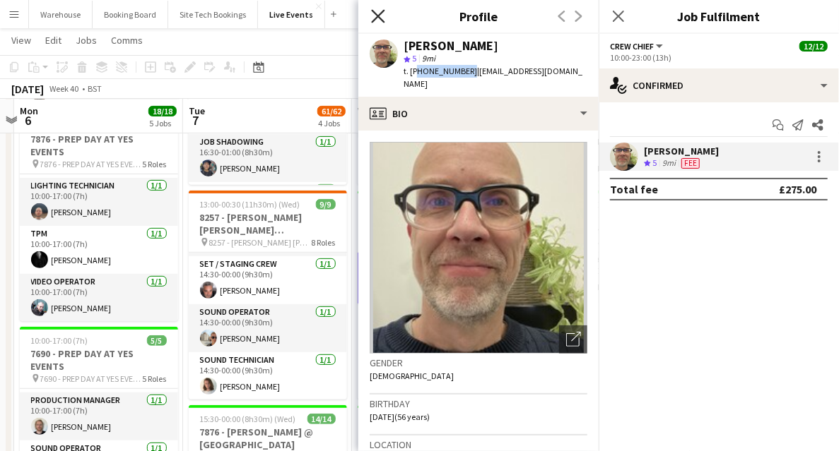
click at [378, 18] on icon "Close pop-in" at bounding box center [377, 15] width 13 height 13
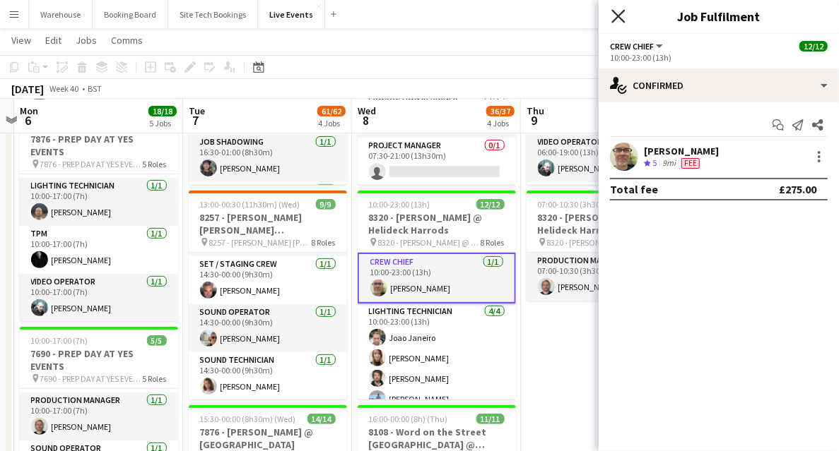
click at [613, 21] on icon at bounding box center [617, 15] width 13 height 13
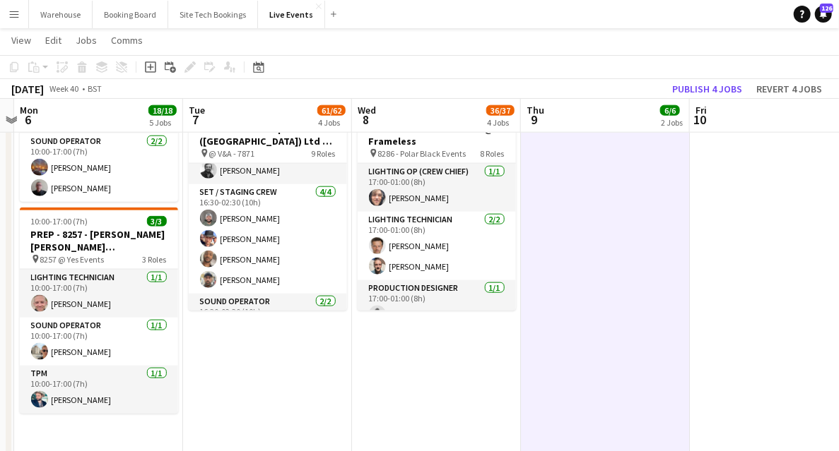
scroll to position [518, 0]
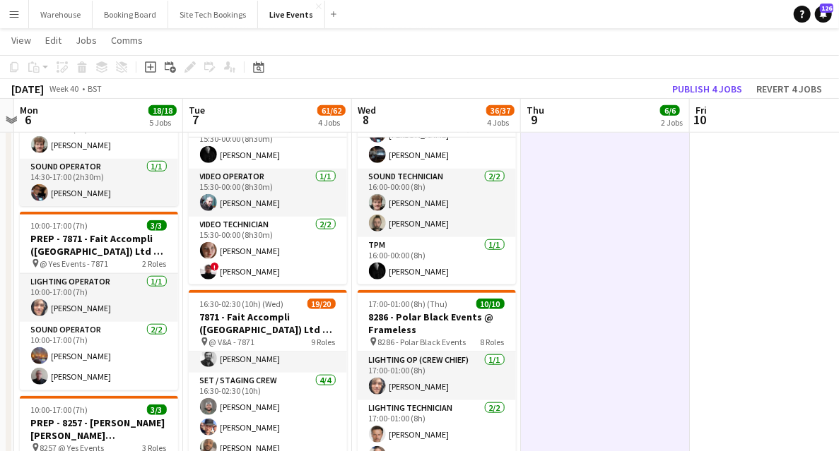
click at [8, 18] on app-icon "Menu" at bounding box center [13, 13] width 11 height 11
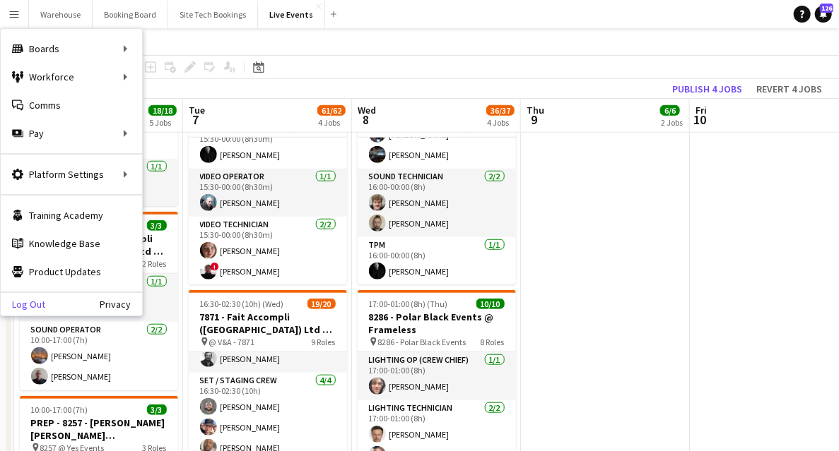
click at [35, 303] on link "Log Out" at bounding box center [23, 304] width 45 height 11
